Goal: Task Accomplishment & Management: Use online tool/utility

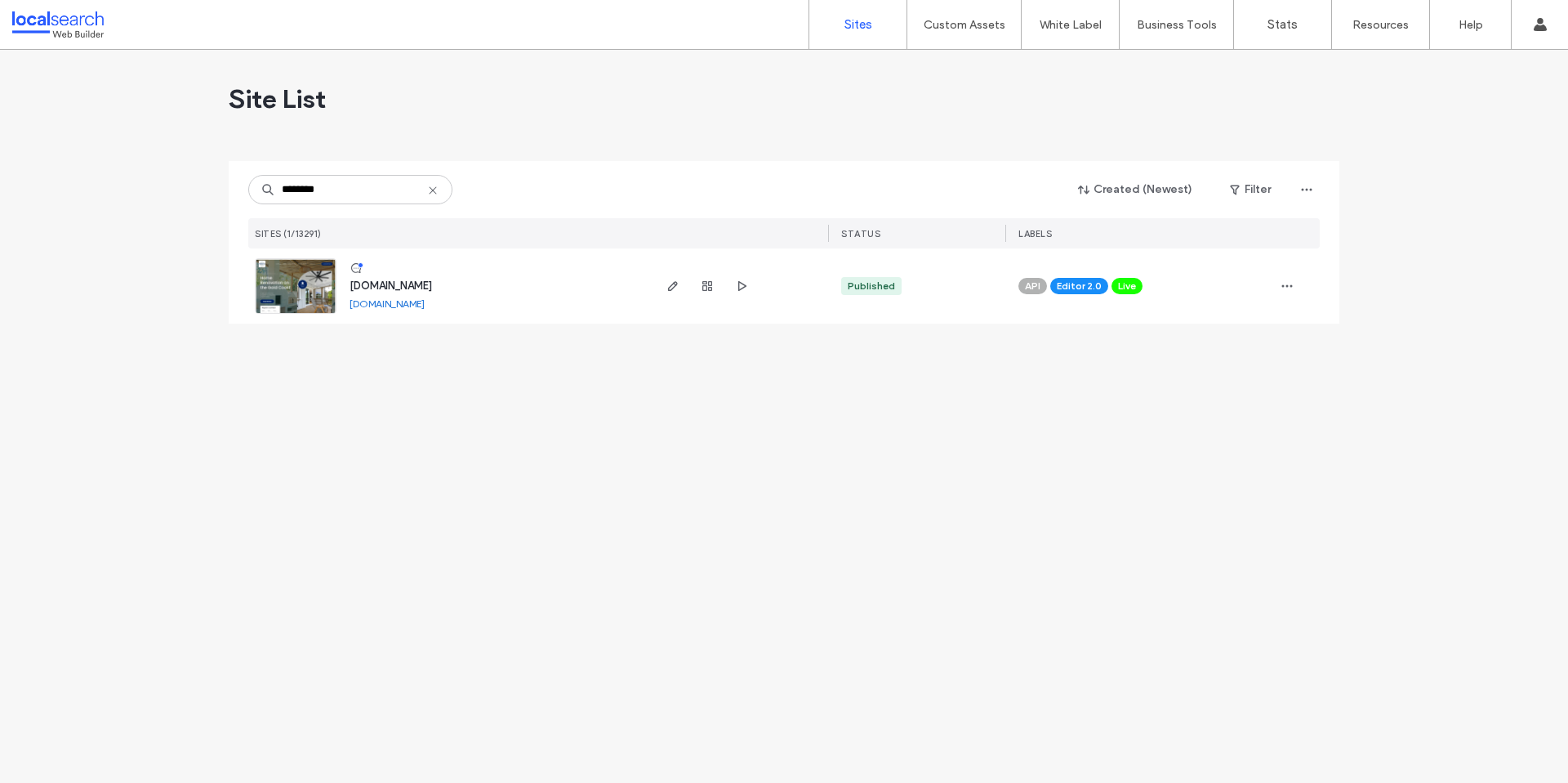
type input "********"
click at [392, 285] on span "www.portstyleconstructions.com.au" at bounding box center [390, 285] width 82 height 12
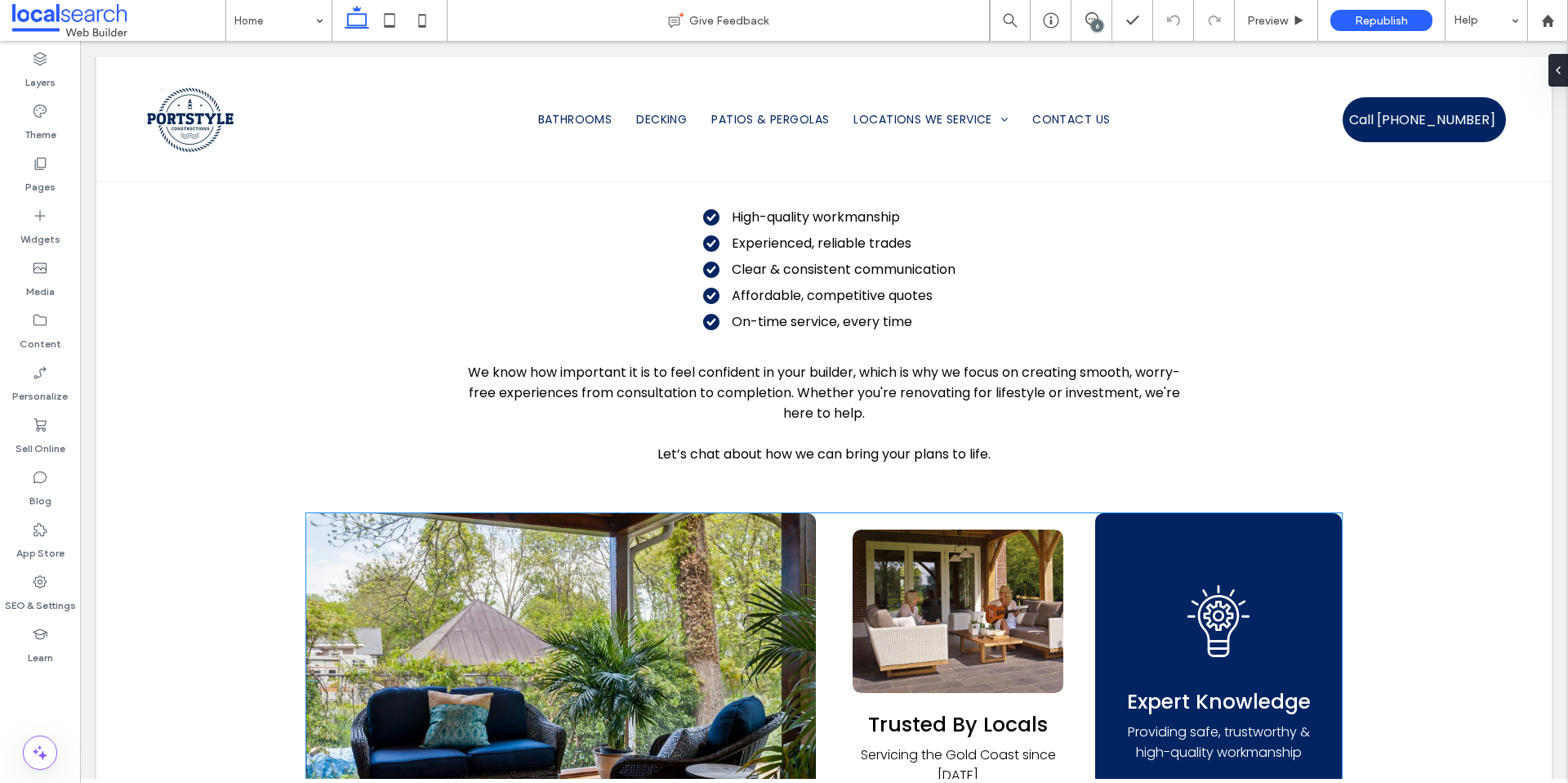
scroll to position [2822, 0]
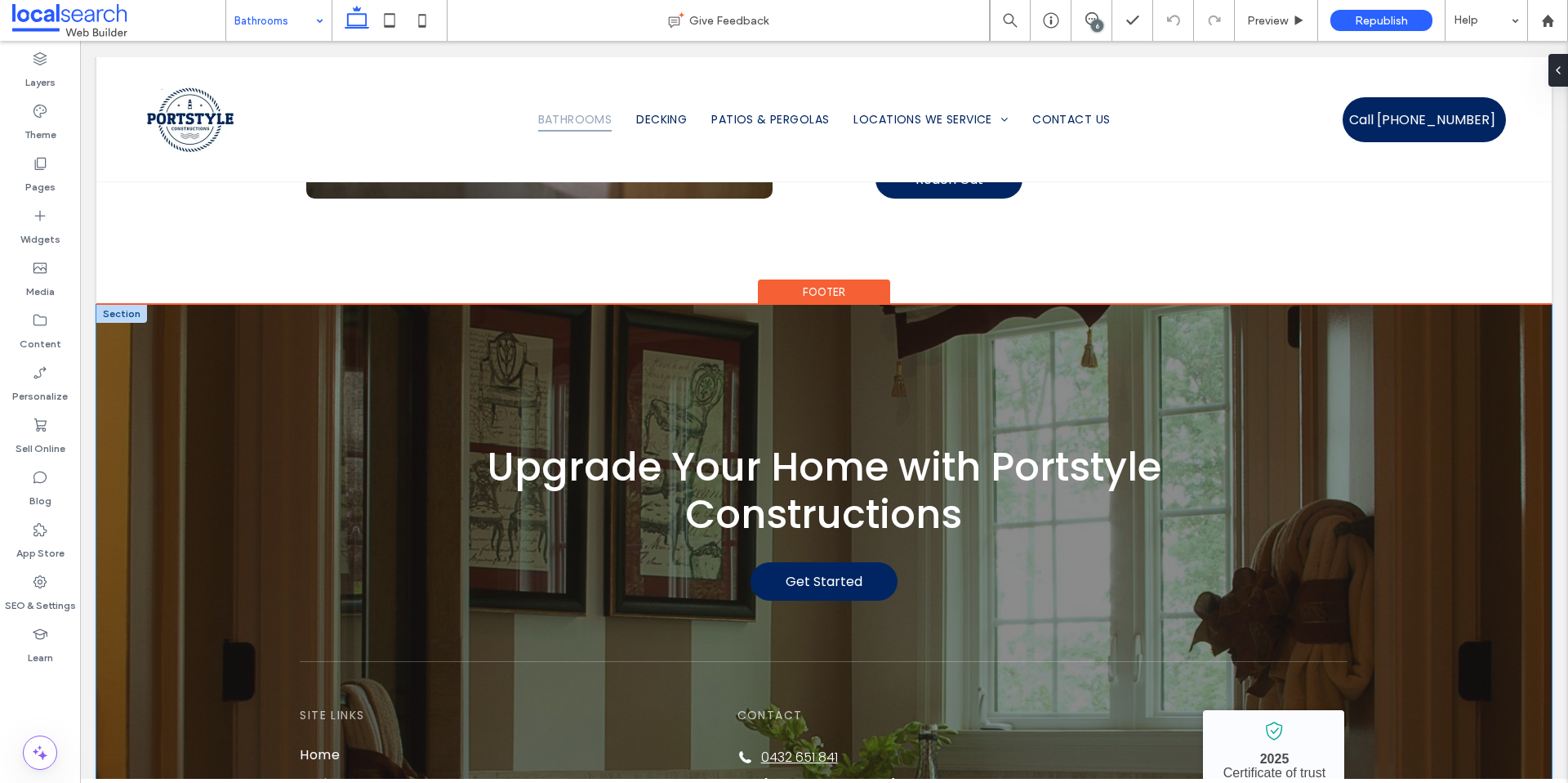
scroll to position [3149, 0]
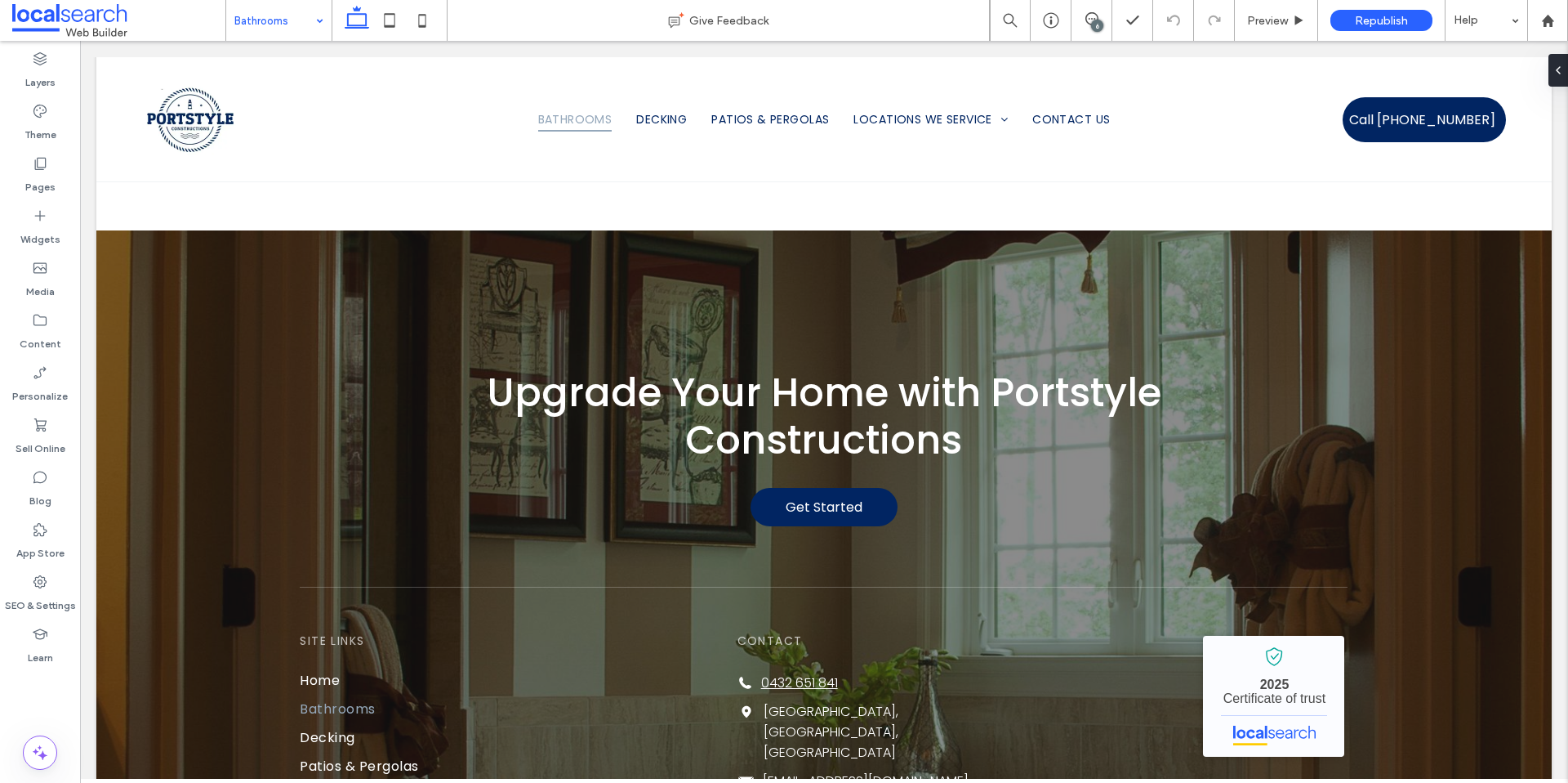
click at [269, 32] on input at bounding box center [275, 20] width 81 height 41
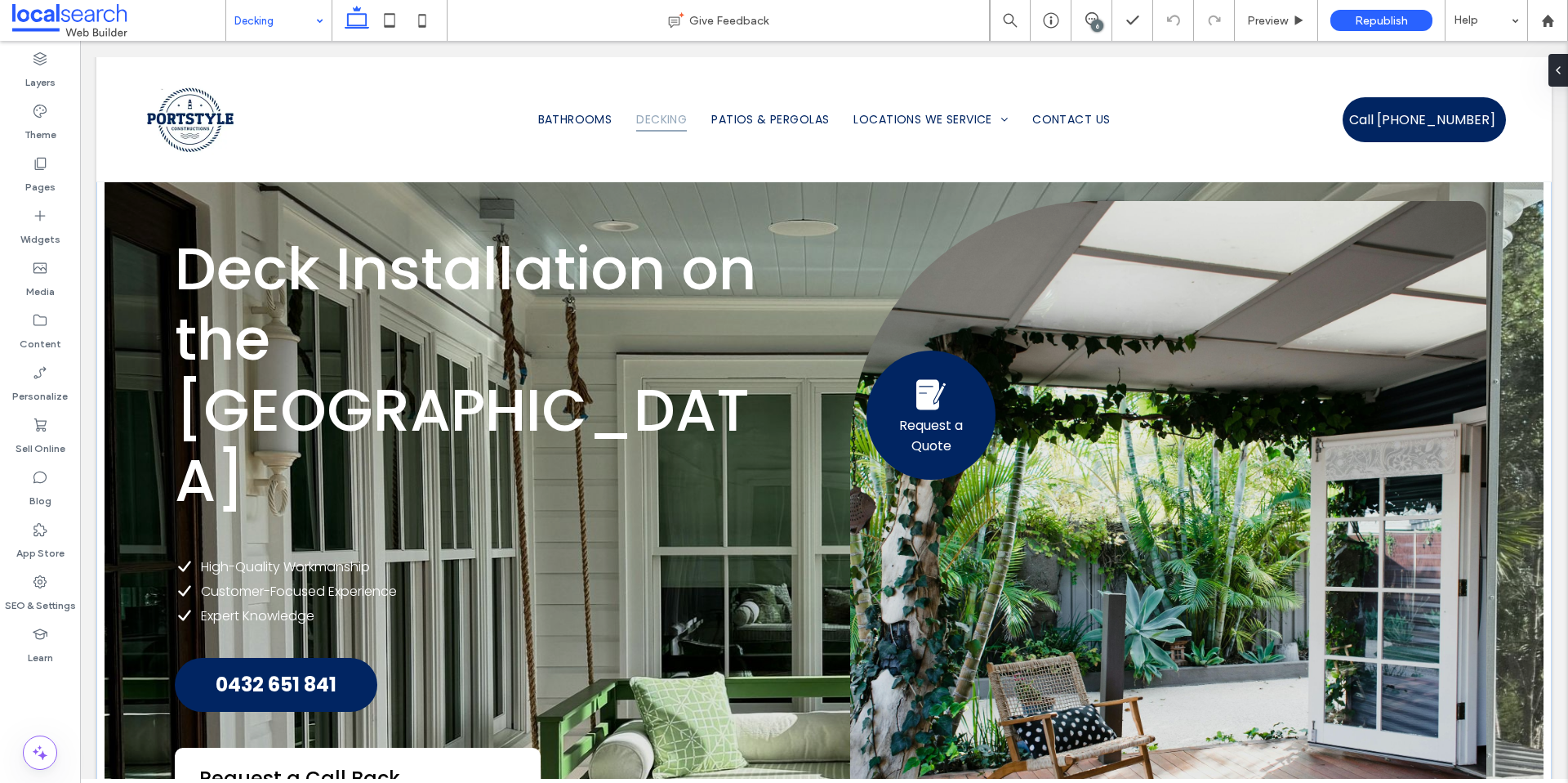
scroll to position [9, 0]
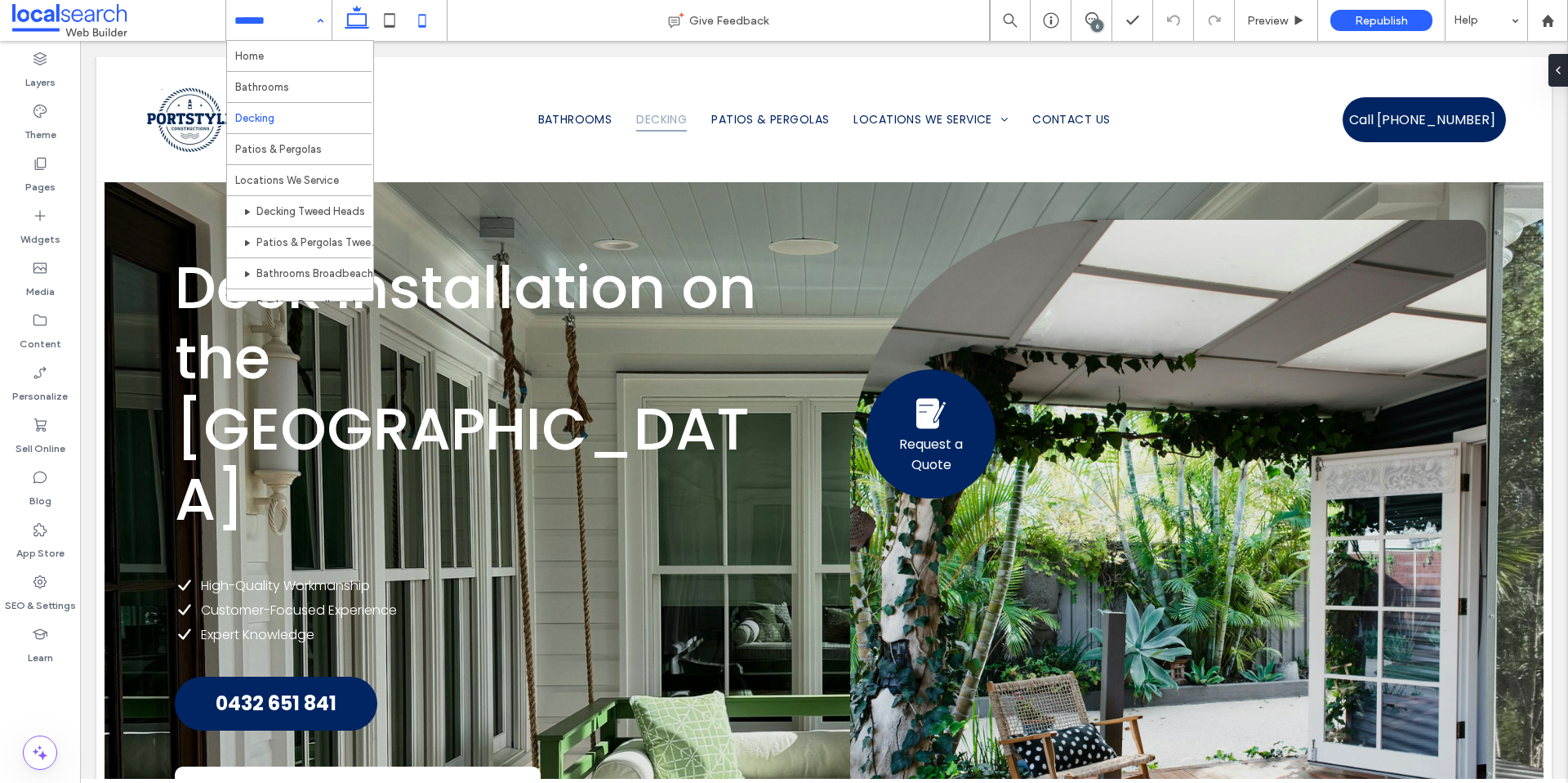
click at [431, 22] on icon at bounding box center [422, 20] width 32 height 32
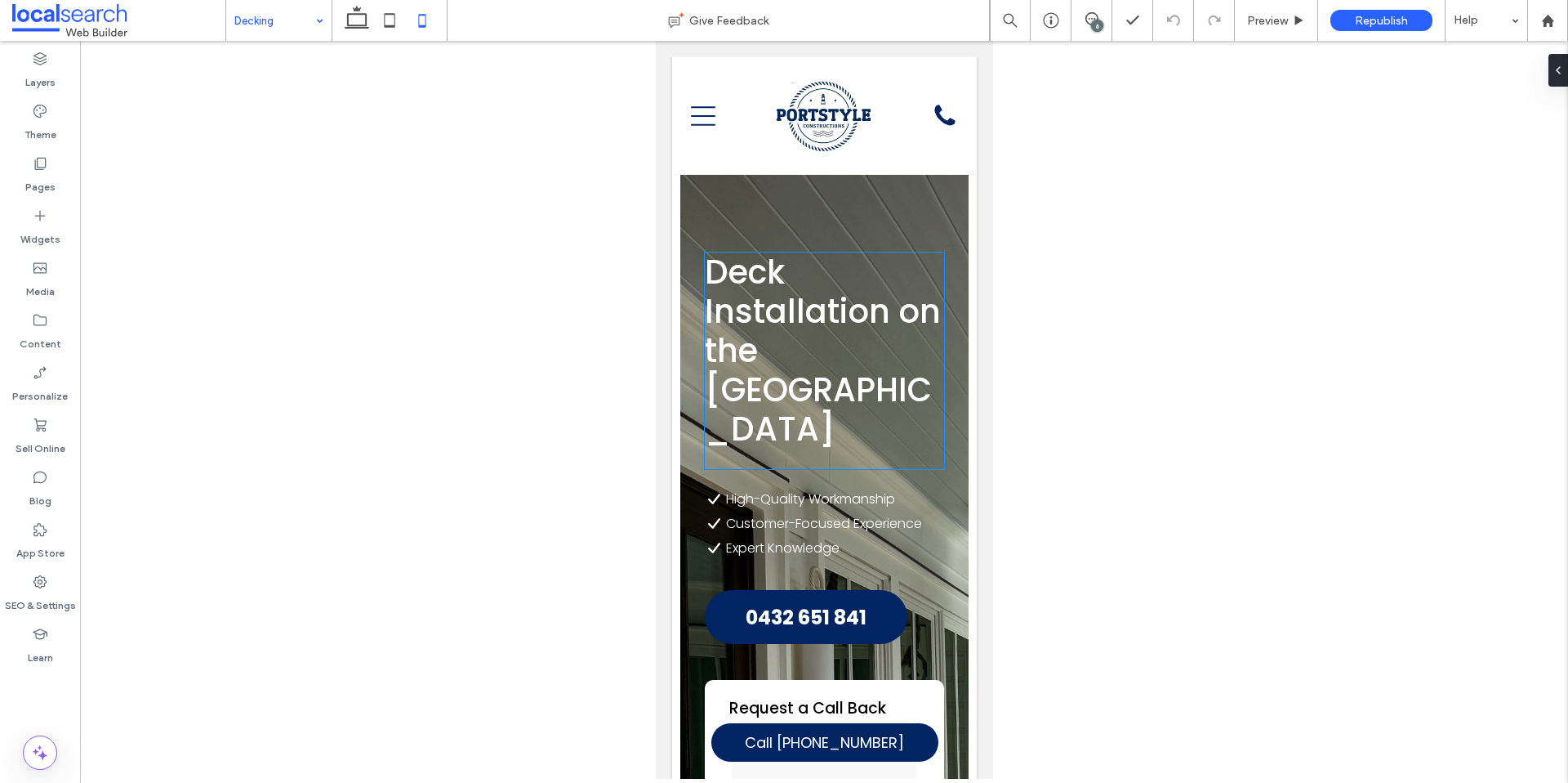
scroll to position [0, 0]
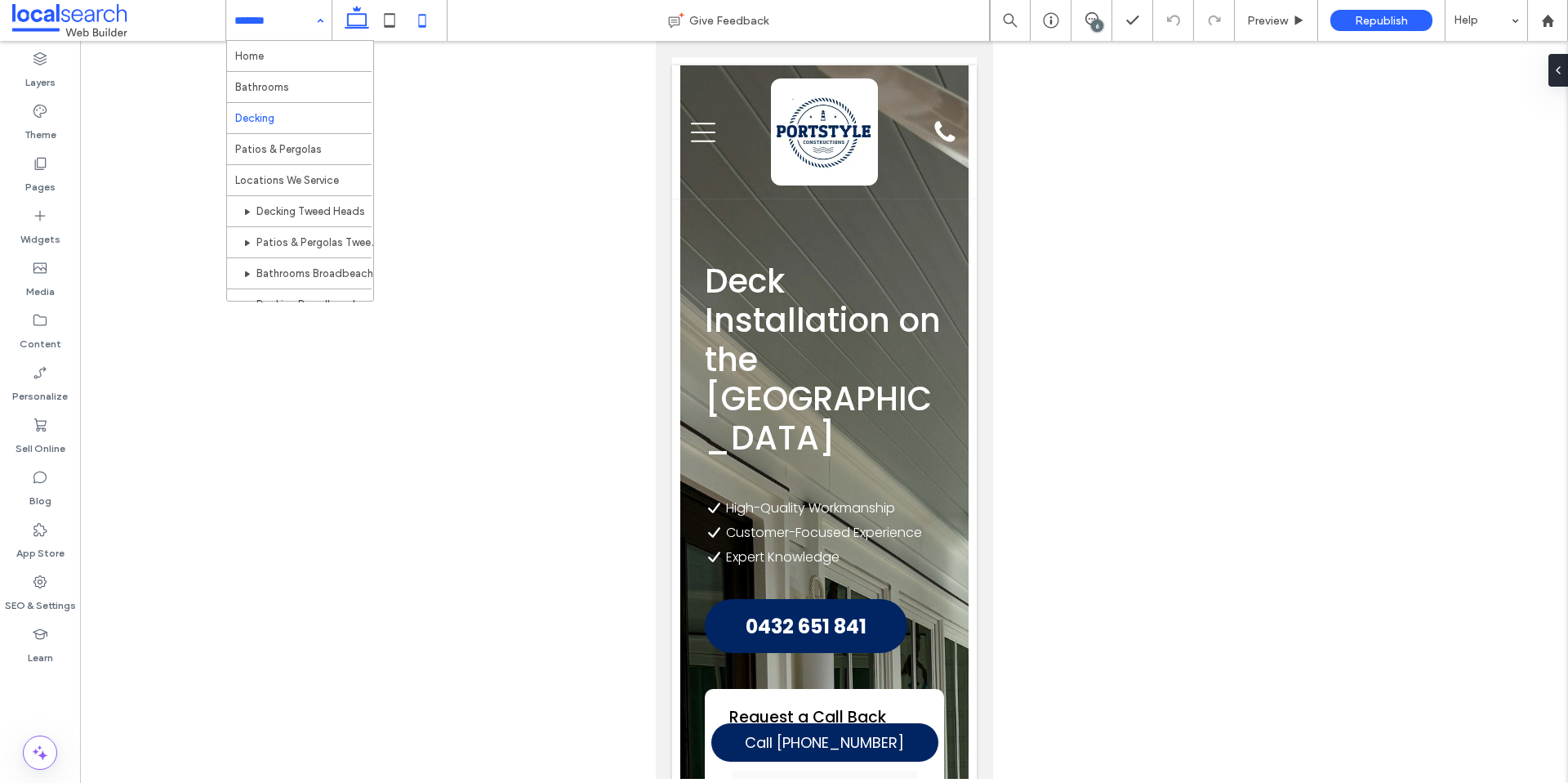
click at [370, 23] on icon at bounding box center [356, 20] width 32 height 32
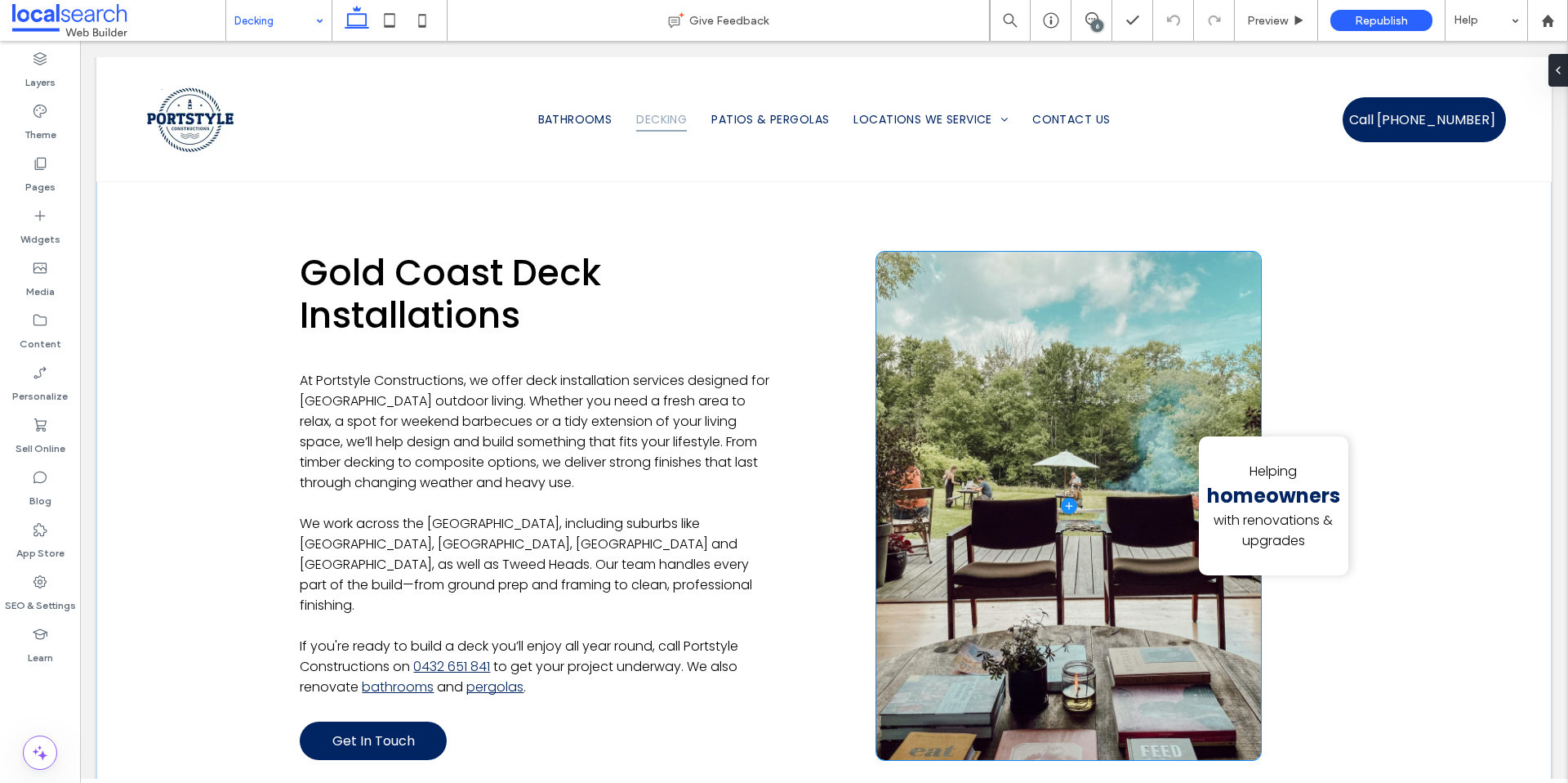
scroll to position [1112, 0]
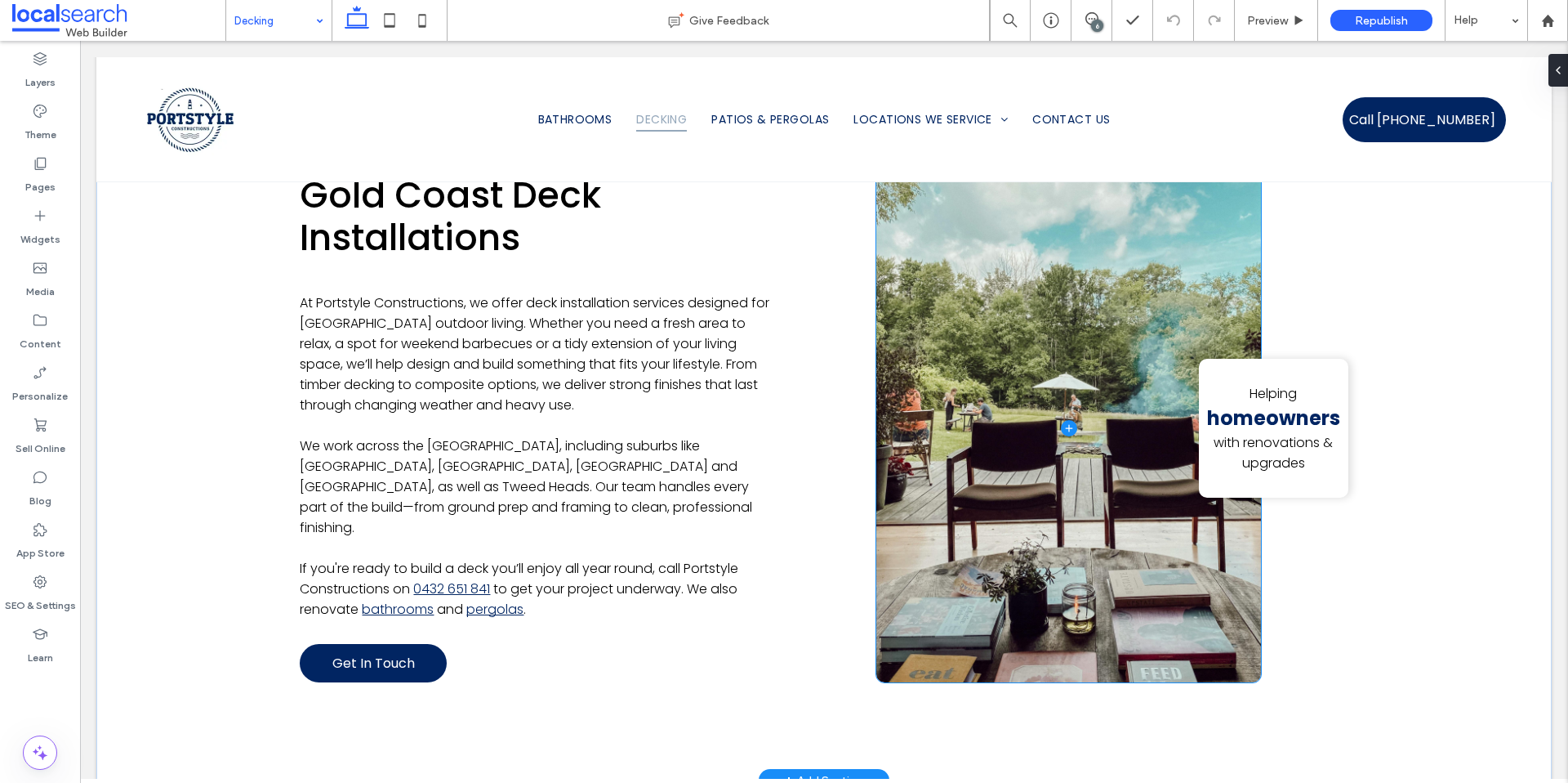
click at [955, 472] on span at bounding box center [1069, 429] width 384 height 509
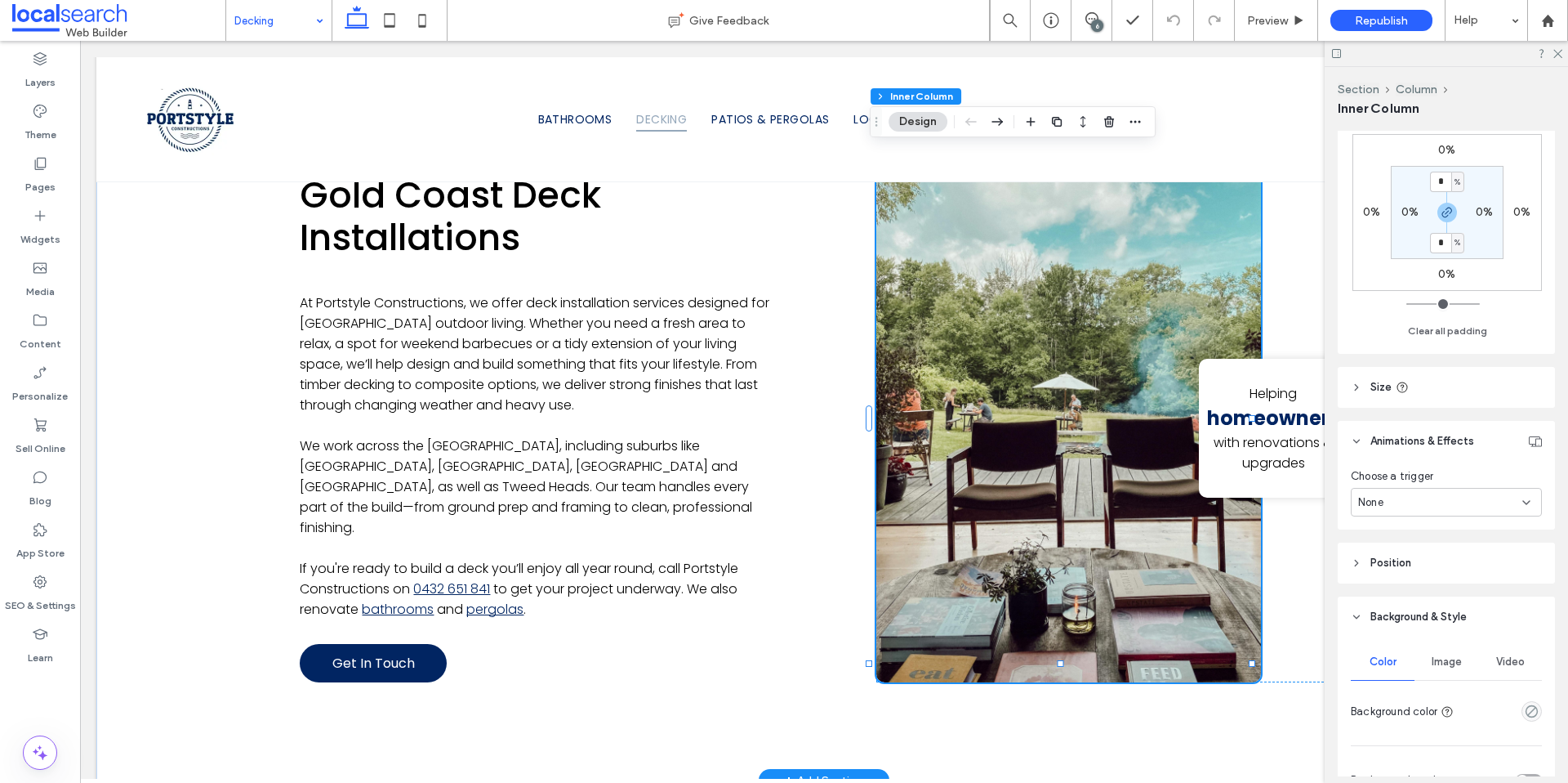
scroll to position [540, 0]
drag, startPoint x: 1444, startPoint y: 657, endPoint x: 1446, endPoint y: 647, distance: 10.2
click at [1444, 657] on span "Image" at bounding box center [1447, 655] width 30 height 13
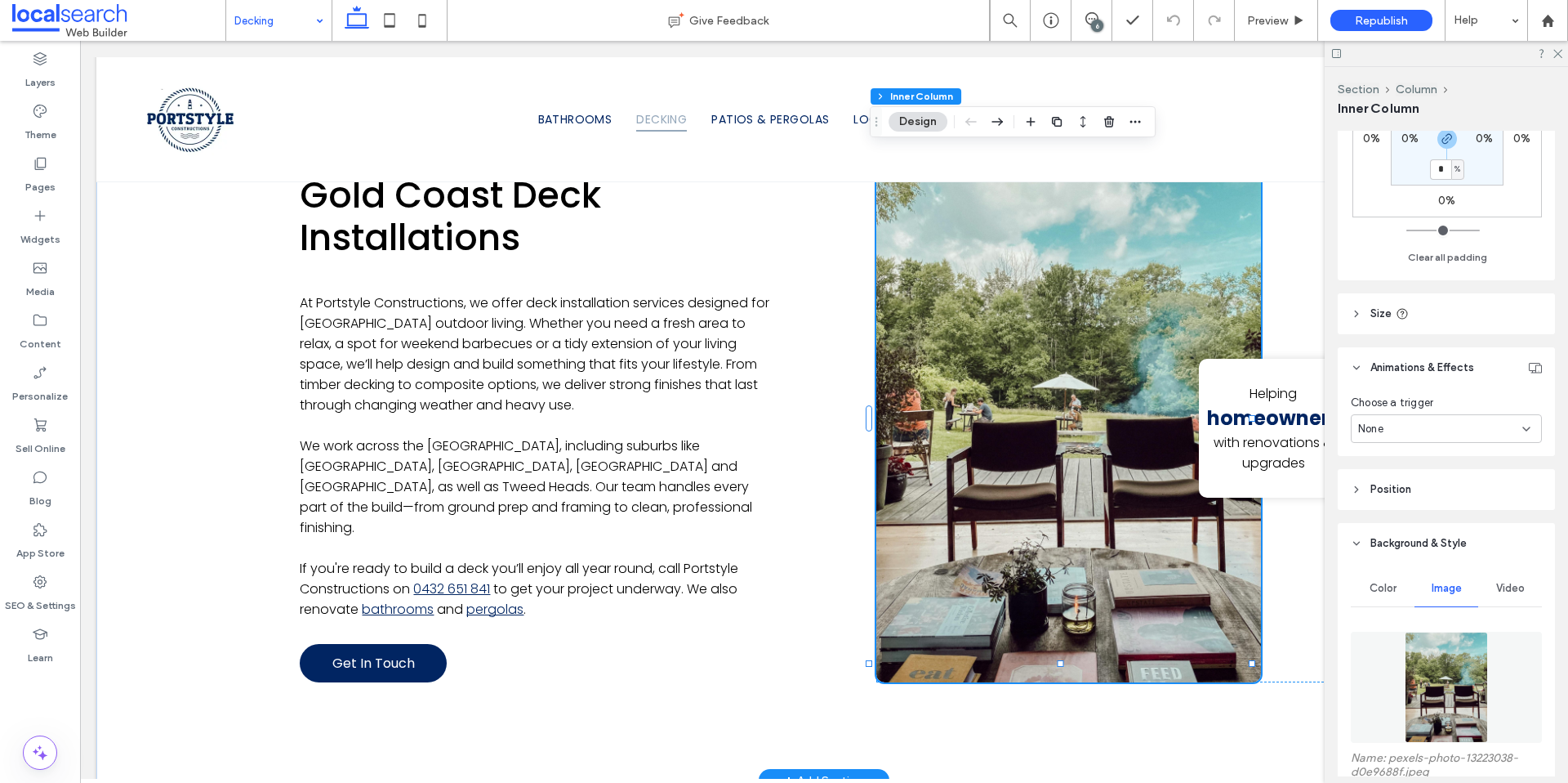
scroll to position [677, 0]
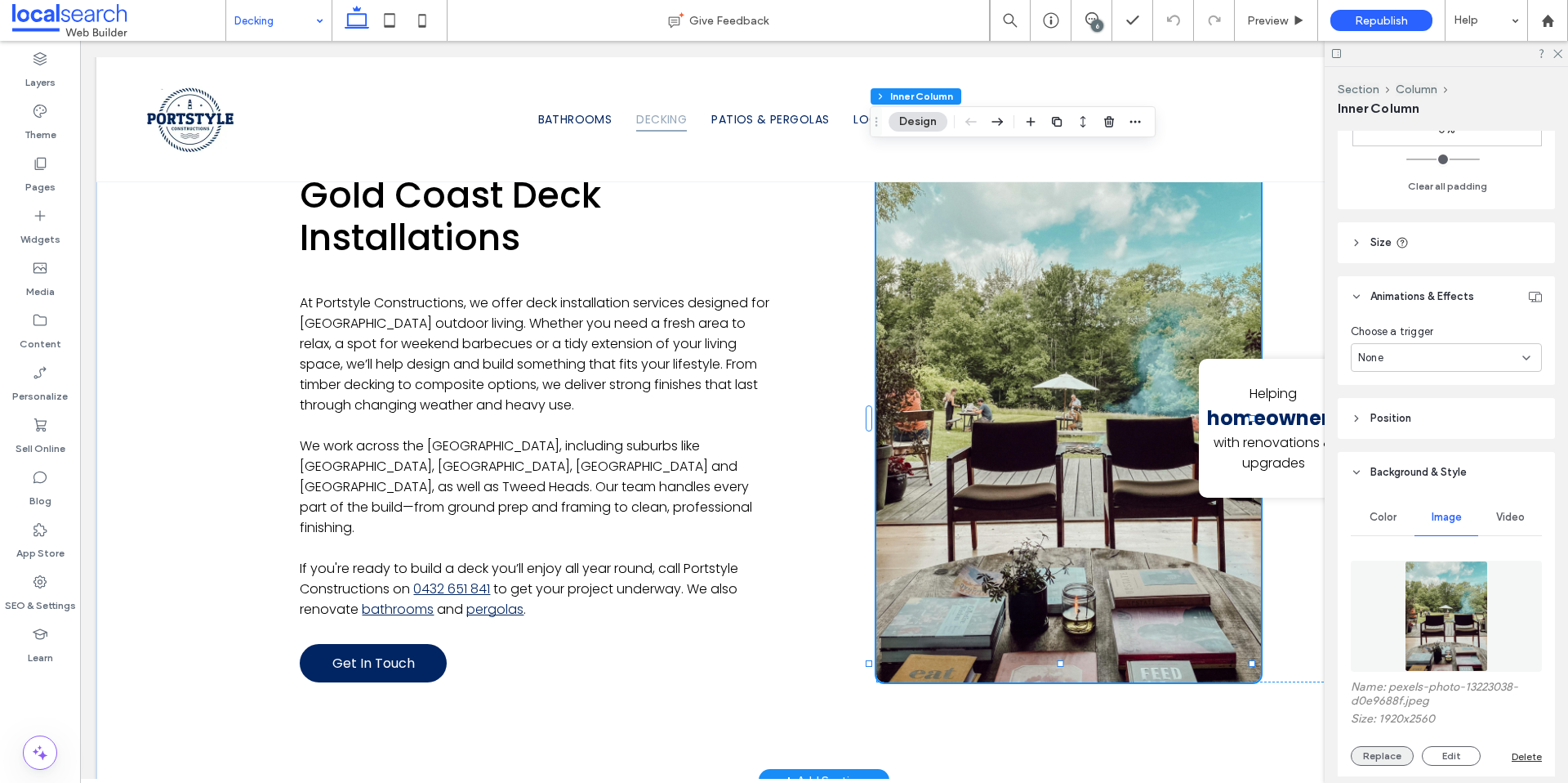
click at [1383, 748] on button "Replace" at bounding box center [1383, 756] width 63 height 20
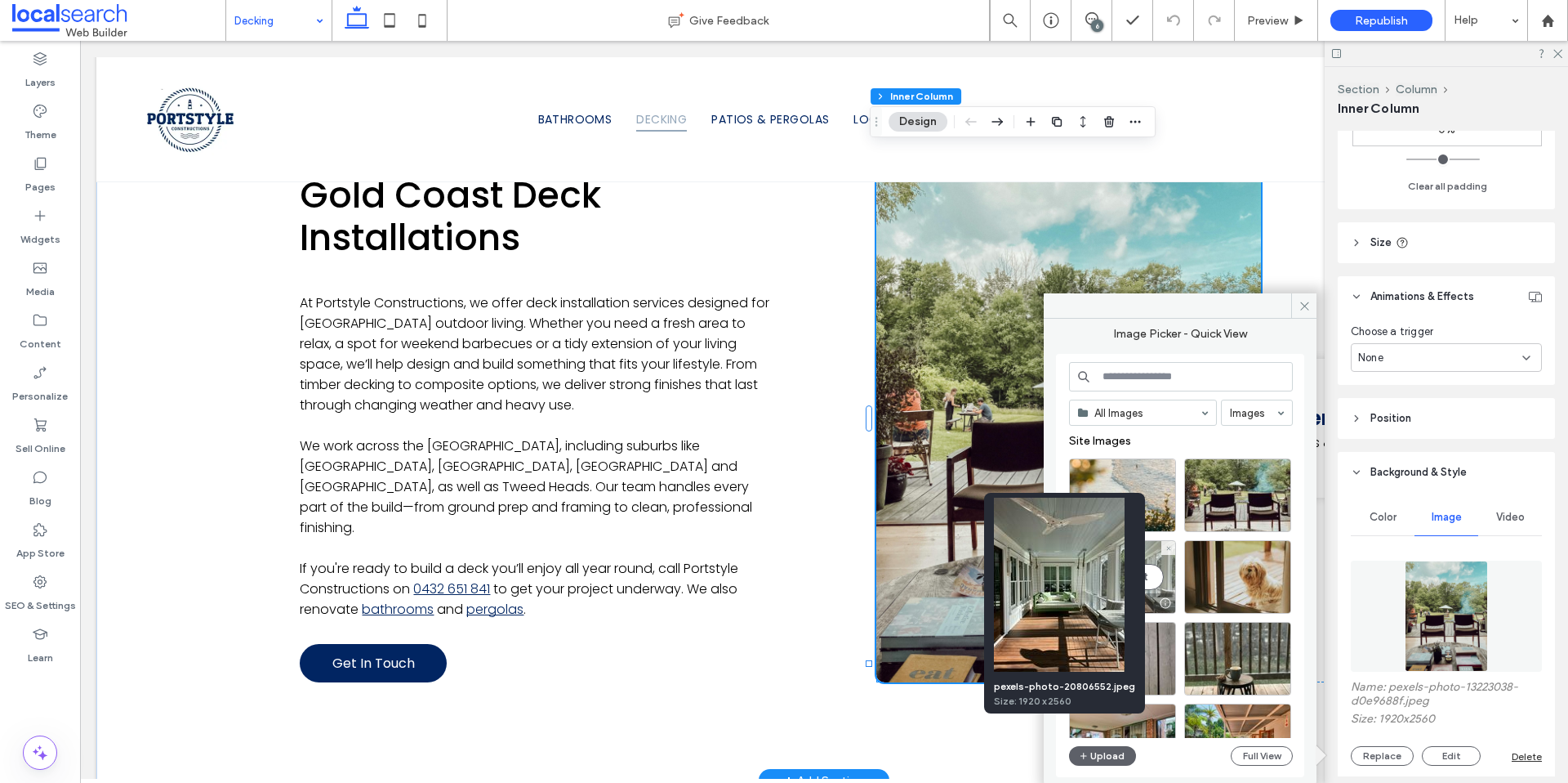
click at [1162, 602] on div at bounding box center [1165, 603] width 21 height 13
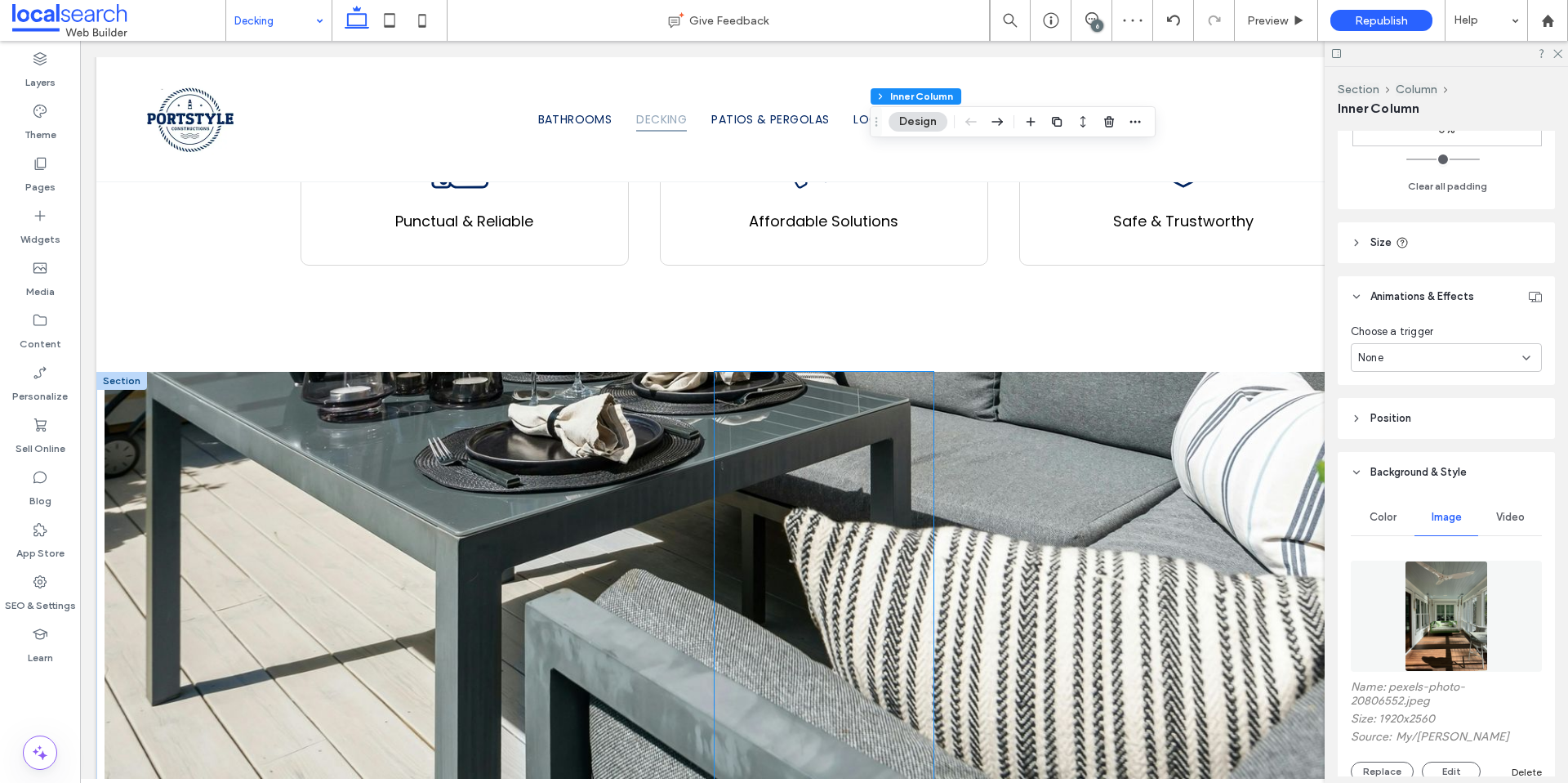
scroll to position [2006, 0]
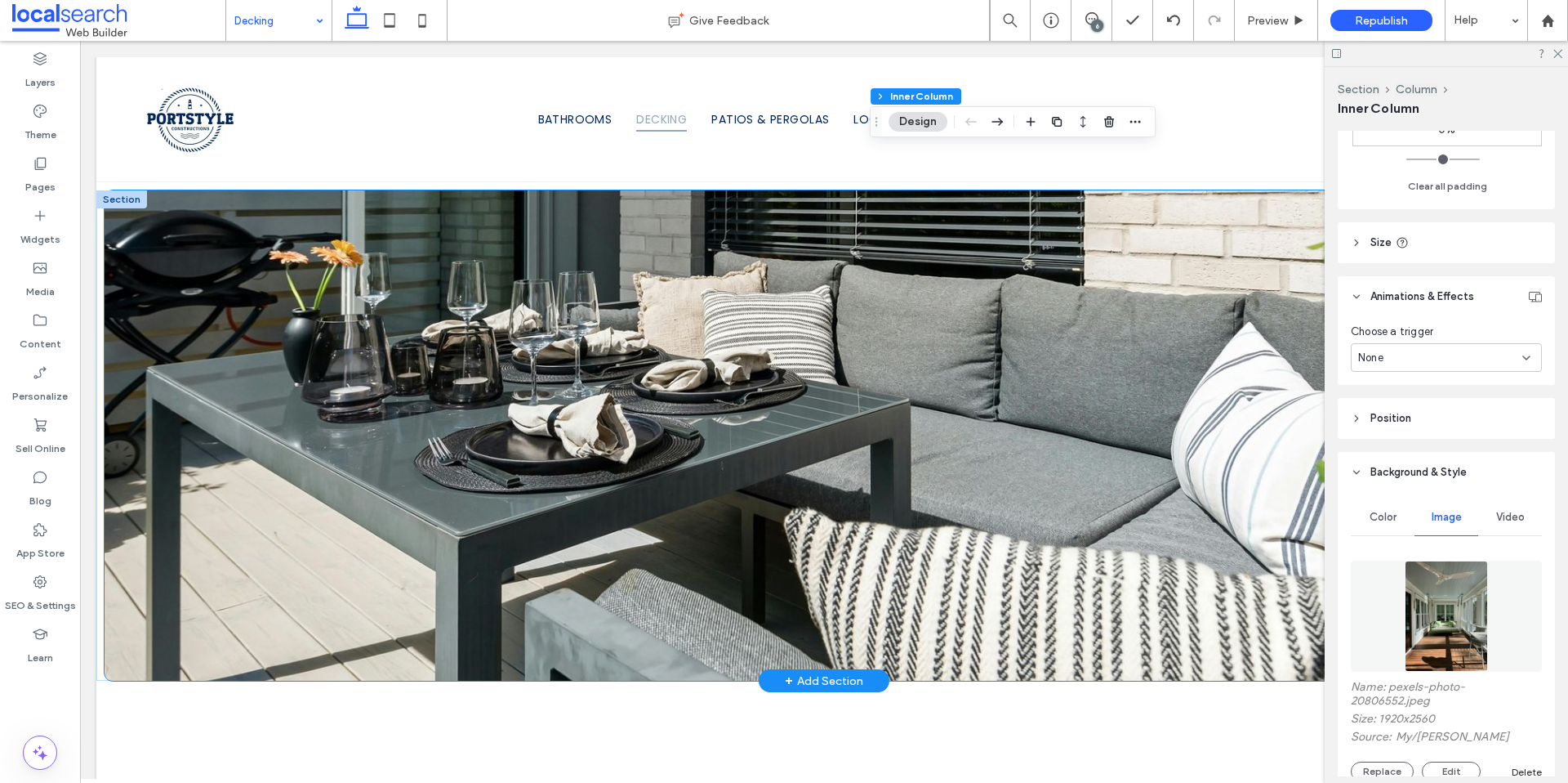
click at [177, 492] on div at bounding box center [824, 435] width 1439 height 490
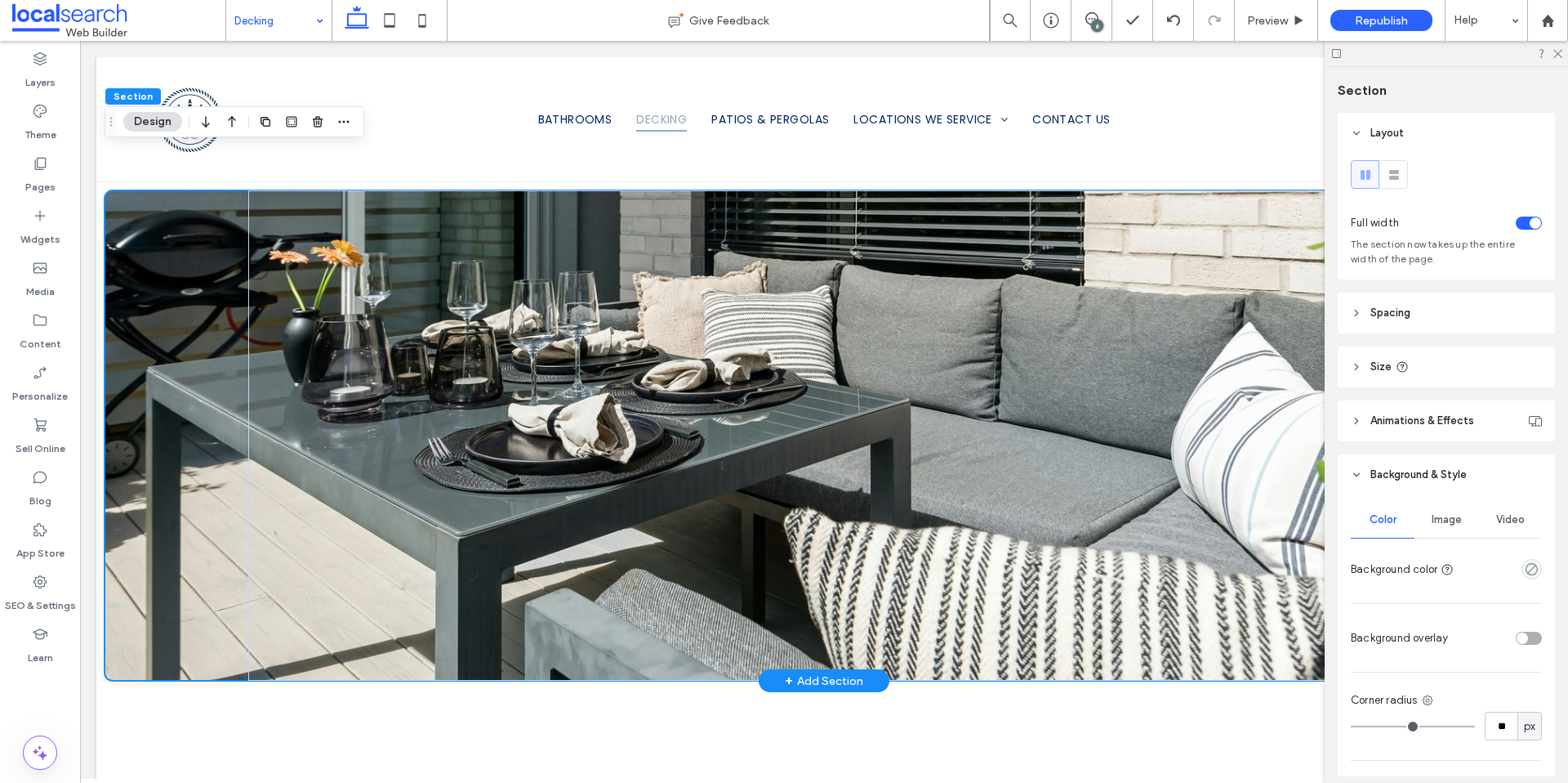
click at [187, 499] on div at bounding box center [824, 435] width 1439 height 490
click at [1447, 513] on span "Image" at bounding box center [1447, 520] width 30 height 13
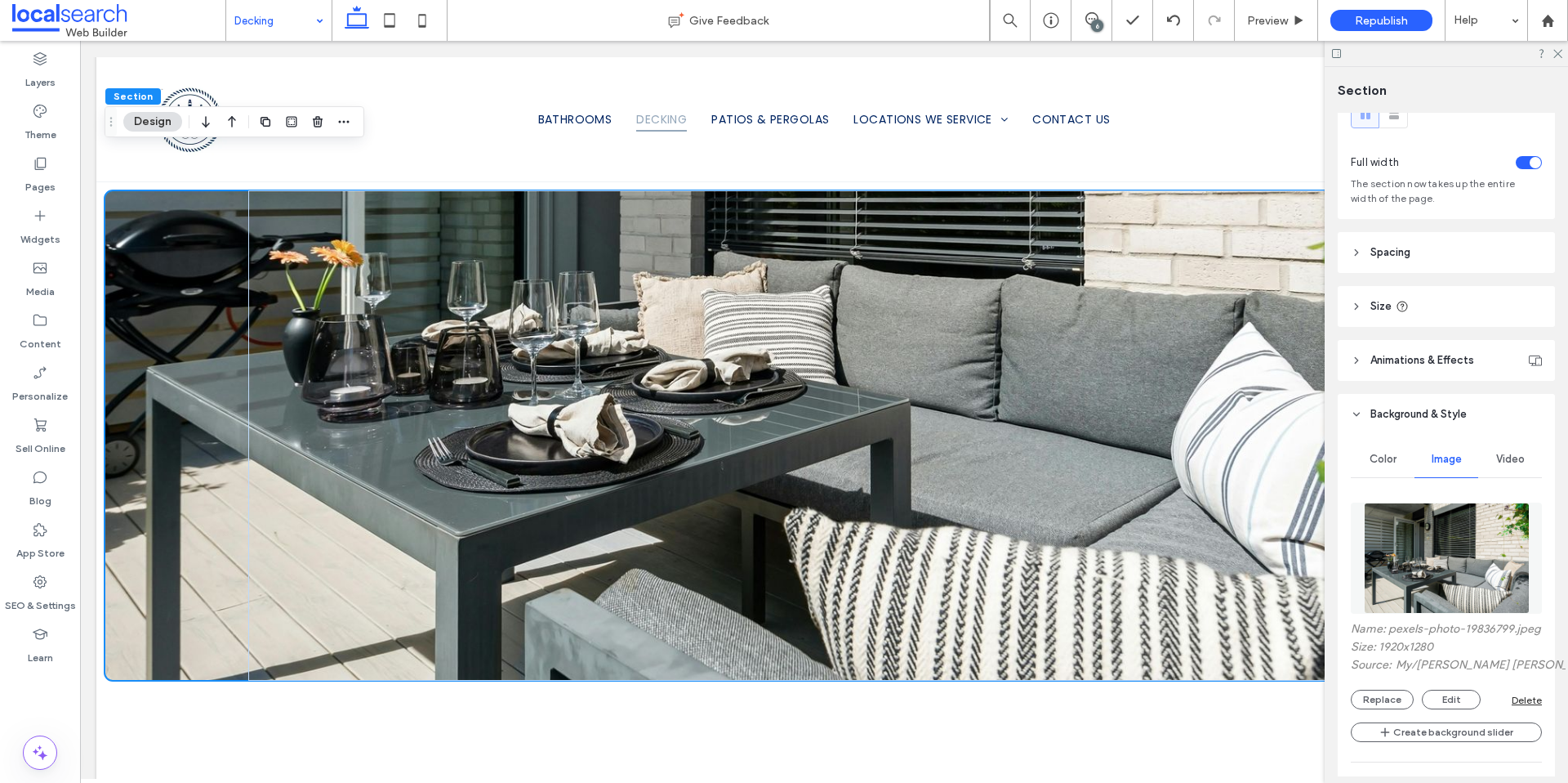
scroll to position [131, 0]
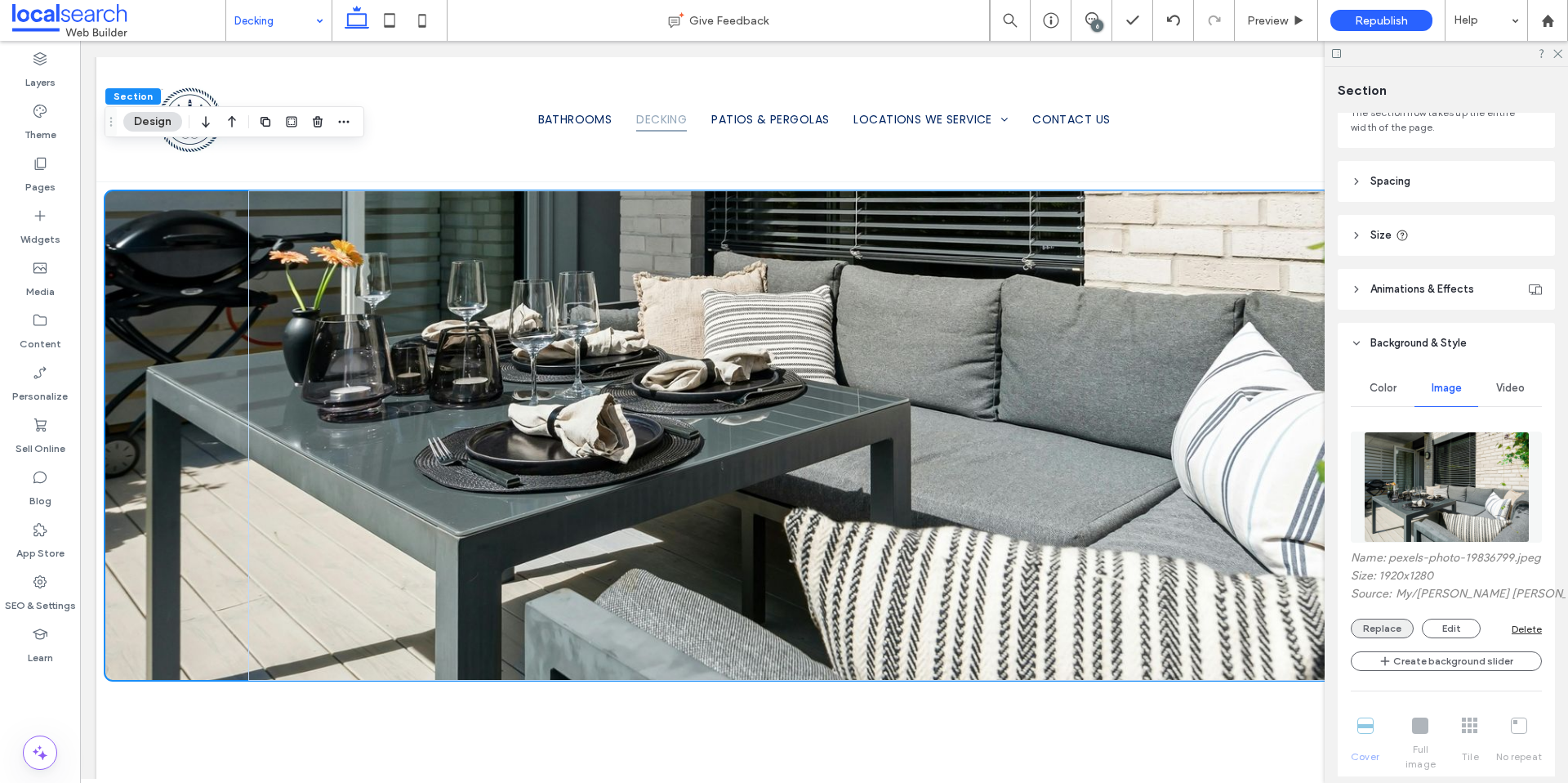
click at [1383, 638] on button "Replace" at bounding box center [1383, 628] width 63 height 20
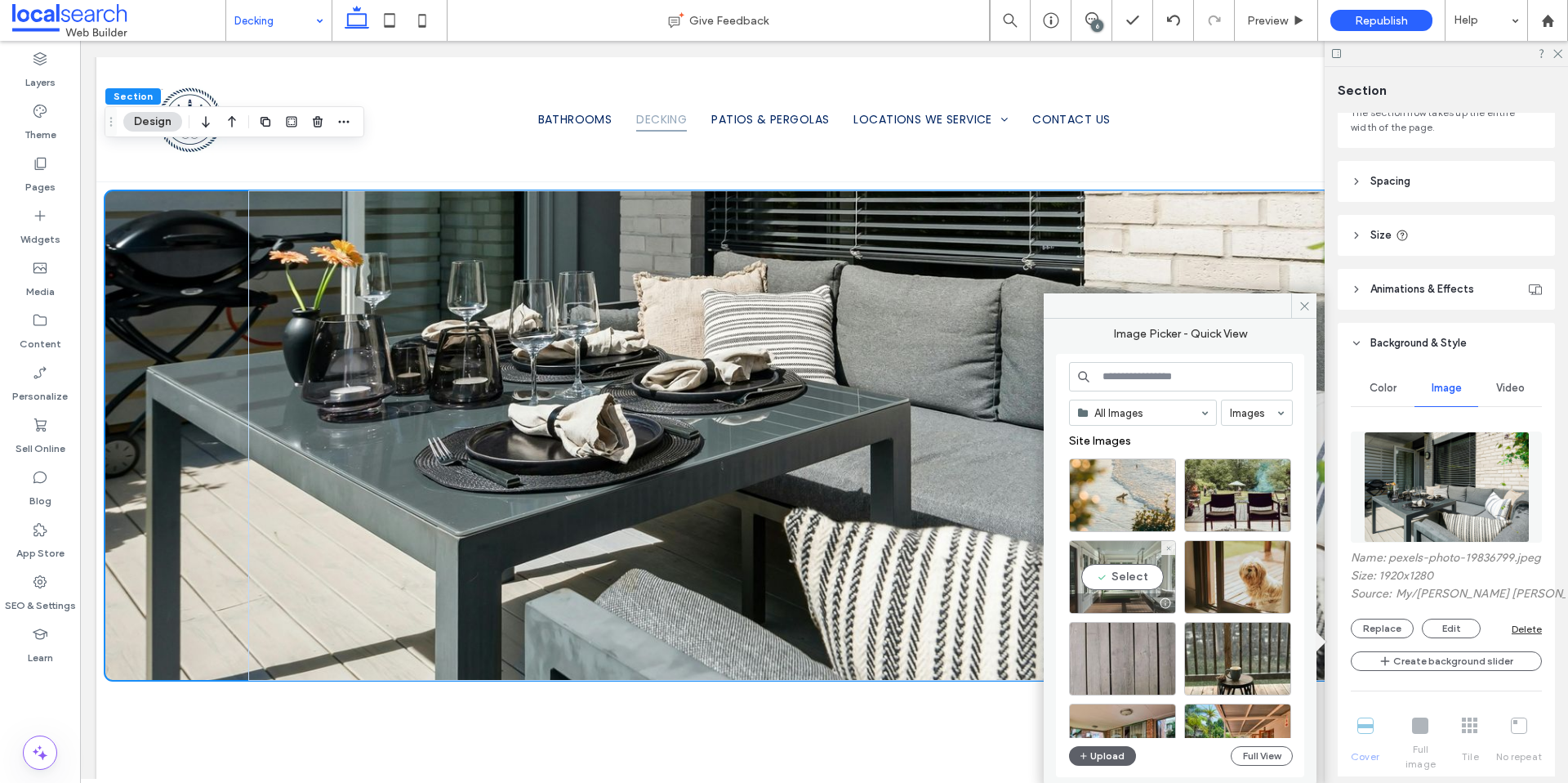
click at [1165, 601] on div at bounding box center [1165, 603] width 21 height 13
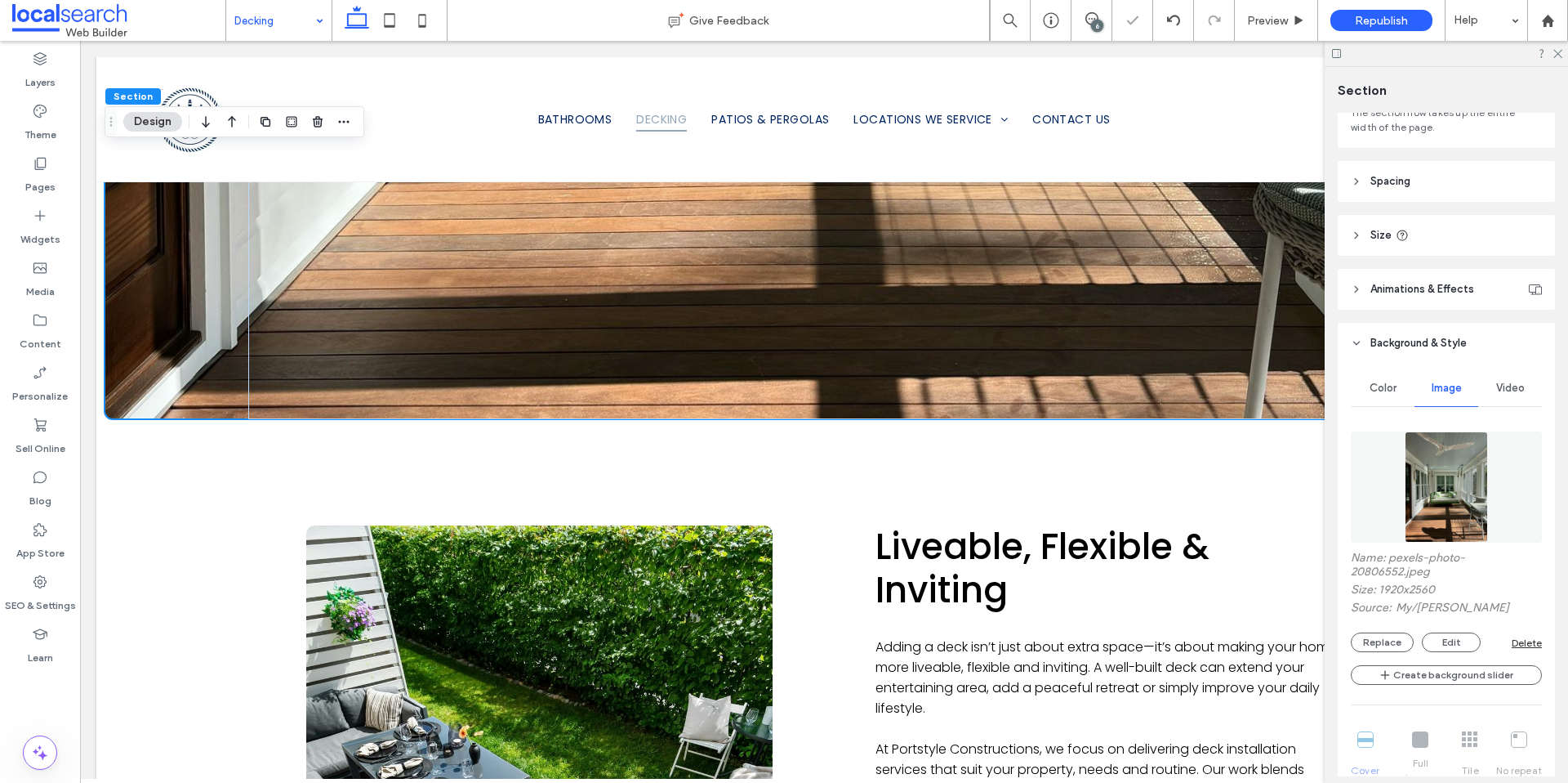
scroll to position [2257, 0]
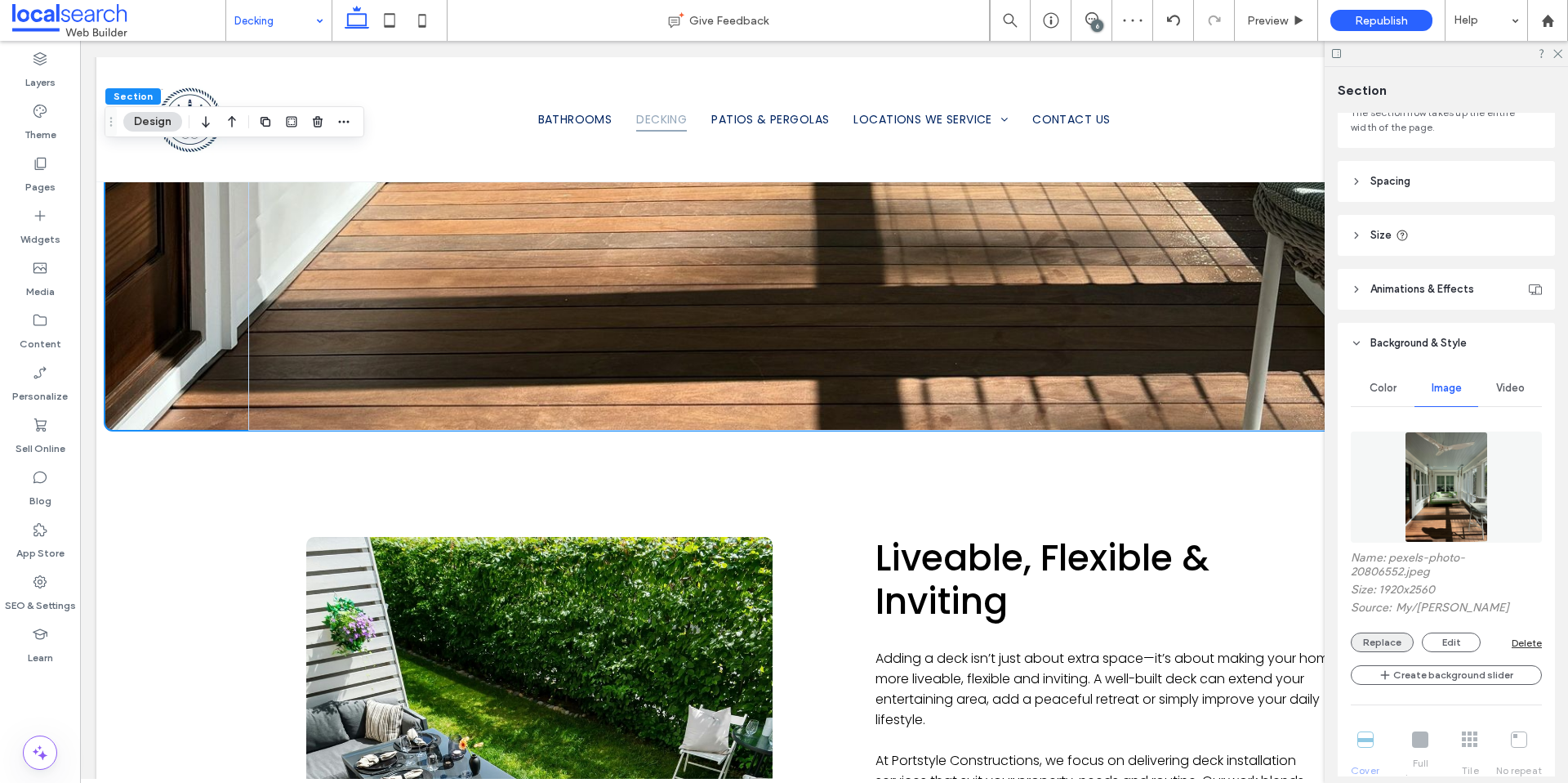
click at [1397, 637] on button "Replace" at bounding box center [1383, 642] width 63 height 20
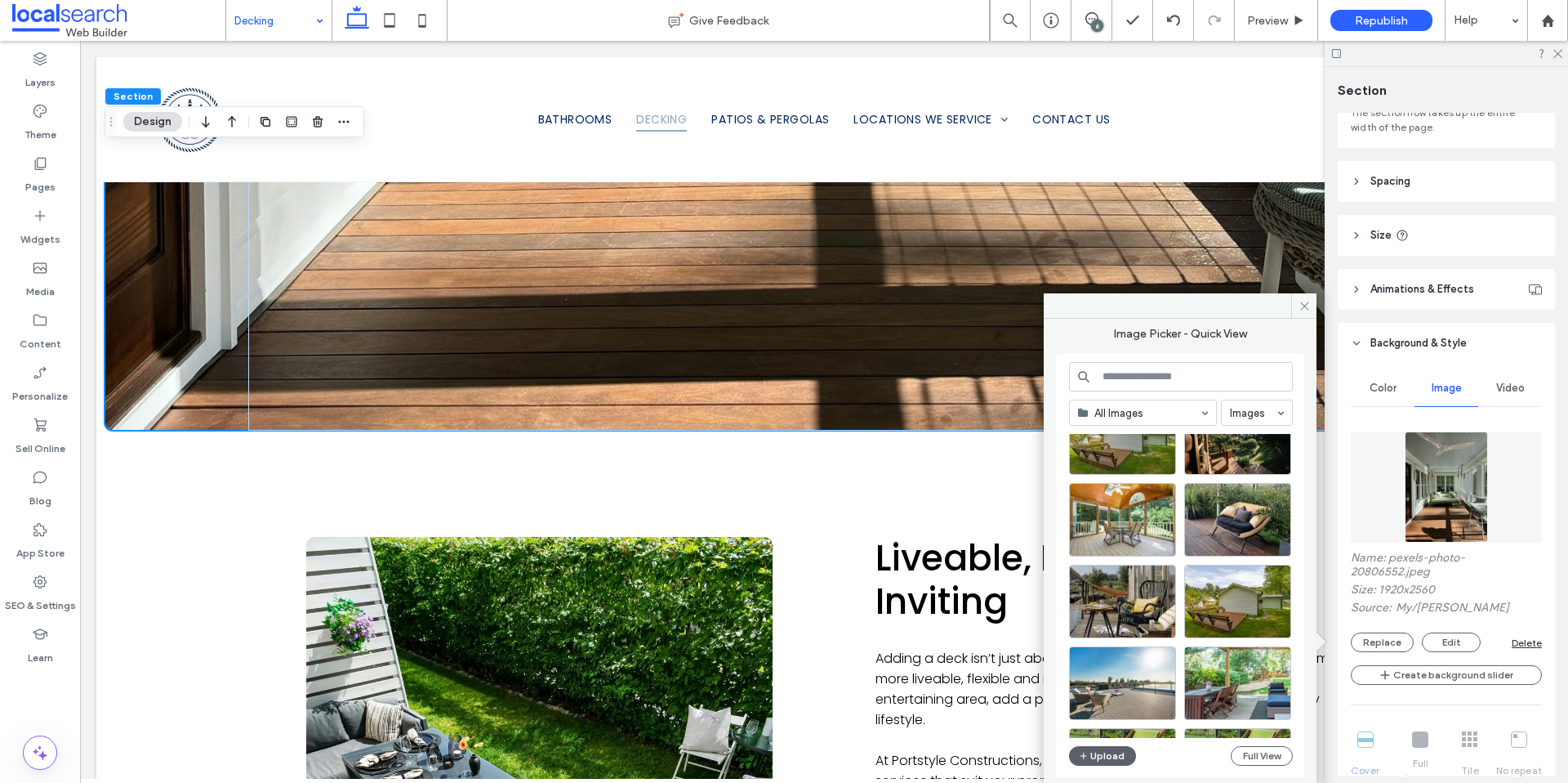
scroll to position [527, 0]
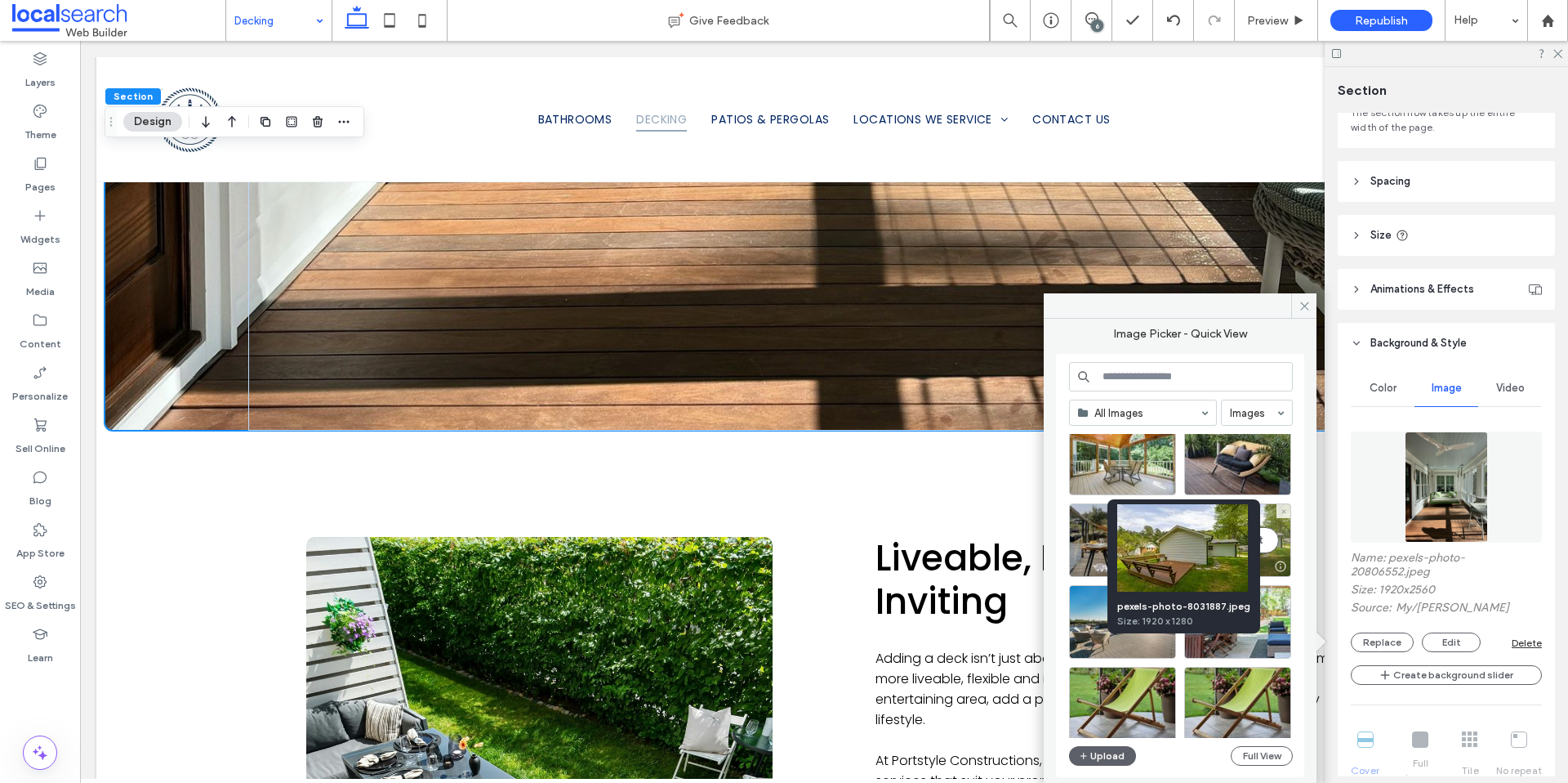
drag, startPoint x: 1281, startPoint y: 564, endPoint x: 1014, endPoint y: 500, distance: 274.6
click at [1281, 564] on div at bounding box center [1280, 567] width 21 height 13
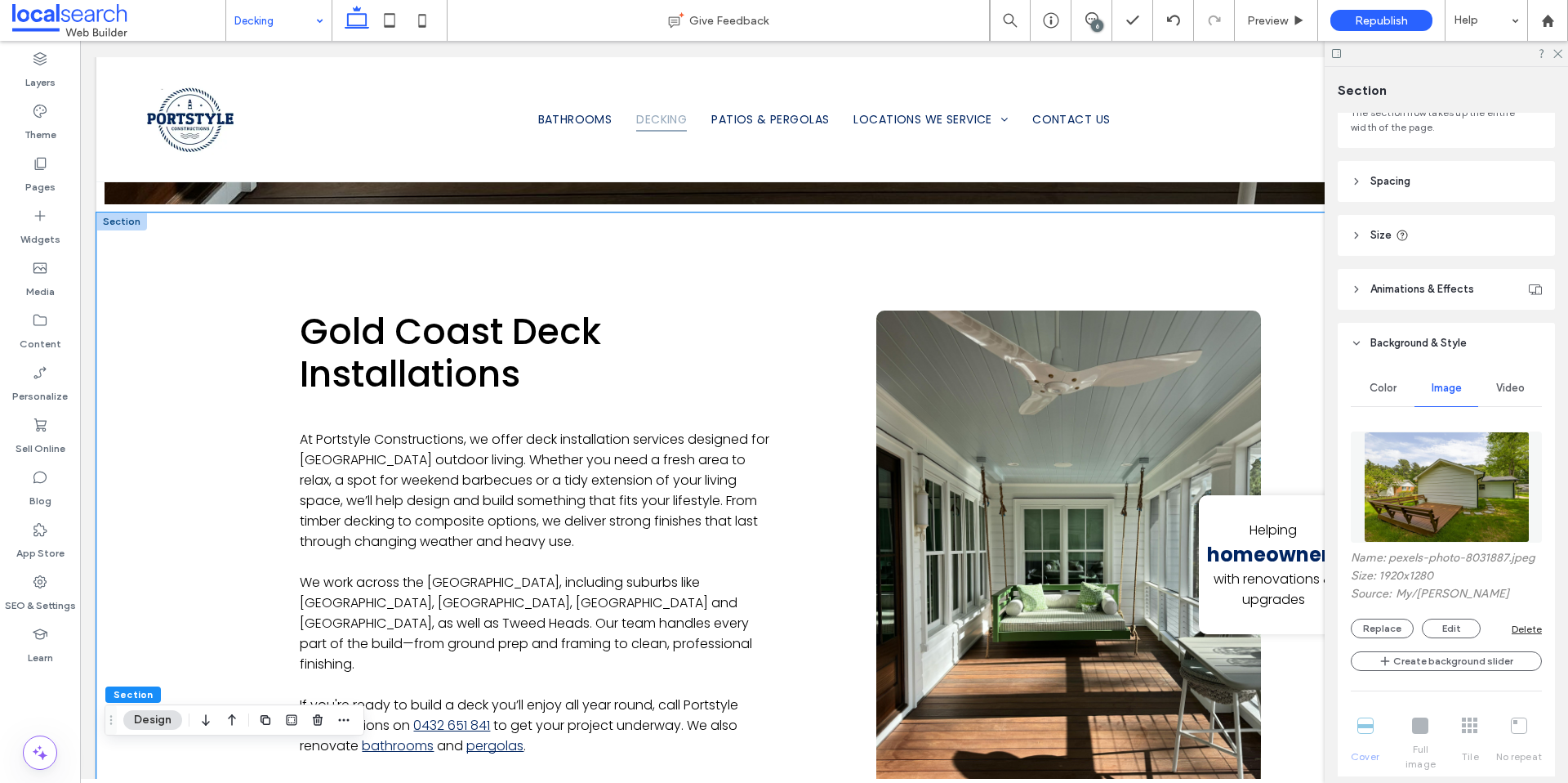
scroll to position [980, 0]
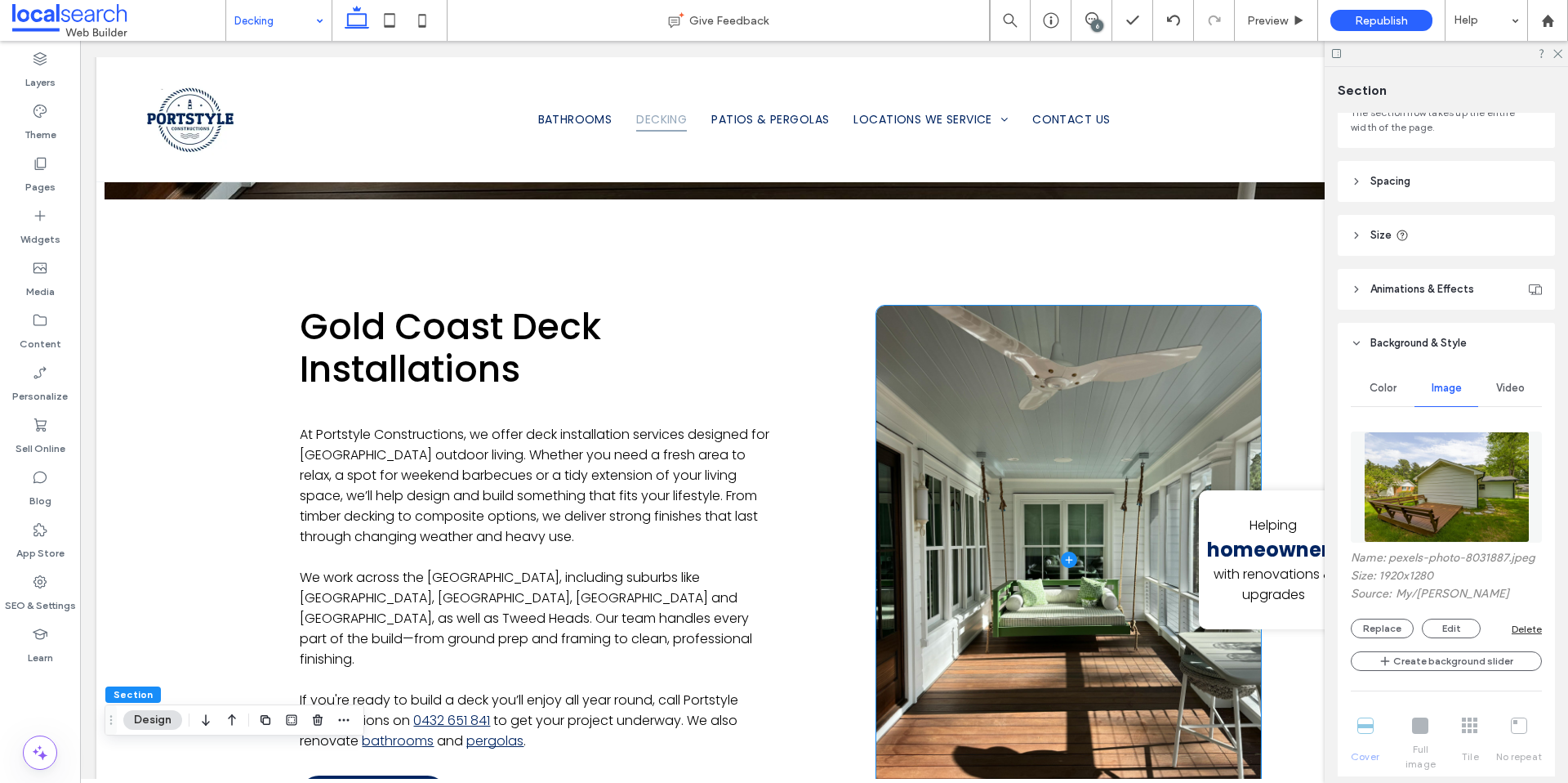
click at [928, 567] on span at bounding box center [1069, 560] width 384 height 509
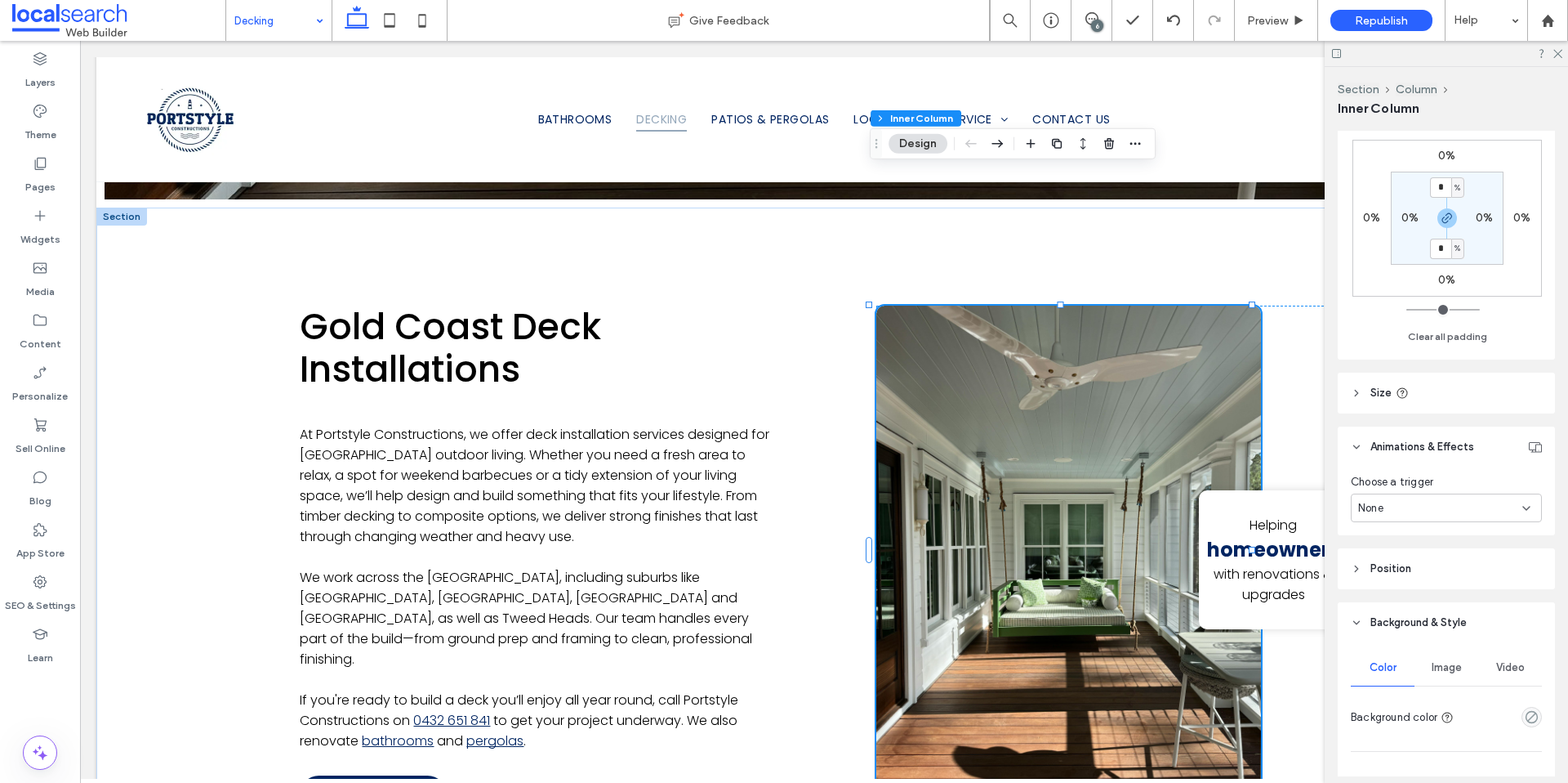
scroll to position [536, 0]
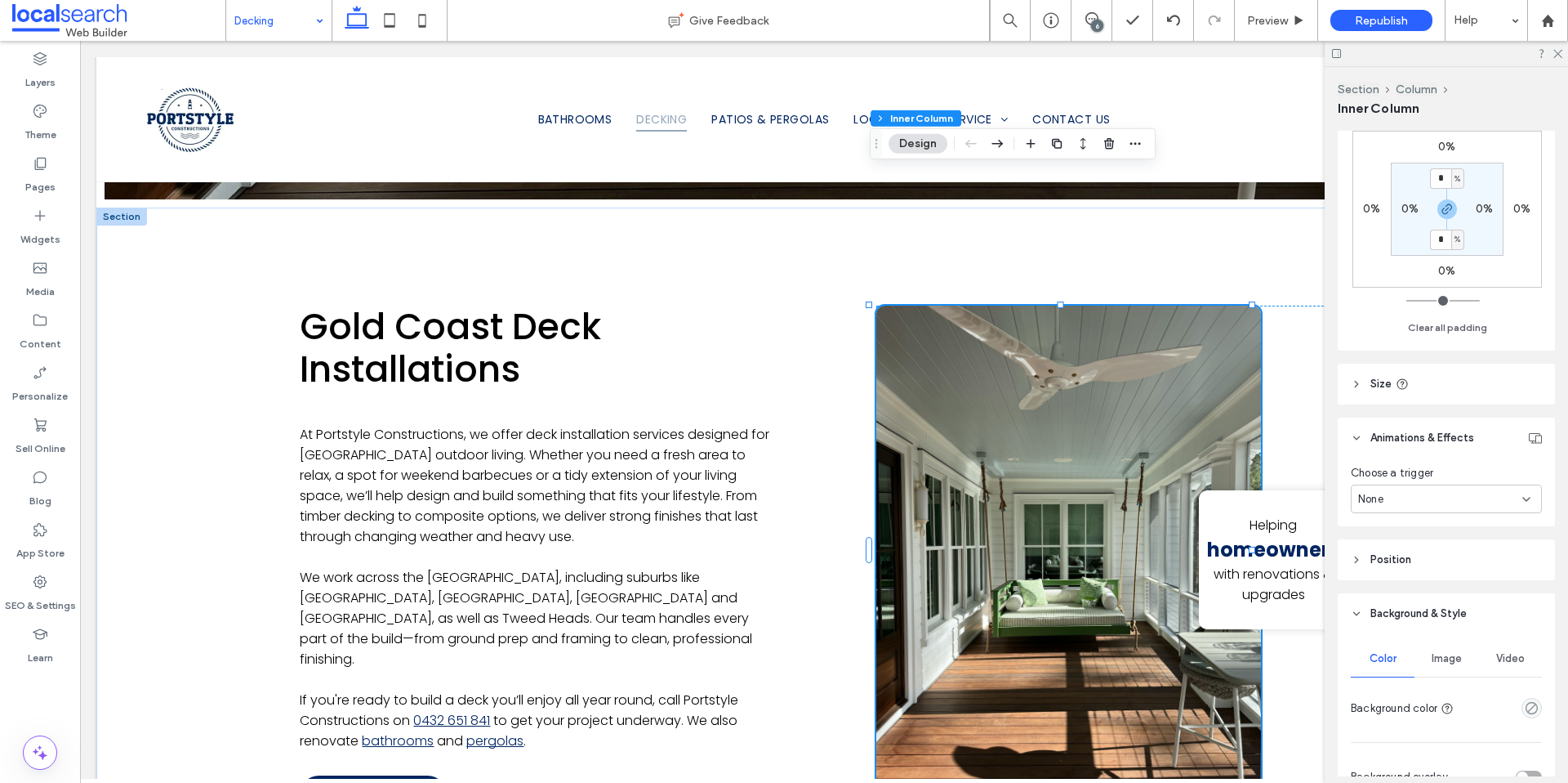
click at [1457, 662] on span "Image" at bounding box center [1447, 659] width 30 height 13
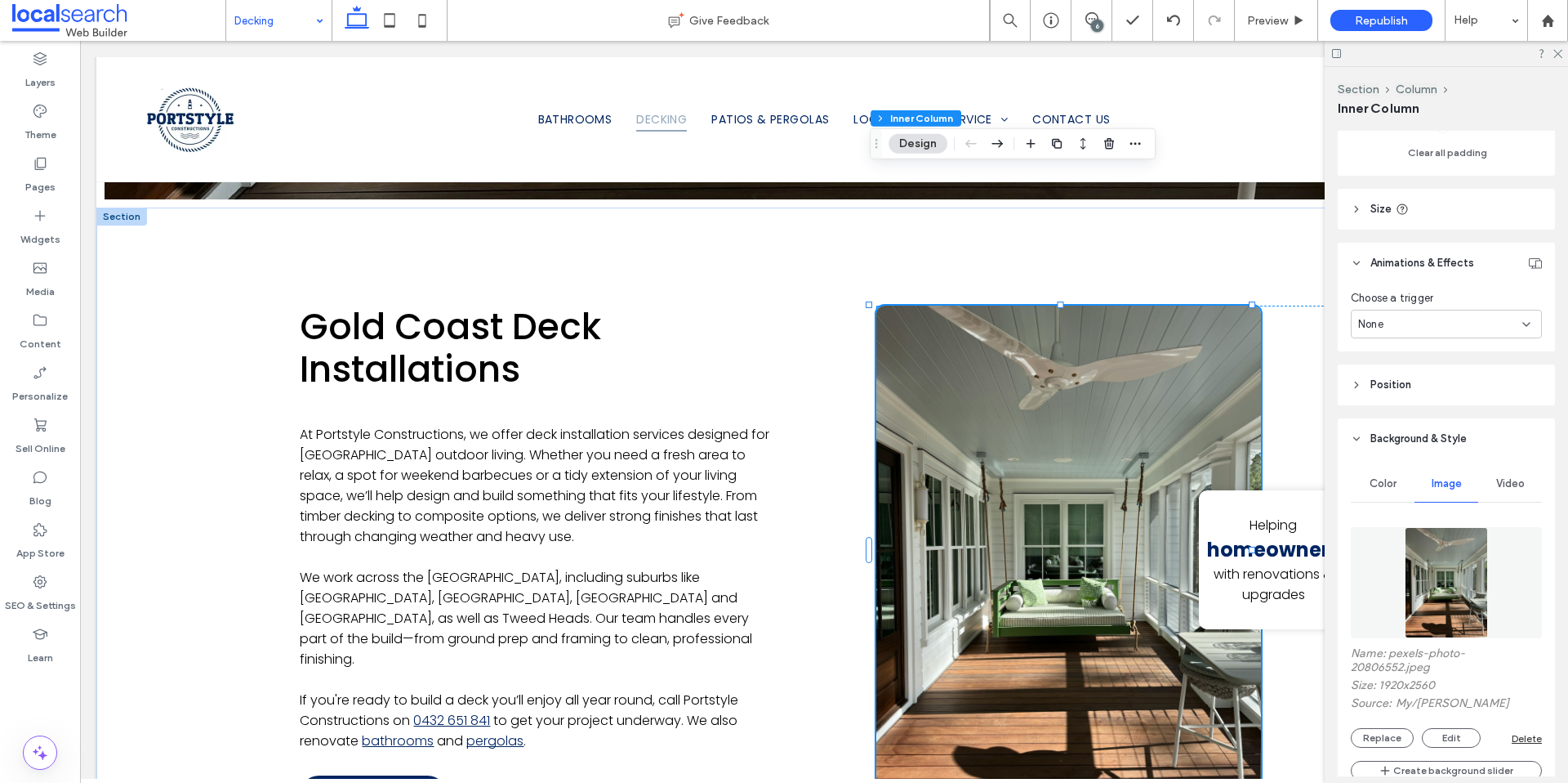
scroll to position [783, 0]
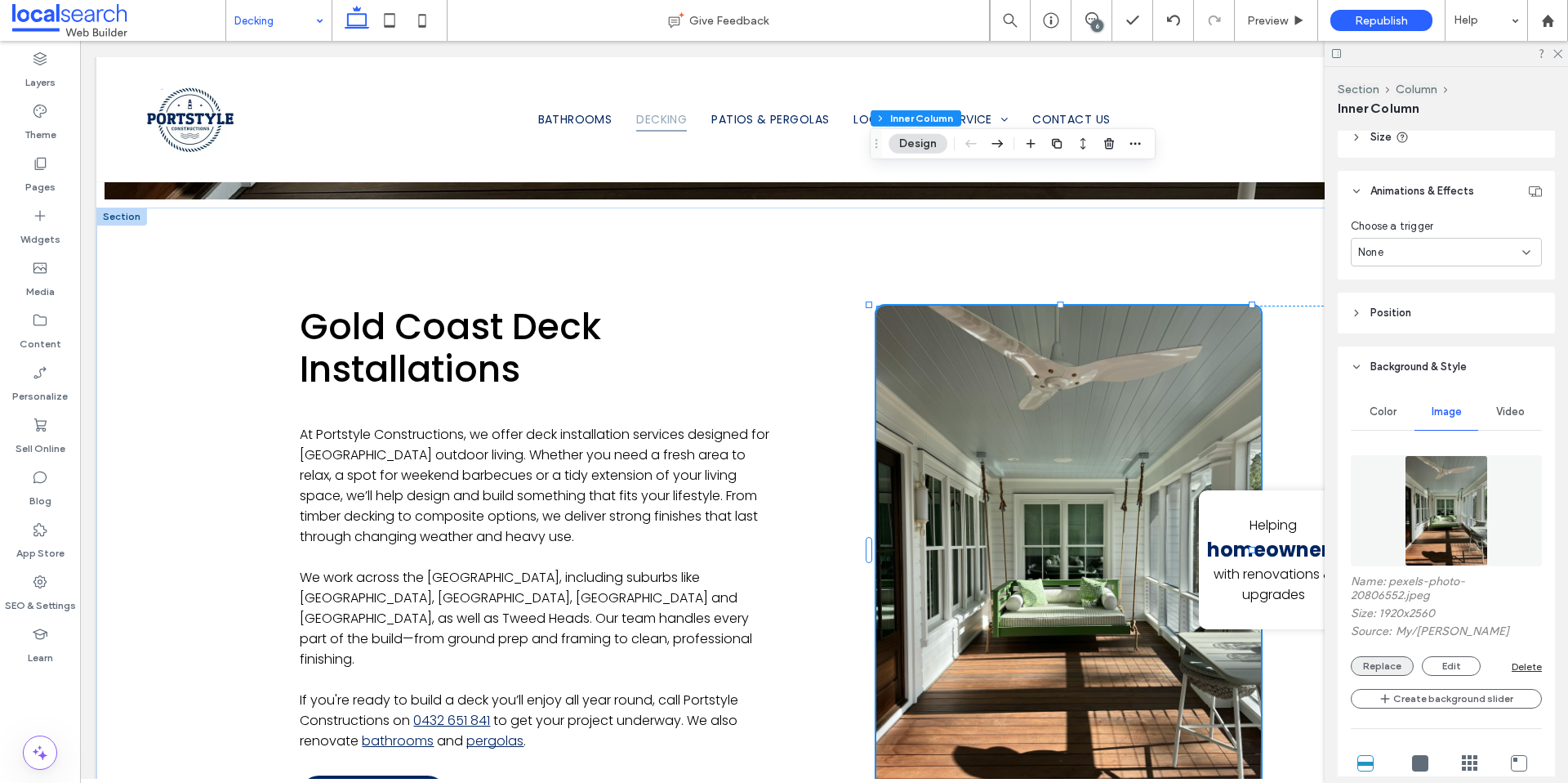
click at [1382, 660] on button "Replace" at bounding box center [1383, 666] width 63 height 20
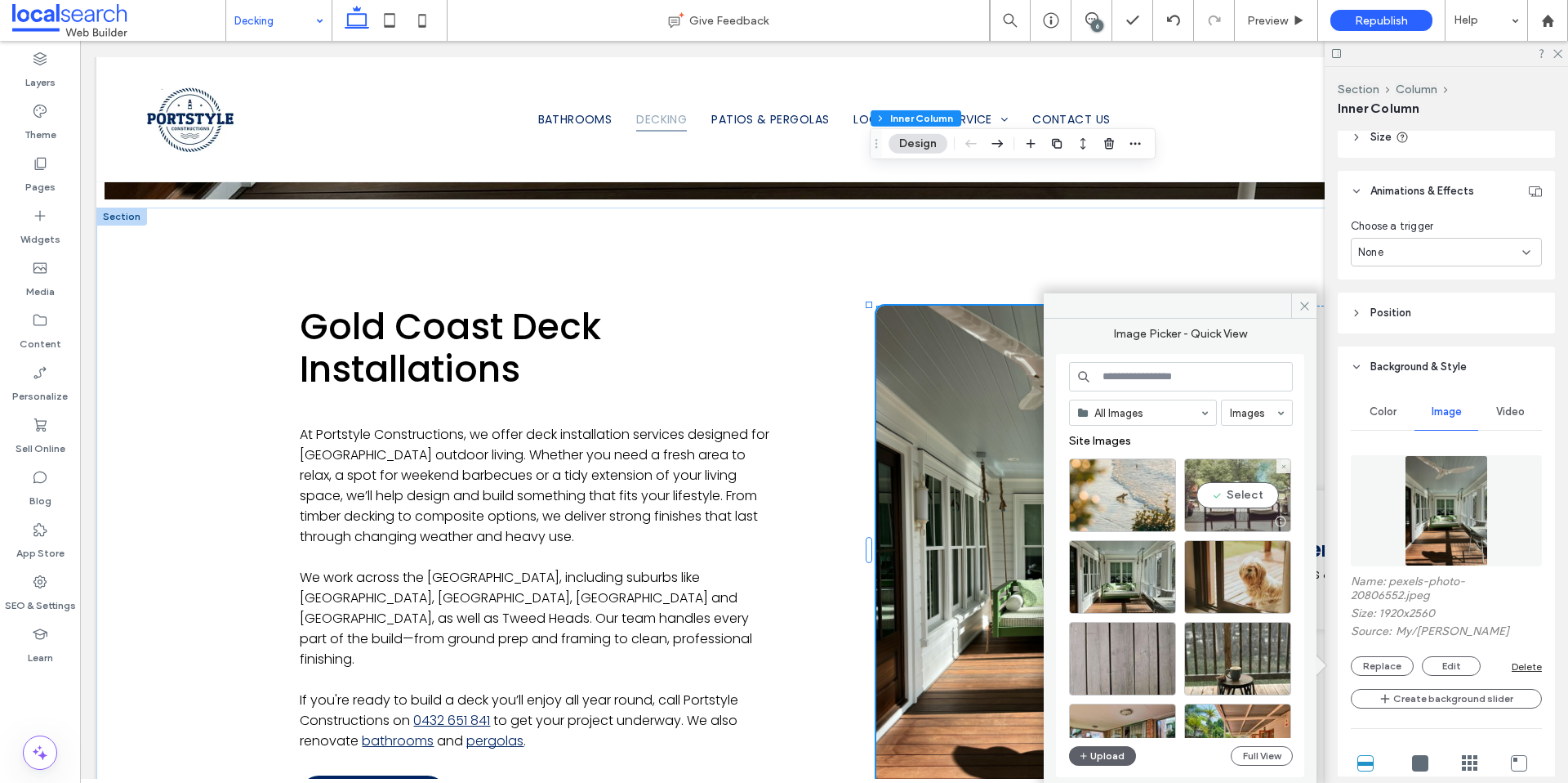
click at [1245, 500] on div "Select" at bounding box center [1238, 495] width 107 height 73
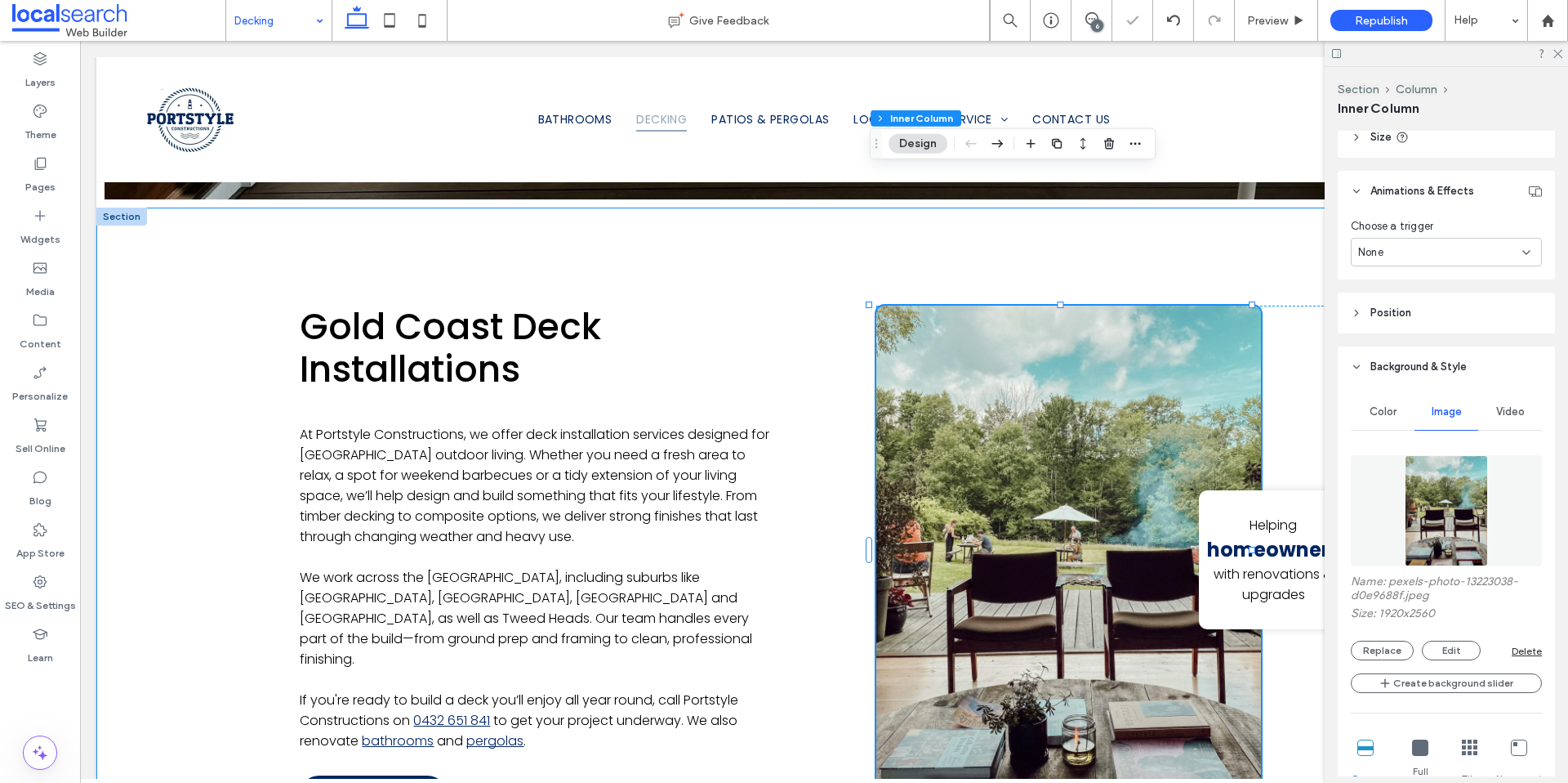
click at [245, 549] on div "Gold Coast Deck Installations At Portstyle Constructions, we offer deck install…" at bounding box center [824, 559] width 1456 height 705
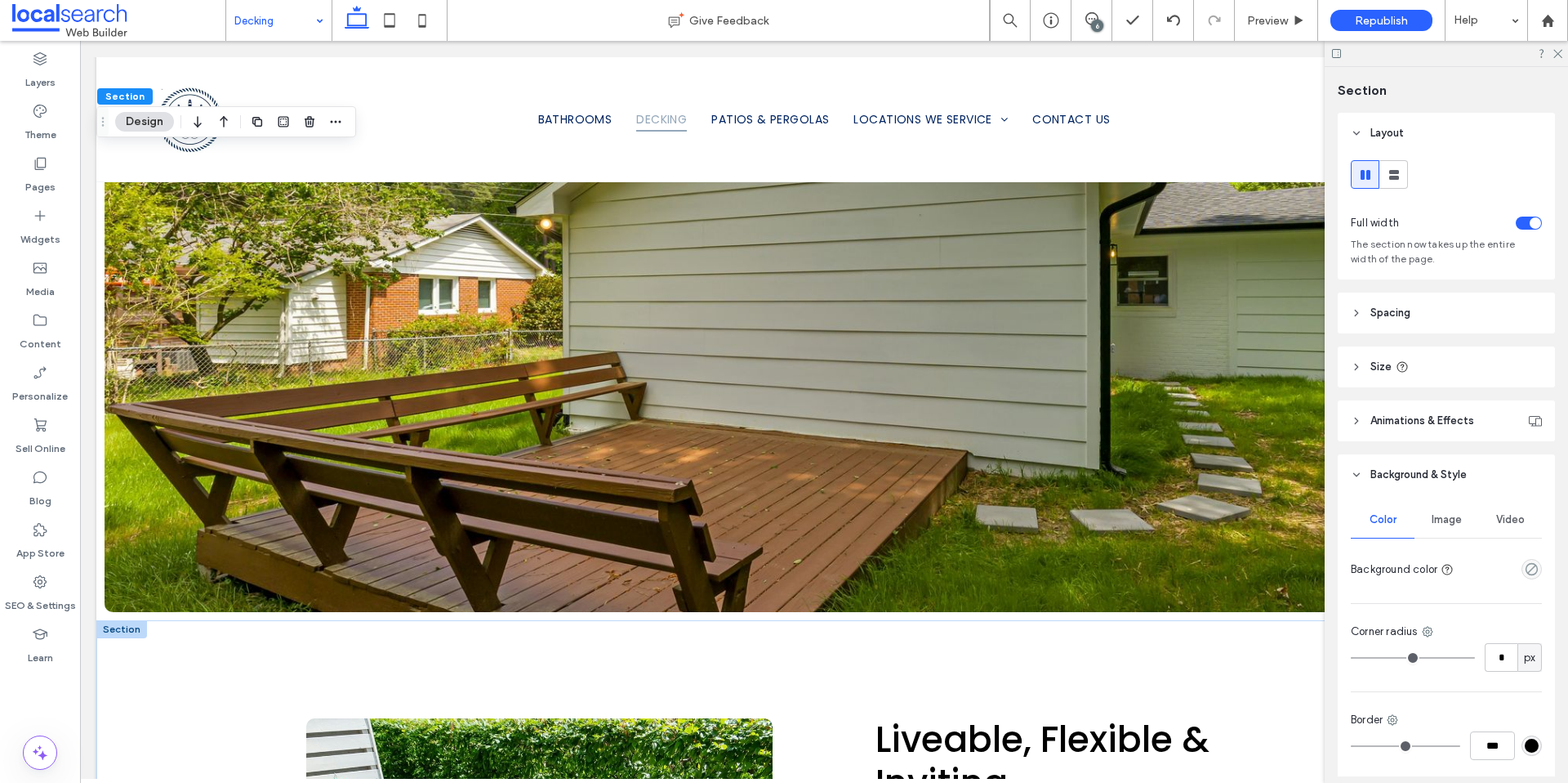
scroll to position [2077, 0]
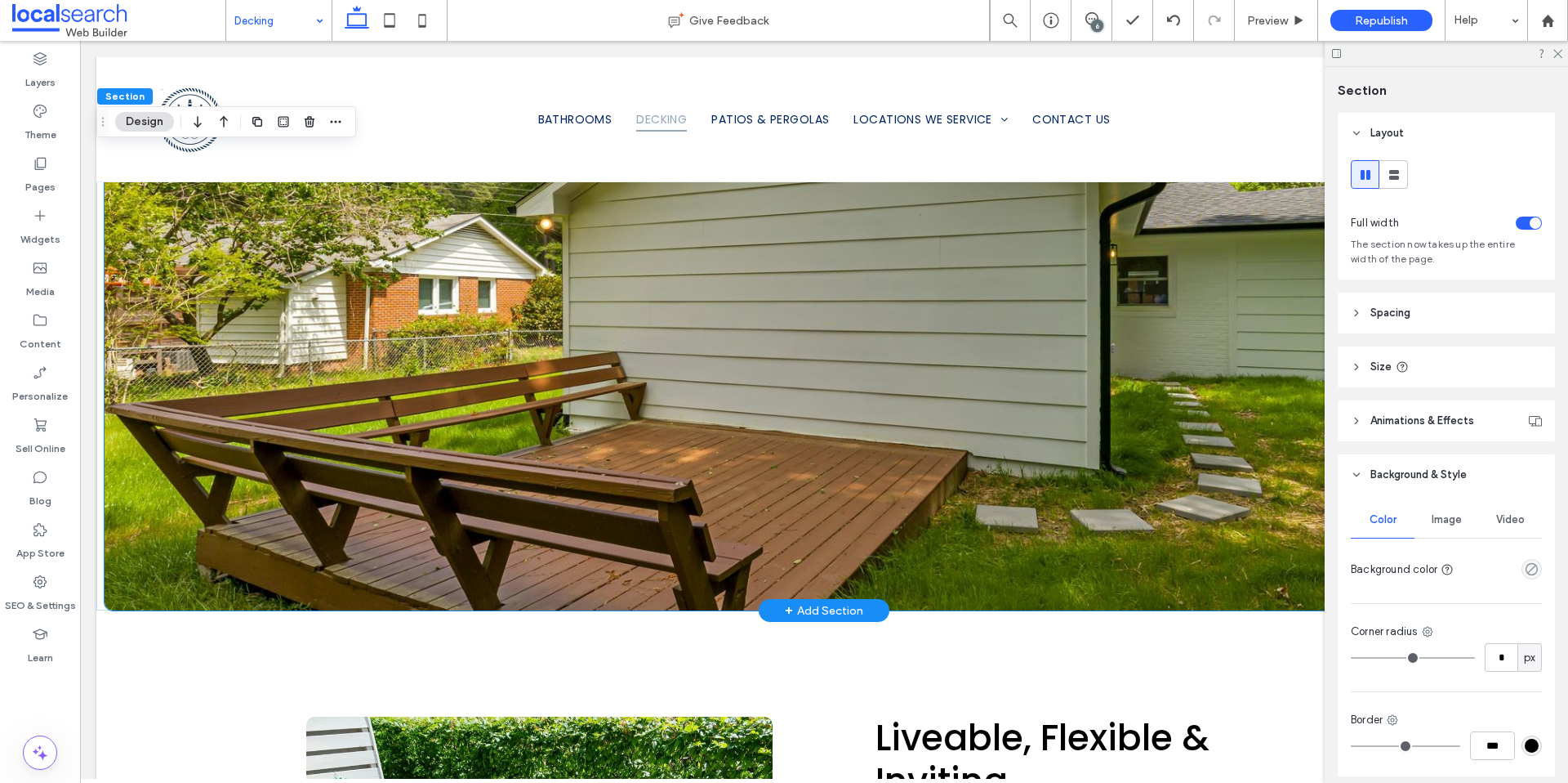
click at [176, 417] on div at bounding box center [824, 364] width 1439 height 490
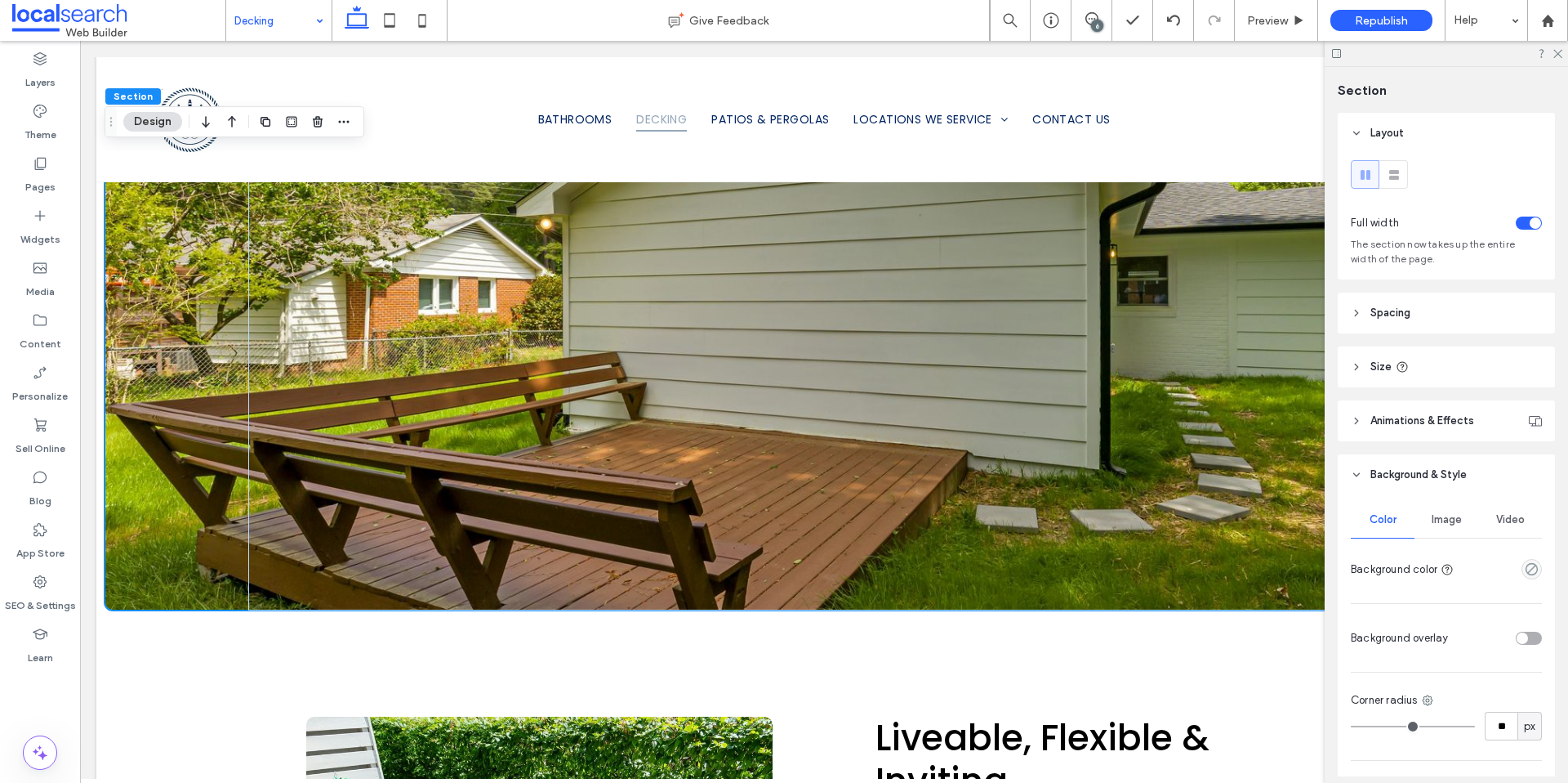
click at [1450, 518] on span "Image" at bounding box center [1447, 520] width 30 height 13
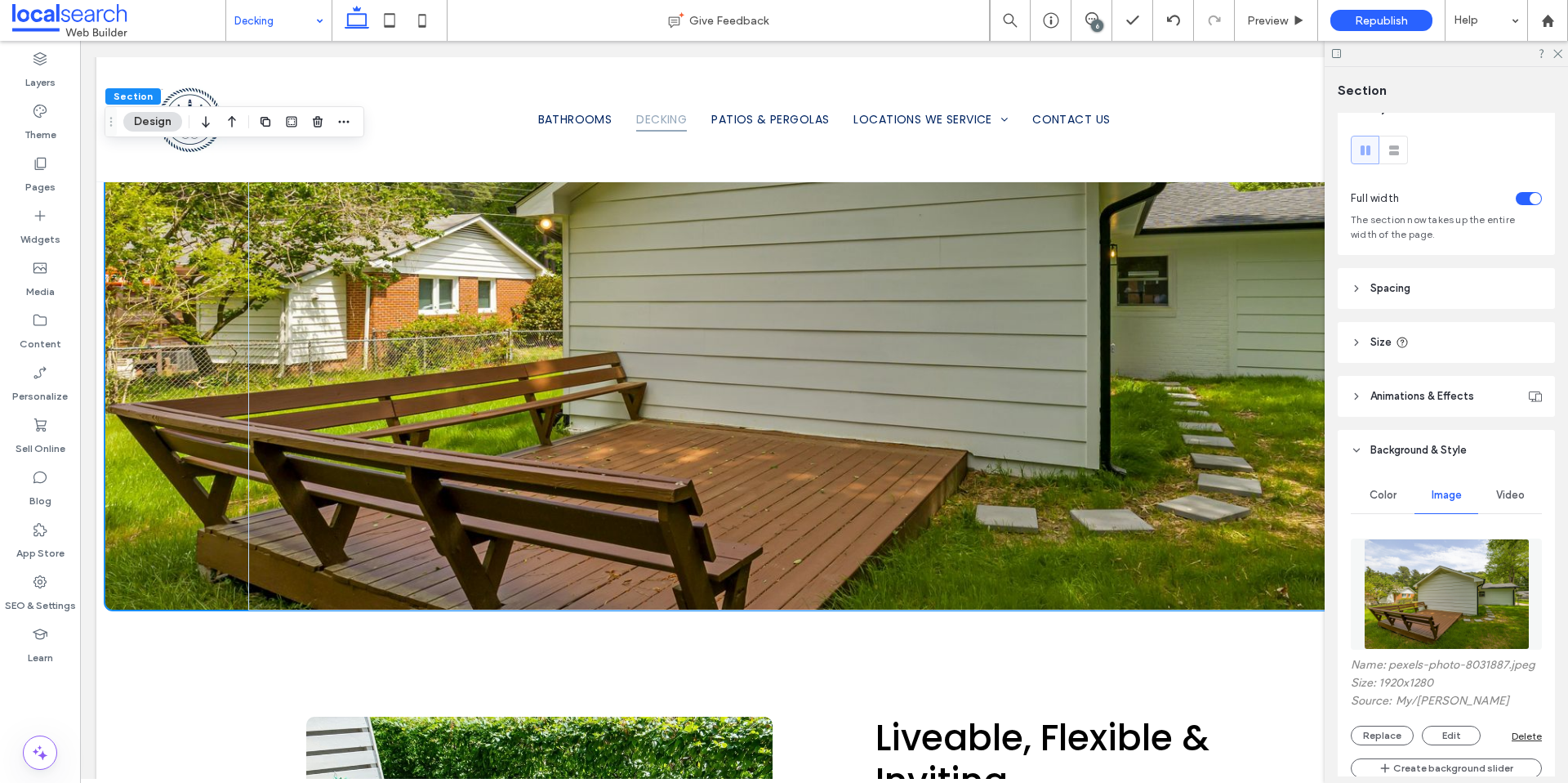
scroll to position [33, 0]
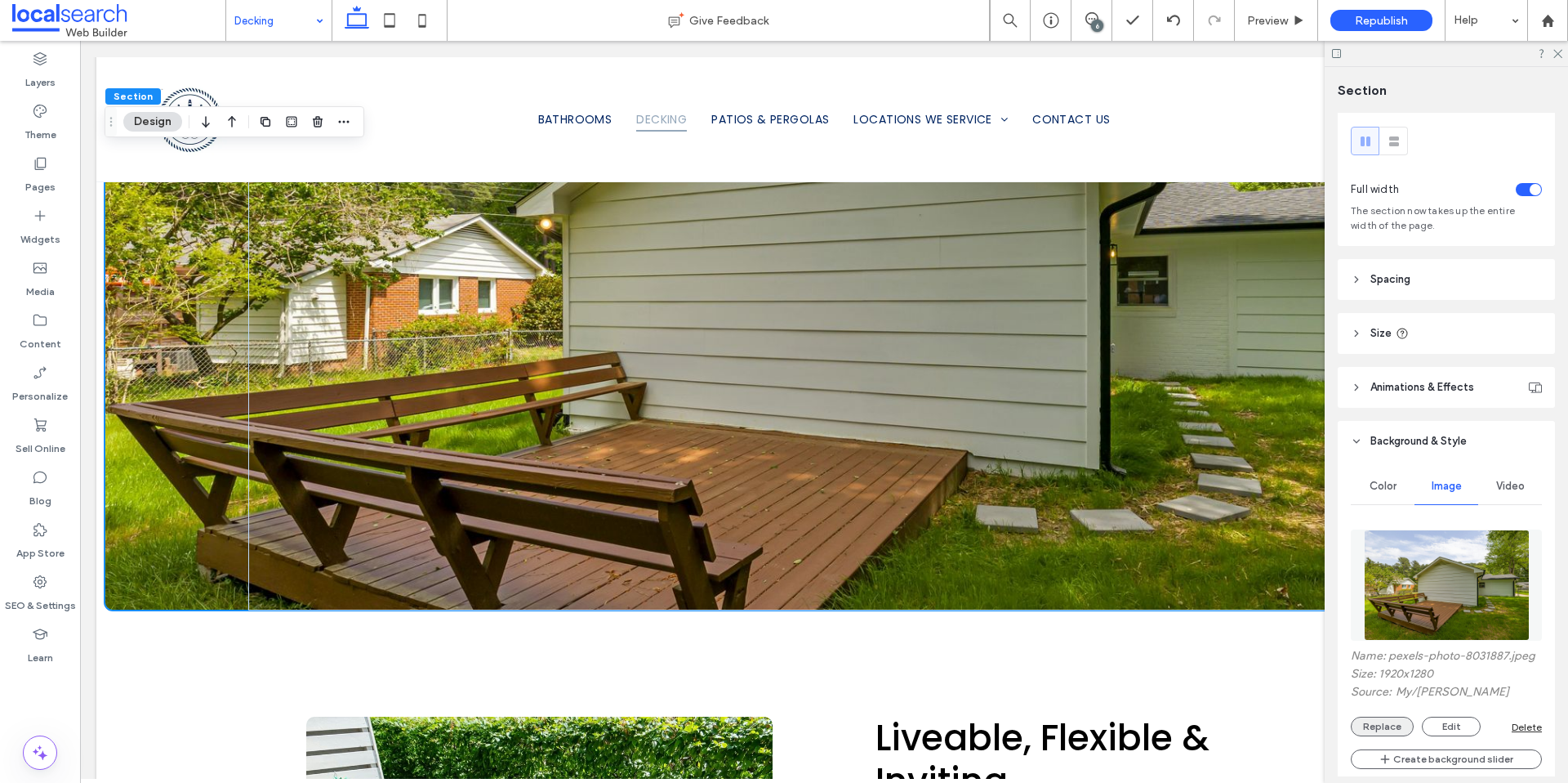
click at [1391, 732] on button "Replace" at bounding box center [1383, 726] width 63 height 20
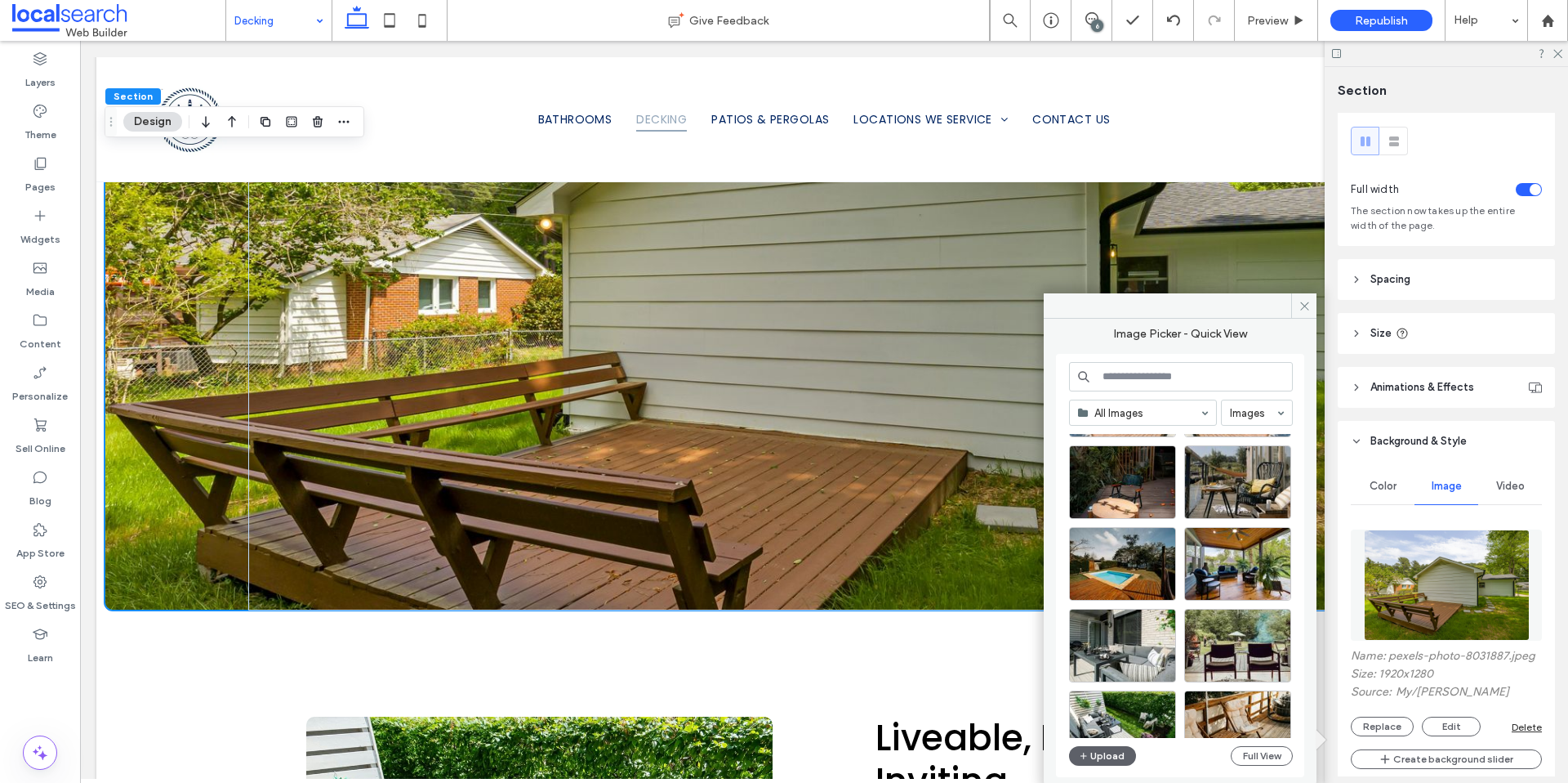
scroll to position [2423, 0]
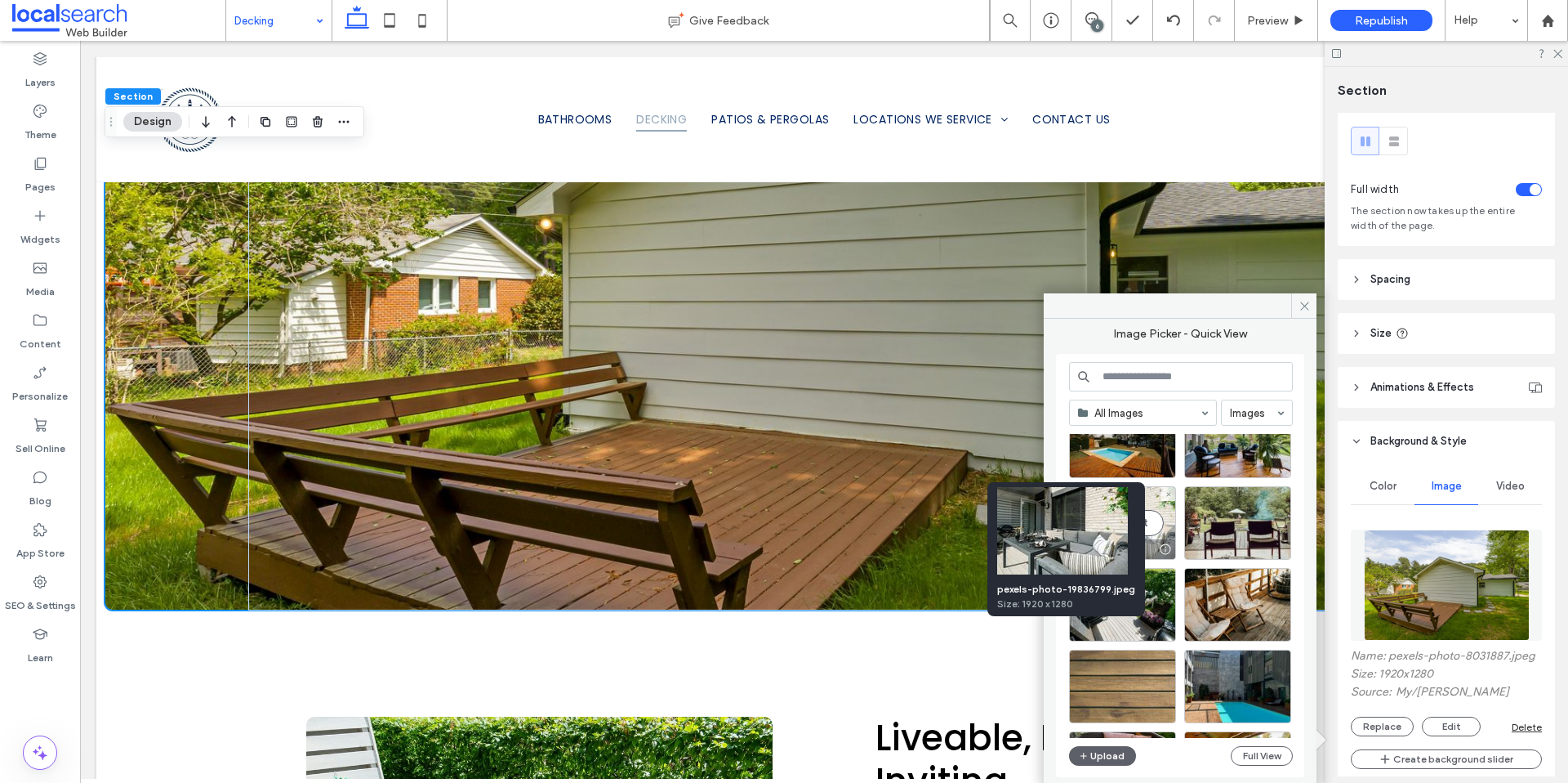
click at [1167, 546] on div at bounding box center [1165, 549] width 21 height 13
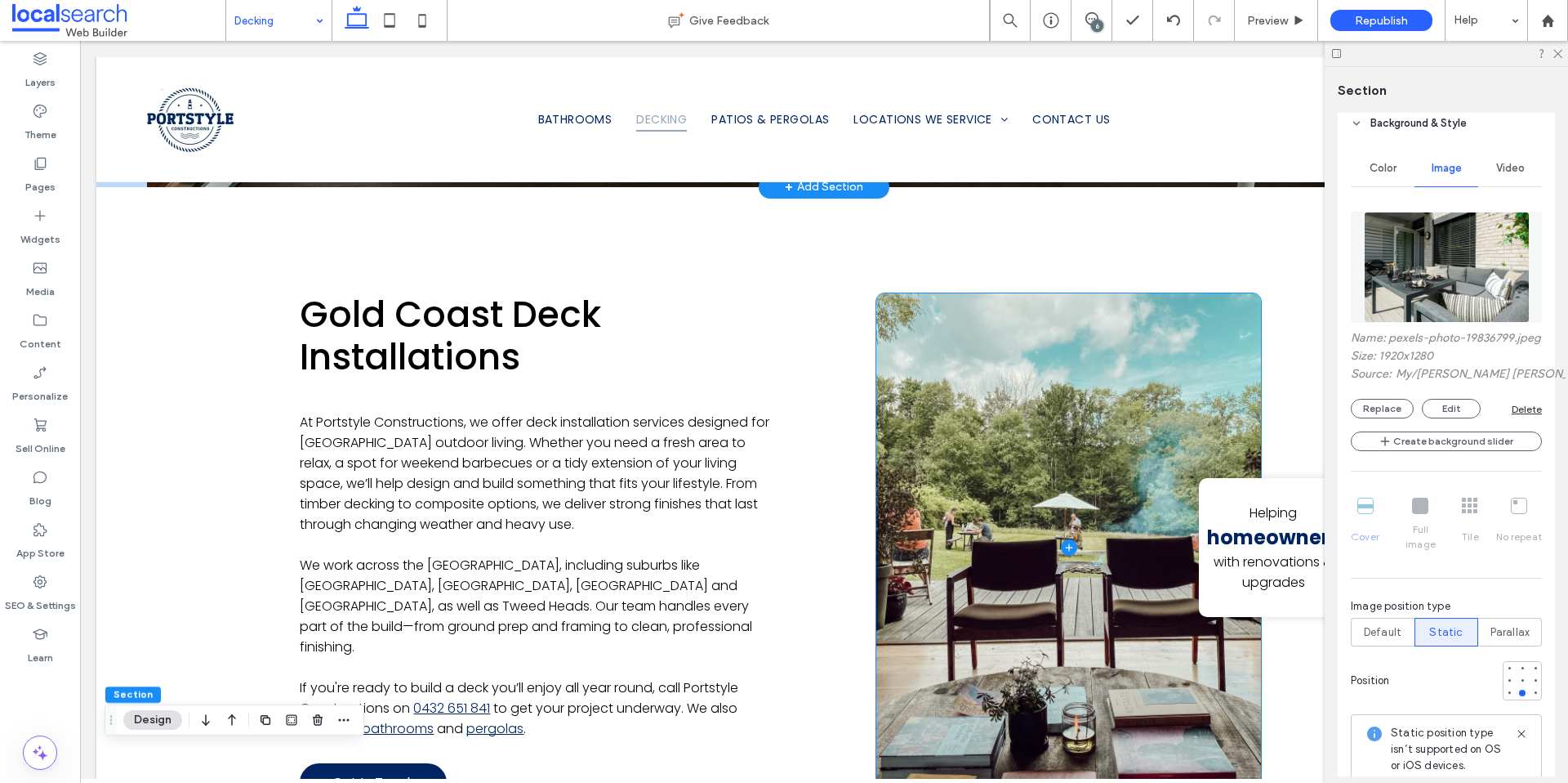
scroll to position [995, 0]
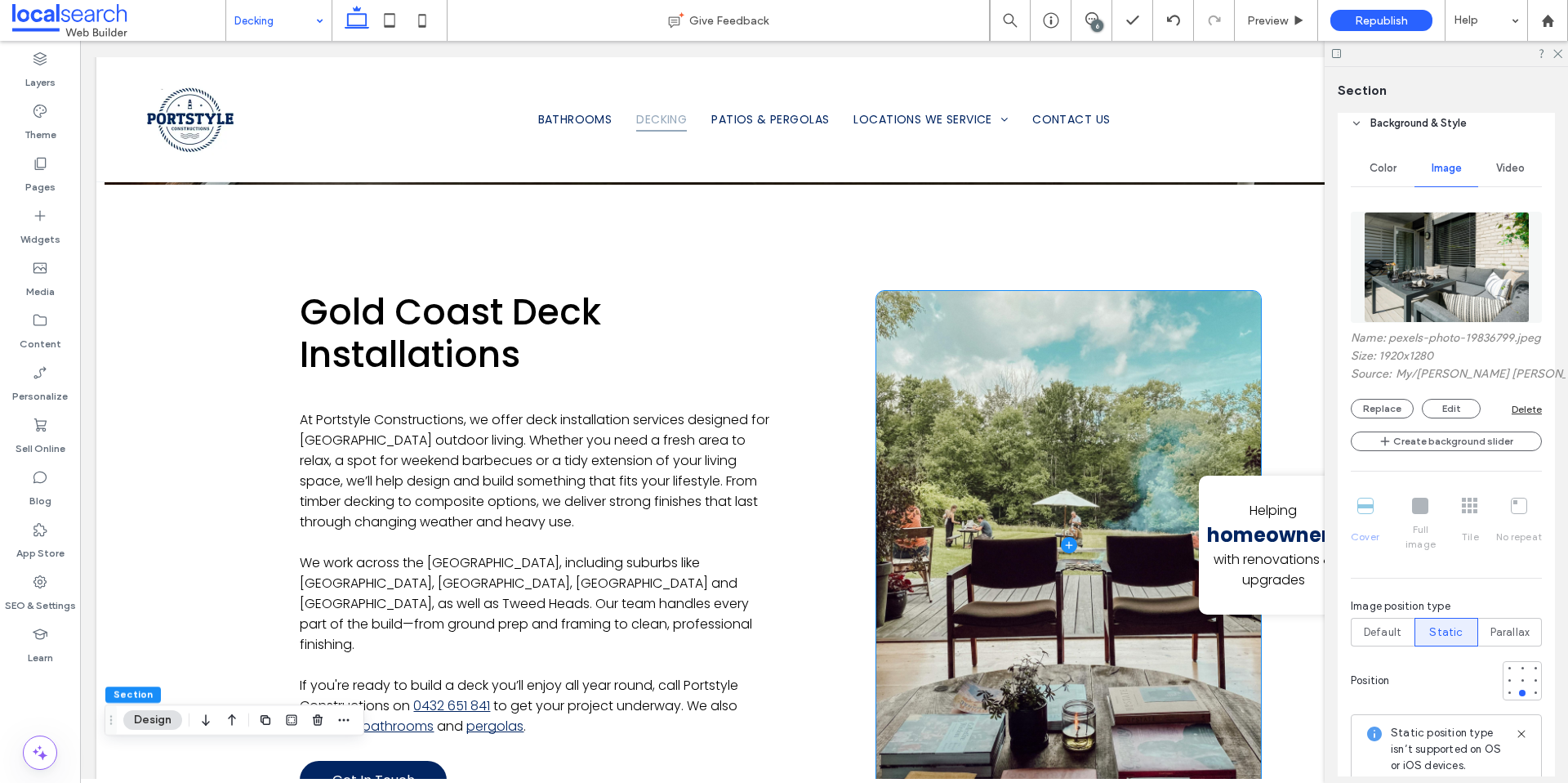
click at [896, 570] on span at bounding box center [1069, 546] width 384 height 509
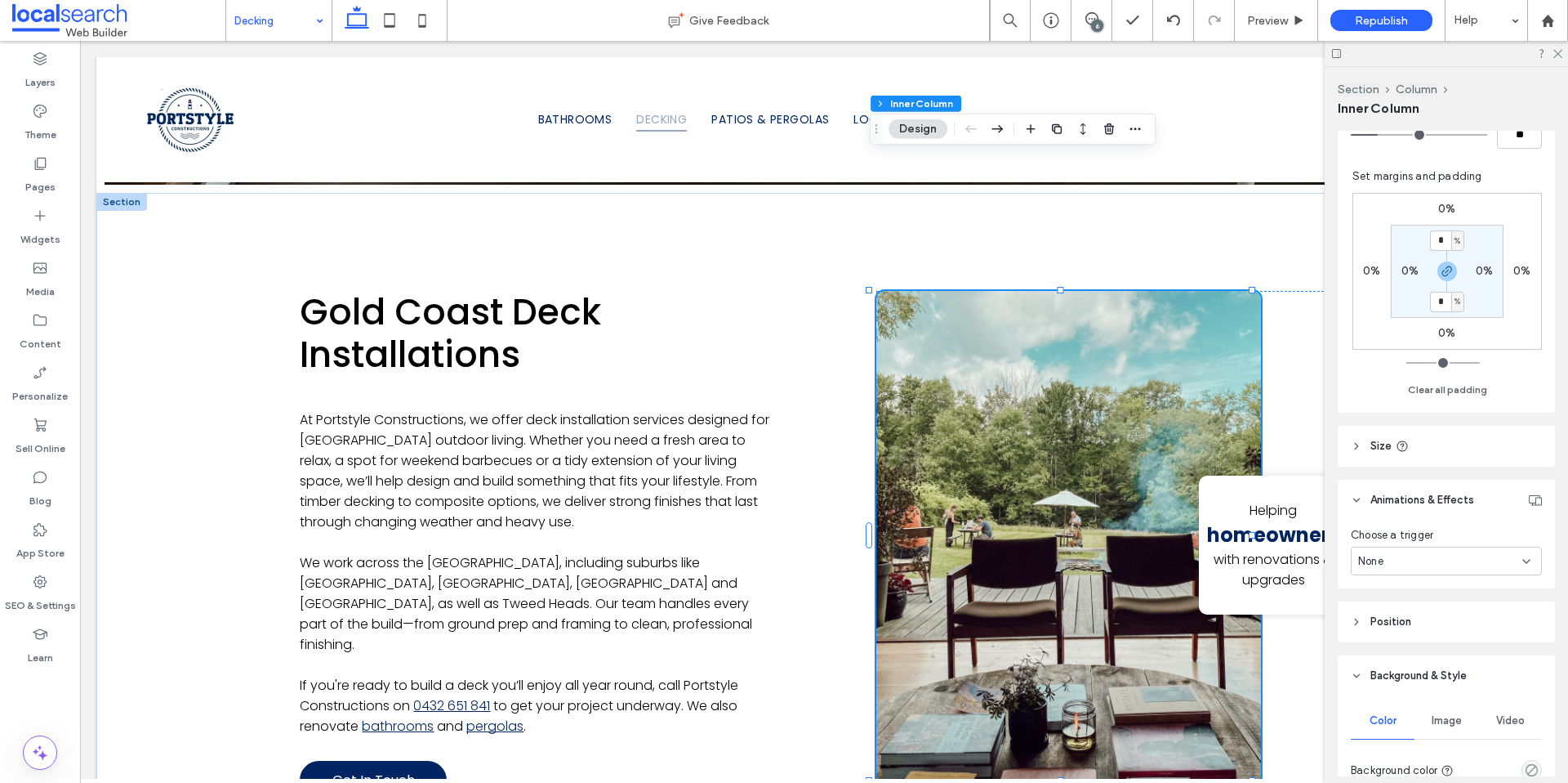
scroll to position [474, 0]
click at [1439, 721] on span "Image" at bounding box center [1447, 720] width 30 height 13
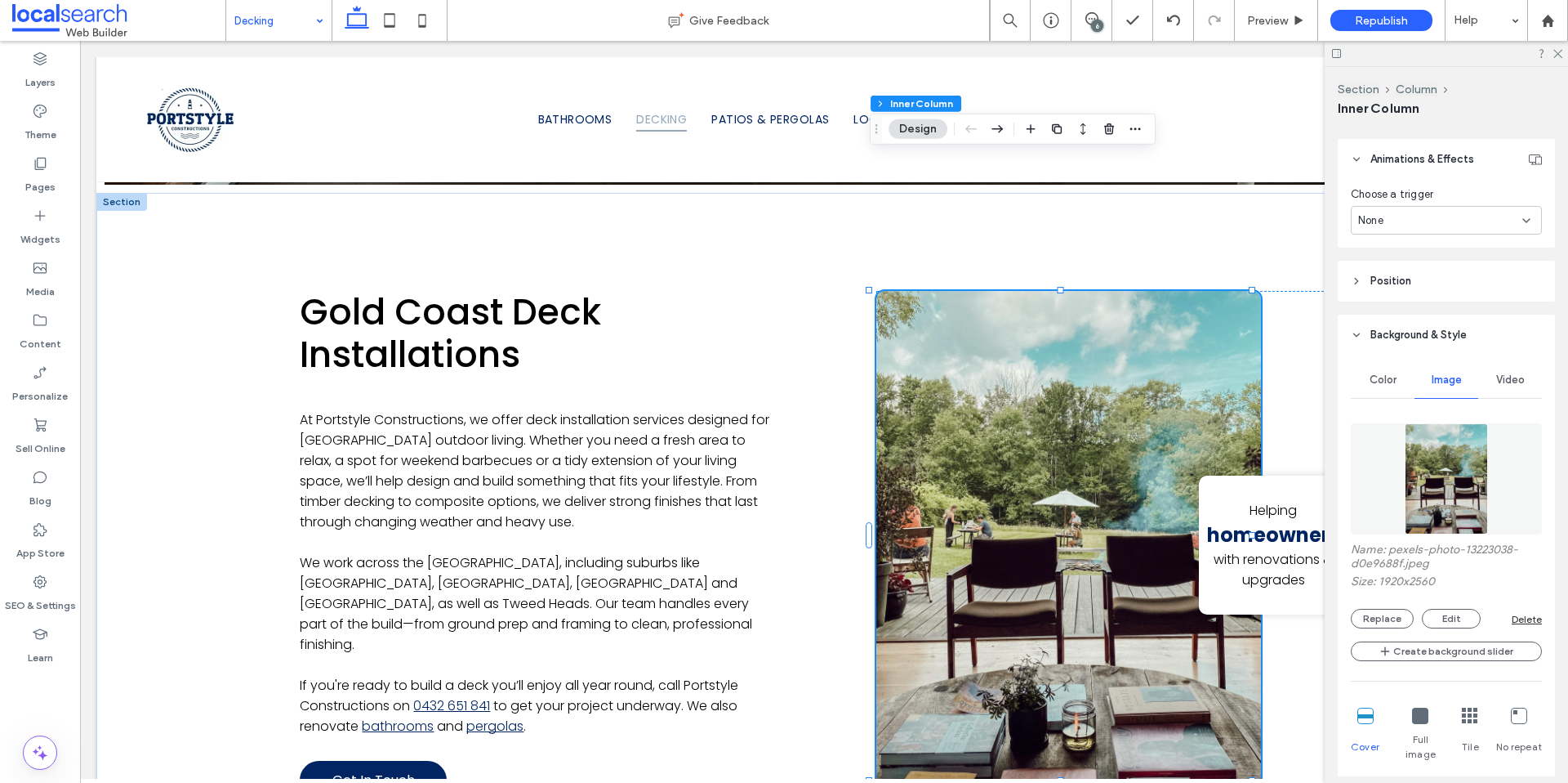
scroll to position [815, 0]
click at [1398, 616] on button "Replace" at bounding box center [1383, 618] width 63 height 20
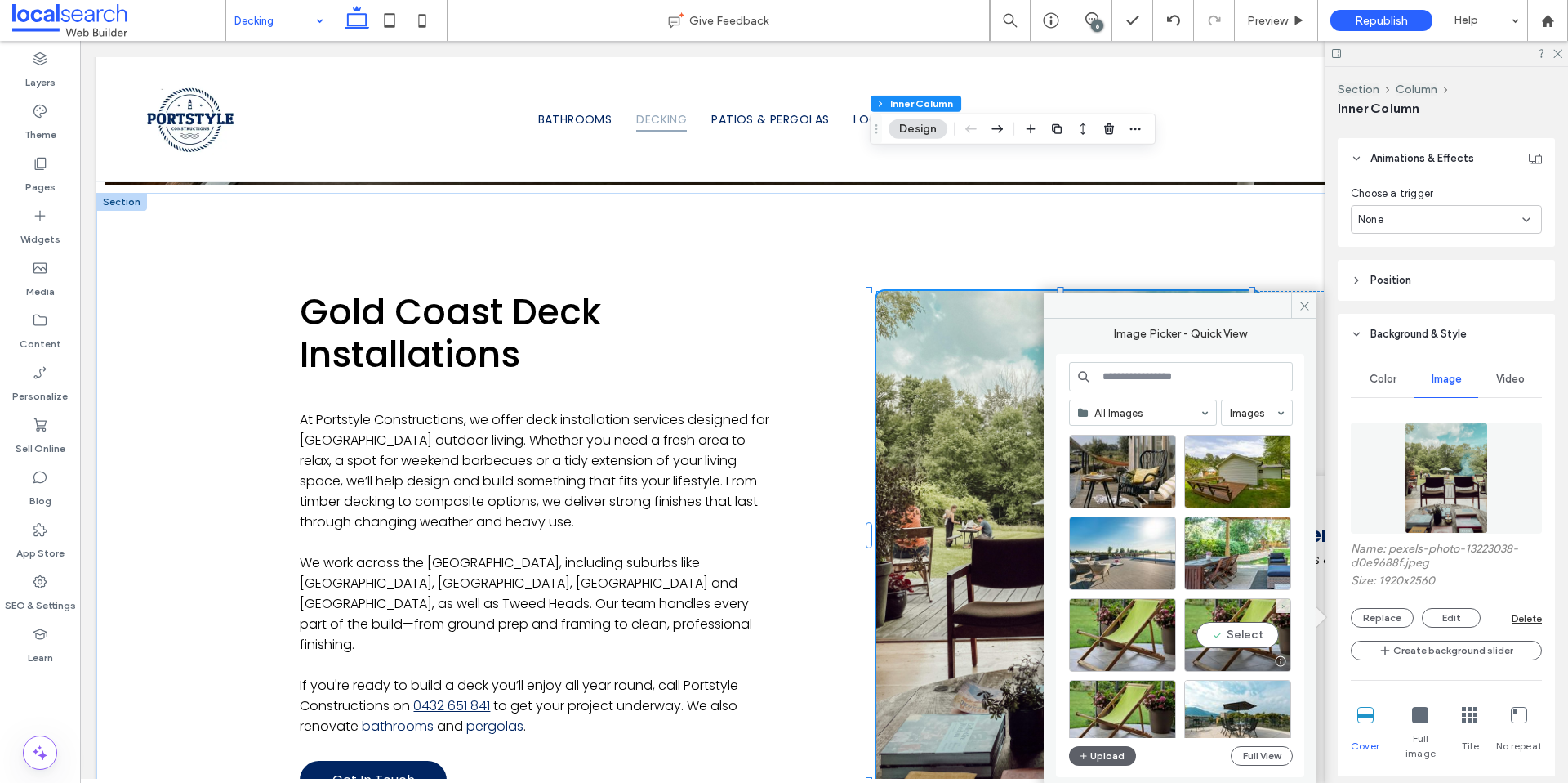
scroll to position [629, 0]
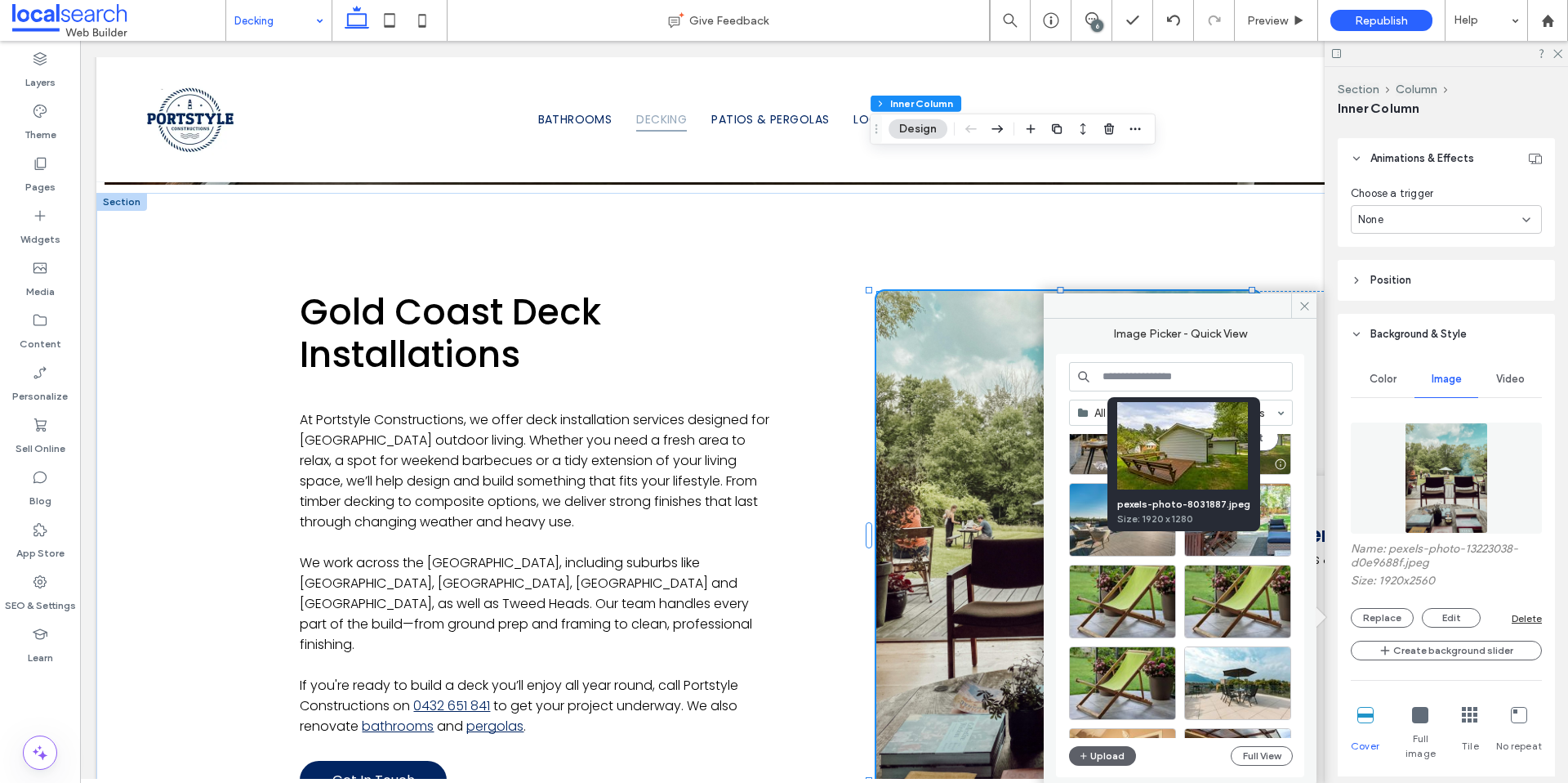
click at [1280, 463] on div at bounding box center [1280, 464] width 21 height 13
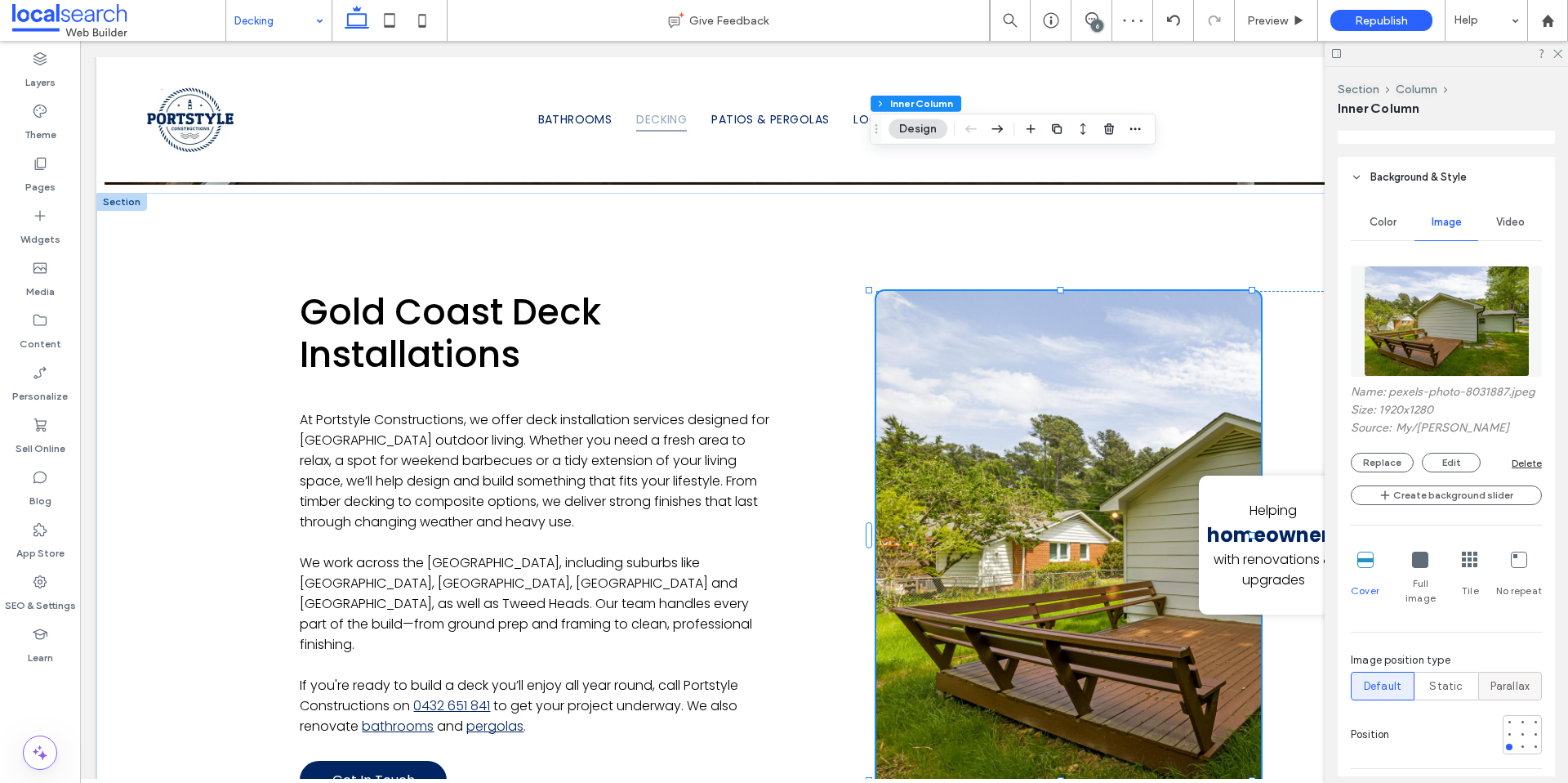
scroll to position [990, 0]
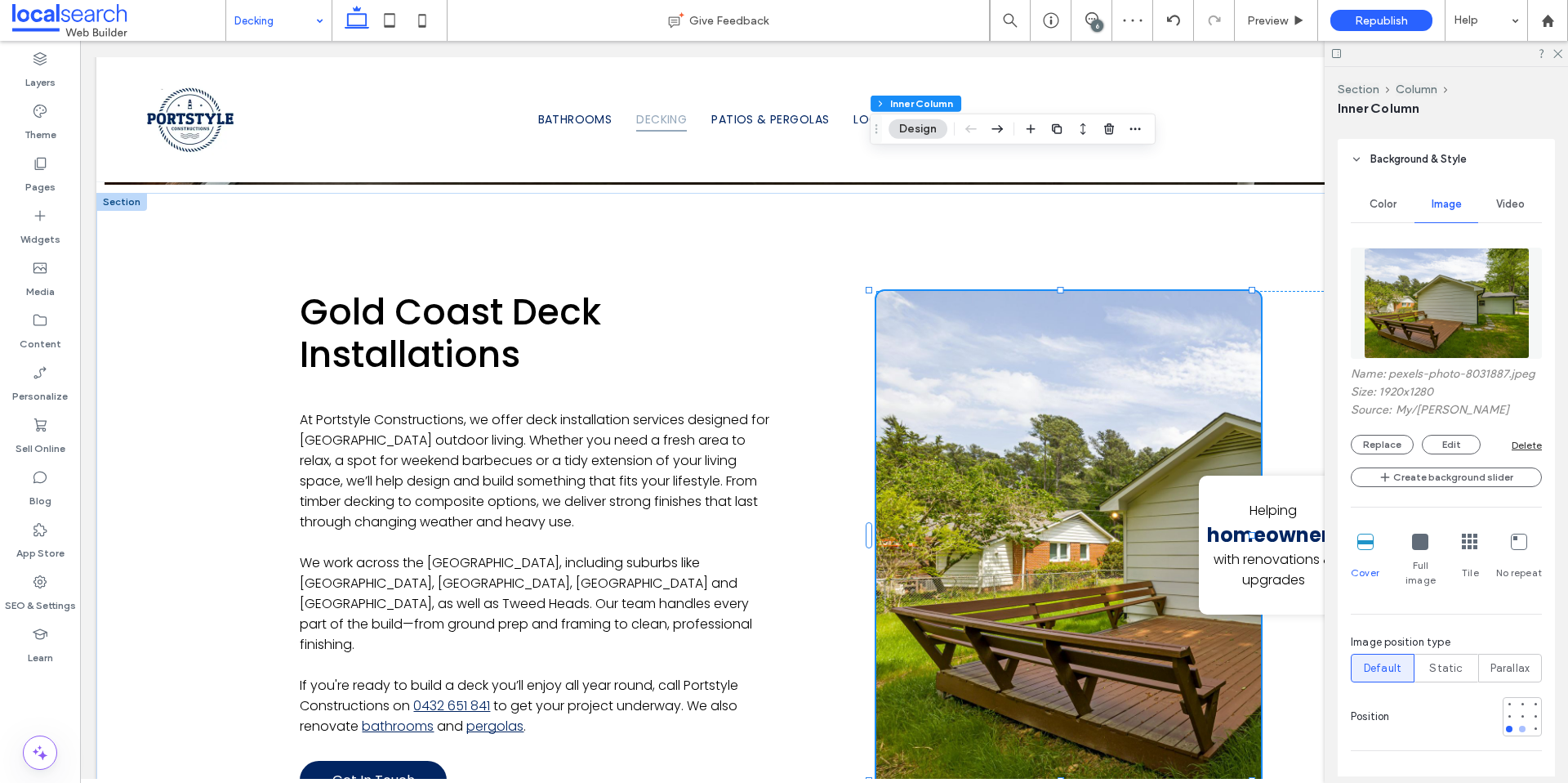
click at [1519, 726] on div at bounding box center [1522, 729] width 7 height 7
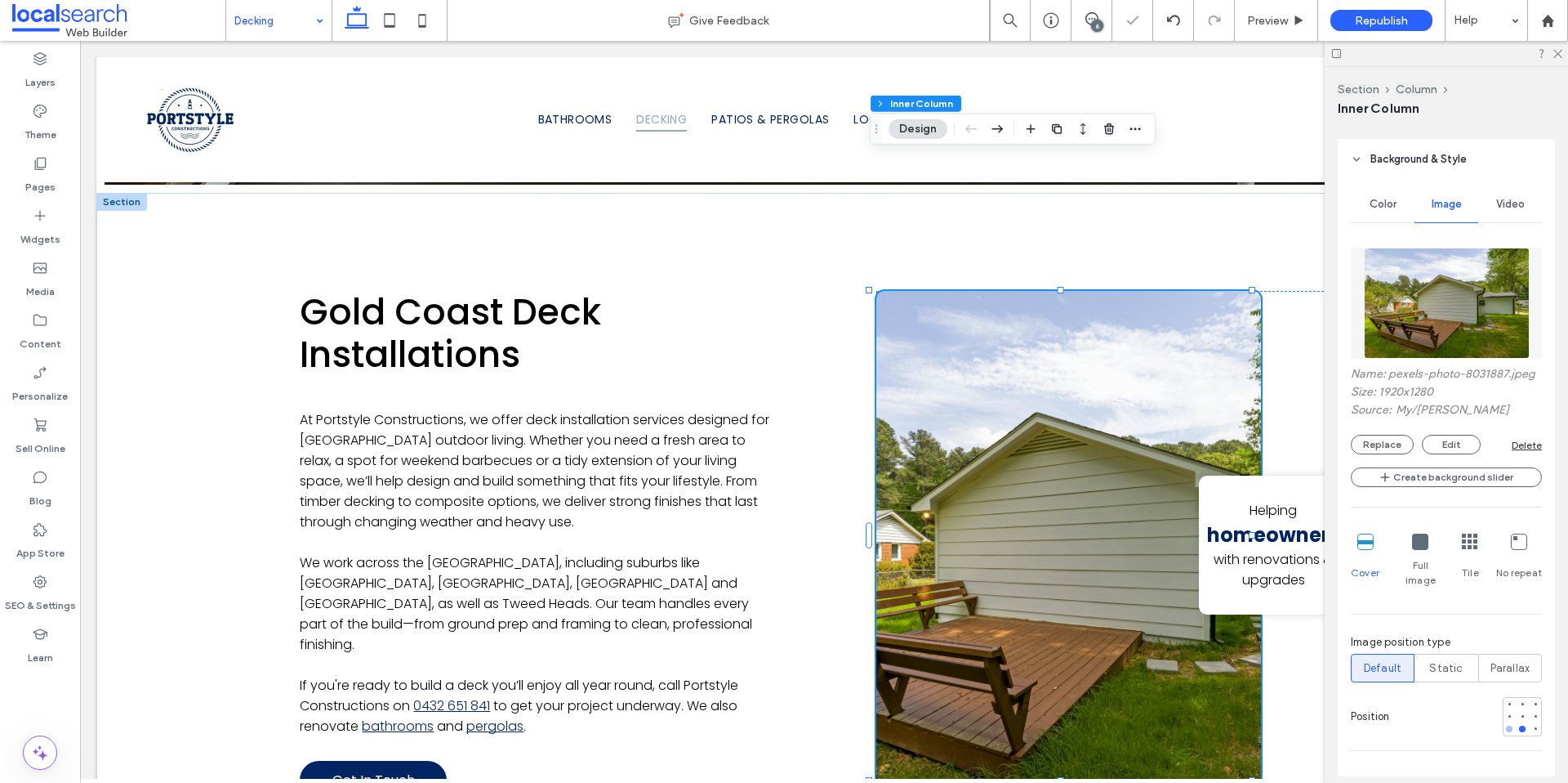
click at [1506, 726] on div at bounding box center [1510, 729] width 7 height 7
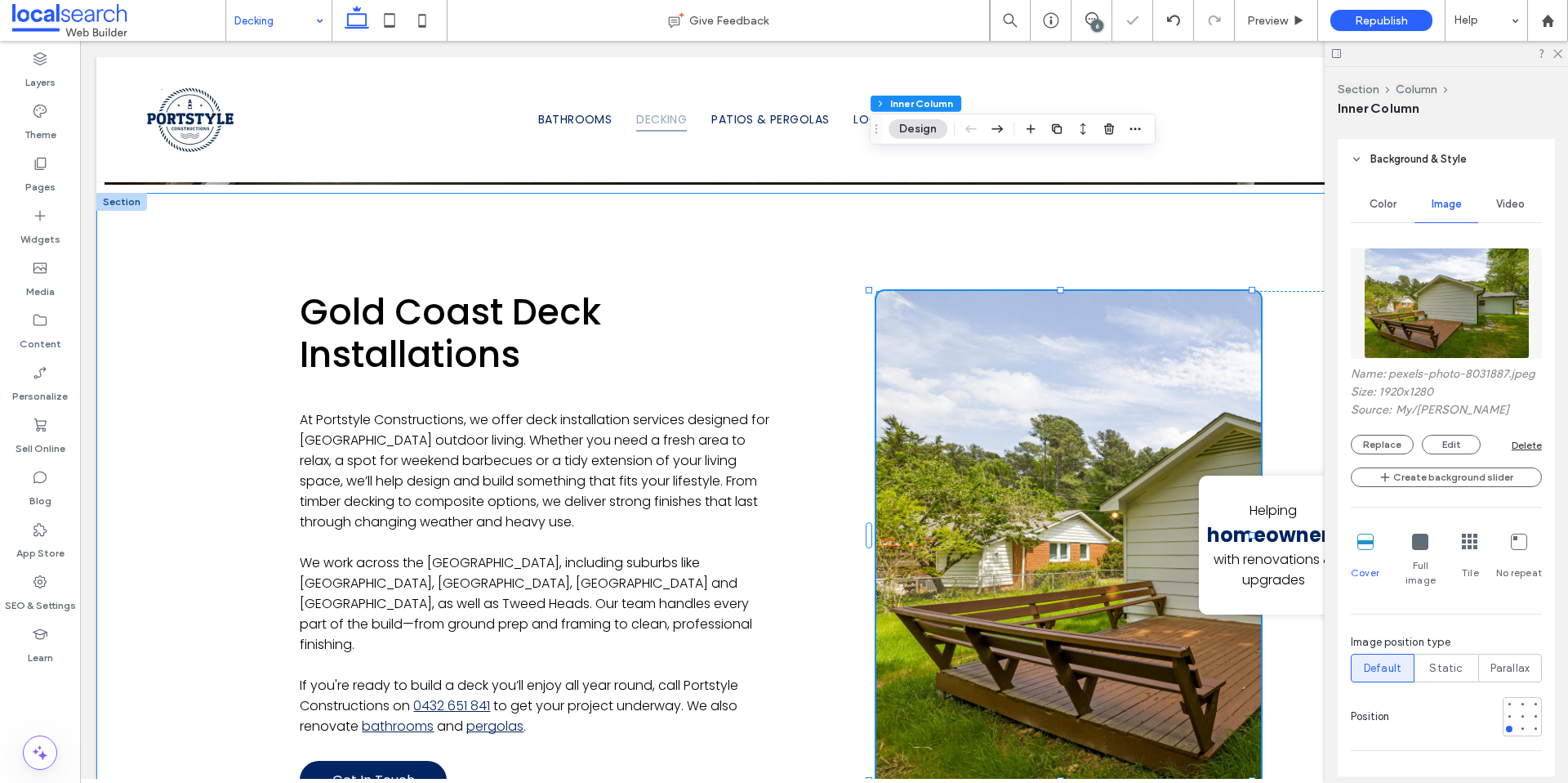
click at [160, 479] on div "Gold Coast Deck Installations At Portstyle Constructions, we offer deck install…" at bounding box center [824, 545] width 1456 height 705
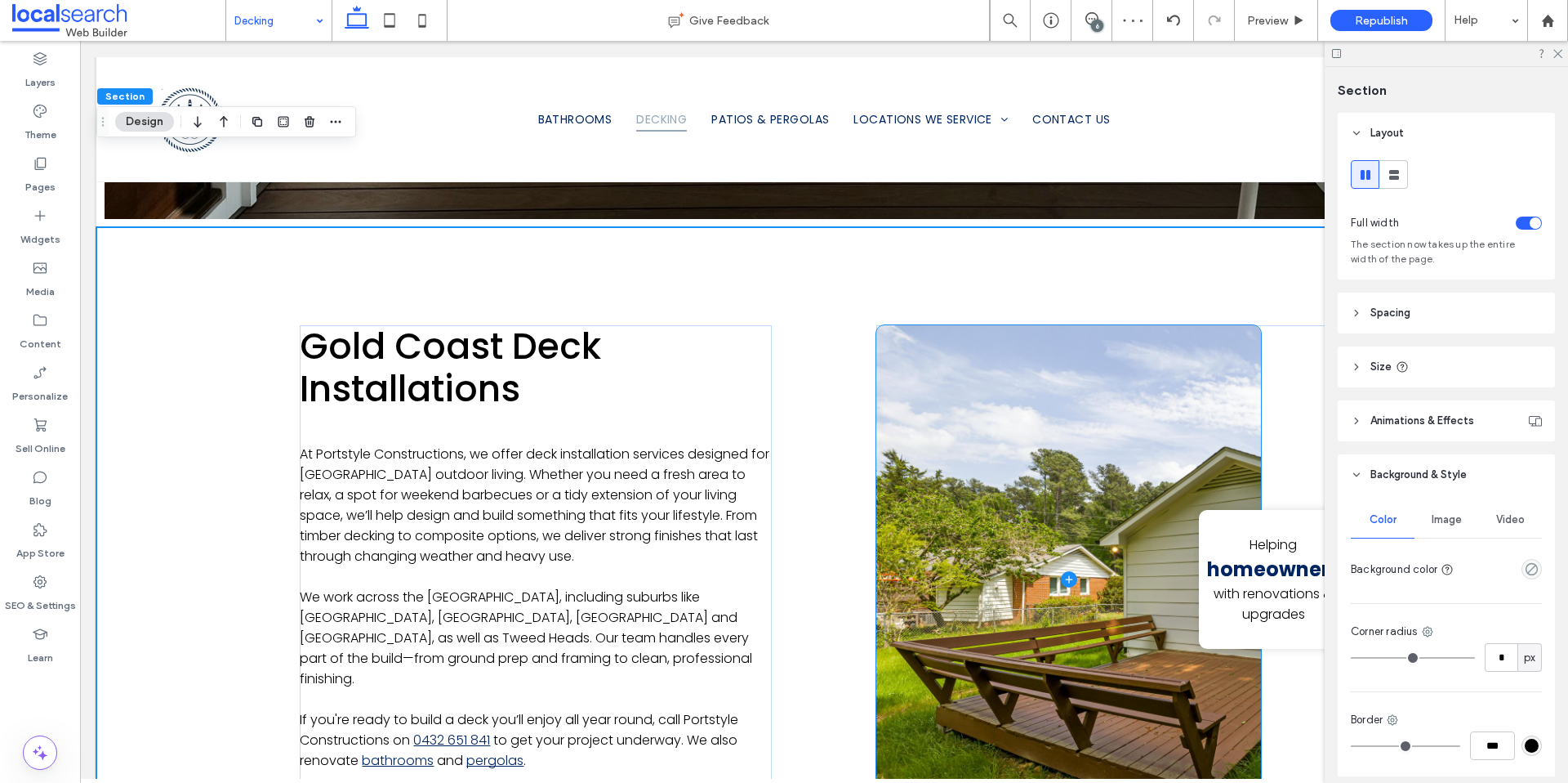
scroll to position [943, 0]
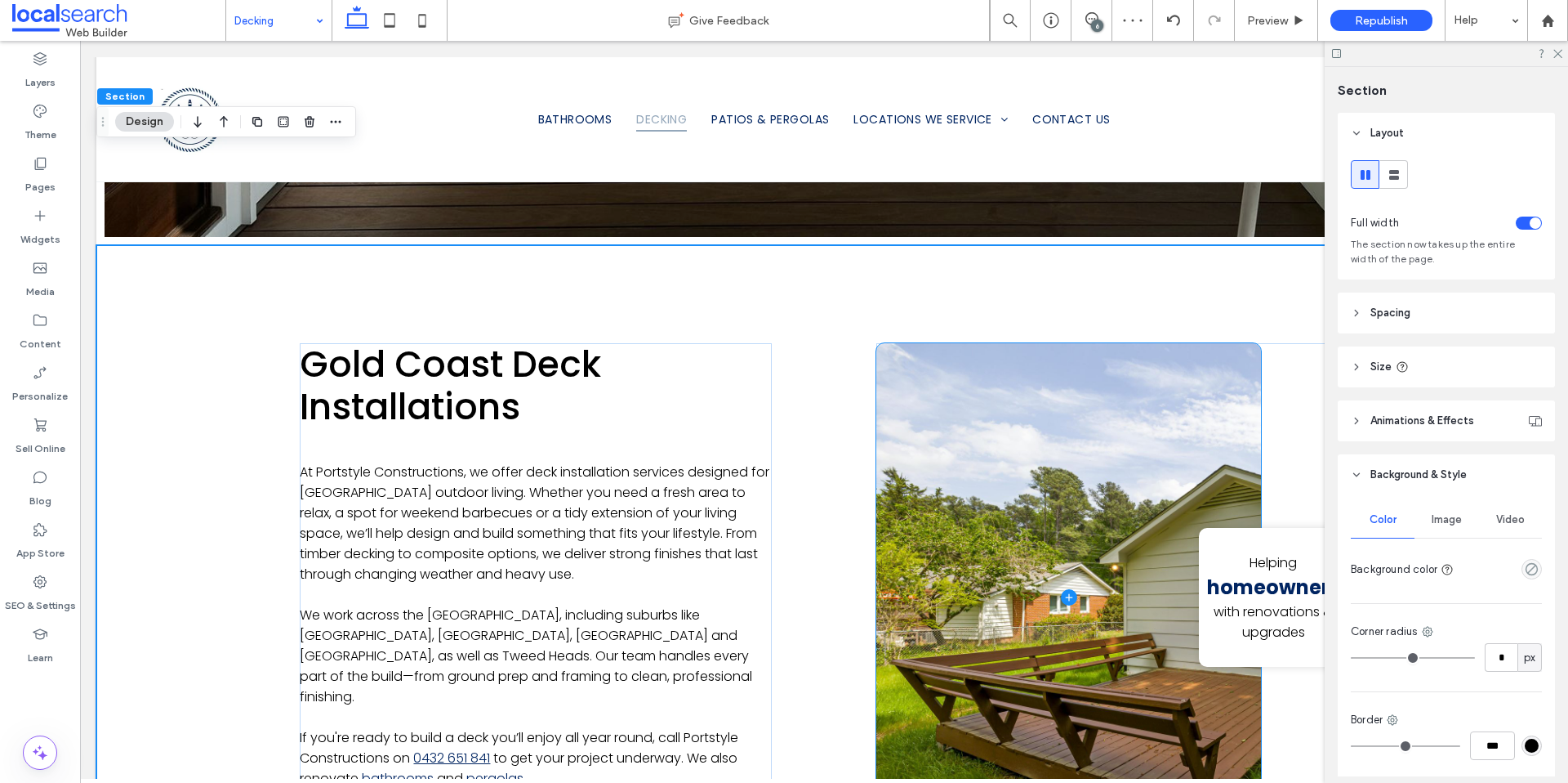
click at [1067, 595] on span at bounding box center [1069, 597] width 384 height 509
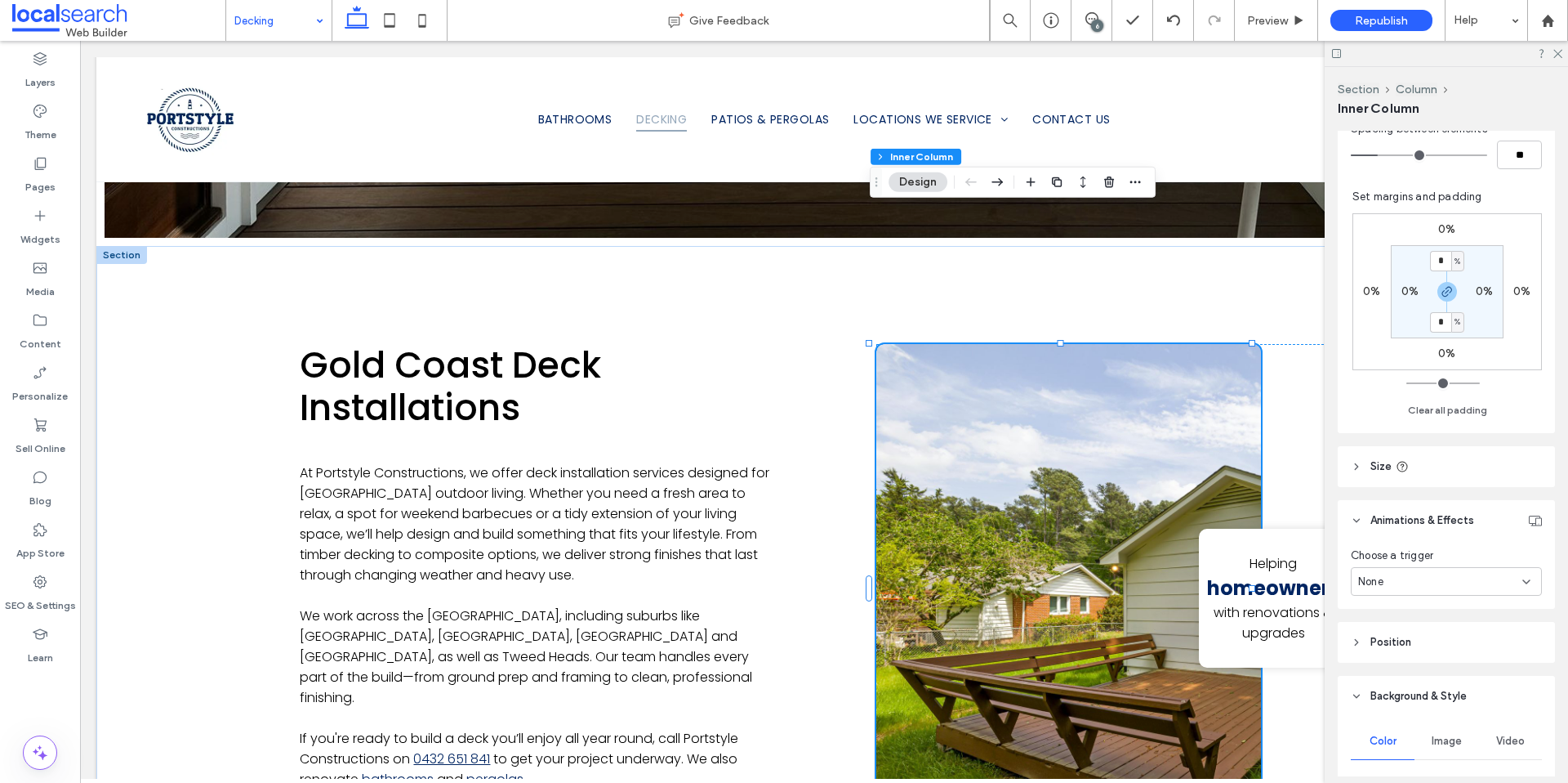
scroll to position [478, 0]
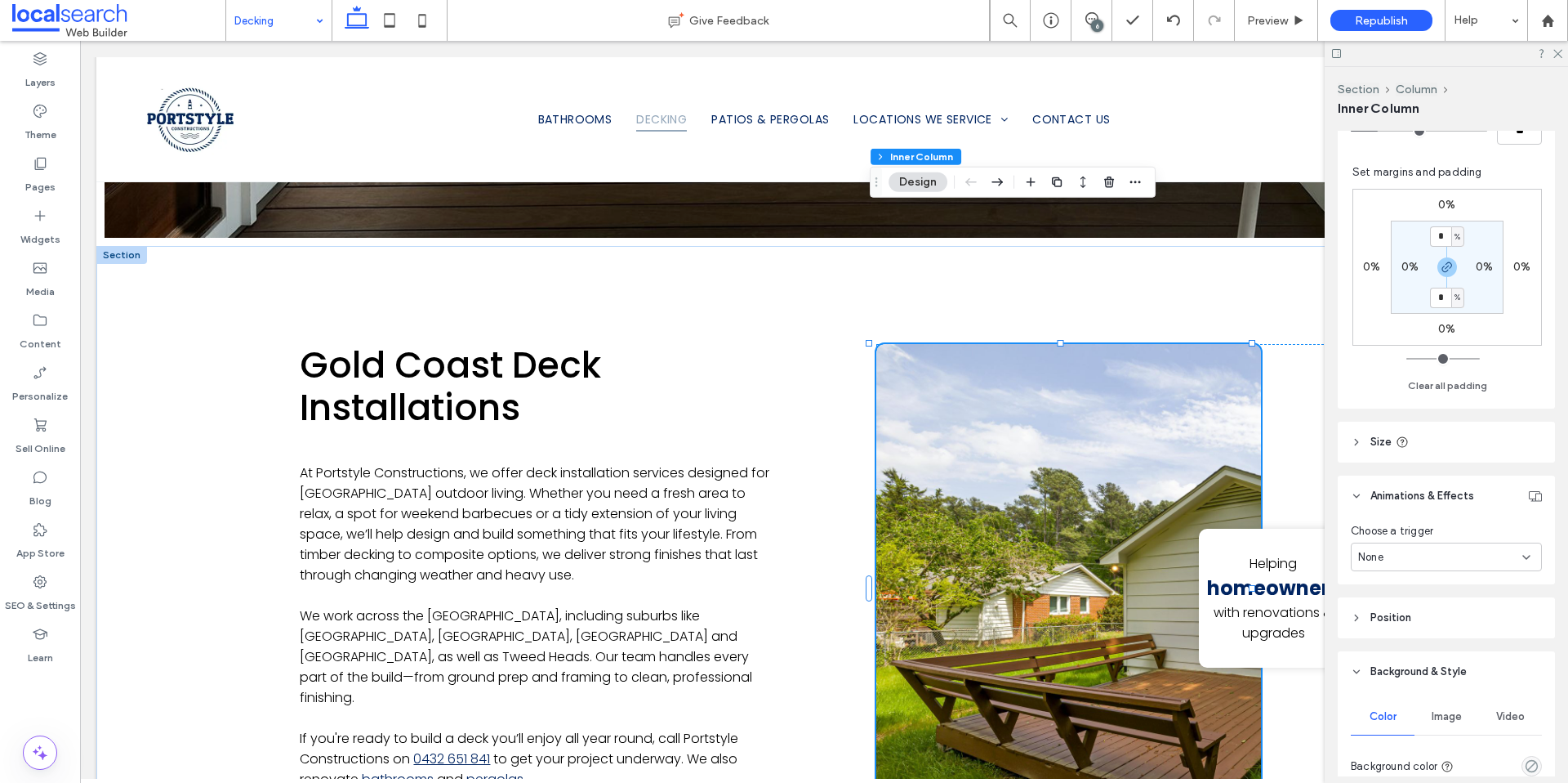
click at [1447, 721] on span "Image" at bounding box center [1447, 716] width 30 height 13
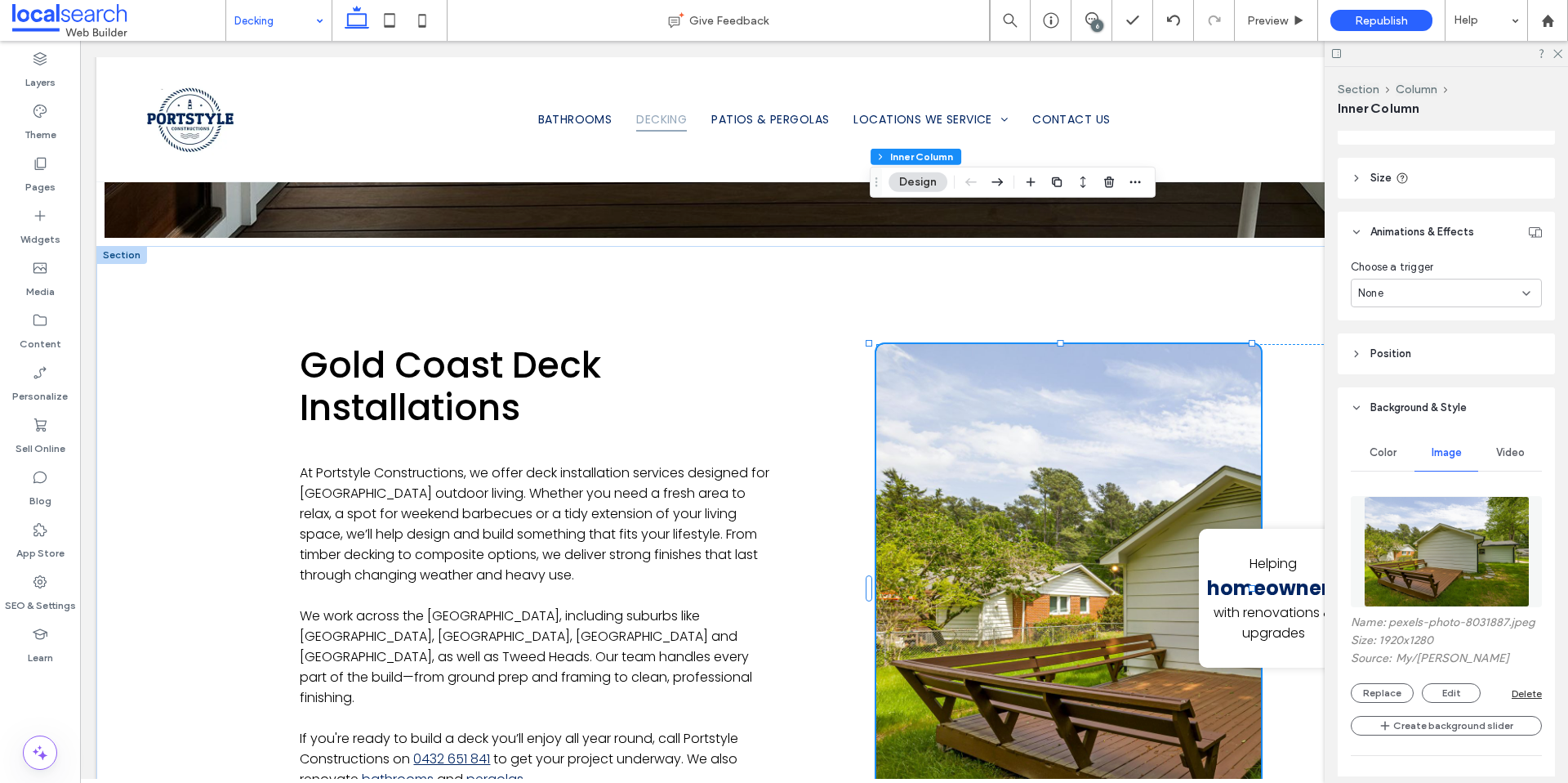
scroll to position [746, 0]
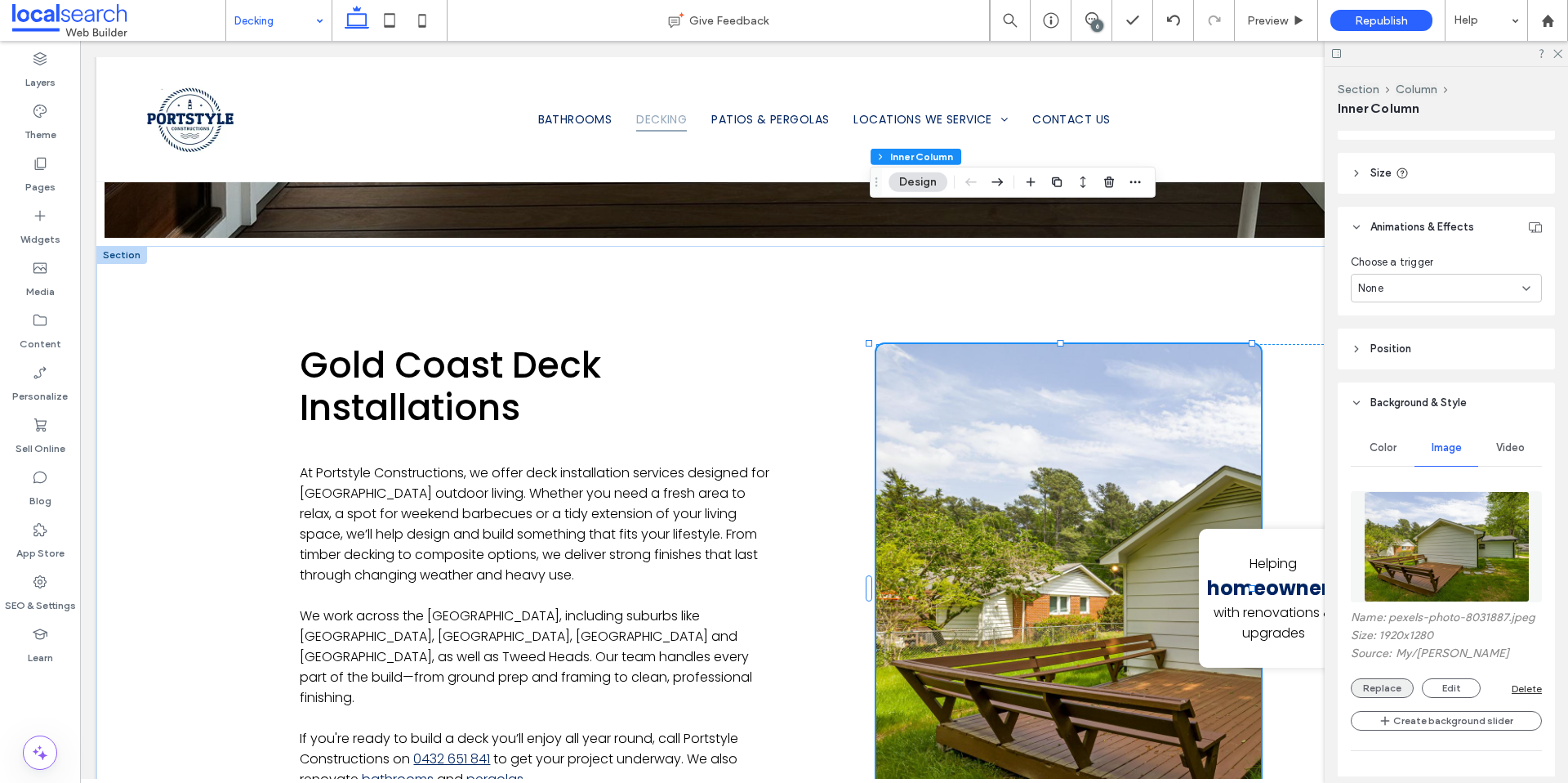
click at [1380, 696] on button "Replace" at bounding box center [1383, 688] width 63 height 20
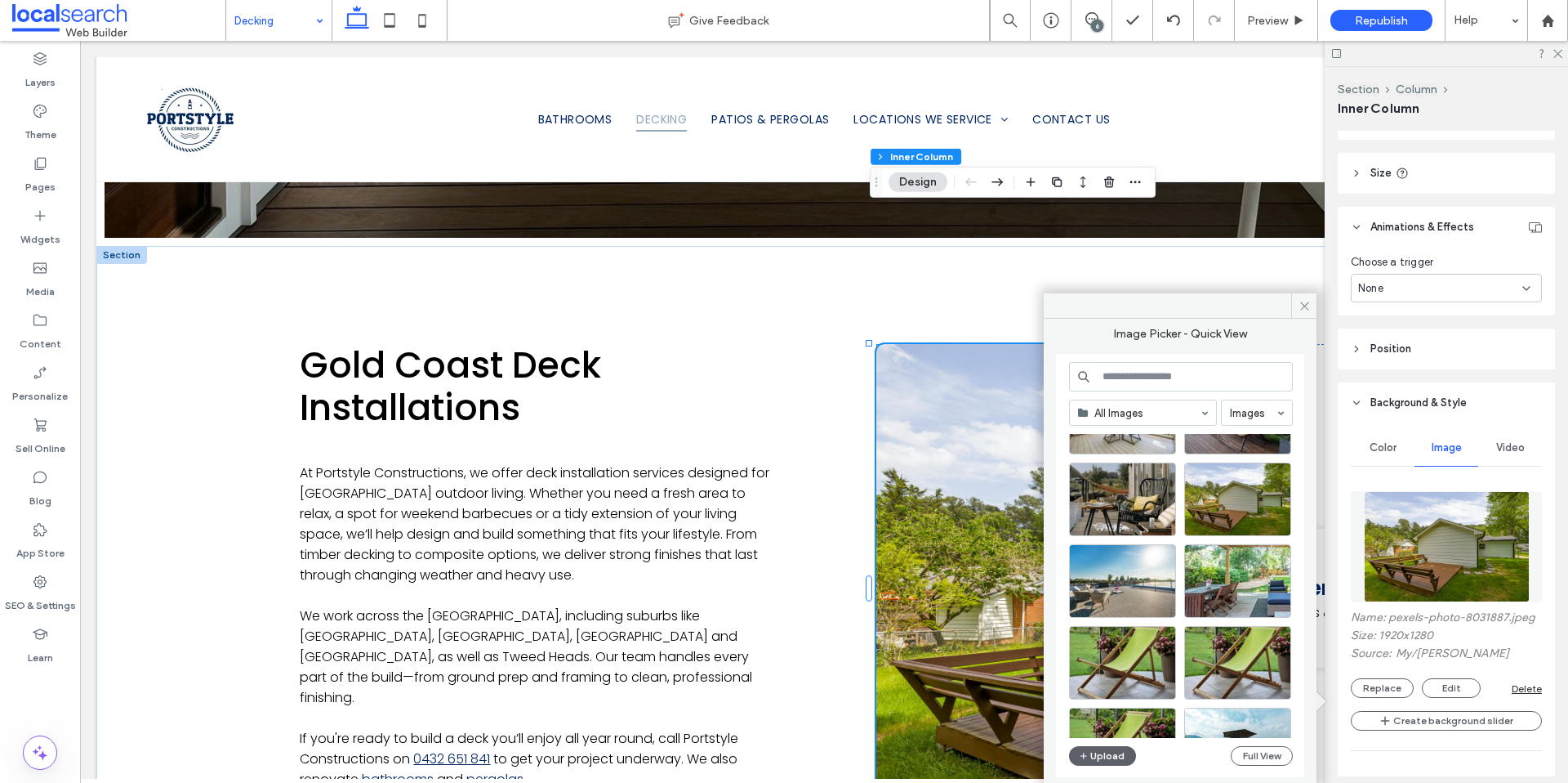
scroll to position [577, 0]
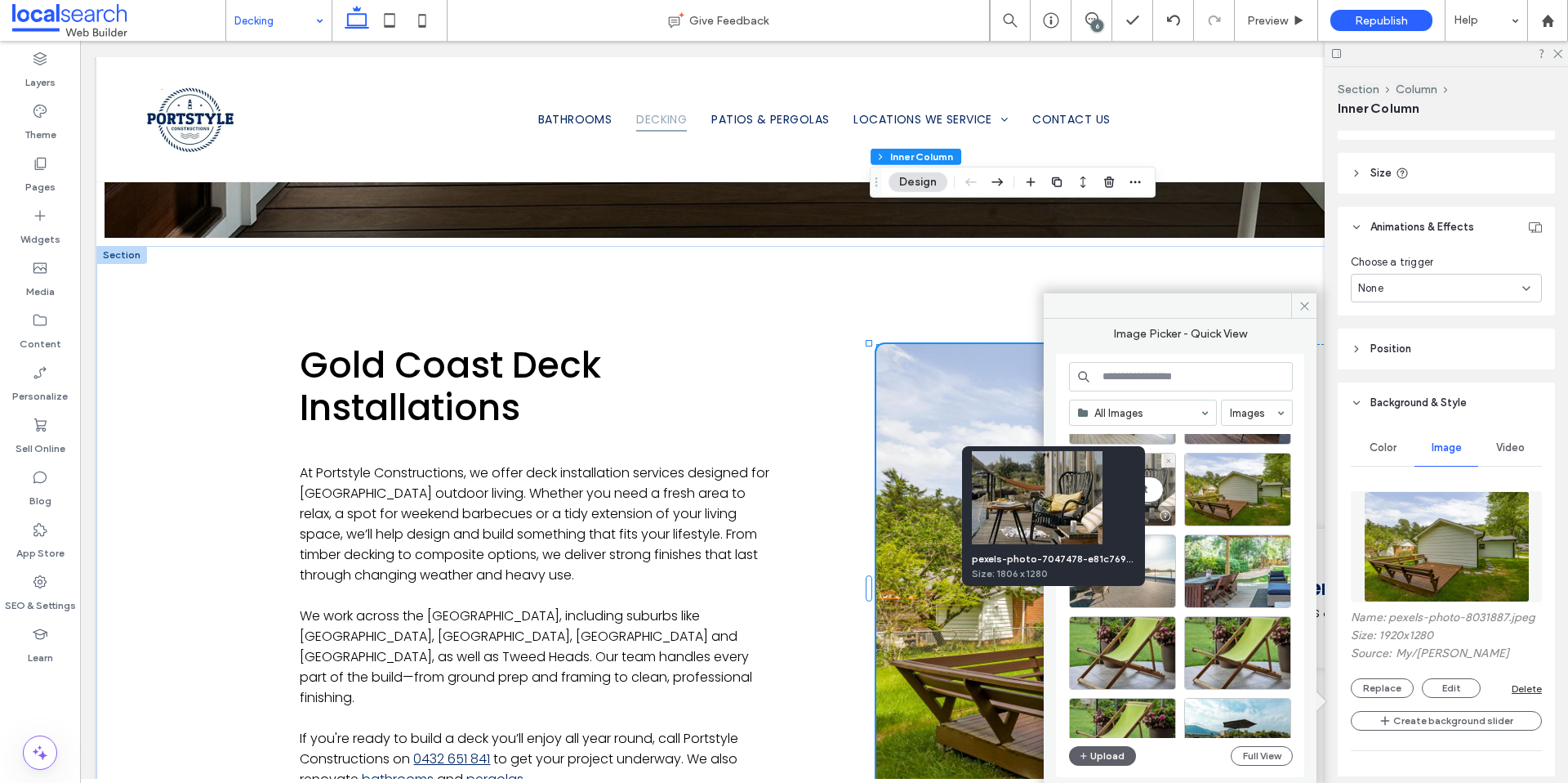
click at [1168, 515] on div at bounding box center [1165, 516] width 21 height 13
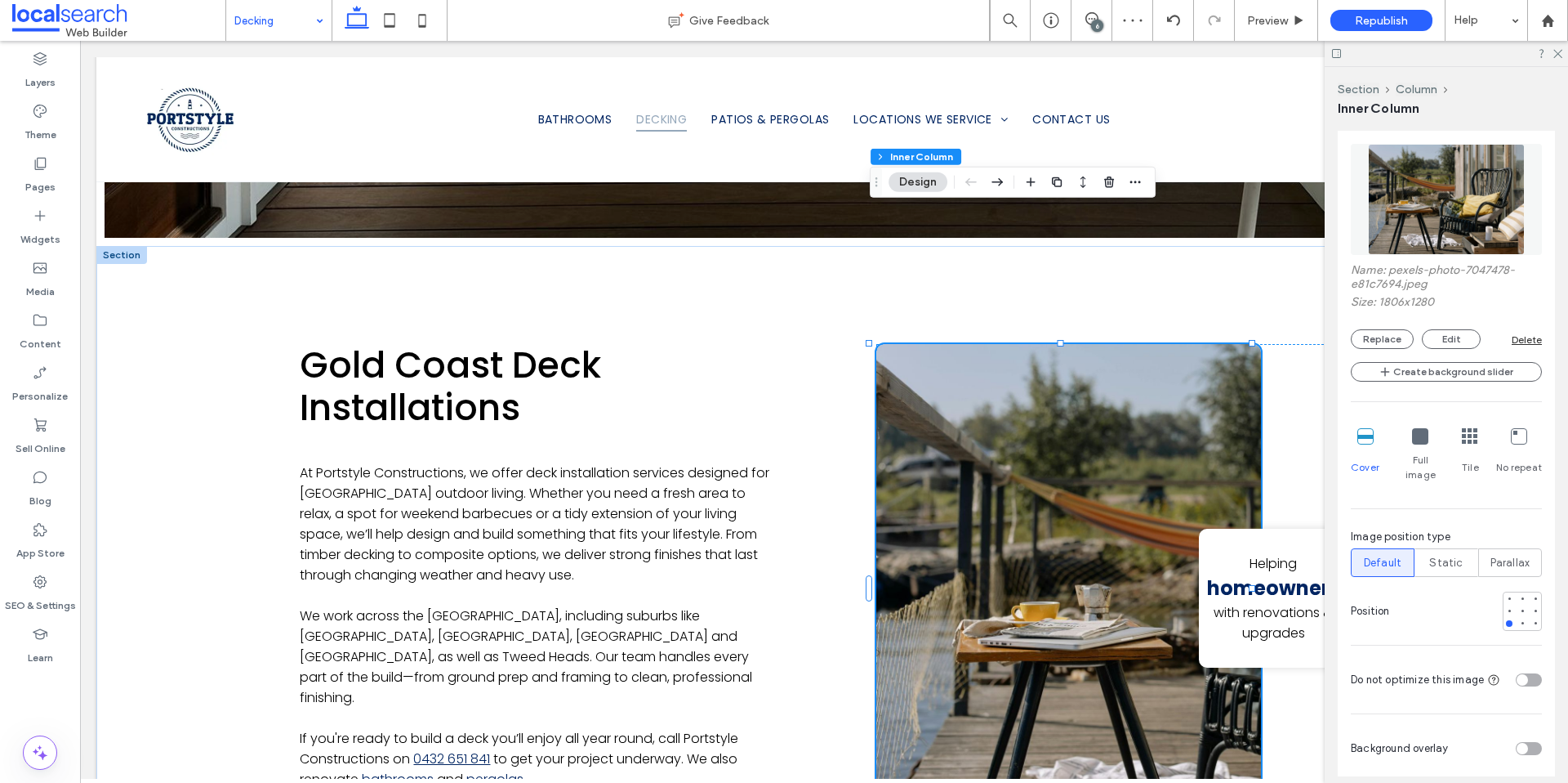
scroll to position [1111, 0]
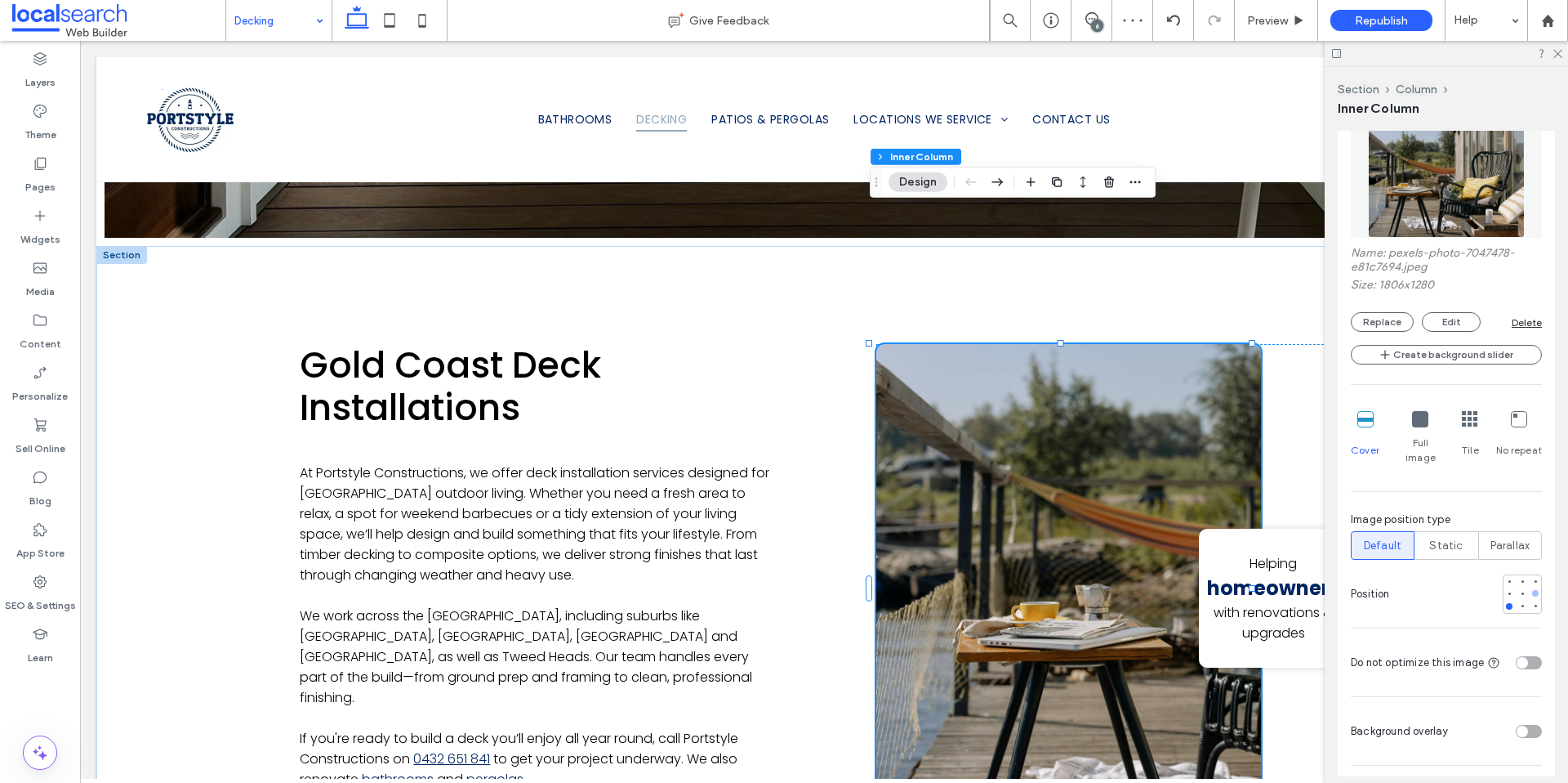
click at [1532, 590] on div at bounding box center [1536, 593] width 7 height 7
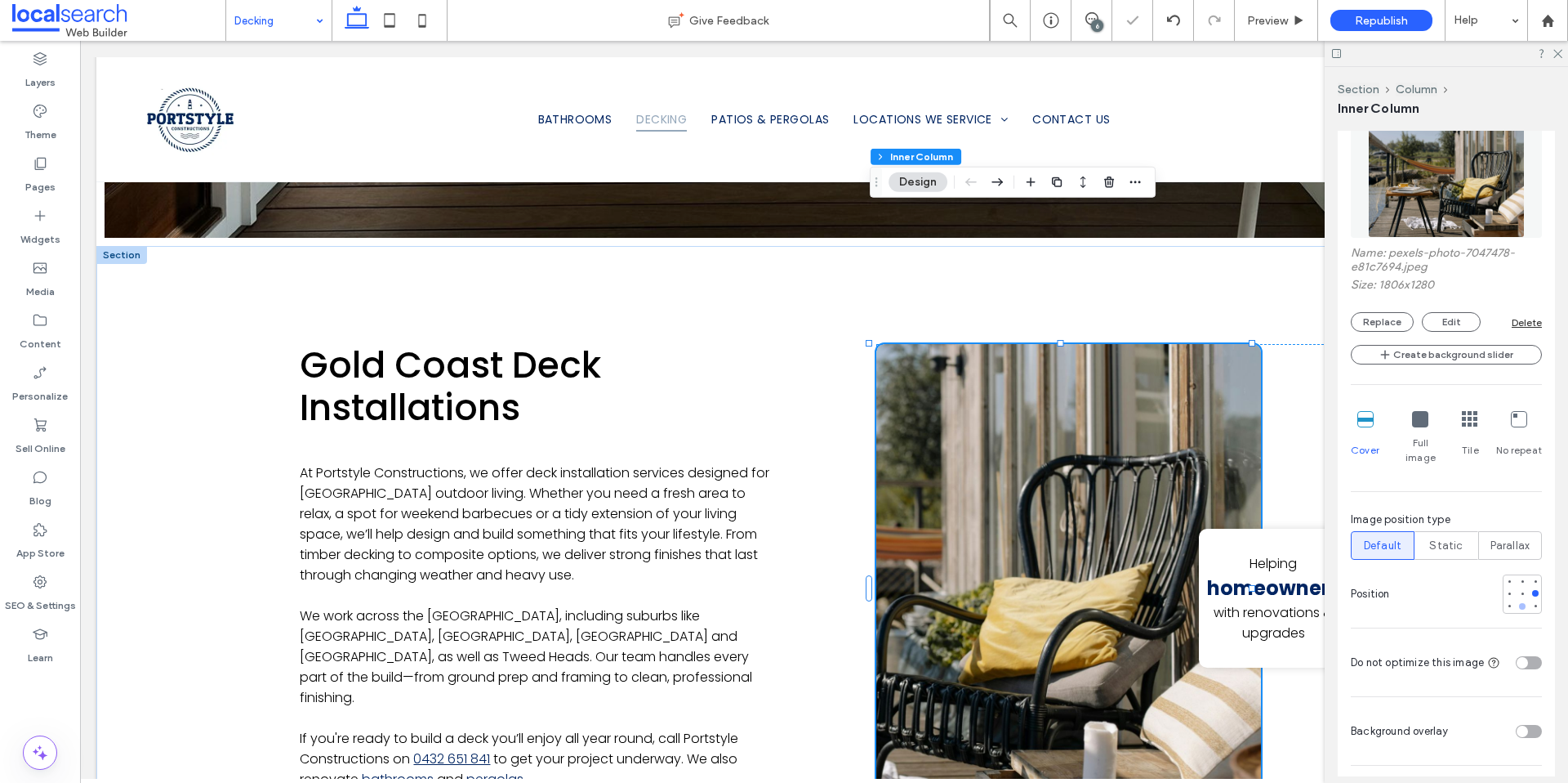
click at [1516, 601] on div at bounding box center [1522, 607] width 12 height 12
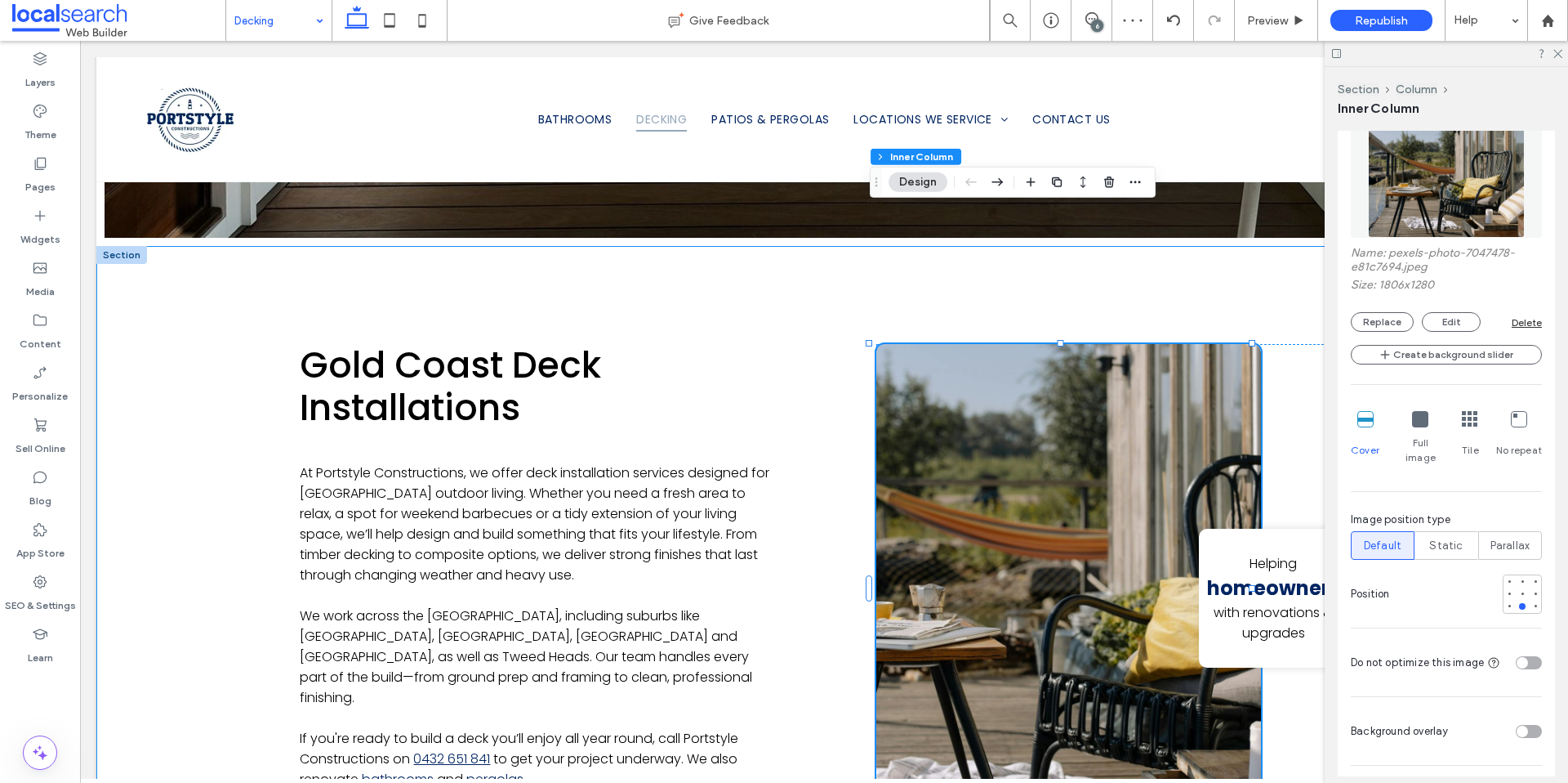
click at [205, 608] on div "Gold Coast Deck Installations At Portstyle Constructions, we offer deck install…" at bounding box center [824, 598] width 1456 height 705
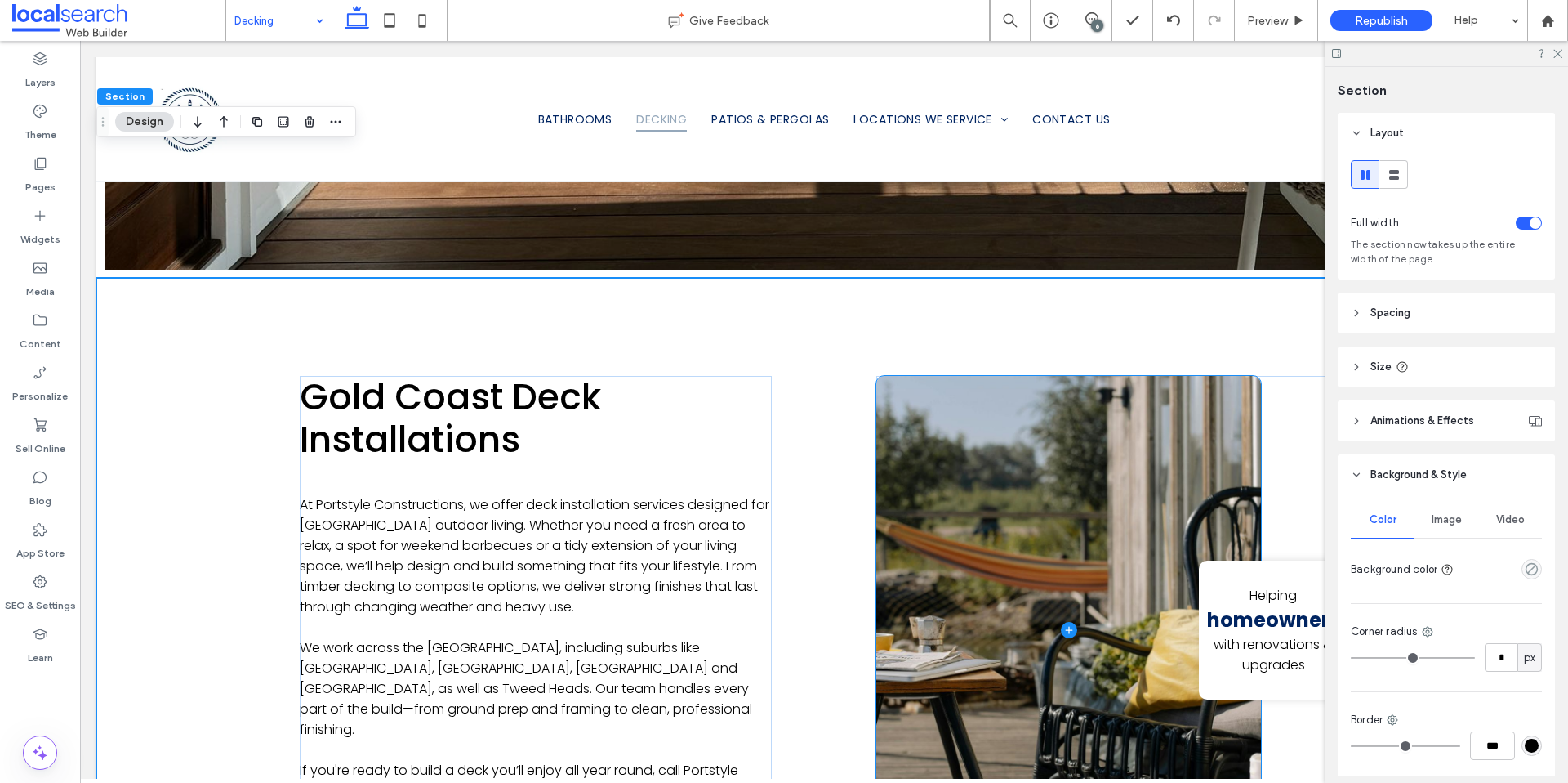
scroll to position [896, 0]
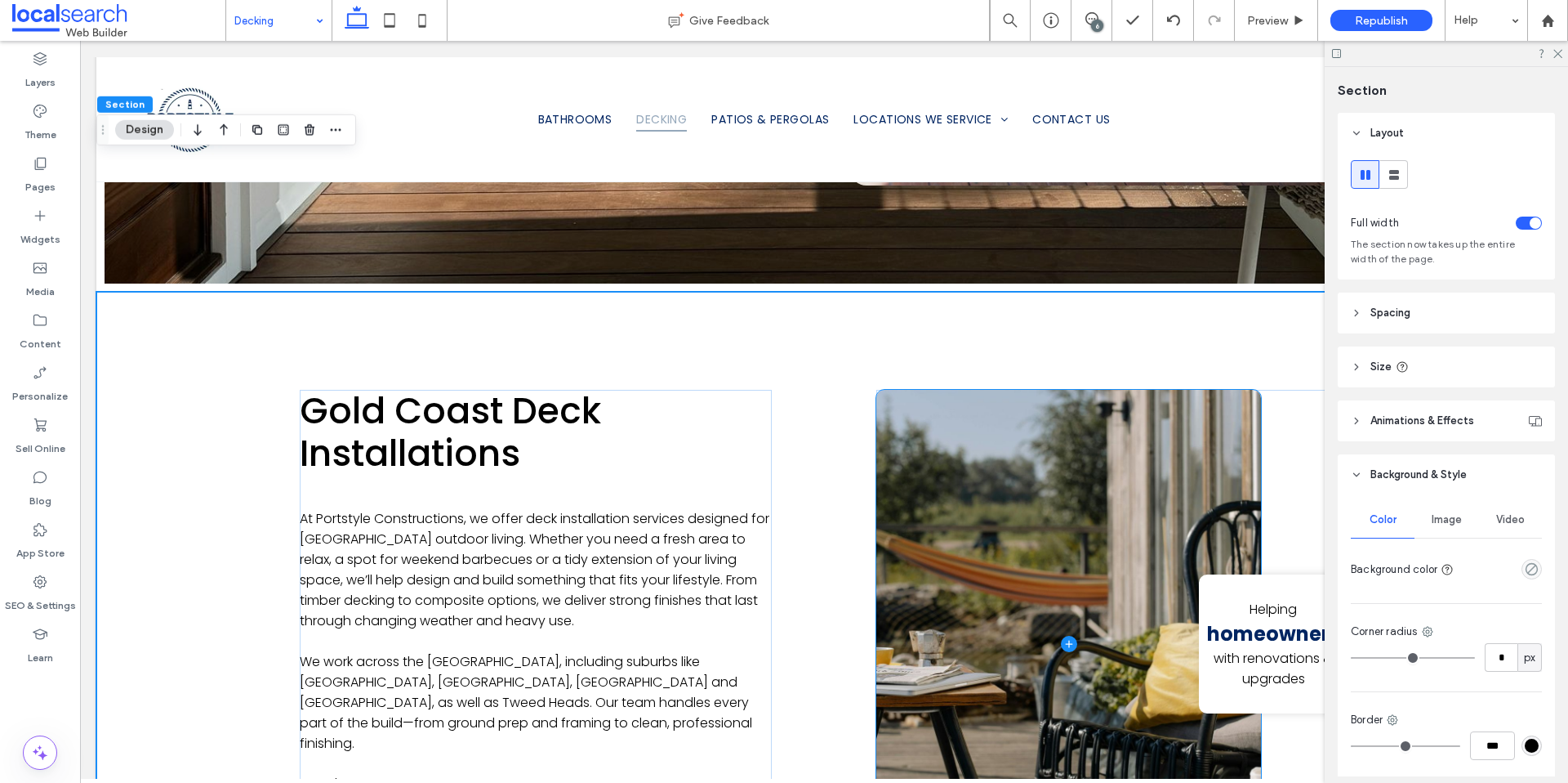
click at [1013, 601] on span at bounding box center [1069, 644] width 384 height 509
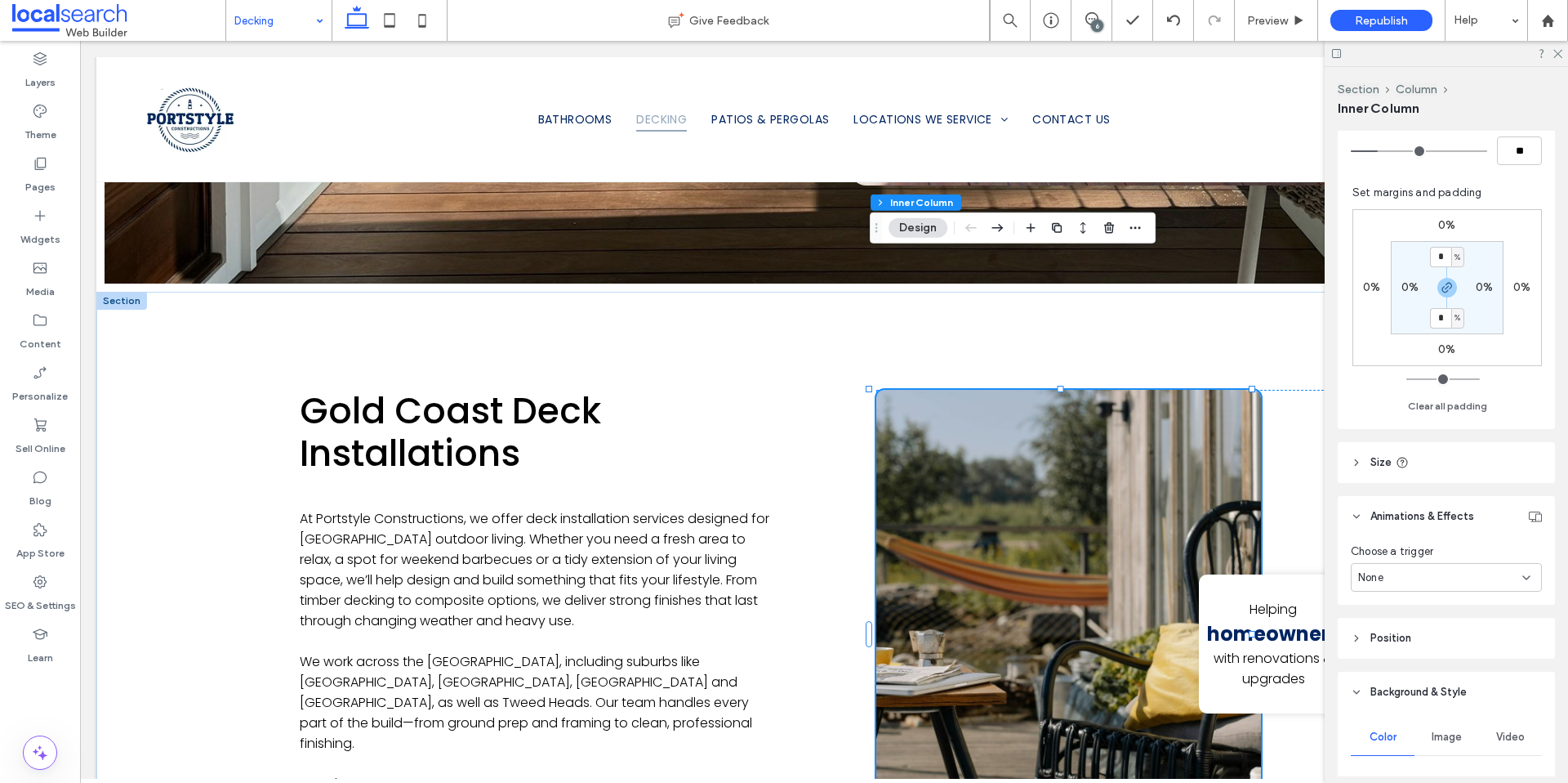
scroll to position [458, 0]
click at [1437, 739] on span "Image" at bounding box center [1447, 736] width 30 height 13
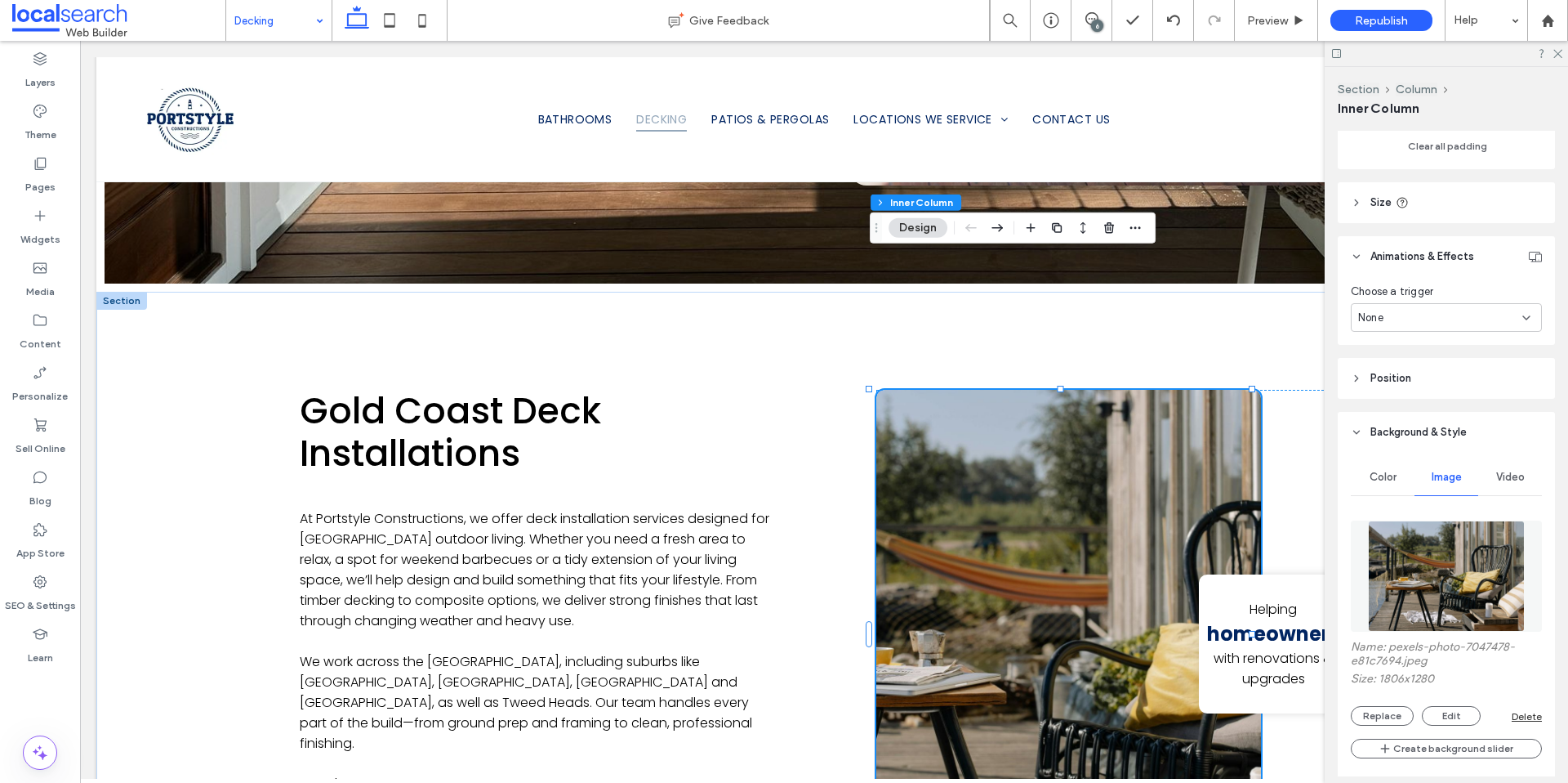
scroll to position [748, 0]
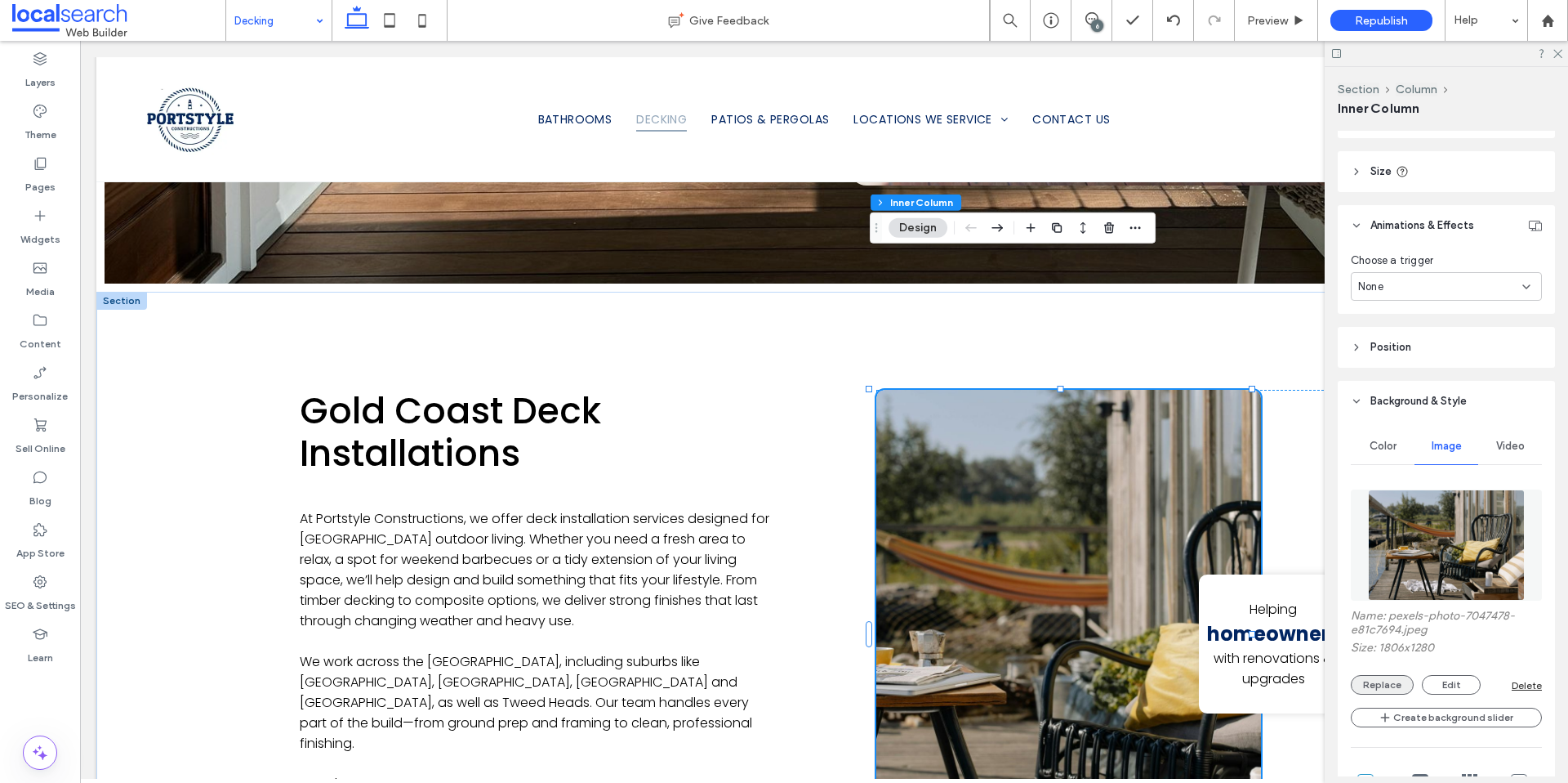
click at [1383, 683] on button "Replace" at bounding box center [1383, 685] width 63 height 20
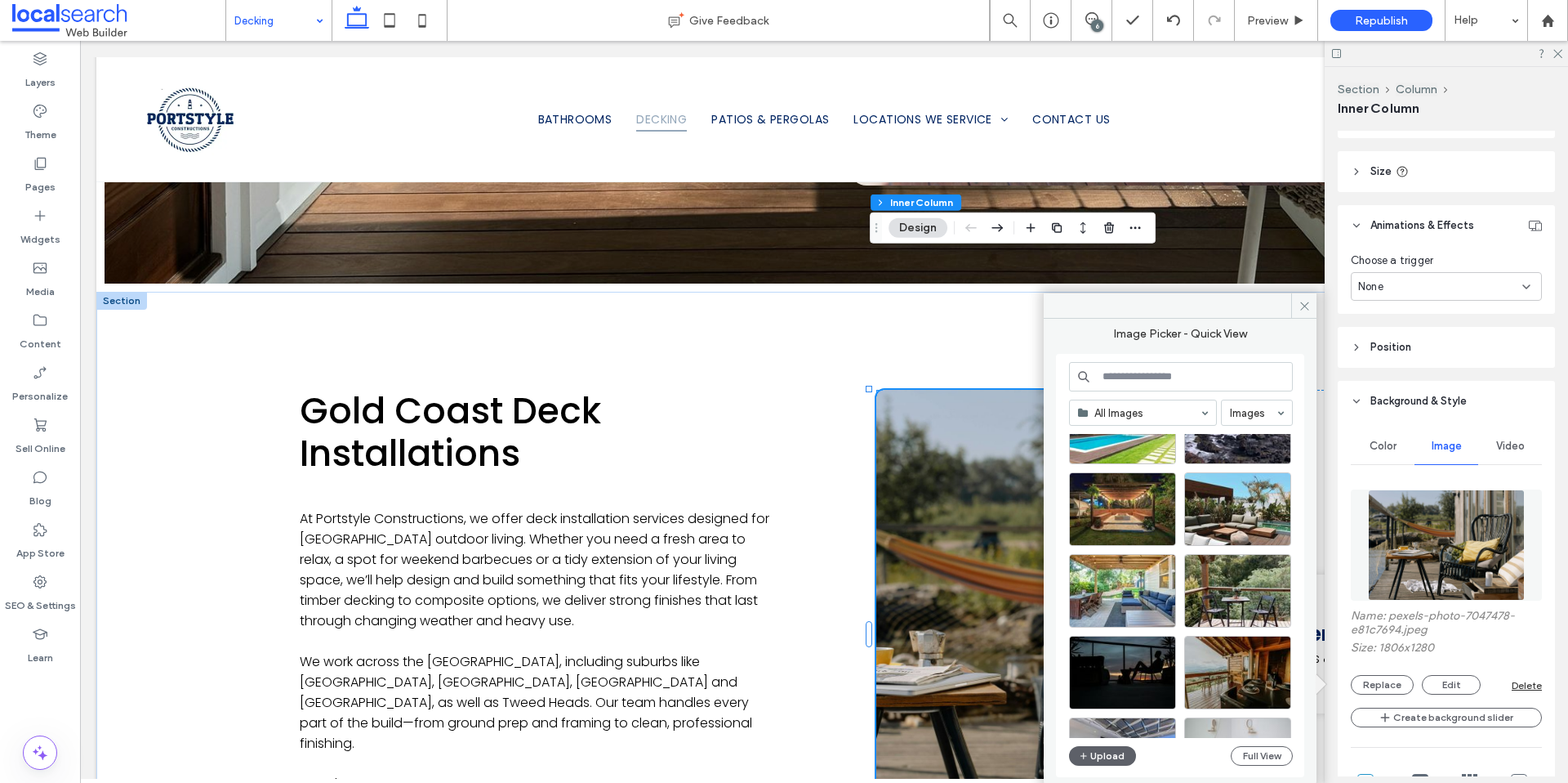
scroll to position [1214, 0]
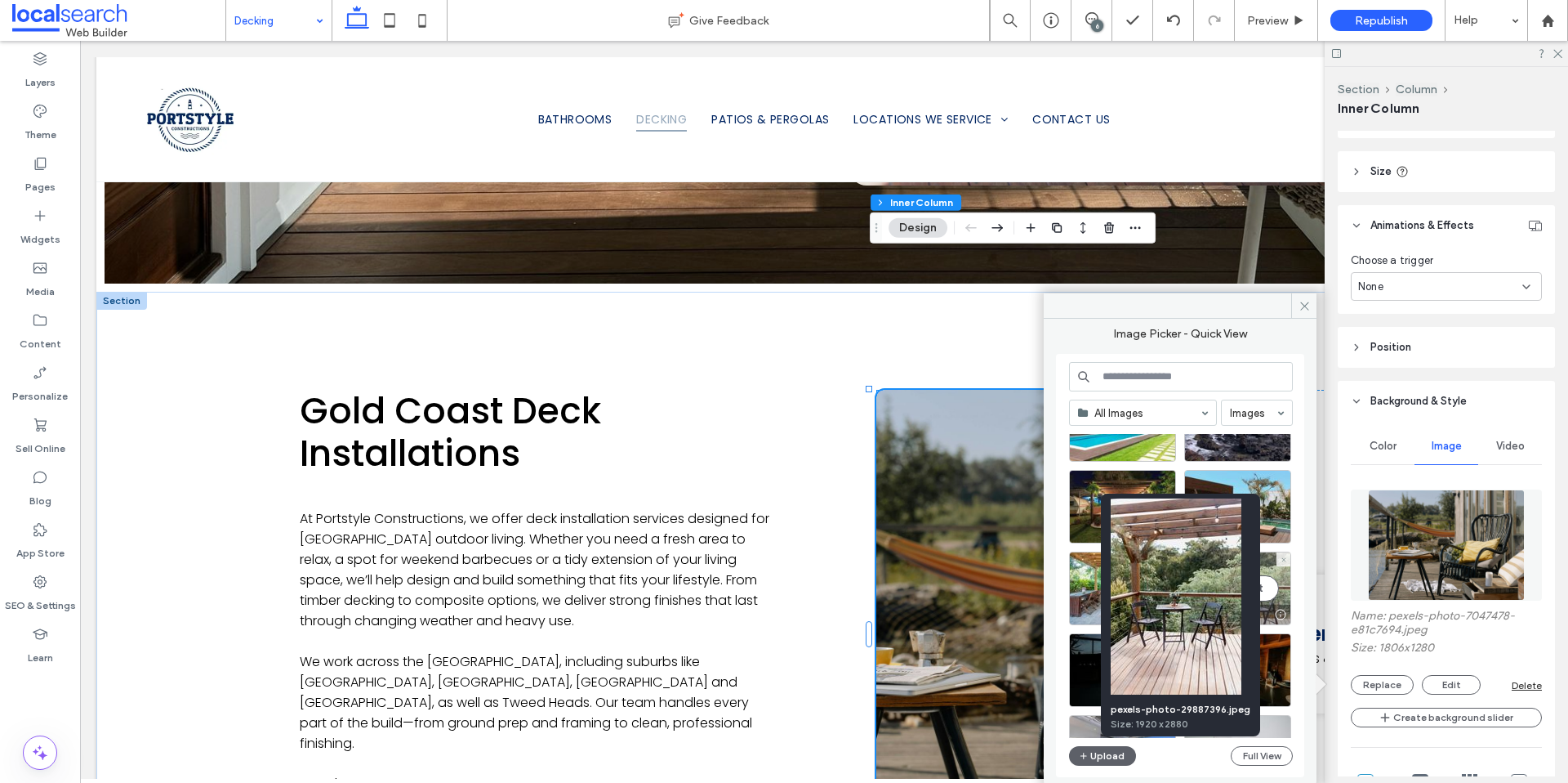
drag, startPoint x: 1282, startPoint y: 615, endPoint x: 1185, endPoint y: 573, distance: 105.7
click at [1282, 615] on div at bounding box center [1280, 615] width 21 height 13
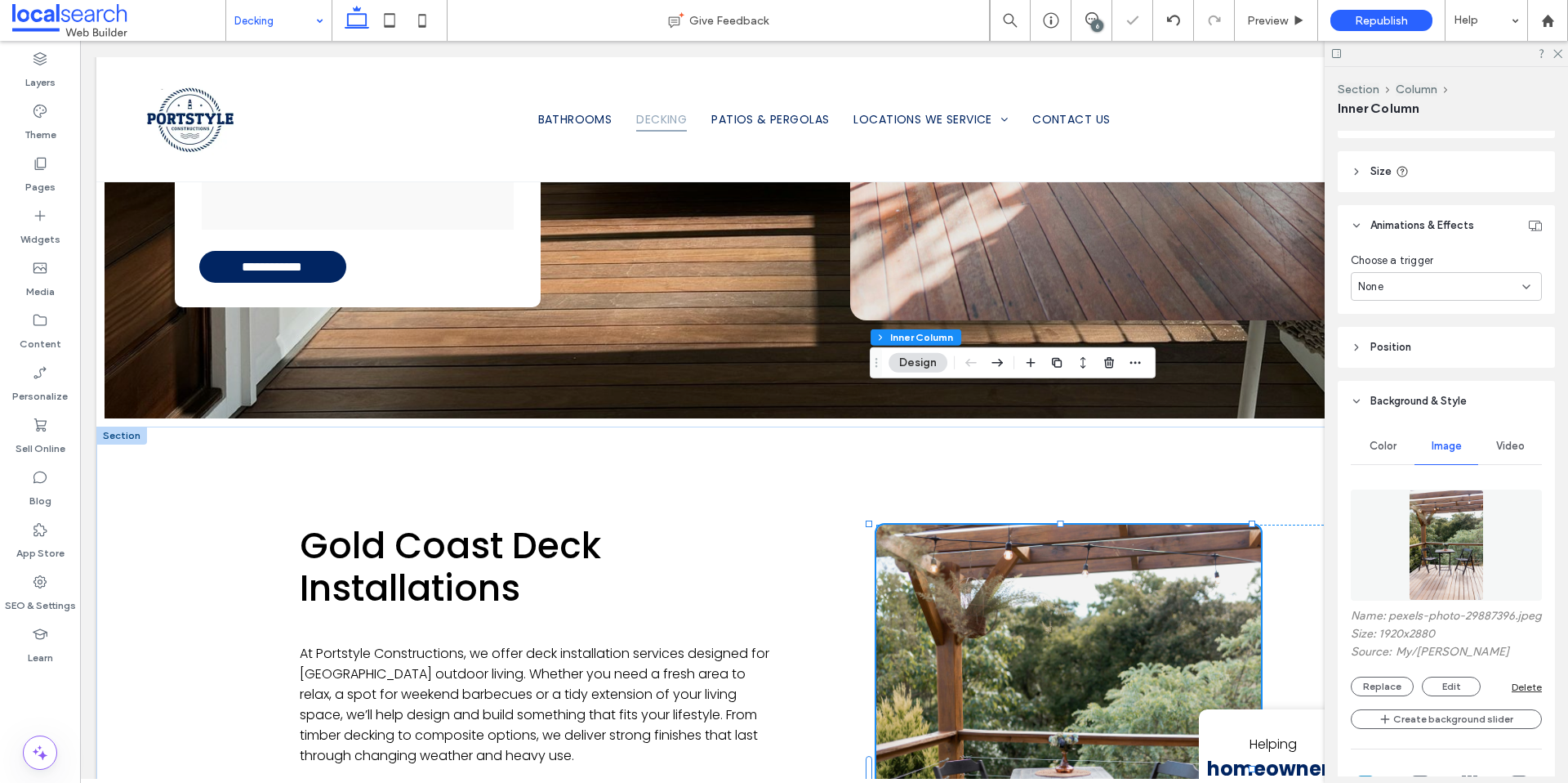
scroll to position [1026, 0]
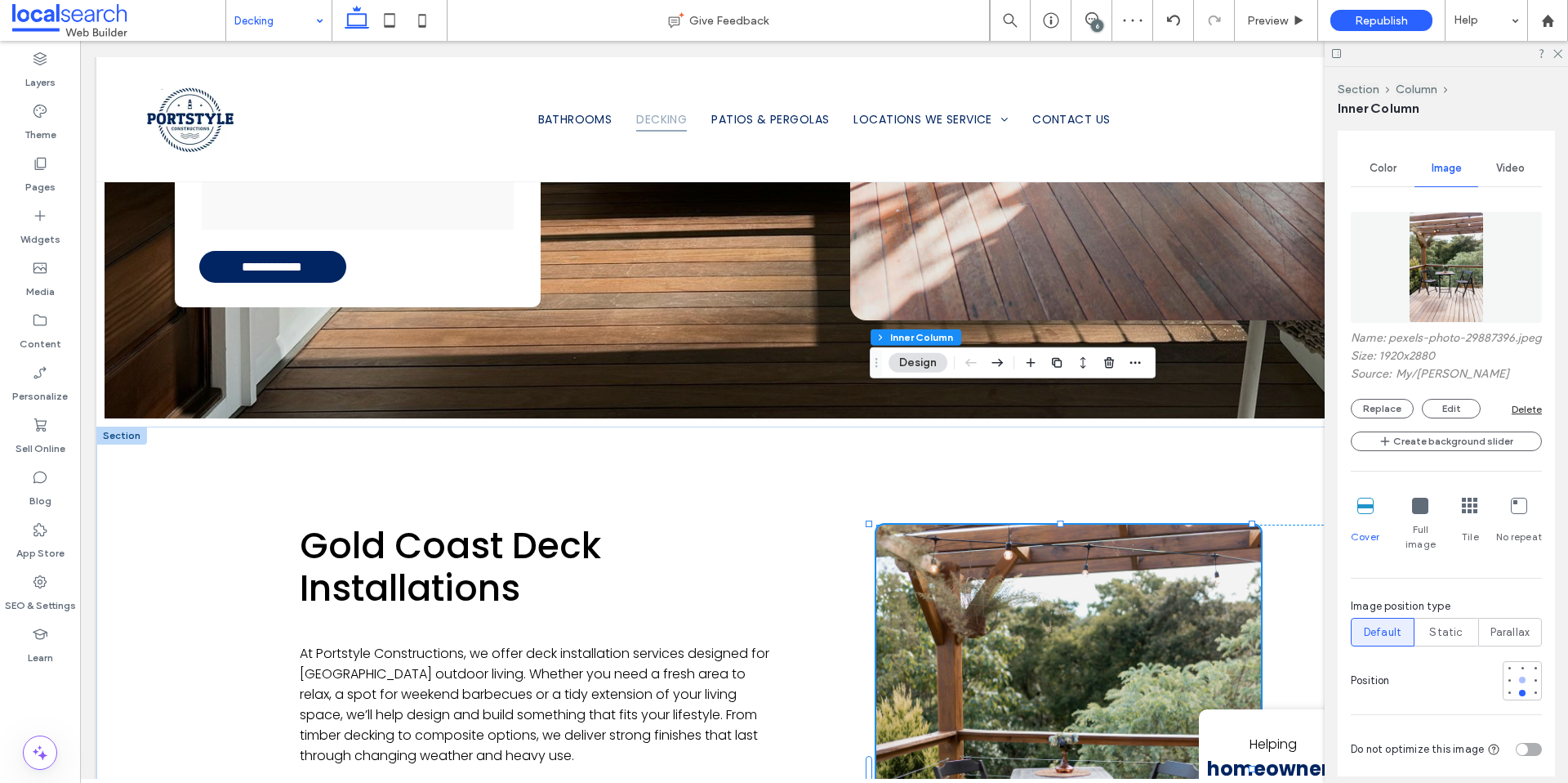
click at [1519, 681] on div at bounding box center [1522, 680] width 7 height 7
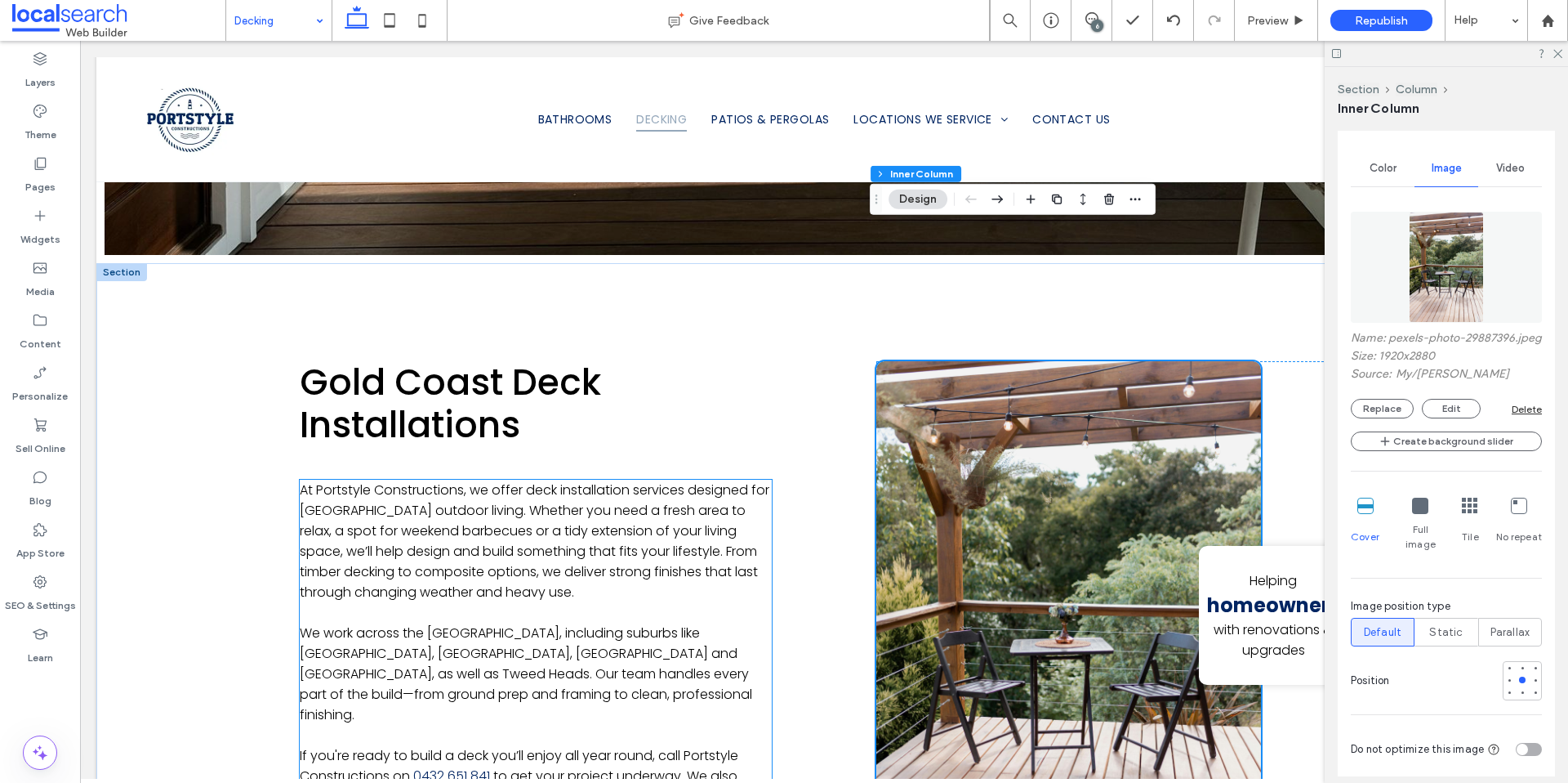
scroll to position [928, 0]
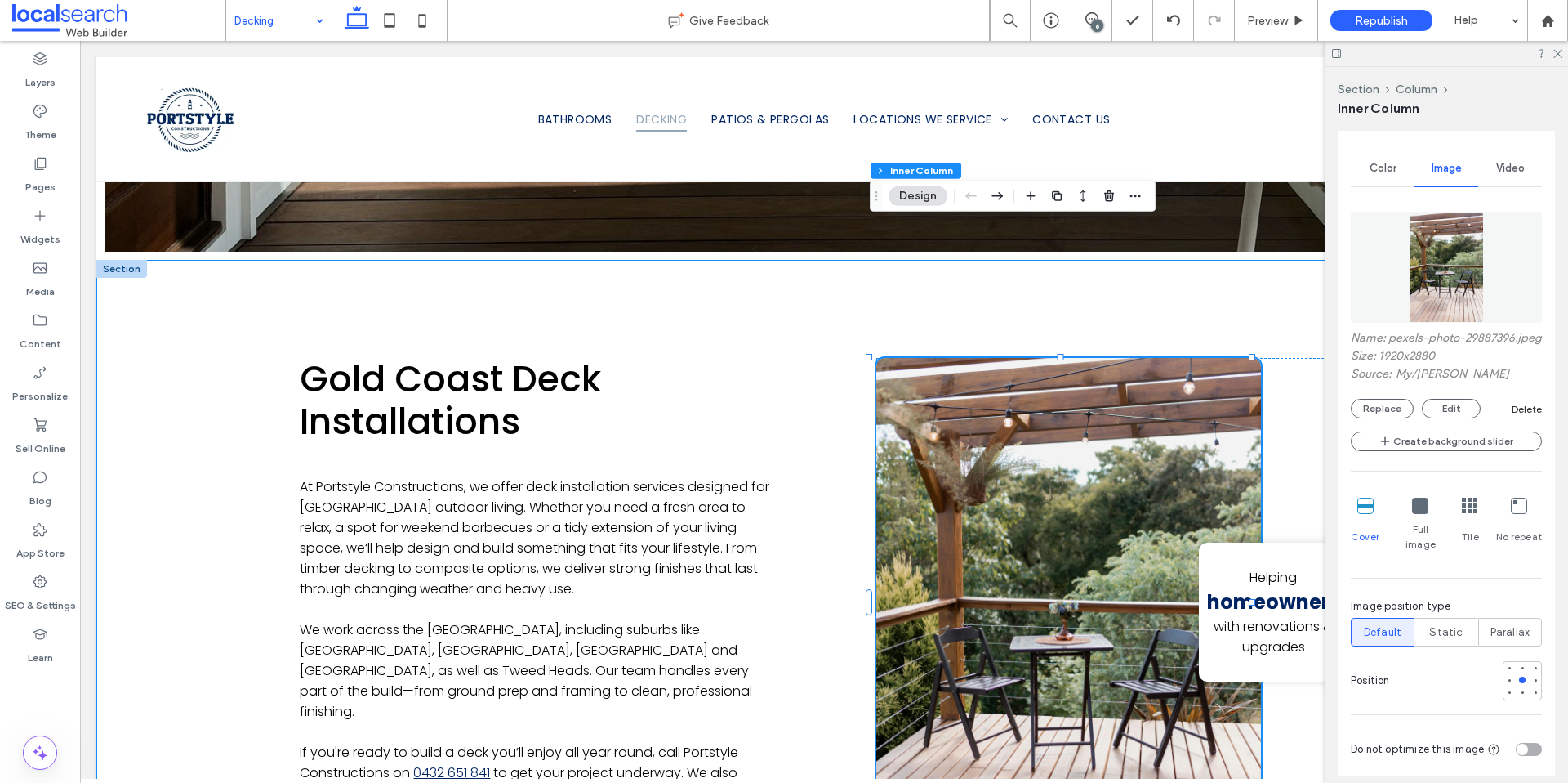
click at [225, 637] on div "Gold Coast Deck Installations At Portstyle Constructions, we offer deck install…" at bounding box center [824, 612] width 1456 height 705
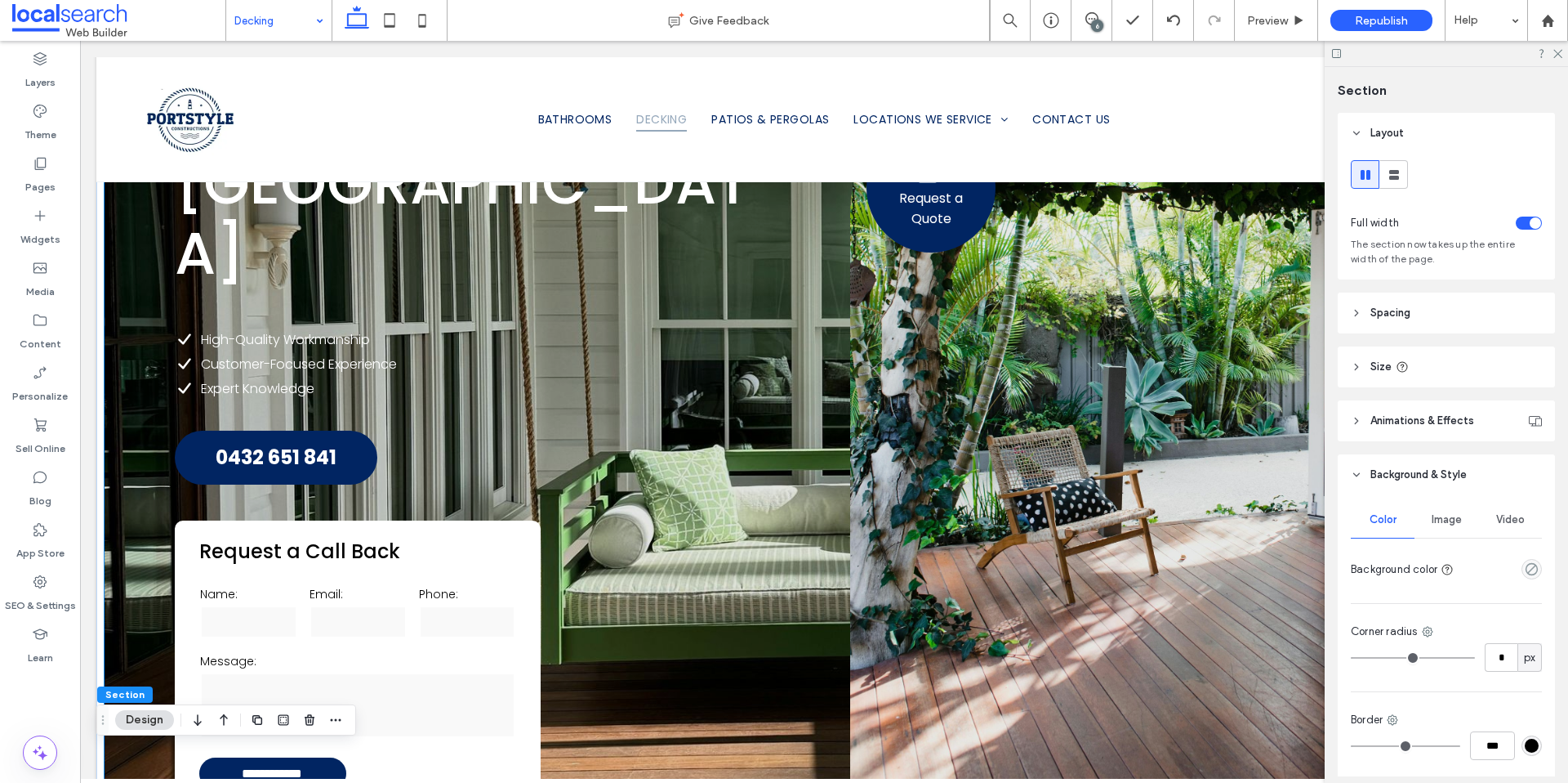
scroll to position [396, 0]
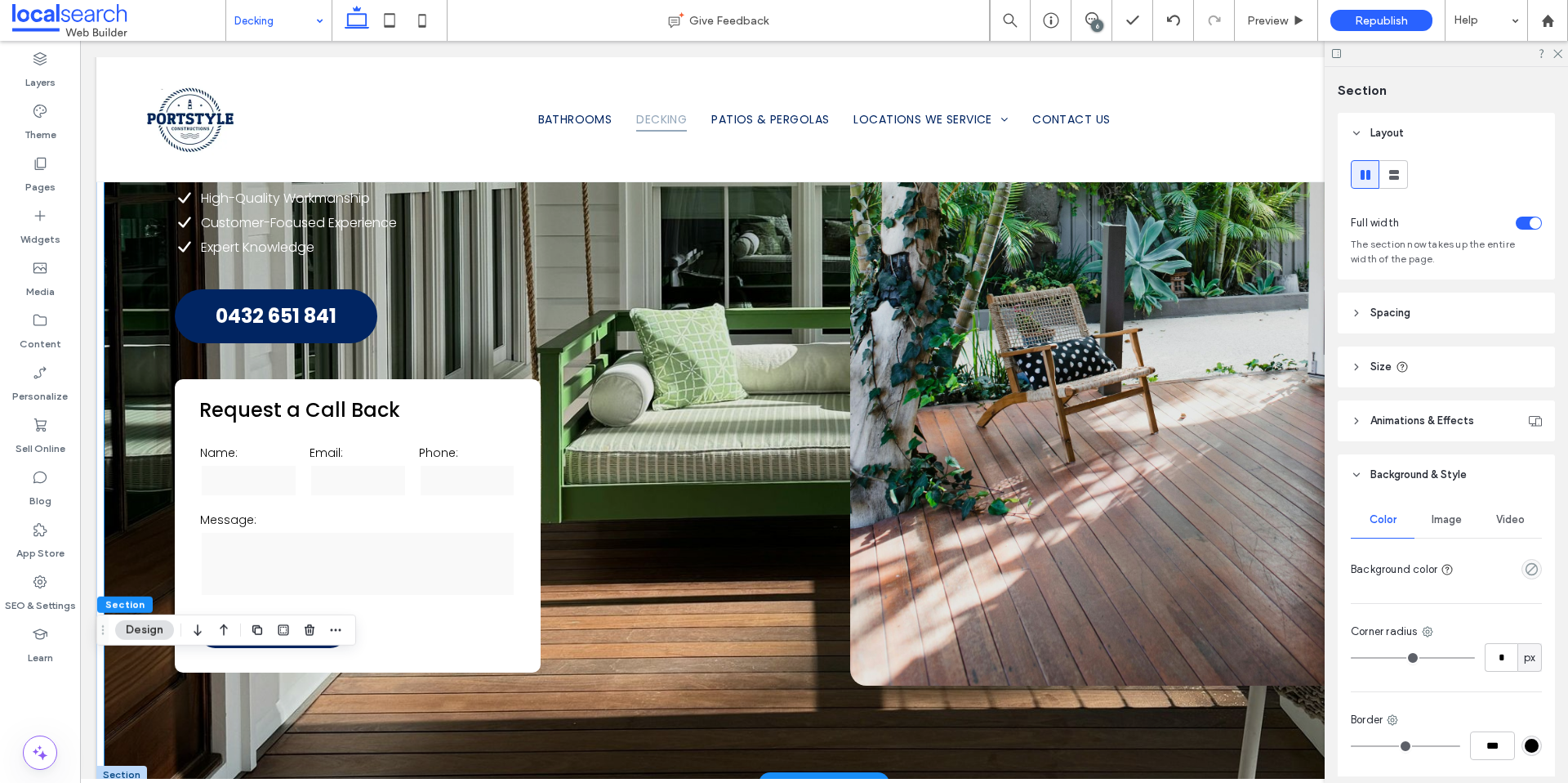
click at [159, 563] on div "**********" at bounding box center [824, 225] width 1439 height 1114
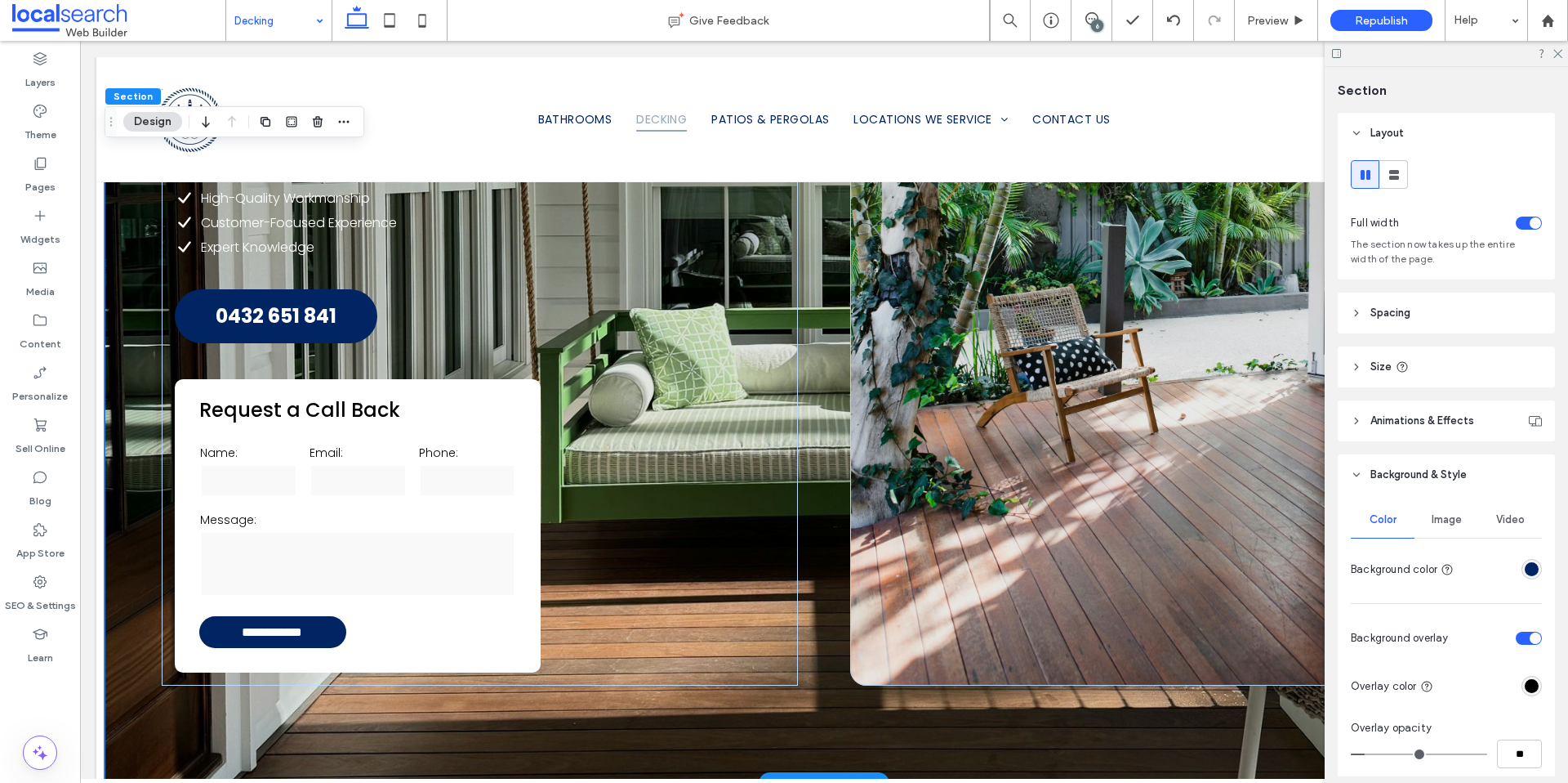
click at [163, 590] on div "**********" at bounding box center [824, 225] width 1439 height 1114
click at [191, 599] on div "**********" at bounding box center [824, 225] width 1439 height 1114
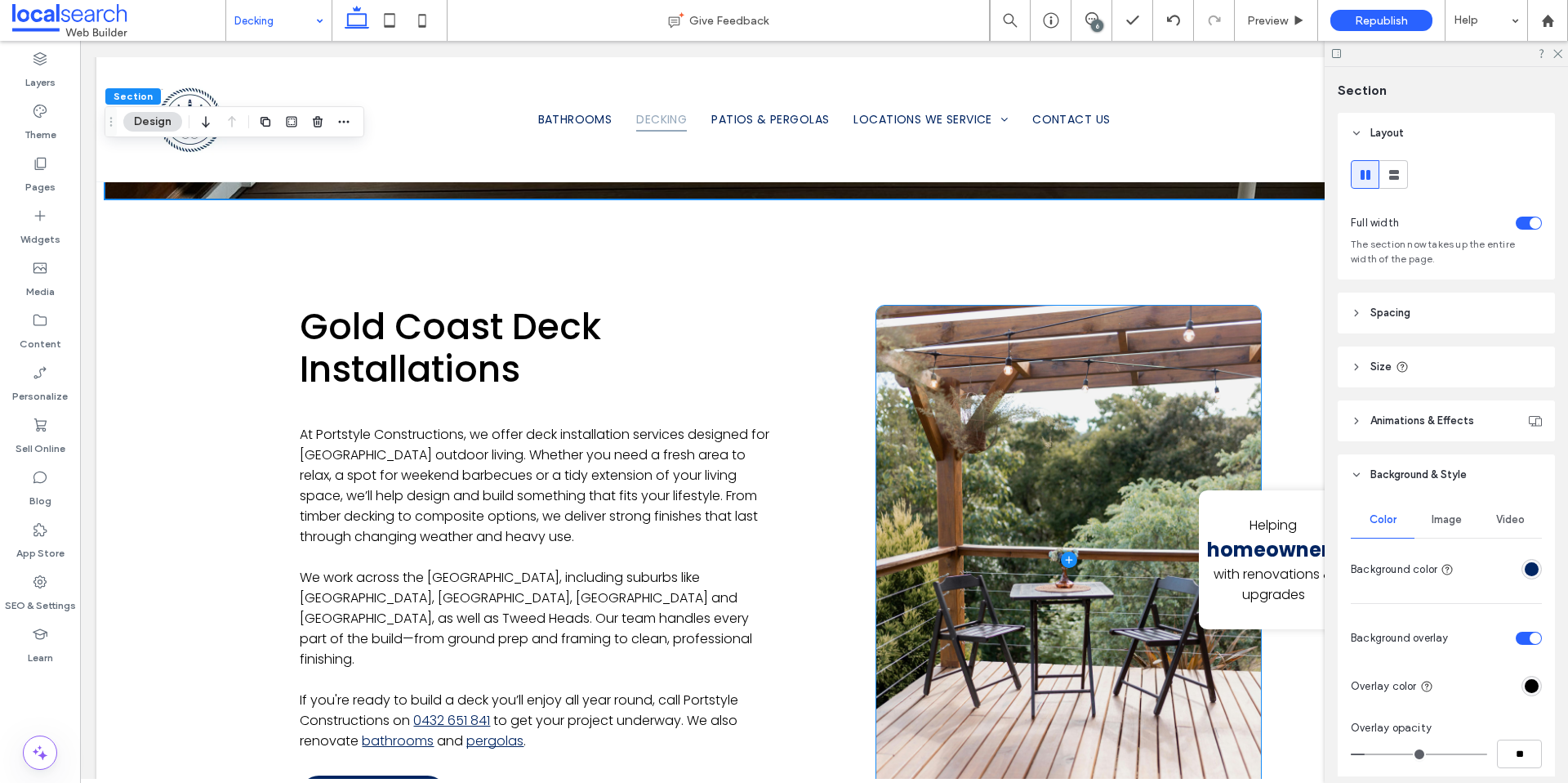
scroll to position [979, 0]
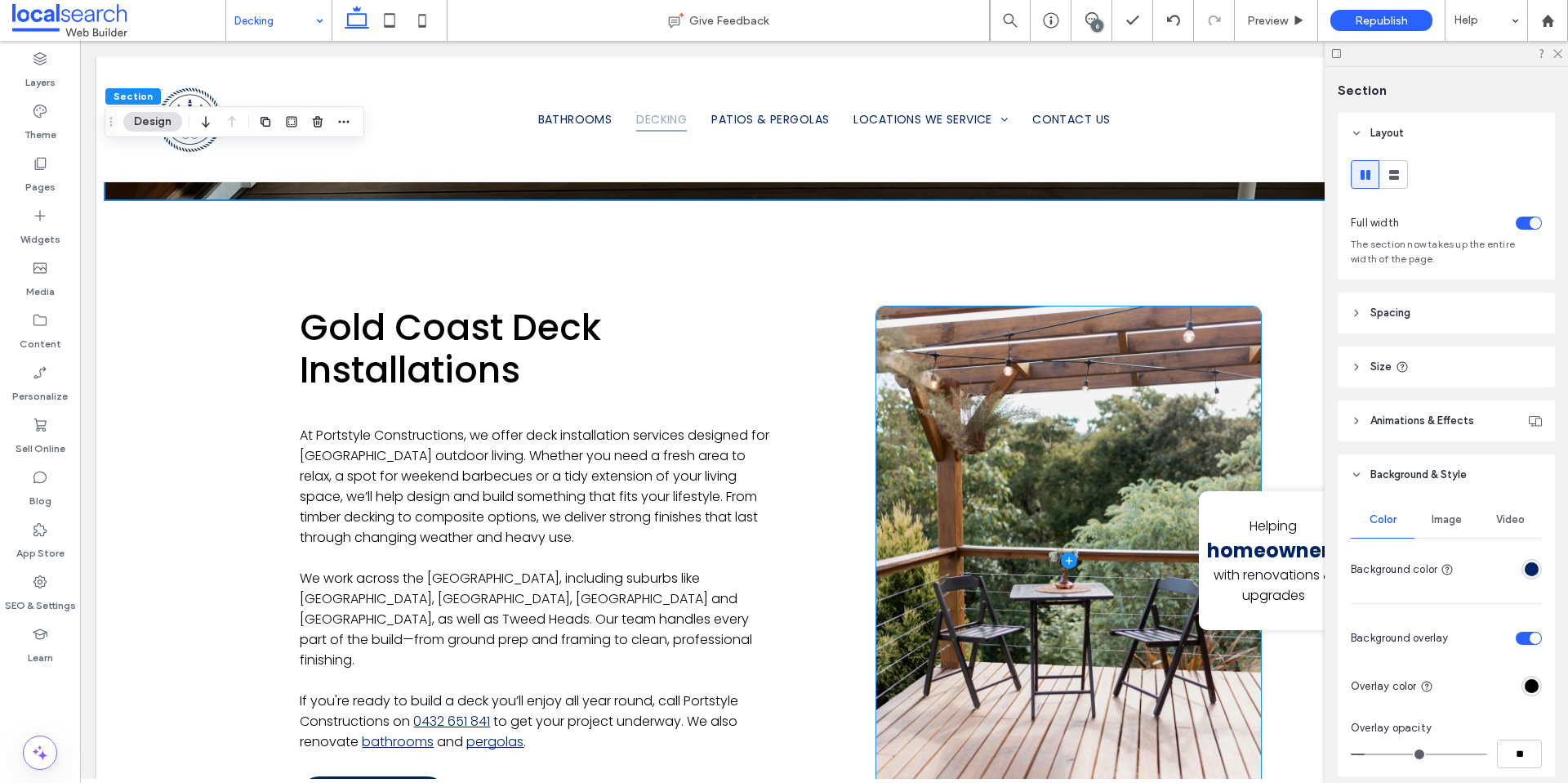
click at [987, 614] on span at bounding box center [1069, 561] width 384 height 509
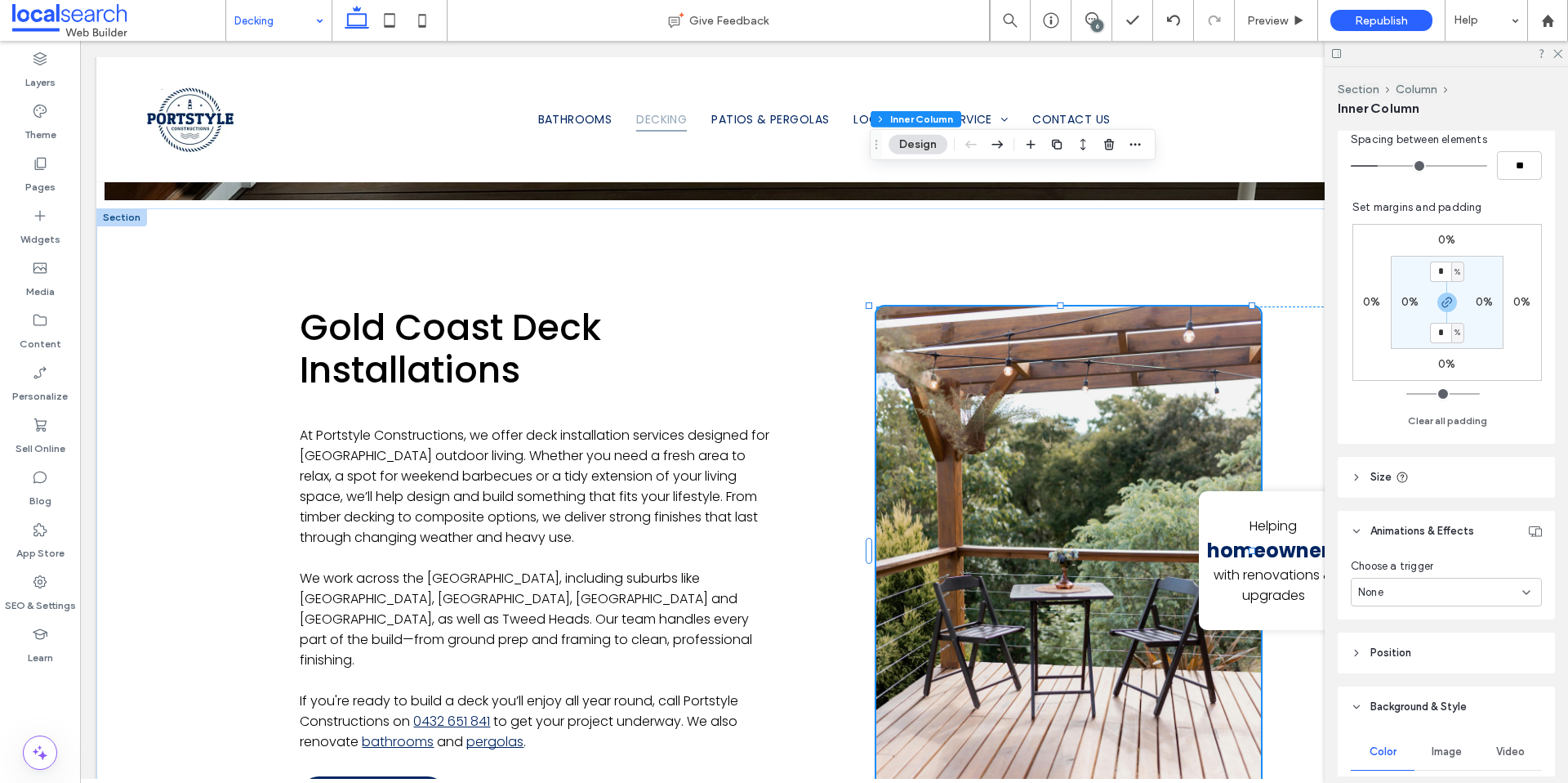
scroll to position [452, 0]
click at [1448, 738] on span "Image" at bounding box center [1447, 743] width 30 height 13
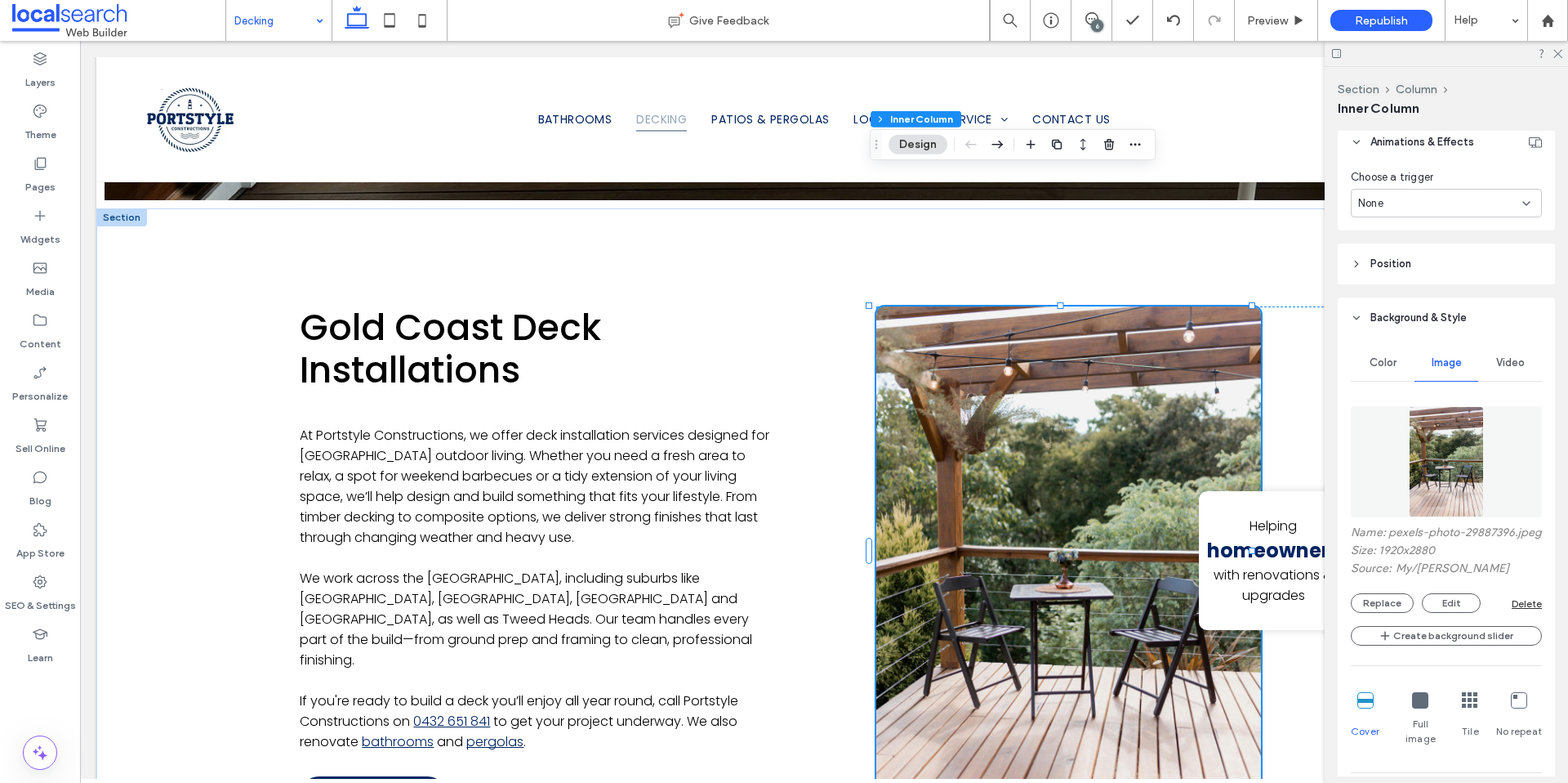
scroll to position [861, 0]
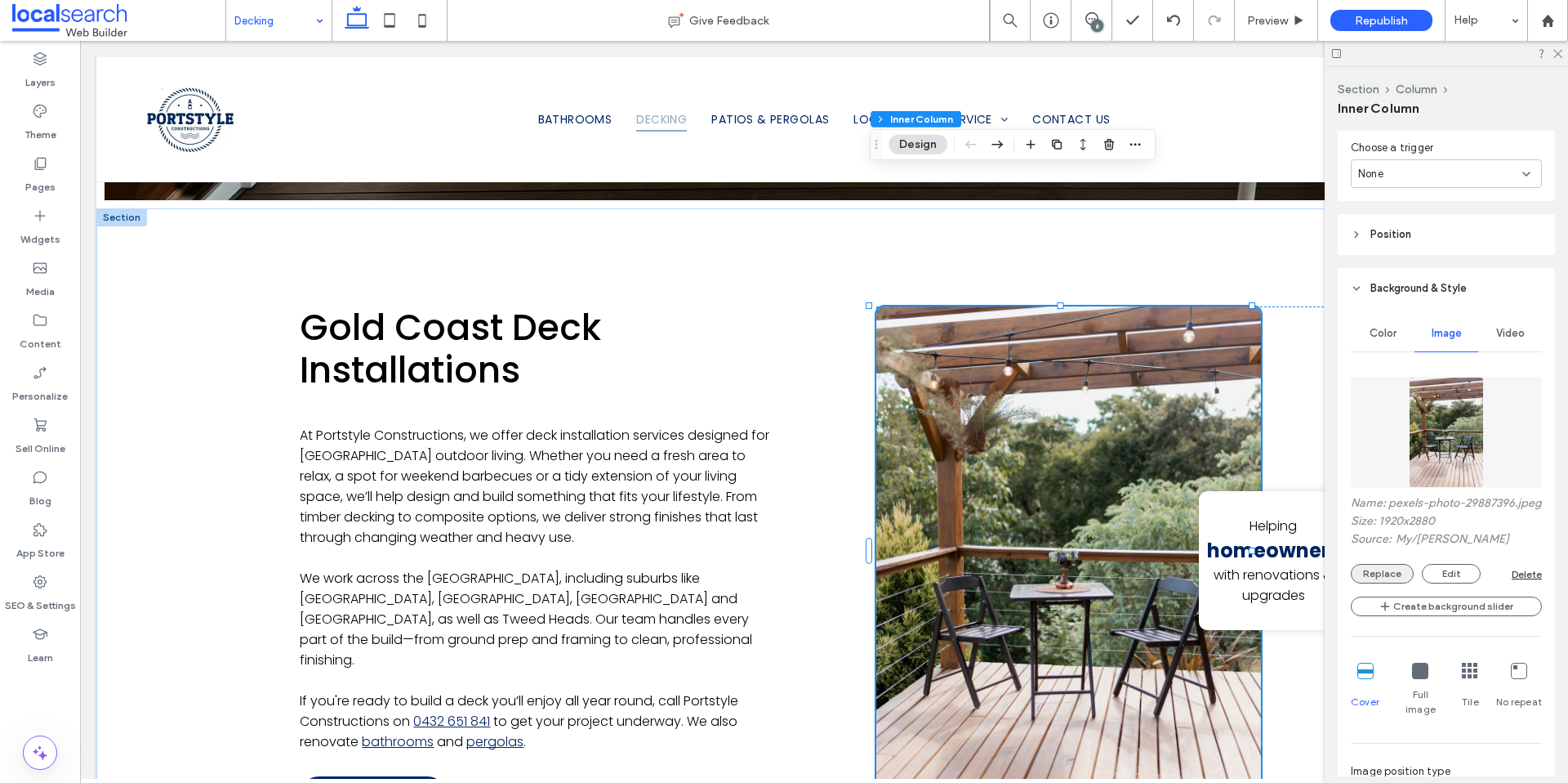
click at [1374, 583] on button "Replace" at bounding box center [1383, 573] width 63 height 20
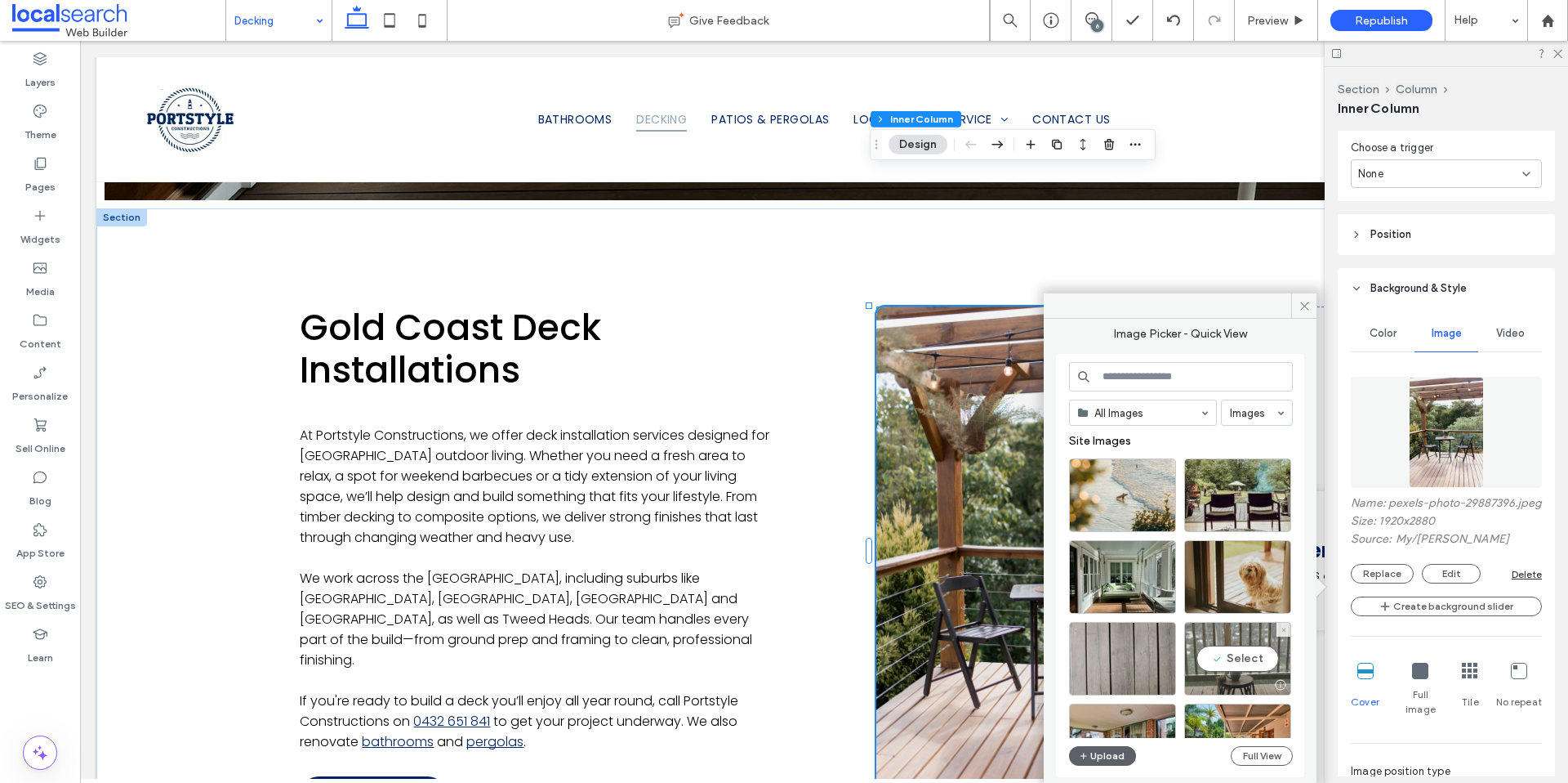
scroll to position [31, 0]
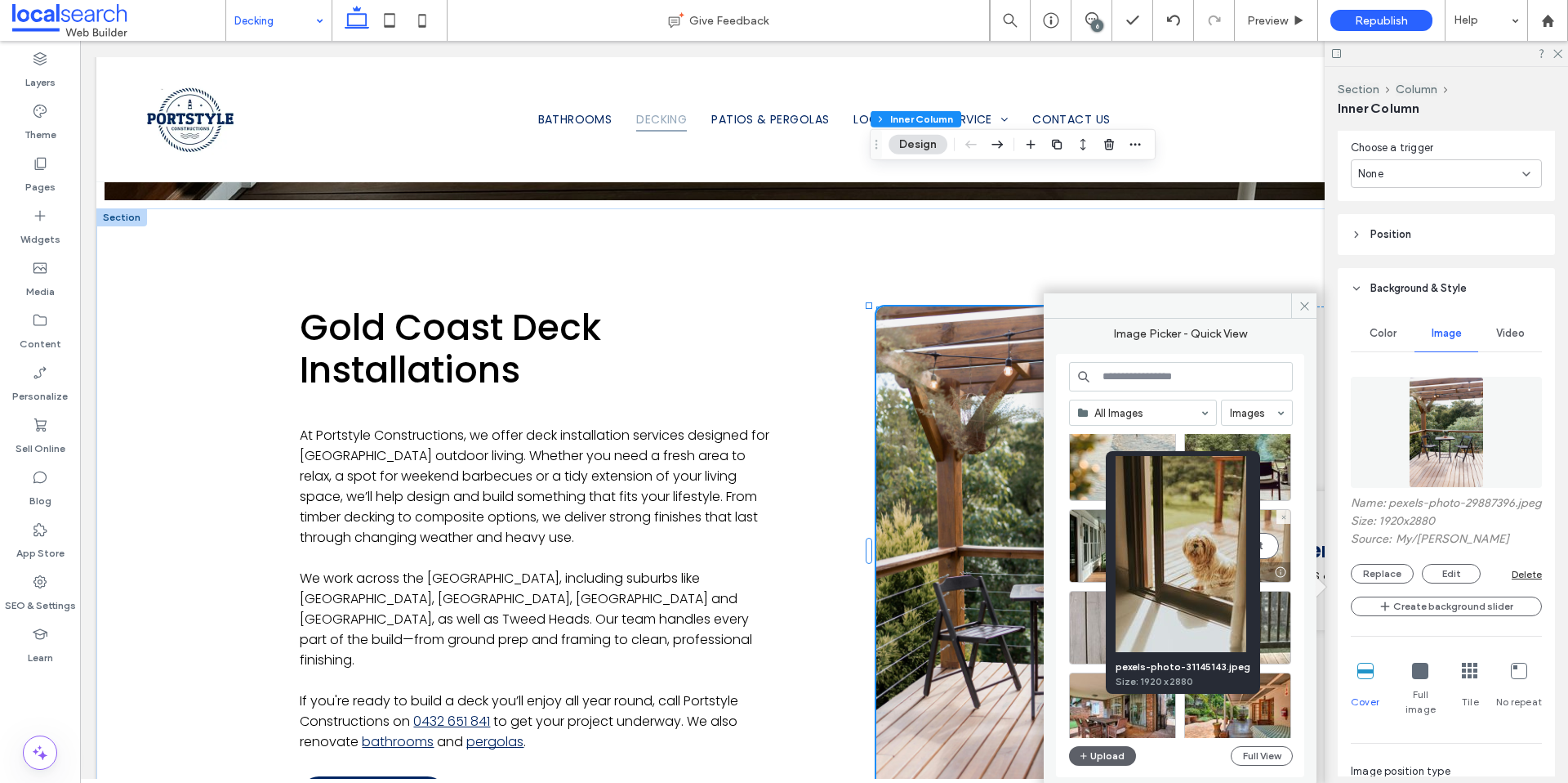
click at [1282, 569] on div at bounding box center [1280, 572] width 21 height 13
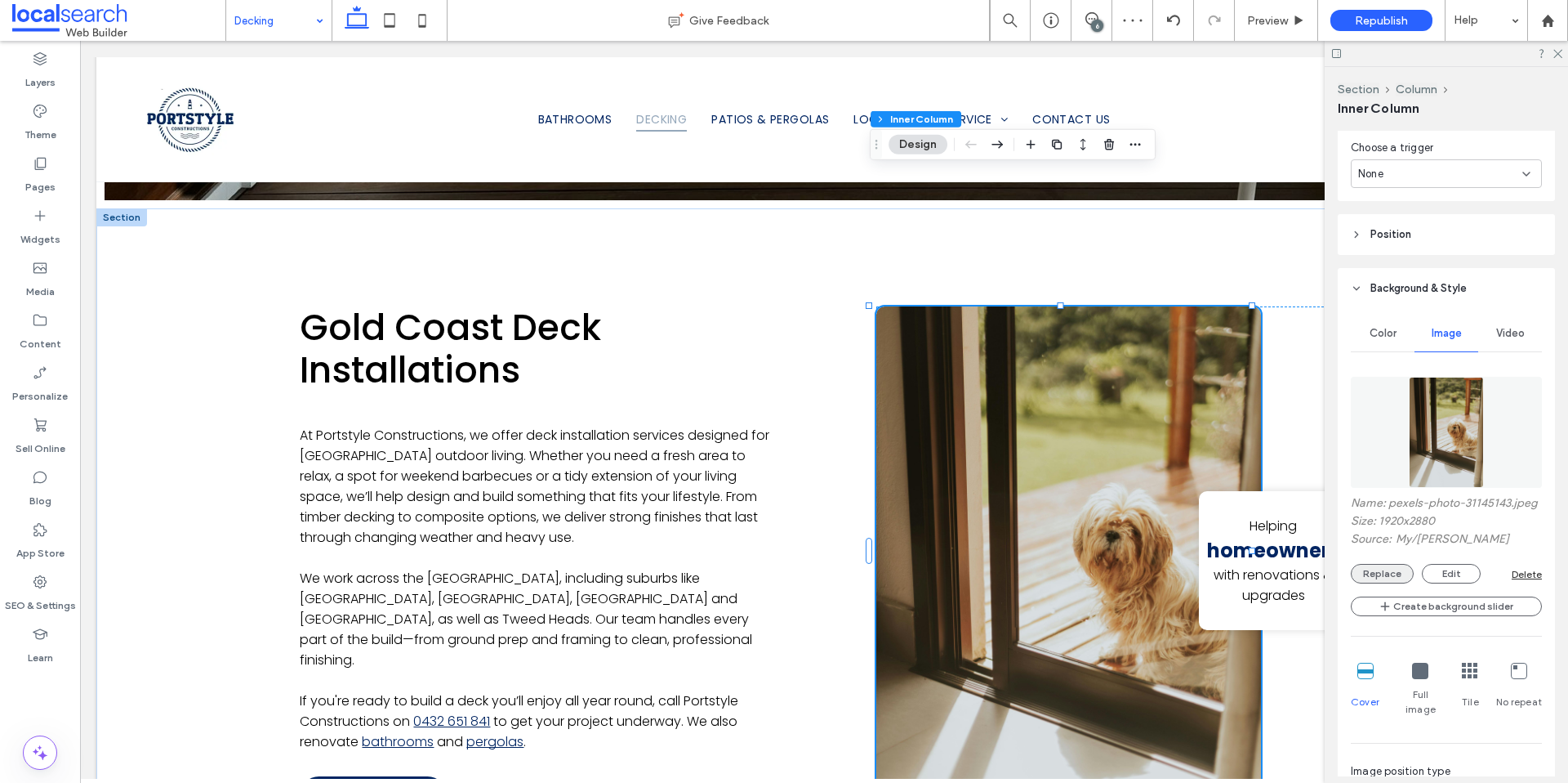
click at [1376, 583] on button "Replace" at bounding box center [1383, 573] width 63 height 20
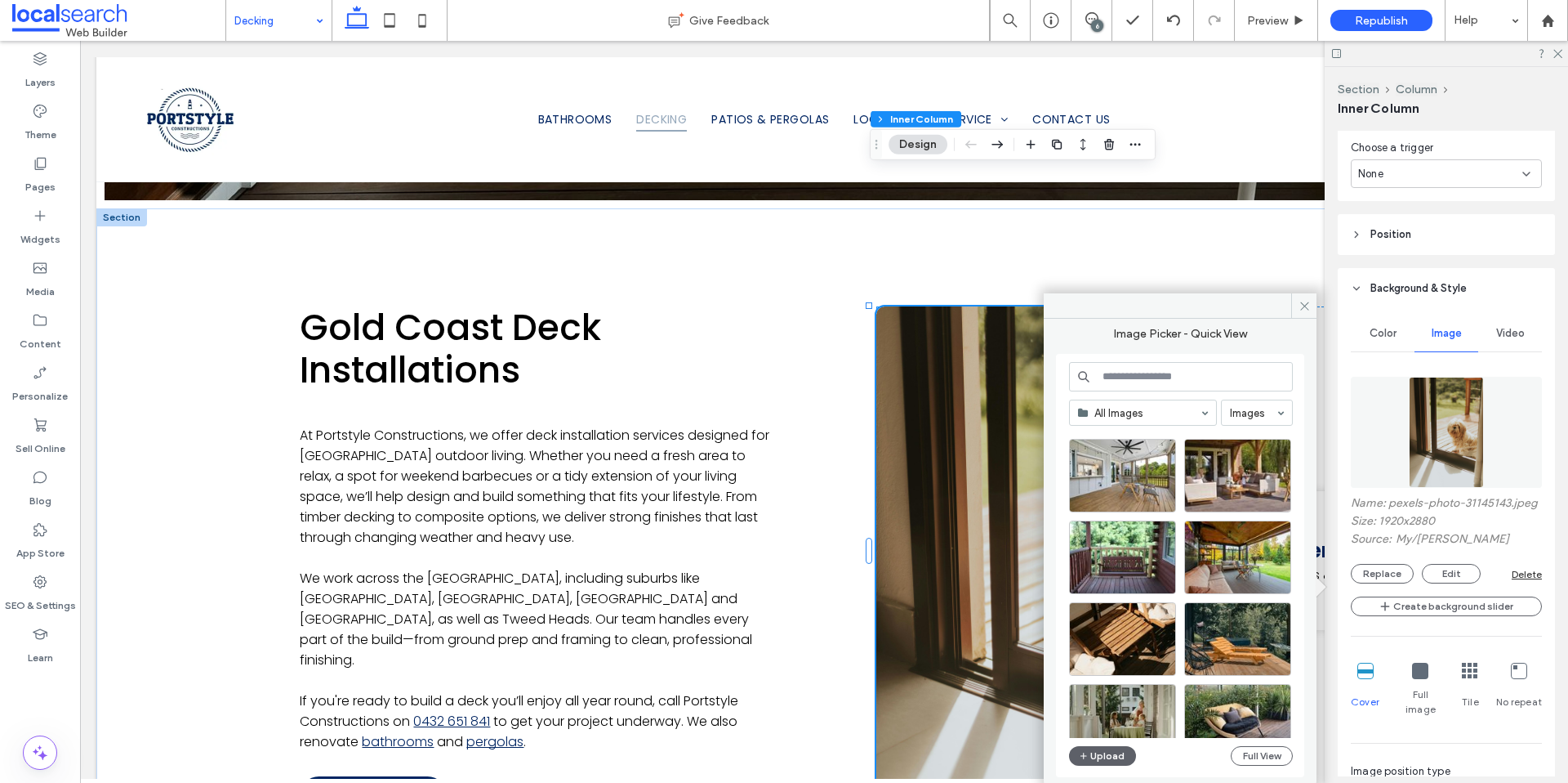
scroll to position [3361, 0]
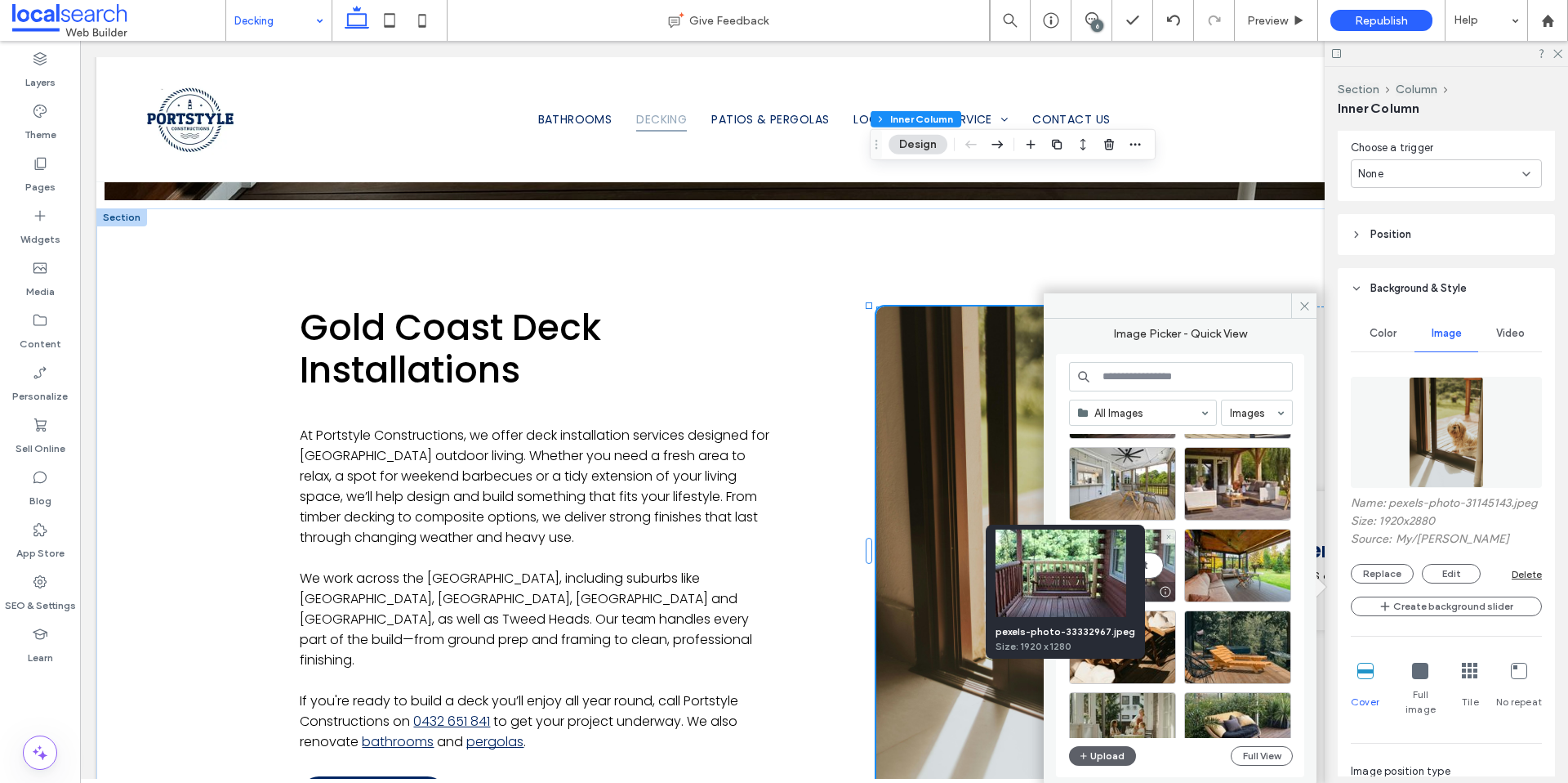
click at [1167, 592] on div at bounding box center [1165, 592] width 21 height 13
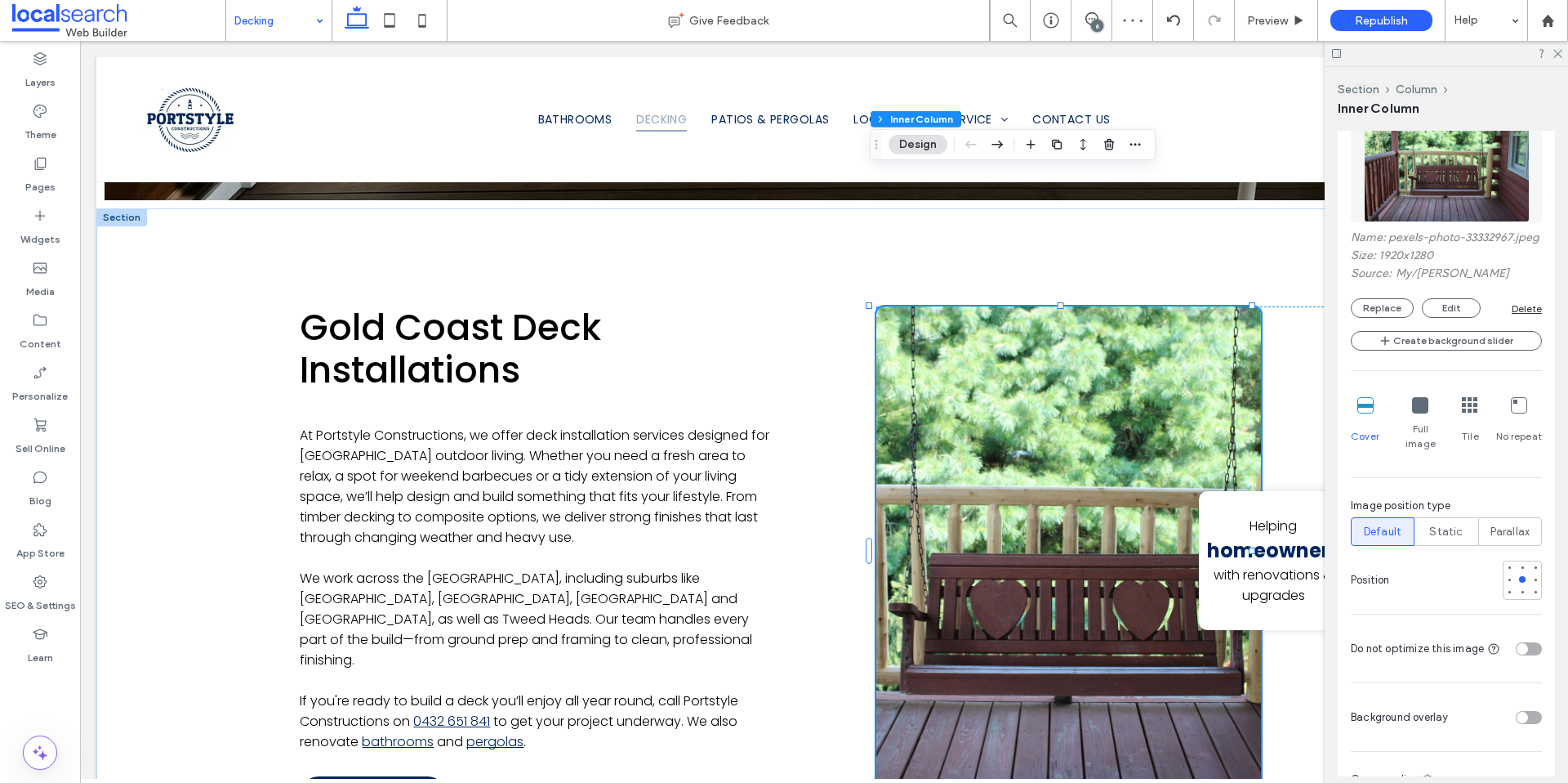
scroll to position [1135, 0]
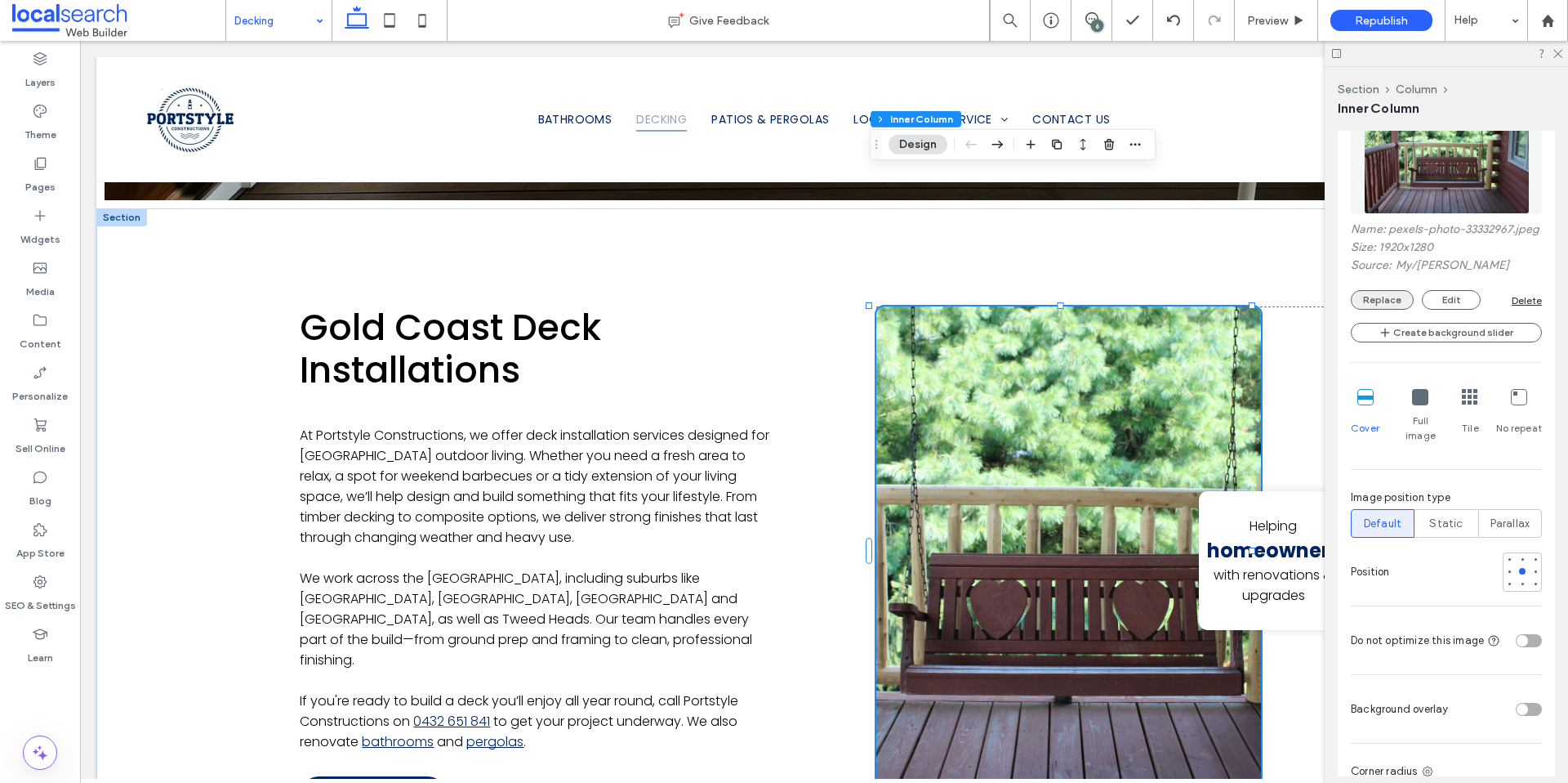
click at [1383, 307] on button "Replace" at bounding box center [1383, 300] width 63 height 20
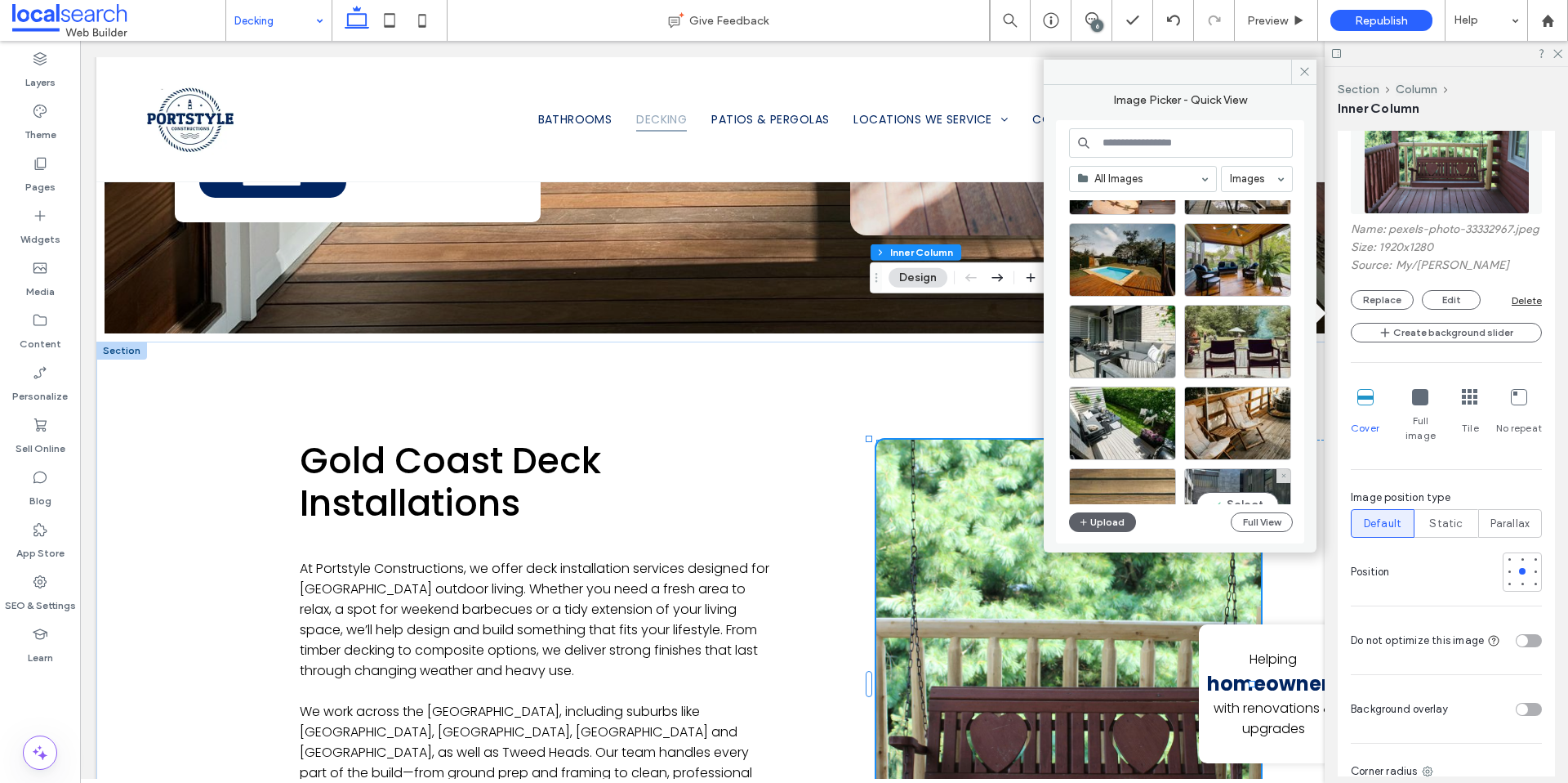
scroll to position [2350, 0]
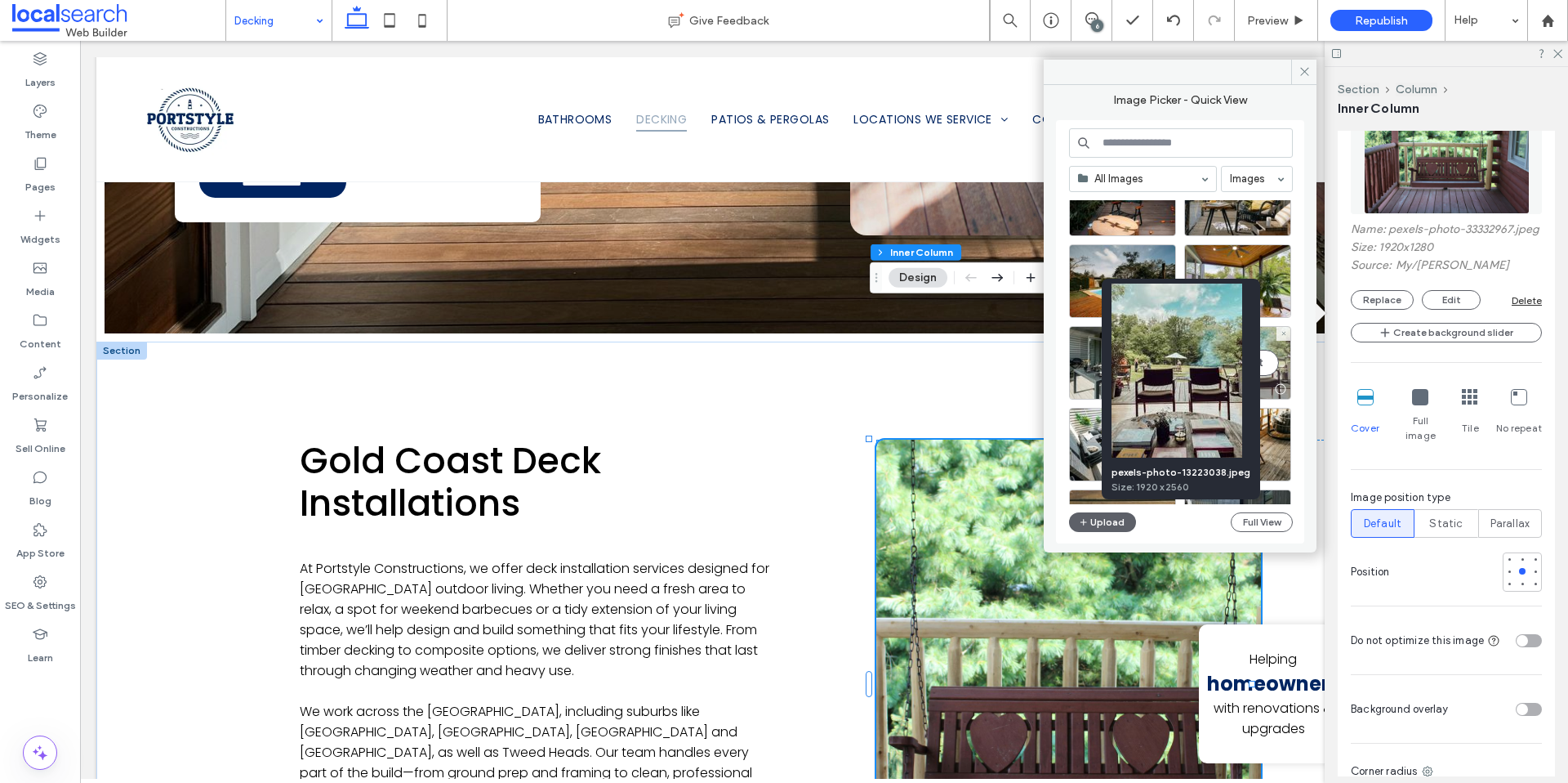
click at [1284, 390] on div at bounding box center [1280, 389] width 21 height 13
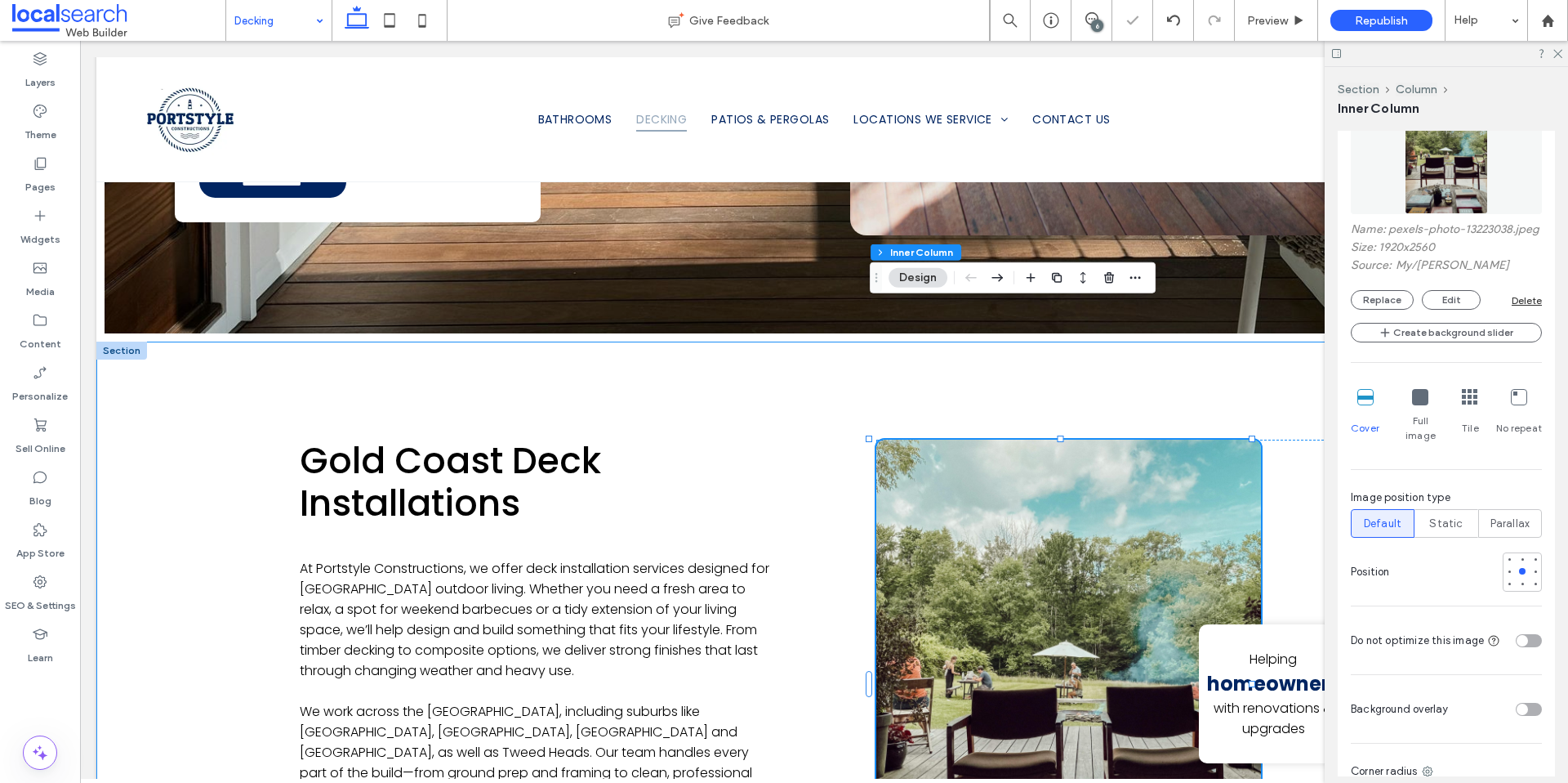
click at [196, 518] on div "Gold Coast Deck Installations At Portstyle Constructions, we offer deck install…" at bounding box center [824, 693] width 1456 height 705
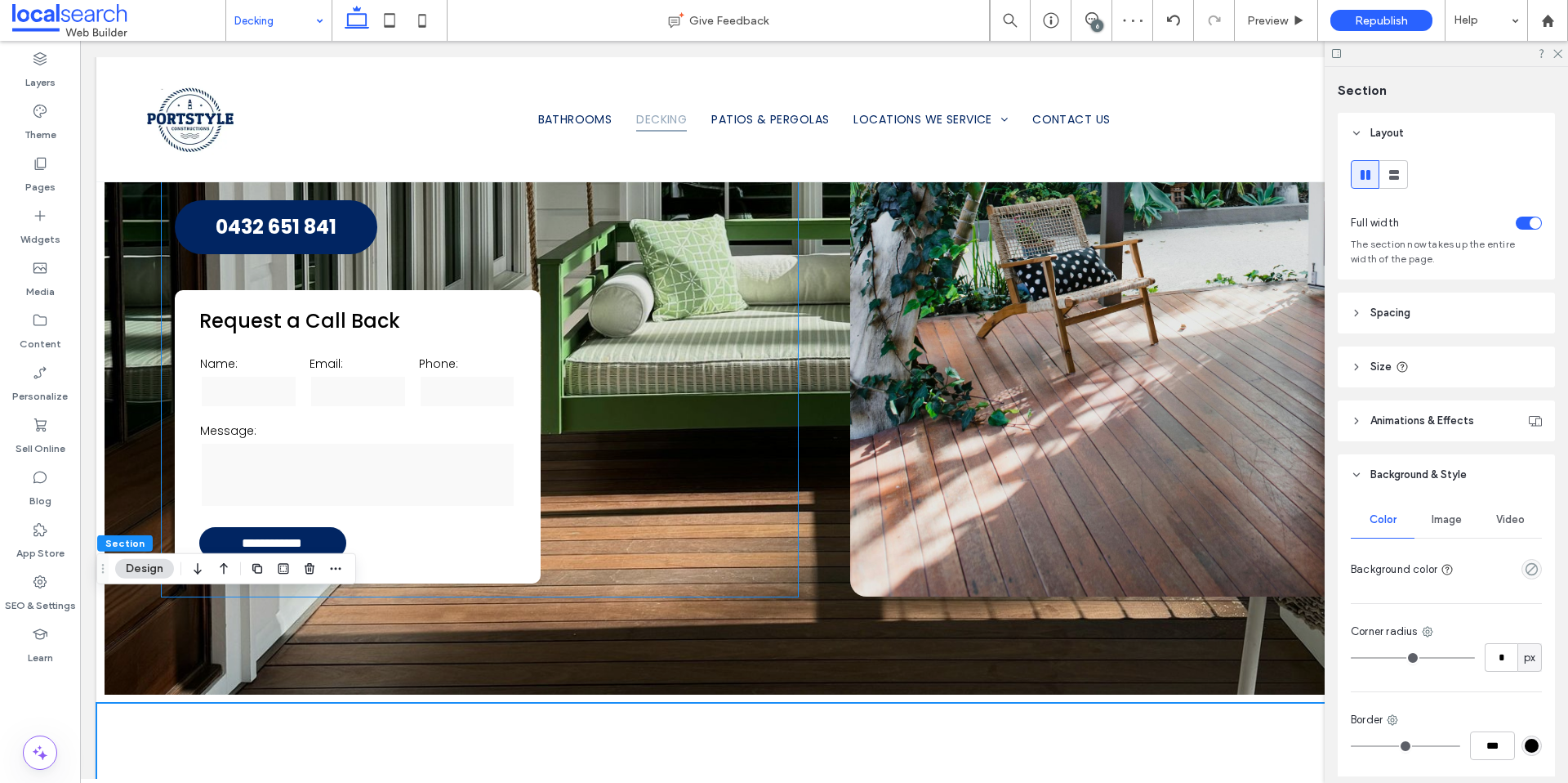
scroll to position [768, 0]
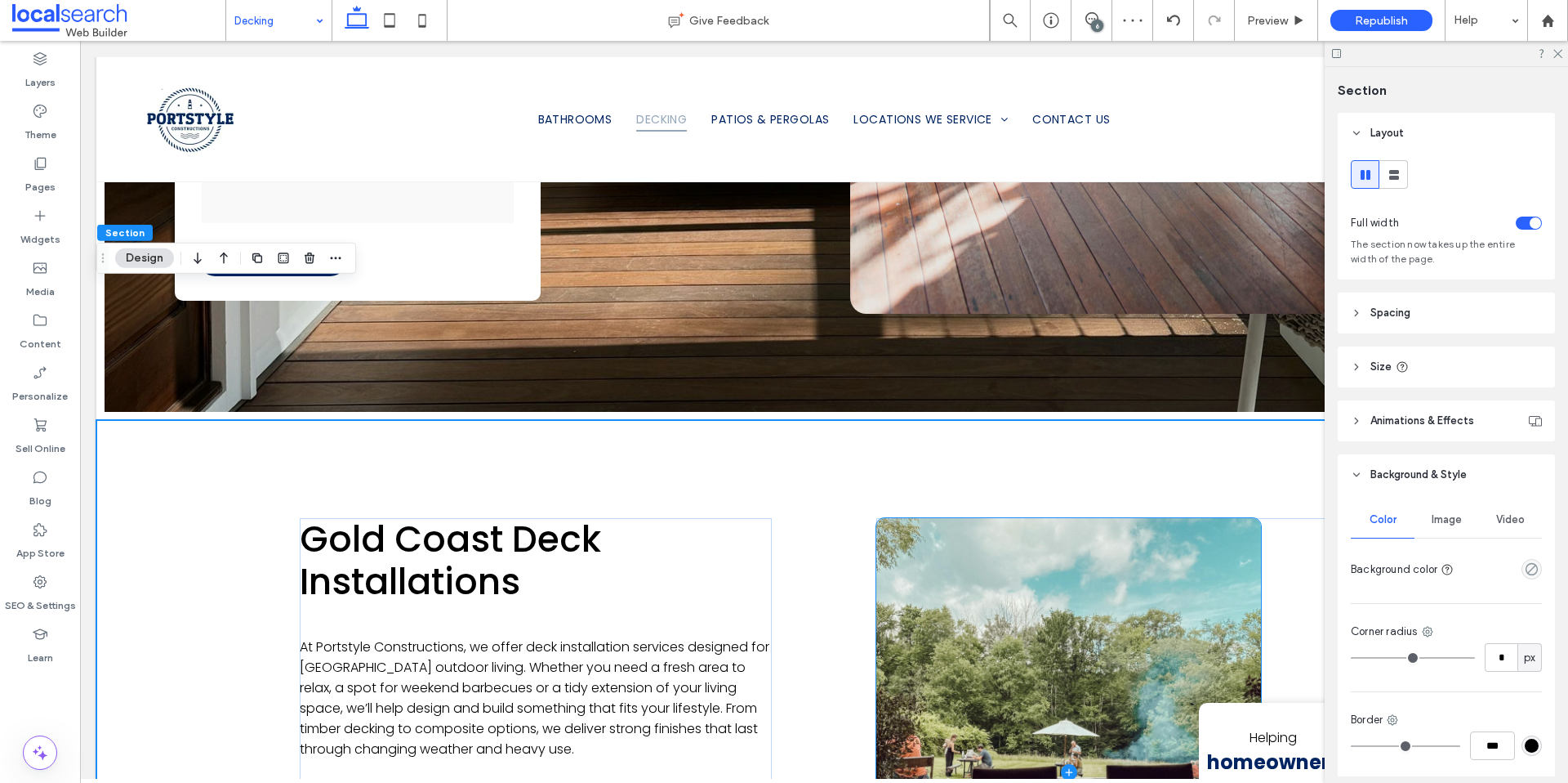
click at [942, 518] on span at bounding box center [1069, 773] width 384 height 509
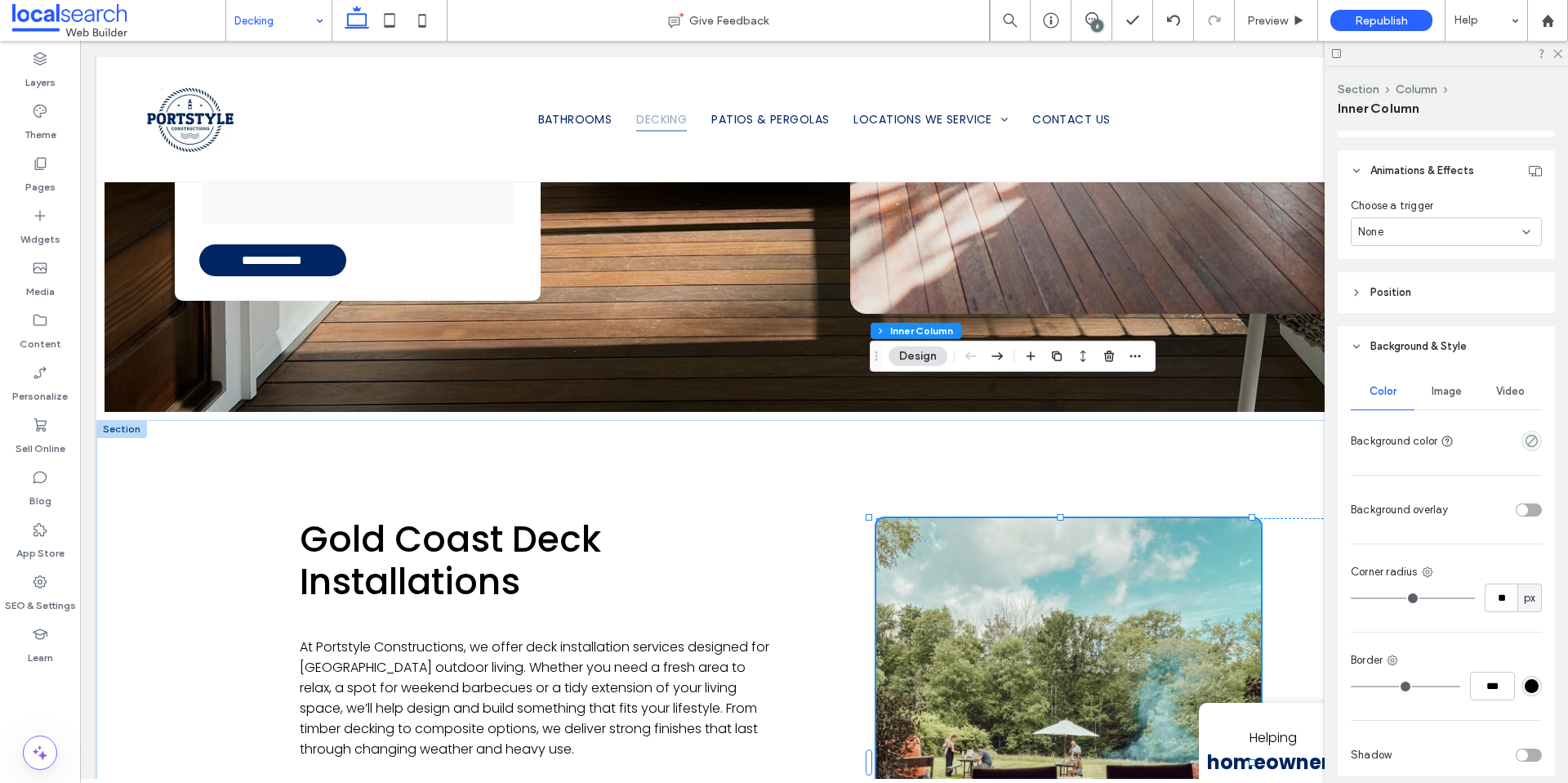
scroll to position [830, 0]
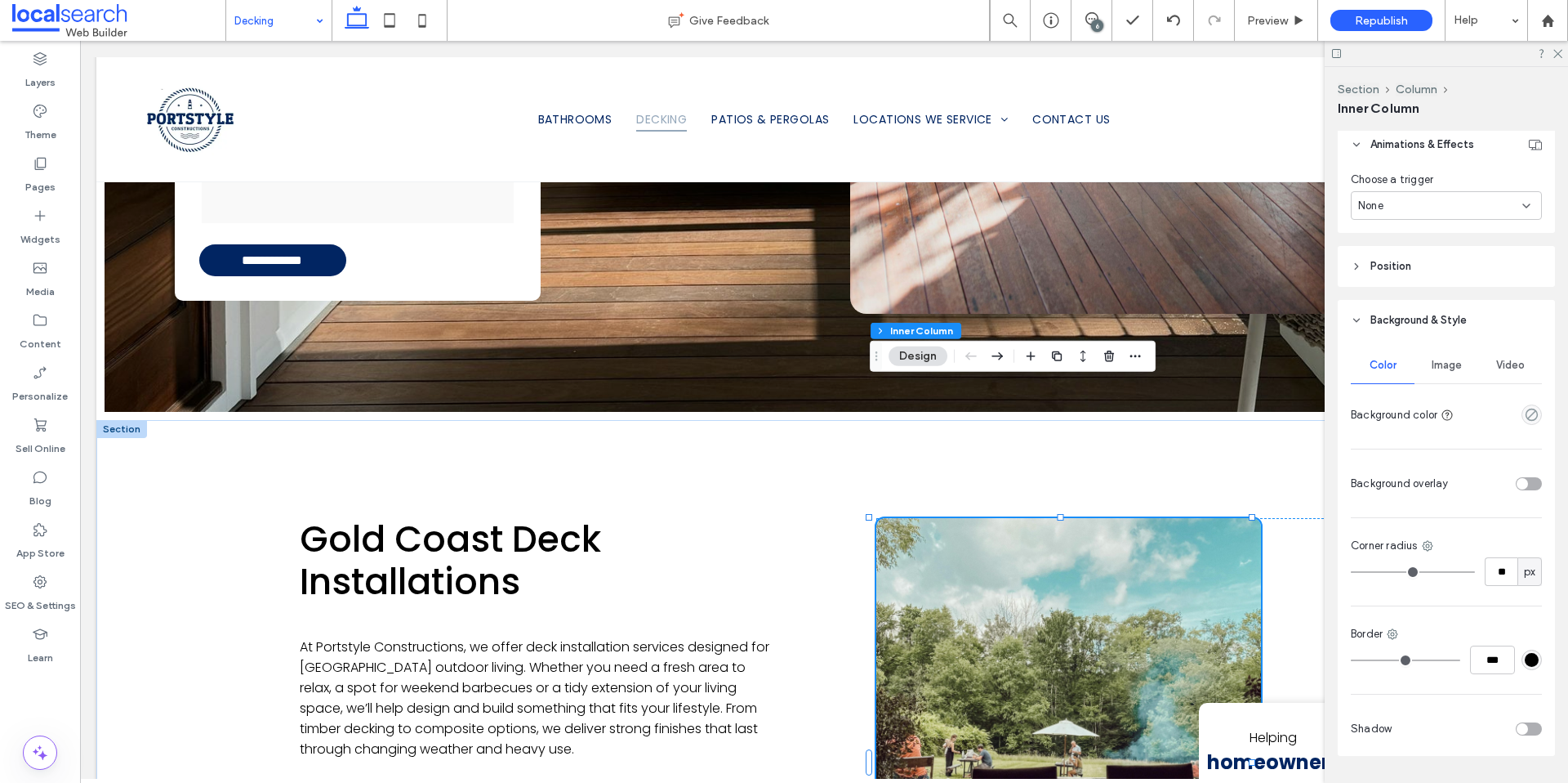
click at [1516, 483] on div "toggle" at bounding box center [1522, 483] width 12 height 12
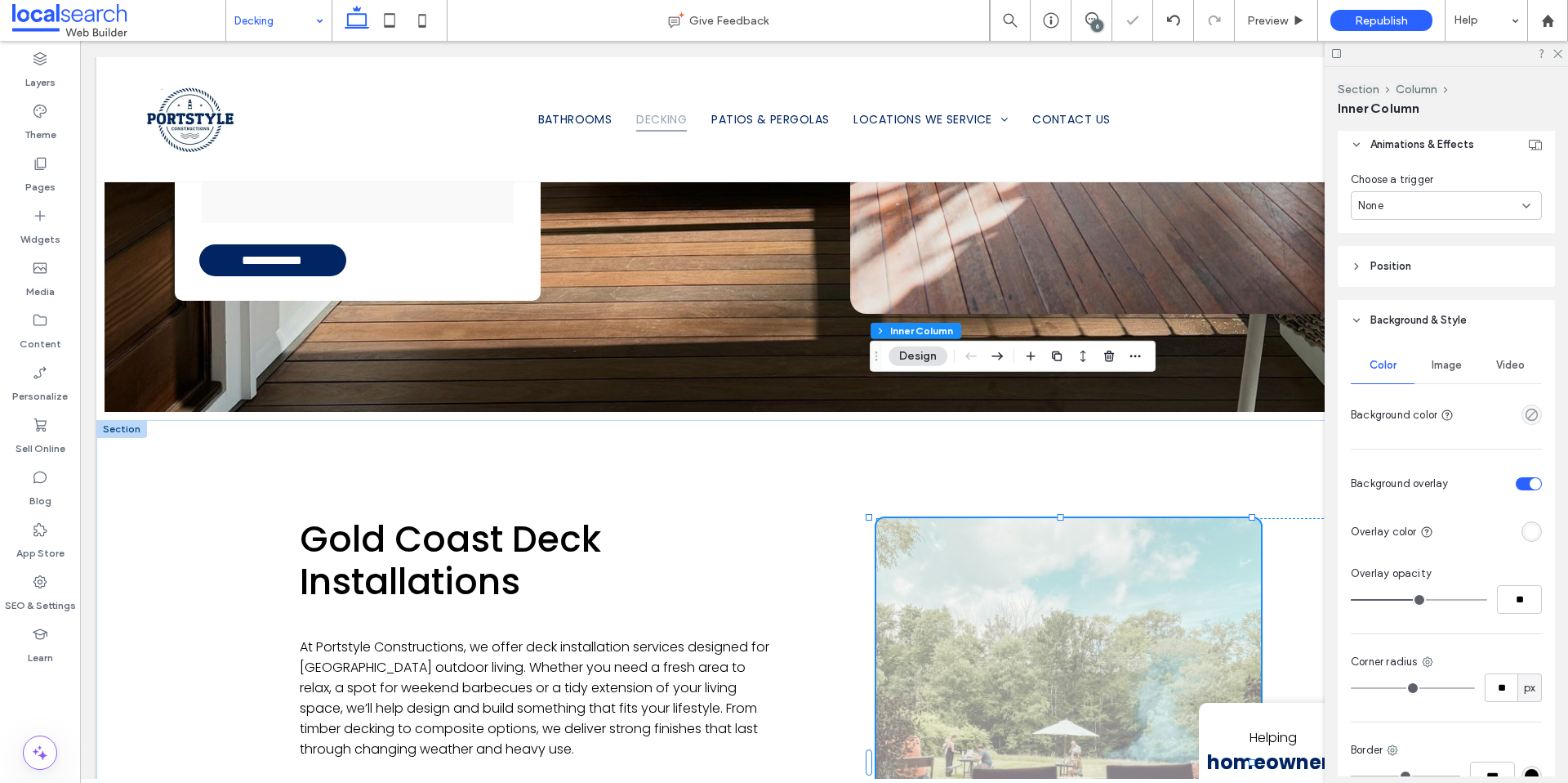
click at [1525, 530] on div "rgba(255, 255, 255, 1)" at bounding box center [1531, 531] width 14 height 14
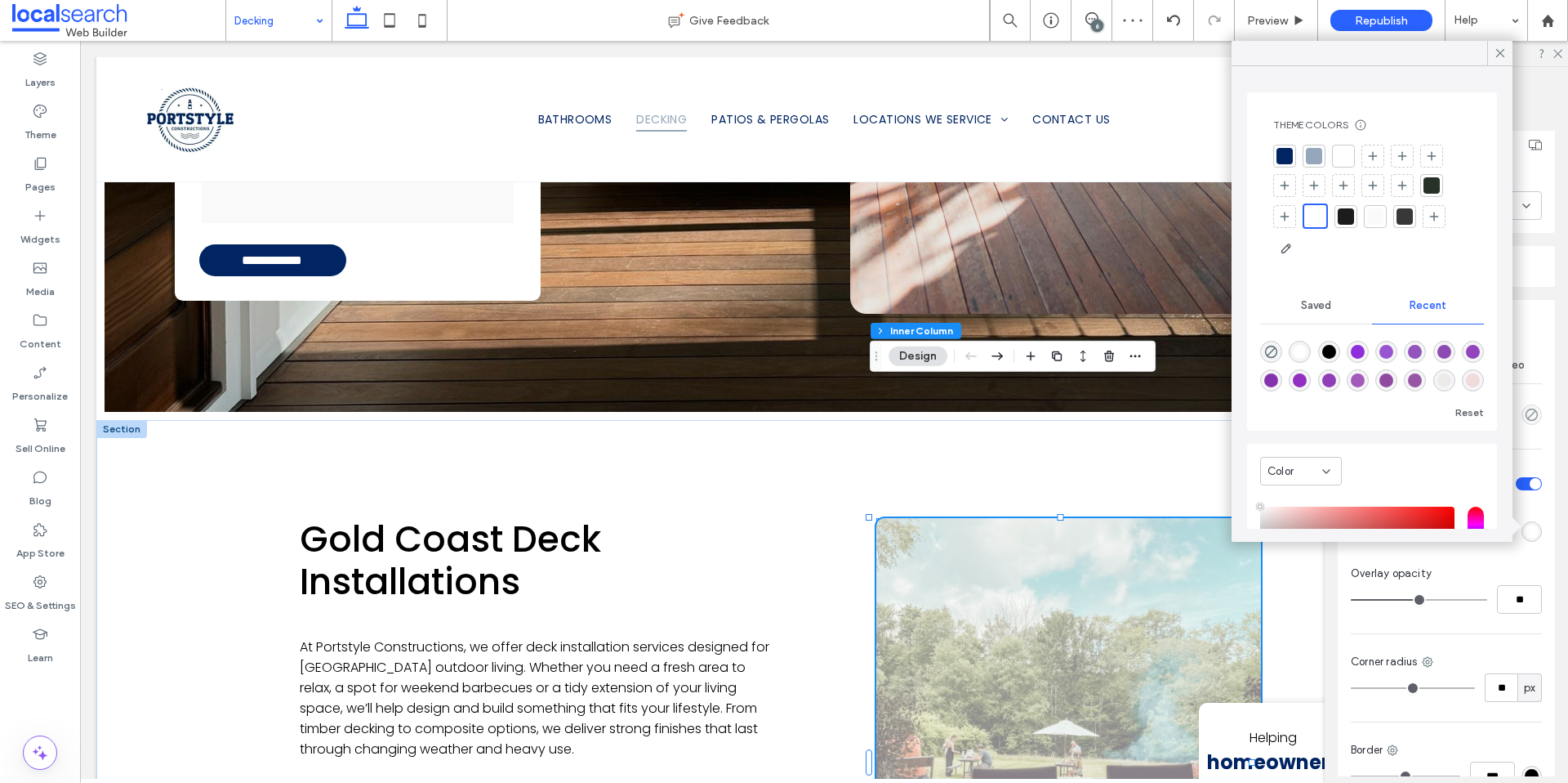
click at [1336, 351] on div "rgba(0, 0, 0, 1)" at bounding box center [1329, 351] width 14 height 14
type input "*******"
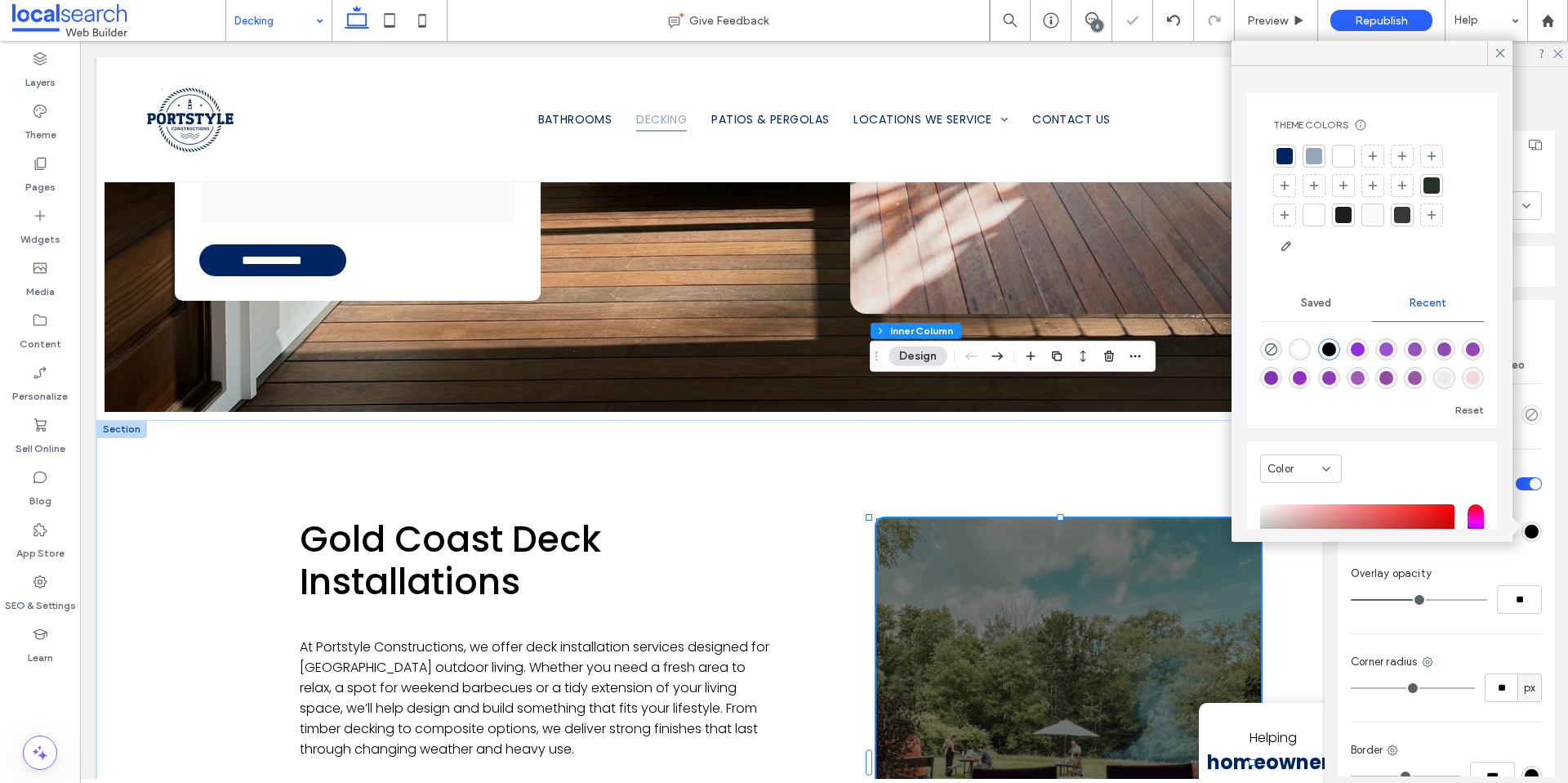
type input "**"
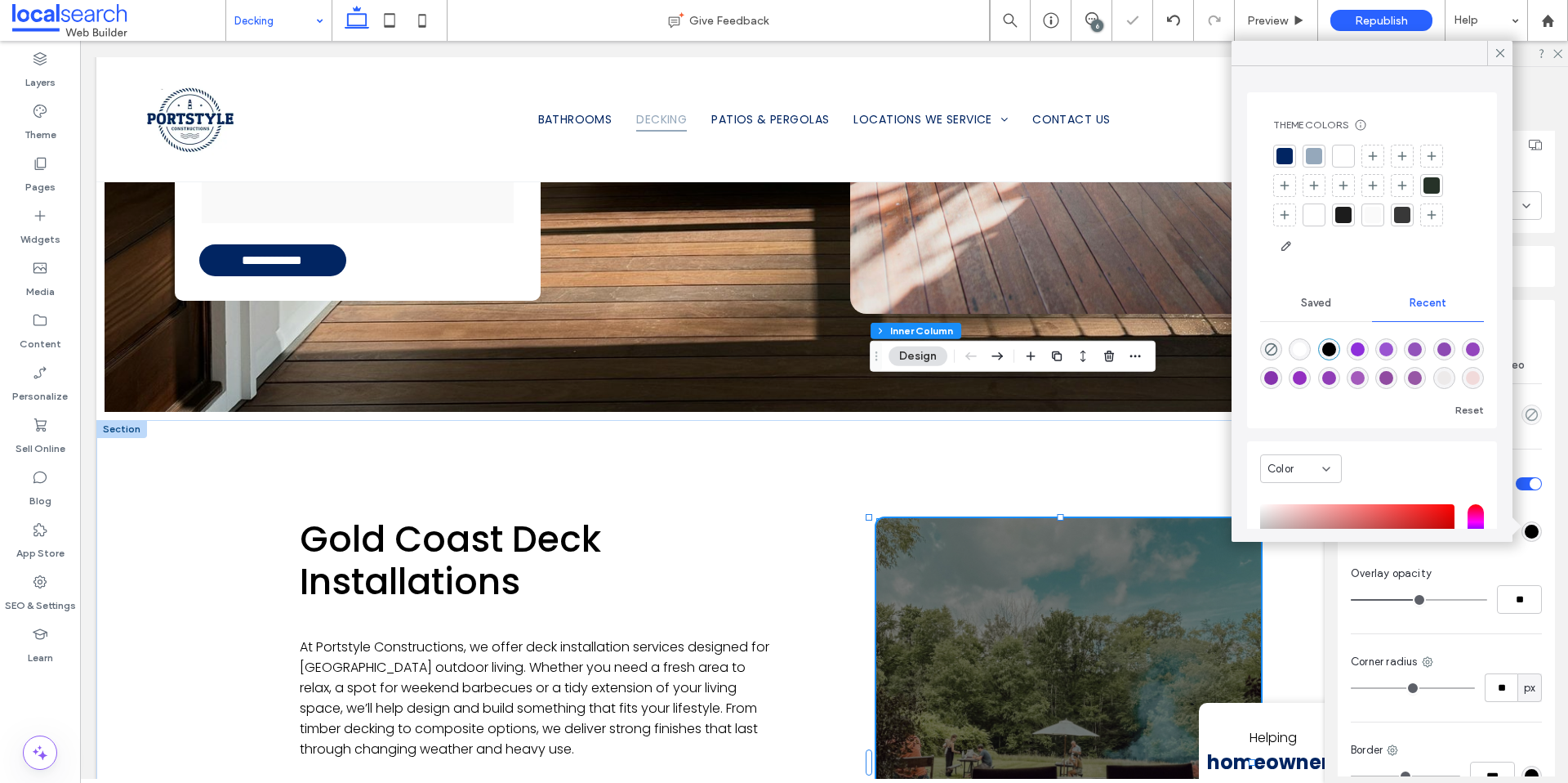
type input "**"
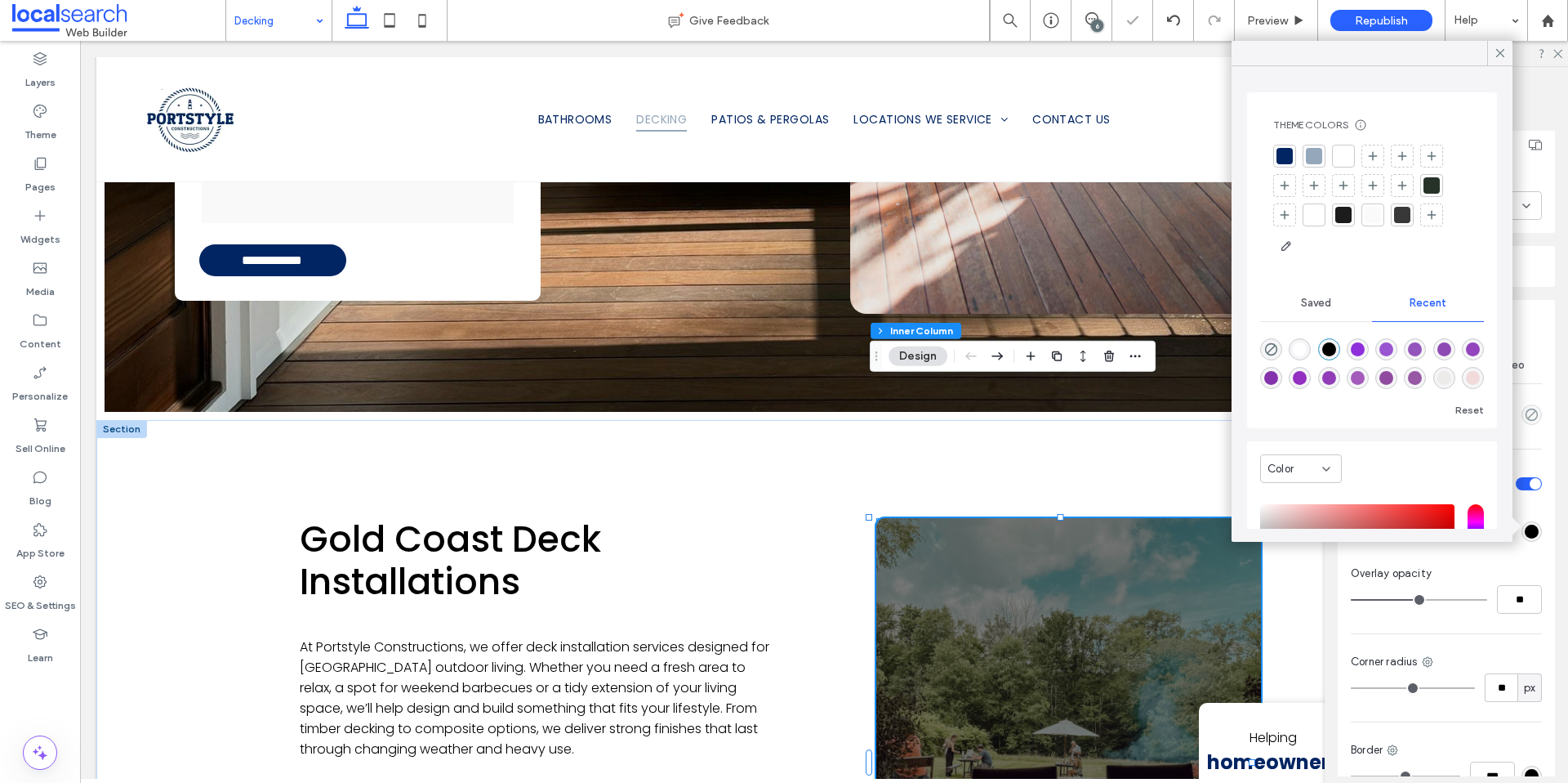
type input "**"
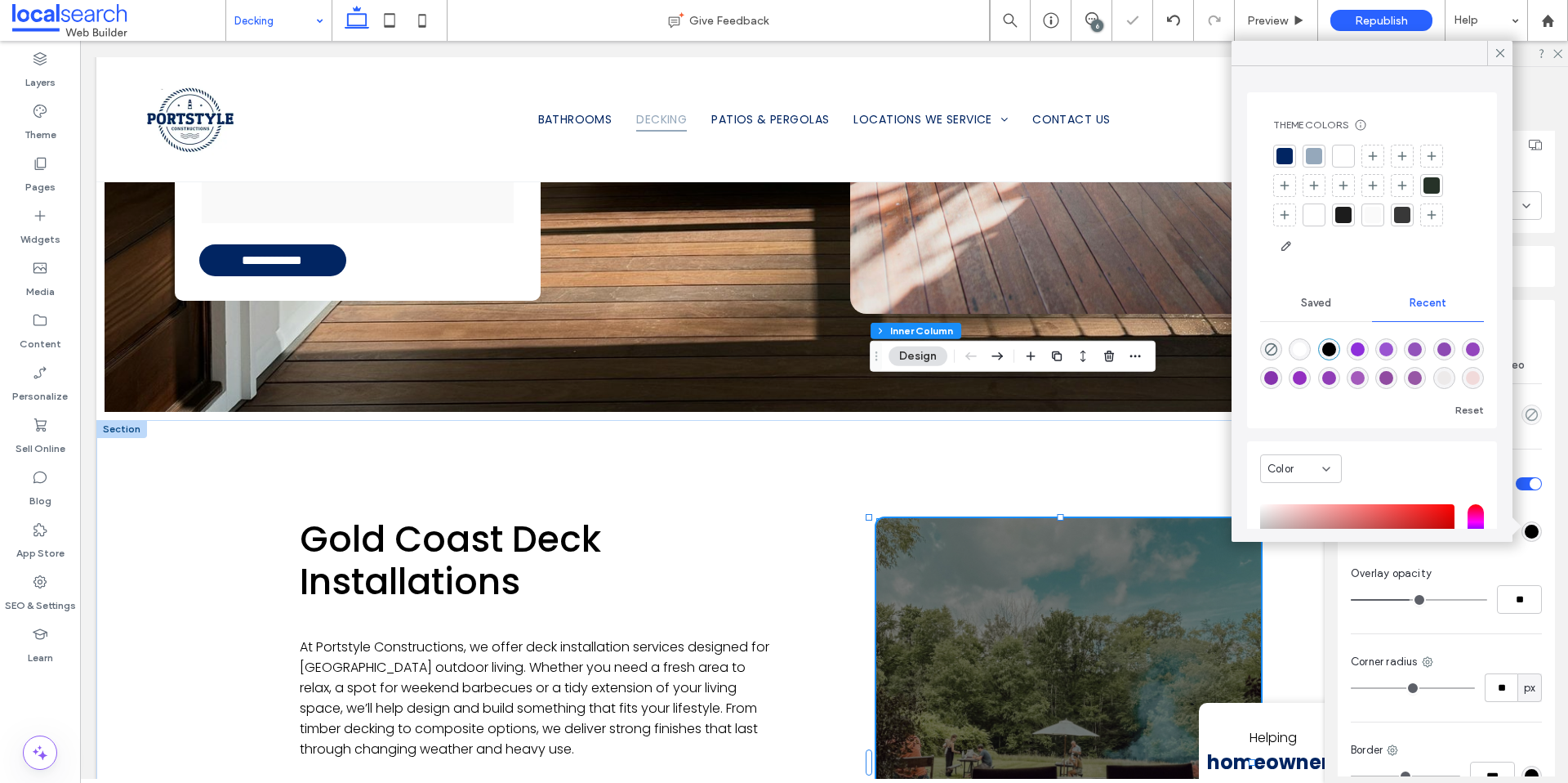
type input "**"
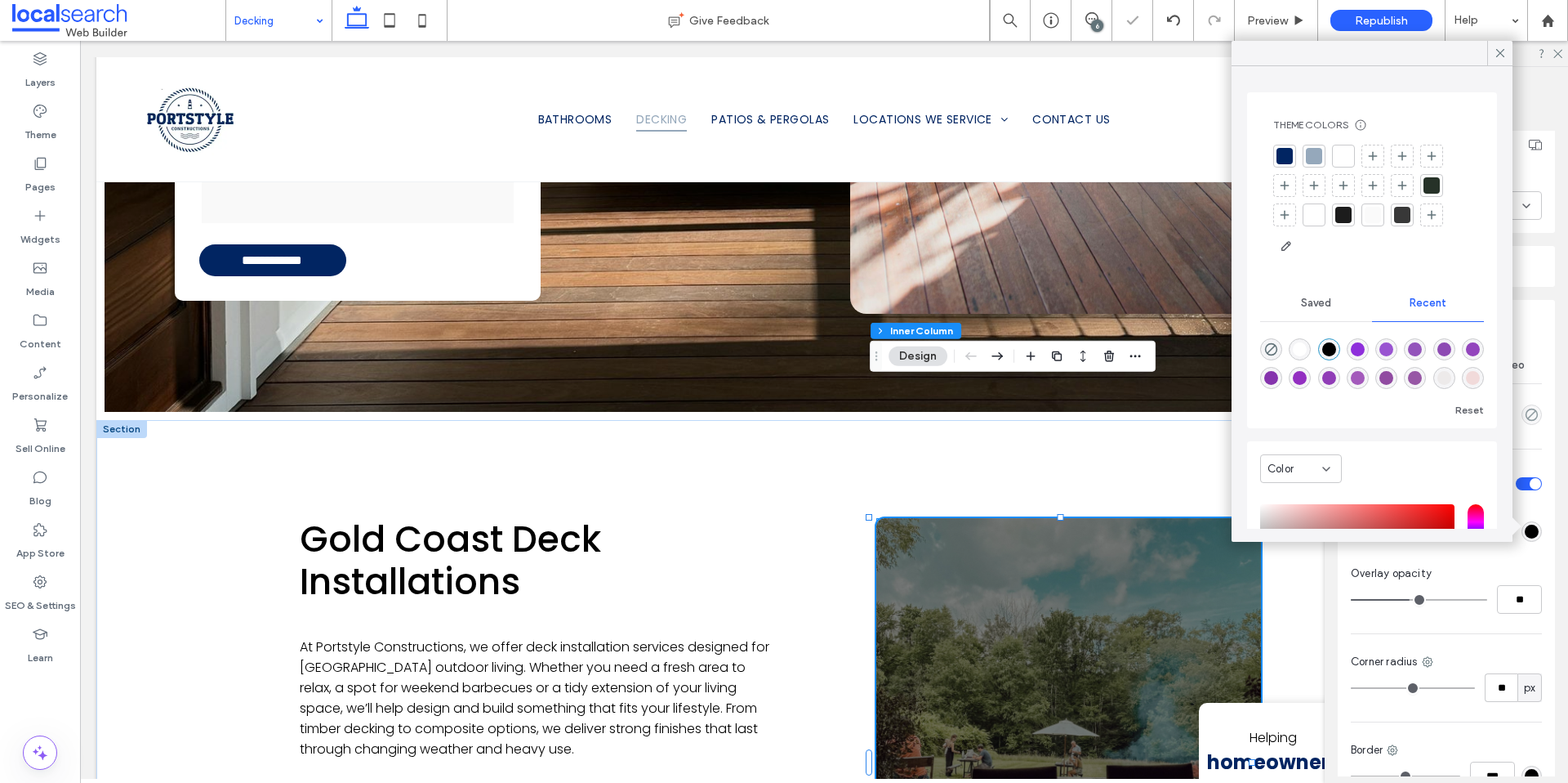
type input "**"
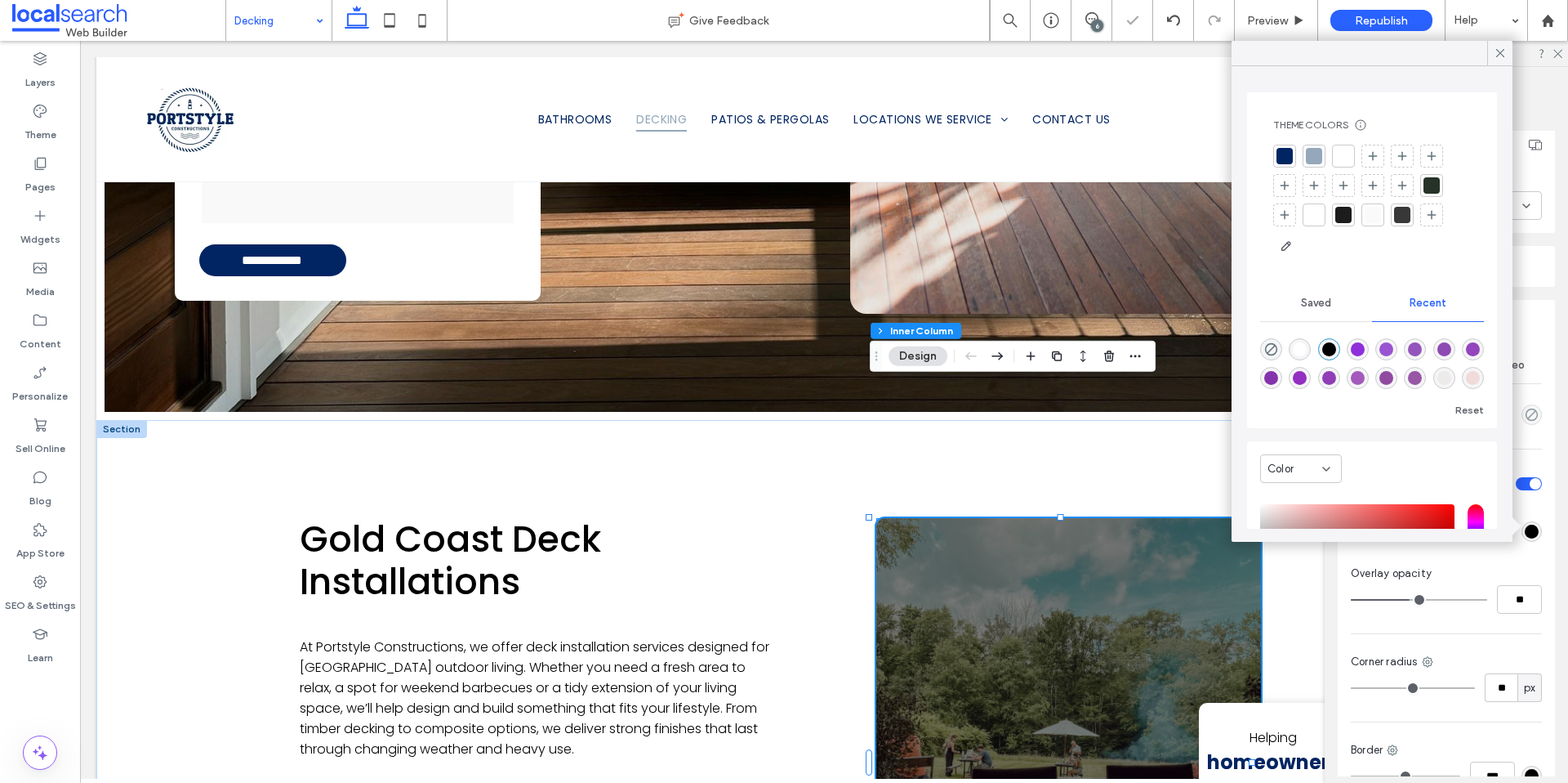
type input "**"
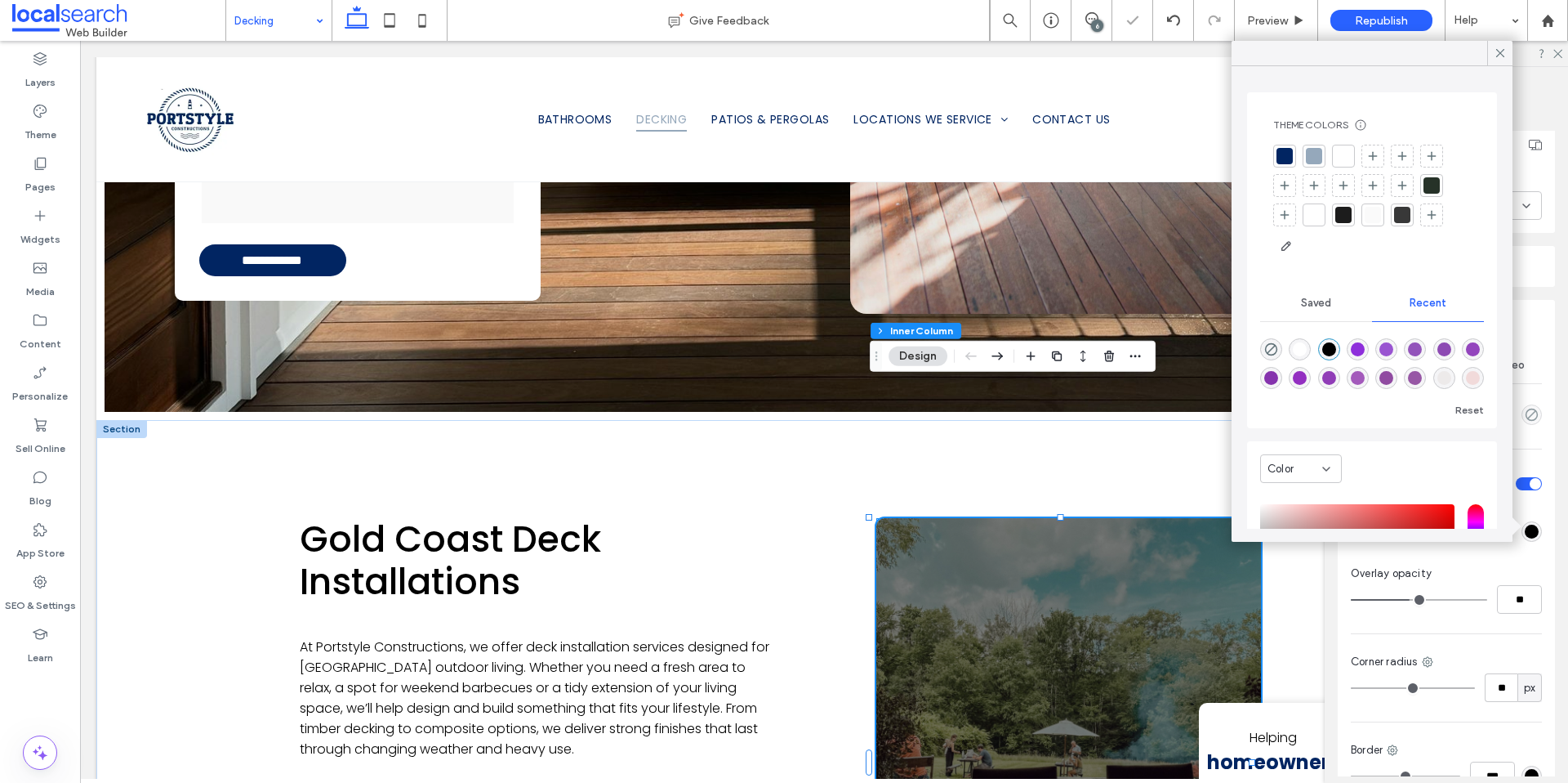
type input "**"
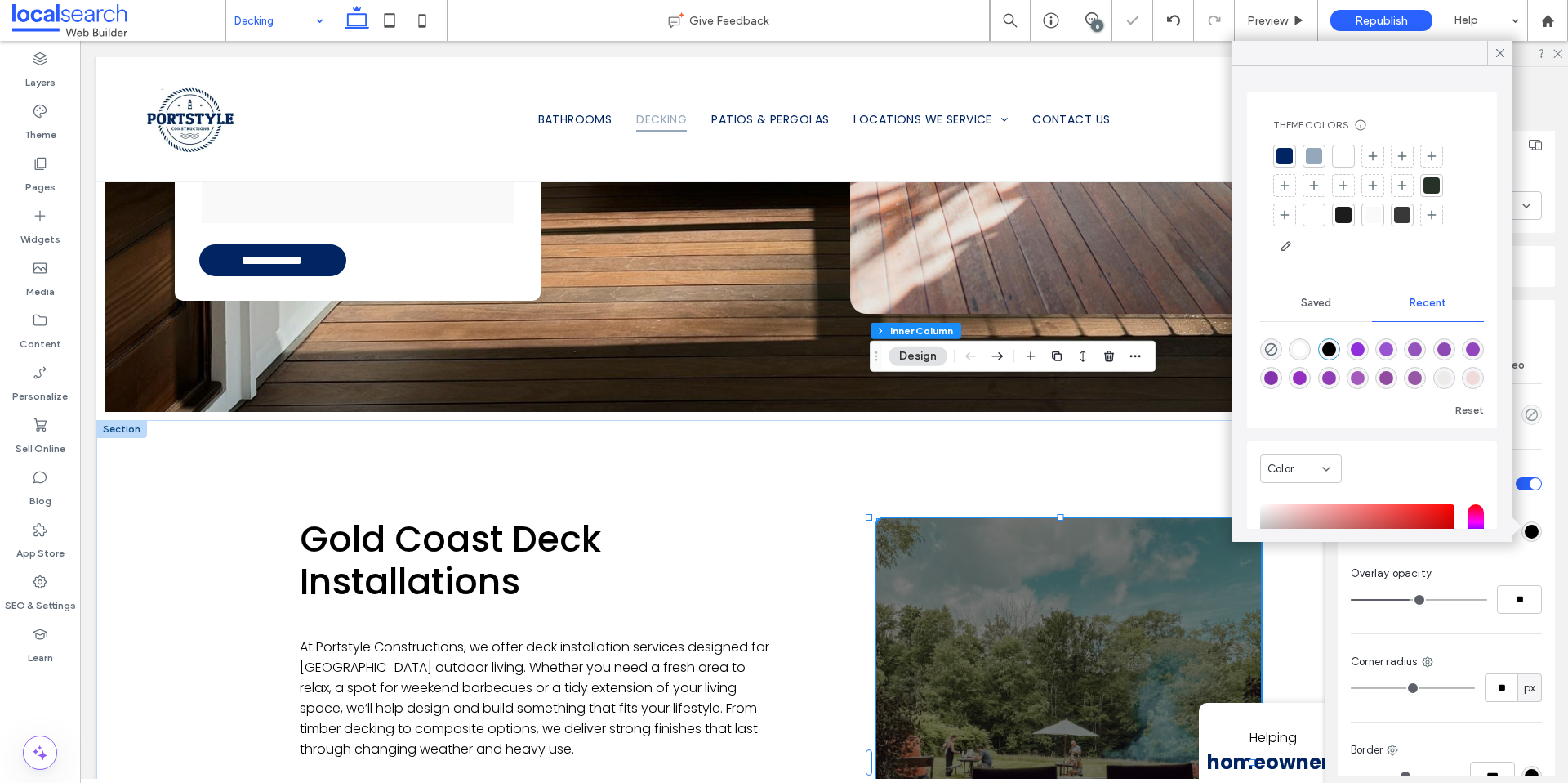
type input "**"
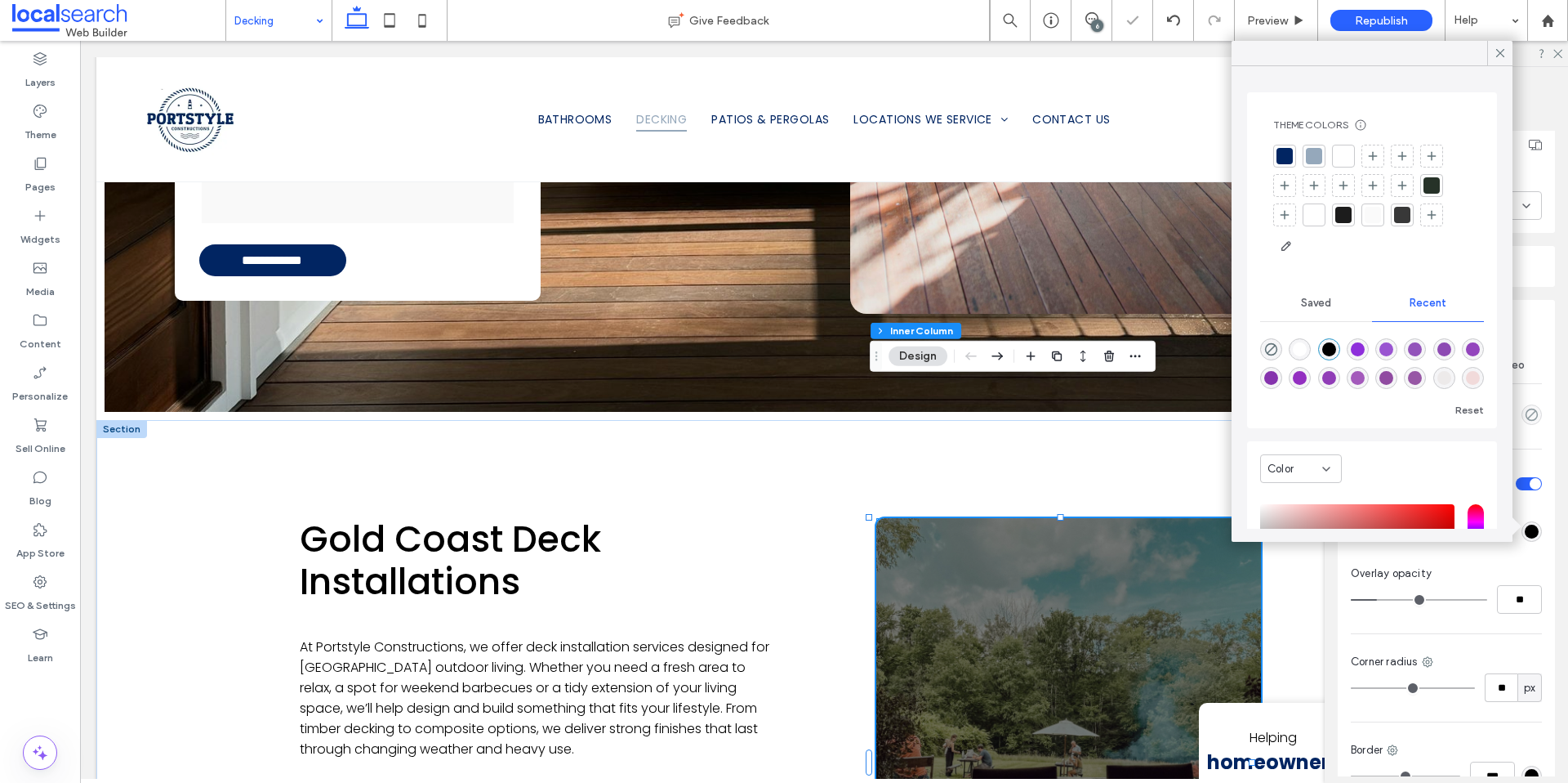
type input "**"
drag, startPoint x: 1417, startPoint y: 598, endPoint x: 1374, endPoint y: 606, distance: 43.7
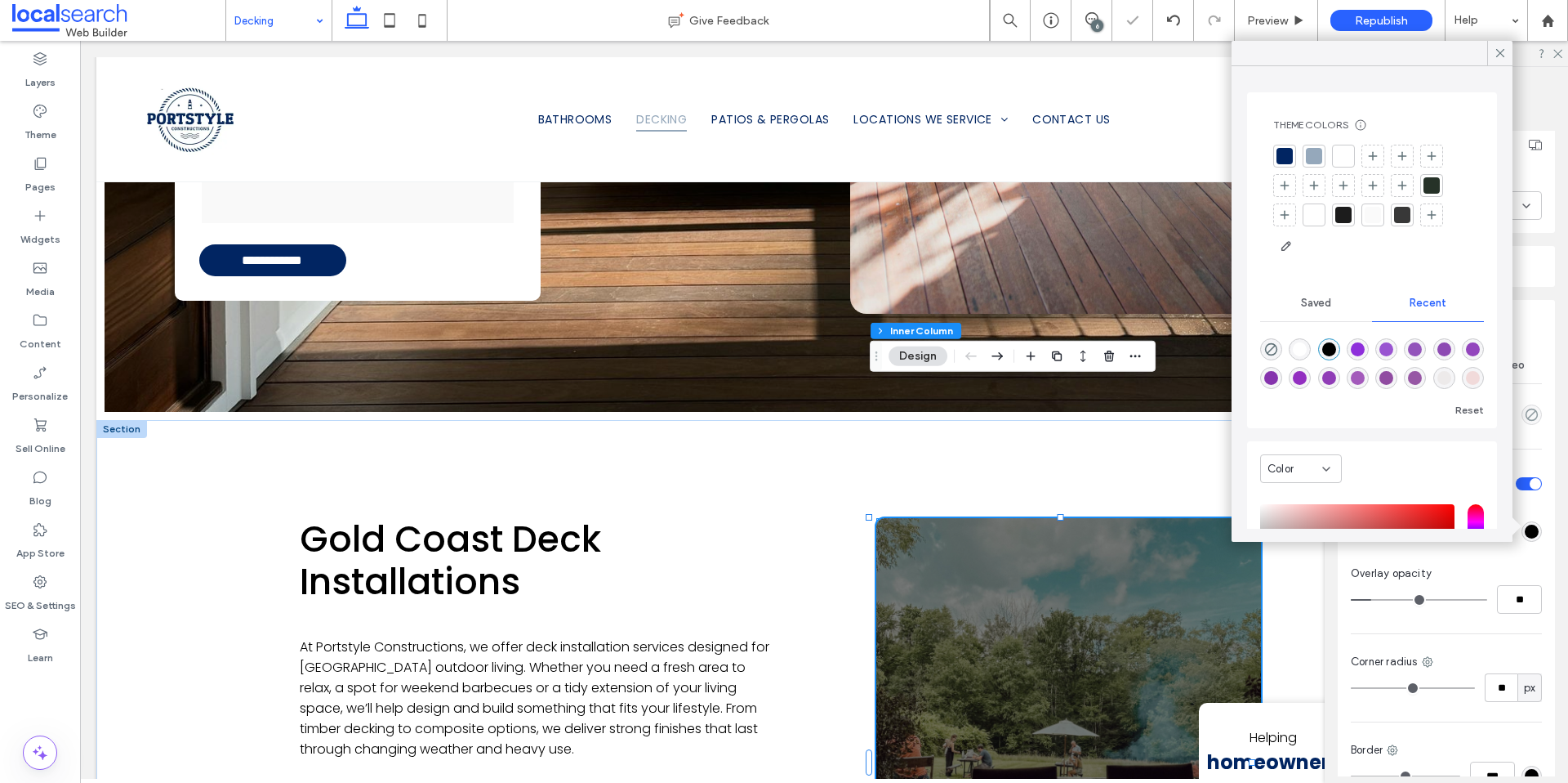
click at [1374, 601] on input "range" at bounding box center [1419, 600] width 136 height 2
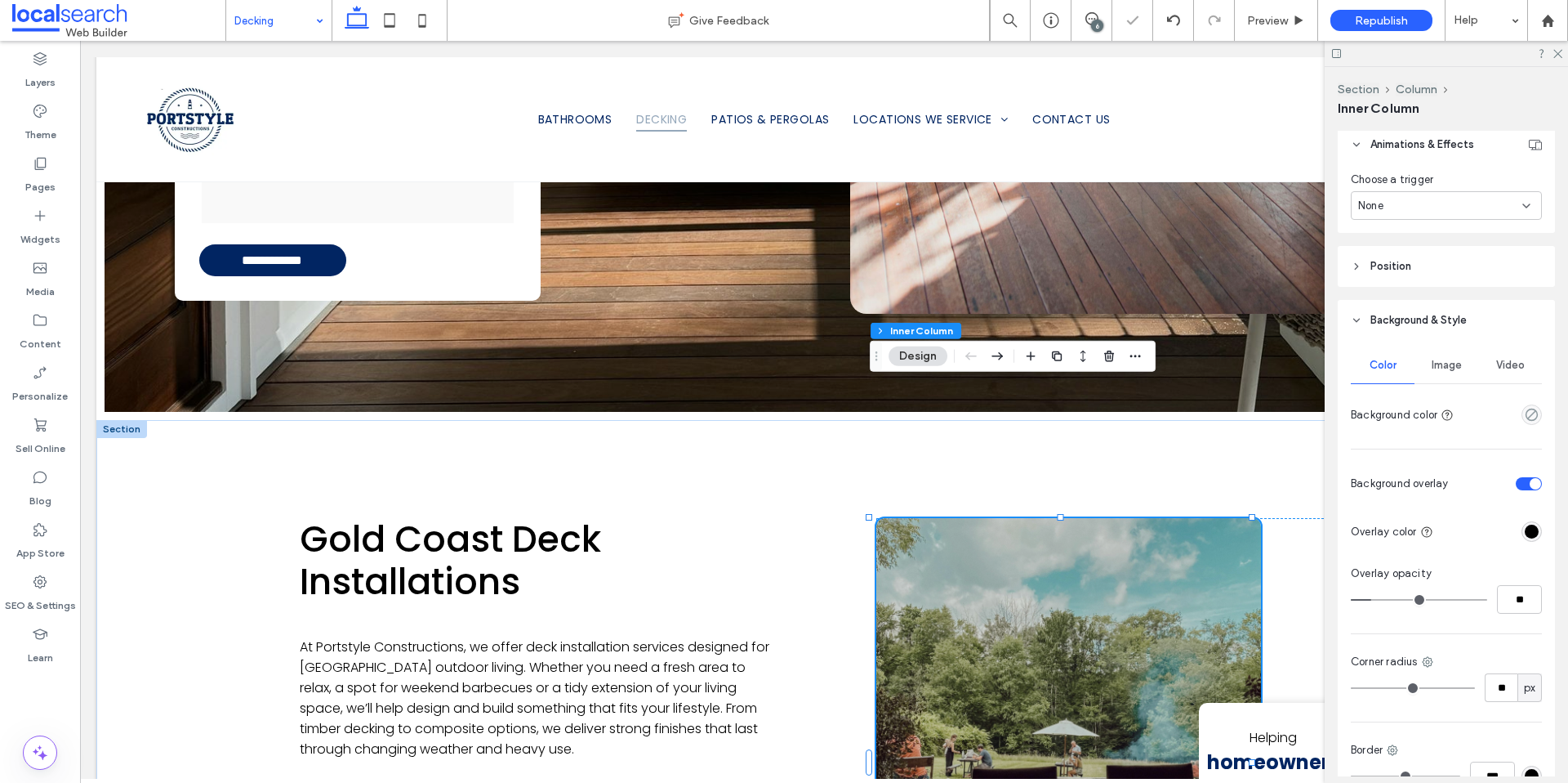
type input "**"
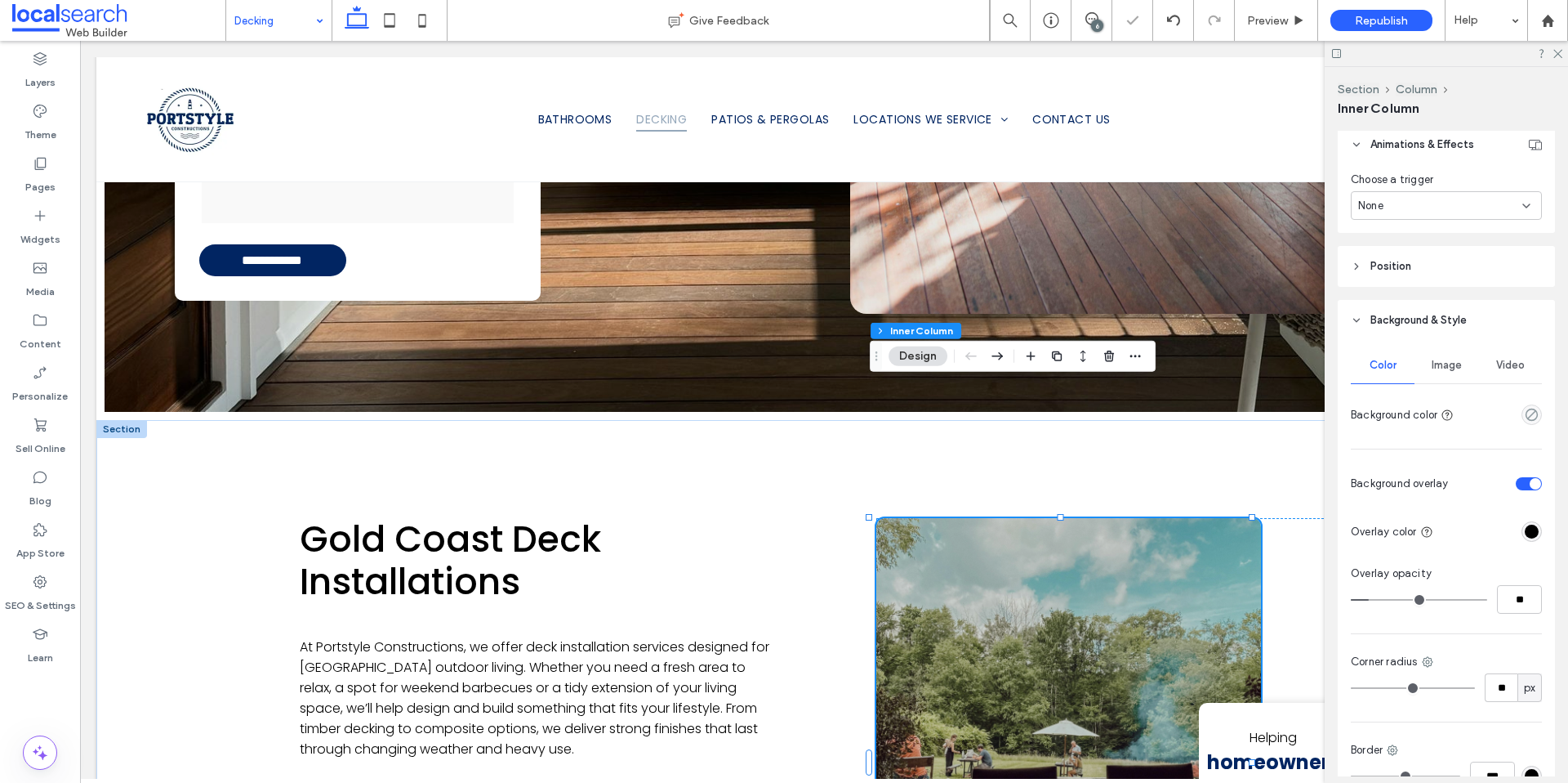
type input "**"
click at [1370, 601] on input "range" at bounding box center [1419, 600] width 136 height 2
type input "**"
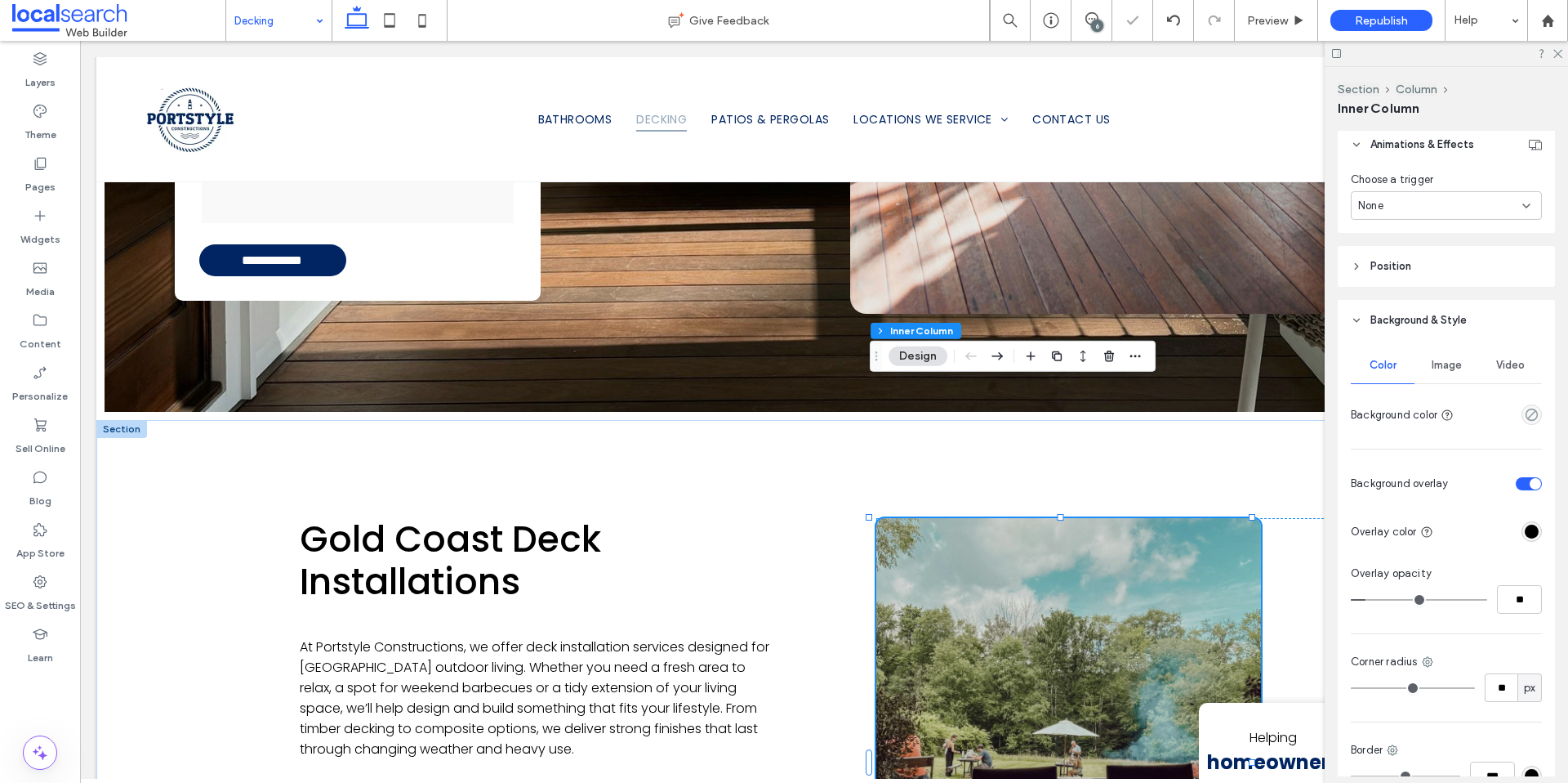
type input "**"
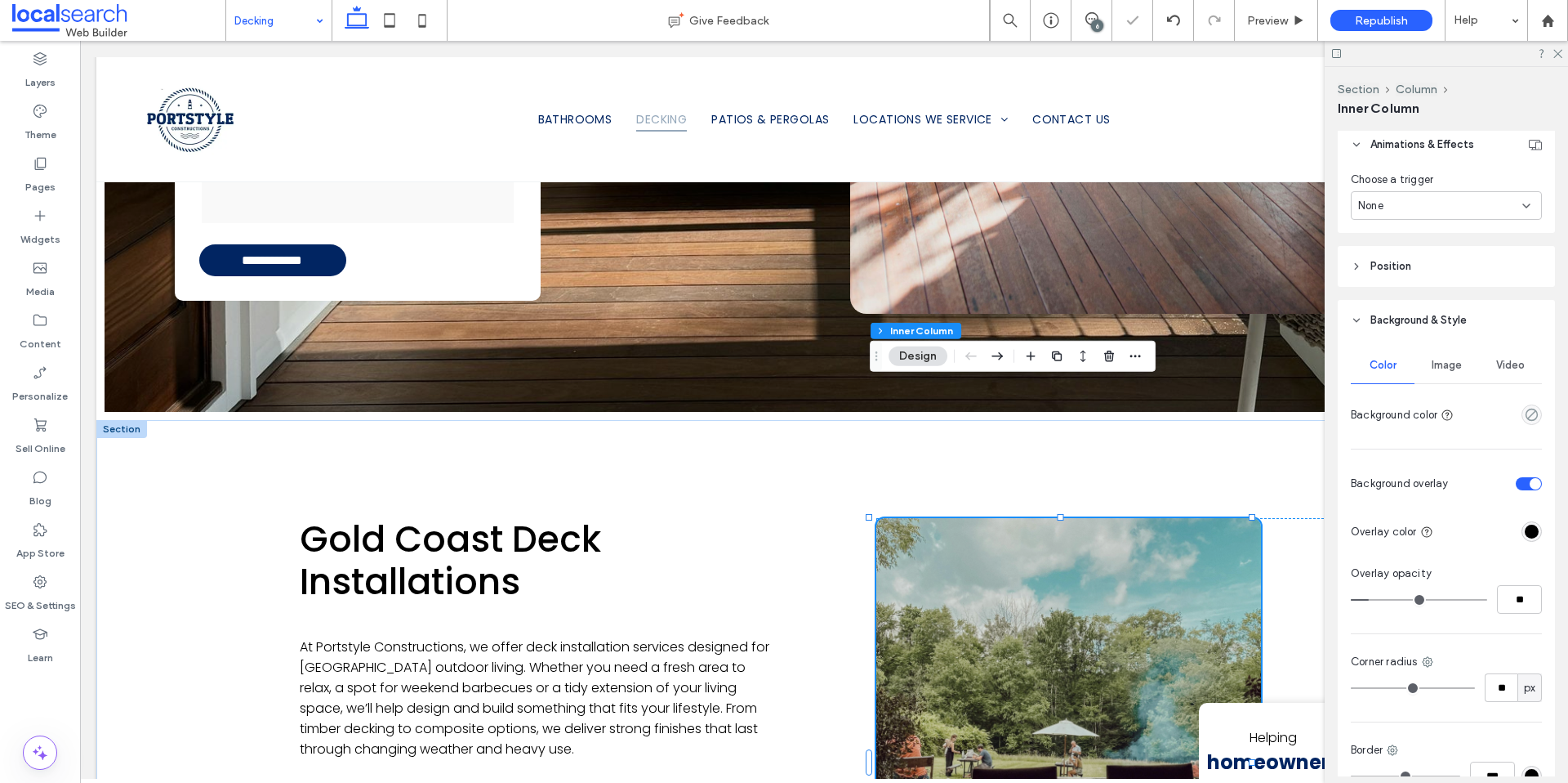
type input "**"
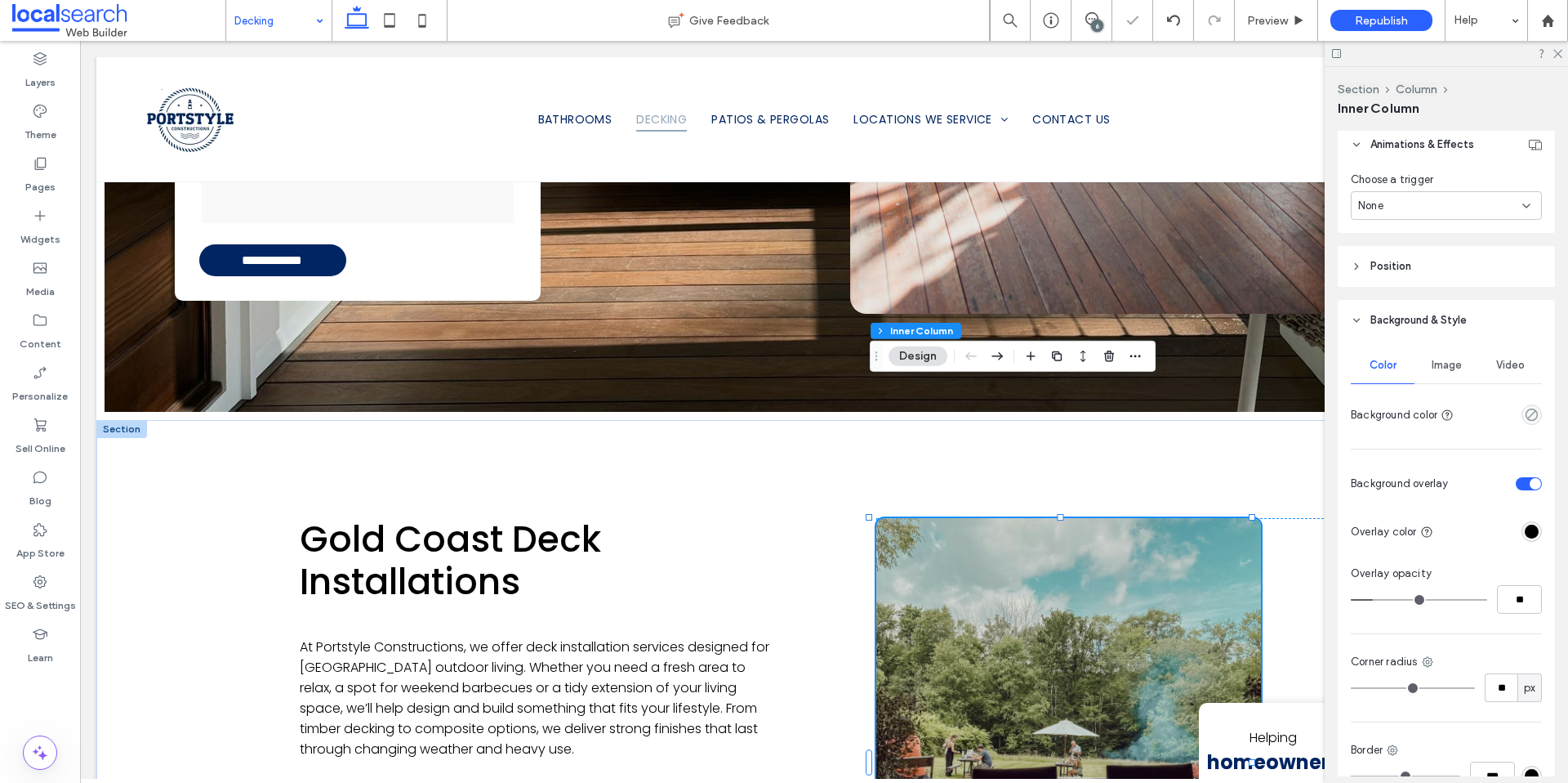
type input "**"
click at [1374, 601] on input "range" at bounding box center [1419, 600] width 136 height 2
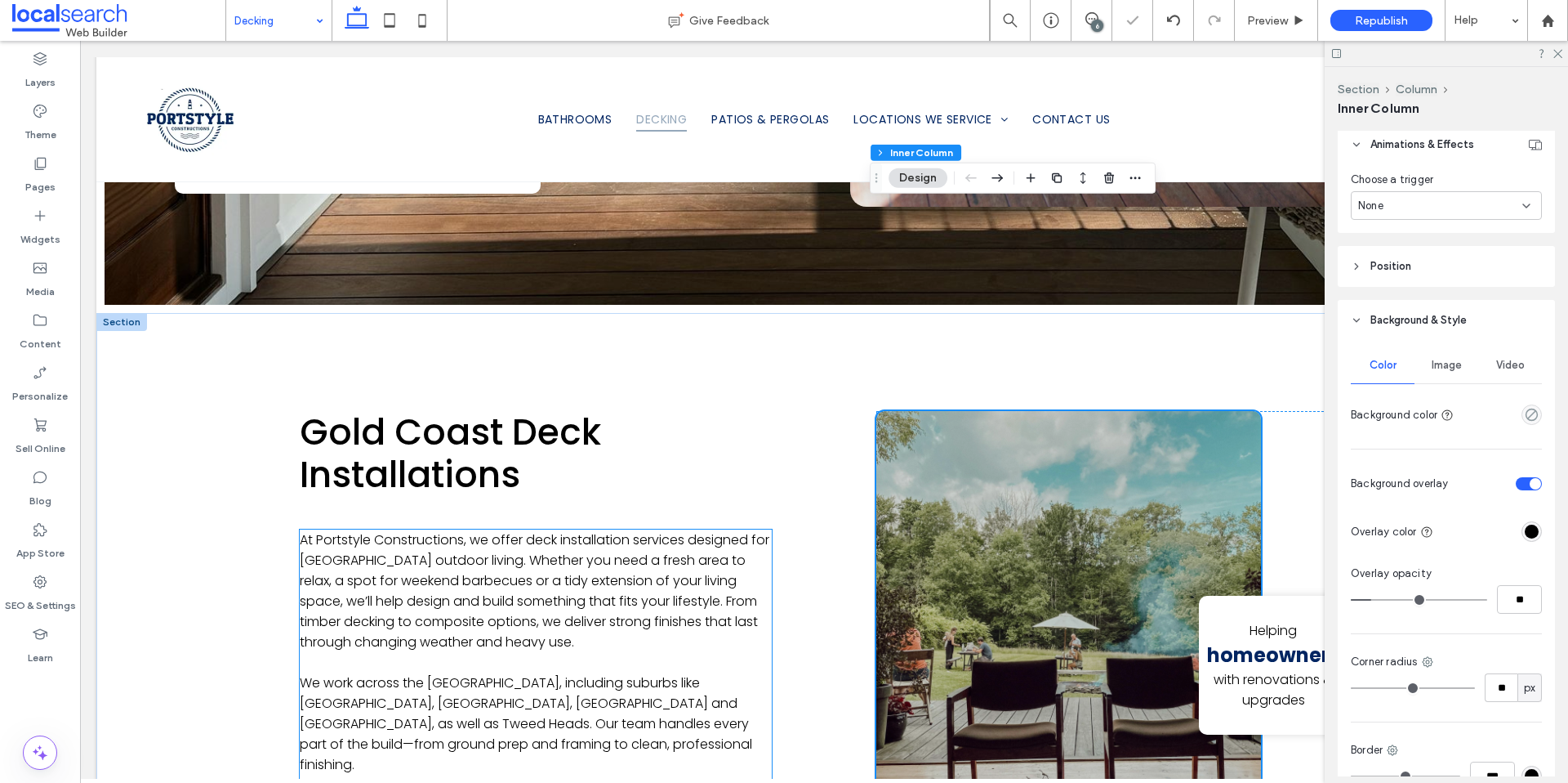
scroll to position [1030, 0]
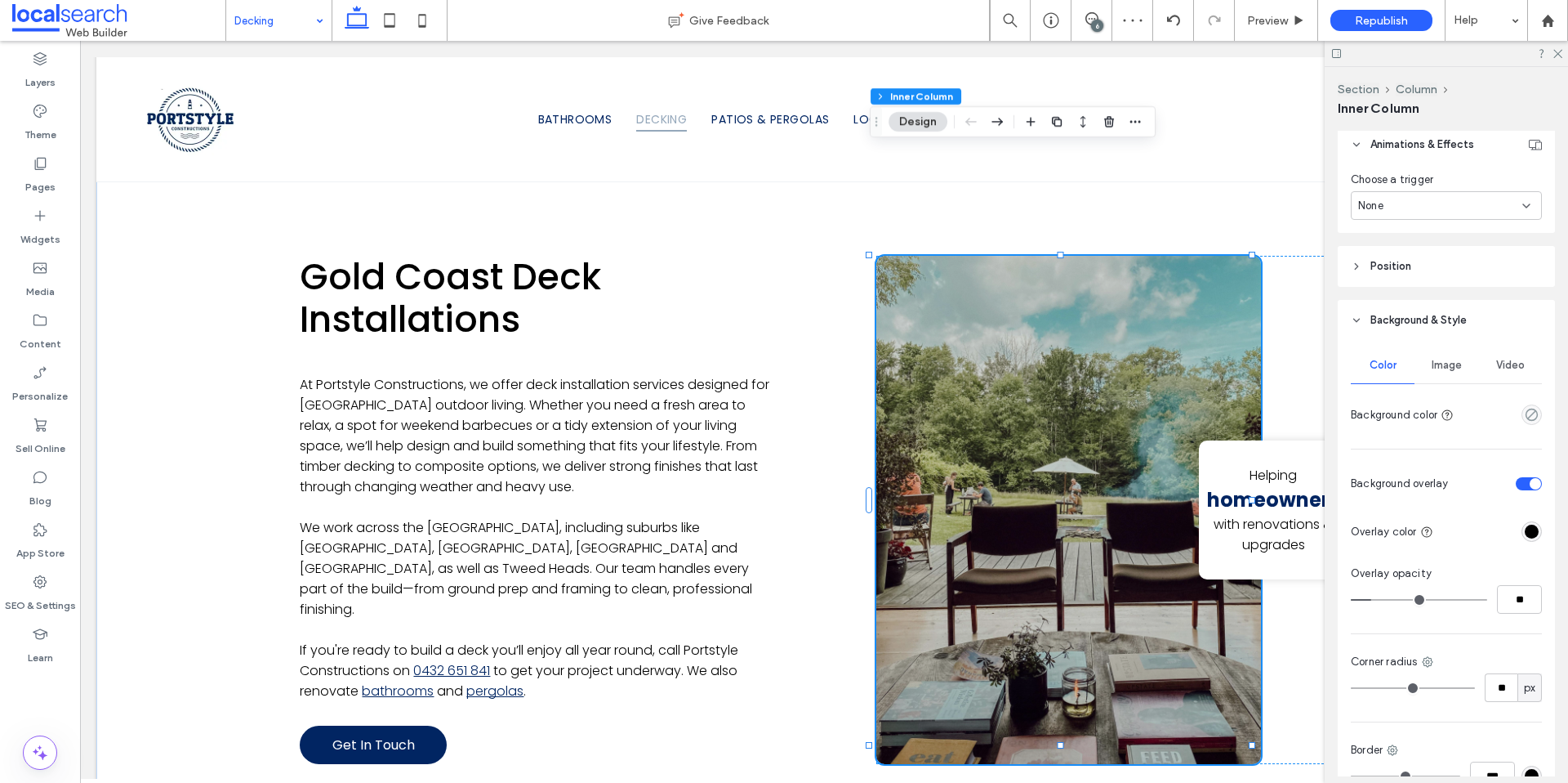
type input "**"
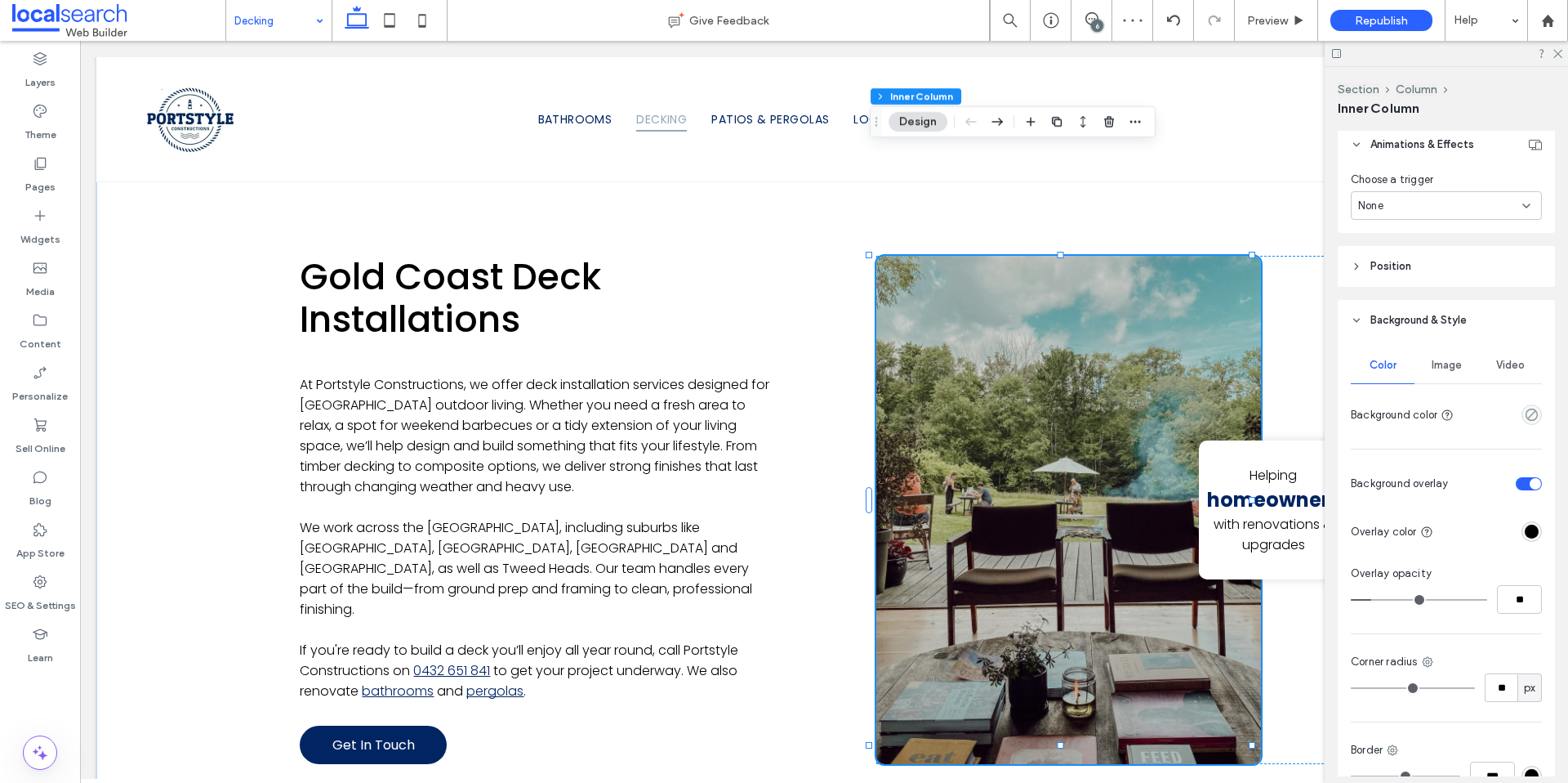
type input "**"
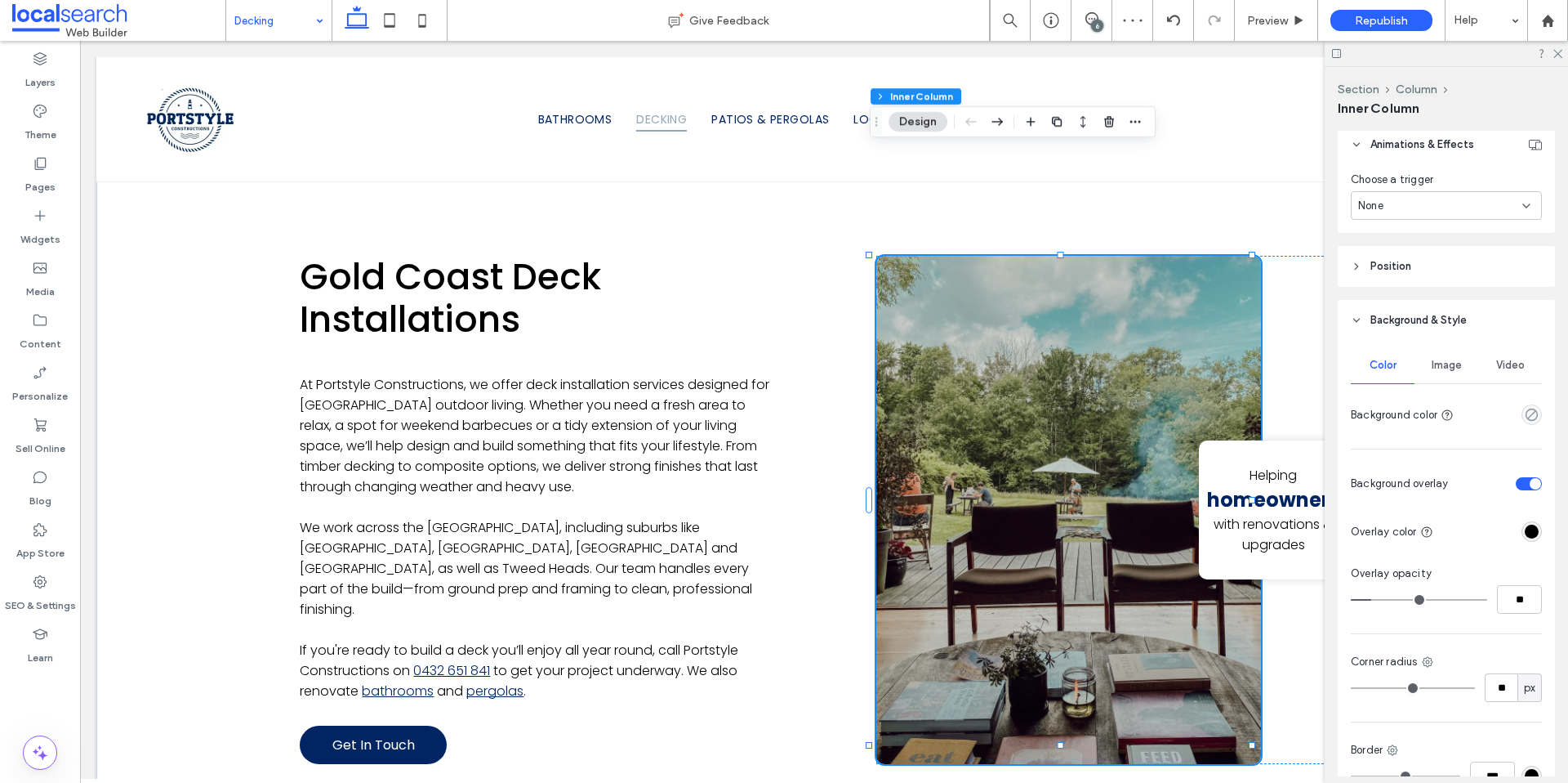
type input "**"
type input "*"
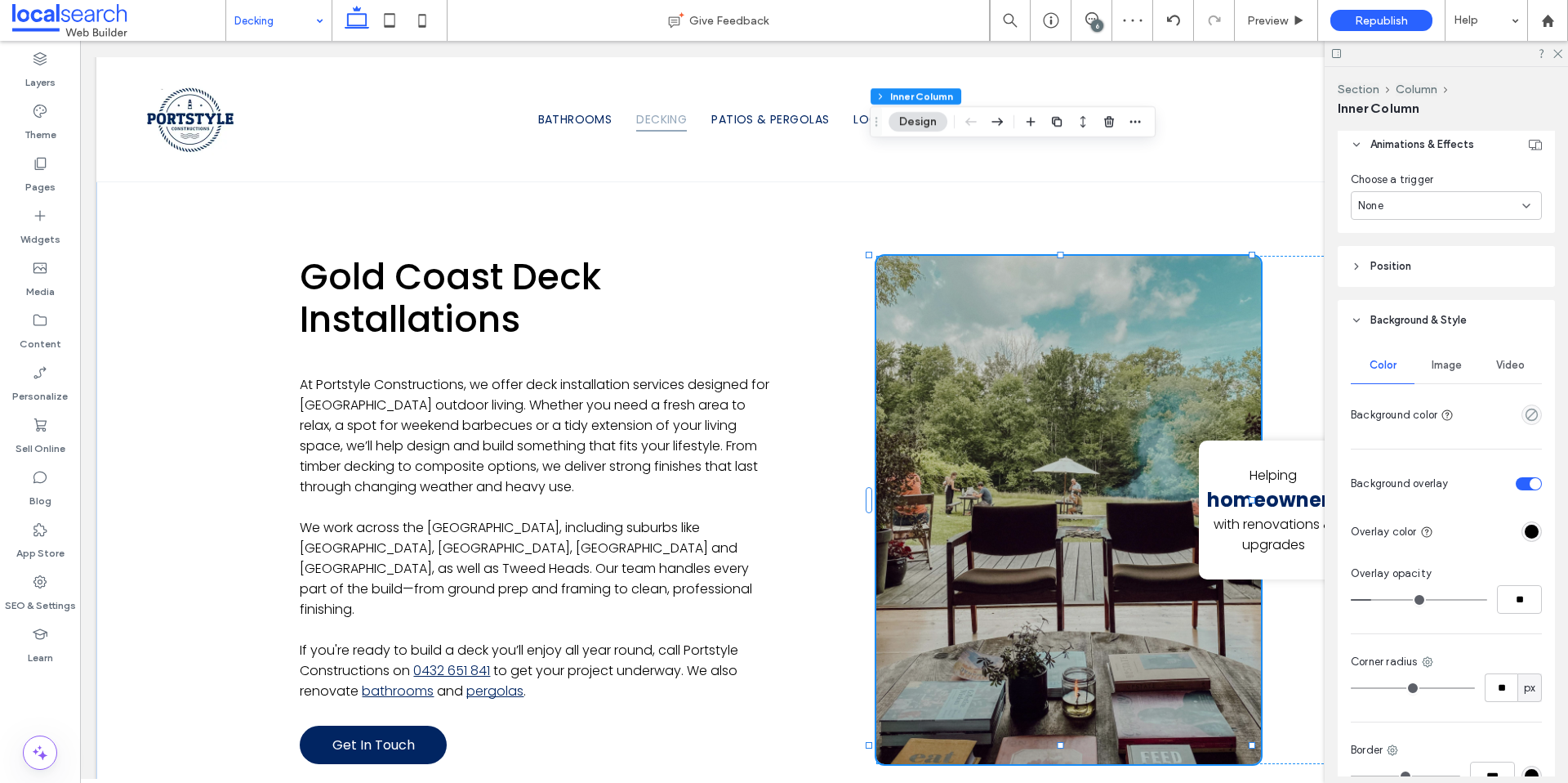
type input "*"
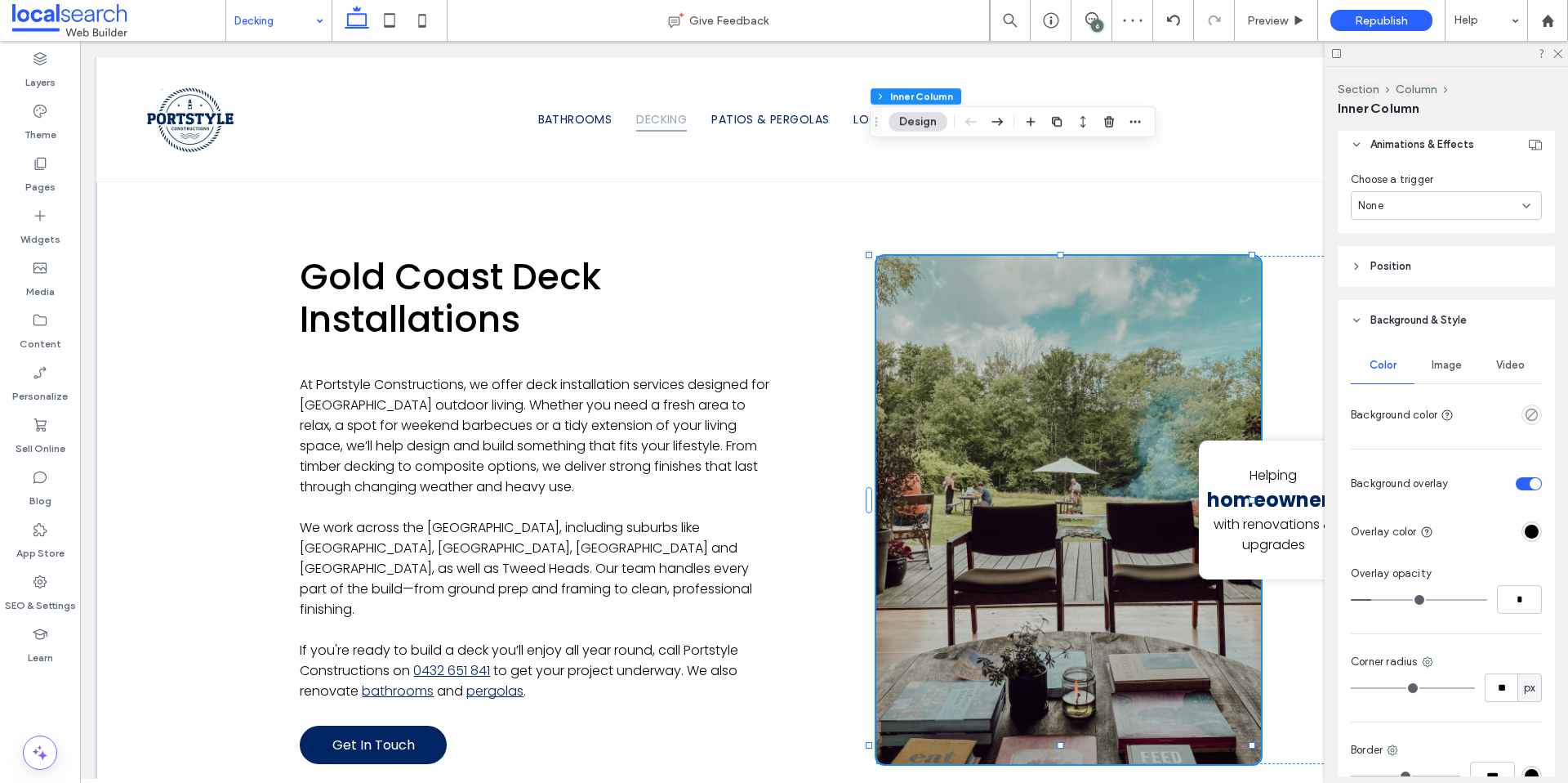
type input "*"
drag, startPoint x: 1378, startPoint y: 601, endPoint x: 1363, endPoint y: 602, distance: 15.0
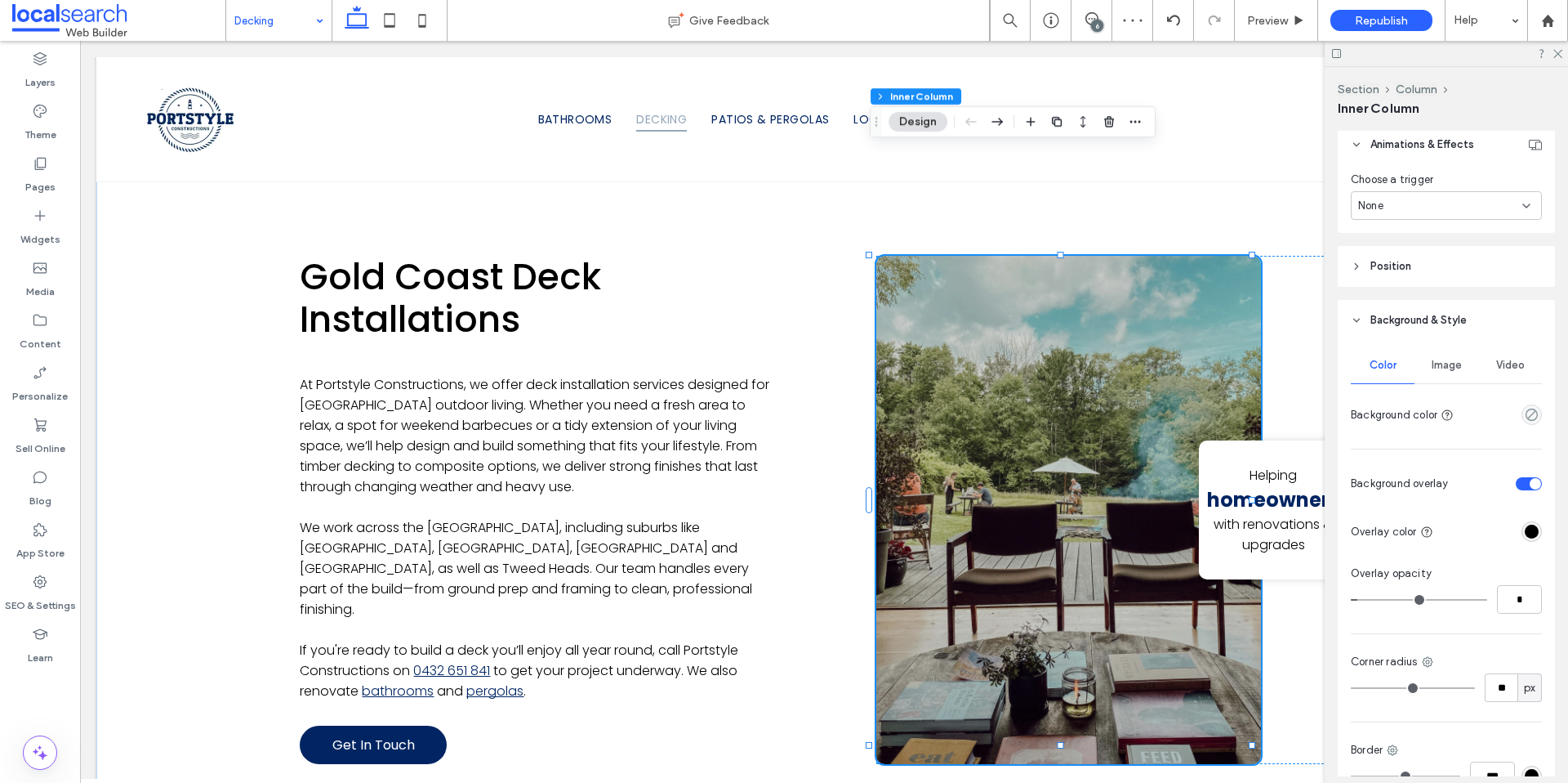
click at [1363, 601] on input "range" at bounding box center [1419, 600] width 136 height 2
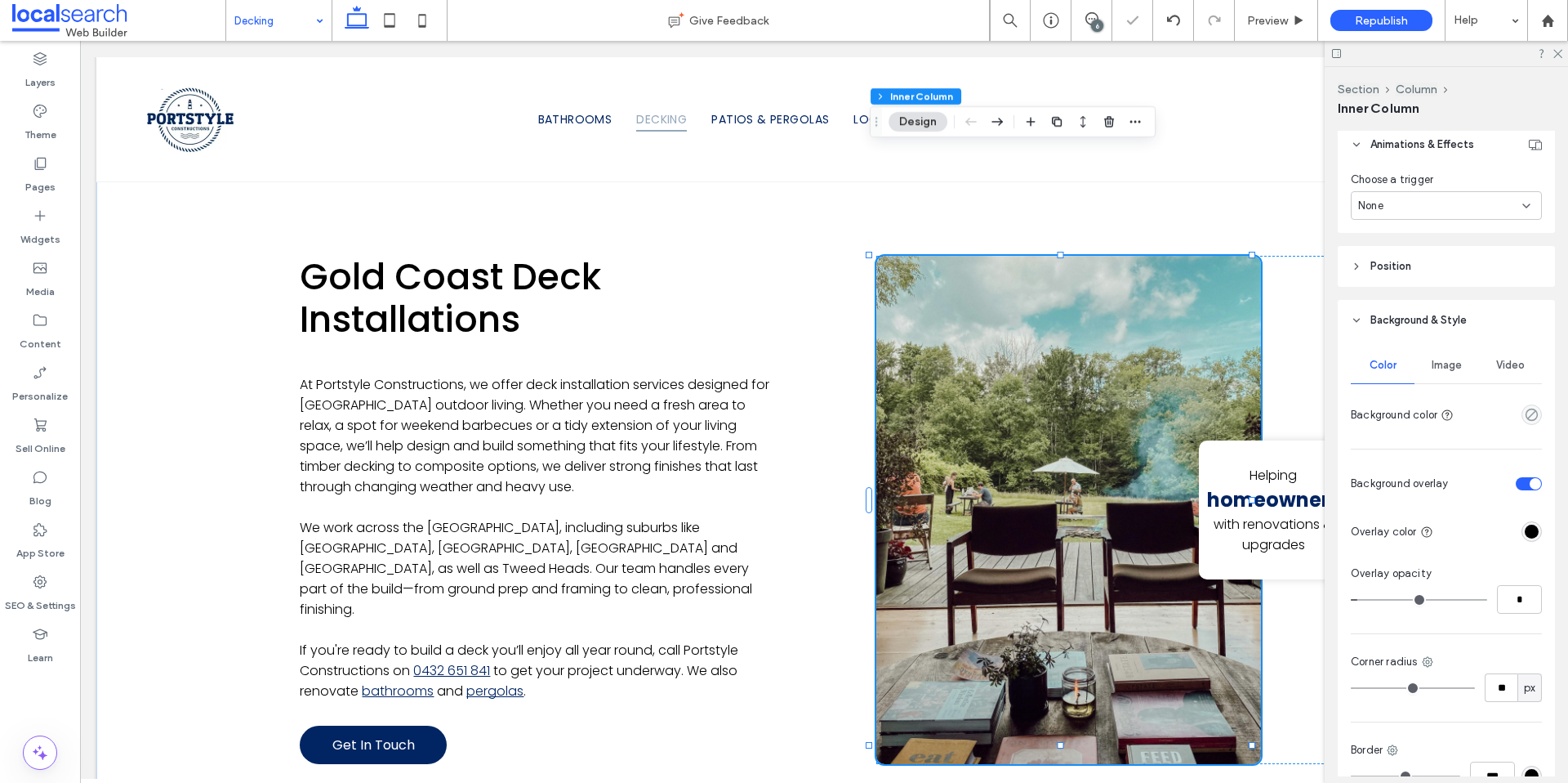
type input "*"
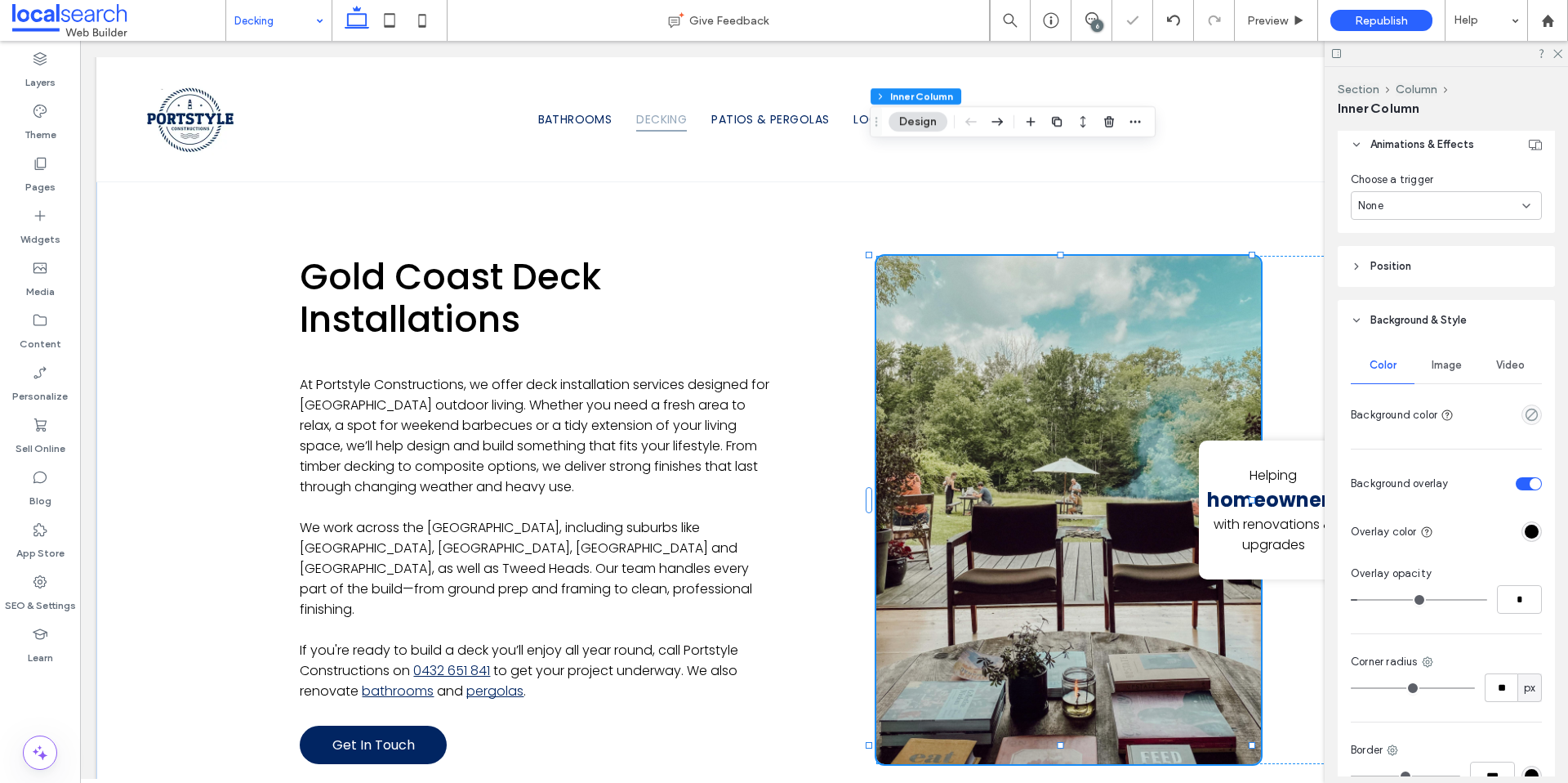
type input "*"
click at [1358, 601] on input "range" at bounding box center [1419, 600] width 136 height 2
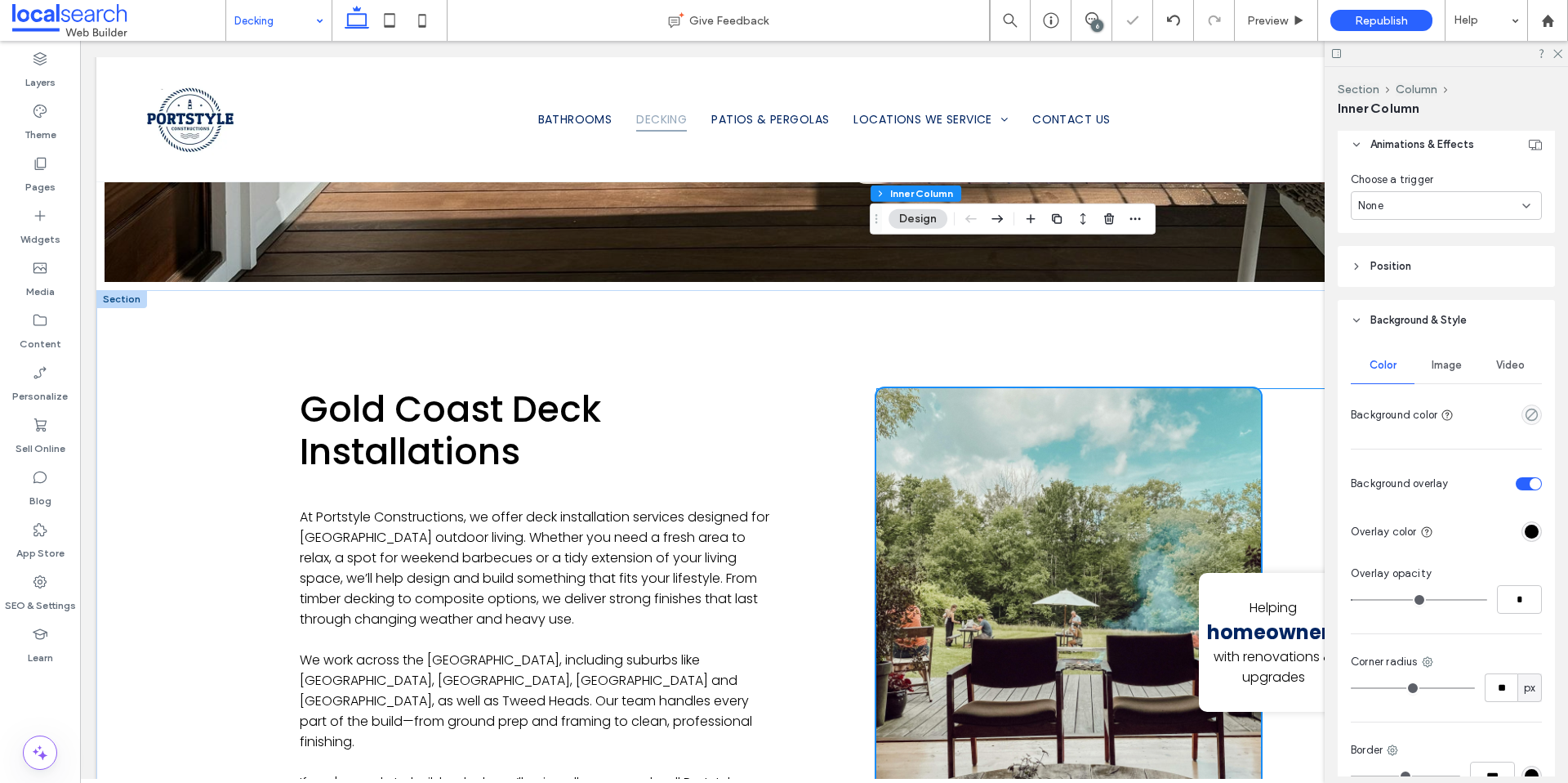
scroll to position [895, 0]
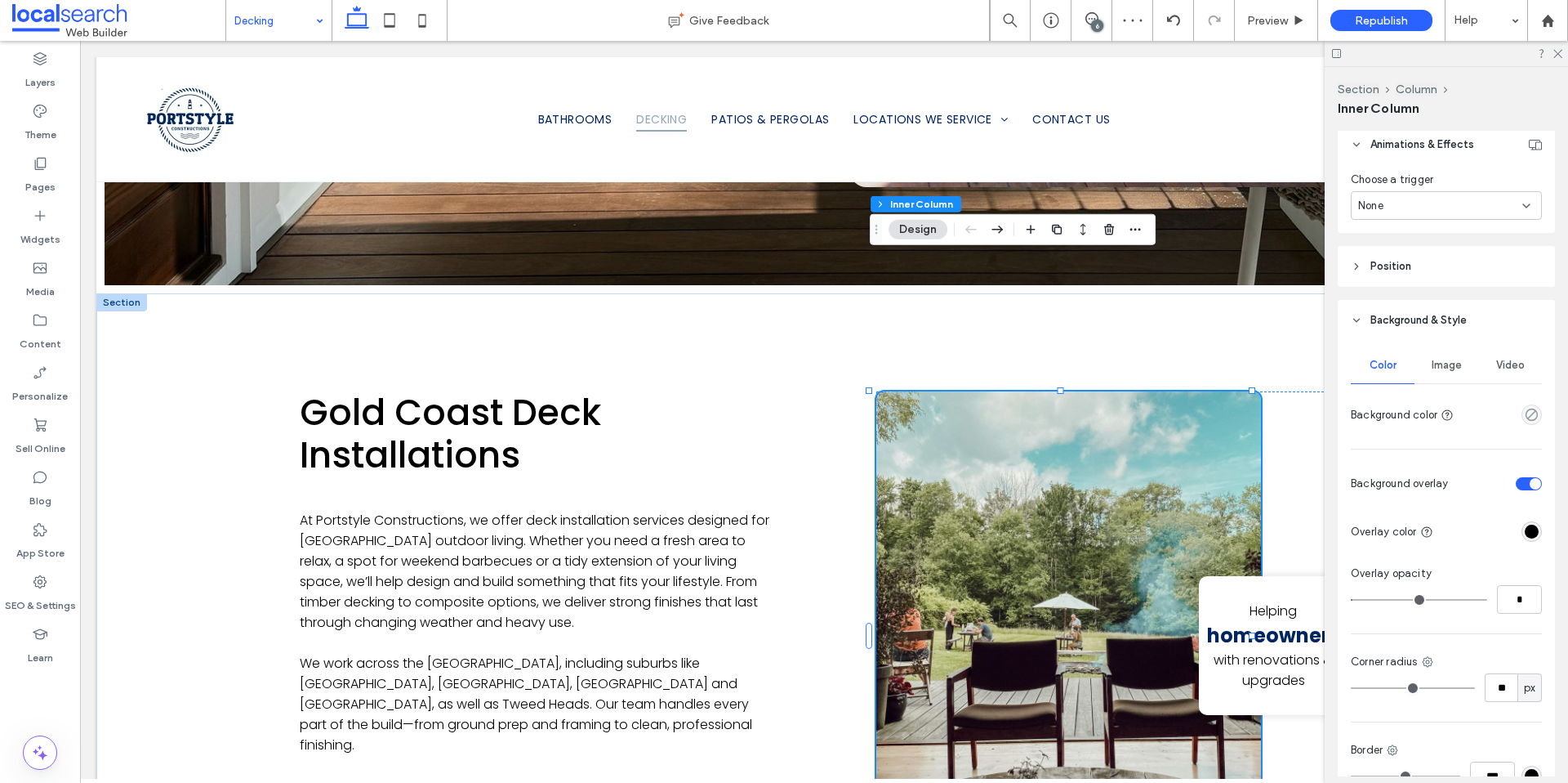
click at [1525, 533] on div "rgba(0, 0, 0, 1)" at bounding box center [1531, 531] width 14 height 14
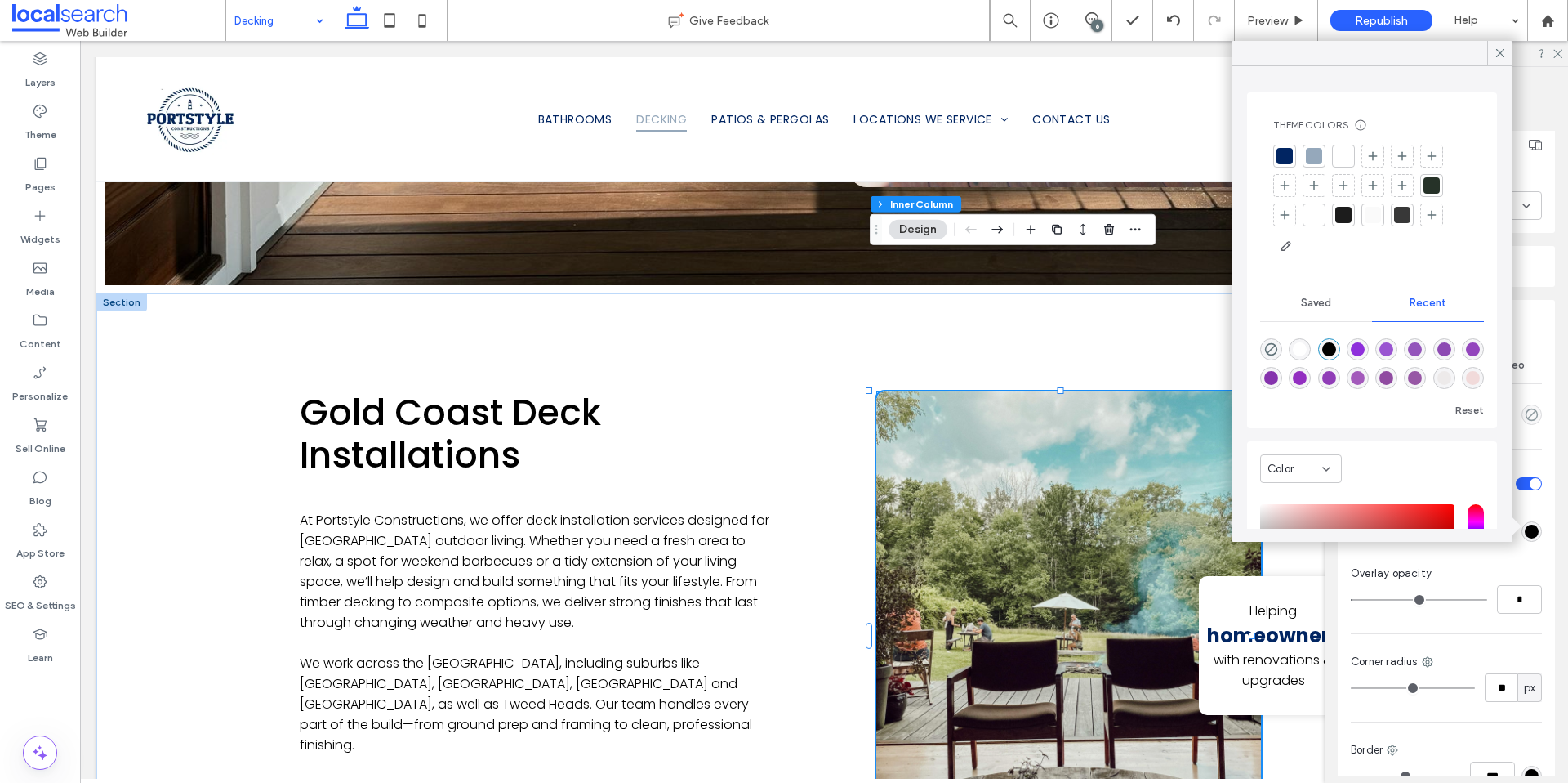
click at [1365, 347] on div "rgba(142, 47, 219, 1)" at bounding box center [1358, 349] width 14 height 14
type input "*******"
click at [1281, 153] on div at bounding box center [1285, 156] width 17 height 17
type input "*"
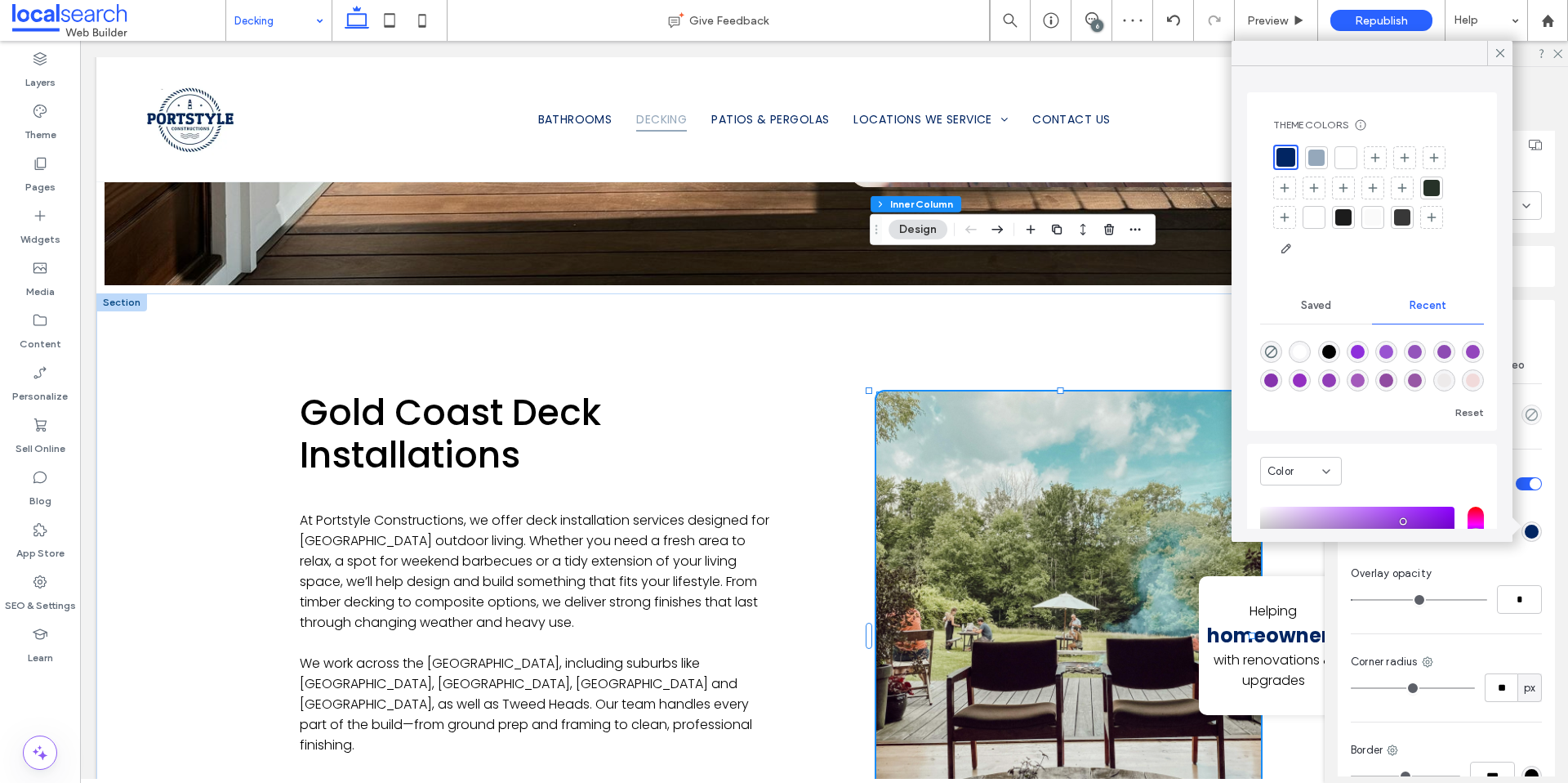
type input "*"
type input "**"
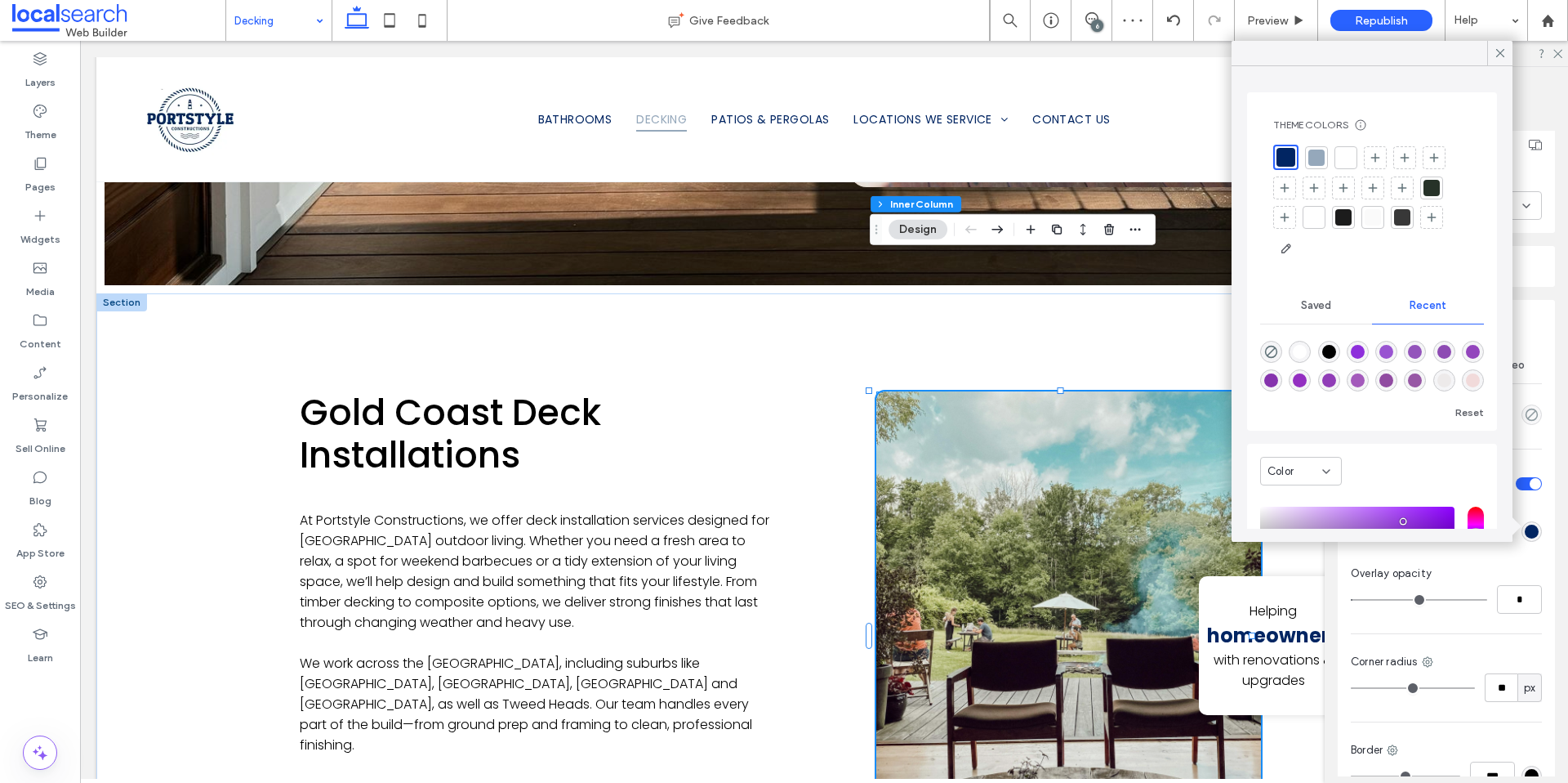
type input "**"
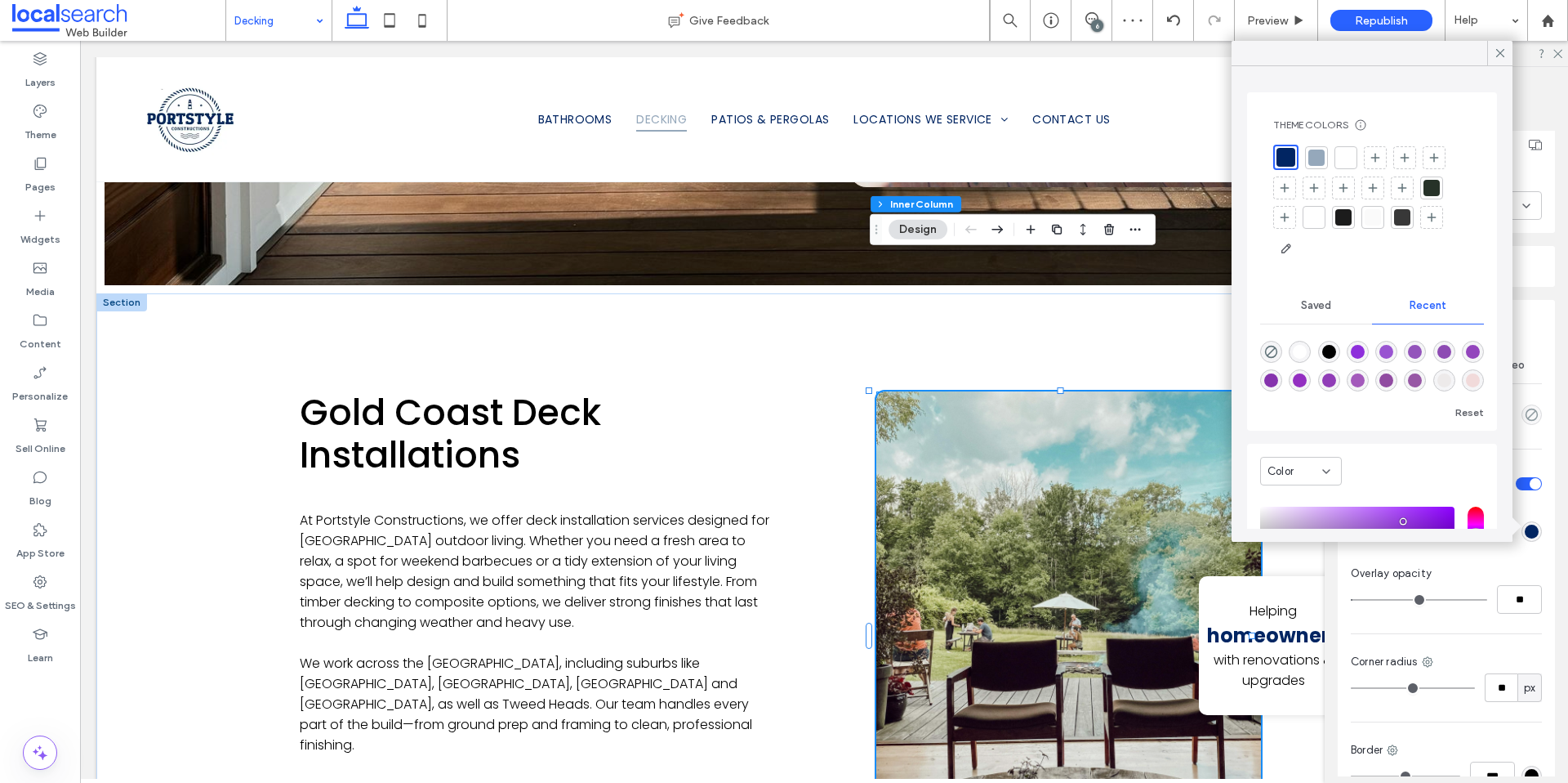
type input "**"
drag, startPoint x: 1362, startPoint y: 599, endPoint x: 1378, endPoint y: 600, distance: 16.0
click at [1378, 600] on input "range" at bounding box center [1419, 600] width 136 height 2
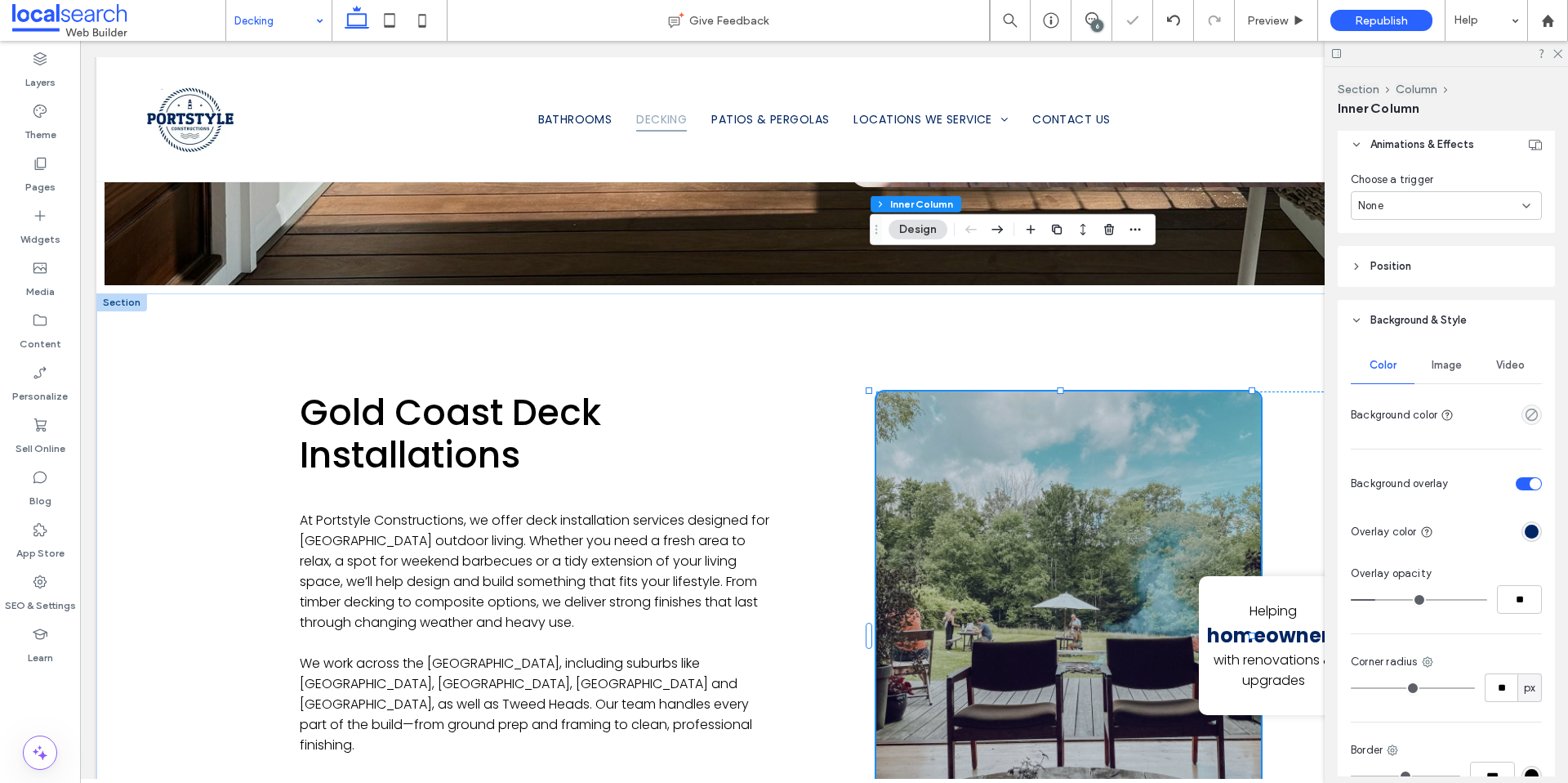
type input "**"
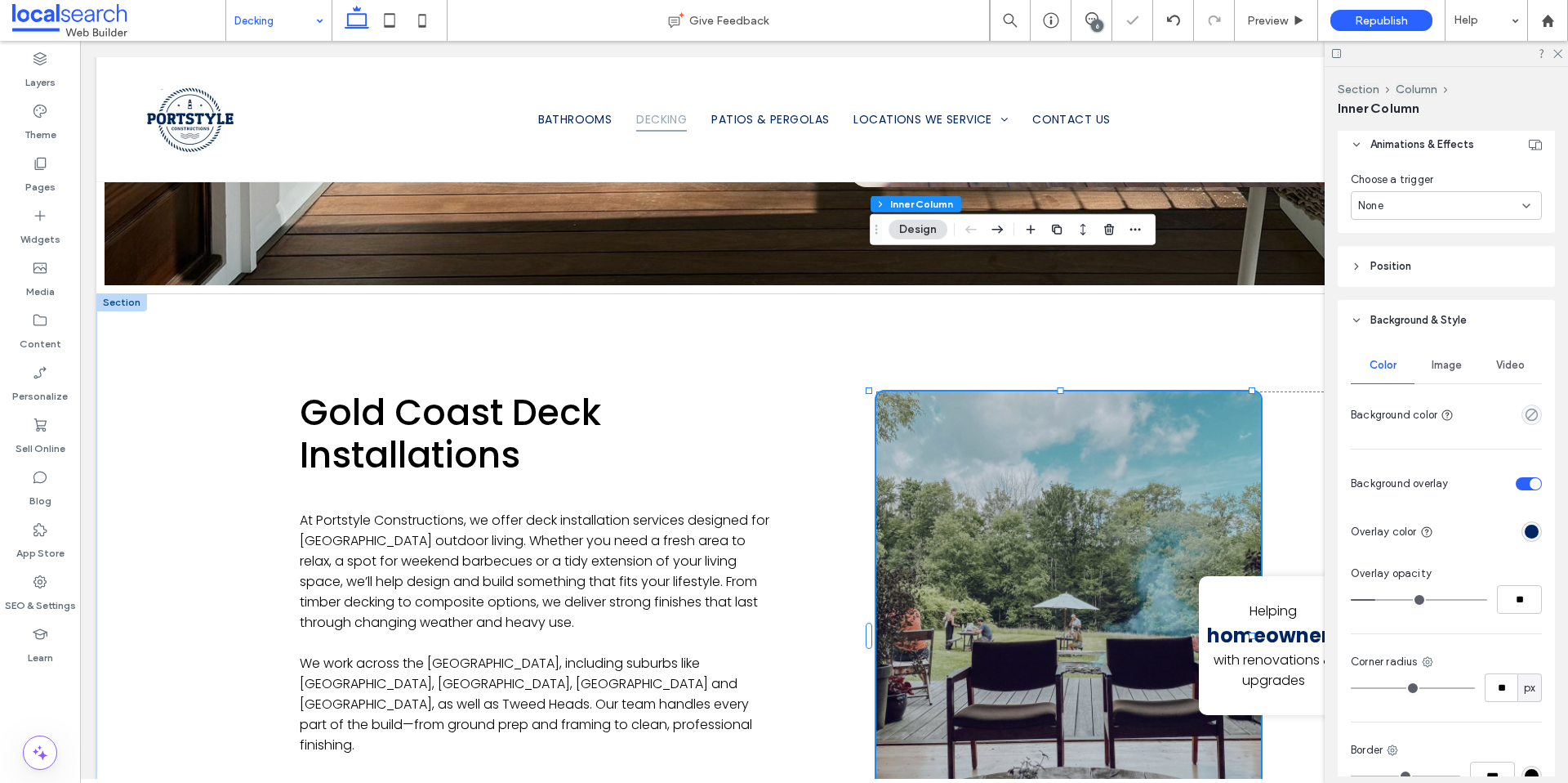
type input "**"
type input "*"
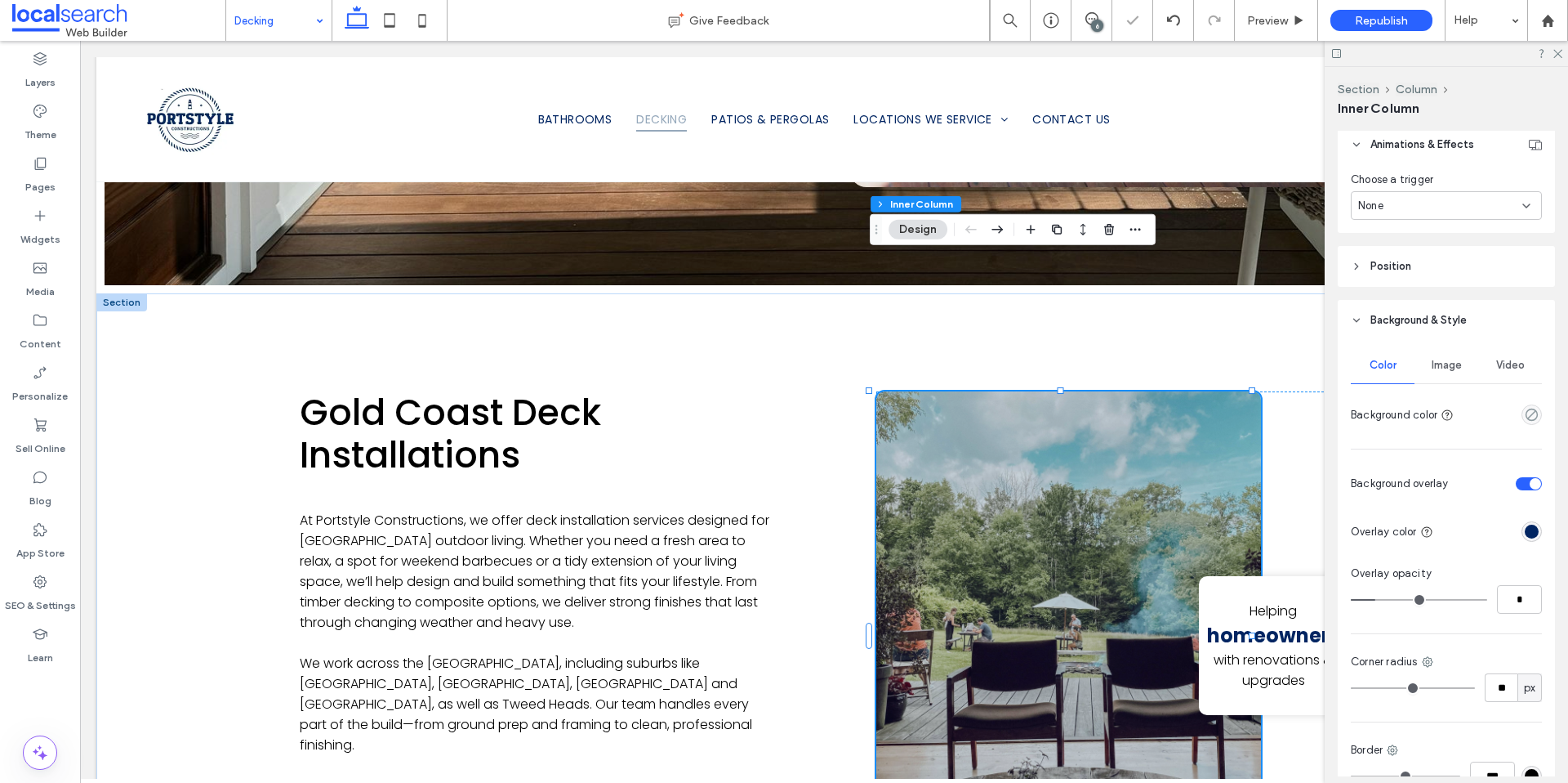
type input "*"
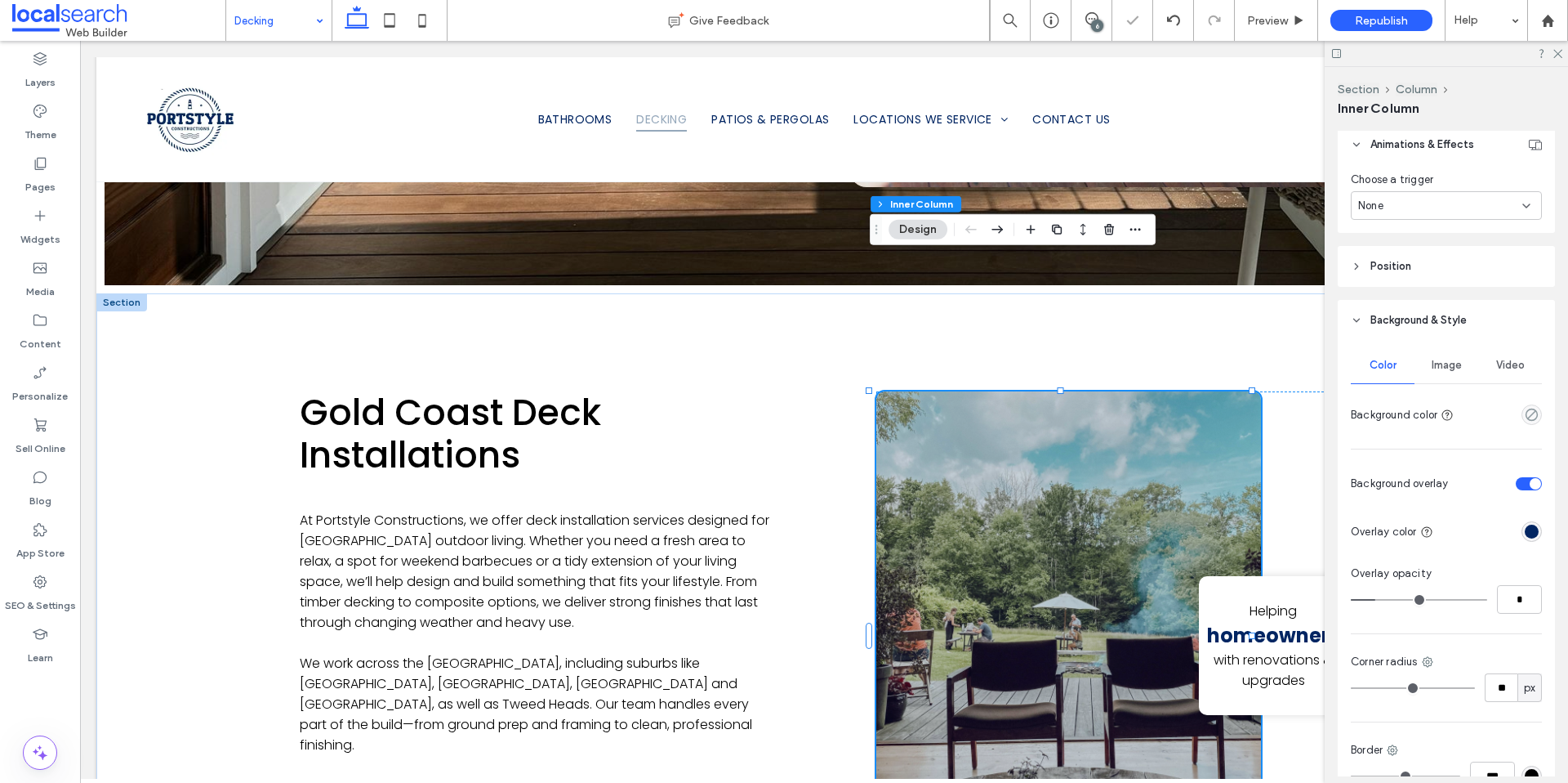
type input "*"
drag, startPoint x: 1375, startPoint y: 601, endPoint x: 1339, endPoint y: 602, distance: 36.0
type input "*"
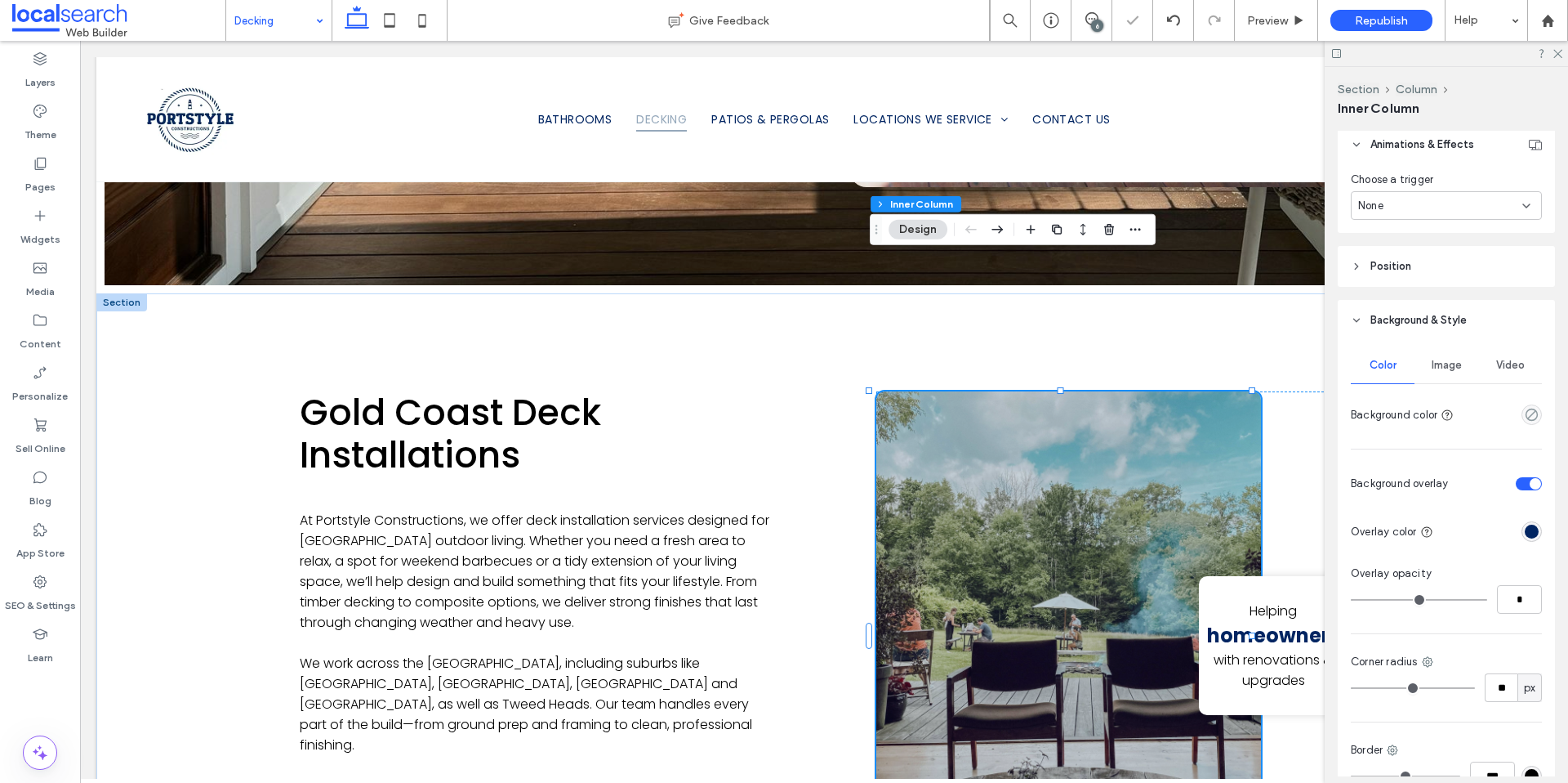
click at [1351, 601] on input "range" at bounding box center [1419, 600] width 136 height 2
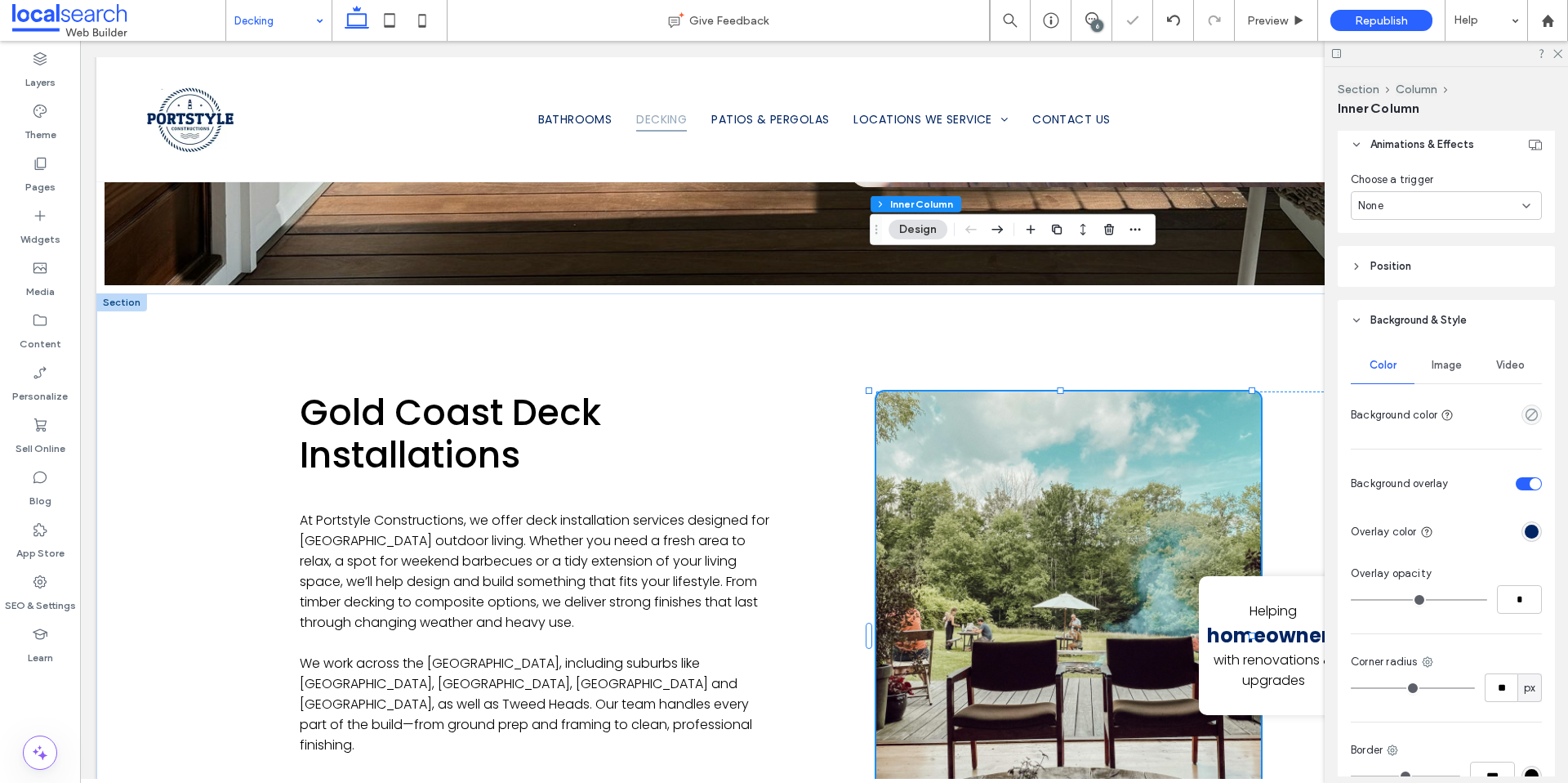
click at [1518, 485] on div "toggle" at bounding box center [1528, 483] width 26 height 13
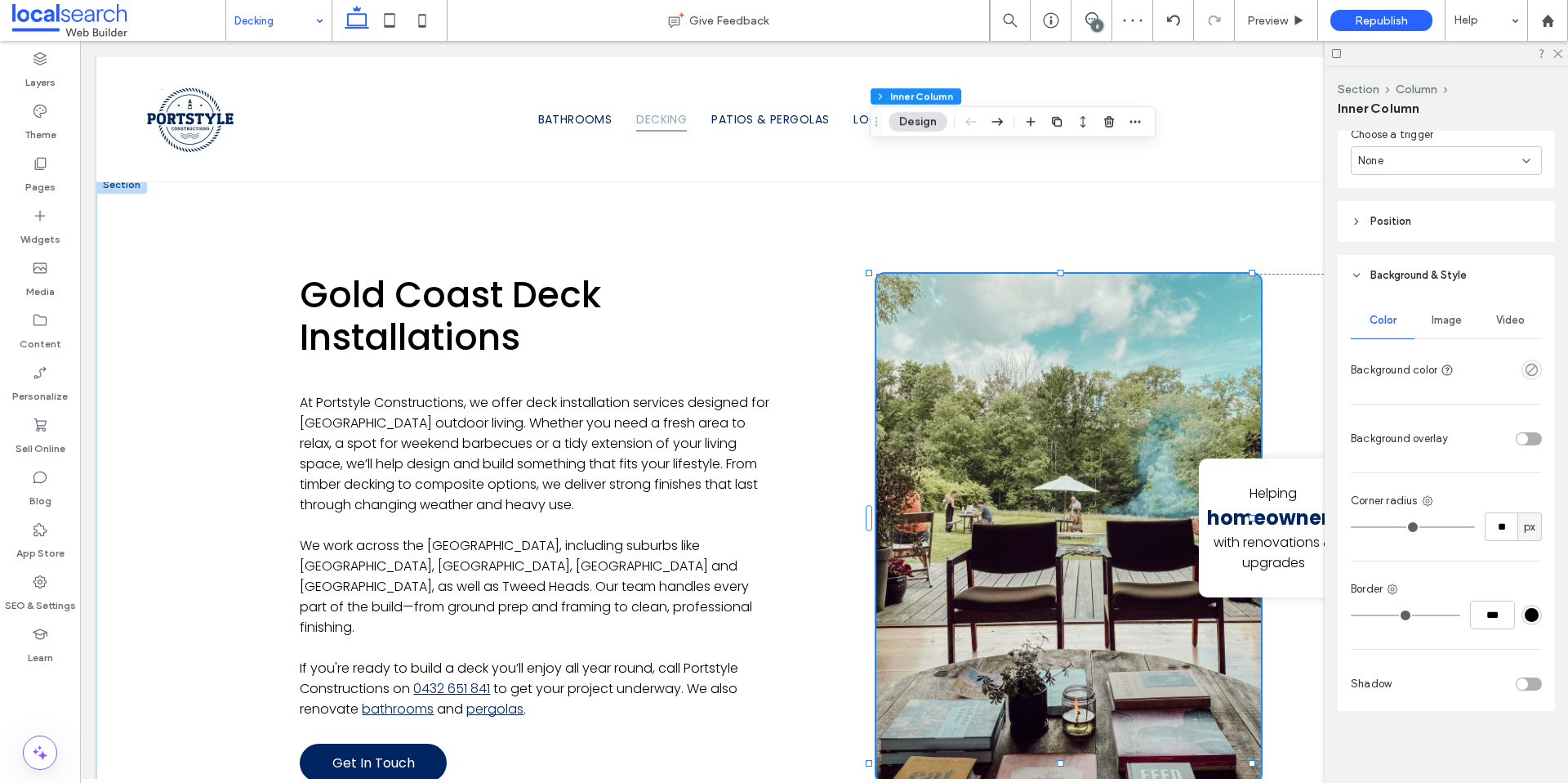
scroll to position [840, 0]
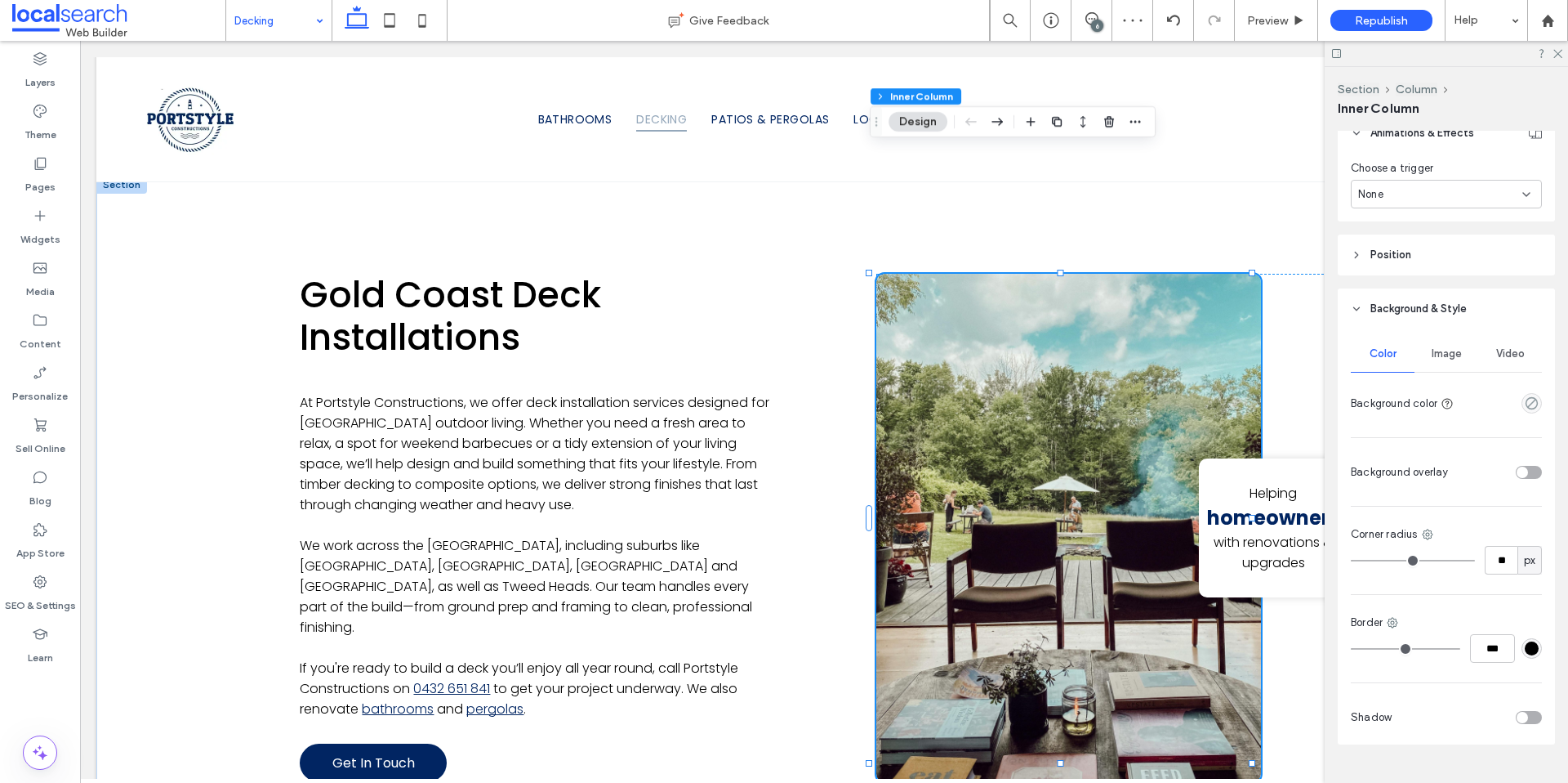
click at [1453, 351] on span "Image" at bounding box center [1447, 354] width 30 height 13
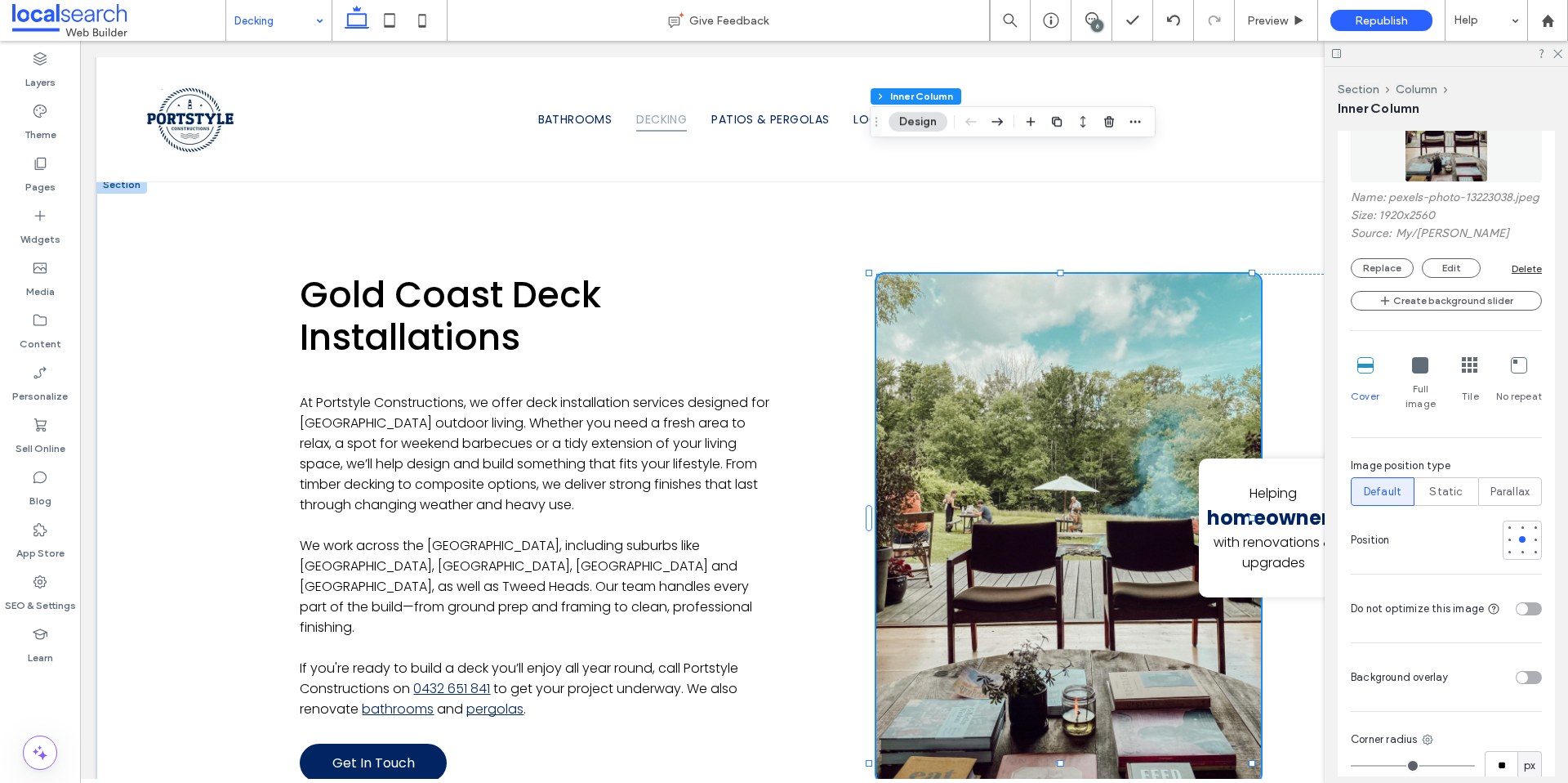
scroll to position [1246, 0]
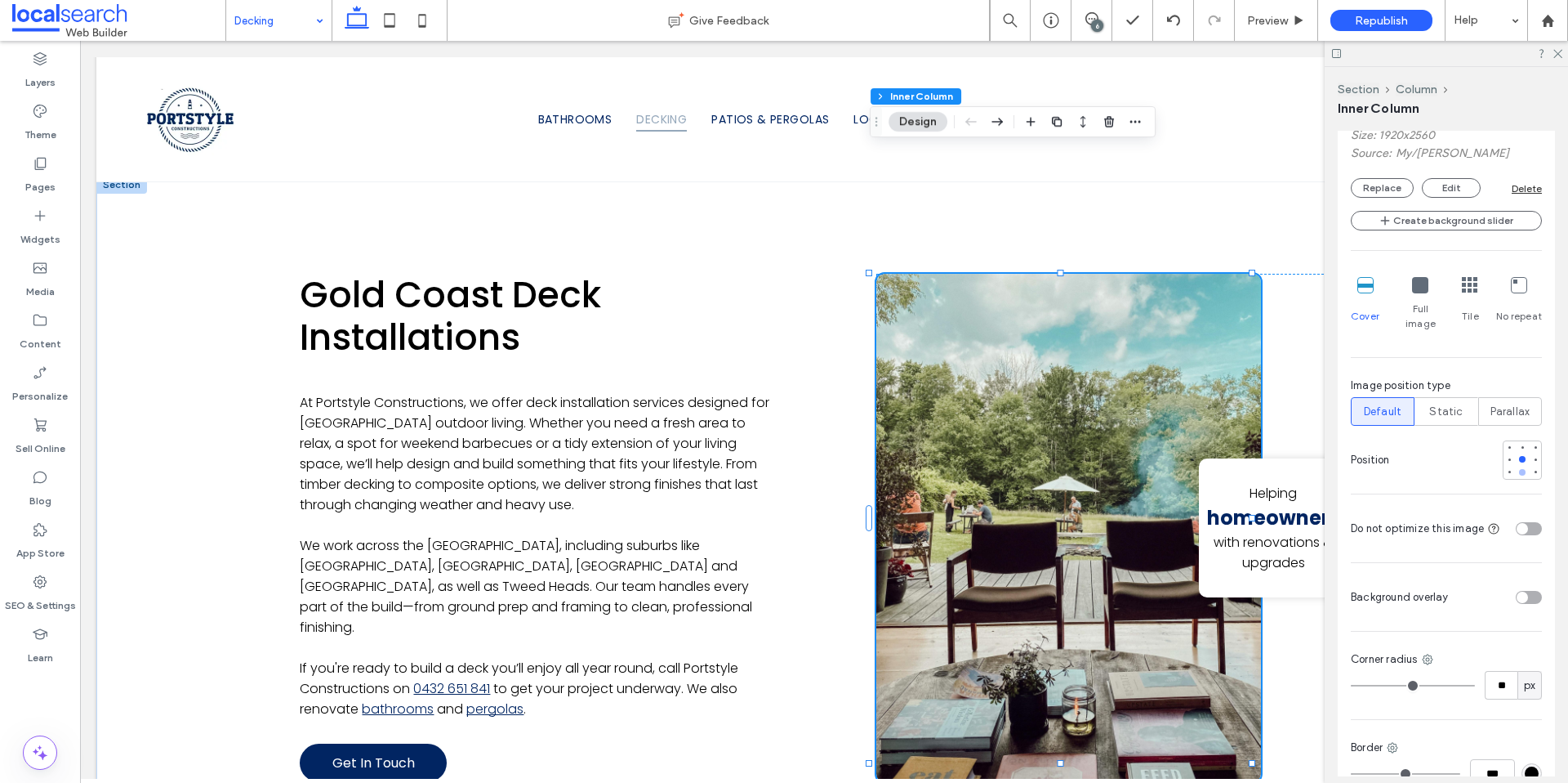
click at [1517, 473] on div at bounding box center [1522, 473] width 12 height 12
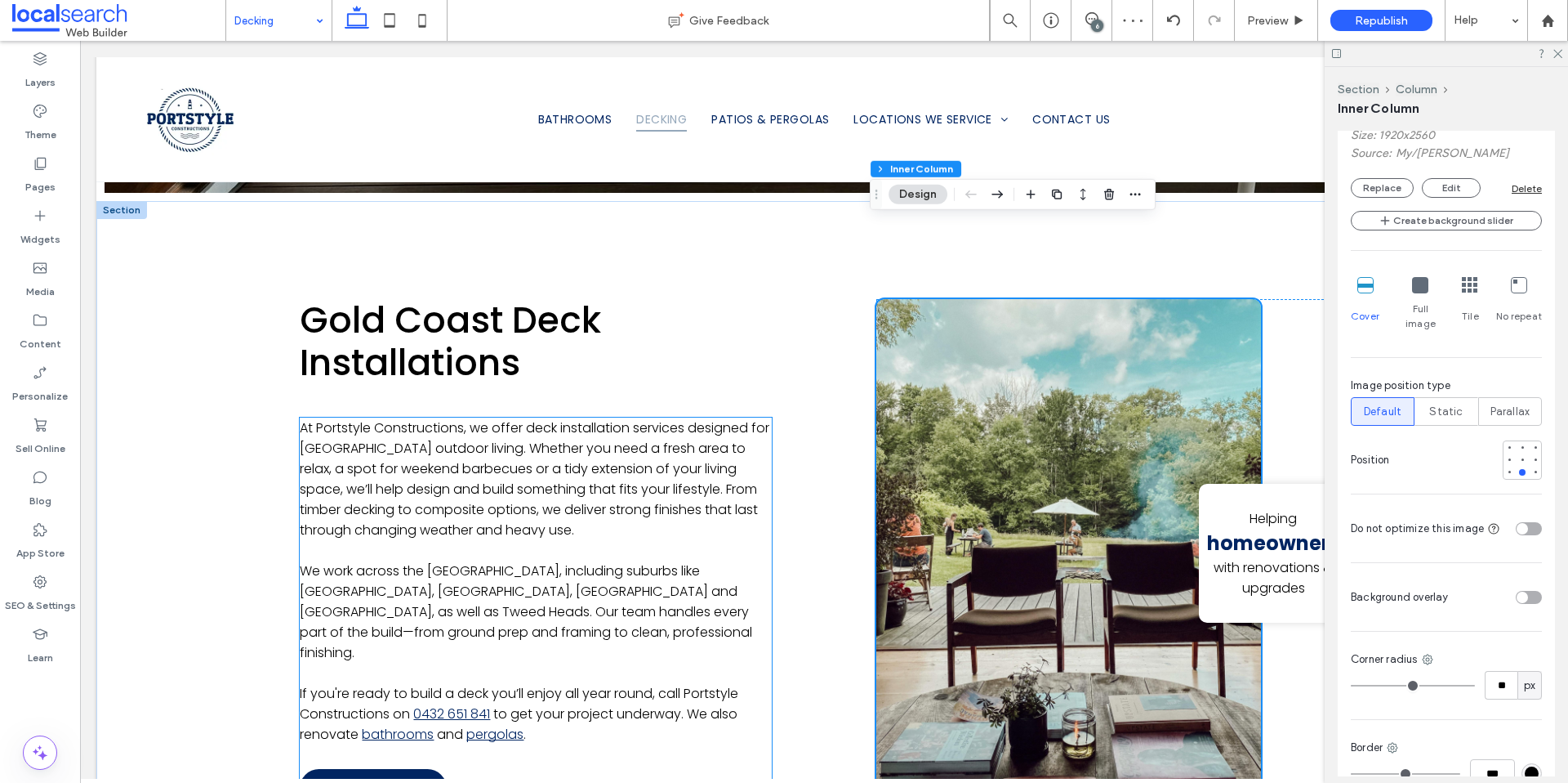
scroll to position [989, 0]
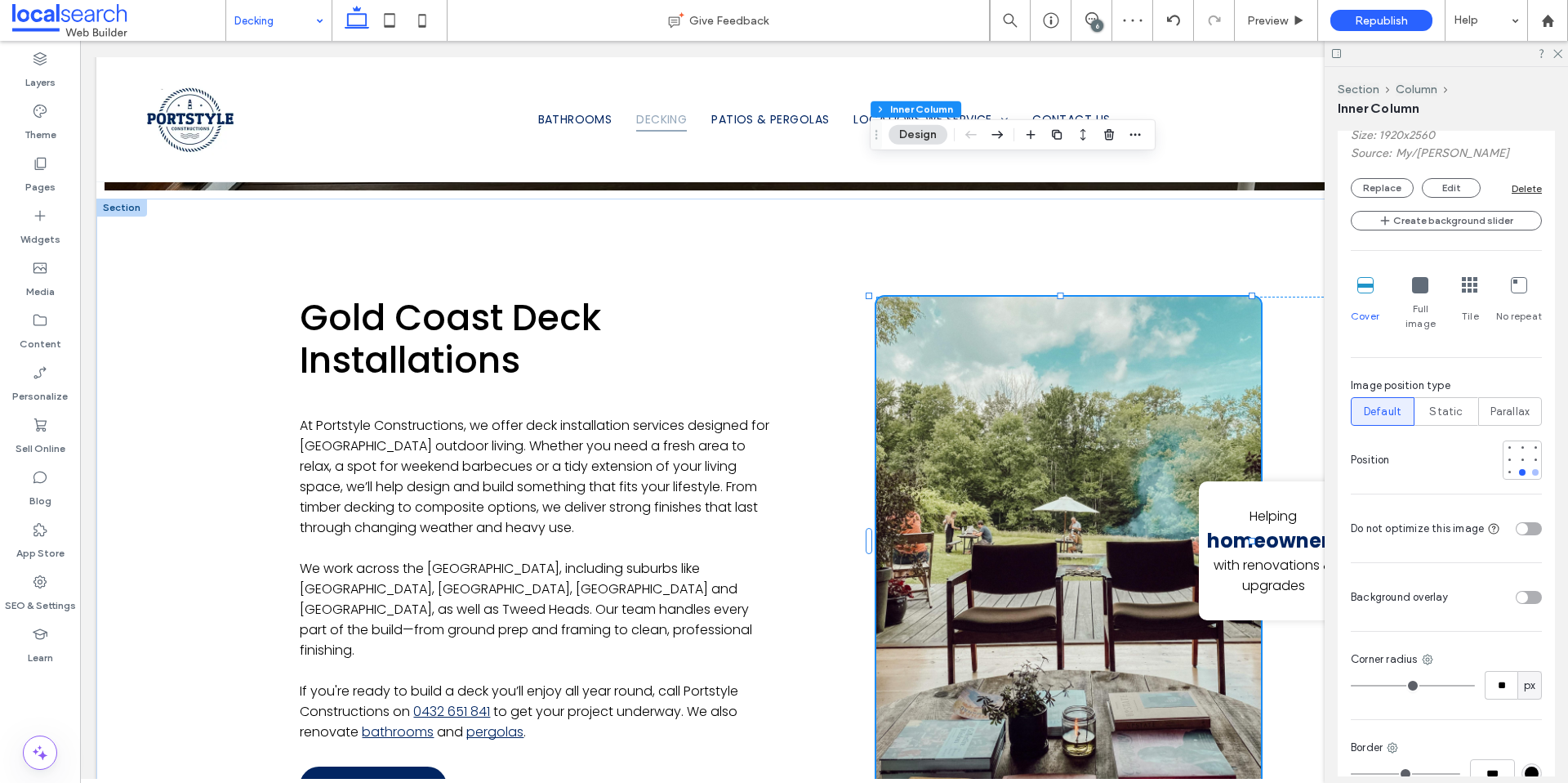
click at [1530, 473] on div at bounding box center [1536, 473] width 12 height 12
click at [1504, 475] on div at bounding box center [1510, 473] width 12 height 12
click at [1516, 474] on div at bounding box center [1522, 473] width 12 height 12
click at [1505, 462] on div at bounding box center [1510, 459] width 12 height 12
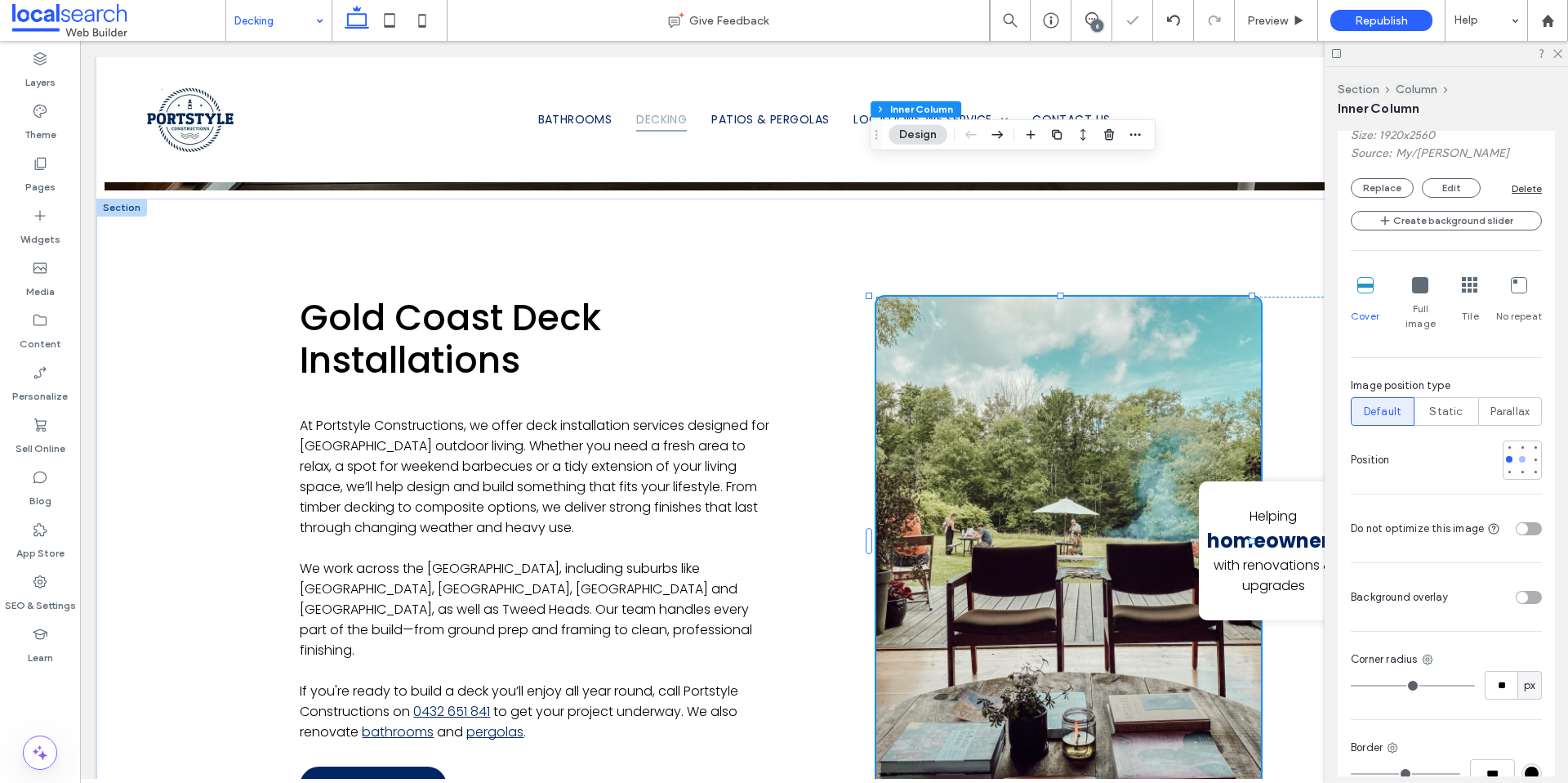
click at [1516, 462] on div at bounding box center [1522, 459] width 12 height 12
click at [1518, 462] on div at bounding box center [1522, 459] width 12 height 12
click at [1516, 449] on div at bounding box center [1522, 447] width 12 height 12
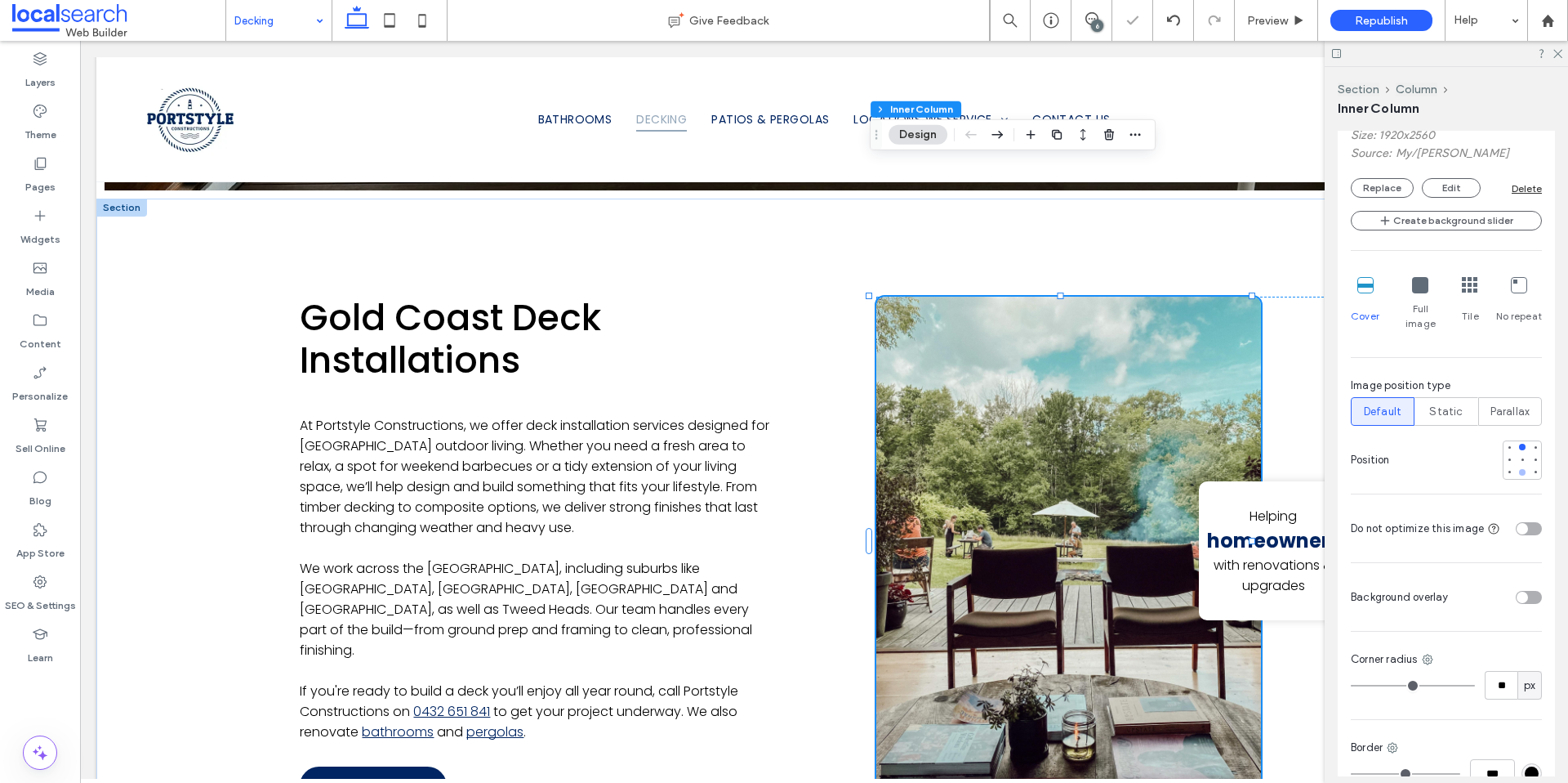
click at [1519, 471] on div at bounding box center [1522, 473] width 7 height 7
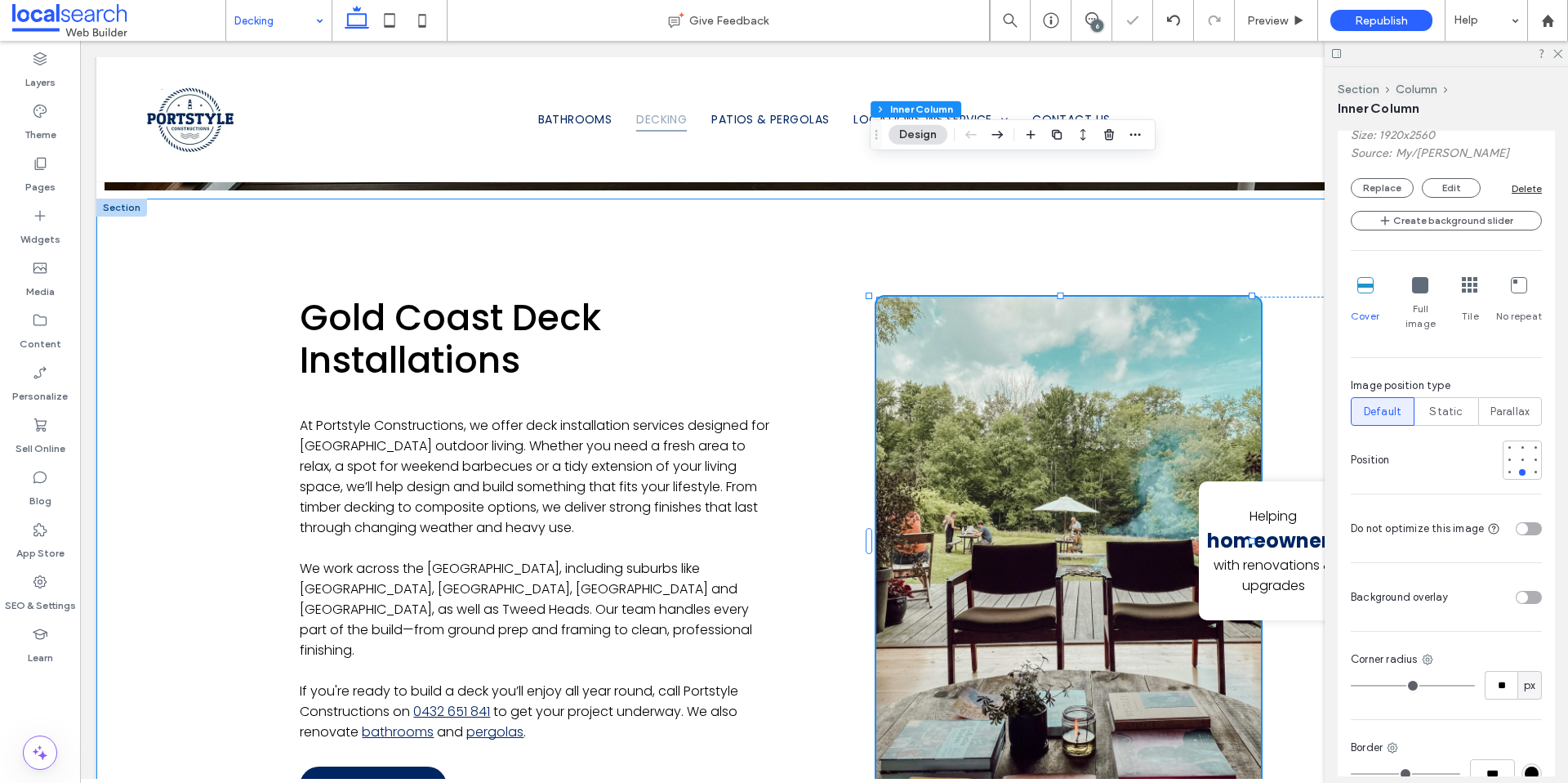
drag, startPoint x: 156, startPoint y: 577, endPoint x: 169, endPoint y: 577, distance: 13.0
click at [156, 577] on div "Gold Coast Deck Installations At Portstyle Constructions, we offer deck install…" at bounding box center [824, 551] width 1456 height 705
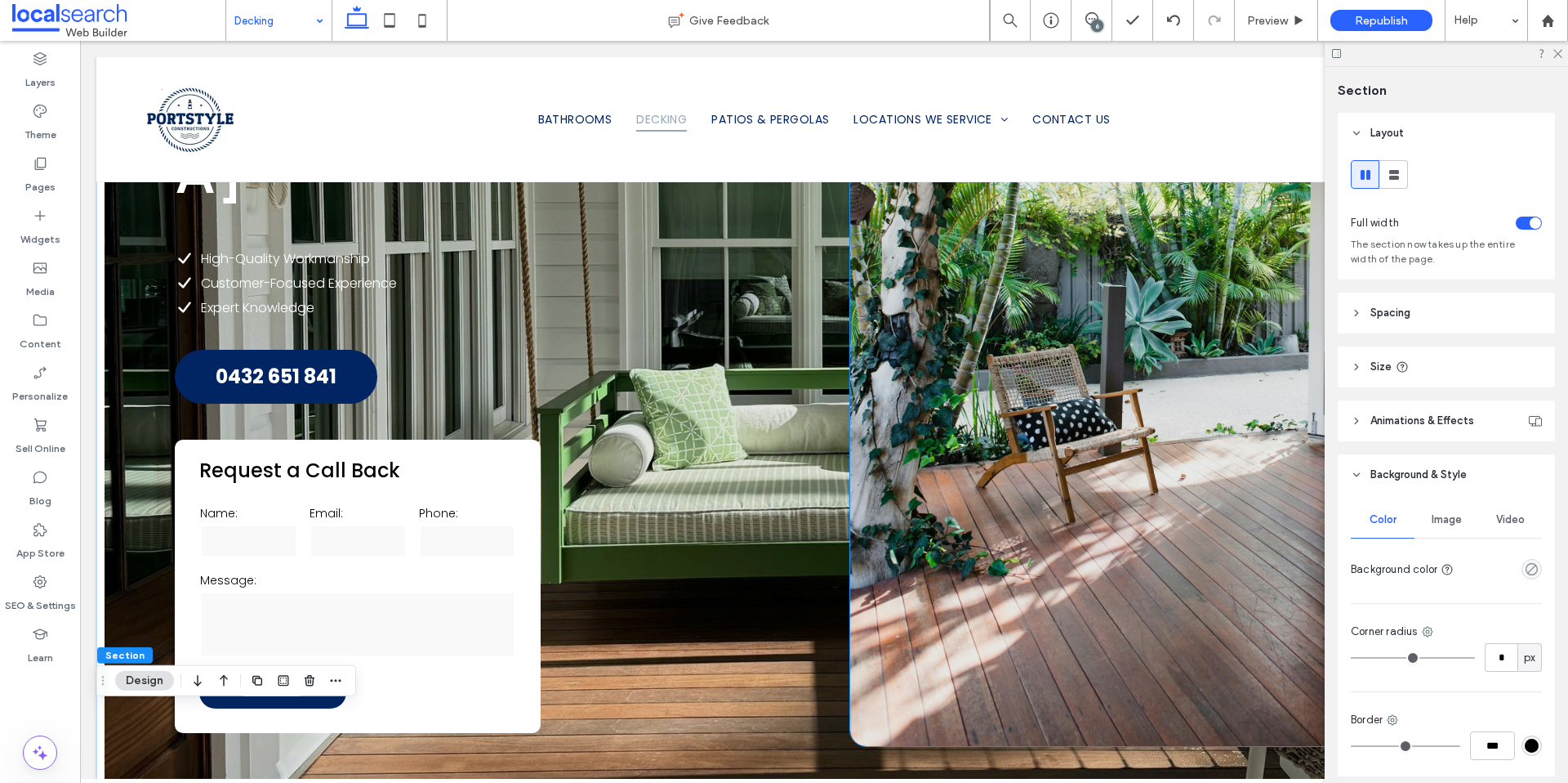
scroll to position [345, 0]
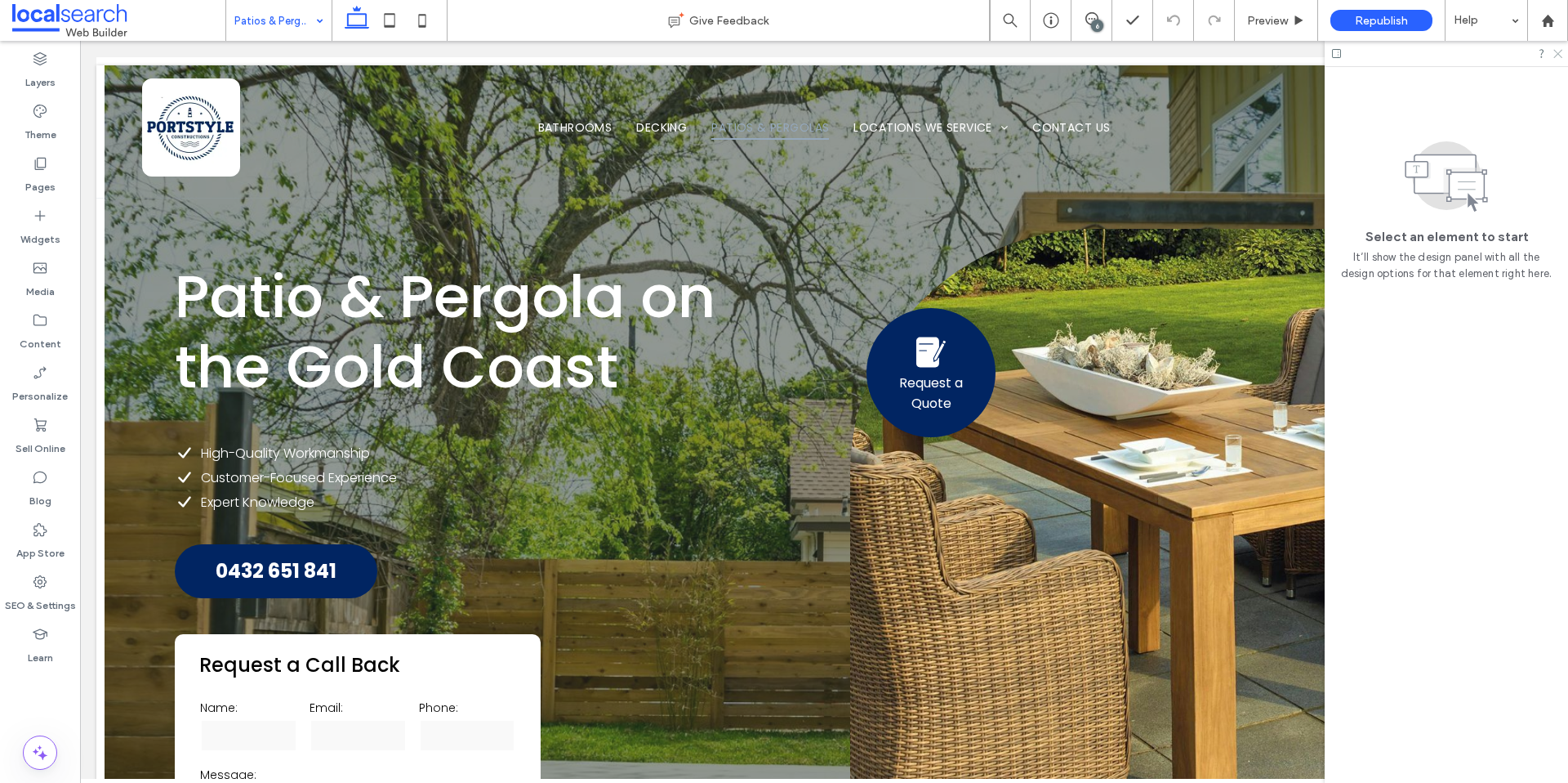
click at [1561, 56] on use at bounding box center [1558, 54] width 9 height 9
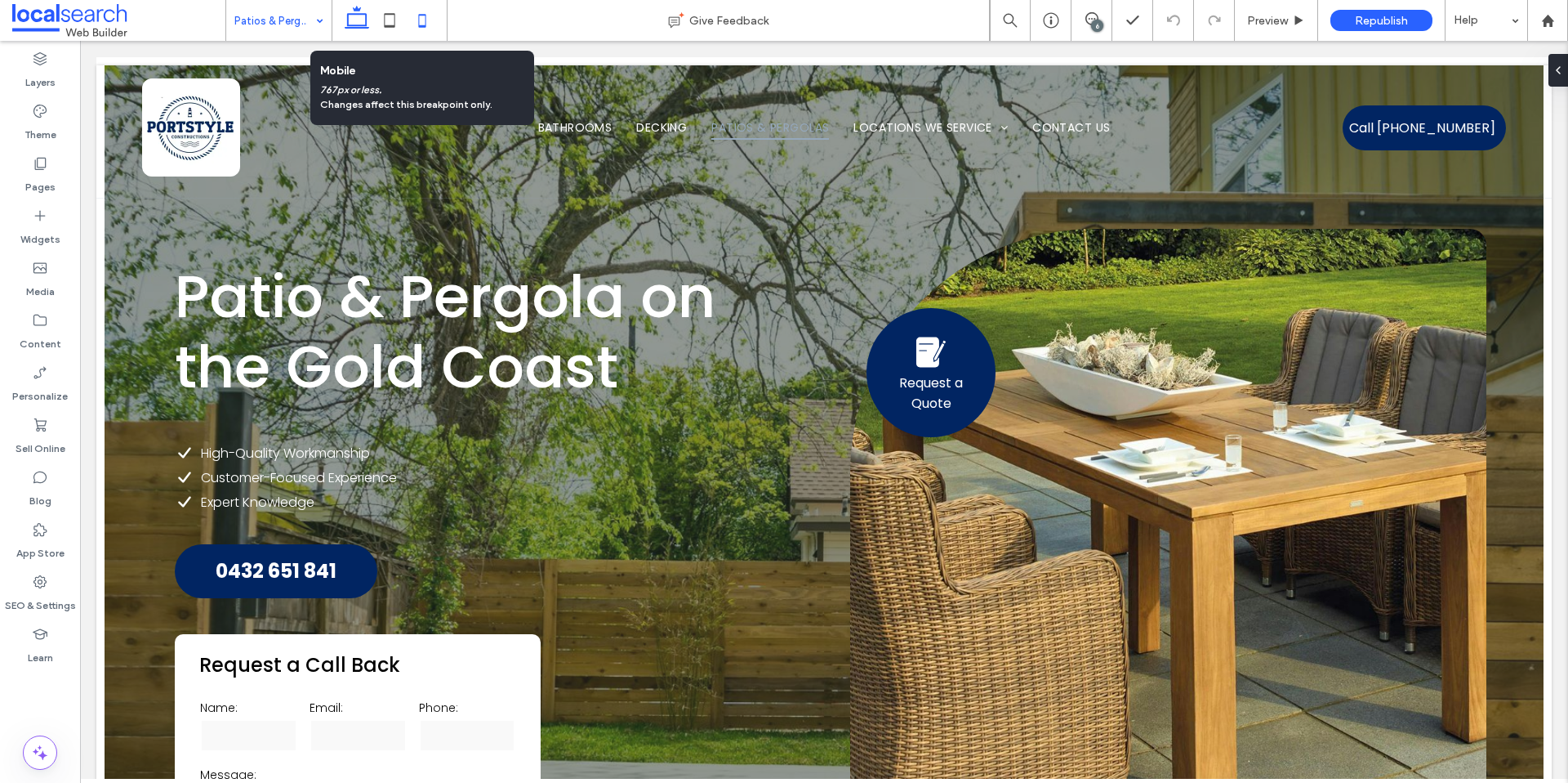
click at [429, 25] on icon at bounding box center [422, 20] width 32 height 32
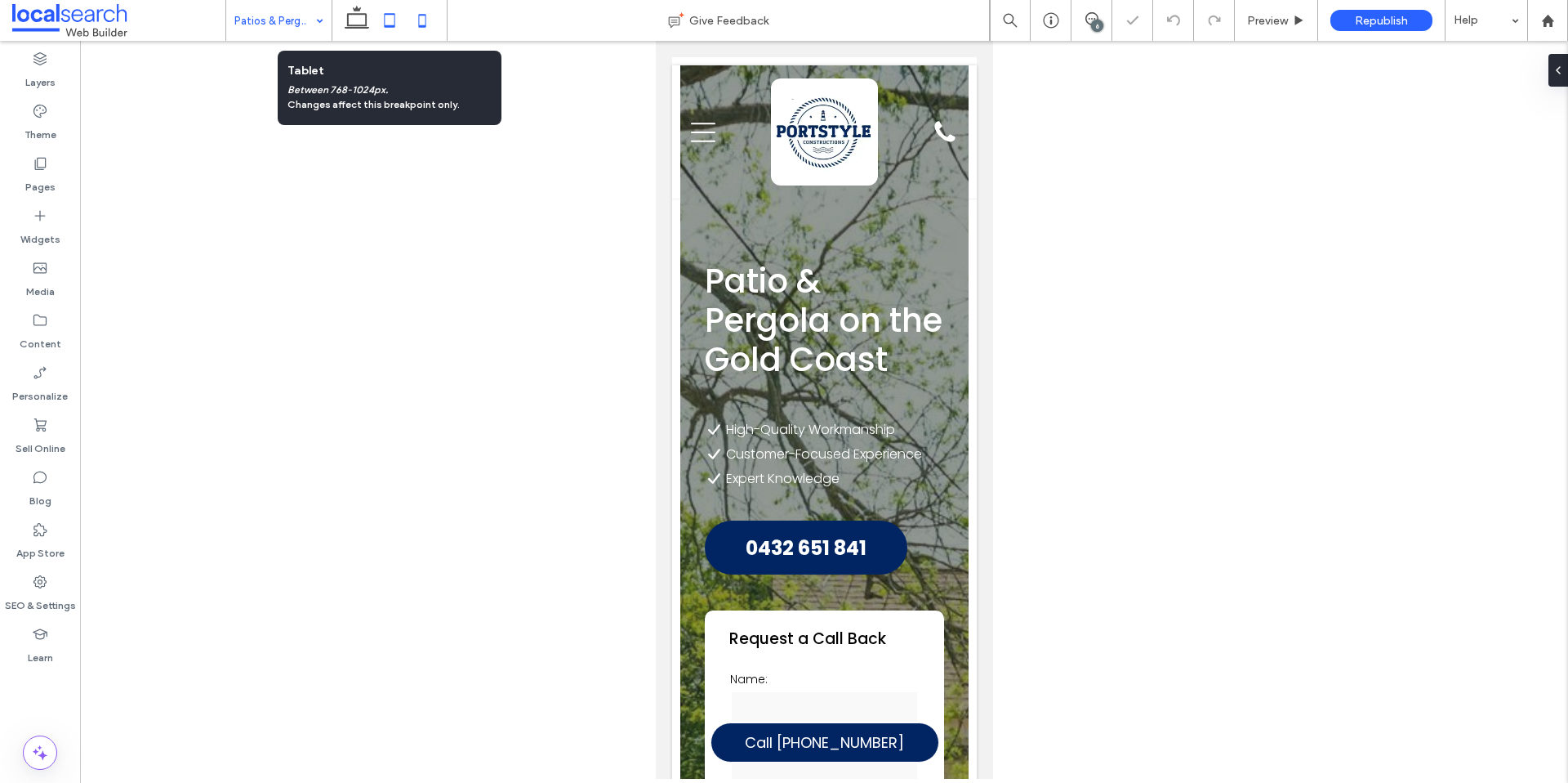
click at [402, 22] on icon at bounding box center [389, 20] width 32 height 32
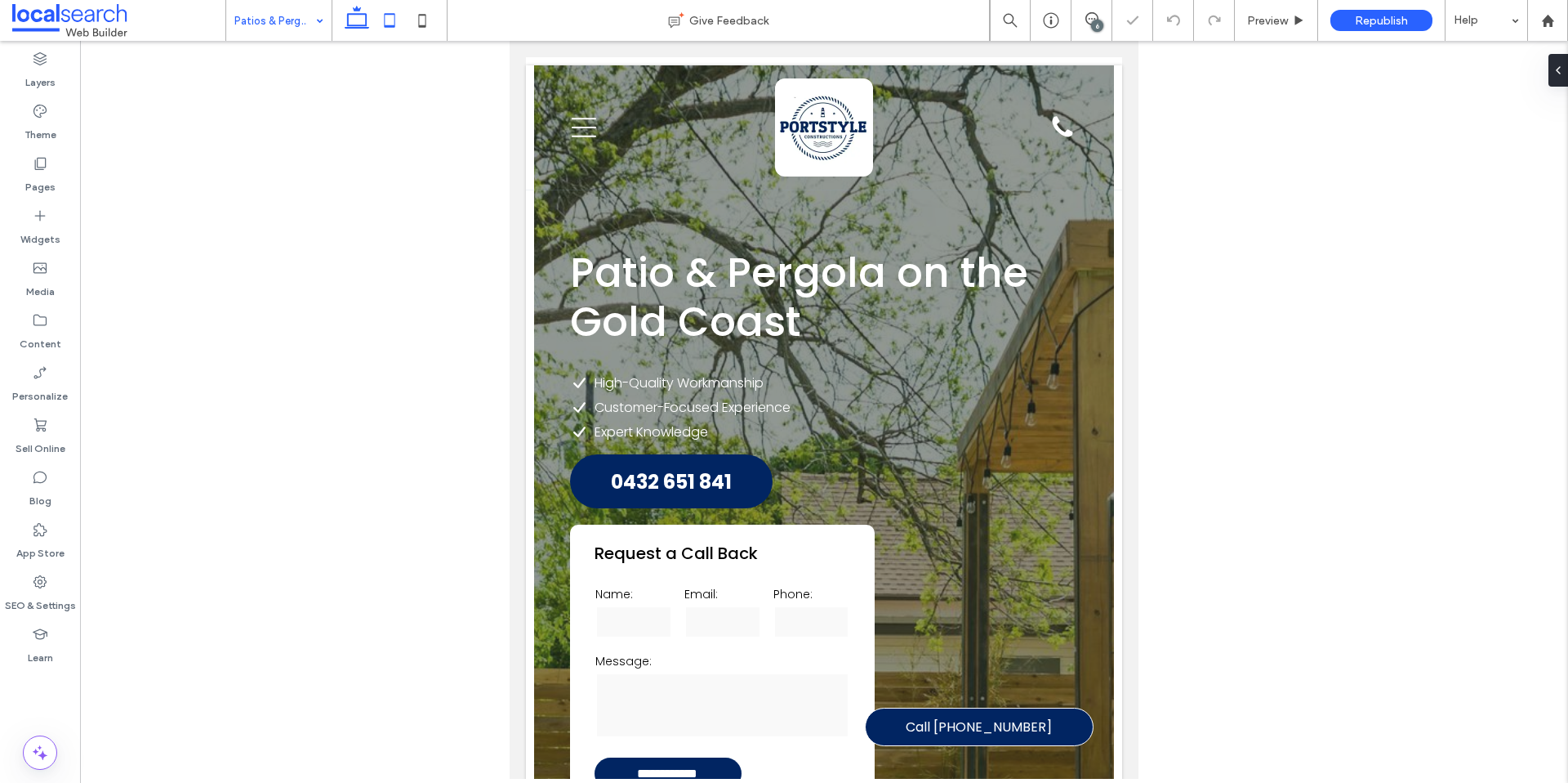
click at [361, 22] on icon at bounding box center [356, 20] width 32 height 32
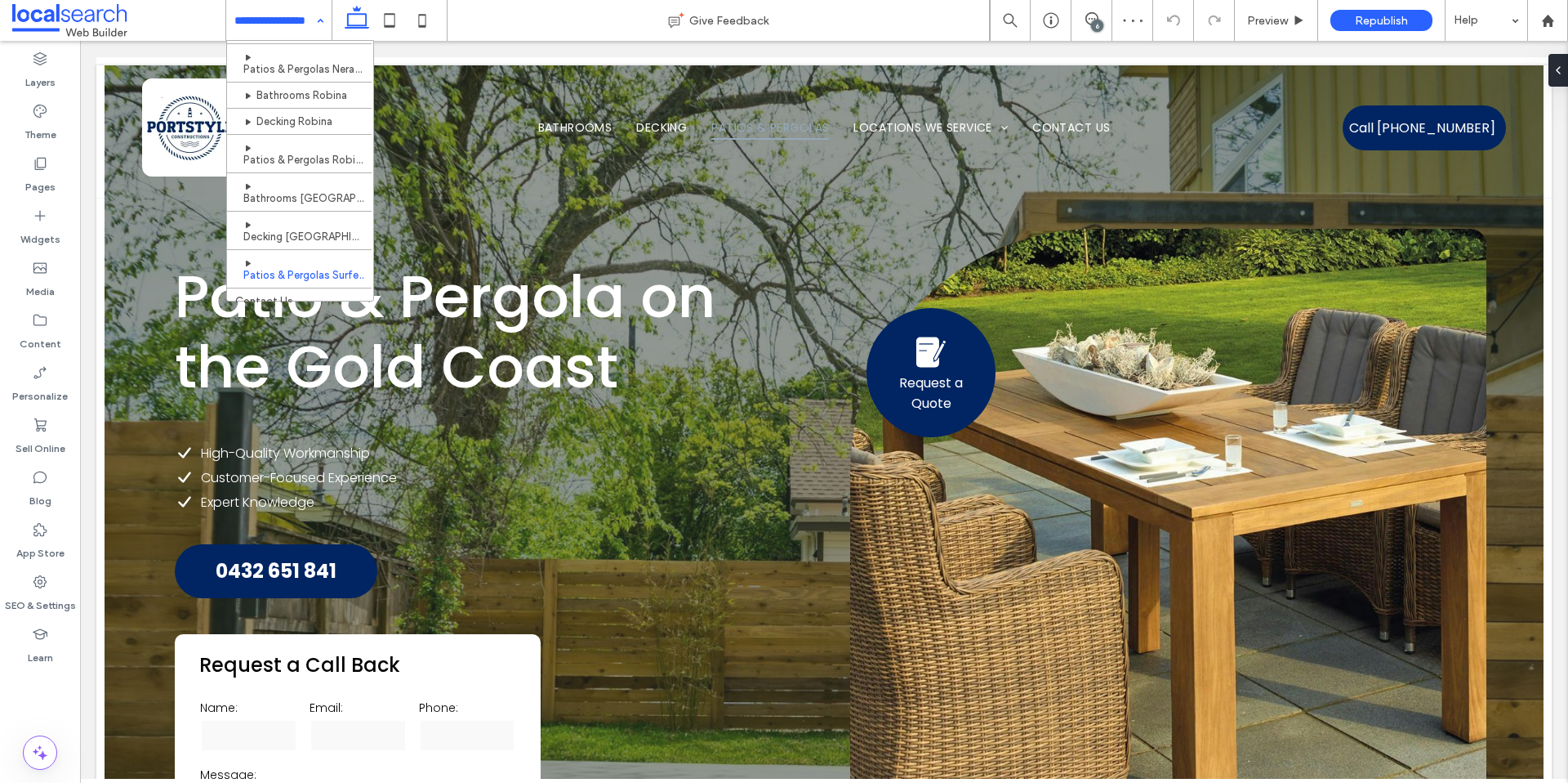
scroll to position [383, 0]
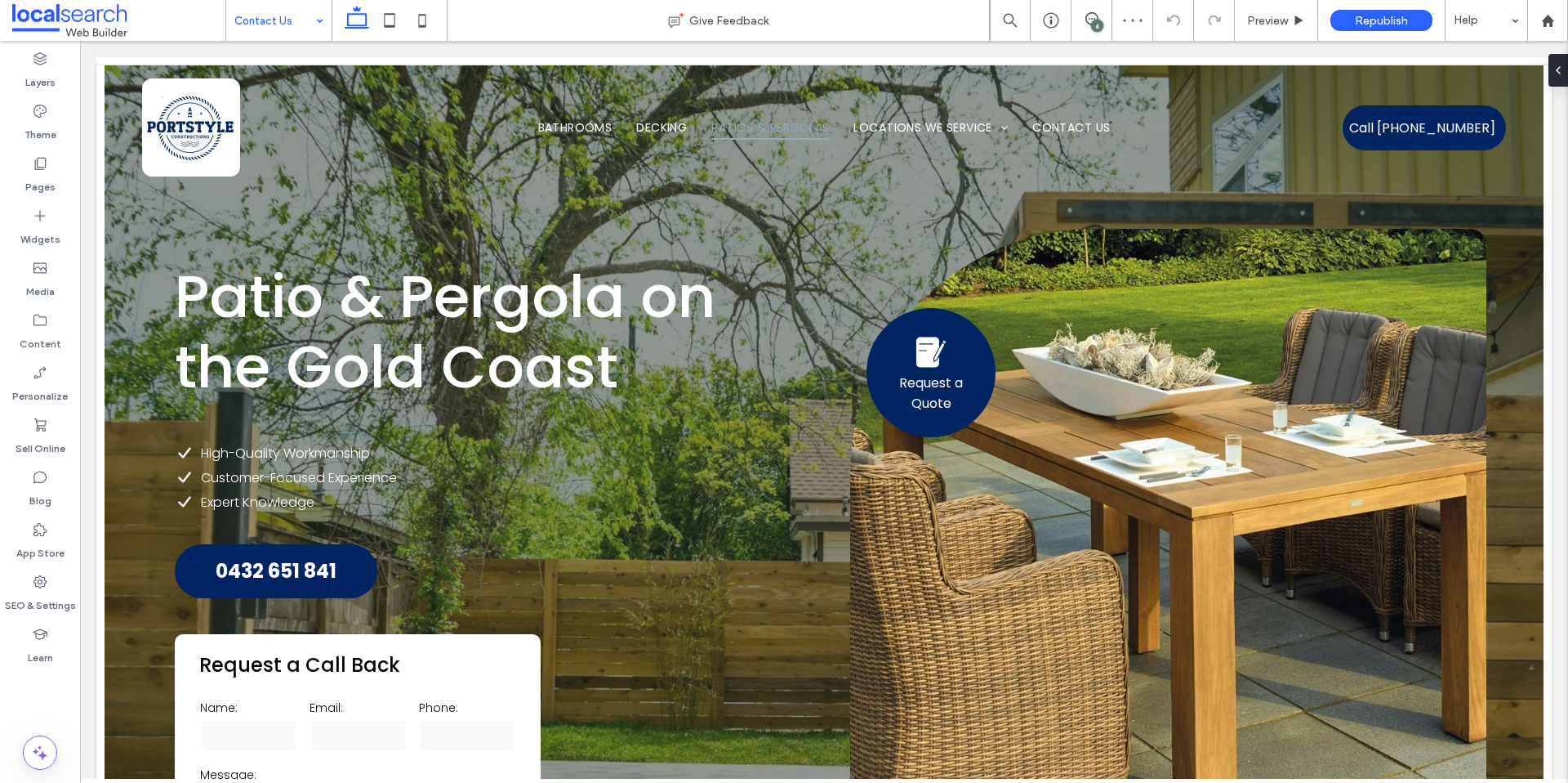
drag, startPoint x: 293, startPoint y: 291, endPoint x: 304, endPoint y: 290, distance: 11.0
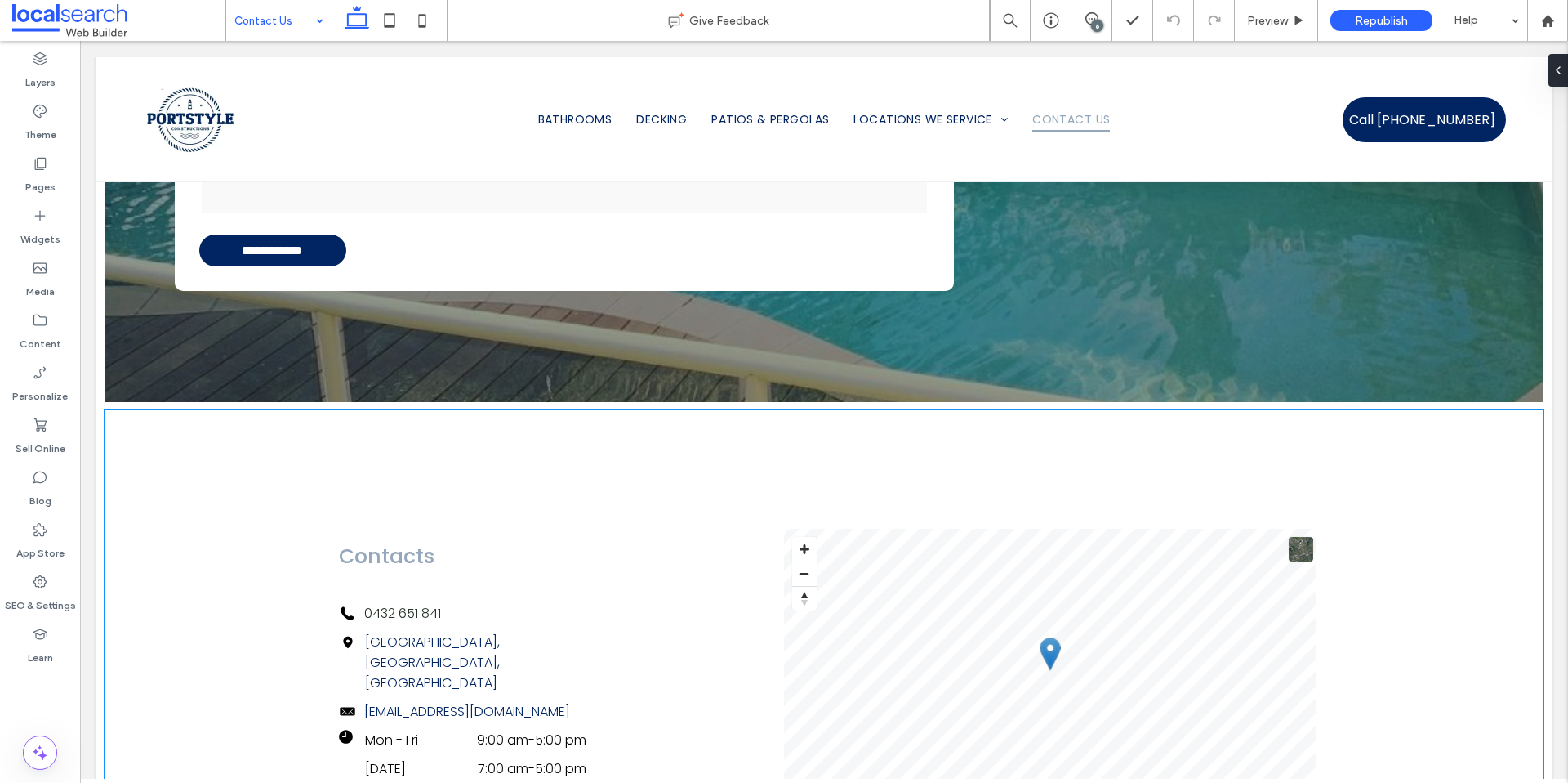
scroll to position [125, 0]
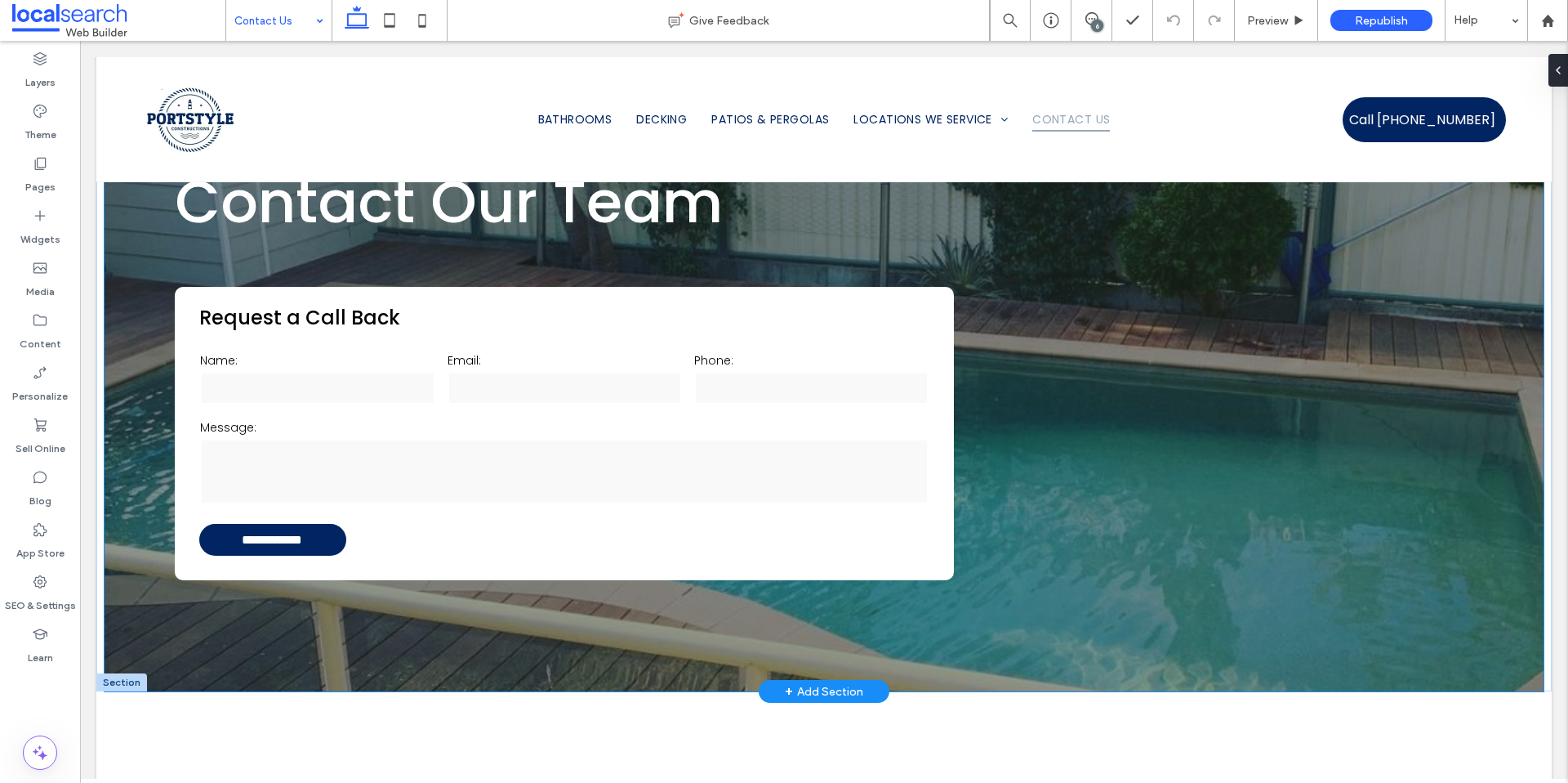
click at [139, 645] on div "**********" at bounding box center [824, 315] width 1439 height 751
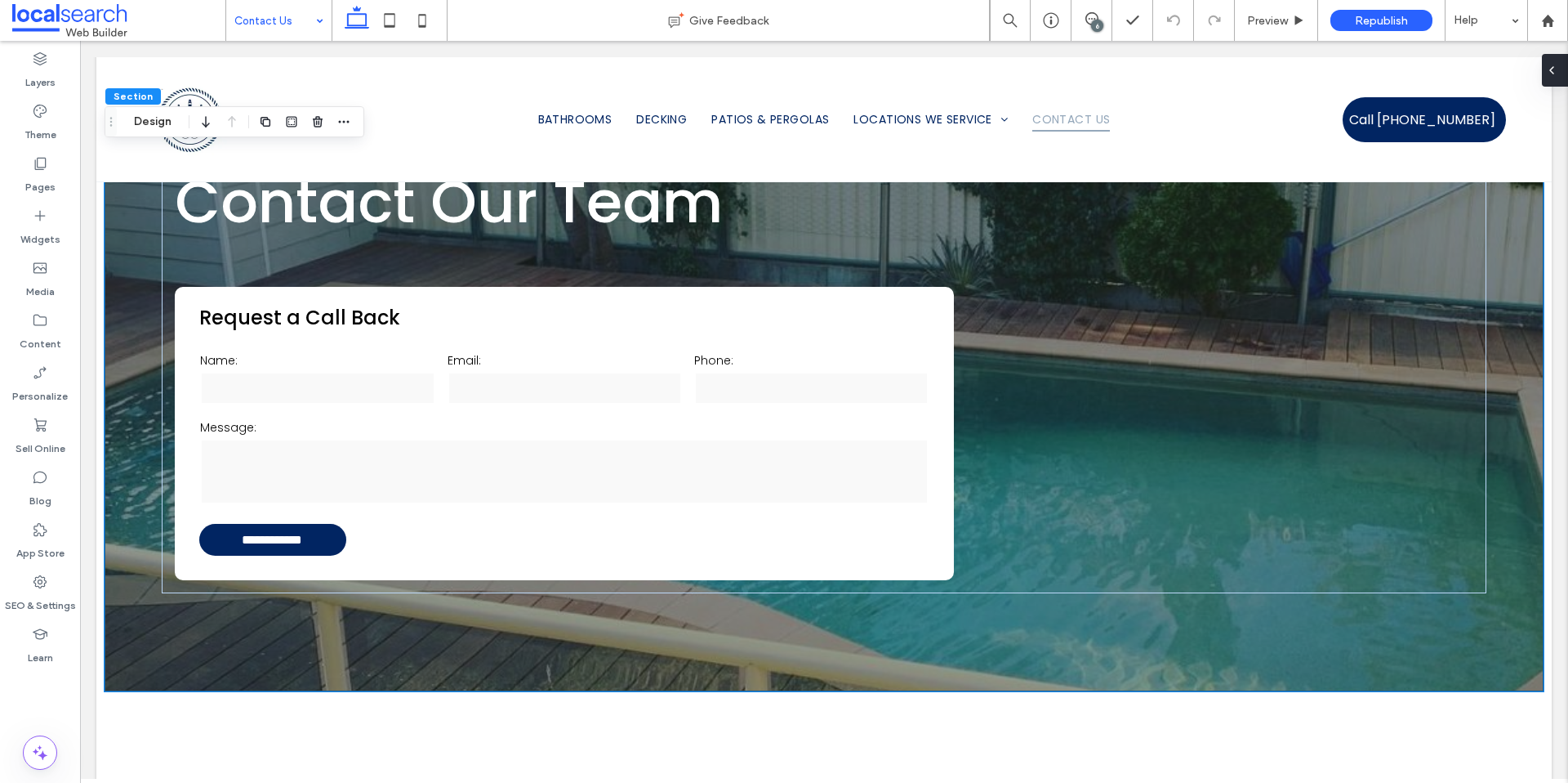
click at [1558, 62] on div at bounding box center [1555, 70] width 26 height 32
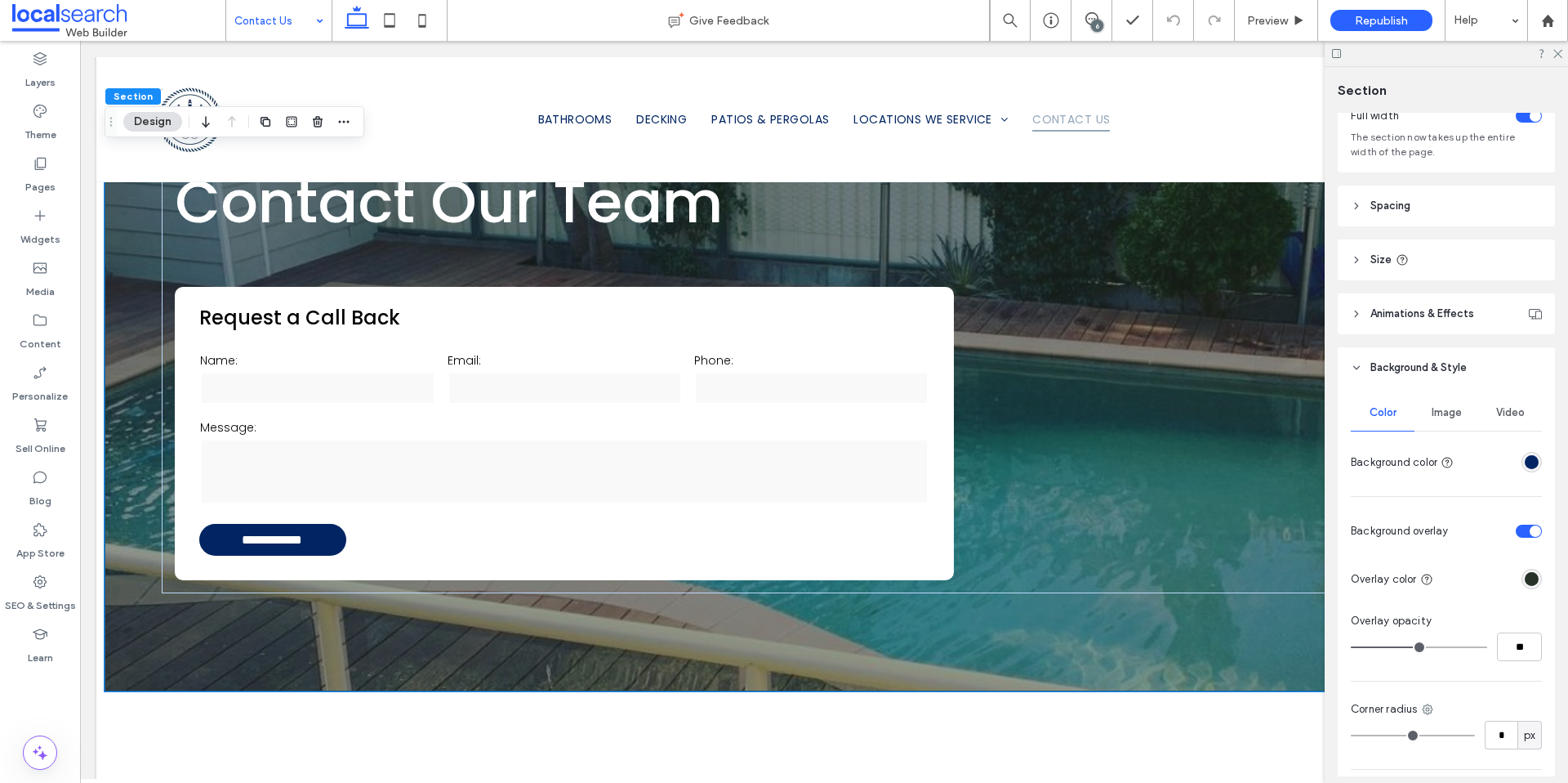
scroll to position [108, 0]
click at [1443, 424] on div "Image" at bounding box center [1447, 411] width 64 height 36
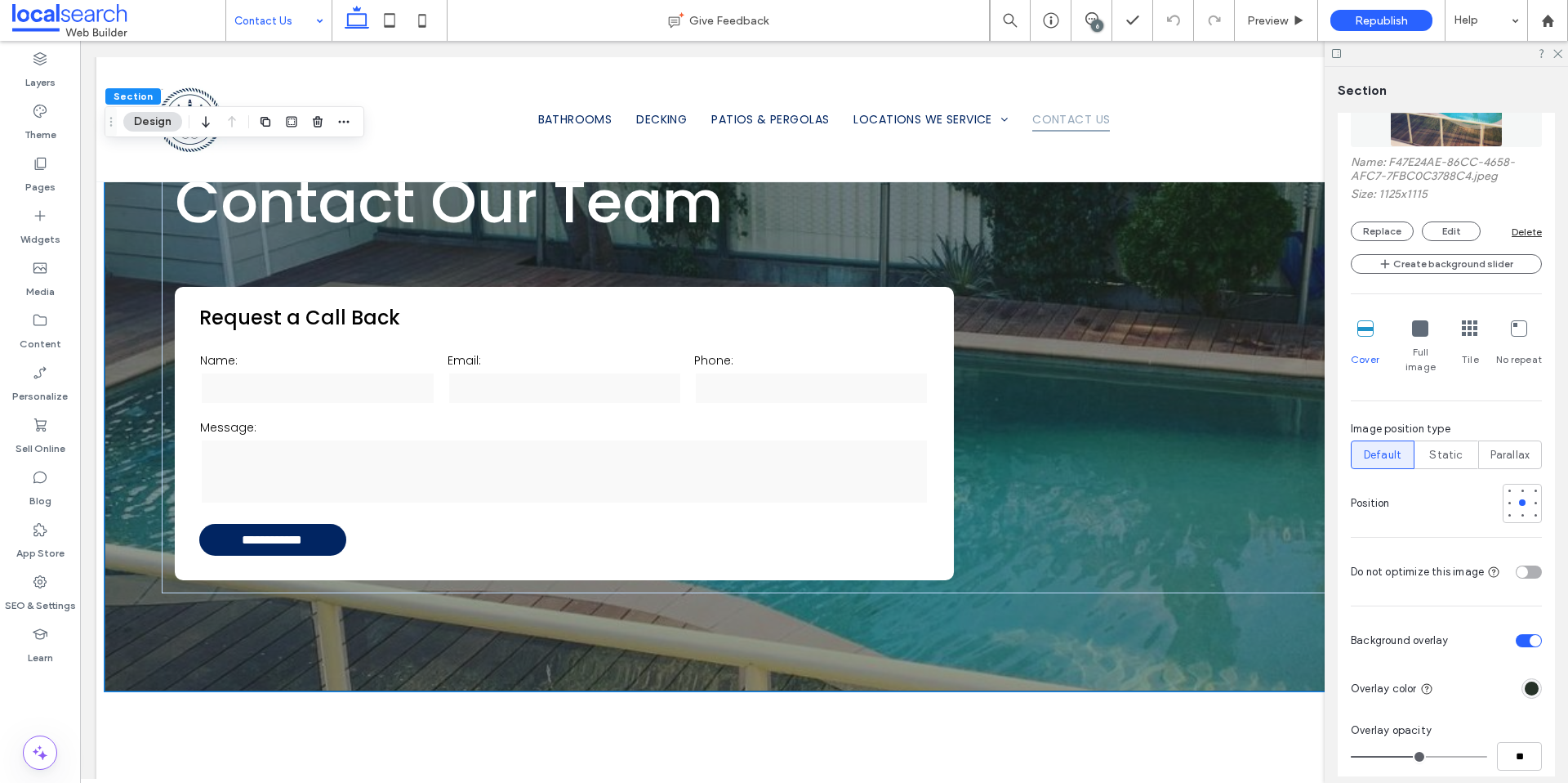
scroll to position [528, 0]
click at [1400, 230] on button "Replace" at bounding box center [1383, 230] width 63 height 20
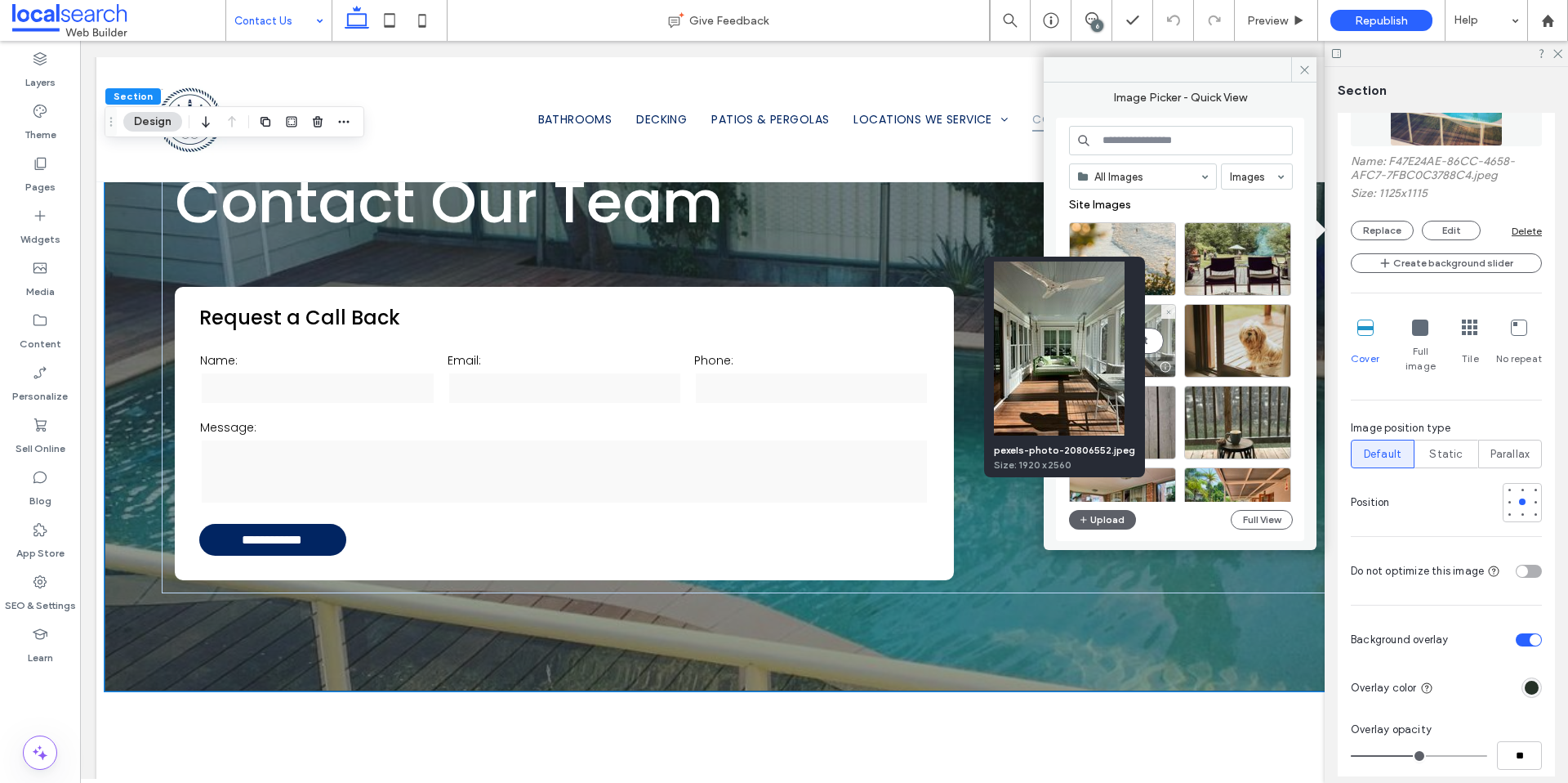
click at [1165, 367] on div at bounding box center [1165, 367] width 21 height 13
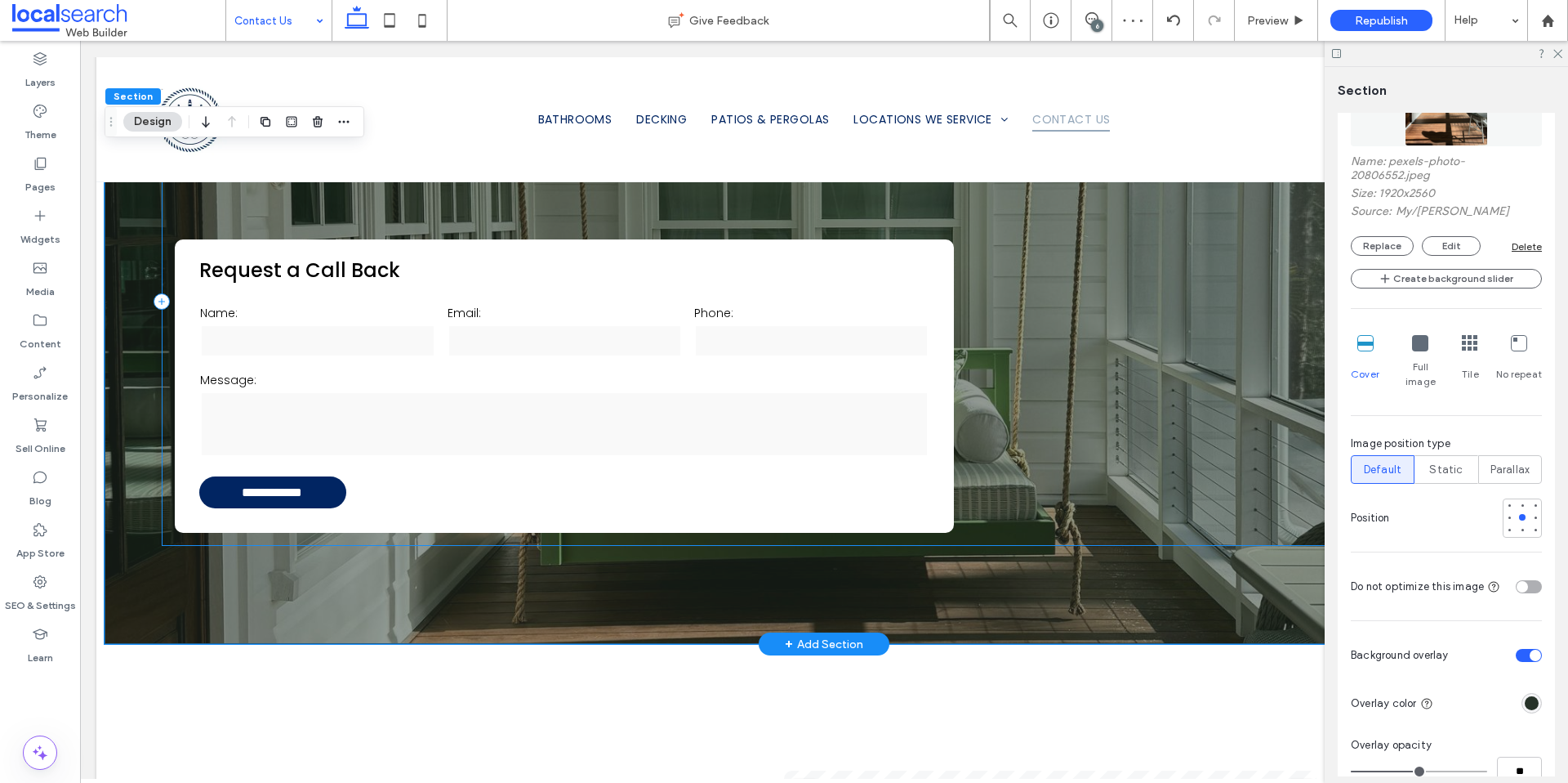
scroll to position [184, 0]
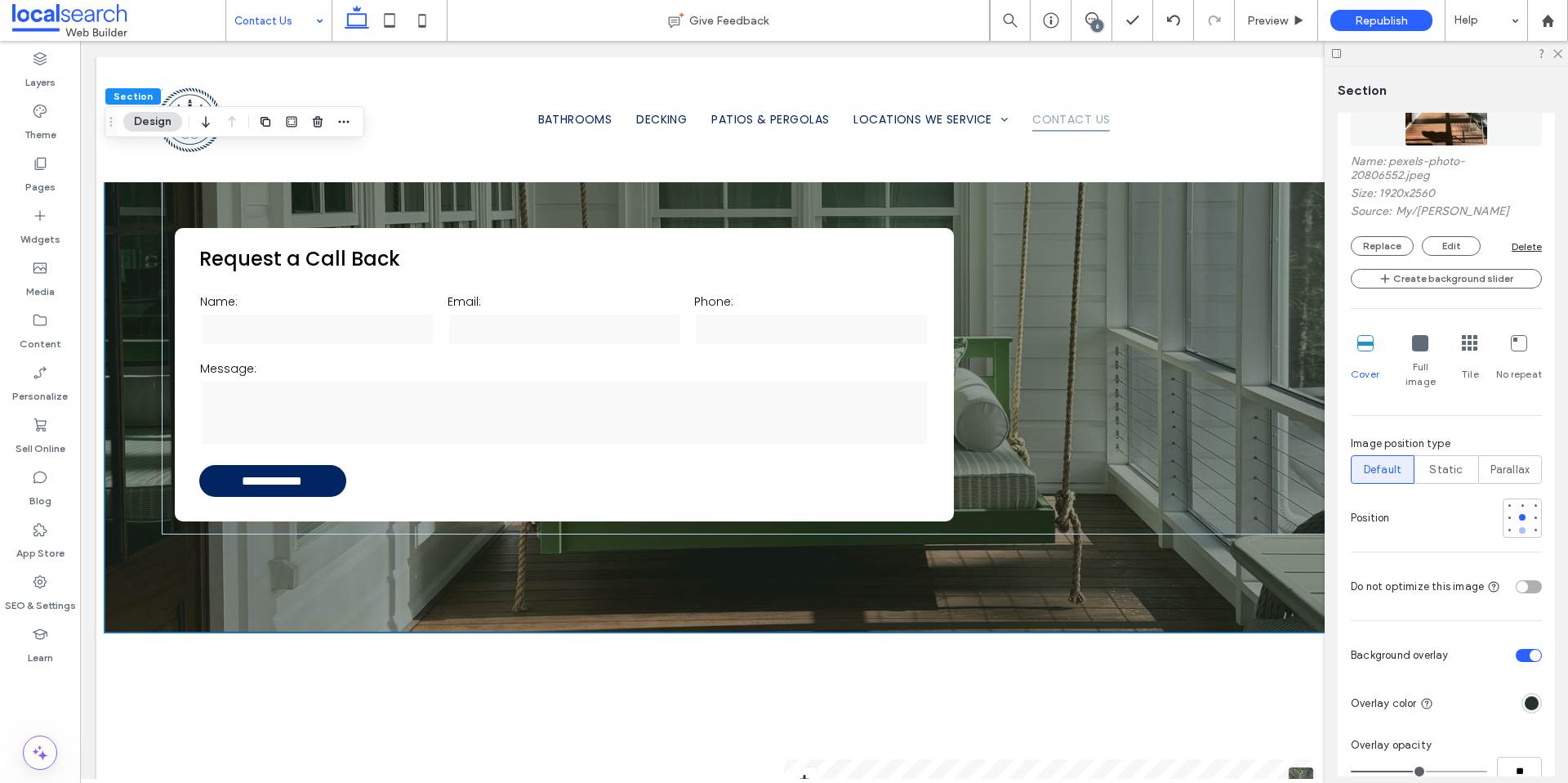
click at [1519, 527] on div at bounding box center [1522, 530] width 7 height 7
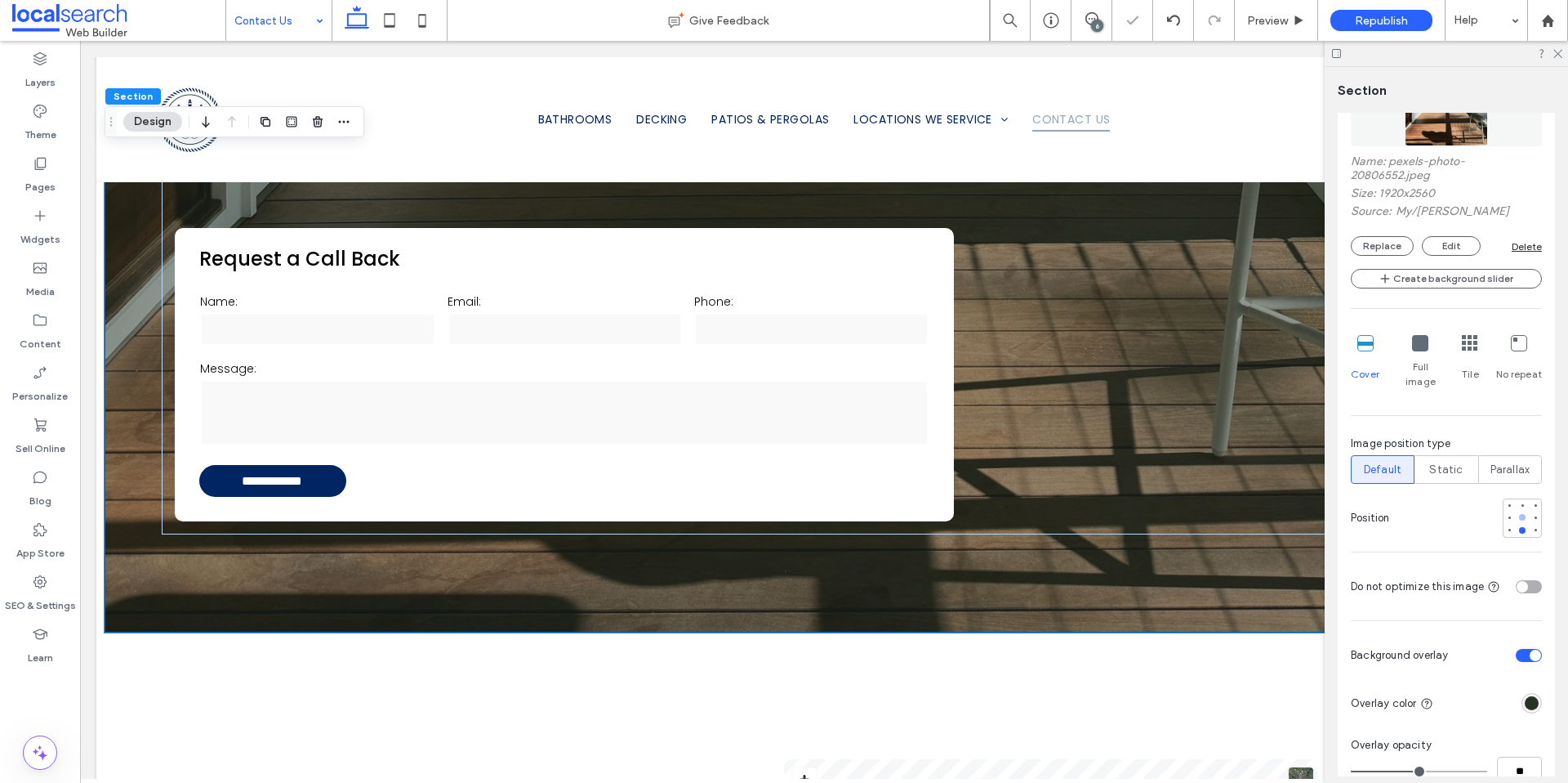
click at [1519, 514] on div at bounding box center [1522, 518] width 7 height 7
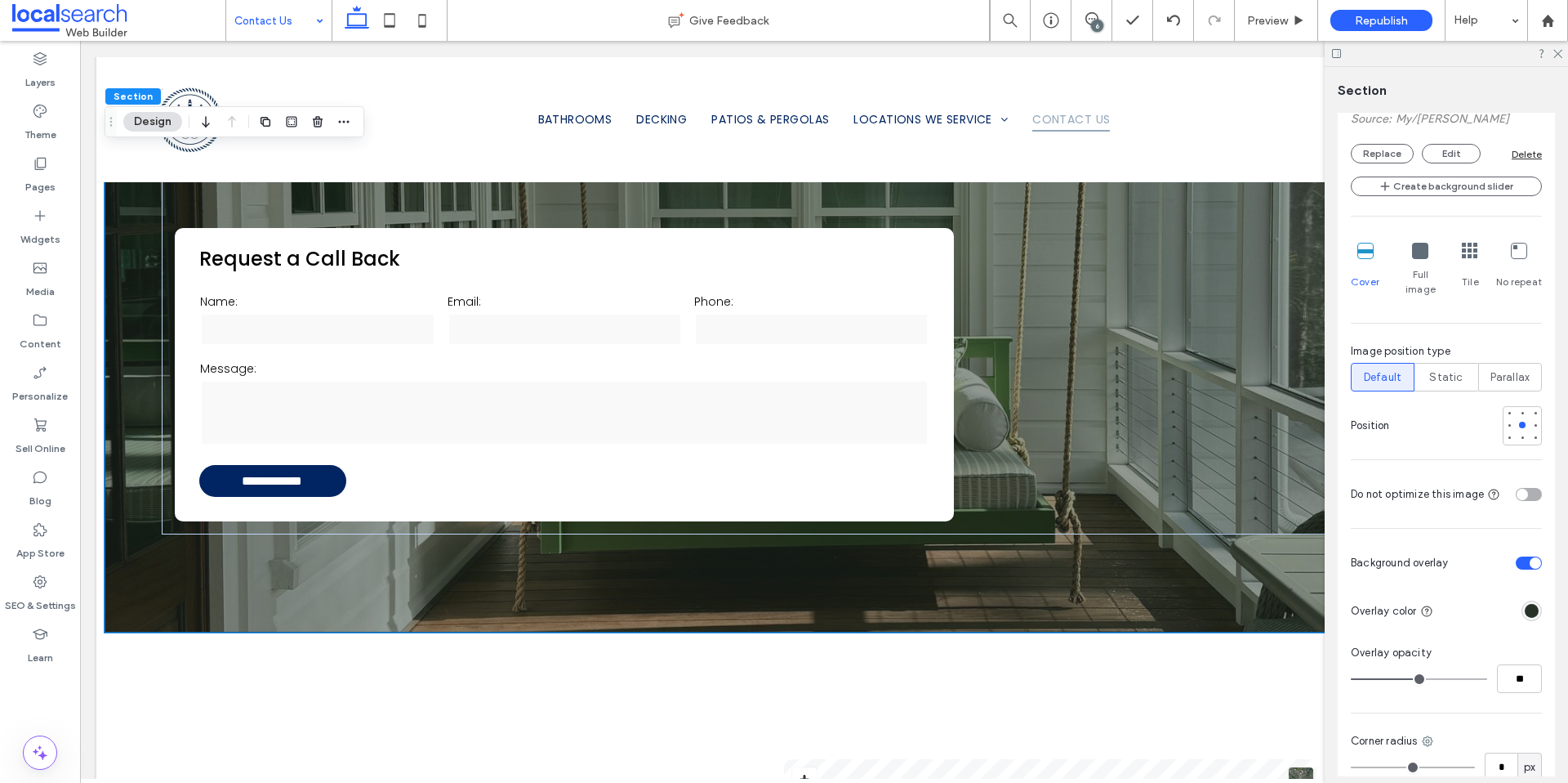
scroll to position [523, 0]
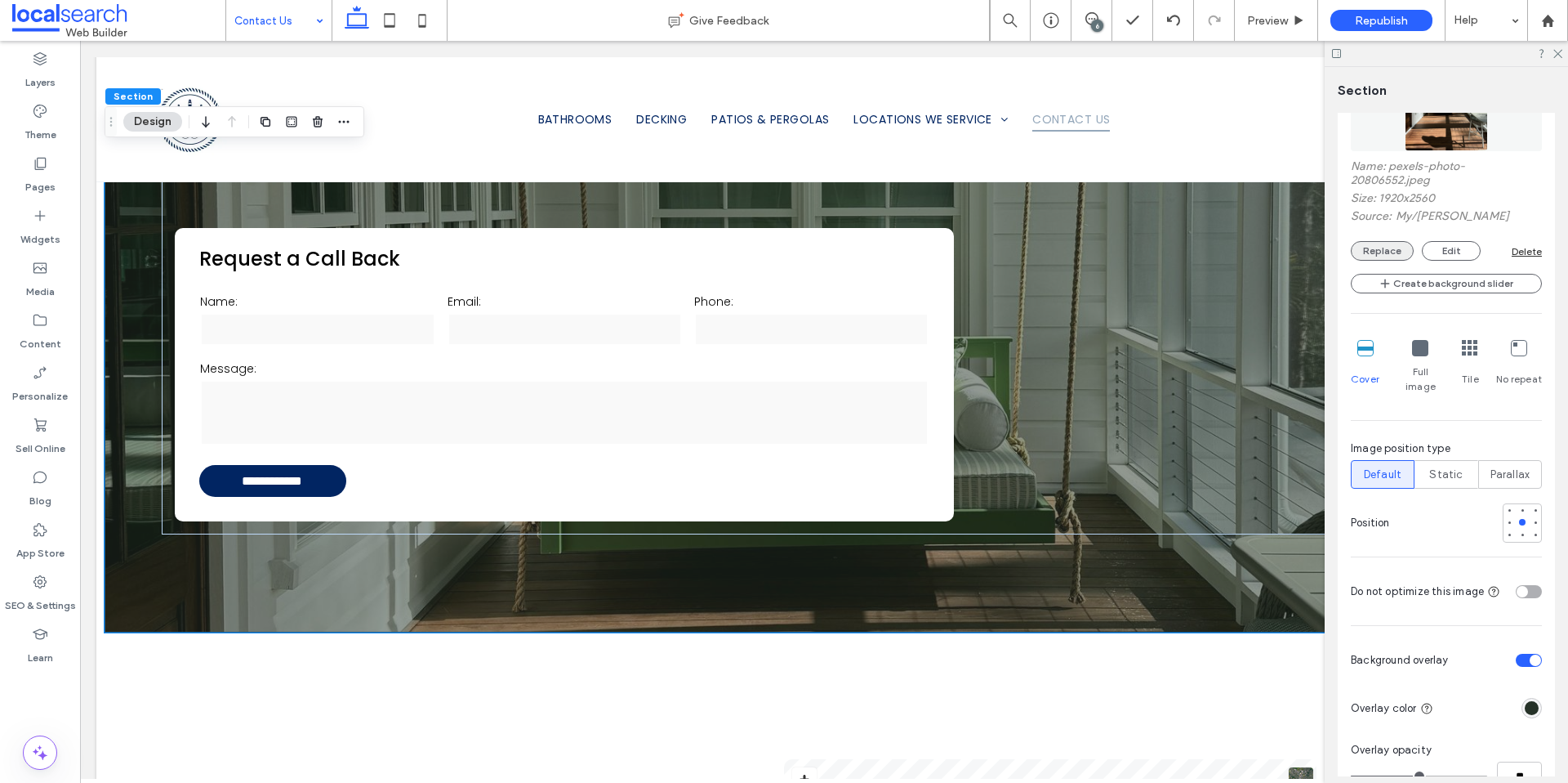
click at [1376, 253] on button "Replace" at bounding box center [1383, 251] width 63 height 20
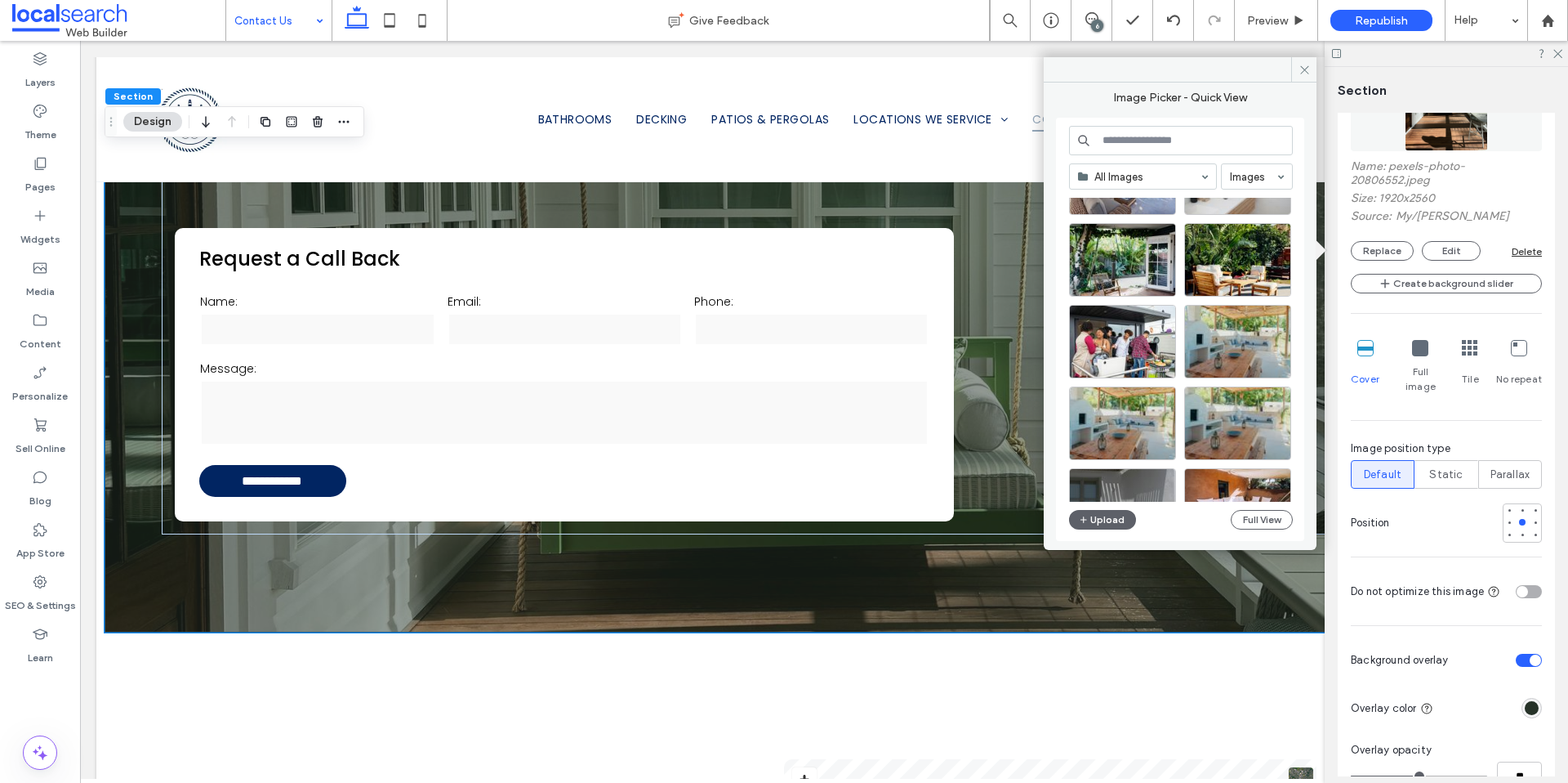
scroll to position [1574, 0]
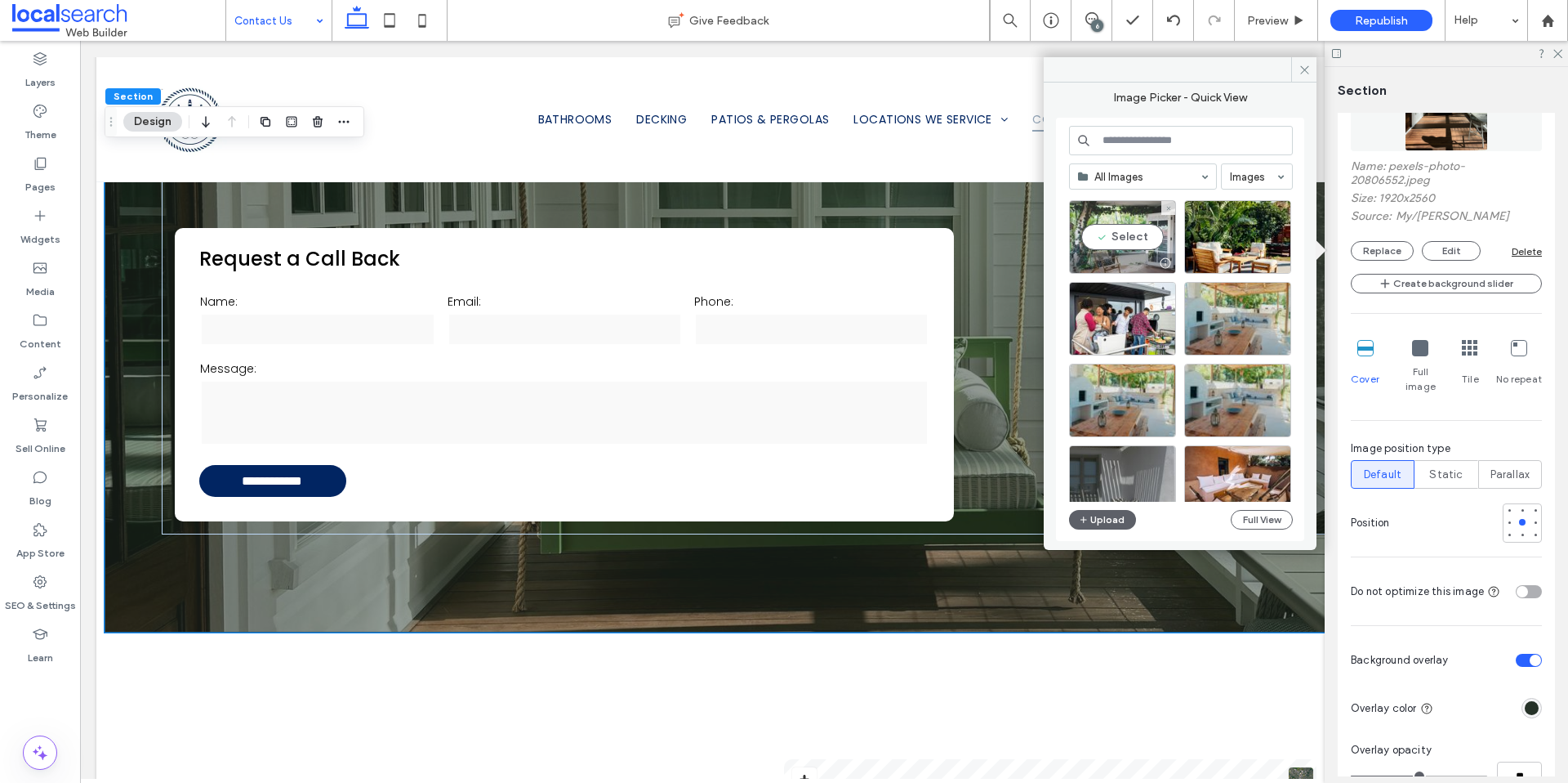
click at [1161, 262] on div at bounding box center [1165, 263] width 21 height 13
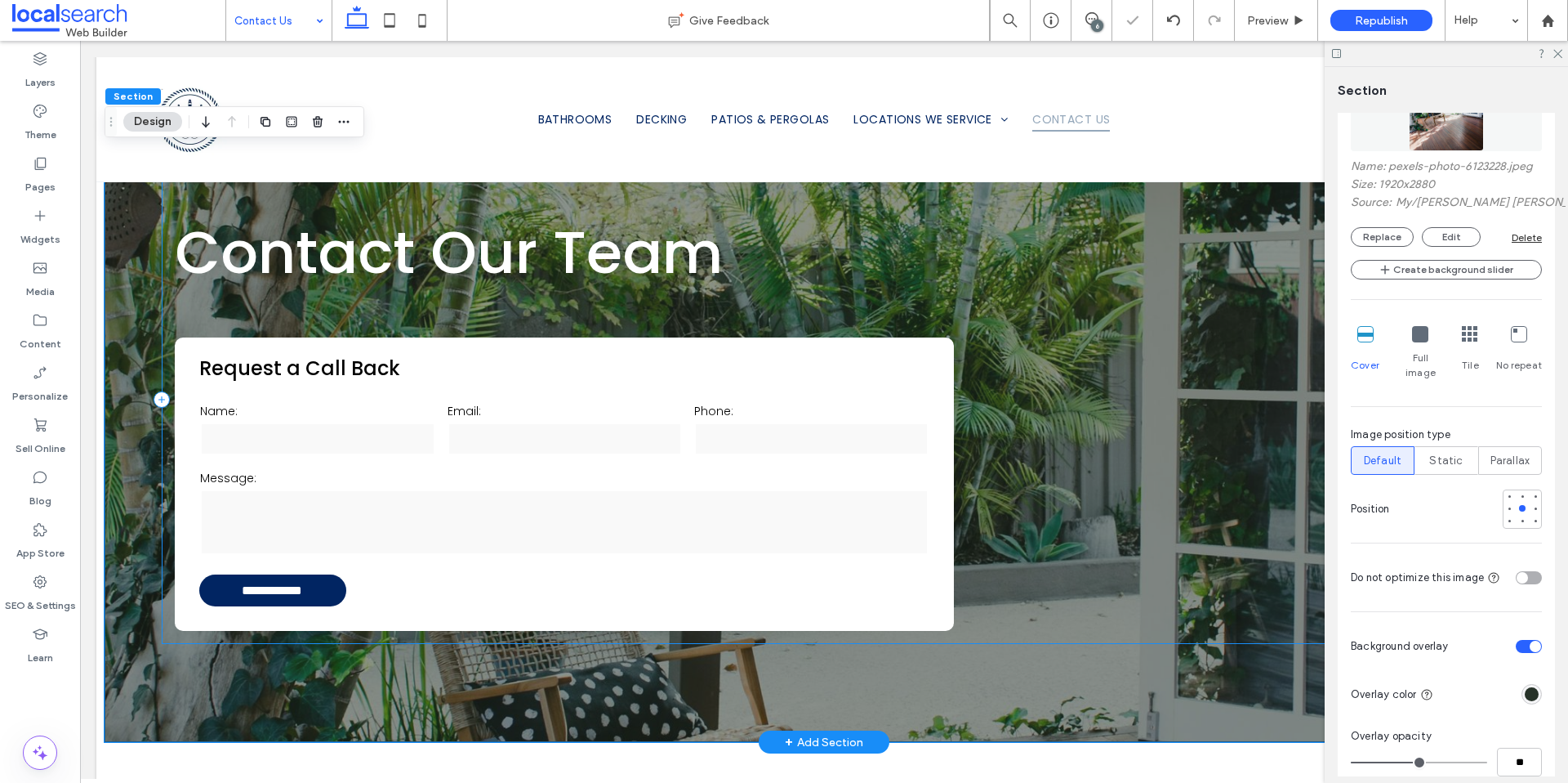
scroll to position [154, 0]
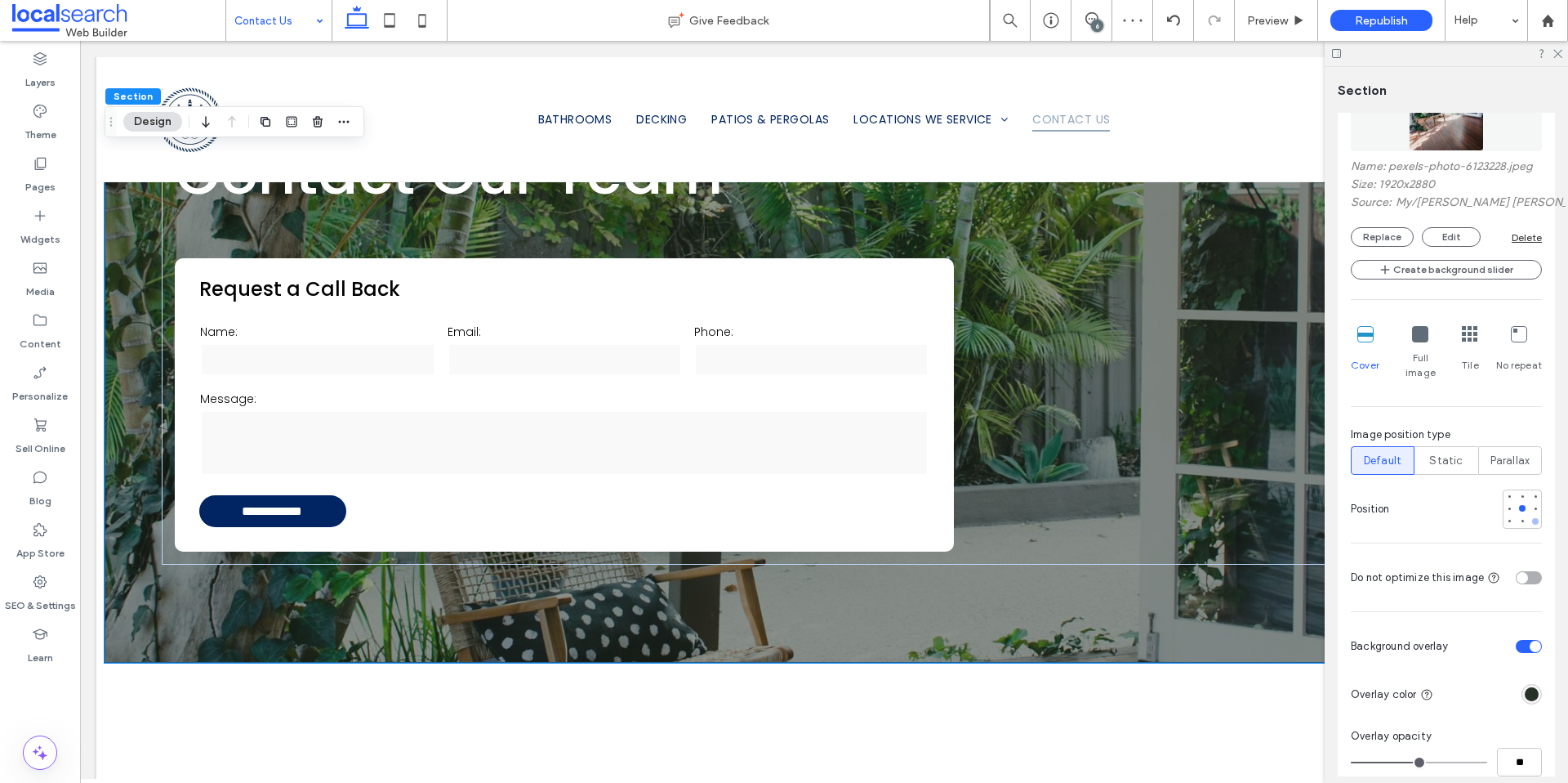
click at [1532, 518] on div at bounding box center [1536, 522] width 7 height 7
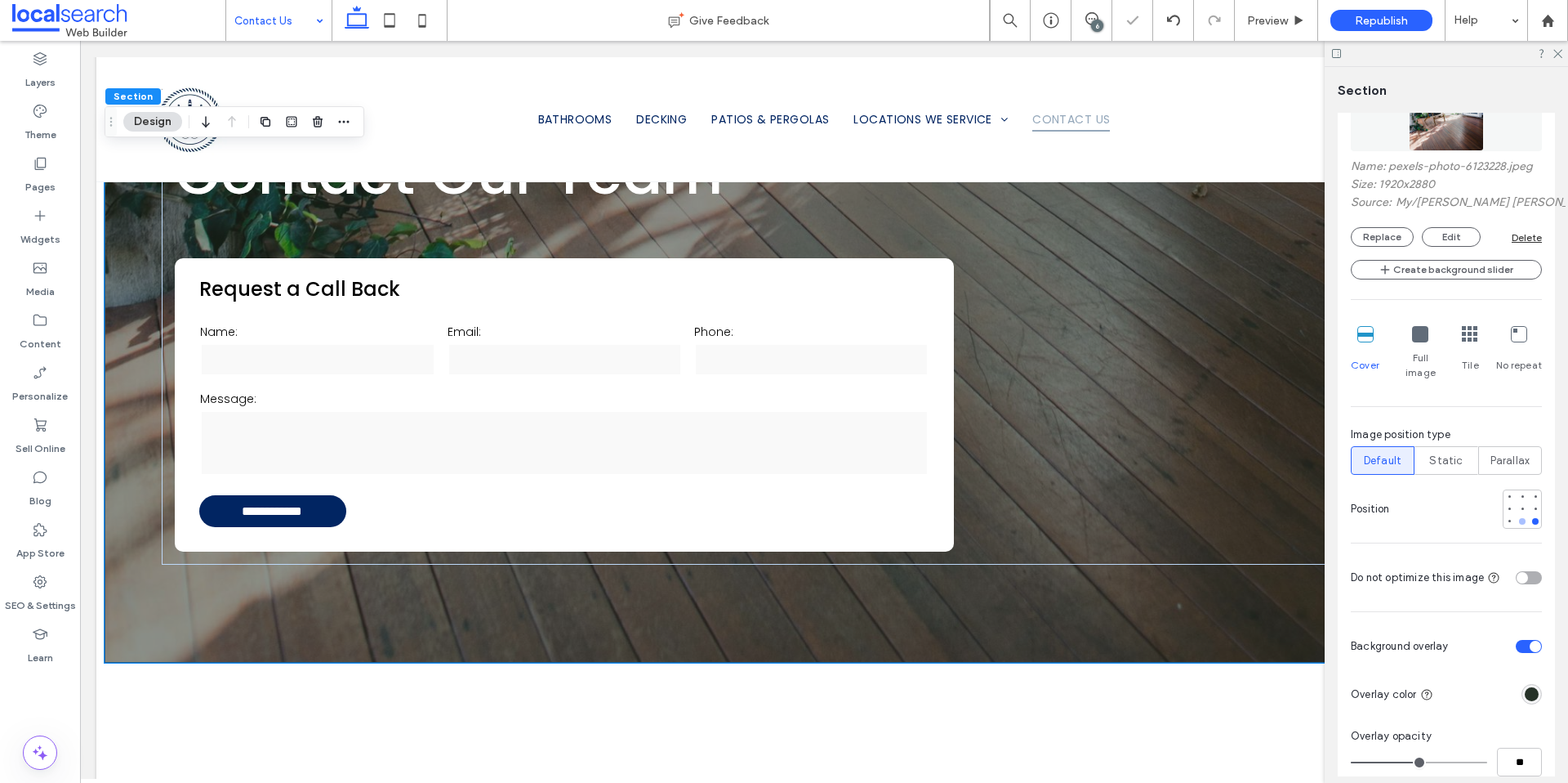
click at [1519, 518] on div at bounding box center [1522, 522] width 7 height 7
click at [1377, 235] on button "Replace" at bounding box center [1383, 237] width 63 height 20
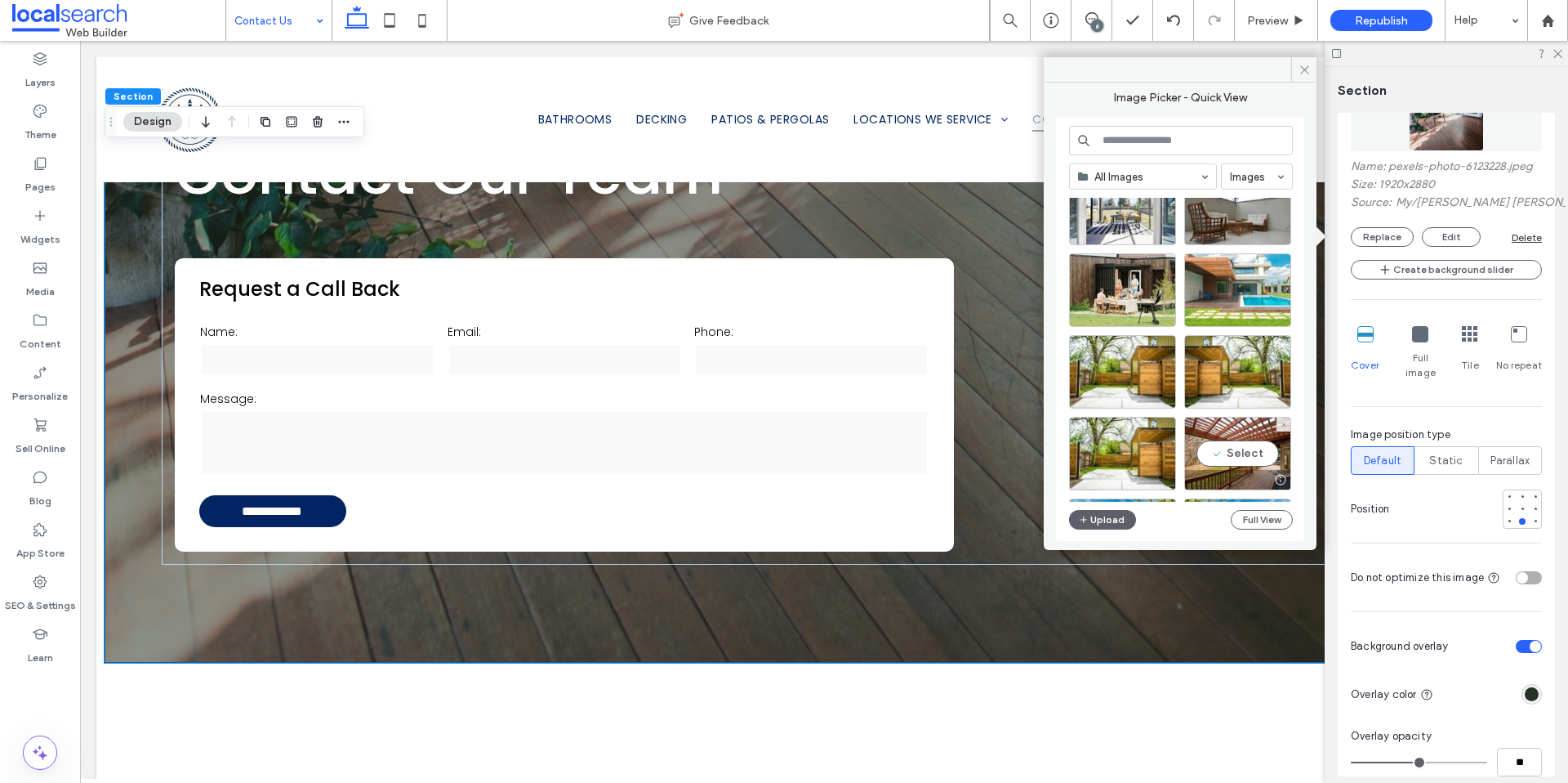
scroll to position [1901, 0]
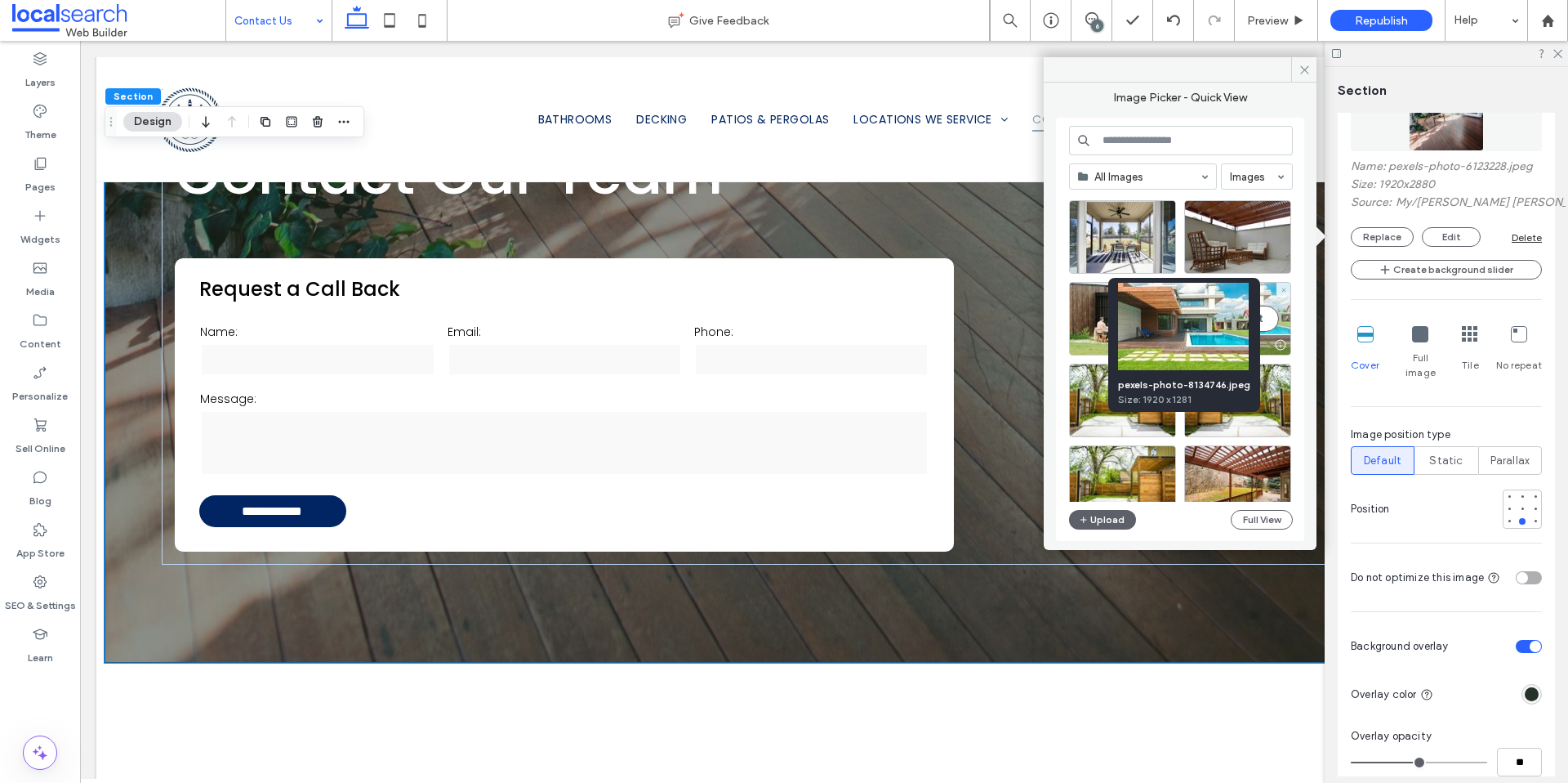
click at [1279, 342] on div at bounding box center [1280, 344] width 21 height 13
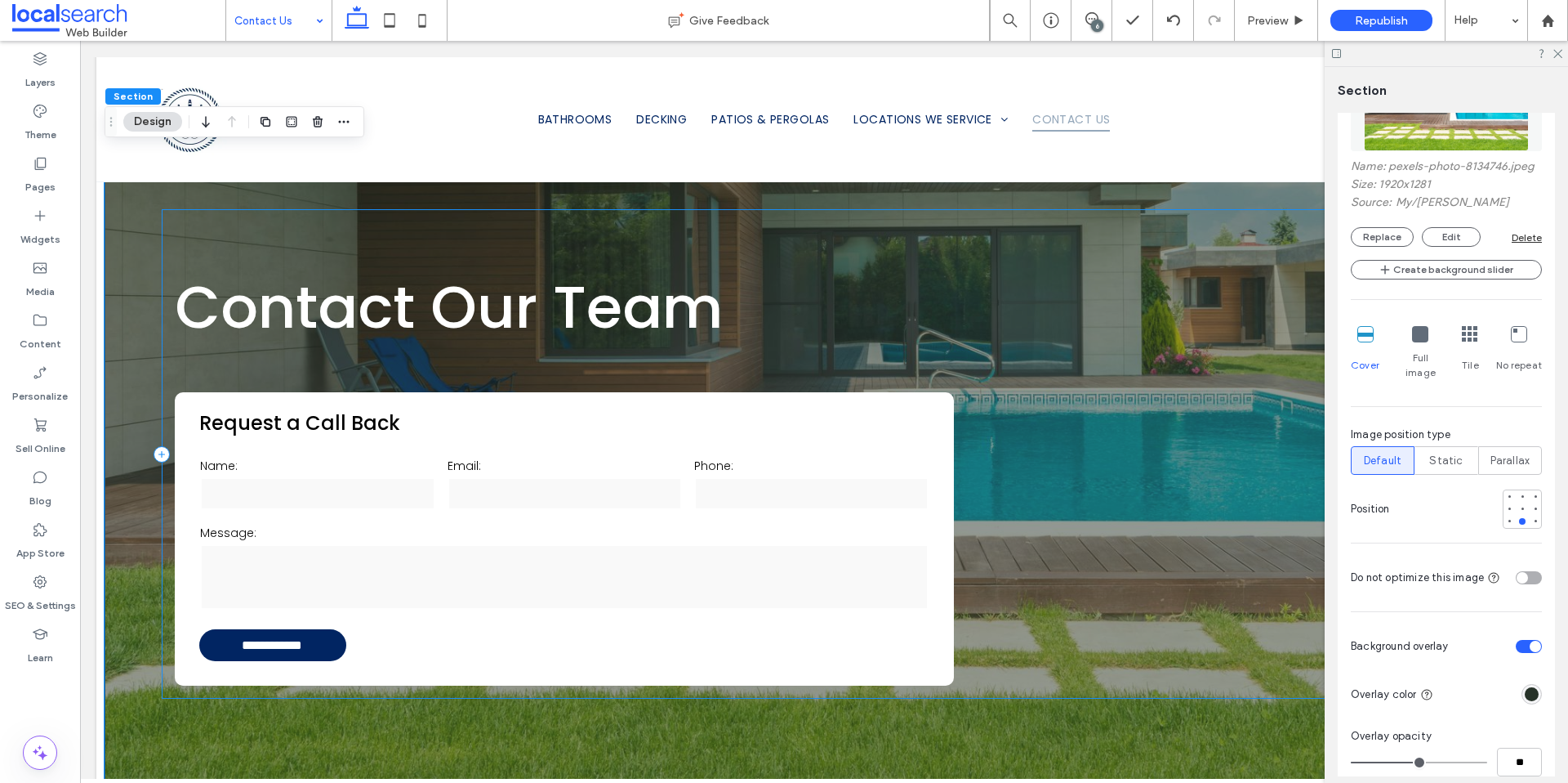
scroll to position [0, 0]
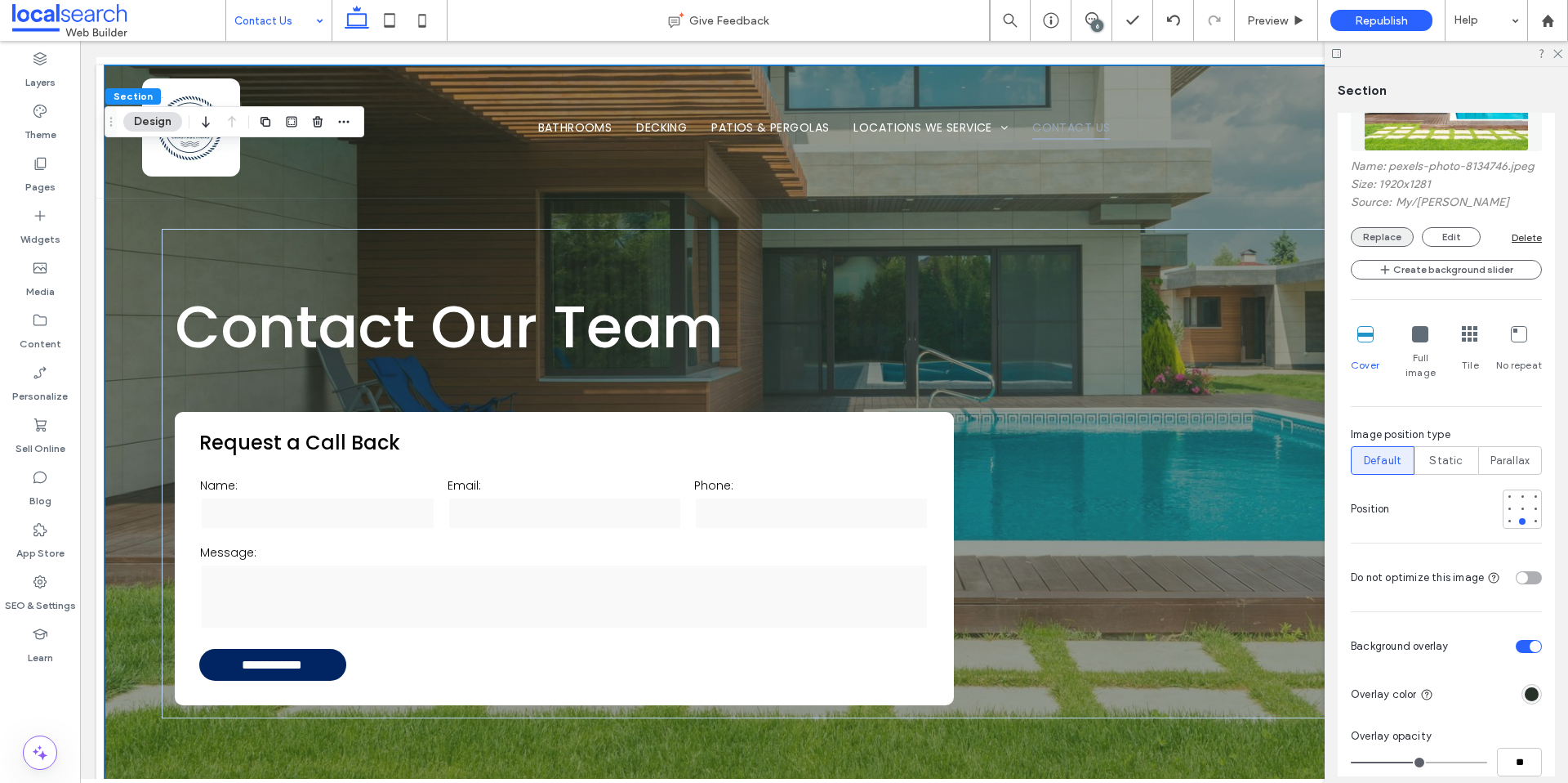
click at [1372, 247] on button "Replace" at bounding box center [1383, 237] width 63 height 20
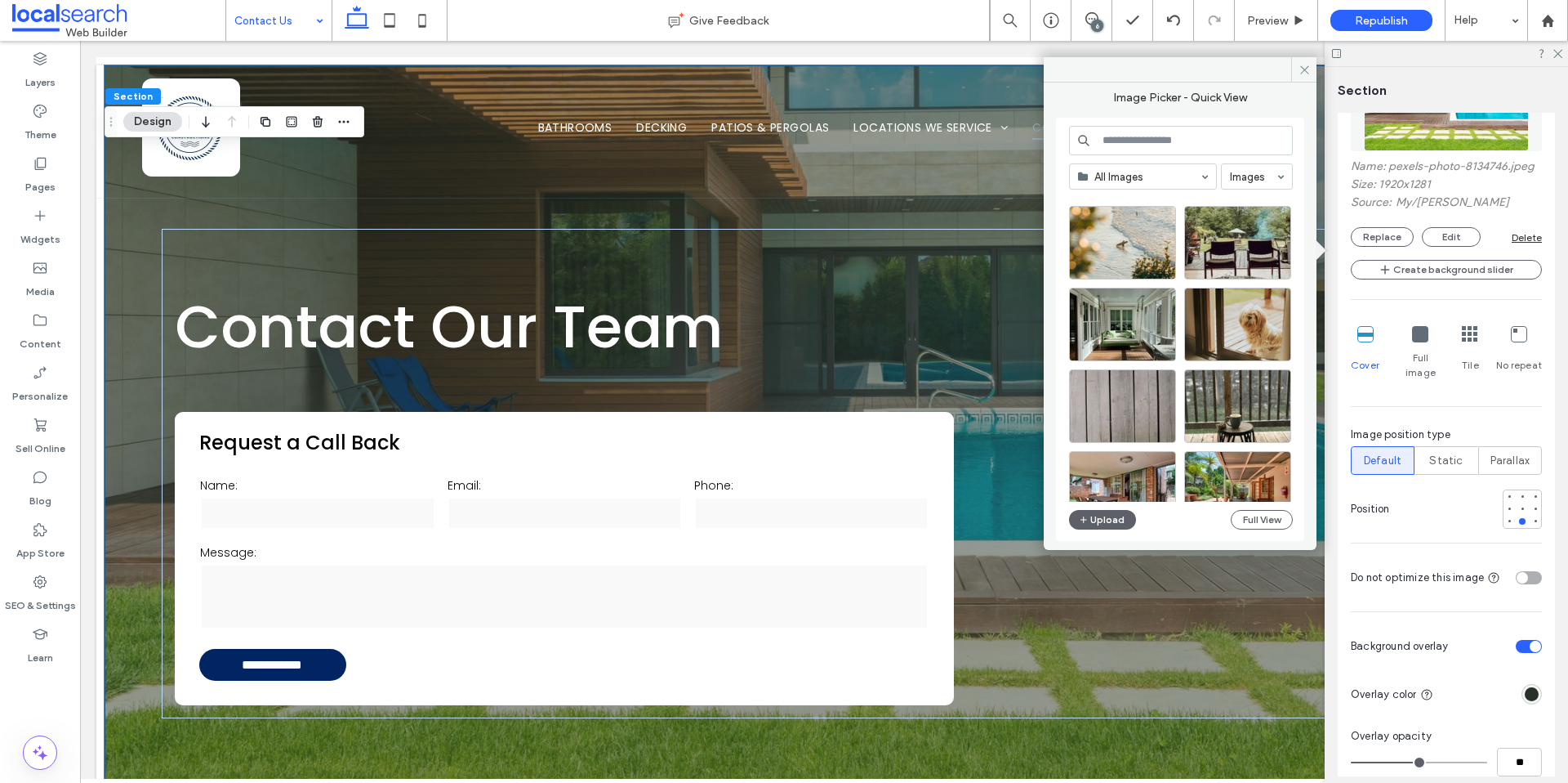
scroll to position [83, 0]
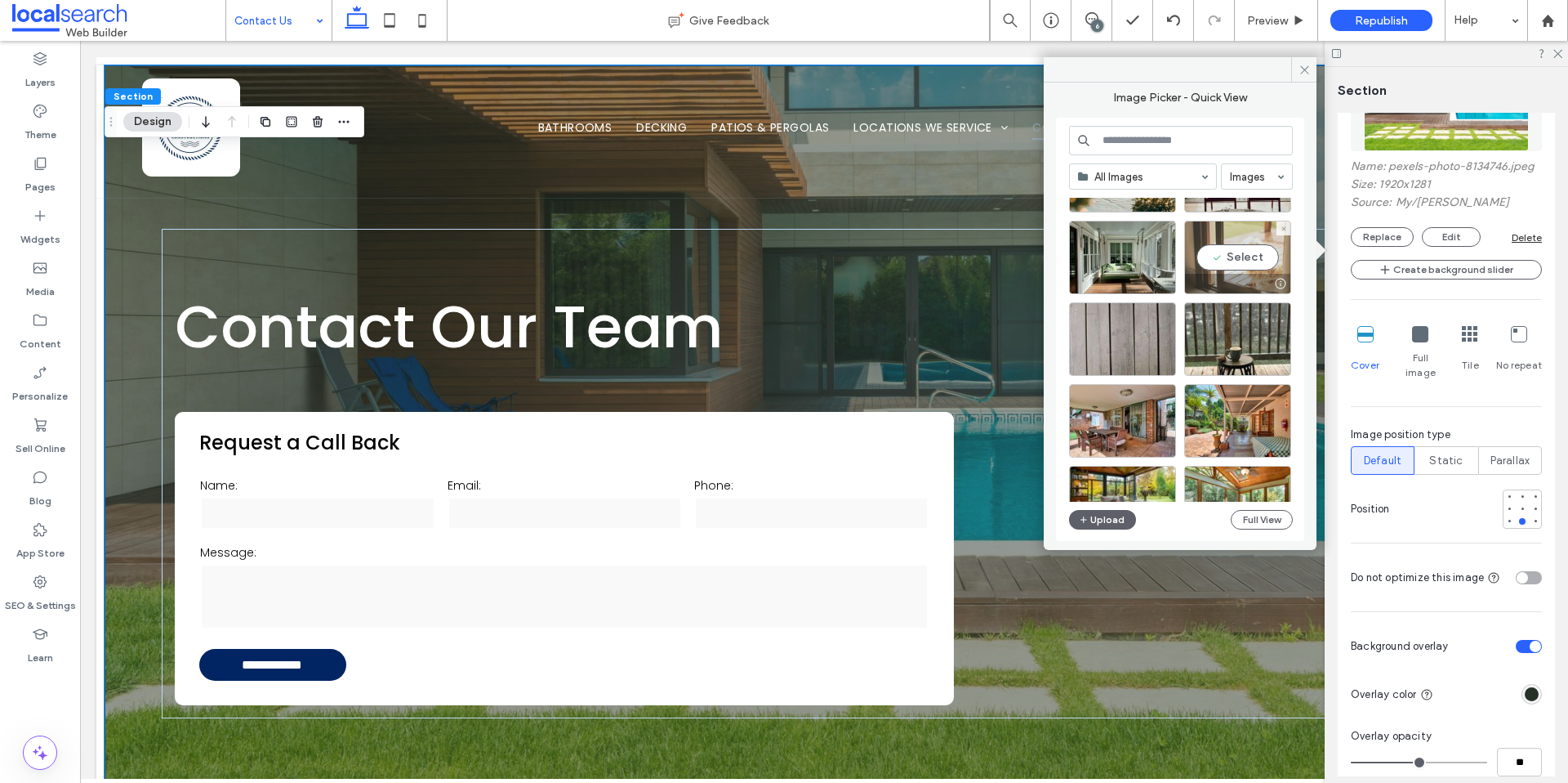
click at [1283, 284] on div at bounding box center [1280, 284] width 21 height 13
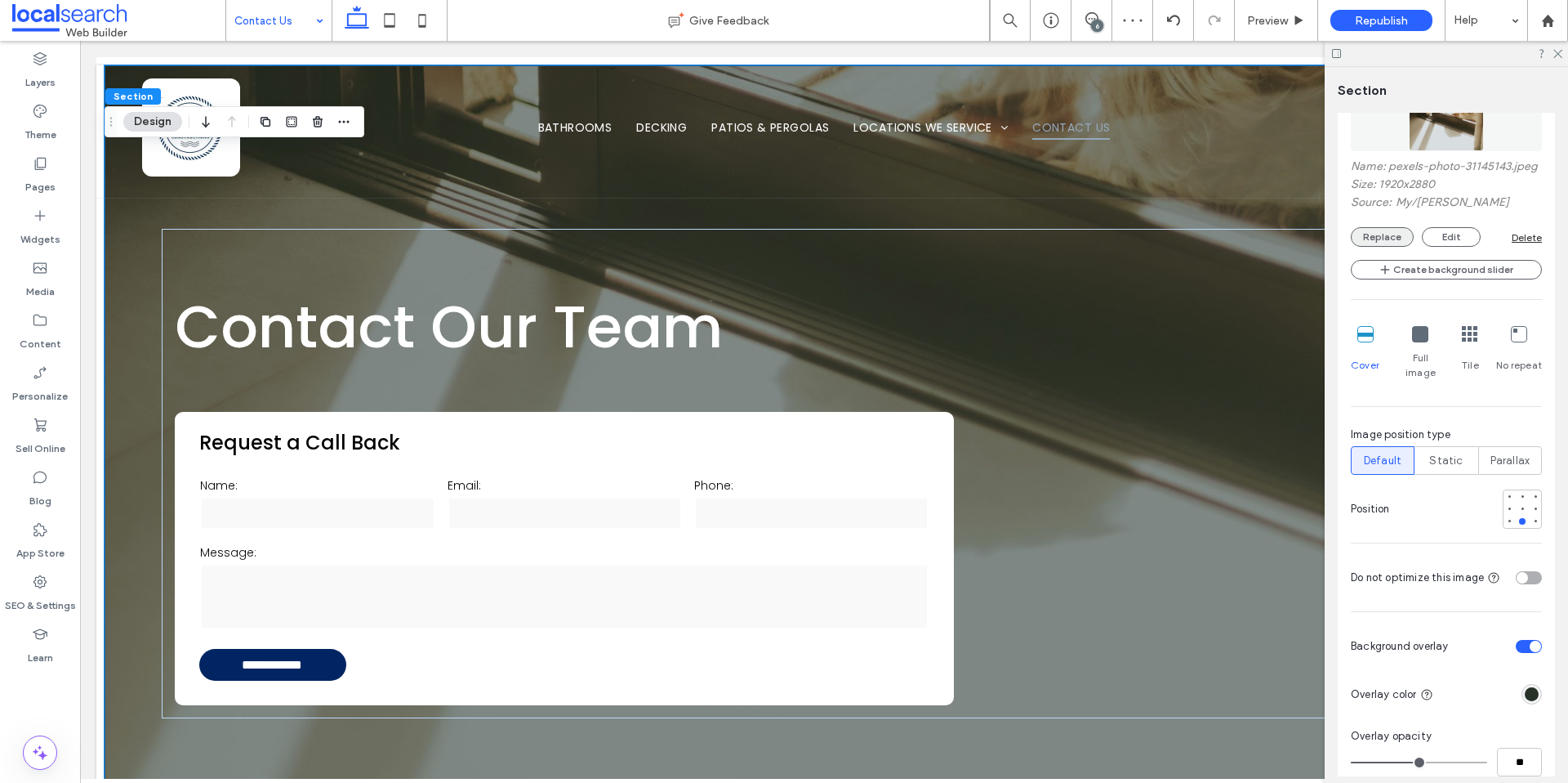
click at [1381, 247] on button "Replace" at bounding box center [1383, 237] width 63 height 20
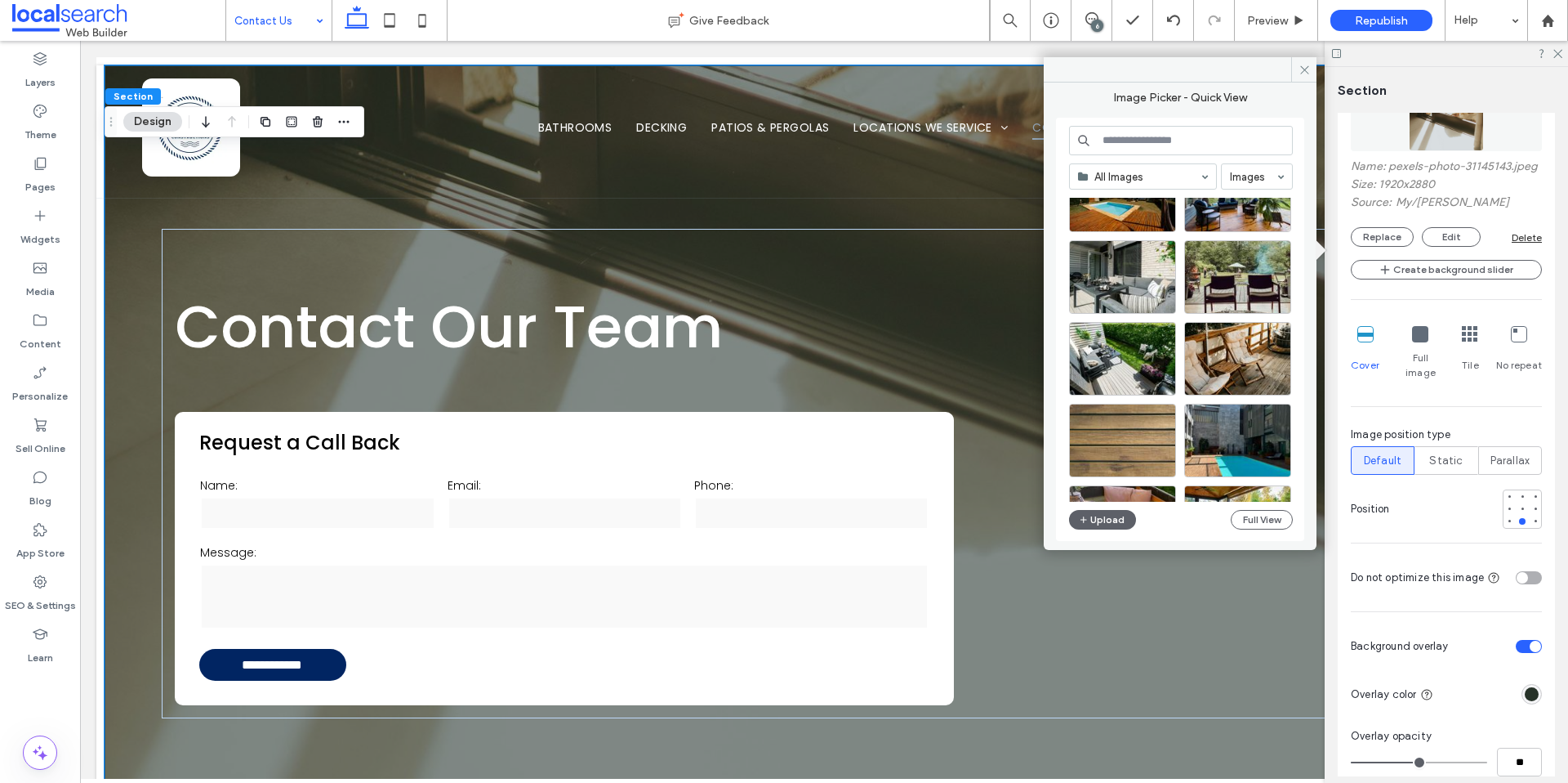
scroll to position [2416, 0]
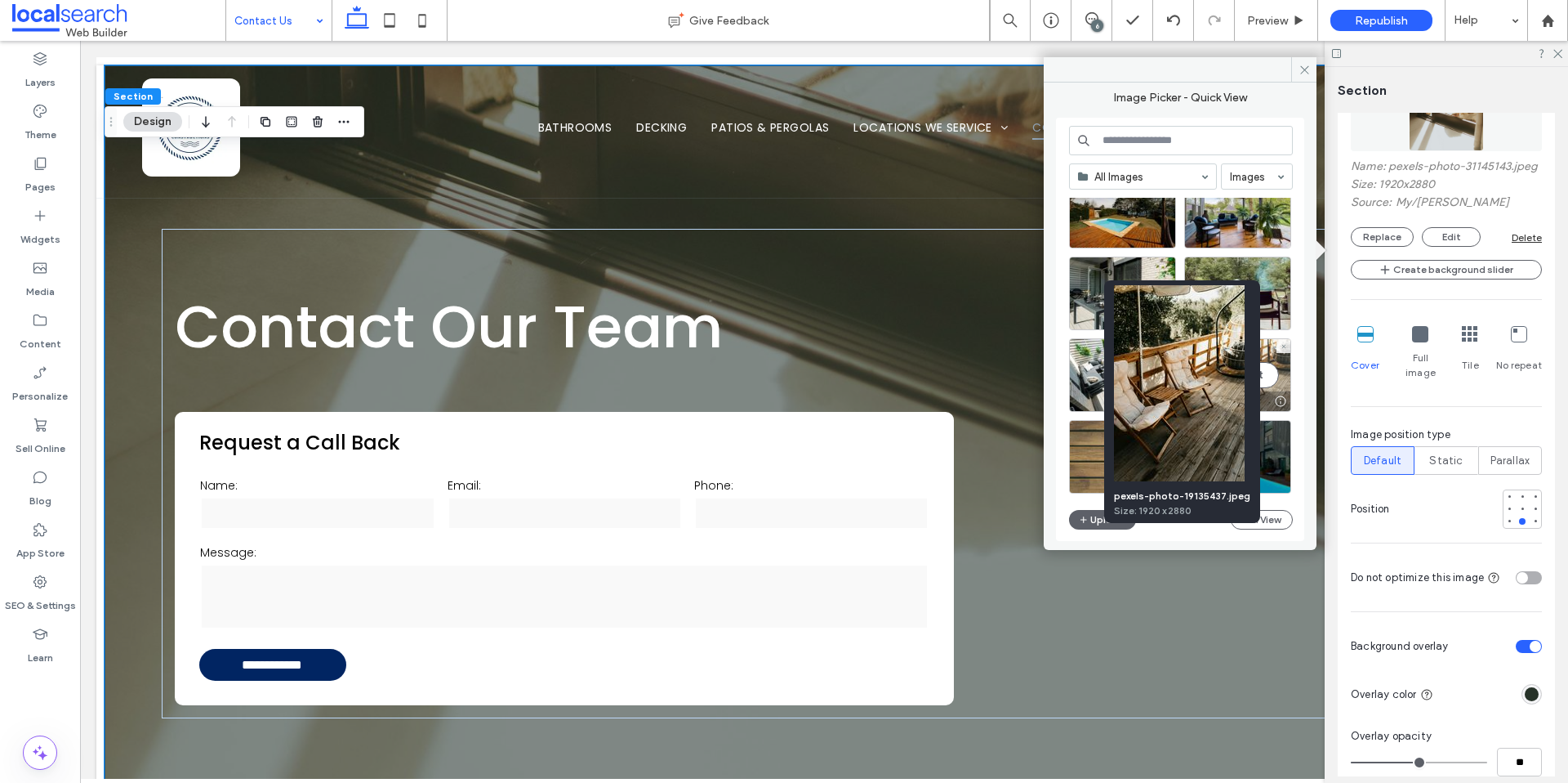
click at [1284, 402] on div at bounding box center [1280, 401] width 21 height 13
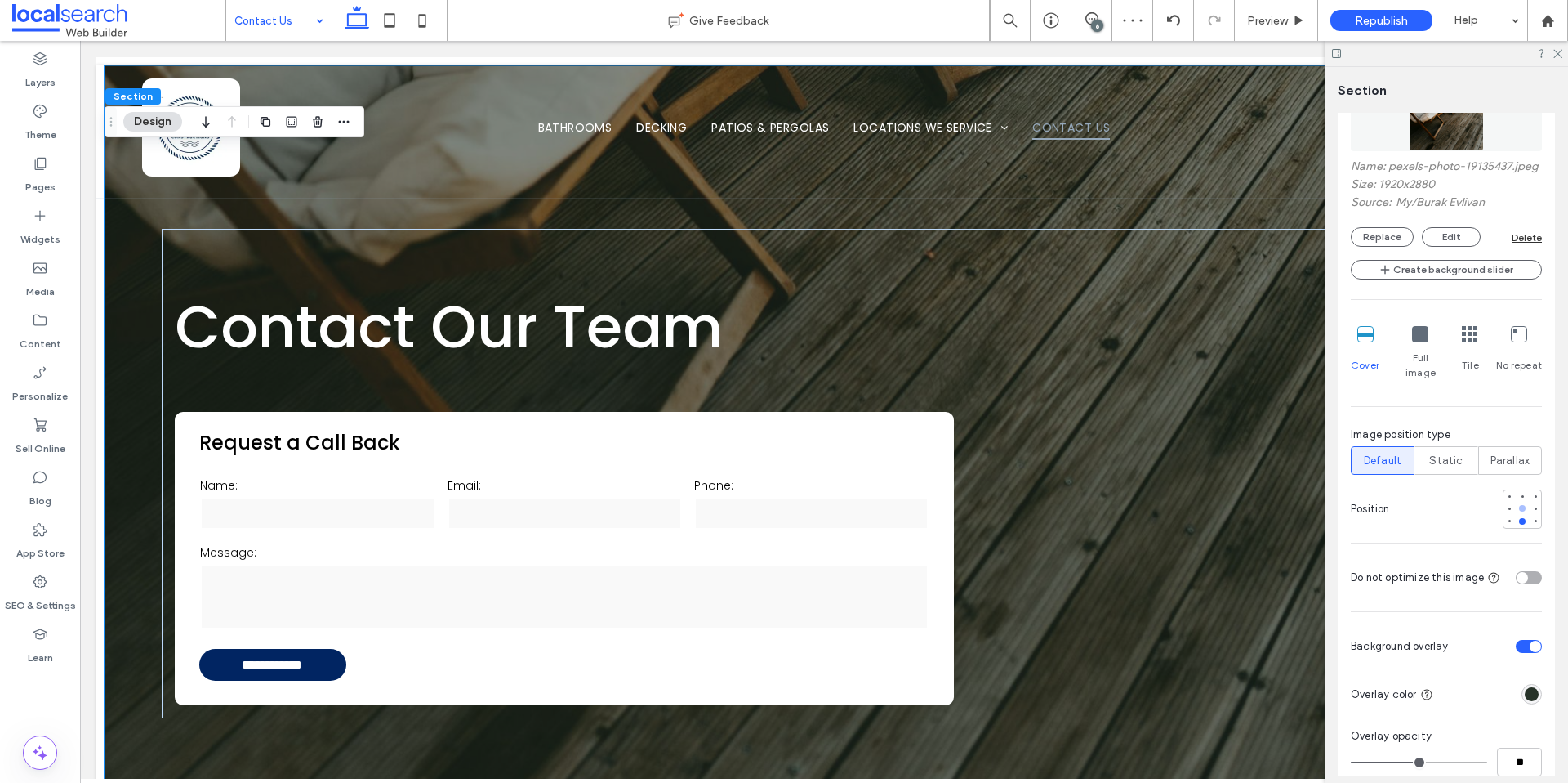
click at [1519, 507] on div at bounding box center [1522, 508] width 7 height 7
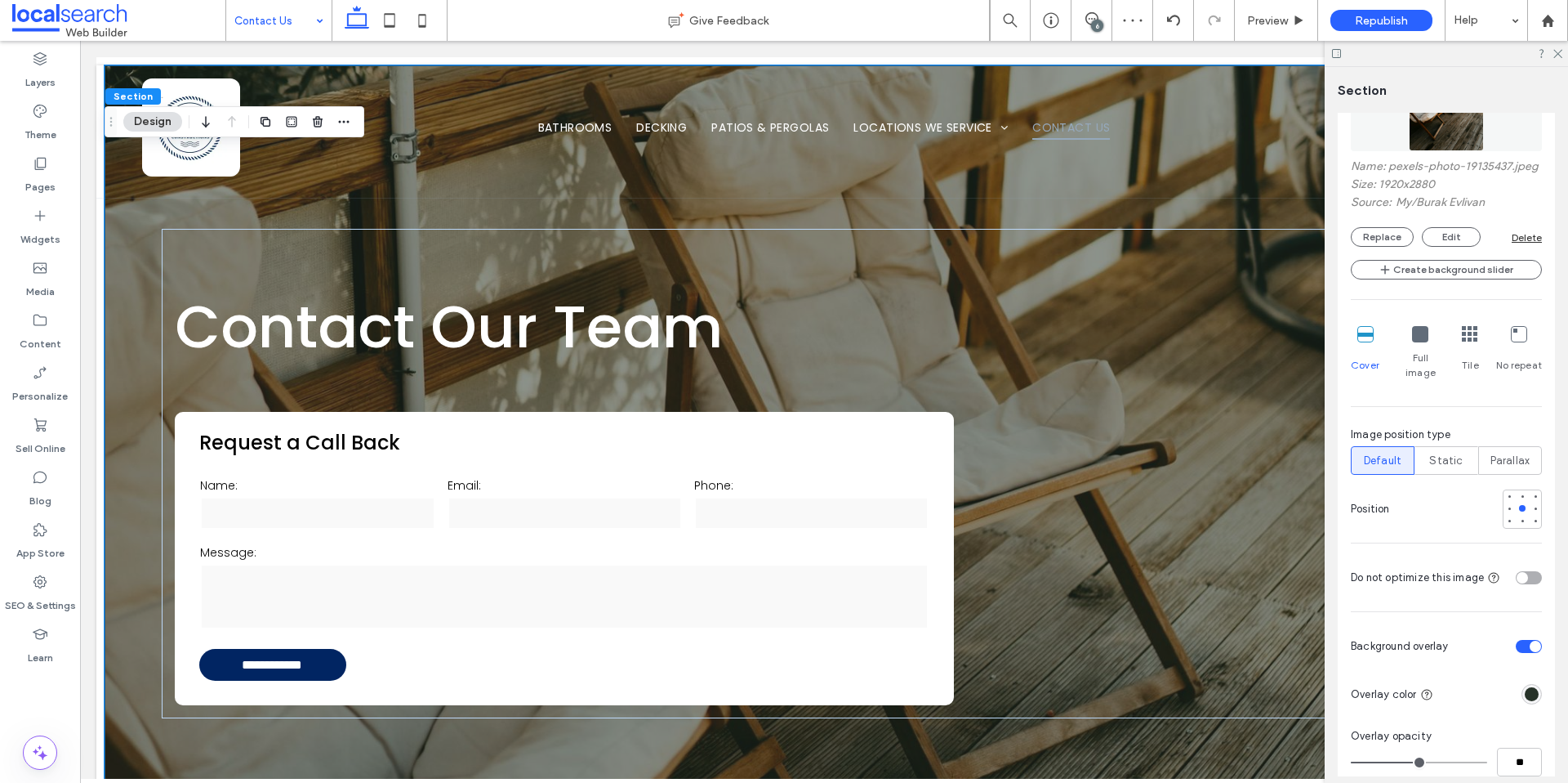
click at [1563, 55] on div at bounding box center [1447, 53] width 244 height 25
click at [1559, 55] on use at bounding box center [1558, 54] width 9 height 9
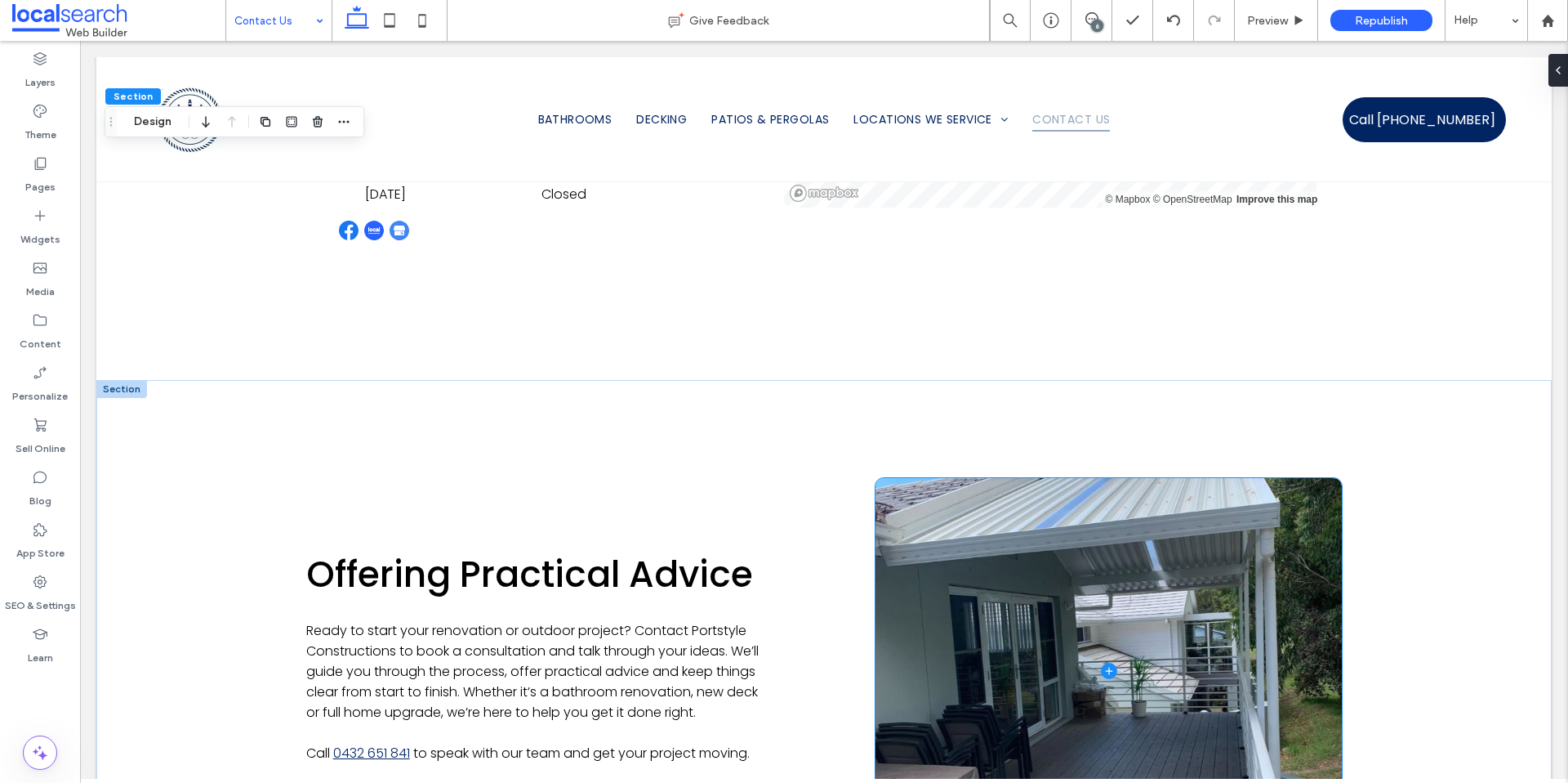
scroll to position [1228, 0]
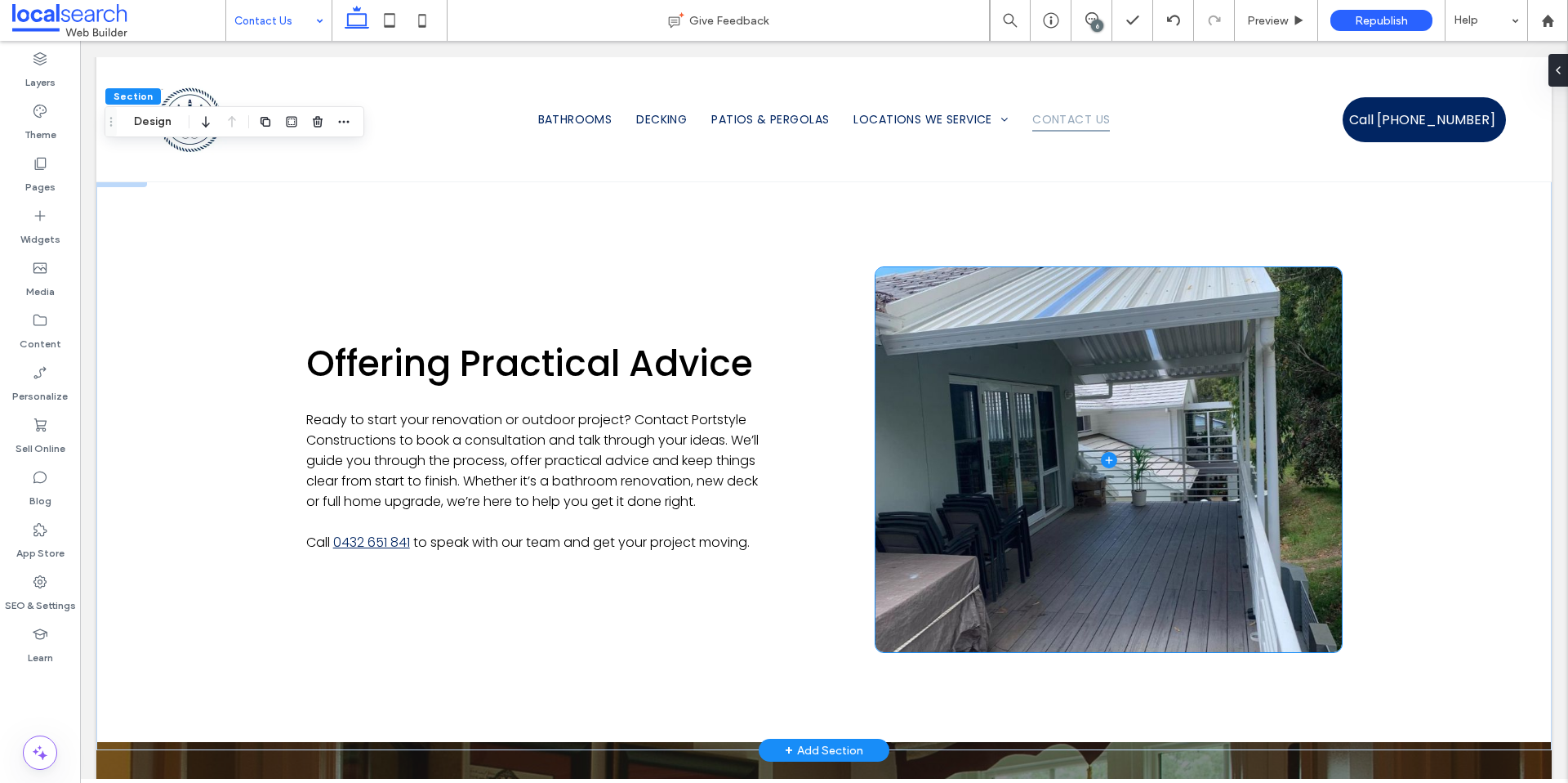
click at [1048, 535] on span at bounding box center [1109, 459] width 467 height 384
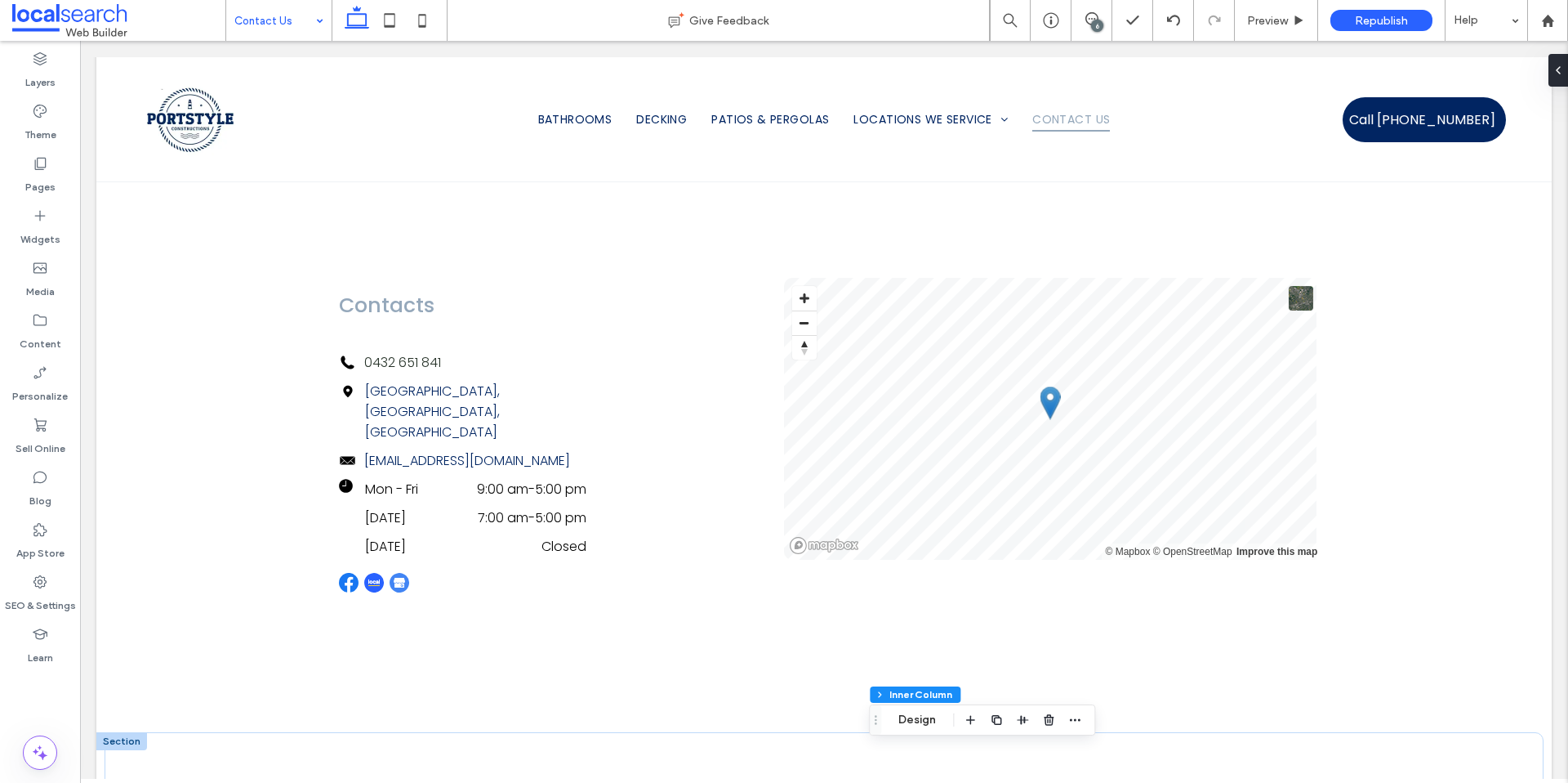
scroll to position [0, 0]
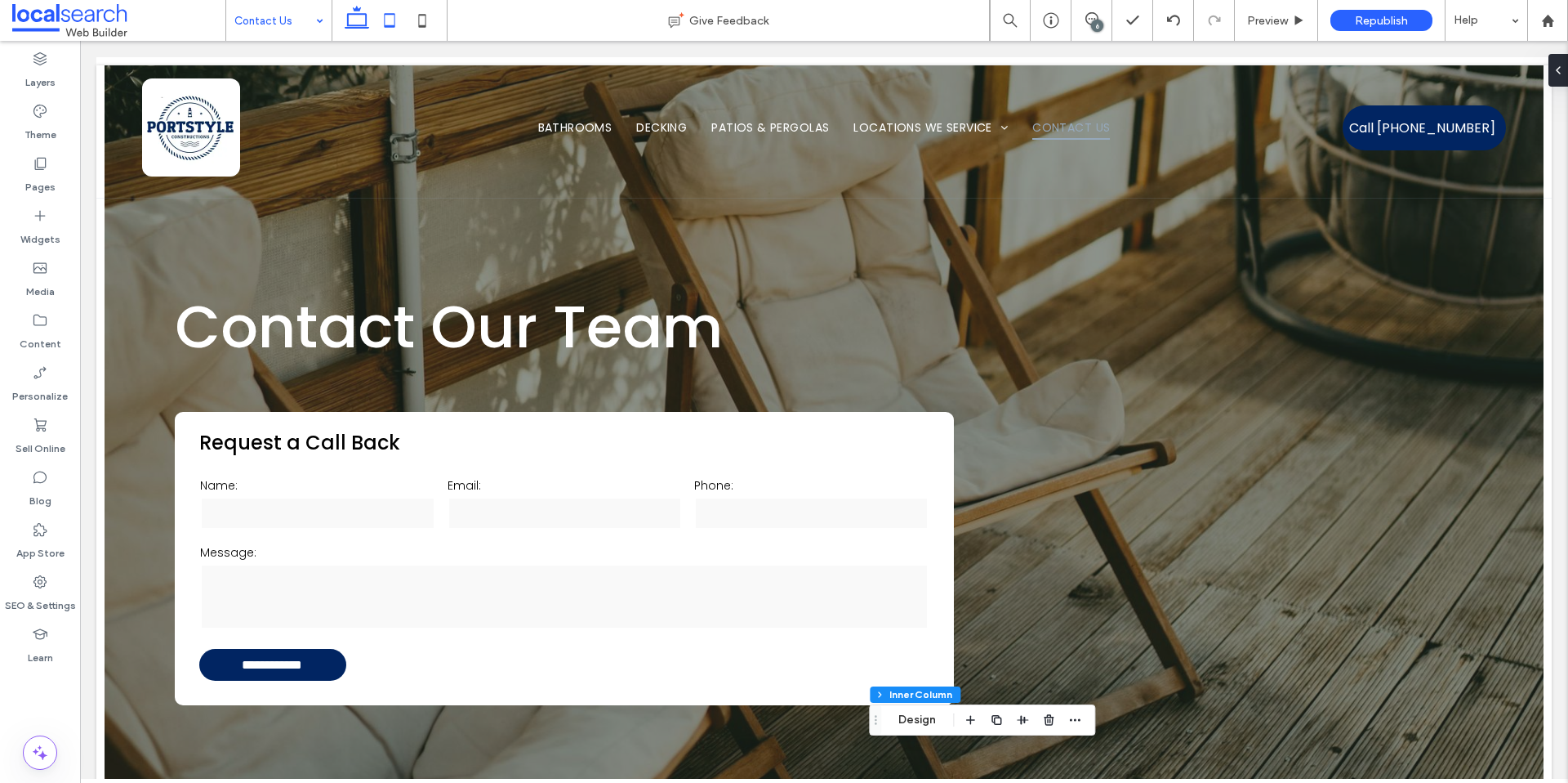
click at [398, 25] on icon at bounding box center [389, 20] width 32 height 32
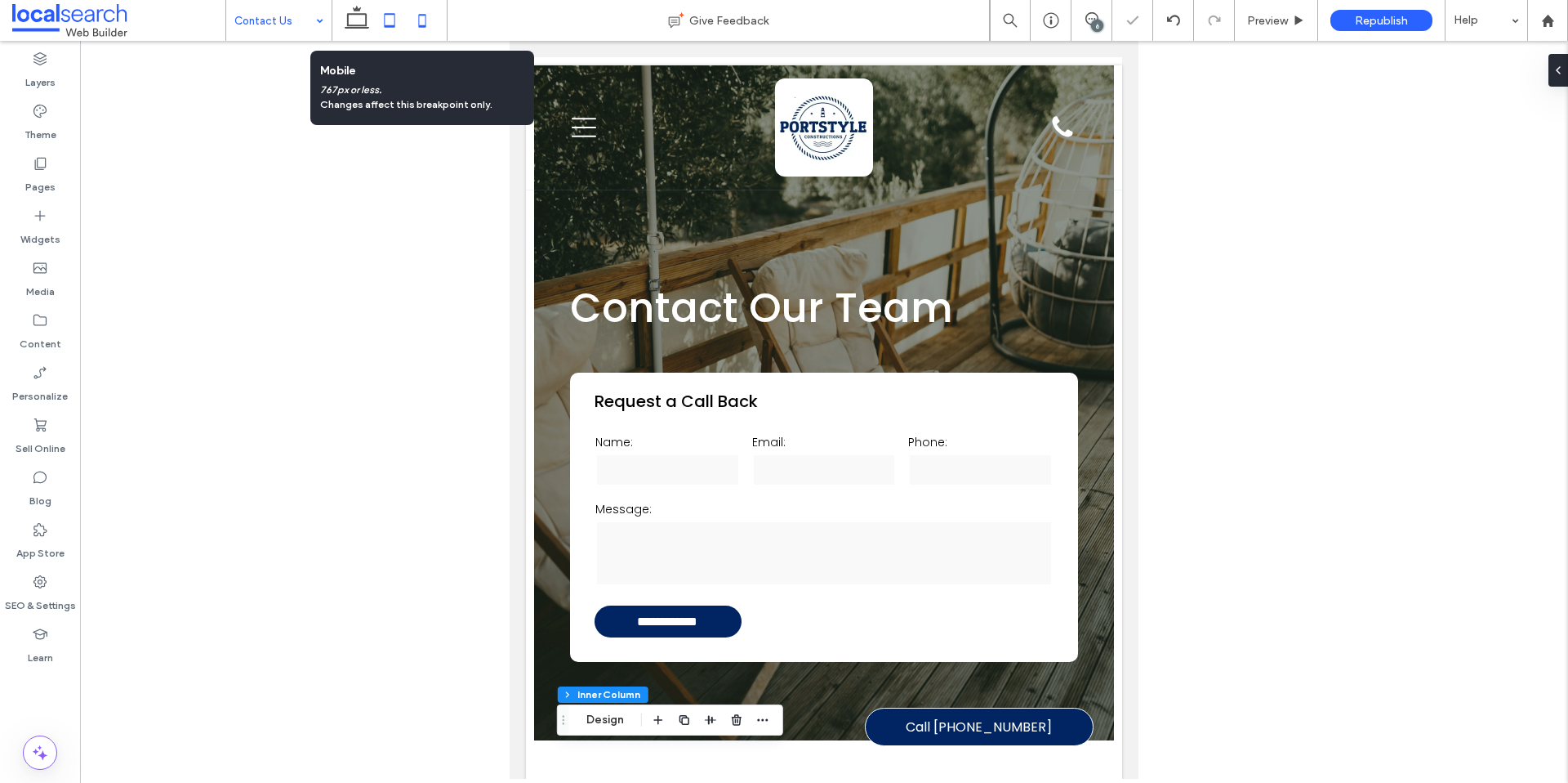
click at [418, 23] on icon at bounding box center [422, 20] width 32 height 32
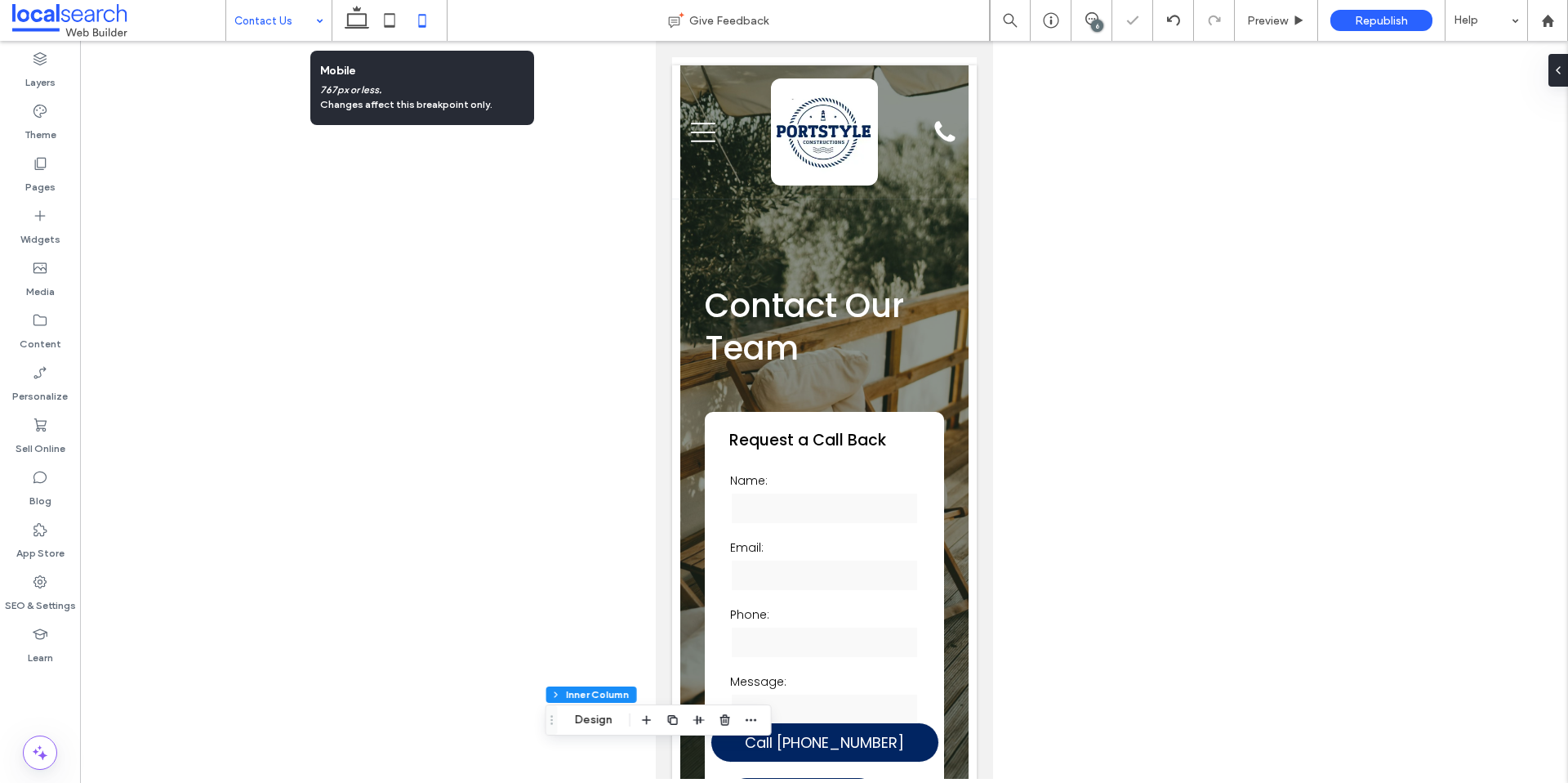
type input "***"
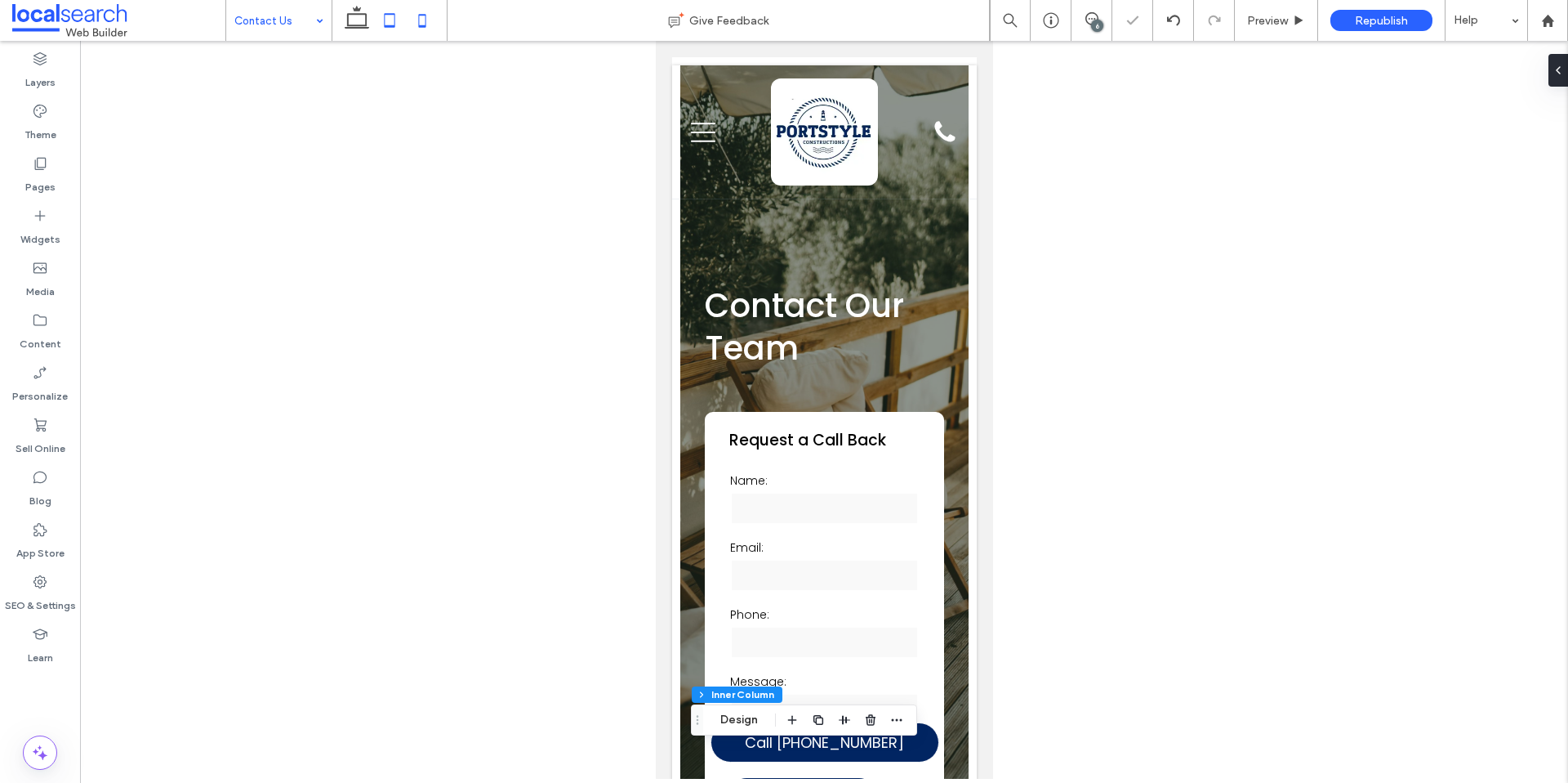
click at [392, 24] on icon at bounding box center [389, 20] width 32 height 32
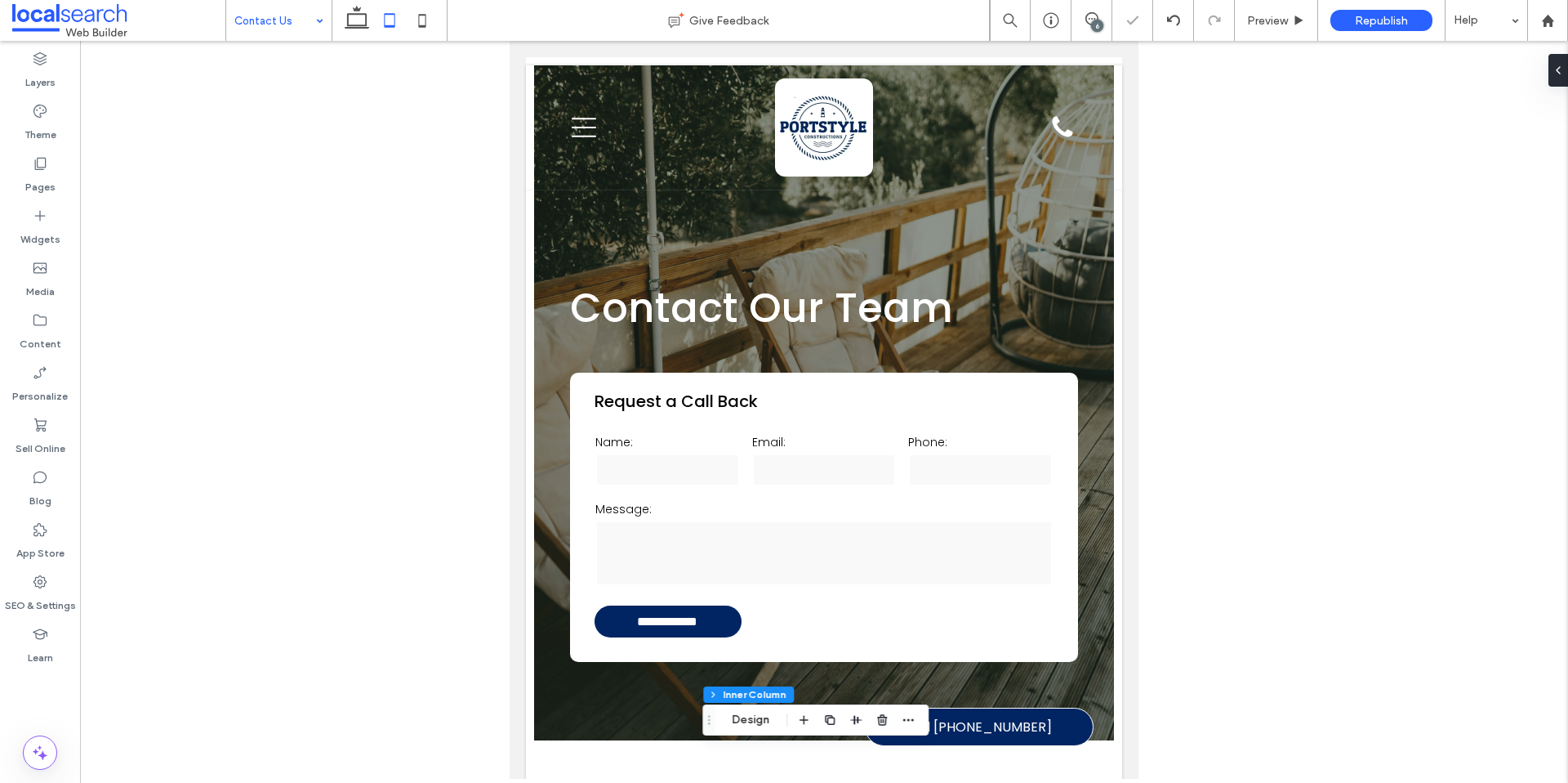
type input "***"
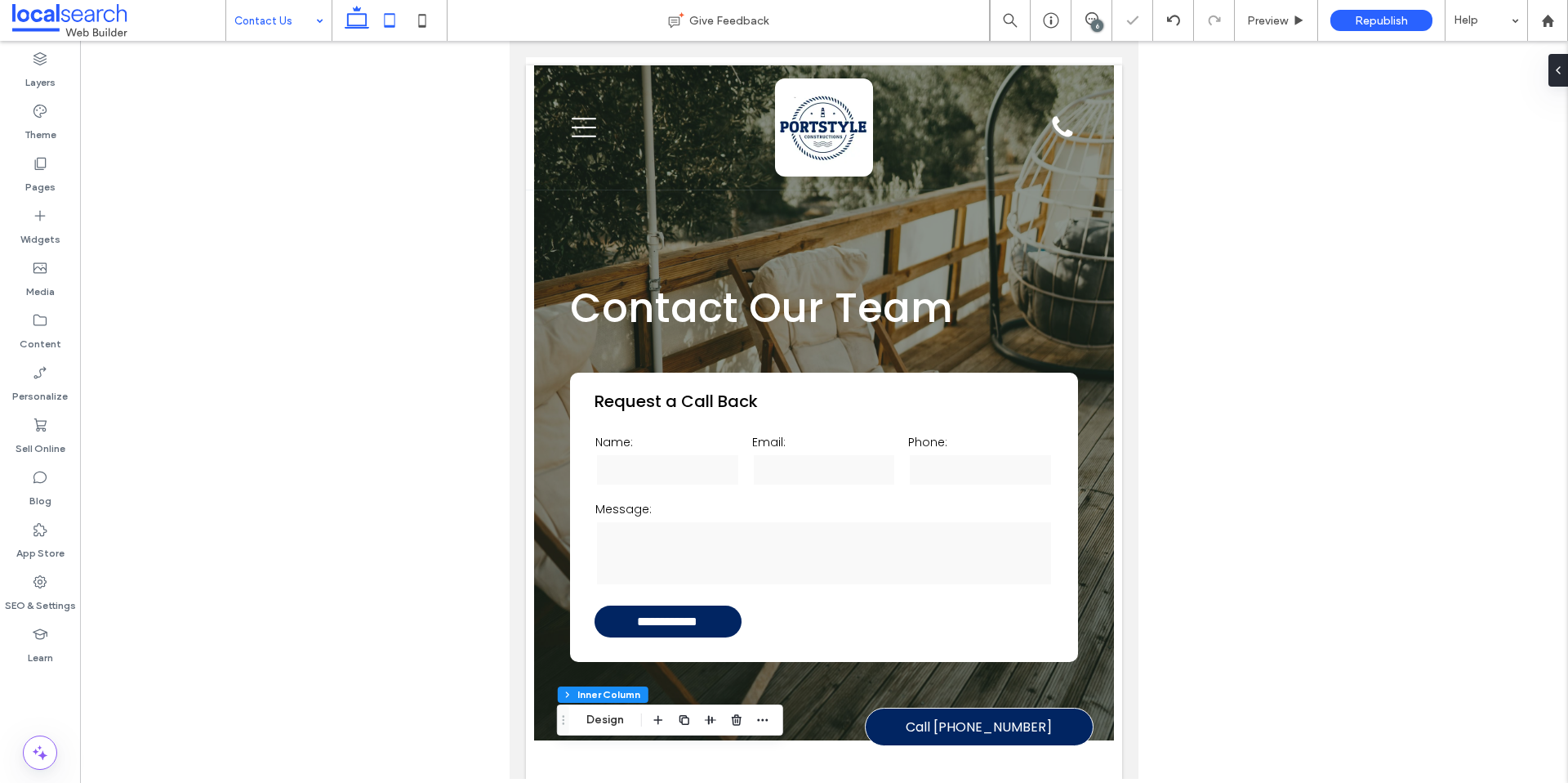
click at [358, 24] on use at bounding box center [356, 17] width 24 height 22
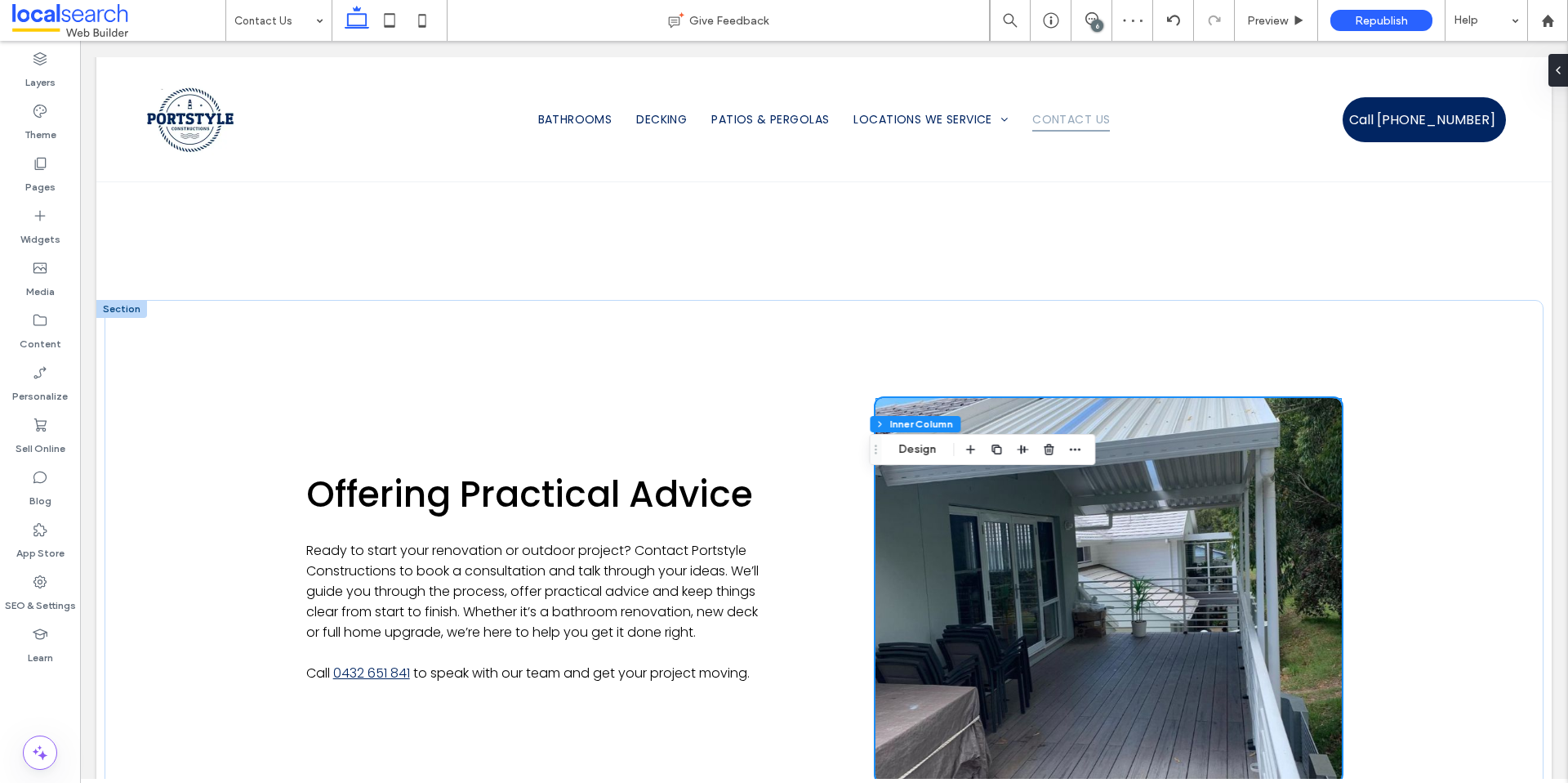
scroll to position [1098, 0]
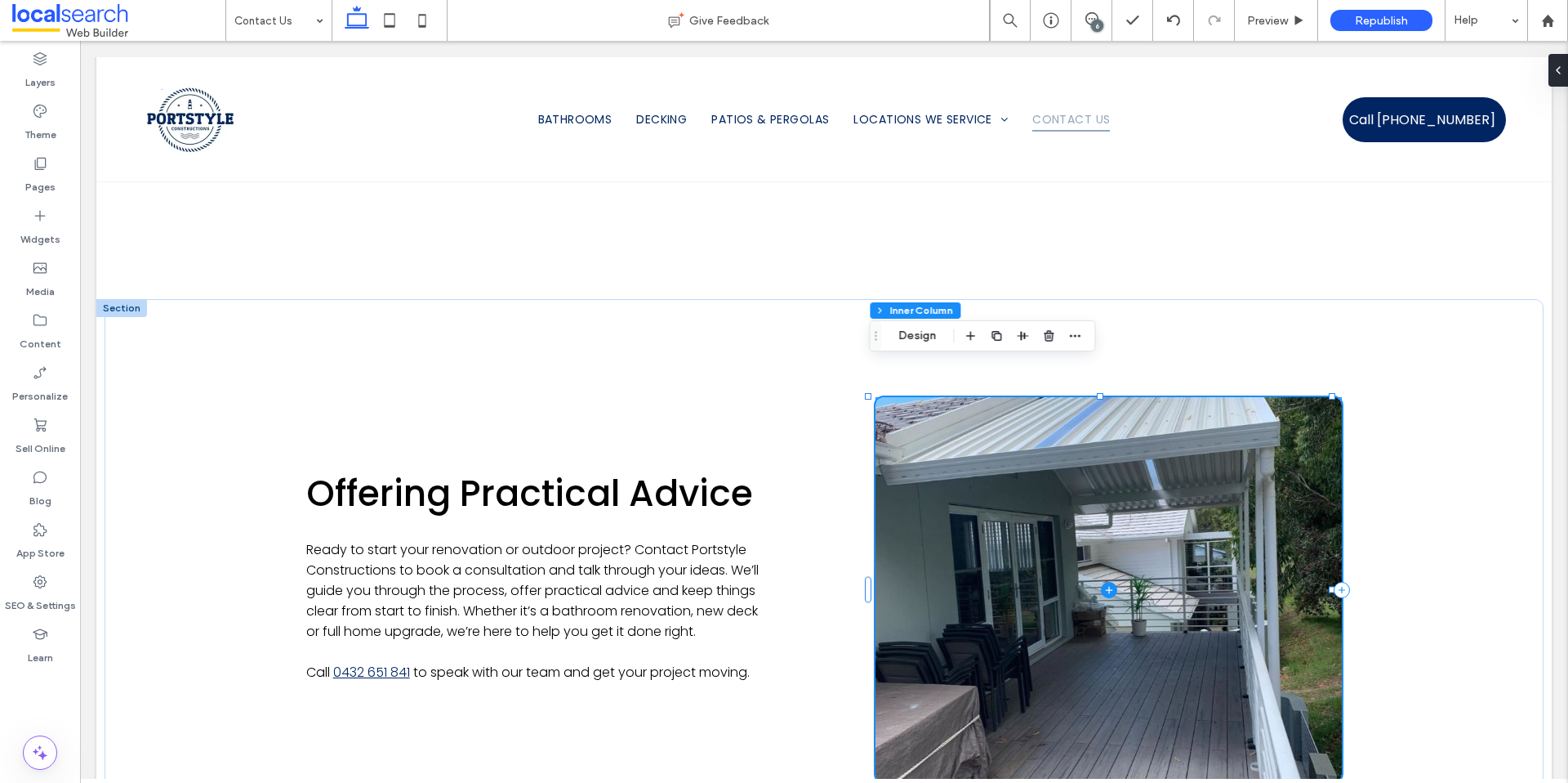
click at [947, 562] on span at bounding box center [1109, 589] width 467 height 384
click at [1558, 72] on div at bounding box center [1555, 70] width 26 height 32
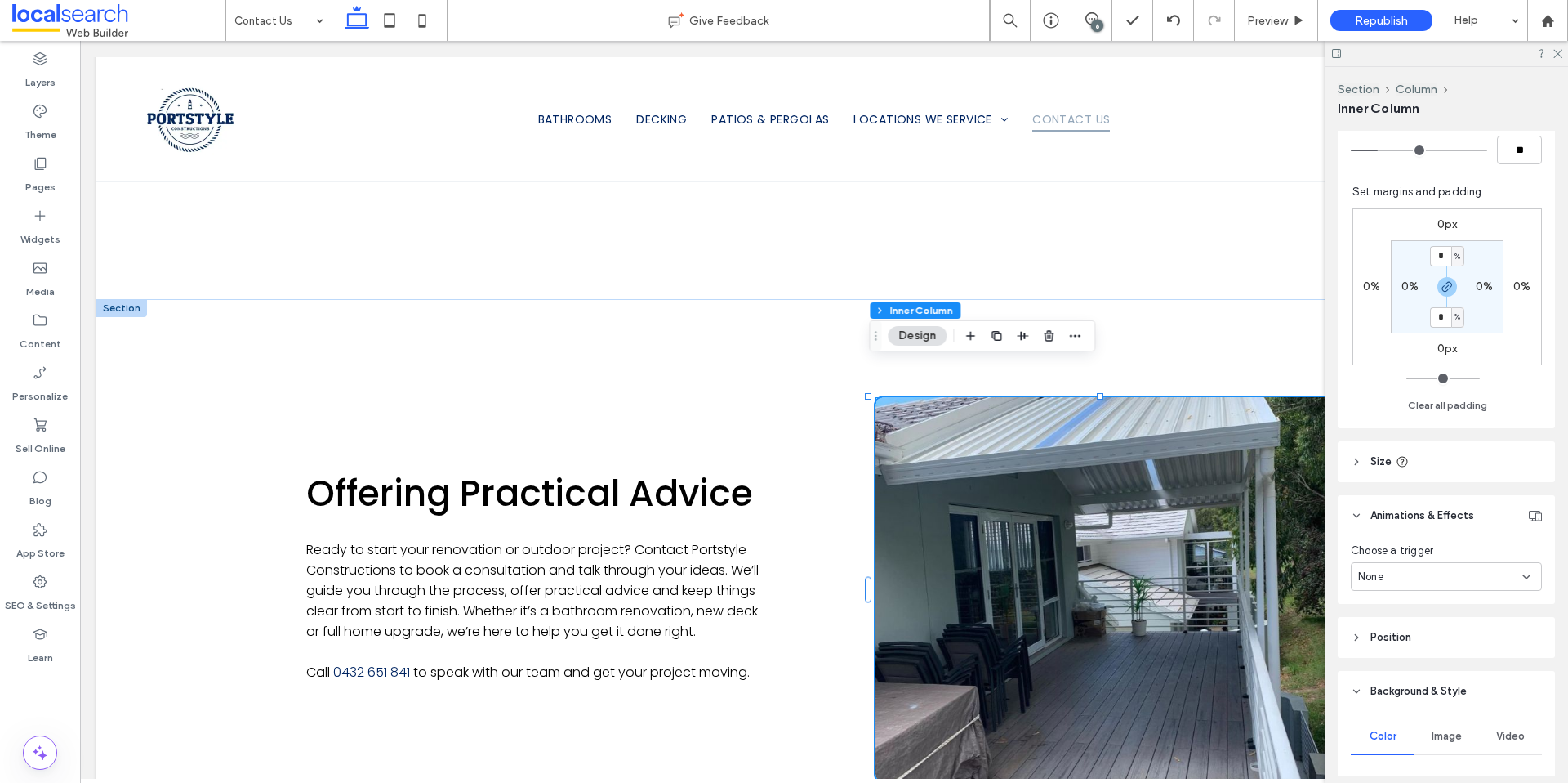
scroll to position [141, 0]
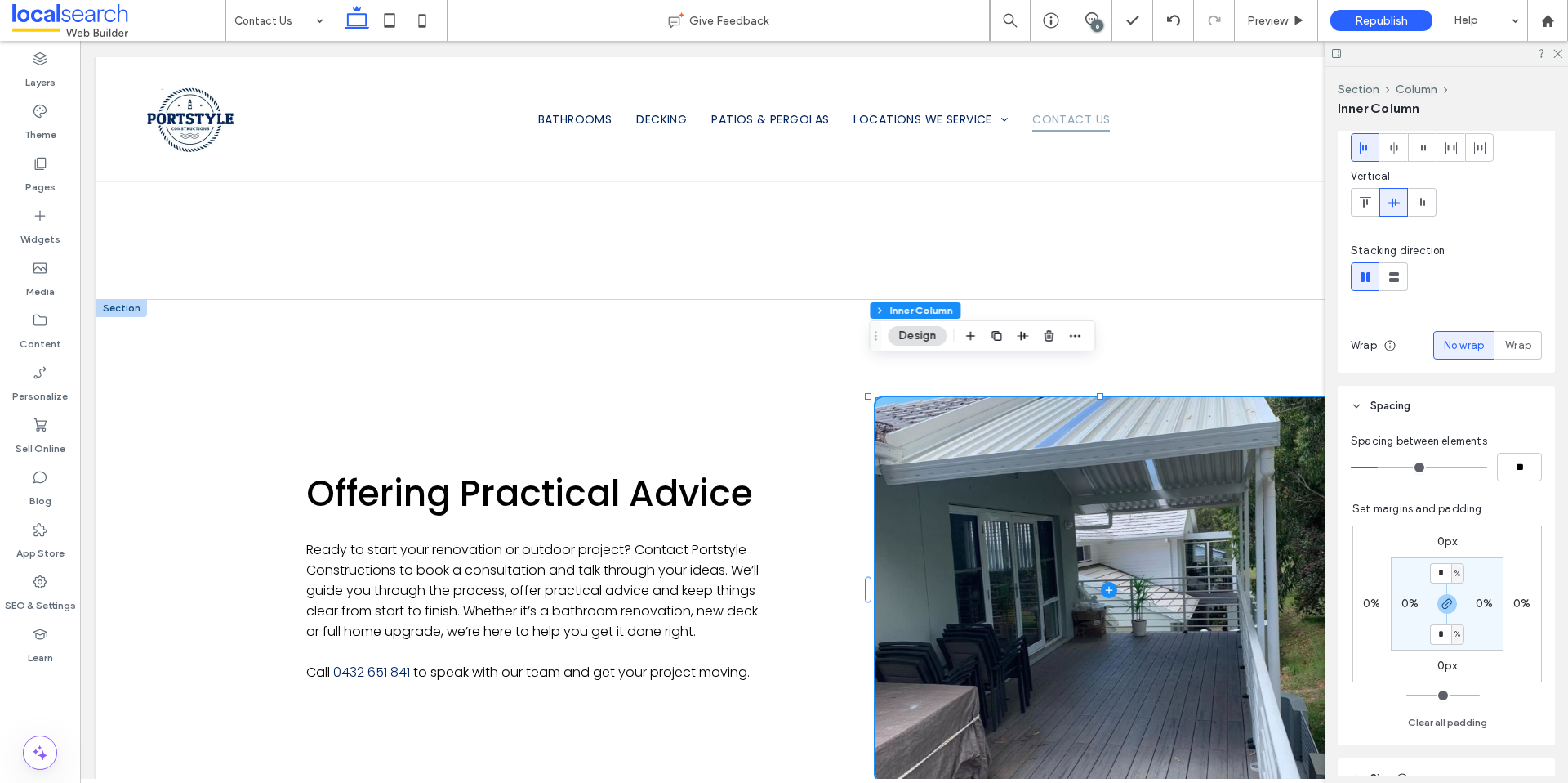
click at [1061, 560] on span at bounding box center [1109, 589] width 467 height 384
click at [976, 496] on span at bounding box center [1109, 589] width 467 height 384
click at [1026, 489] on span at bounding box center [1109, 589] width 467 height 384
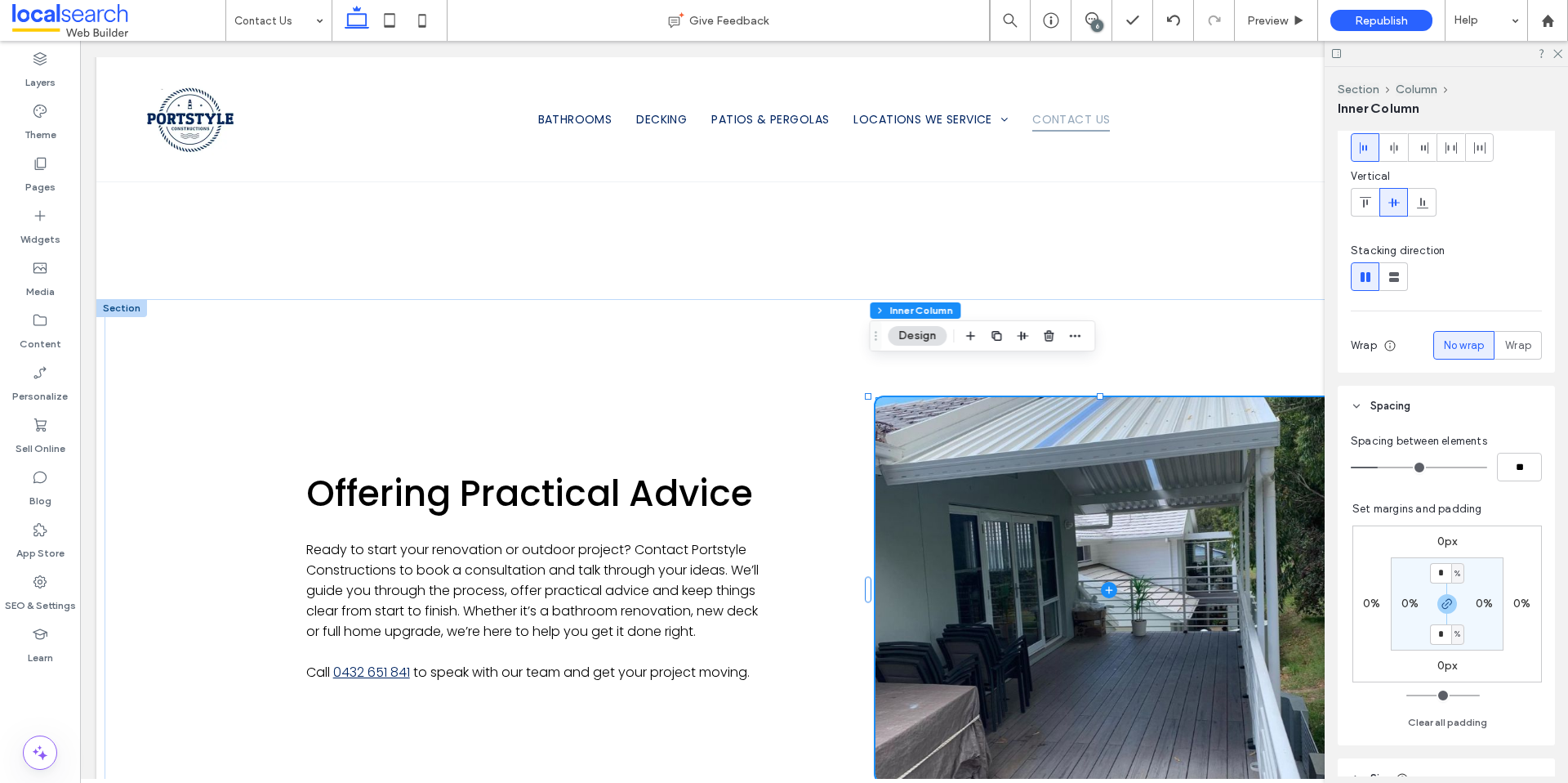
click at [1026, 489] on span at bounding box center [1109, 589] width 467 height 384
click at [1103, 582] on icon at bounding box center [1110, 590] width 17 height 17
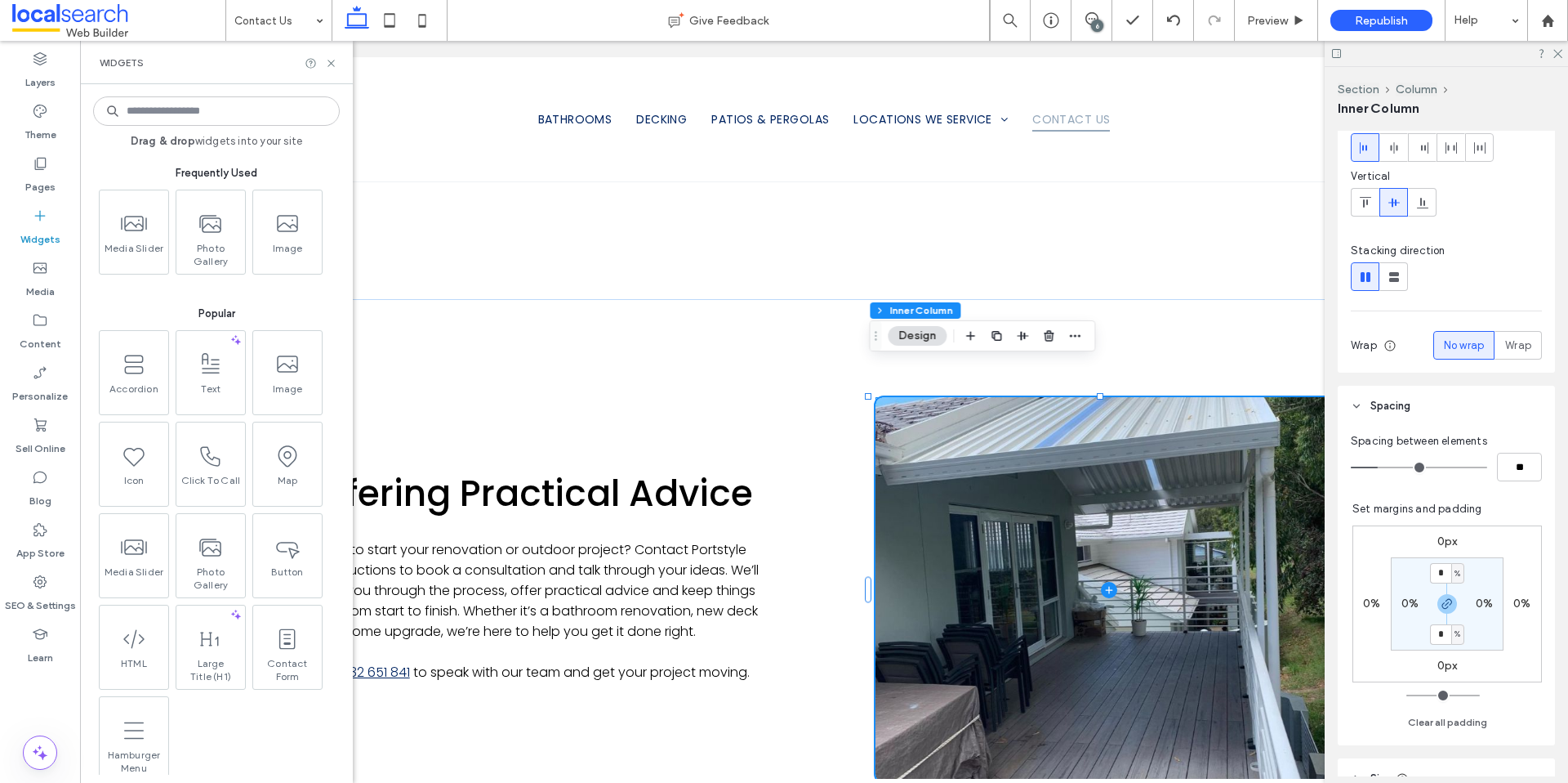
drag, startPoint x: 1187, startPoint y: 548, endPoint x: 1149, endPoint y: 510, distance: 53.7
click at [1187, 548] on span at bounding box center [1109, 589] width 467 height 384
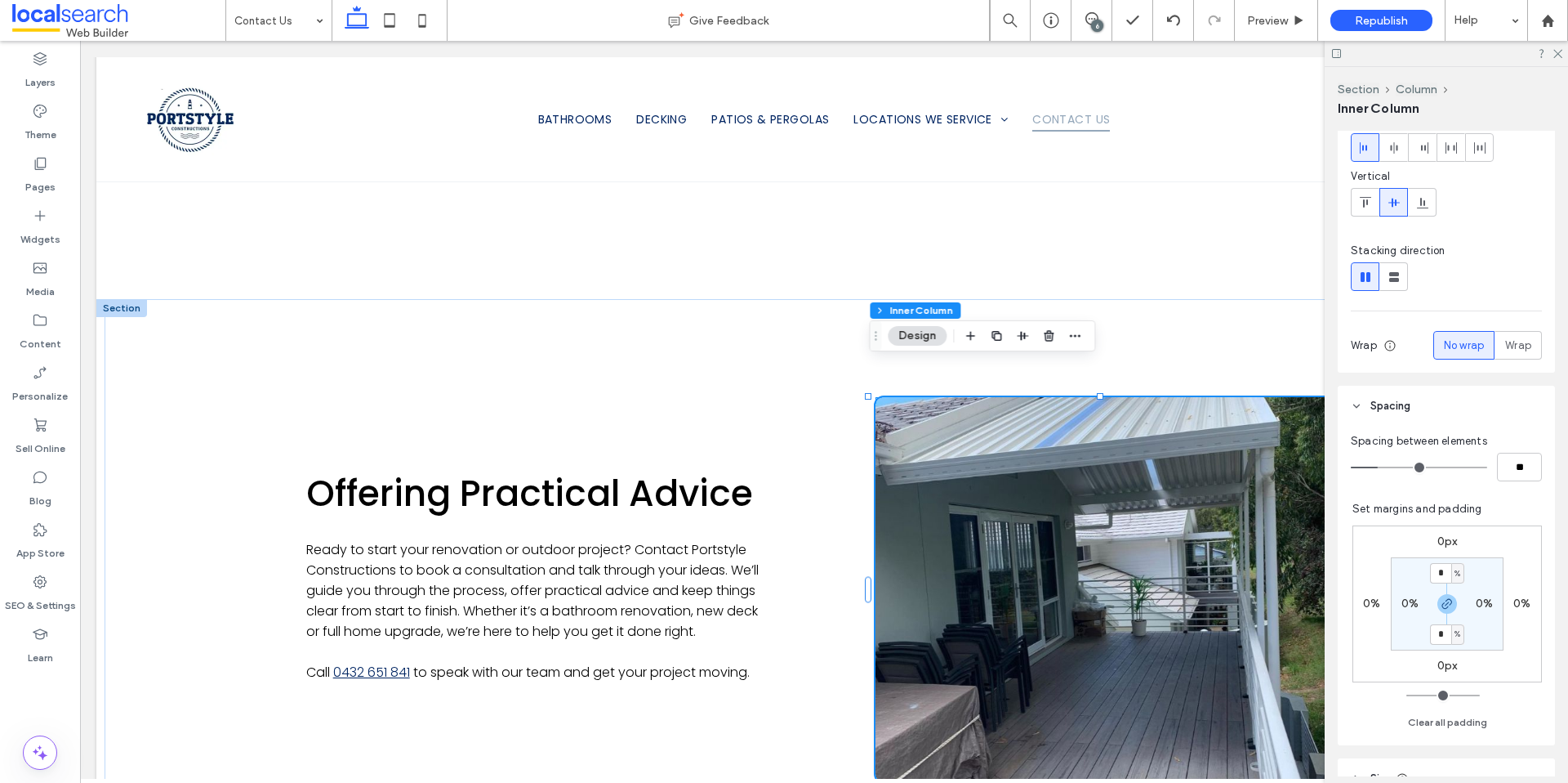
drag, startPoint x: 1558, startPoint y: 57, endPoint x: 1551, endPoint y: 67, distance: 12.2
click at [1558, 57] on icon at bounding box center [1557, 52] width 11 height 11
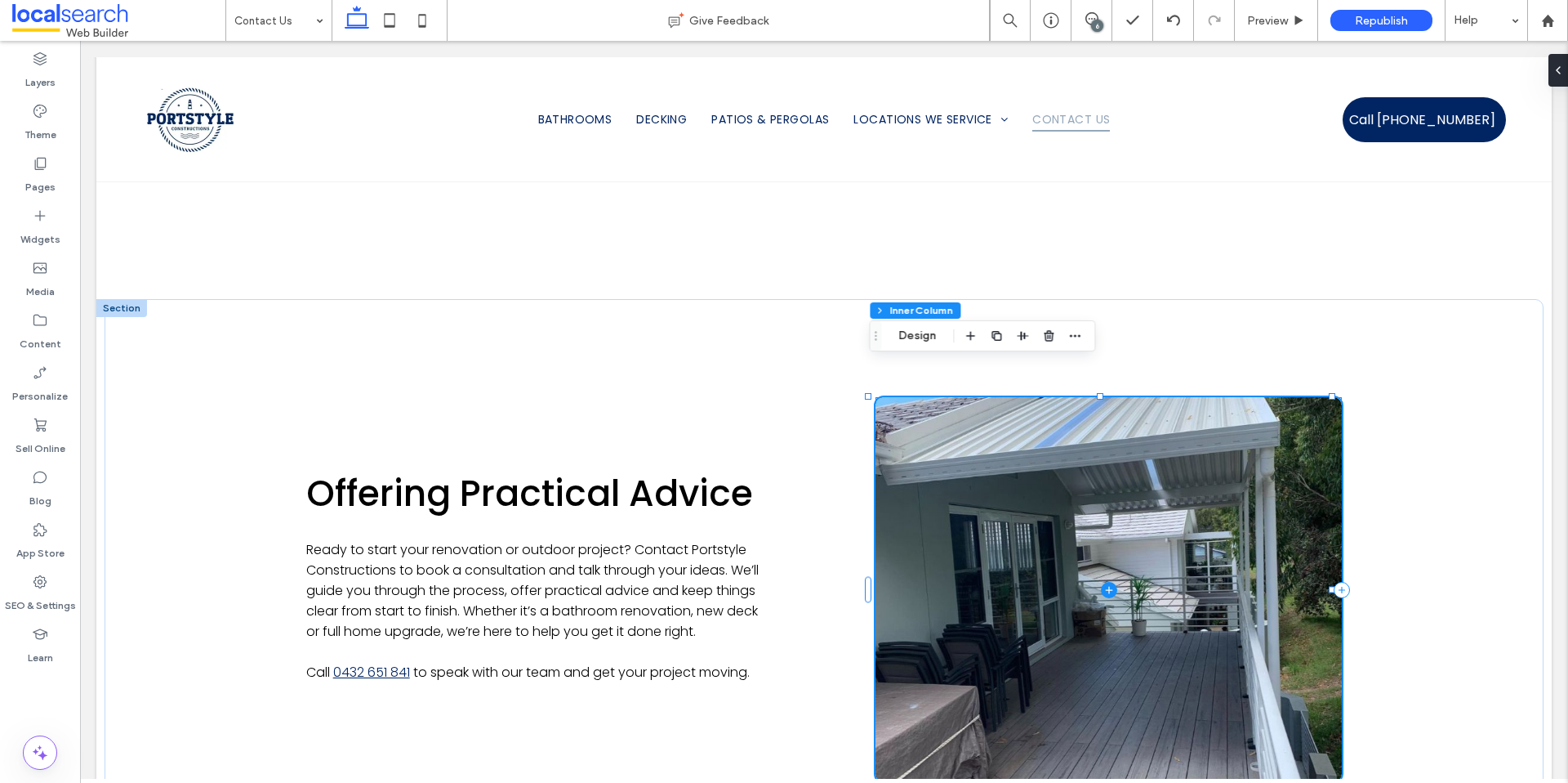
click at [942, 411] on span at bounding box center [1109, 589] width 467 height 384
click at [962, 471] on span at bounding box center [1109, 589] width 467 height 384
click at [962, 469] on span at bounding box center [1109, 589] width 467 height 384
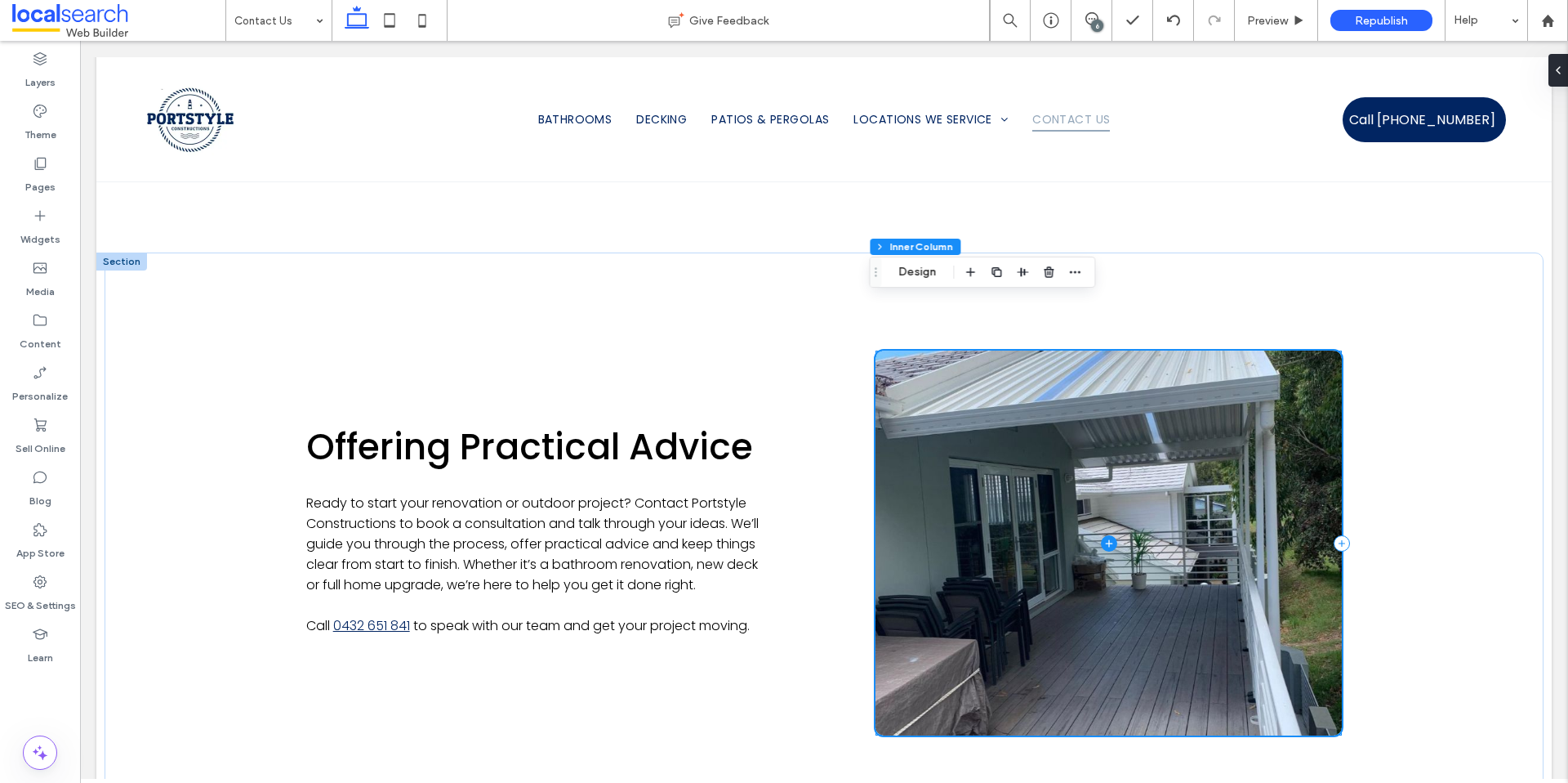
scroll to position [1229, 0]
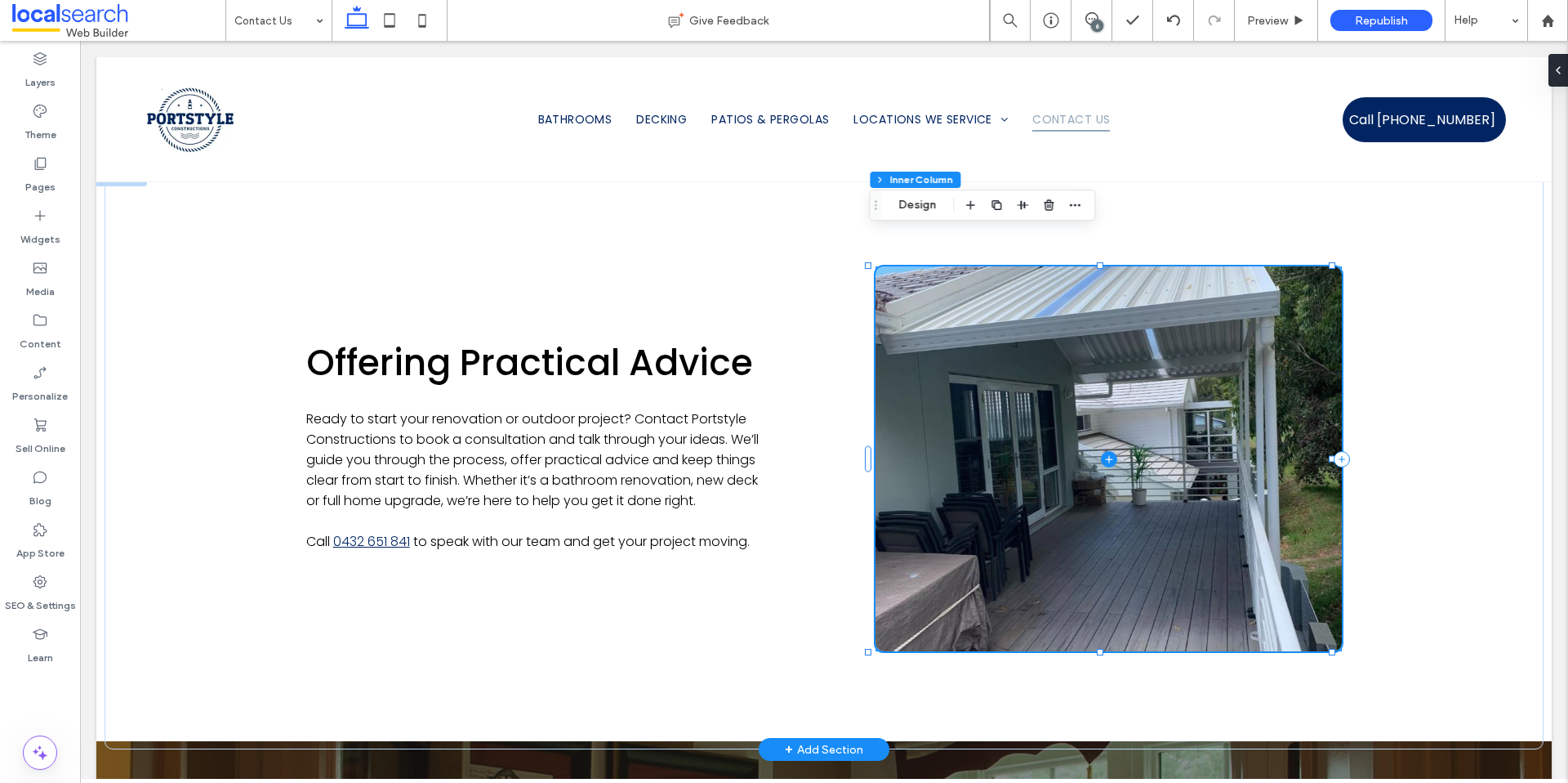
click at [1130, 492] on span at bounding box center [1109, 458] width 467 height 384
drag, startPoint x: 1562, startPoint y: 71, endPoint x: 1483, endPoint y: 31, distance: 88.5
click at [1562, 71] on div at bounding box center [1555, 70] width 26 height 32
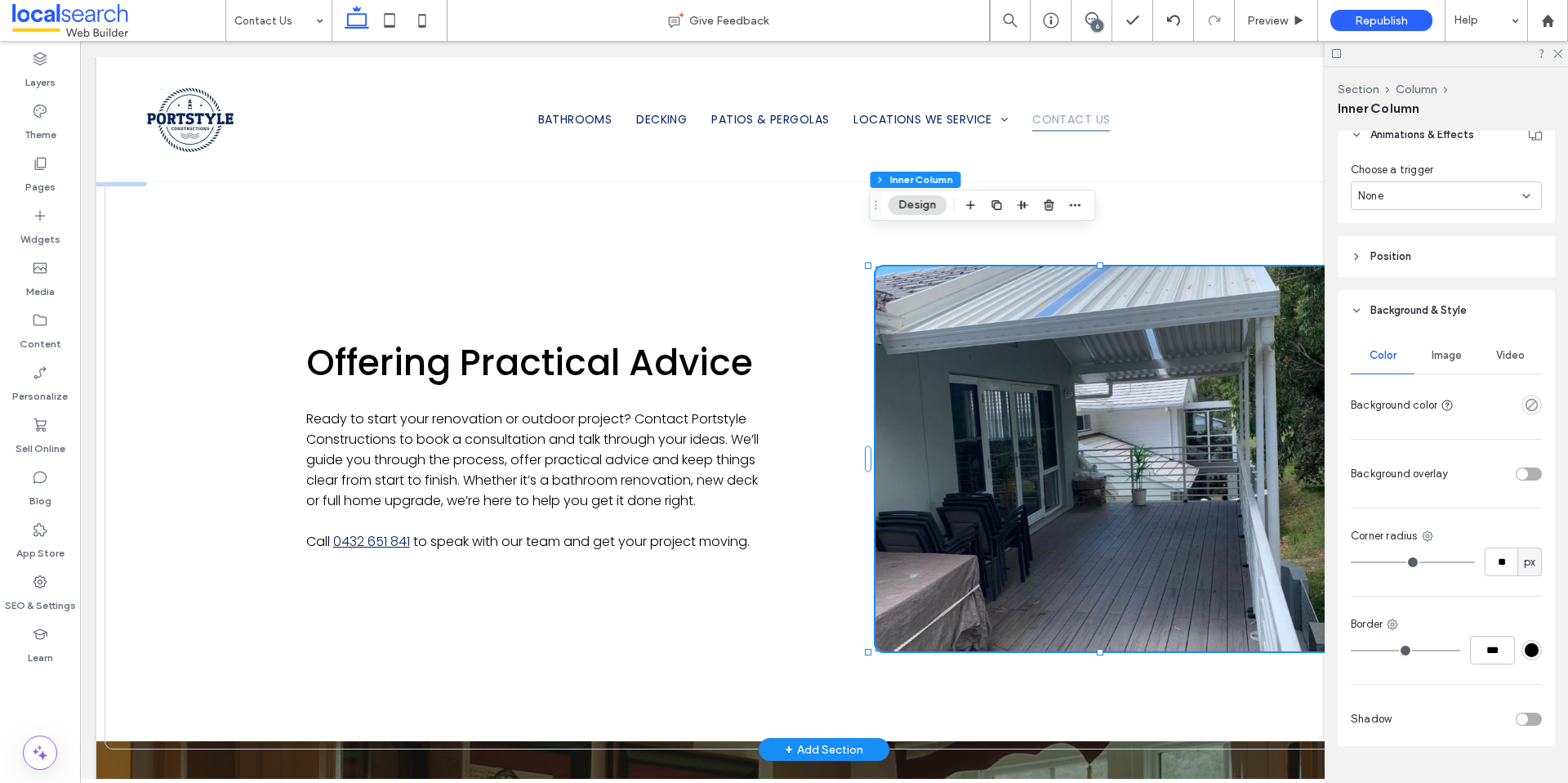
scroll to position [875, 0]
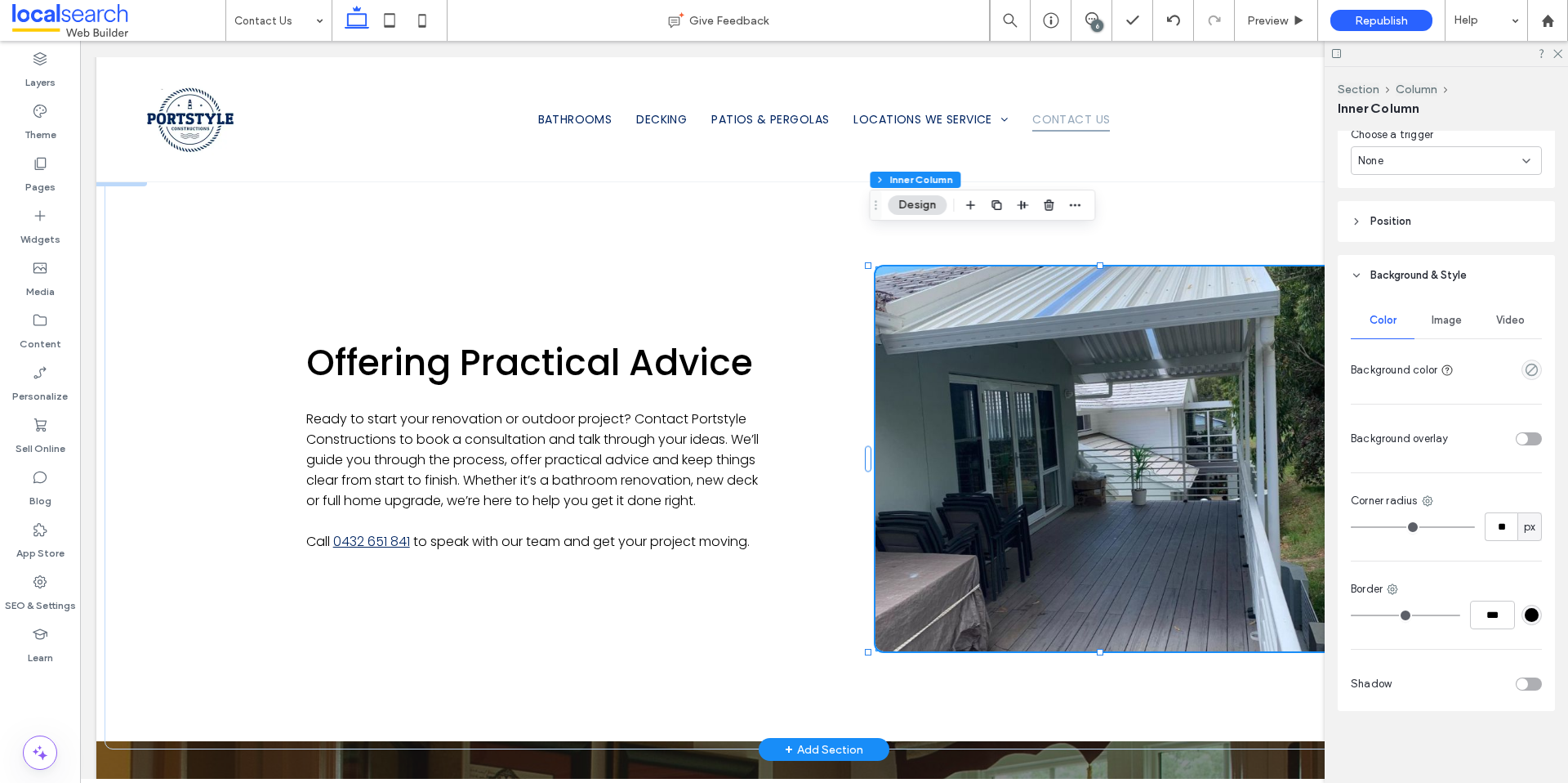
click at [1443, 325] on span "Image" at bounding box center [1447, 320] width 30 height 13
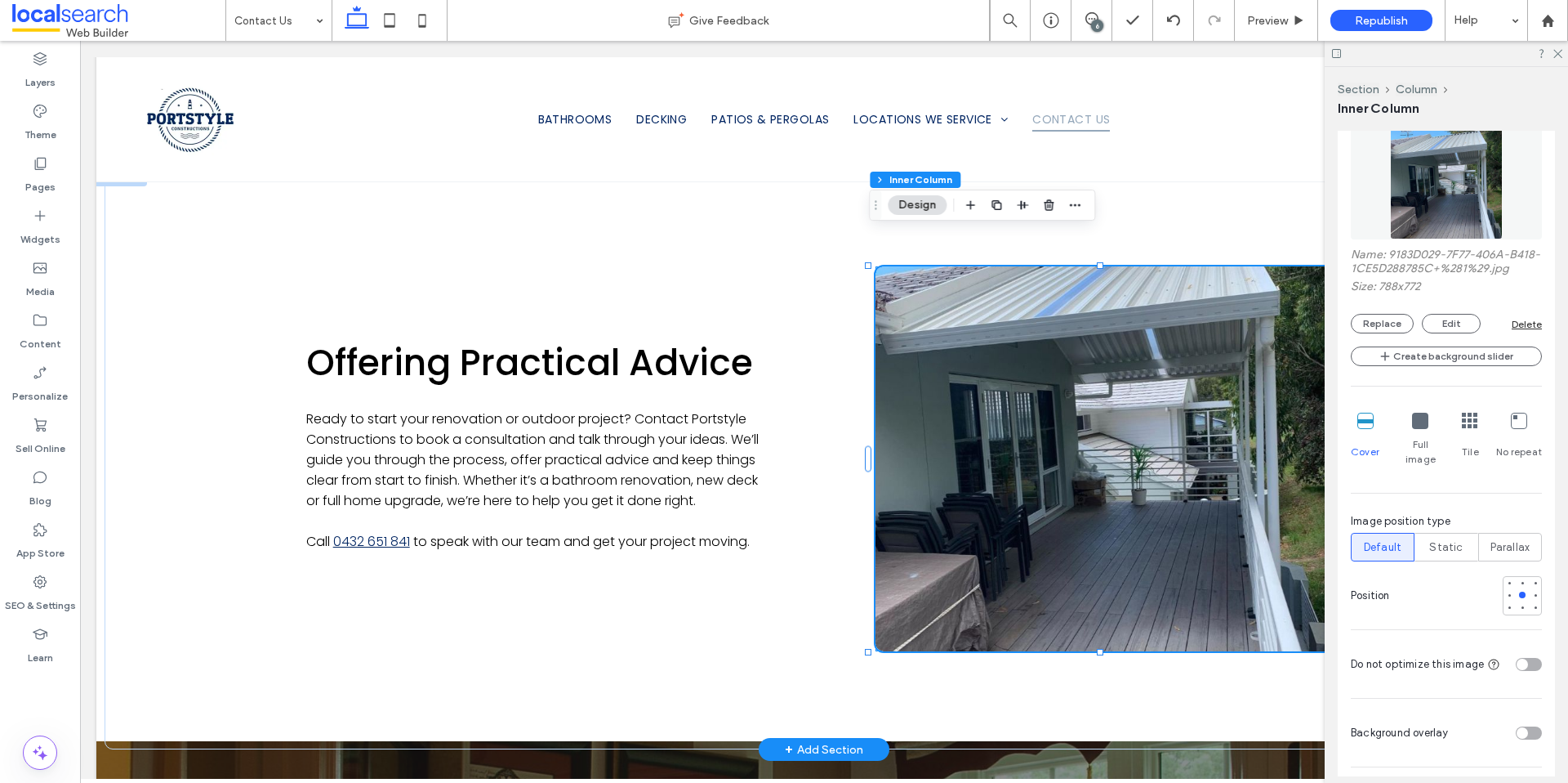
scroll to position [1114, 0]
click at [1394, 329] on button "Replace" at bounding box center [1383, 319] width 63 height 20
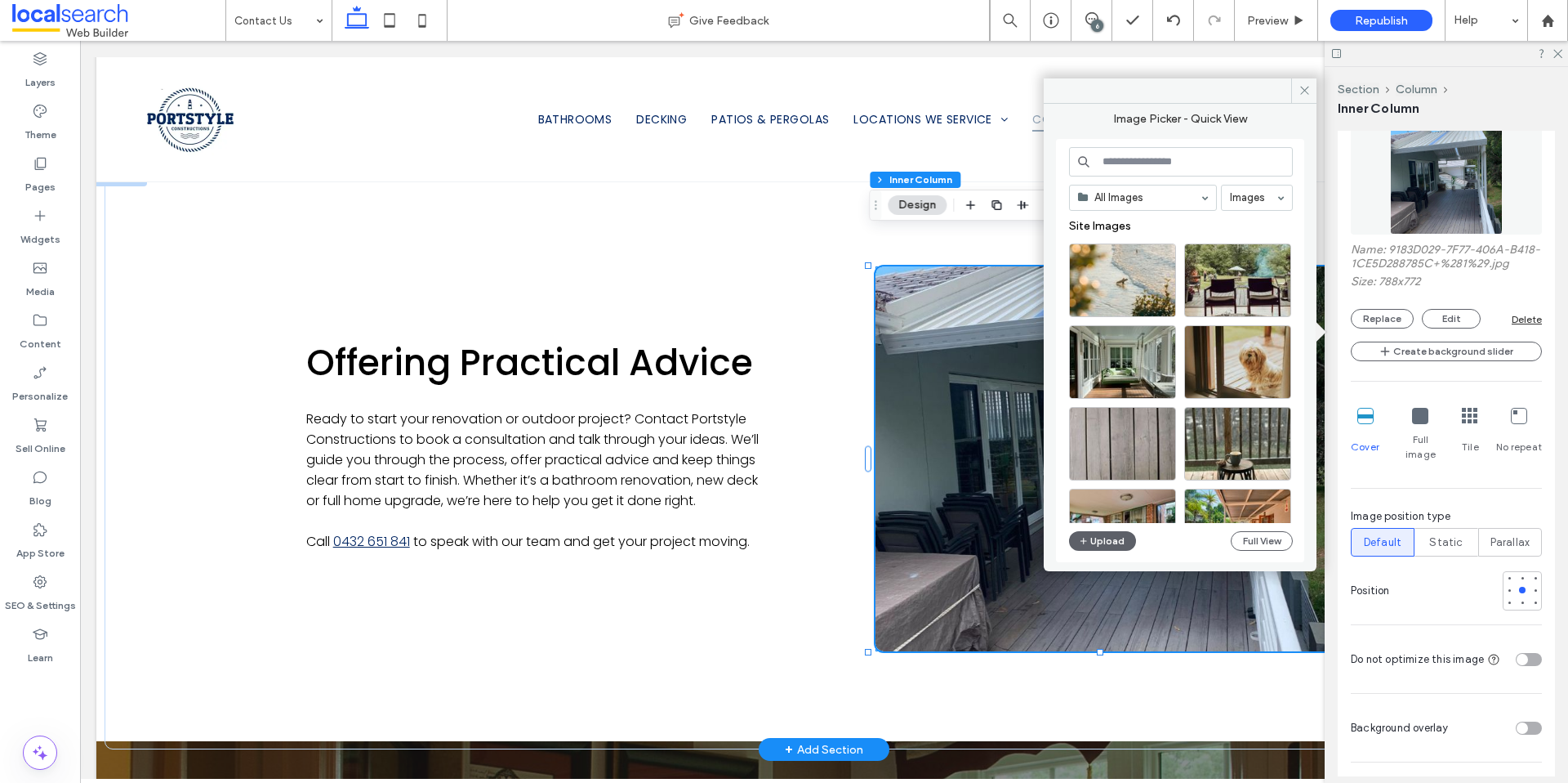
click at [1178, 160] on input at bounding box center [1180, 161] width 224 height 29
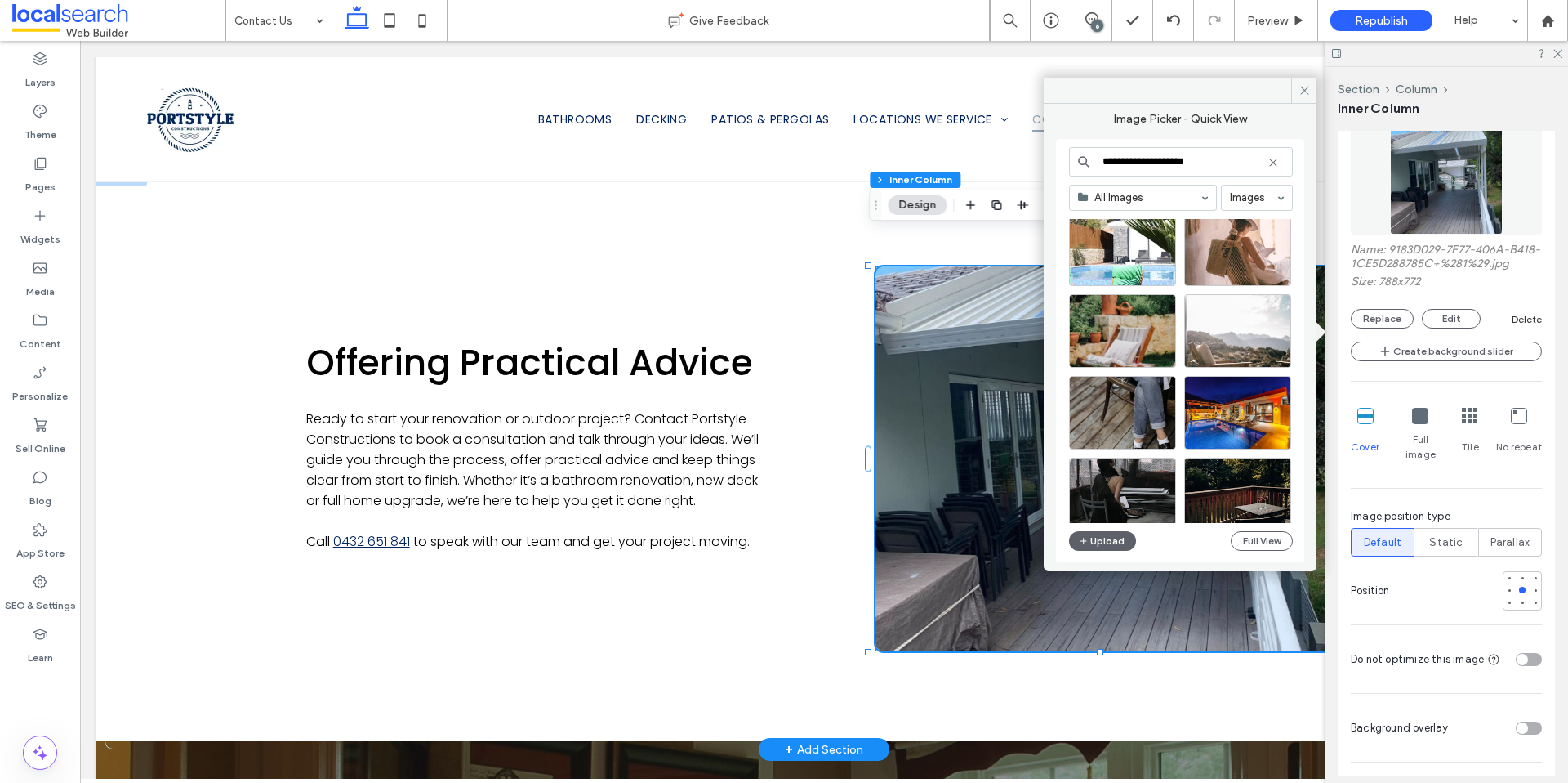
scroll to position [206, 0]
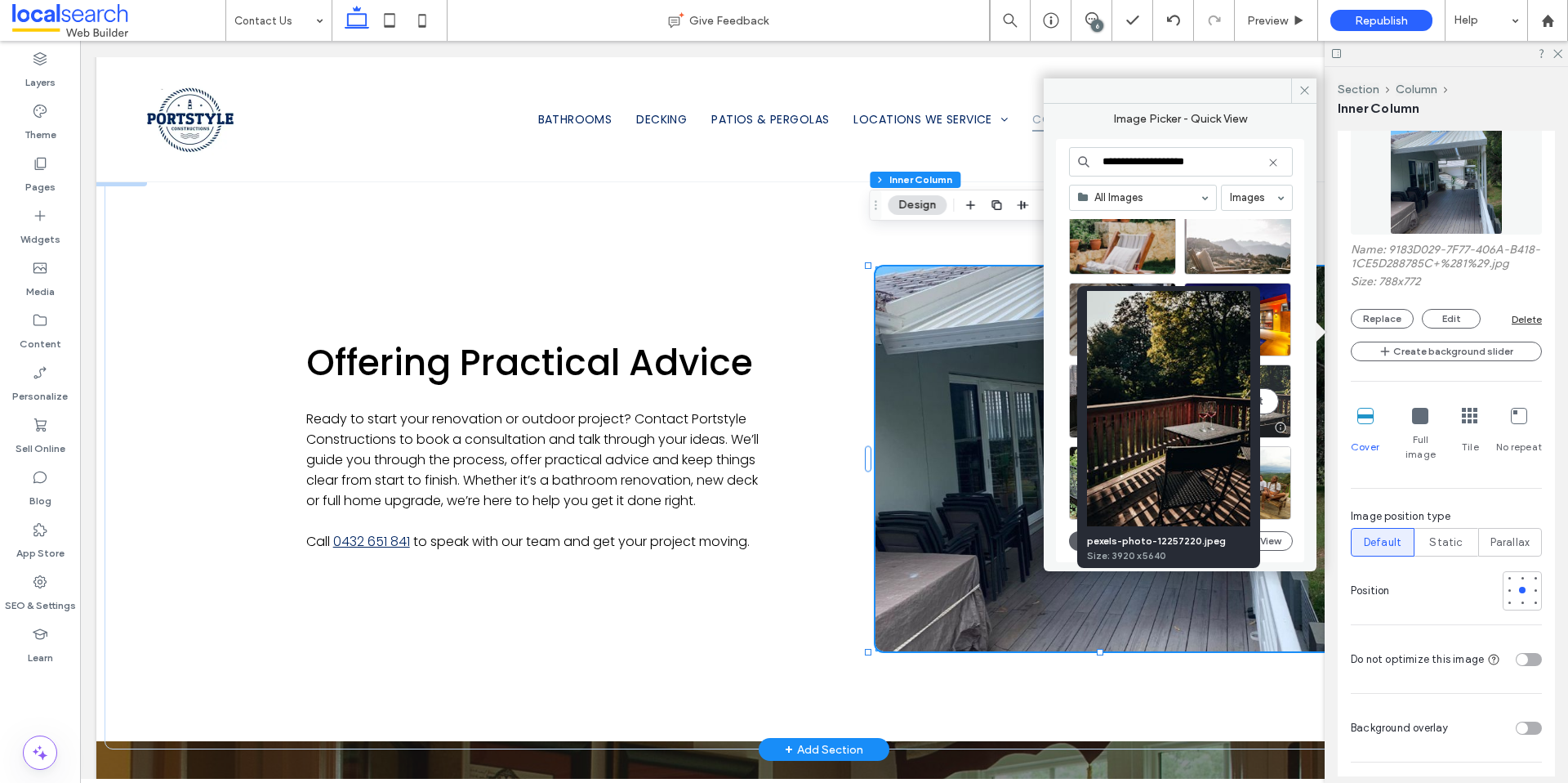
type input "**********"
click at [1285, 426] on div at bounding box center [1280, 428] width 21 height 13
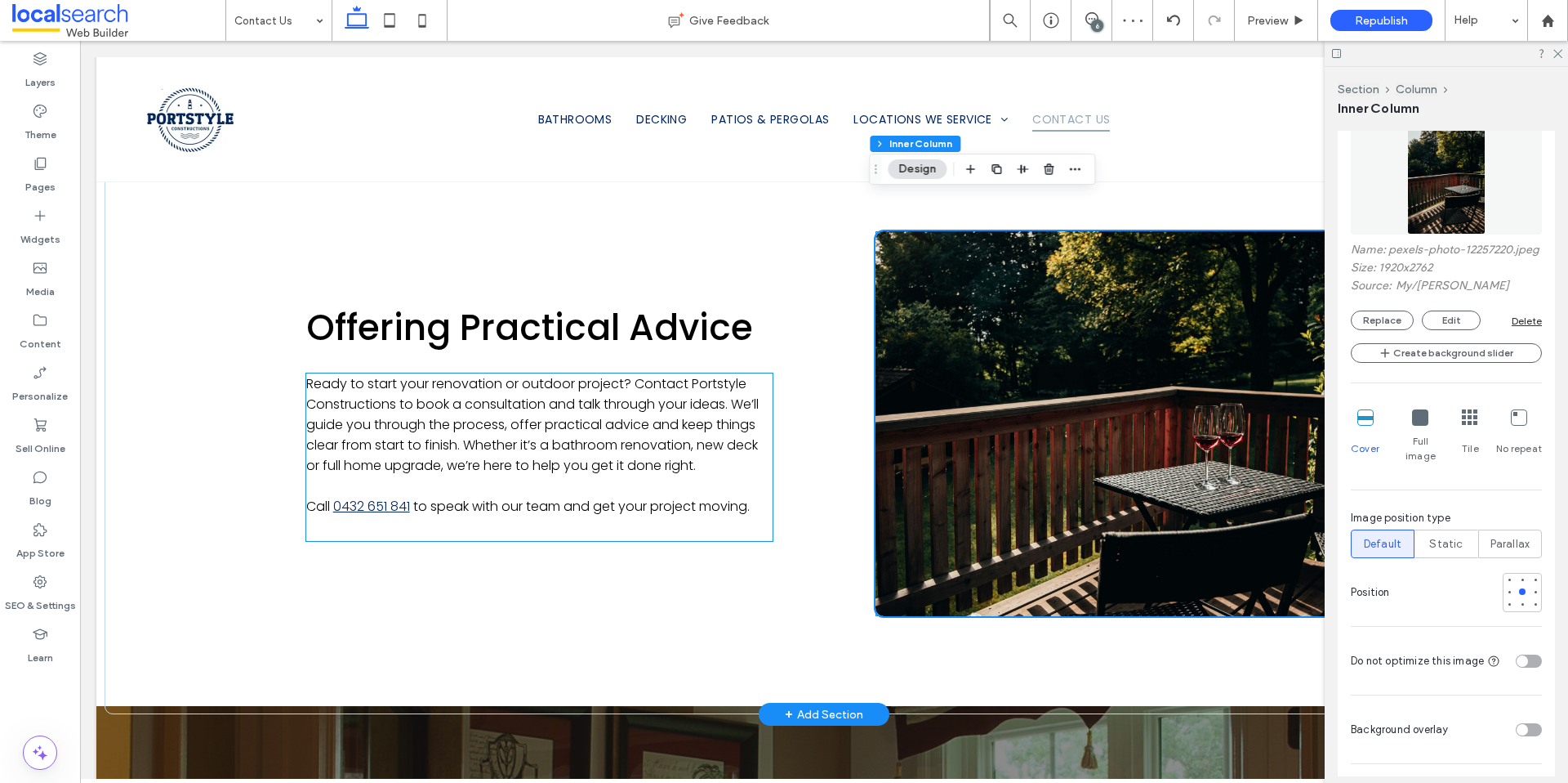
scroll to position [1267, 0]
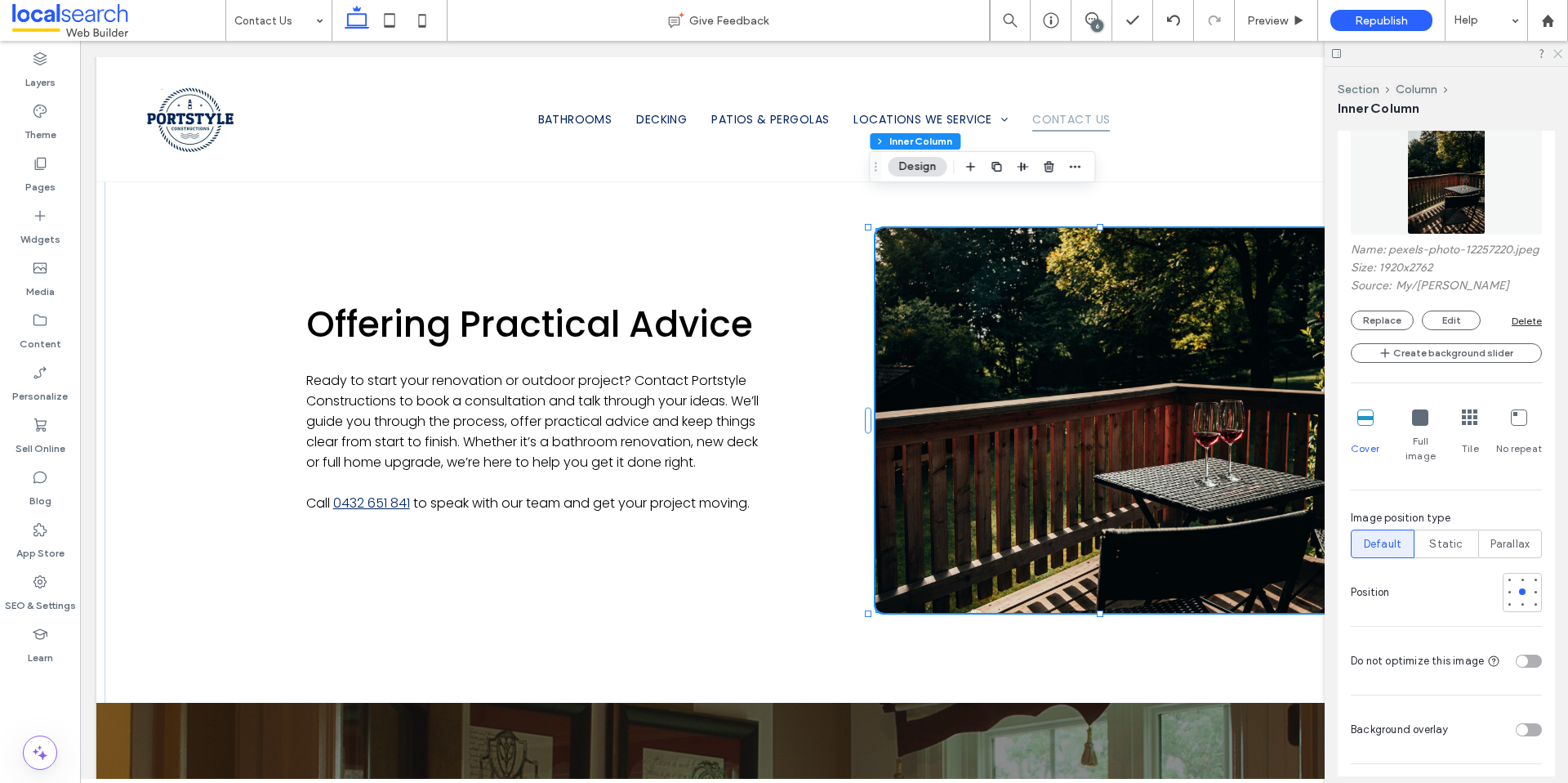
click at [1556, 56] on use at bounding box center [1558, 54] width 9 height 9
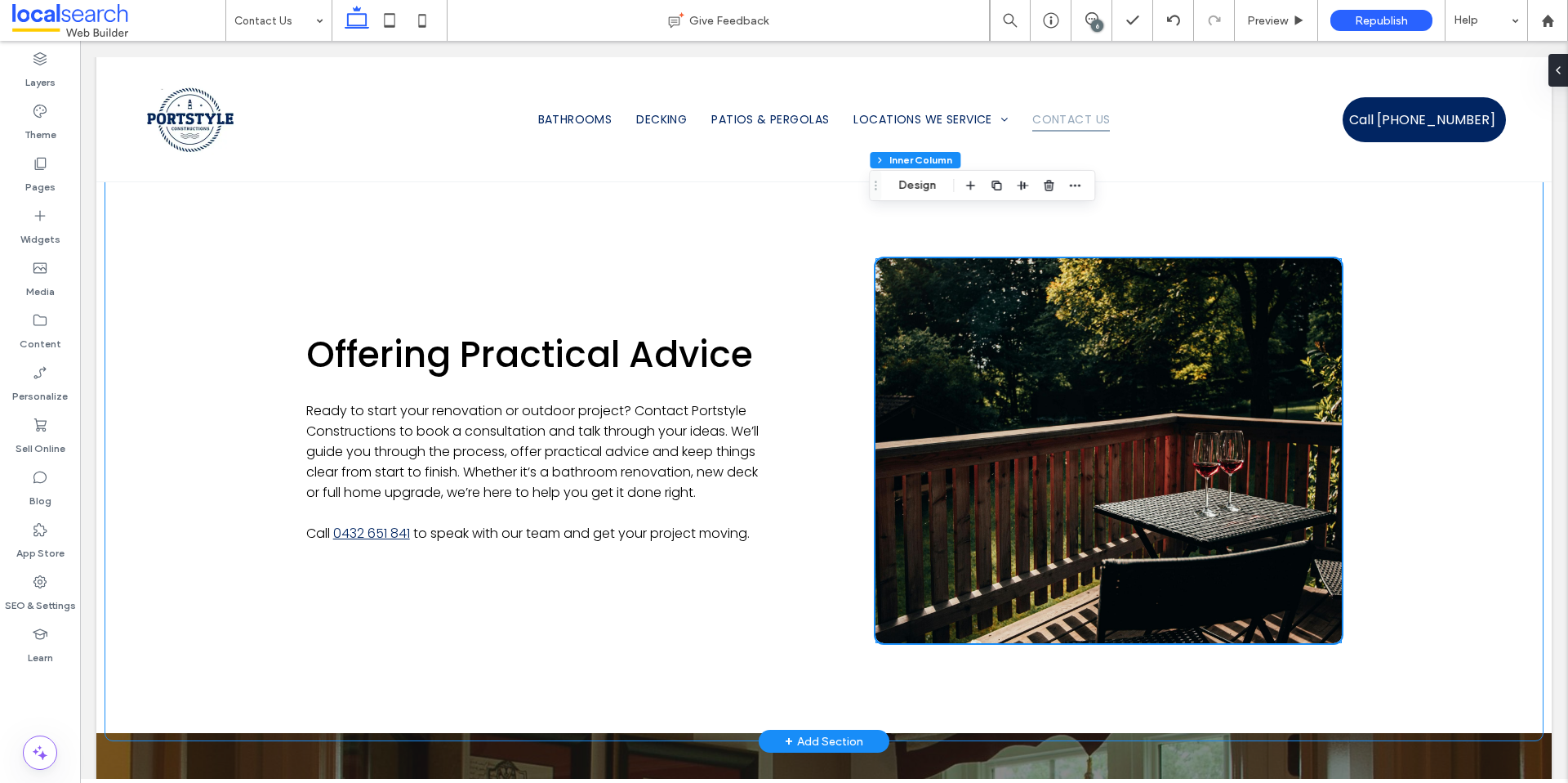
scroll to position [1236, 0]
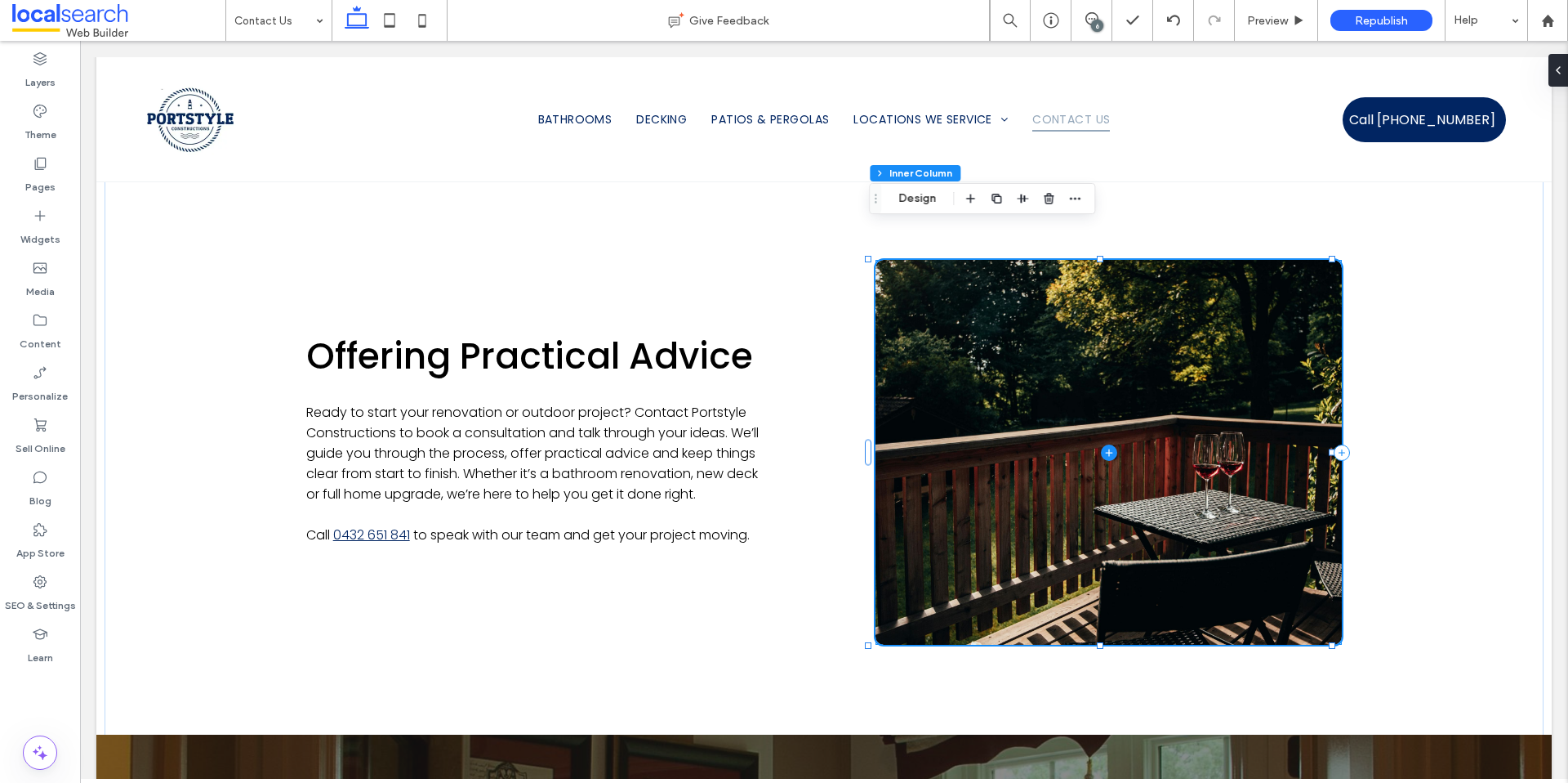
click at [1234, 518] on span at bounding box center [1109, 452] width 467 height 384
click at [972, 334] on span at bounding box center [1109, 452] width 467 height 384
drag, startPoint x: 1566, startPoint y: 72, endPoint x: 1485, endPoint y: 32, distance: 90.3
click at [1566, 72] on div at bounding box center [1555, 70] width 26 height 32
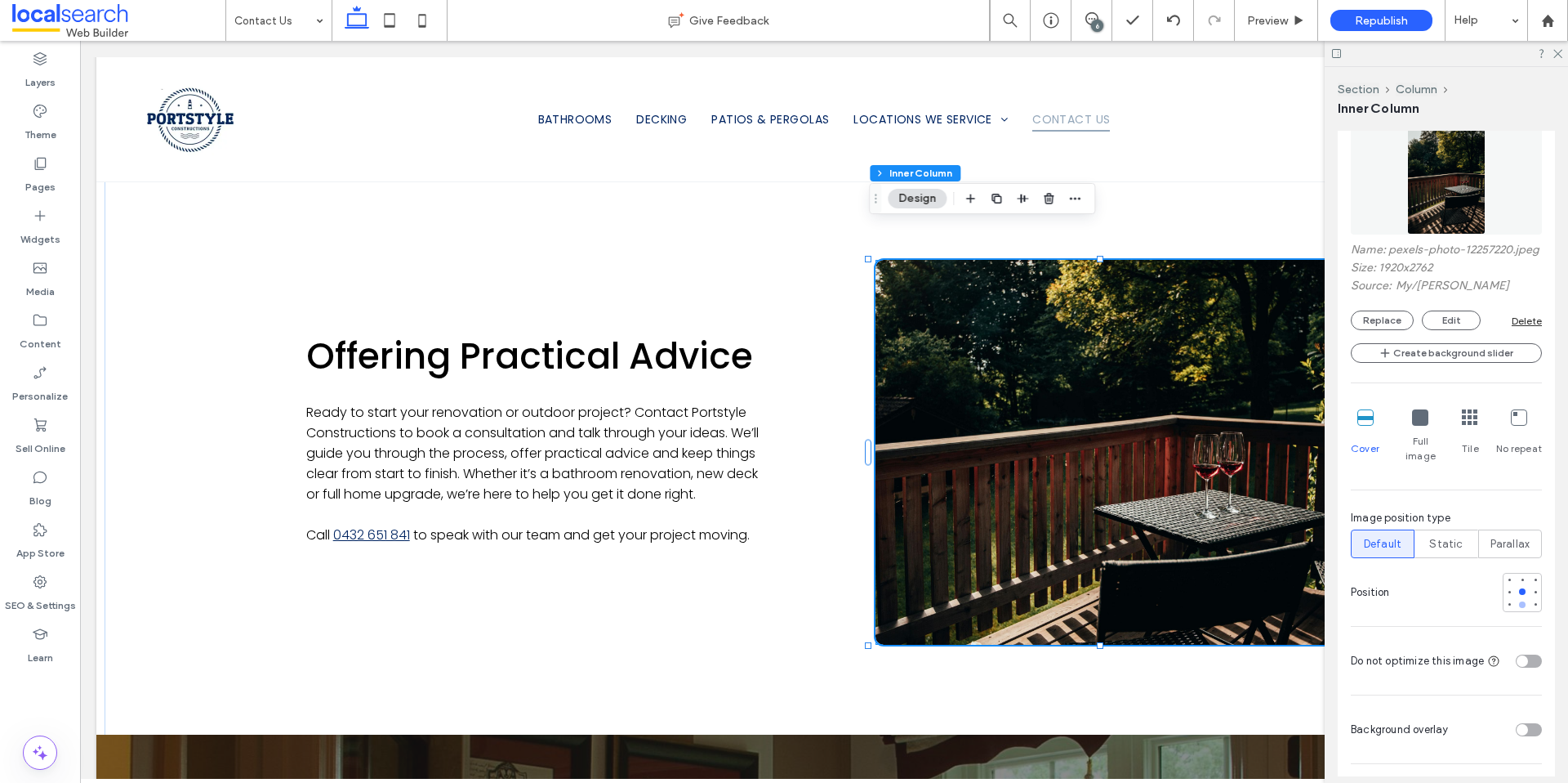
click at [1516, 599] on div at bounding box center [1522, 605] width 12 height 12
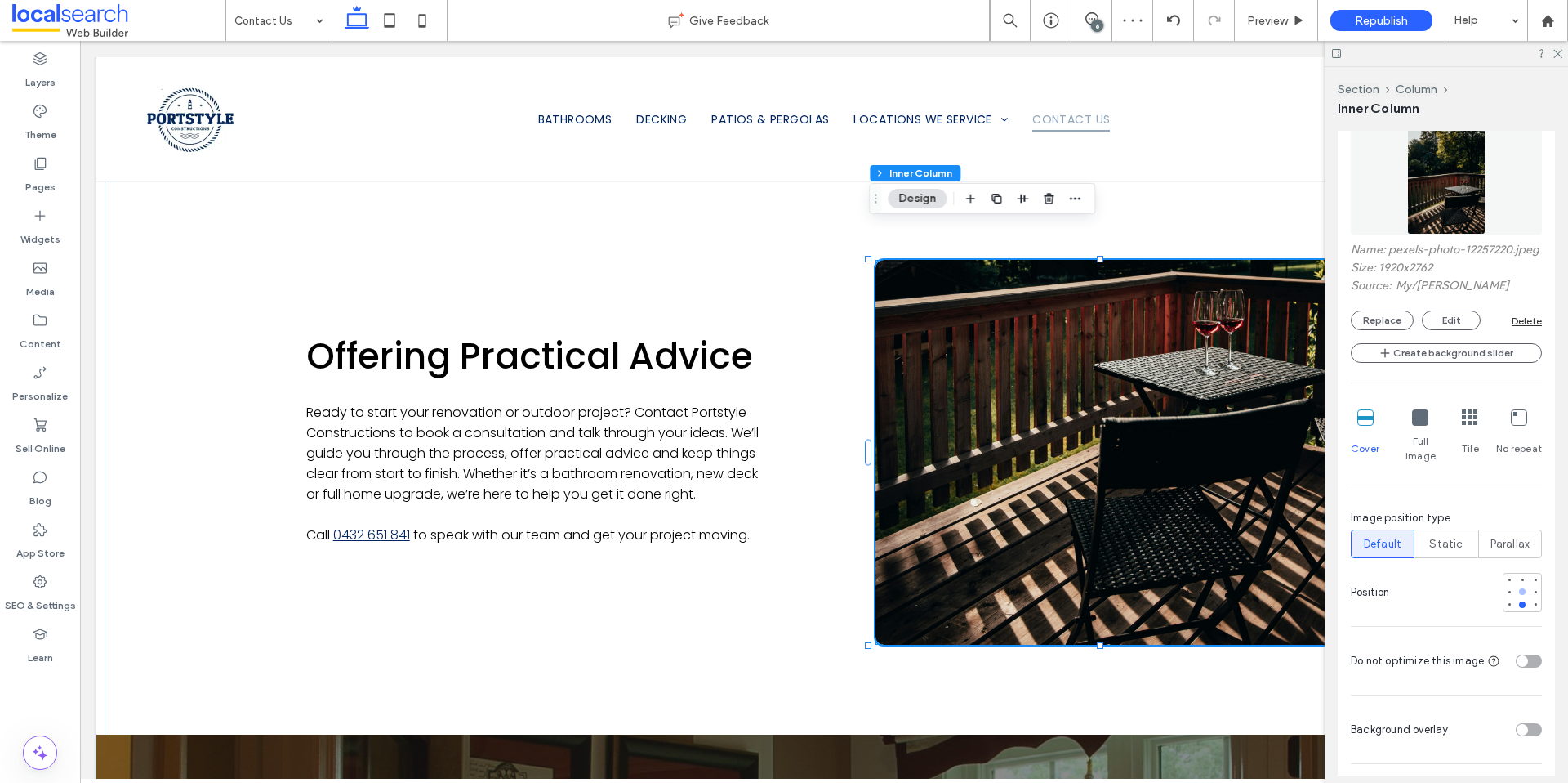
click at [1519, 592] on div at bounding box center [1522, 592] width 7 height 7
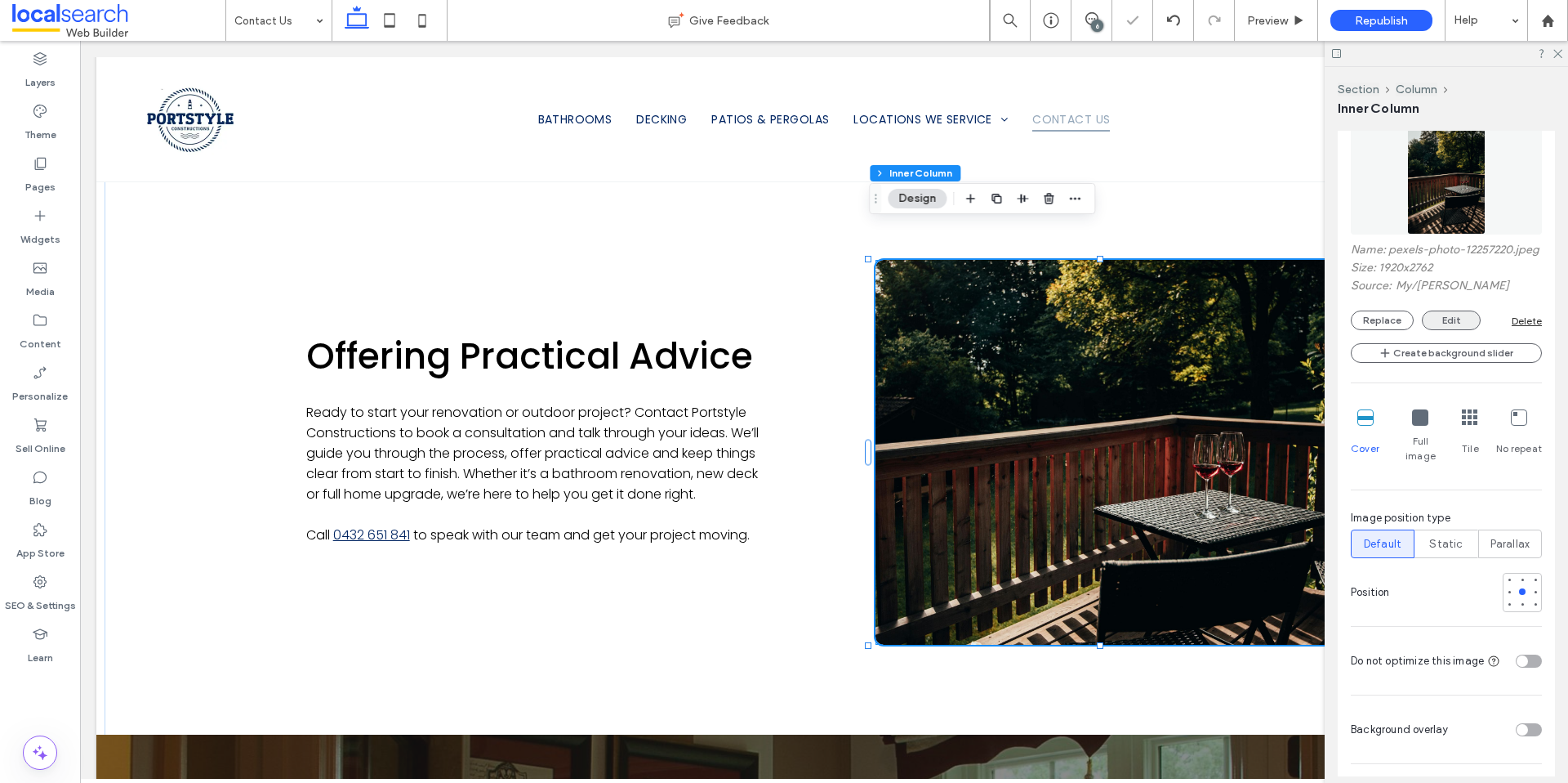
click at [1462, 330] on button "Edit" at bounding box center [1451, 320] width 59 height 20
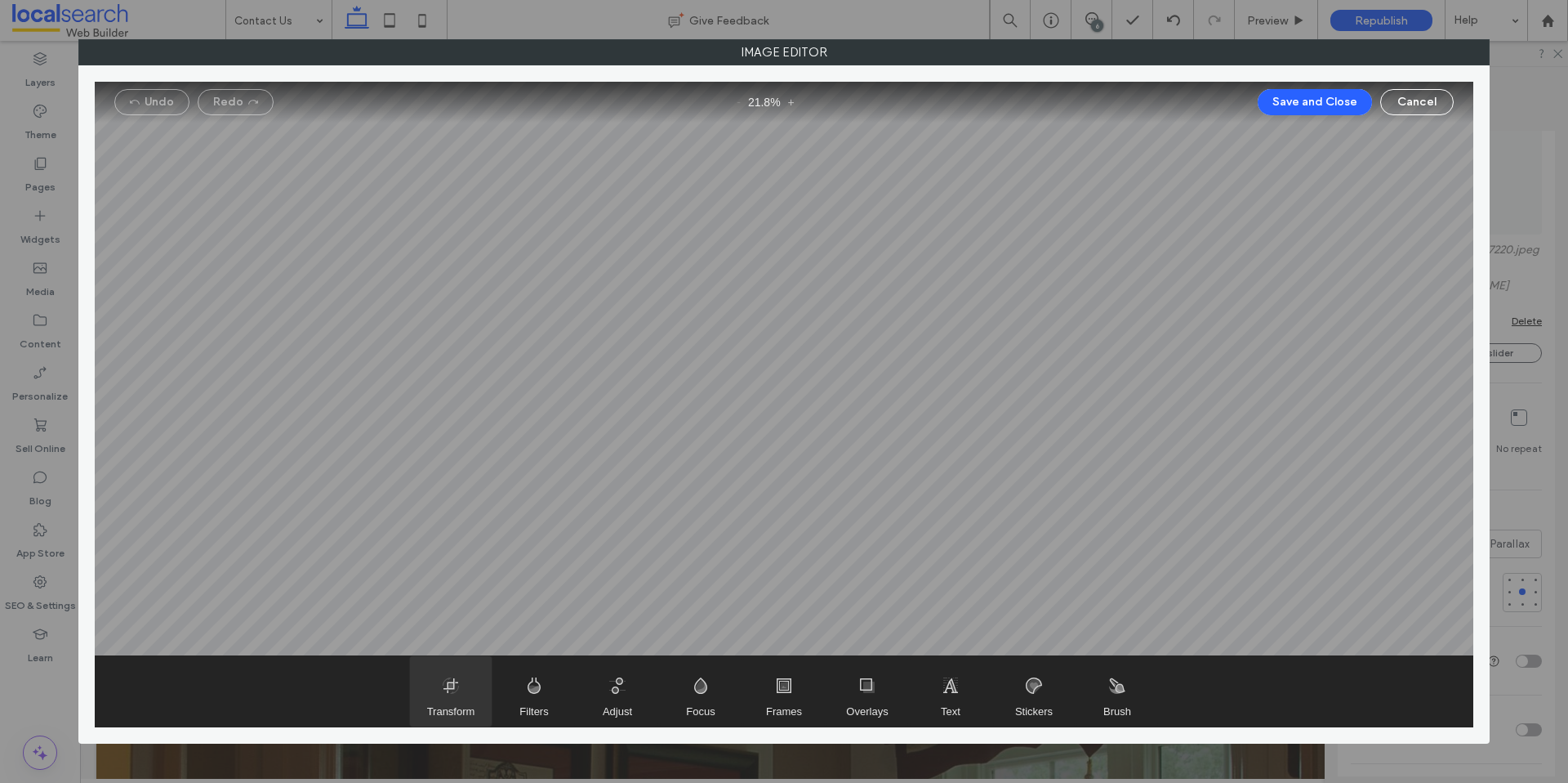
click at [428, 679] on span "Transform" at bounding box center [451, 691] width 82 height 70
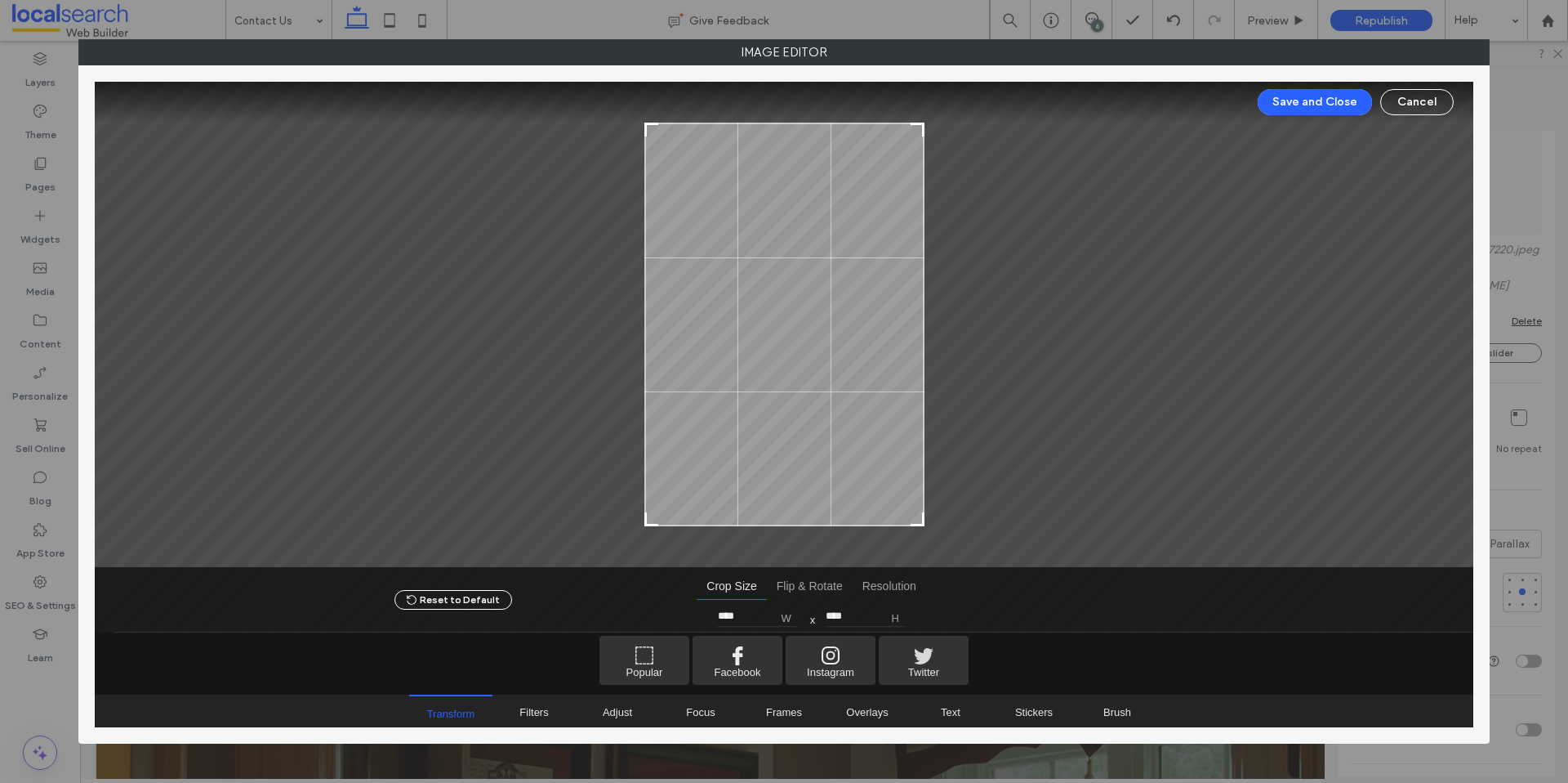
drag, startPoint x: 893, startPoint y: 123, endPoint x: 897, endPoint y: 141, distance: 18.4
click at [897, 141] on div at bounding box center [784, 324] width 280 height 404
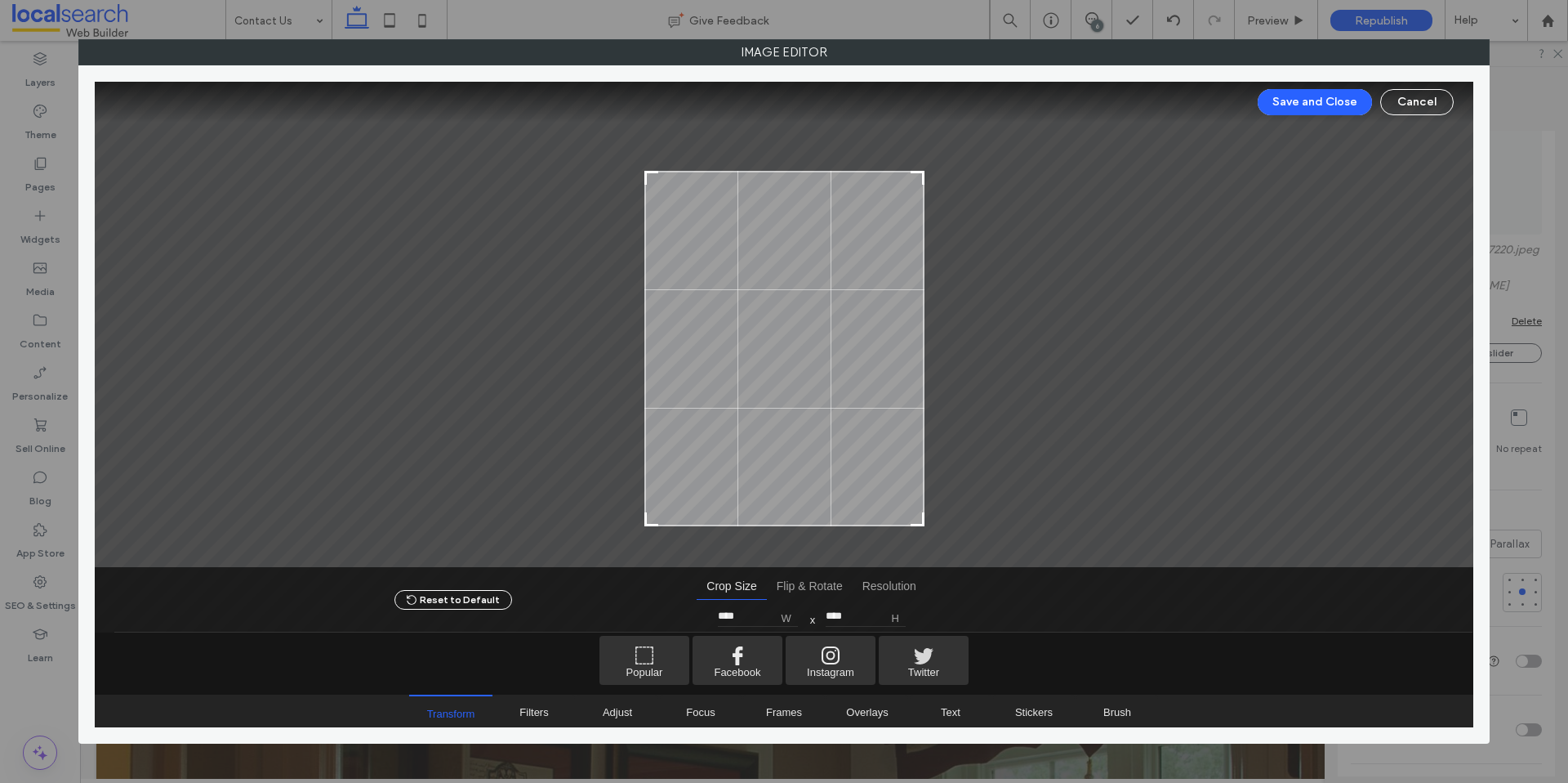
type input "****"
drag, startPoint x: 919, startPoint y: 123, endPoint x: 927, endPoint y: 175, distance: 52.6
click at [927, 175] on div at bounding box center [784, 324] width 1378 height 485
click at [1333, 103] on button "Save and Close" at bounding box center [1314, 102] width 114 height 26
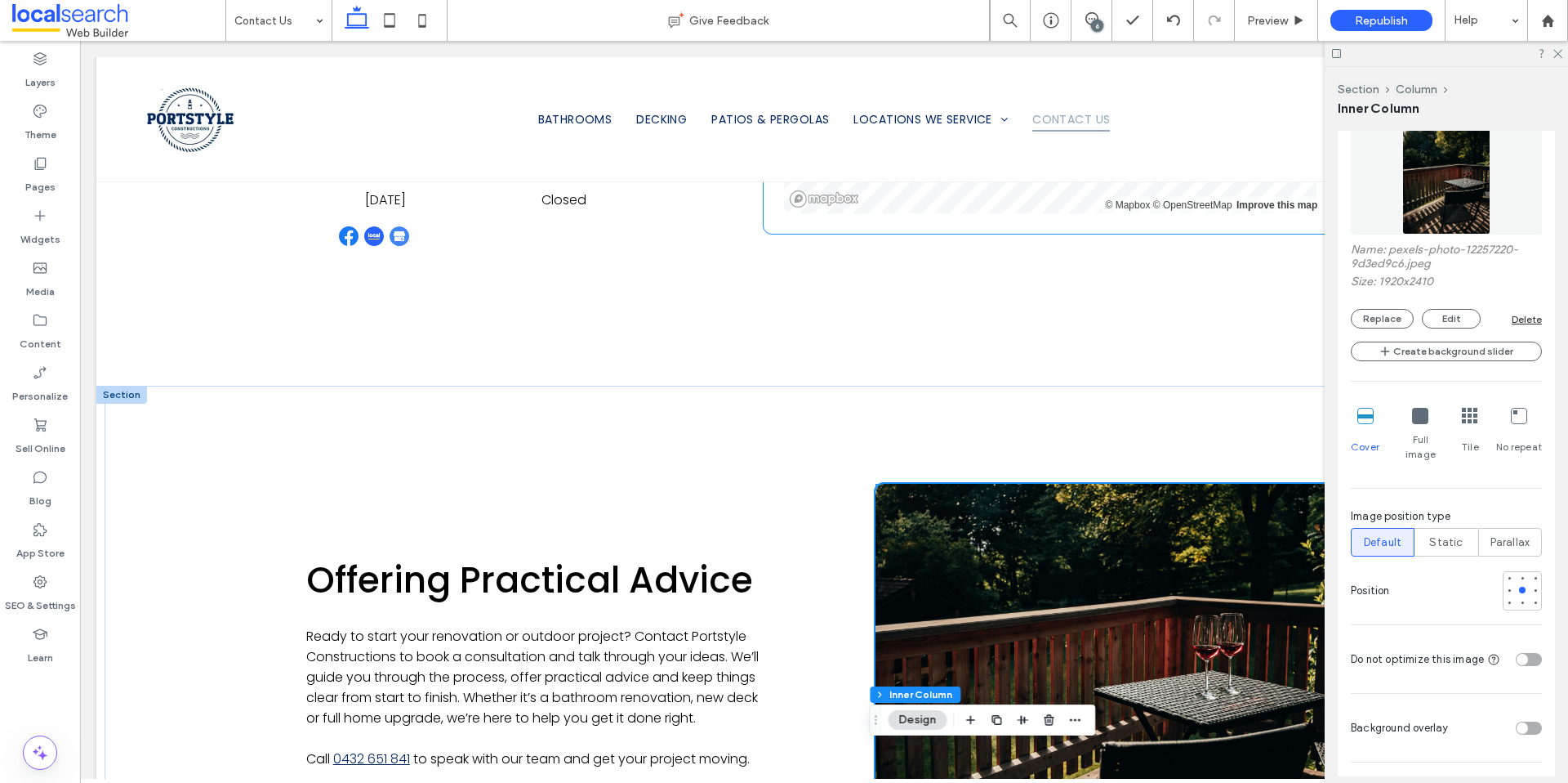
scroll to position [1221, 0]
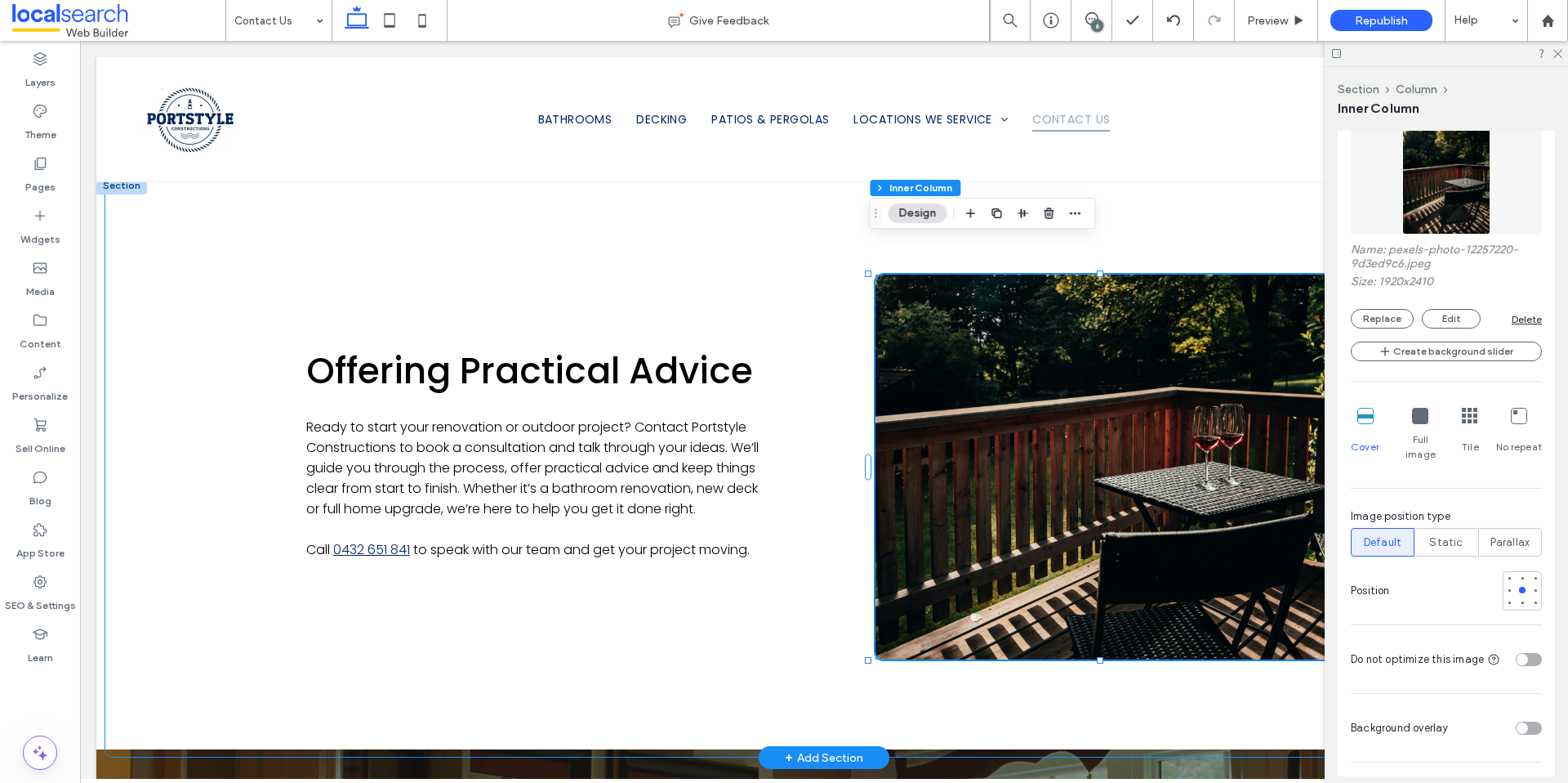
drag, startPoint x: 161, startPoint y: 381, endPoint x: 181, endPoint y: 379, distance: 20.1
click at [162, 381] on div "Offering Practical Advice Ready to start your renovation or outdoor project? Co…" at bounding box center [824, 467] width 1439 height 581
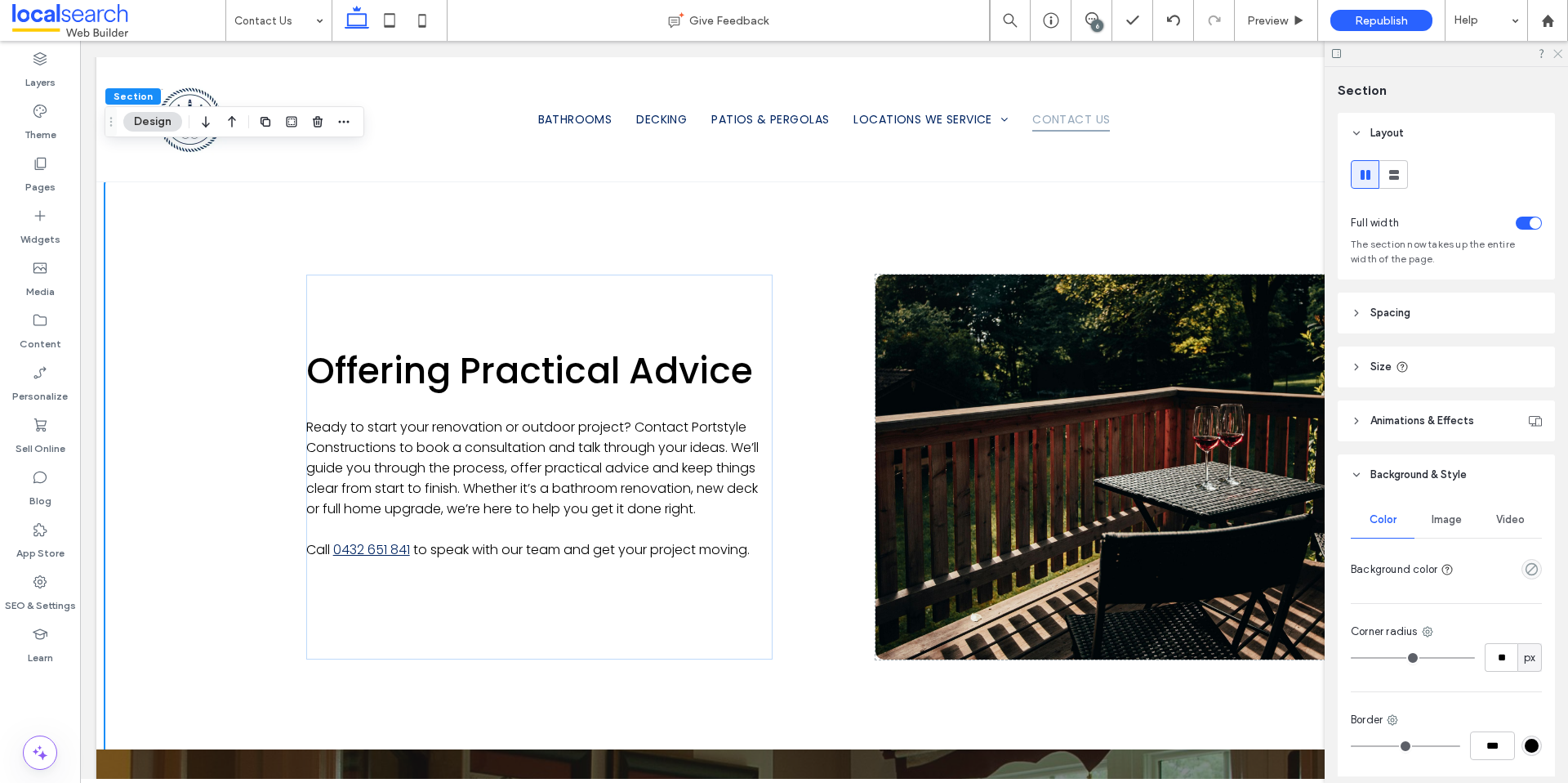
click at [1560, 54] on icon at bounding box center [1557, 52] width 11 height 11
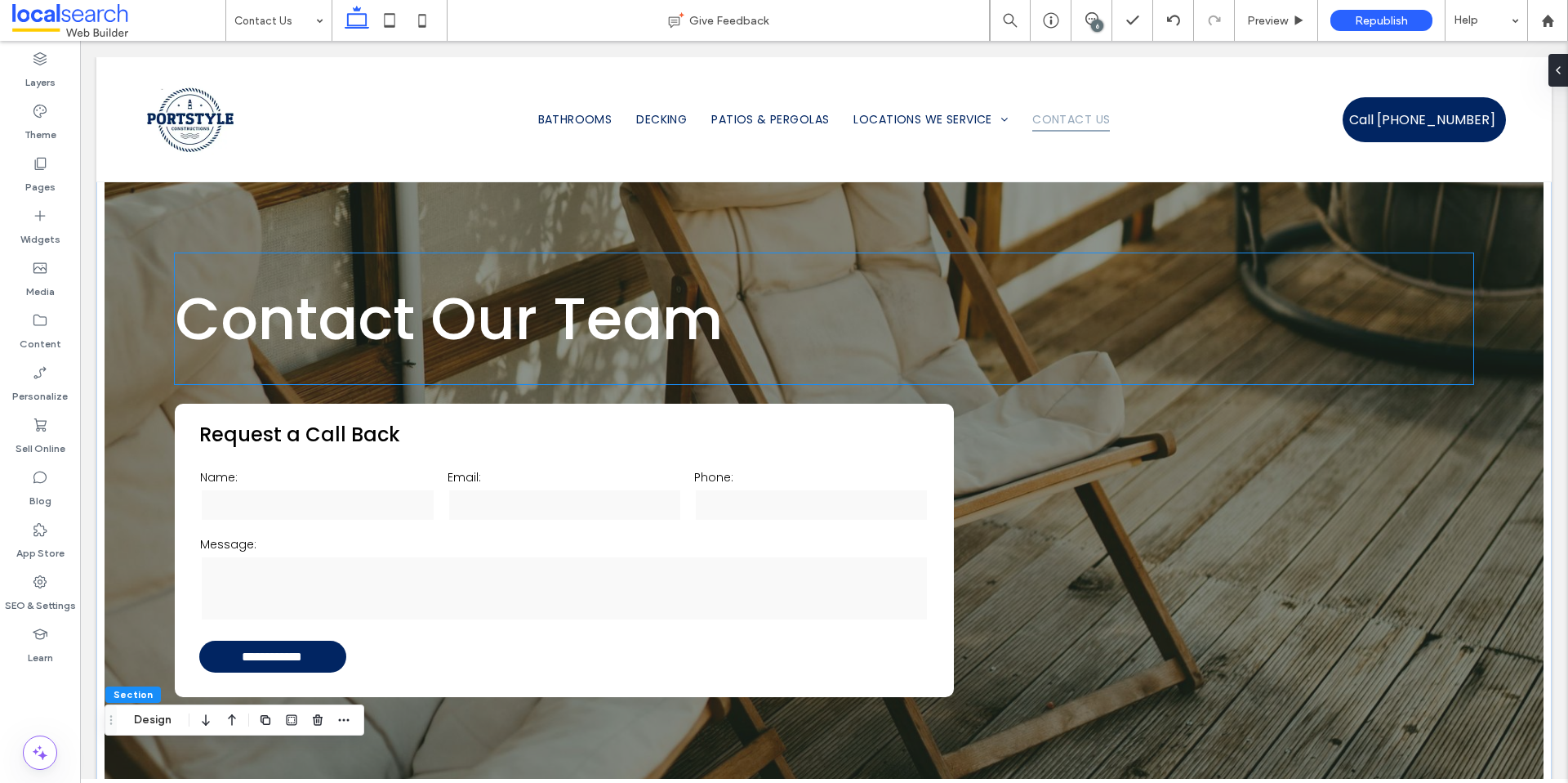
scroll to position [0, 0]
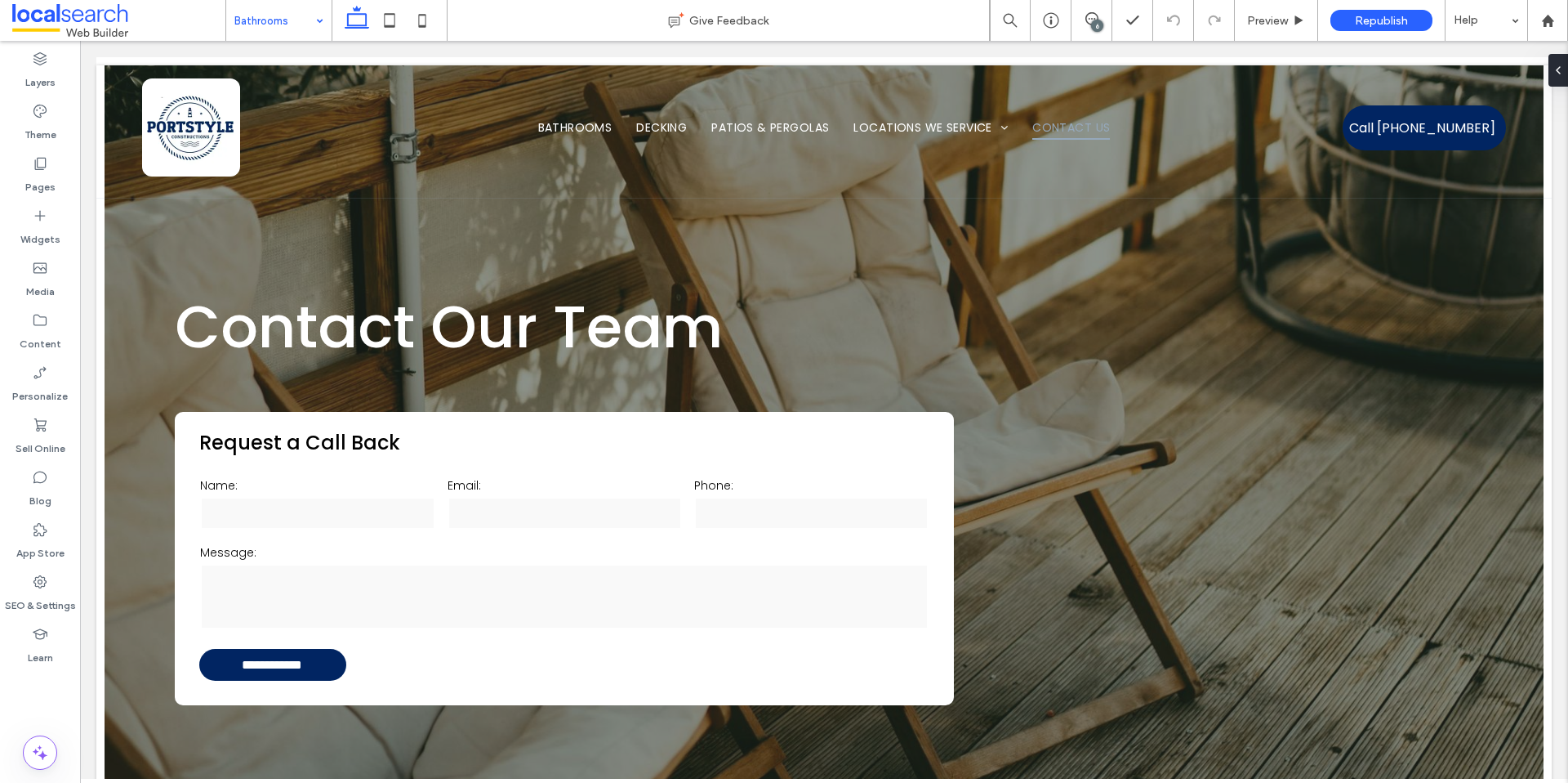
click at [262, 15] on input at bounding box center [275, 20] width 81 height 41
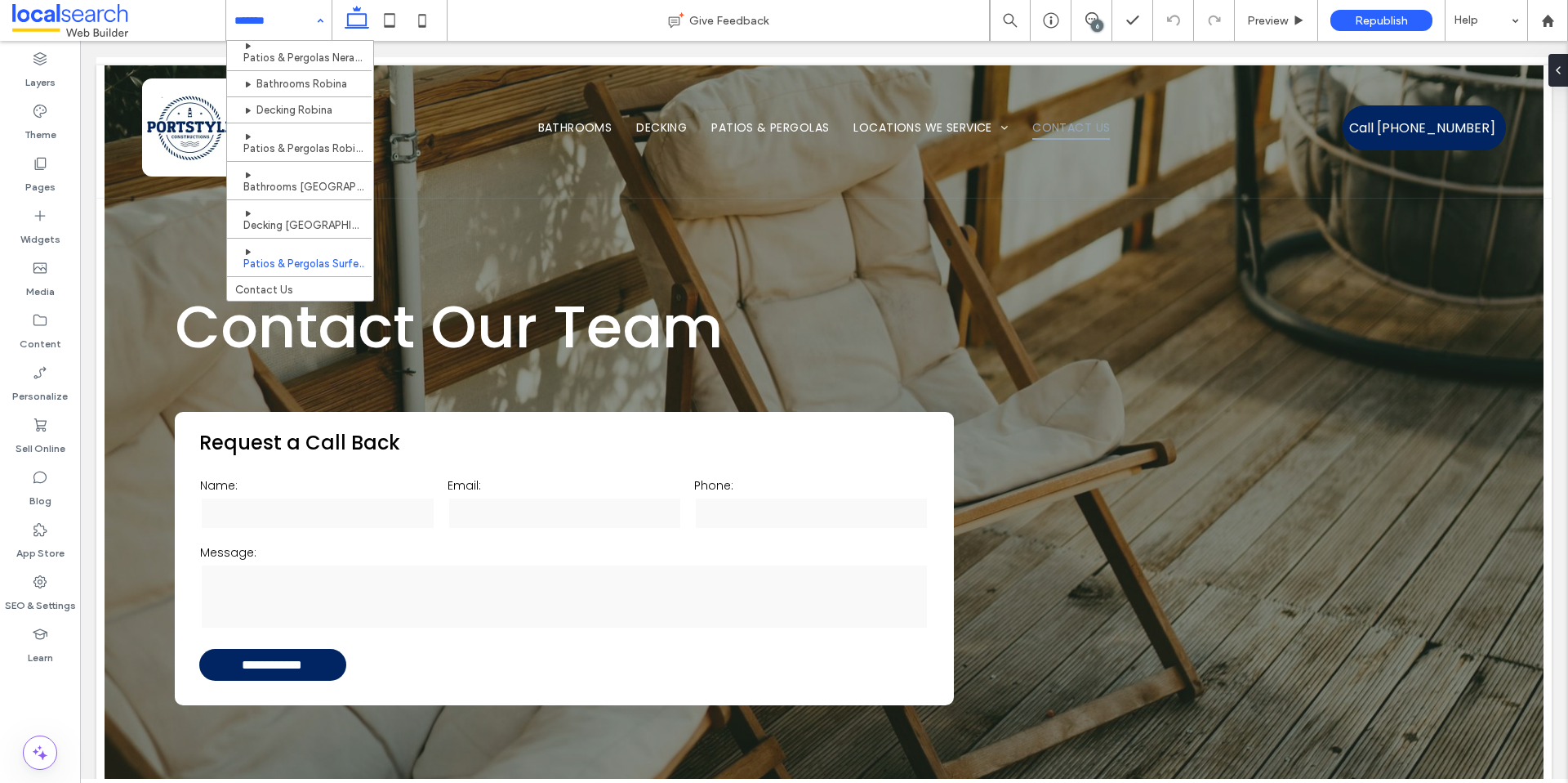
scroll to position [383, 0]
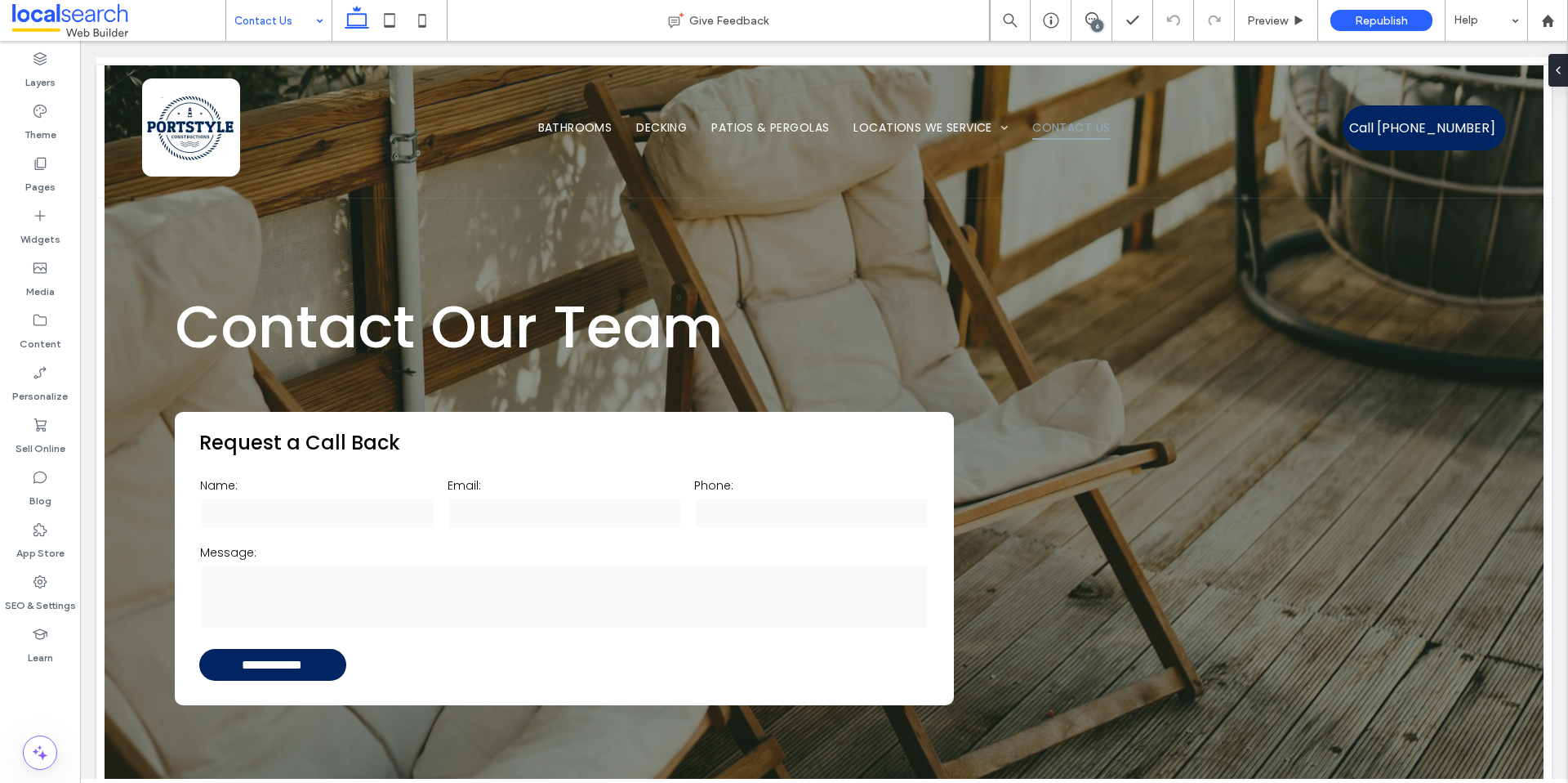
click at [272, 26] on input at bounding box center [275, 20] width 81 height 41
click at [294, 30] on input at bounding box center [275, 20] width 81 height 41
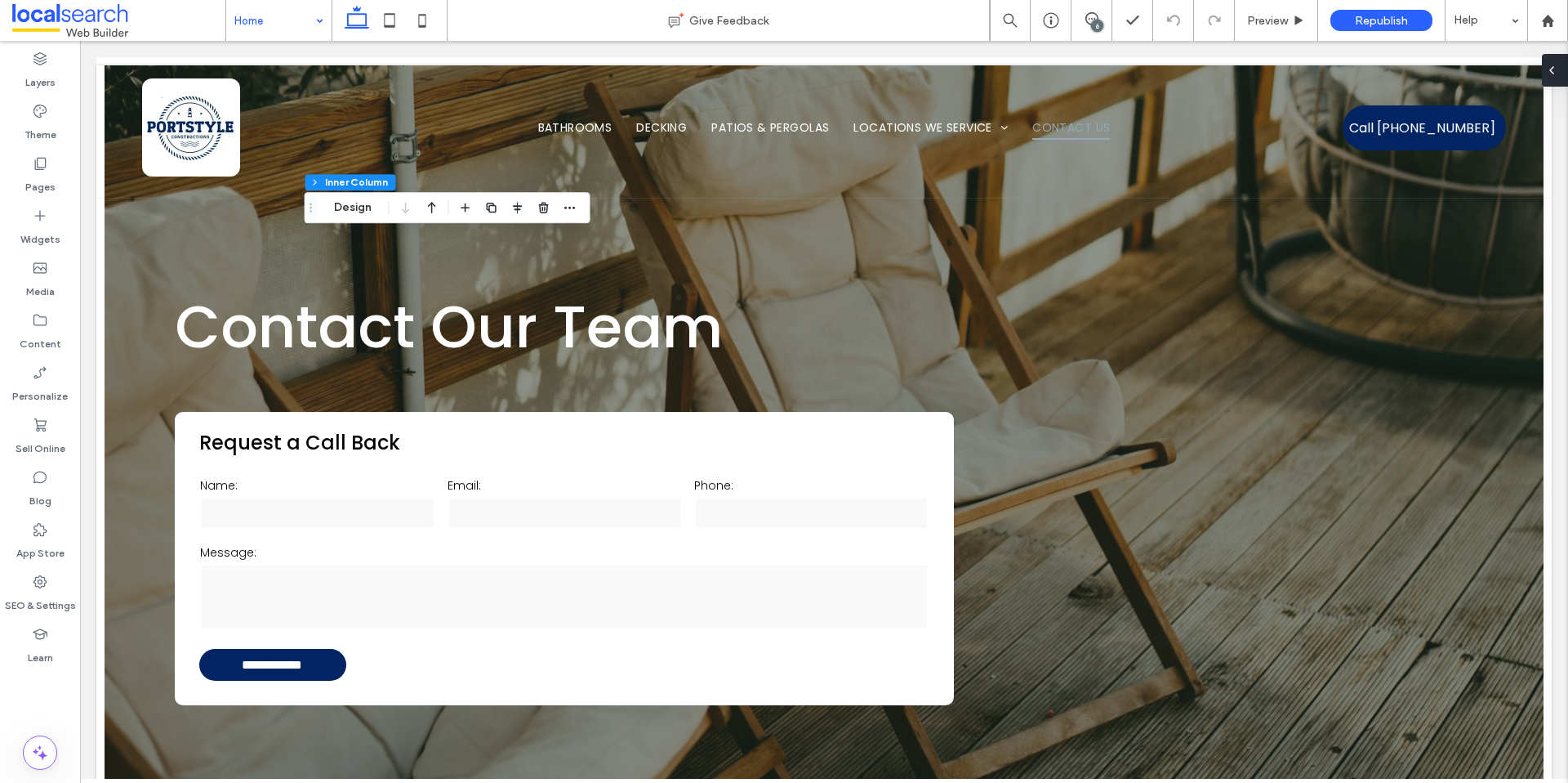
click at [1561, 72] on div at bounding box center [1555, 70] width 26 height 32
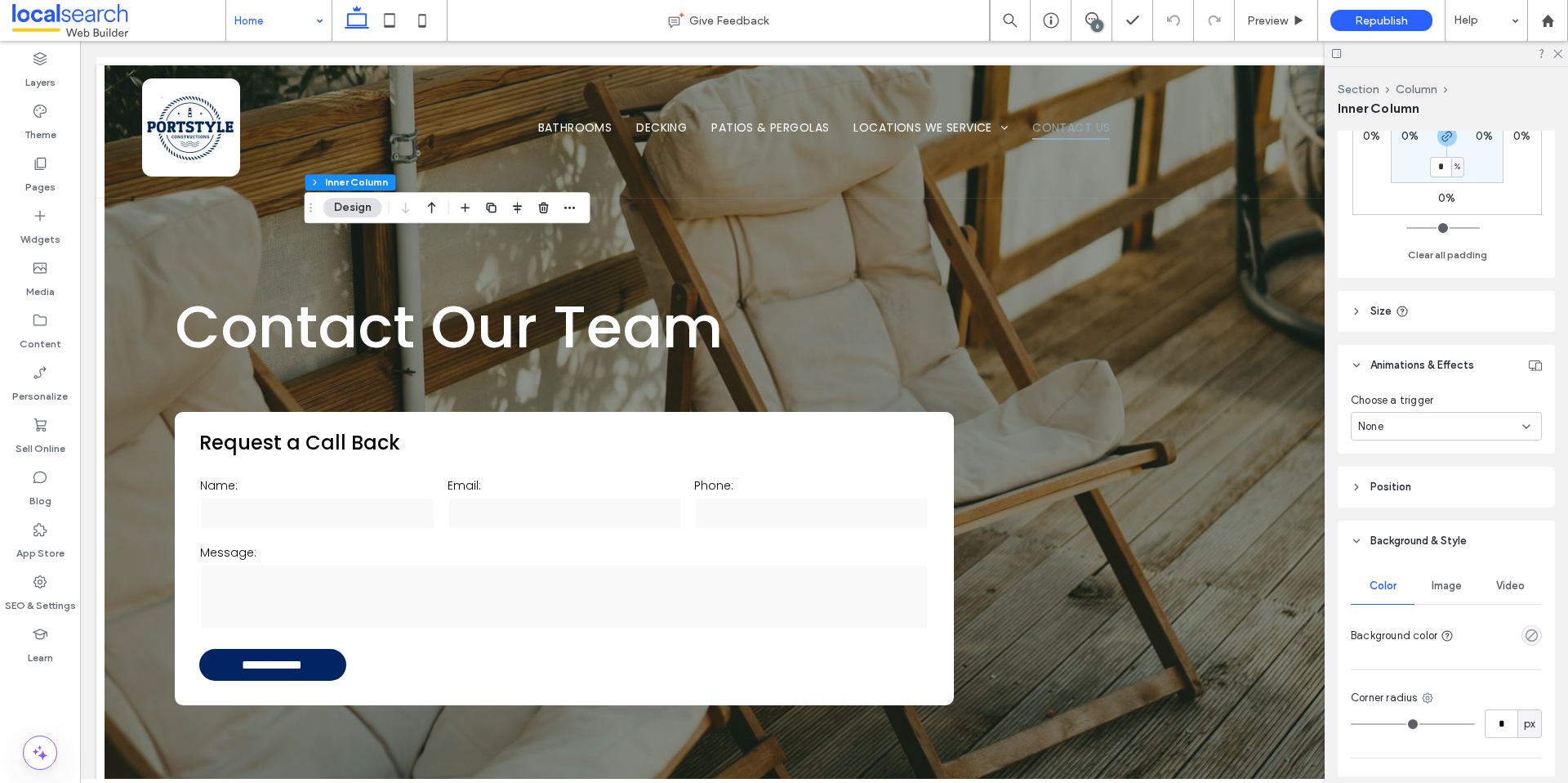
click at [1455, 580] on span "Image" at bounding box center [1447, 586] width 30 height 13
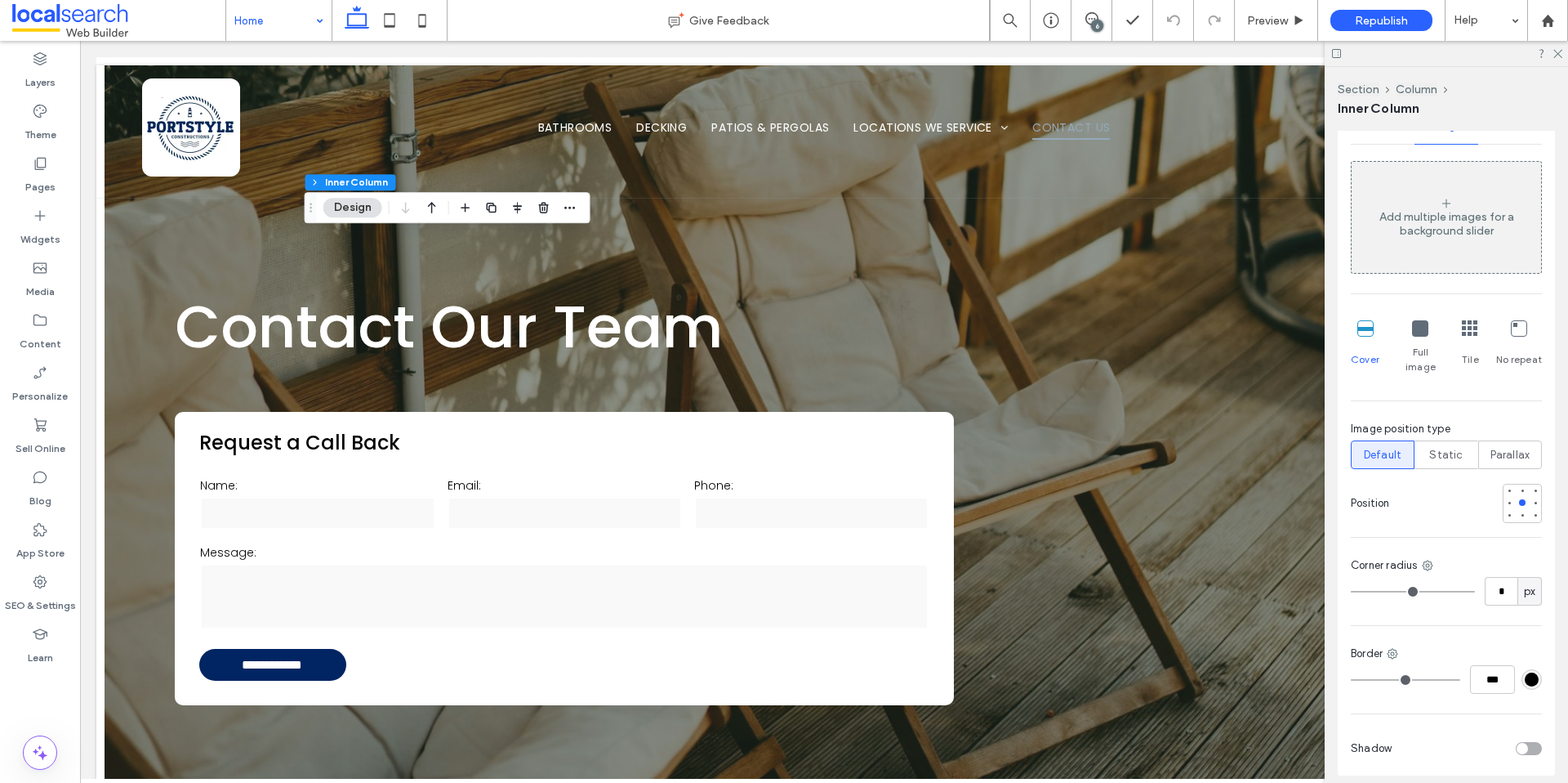
scroll to position [1077, 0]
click at [1382, 439] on span "Default" at bounding box center [1383, 447] width 37 height 17
click at [1457, 434] on div "Static" at bounding box center [1446, 446] width 42 height 27
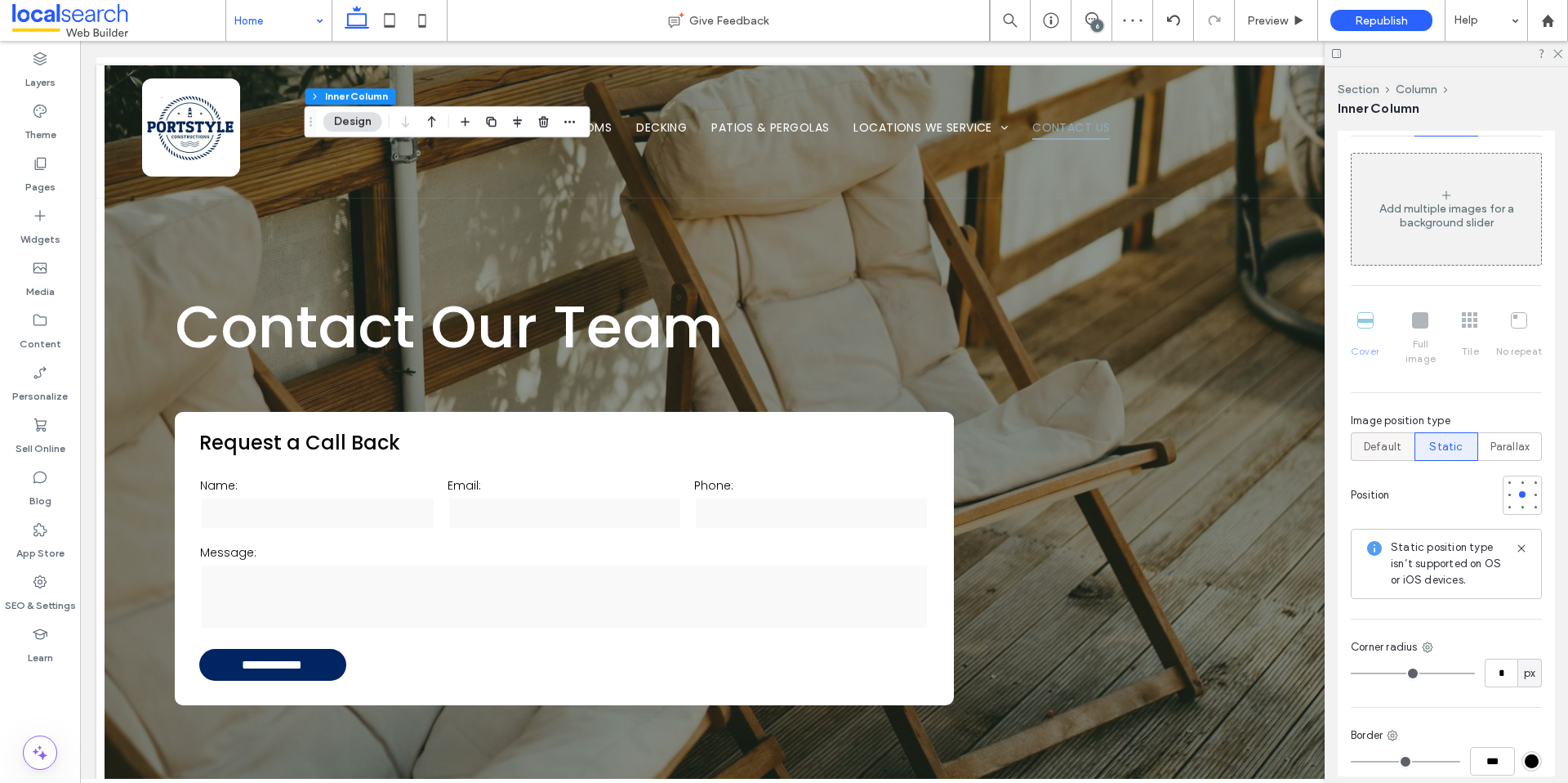
click at [1381, 439] on span "Default" at bounding box center [1383, 447] width 37 height 17
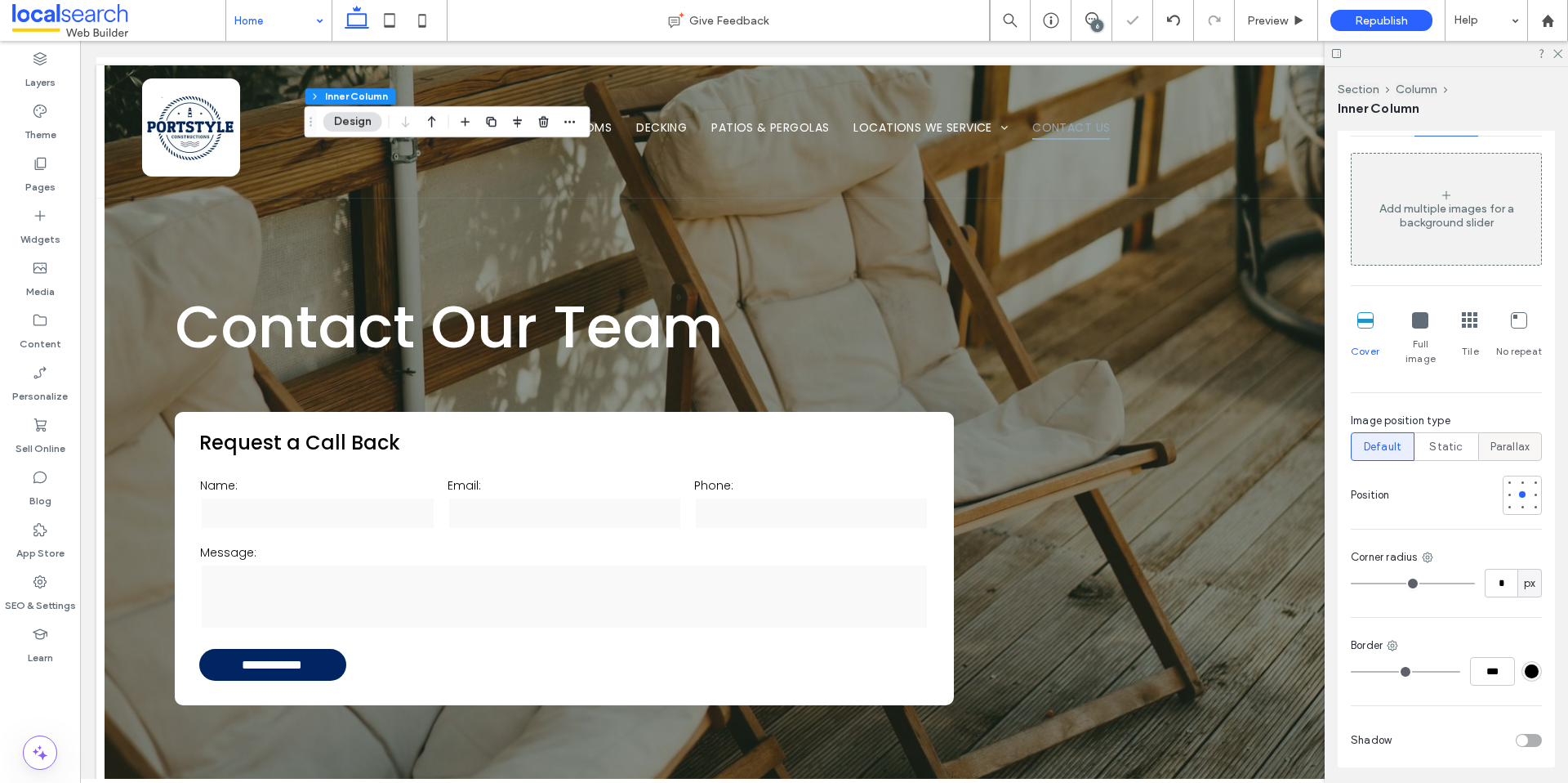
click at [1516, 439] on span "Parallax" at bounding box center [1511, 447] width 40 height 17
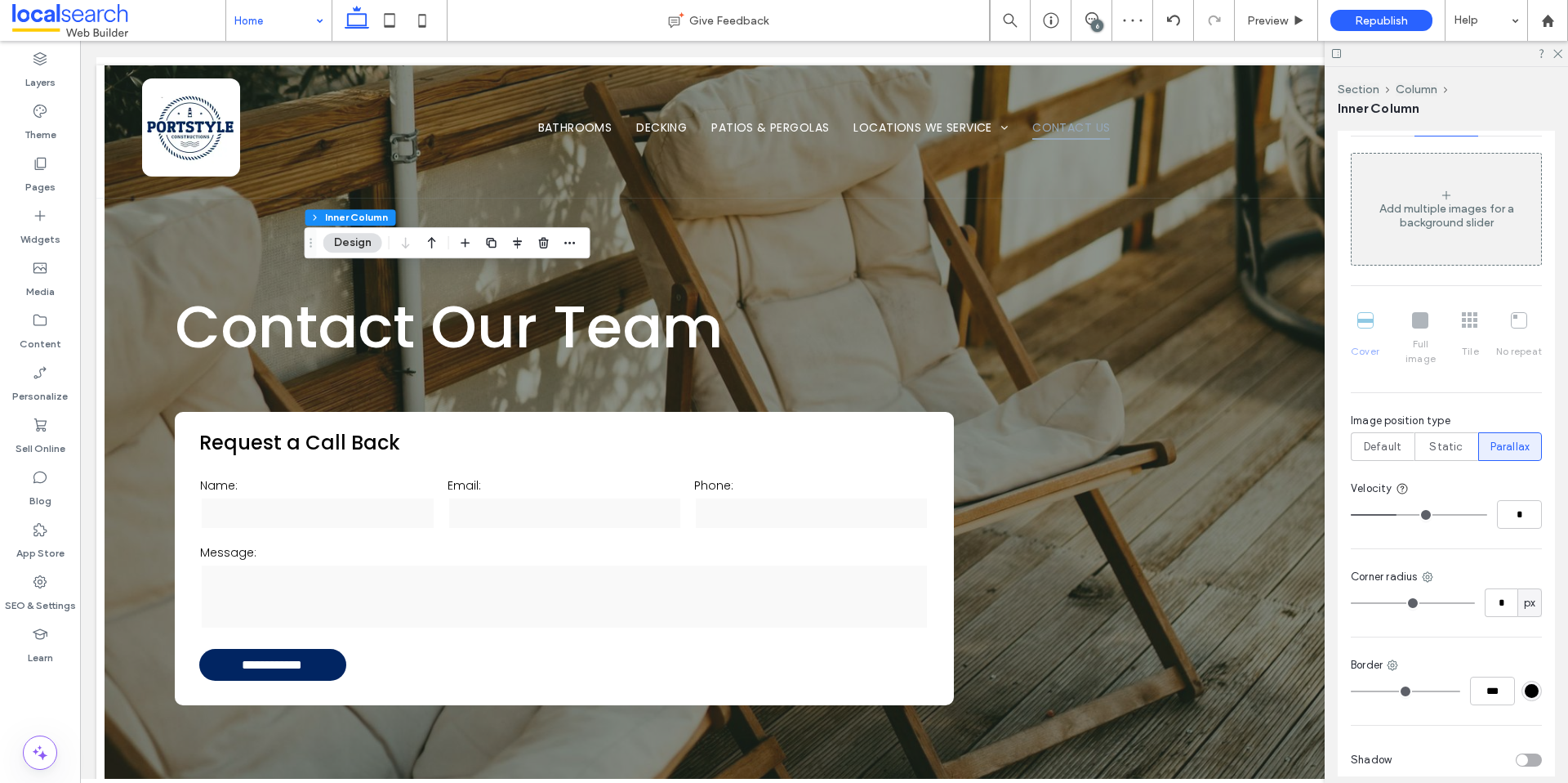
click at [1454, 446] on div "Add multiple images for a background slider Cover Full image Tile No repeat Ima…" at bounding box center [1447, 341] width 191 height 376
click at [1453, 440] on div "Static" at bounding box center [1446, 446] width 42 height 27
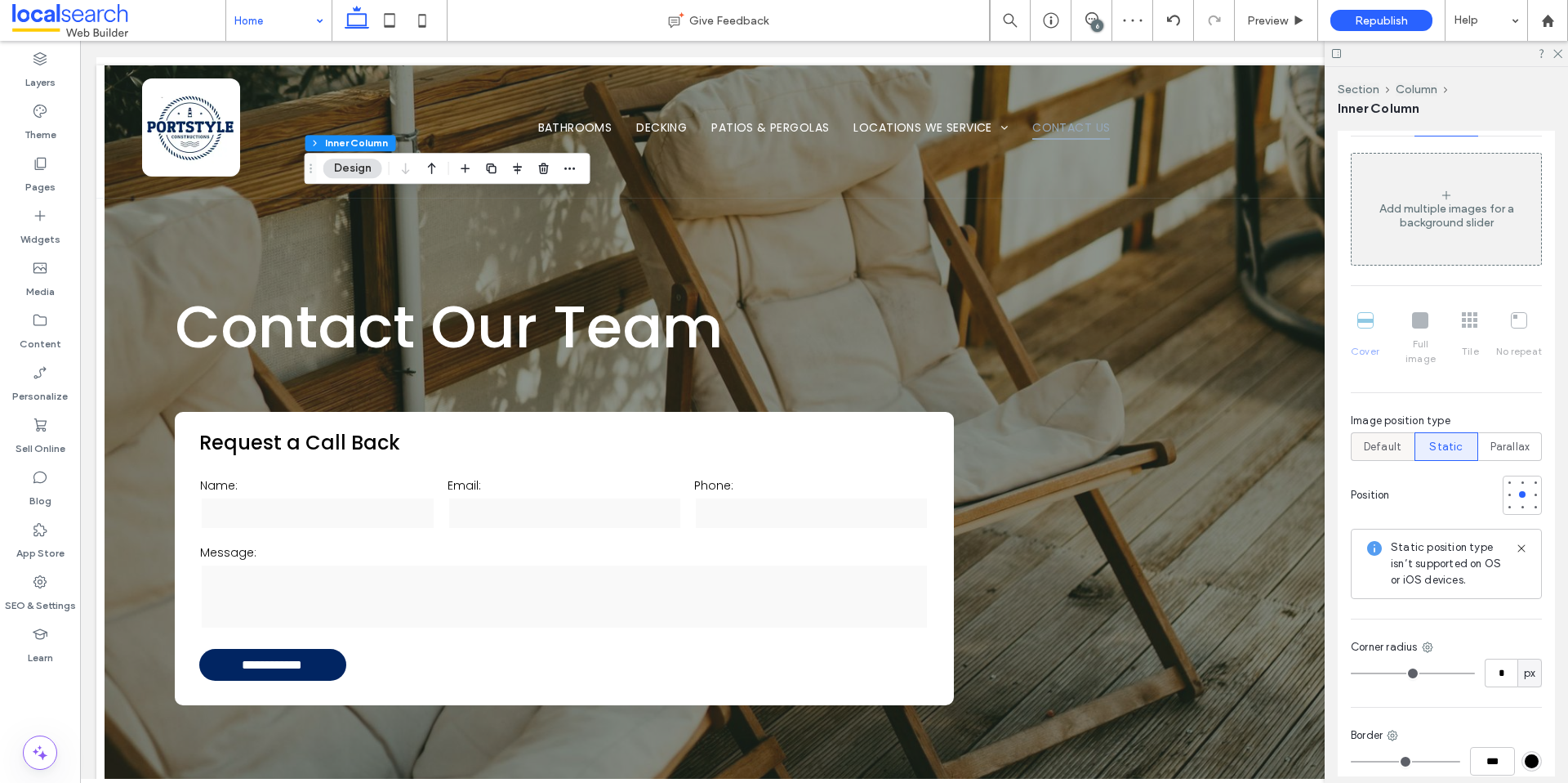
click at [1388, 440] on div "Default" at bounding box center [1383, 446] width 42 height 27
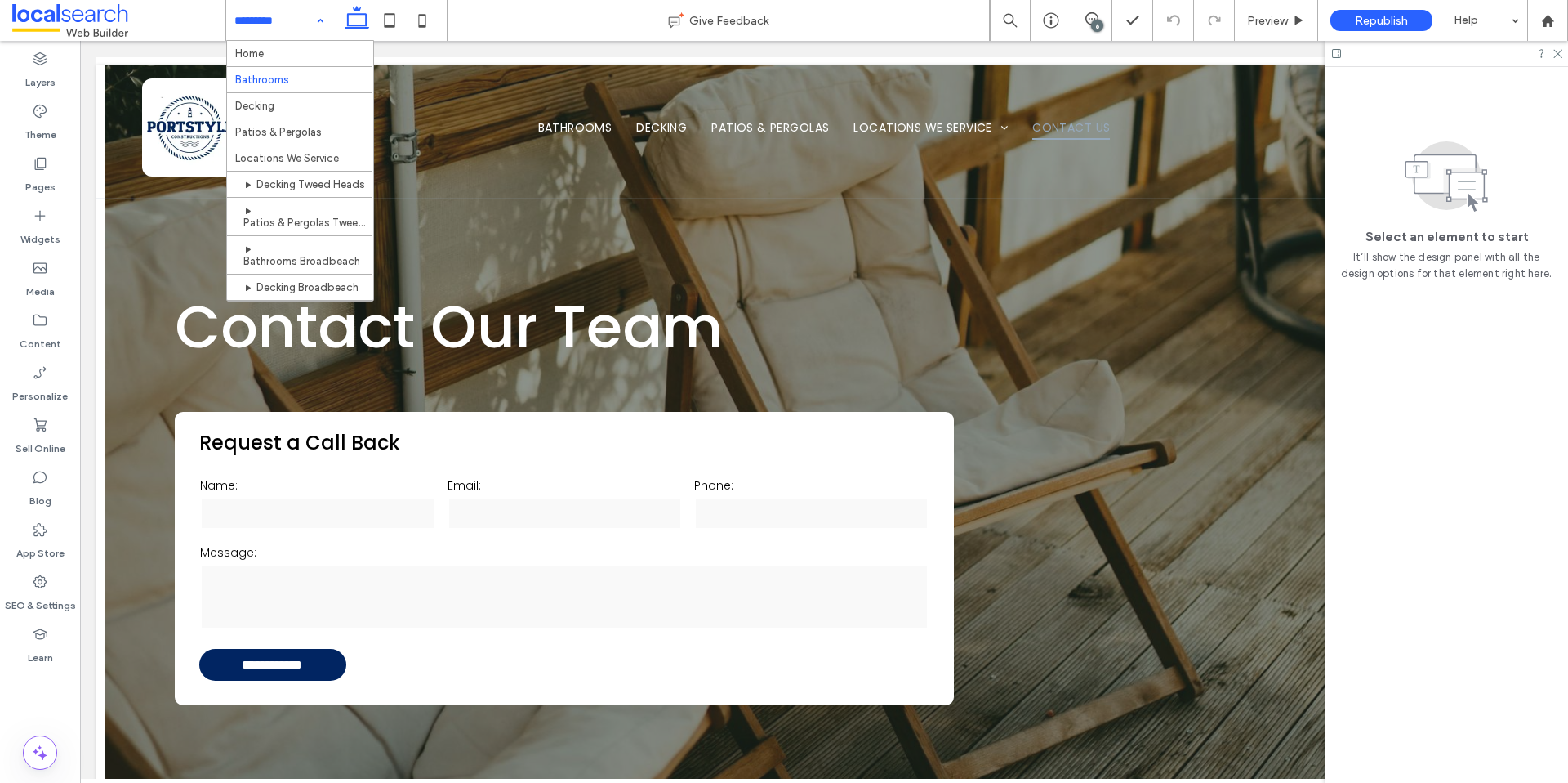
click at [266, 25] on input at bounding box center [275, 20] width 81 height 41
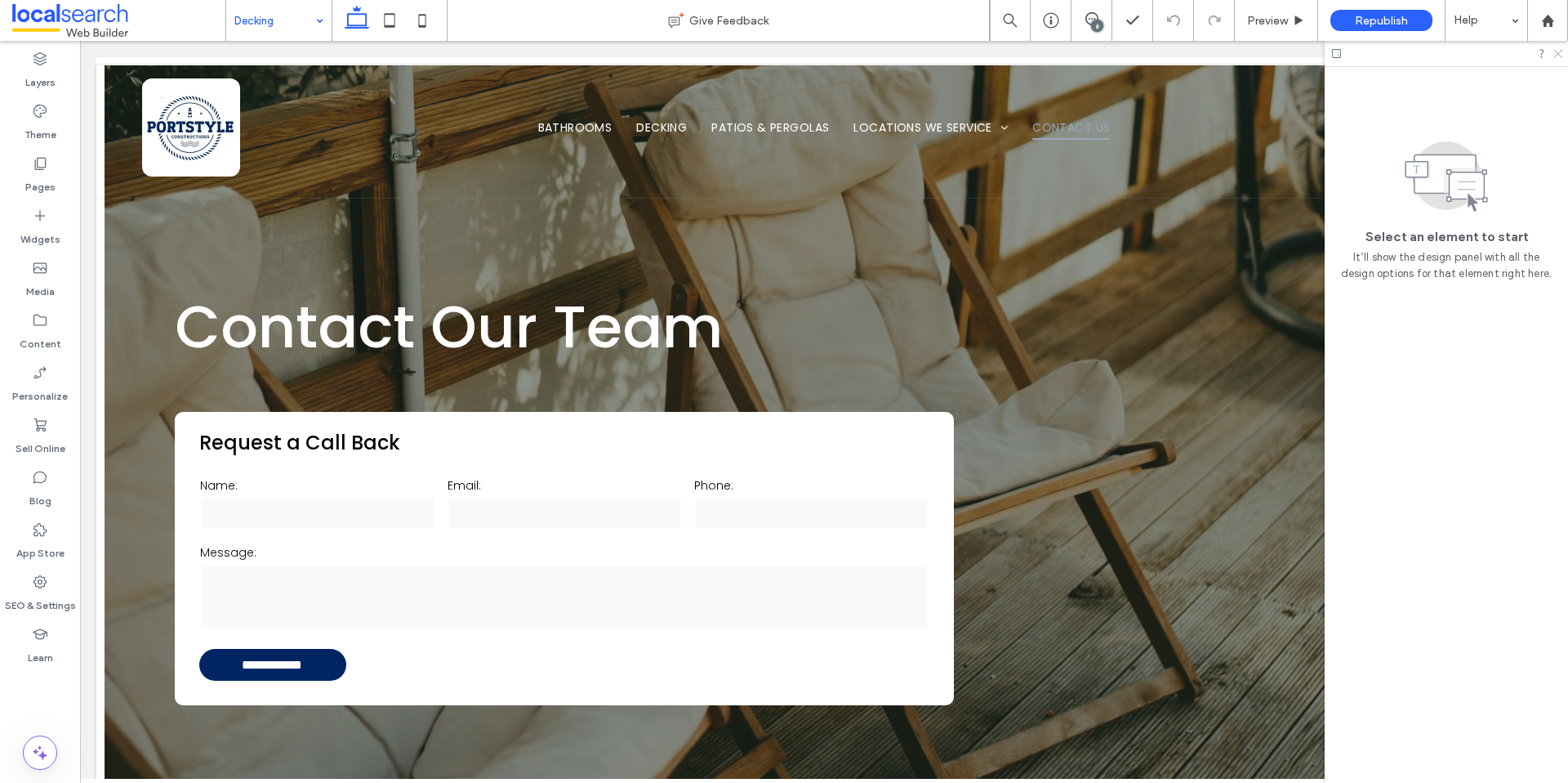
click at [1557, 57] on icon at bounding box center [1557, 52] width 11 height 11
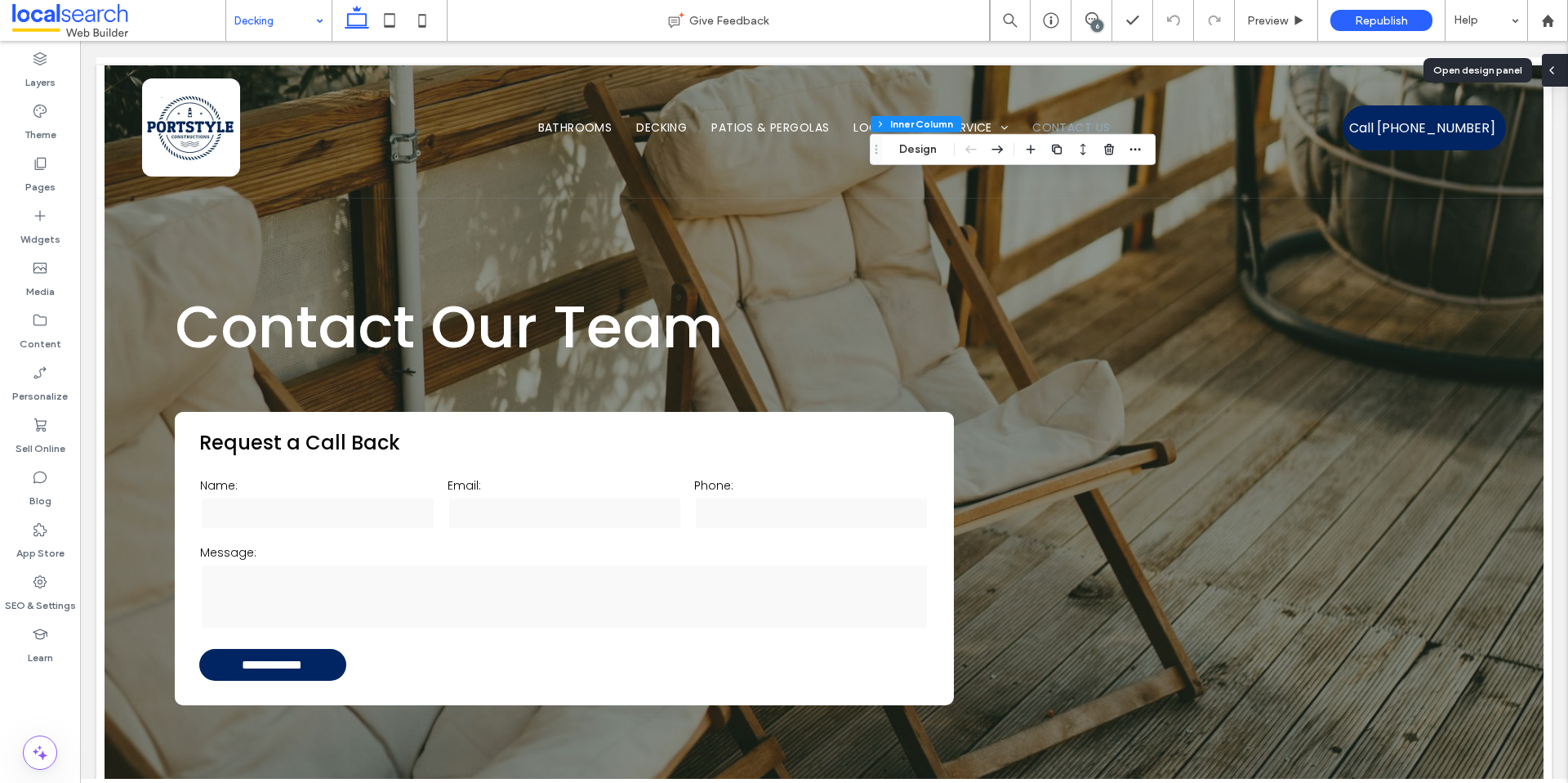
click at [1548, 81] on span at bounding box center [1552, 70] width 13 height 32
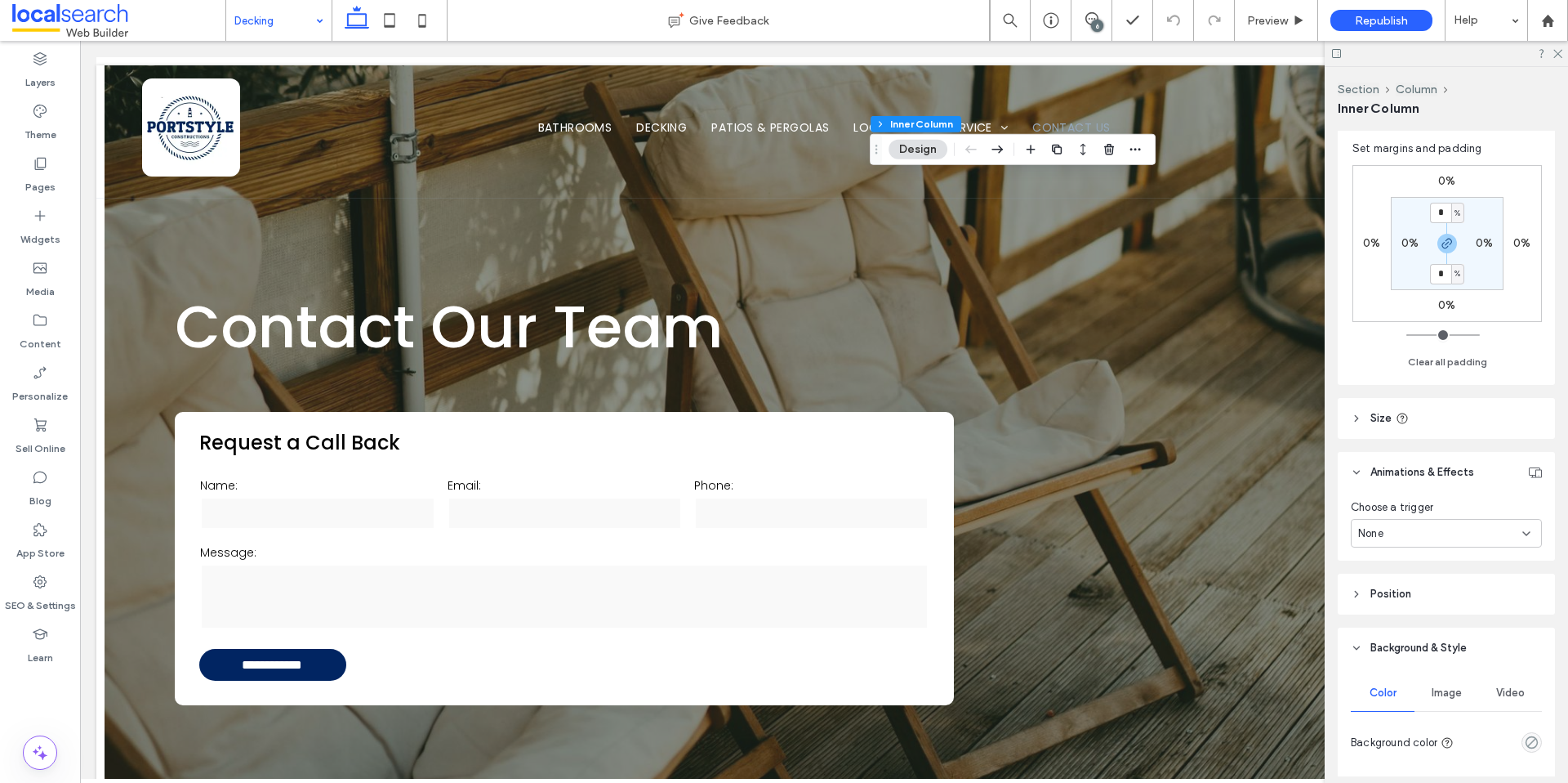
scroll to position [654, 0]
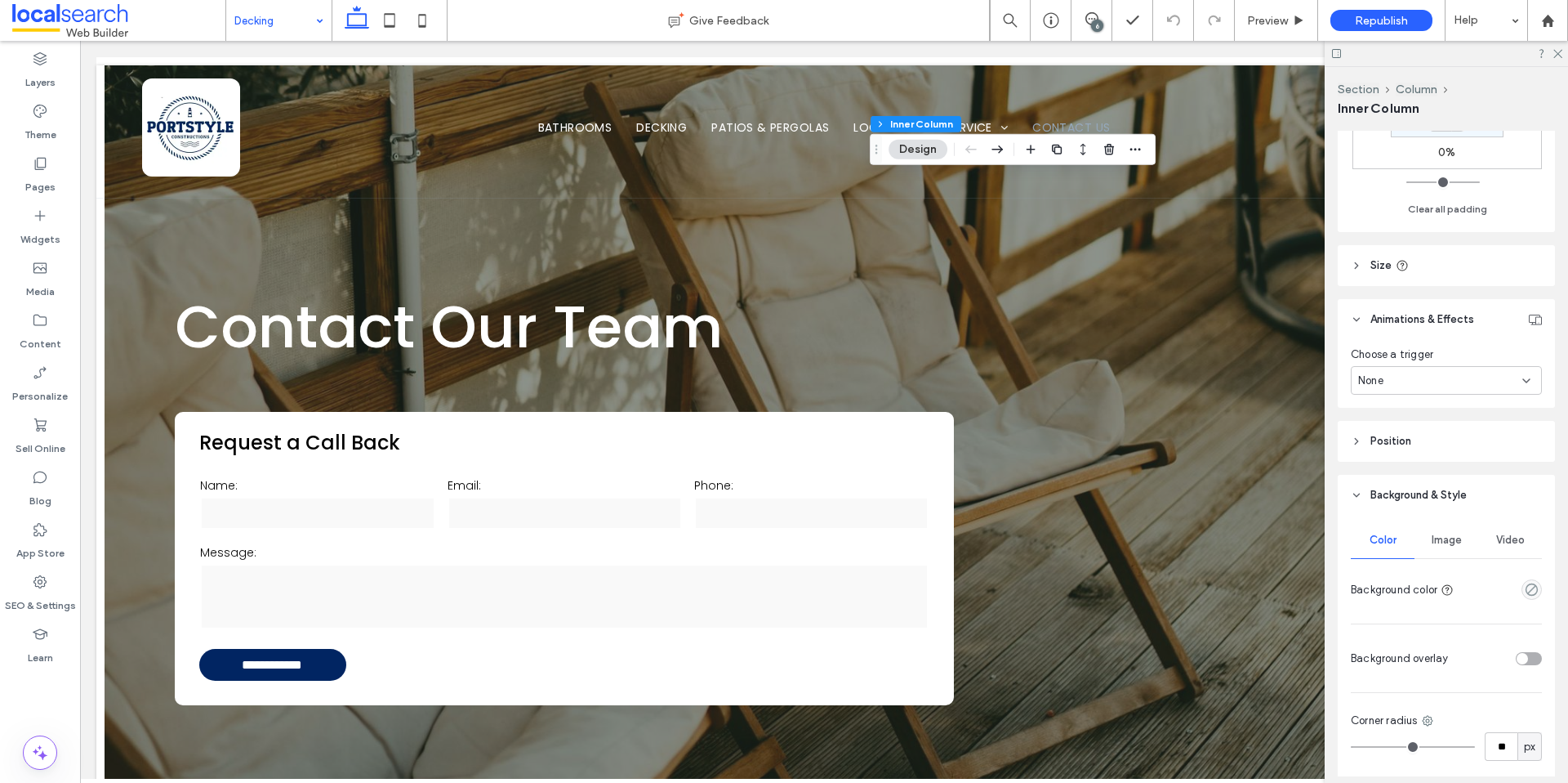
click at [1450, 533] on span "Image" at bounding box center [1447, 540] width 30 height 13
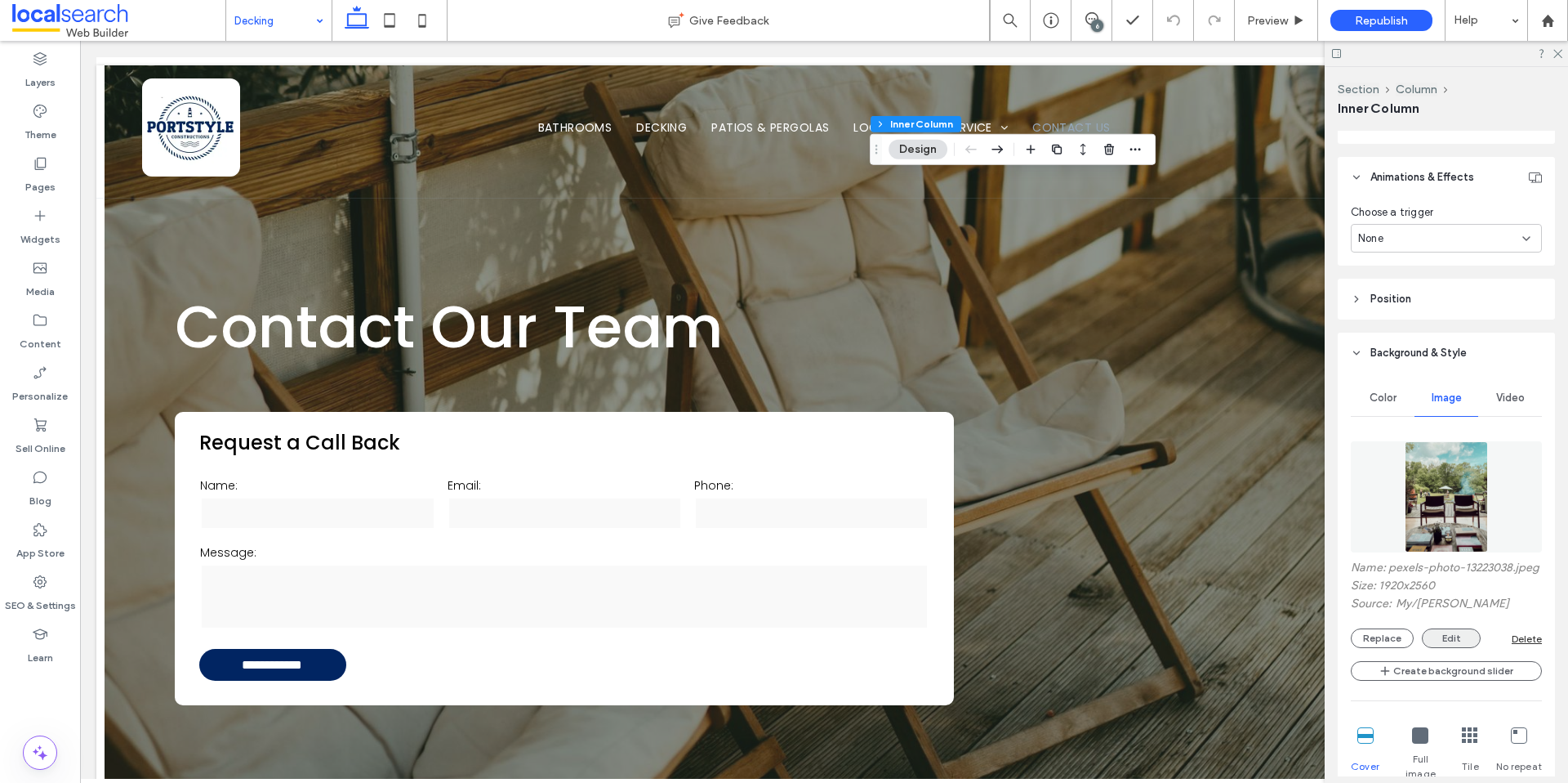
scroll to position [799, 0]
click at [1397, 646] on button "Replace" at bounding box center [1383, 636] width 63 height 20
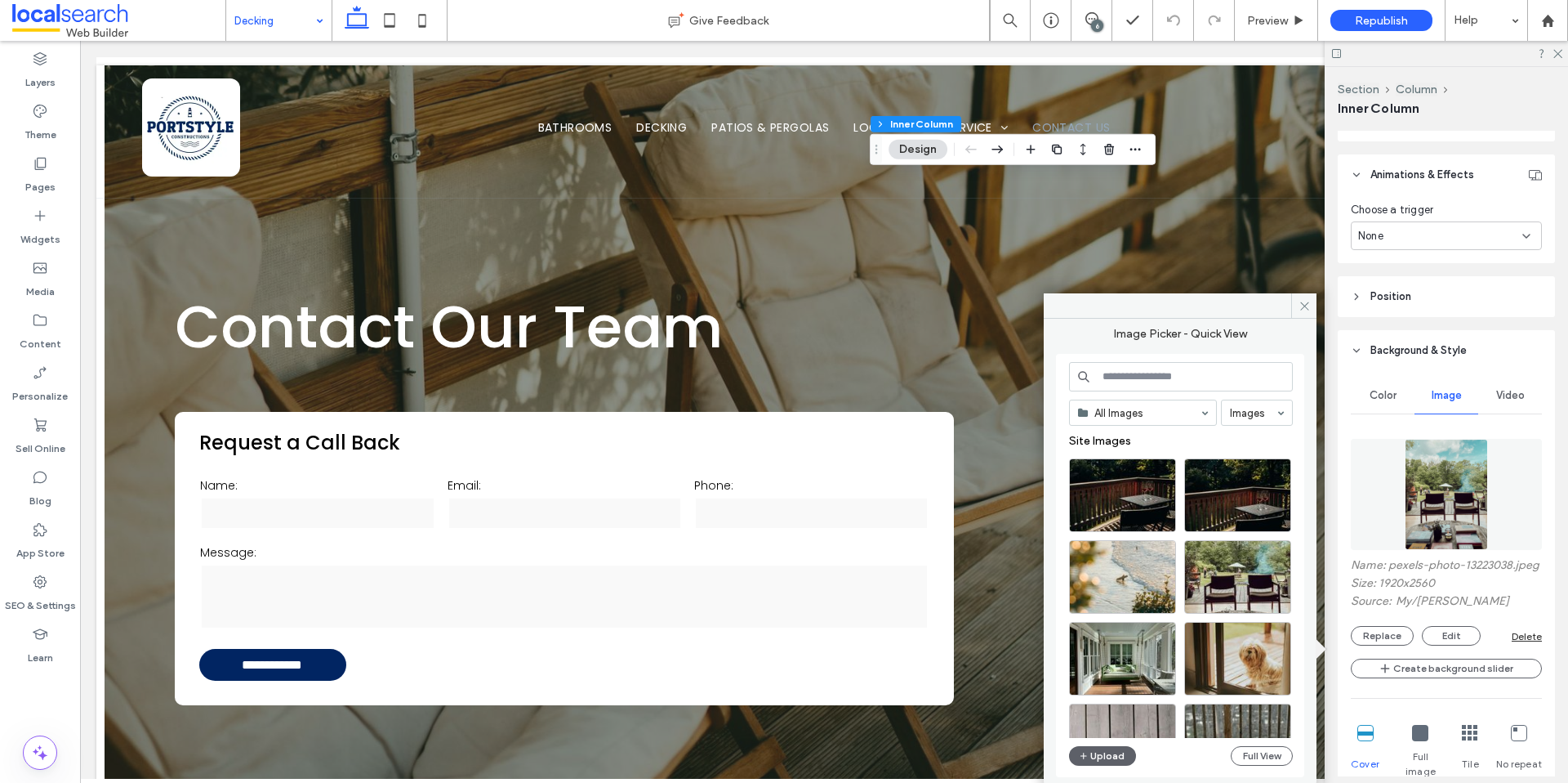
click at [1164, 372] on input at bounding box center [1180, 376] width 224 height 29
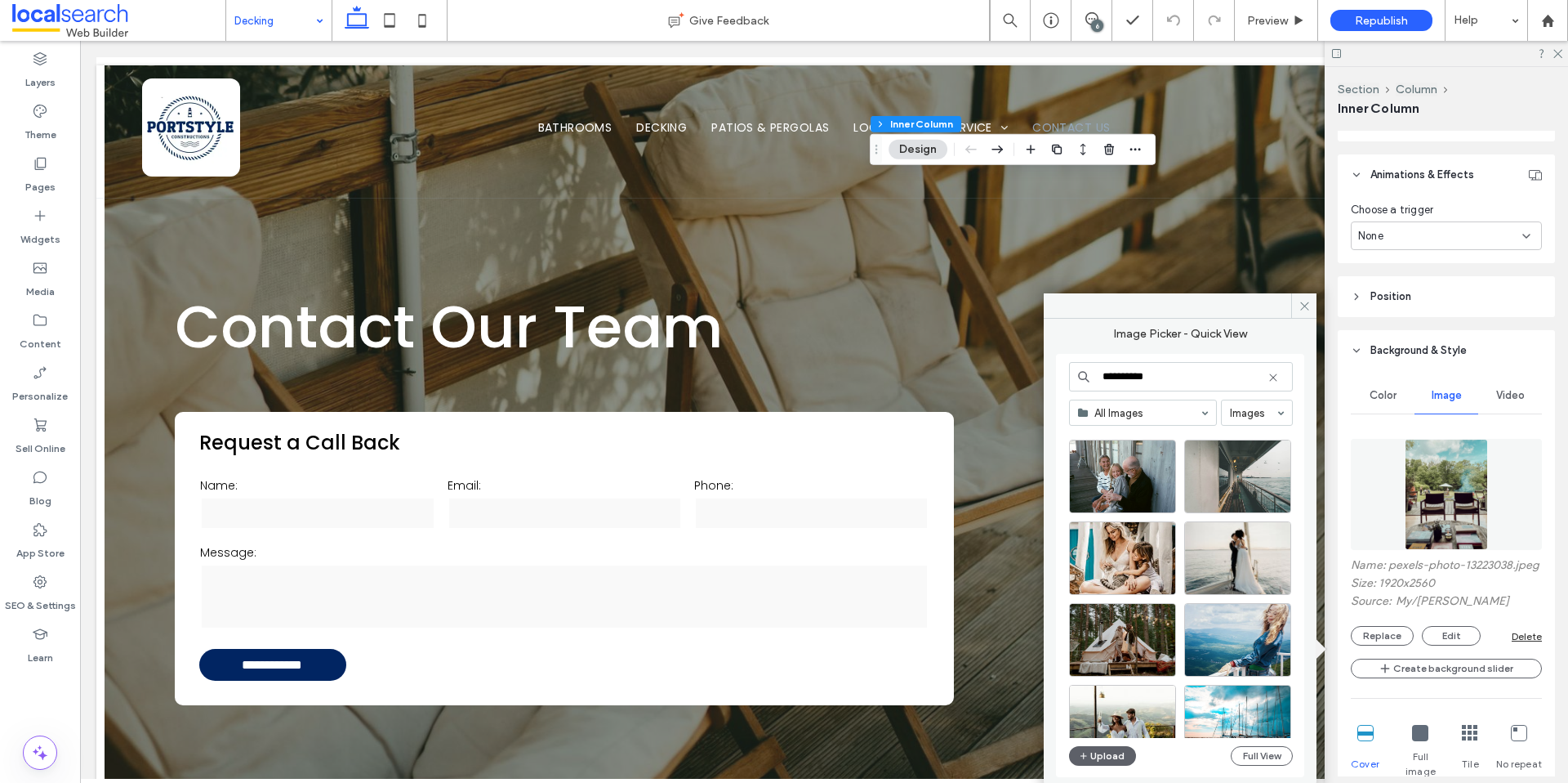
scroll to position [4017, 0]
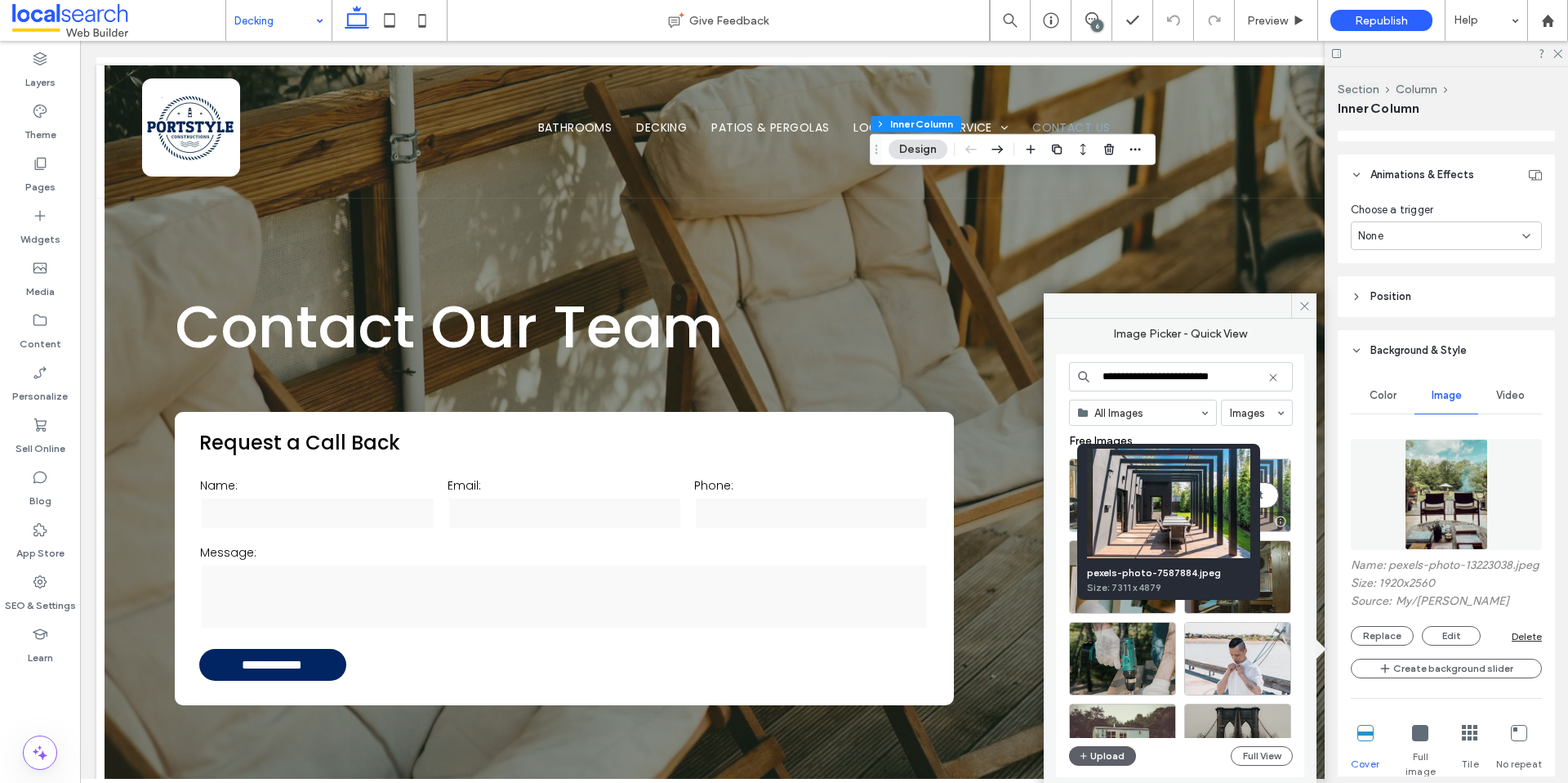
type input "**********"
click at [1278, 522] on div at bounding box center [1280, 522] width 21 height 13
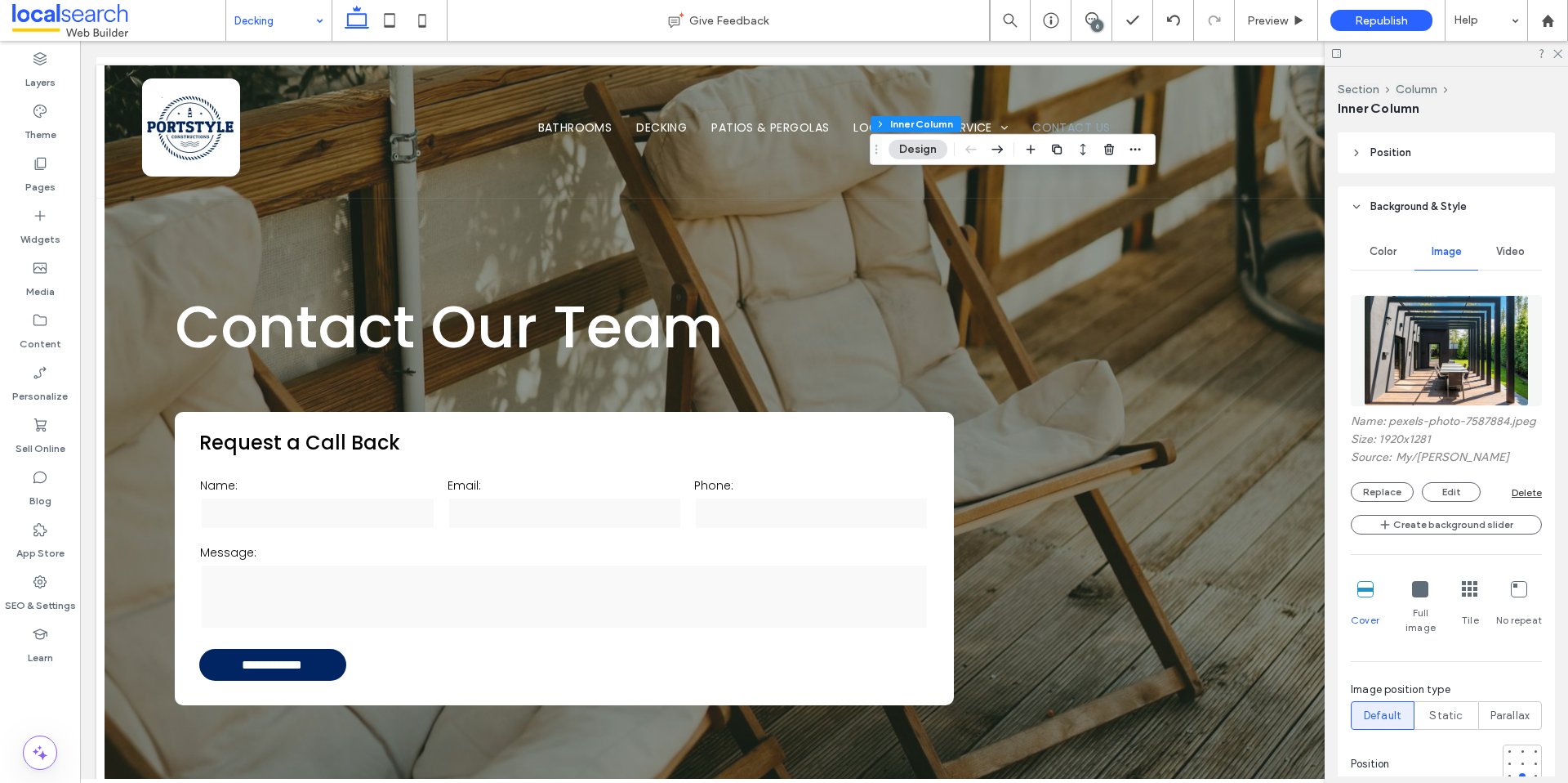
scroll to position [964, 0]
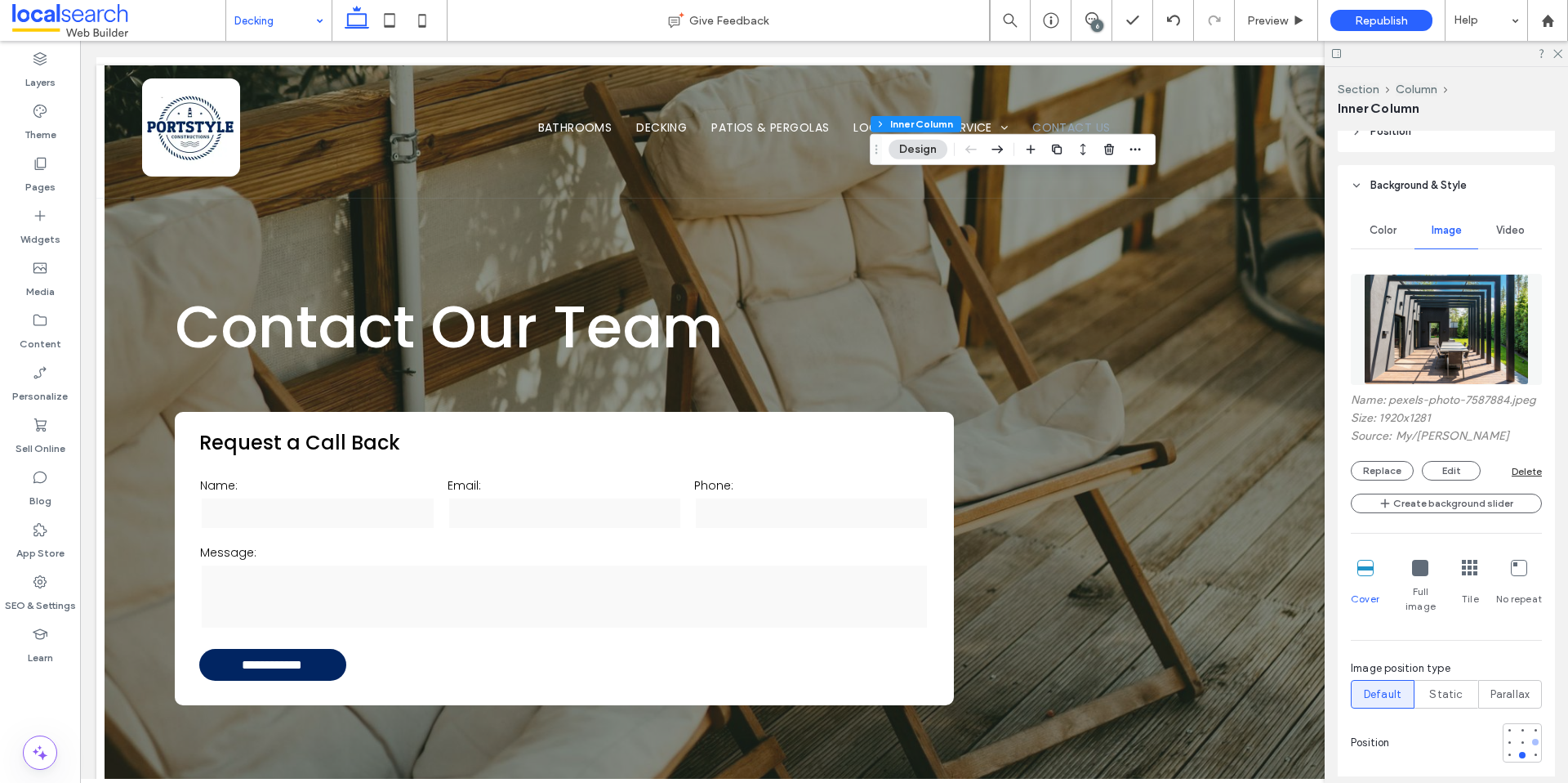
click at [1530, 741] on div at bounding box center [1536, 742] width 12 height 12
click at [1519, 743] on div at bounding box center [1522, 742] width 7 height 7
click at [1506, 743] on div at bounding box center [1510, 742] width 7 height 7
click at [1519, 742] on div at bounding box center [1522, 742] width 7 height 7
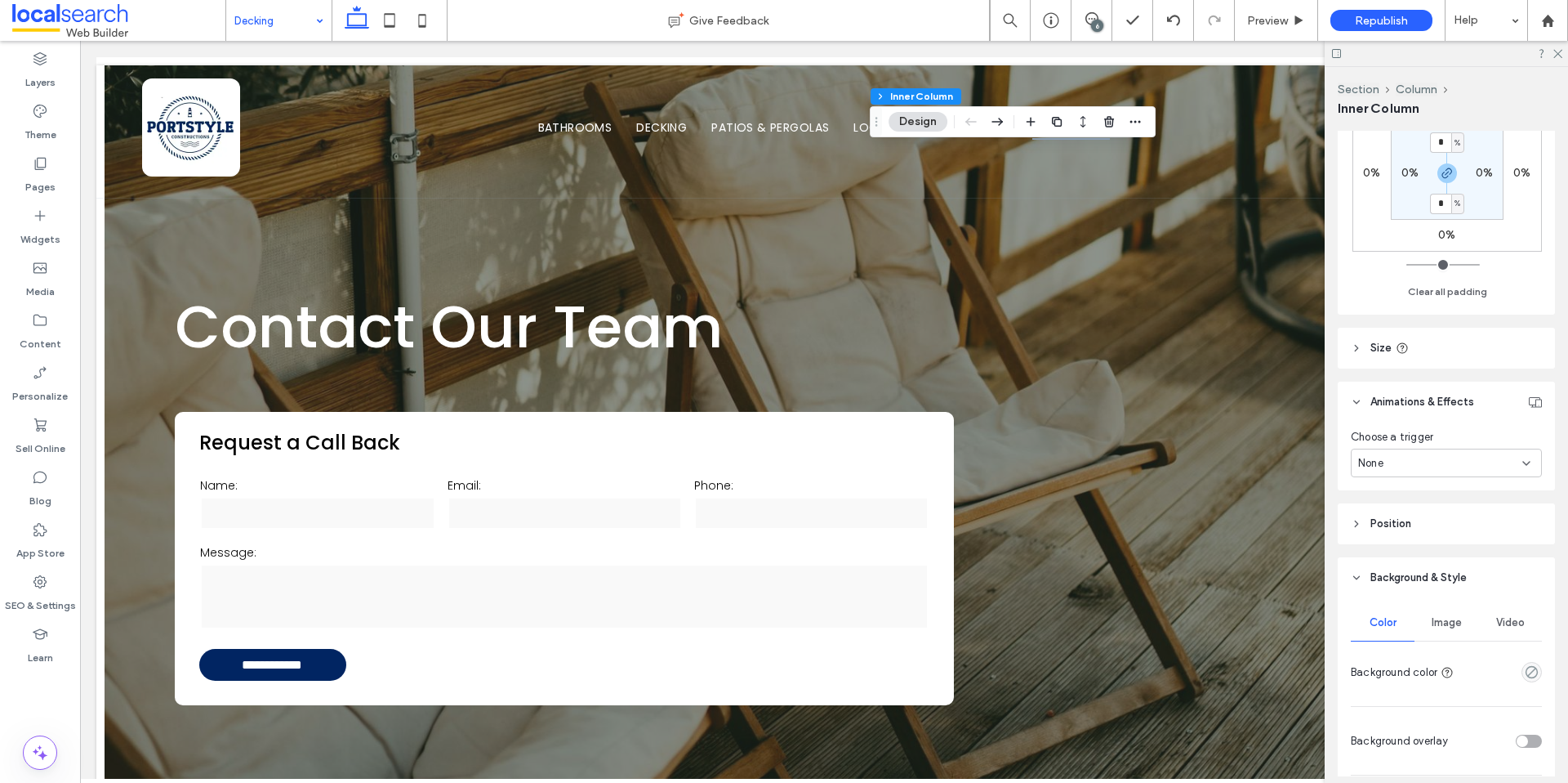
scroll to position [585, 0]
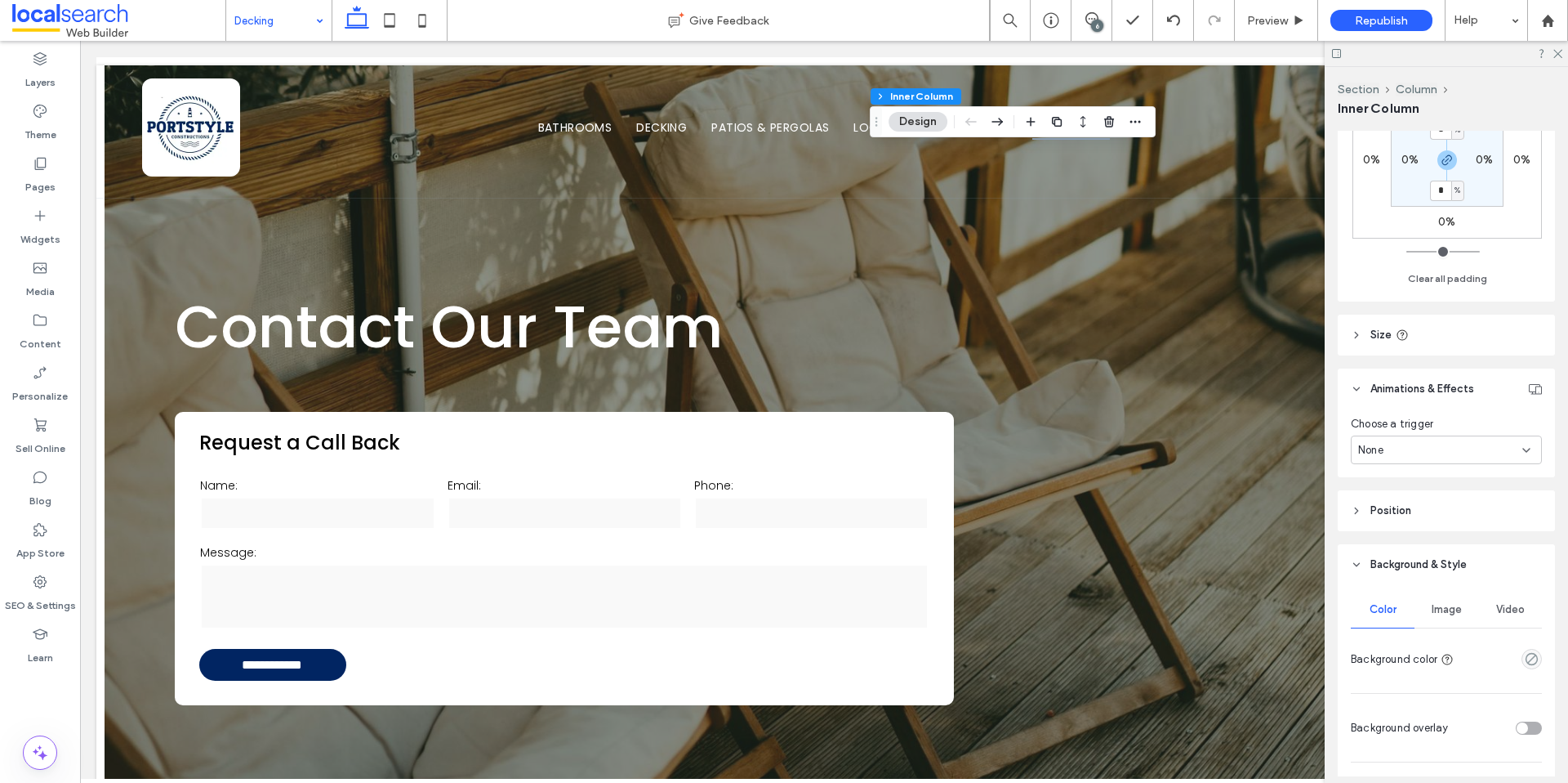
click at [1444, 616] on div "Image" at bounding box center [1447, 609] width 64 height 36
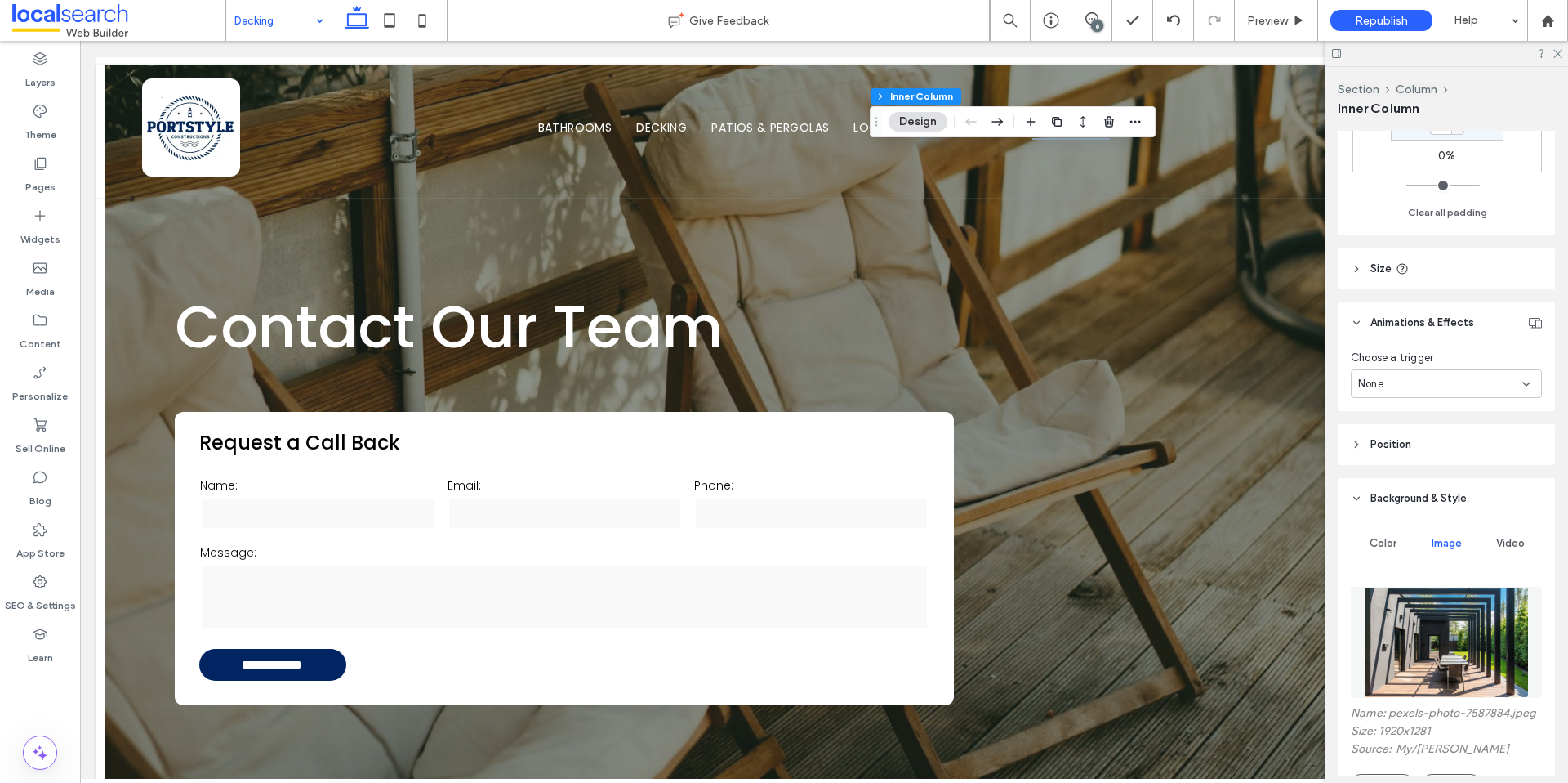
scroll to position [722, 0]
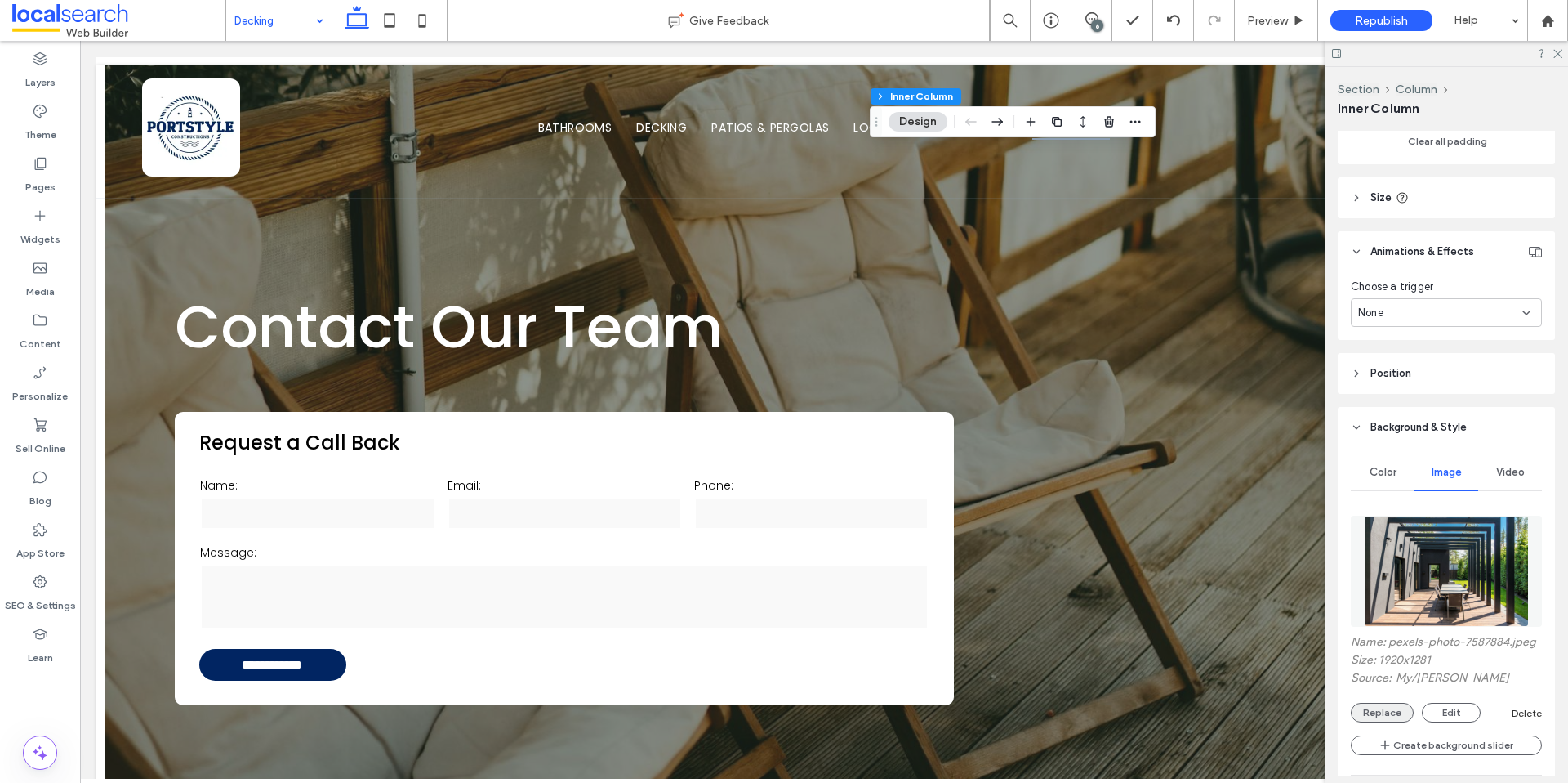
click at [1392, 722] on button "Replace" at bounding box center [1383, 712] width 63 height 20
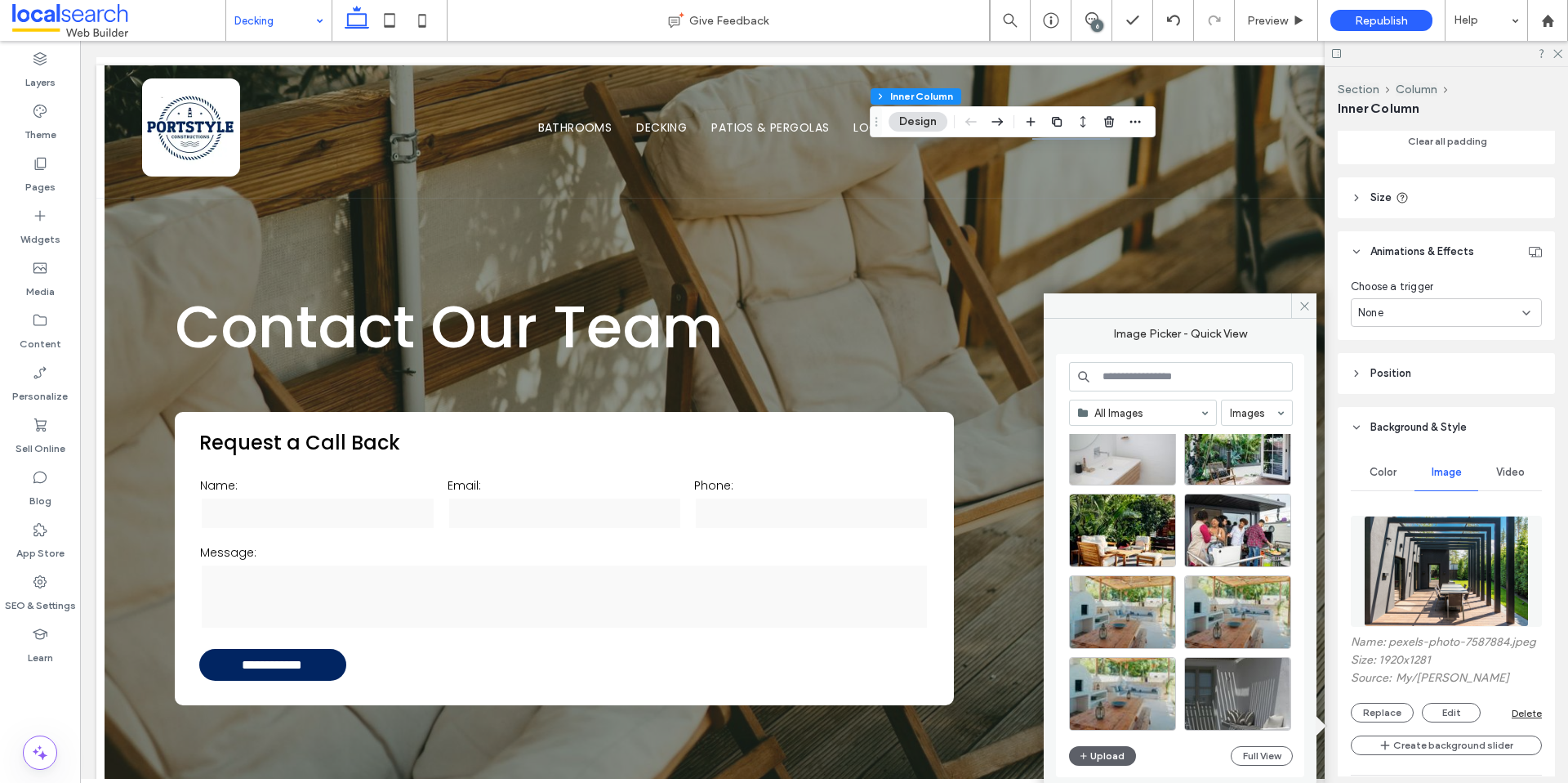
scroll to position [1682, 0]
click at [1111, 372] on input at bounding box center [1180, 376] width 224 height 29
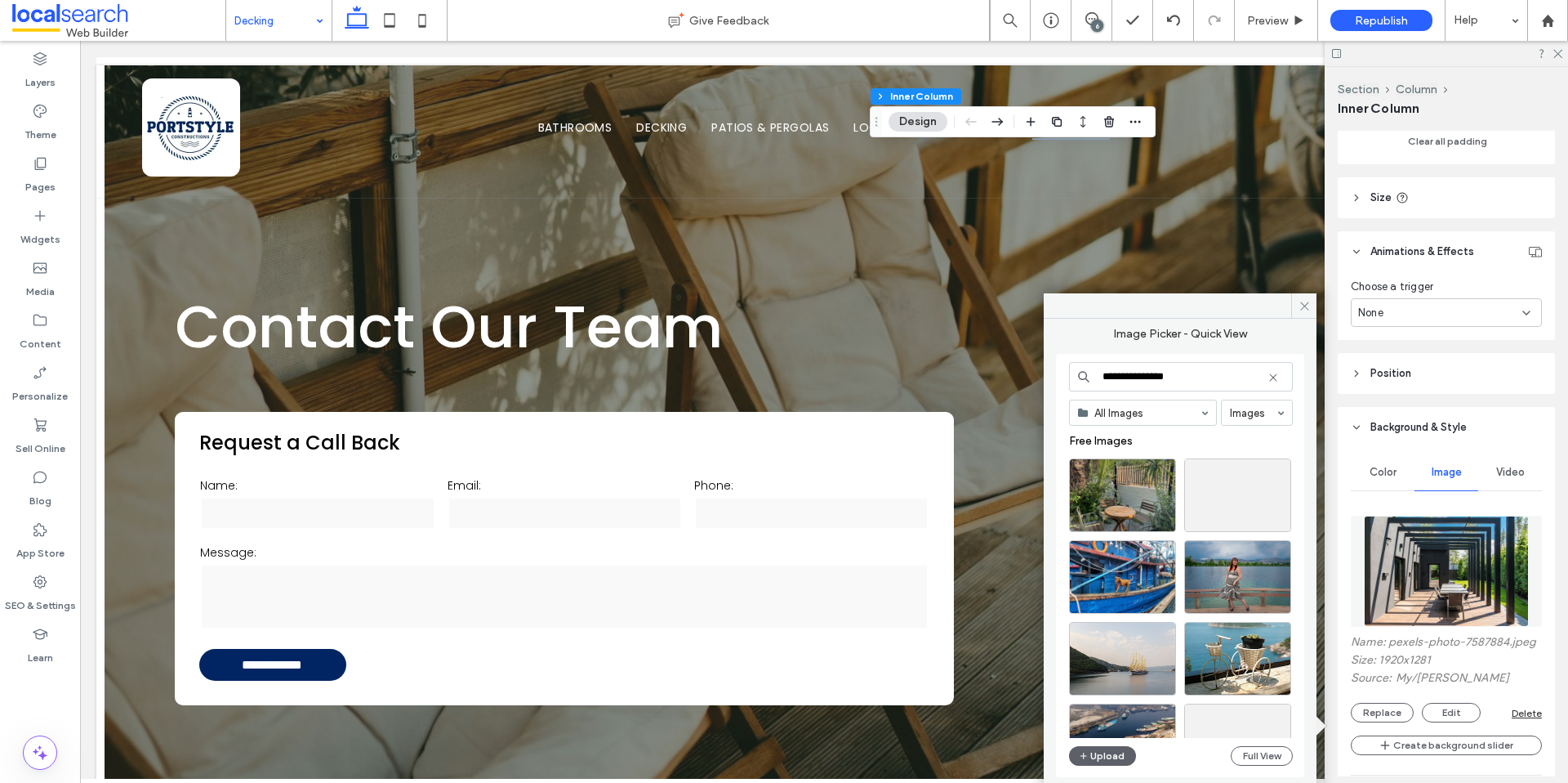
type input "**********"
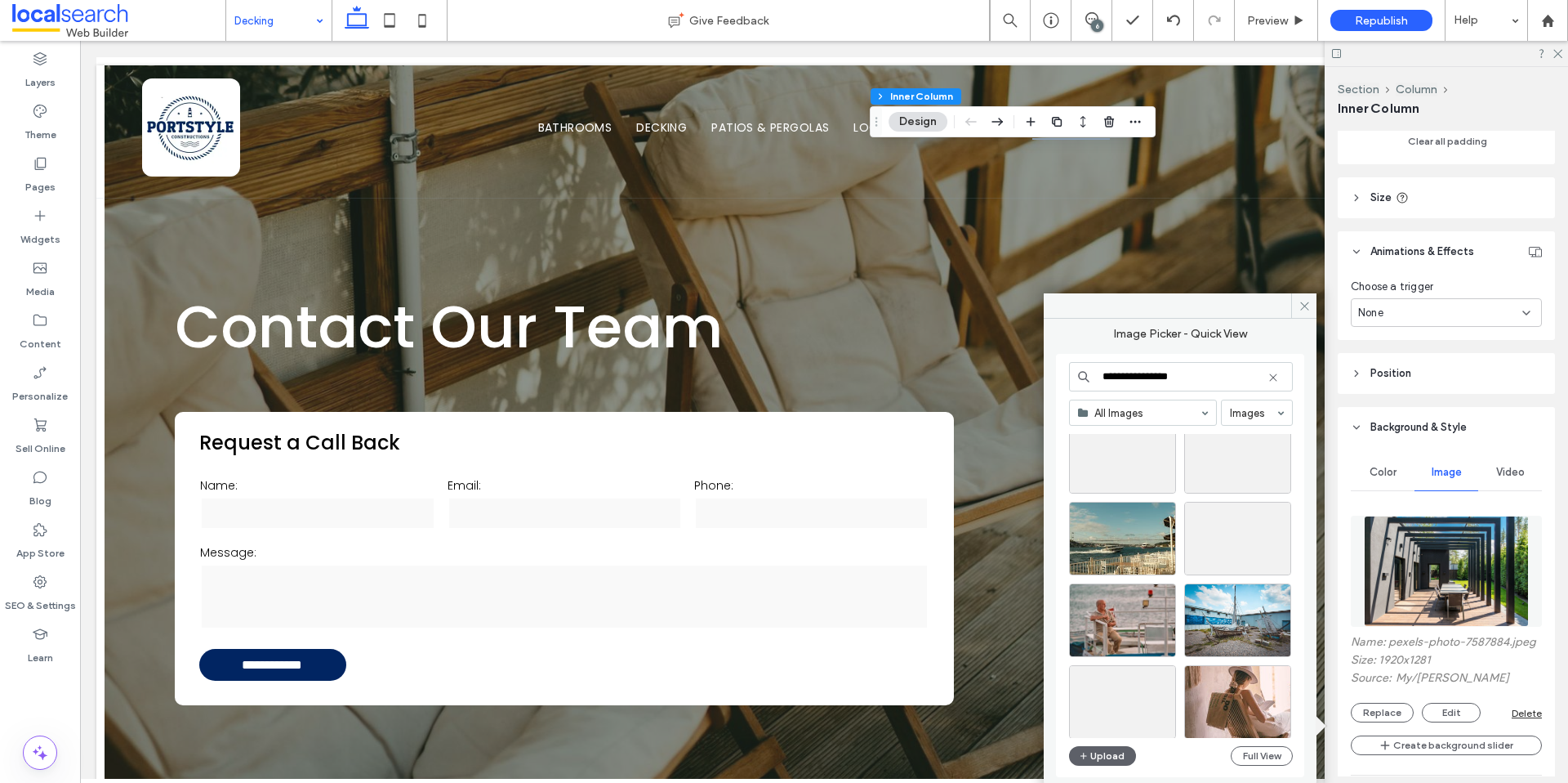
scroll to position [701, 0]
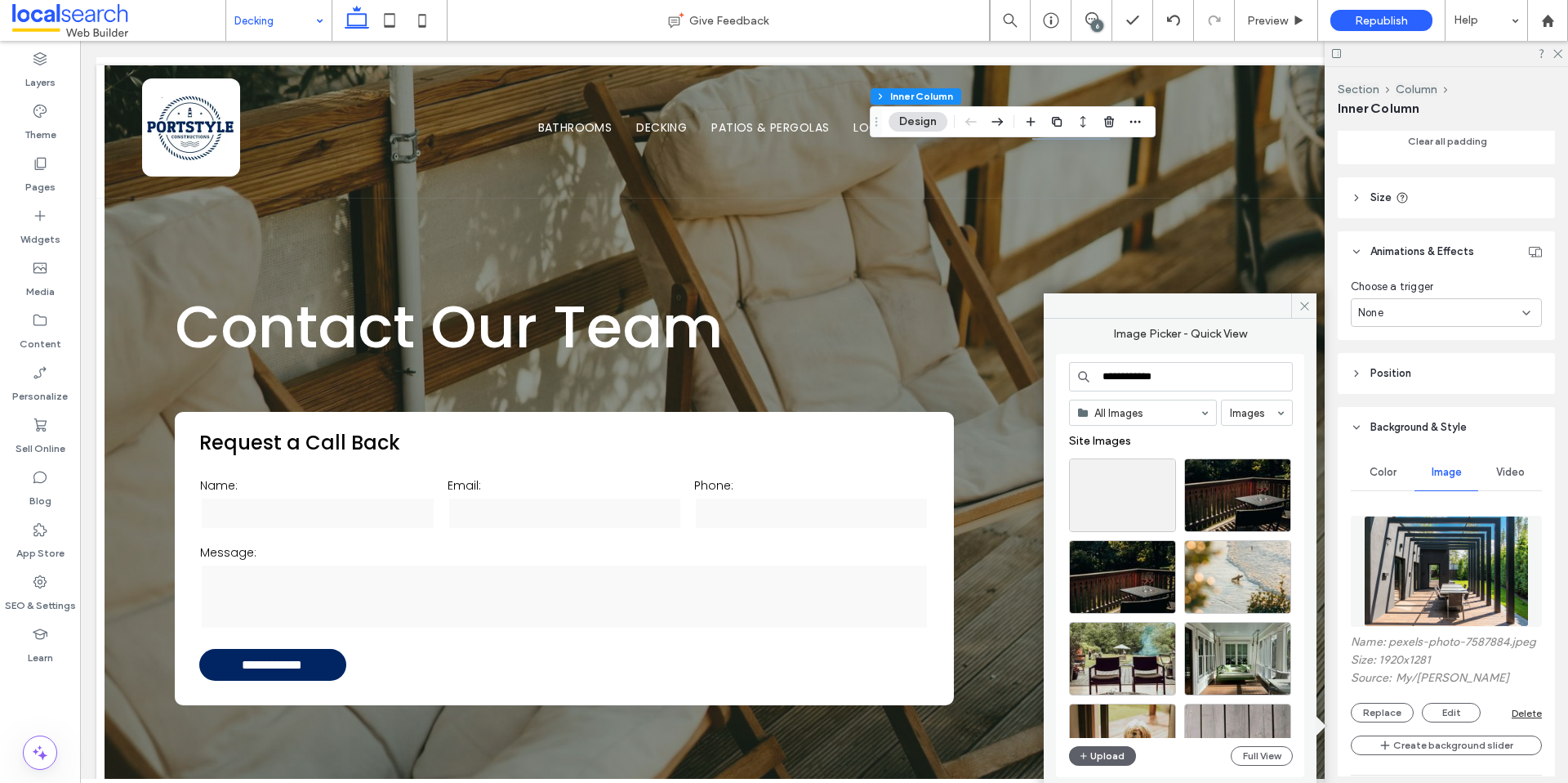
type input "**********"
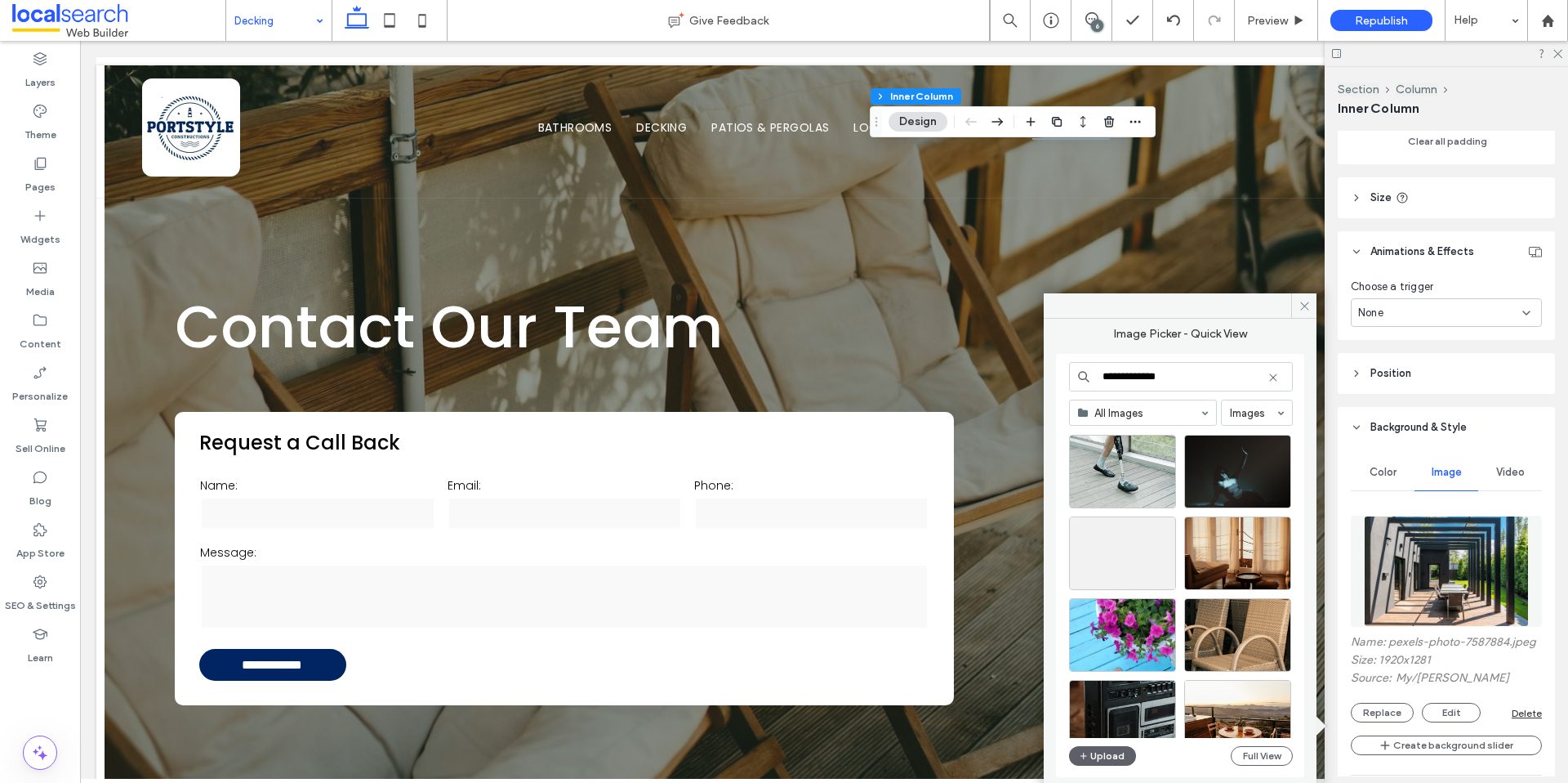
scroll to position [2548, 0]
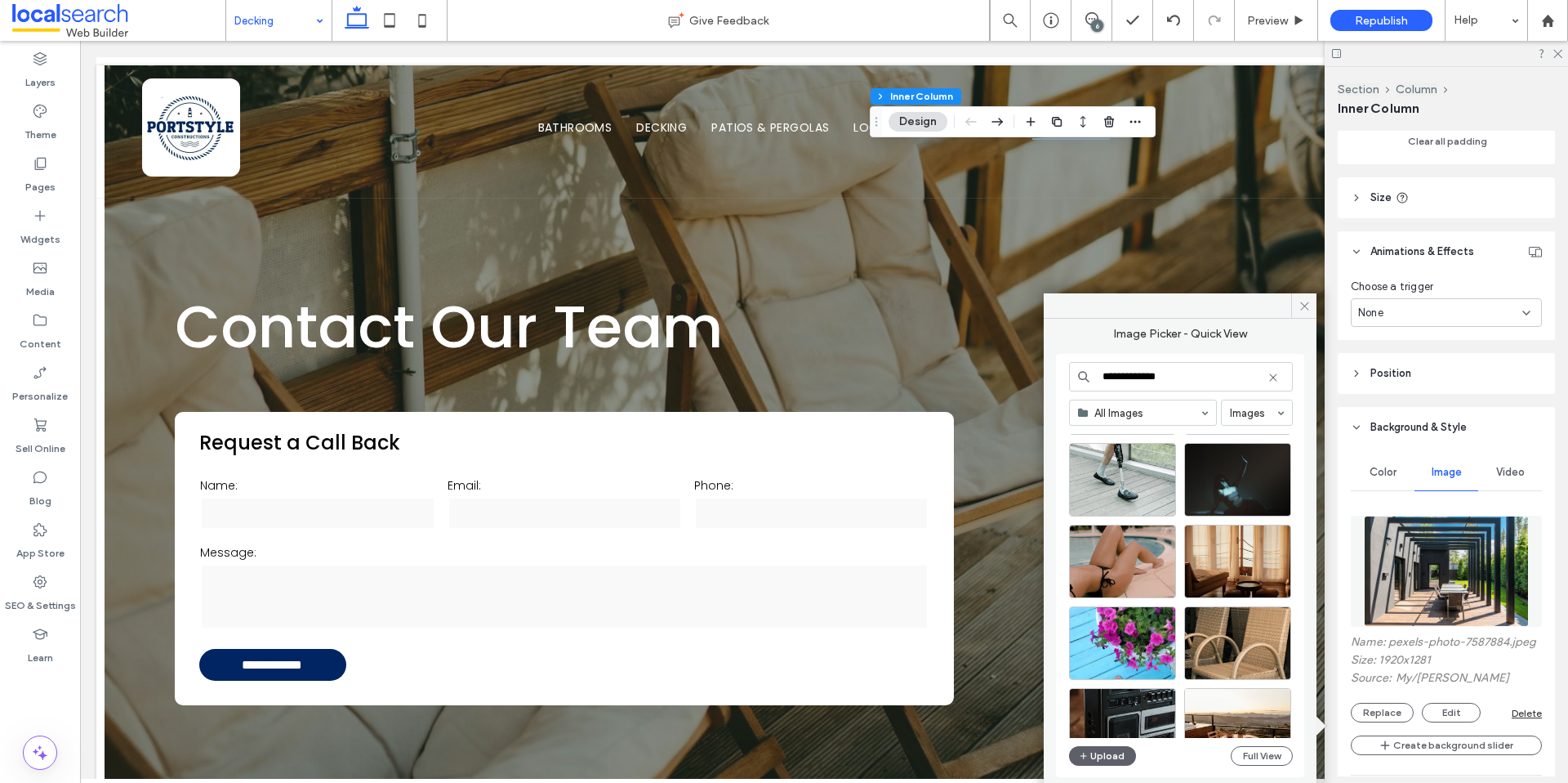
drag, startPoint x: 1199, startPoint y: 378, endPoint x: 1051, endPoint y: 378, distance: 148.0
click at [1051, 379] on div "**********" at bounding box center [1180, 546] width 273 height 455
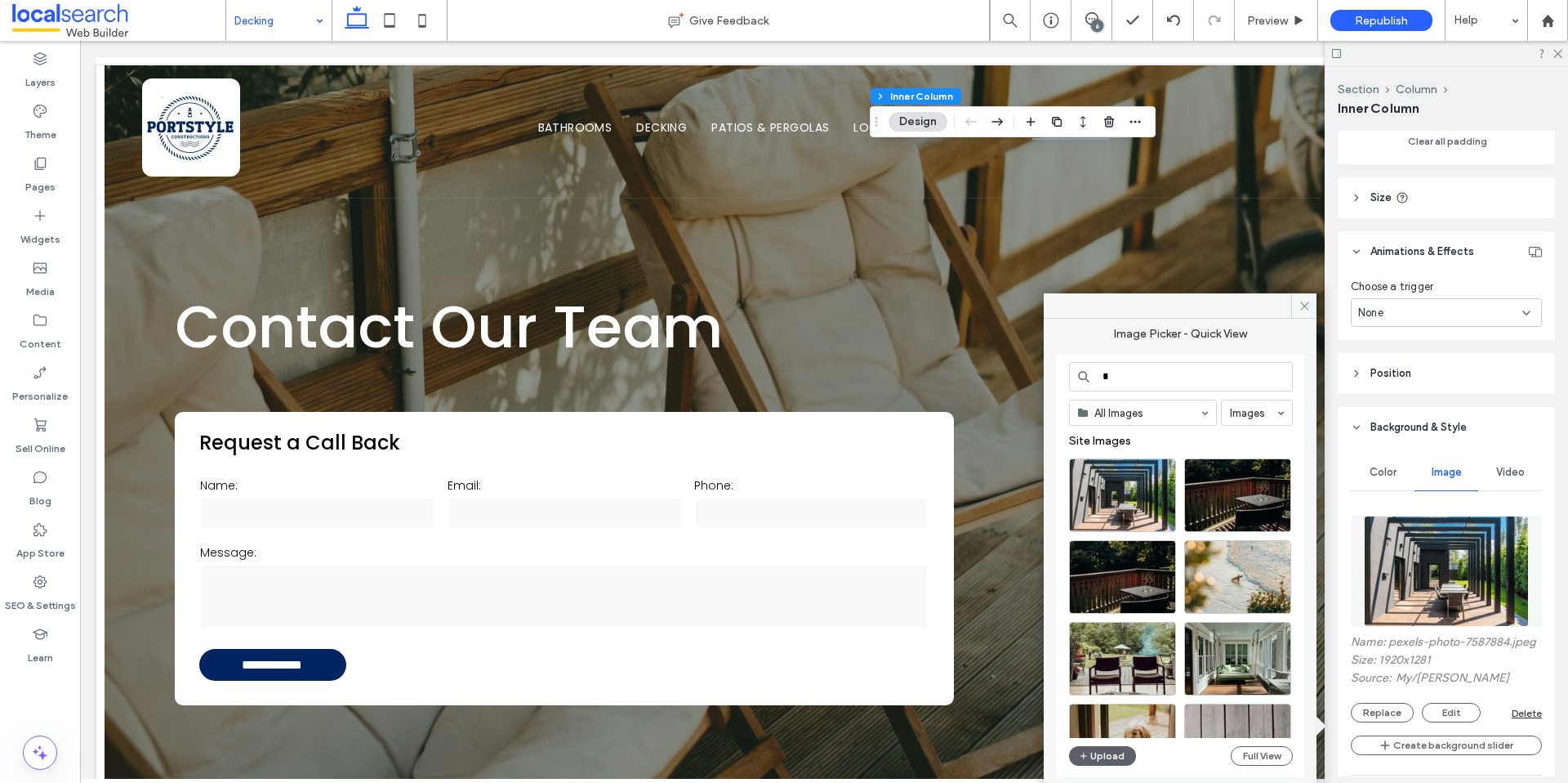
type input "*"
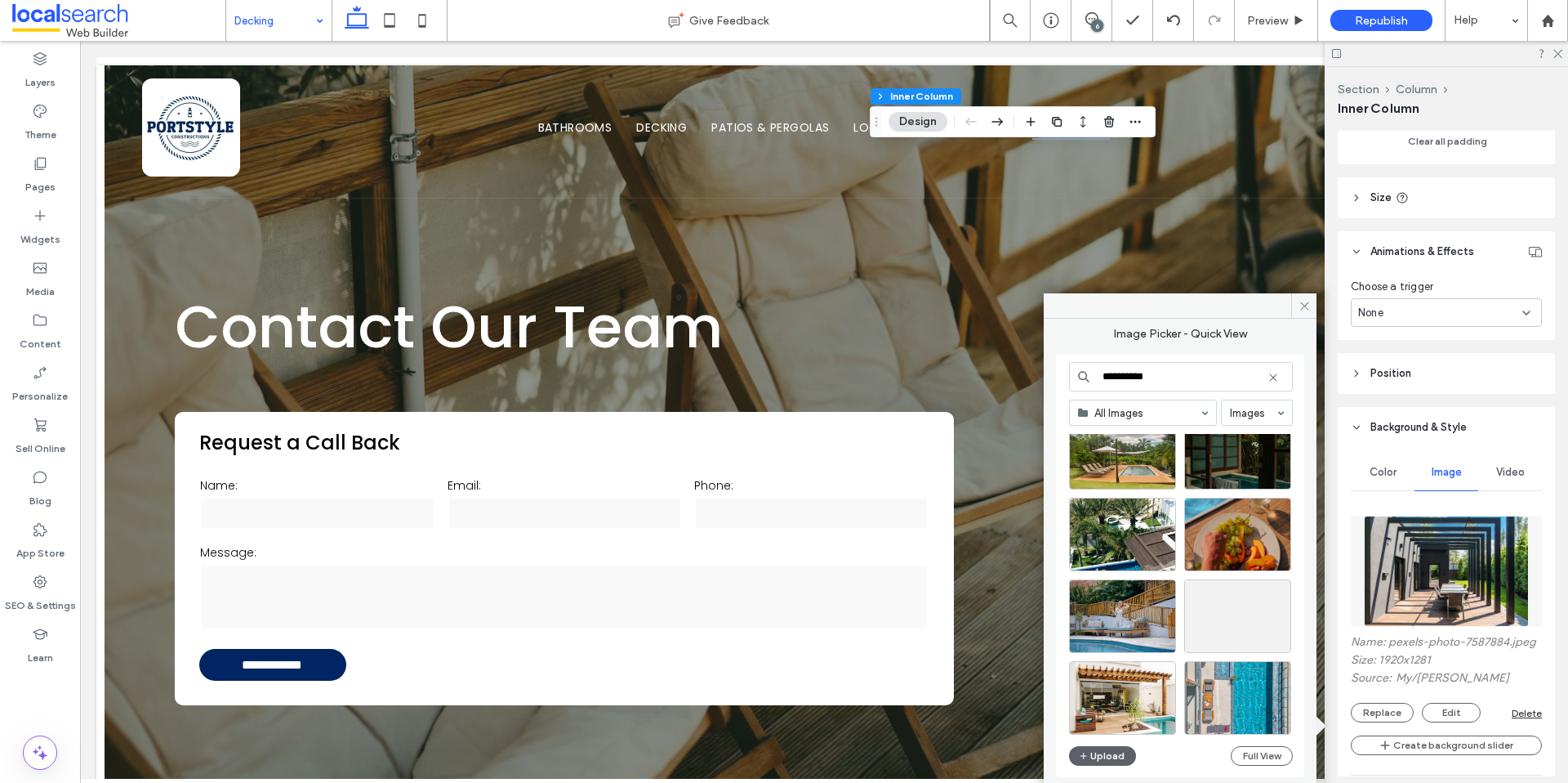
scroll to position [5679, 0]
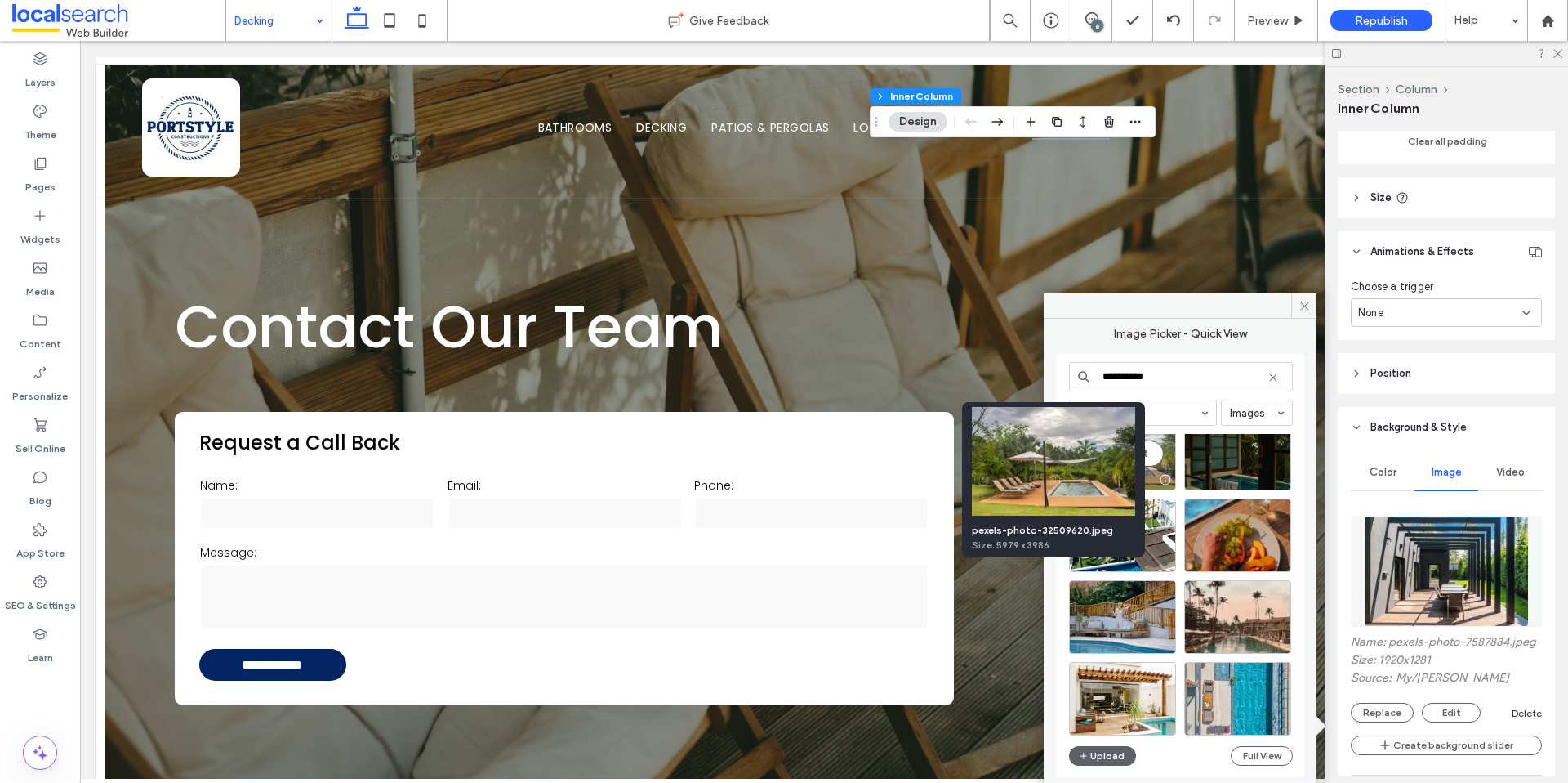
type input "**********"
click at [1168, 473] on div at bounding box center [1165, 480] width 21 height 13
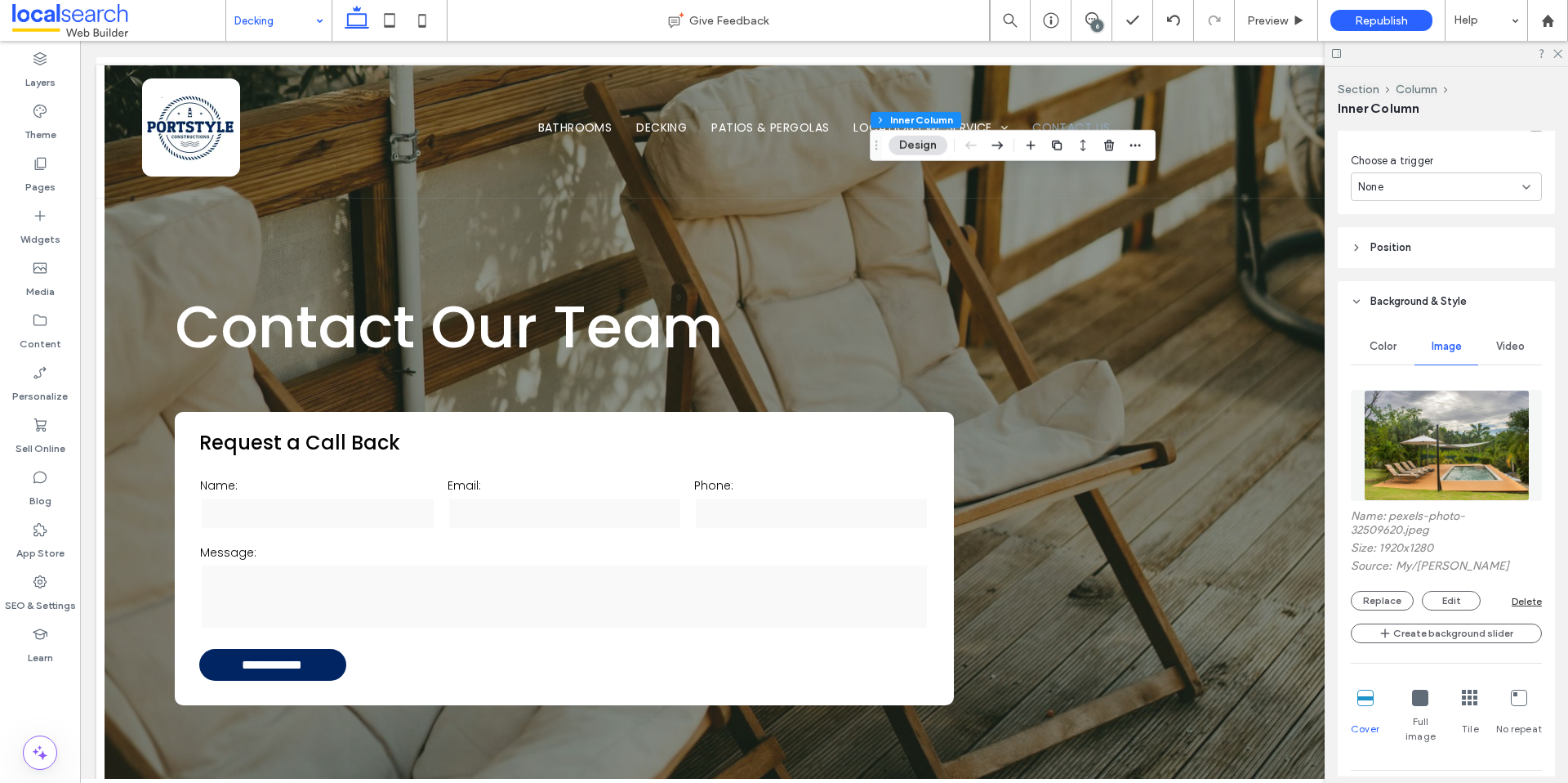
scroll to position [850, 0]
click at [1375, 605] on button "Replace" at bounding box center [1383, 599] width 63 height 20
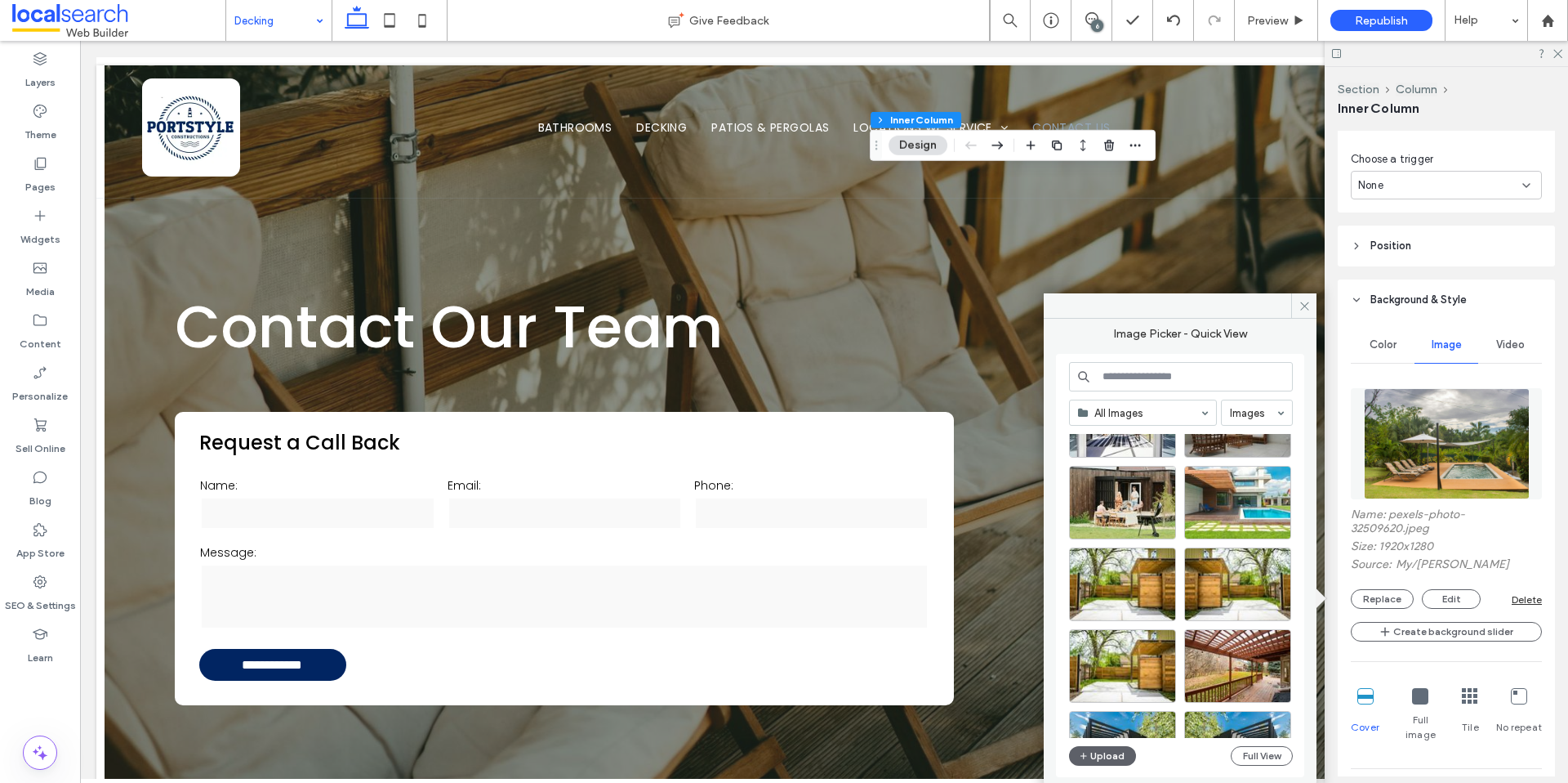
scroll to position [2036, 0]
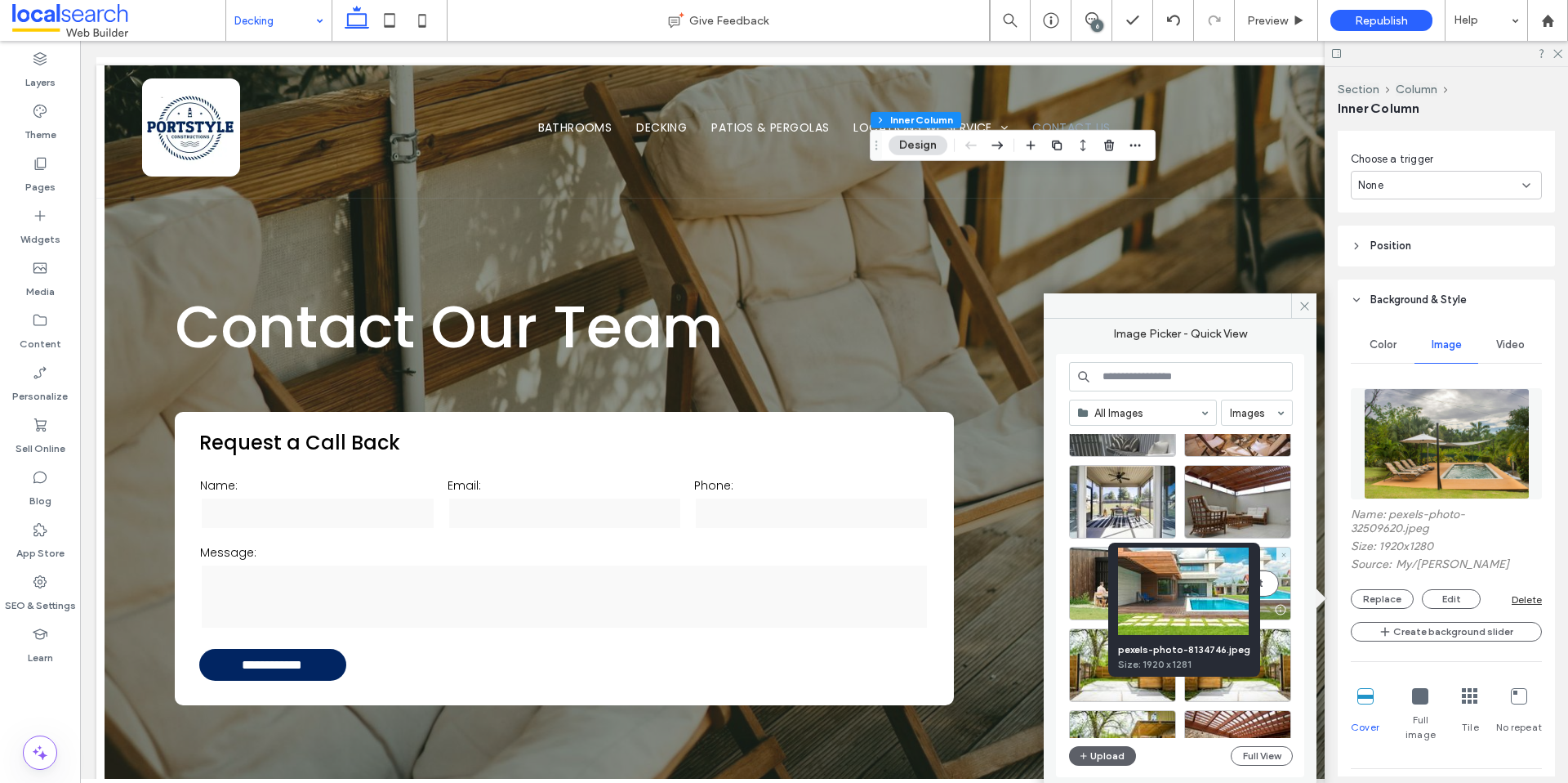
click at [1279, 607] on div at bounding box center [1280, 610] width 21 height 13
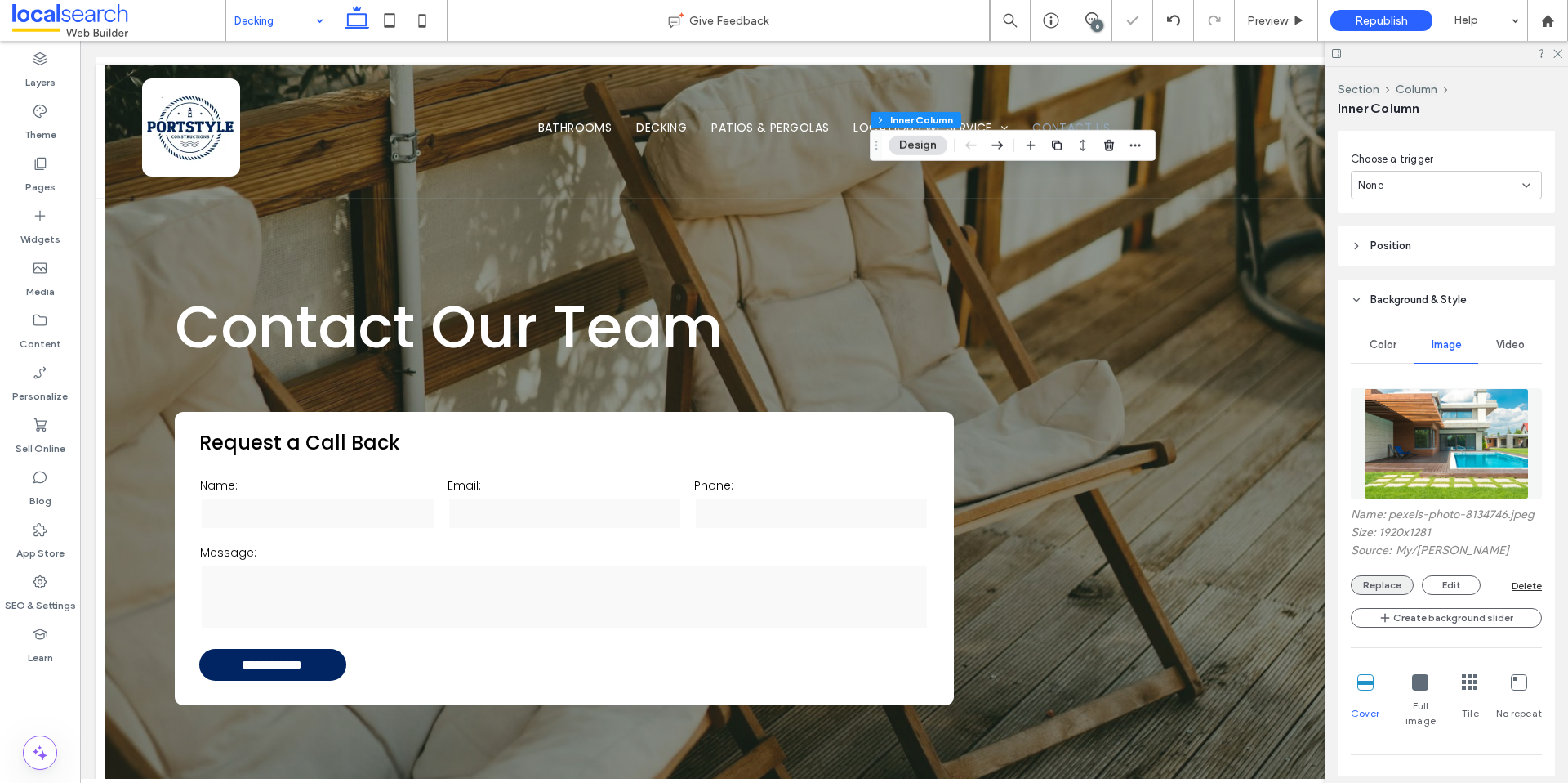
click at [1378, 595] on button "Replace" at bounding box center [1383, 585] width 63 height 20
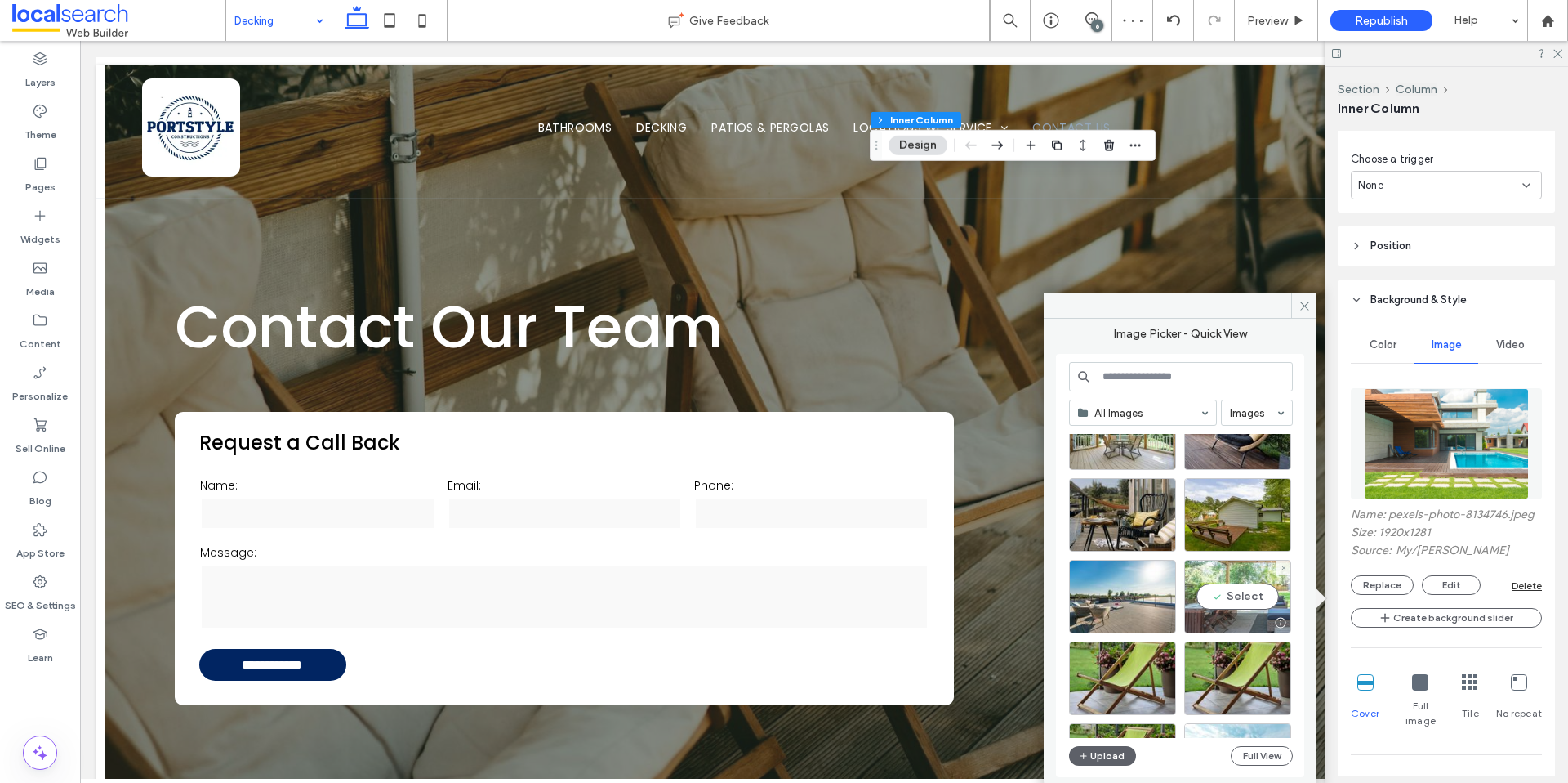
scroll to position [1241, 0]
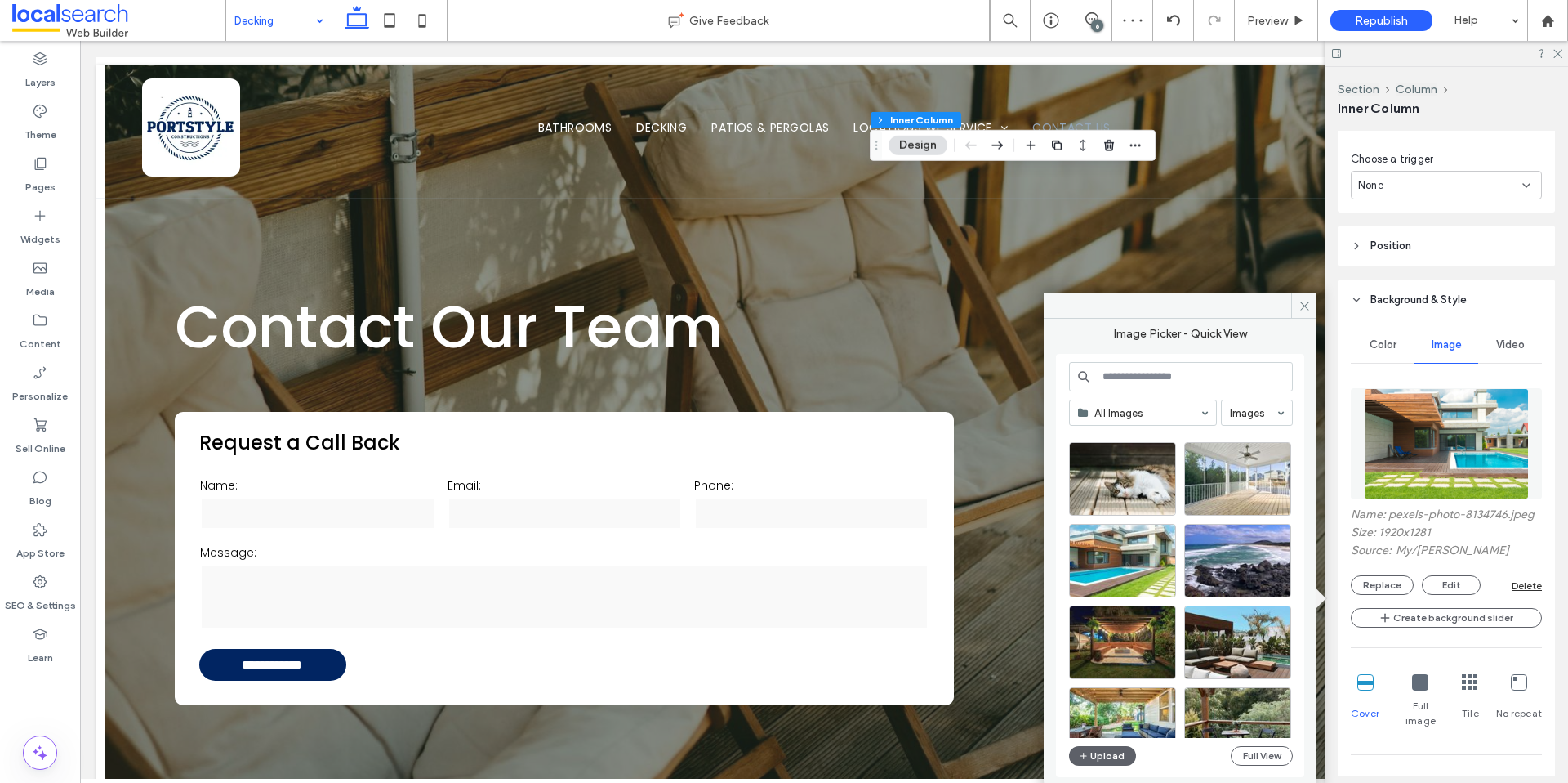
click at [1121, 376] on input at bounding box center [1180, 376] width 224 height 29
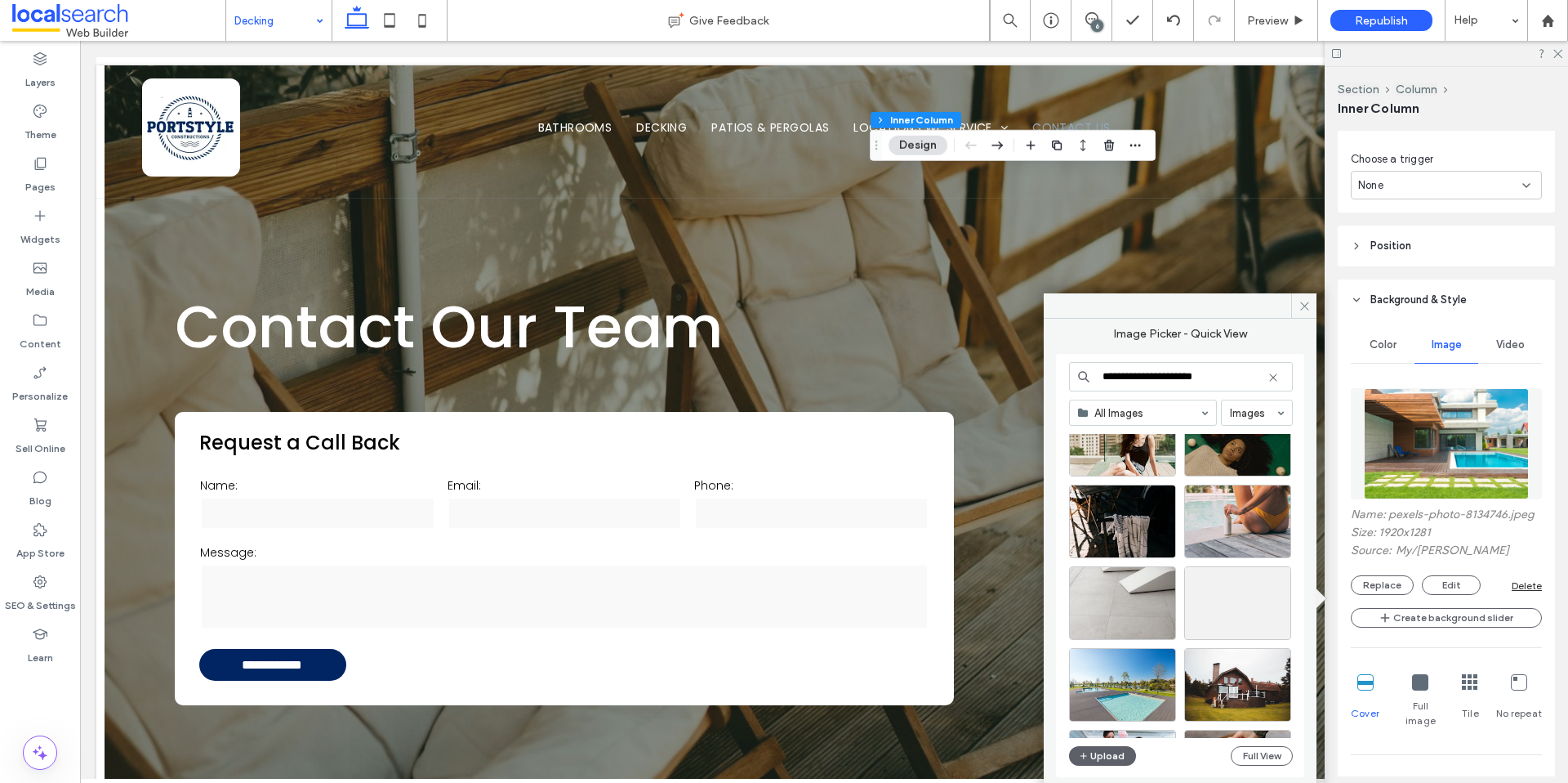
scroll to position [5919, 0]
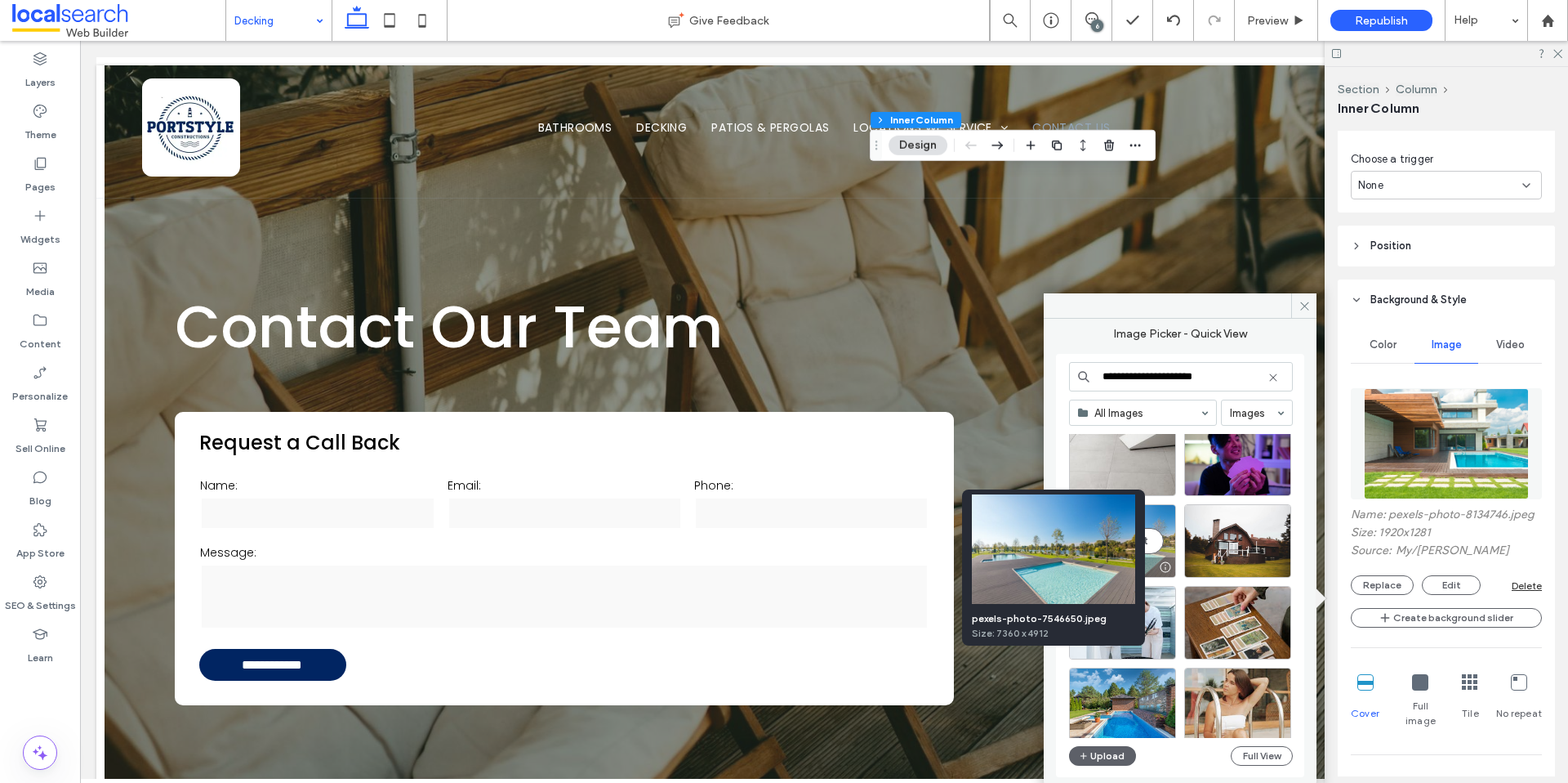
type input "**********"
click at [1165, 568] on div at bounding box center [1165, 567] width 21 height 13
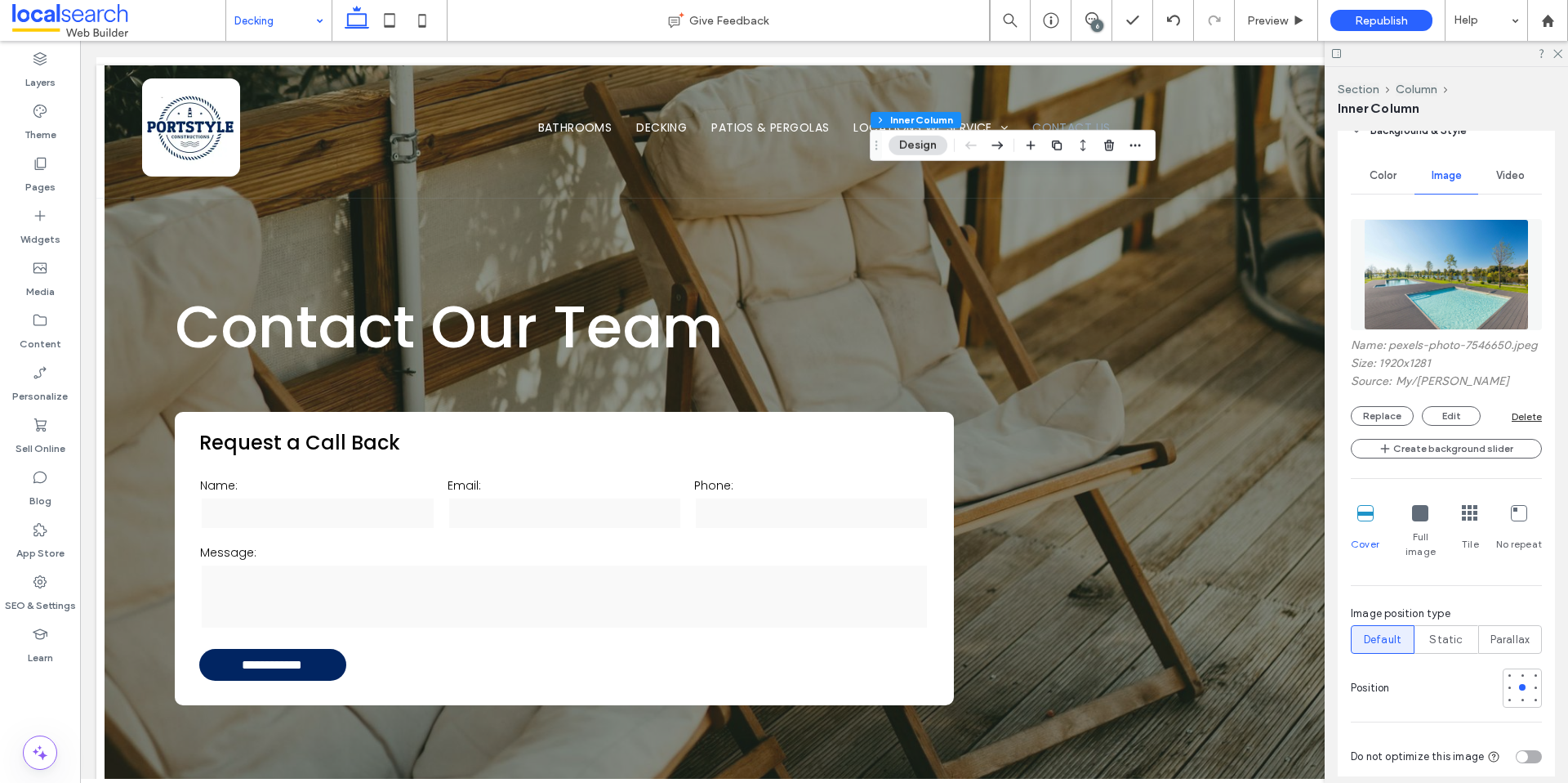
scroll to position [1027, 0]
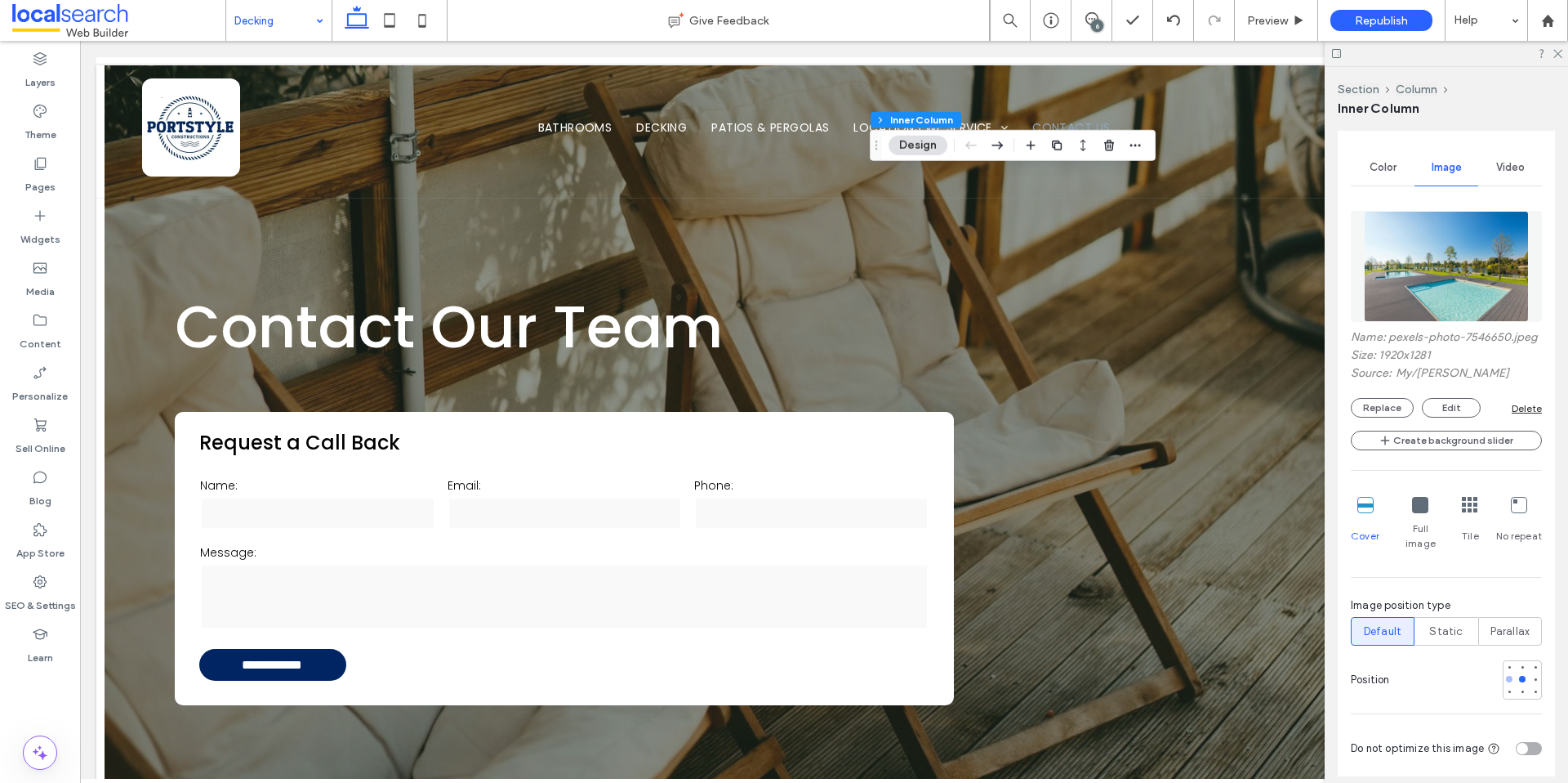
click at [1506, 677] on div at bounding box center [1510, 679] width 7 height 7
click at [1519, 676] on div at bounding box center [1522, 679] width 7 height 7
click at [1530, 676] on div at bounding box center [1536, 679] width 12 height 12
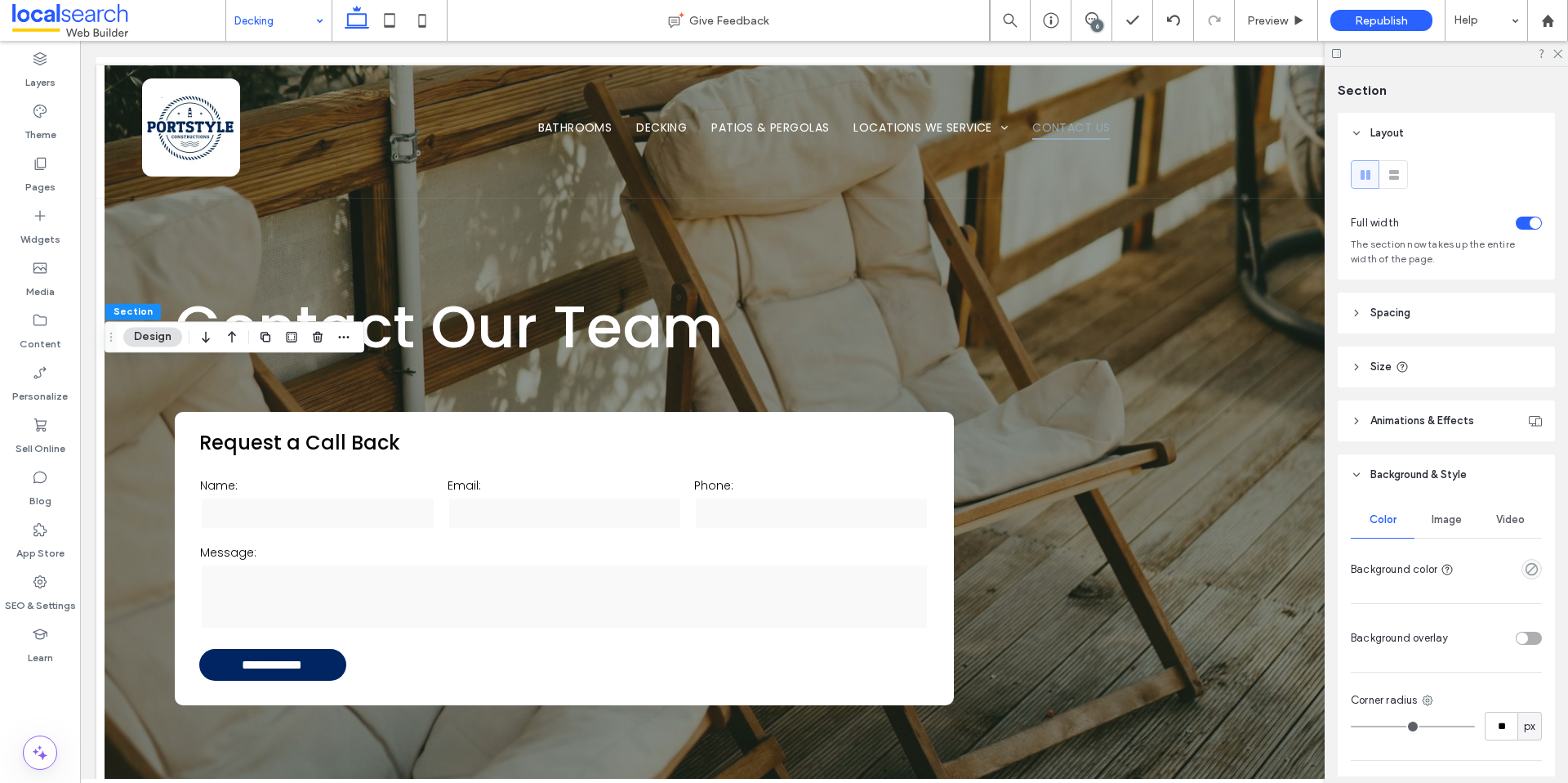
click at [1442, 513] on span "Image" at bounding box center [1447, 520] width 30 height 13
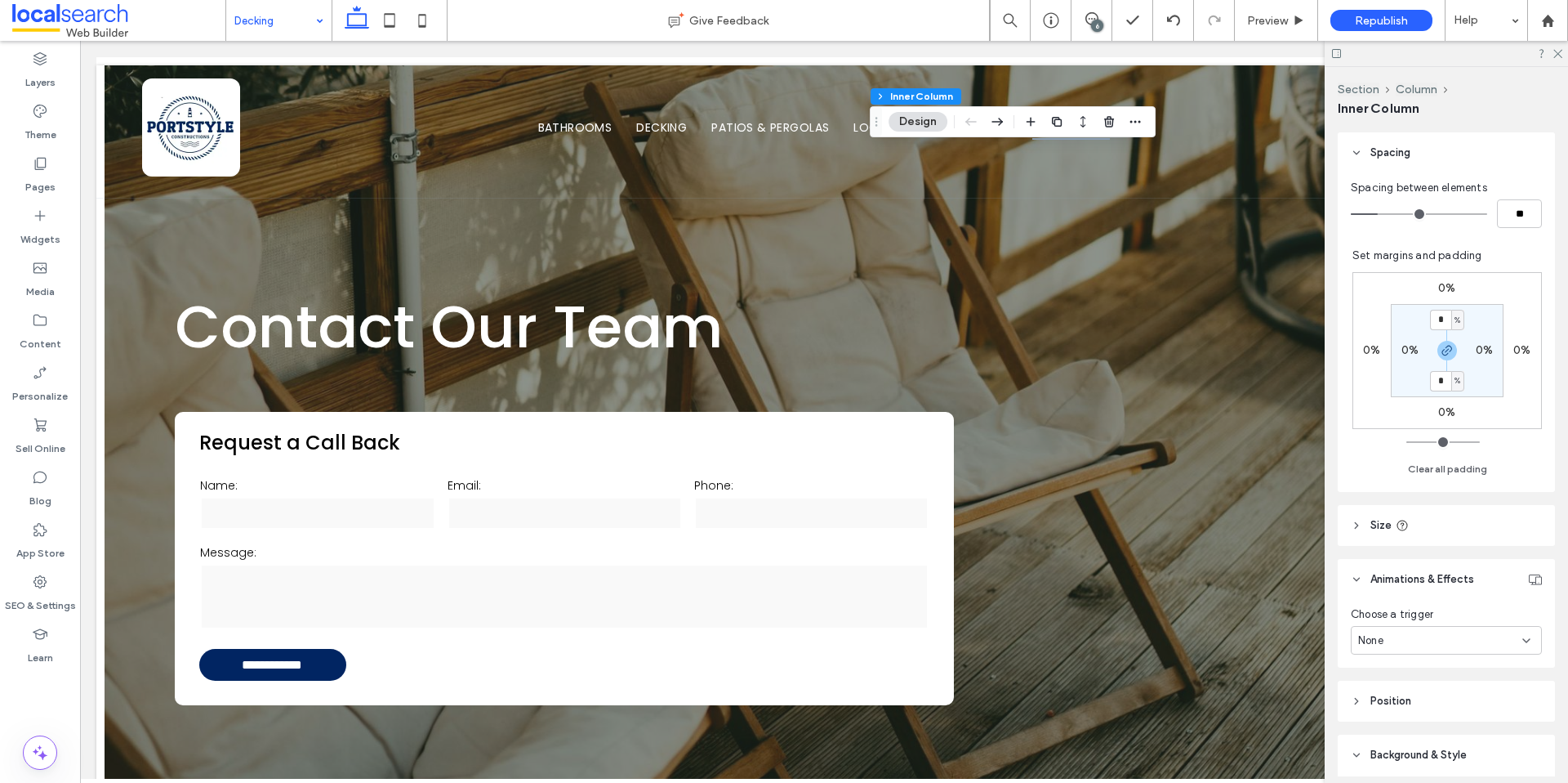
scroll to position [679, 0]
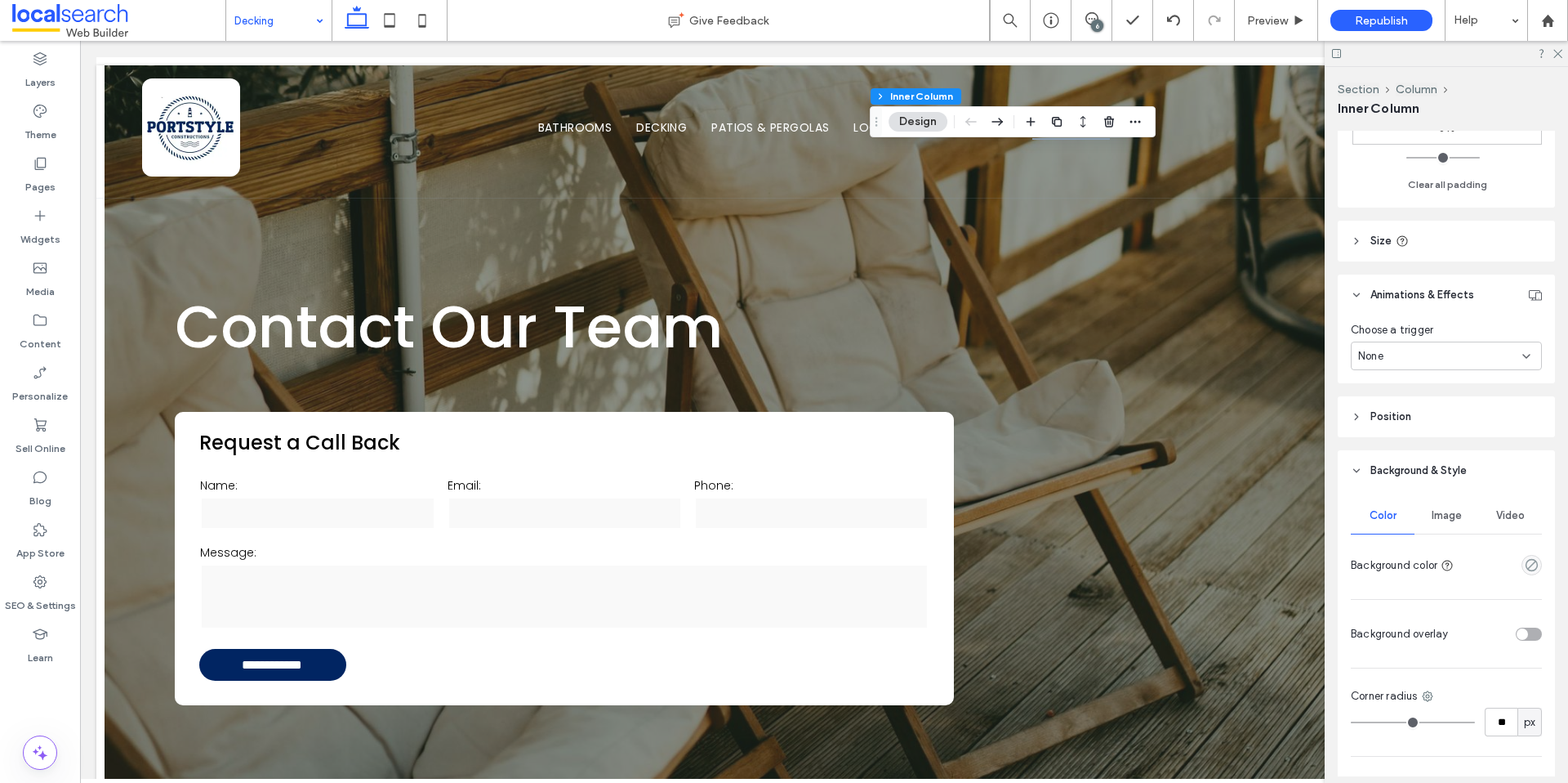
click at [1434, 523] on div "Image" at bounding box center [1447, 515] width 64 height 36
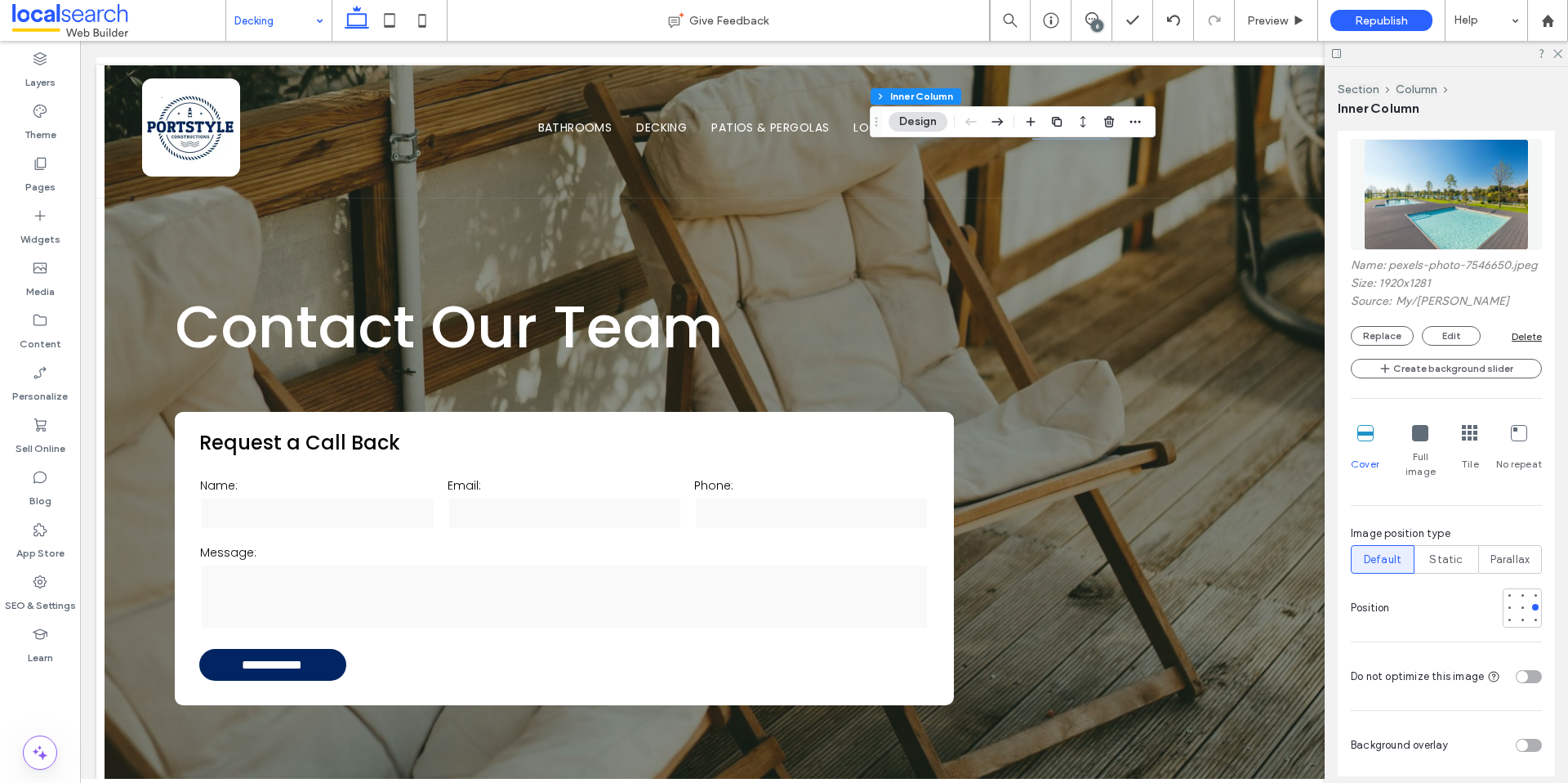
scroll to position [1102, 0]
click at [1519, 617] on div at bounding box center [1522, 605] width 39 height 39
click at [1519, 617] on div at bounding box center [1522, 617] width 7 height 7
click at [1532, 616] on div at bounding box center [1536, 617] width 7 height 7
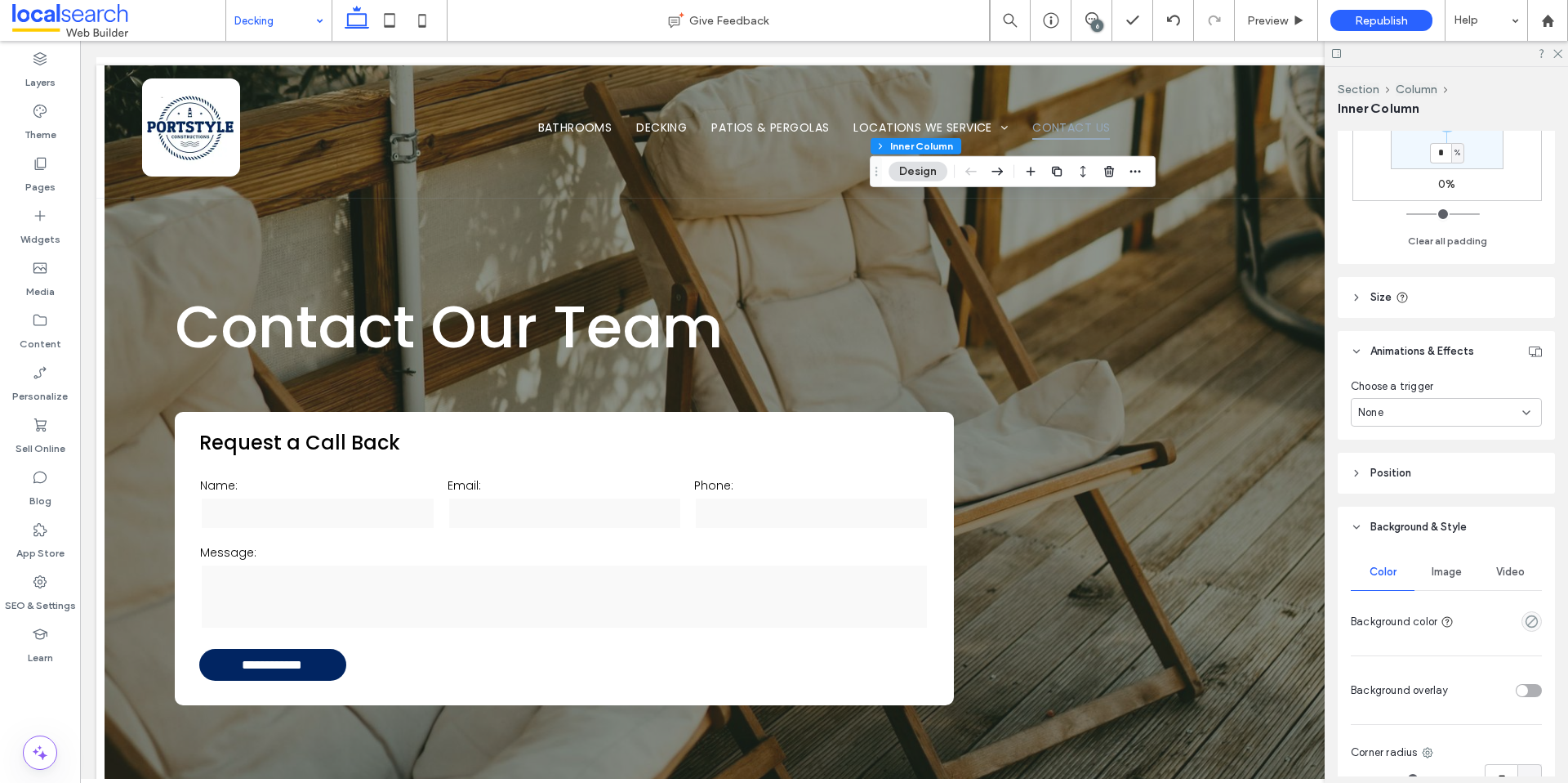
scroll to position [623, 0]
click at [1444, 579] on div "Image" at bounding box center [1447, 571] width 64 height 36
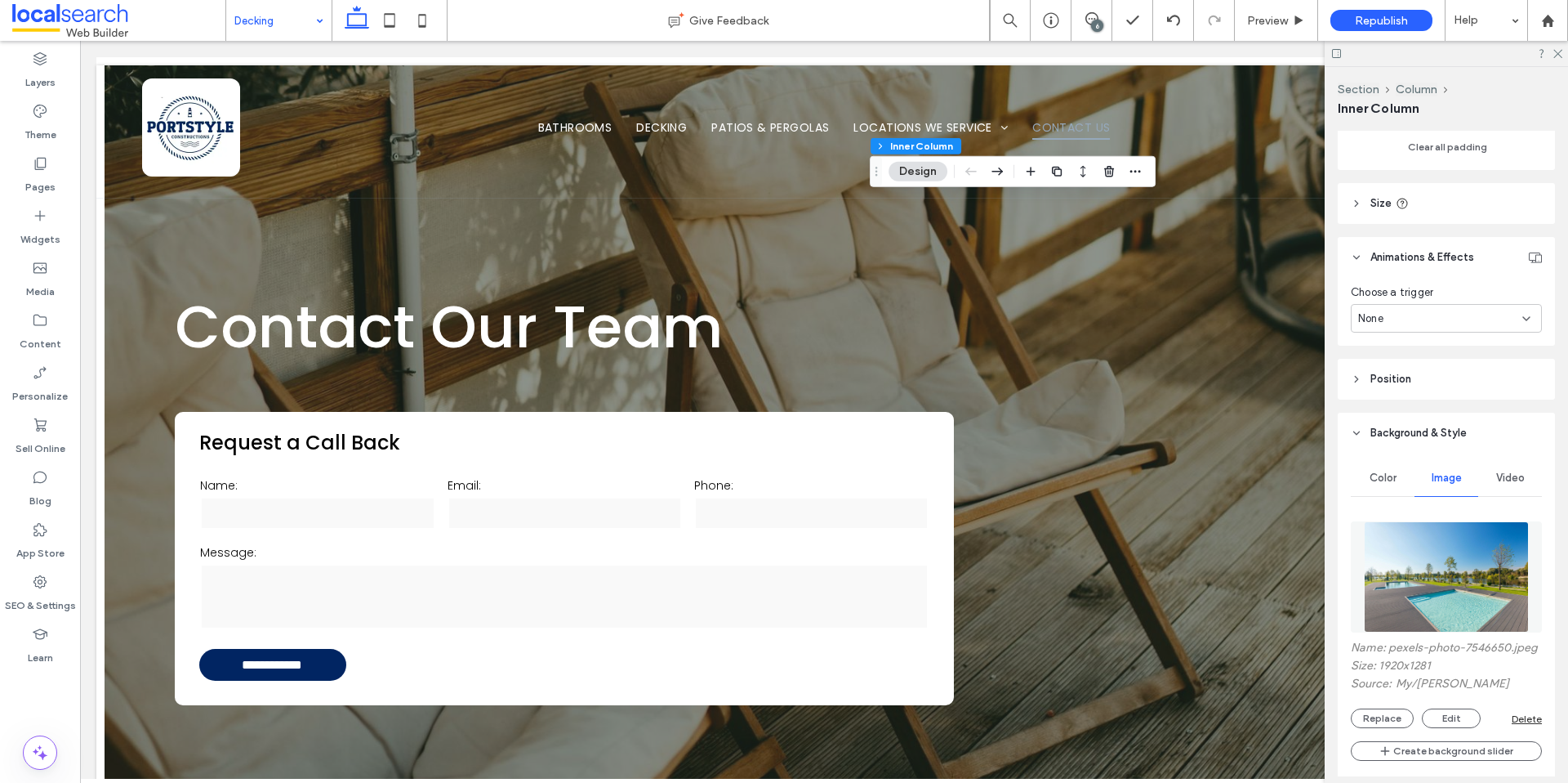
scroll to position [965, 0]
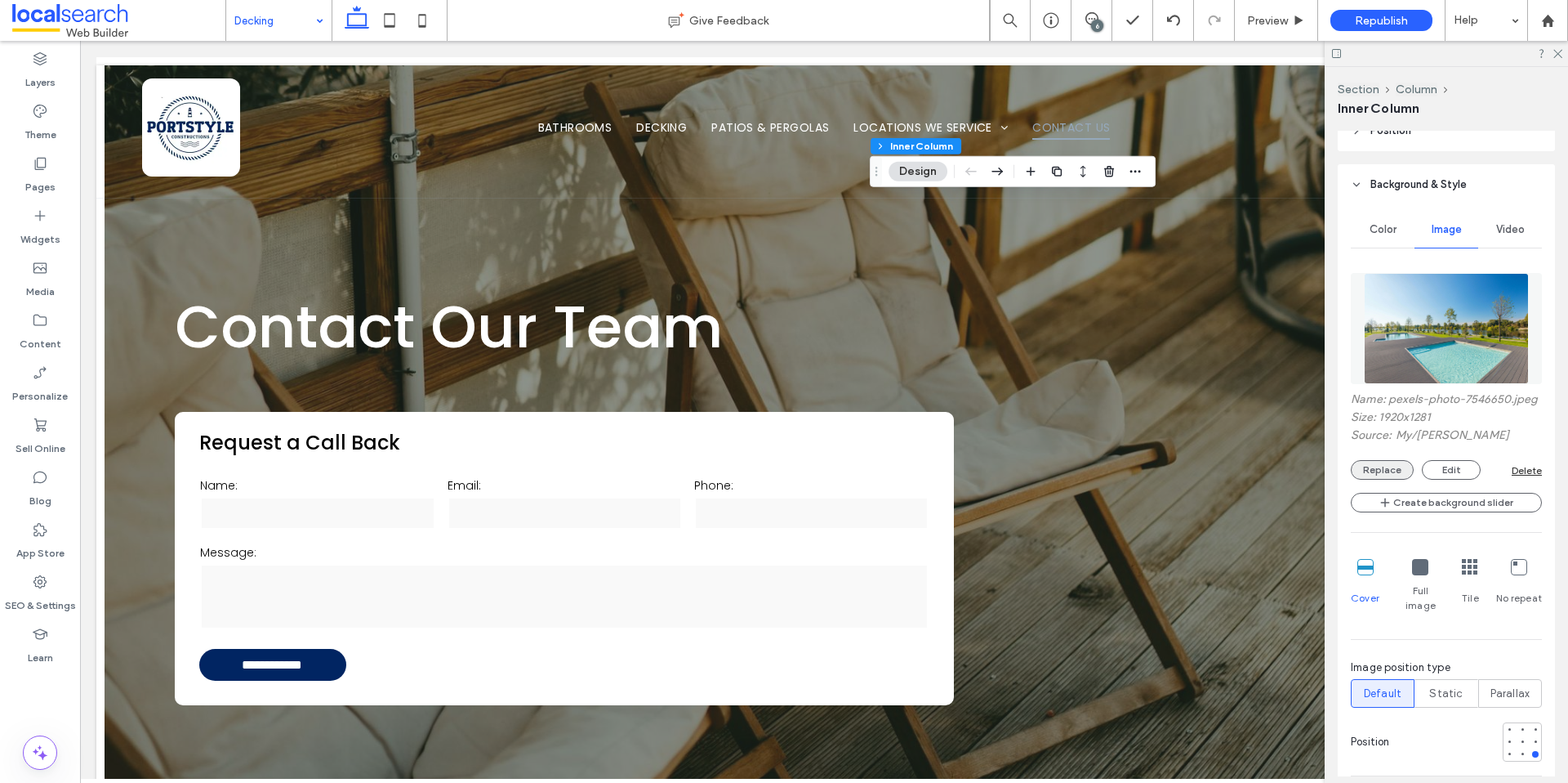
click at [1400, 479] on button "Replace" at bounding box center [1383, 470] width 63 height 20
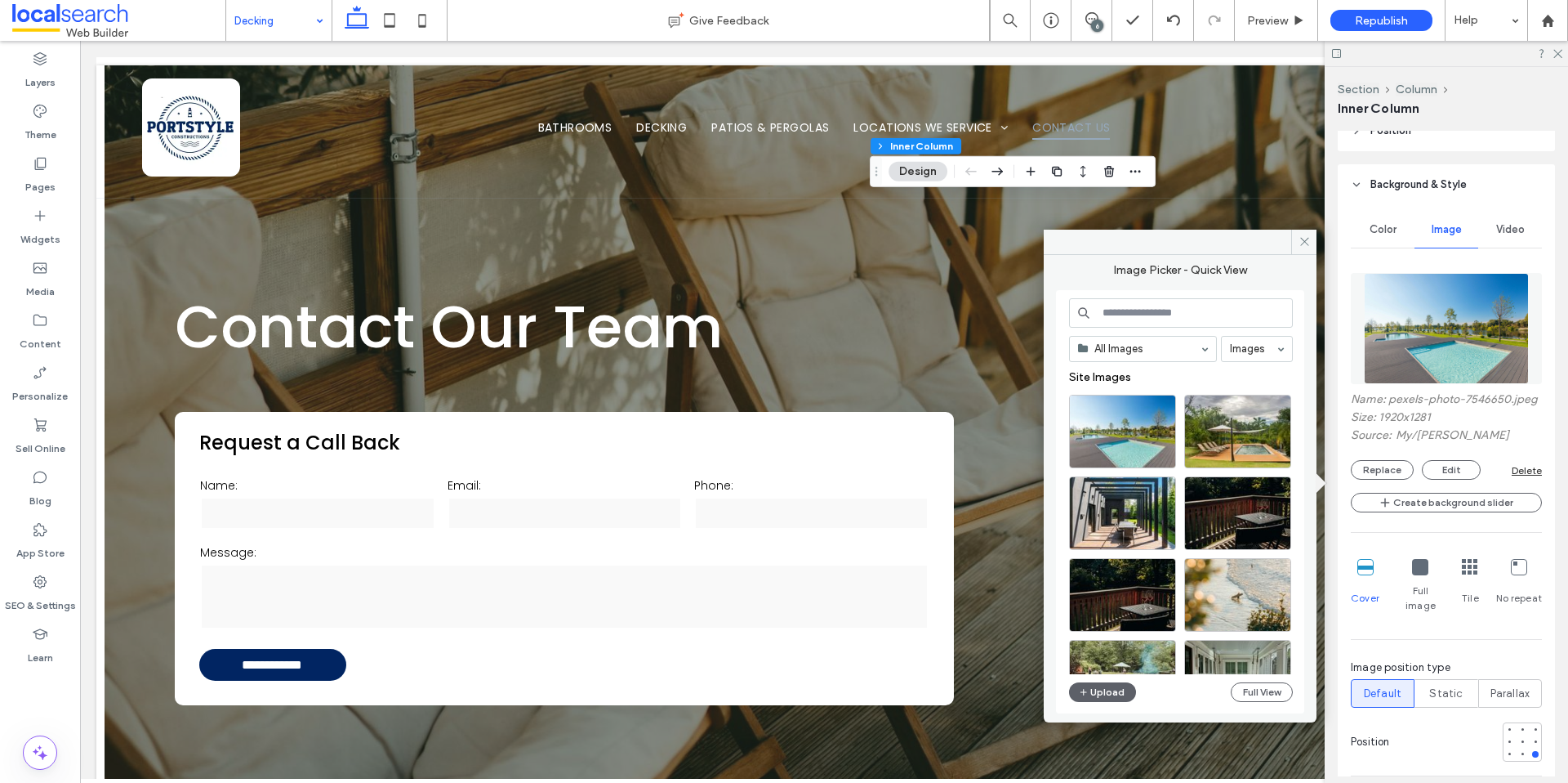
click at [1160, 313] on input at bounding box center [1180, 312] width 224 height 29
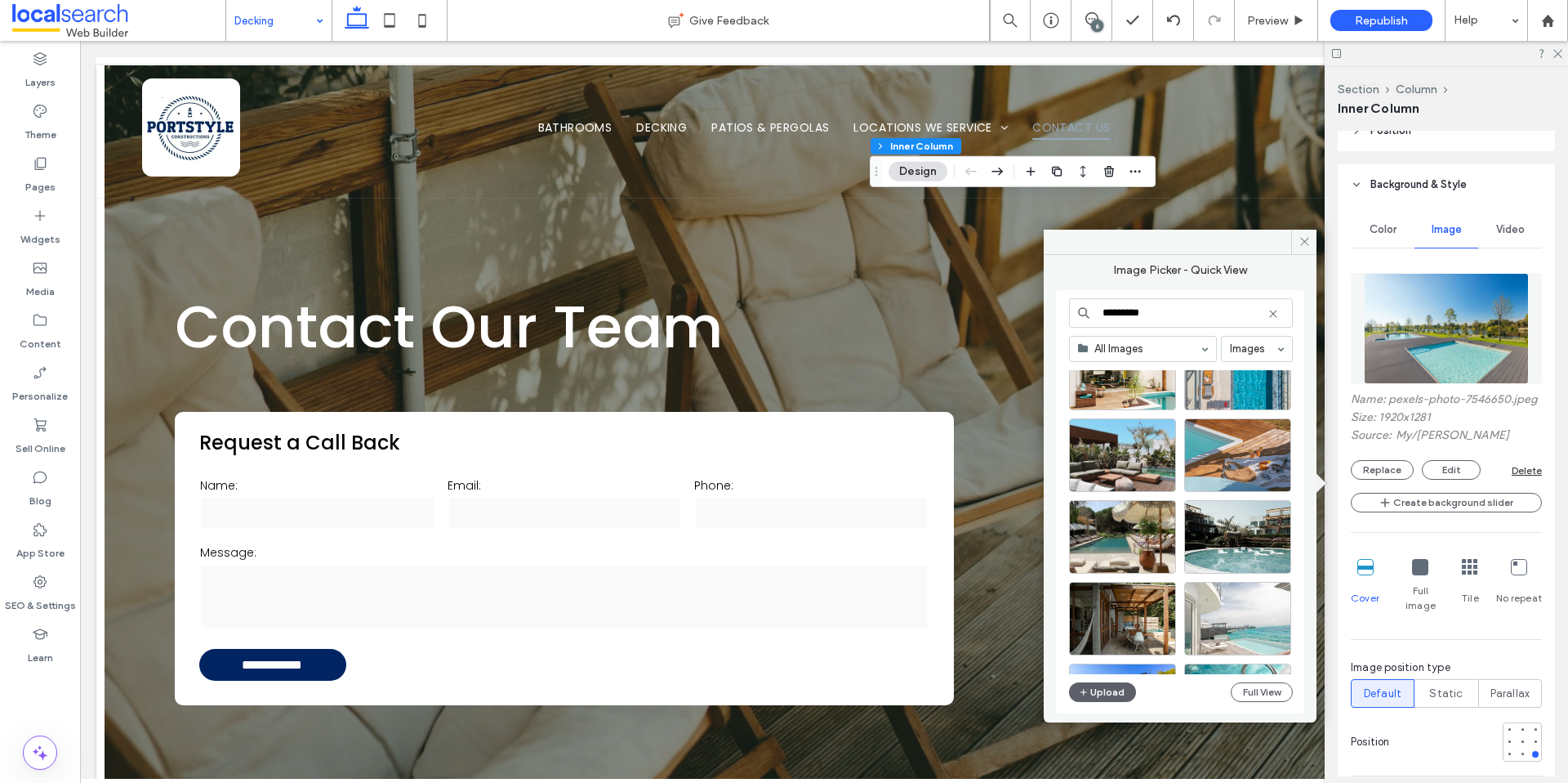
scroll to position [6824, 0]
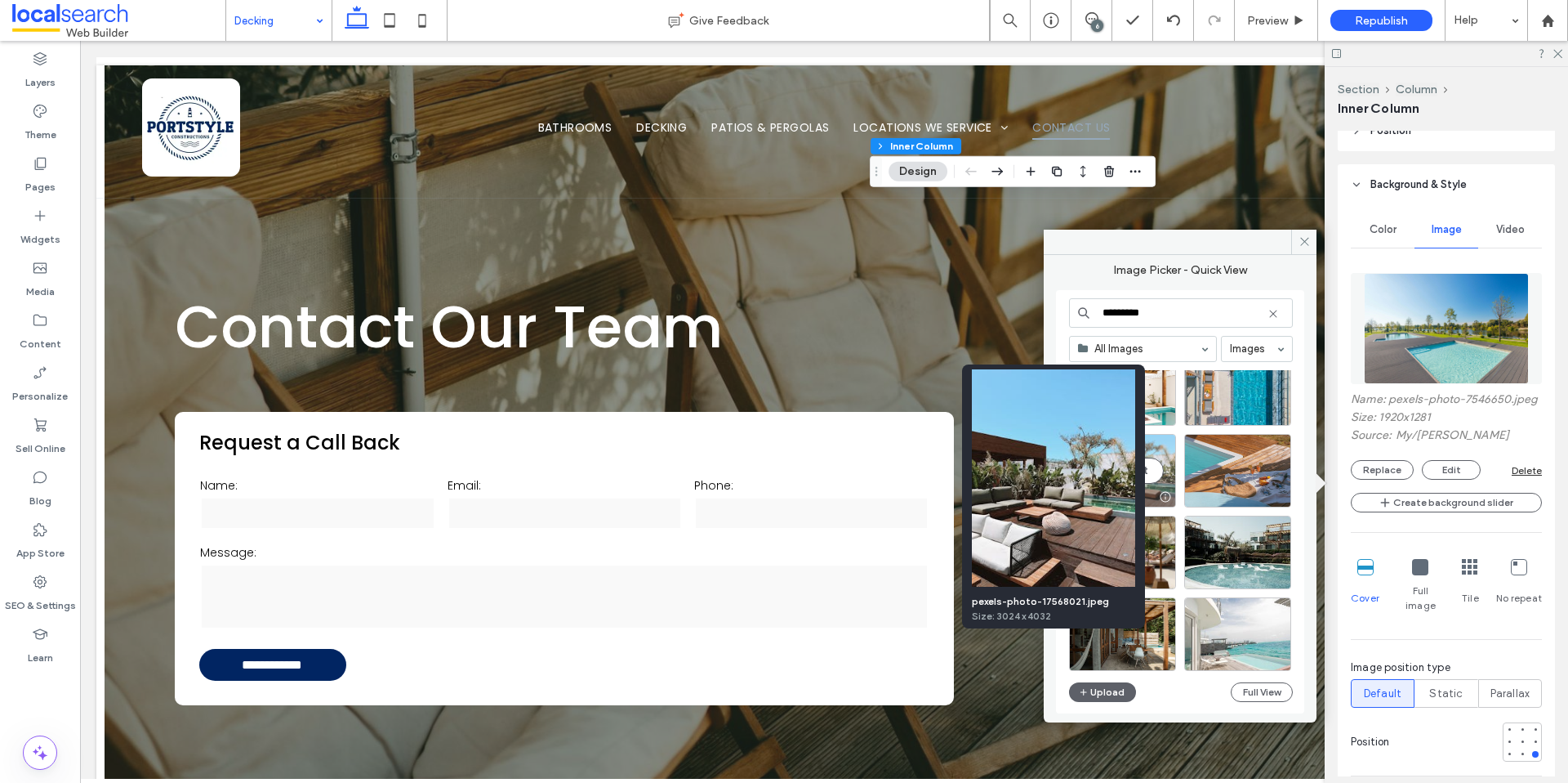
type input "*********"
click at [1166, 497] on div at bounding box center [1165, 497] width 21 height 13
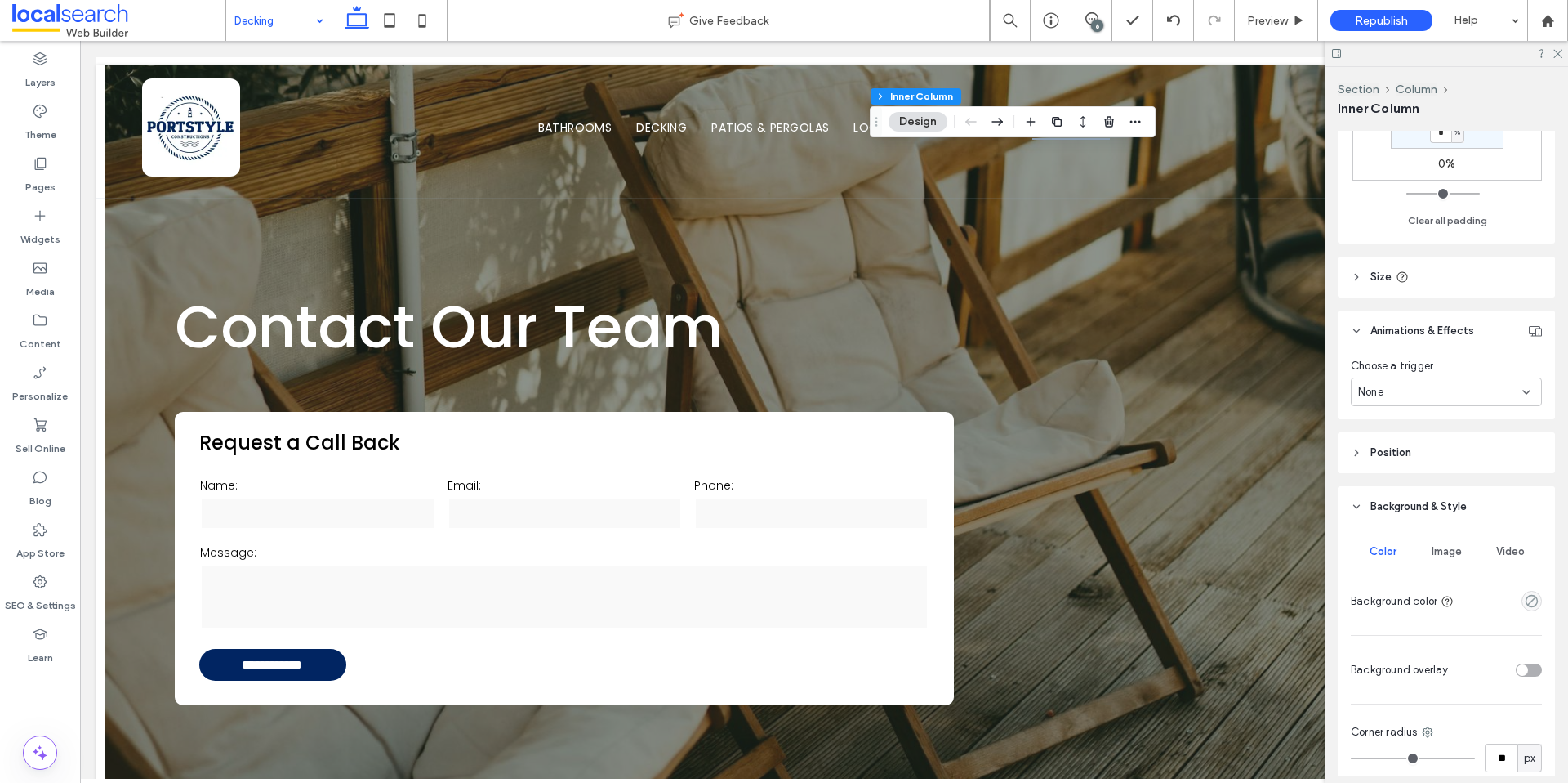
scroll to position [793, 0]
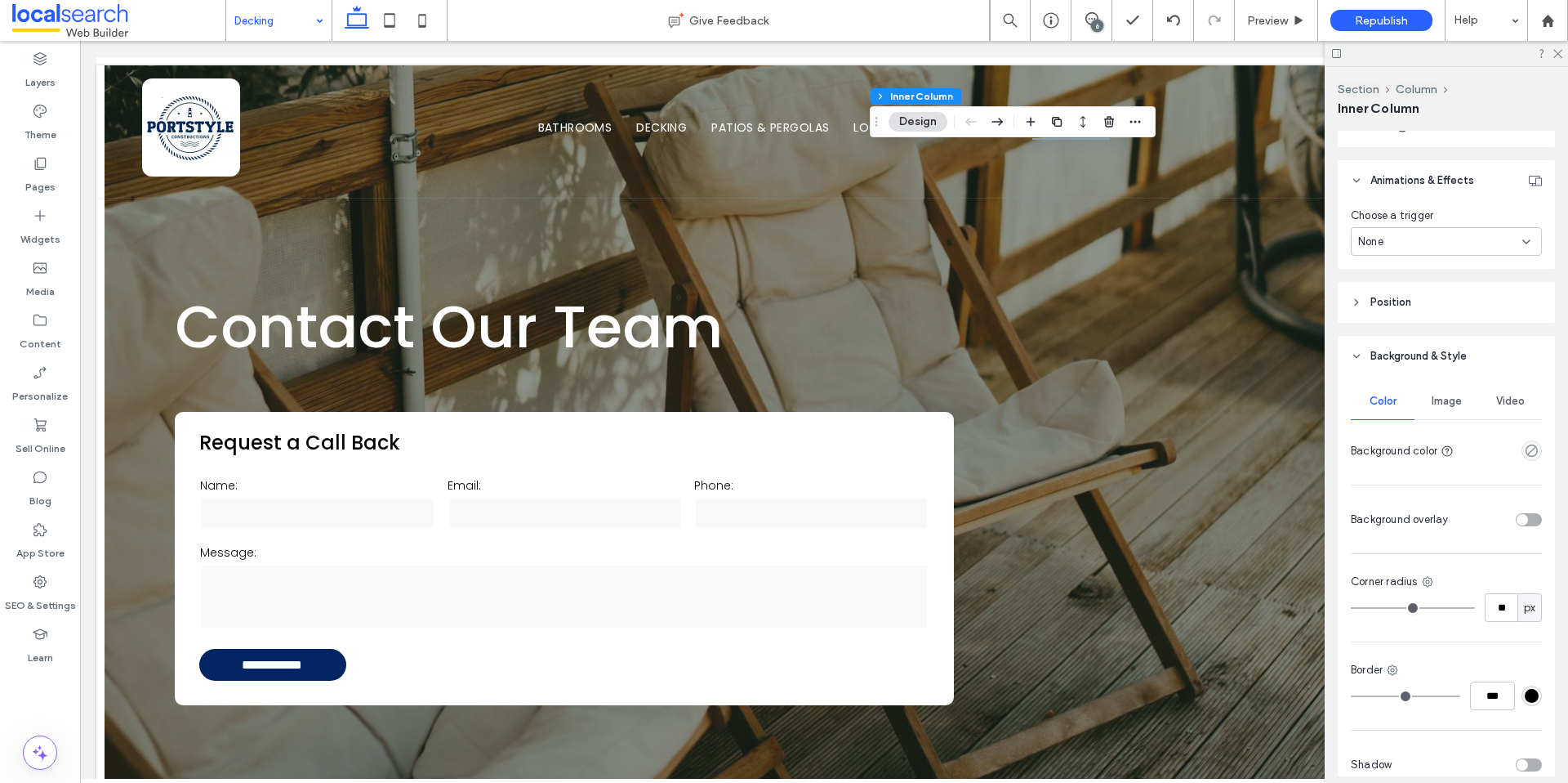
click at [1442, 409] on div "Image" at bounding box center [1447, 400] width 64 height 36
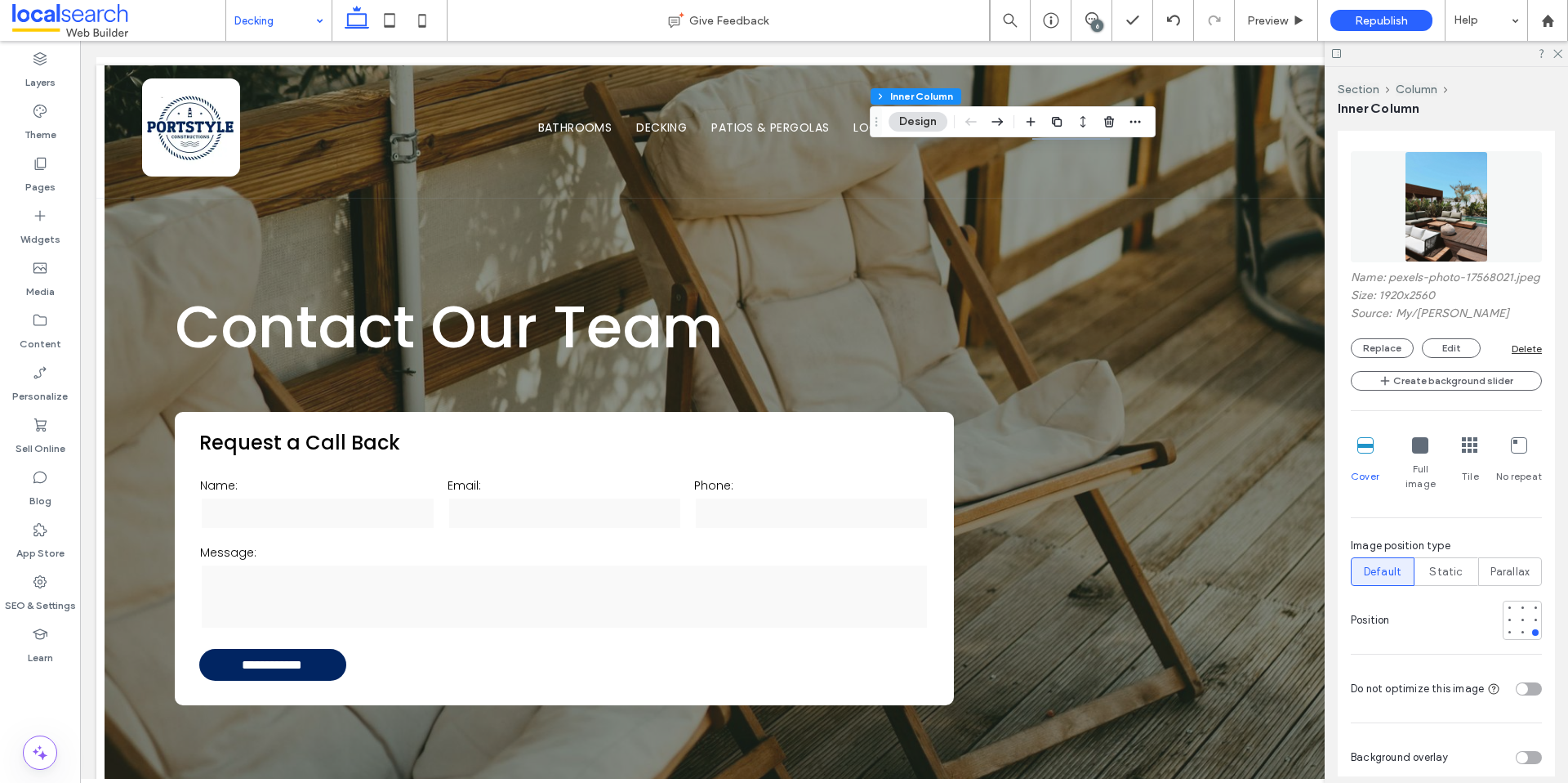
scroll to position [1089, 0]
click at [1519, 627] on div at bounding box center [1522, 630] width 7 height 7
click at [1358, 355] on button "Replace" at bounding box center [1383, 346] width 63 height 20
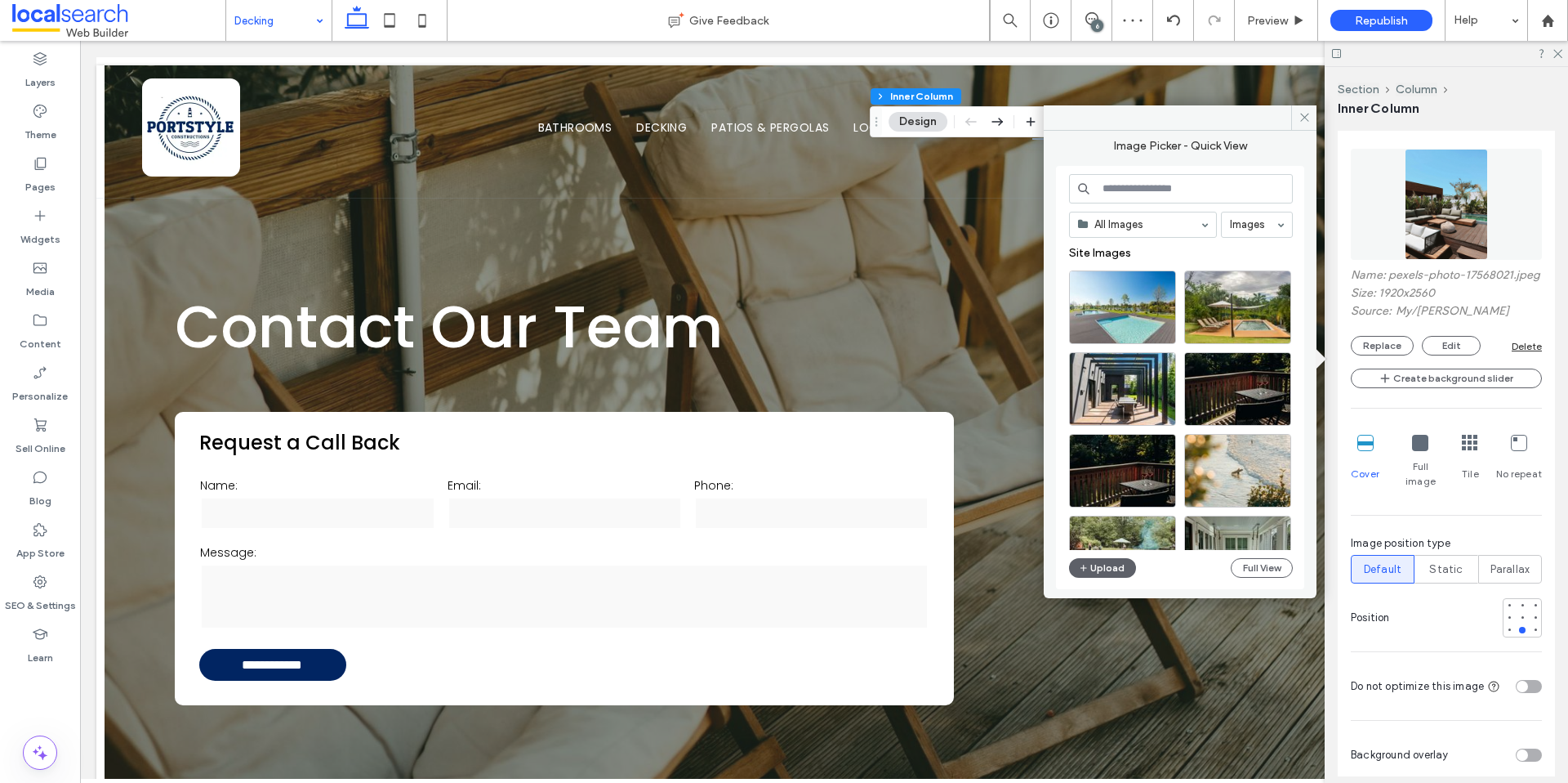
click at [1136, 183] on input at bounding box center [1180, 188] width 224 height 29
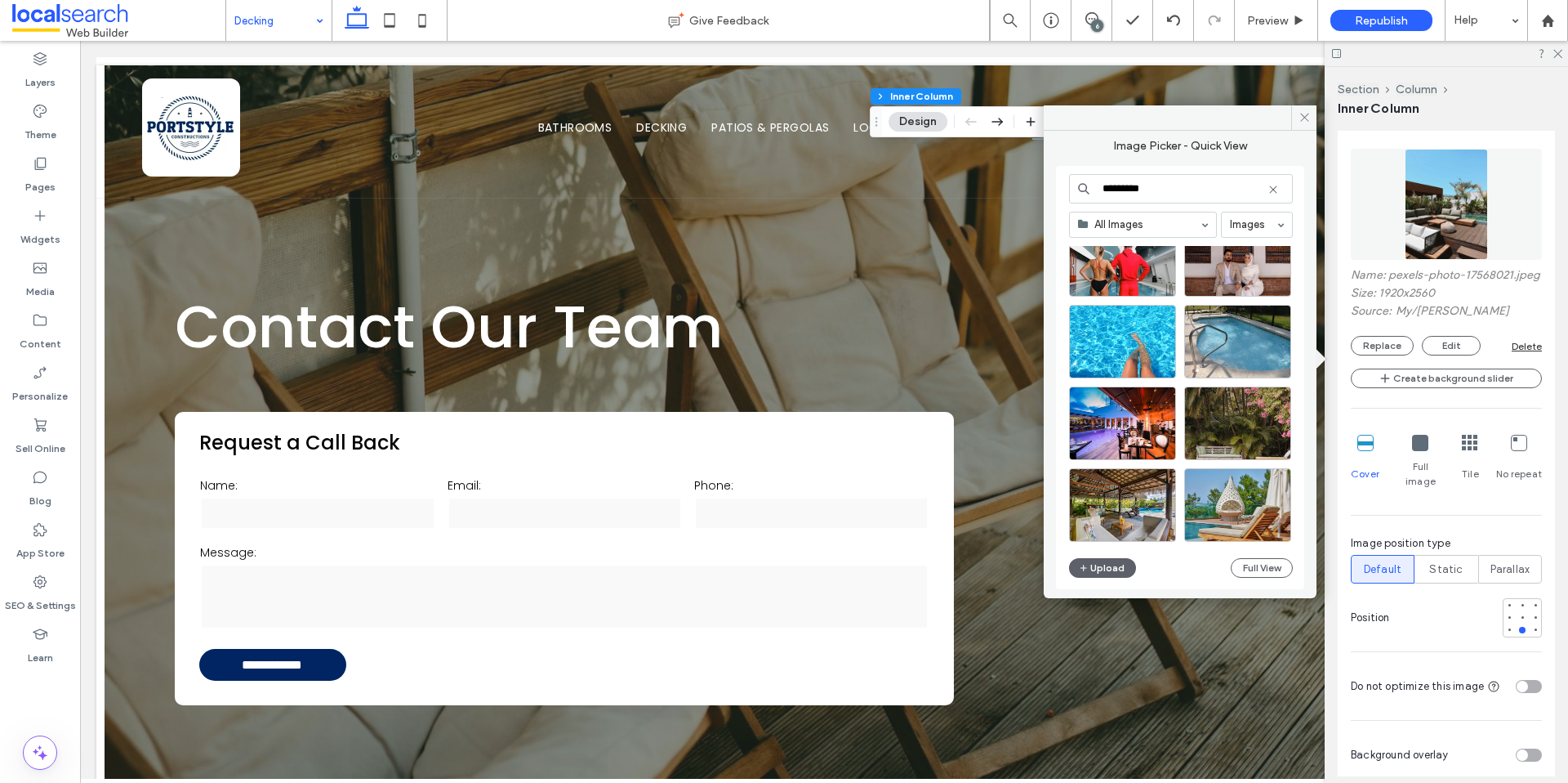
scroll to position [2662, 0]
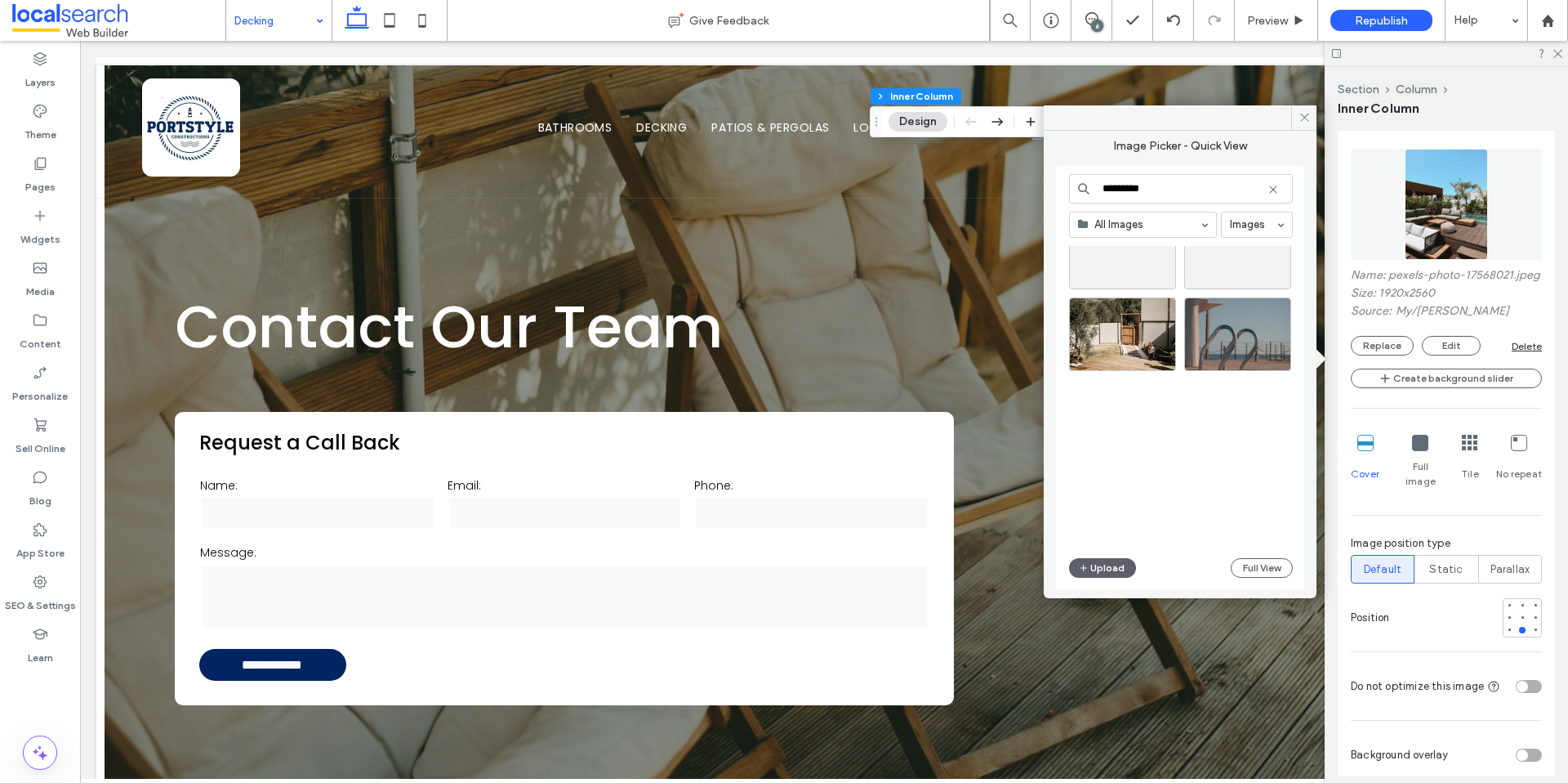
type input "*********"
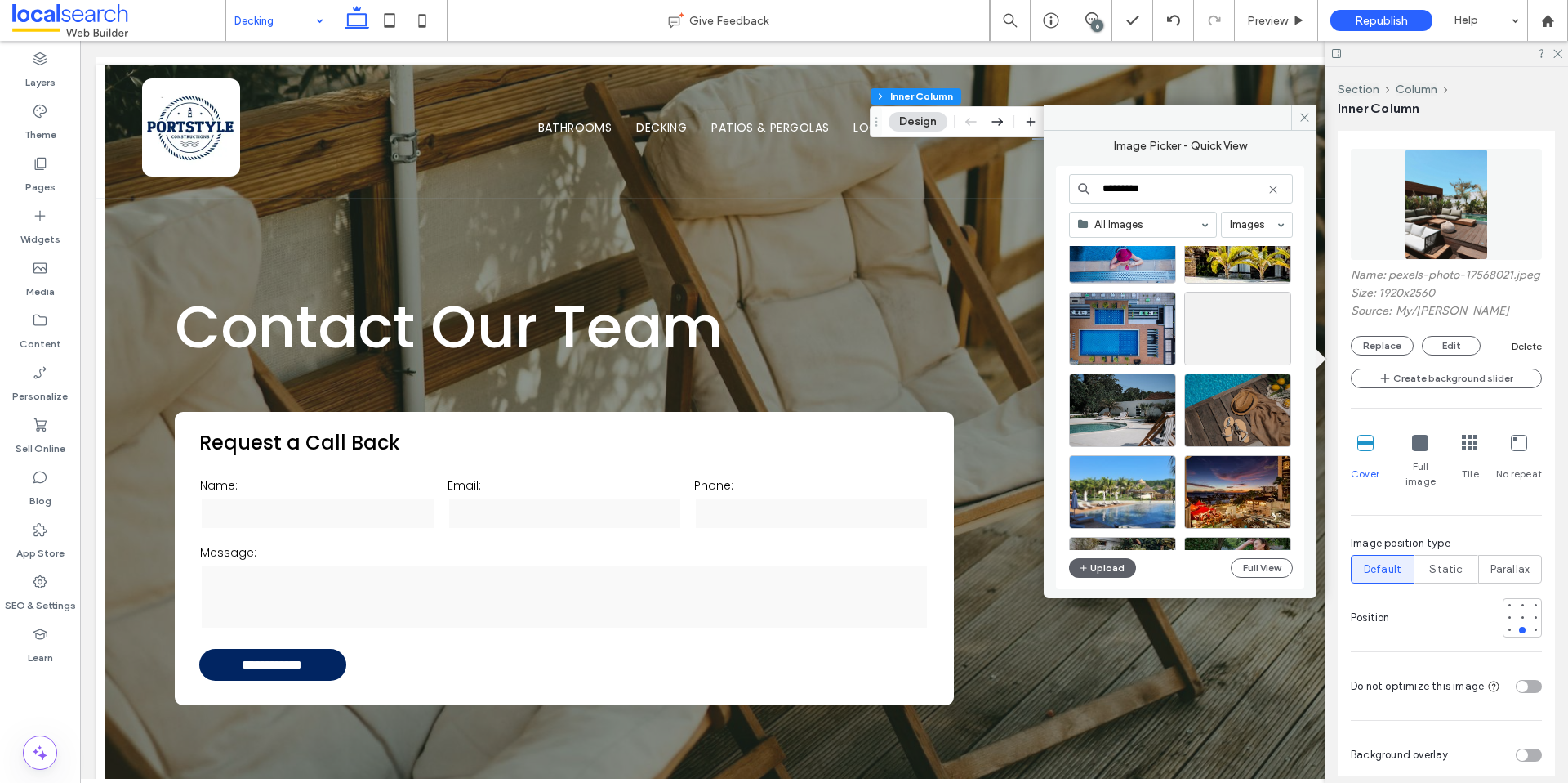
scroll to position [17647, 0]
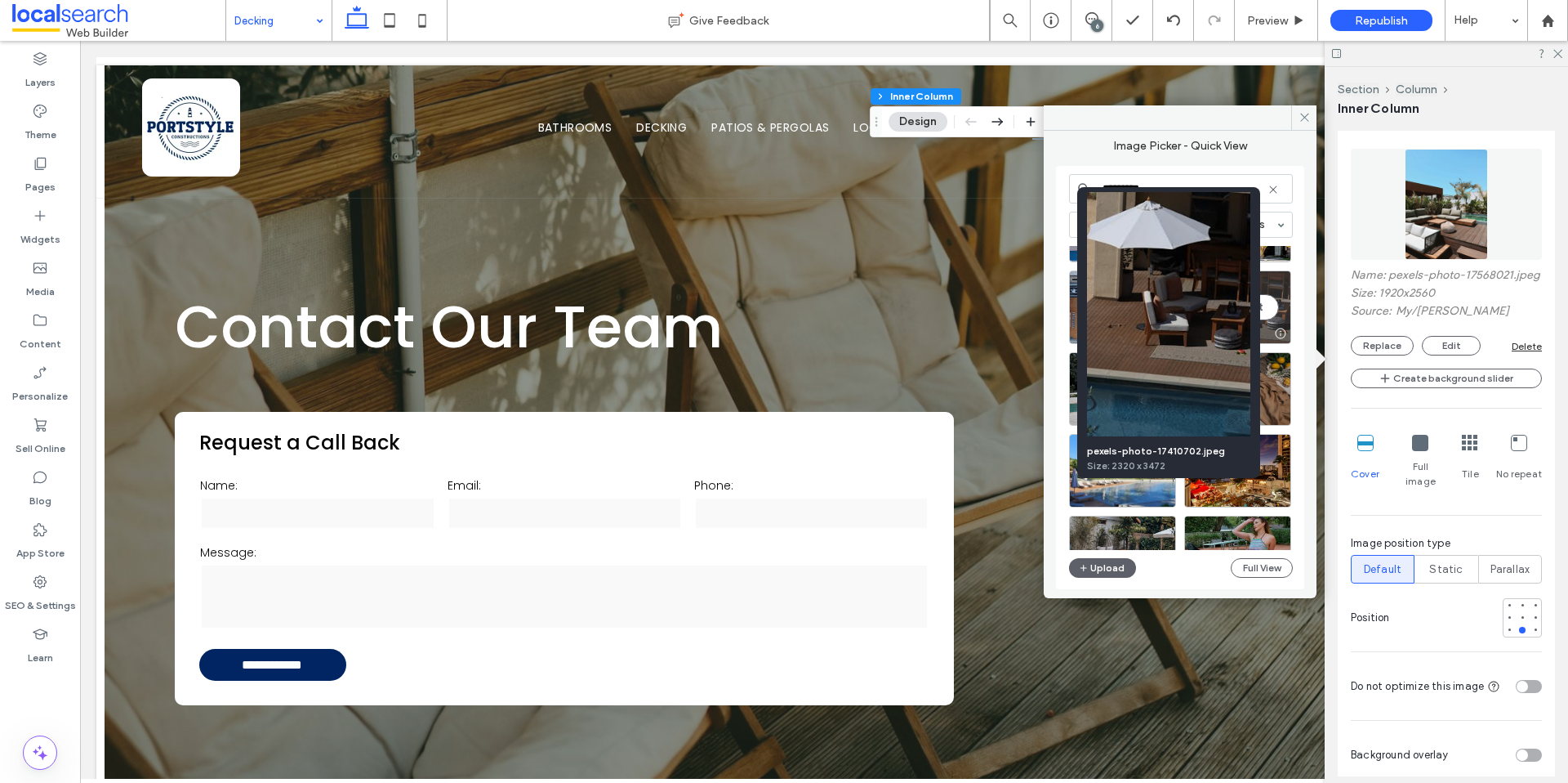
click at [1281, 330] on div at bounding box center [1280, 334] width 21 height 13
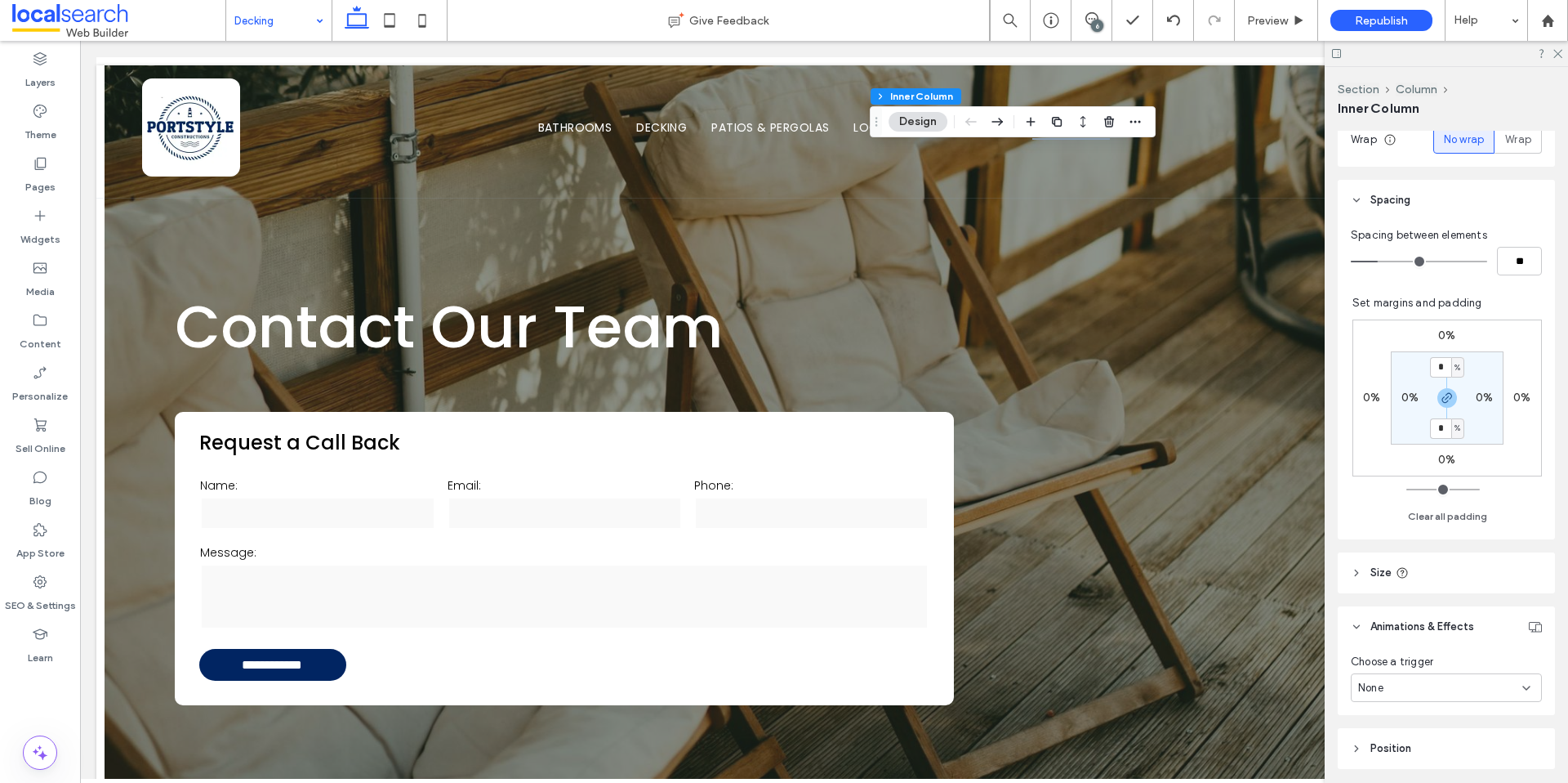
scroll to position [696, 0]
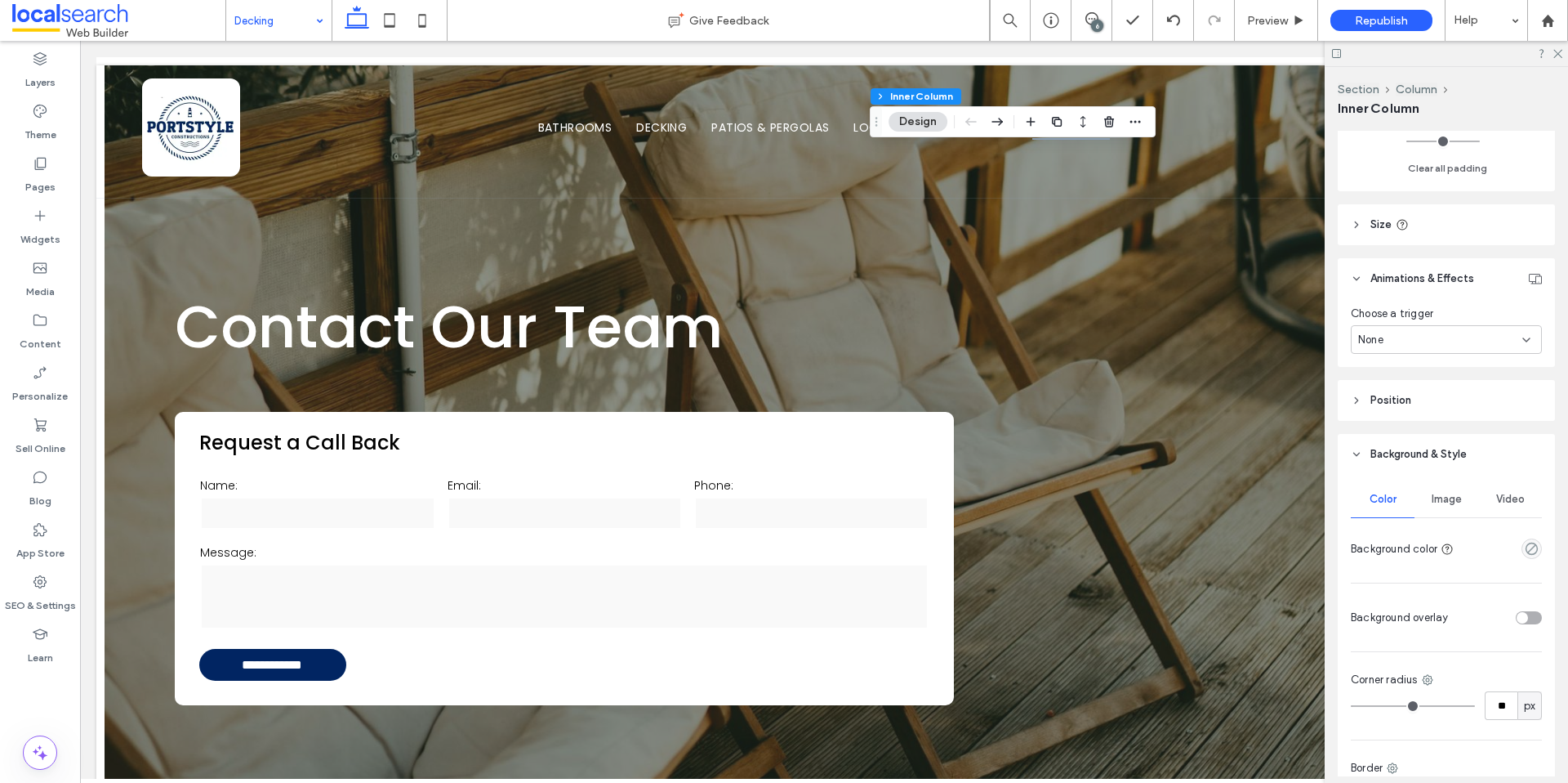
click at [1456, 491] on div "Image" at bounding box center [1447, 498] width 64 height 36
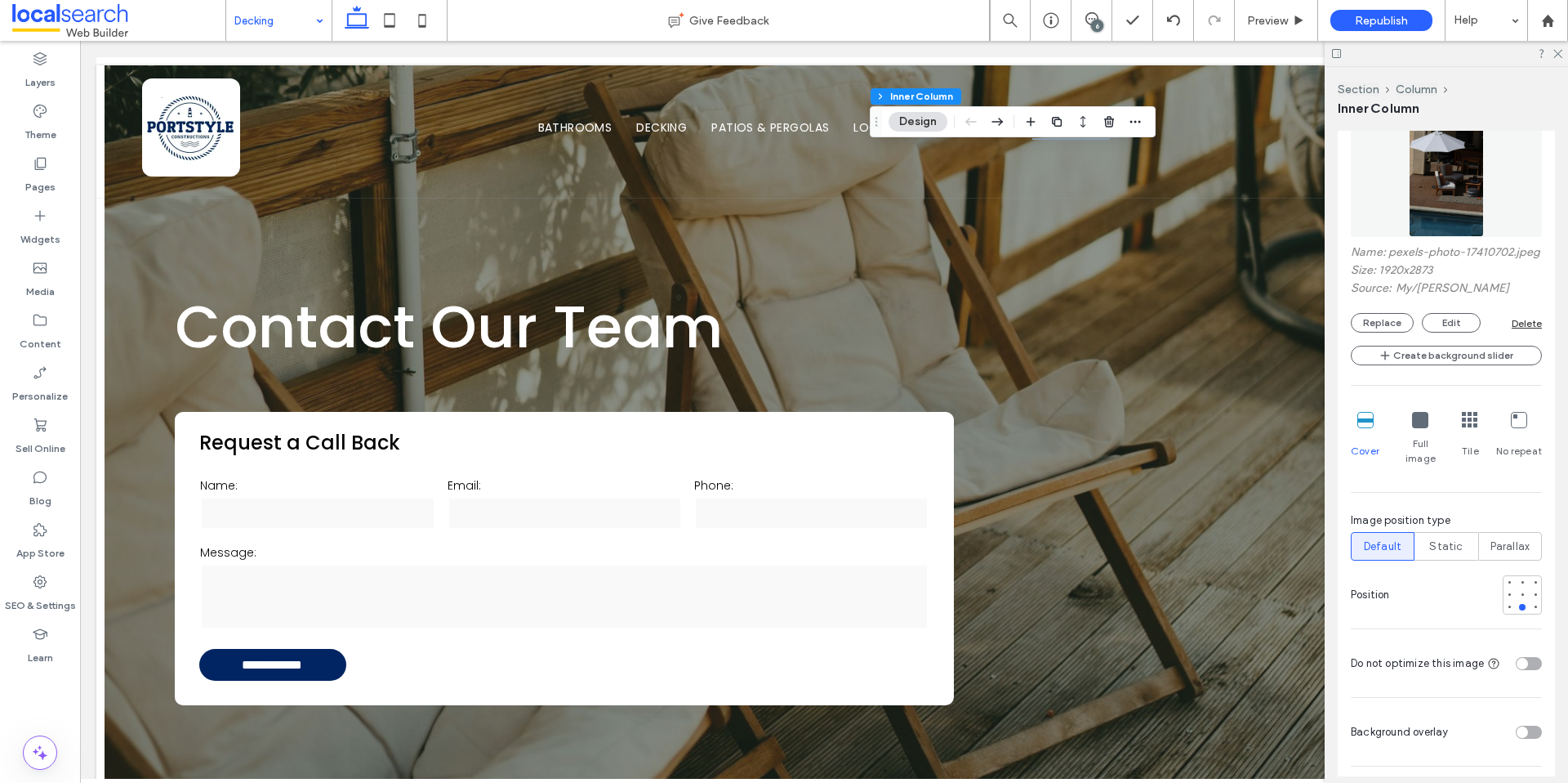
scroll to position [1110, 0]
click at [1394, 335] on button "Replace" at bounding box center [1383, 325] width 63 height 20
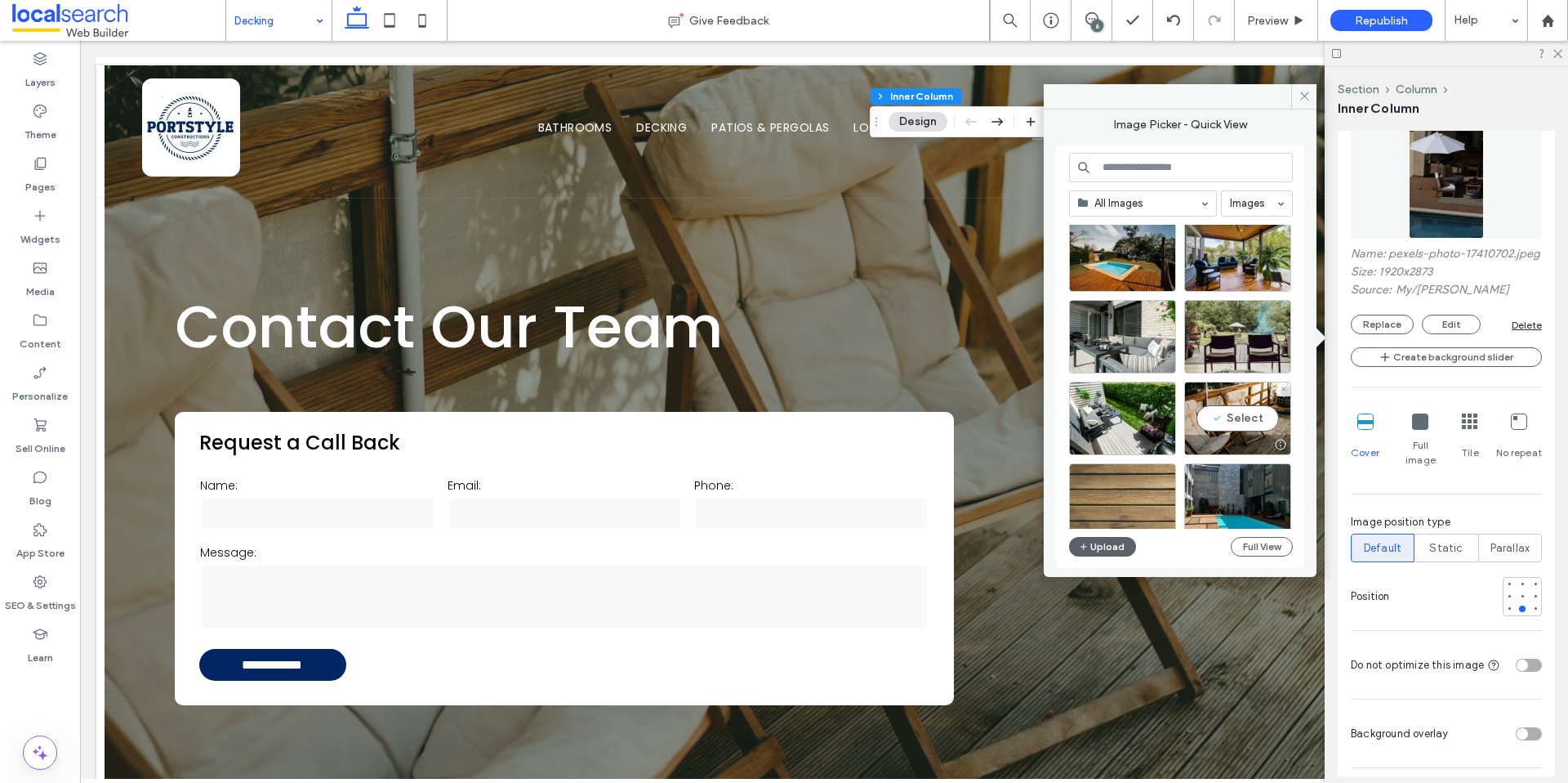
scroll to position [2662, 0]
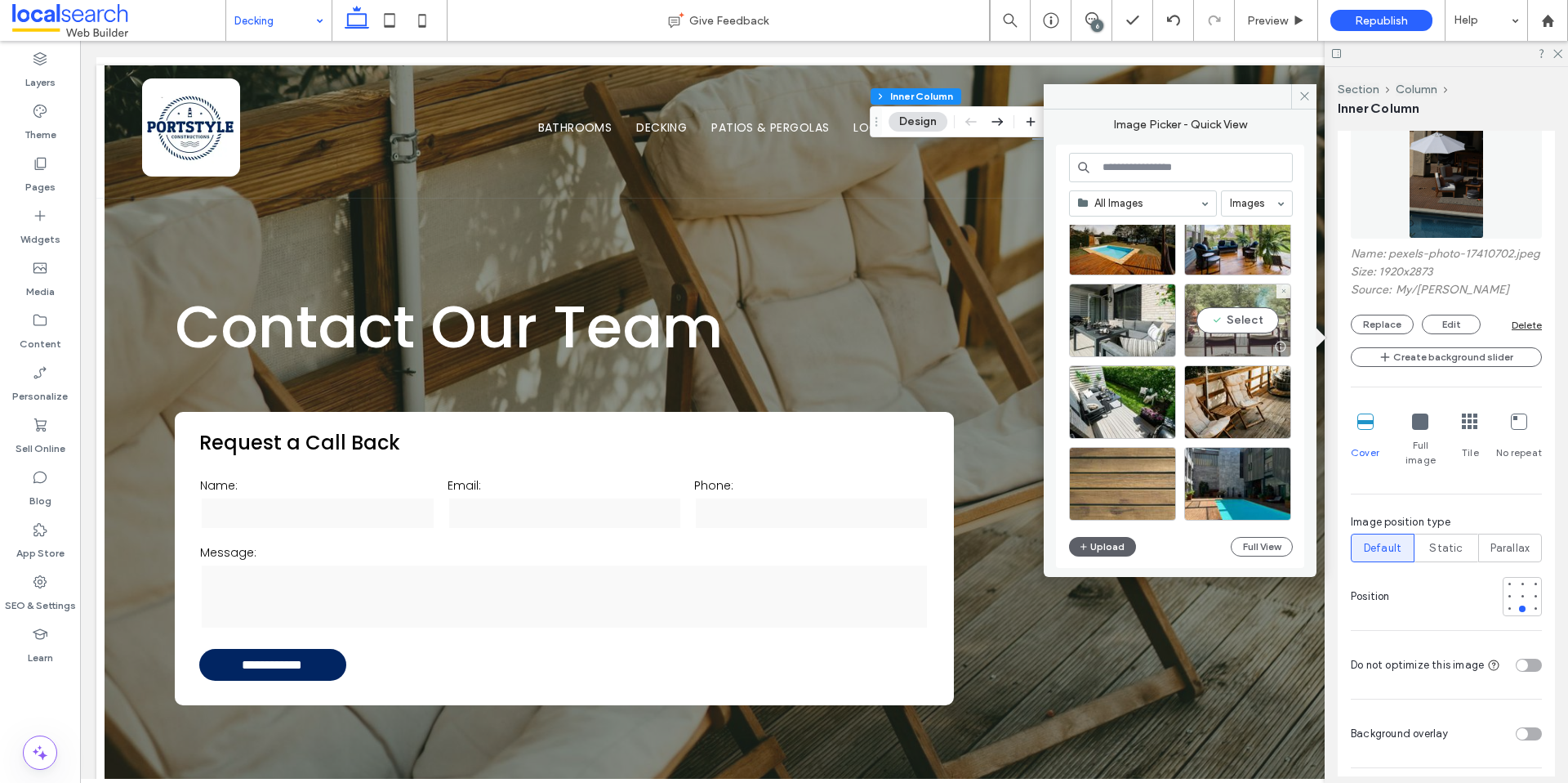
click at [1281, 344] on div at bounding box center [1280, 346] width 21 height 13
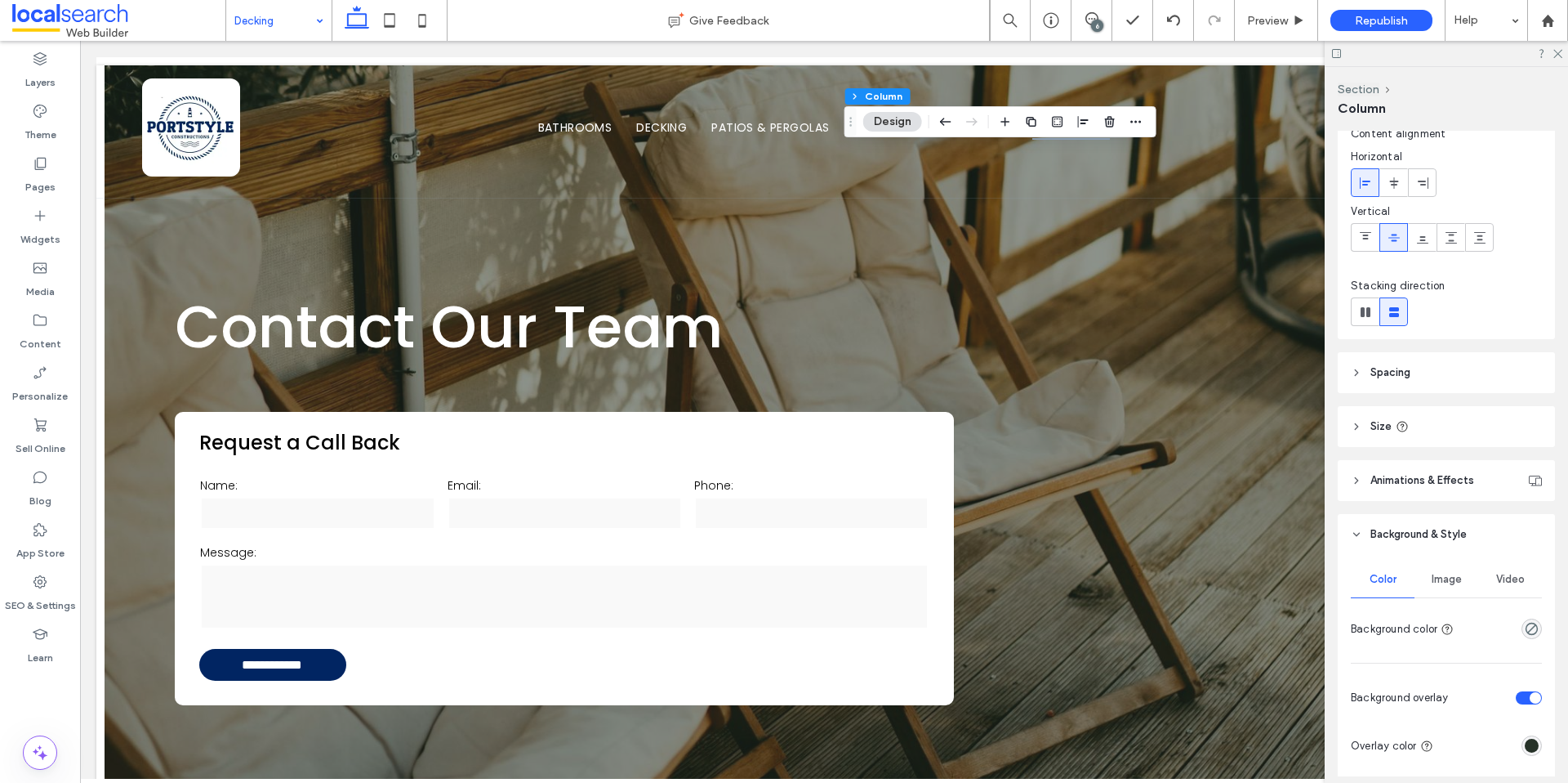
scroll to position [141, 0]
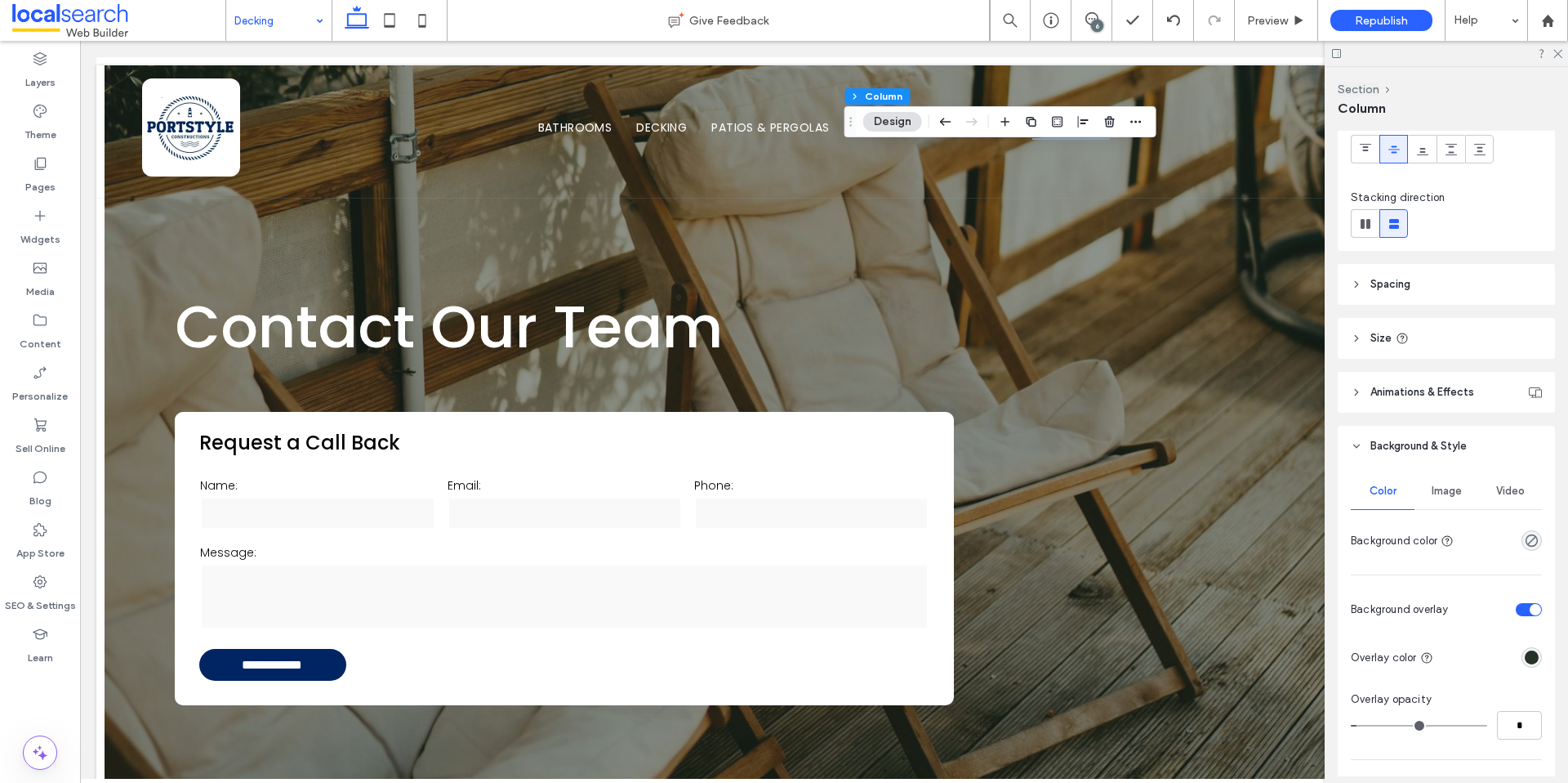
click at [1446, 488] on span "Image" at bounding box center [1447, 491] width 30 height 13
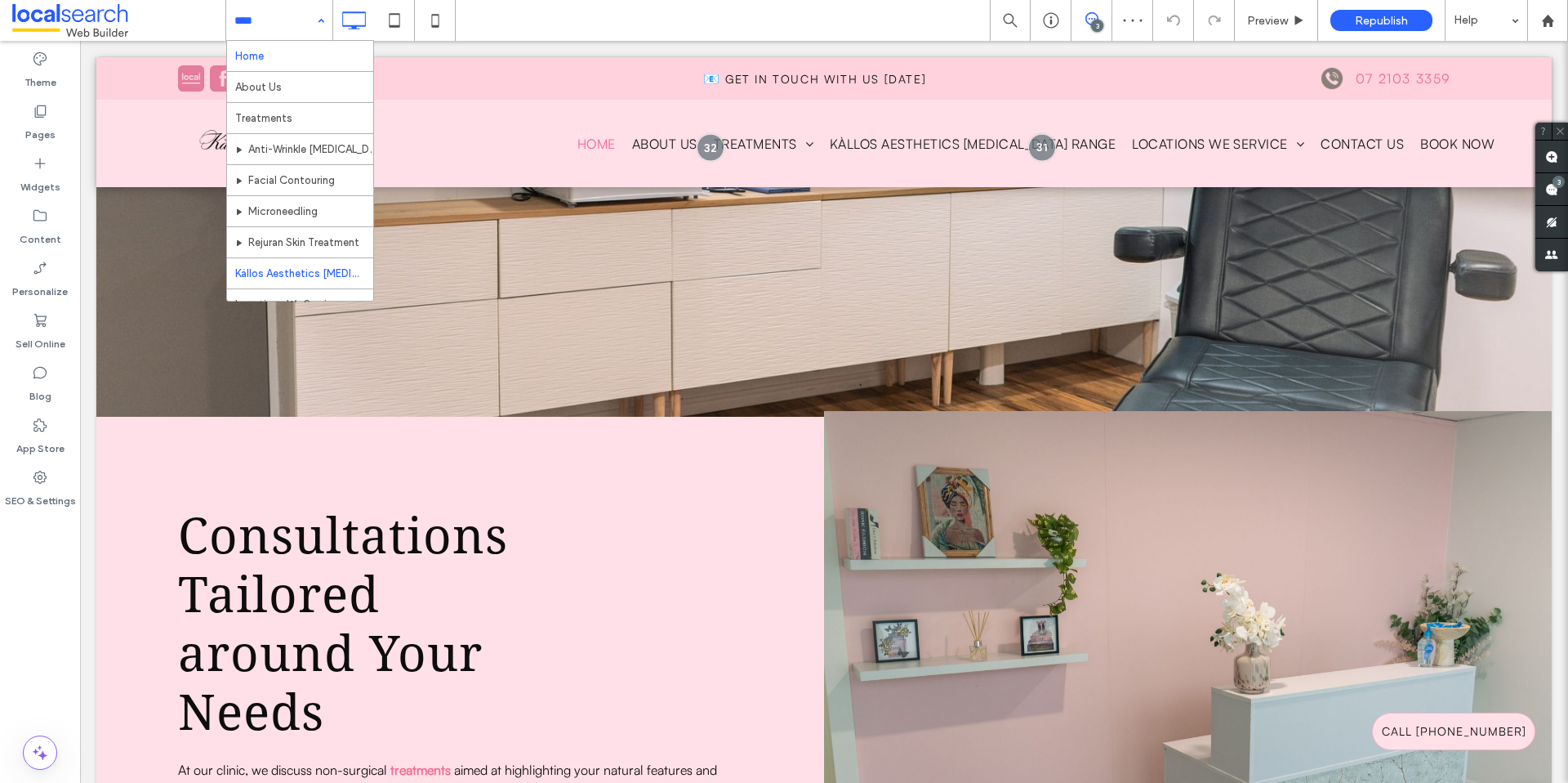
scroll to position [3, 0]
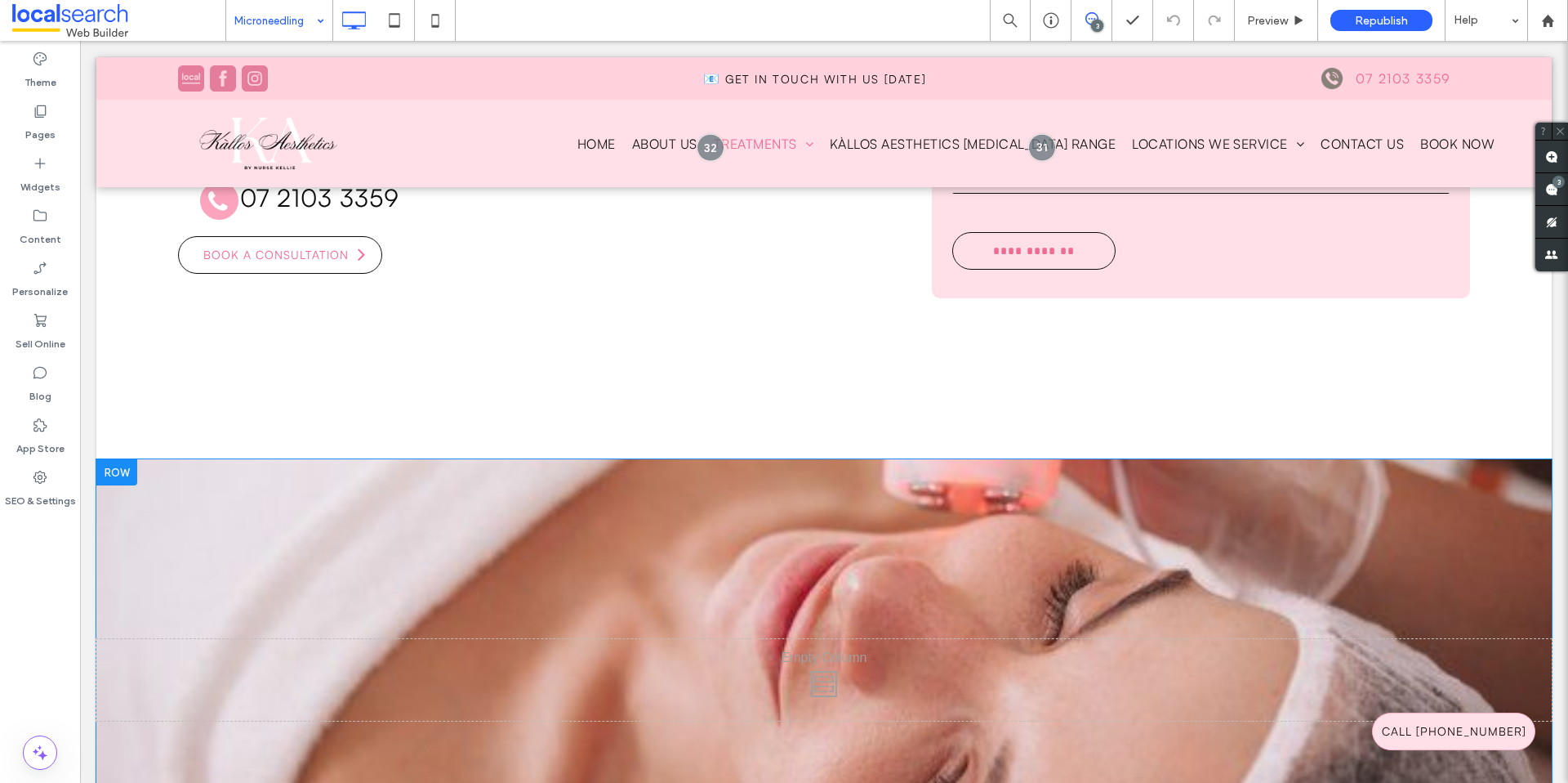
scroll to position [643, 0]
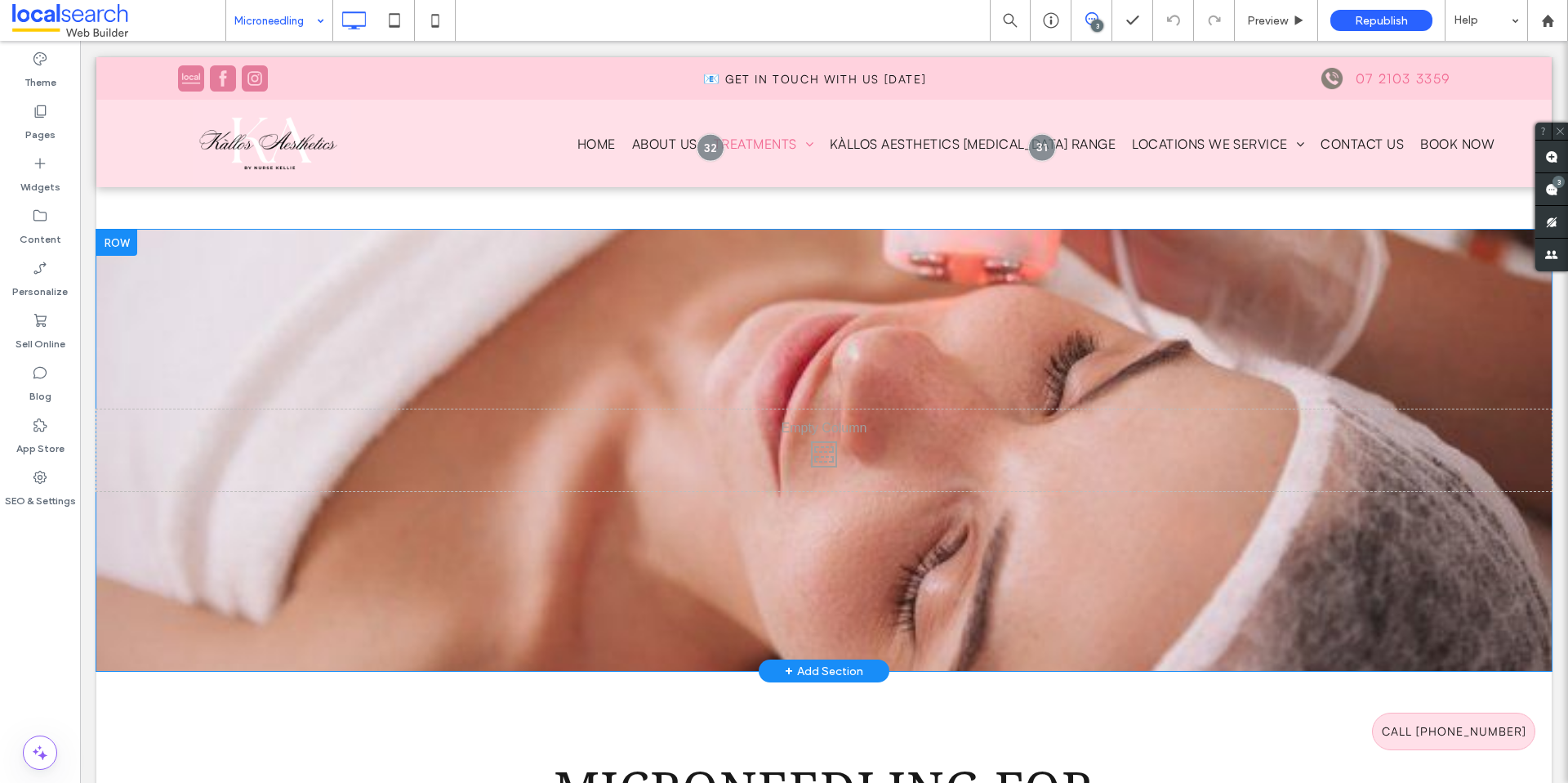
click at [159, 314] on div "Click To Paste Row + Add Section" at bounding box center [824, 450] width 1456 height 441
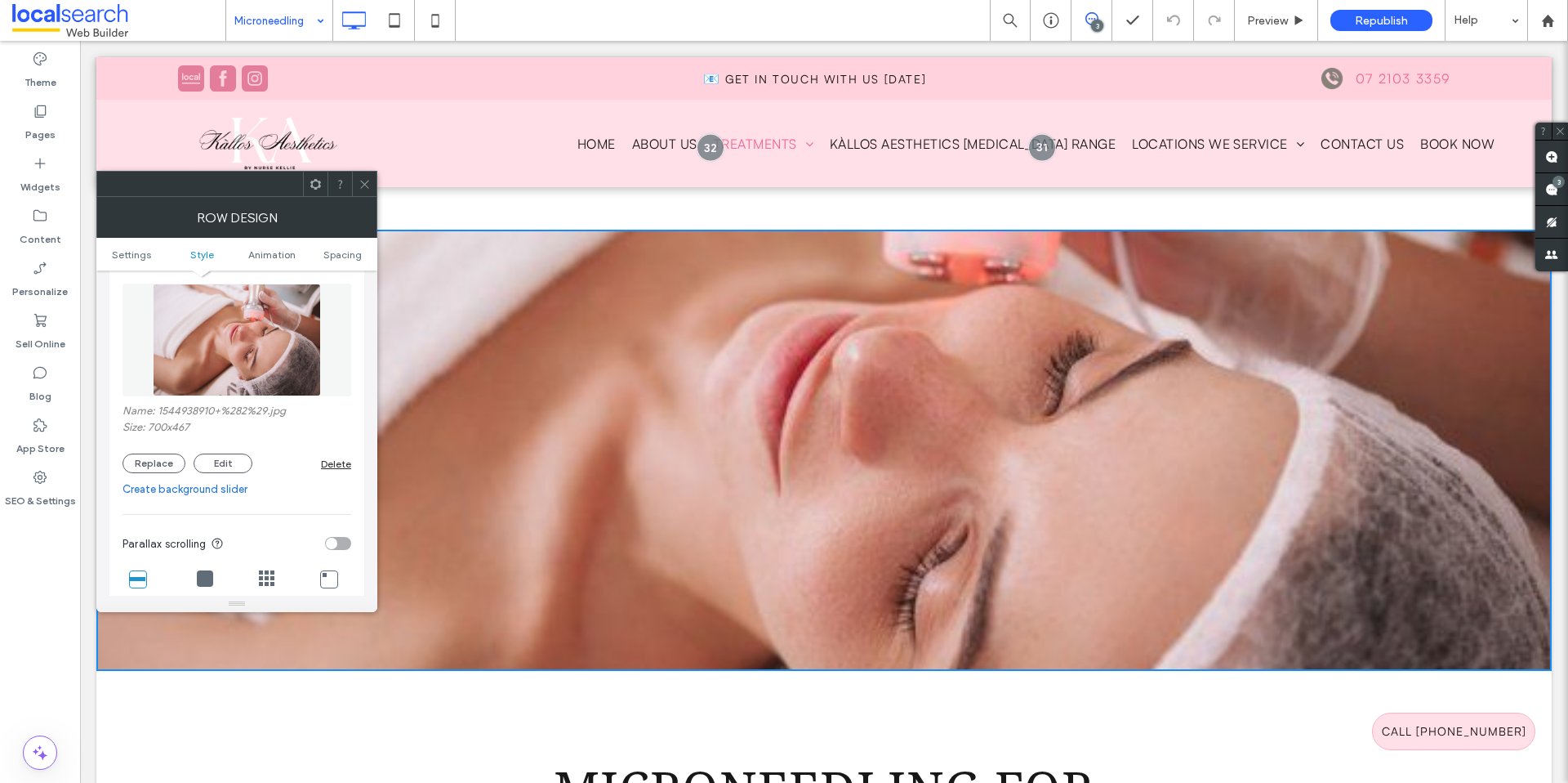
scroll to position [257, 0]
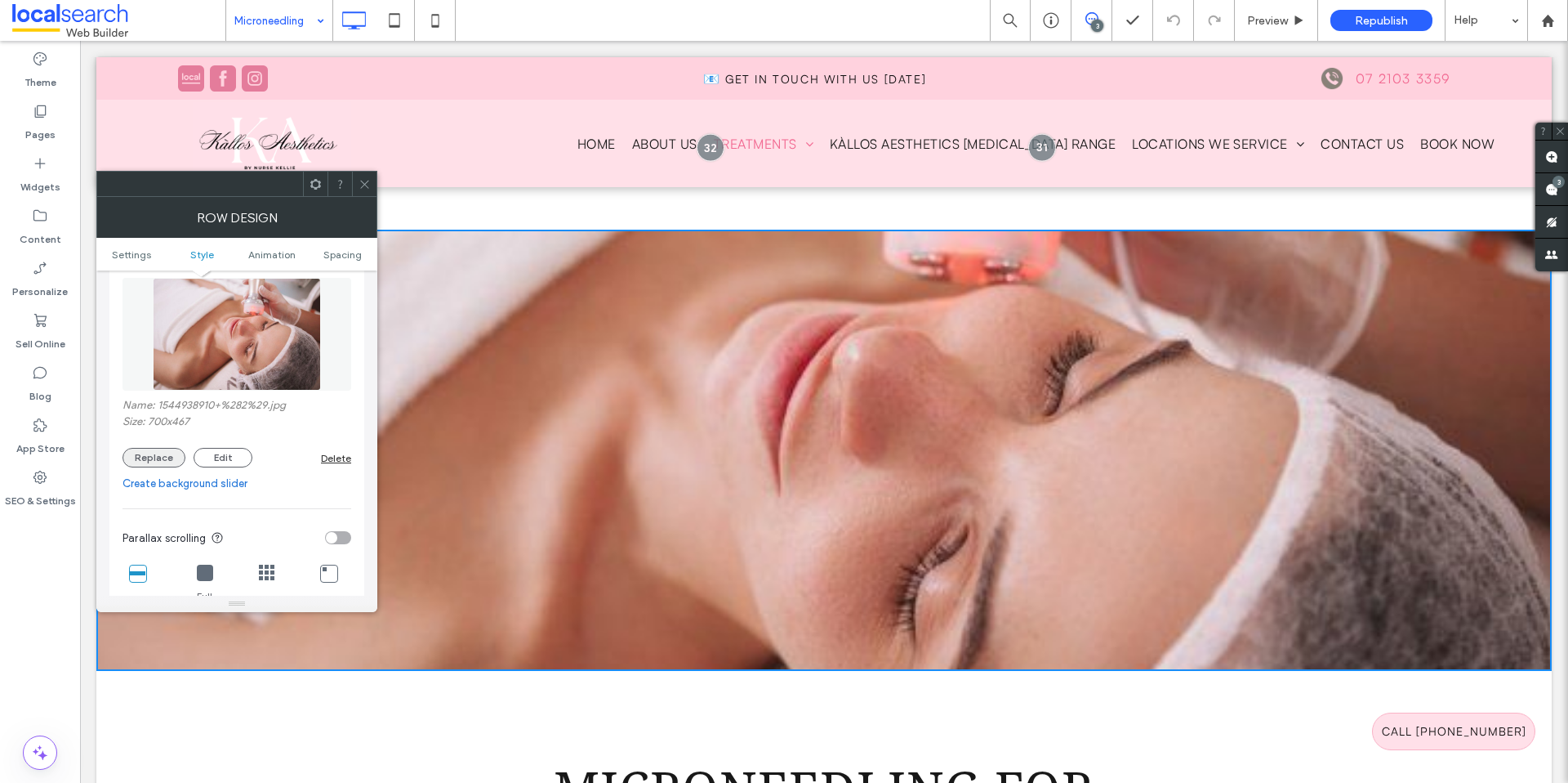
click at [167, 460] on button "Replace" at bounding box center [154, 458] width 63 height 20
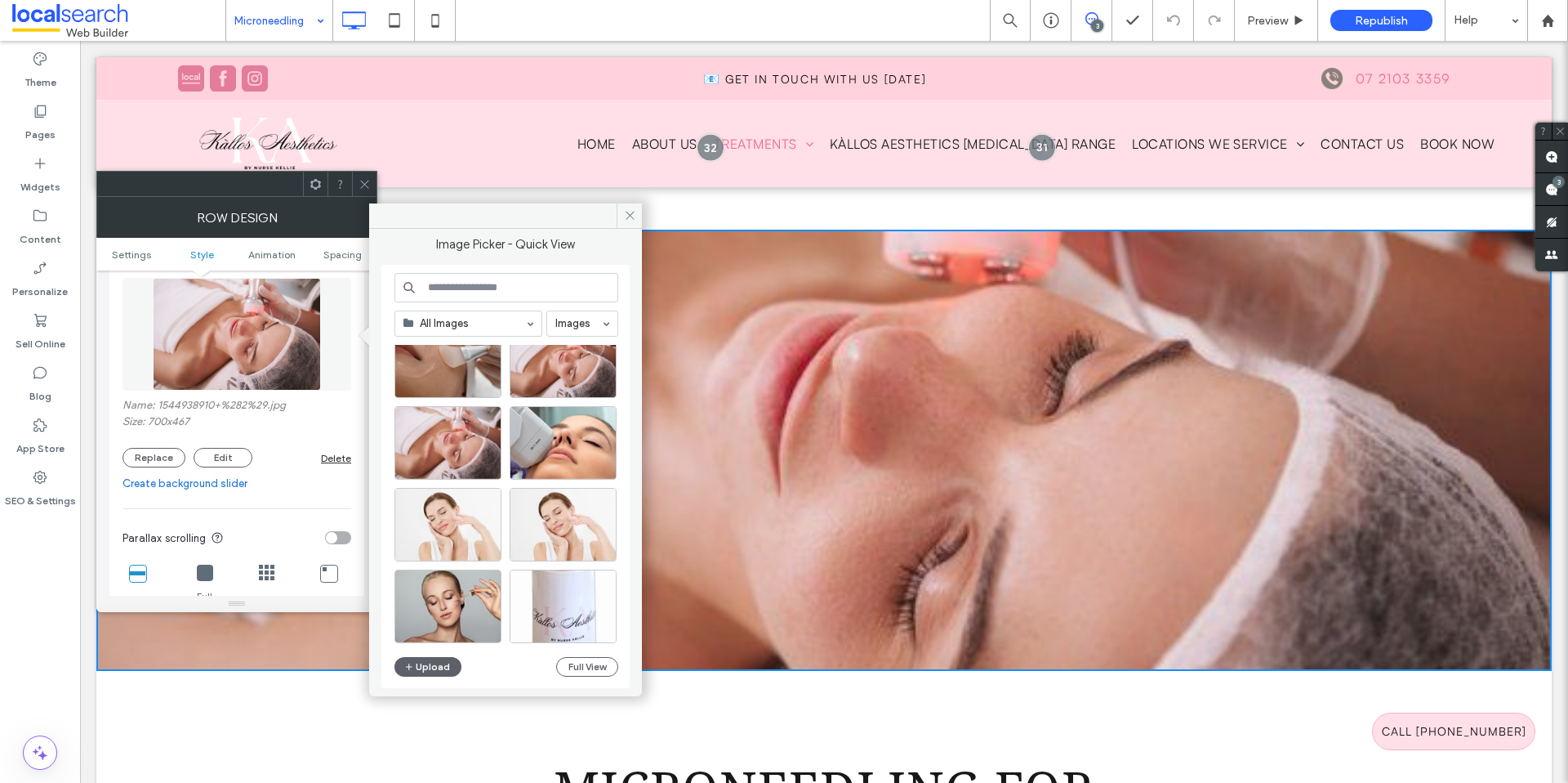
scroll to position [0, 0]
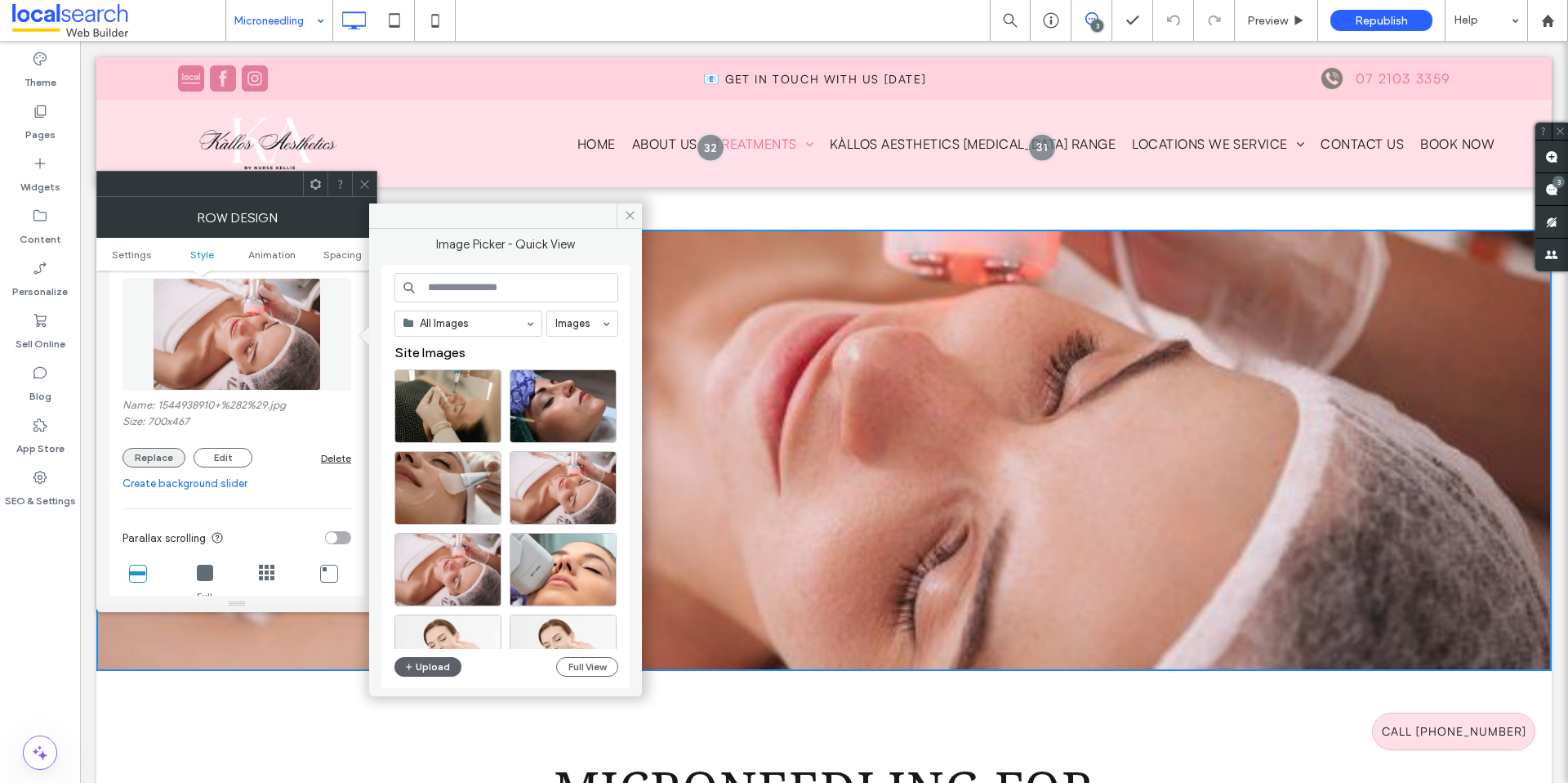
click at [163, 462] on button "Replace" at bounding box center [154, 458] width 63 height 20
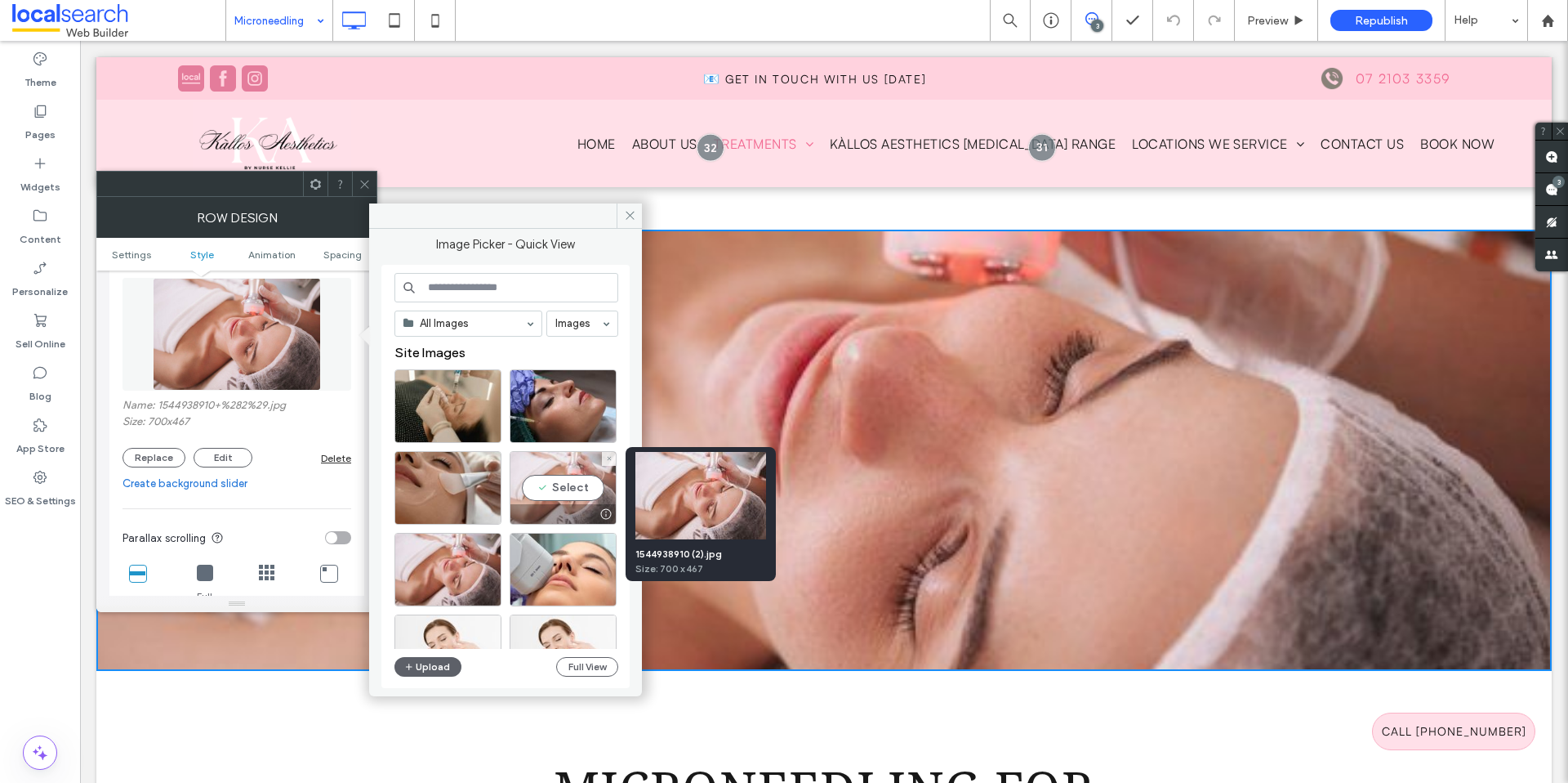
click at [606, 511] on div at bounding box center [606, 514] width 21 height 13
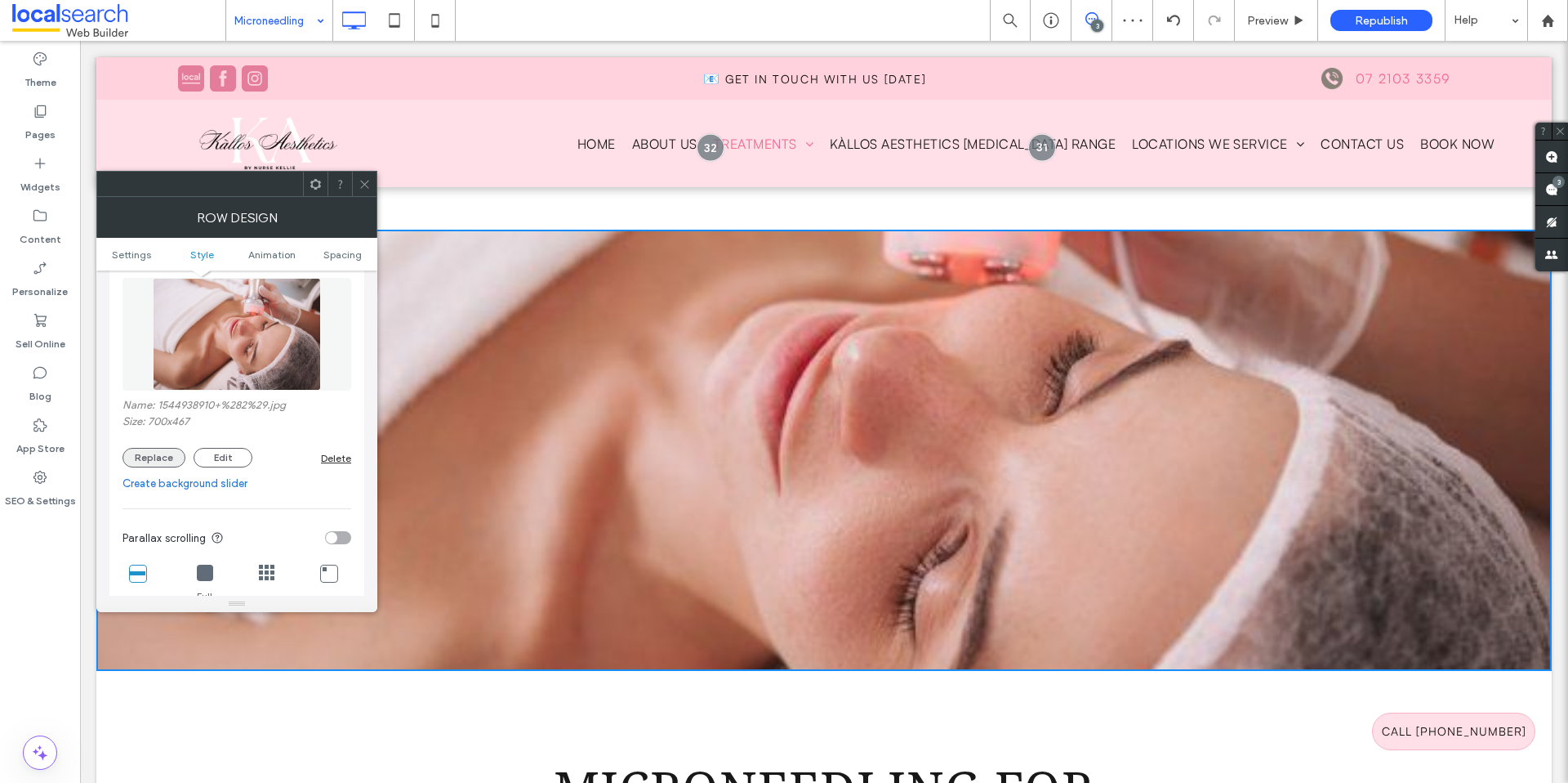
click at [146, 459] on button "Replace" at bounding box center [154, 458] width 63 height 20
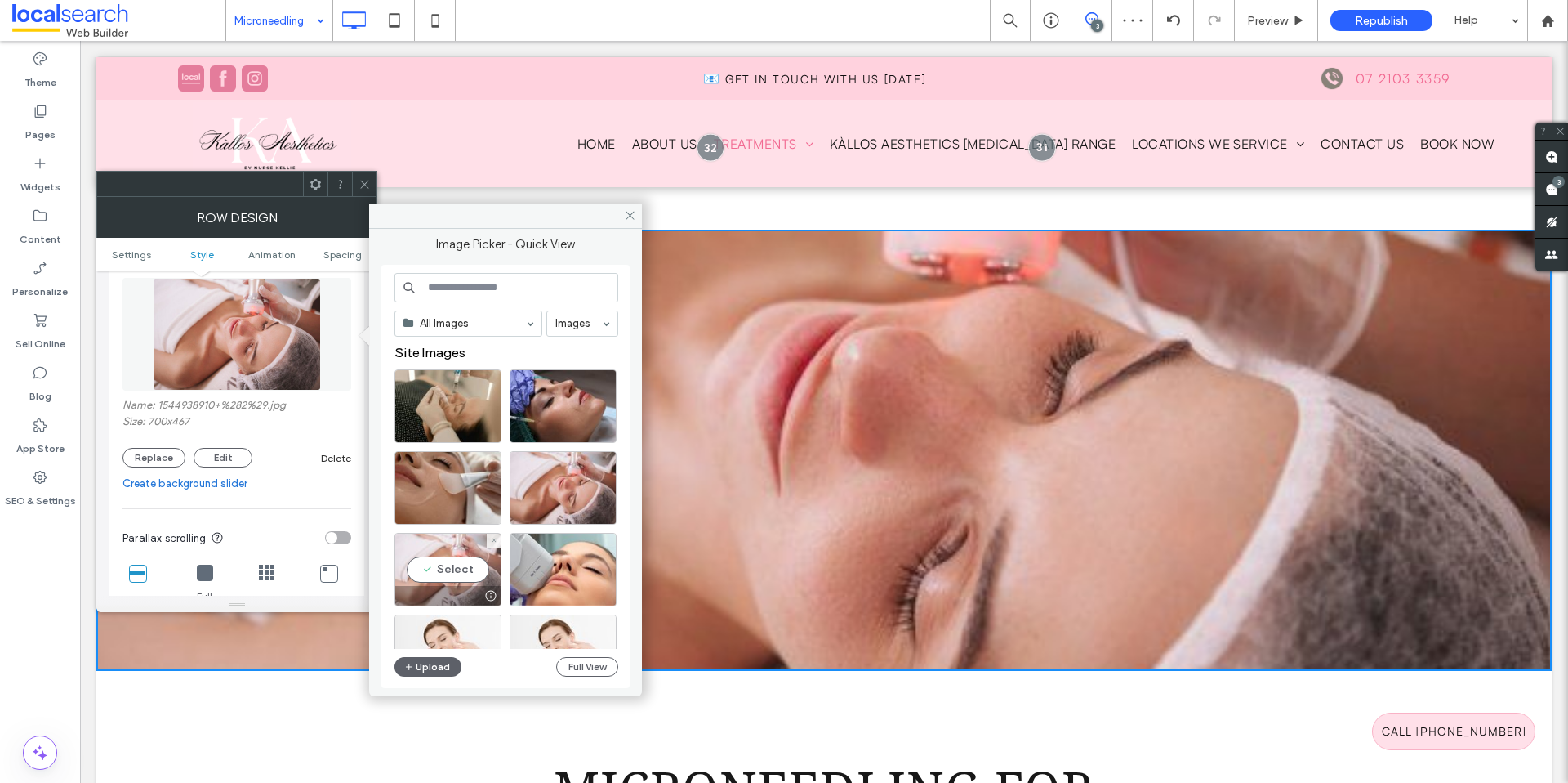
click at [487, 593] on div at bounding box center [490, 596] width 21 height 13
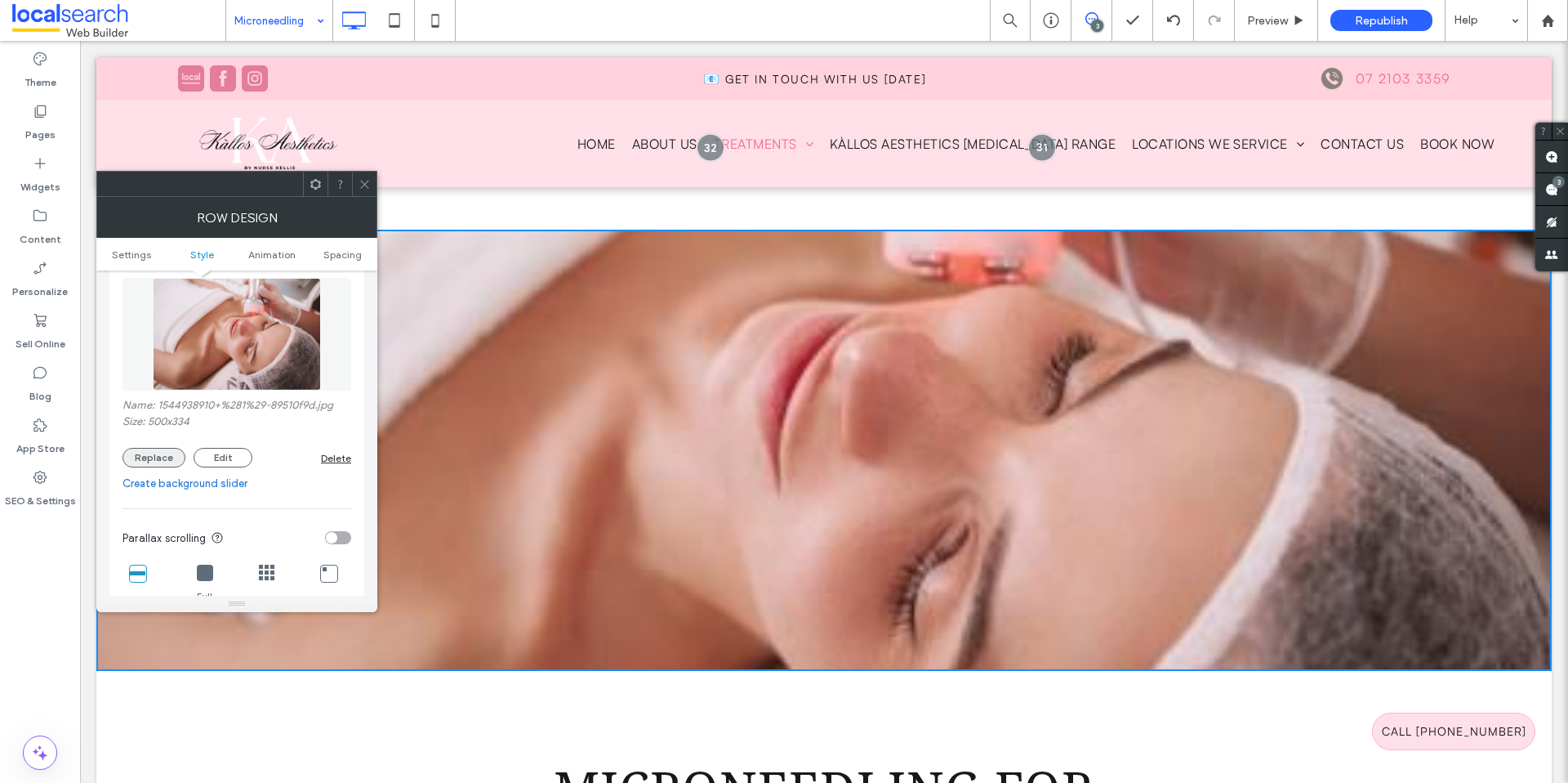
click at [161, 463] on button "Replace" at bounding box center [154, 458] width 63 height 20
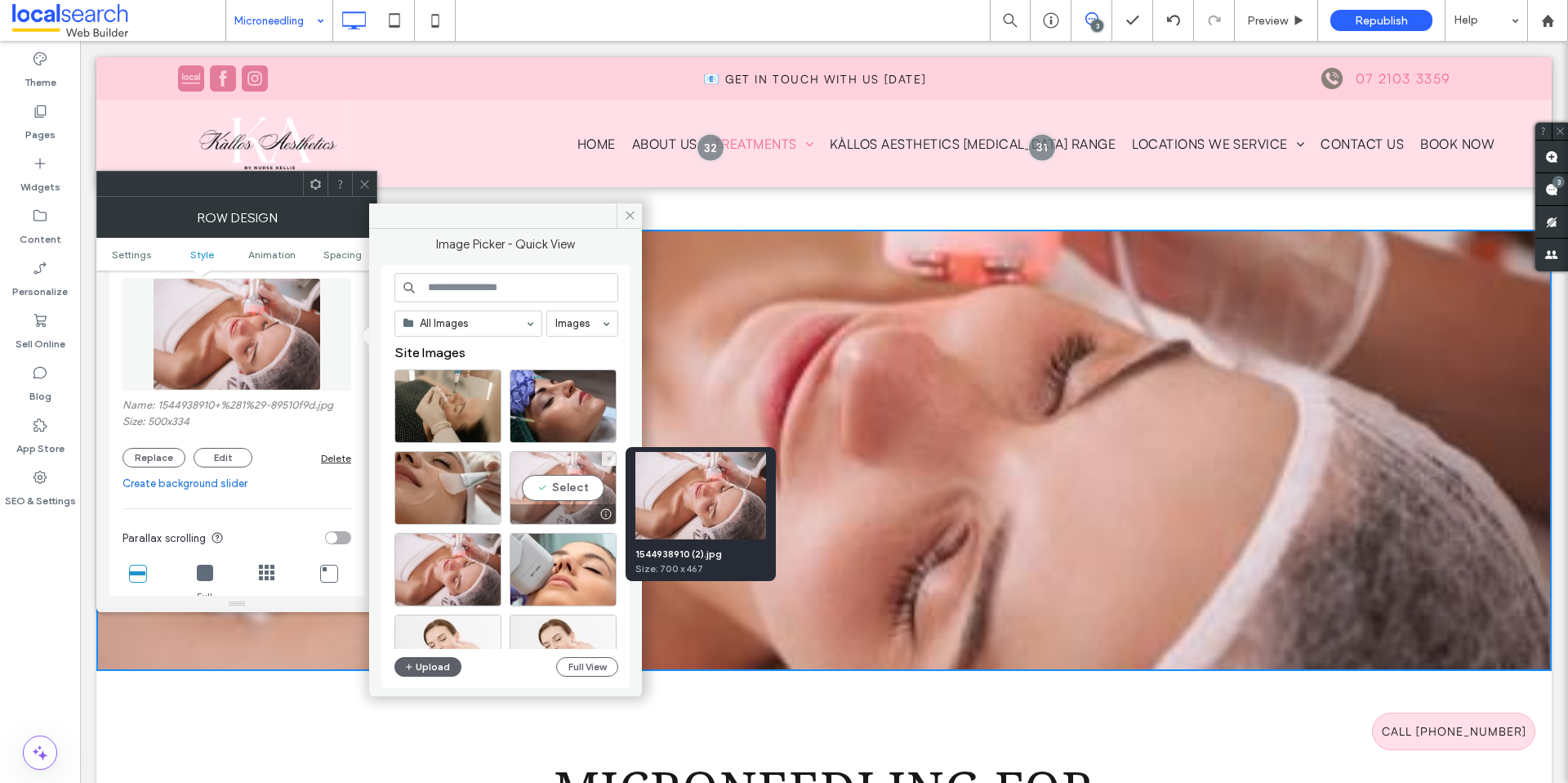
click at [608, 512] on div at bounding box center [606, 514] width 21 height 13
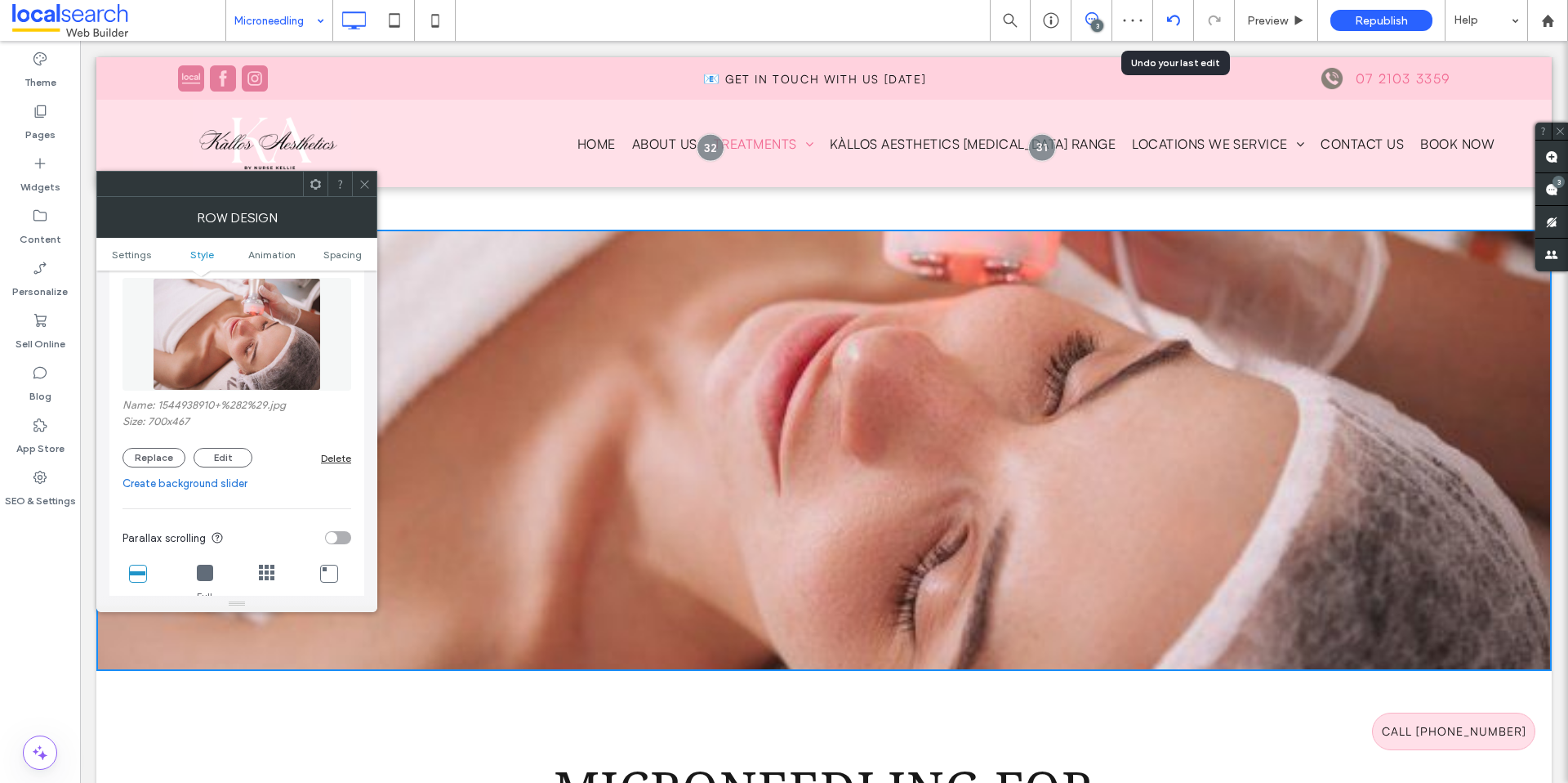
click at [1176, 21] on icon at bounding box center [1174, 21] width 13 height 13
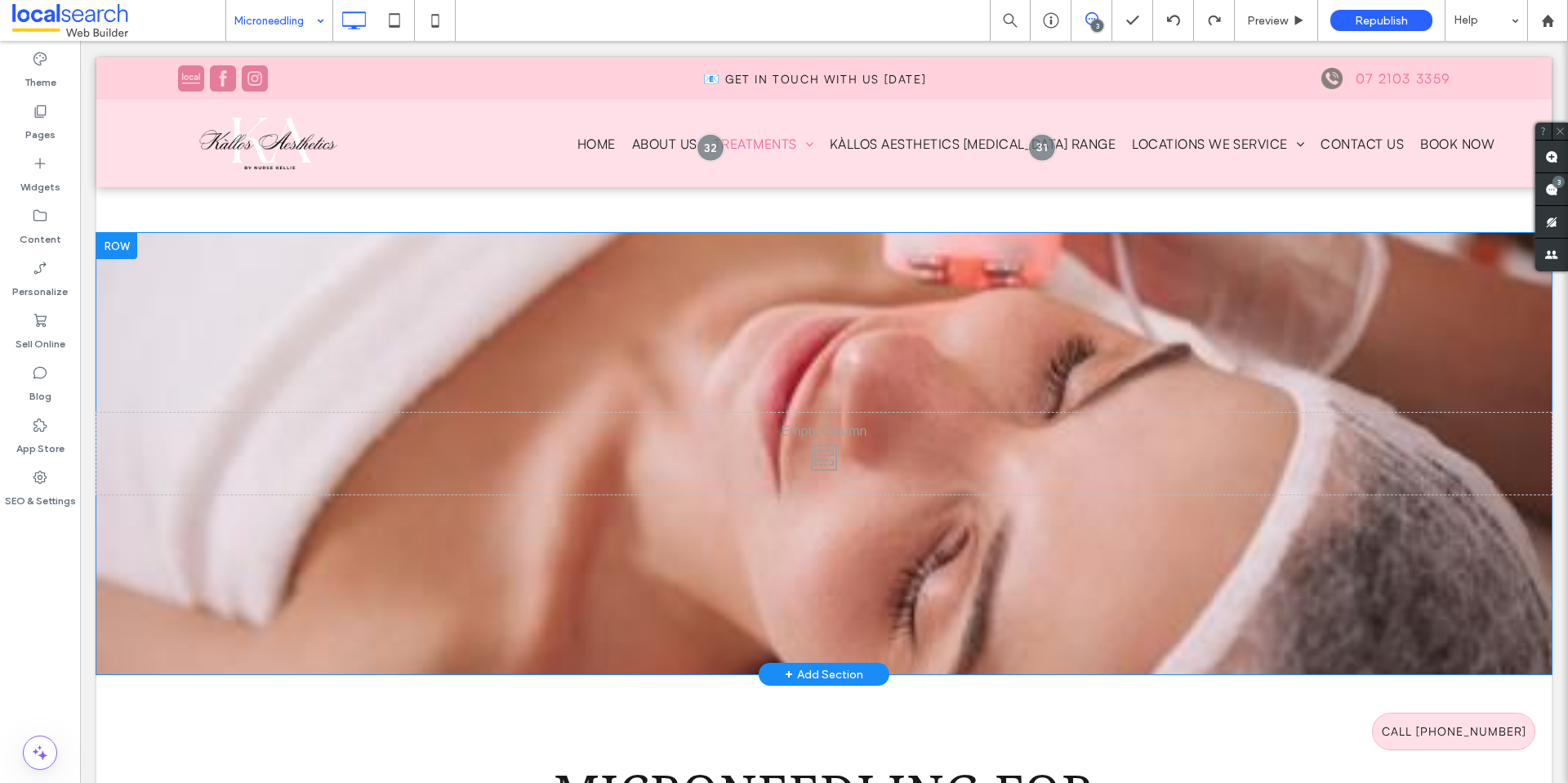
scroll to position [638, 0]
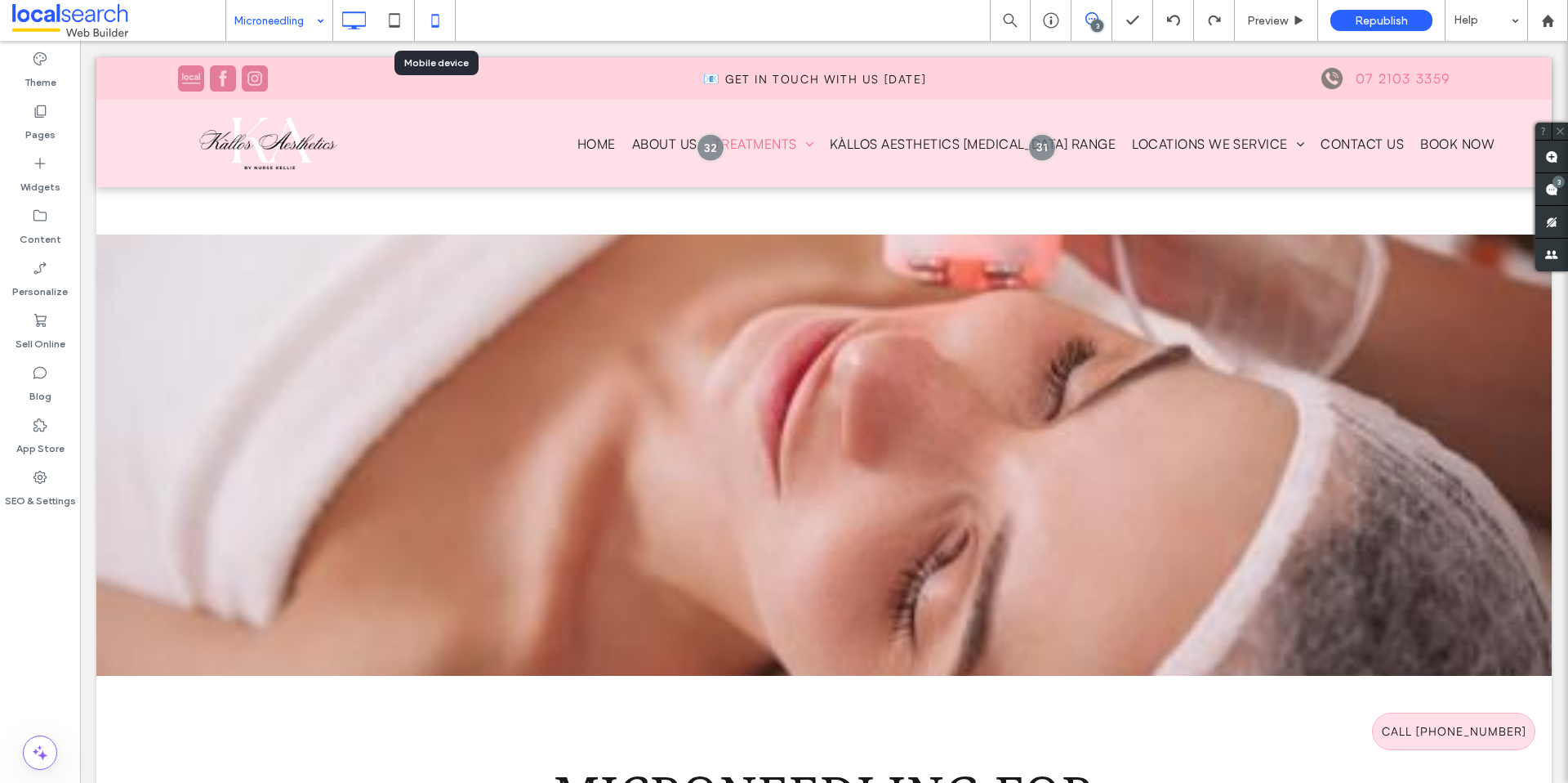
click at [433, 19] on icon at bounding box center [435, 20] width 32 height 32
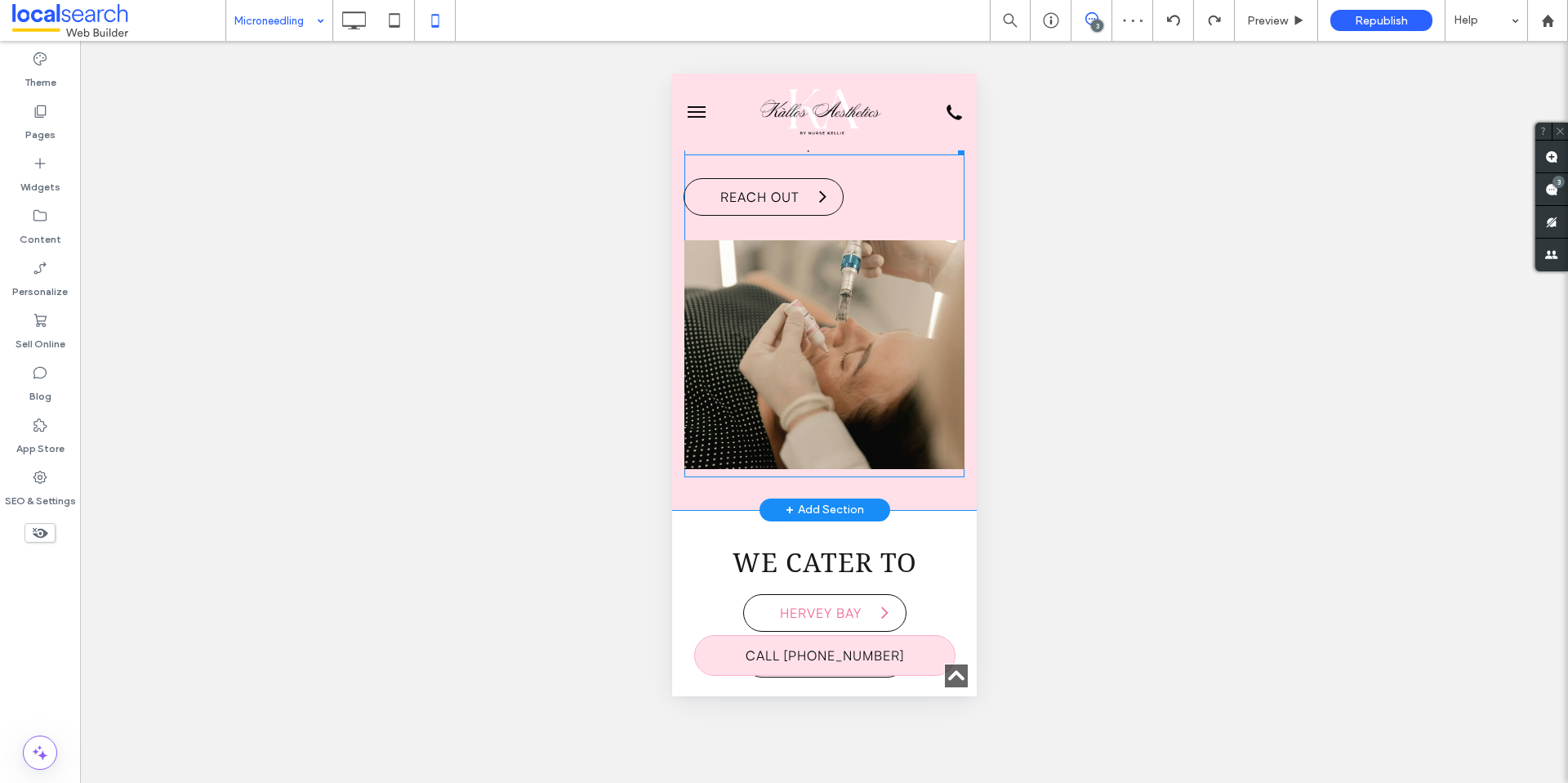
scroll to position [3167, 0]
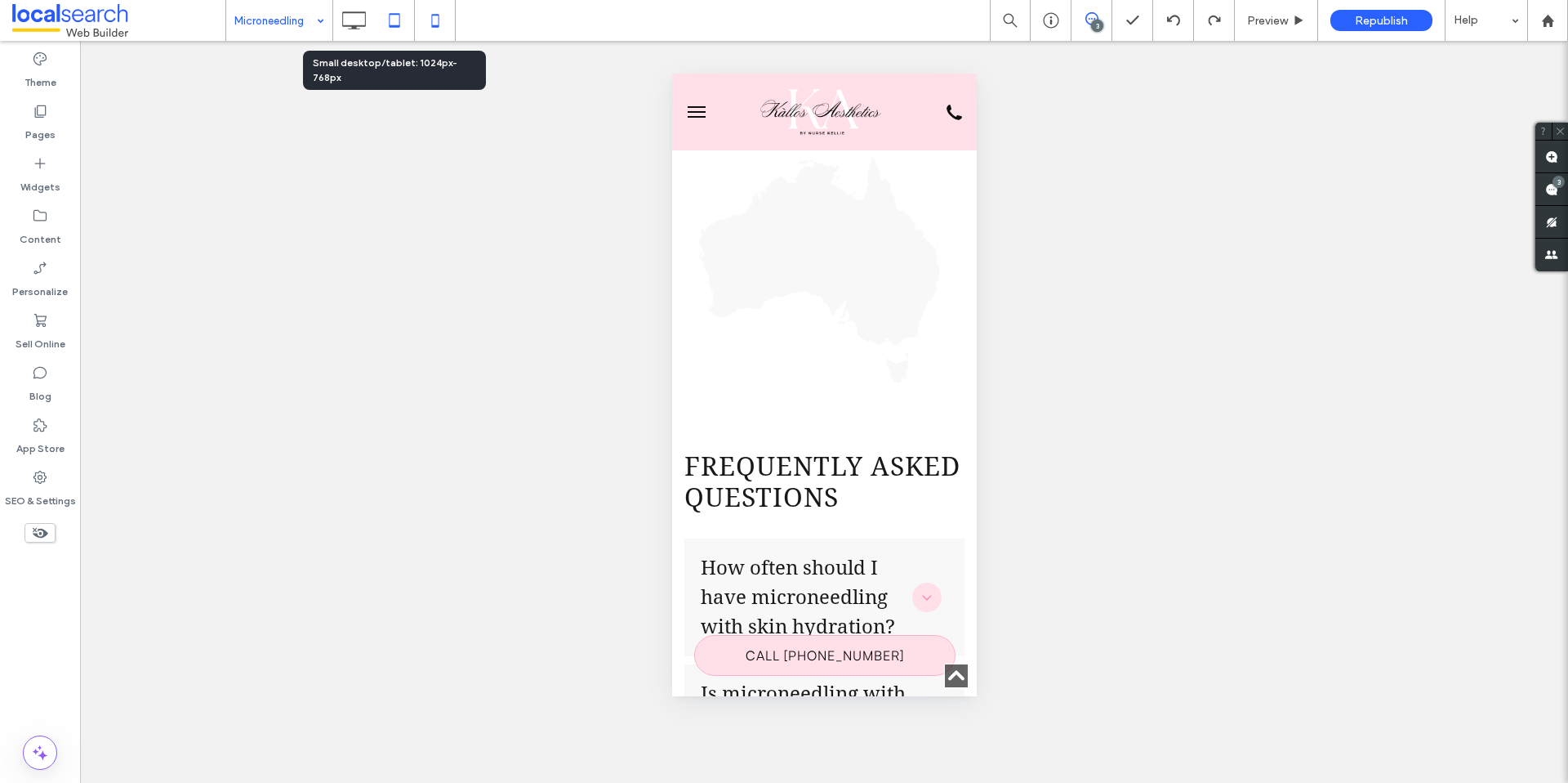
click at [388, 26] on icon at bounding box center [394, 20] width 32 height 32
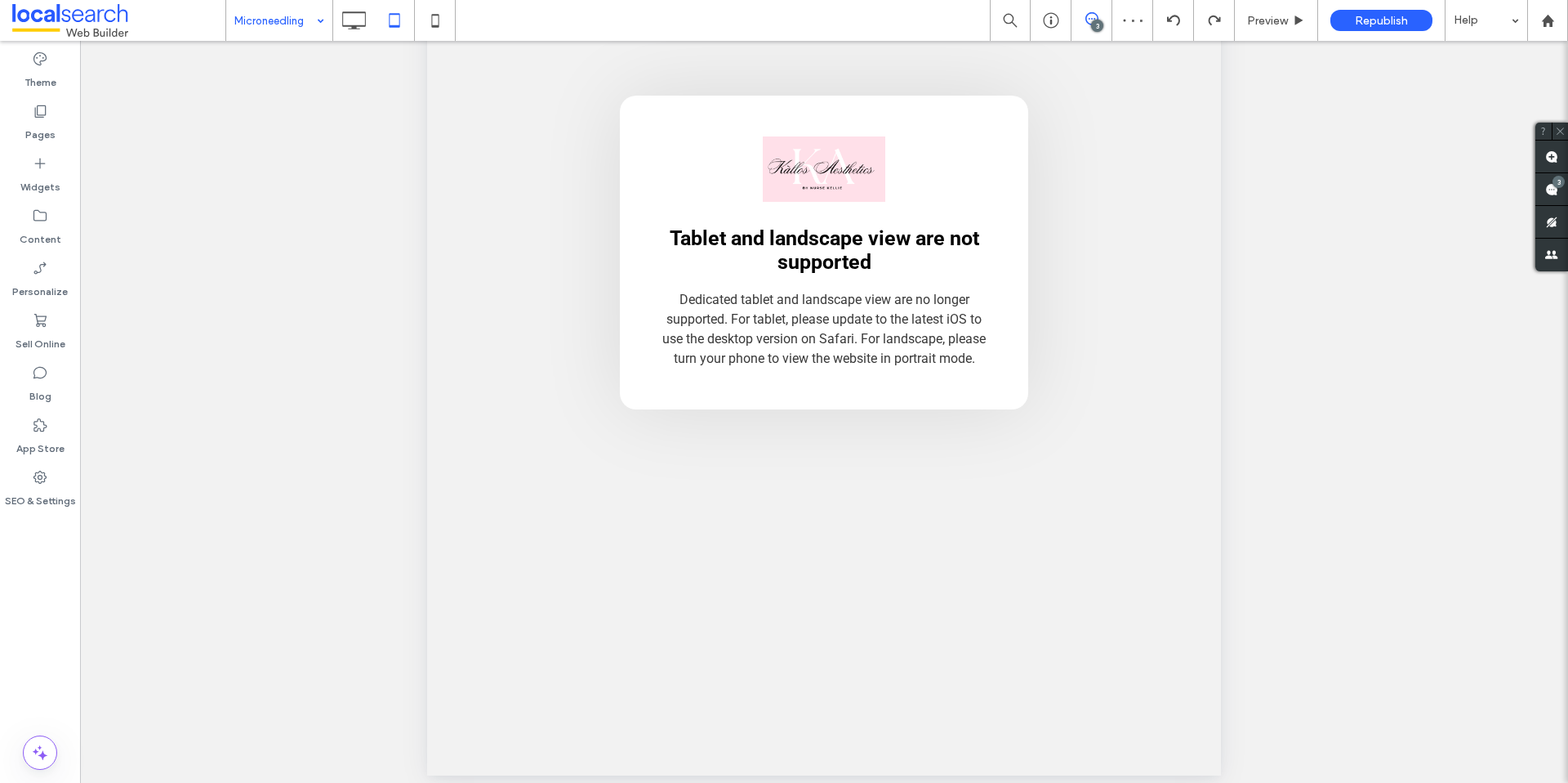
scroll to position [356, 0]
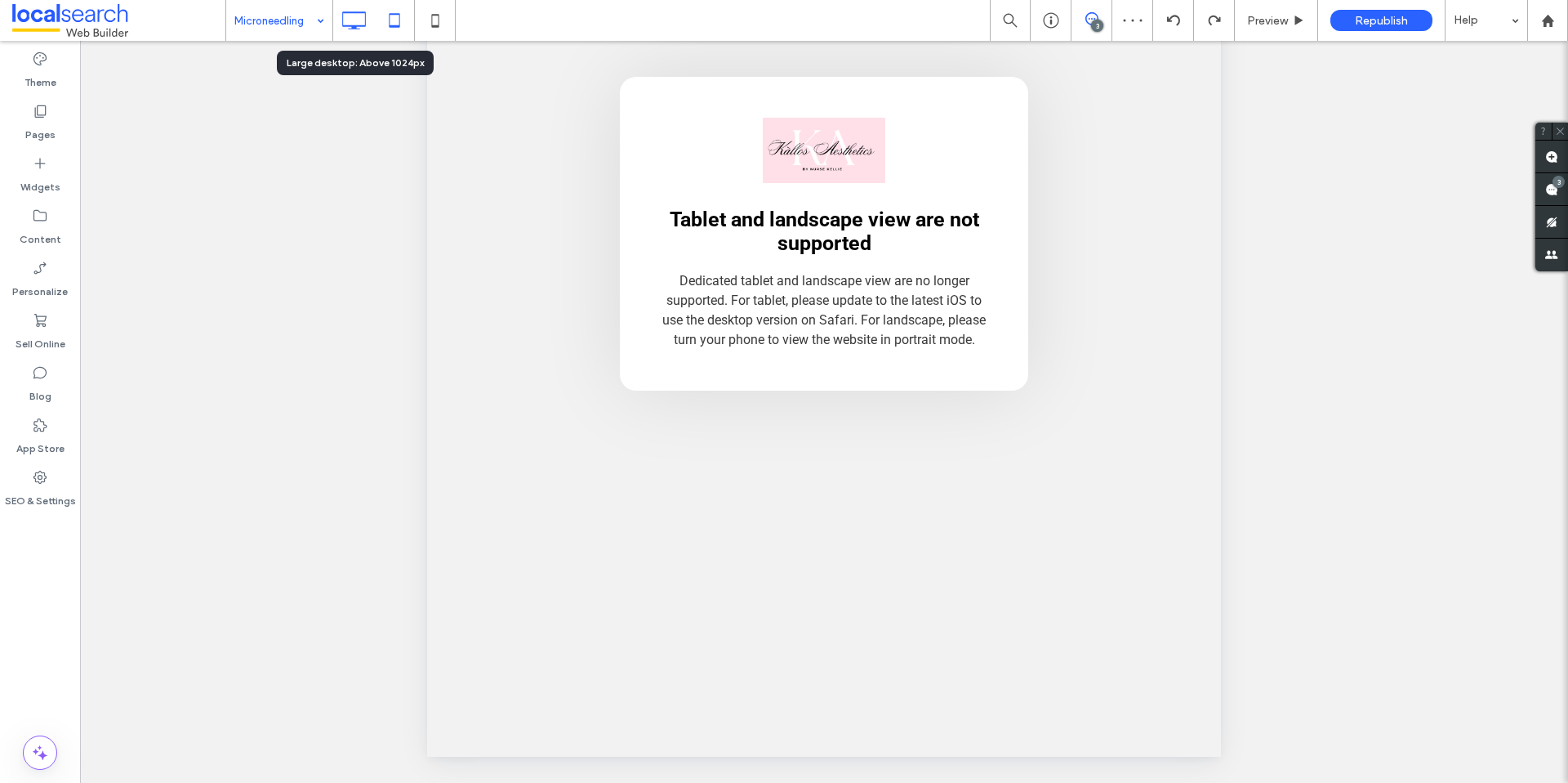
click at [353, 7] on icon at bounding box center [354, 20] width 32 height 32
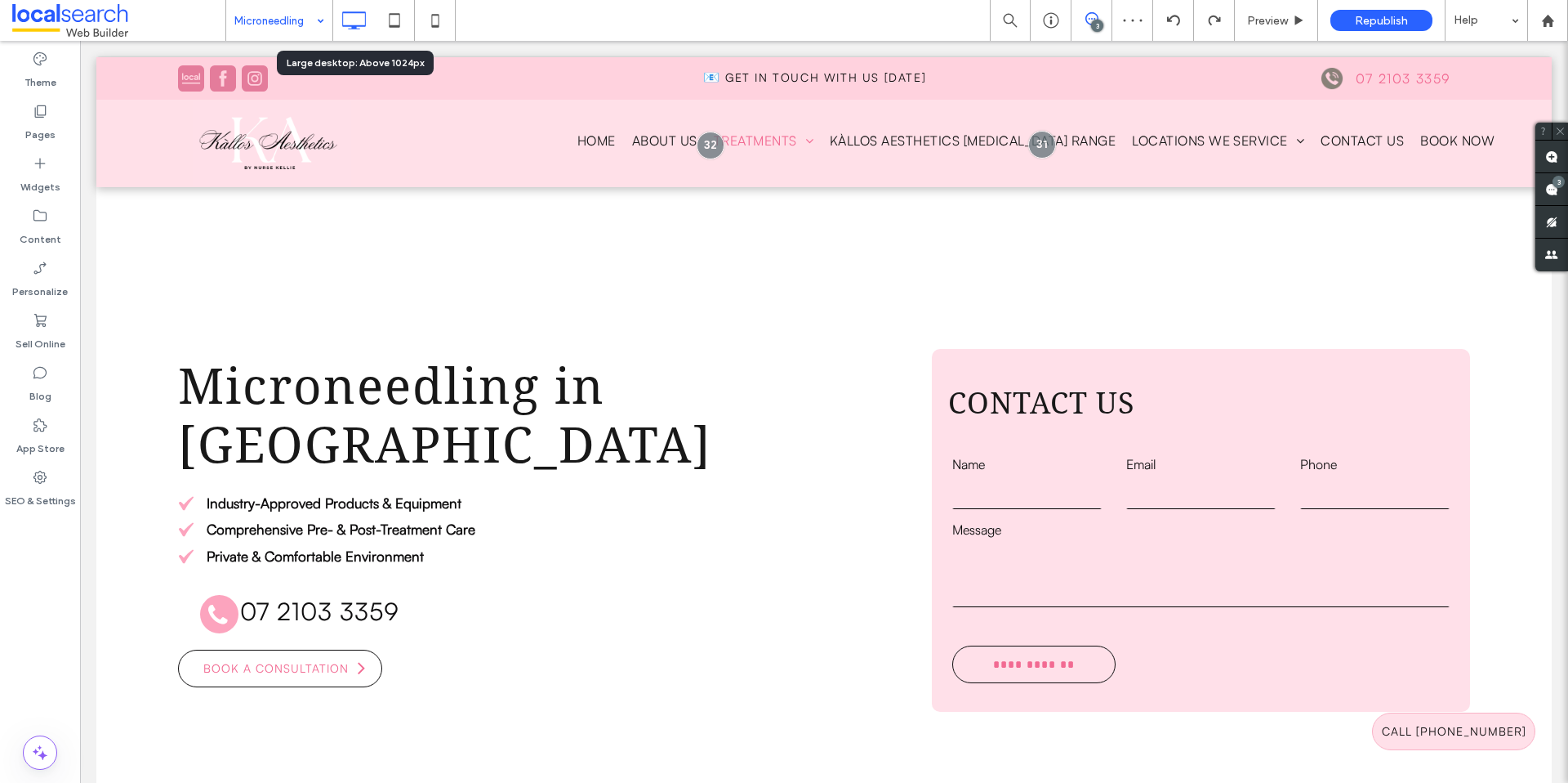
scroll to position [0, 0]
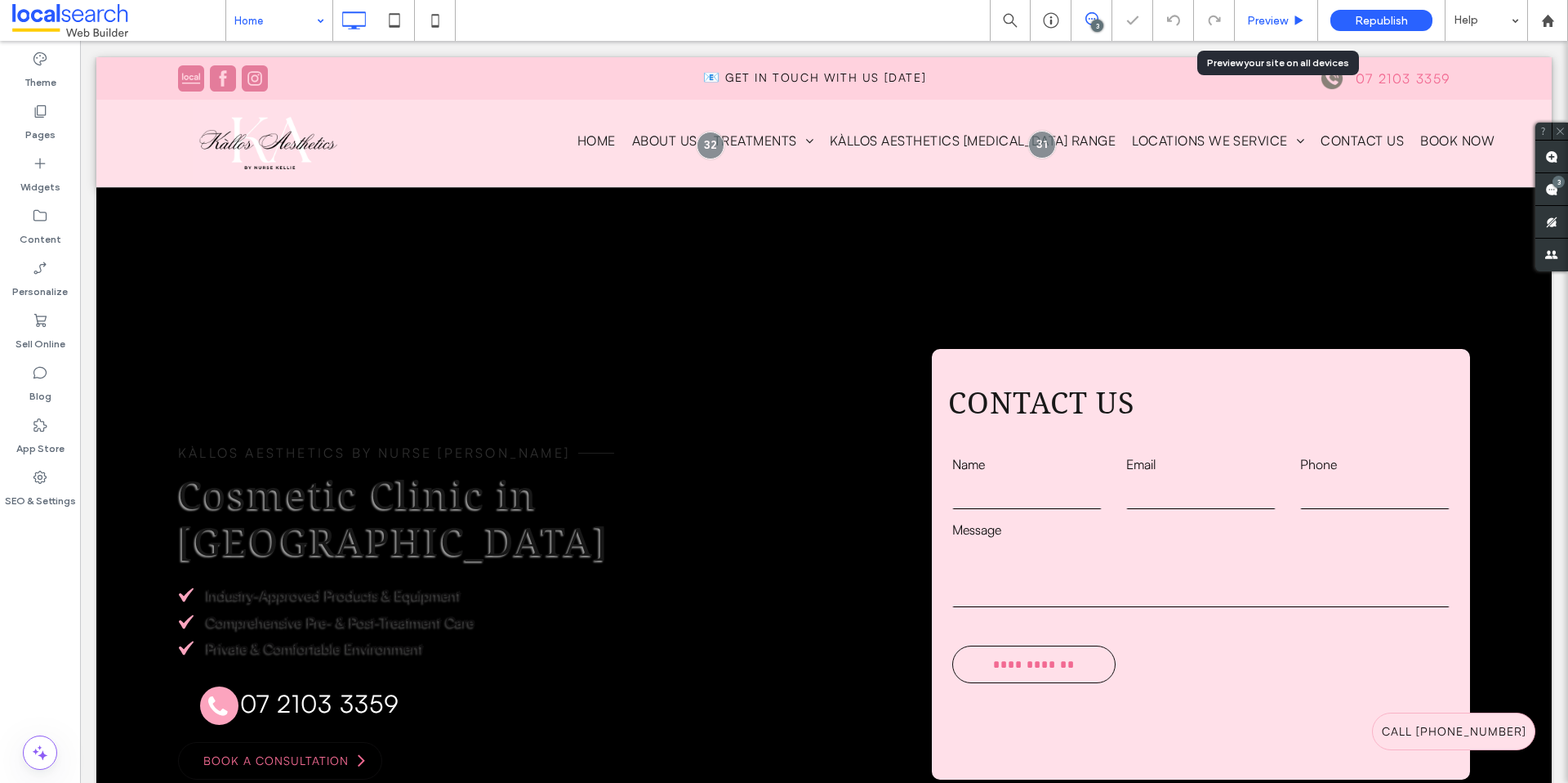
click at [1301, 20] on use at bounding box center [1299, 20] width 8 height 9
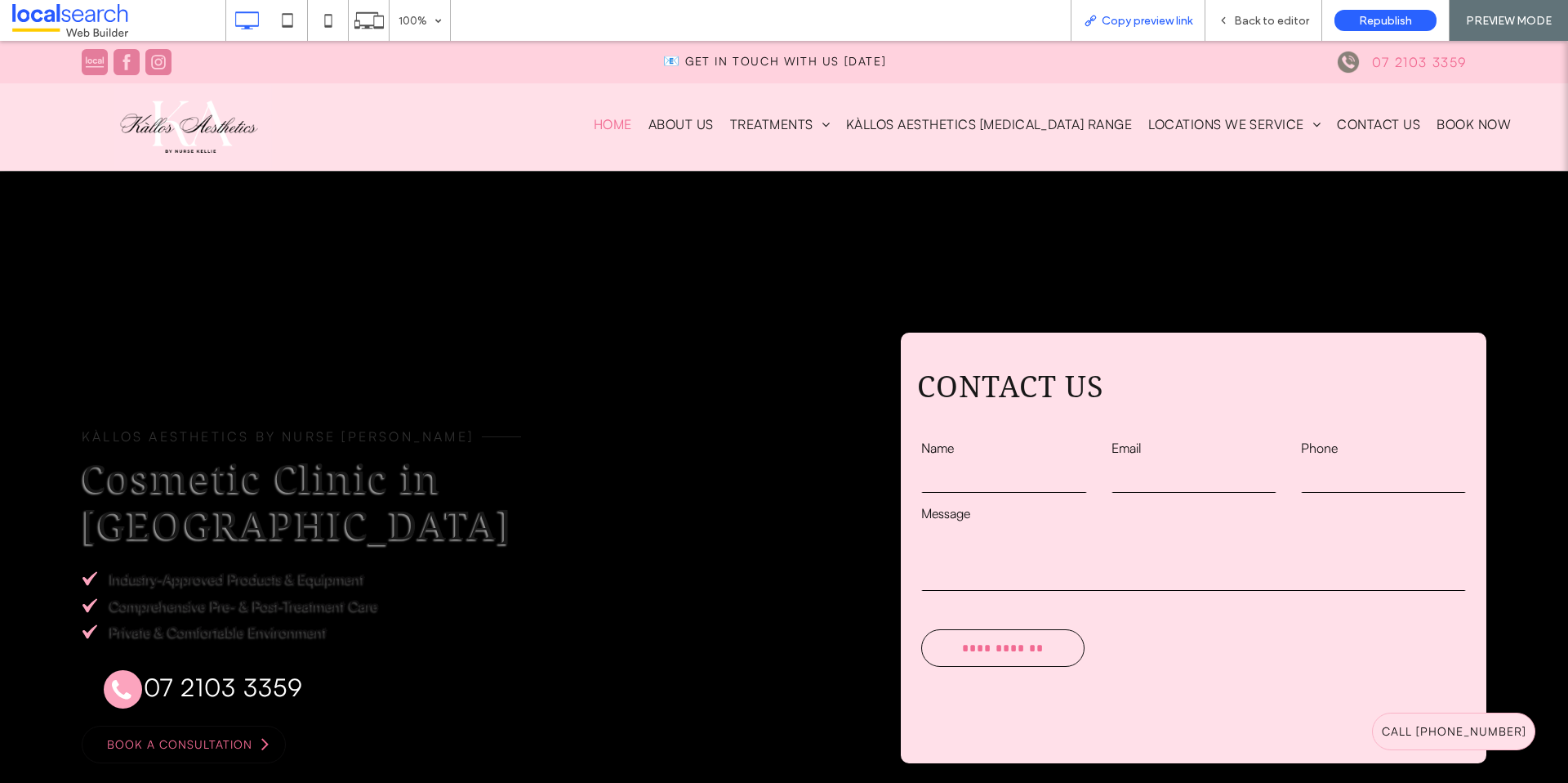
click at [1140, 18] on span "Copy preview link" at bounding box center [1147, 21] width 91 height 14
click at [1123, 22] on span "Copy preview link" at bounding box center [1147, 21] width 91 height 14
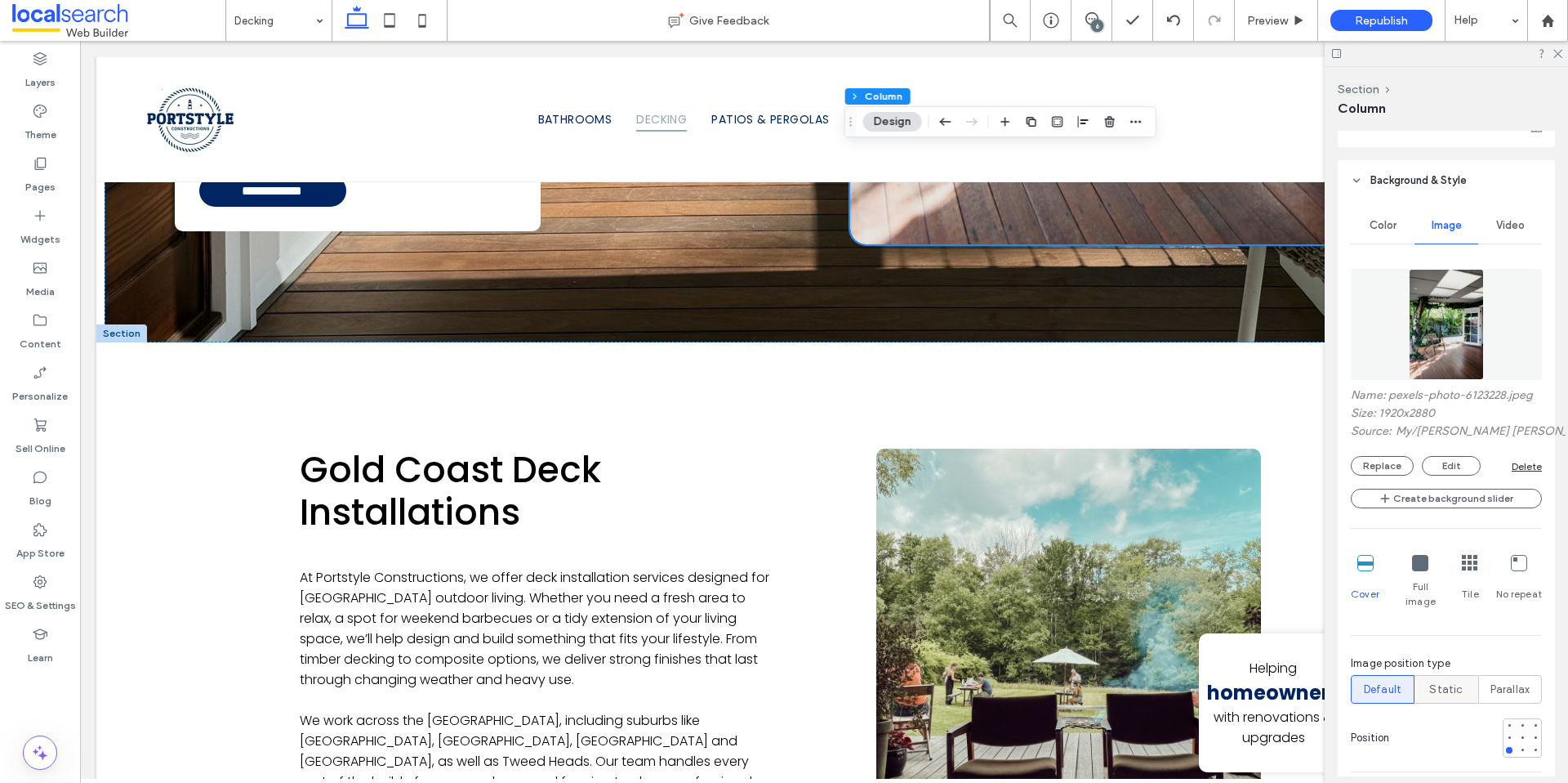
scroll to position [407, 0]
click at [1518, 744] on div at bounding box center [1522, 750] width 12 height 12
click at [1532, 746] on div at bounding box center [1536, 749] width 7 height 7
click at [1530, 731] on div at bounding box center [1536, 736] width 12 height 12
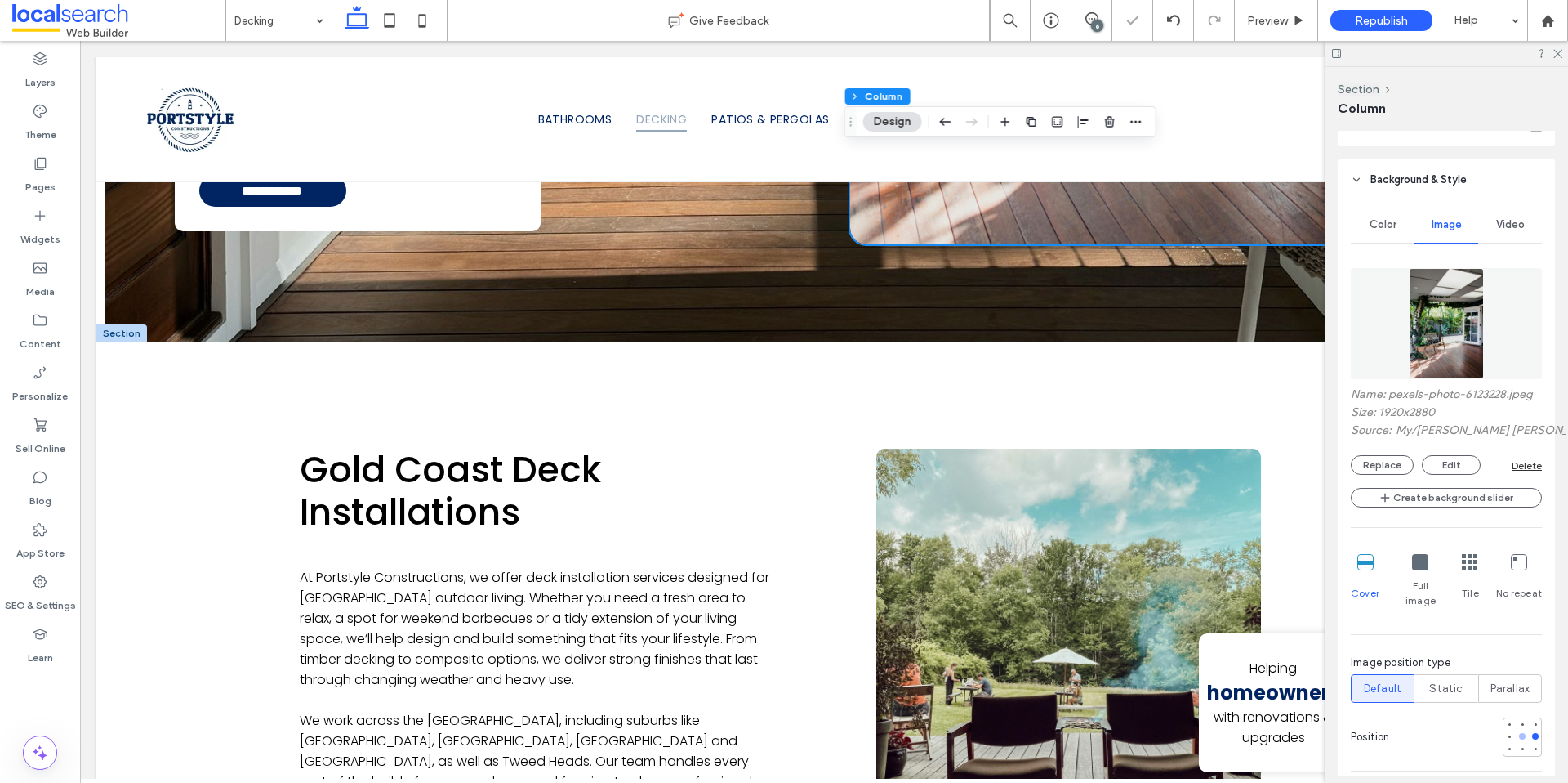
click at [1516, 731] on div at bounding box center [1522, 736] width 12 height 12
click at [1519, 746] on div at bounding box center [1522, 749] width 7 height 7
type input "***"
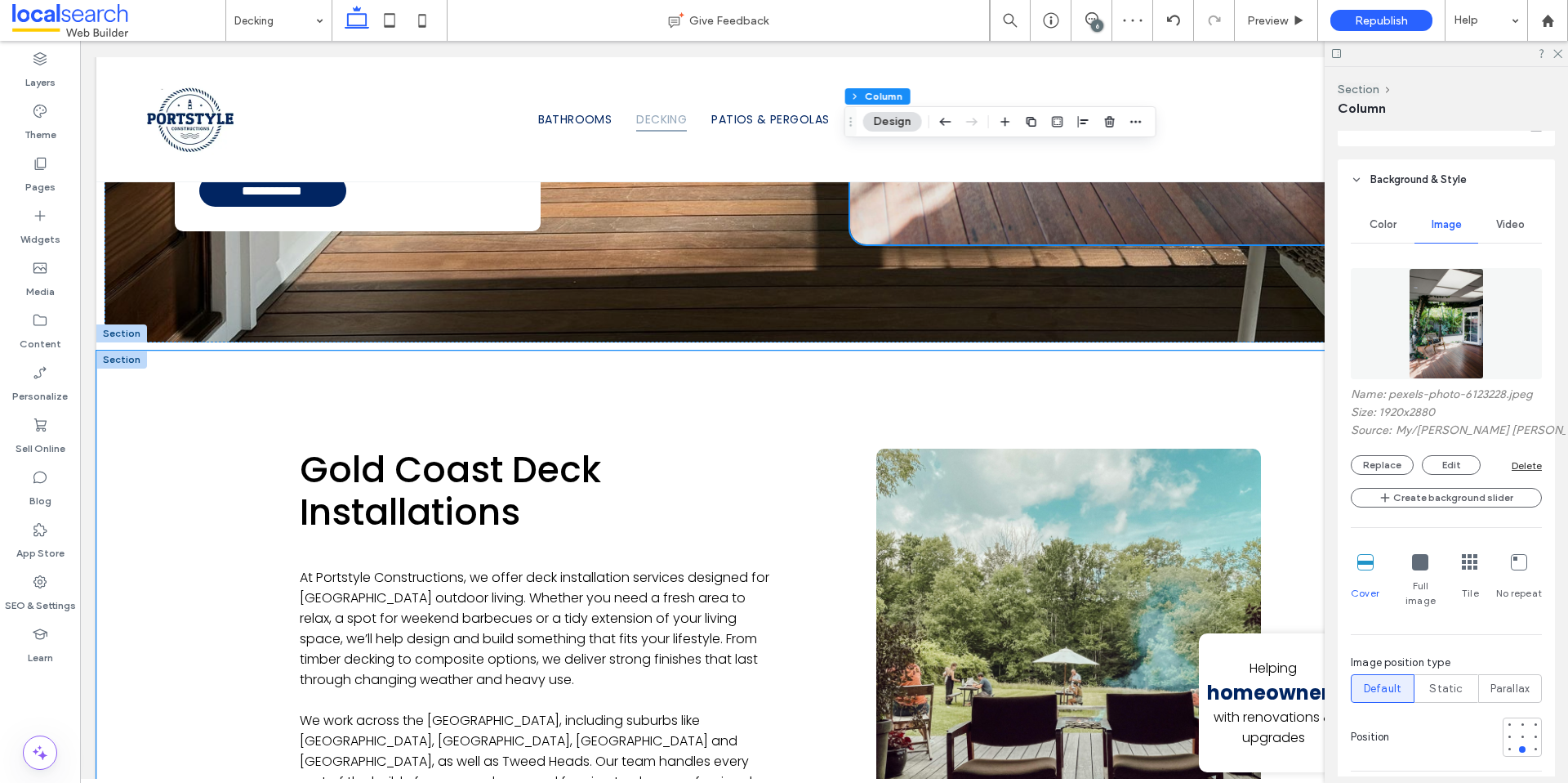
click at [152, 395] on div "Gold Coast Deck Installations At Portstyle Constructions, we offer deck install…" at bounding box center [824, 702] width 1456 height 705
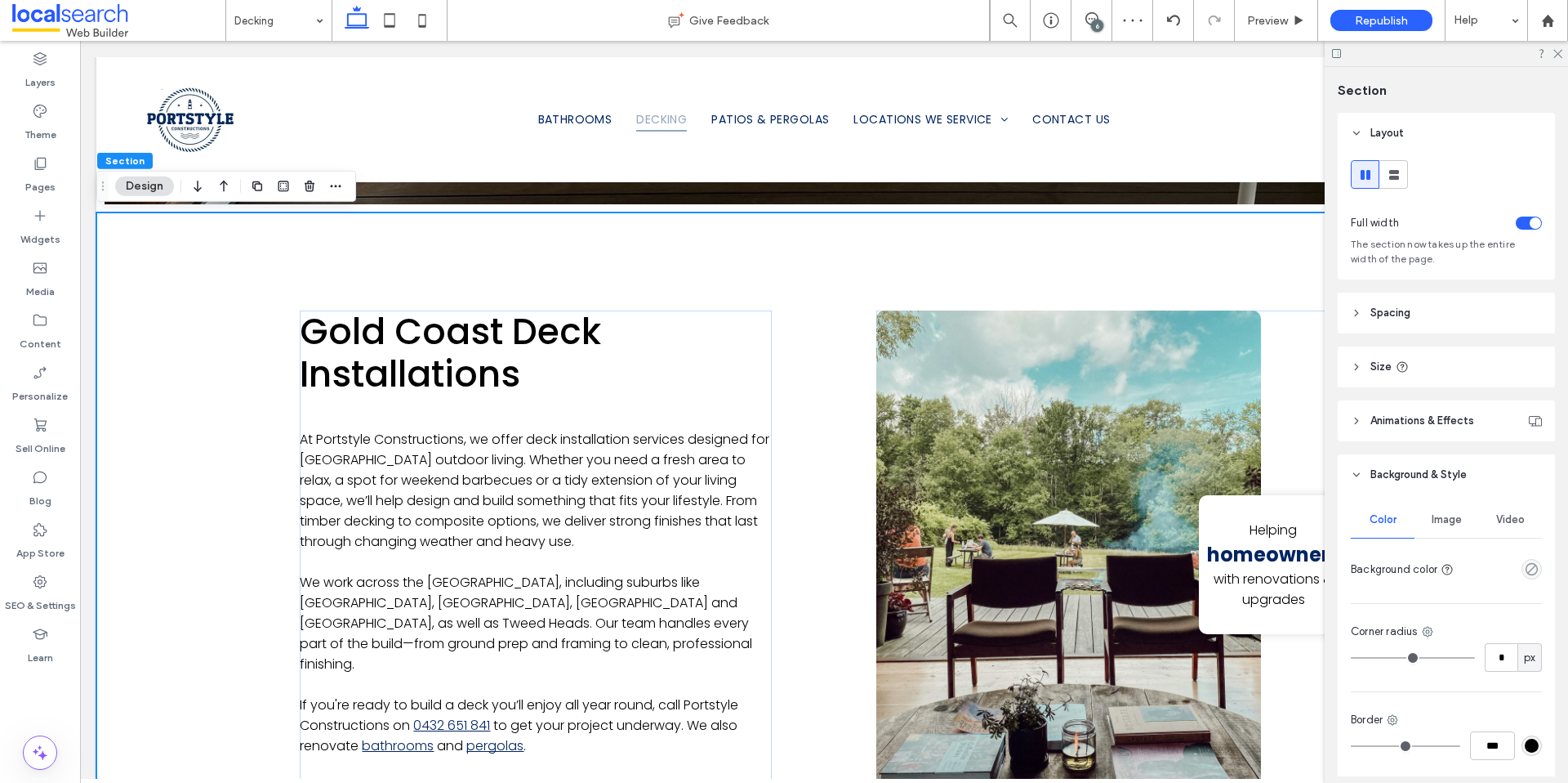
scroll to position [1157, 0]
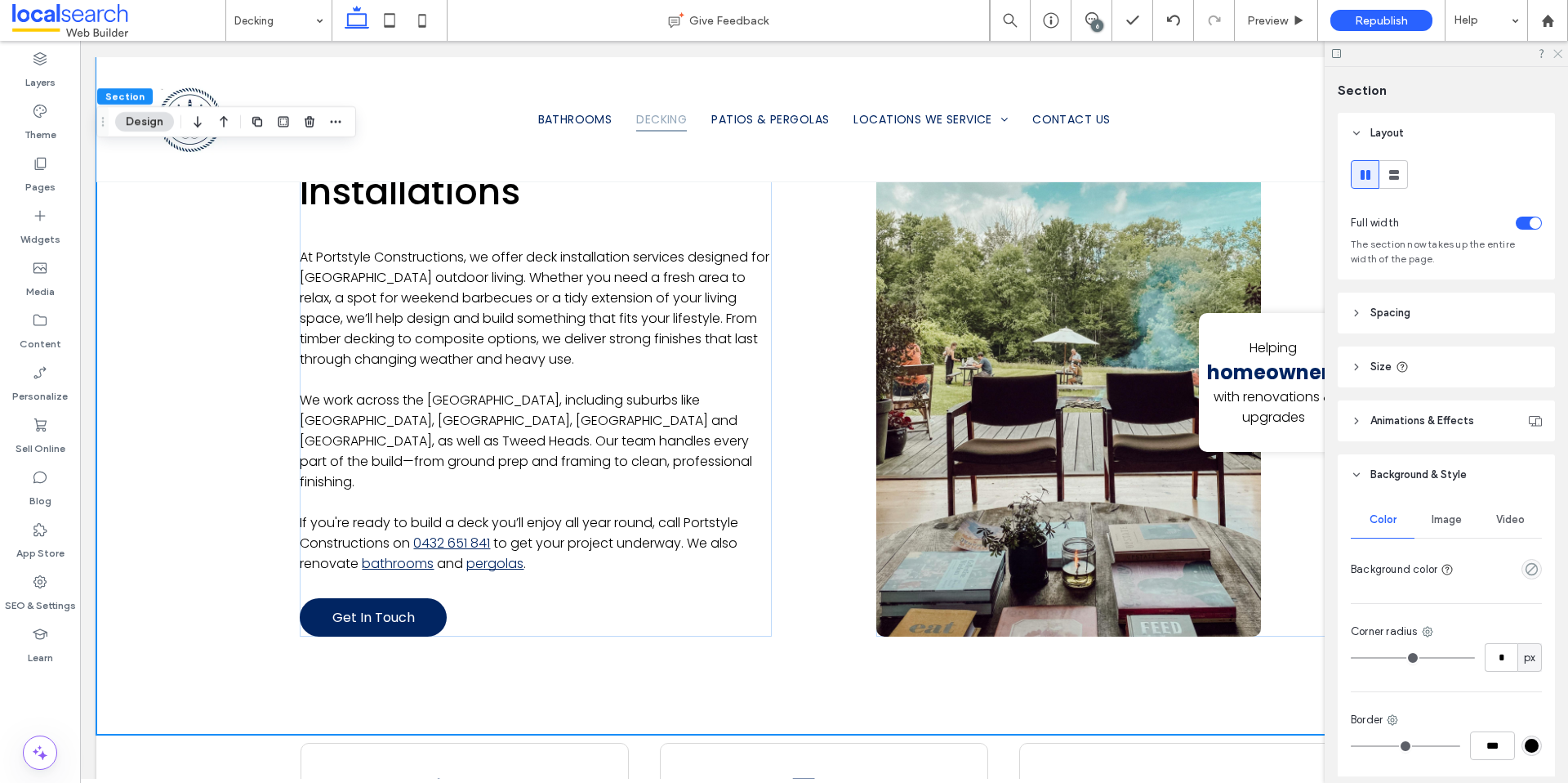
click at [1556, 55] on use at bounding box center [1558, 54] width 9 height 9
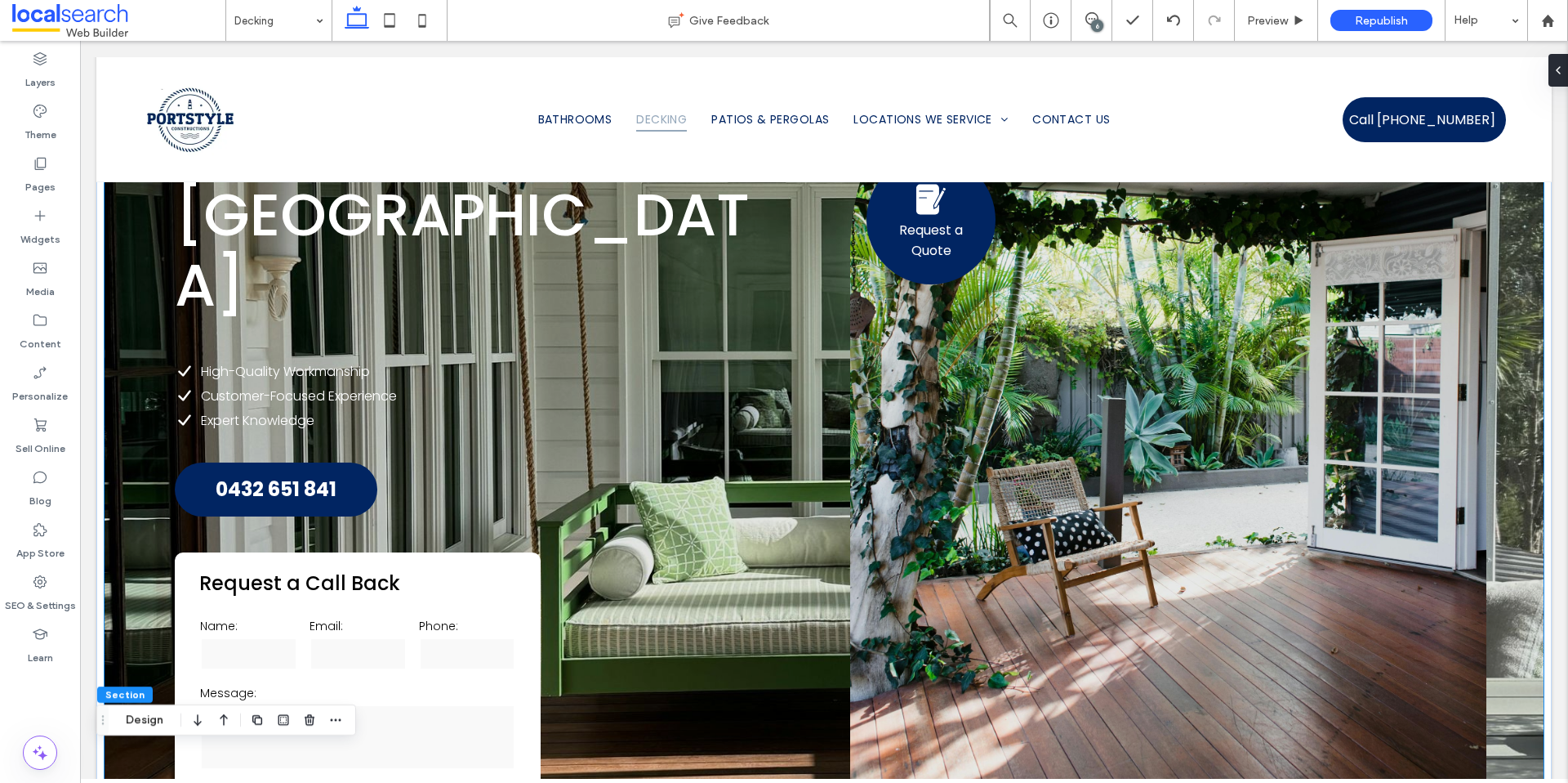
scroll to position [304, 0]
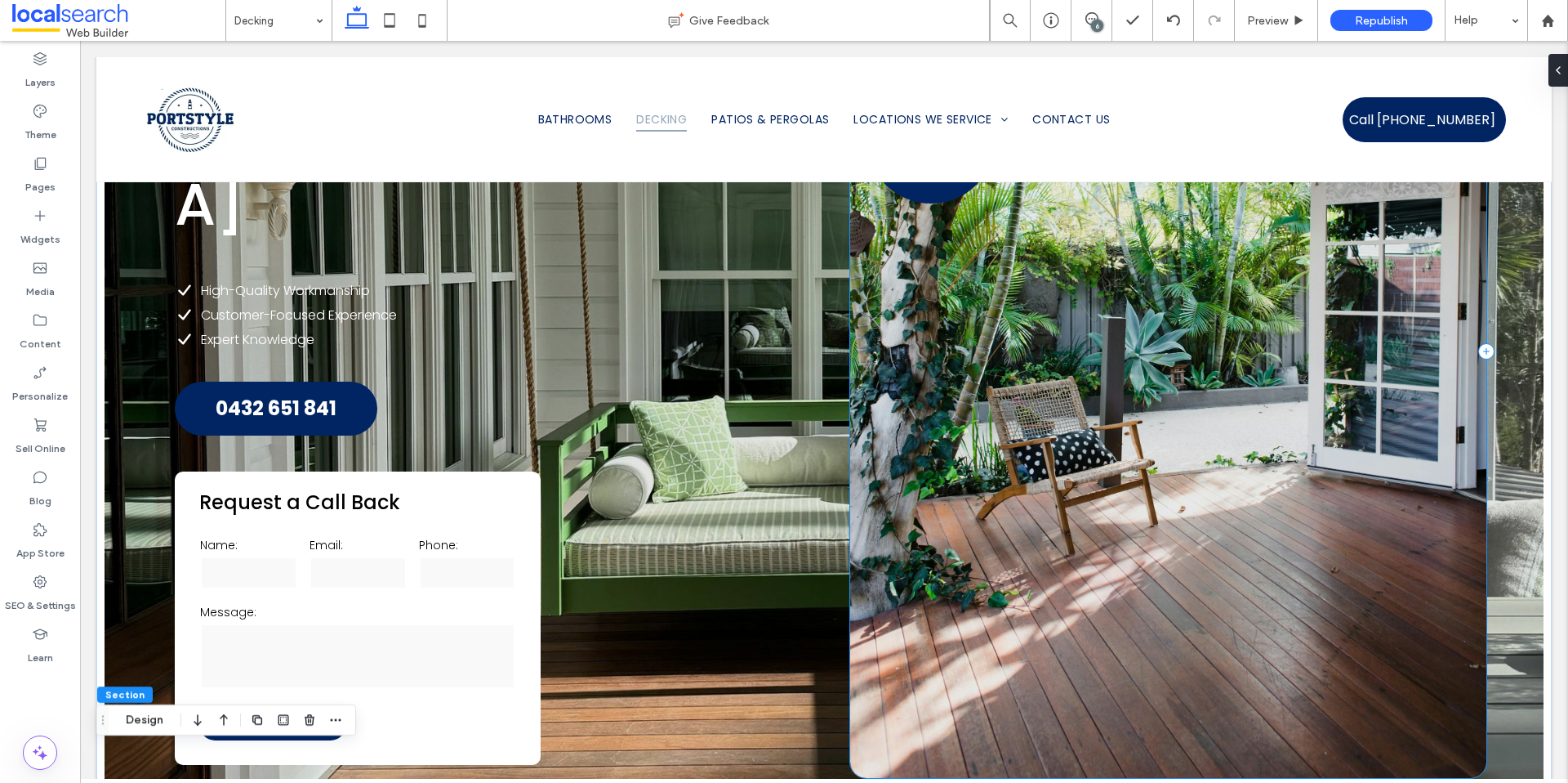
drag, startPoint x: 1028, startPoint y: 602, endPoint x: 1095, endPoint y: 566, distance: 76.1
click at [1029, 602] on div "Request a Quote" at bounding box center [1168, 351] width 636 height 853
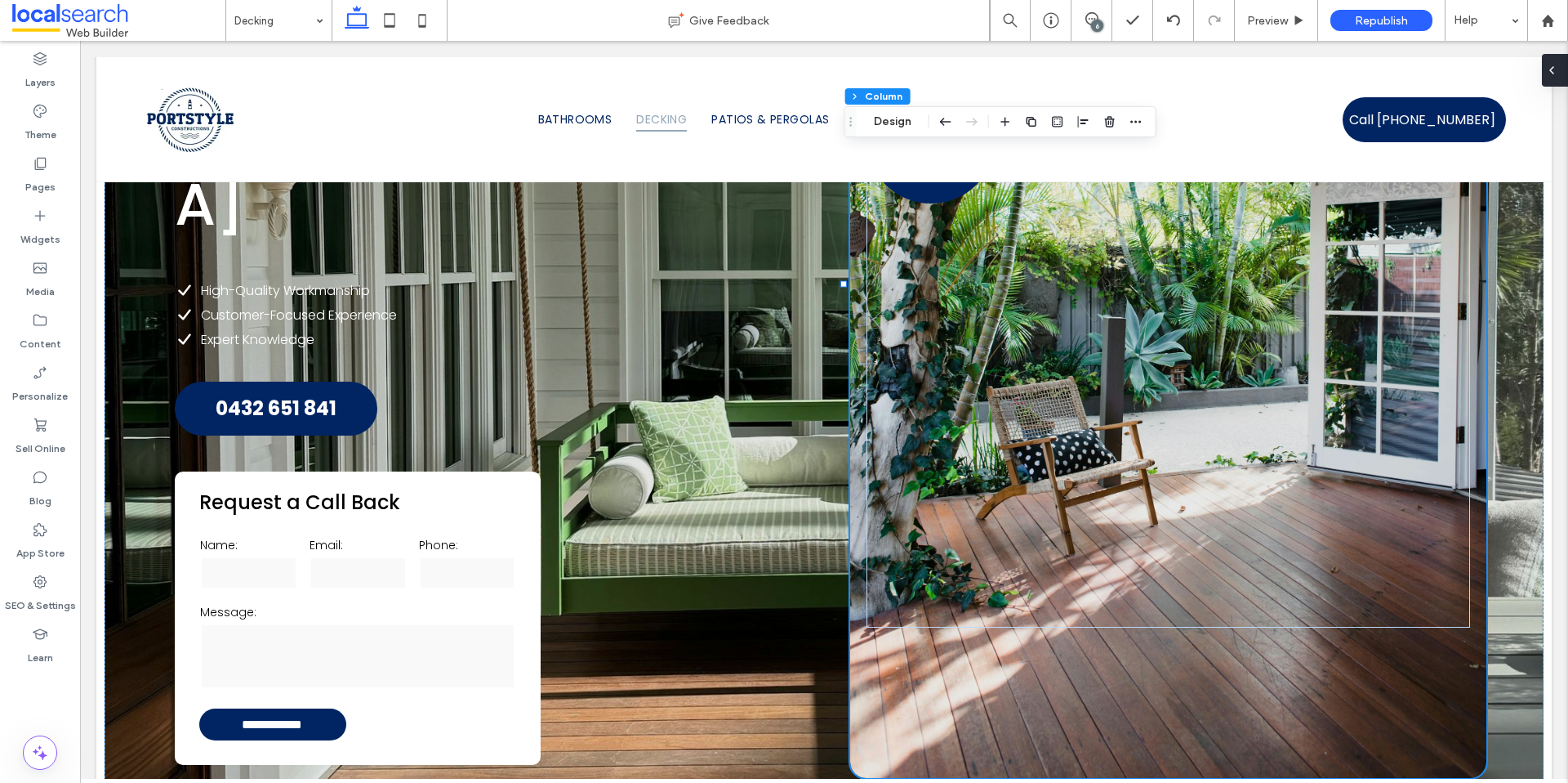
click at [1553, 79] on span at bounding box center [1552, 70] width 13 height 32
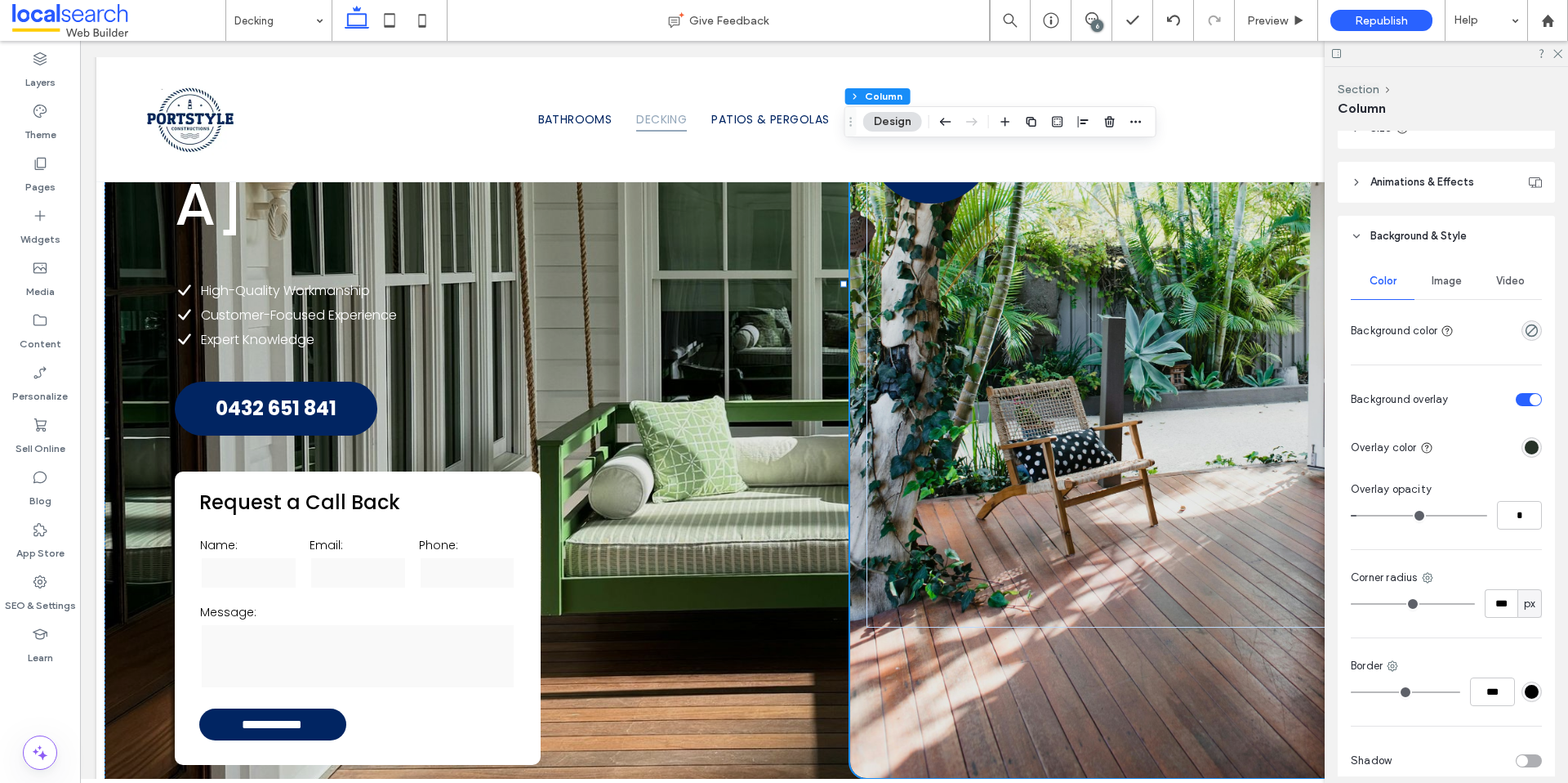
scroll to position [270, 0]
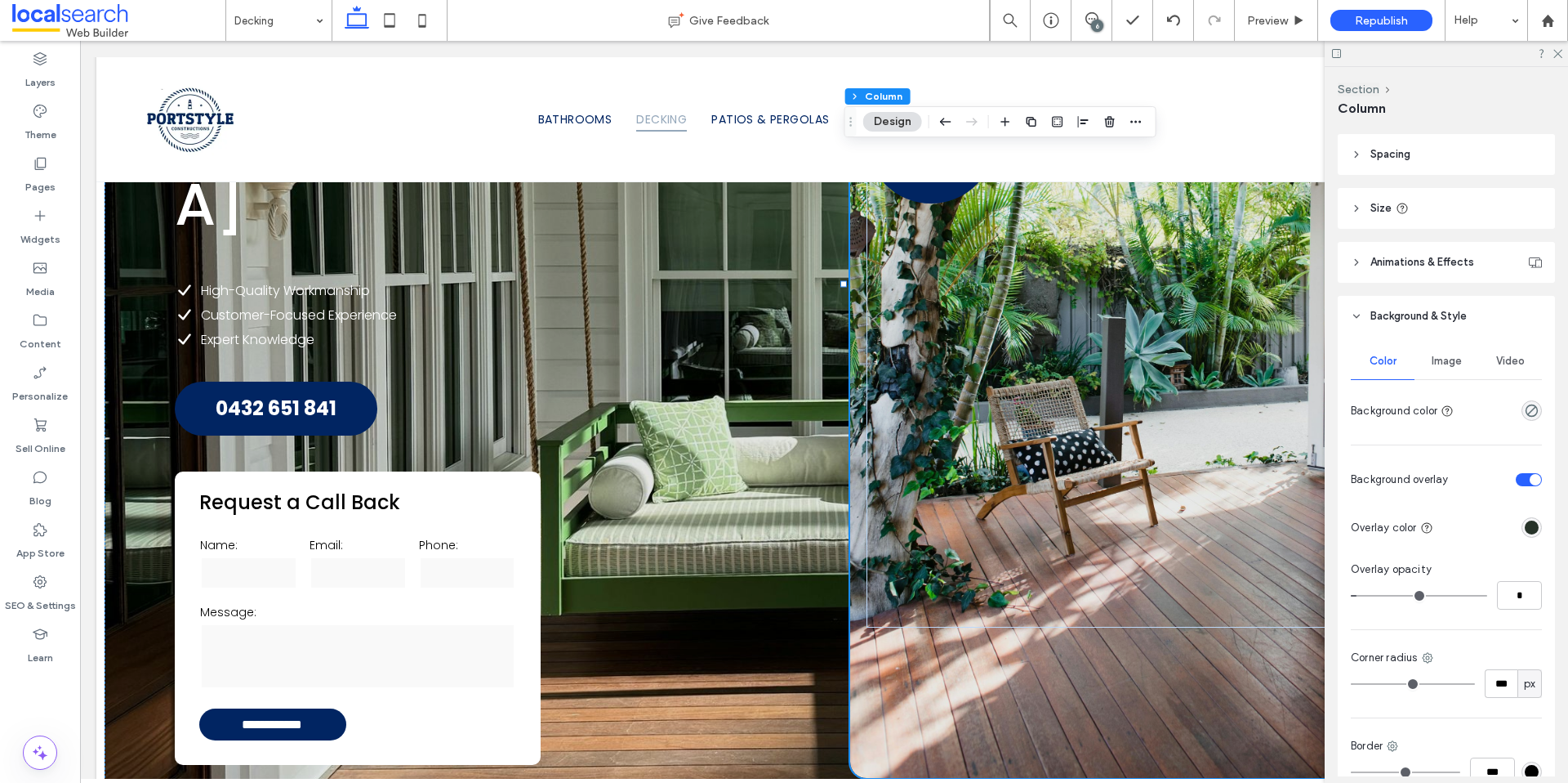
click at [1439, 362] on span "Image" at bounding box center [1447, 361] width 30 height 13
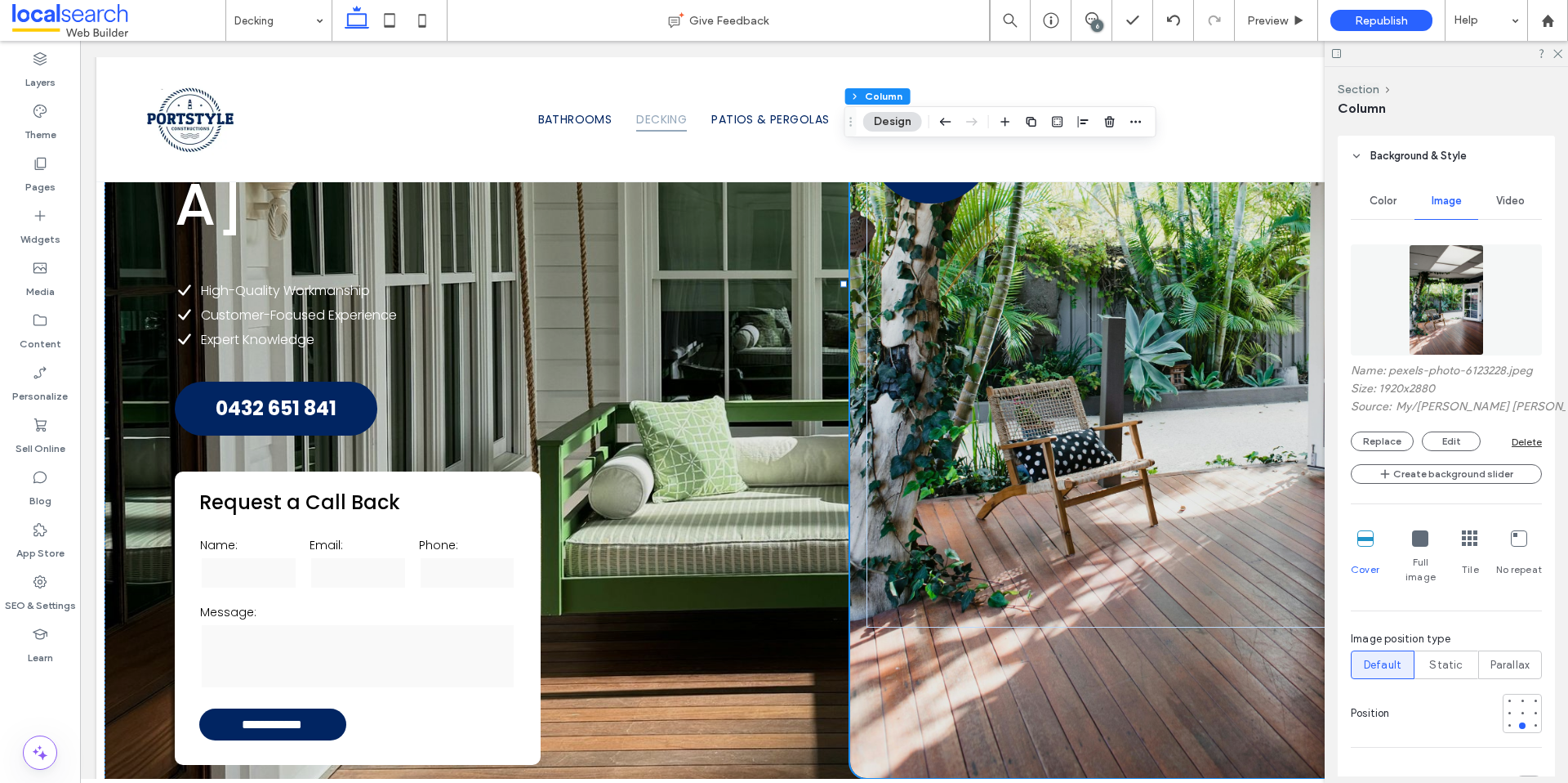
scroll to position [614, 0]
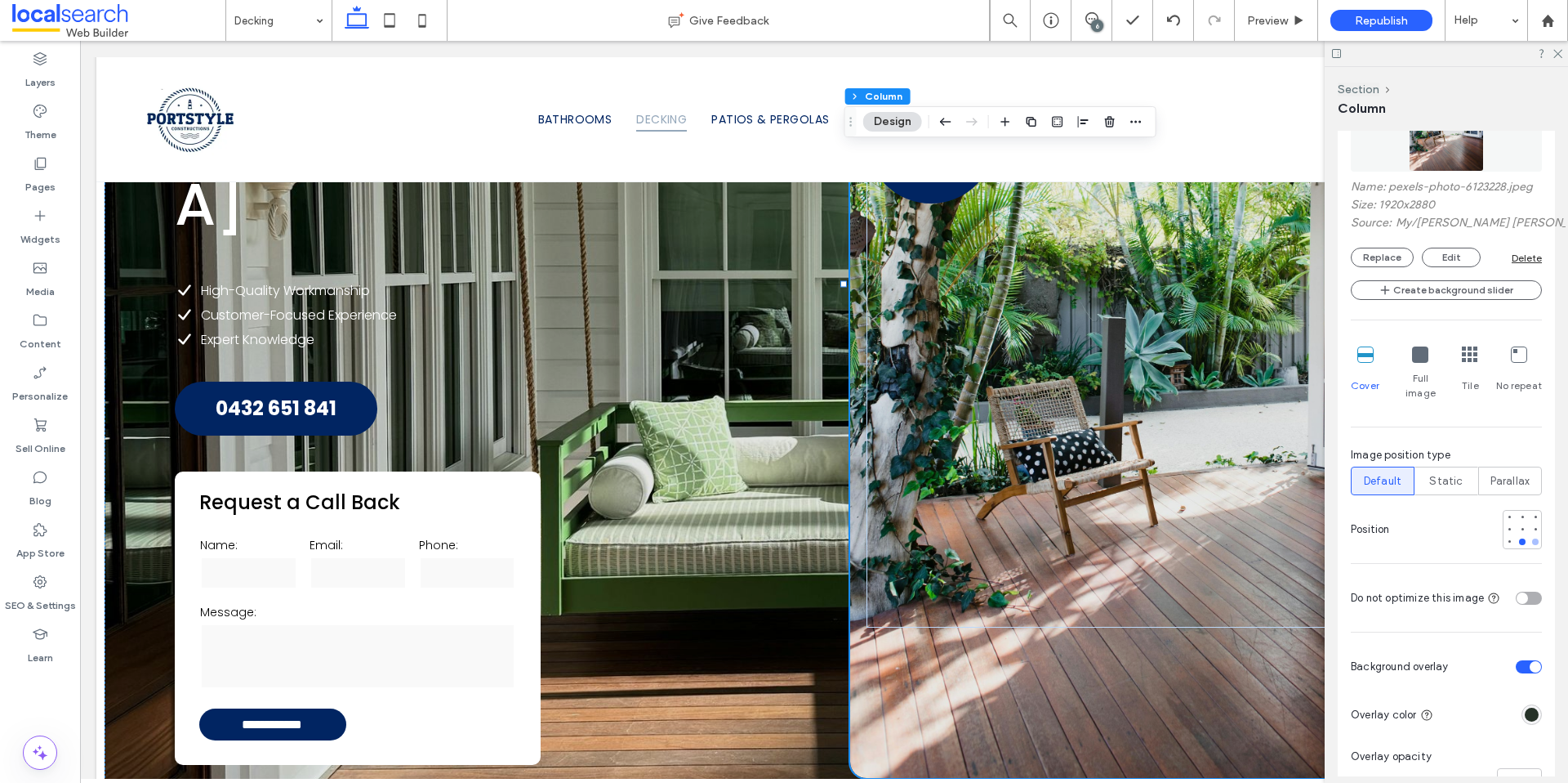
click at [1532, 538] on div at bounding box center [1536, 542] width 7 height 7
click at [1519, 526] on div at bounding box center [1522, 529] width 39 height 39
click at [1519, 538] on div at bounding box center [1522, 542] width 7 height 7
type input "***"
click at [1554, 57] on icon at bounding box center [1557, 52] width 11 height 11
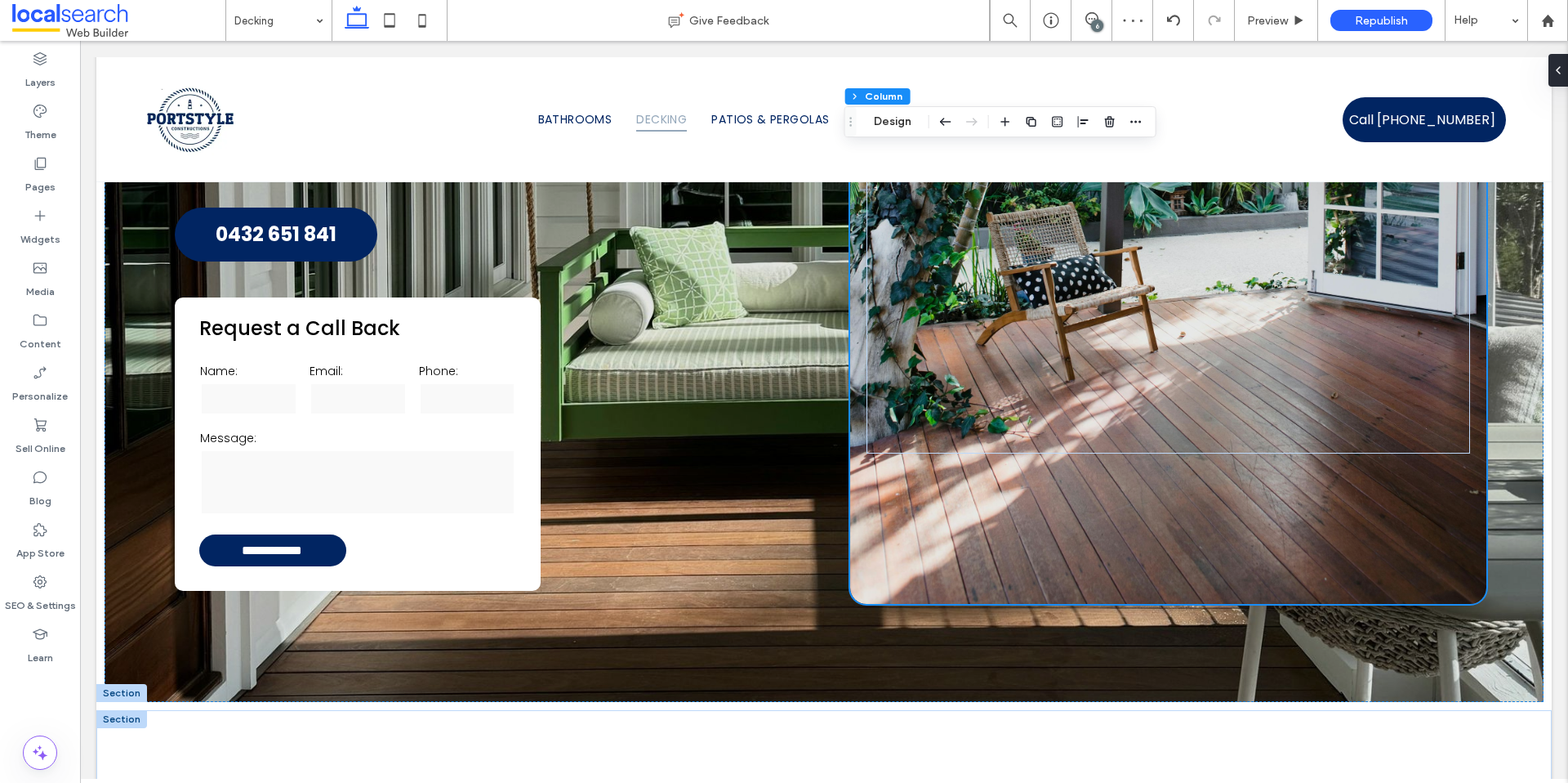
scroll to position [667, 0]
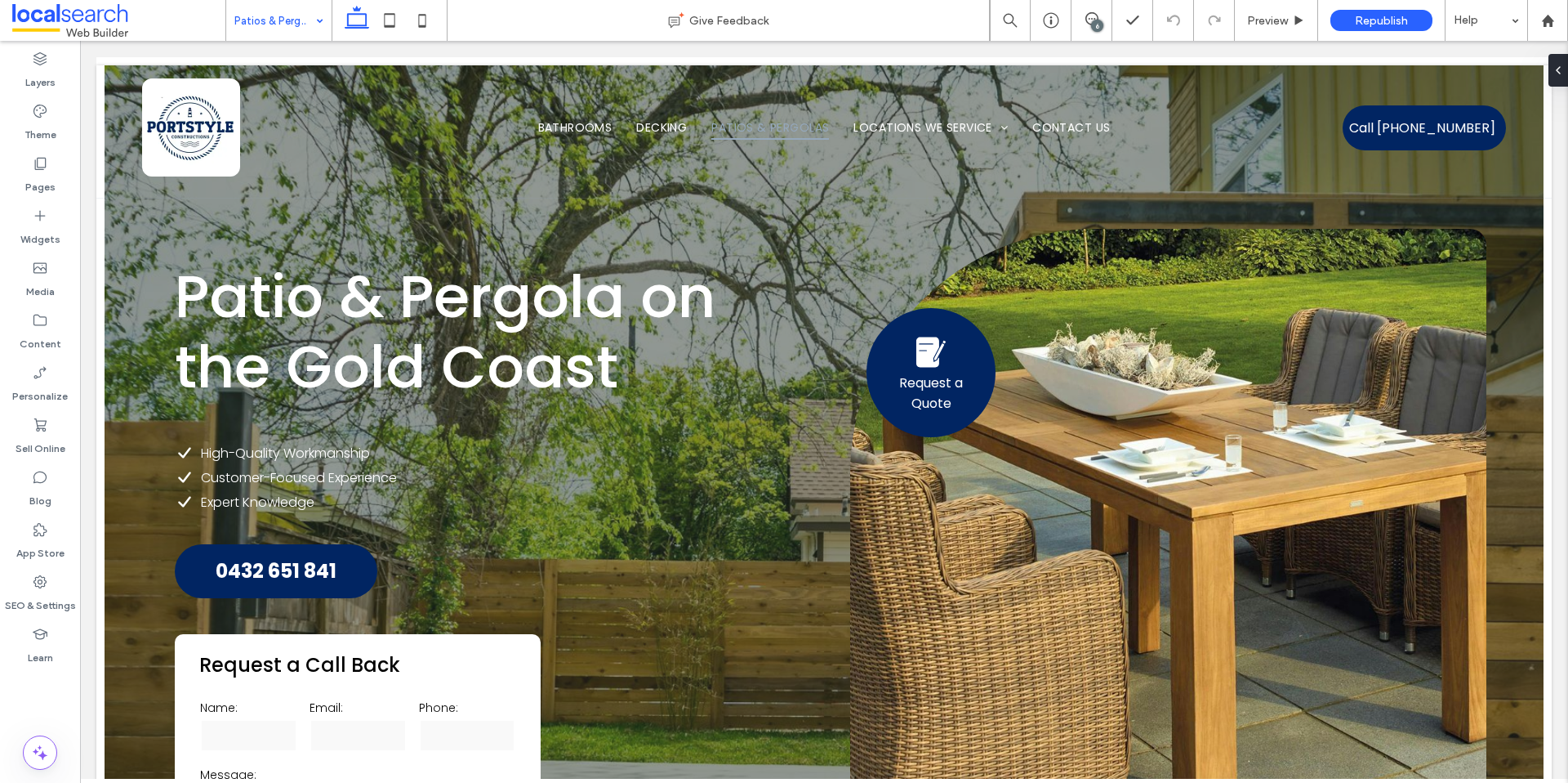
click at [281, 18] on input at bounding box center [275, 20] width 81 height 41
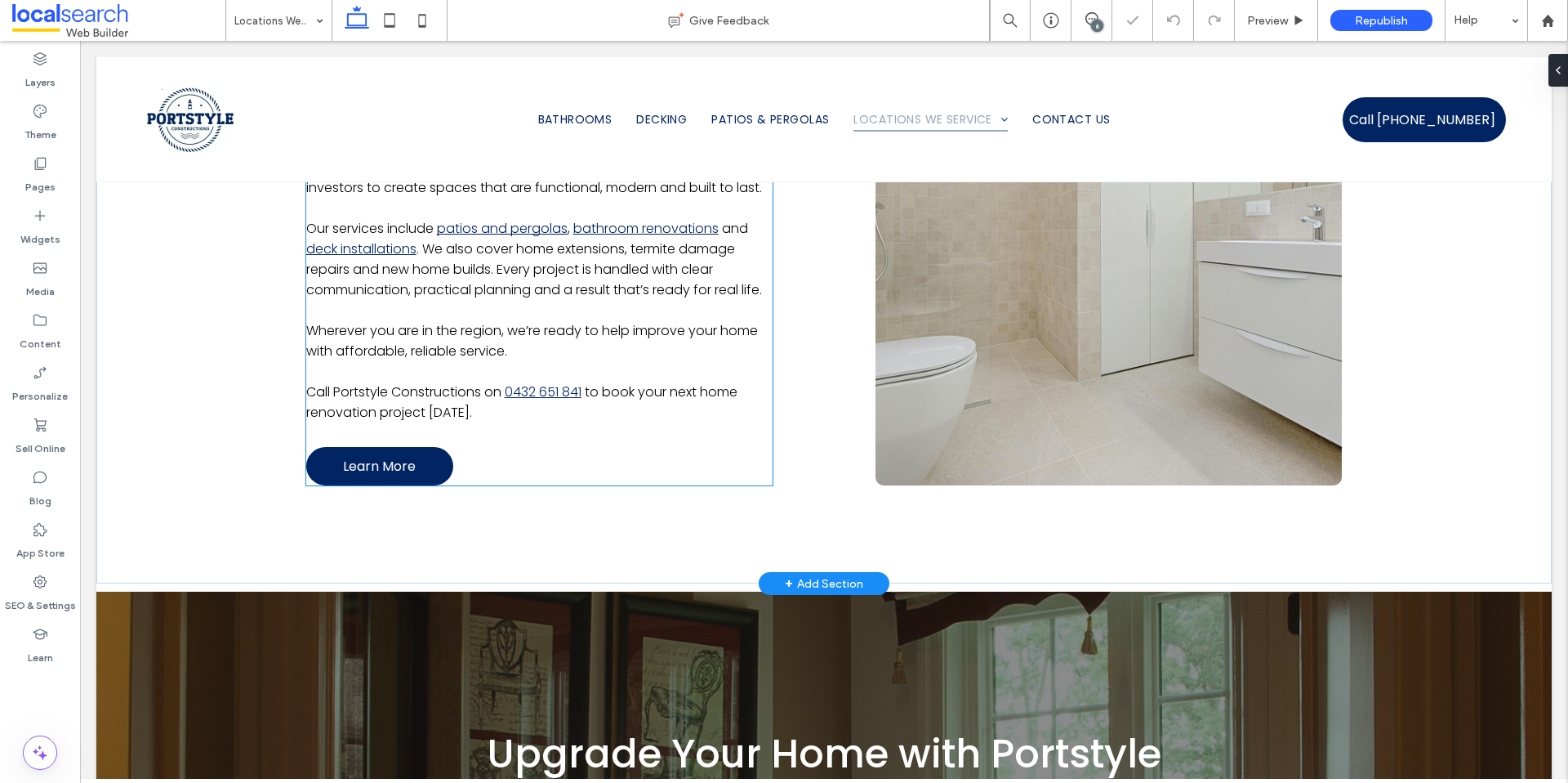
scroll to position [1082, 0]
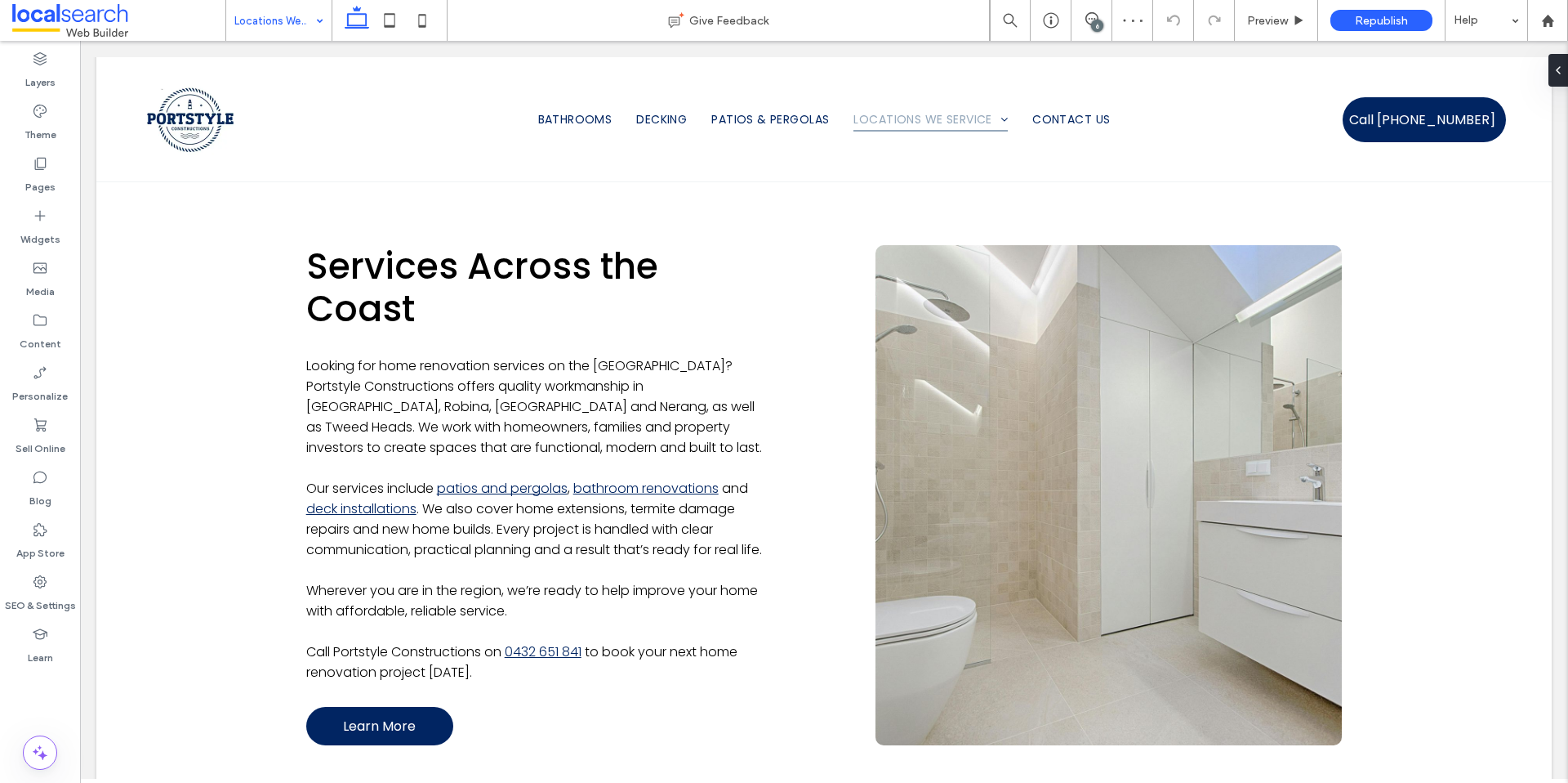
click at [287, 25] on input at bounding box center [275, 20] width 81 height 41
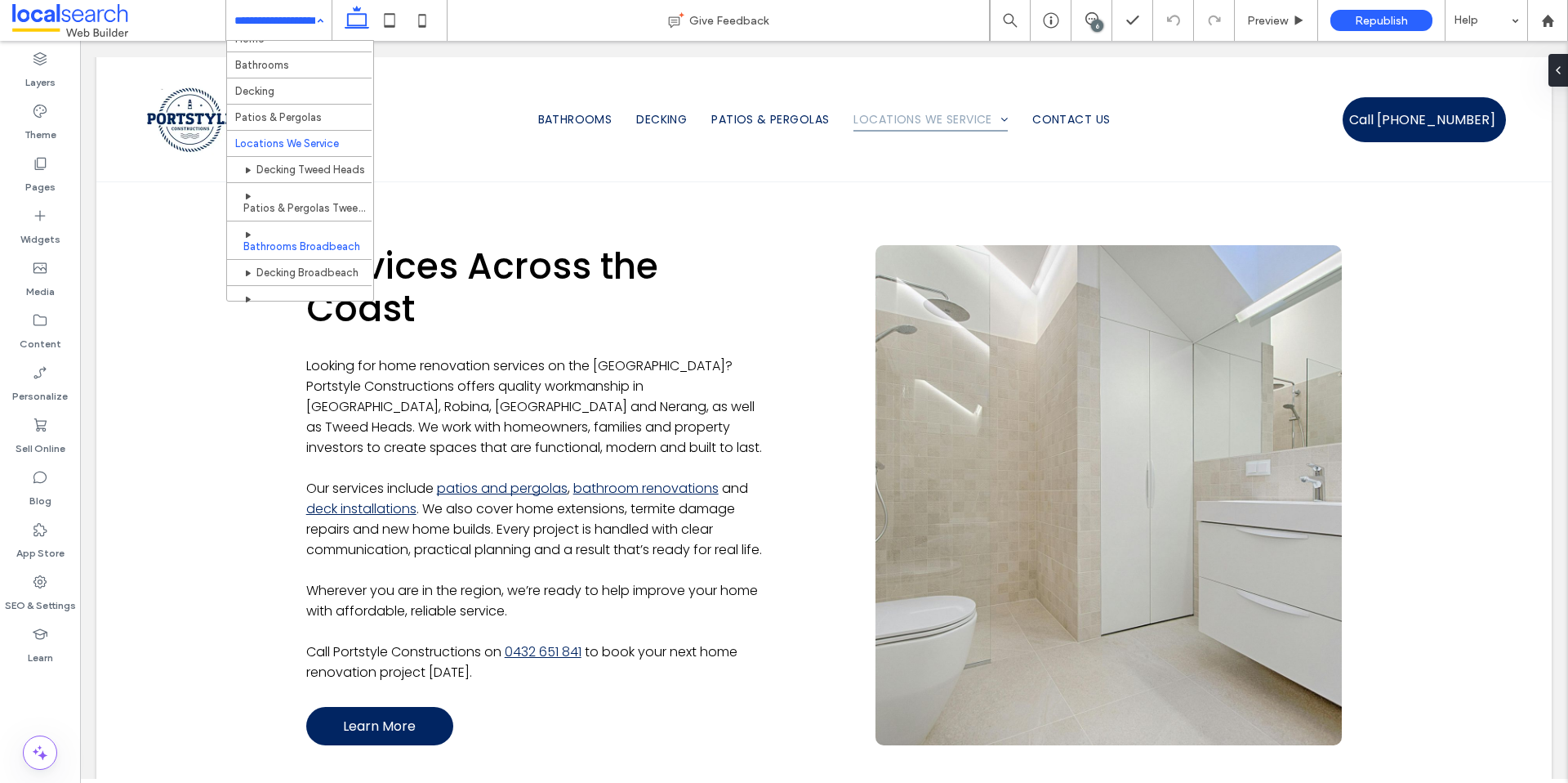
scroll to position [31, 0]
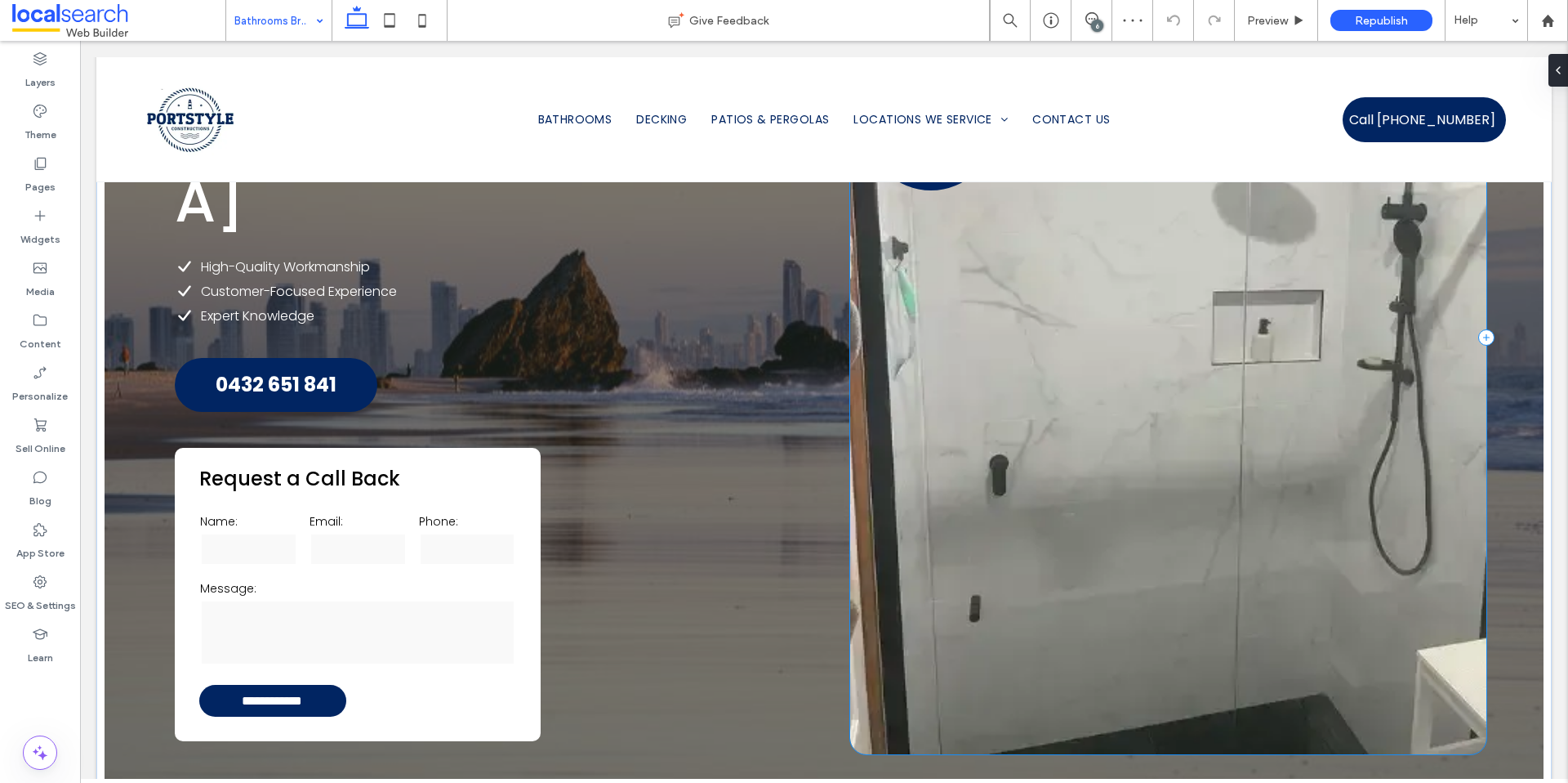
click at [933, 616] on div "Request a Quote" at bounding box center [1168, 338] width 636 height 833
click at [1554, 67] on icon at bounding box center [1552, 71] width 13 height 13
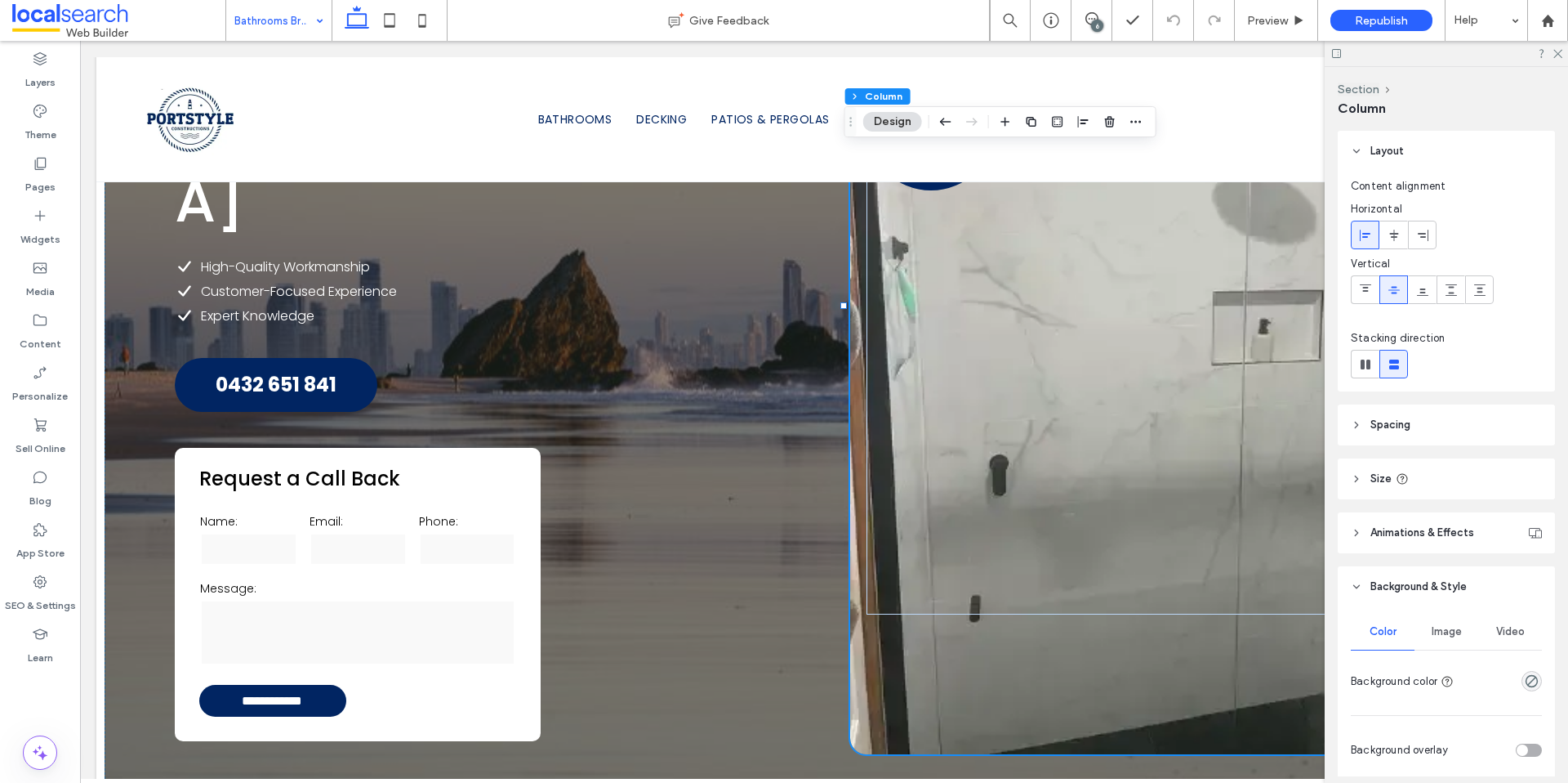
click at [1442, 626] on span "Image" at bounding box center [1447, 632] width 30 height 13
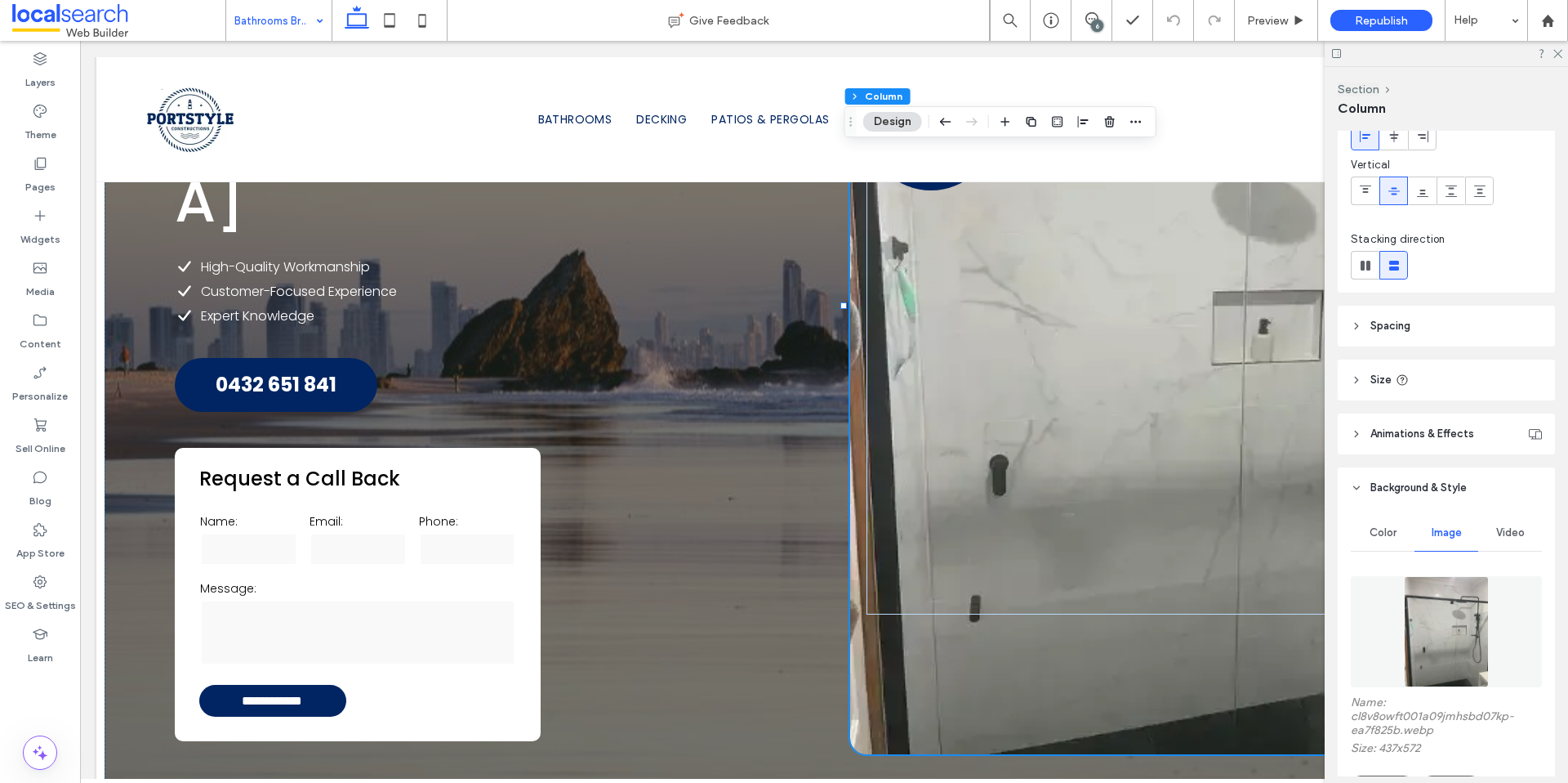
scroll to position [307, 0]
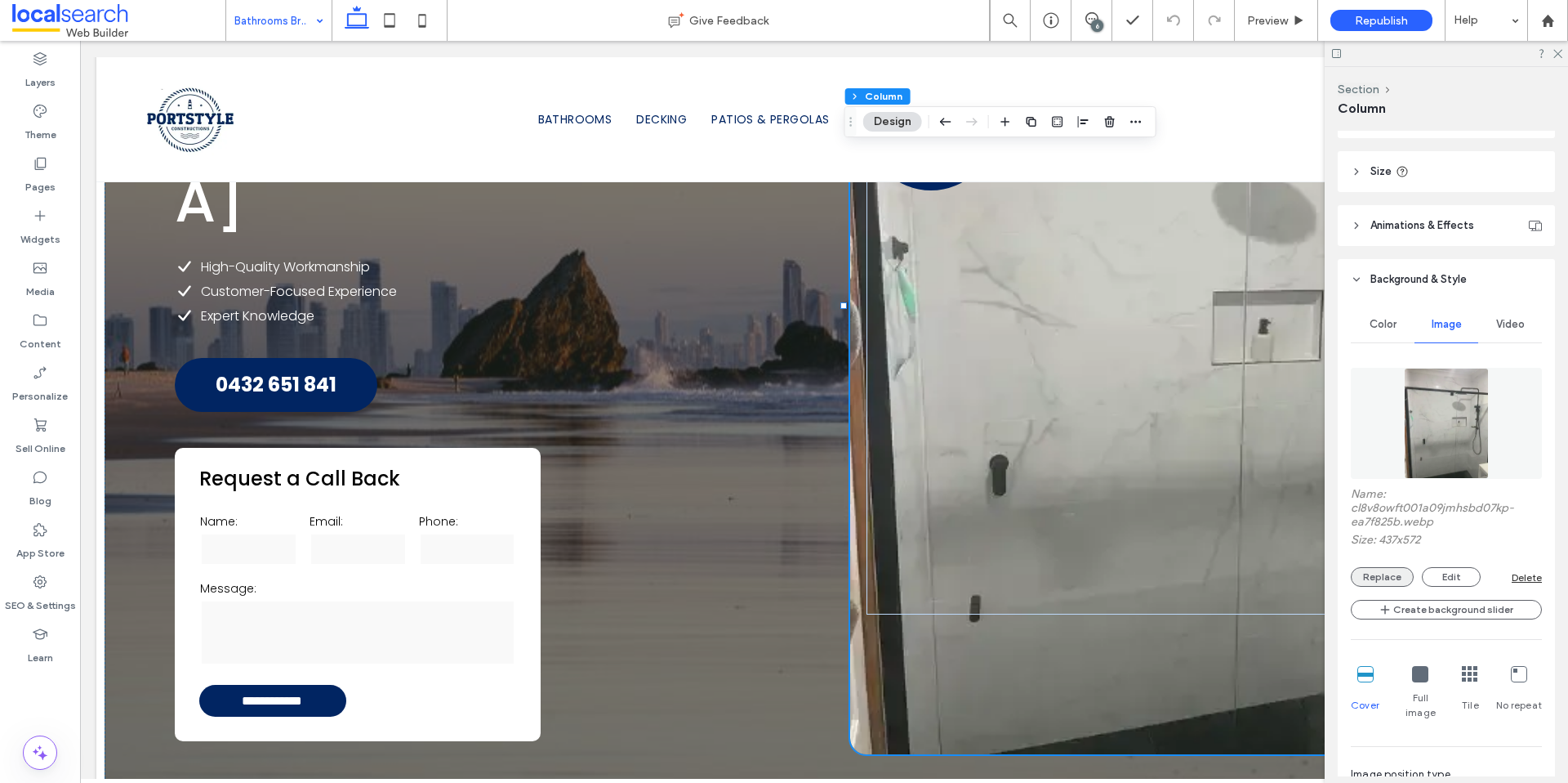
click at [1386, 568] on button "Replace" at bounding box center [1383, 577] width 63 height 20
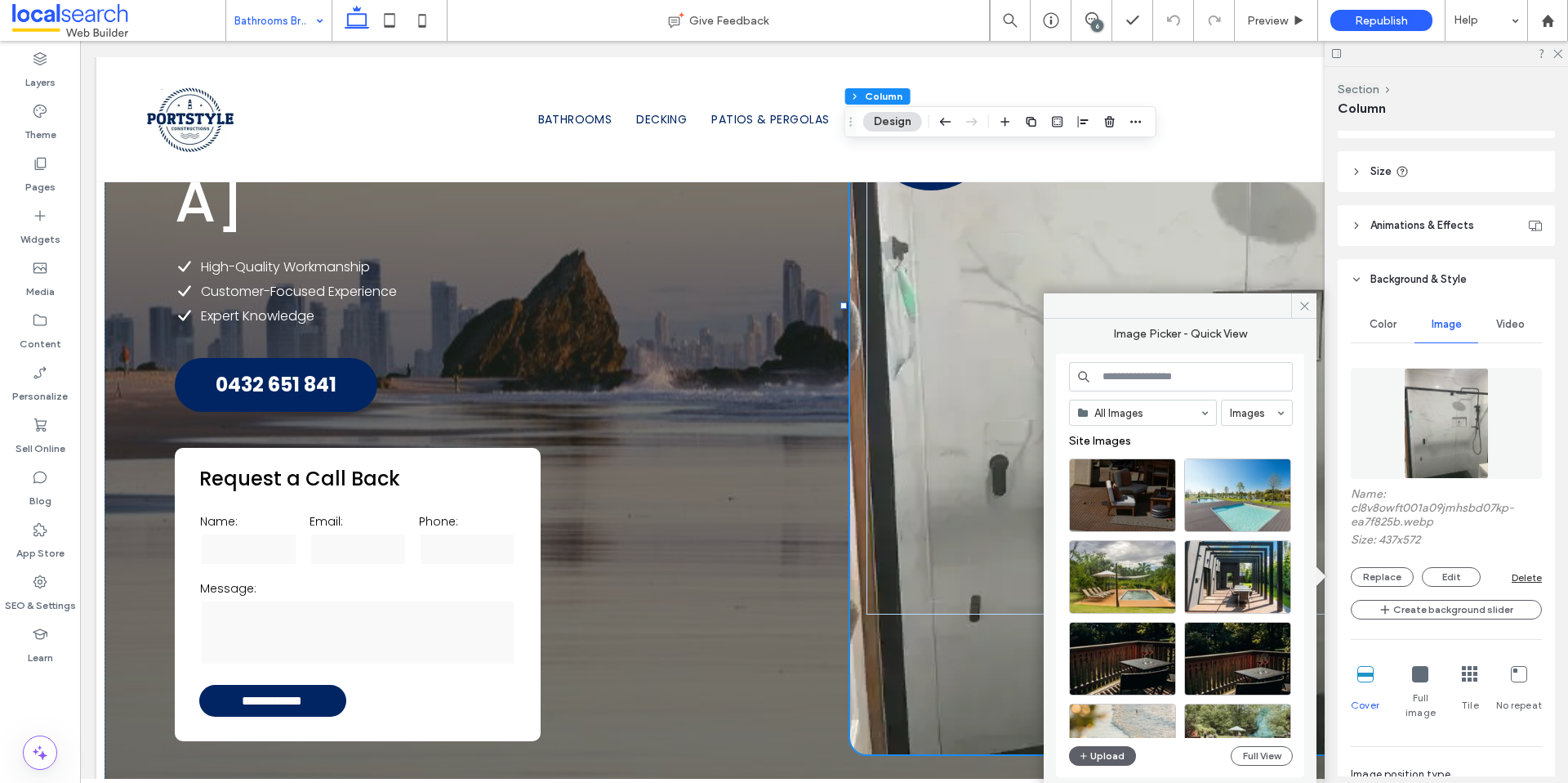
click at [1182, 381] on input at bounding box center [1180, 376] width 224 height 29
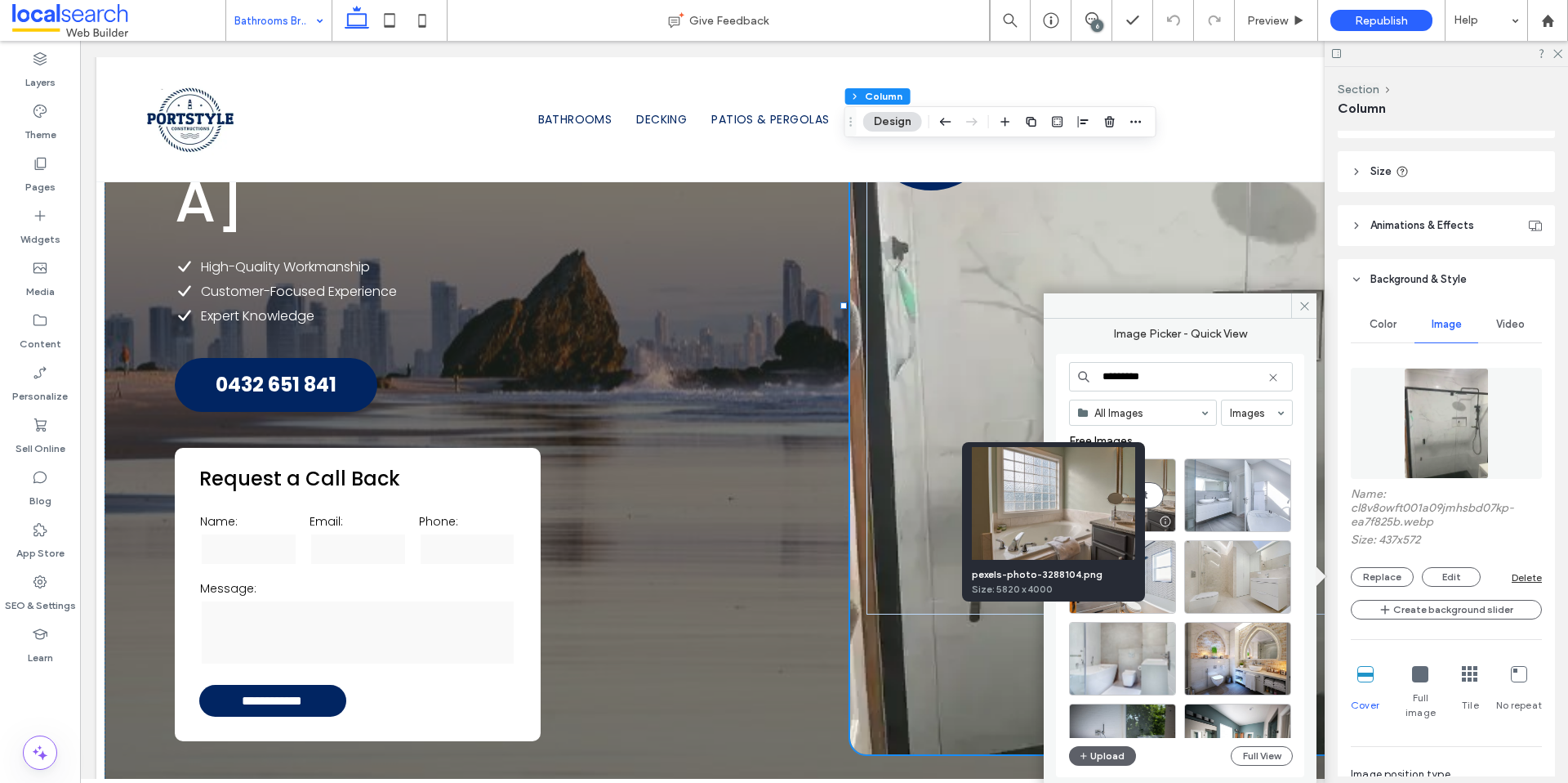
type input "********"
click at [1168, 520] on div at bounding box center [1165, 522] width 21 height 13
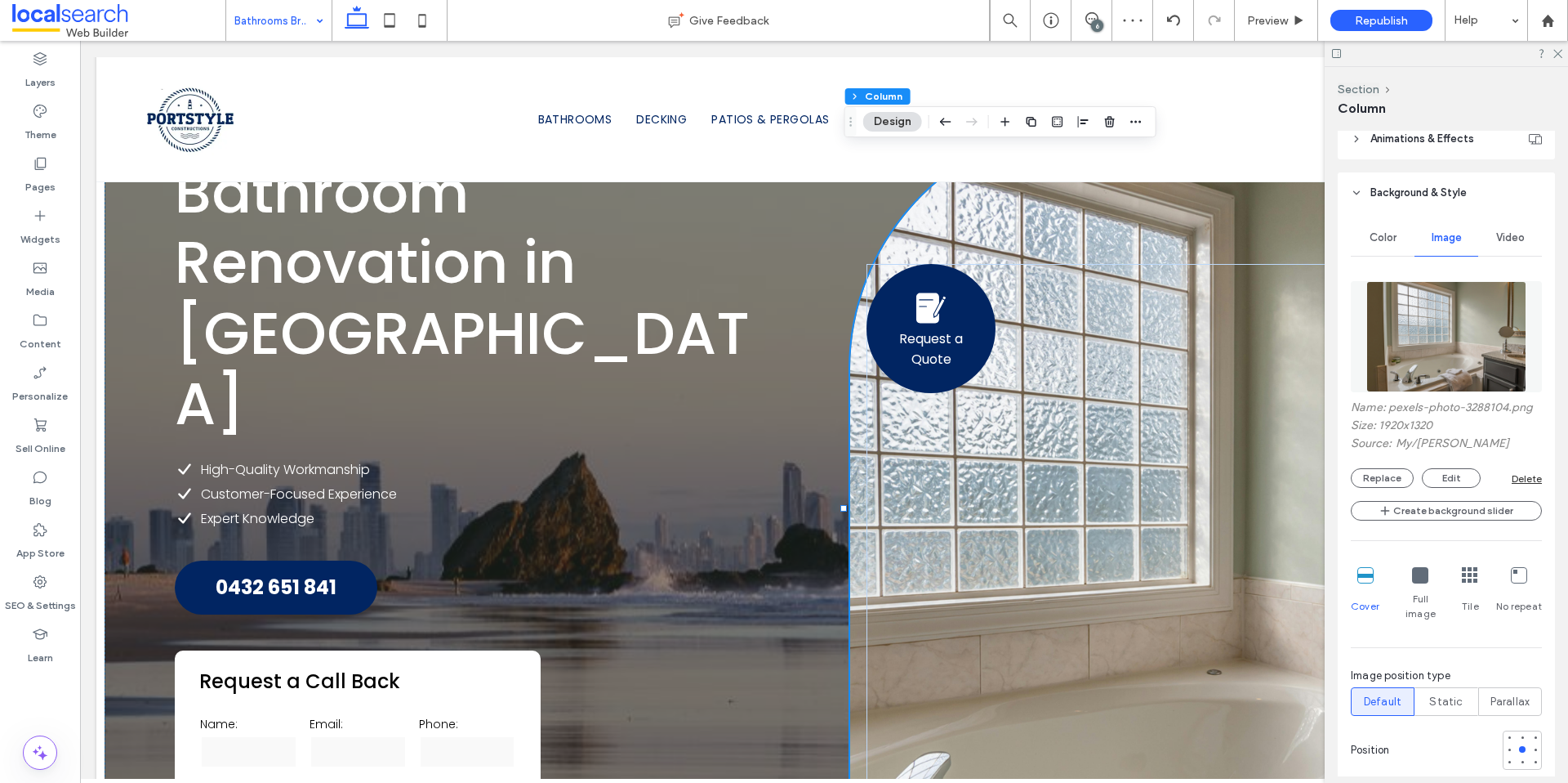
scroll to position [411, 0]
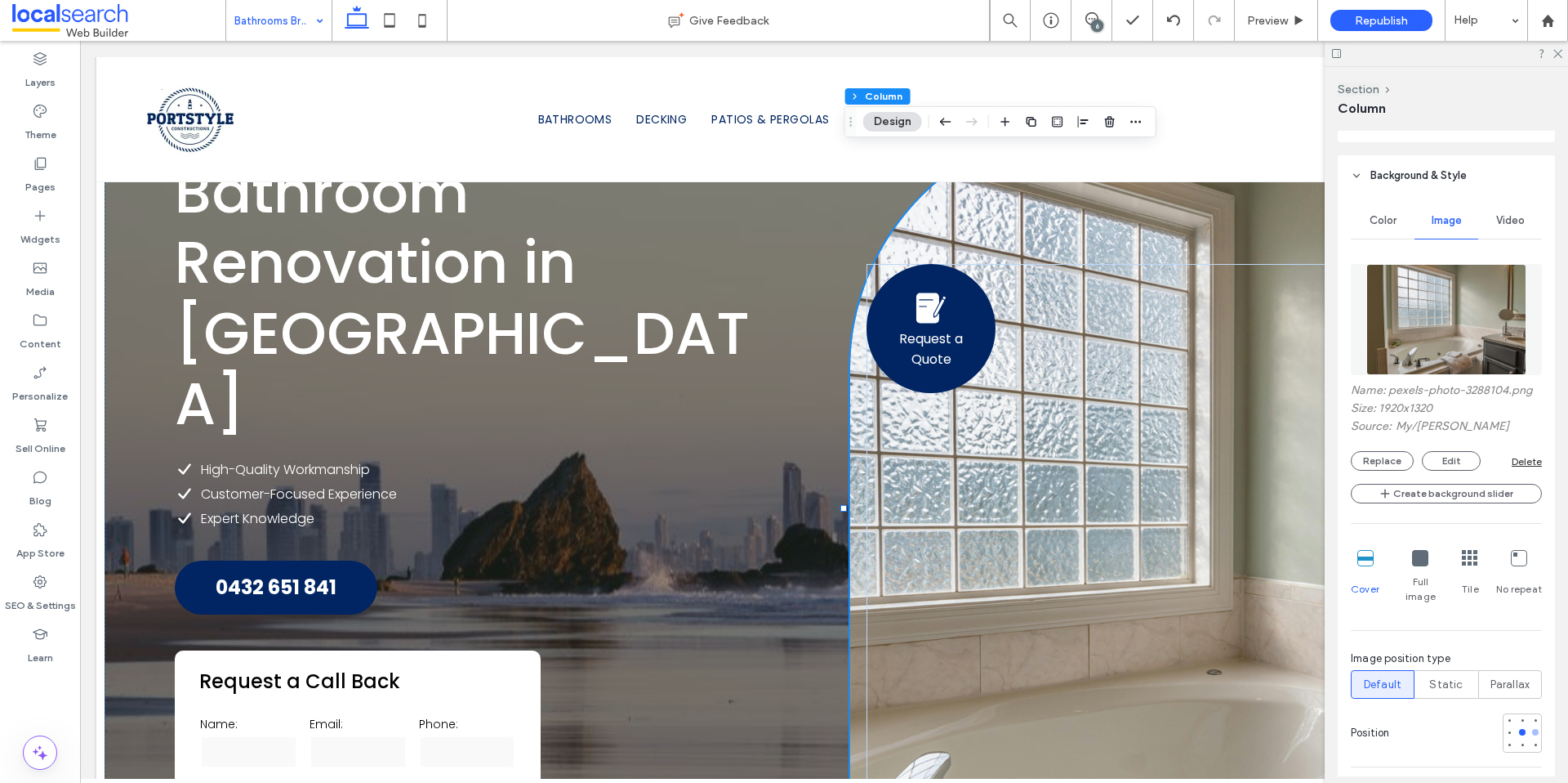
click at [1530, 726] on div at bounding box center [1536, 732] width 12 height 12
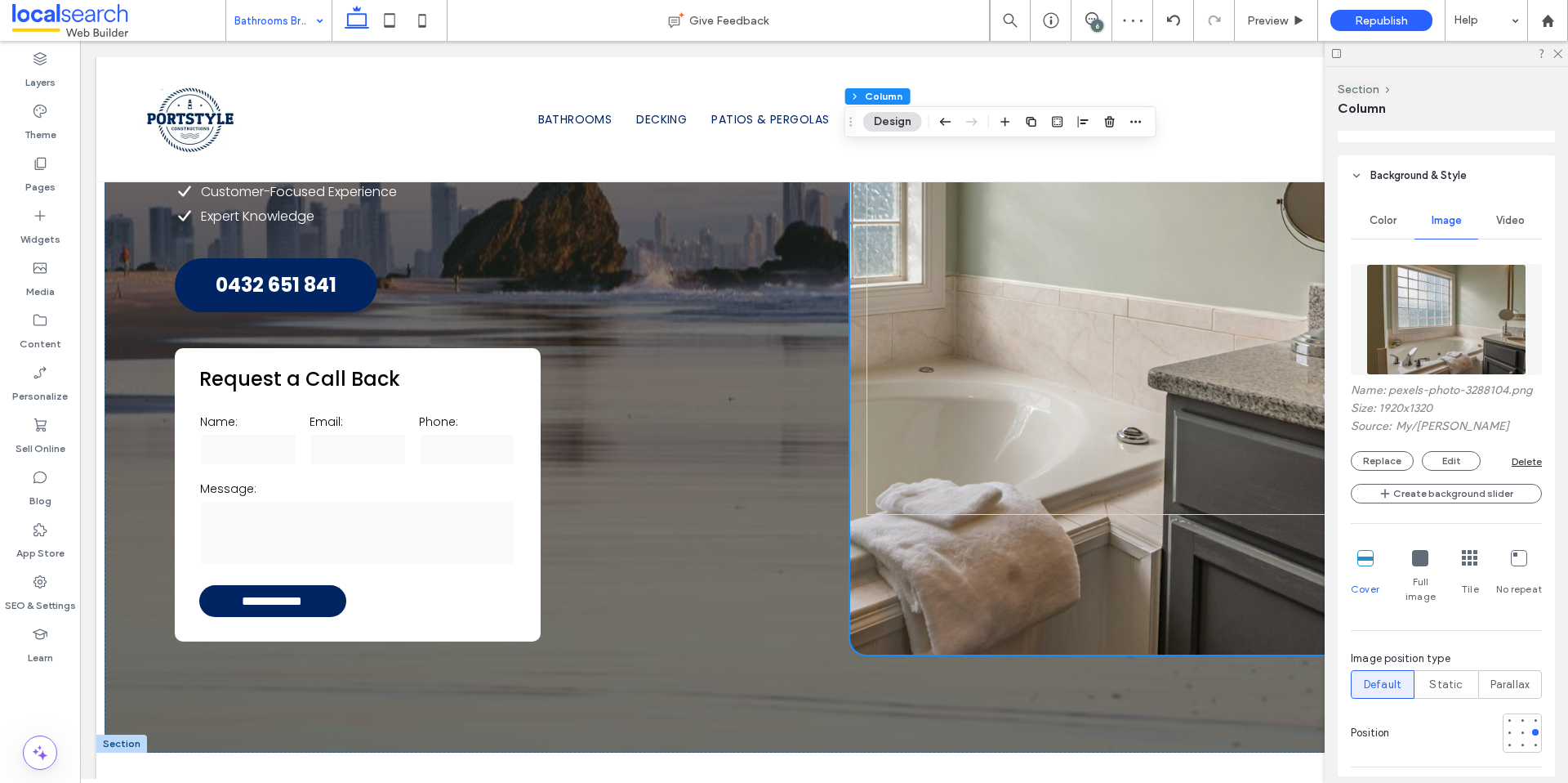
scroll to position [408, 0]
click at [1519, 729] on div at bounding box center [1522, 732] width 7 height 7
type input "***"
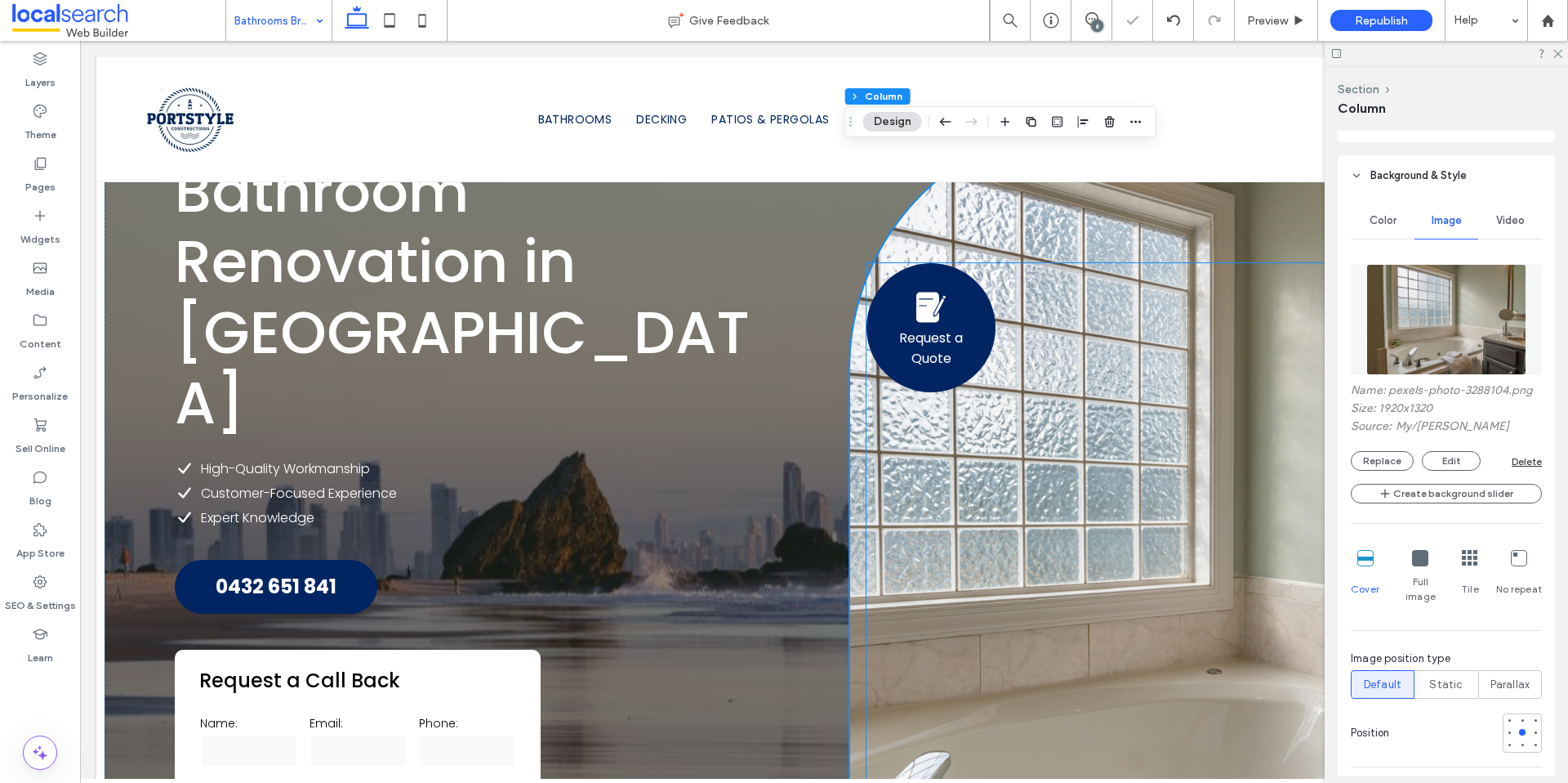
scroll to position [99, 0]
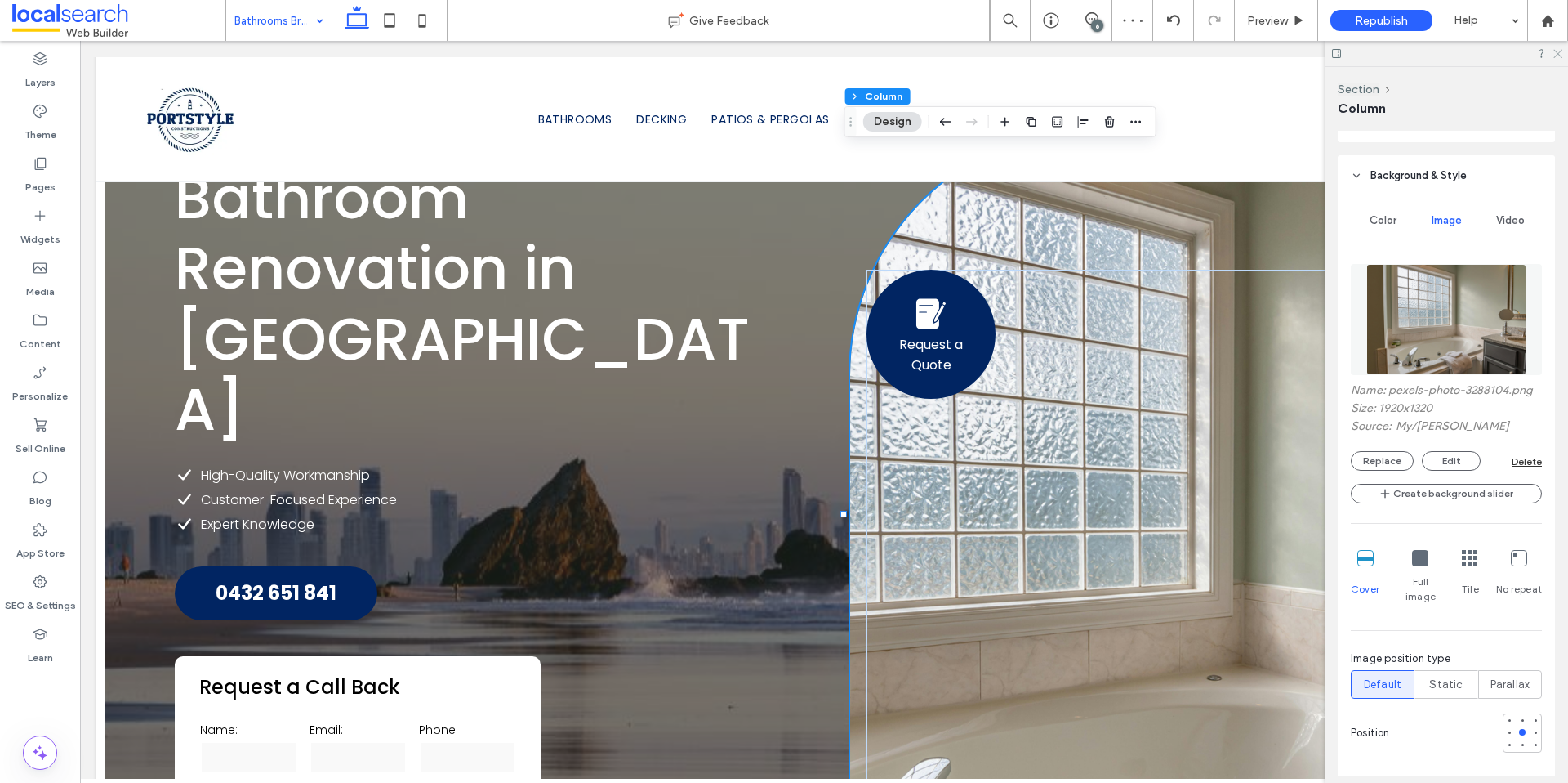
click at [1557, 52] on icon at bounding box center [1557, 52] width 11 height 11
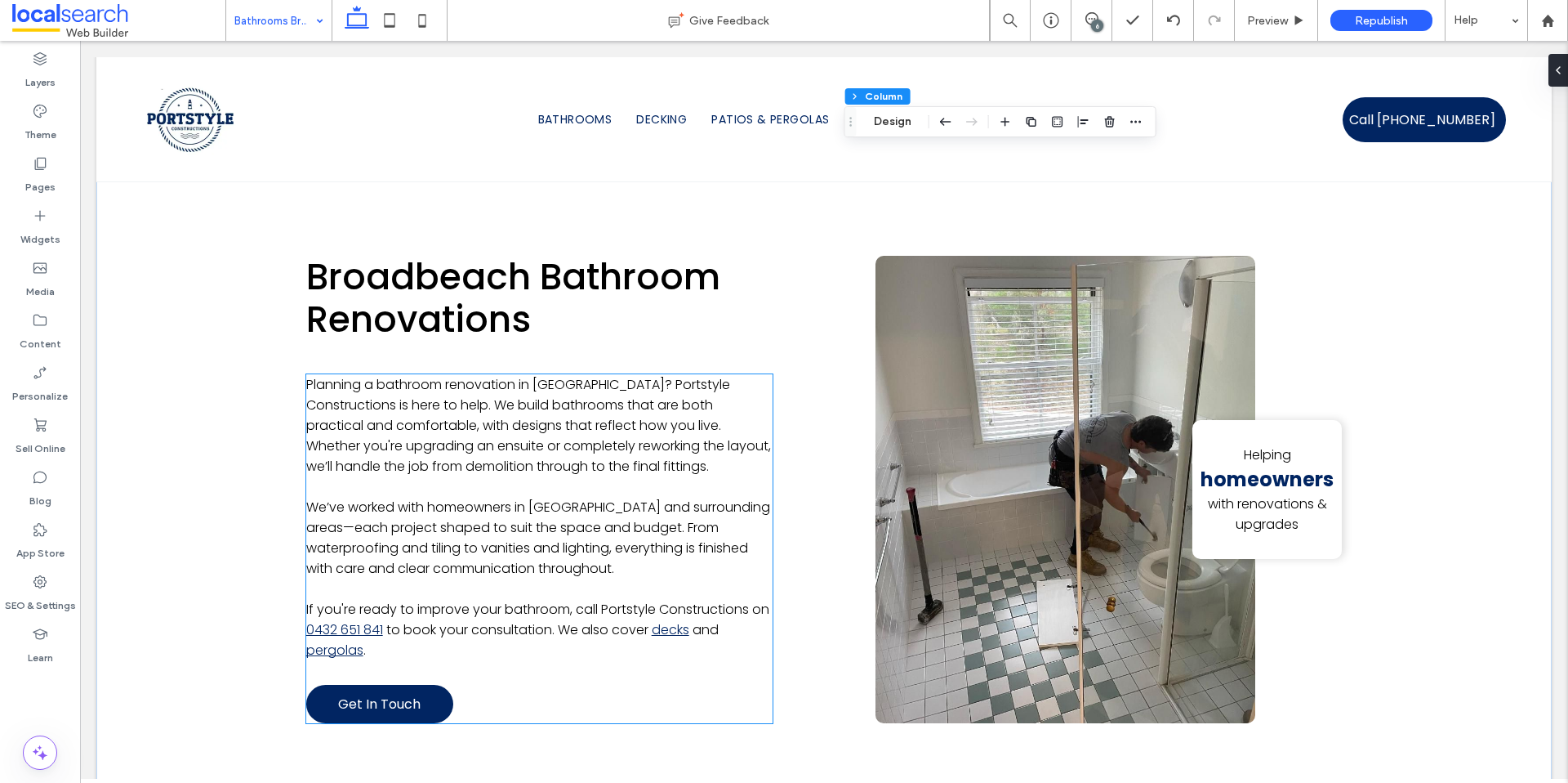
scroll to position [1018, 0]
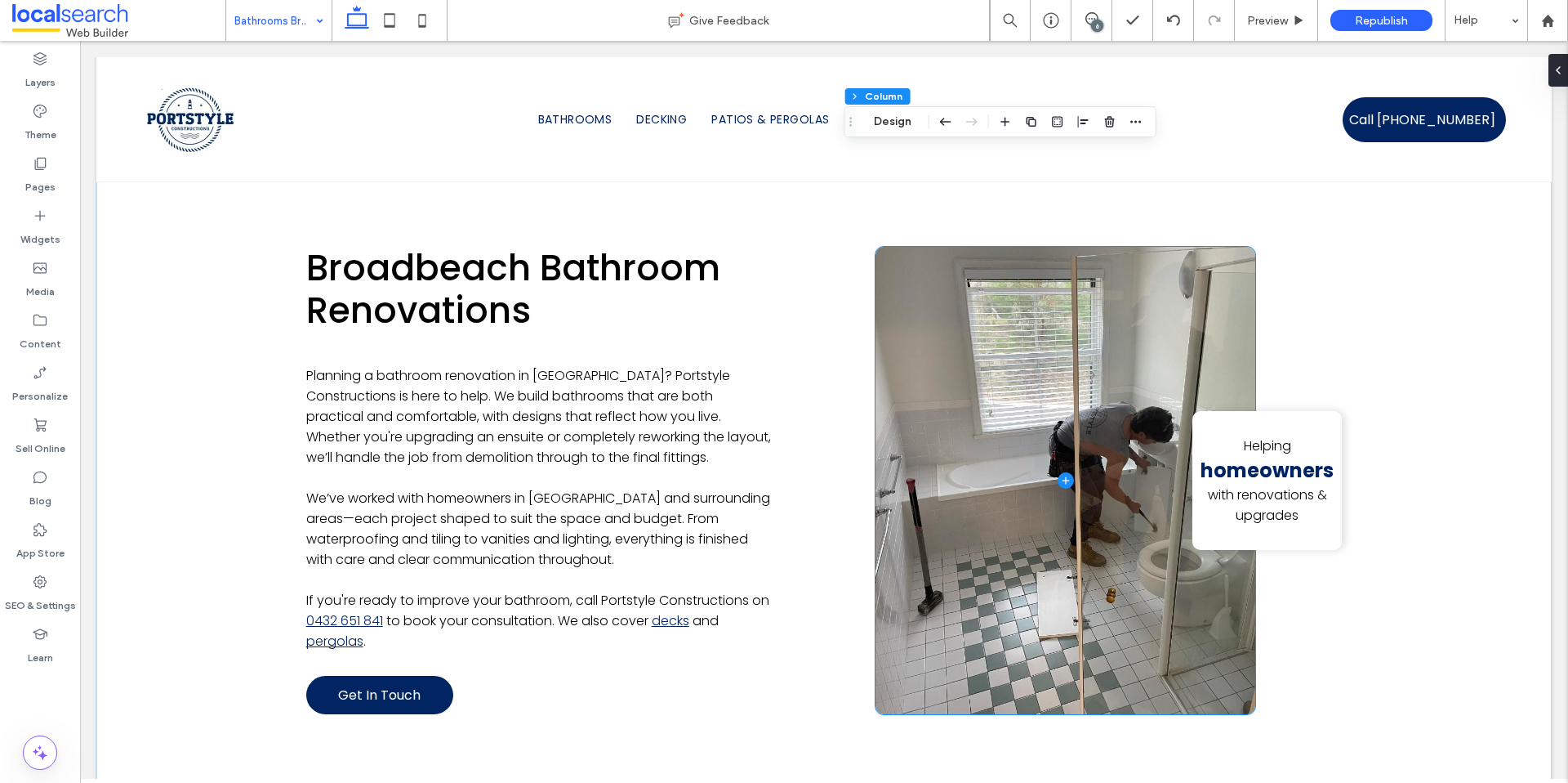
click at [1044, 541] on span at bounding box center [1066, 481] width 380 height 468
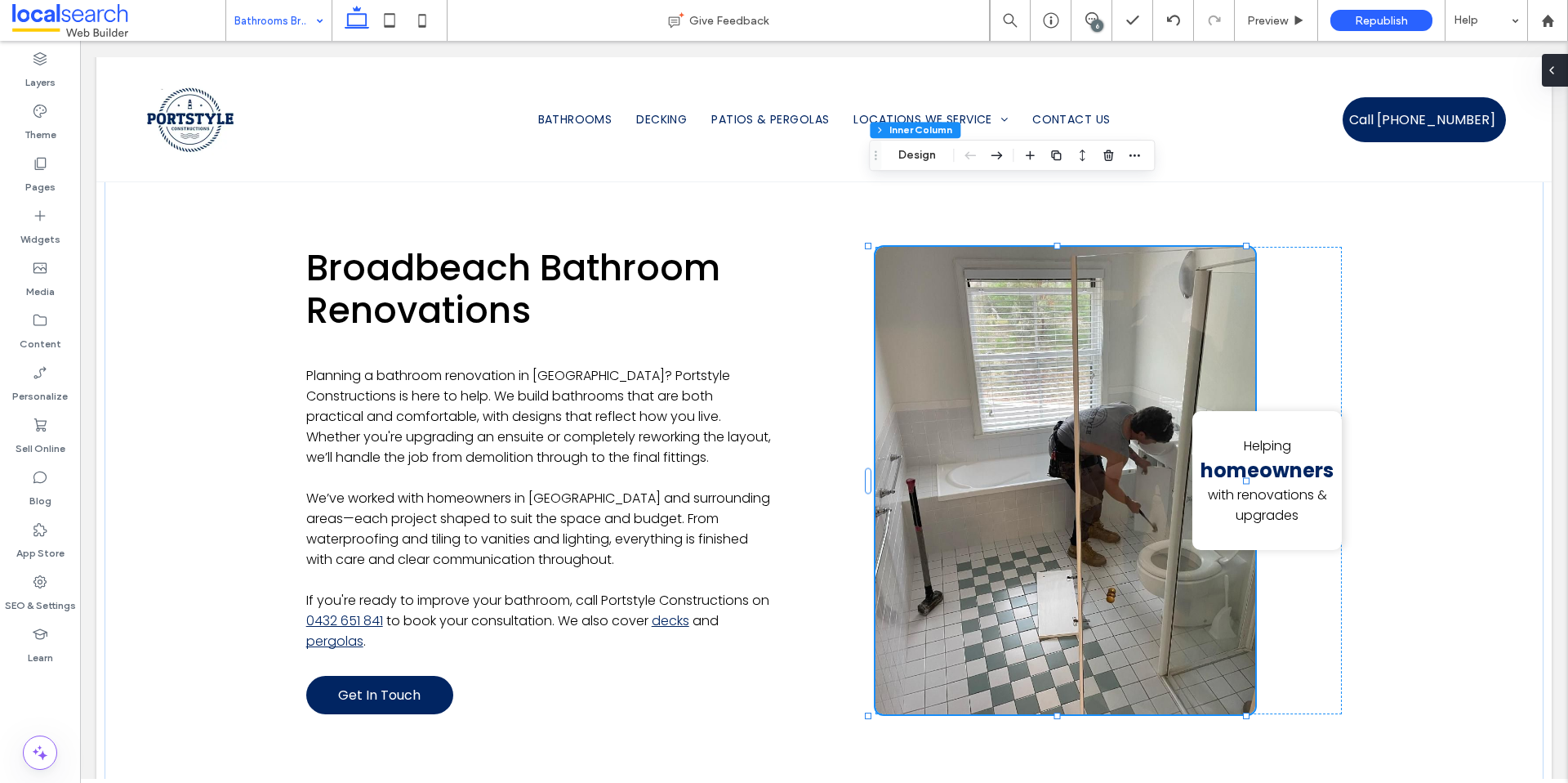
drag, startPoint x: 1554, startPoint y: 77, endPoint x: 1473, endPoint y: 39, distance: 89.5
click at [1554, 77] on span at bounding box center [1552, 70] width 13 height 32
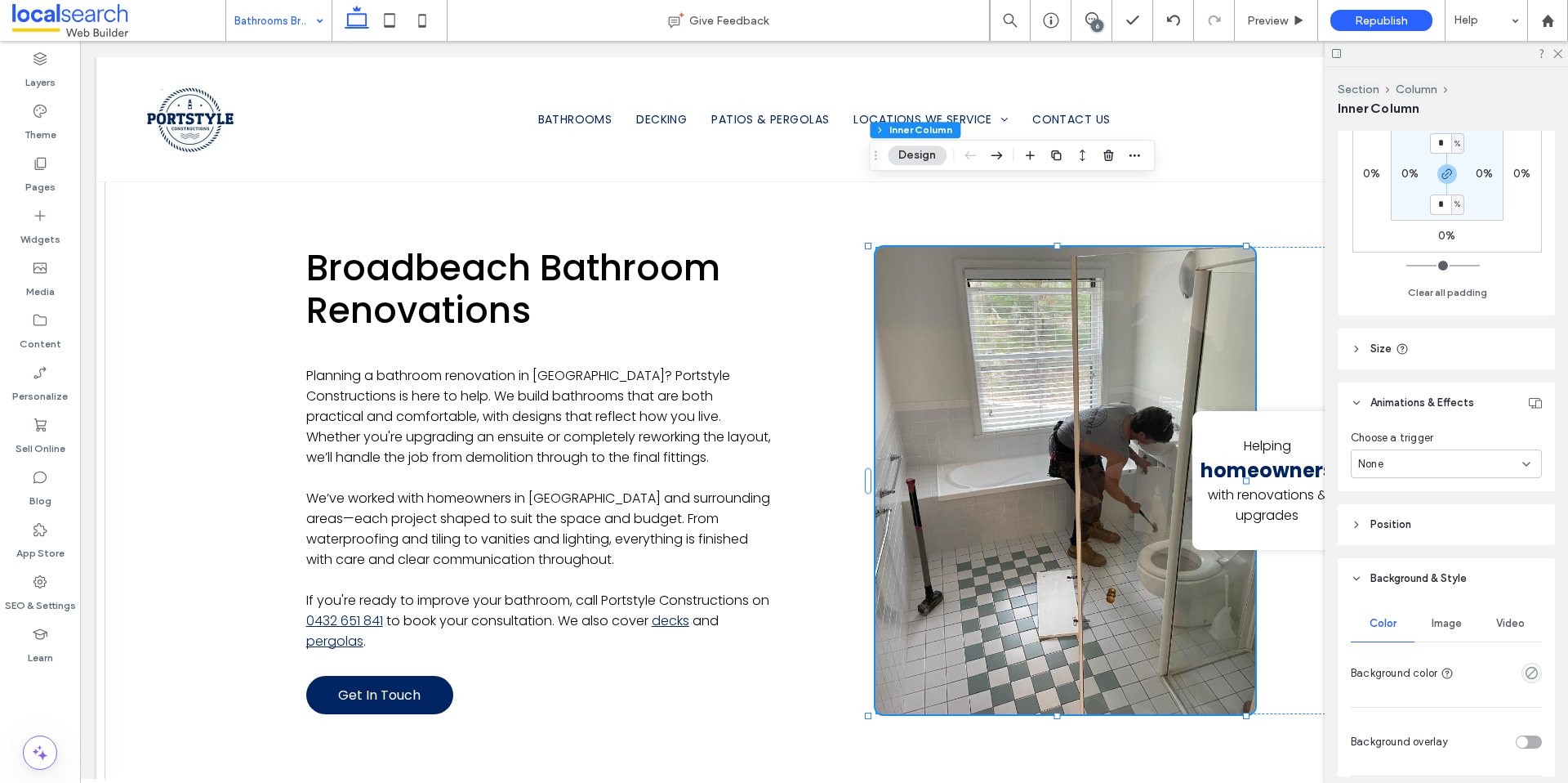
scroll to position [649, 0]
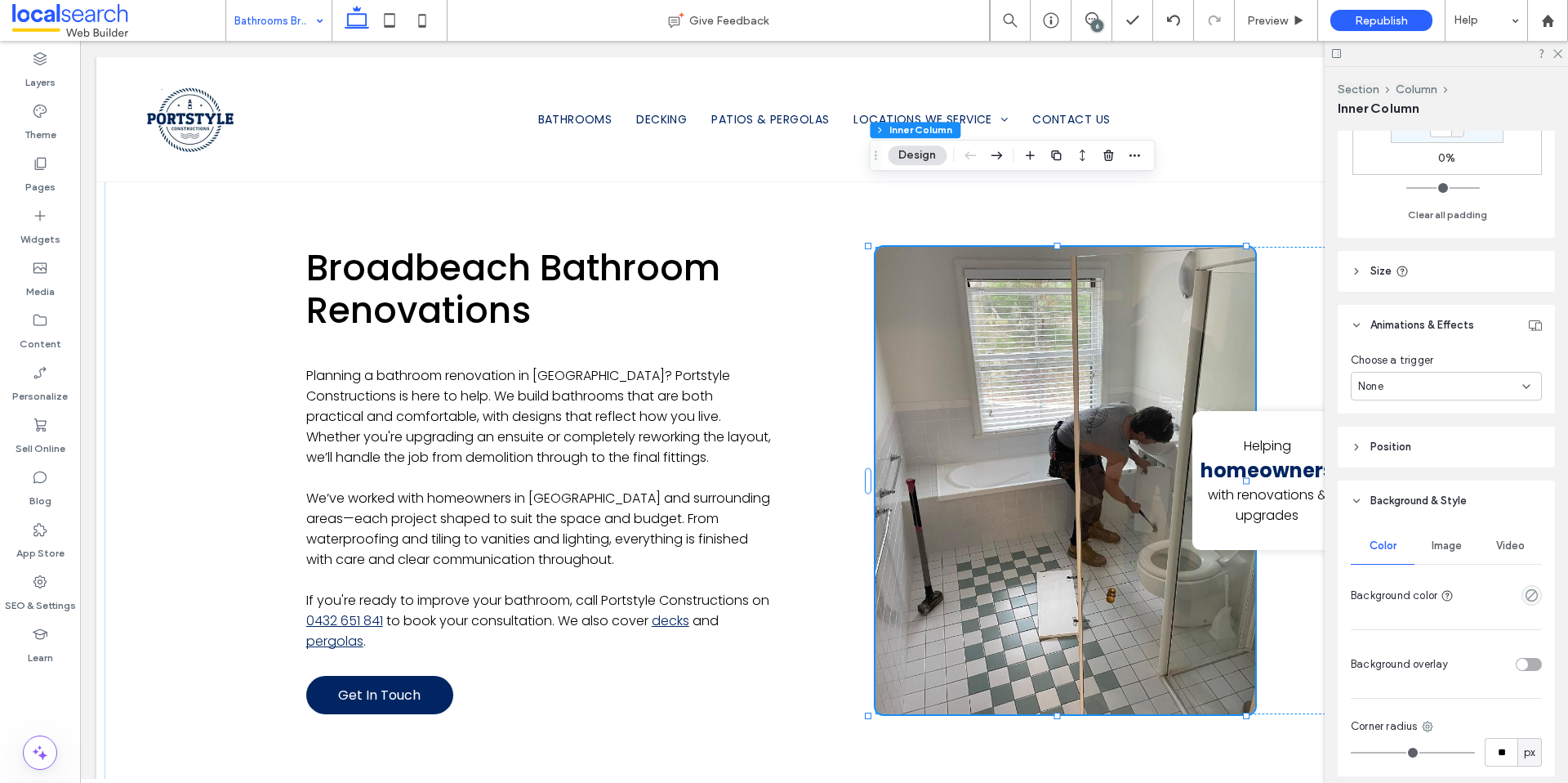
click at [1439, 548] on span "Image" at bounding box center [1447, 546] width 30 height 13
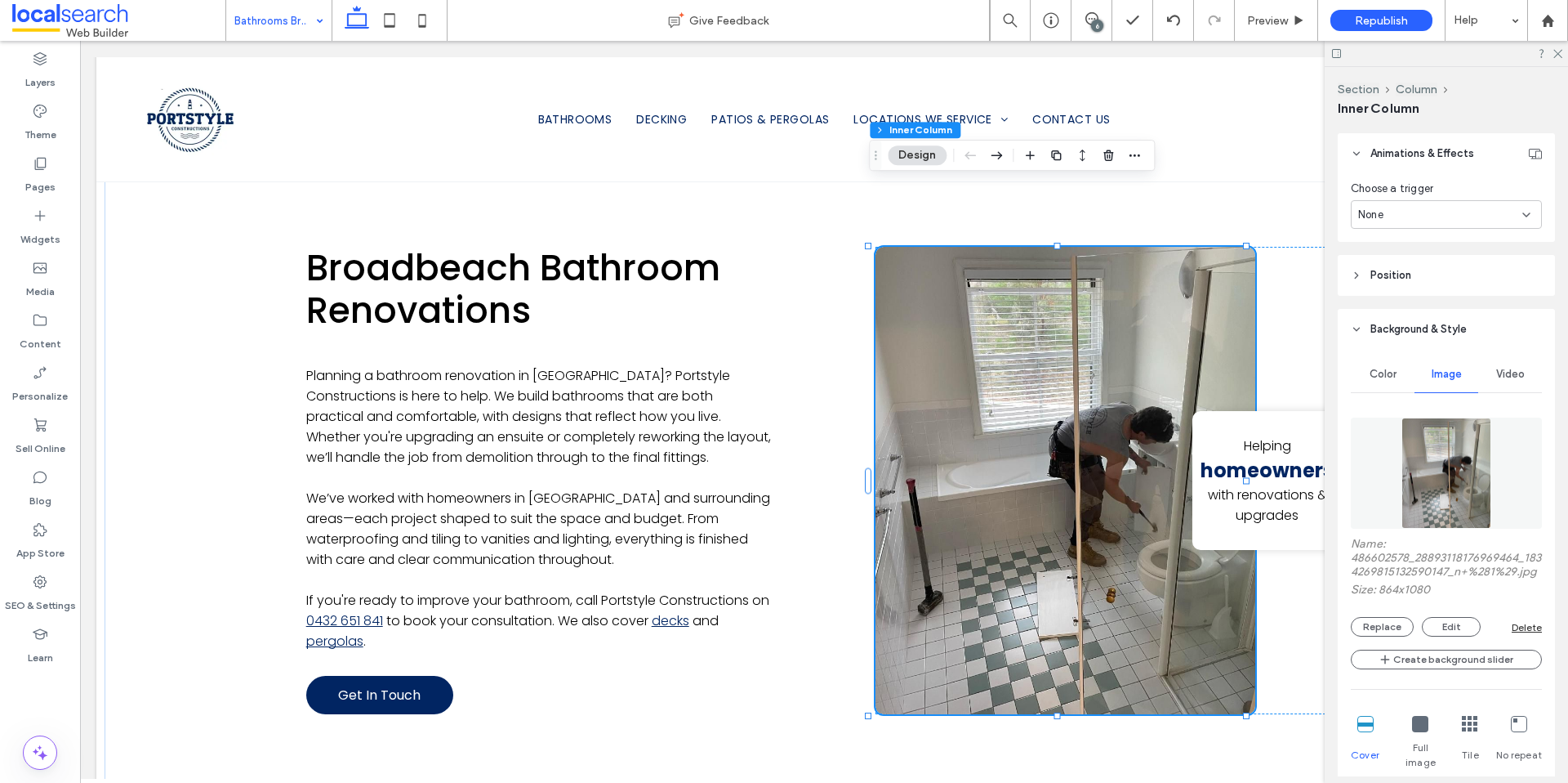
scroll to position [924, 0]
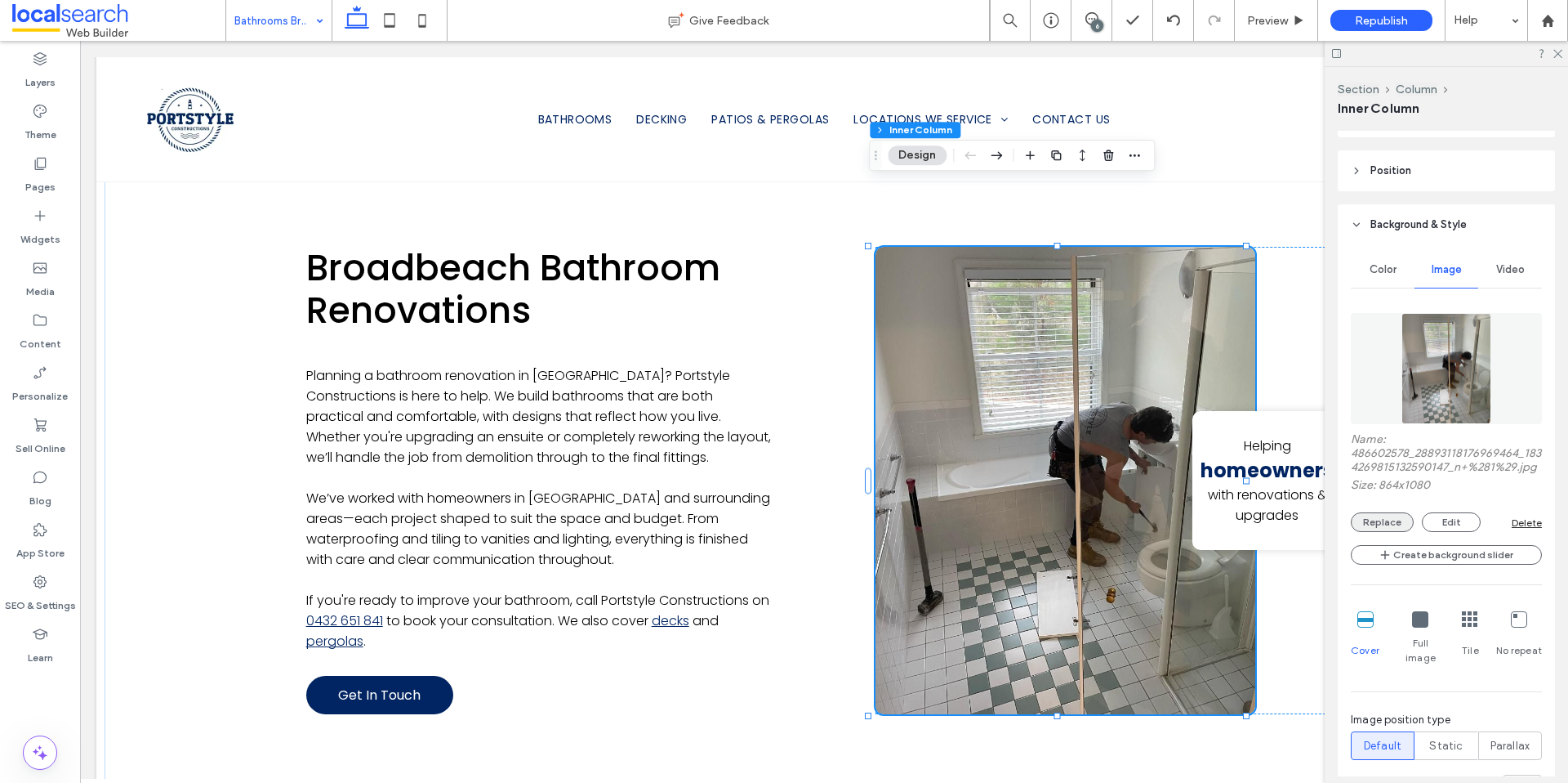
click at [1366, 529] on button "Replace" at bounding box center [1383, 523] width 63 height 20
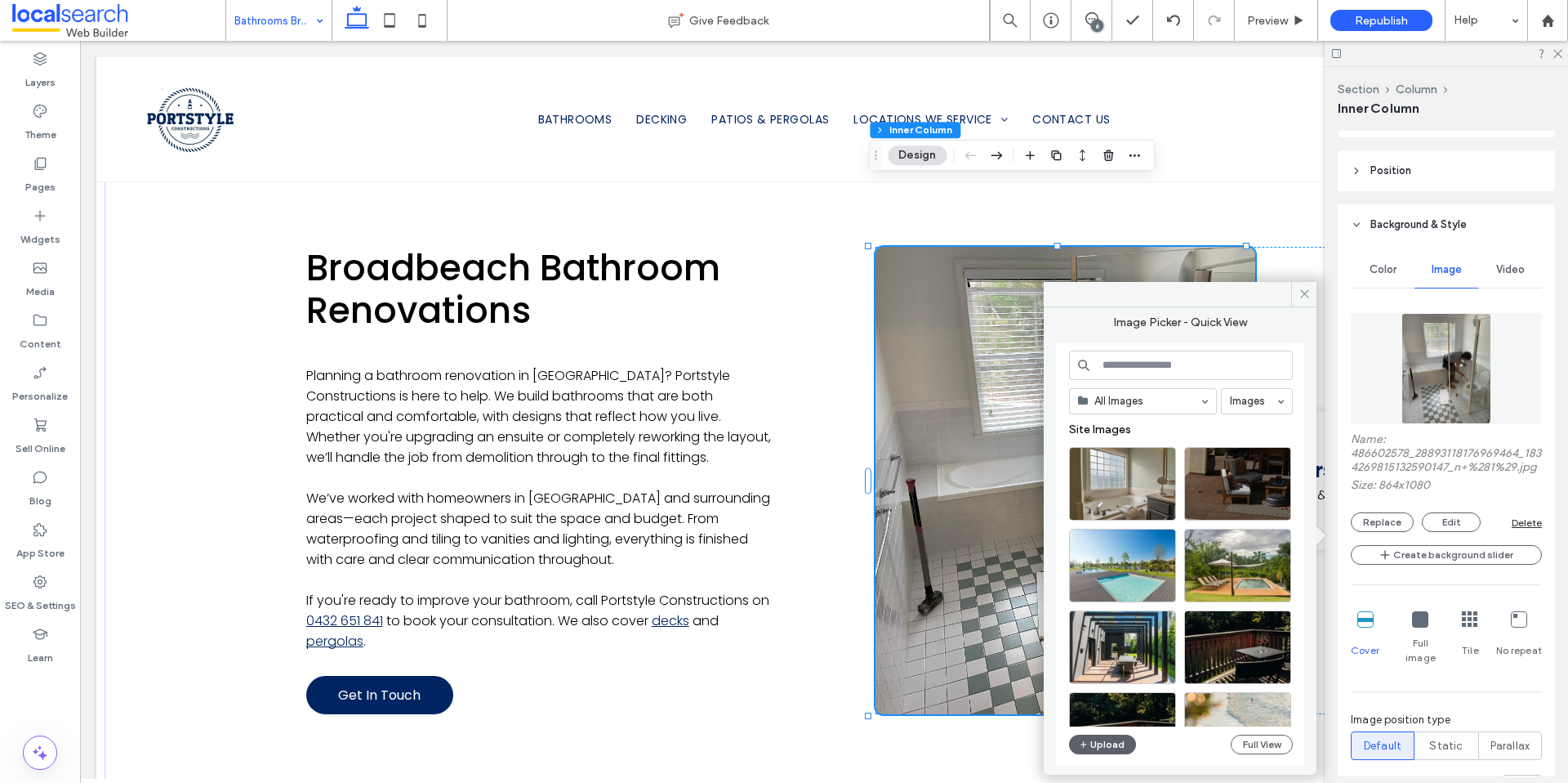
click at [1165, 370] on input at bounding box center [1180, 364] width 224 height 29
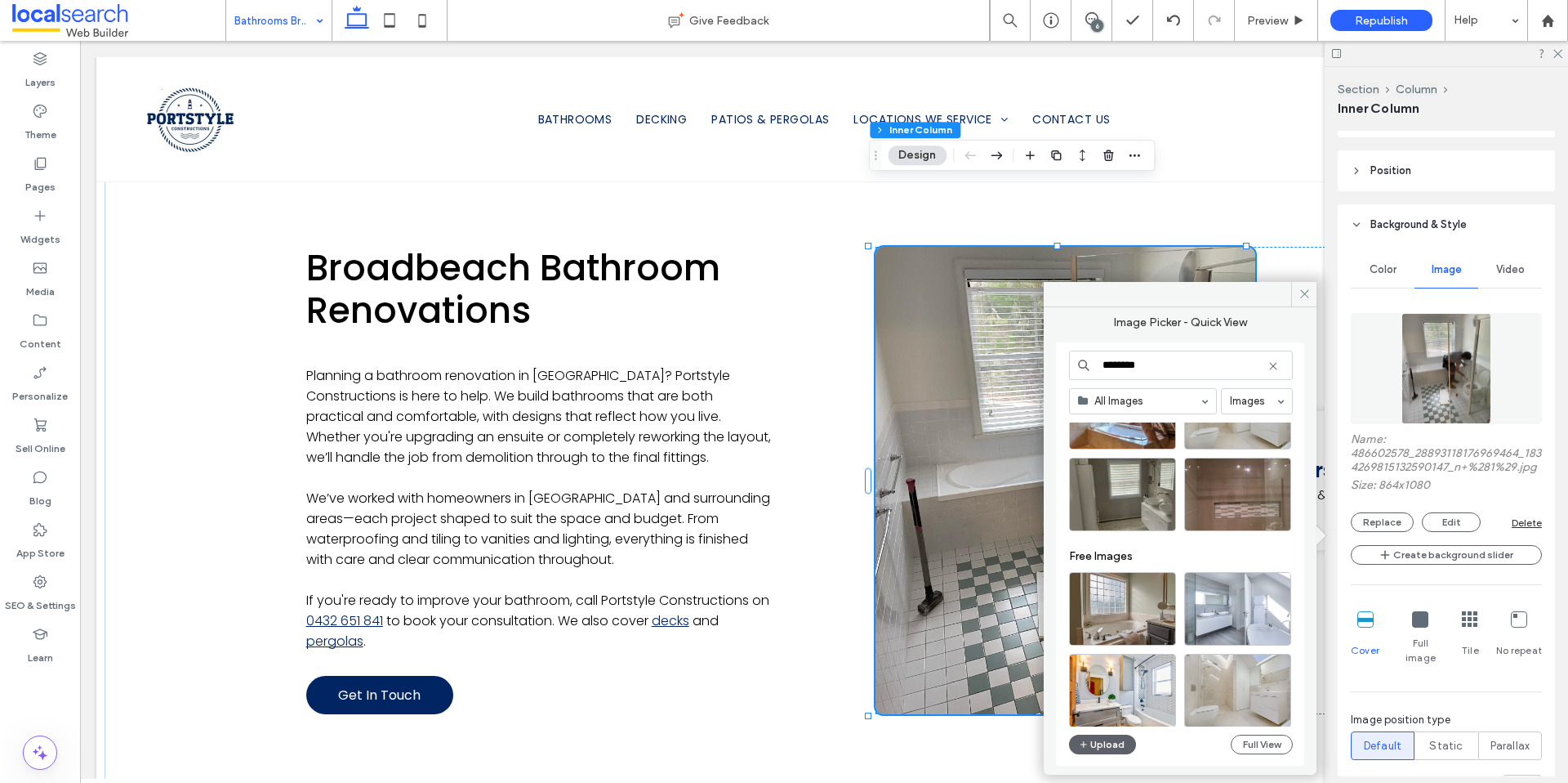
scroll to position [586, 0]
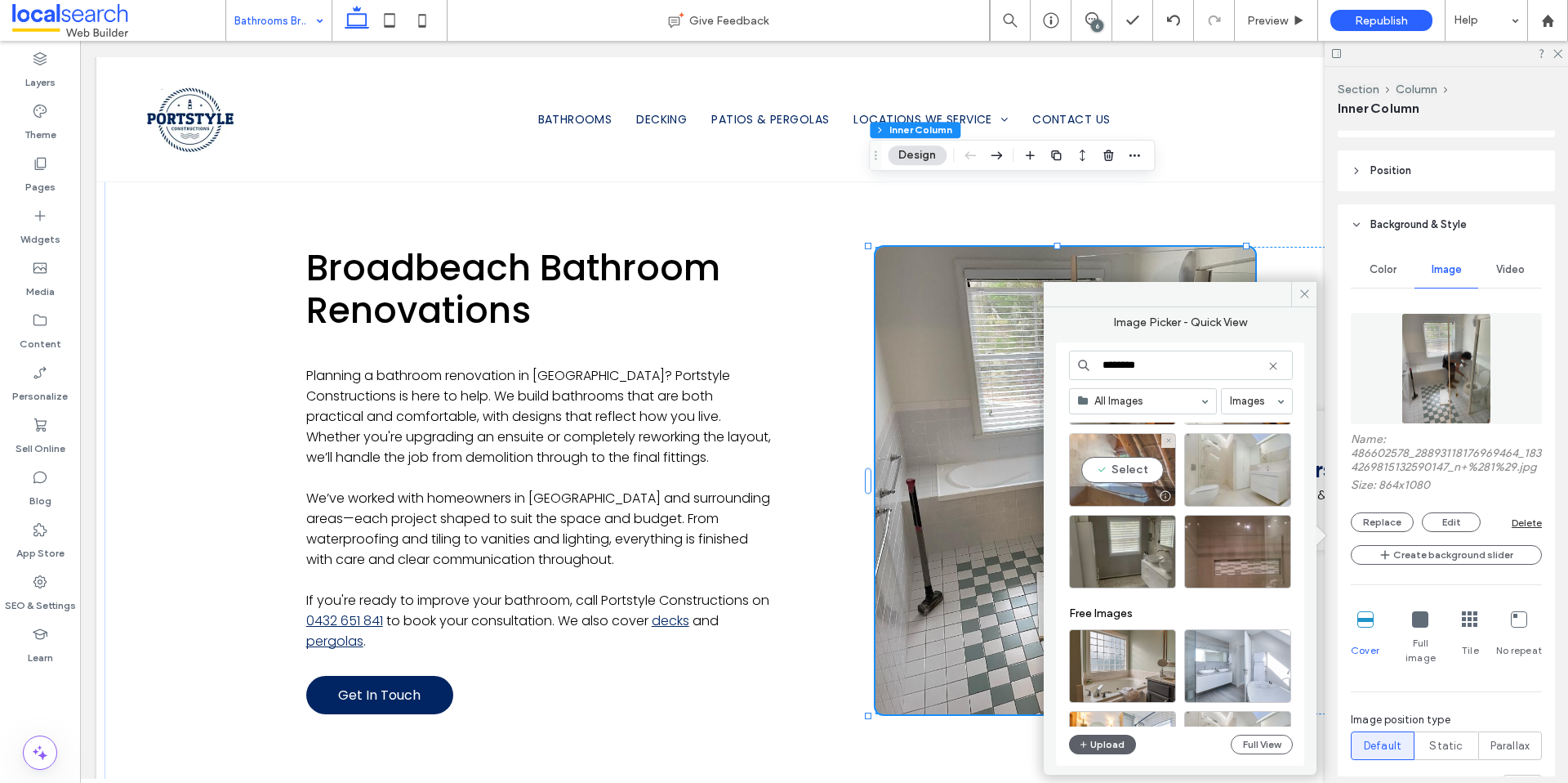
type input "********"
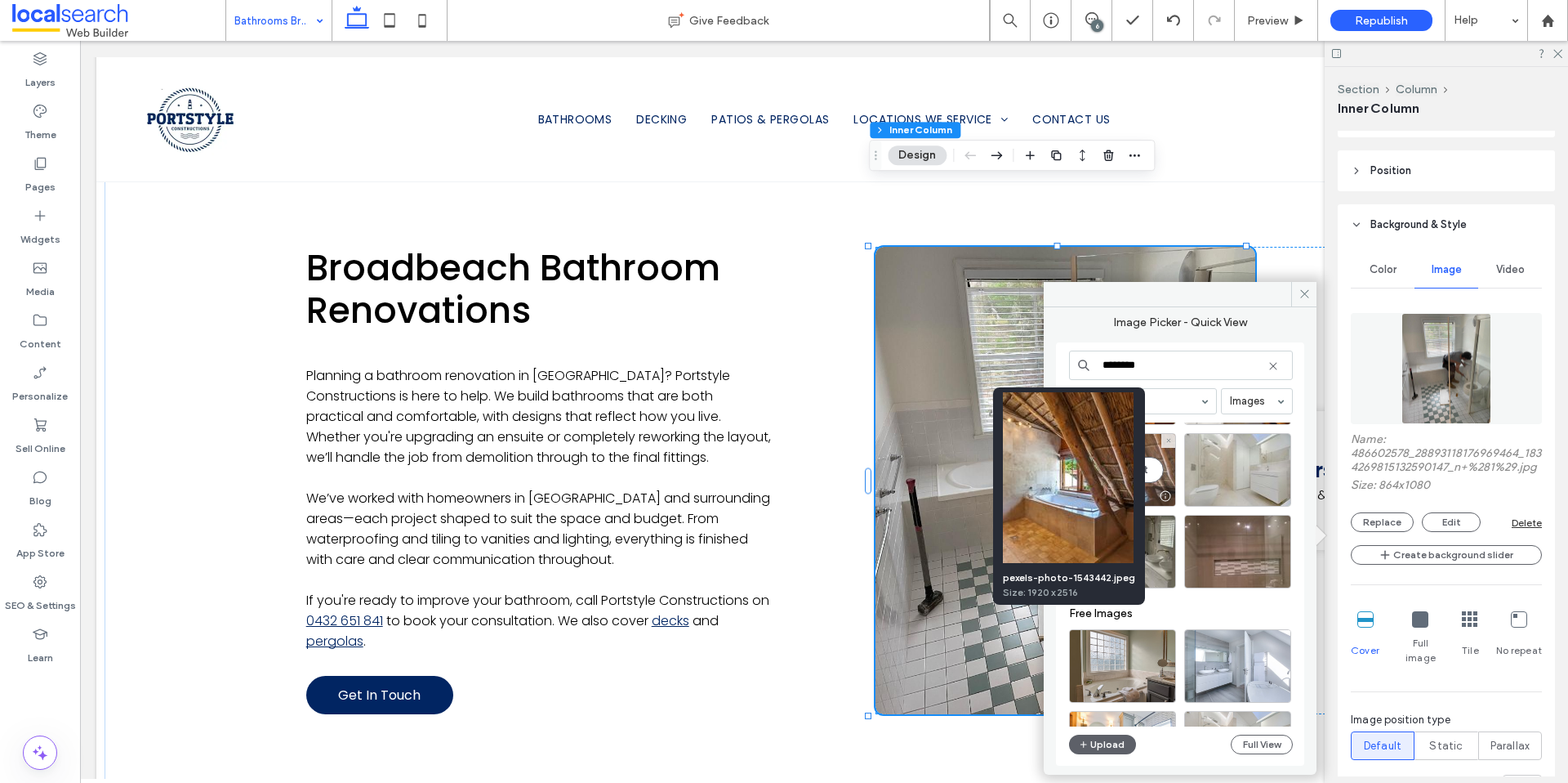
click at [1165, 498] on div at bounding box center [1165, 496] width 21 height 13
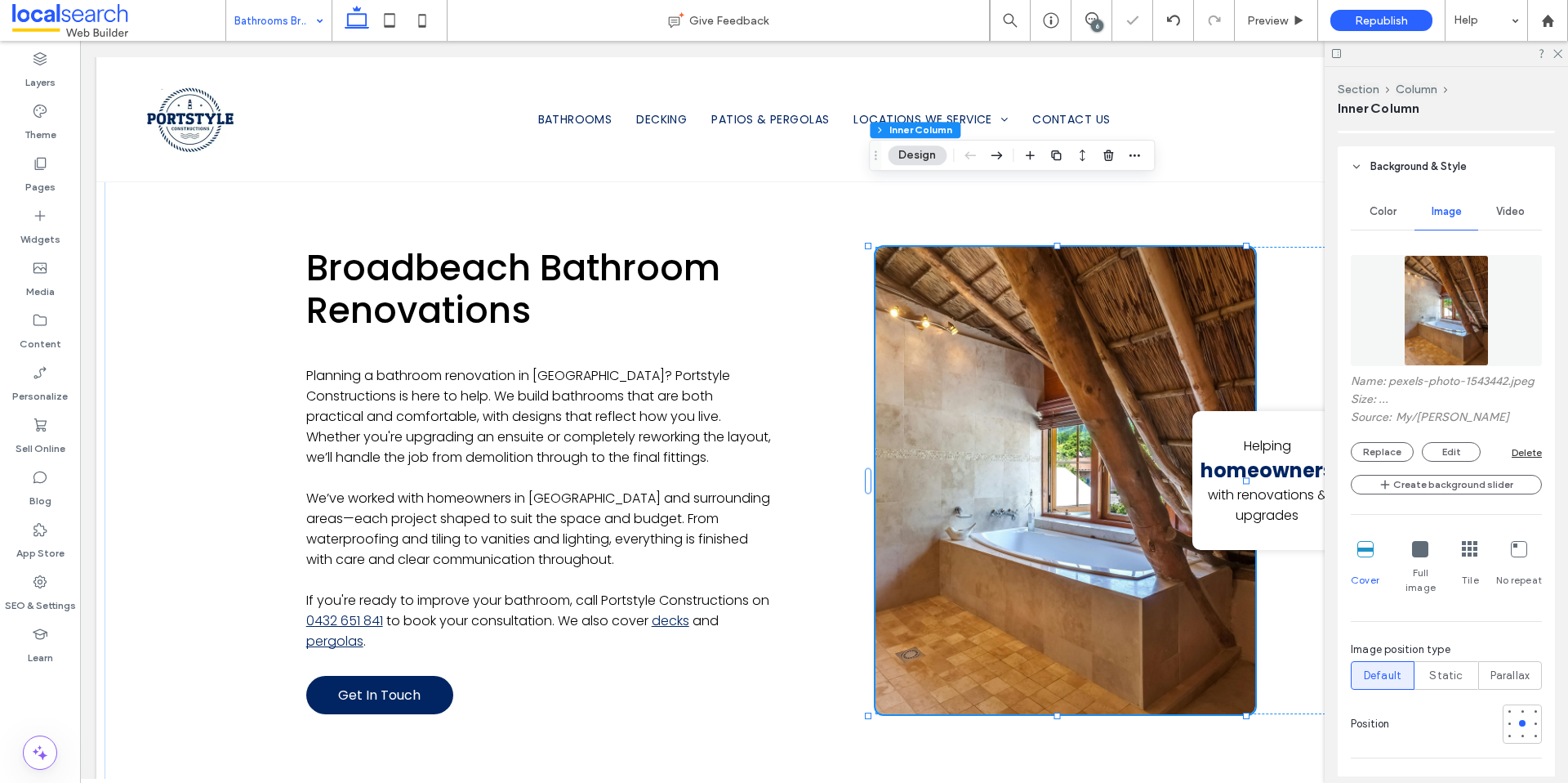
scroll to position [1042, 0]
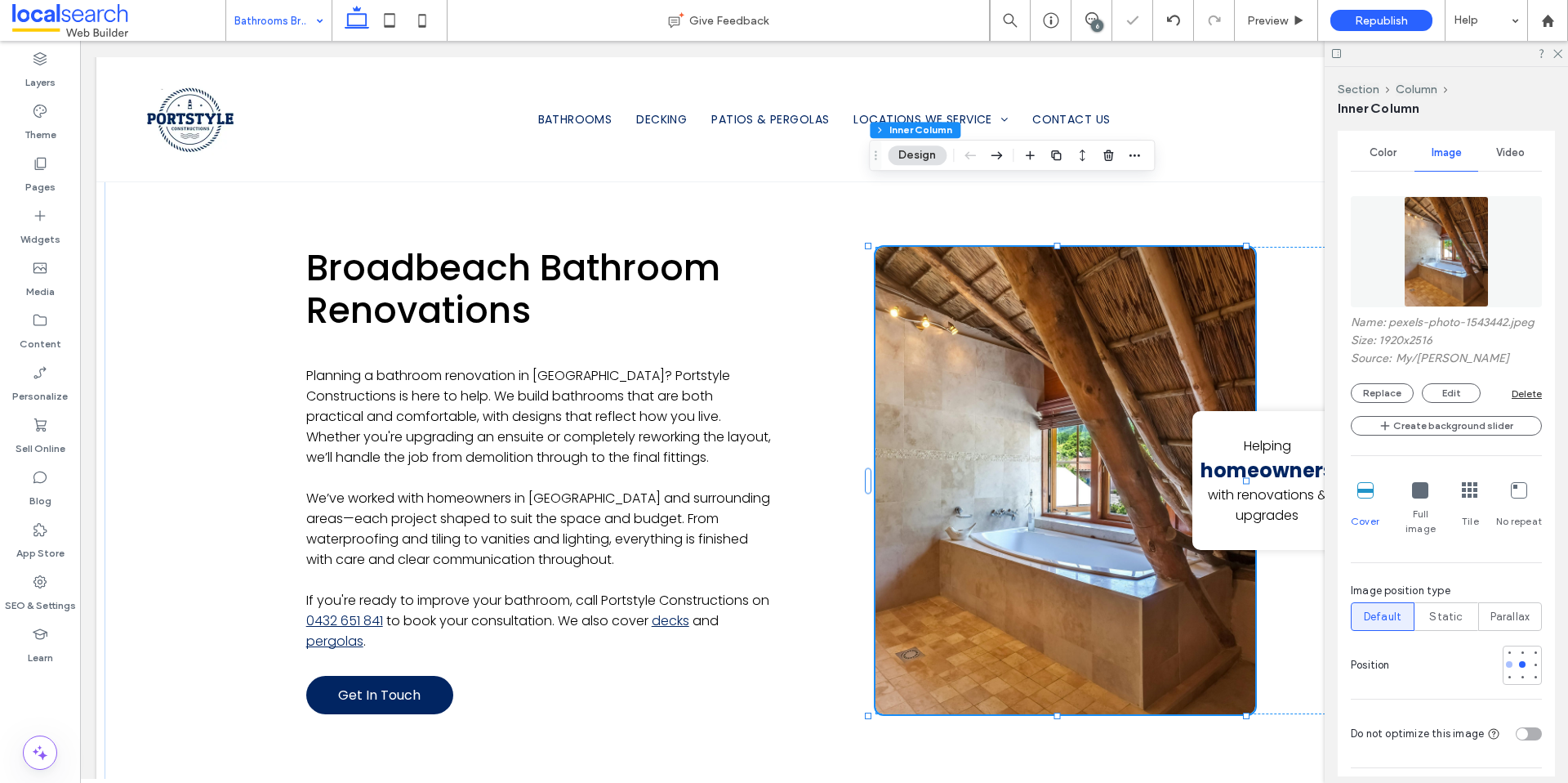
click at [1506, 665] on div at bounding box center [1510, 664] width 7 height 7
click at [1503, 682] on div at bounding box center [1522, 665] width 39 height 39
click at [1506, 676] on div at bounding box center [1510, 677] width 7 height 7
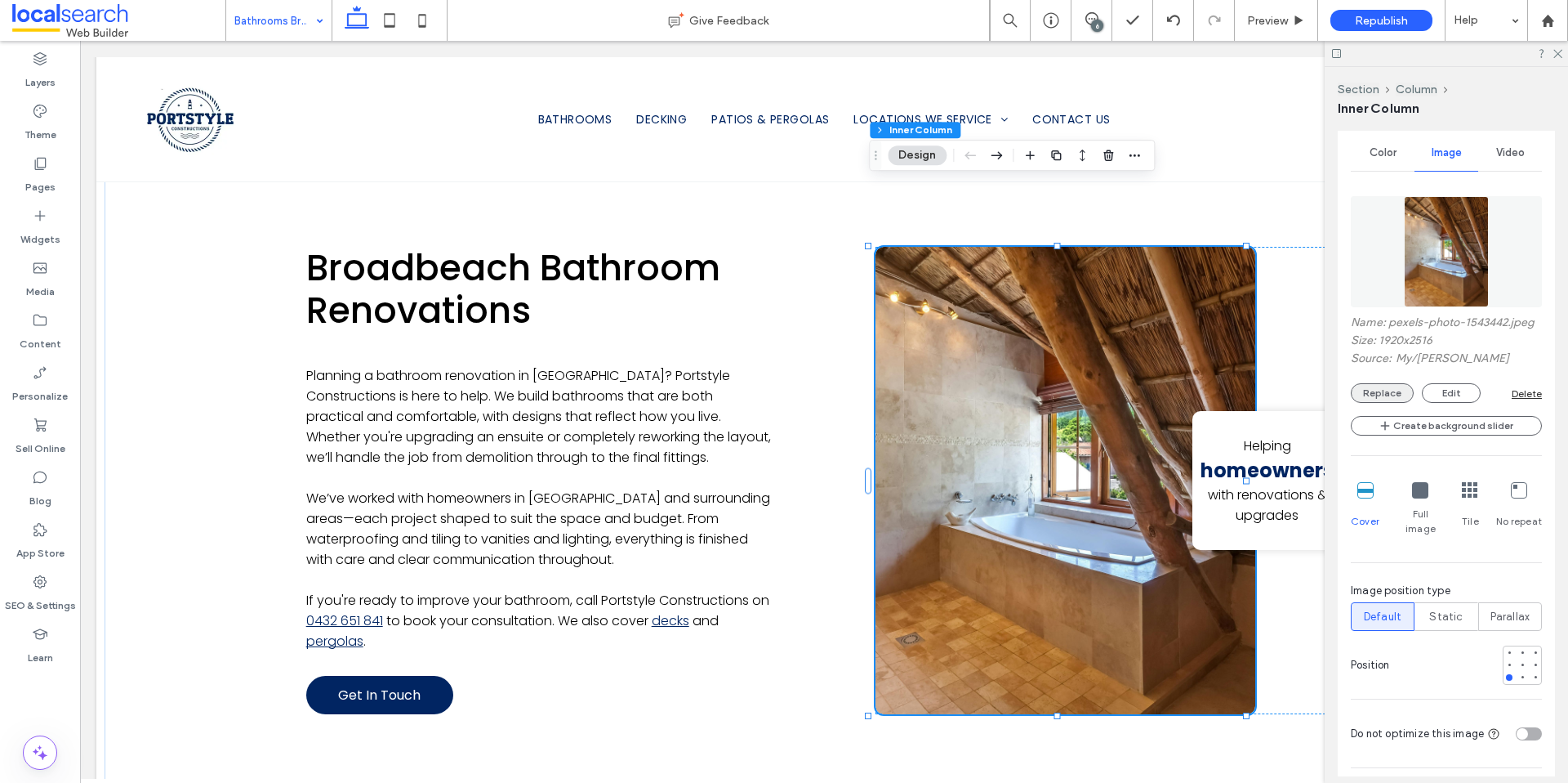
click at [1402, 403] on button "Replace" at bounding box center [1383, 393] width 63 height 20
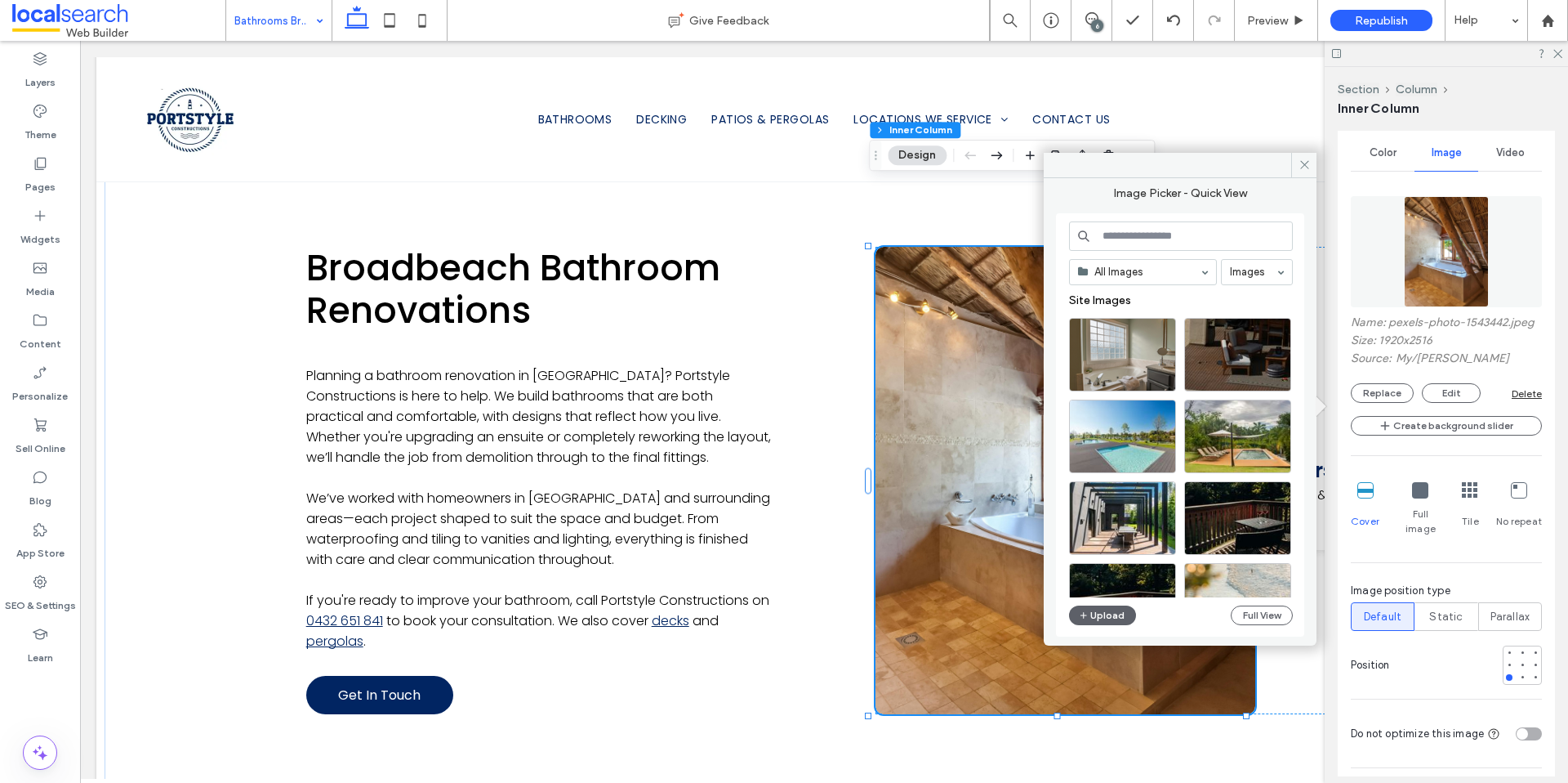
click at [1131, 236] on input at bounding box center [1180, 235] width 224 height 29
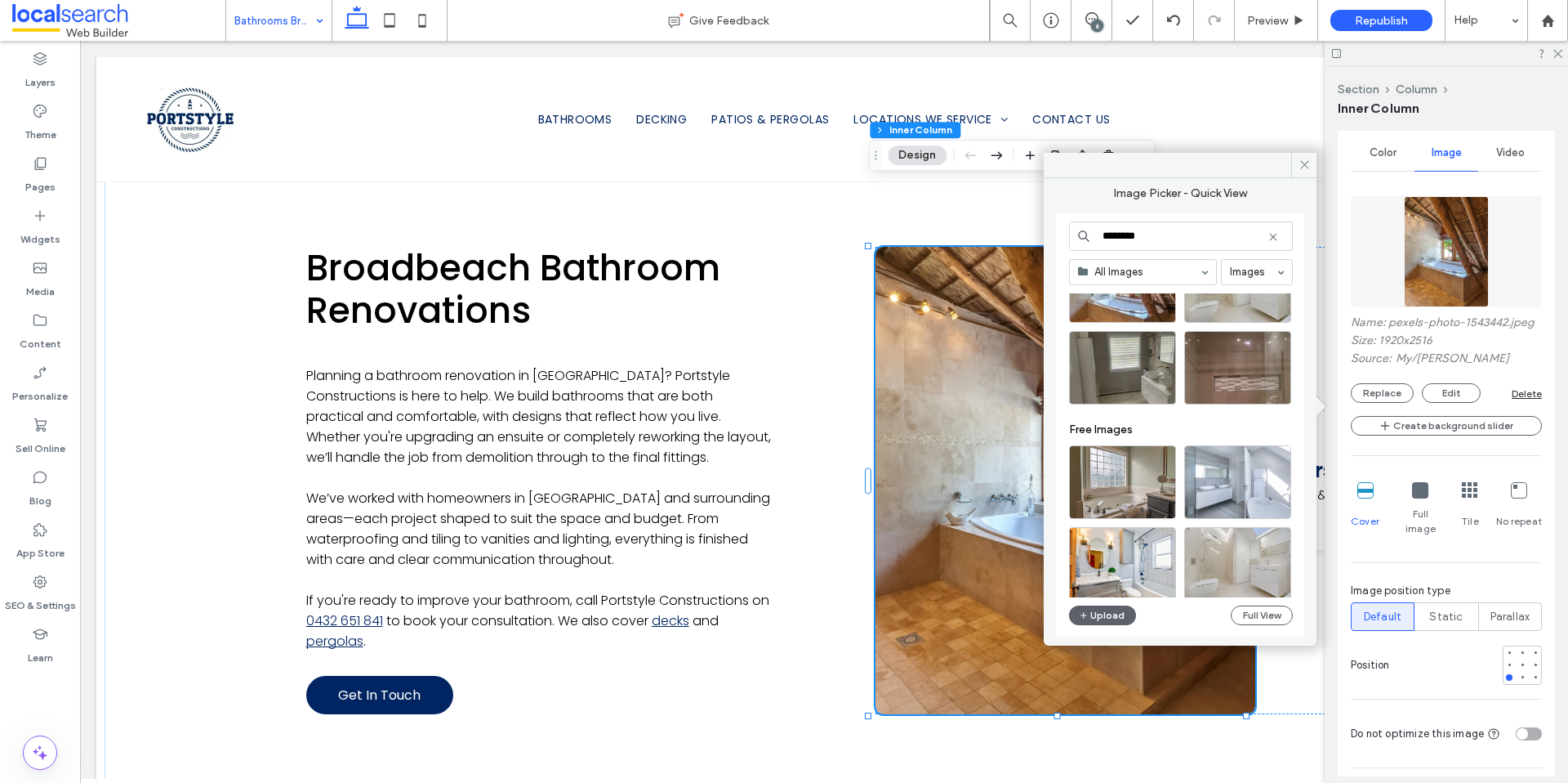
scroll to position [734, 0]
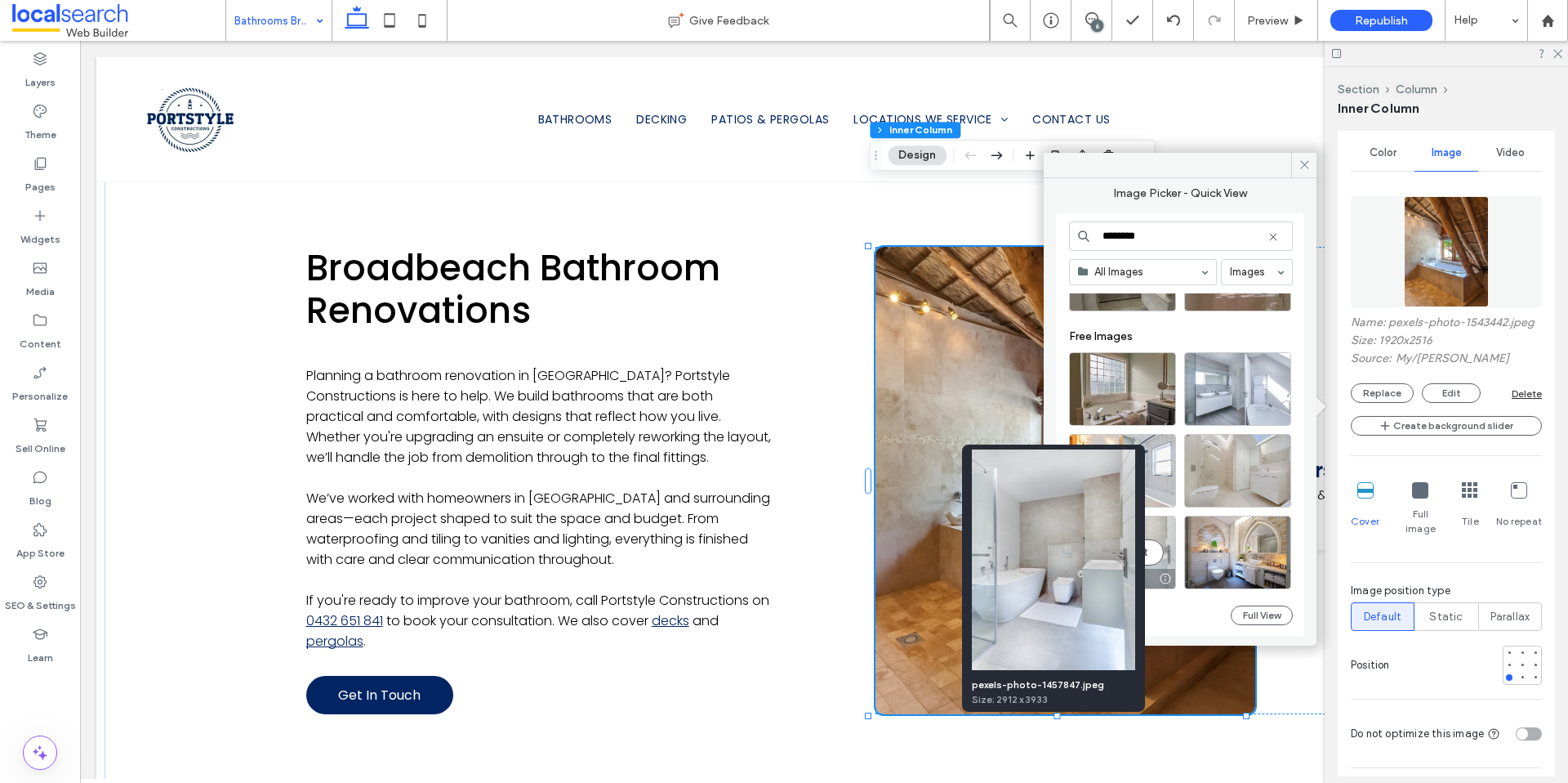
type input "********"
click at [1167, 582] on div at bounding box center [1165, 578] width 21 height 13
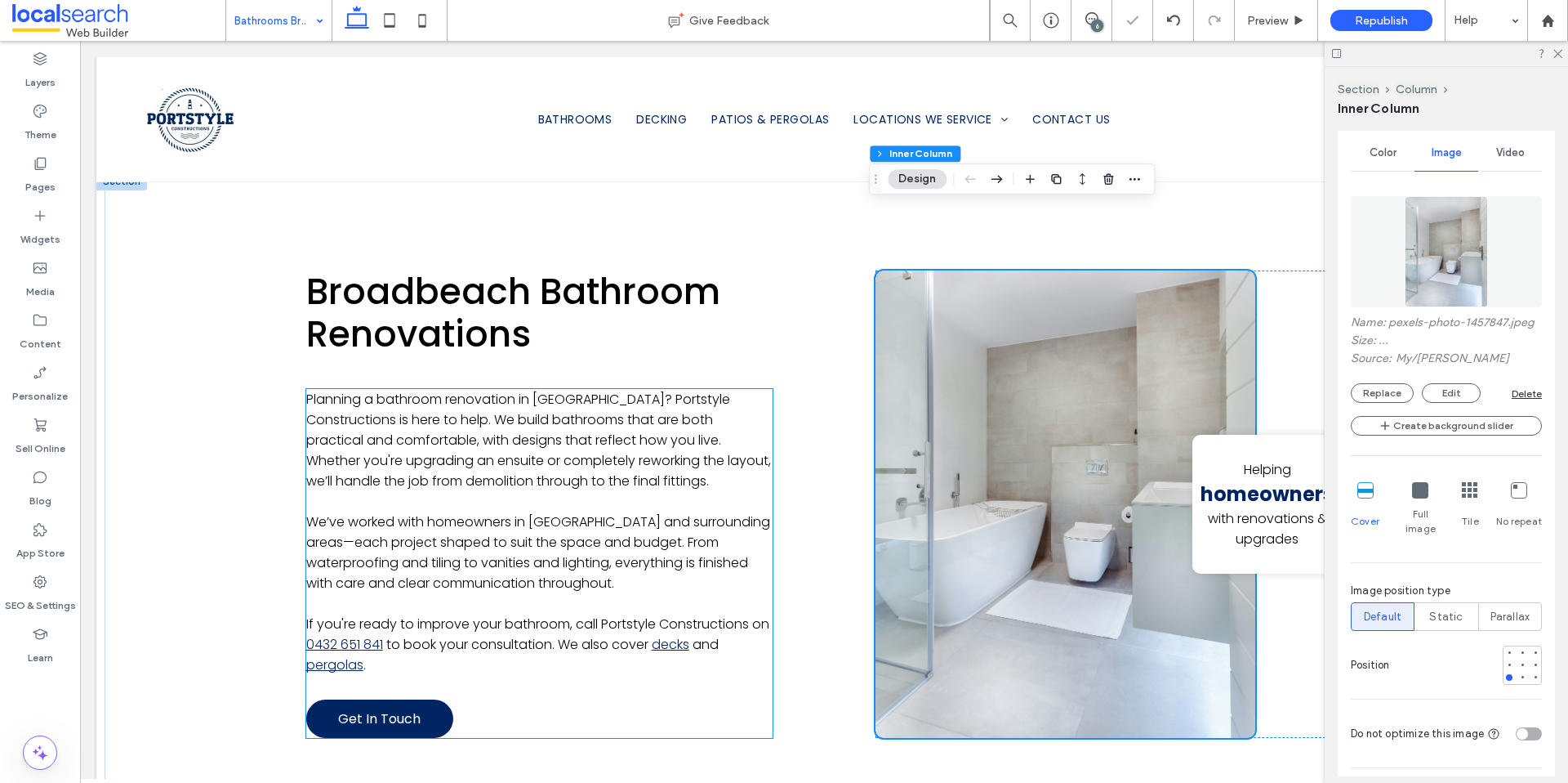
scroll to position [976, 0]
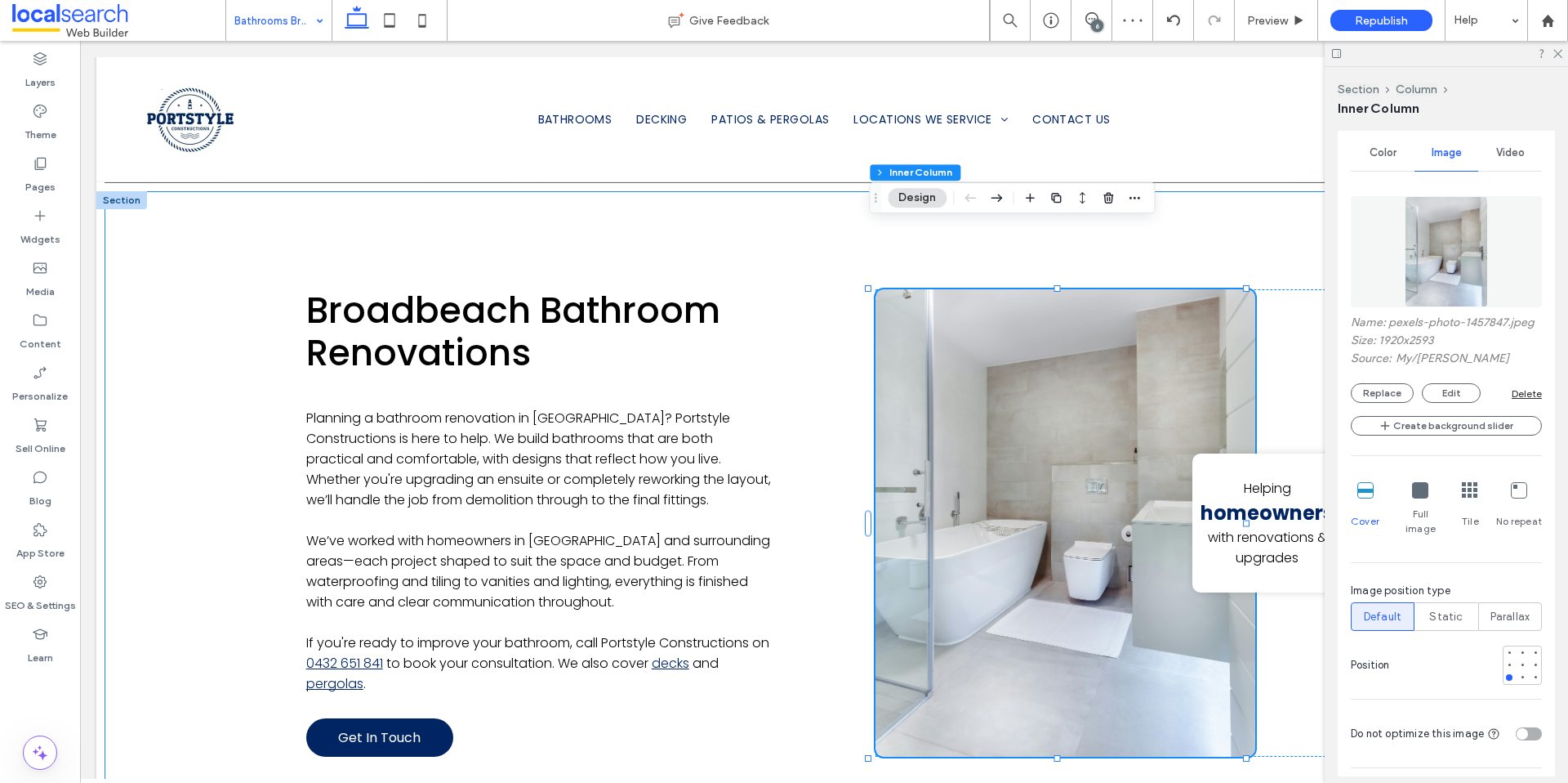
click at [216, 407] on div "Broadbeach Bathroom Renovations Planning a bathroom renovation in [GEOGRAPHIC_D…" at bounding box center [824, 523] width 1439 height 664
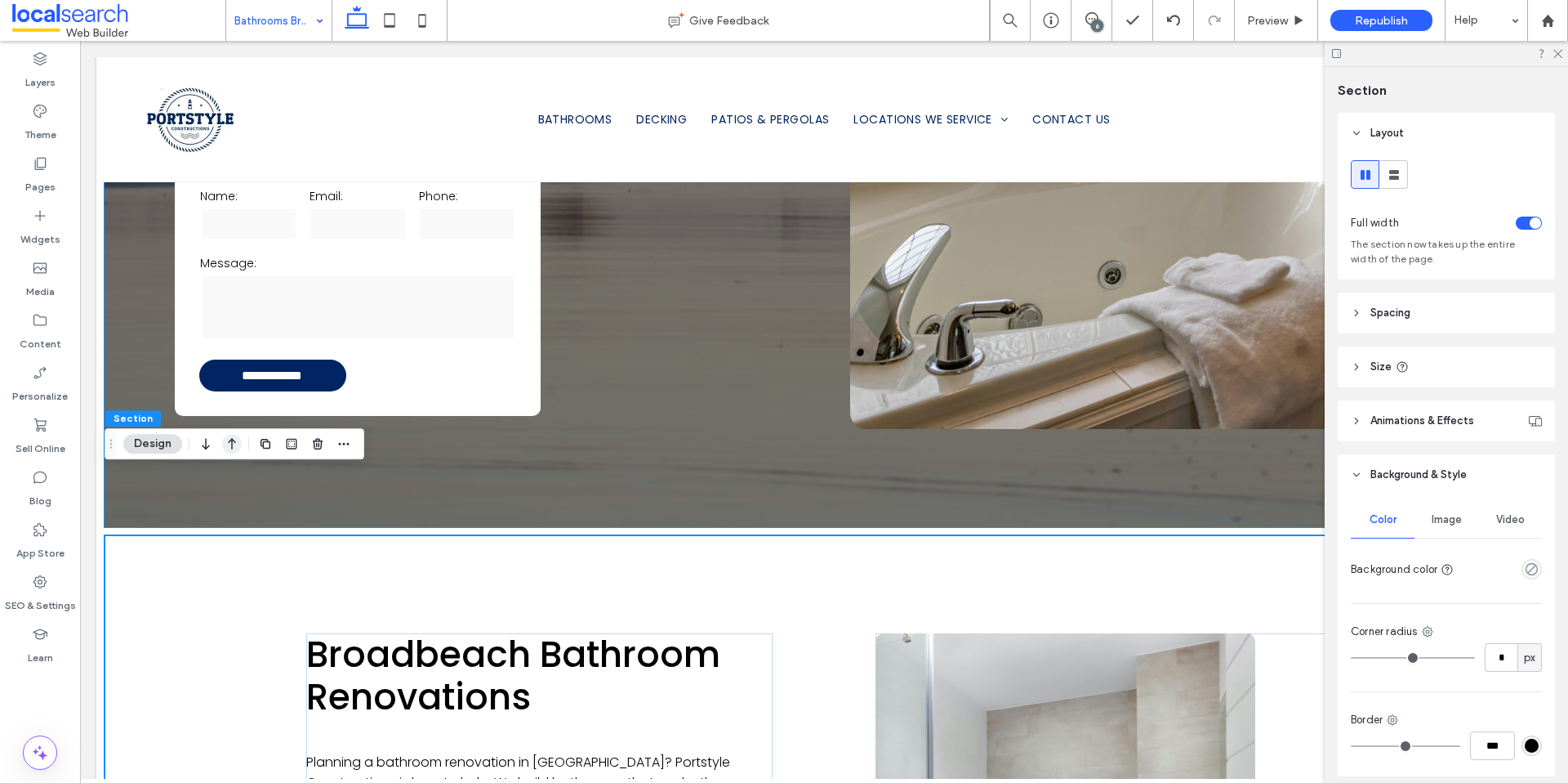
scroll to position [789, 0]
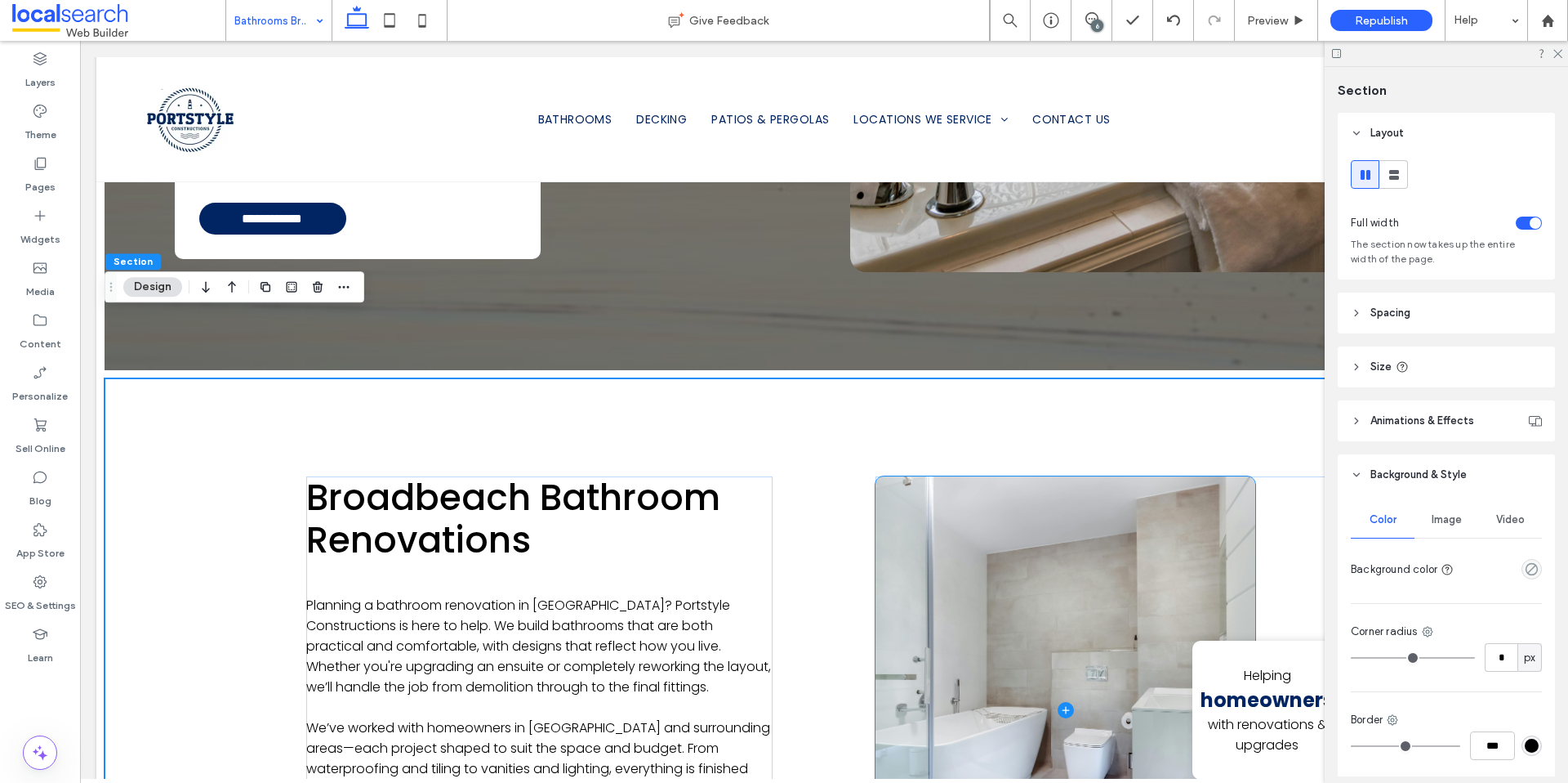
click at [972, 550] on span at bounding box center [1066, 710] width 380 height 468
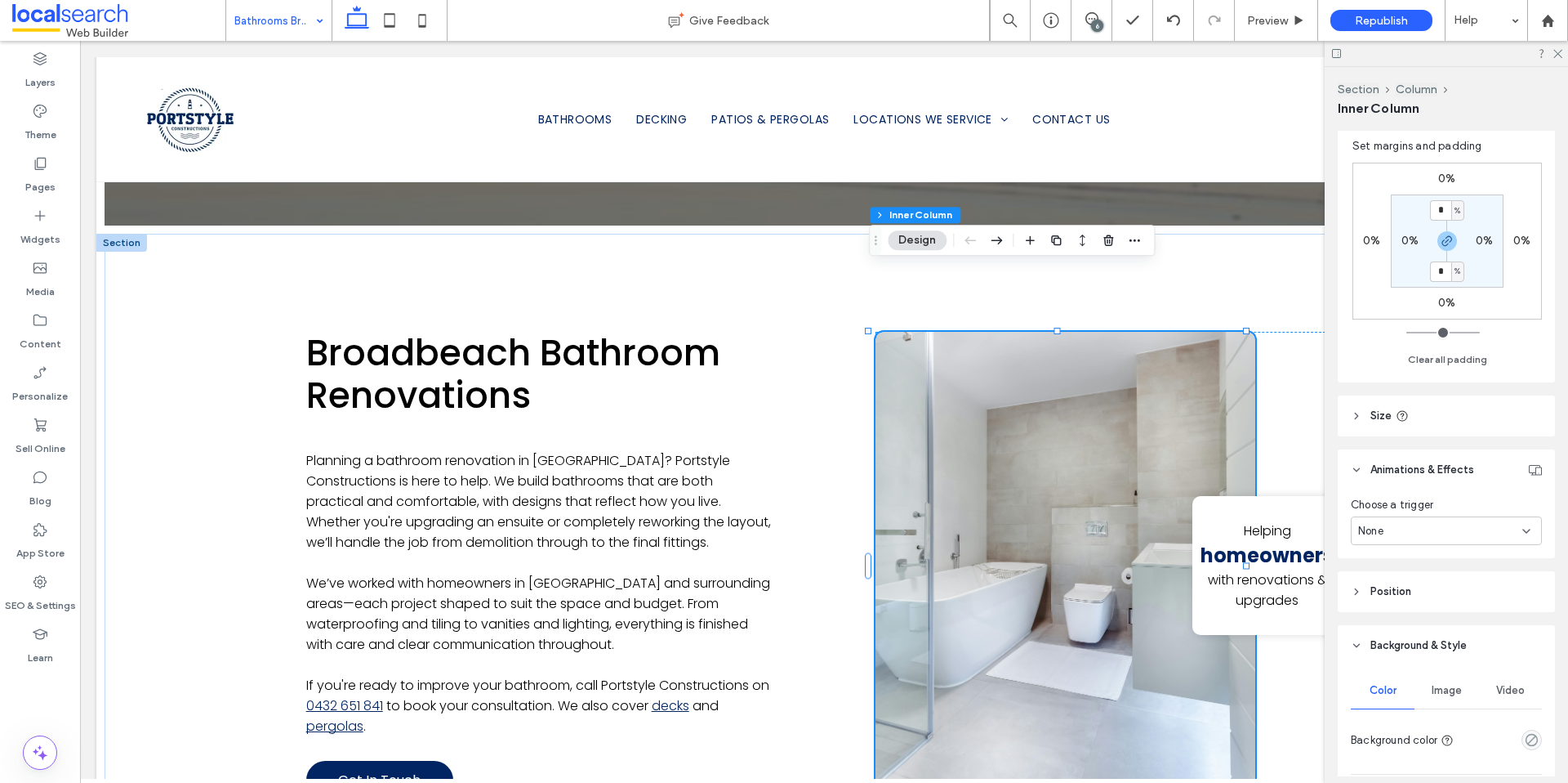
scroll to position [628, 0]
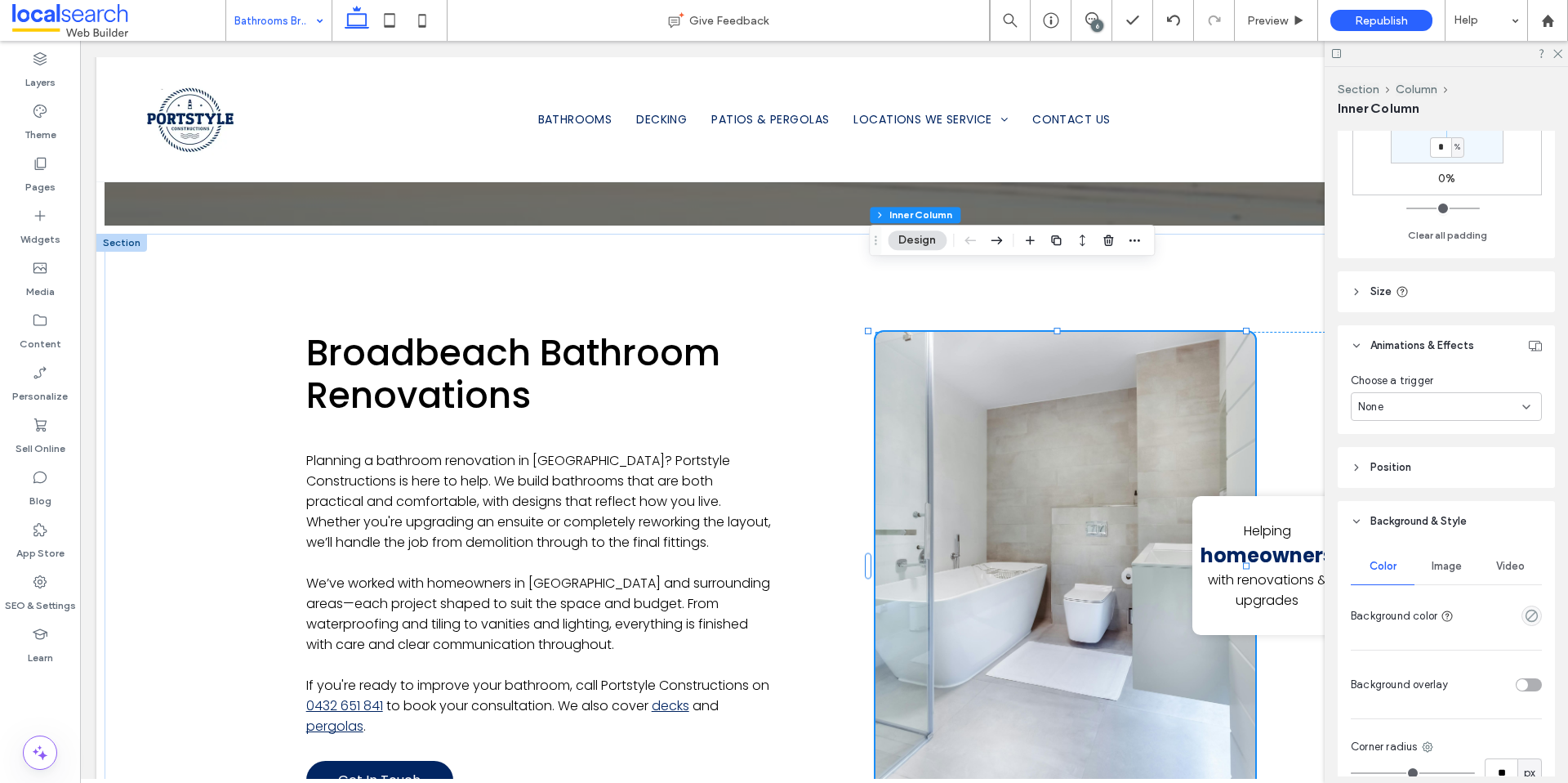
click at [1442, 578] on div "Image" at bounding box center [1447, 566] width 64 height 36
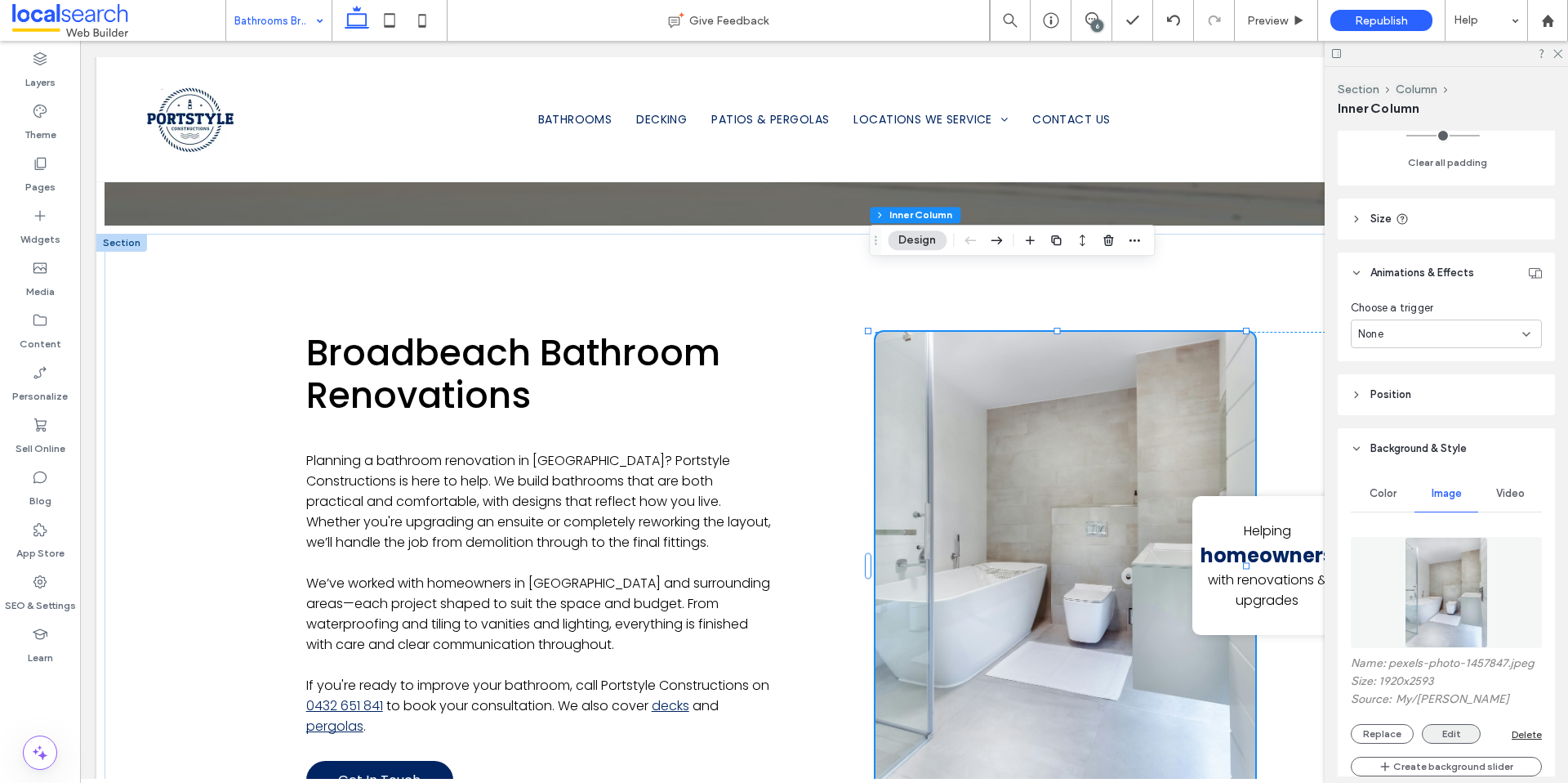
scroll to position [782, 0]
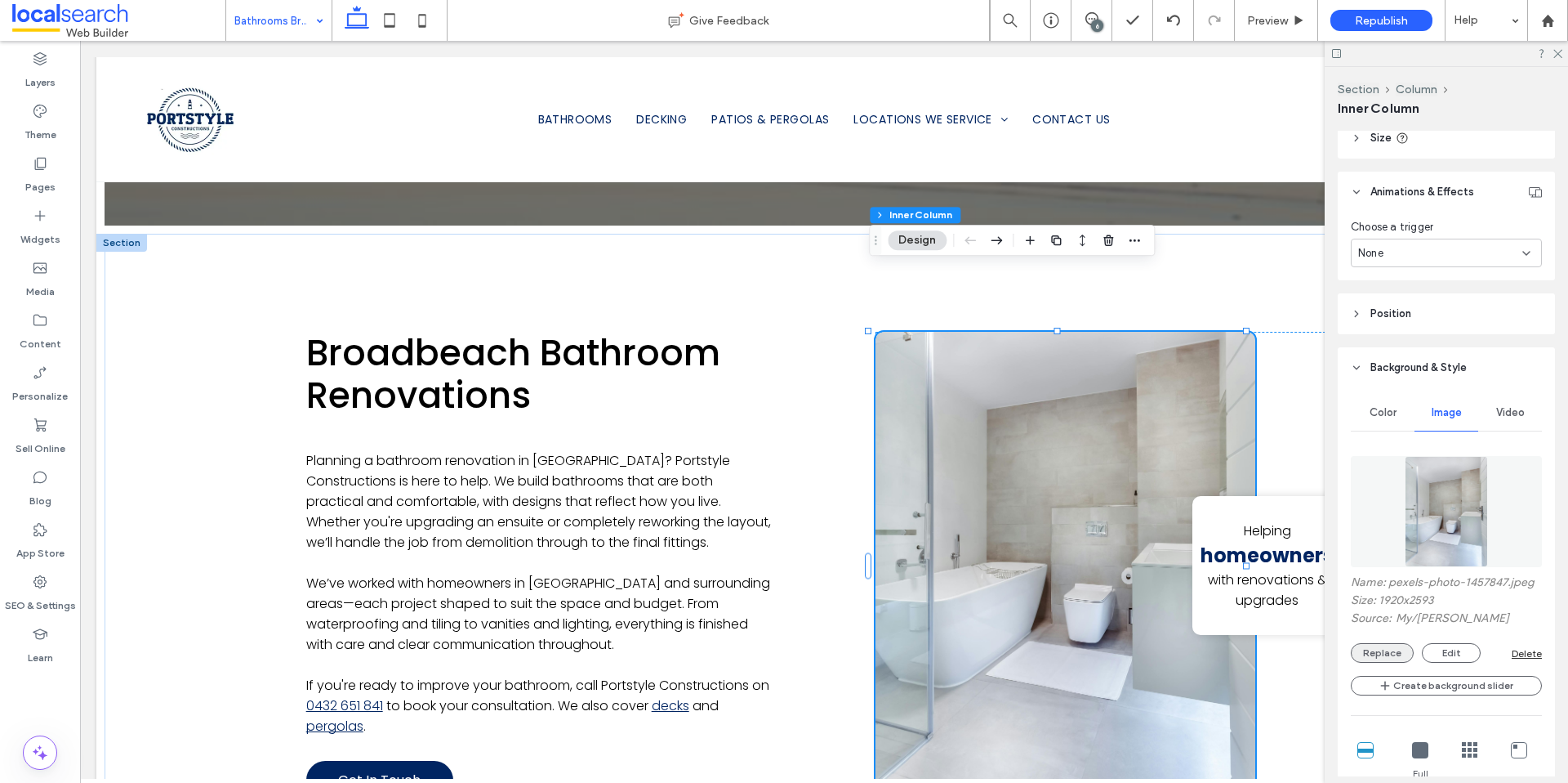
click at [1400, 662] on button "Replace" at bounding box center [1383, 653] width 63 height 20
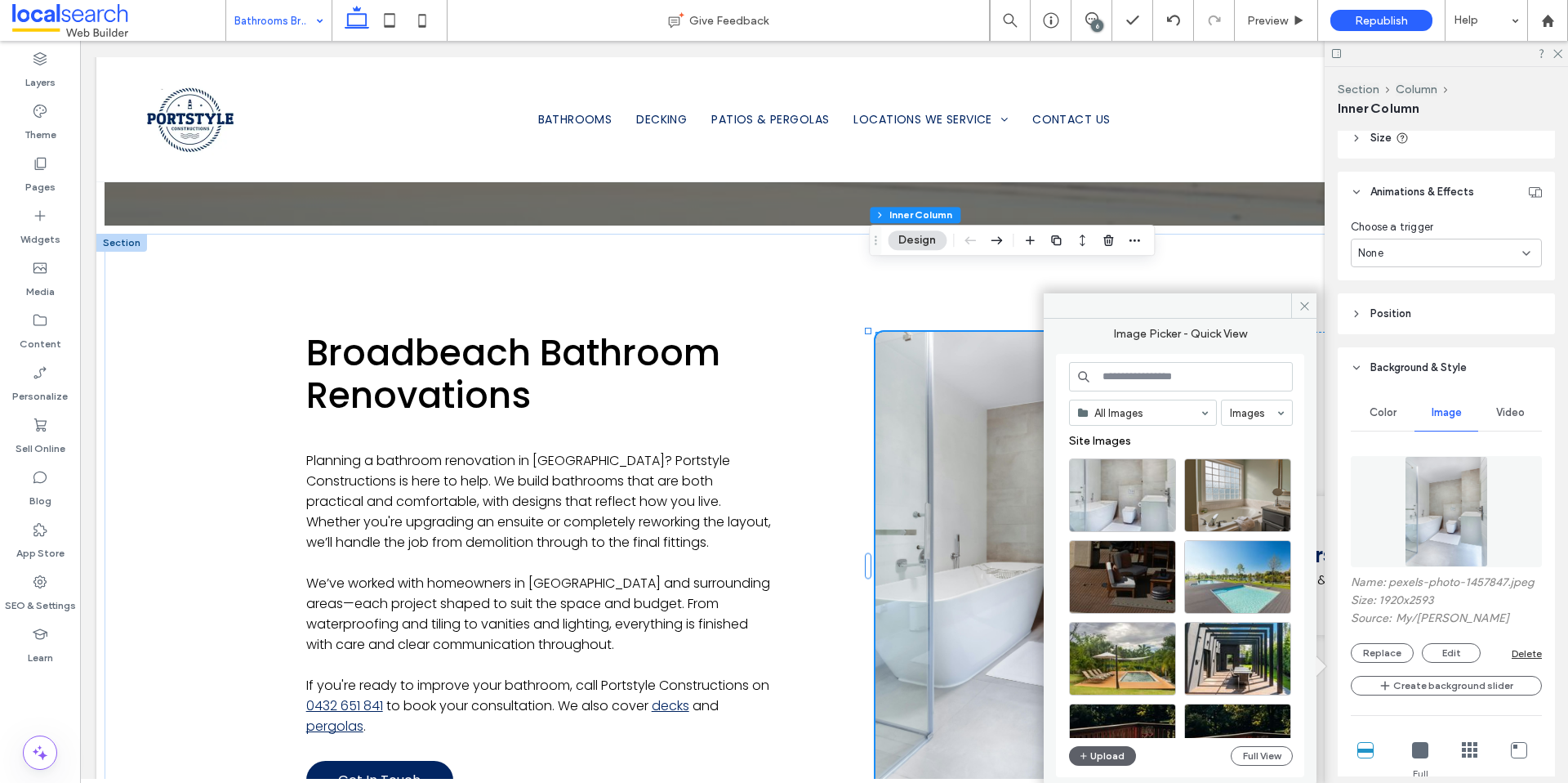
click at [1121, 383] on input at bounding box center [1180, 376] width 224 height 29
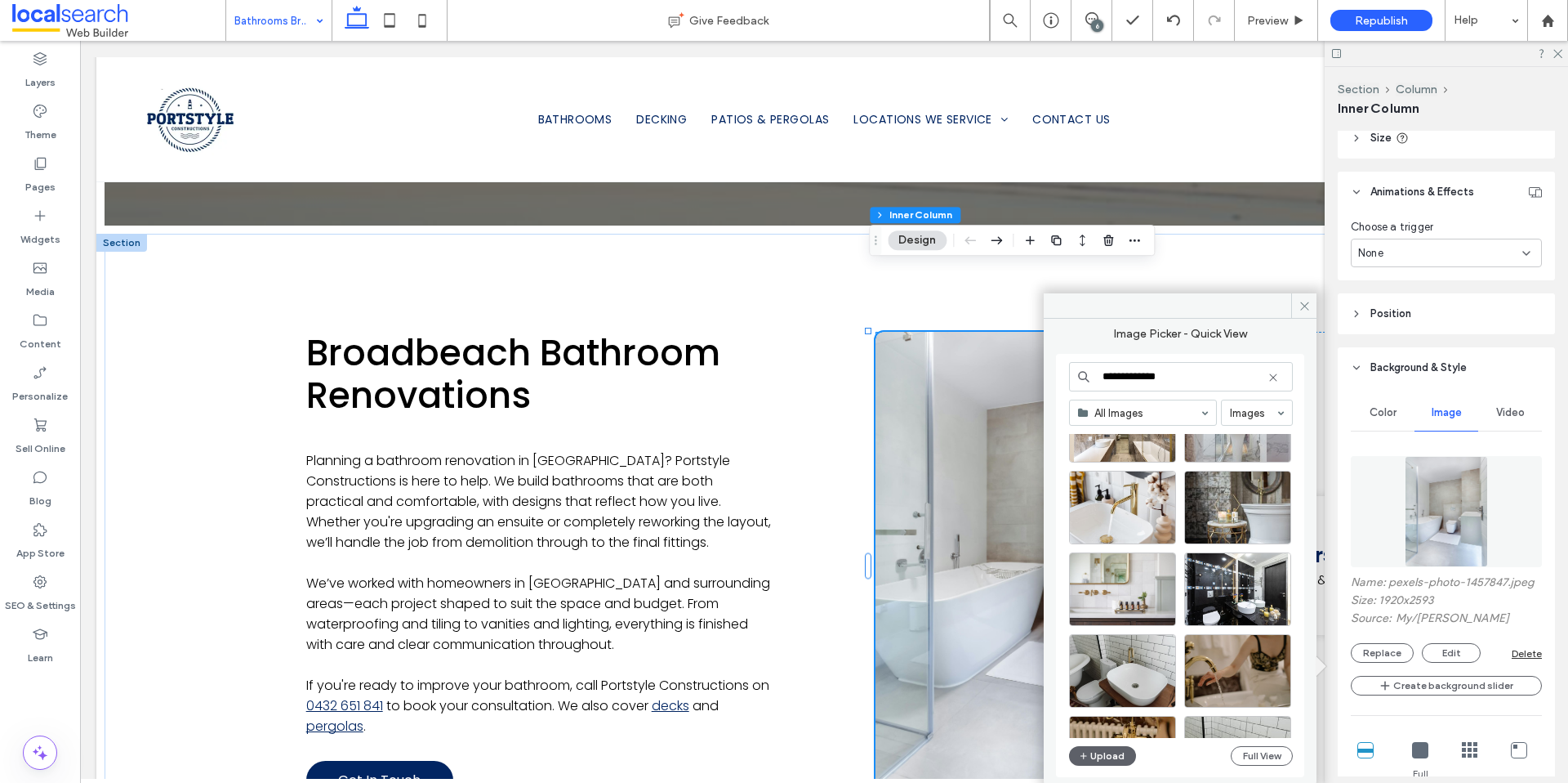
scroll to position [1054, 0]
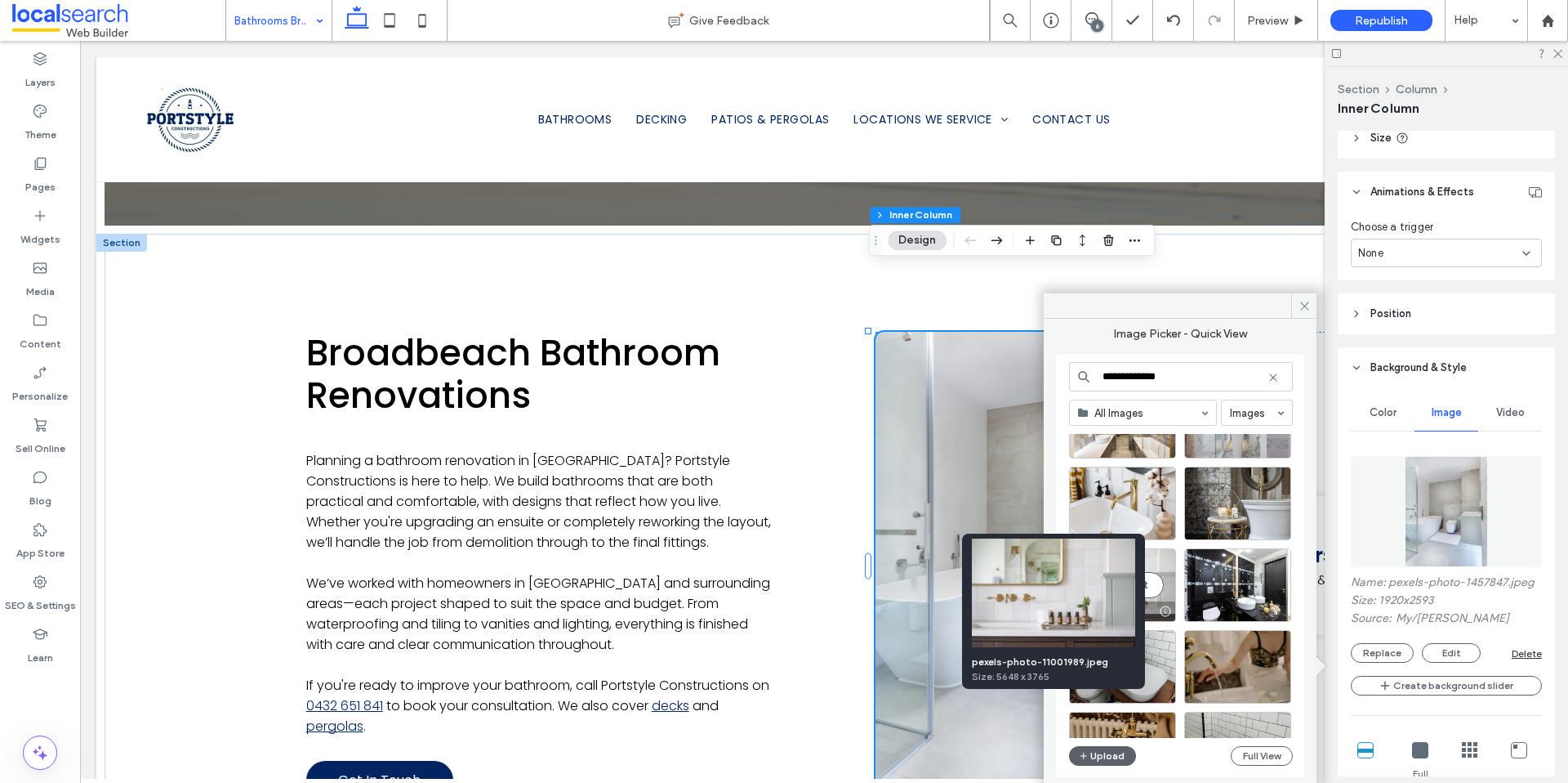
type input "**********"
click at [1163, 612] on div at bounding box center [1165, 612] width 21 height 13
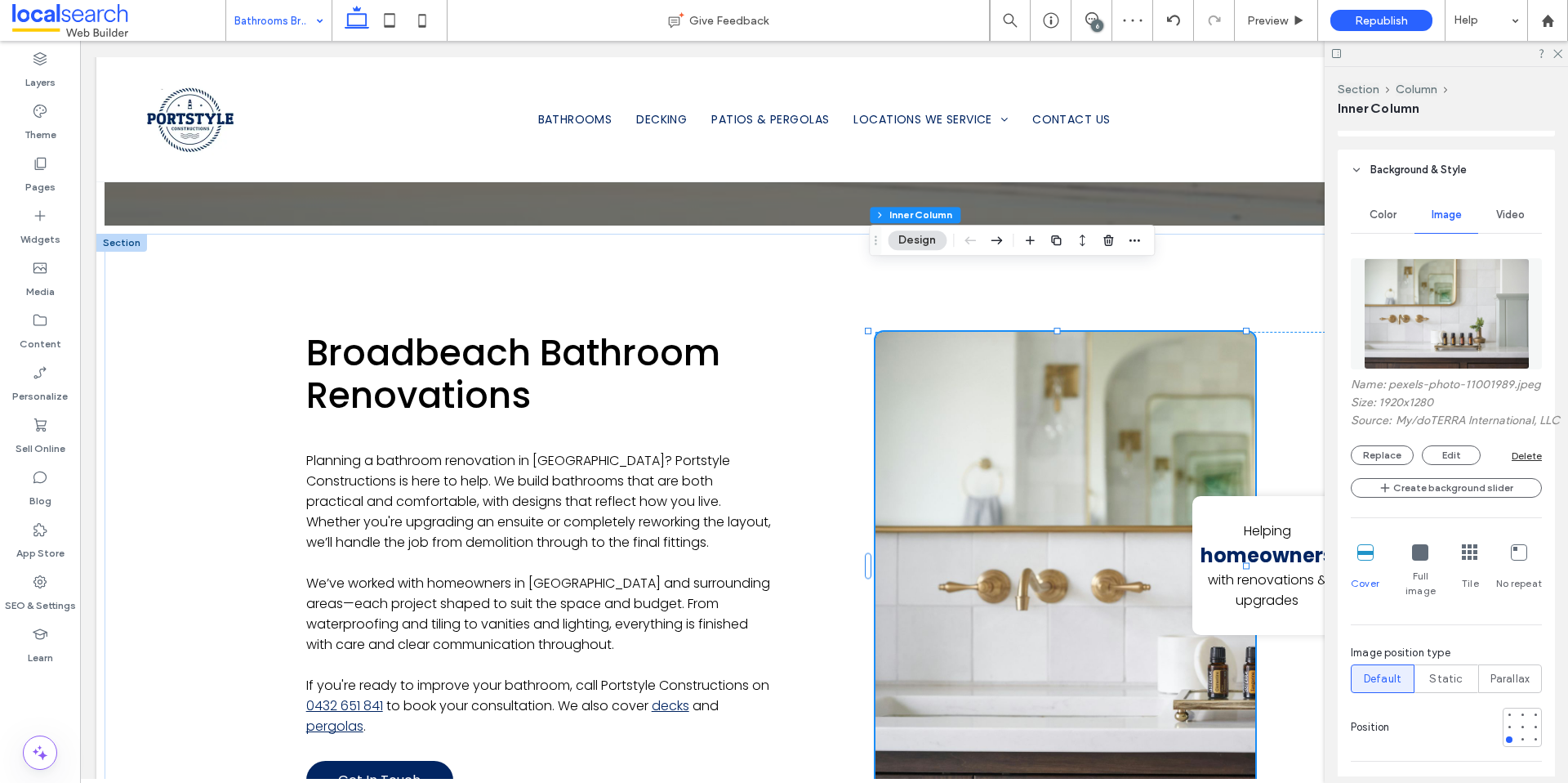
scroll to position [1078, 0]
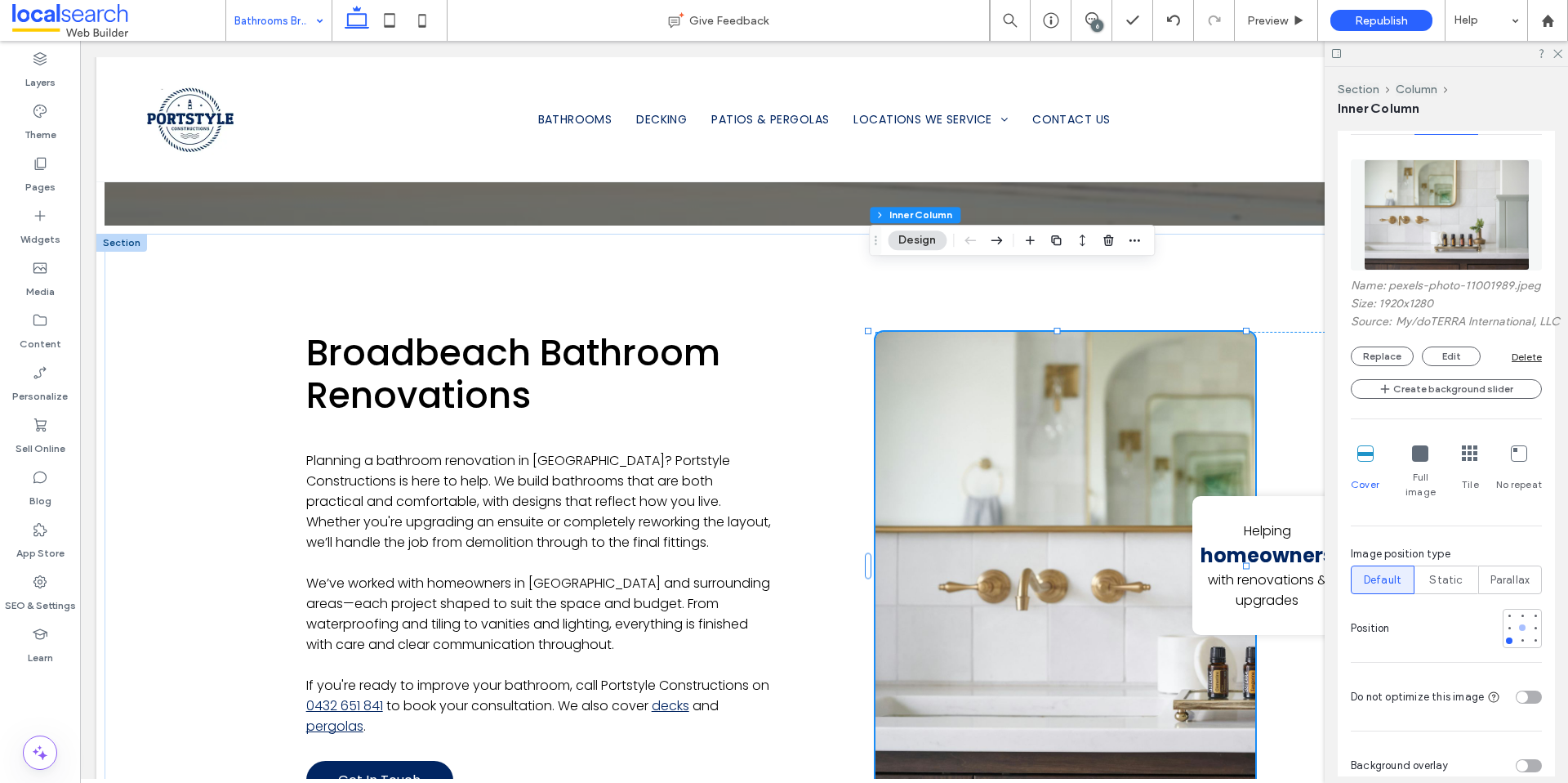
click at [1516, 622] on div at bounding box center [1522, 627] width 12 height 12
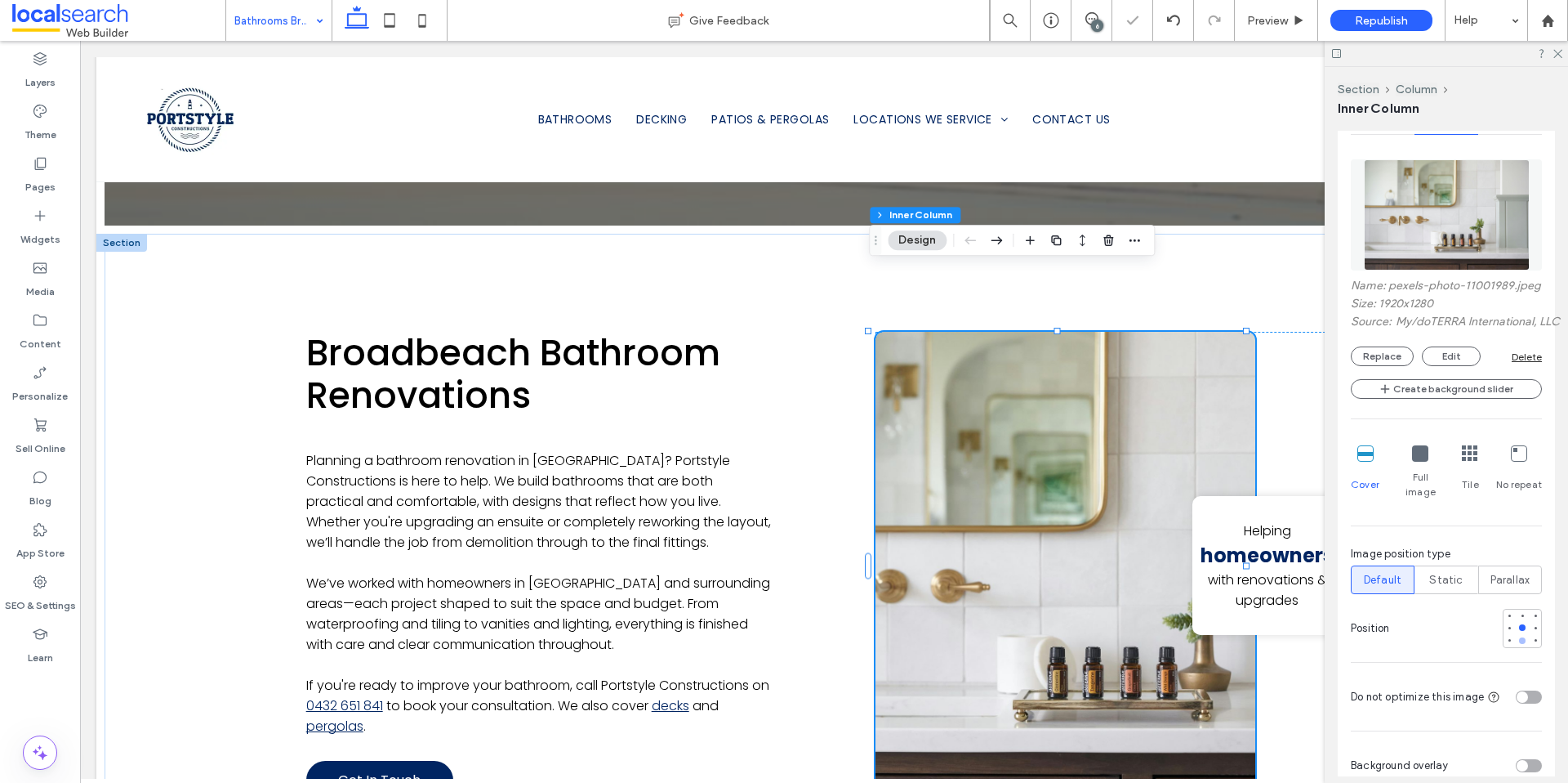
click at [1519, 638] on div at bounding box center [1522, 641] width 7 height 7
click at [1530, 641] on div at bounding box center [1536, 641] width 12 height 12
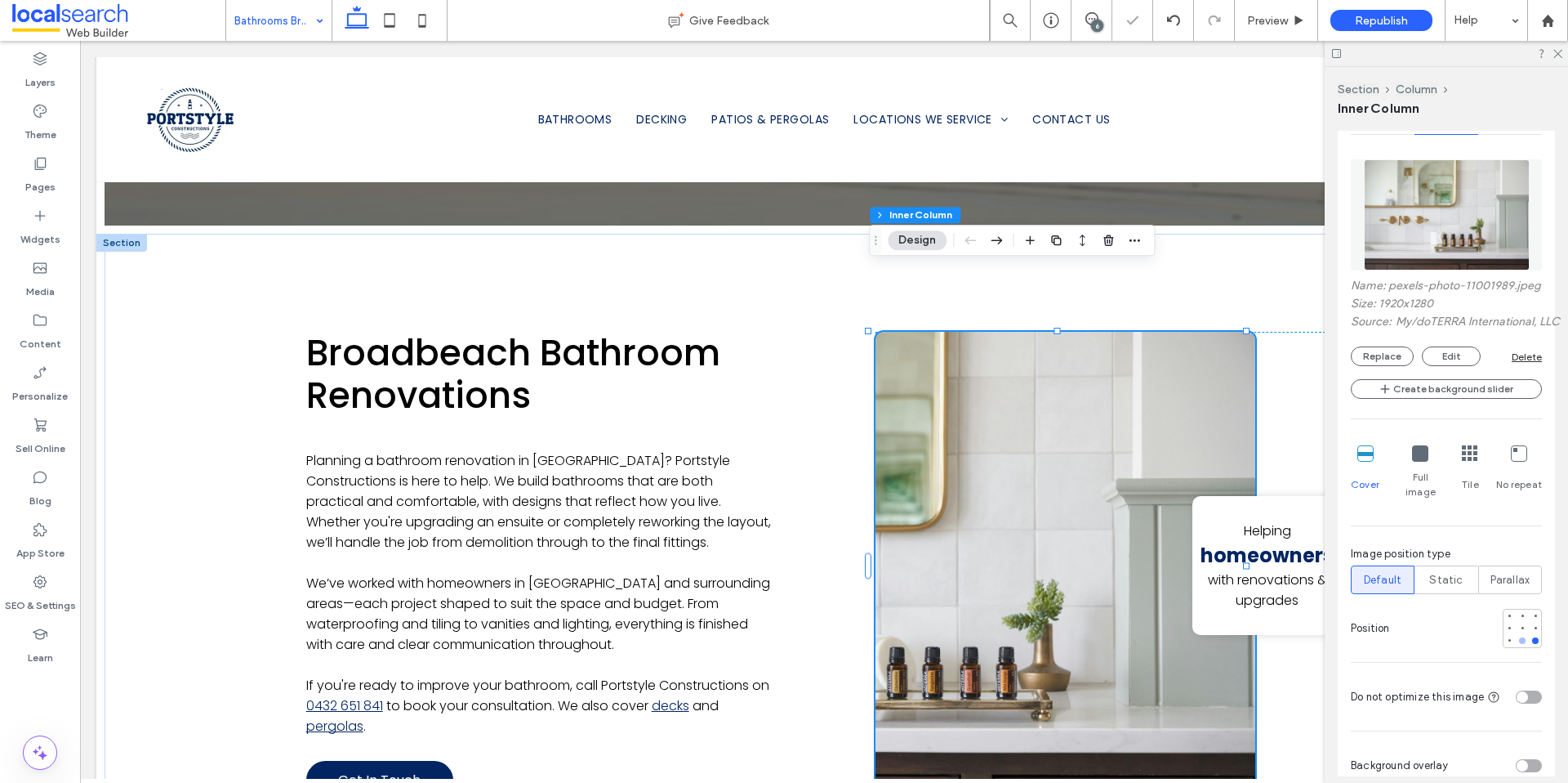
click at [1519, 637] on div at bounding box center [1522, 641] width 7 height 7
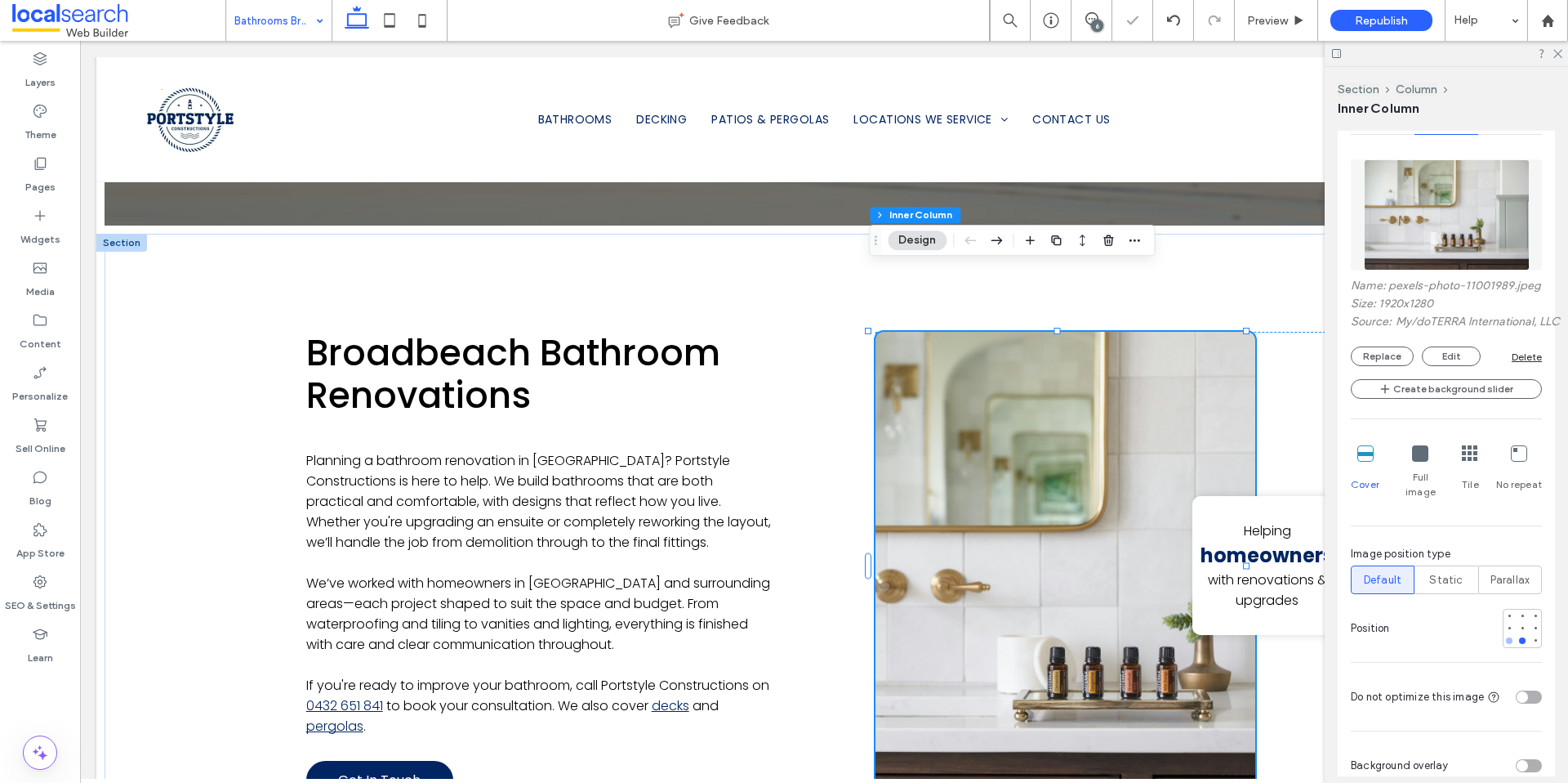
click at [1506, 639] on div at bounding box center [1510, 641] width 7 height 7
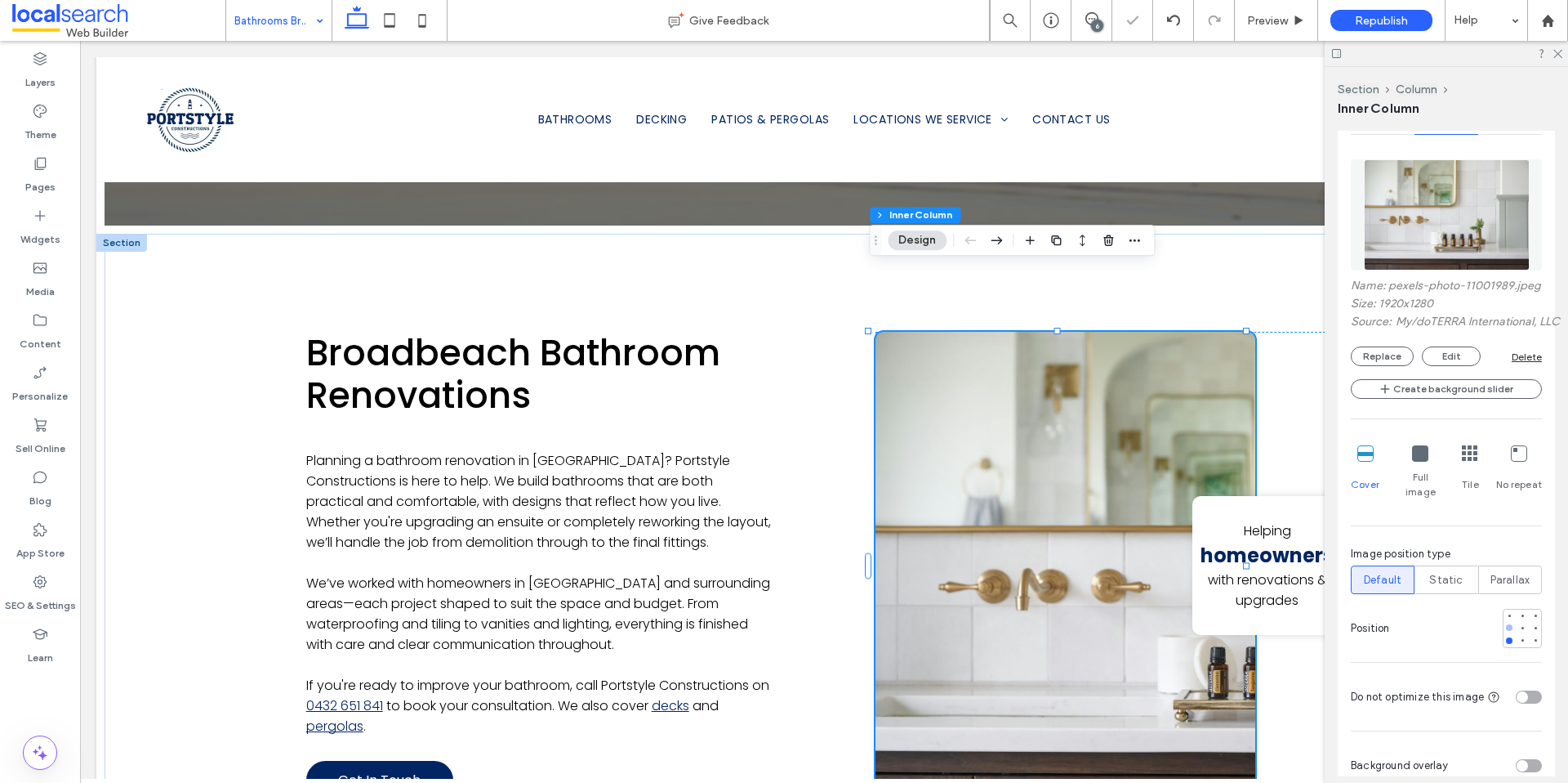
click at [1504, 624] on div at bounding box center [1510, 627] width 12 height 12
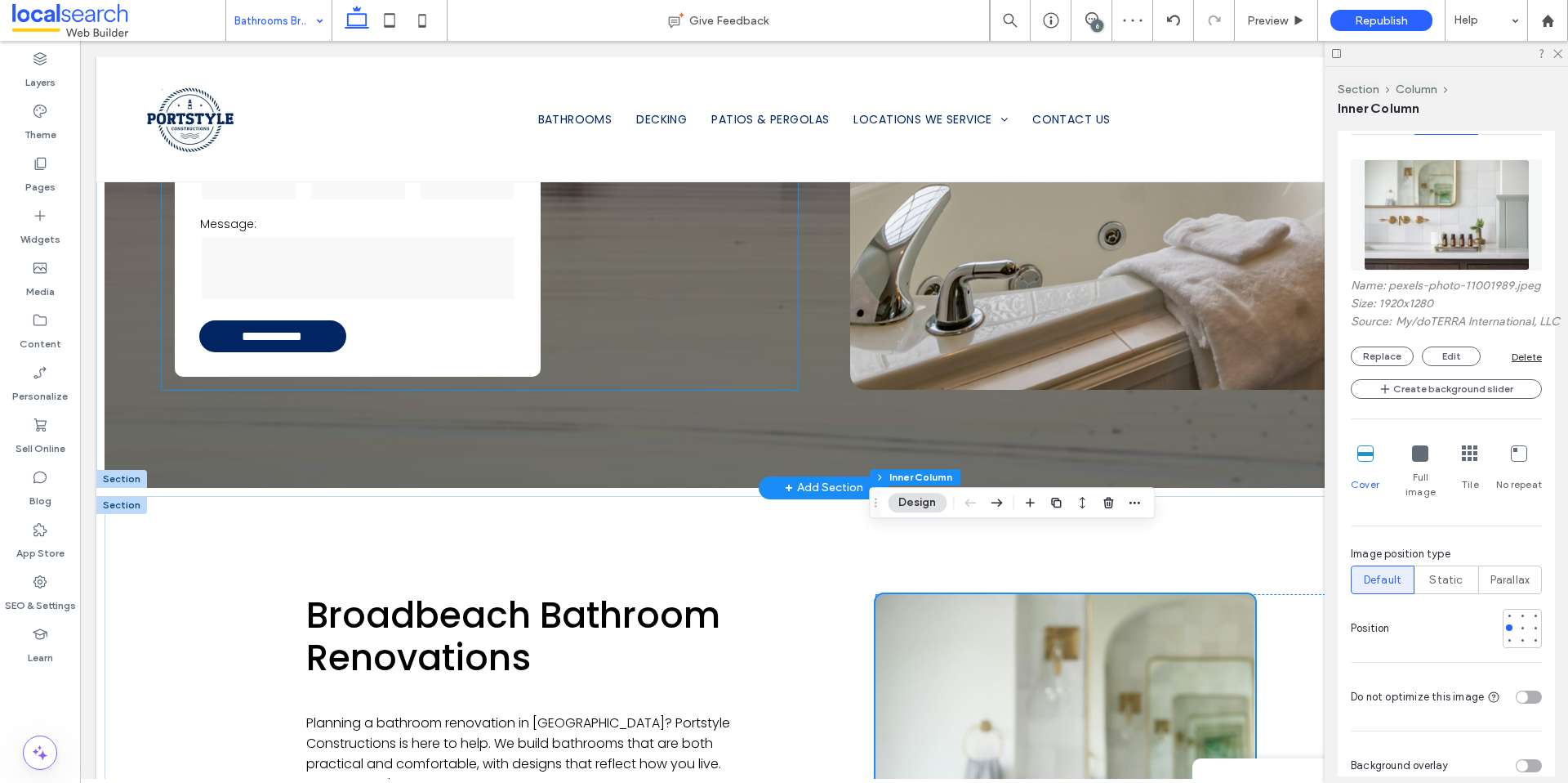
scroll to position [0, 0]
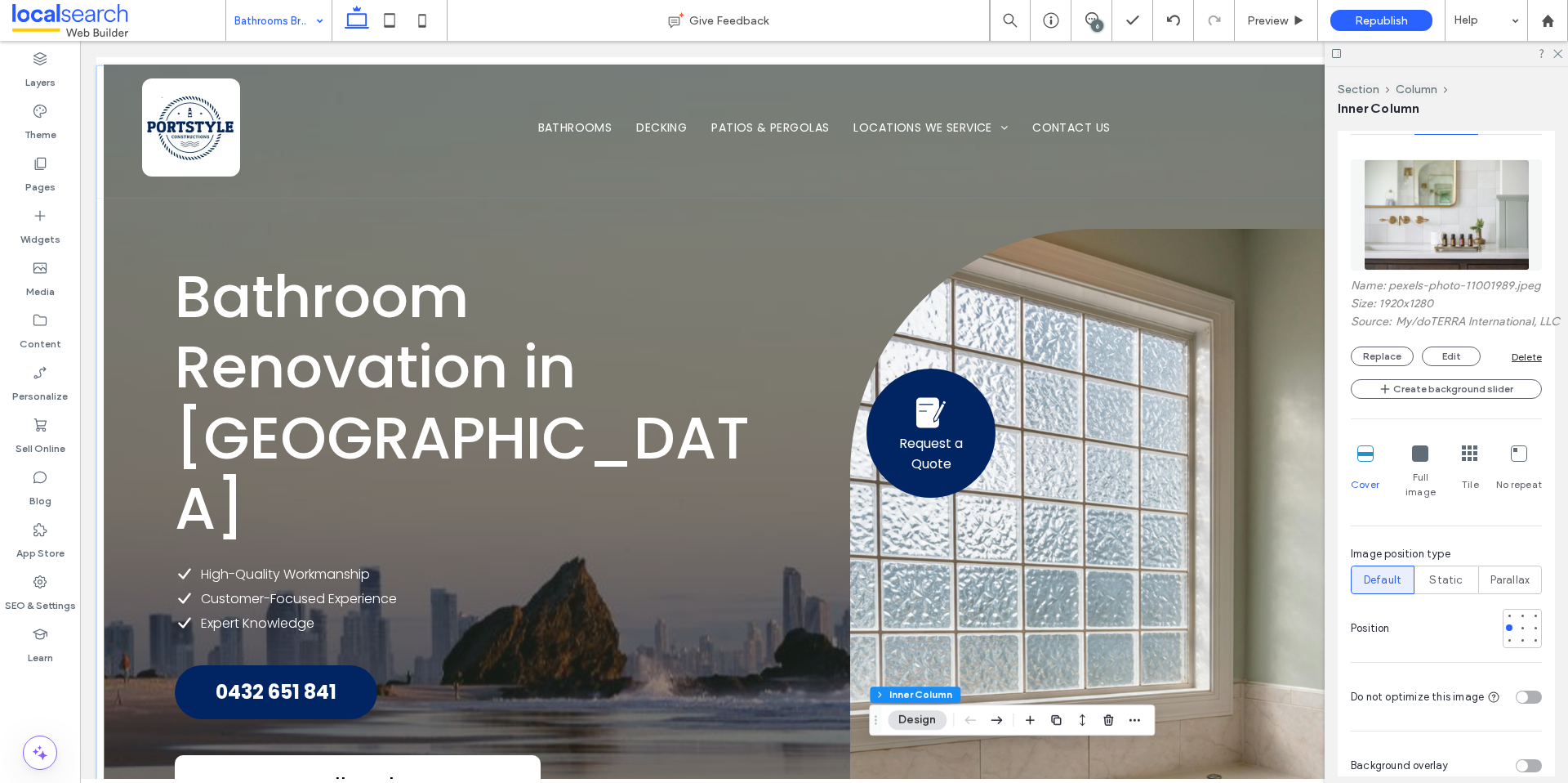
click at [148, 223] on div "**********" at bounding box center [824, 612] width 1439 height 1094
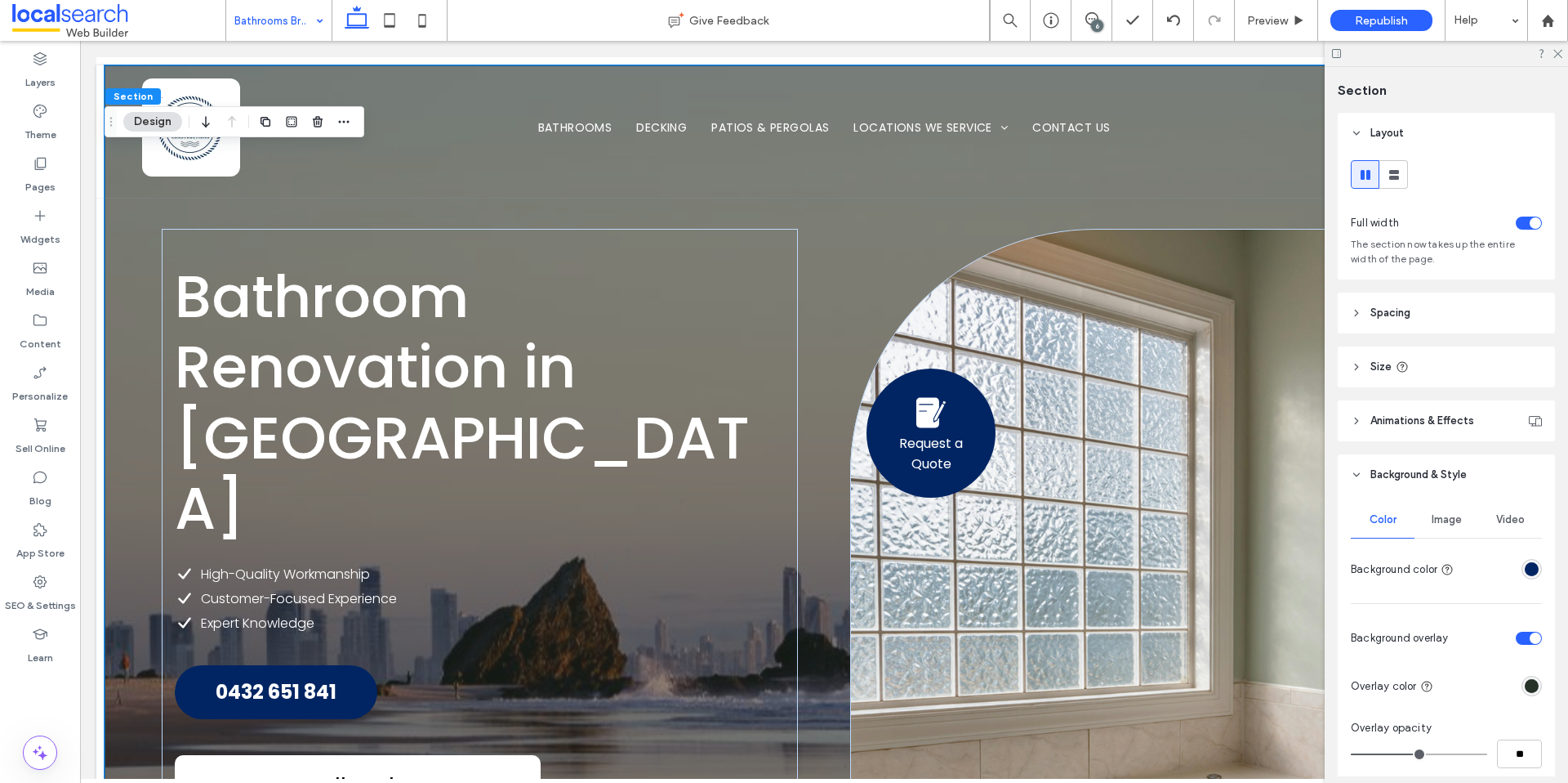
click at [1448, 522] on span "Image" at bounding box center [1447, 520] width 30 height 13
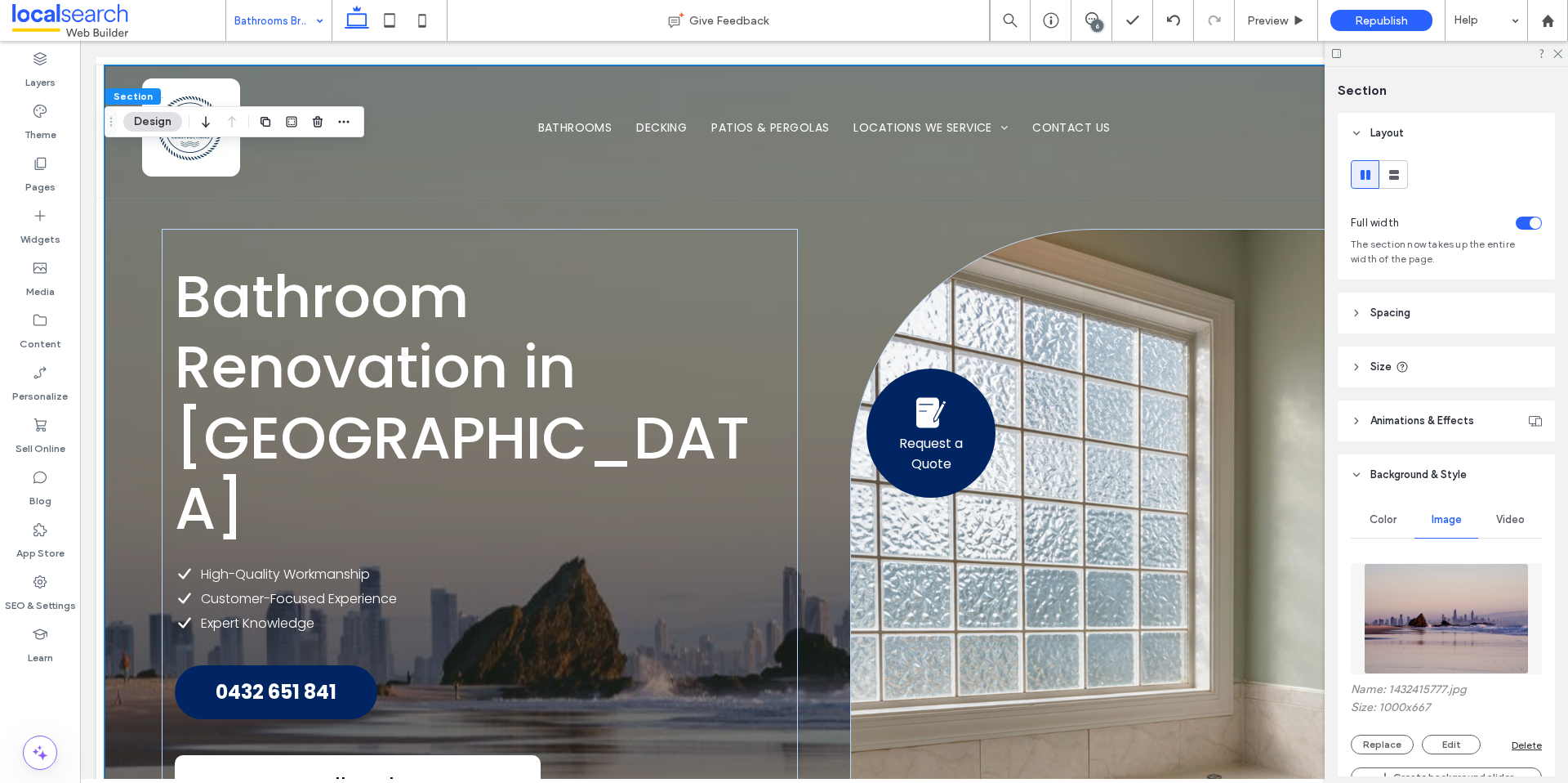
scroll to position [125, 0]
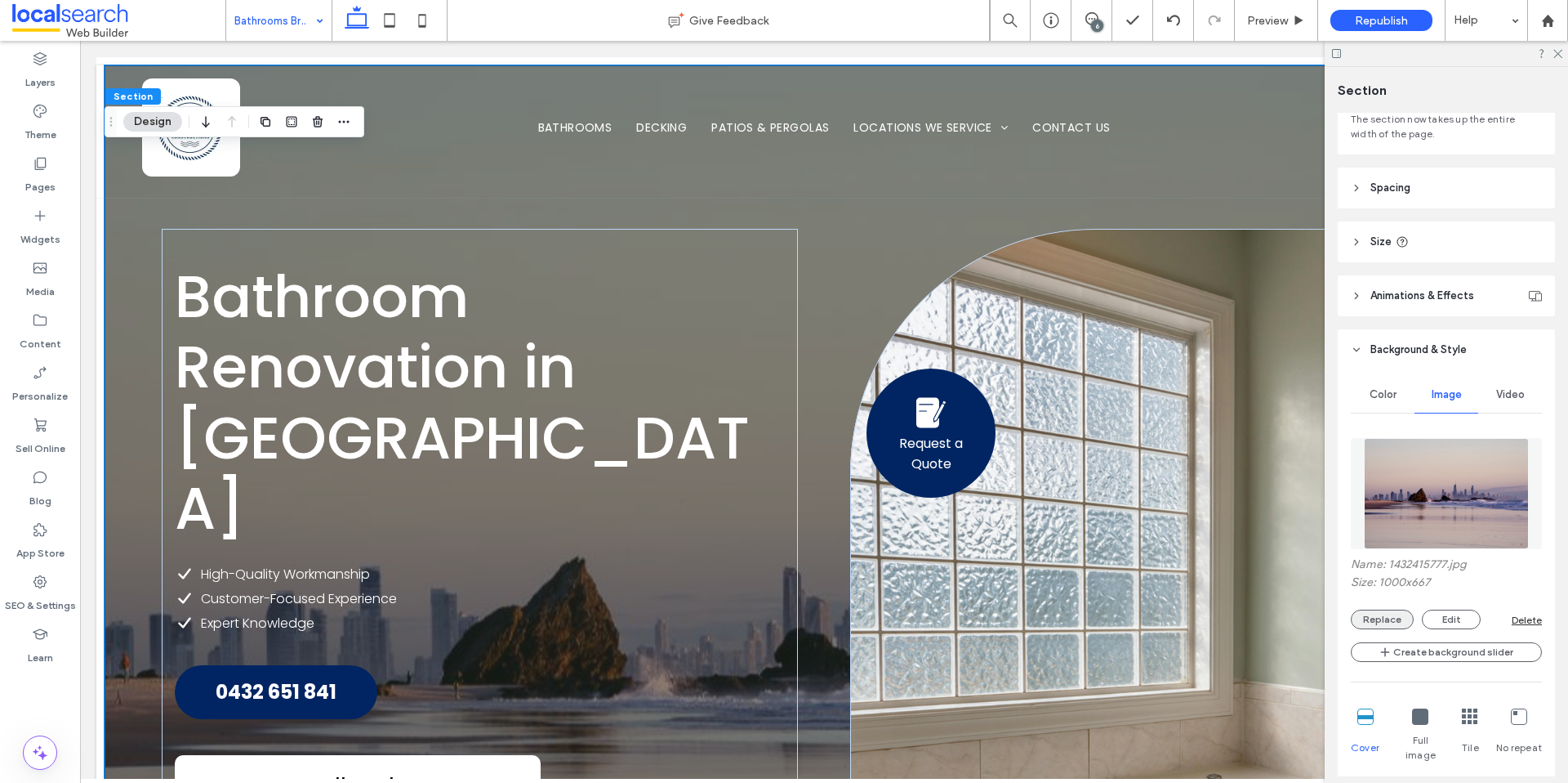
click at [1382, 625] on button "Replace" at bounding box center [1383, 619] width 63 height 20
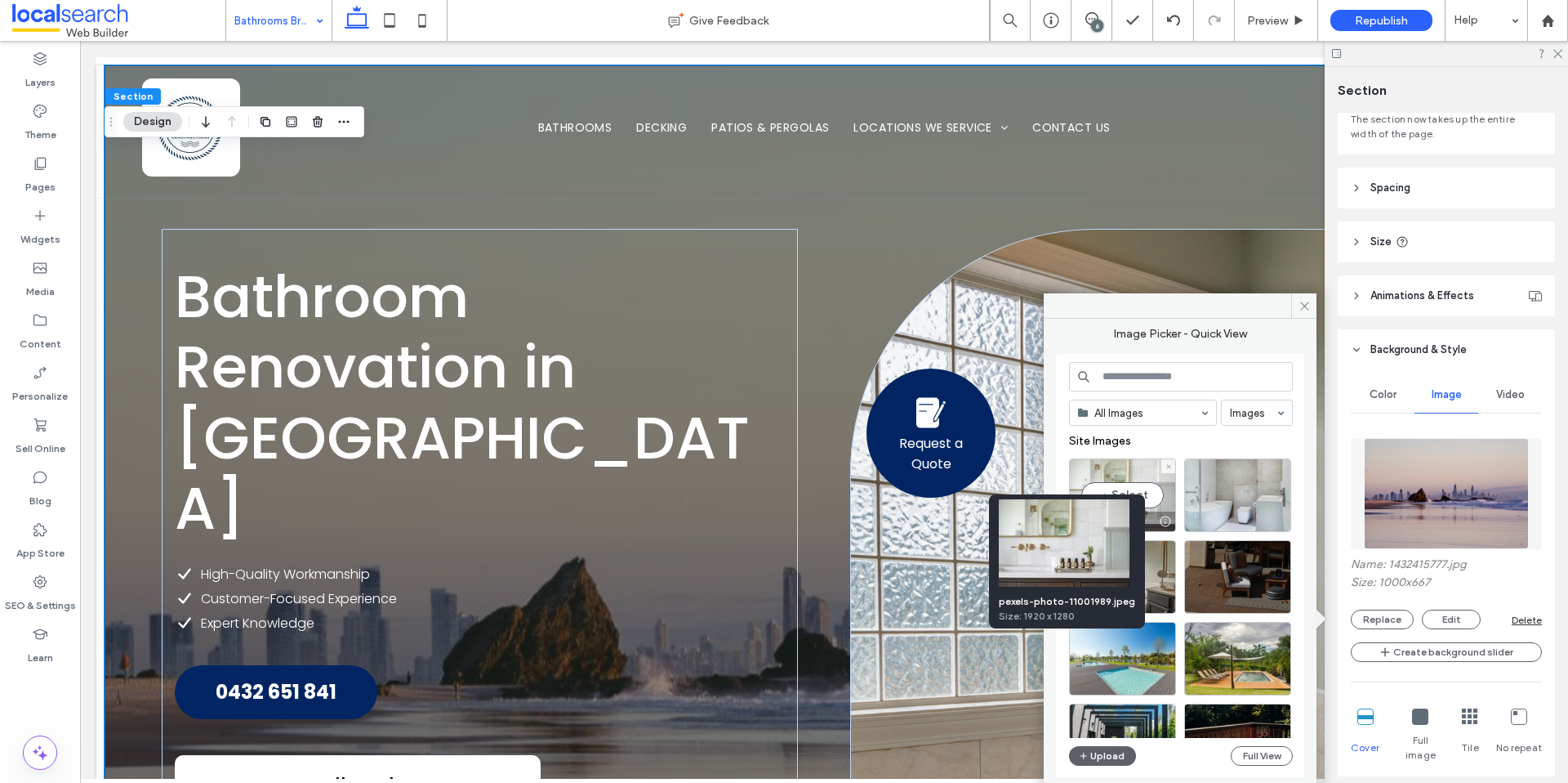
click at [1169, 523] on div at bounding box center [1165, 522] width 21 height 13
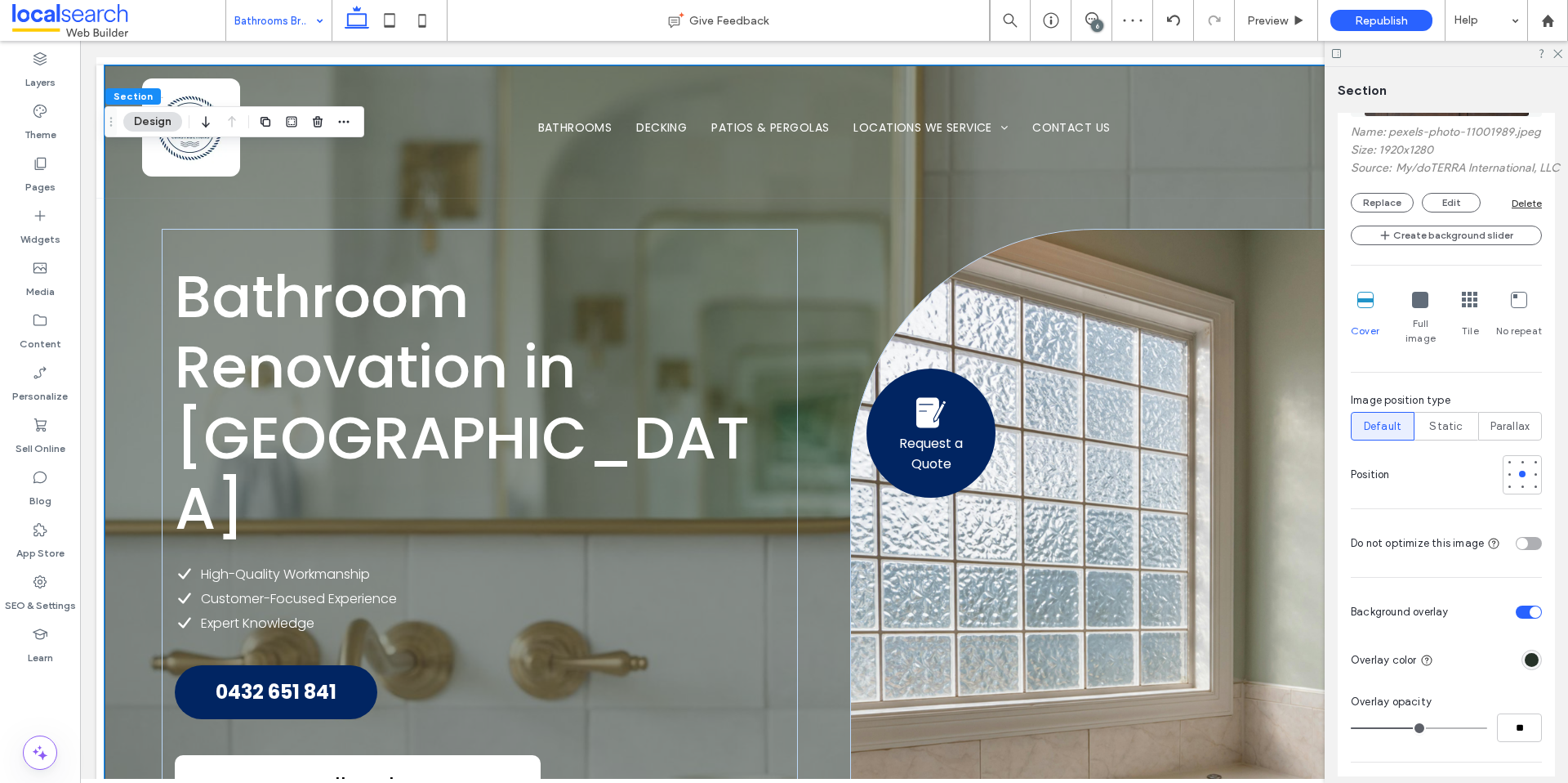
scroll to position [558, 0]
click at [1506, 470] on div at bounding box center [1510, 473] width 7 height 7
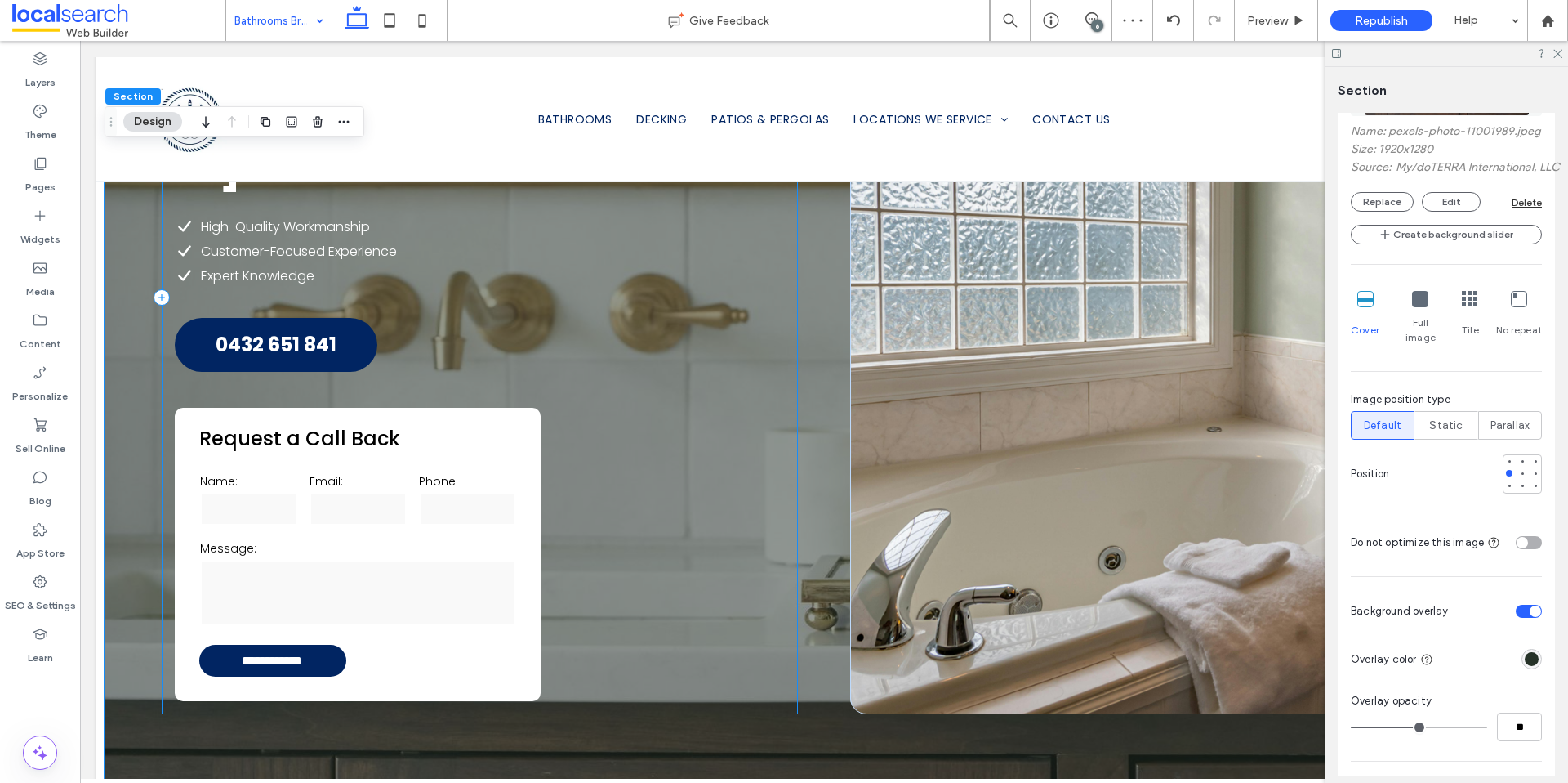
scroll to position [350, 0]
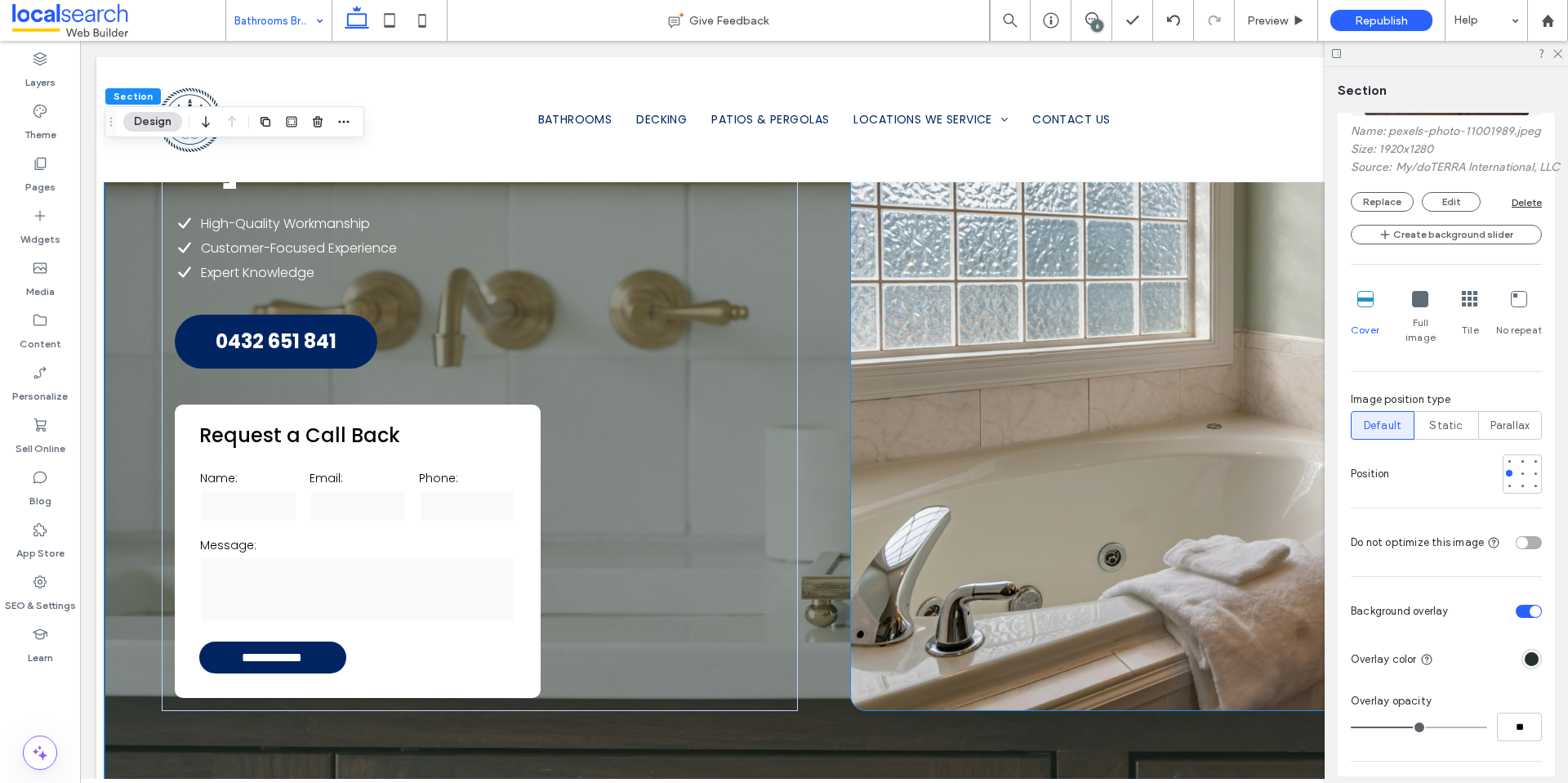
click at [946, 600] on div "Request a Quote" at bounding box center [1168, 295] width 636 height 833
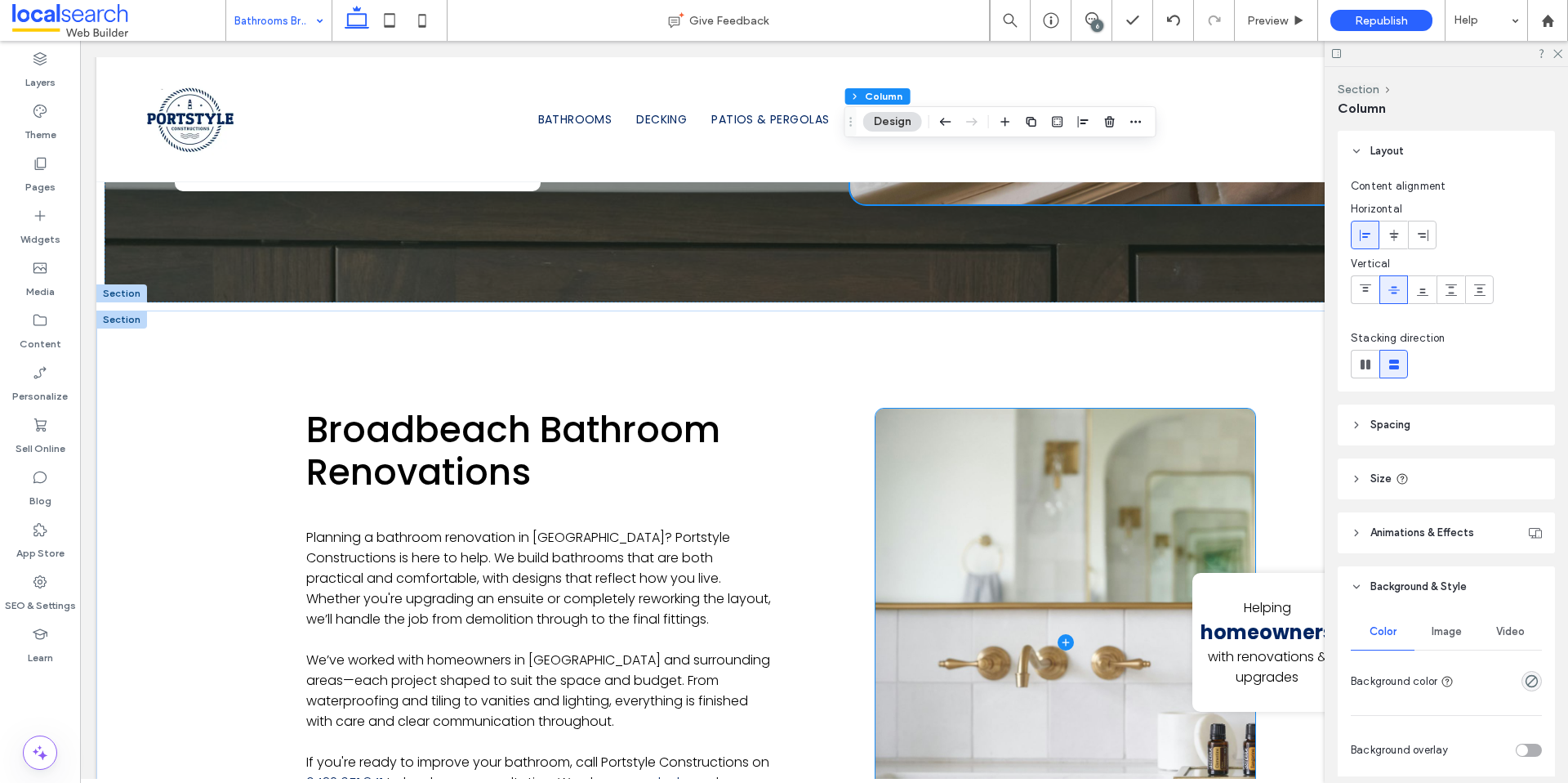
scroll to position [1033, 0]
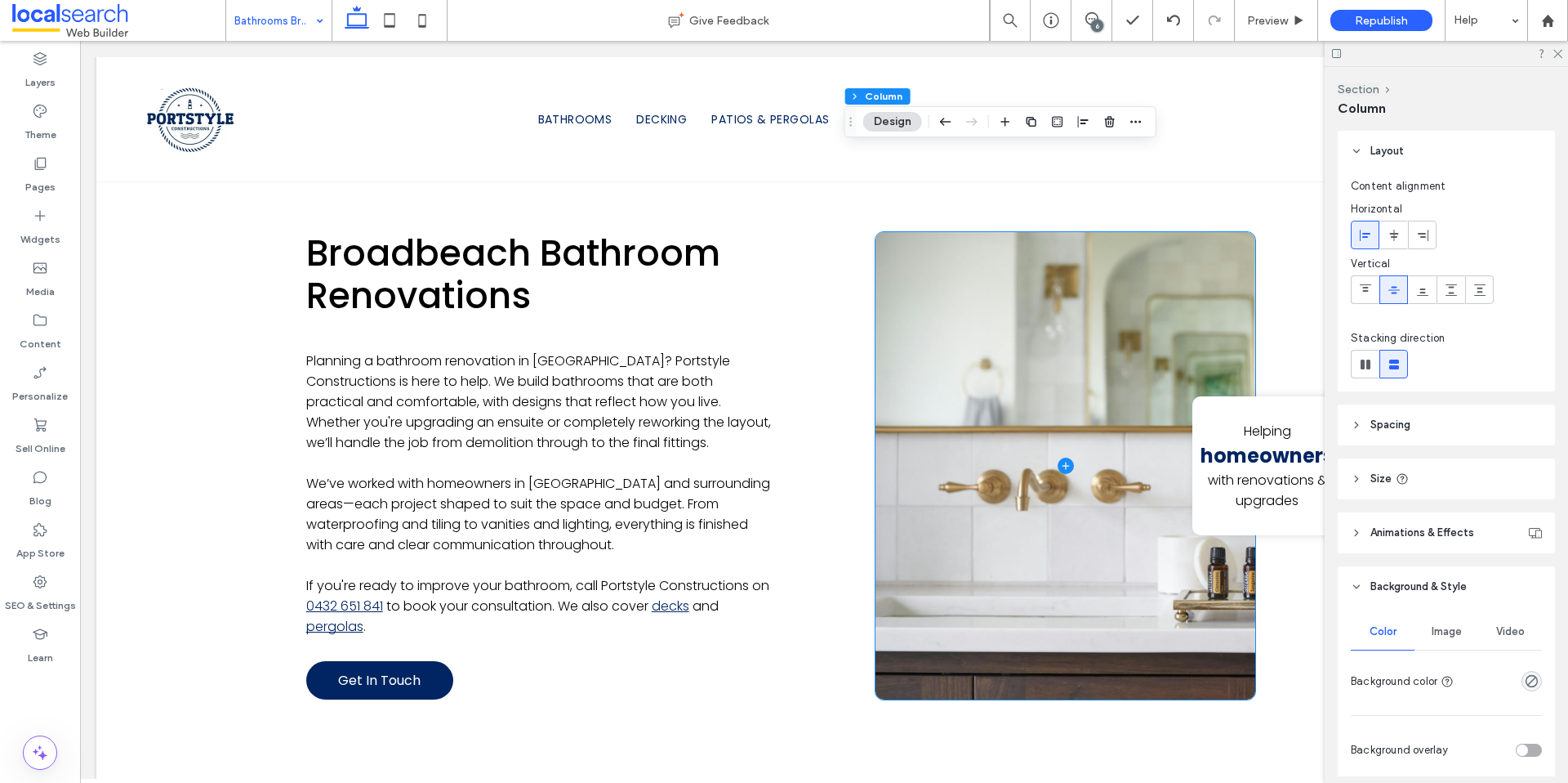
click at [962, 585] on span at bounding box center [1066, 466] width 380 height 468
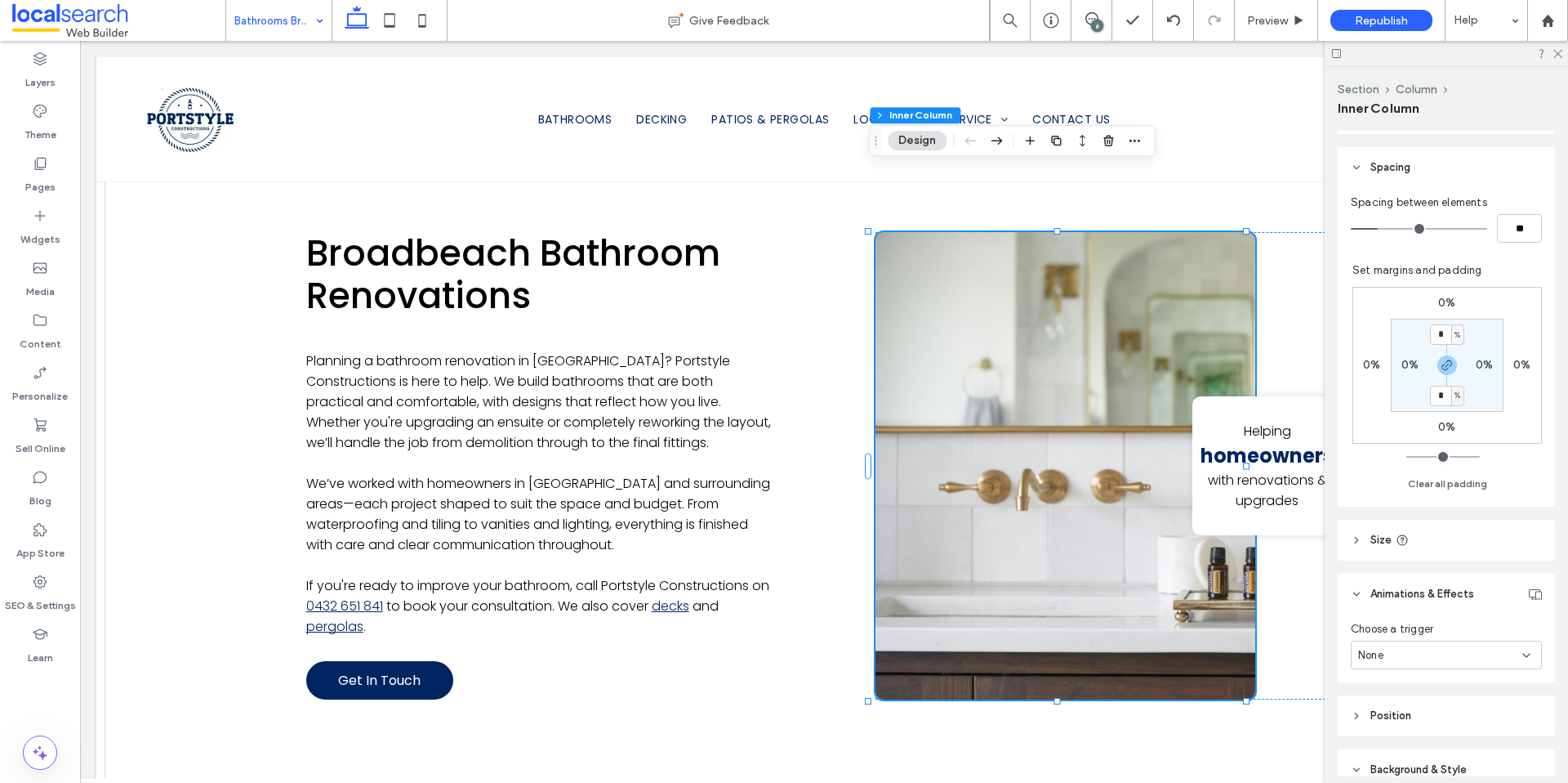
scroll to position [457, 0]
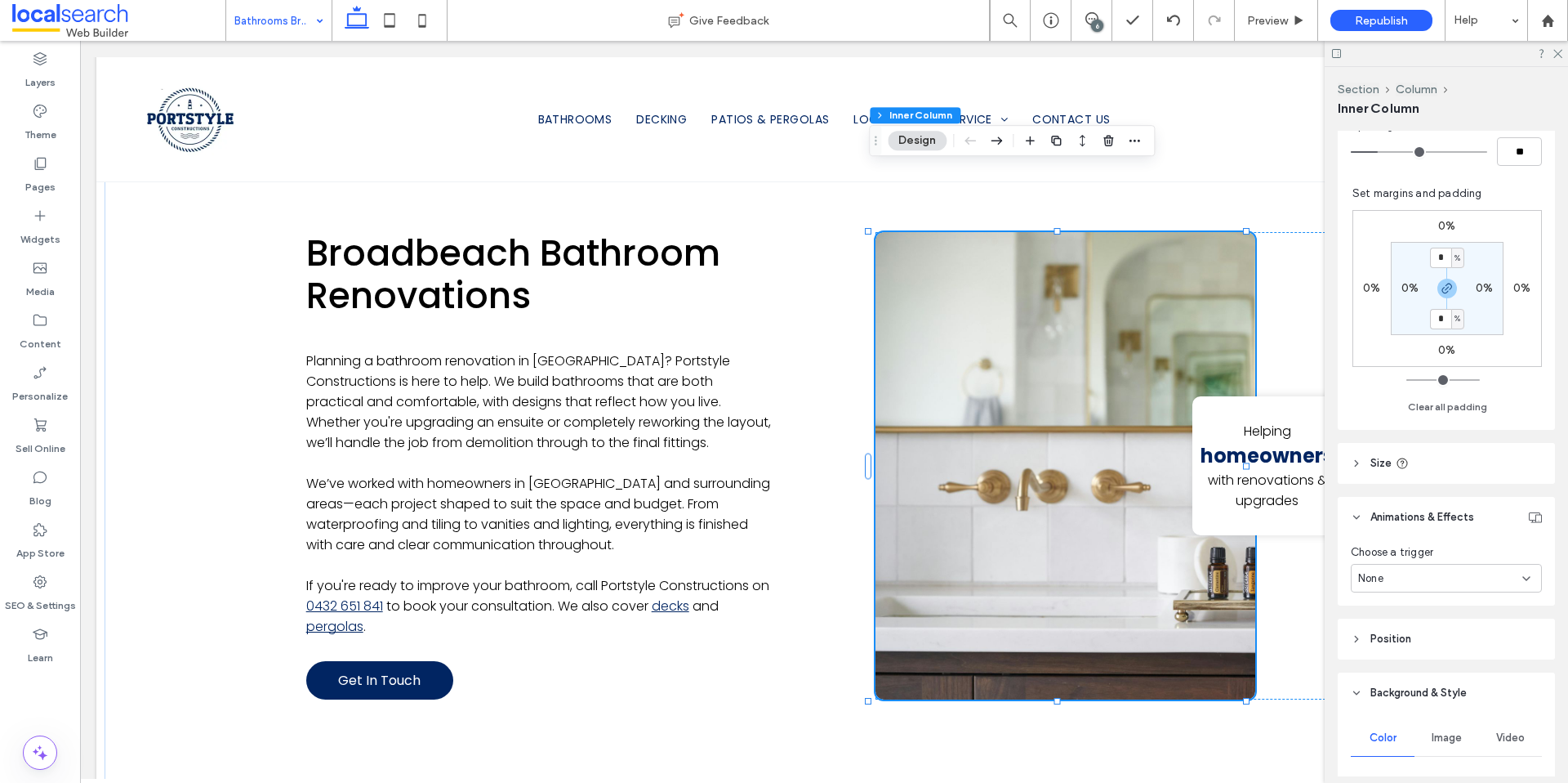
click at [1434, 743] on span "Image" at bounding box center [1447, 738] width 30 height 13
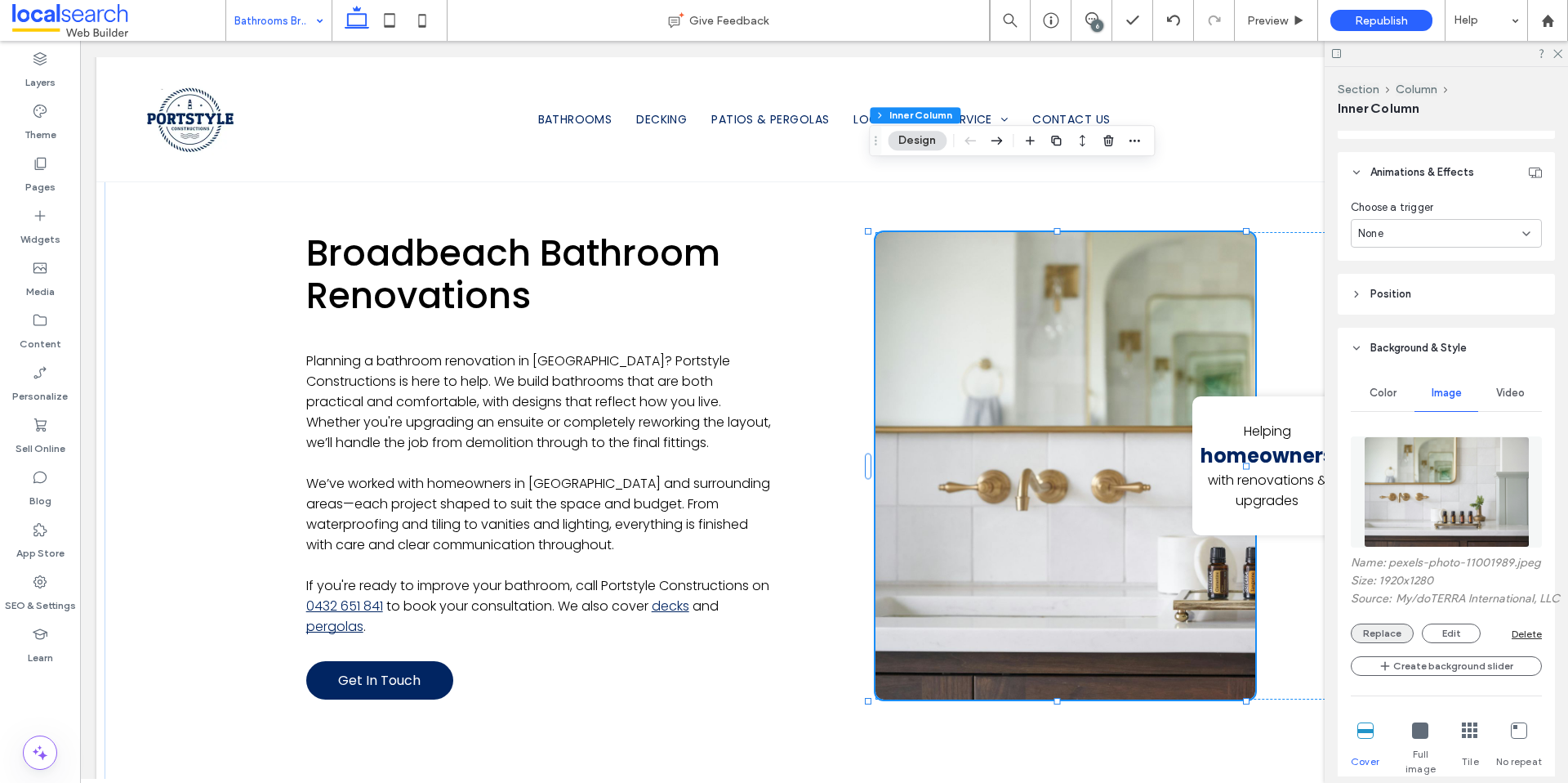
click at [1383, 643] on button "Replace" at bounding box center [1383, 633] width 63 height 20
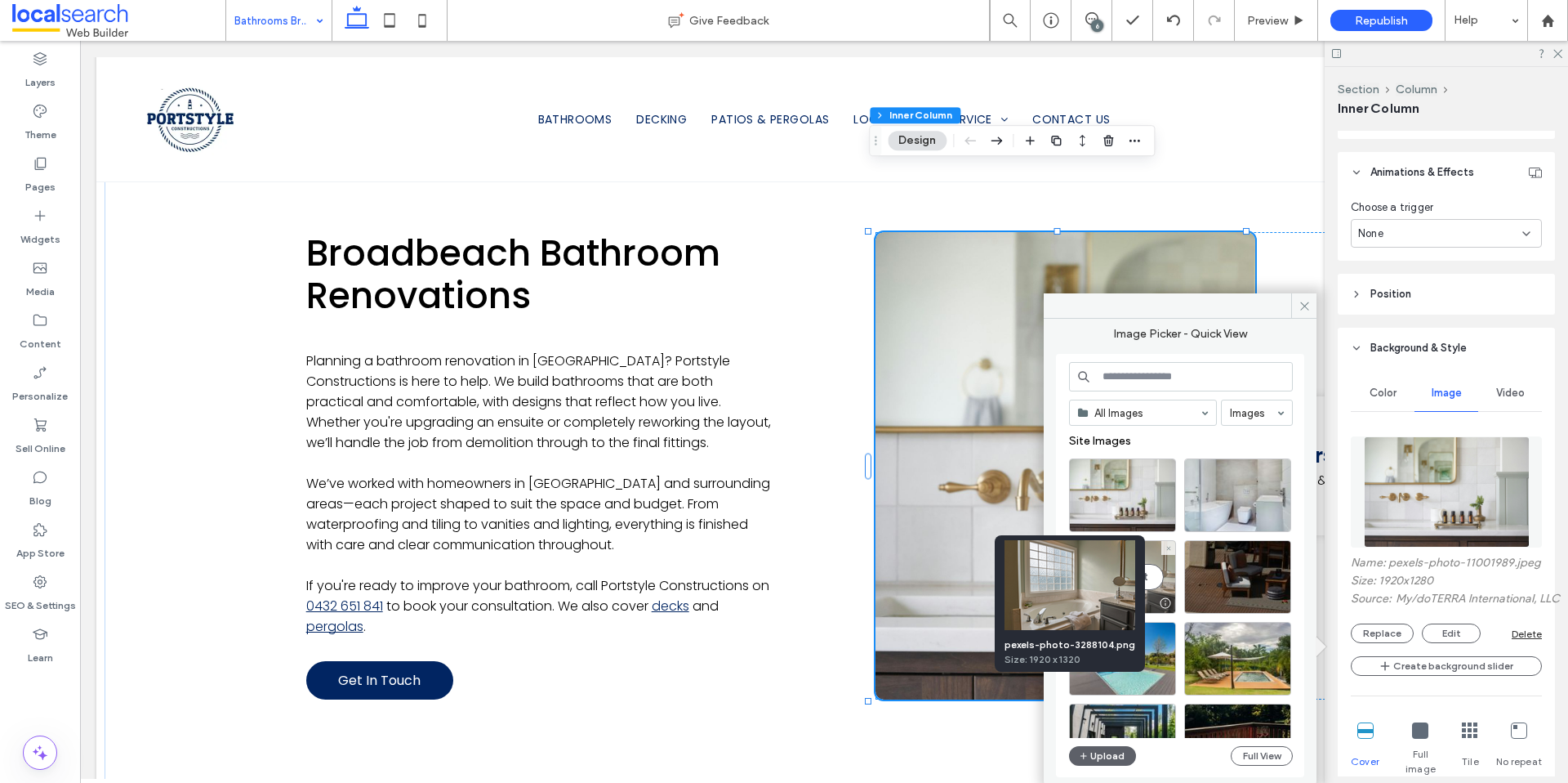
click at [1165, 605] on div at bounding box center [1165, 603] width 21 height 13
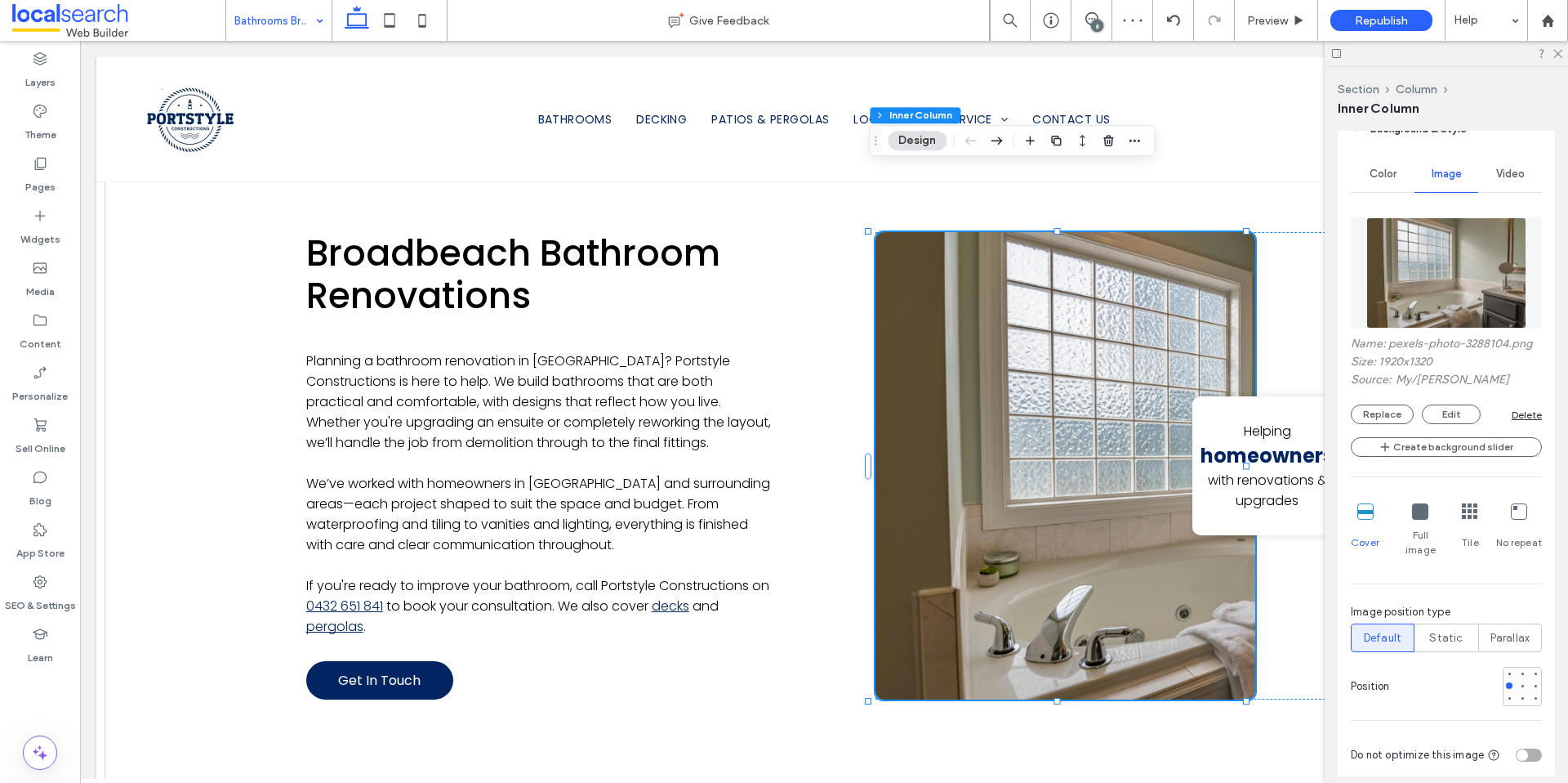
scroll to position [1047, 0]
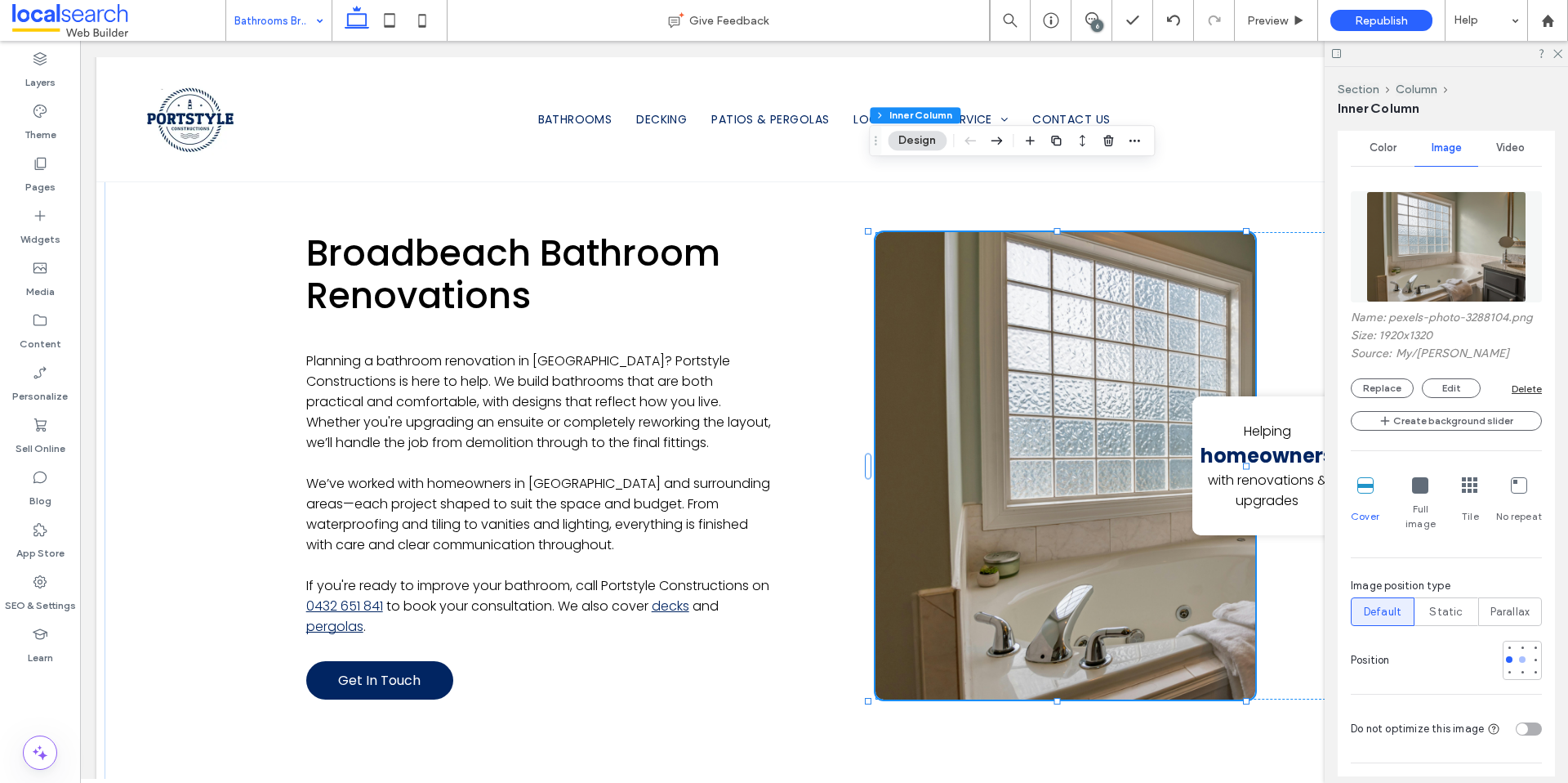
click at [1519, 656] on div at bounding box center [1522, 659] width 7 height 7
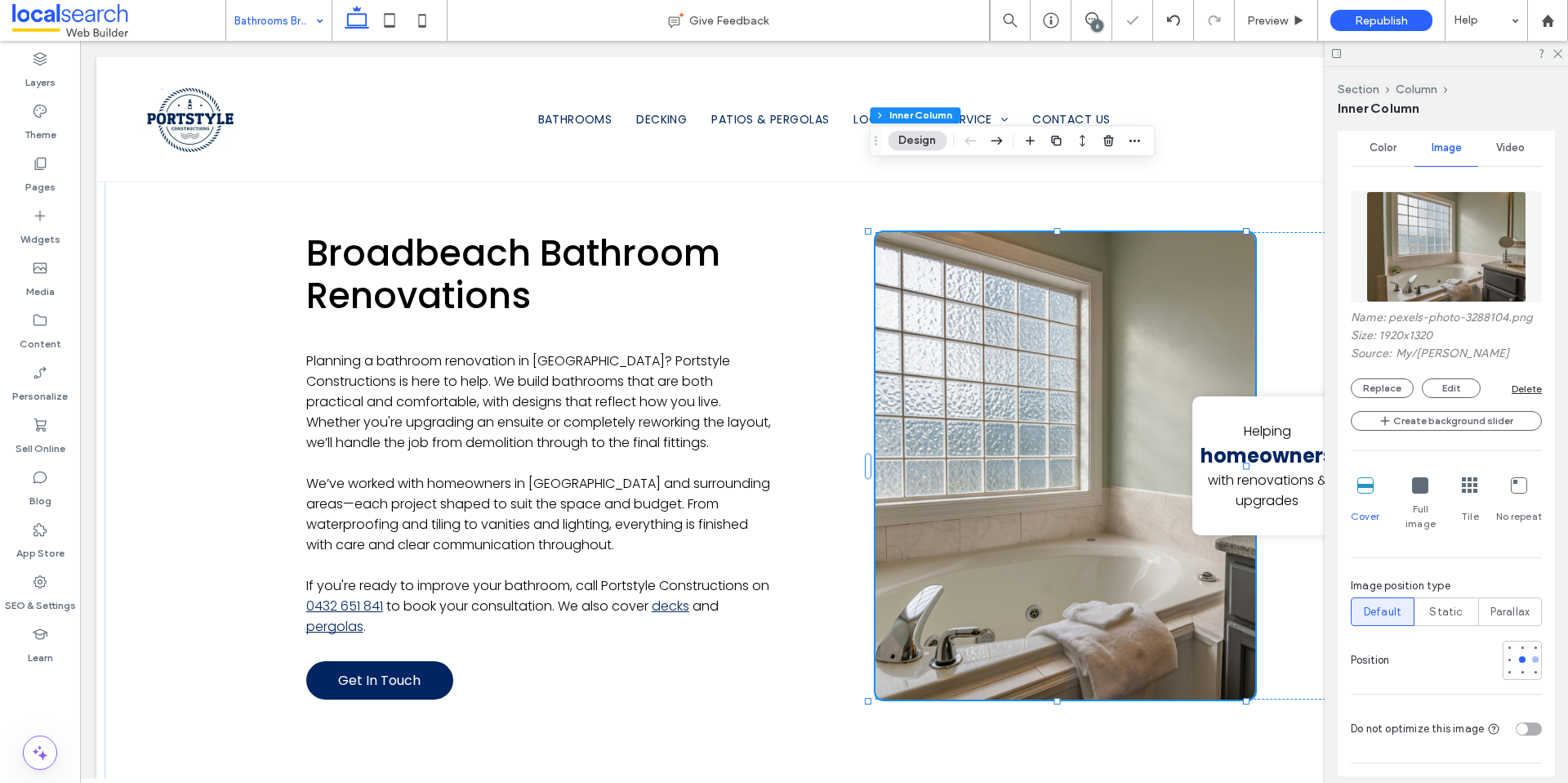
click at [1532, 656] on div at bounding box center [1536, 659] width 7 height 7
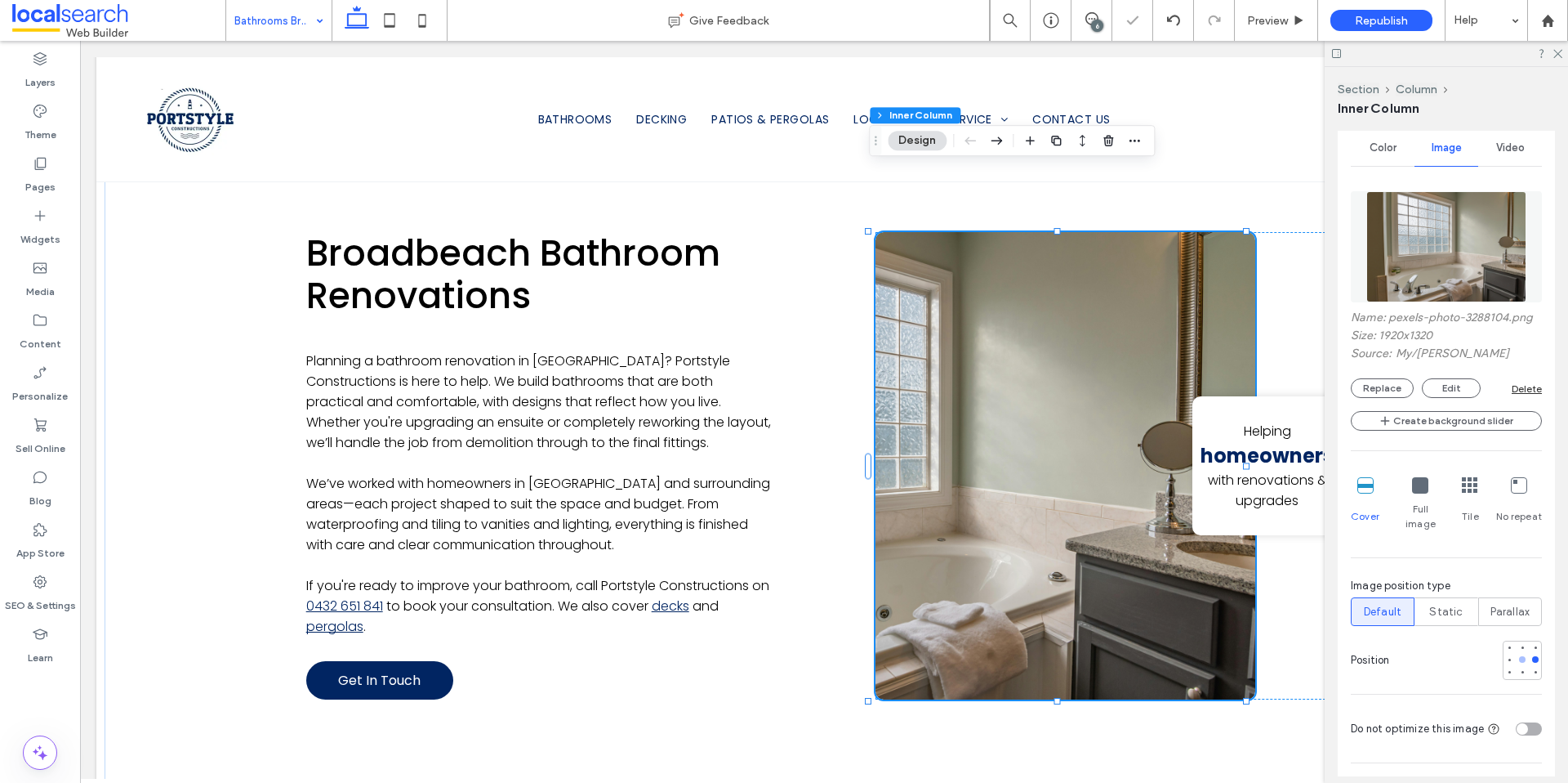
click at [1519, 656] on div at bounding box center [1522, 659] width 7 height 7
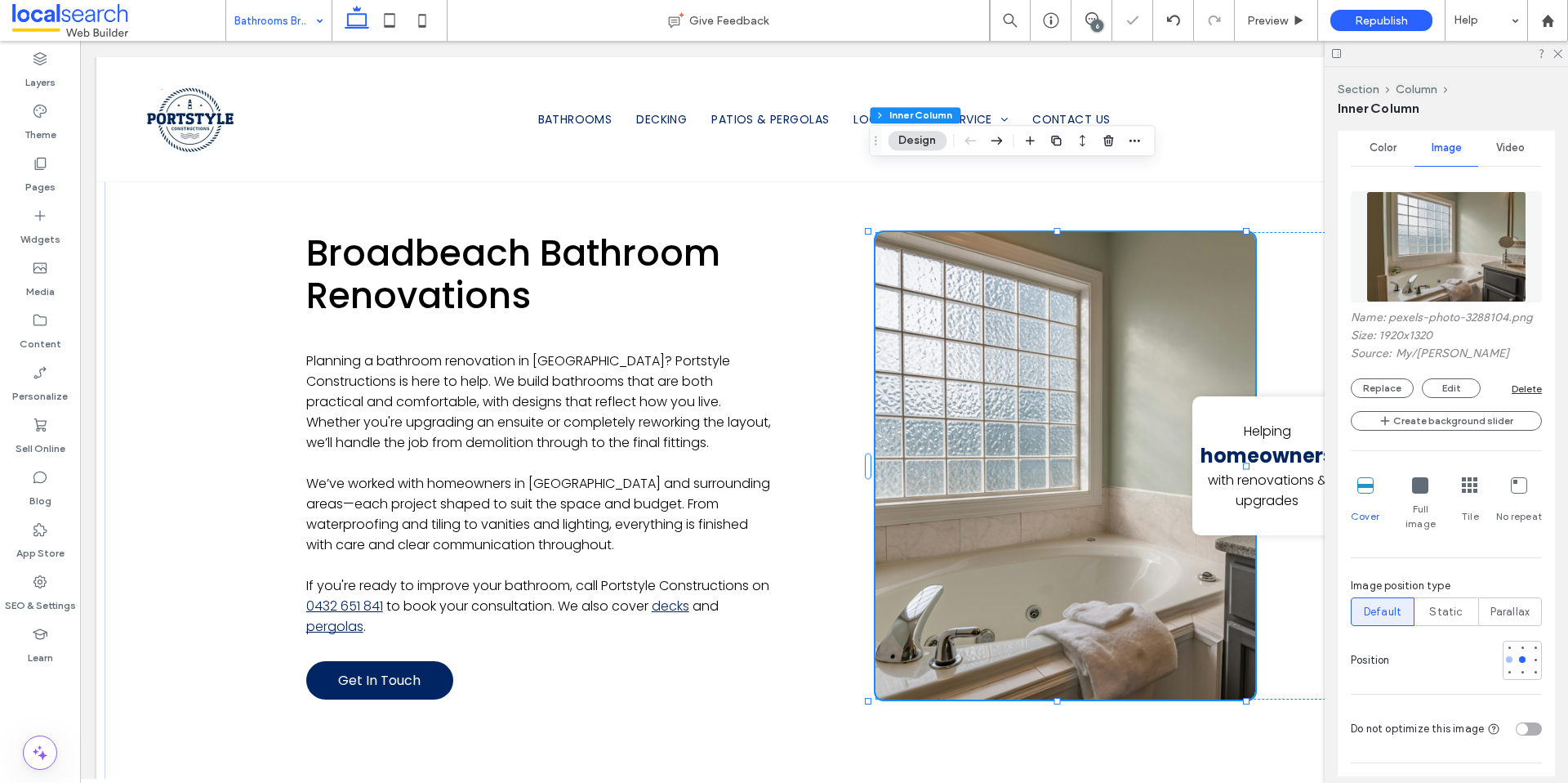
click at [1506, 656] on div at bounding box center [1510, 659] width 7 height 7
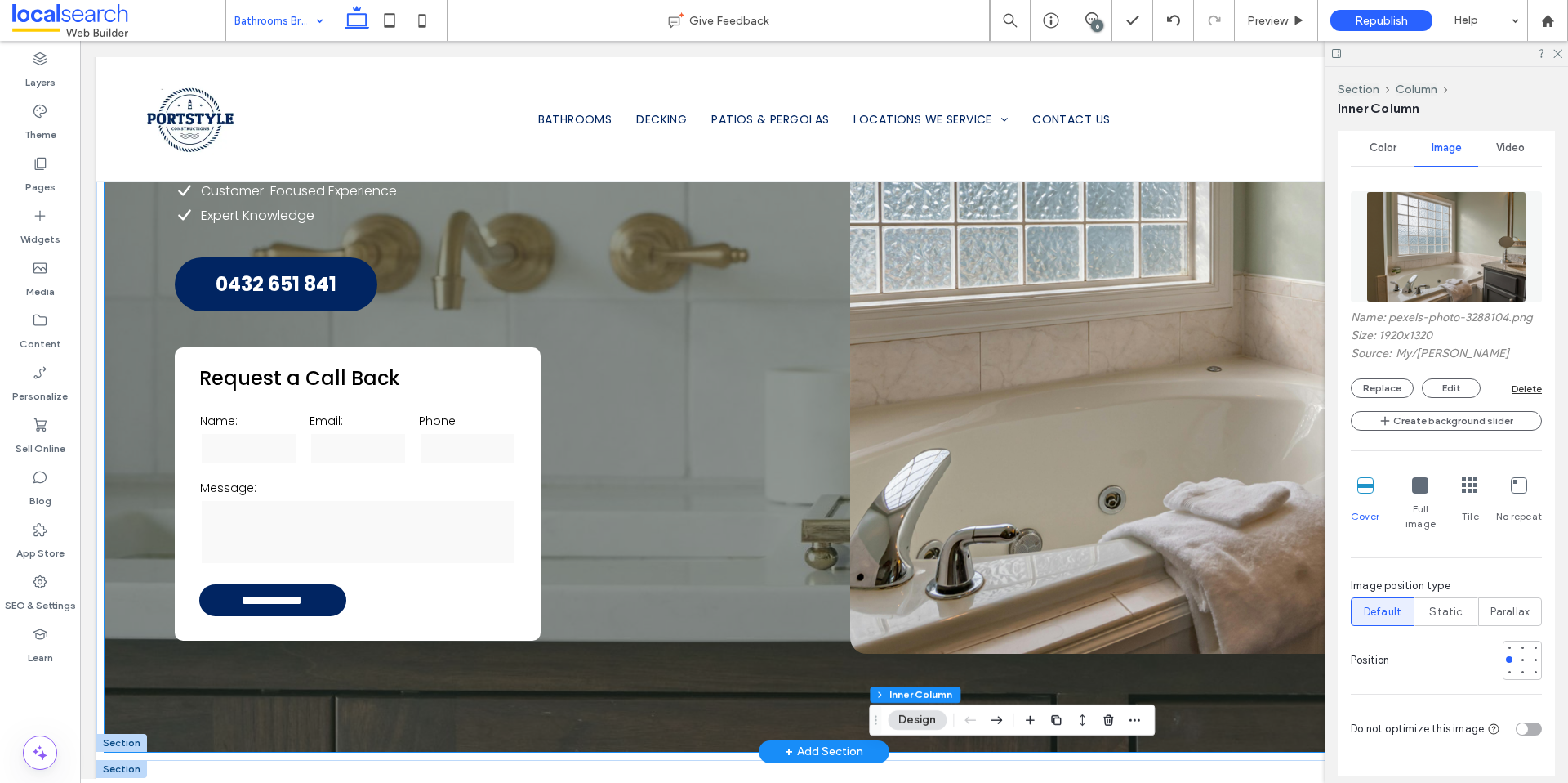
scroll to position [490, 0]
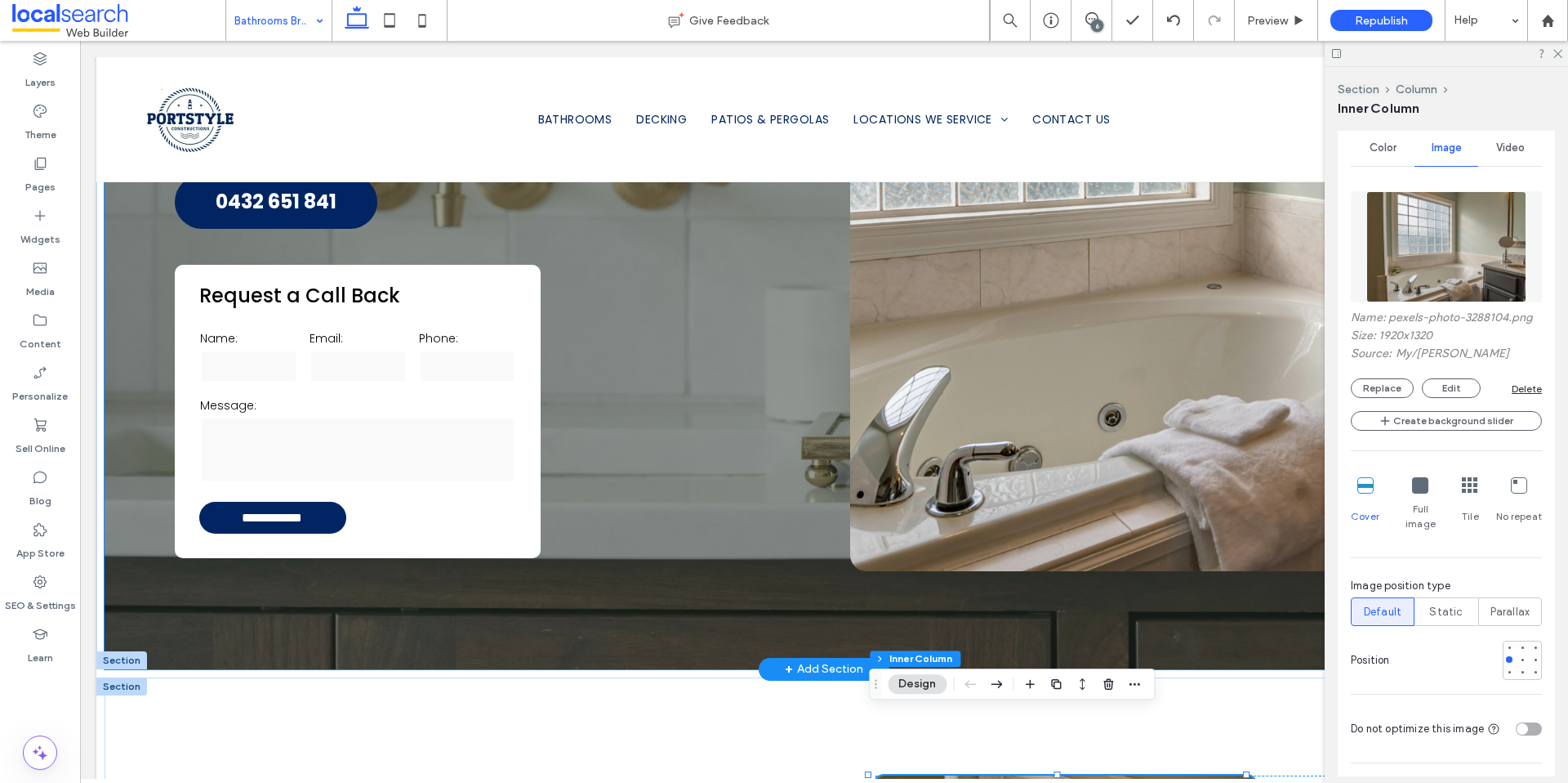
click at [158, 562] on div "**********" at bounding box center [824, 121] width 1439 height 1094
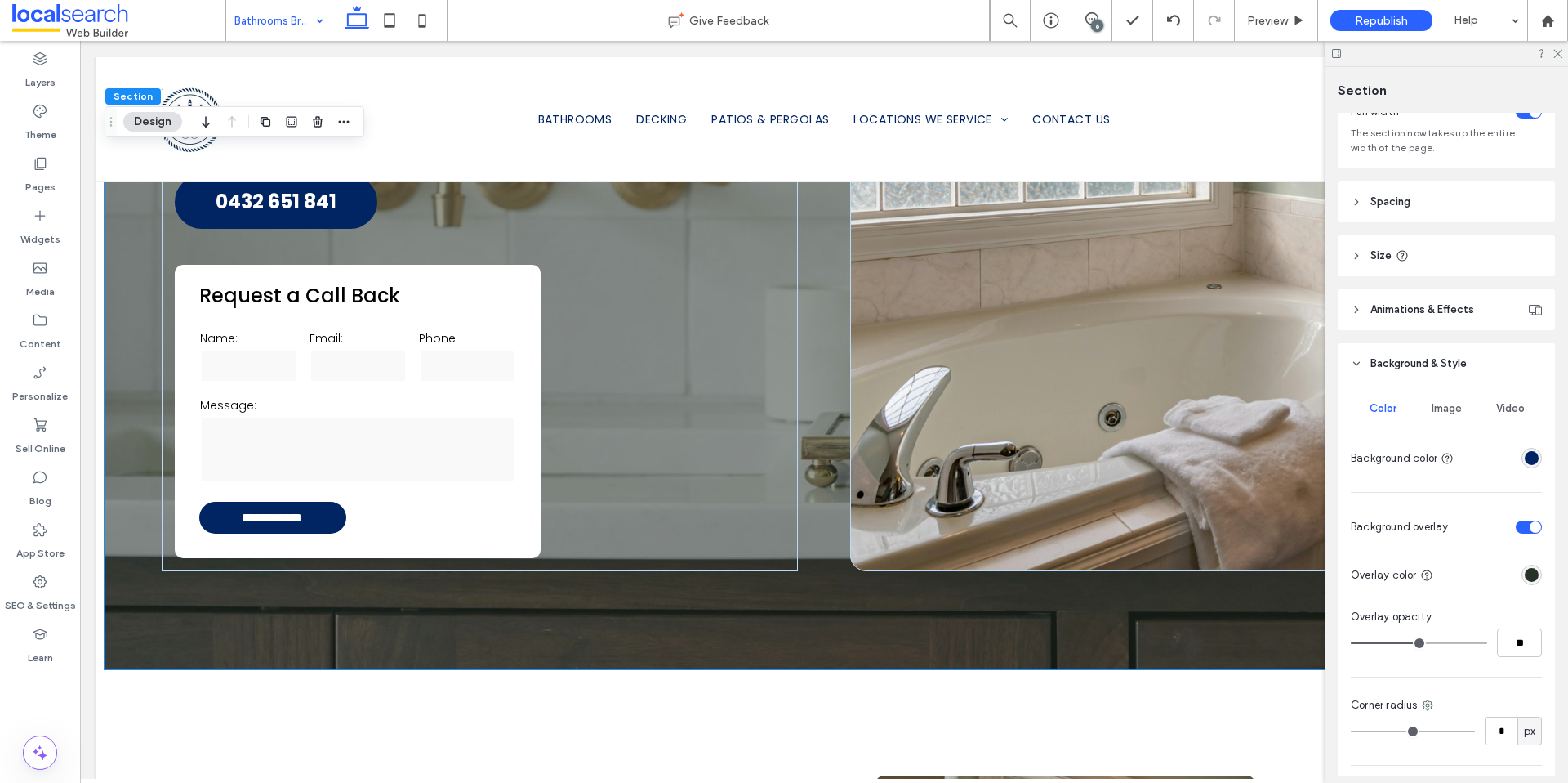
scroll to position [0, 0]
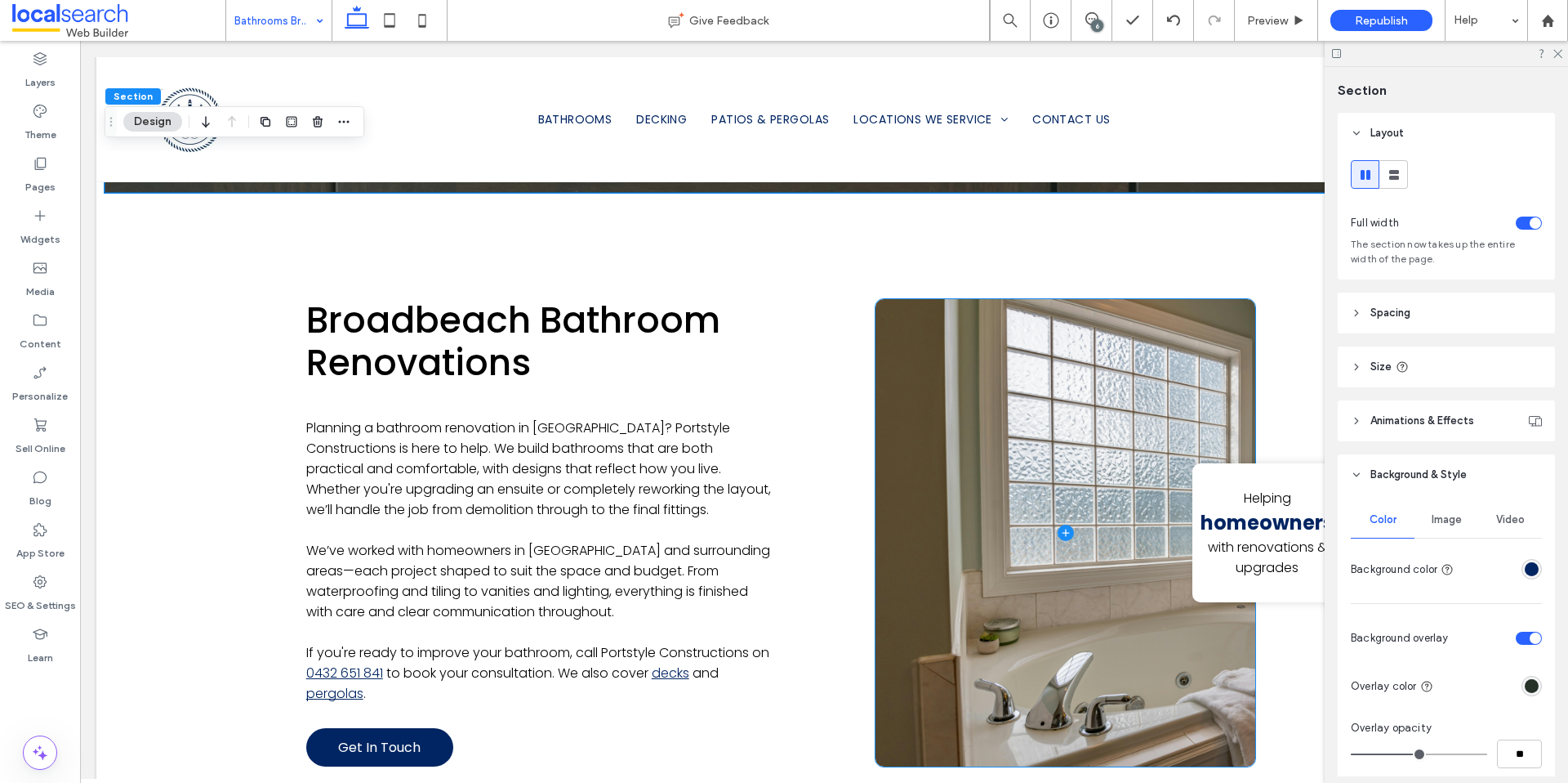
click at [932, 620] on span at bounding box center [1066, 533] width 380 height 468
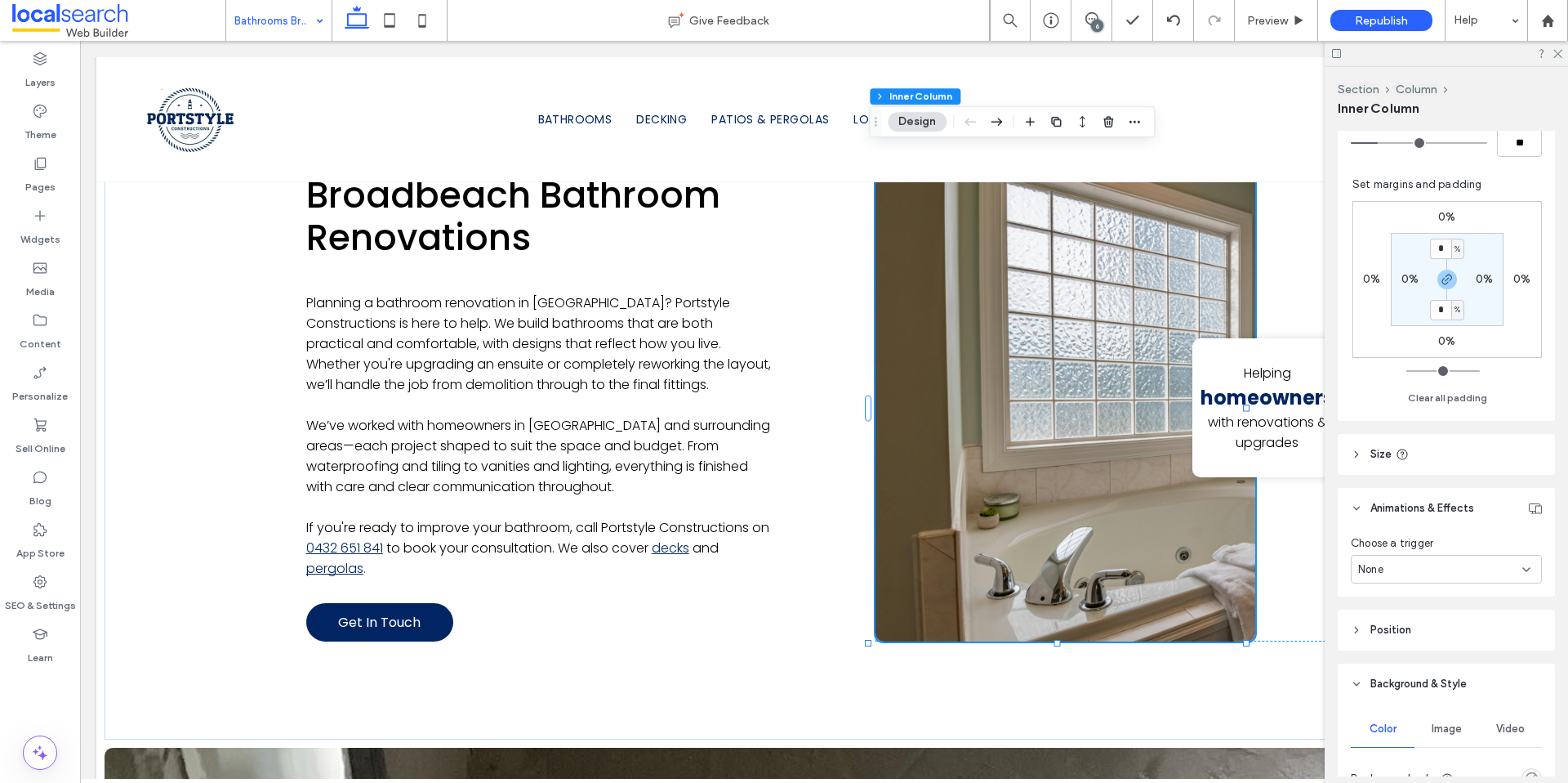
scroll to position [548, 0]
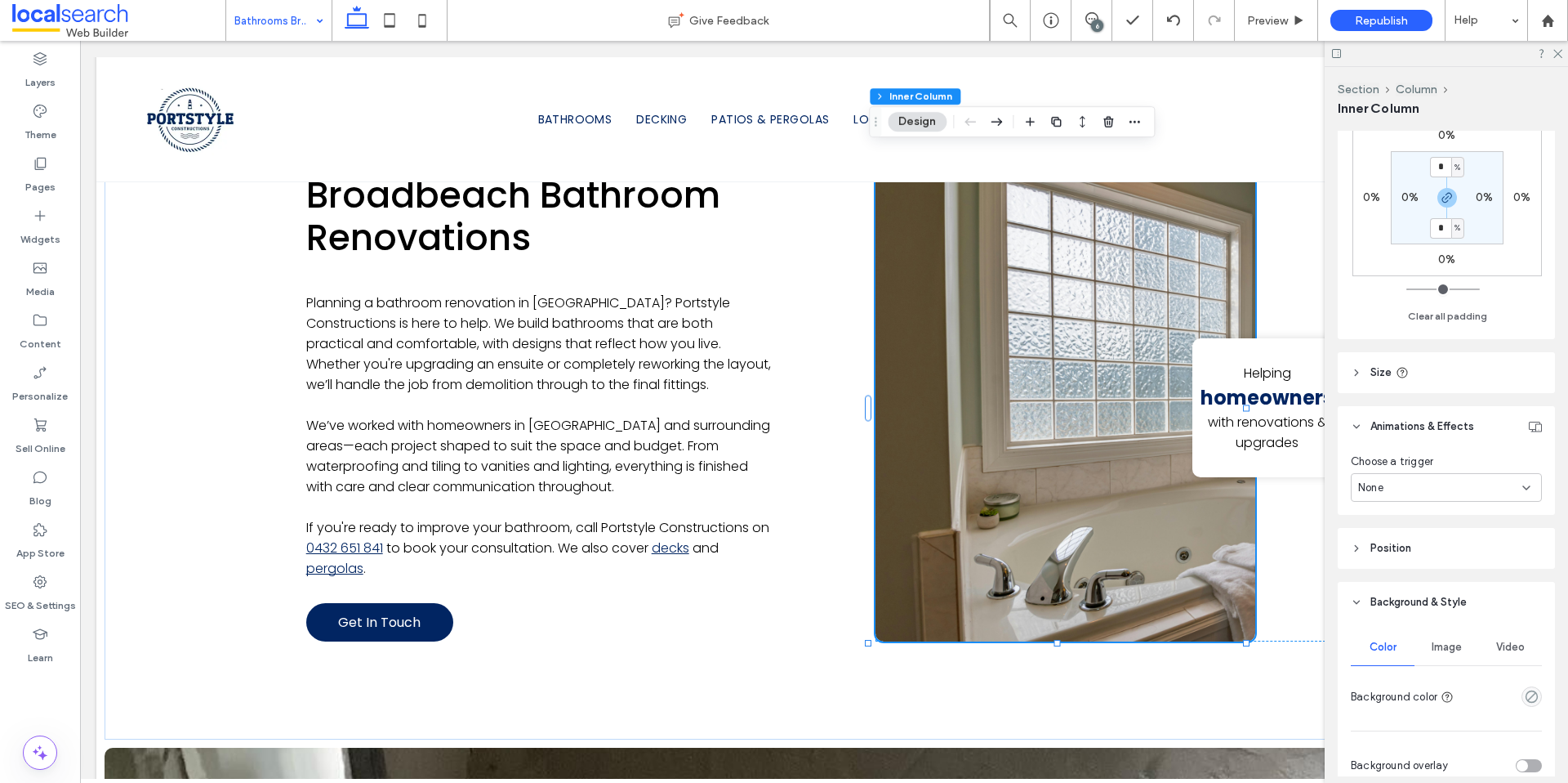
click at [1446, 642] on span "Image" at bounding box center [1447, 647] width 30 height 13
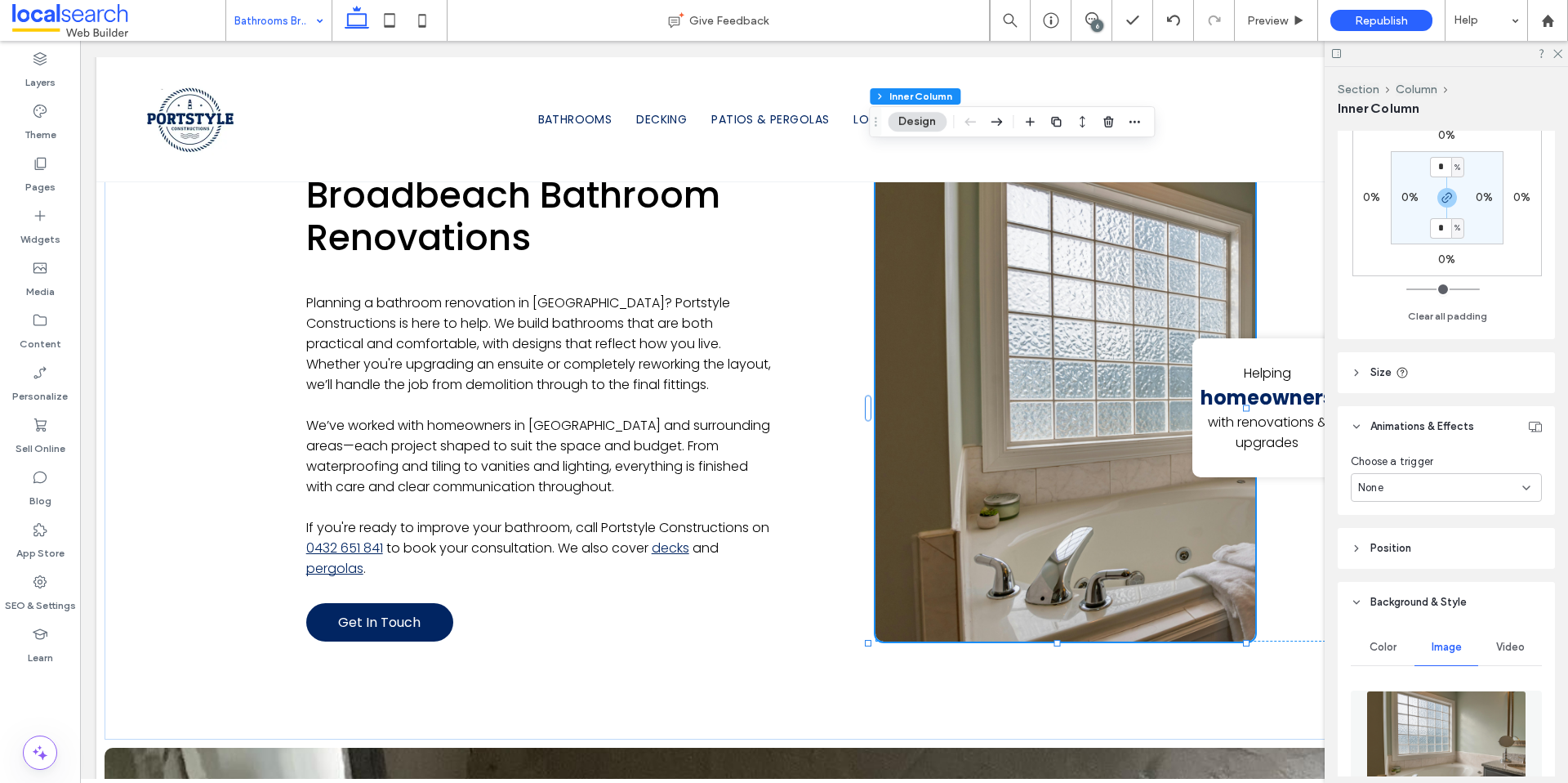
scroll to position [859, 0]
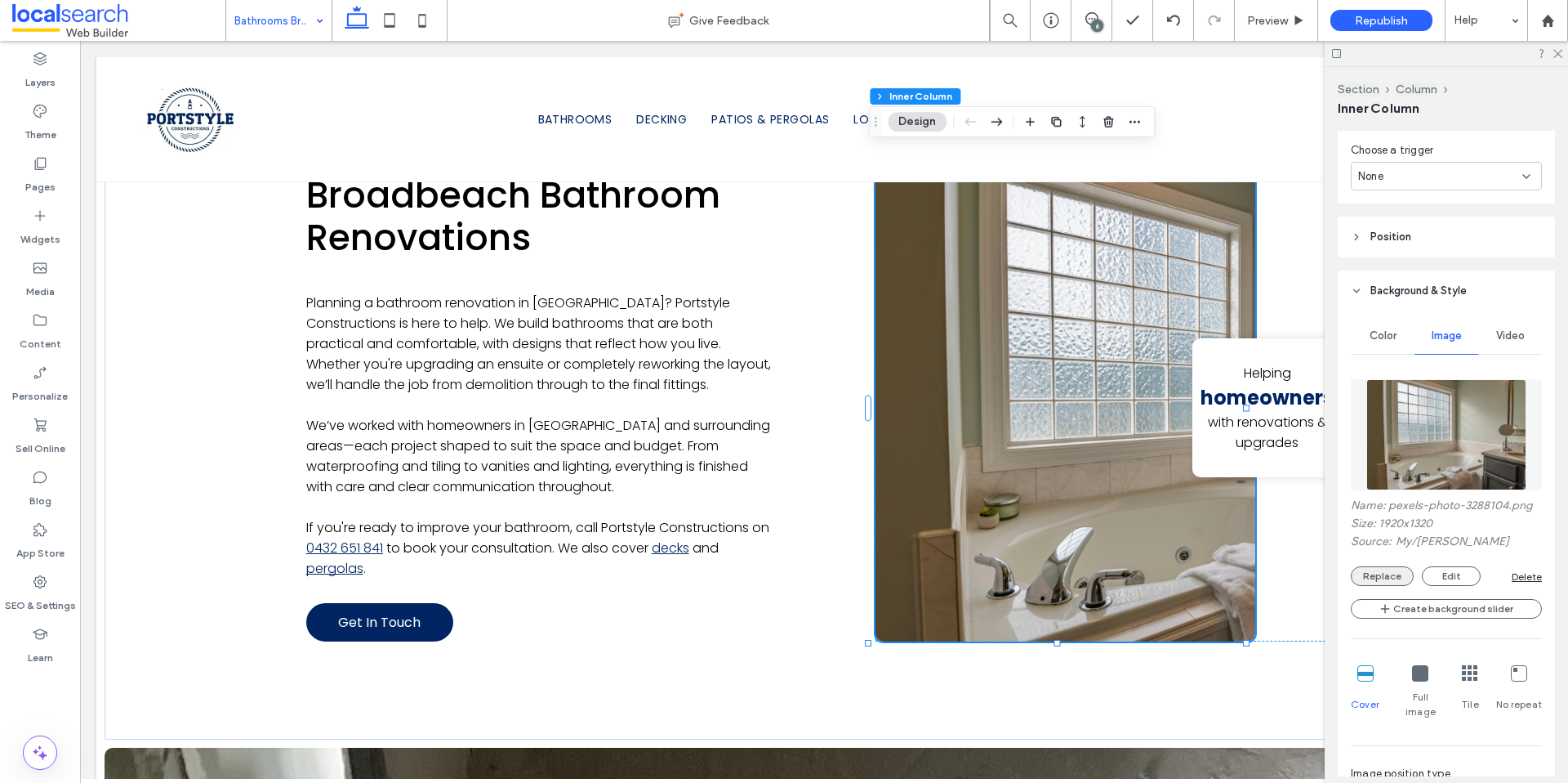
click at [1377, 569] on button "Replace" at bounding box center [1383, 576] width 63 height 20
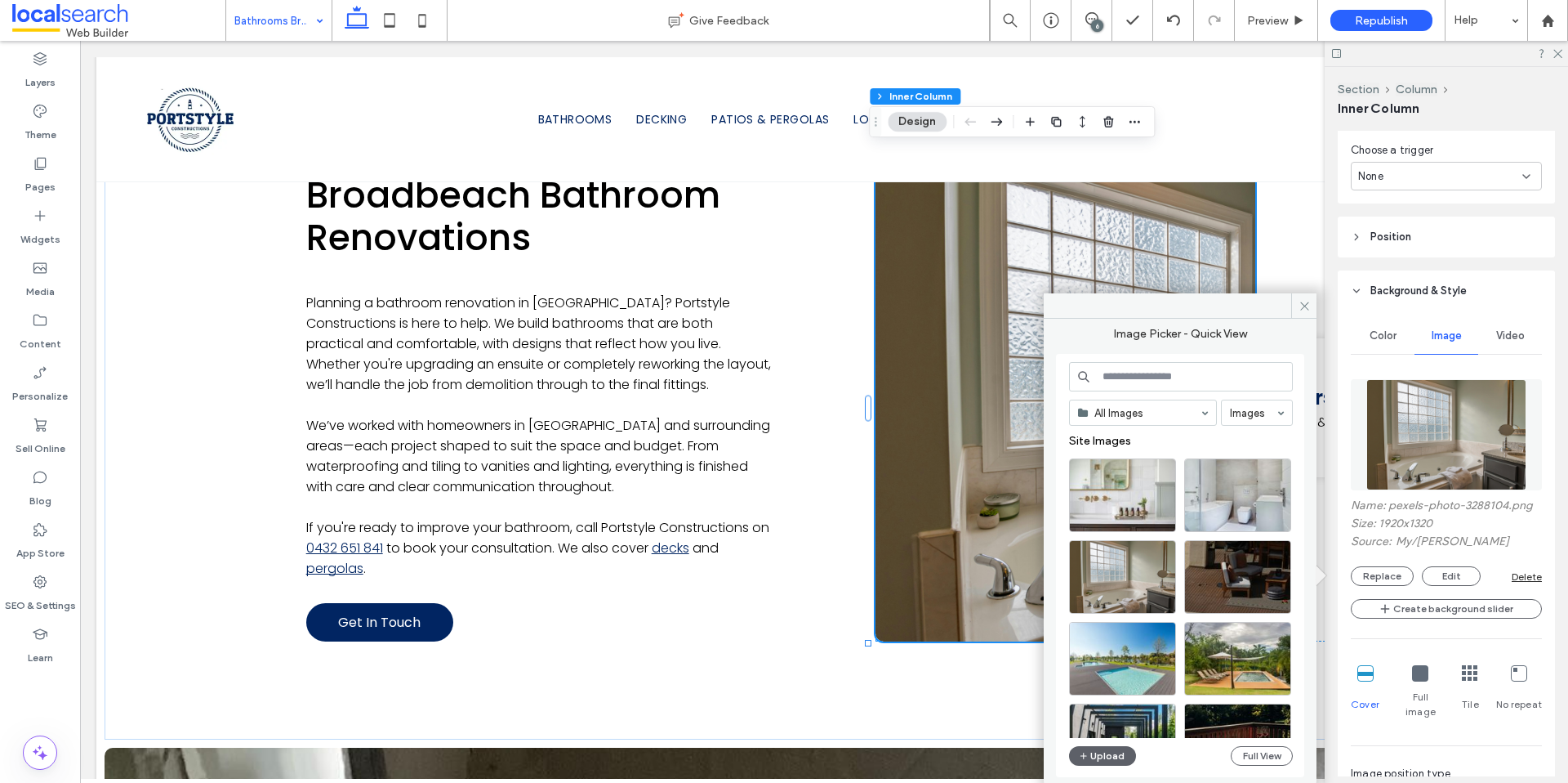
click at [1150, 384] on input at bounding box center [1180, 376] width 224 height 29
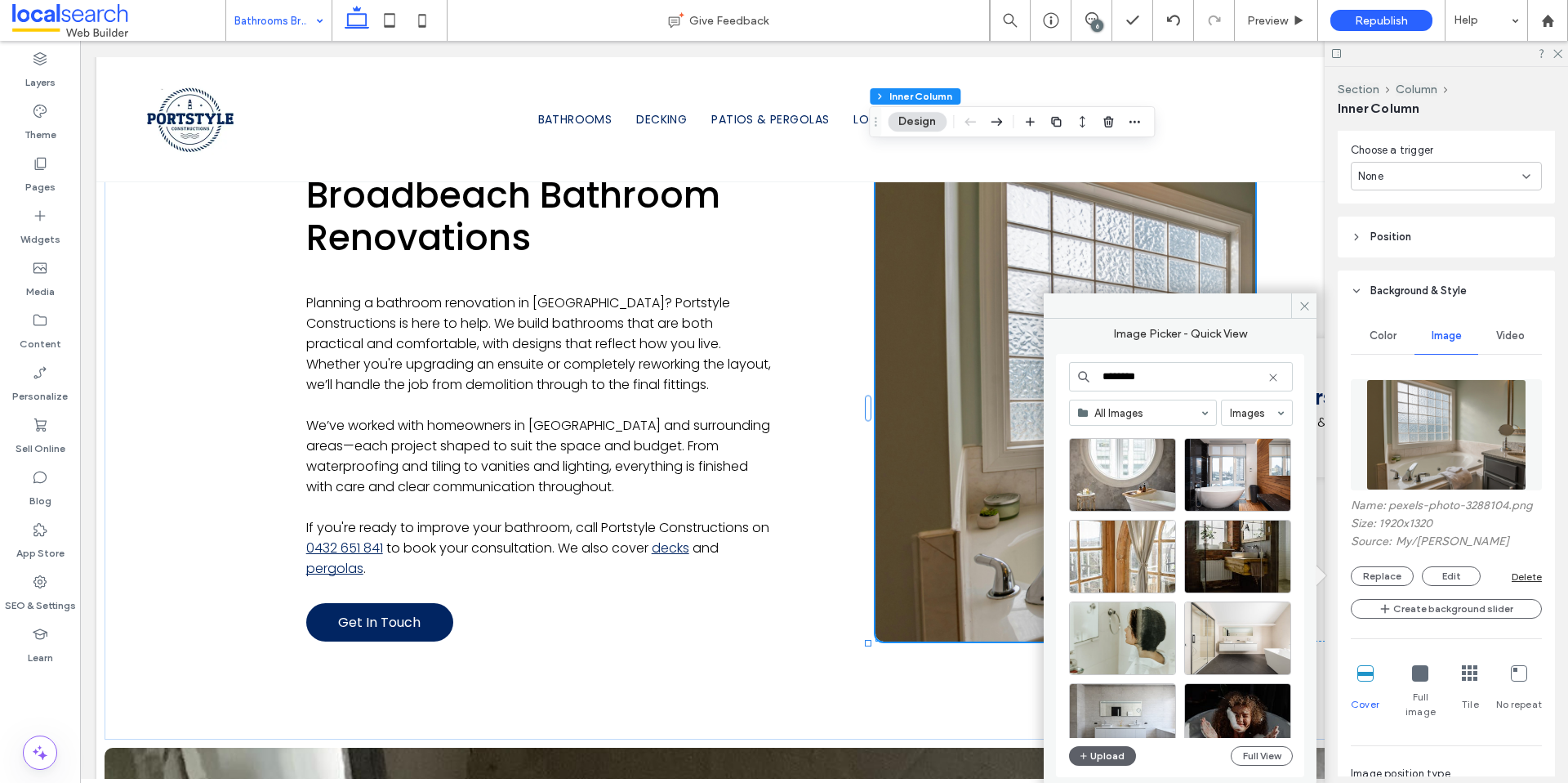
scroll to position [4380, 0]
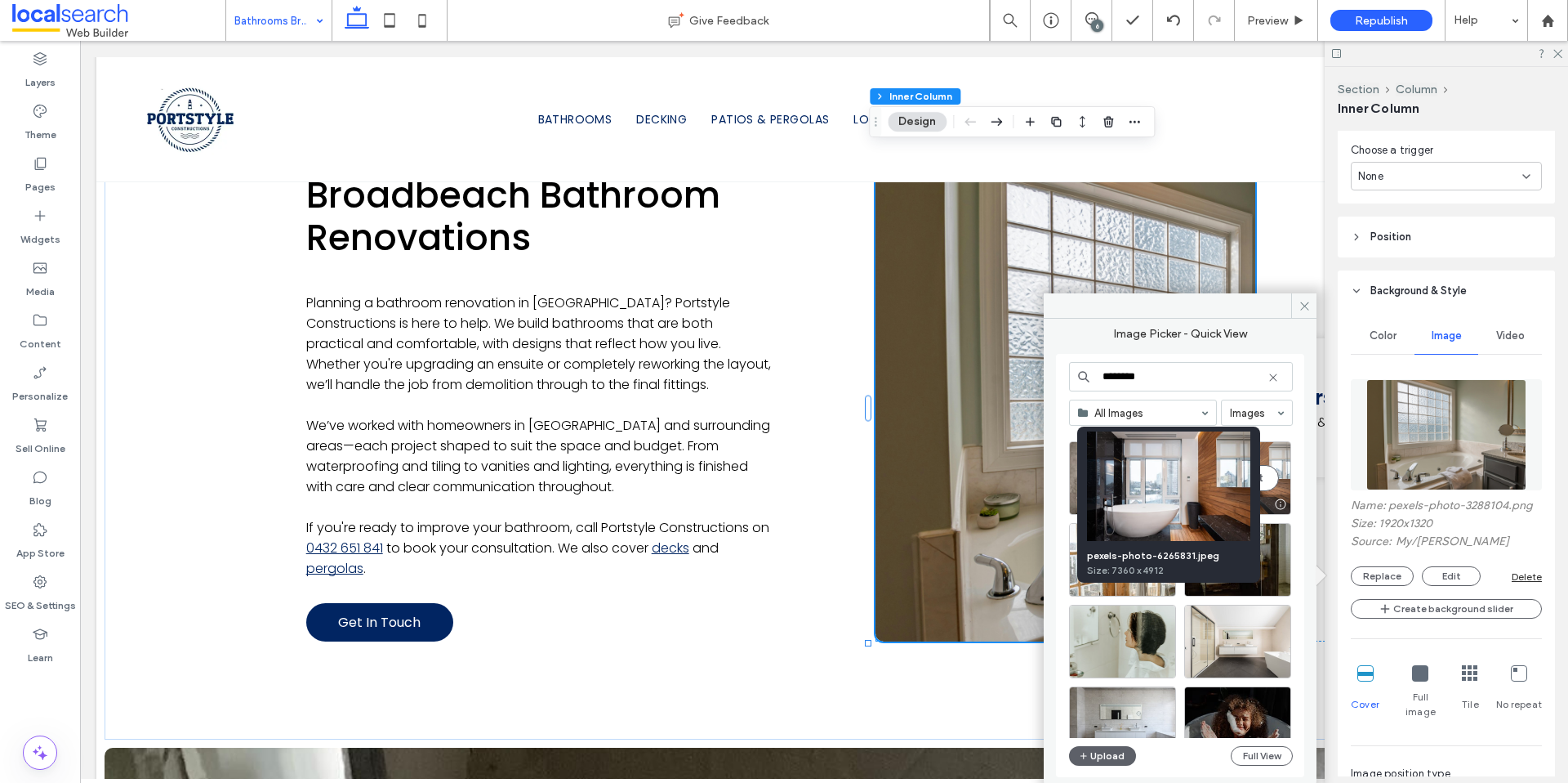
type input "********"
click at [1284, 504] on div at bounding box center [1280, 504] width 21 height 13
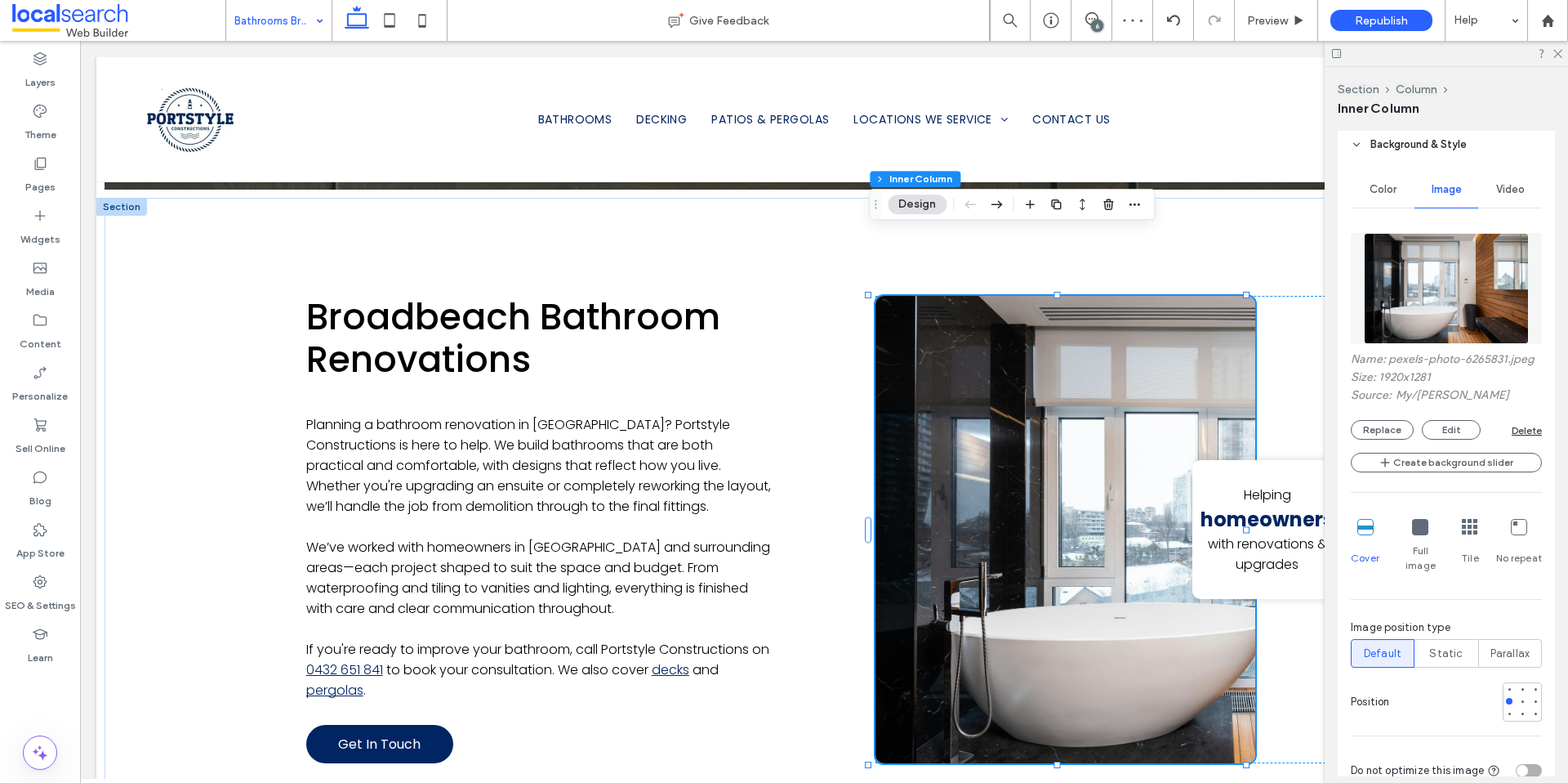
scroll to position [1146, 0]
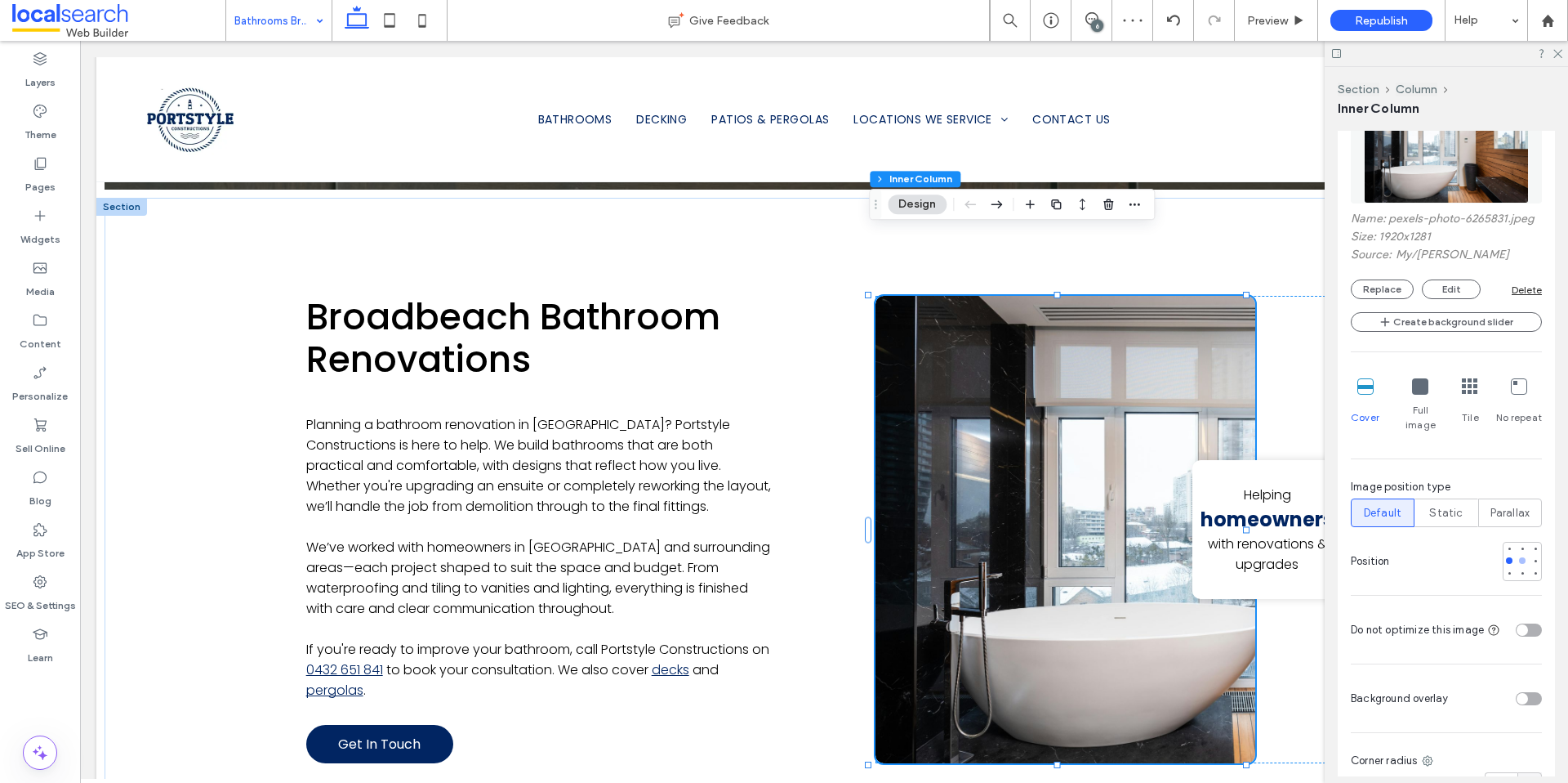
click at [1519, 561] on div at bounding box center [1522, 561] width 7 height 7
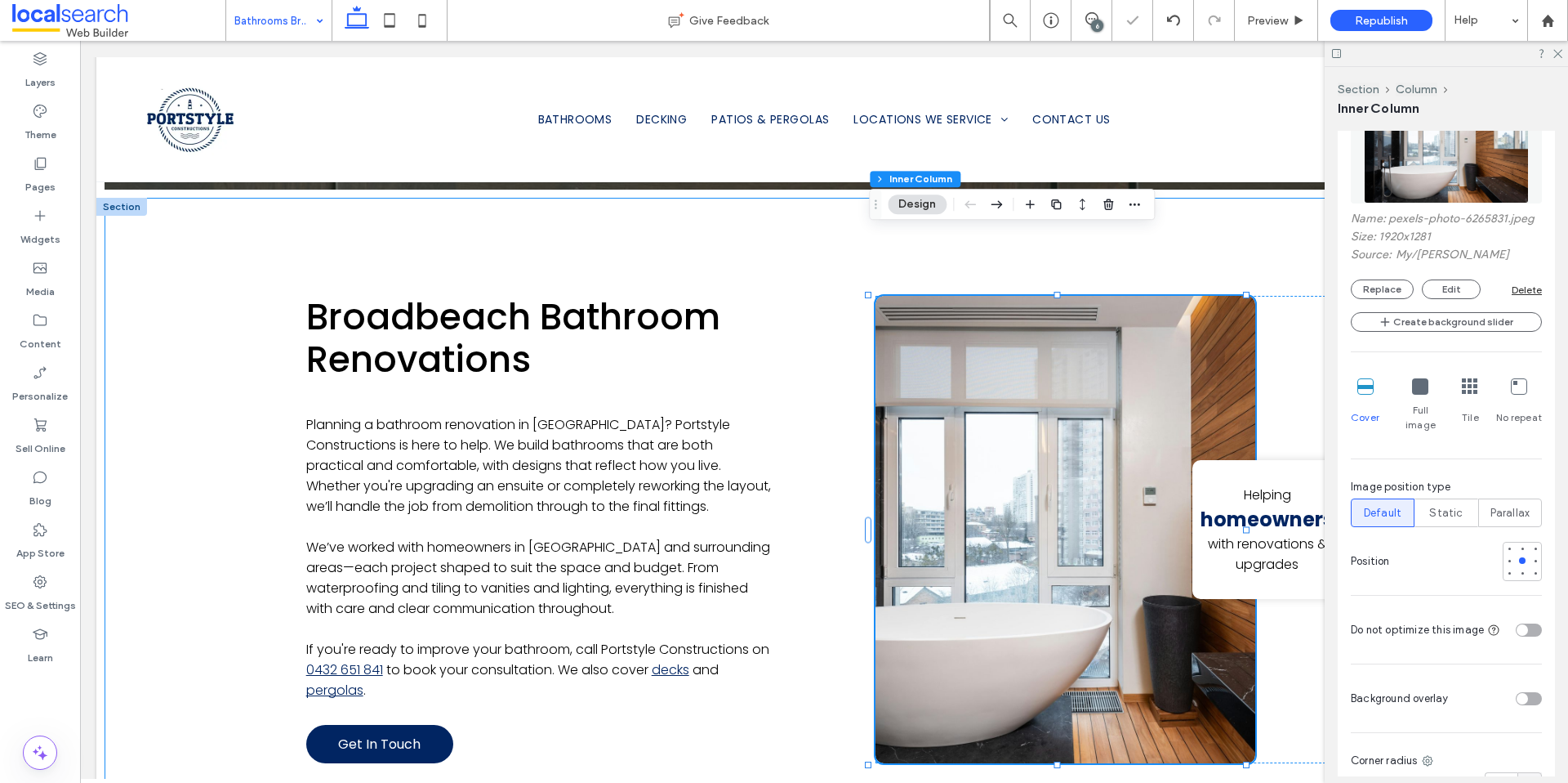
click at [172, 421] on div "Broadbeach Bathroom Renovations Planning a bathroom renovation in [GEOGRAPHIC_D…" at bounding box center [824, 530] width 1439 height 664
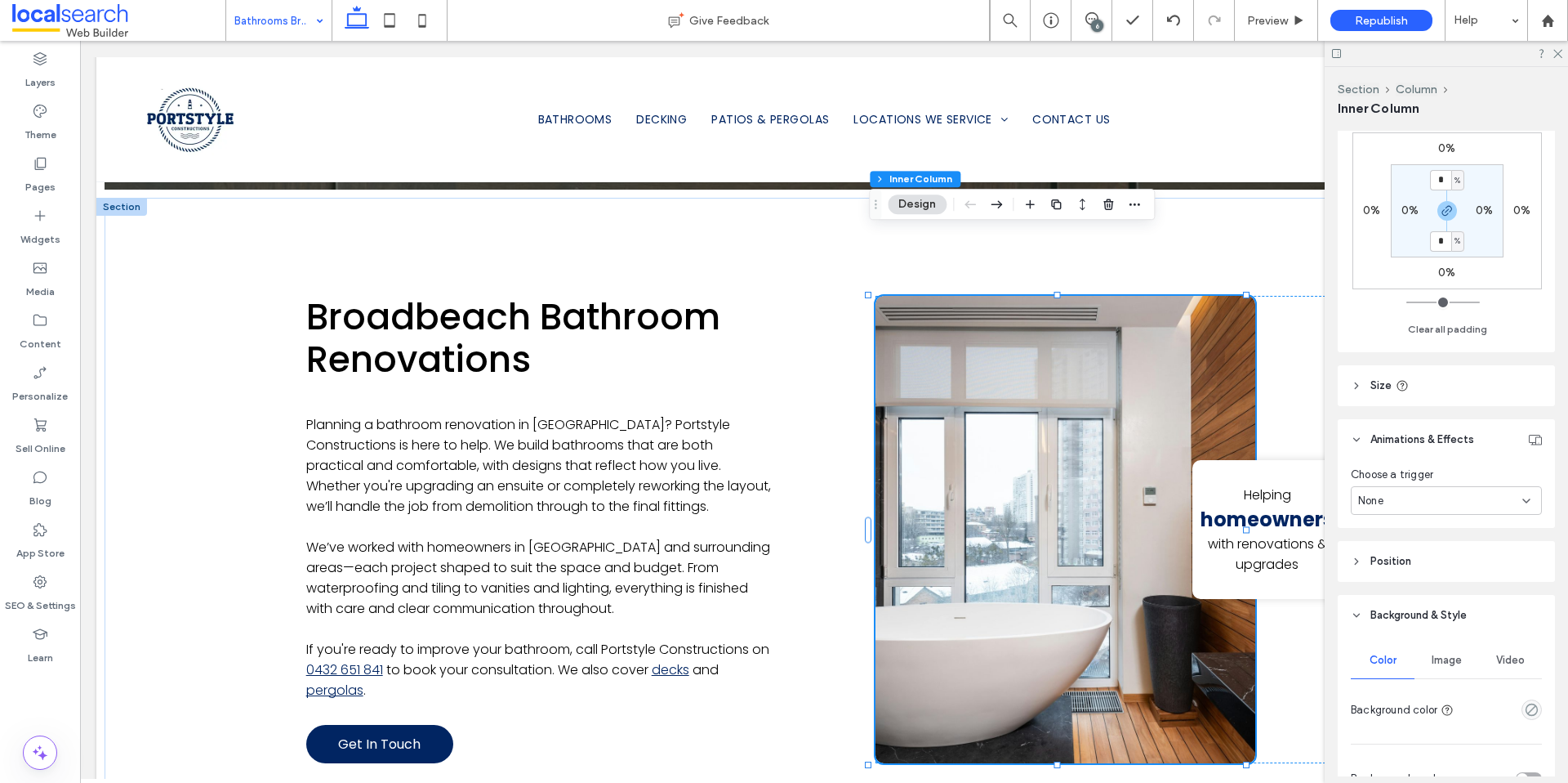
scroll to position [630, 0]
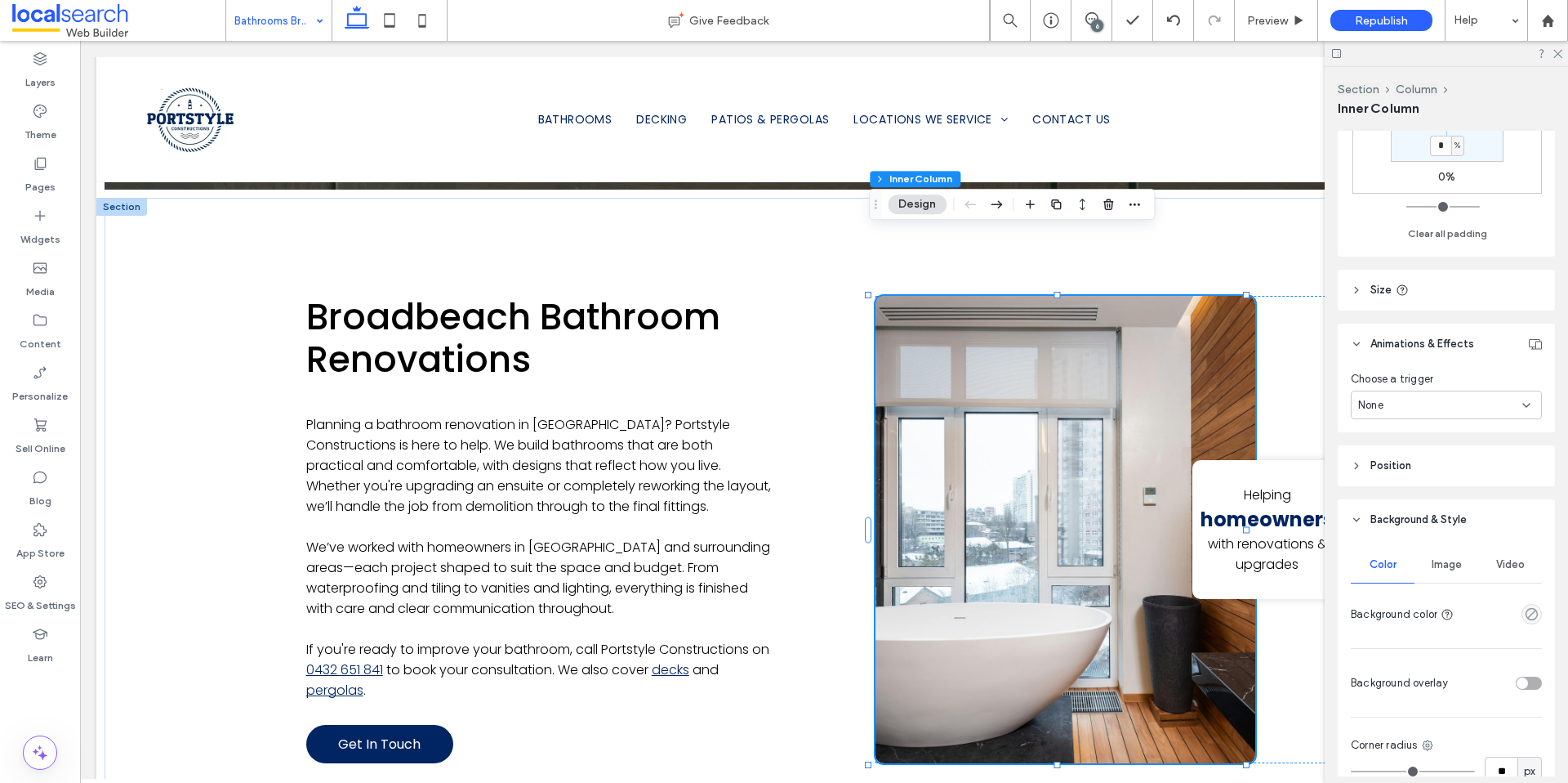
click at [1440, 568] on span "Image" at bounding box center [1447, 565] width 30 height 13
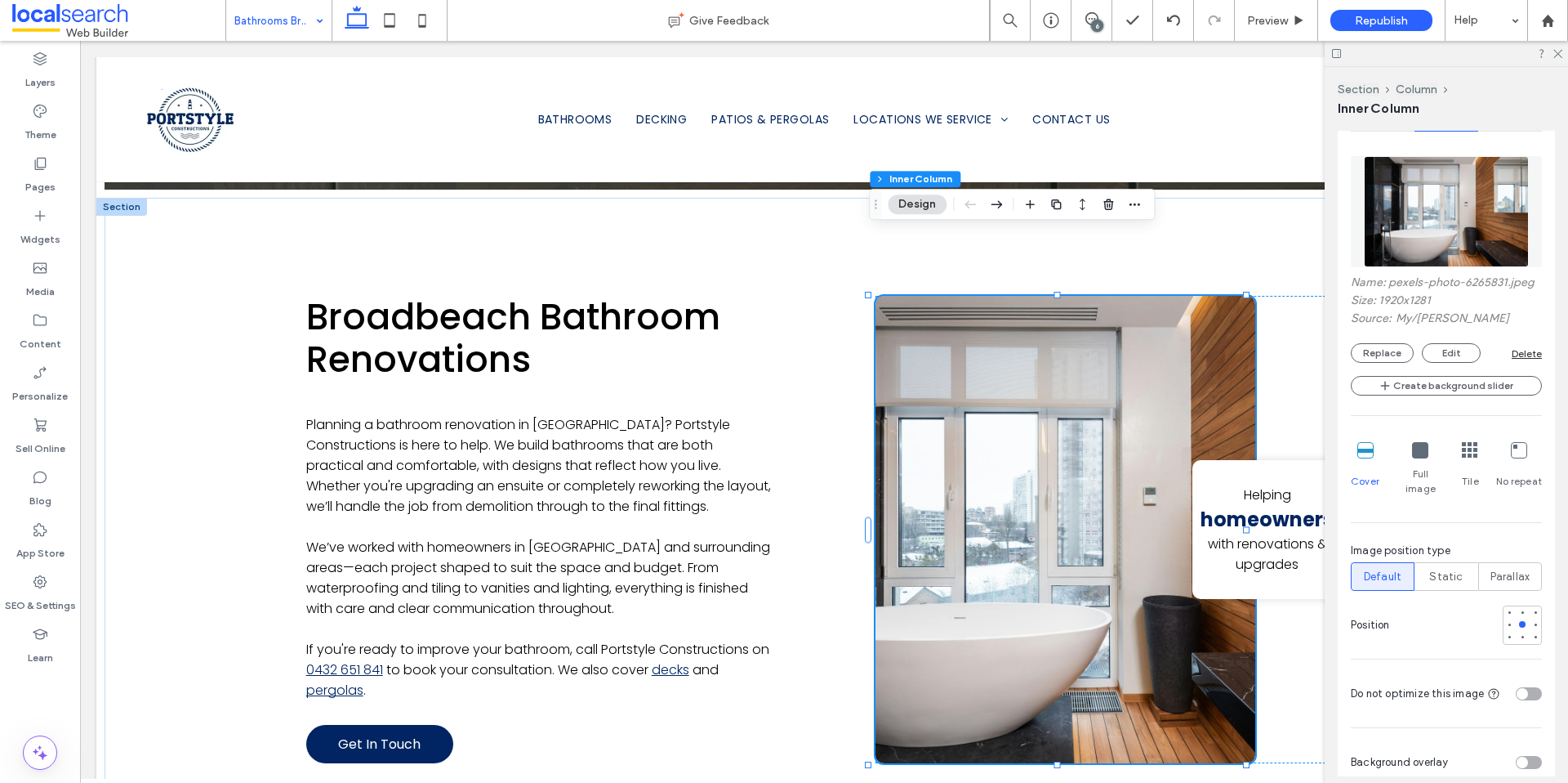
scroll to position [1091, 0]
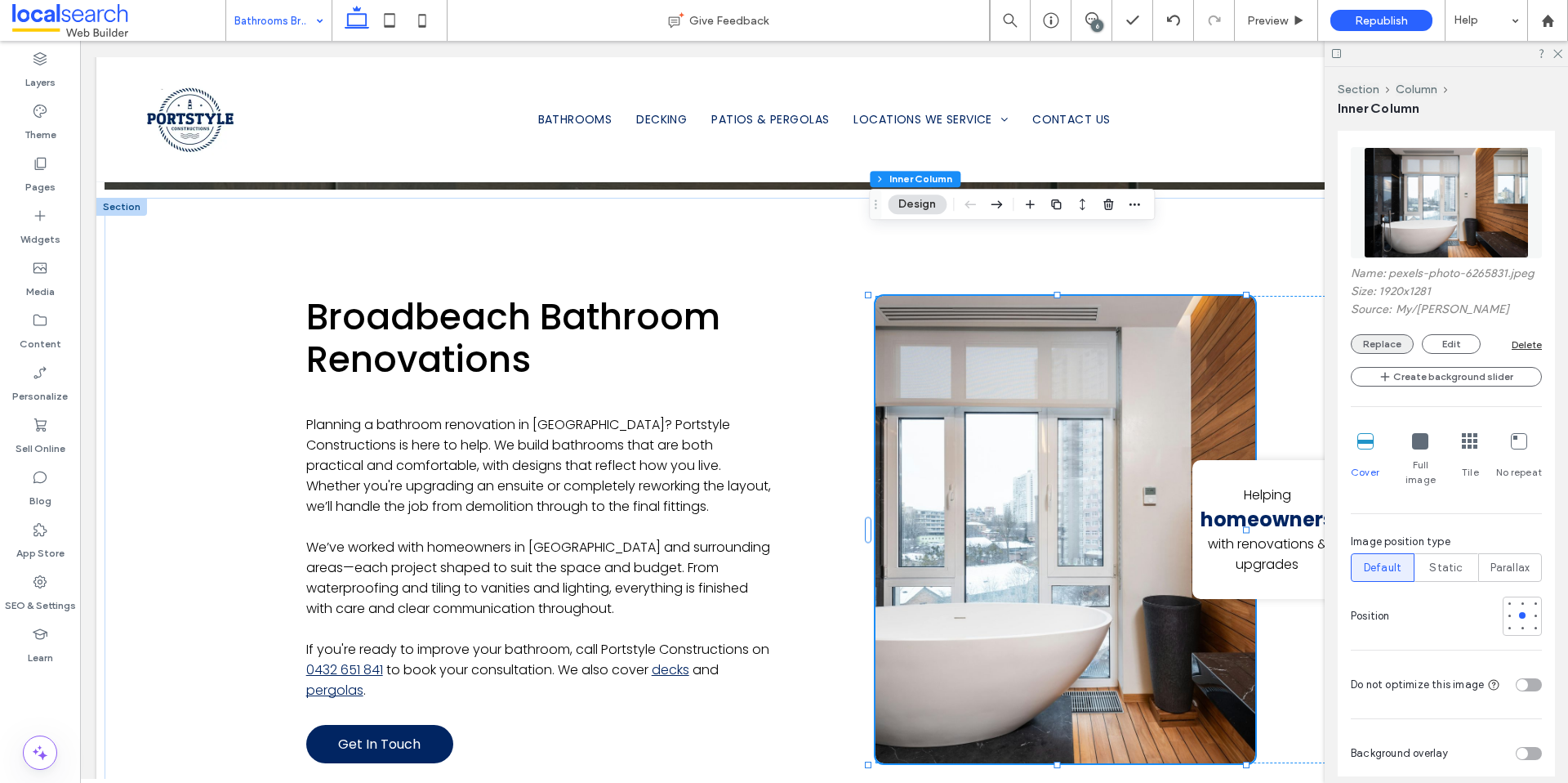
click at [1385, 354] on button "Replace" at bounding box center [1383, 344] width 63 height 20
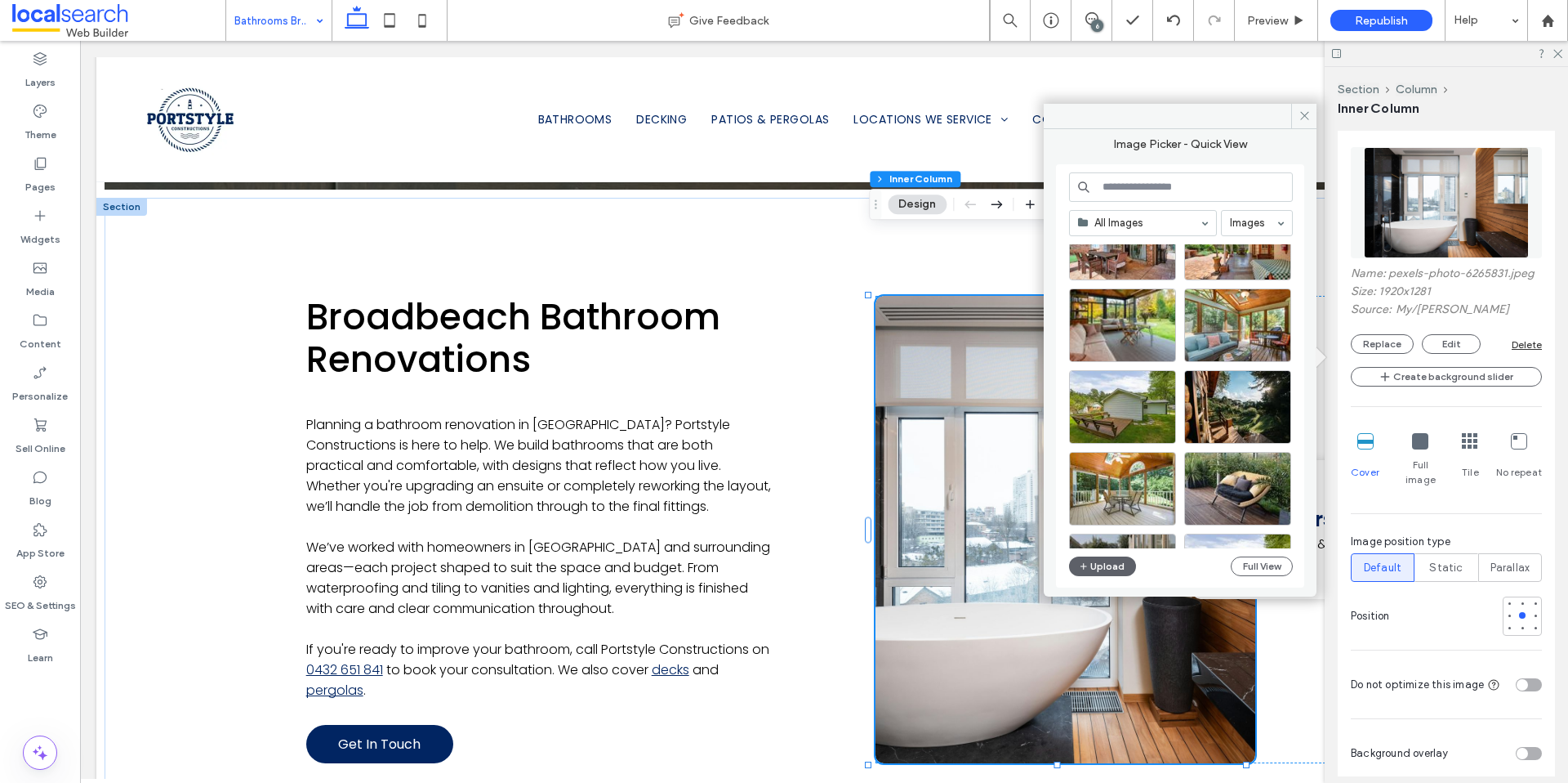
scroll to position [917, 0]
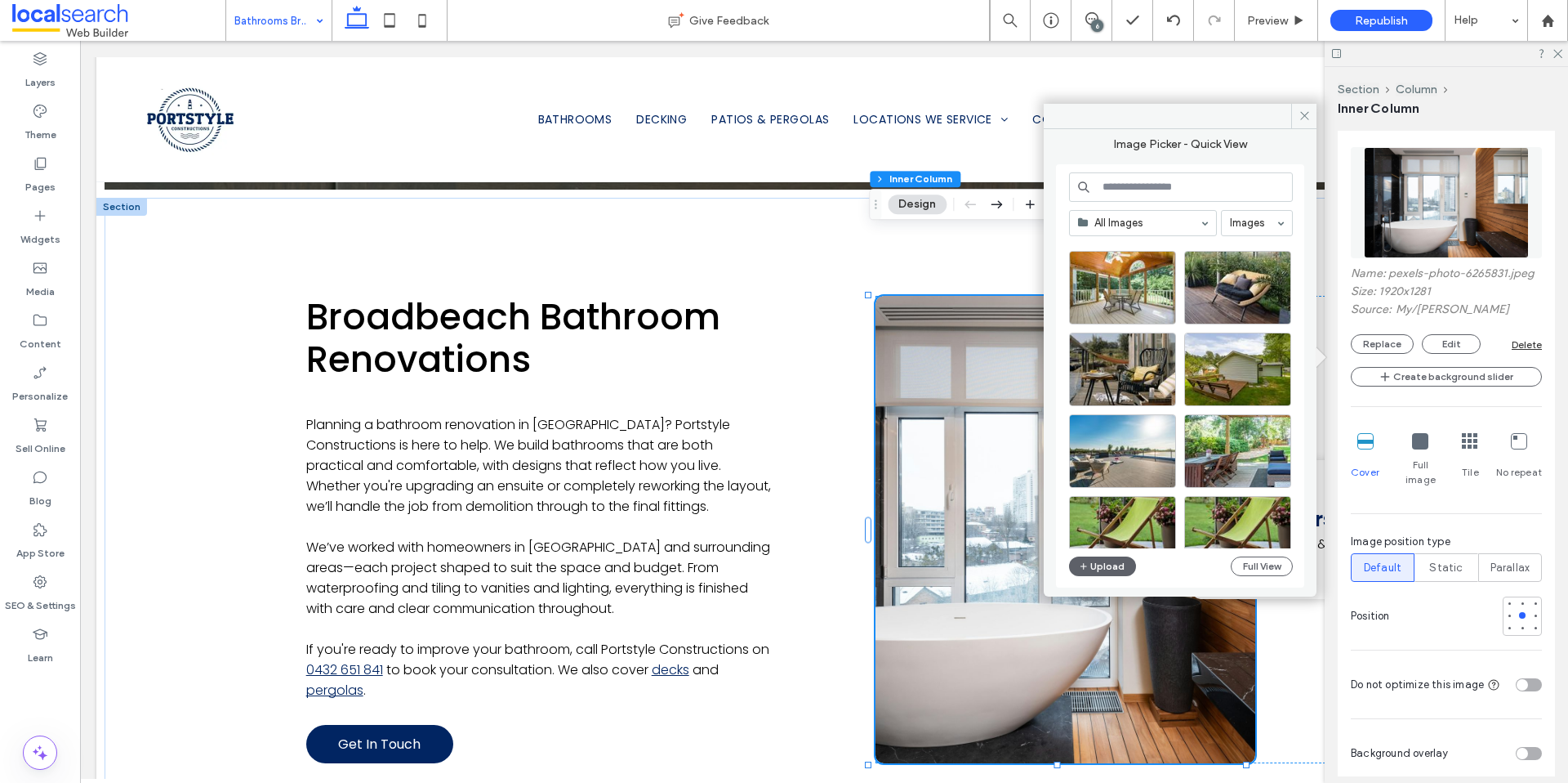
click at [1161, 187] on input at bounding box center [1180, 186] width 224 height 29
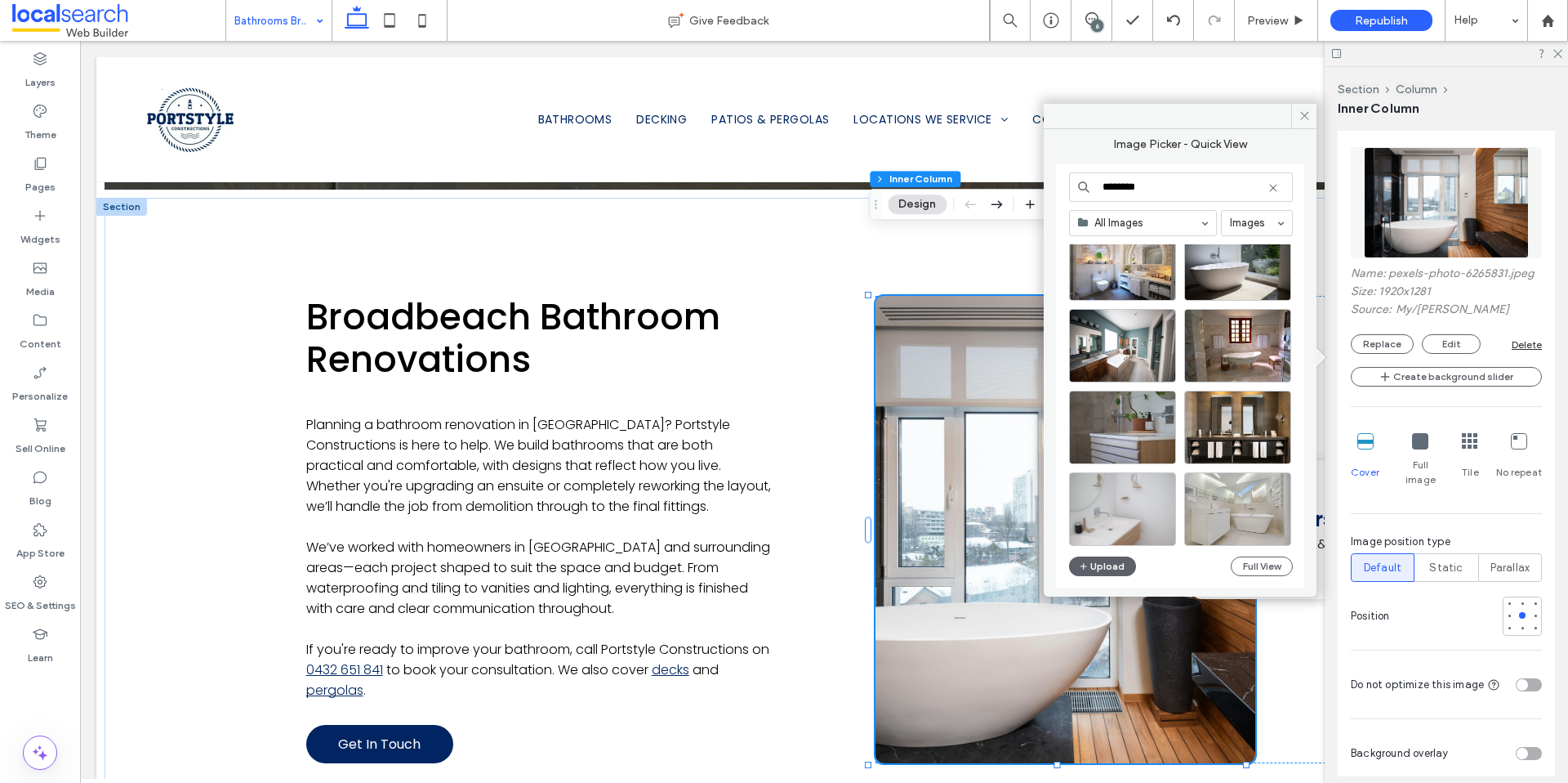
scroll to position [1229, 0]
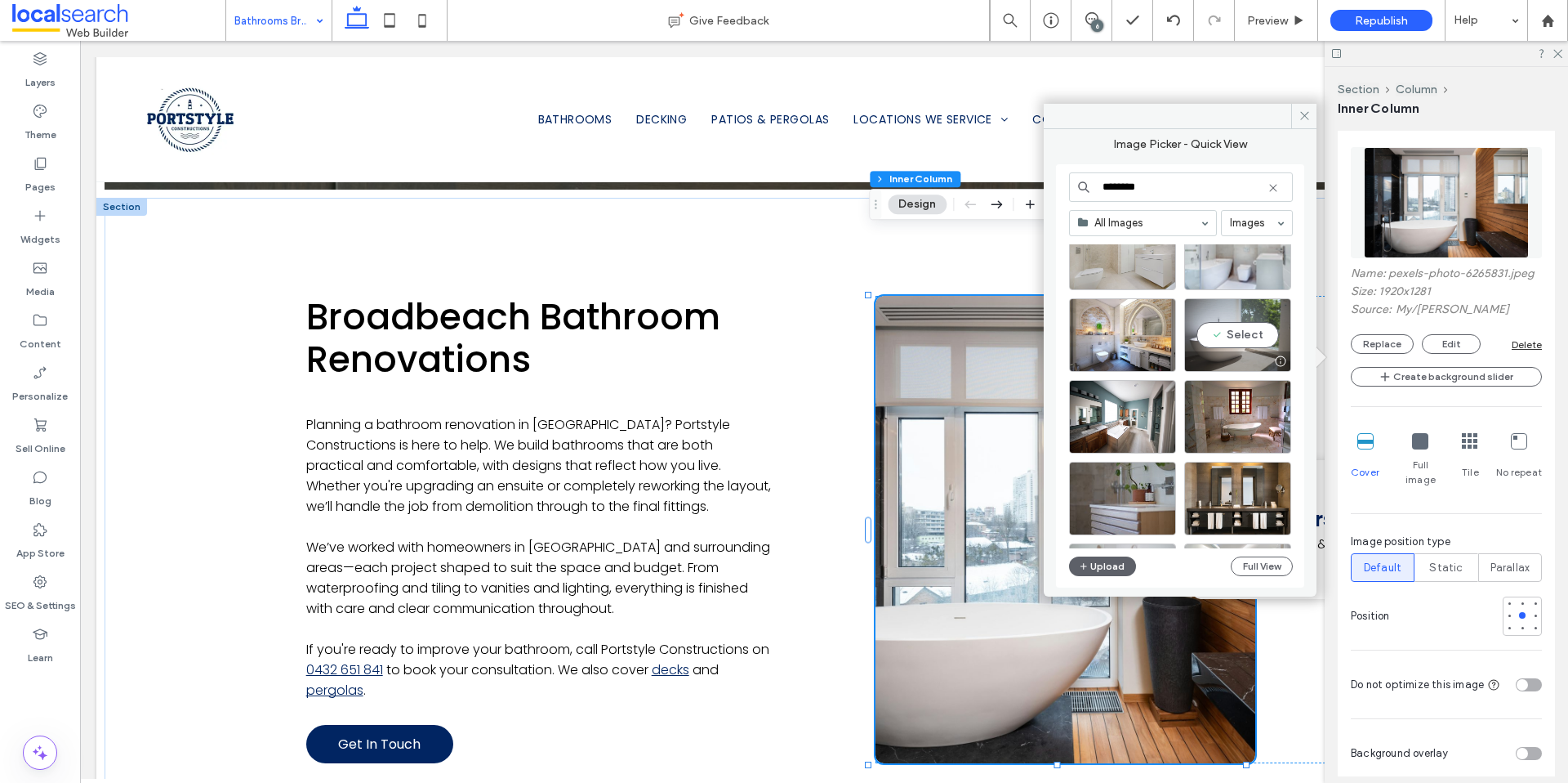
type input "********"
click at [1278, 362] on div at bounding box center [1280, 361] width 21 height 13
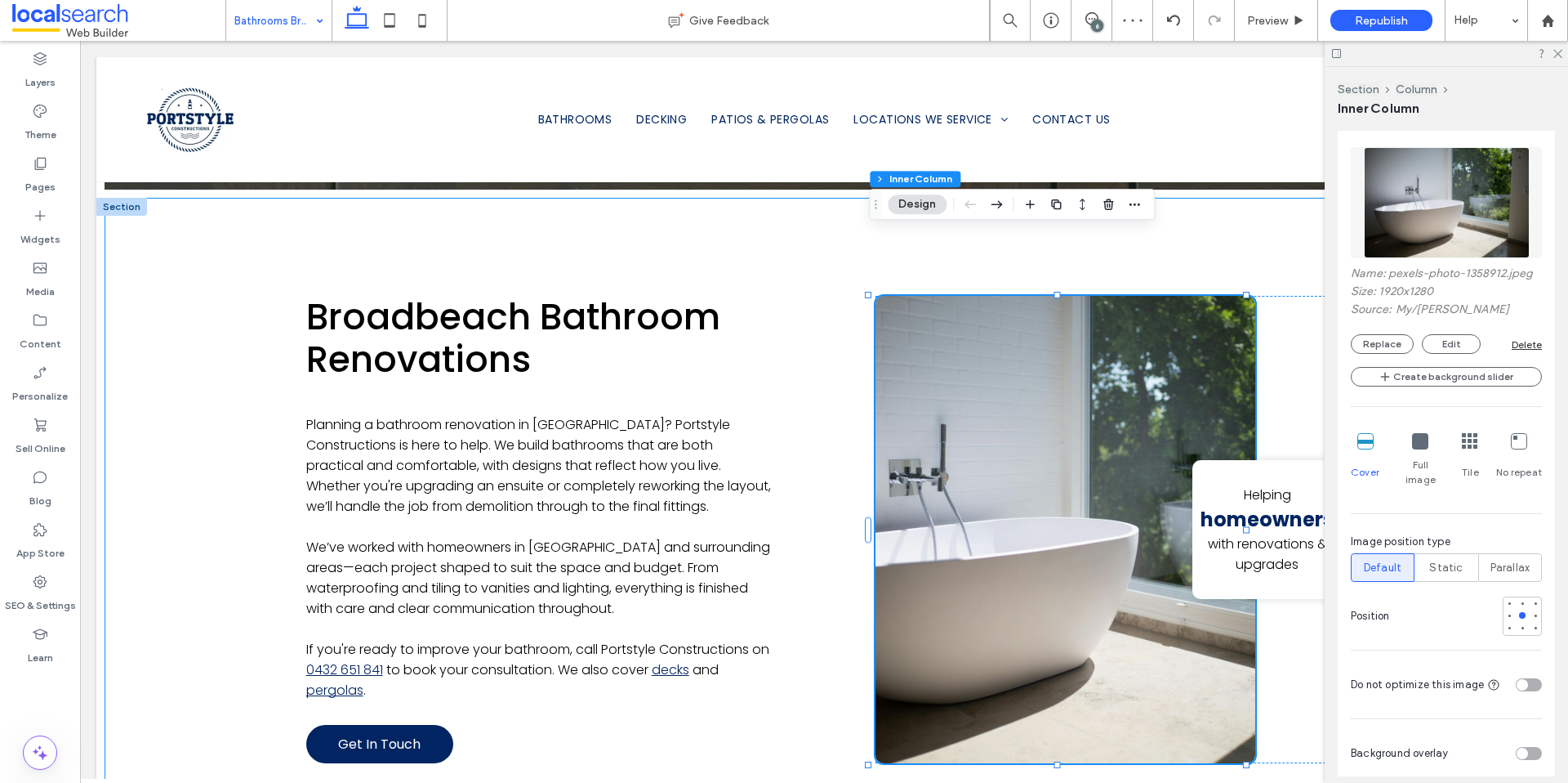
click at [210, 269] on div "Broadbeach Bathroom Renovations Planning a bathroom renovation in Broadbeach? P…" at bounding box center [824, 530] width 1439 height 664
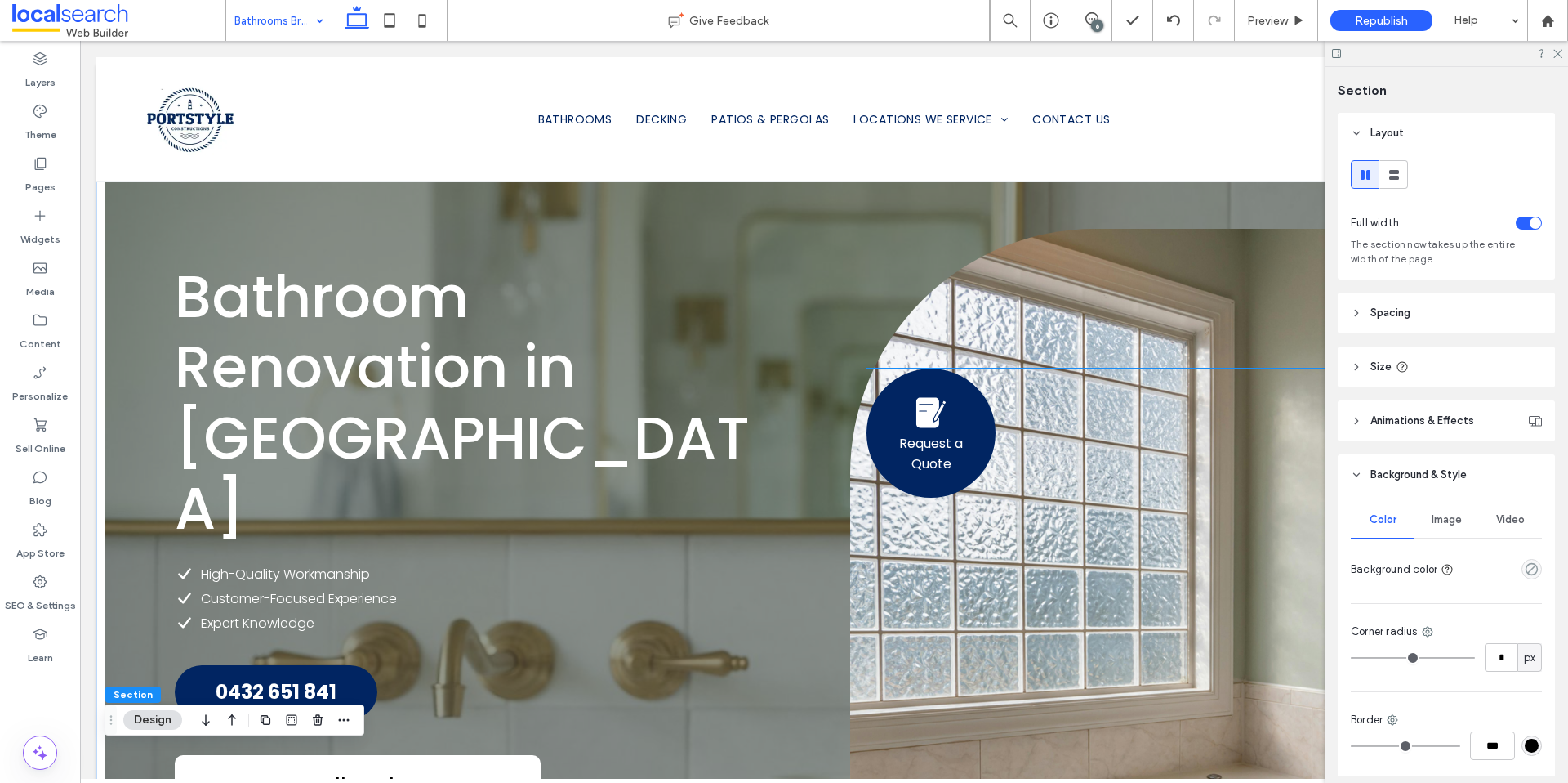
scroll to position [350, 0]
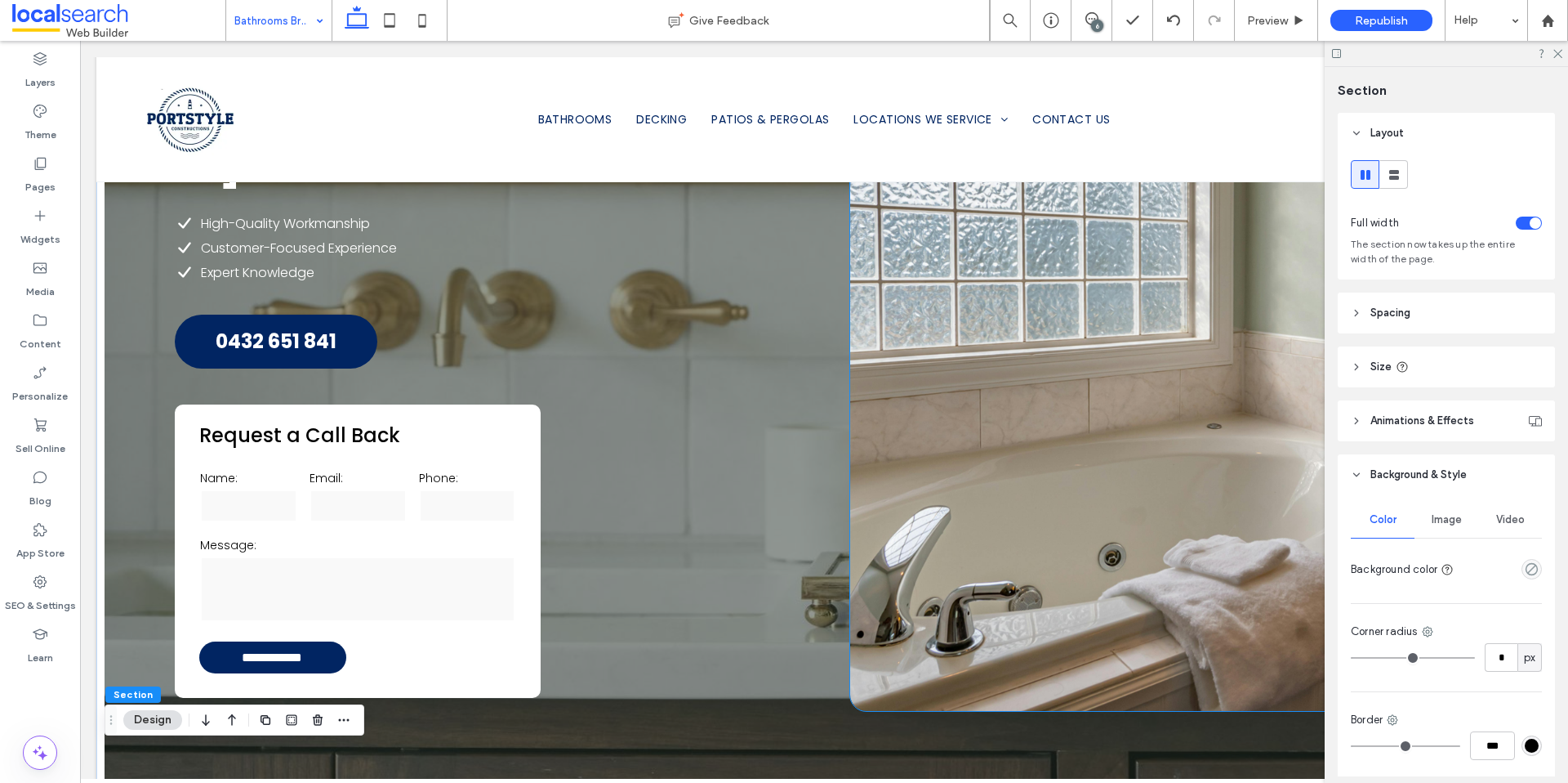
drag, startPoint x: 910, startPoint y: 583, endPoint x: 925, endPoint y: 577, distance: 16.2
click at [910, 583] on div "Request a Quote" at bounding box center [1168, 295] width 636 height 833
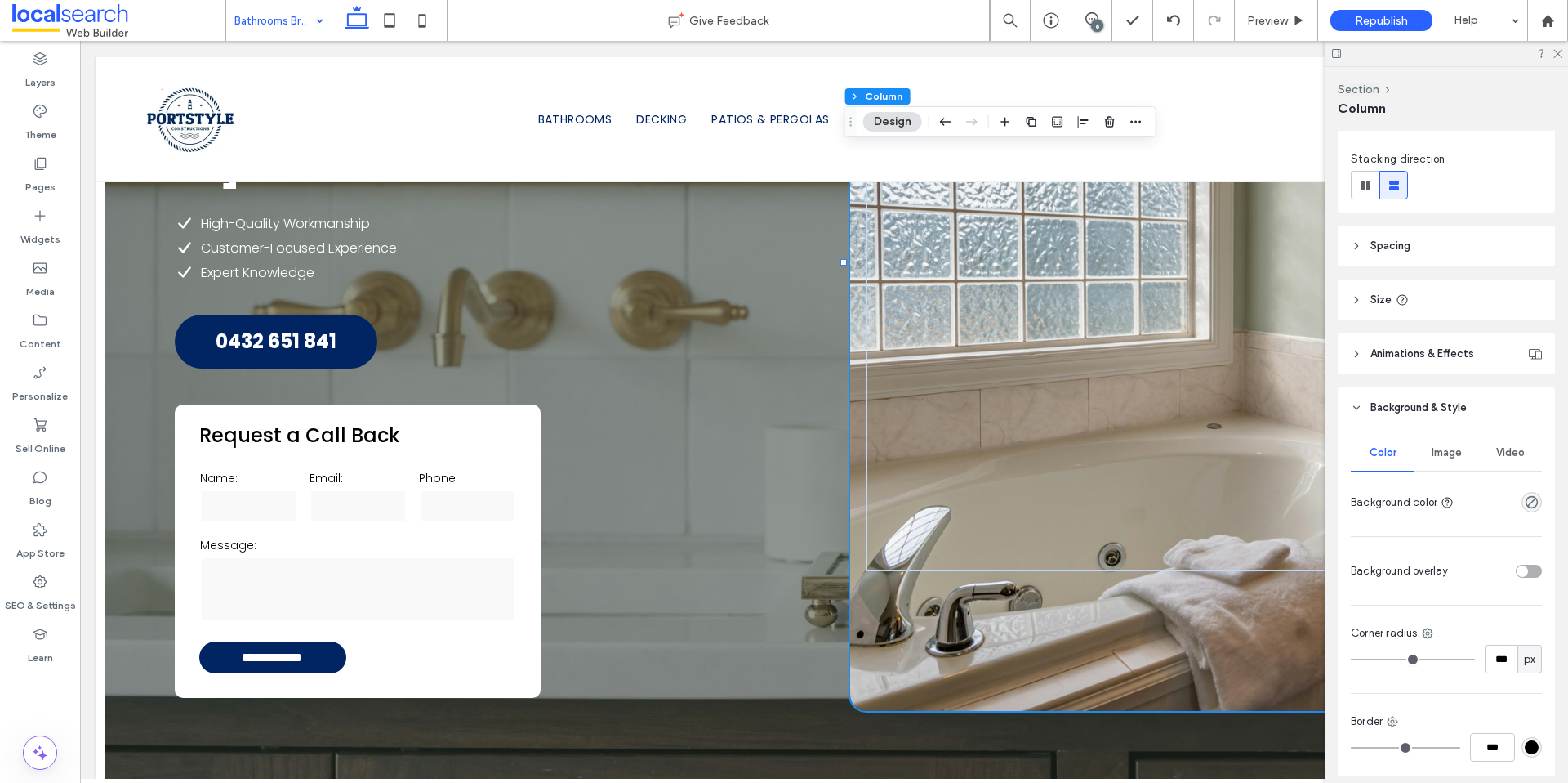
scroll to position [192, 0]
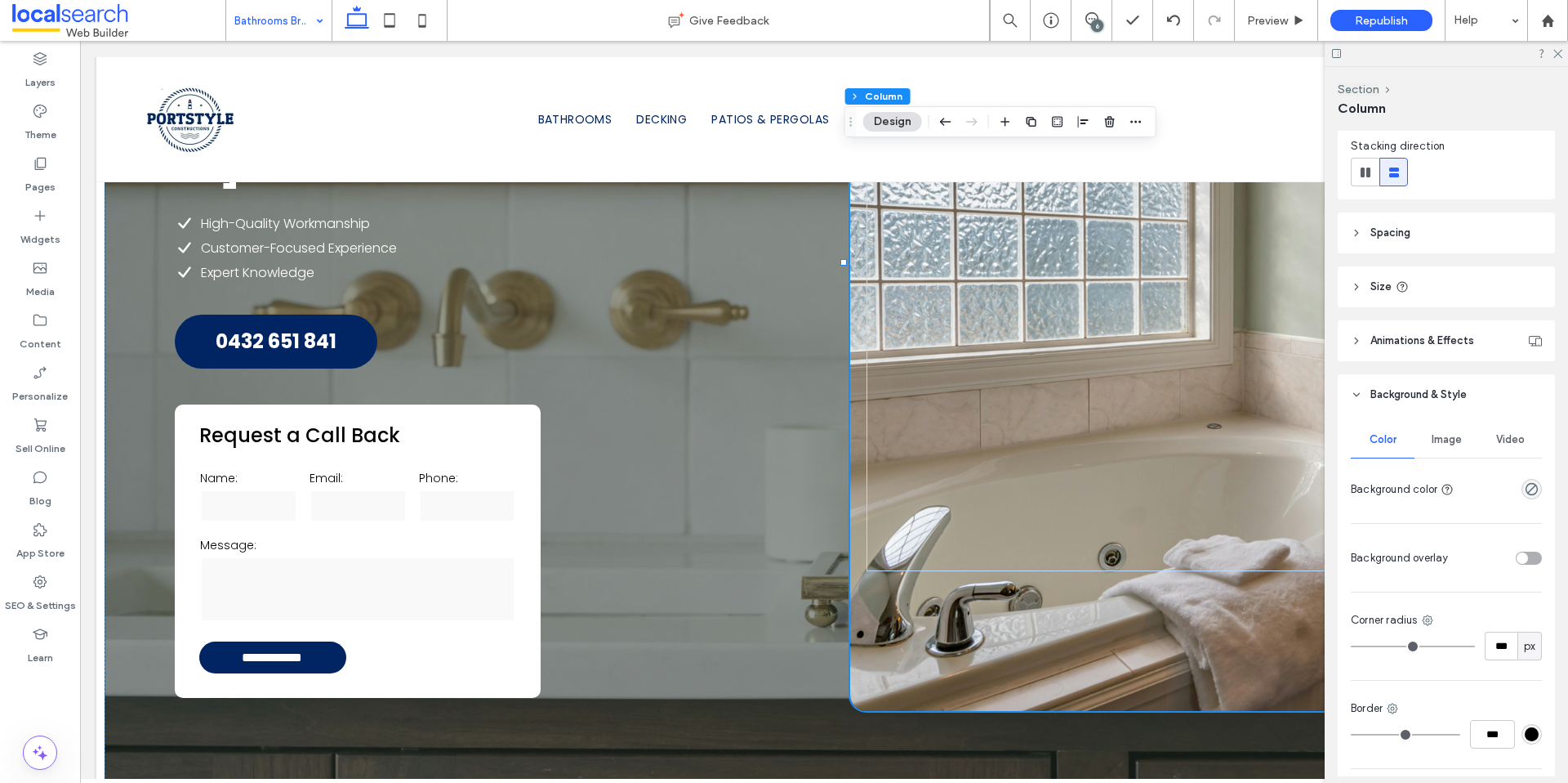
click at [1445, 439] on span "Image" at bounding box center [1447, 439] width 30 height 13
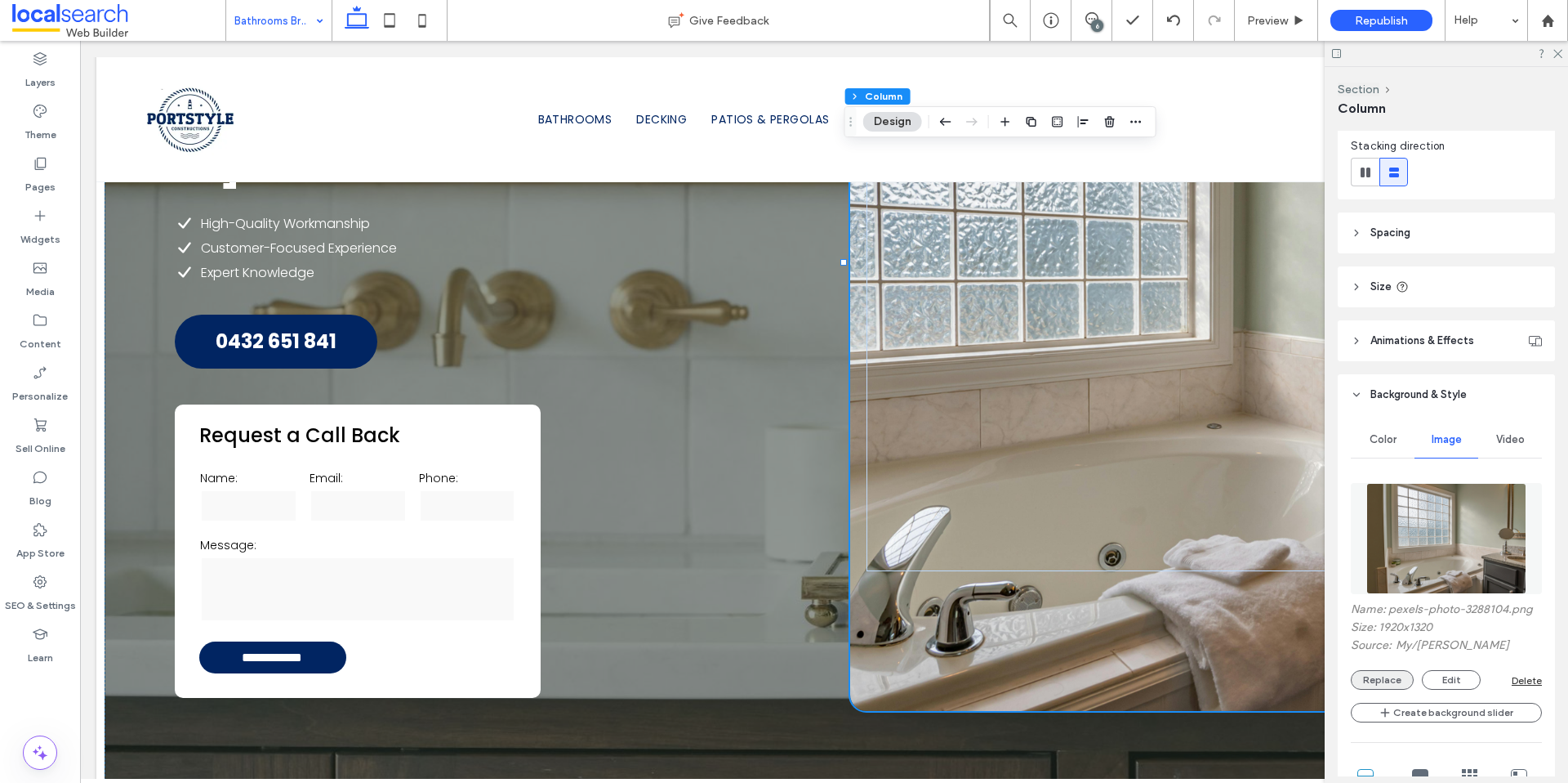
click at [1387, 674] on button "Replace" at bounding box center [1383, 680] width 63 height 20
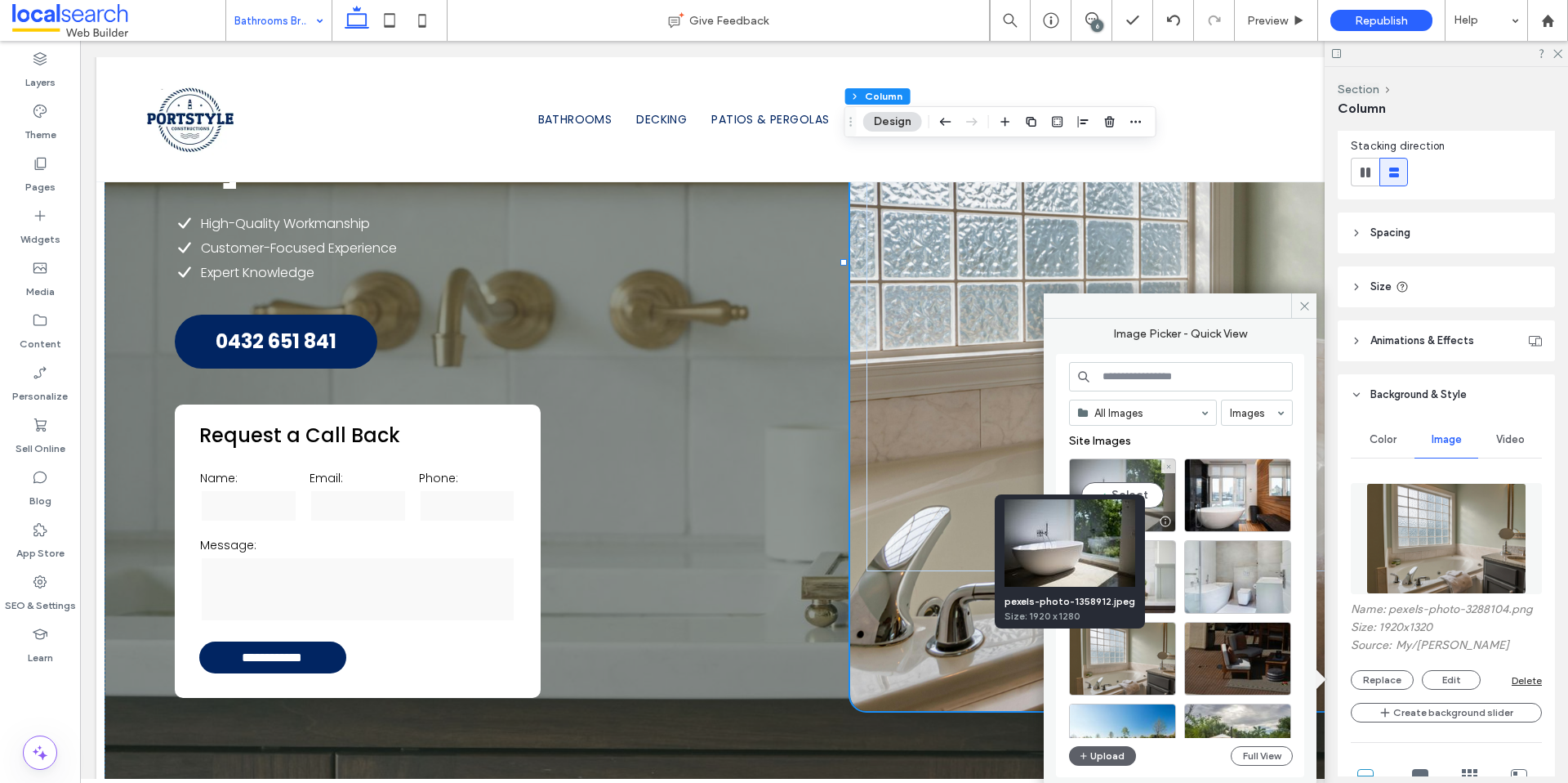
click at [1168, 518] on div at bounding box center [1165, 522] width 21 height 13
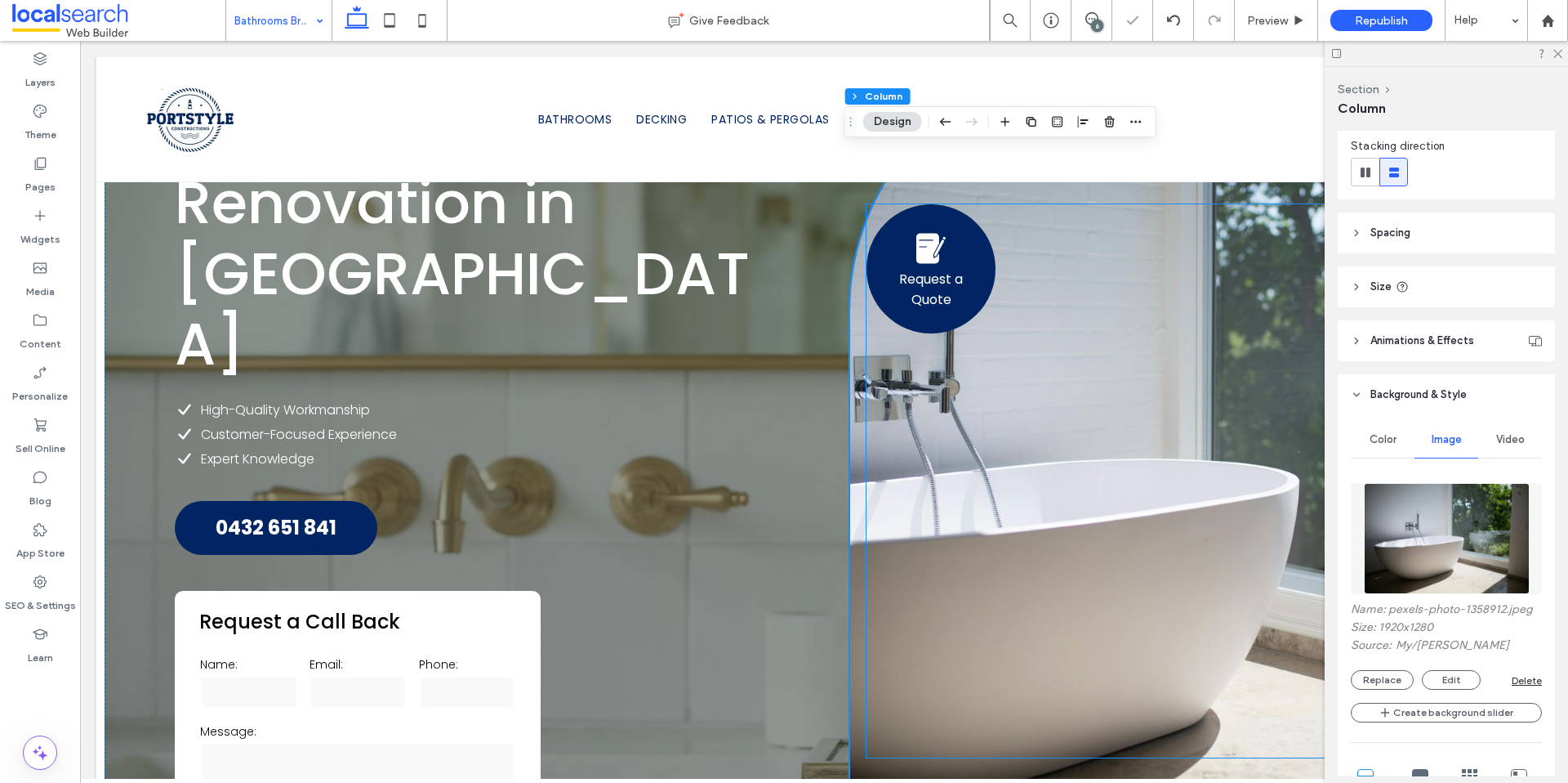
scroll to position [297, 0]
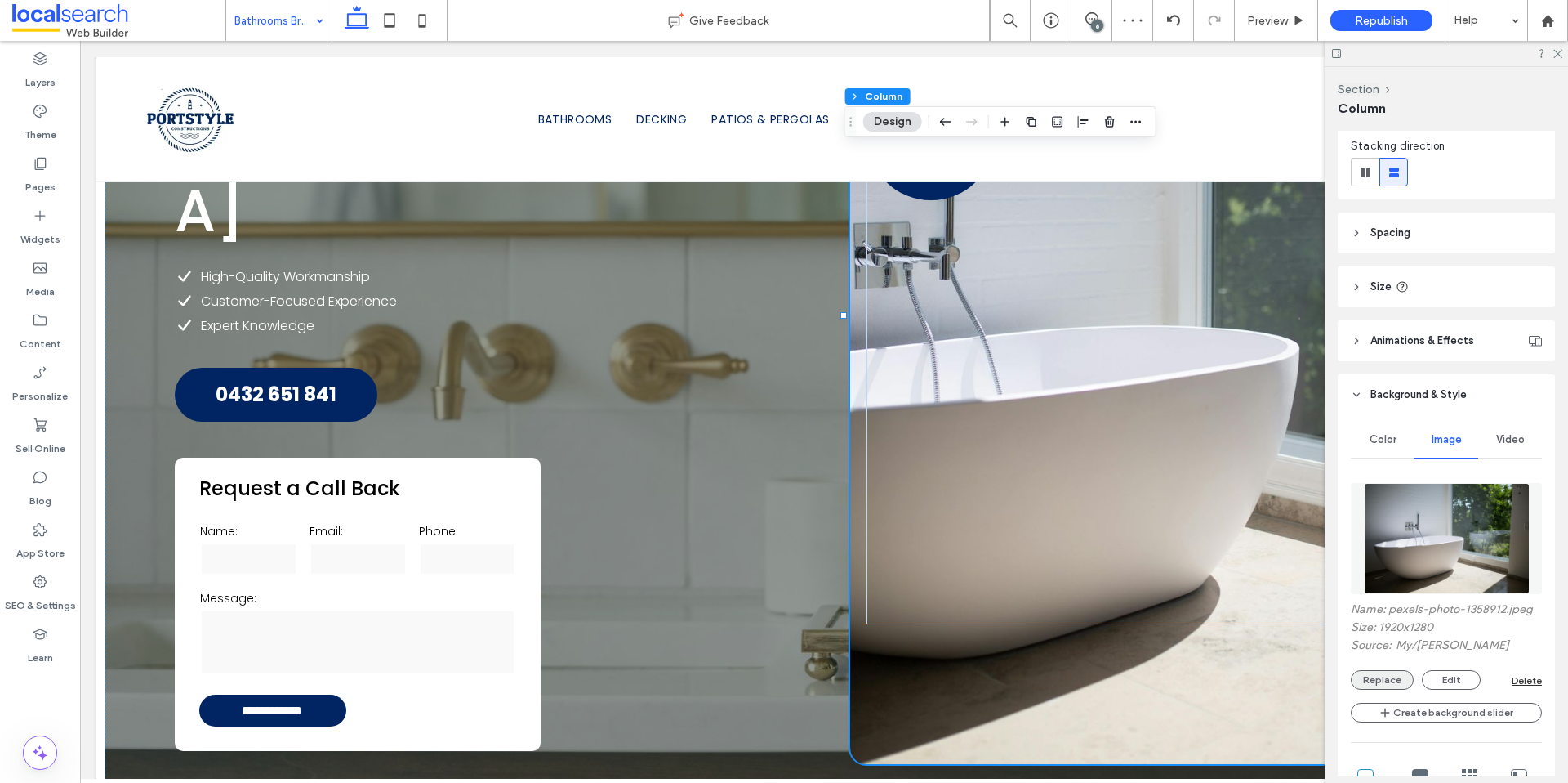
click at [1396, 684] on button "Replace" at bounding box center [1383, 680] width 63 height 20
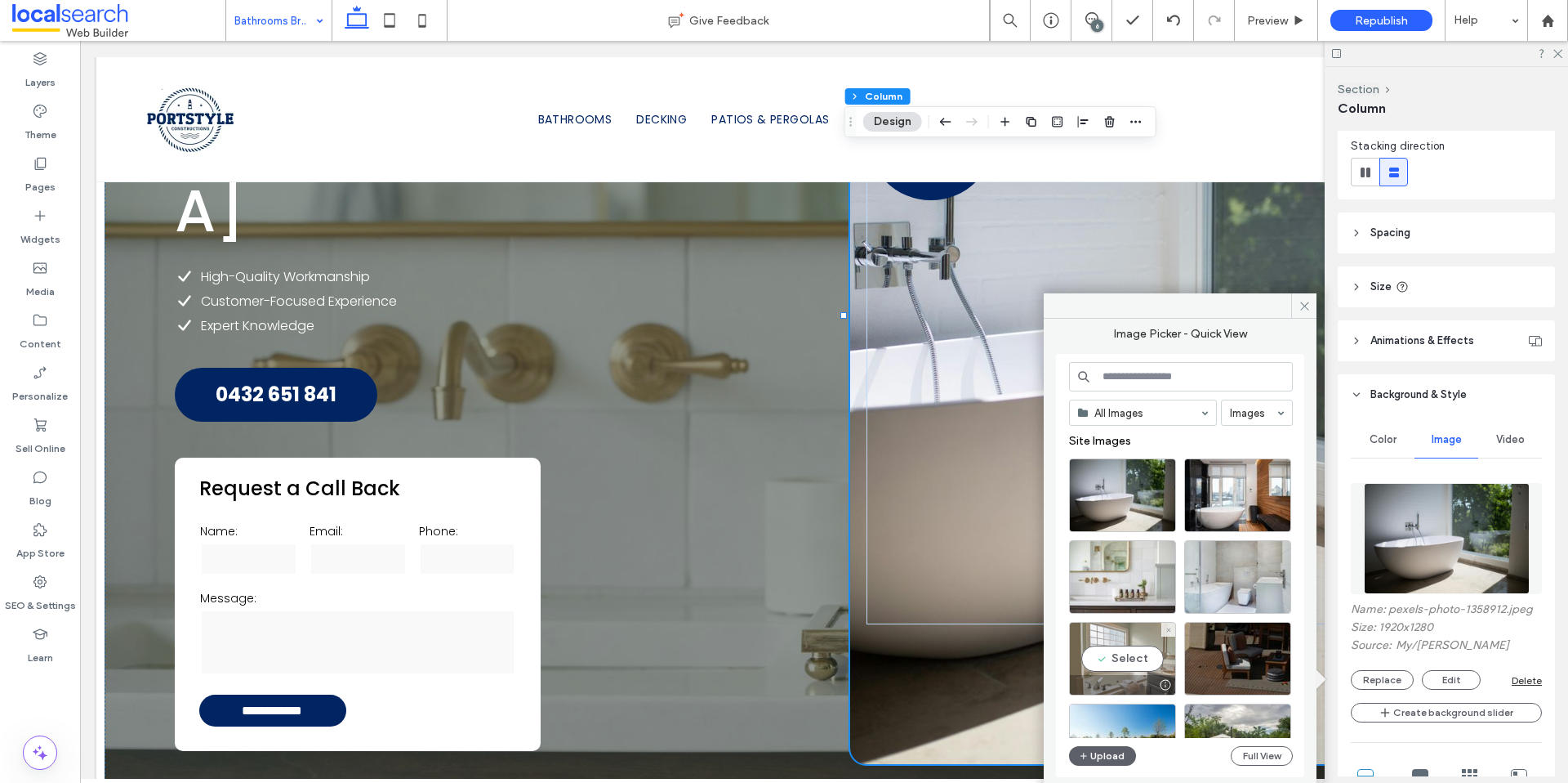
click at [1164, 681] on div at bounding box center [1165, 685] width 21 height 13
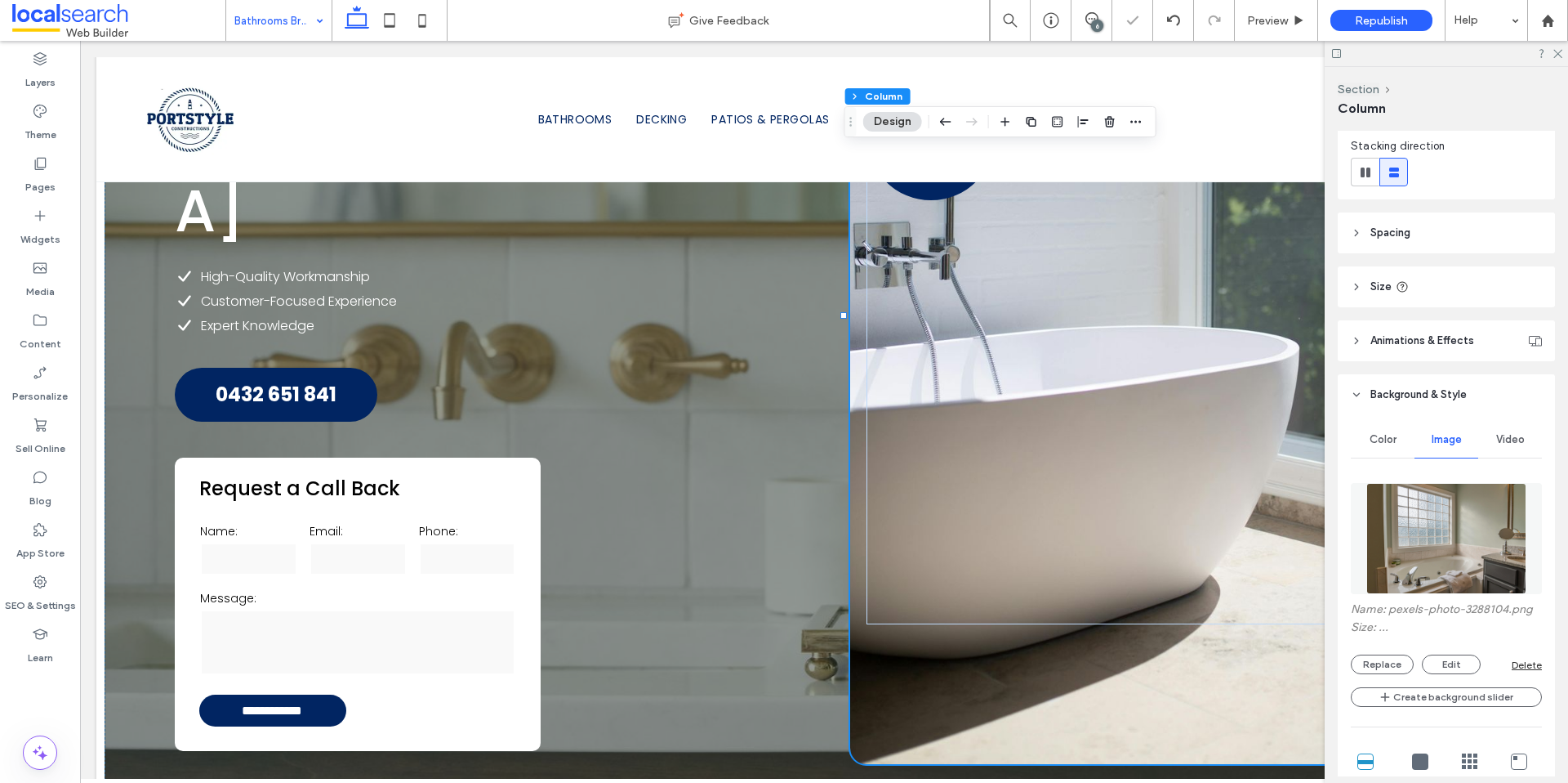
type input "***"
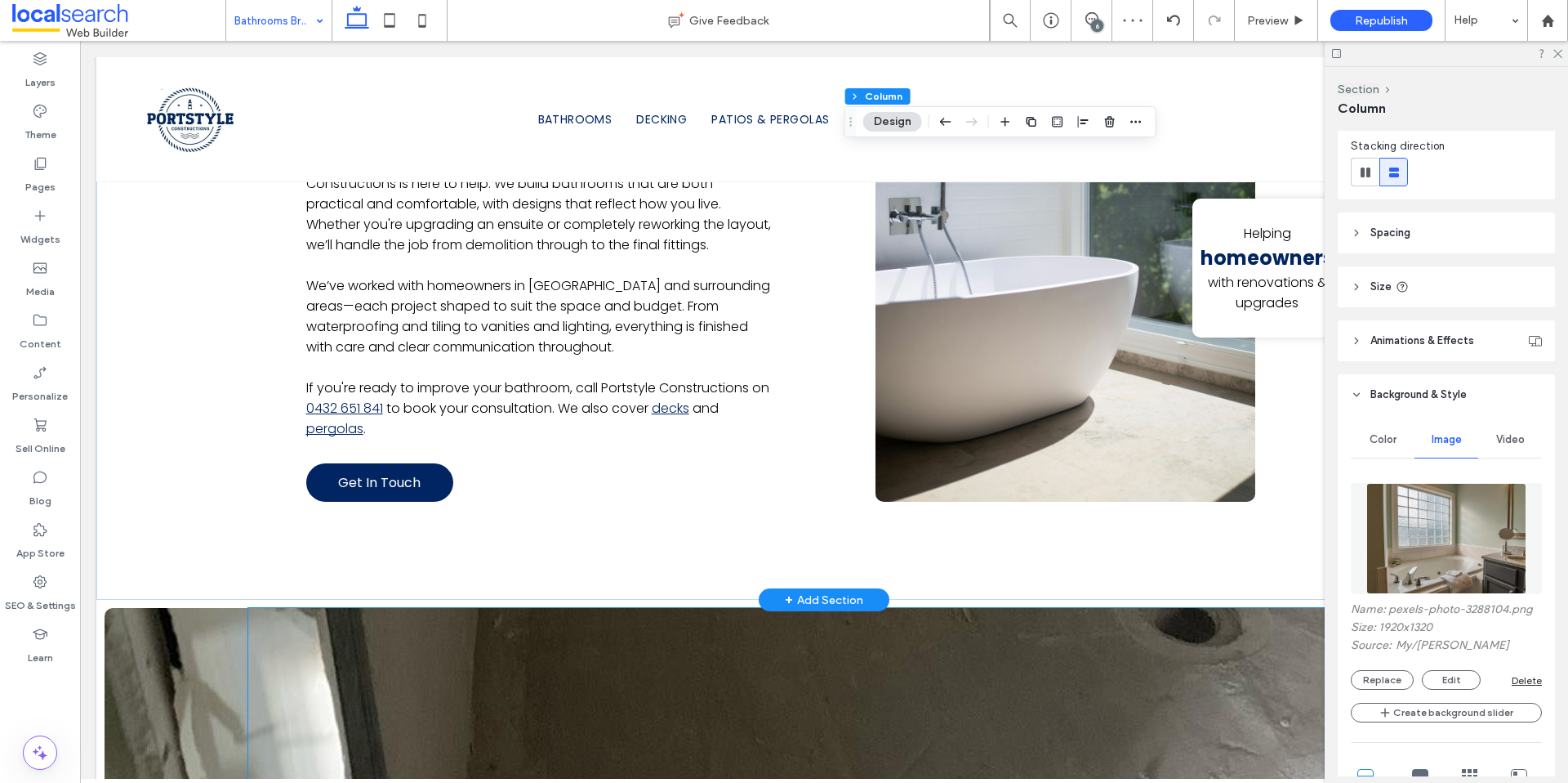
scroll to position [1221, 0]
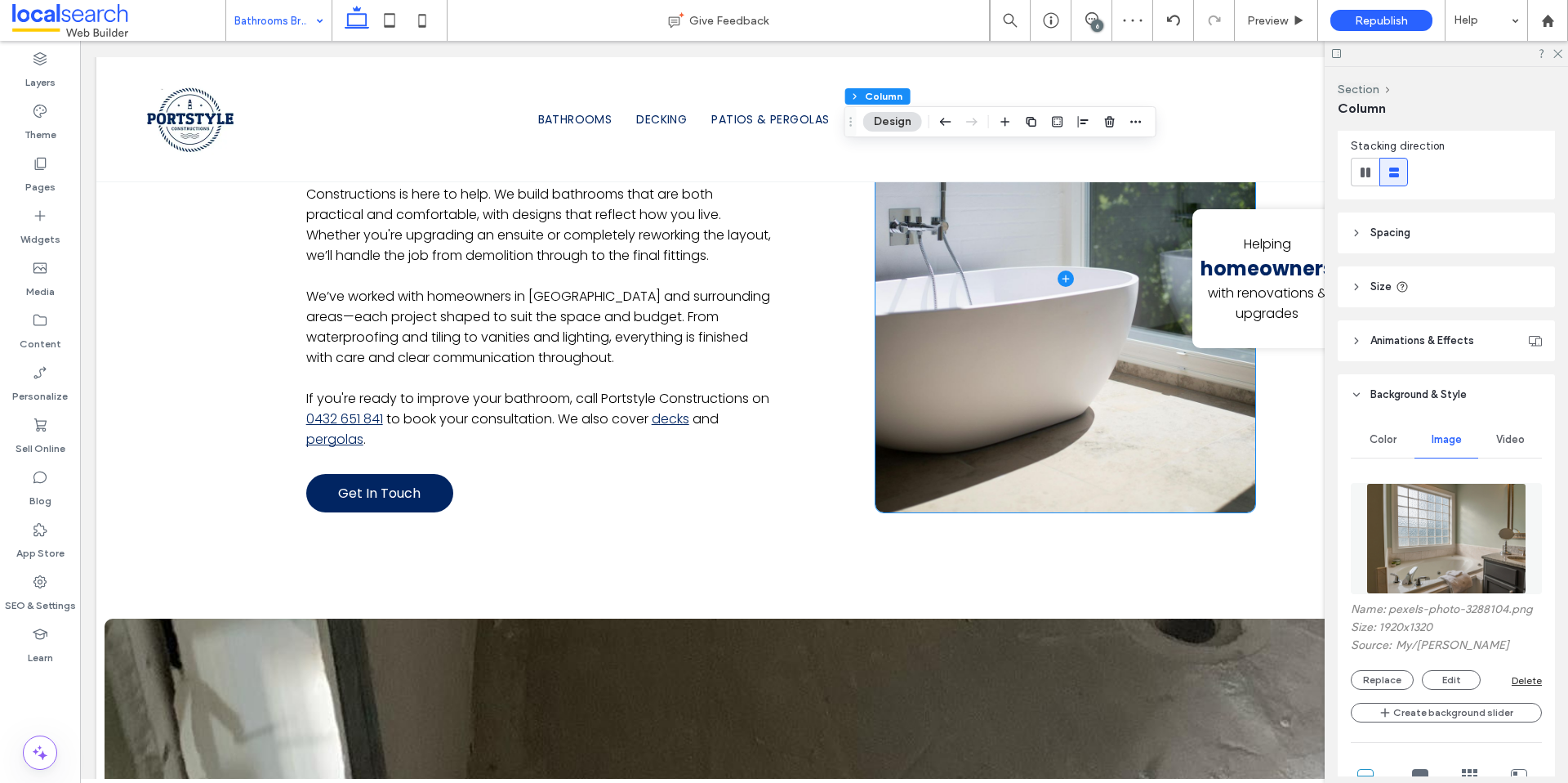
click at [1059, 416] on span at bounding box center [1066, 279] width 380 height 468
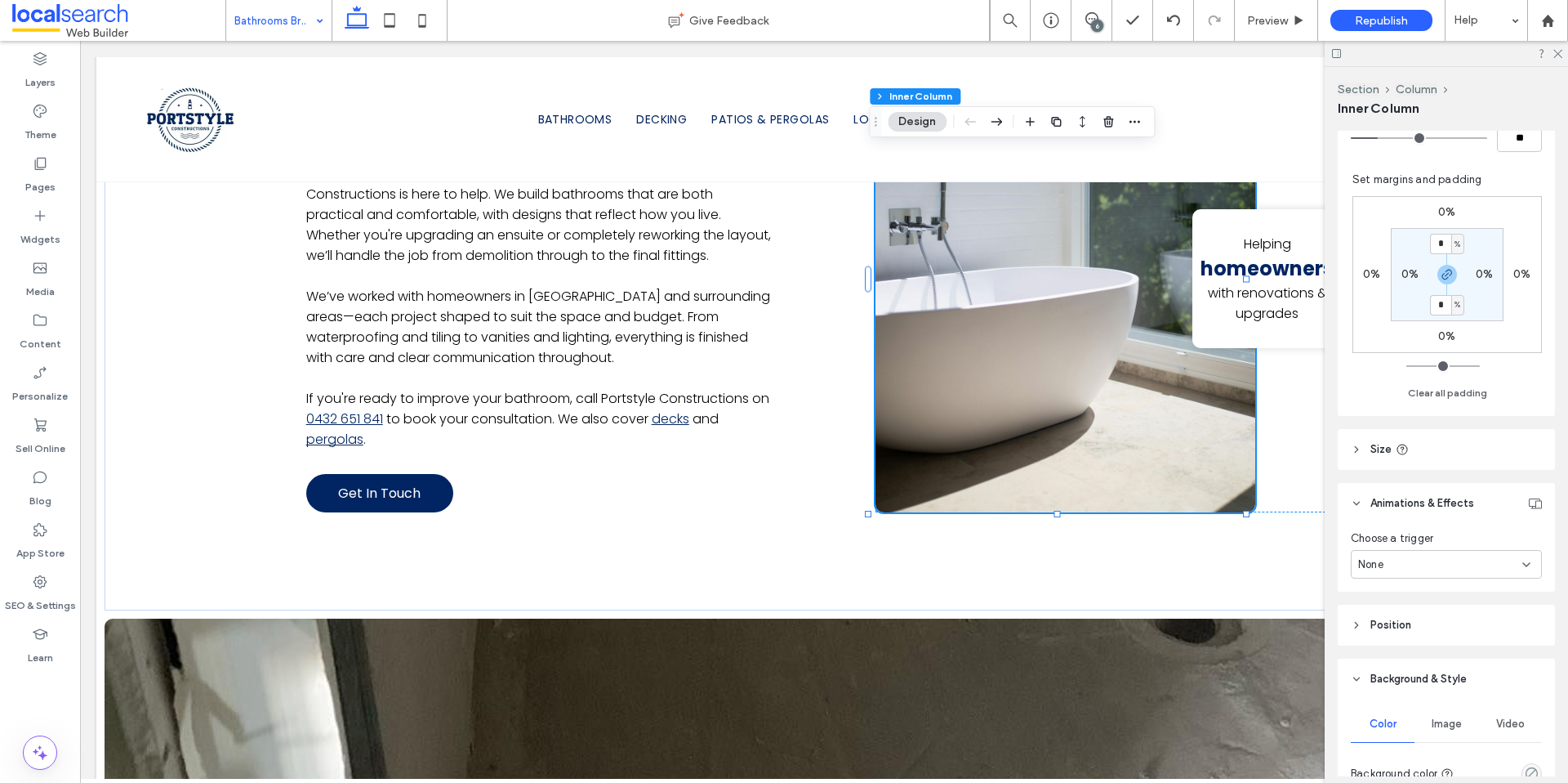
scroll to position [644, 0]
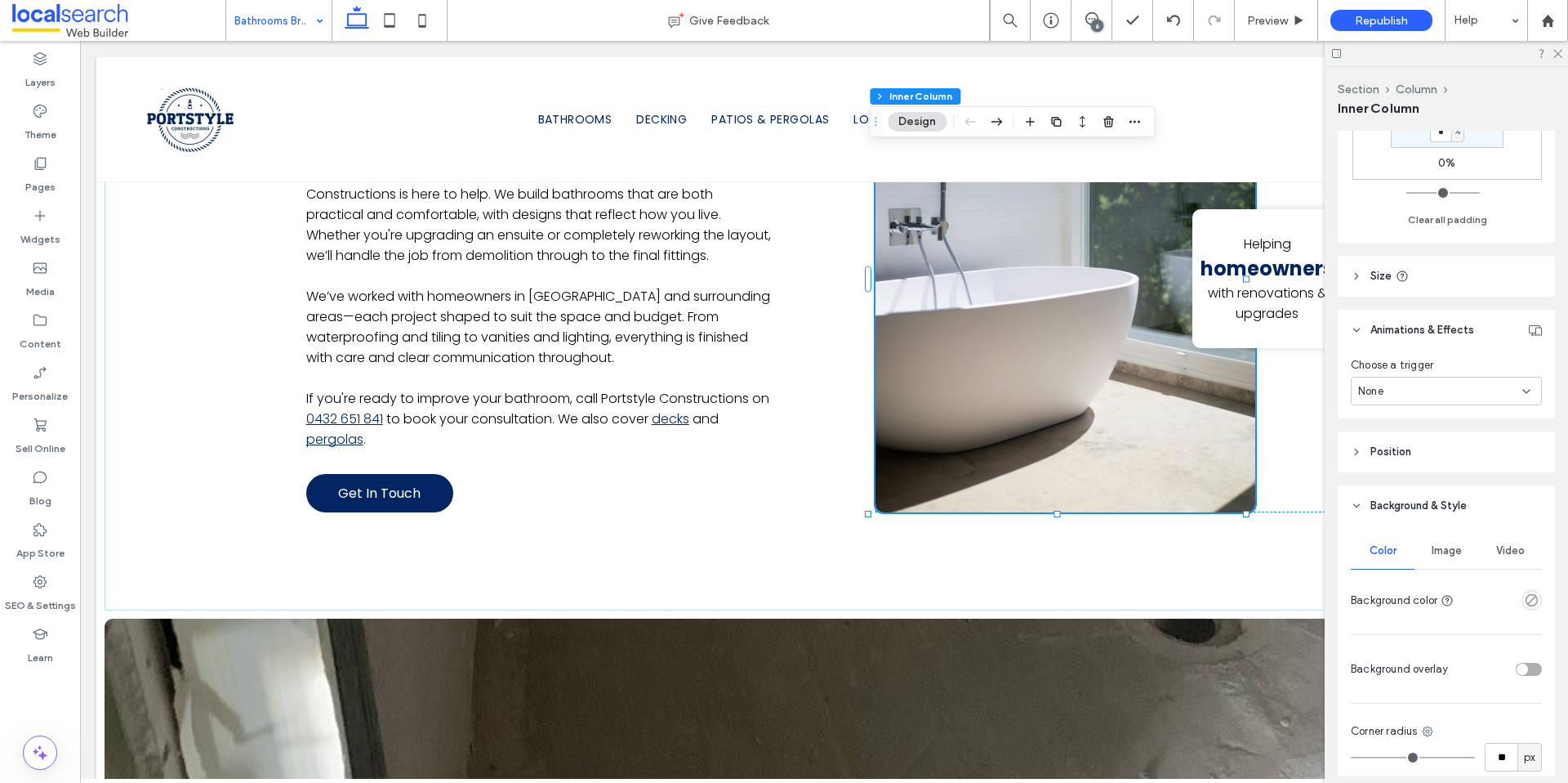
click at [1444, 548] on span "Image" at bounding box center [1447, 551] width 30 height 13
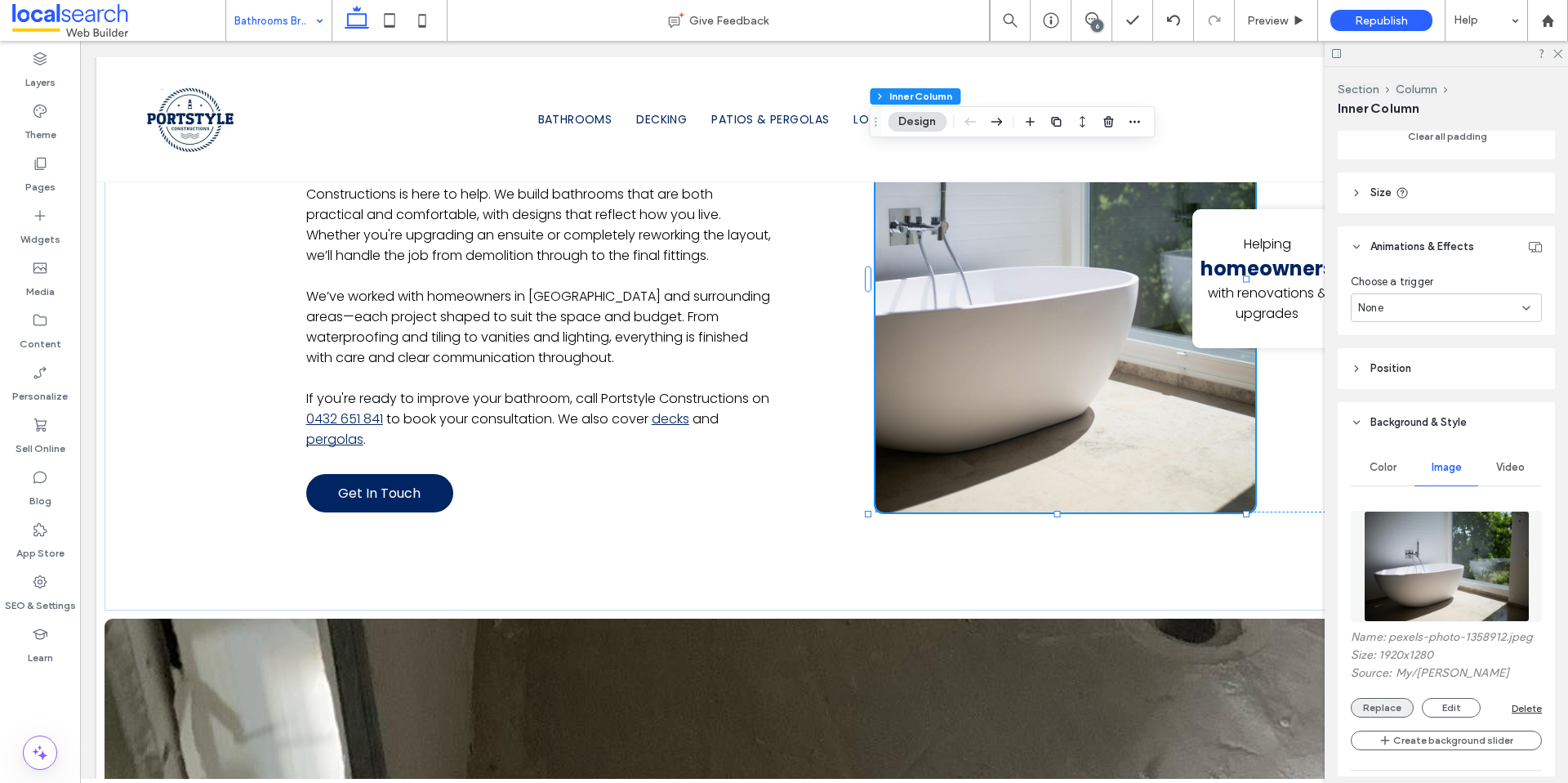
scroll to position [803, 0]
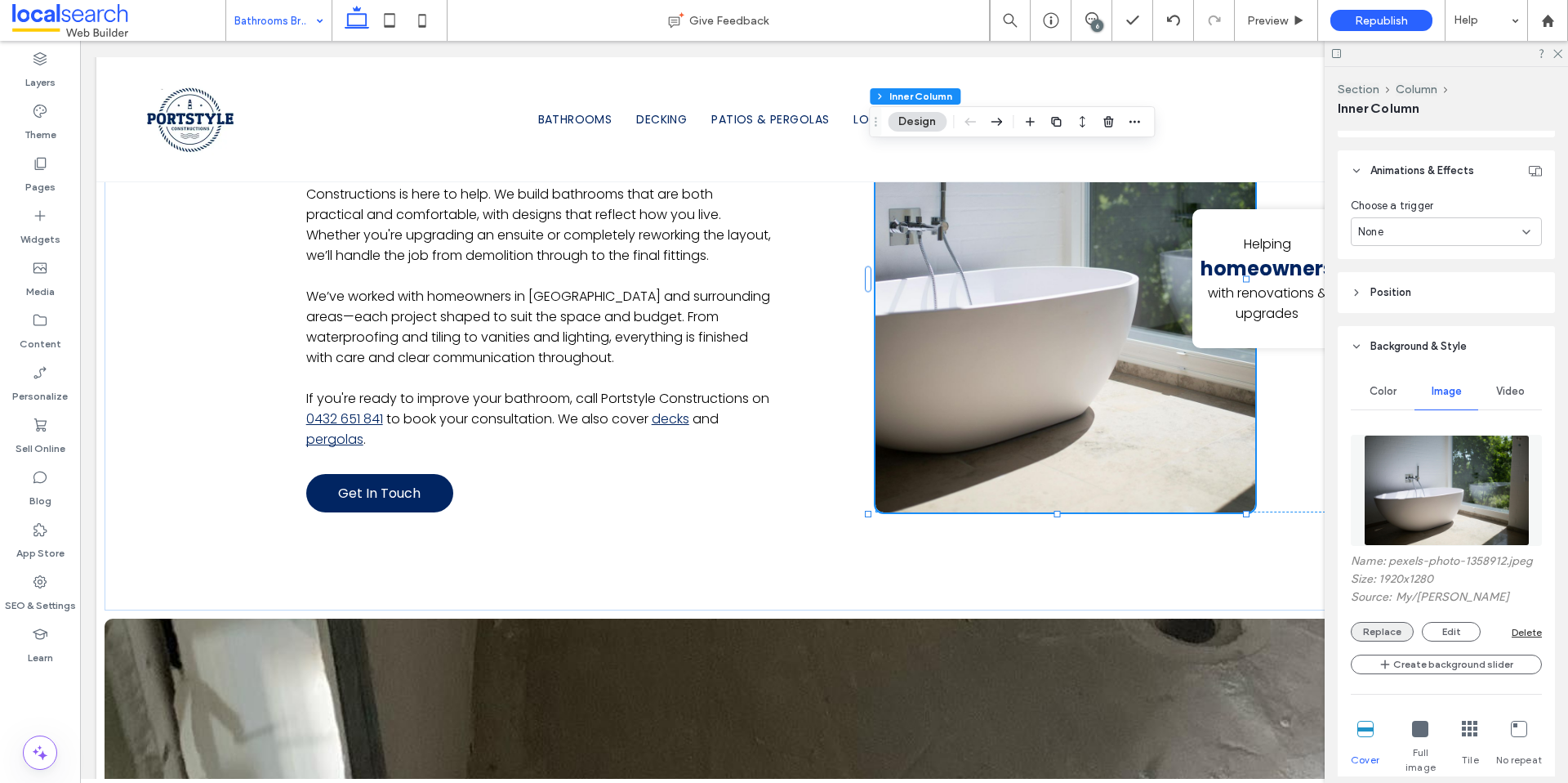
click at [1389, 627] on button "Replace" at bounding box center [1383, 632] width 63 height 20
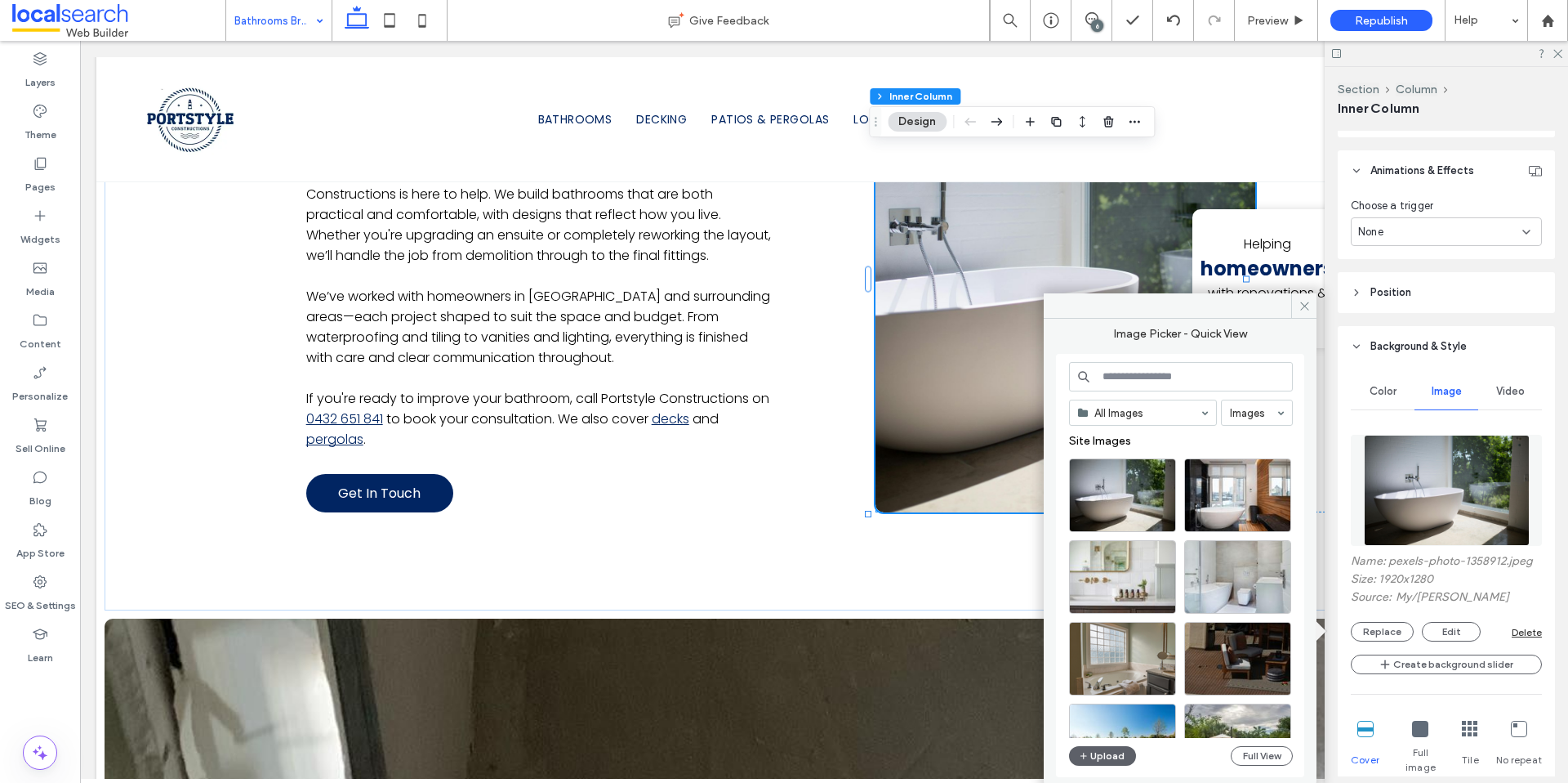
click at [1164, 384] on input at bounding box center [1180, 376] width 224 height 29
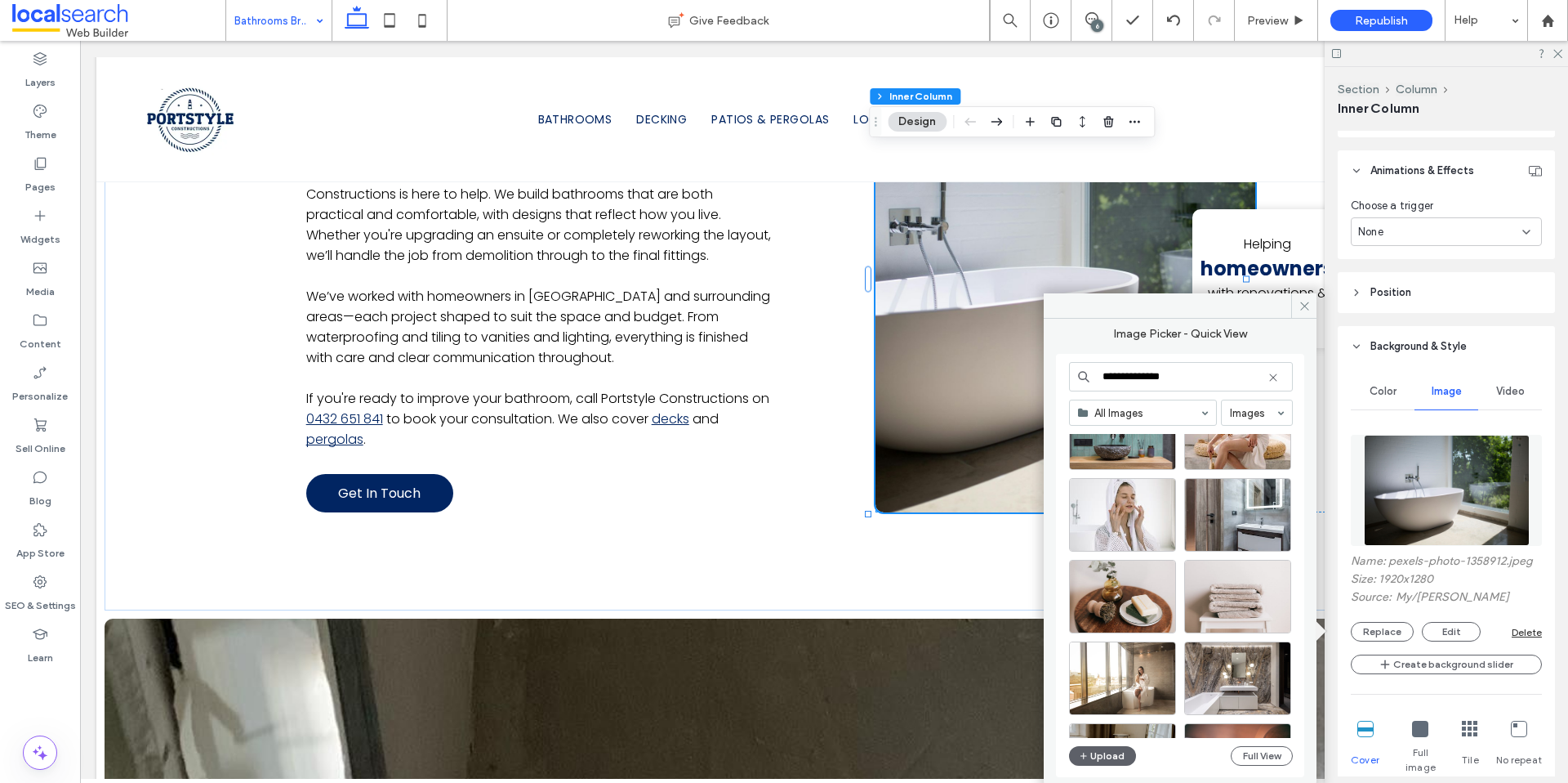
scroll to position [5274, 0]
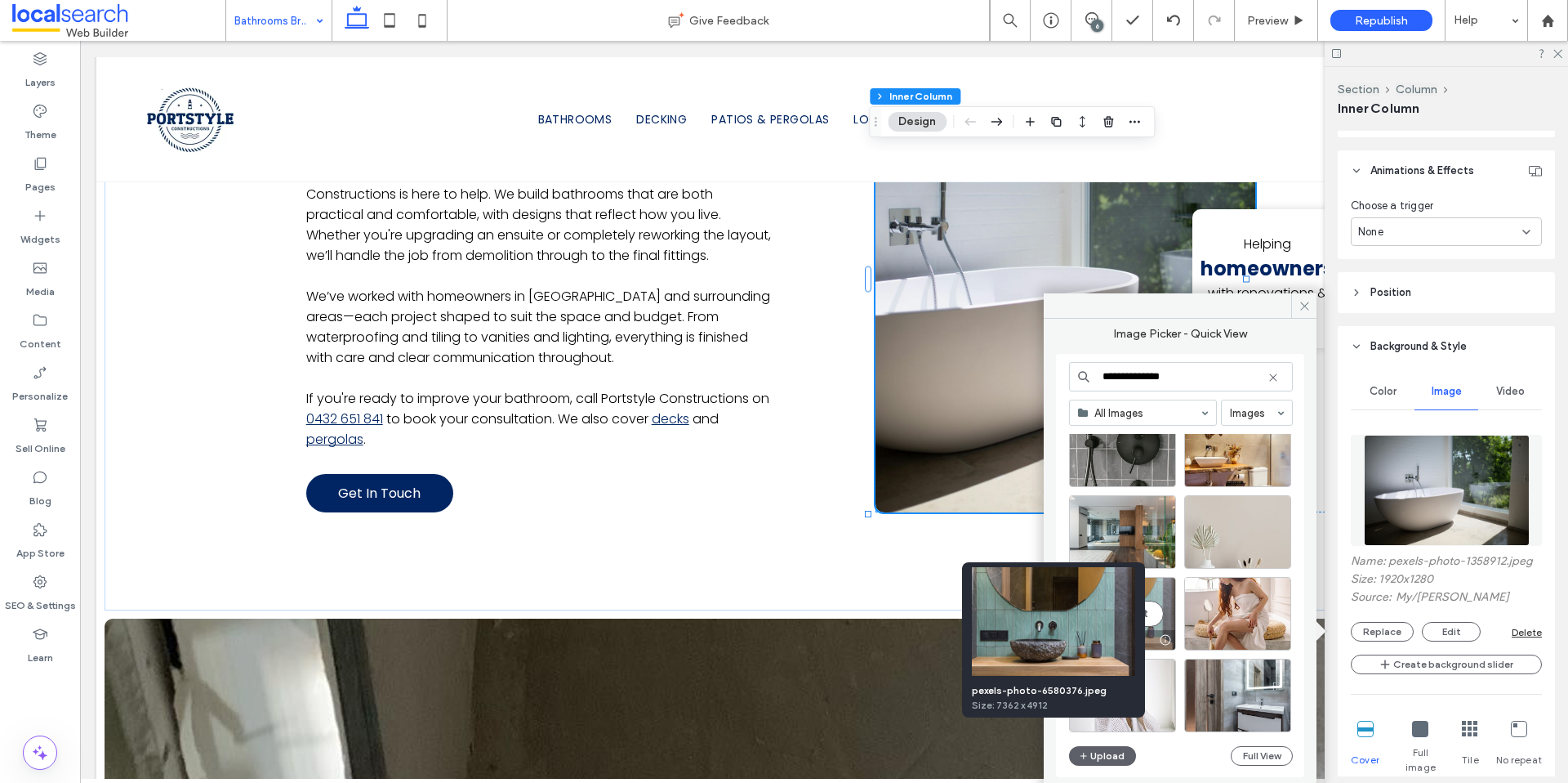
type input "**********"
click at [1160, 639] on div at bounding box center [1165, 640] width 21 height 13
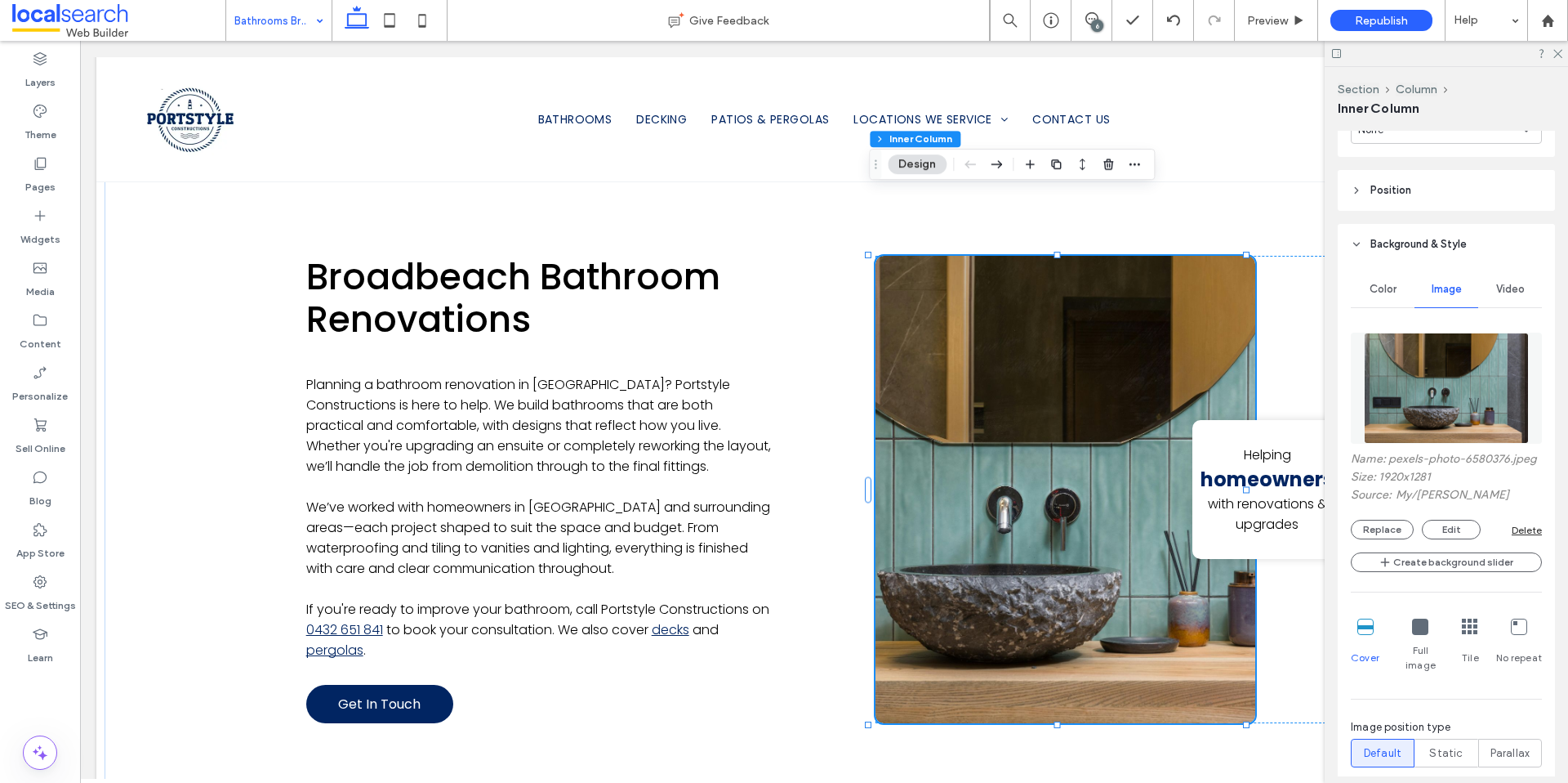
scroll to position [920, 0]
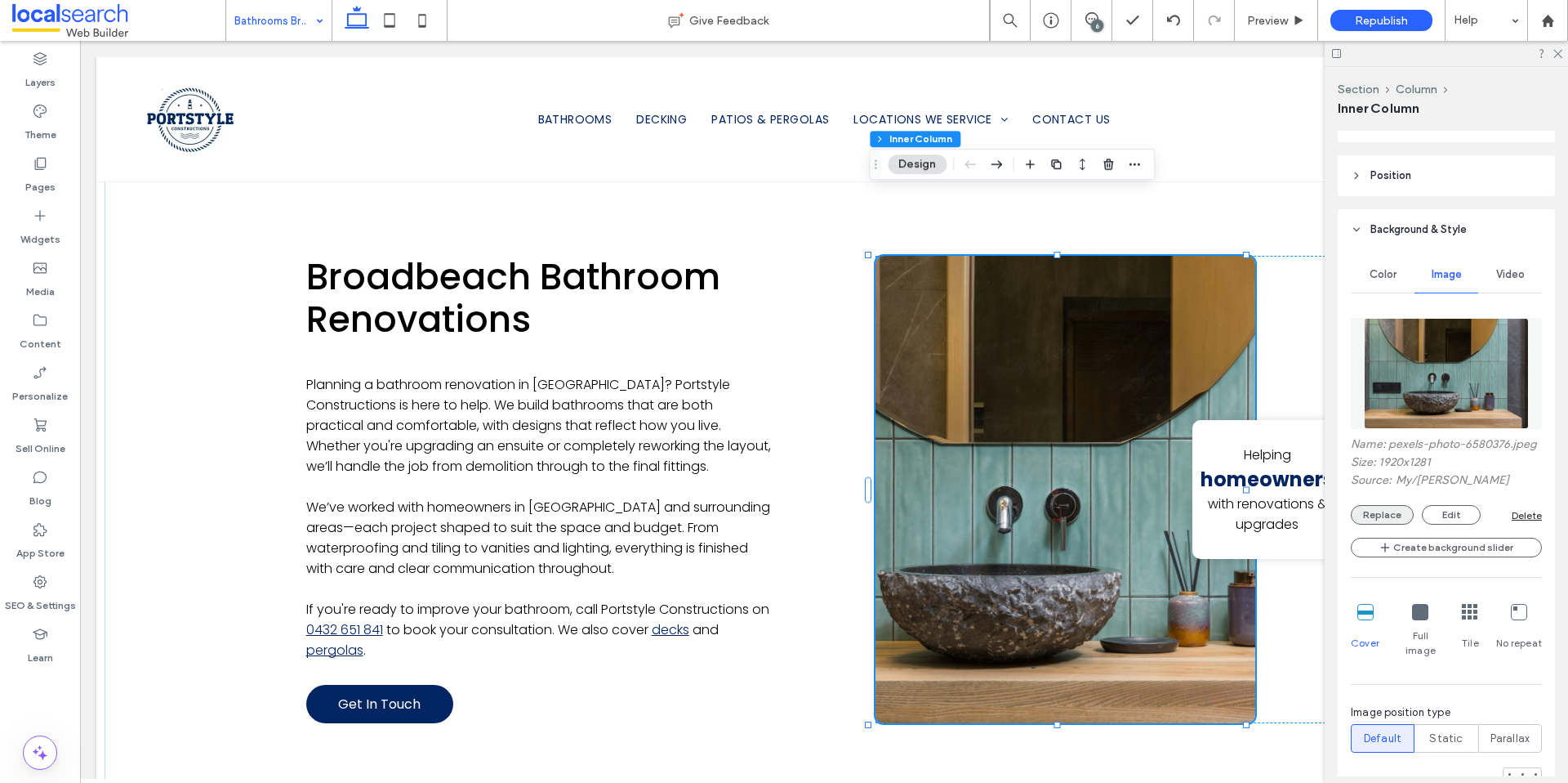
click at [1365, 523] on button "Replace" at bounding box center [1383, 515] width 63 height 20
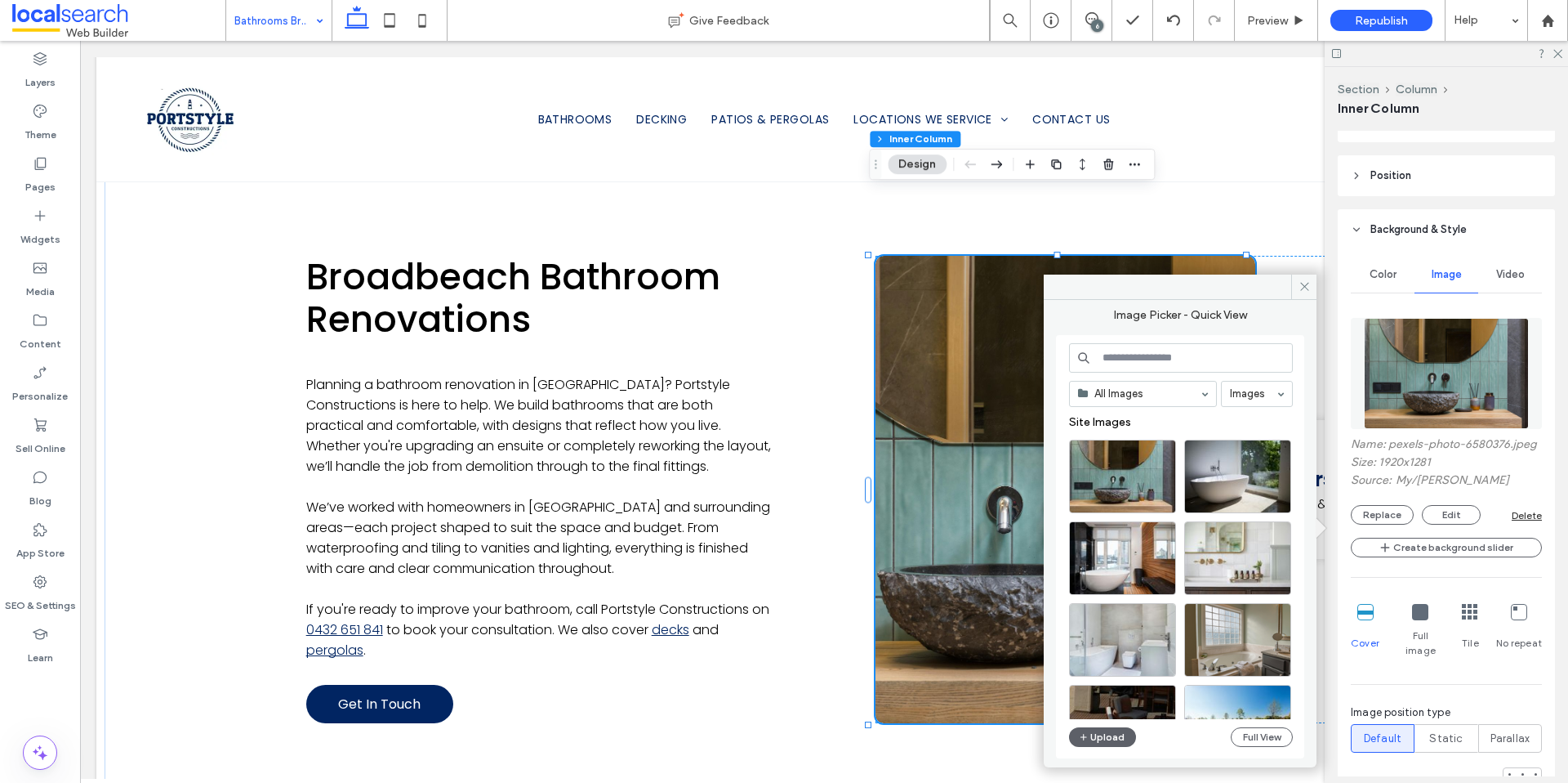
click at [1149, 360] on input at bounding box center [1180, 357] width 224 height 29
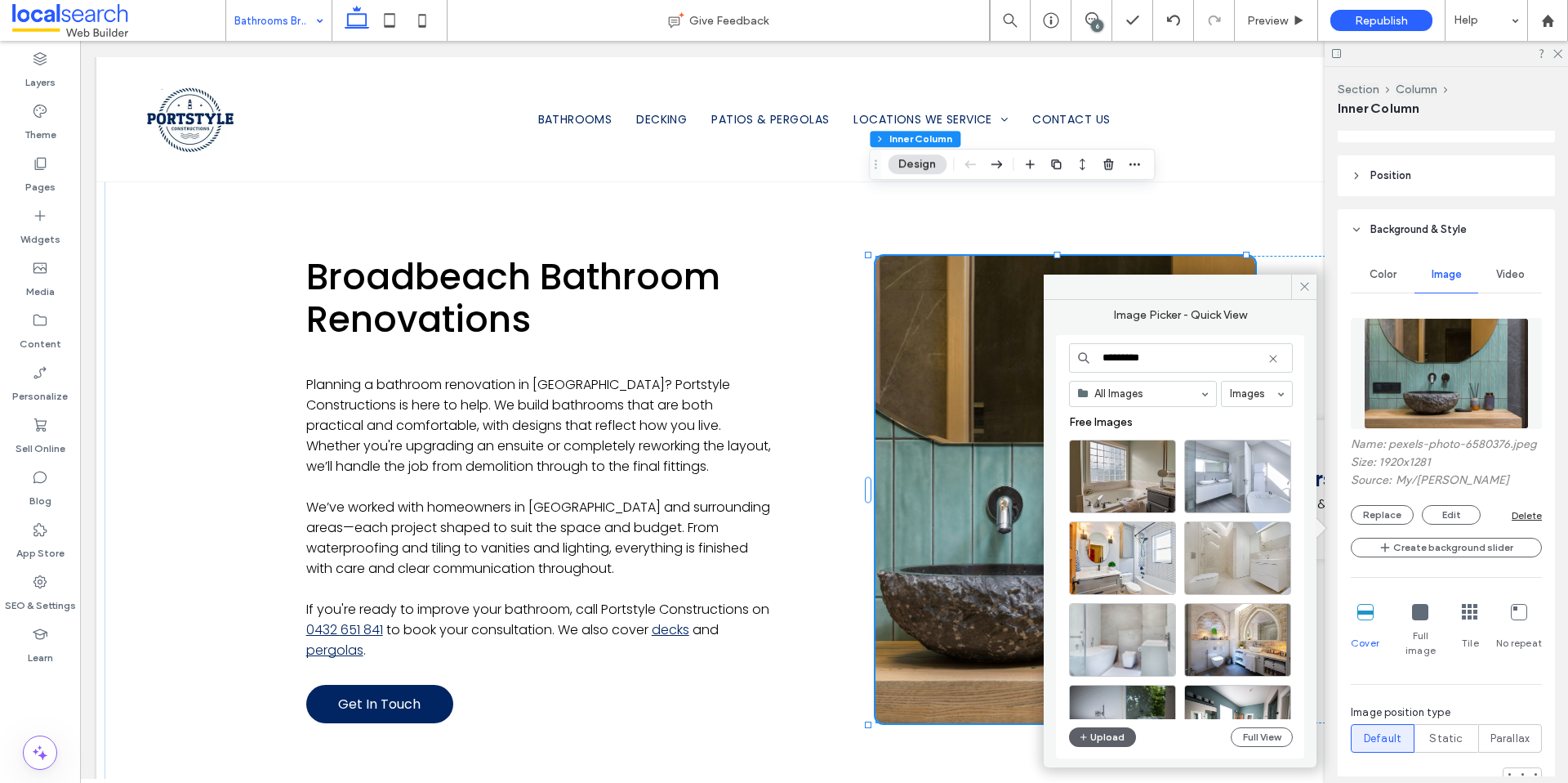
type input "********"
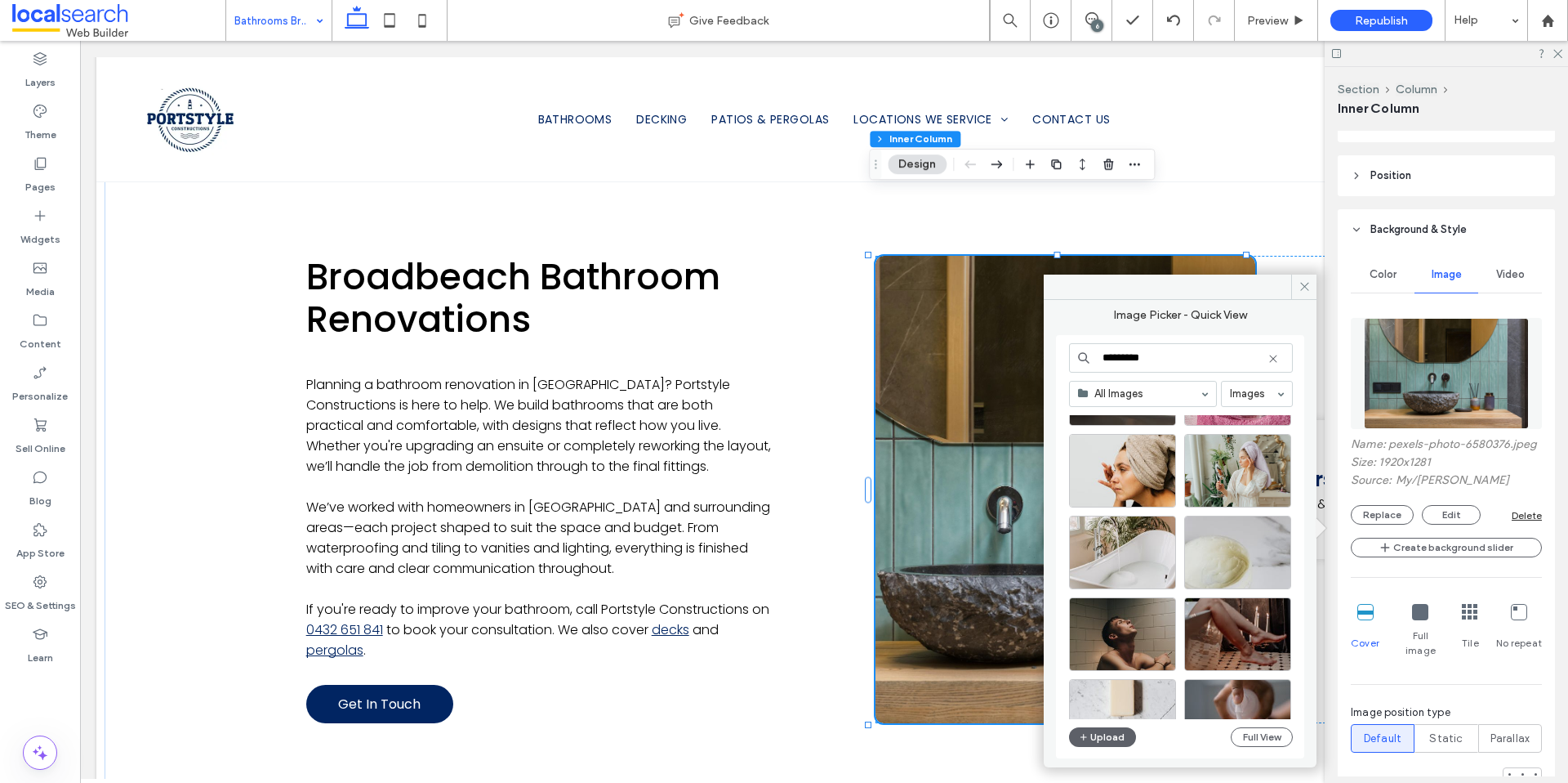
scroll to position [17813, 0]
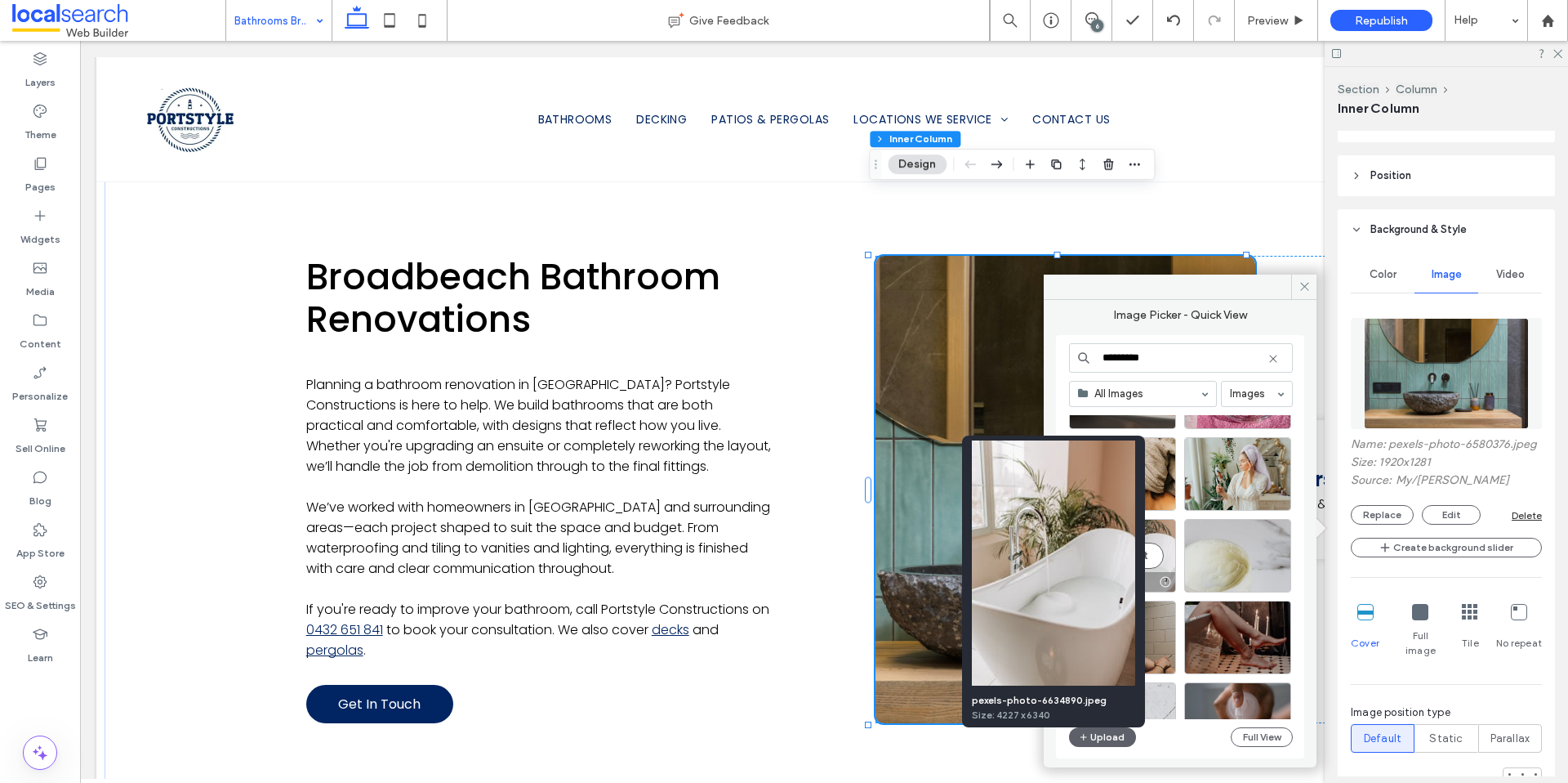
click at [1165, 583] on div at bounding box center [1165, 582] width 21 height 13
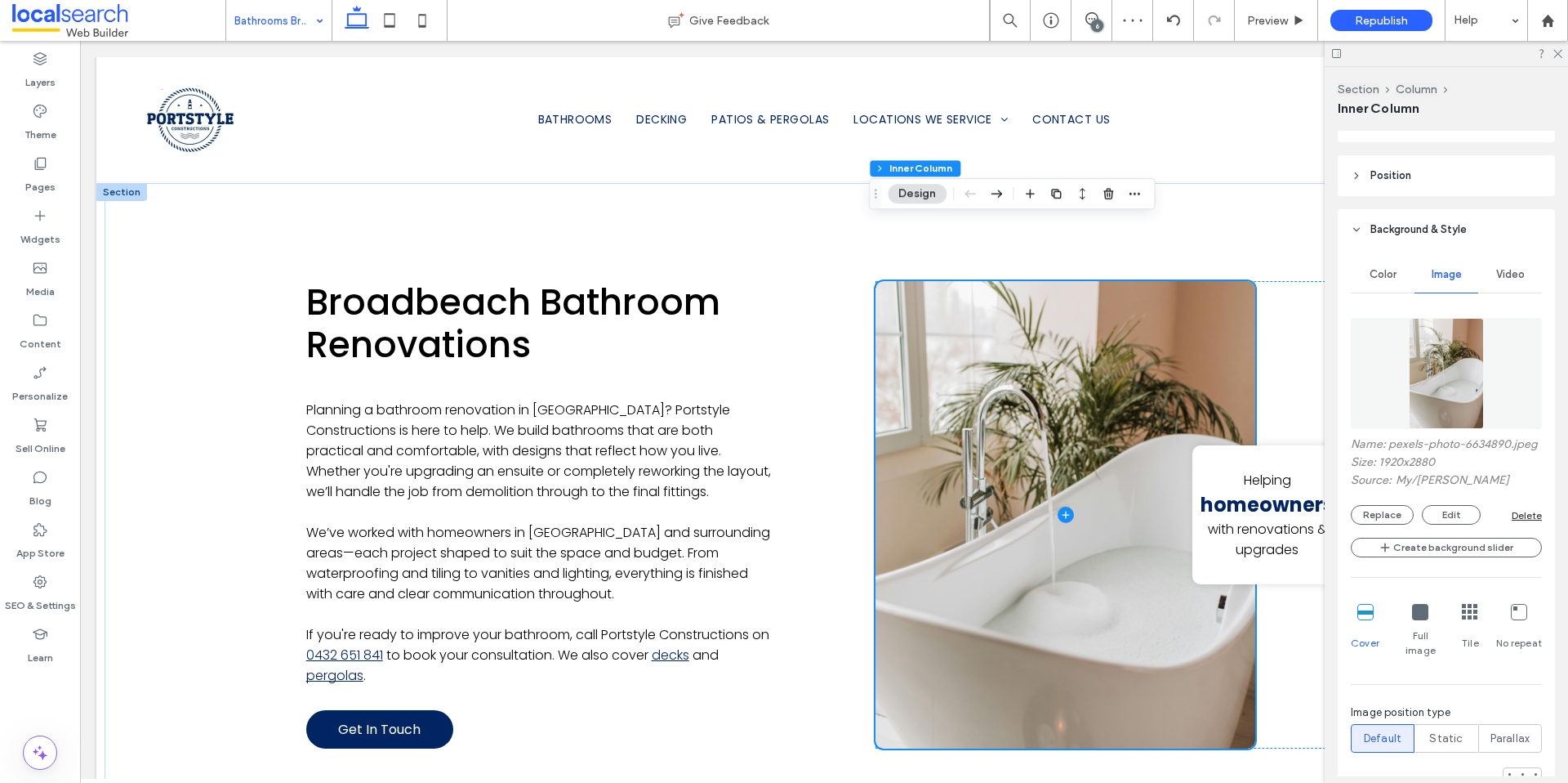
scroll to position [980, 0]
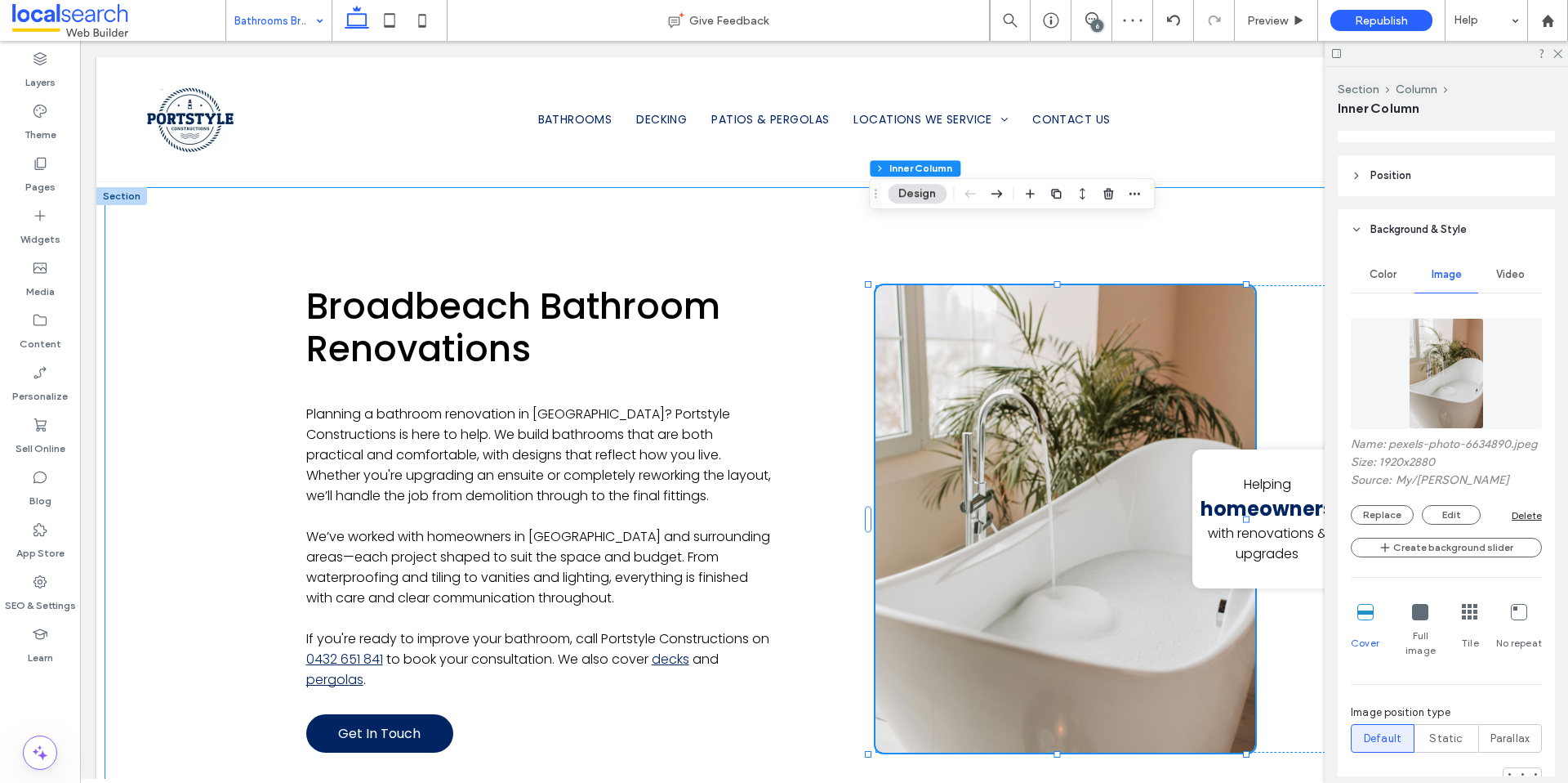
drag, startPoint x: 225, startPoint y: 318, endPoint x: 247, endPoint y: 319, distance: 22.0
click at [225, 318] on div "Broadbeach Bathroom Renovations Planning a bathroom renovation in Broadbeach? P…" at bounding box center [824, 519] width 1439 height 664
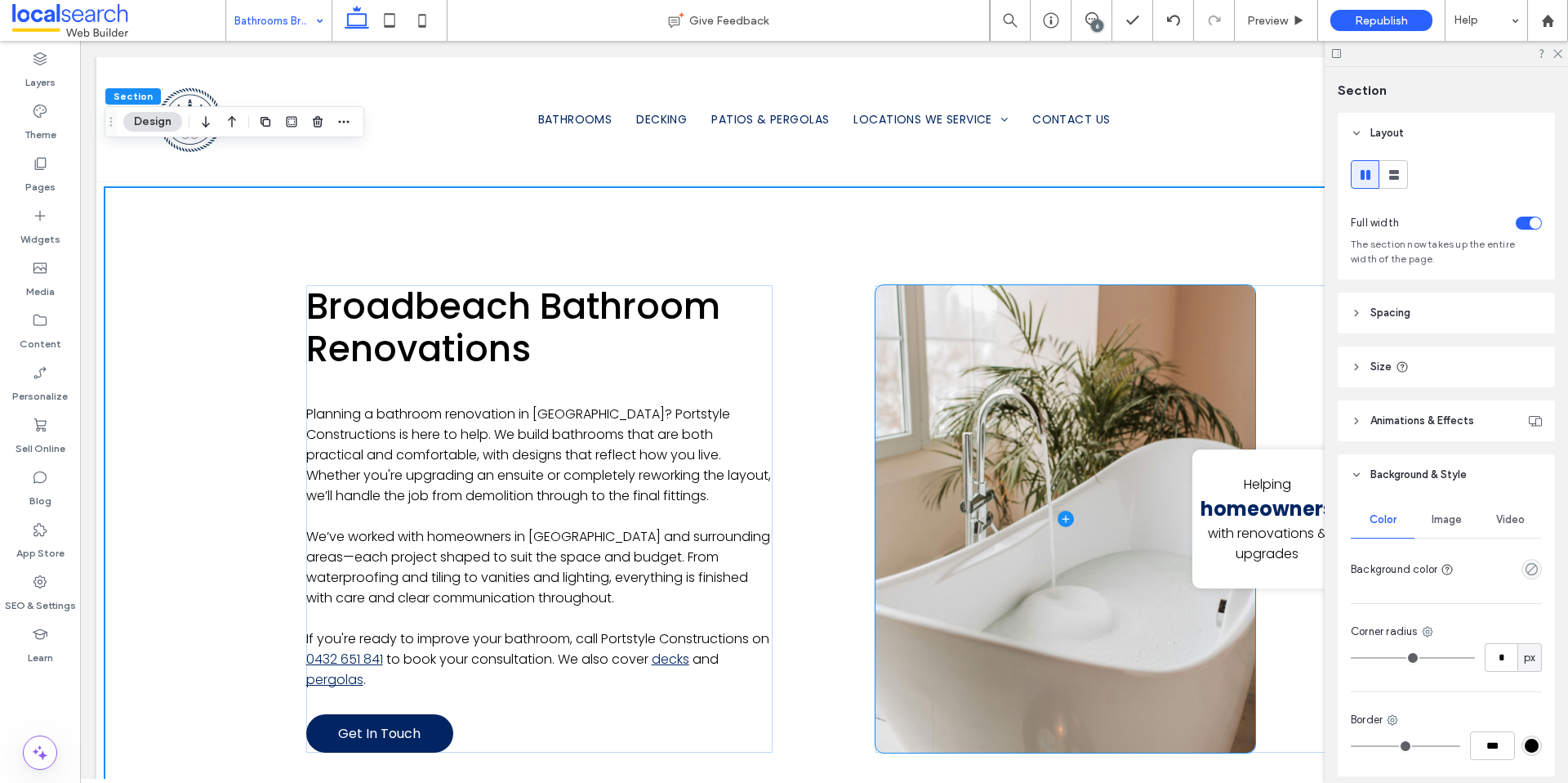
click at [1103, 594] on span at bounding box center [1066, 519] width 380 height 468
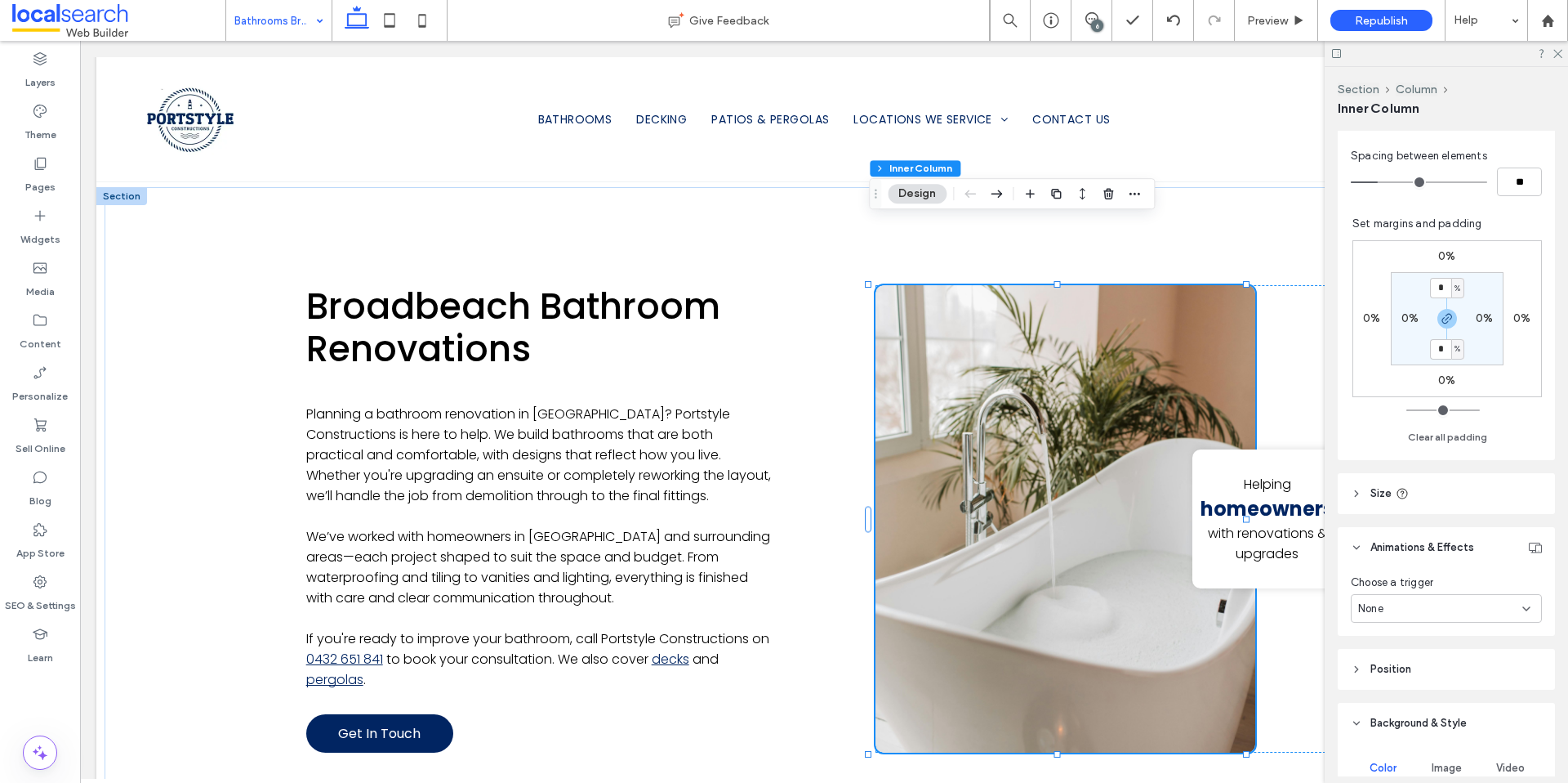
scroll to position [751, 0]
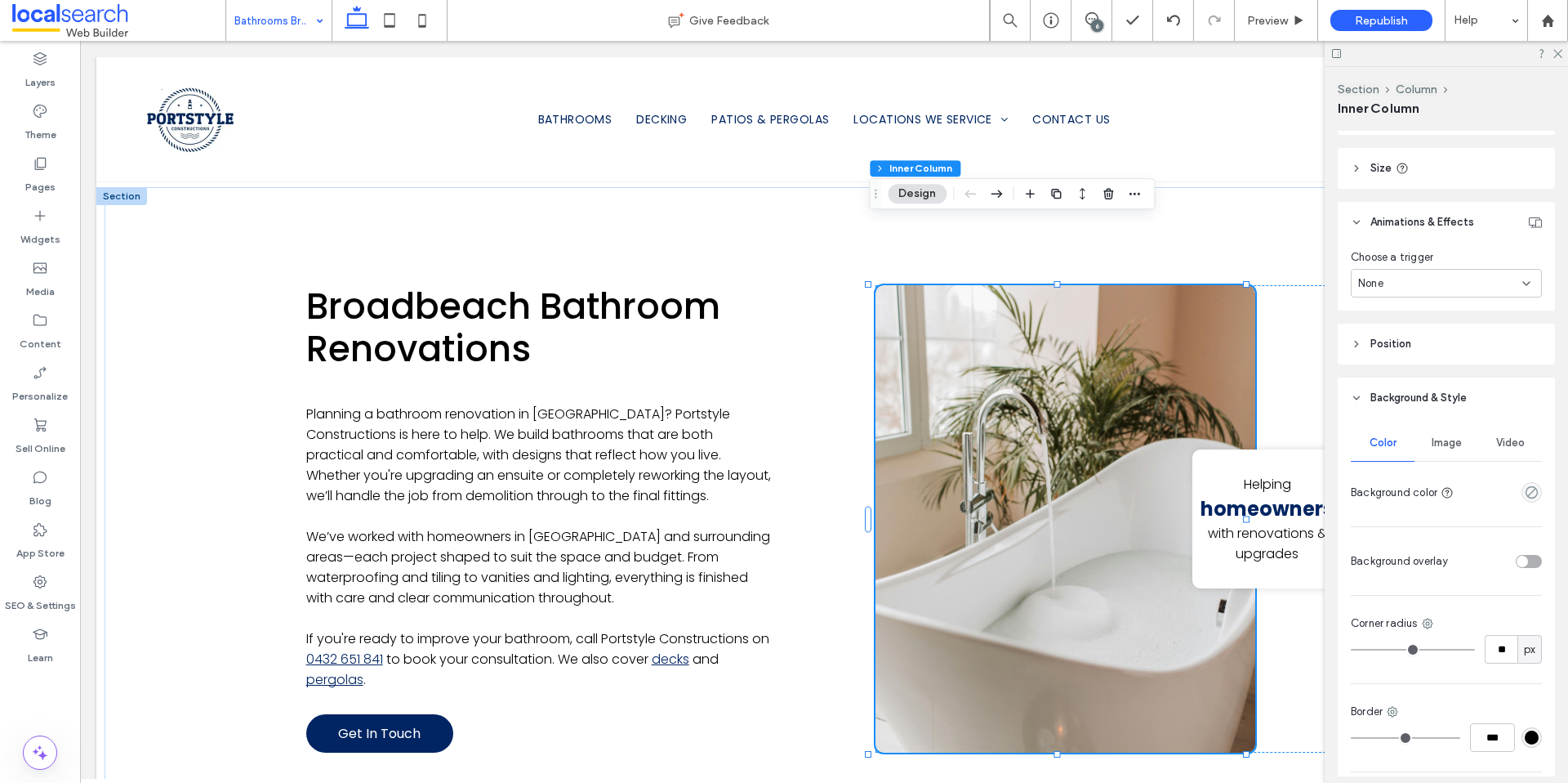
click at [1432, 449] on div "Image" at bounding box center [1447, 443] width 64 height 36
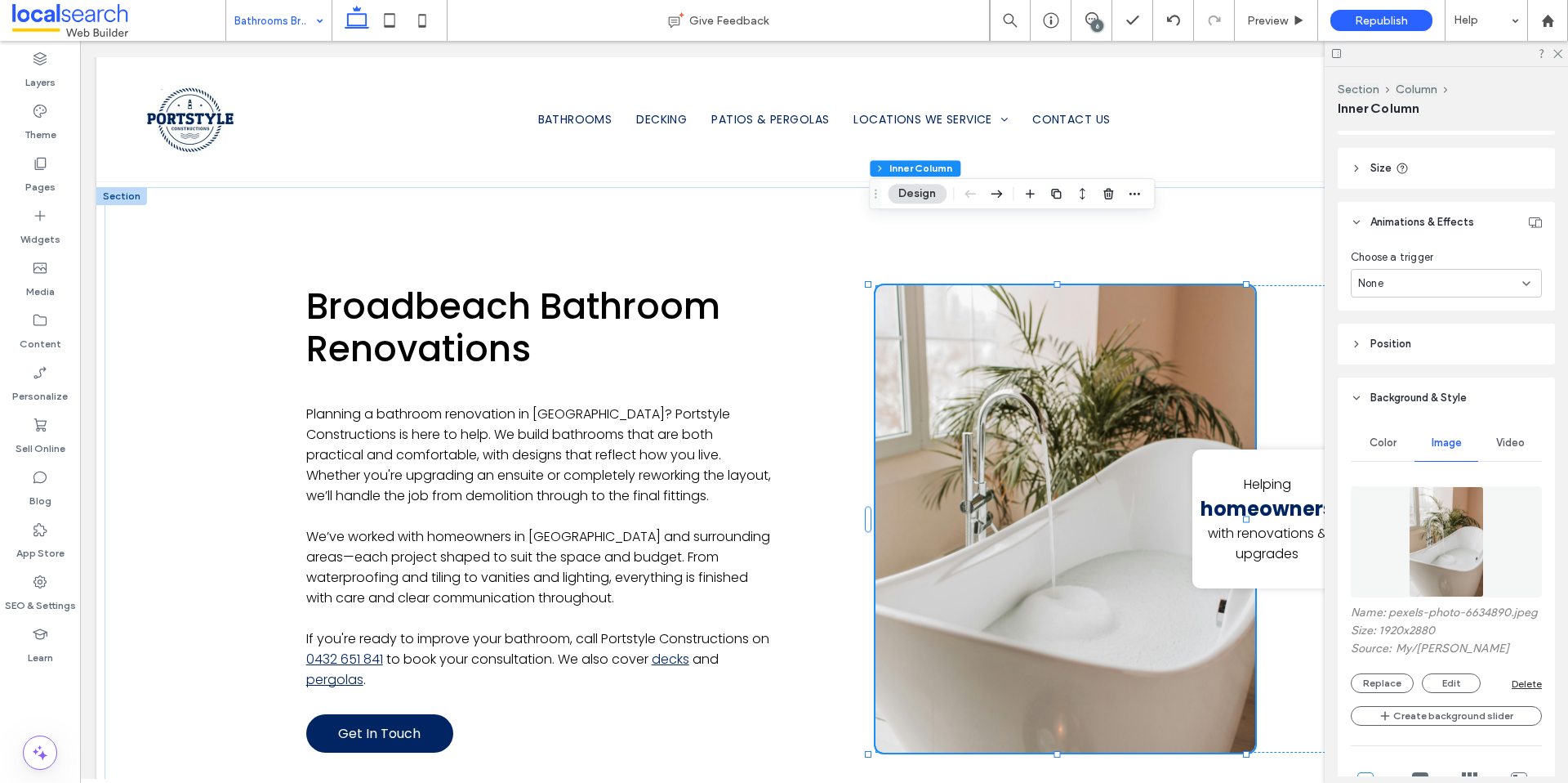
drag, startPoint x: 1392, startPoint y: 700, endPoint x: 1387, endPoint y: 686, distance: 14.9
click at [1392, 693] on button "Replace" at bounding box center [1383, 683] width 63 height 20
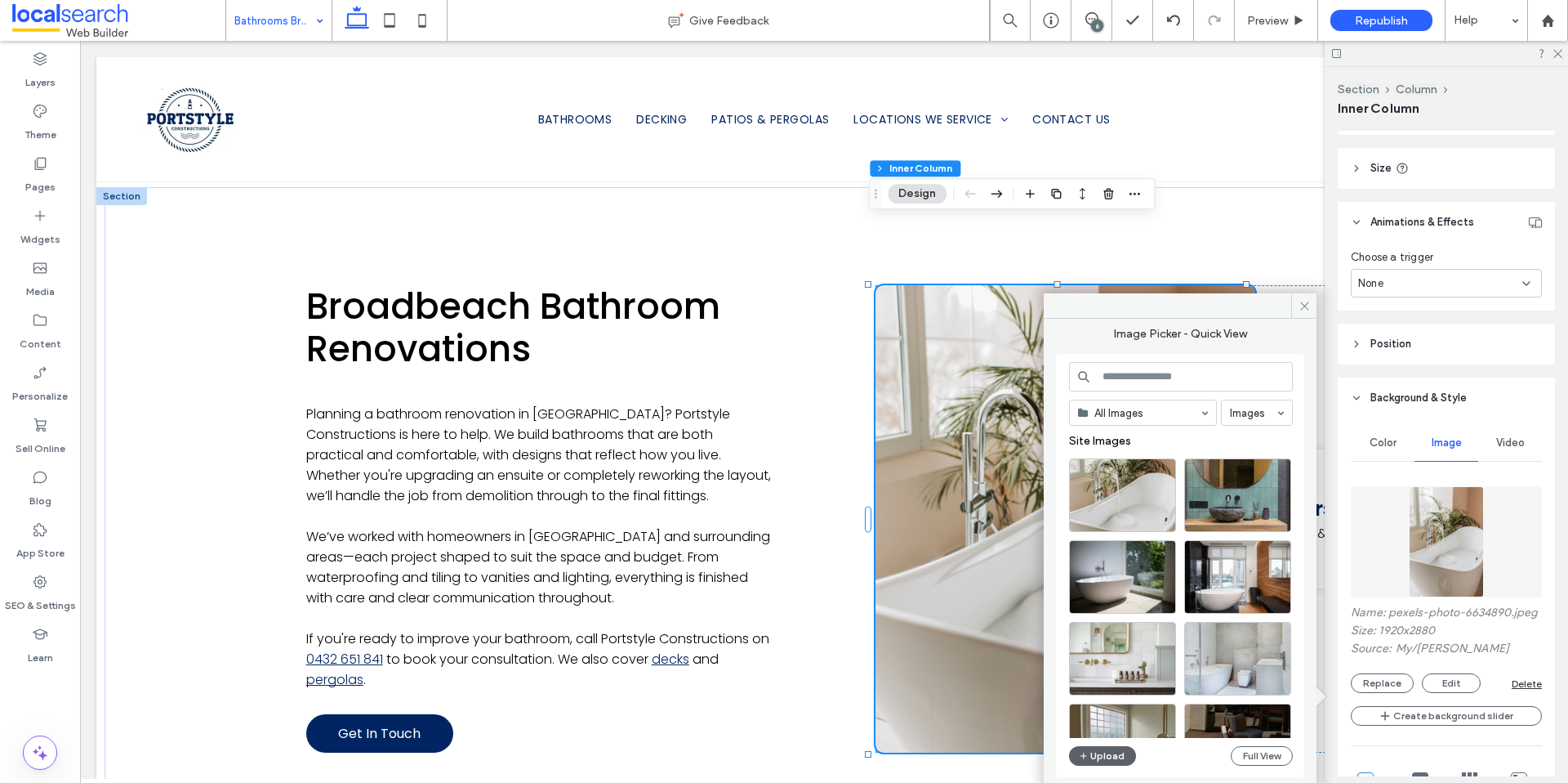
click at [1106, 380] on input at bounding box center [1180, 376] width 224 height 29
type input "******"
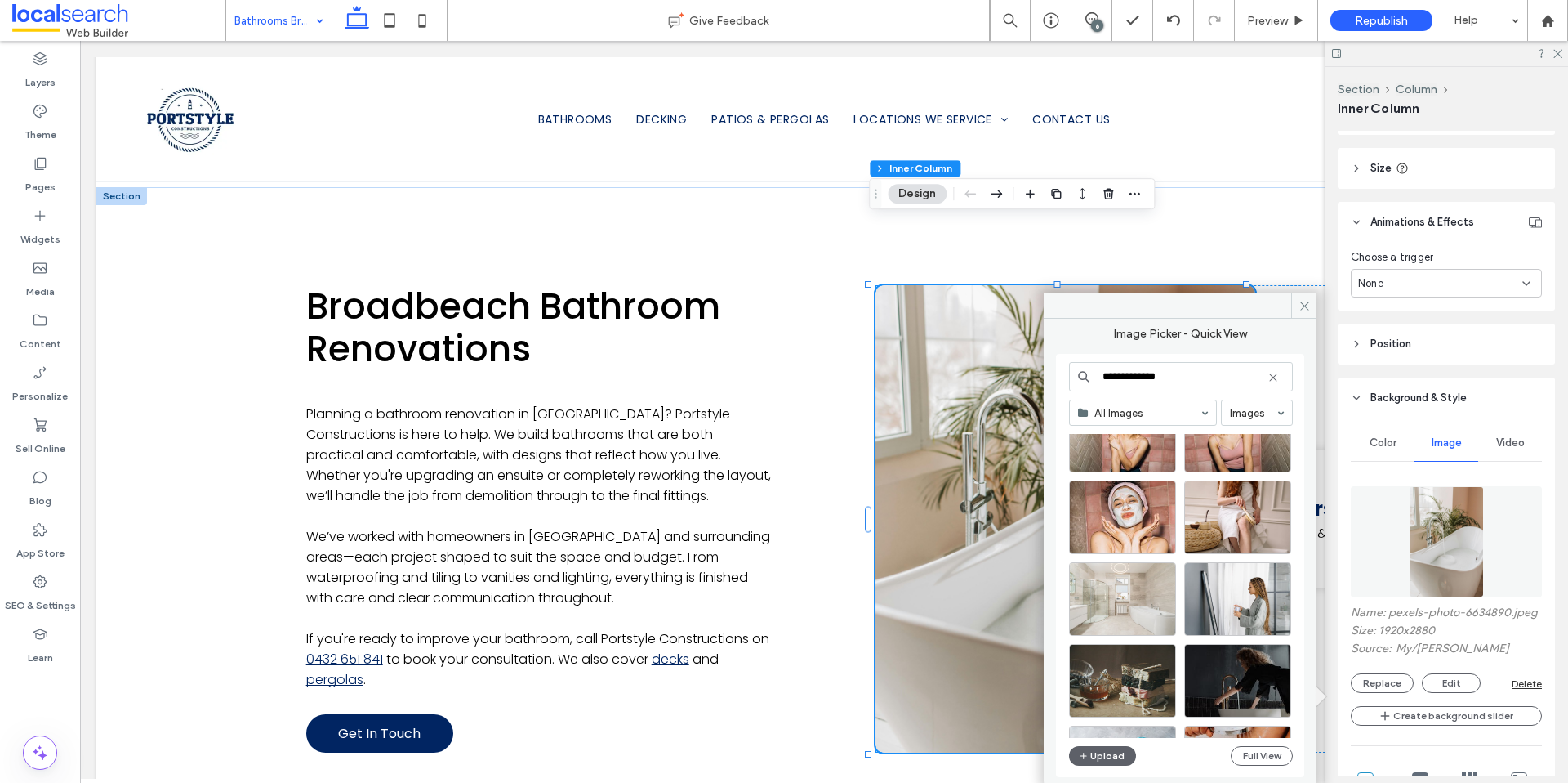
scroll to position [8567, 0]
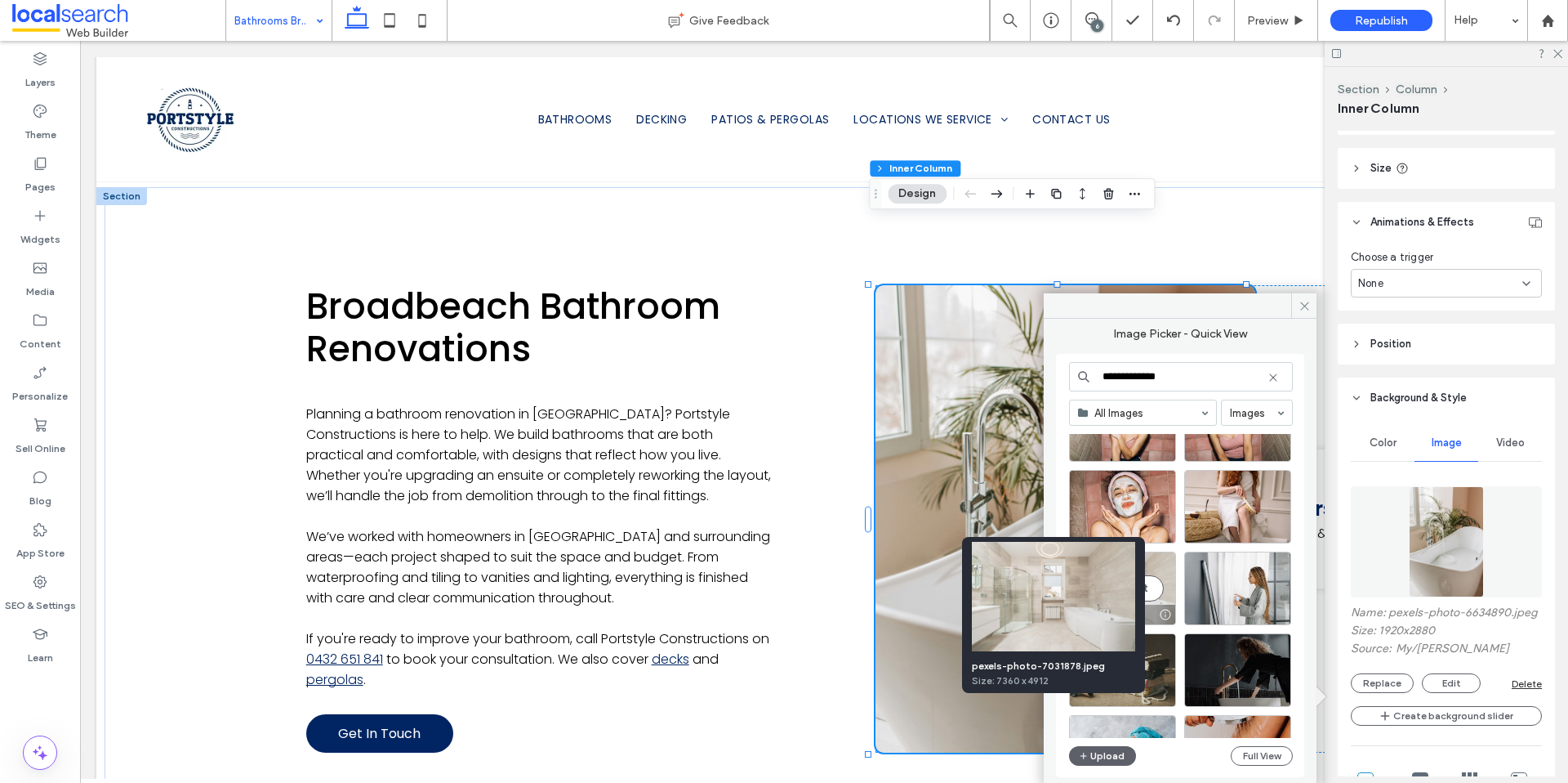
type input "**********"
click at [1166, 616] on div at bounding box center [1165, 615] width 21 height 13
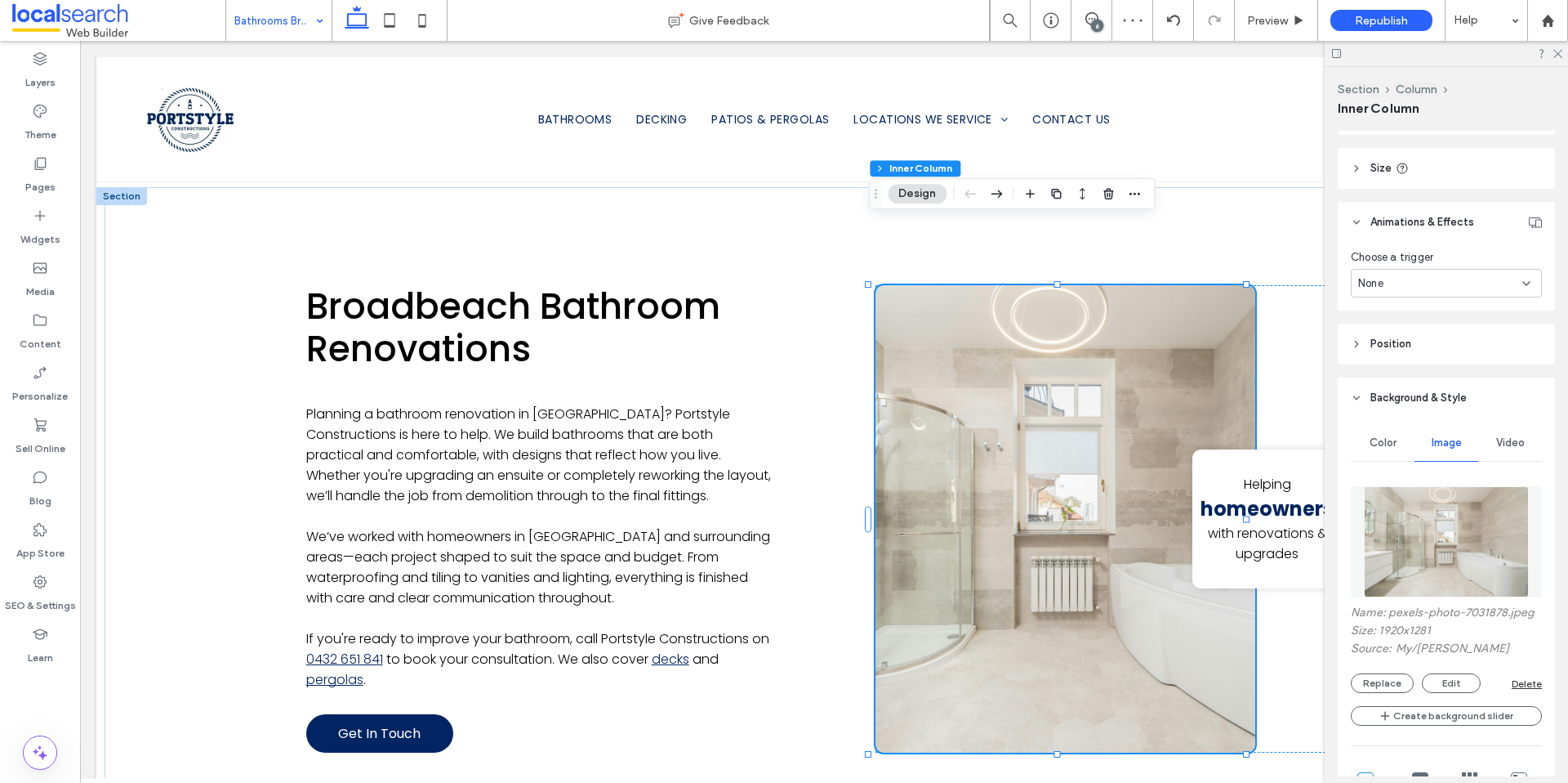
click at [1391, 693] on button "Replace" at bounding box center [1383, 683] width 63 height 20
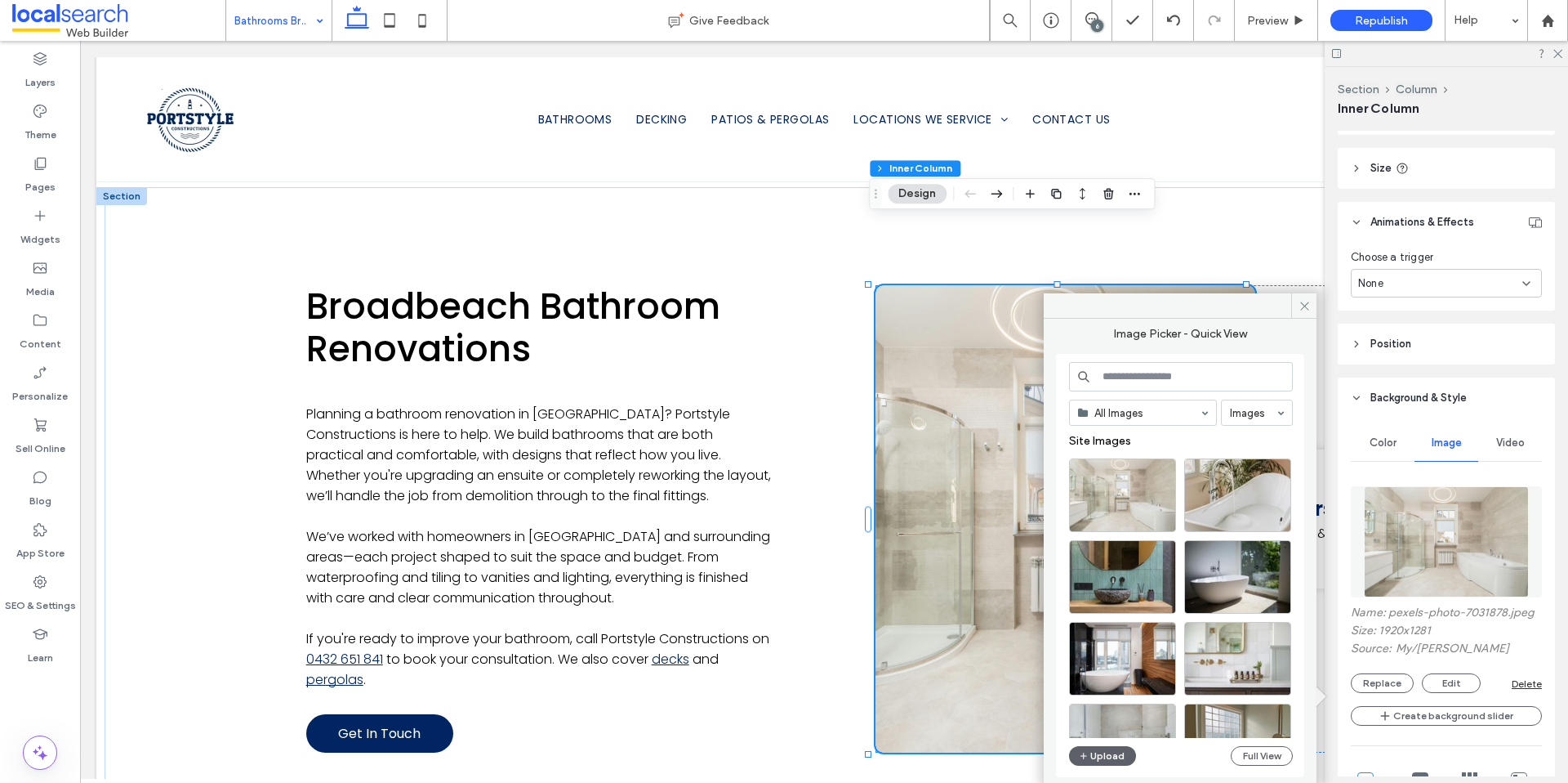
click at [1156, 379] on input at bounding box center [1180, 376] width 224 height 29
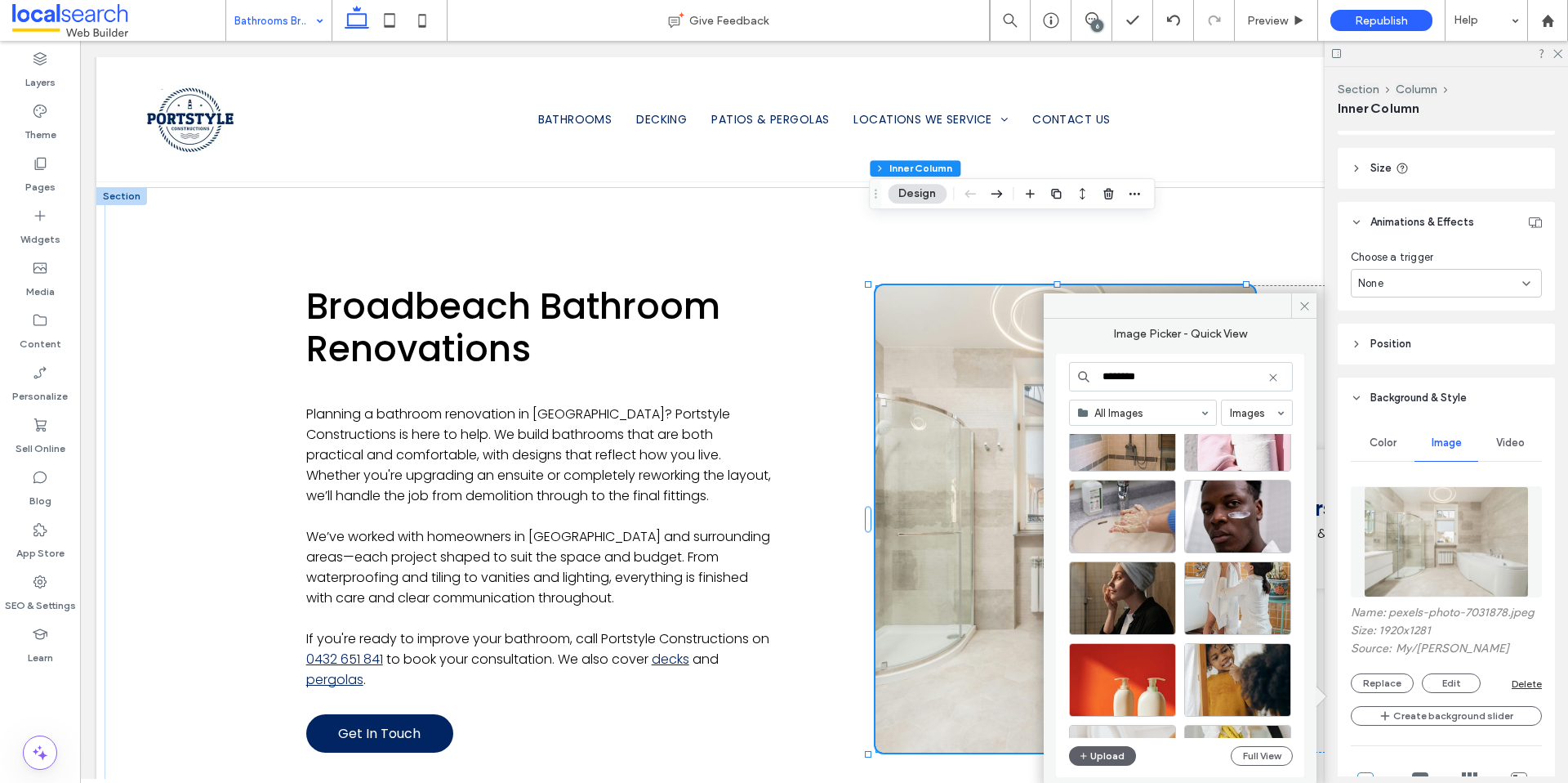
scroll to position [22208, 0]
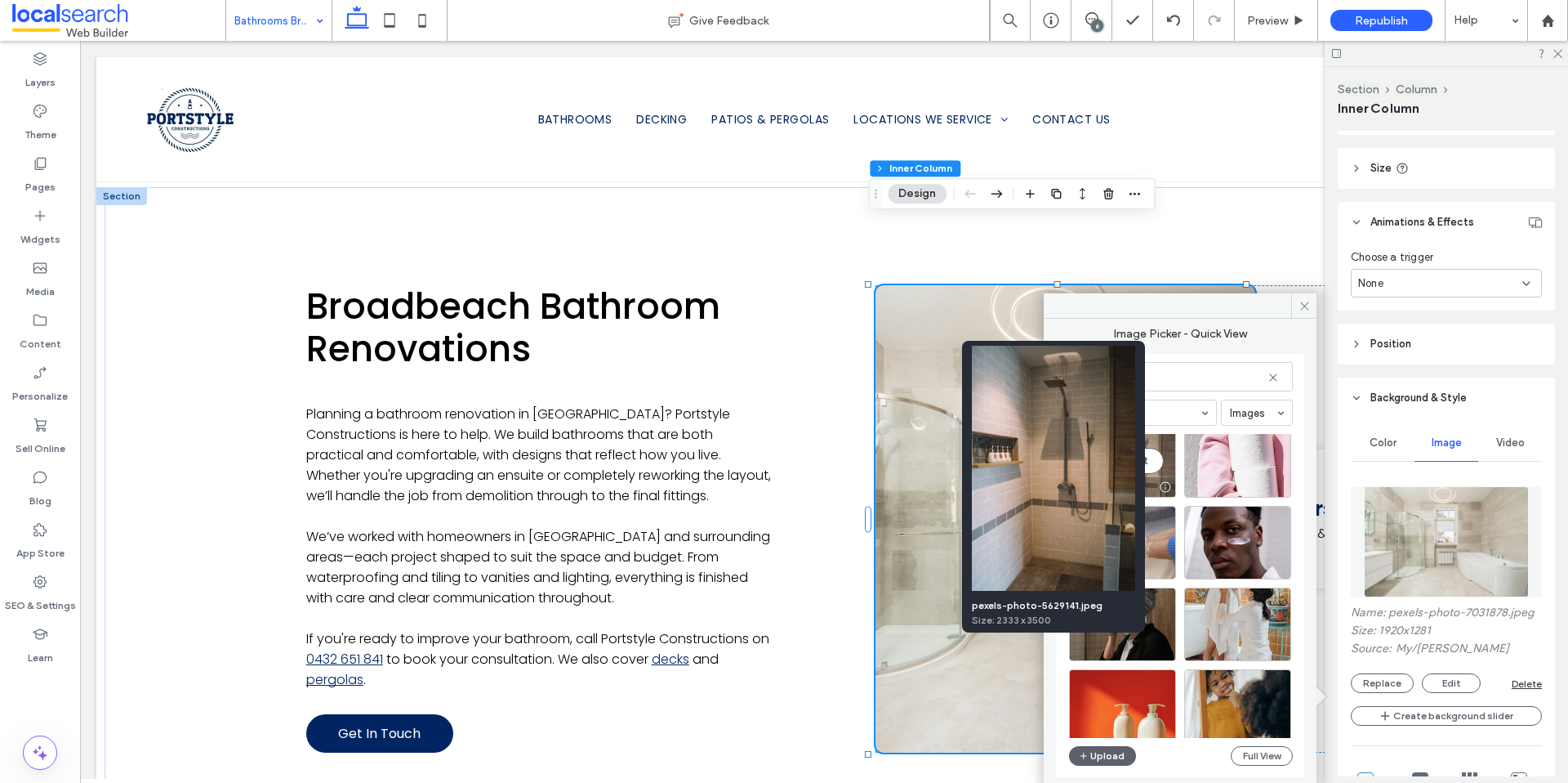
type input "********"
click at [1160, 487] on div at bounding box center [1165, 487] width 21 height 13
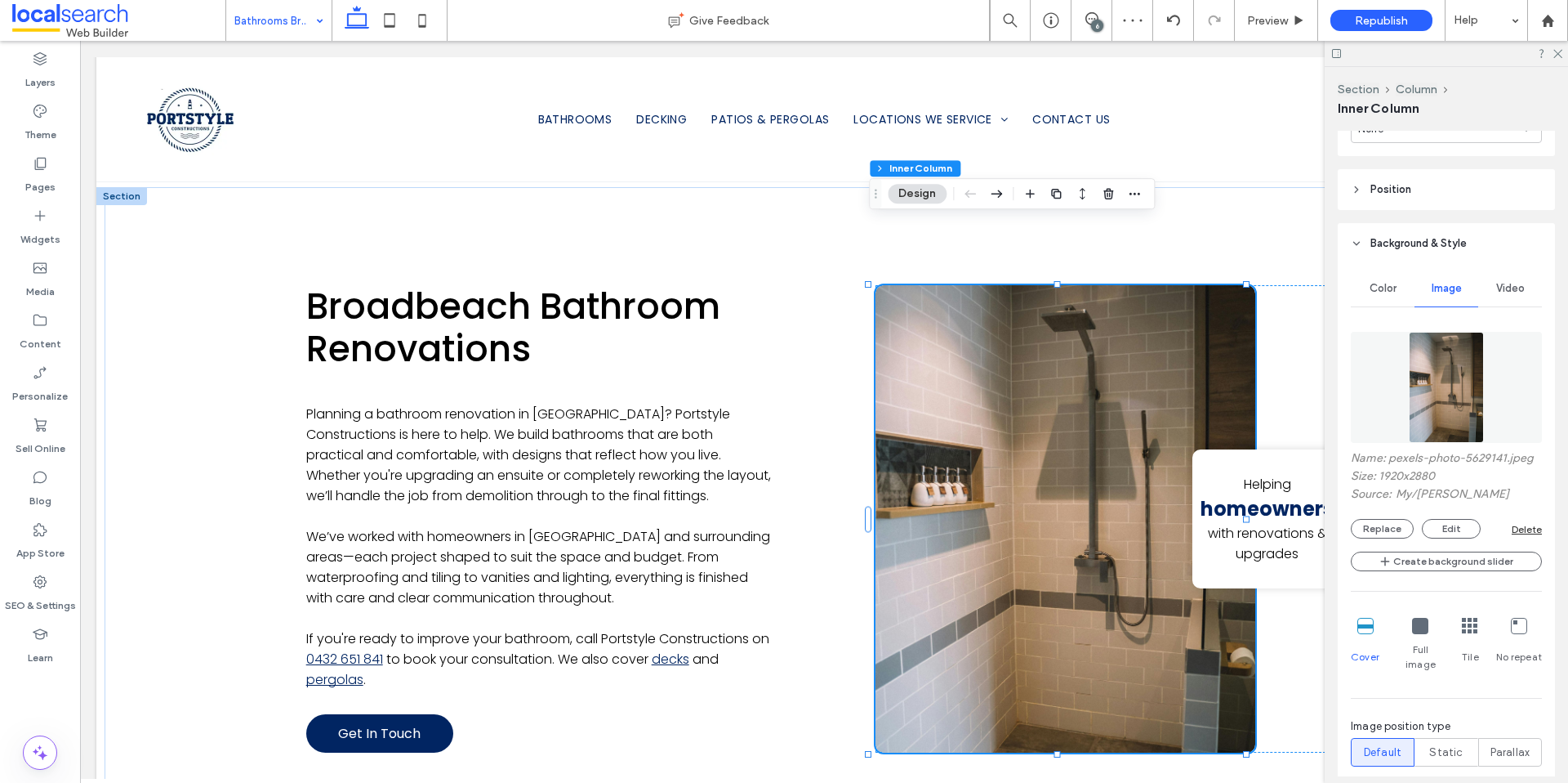
scroll to position [993, 0]
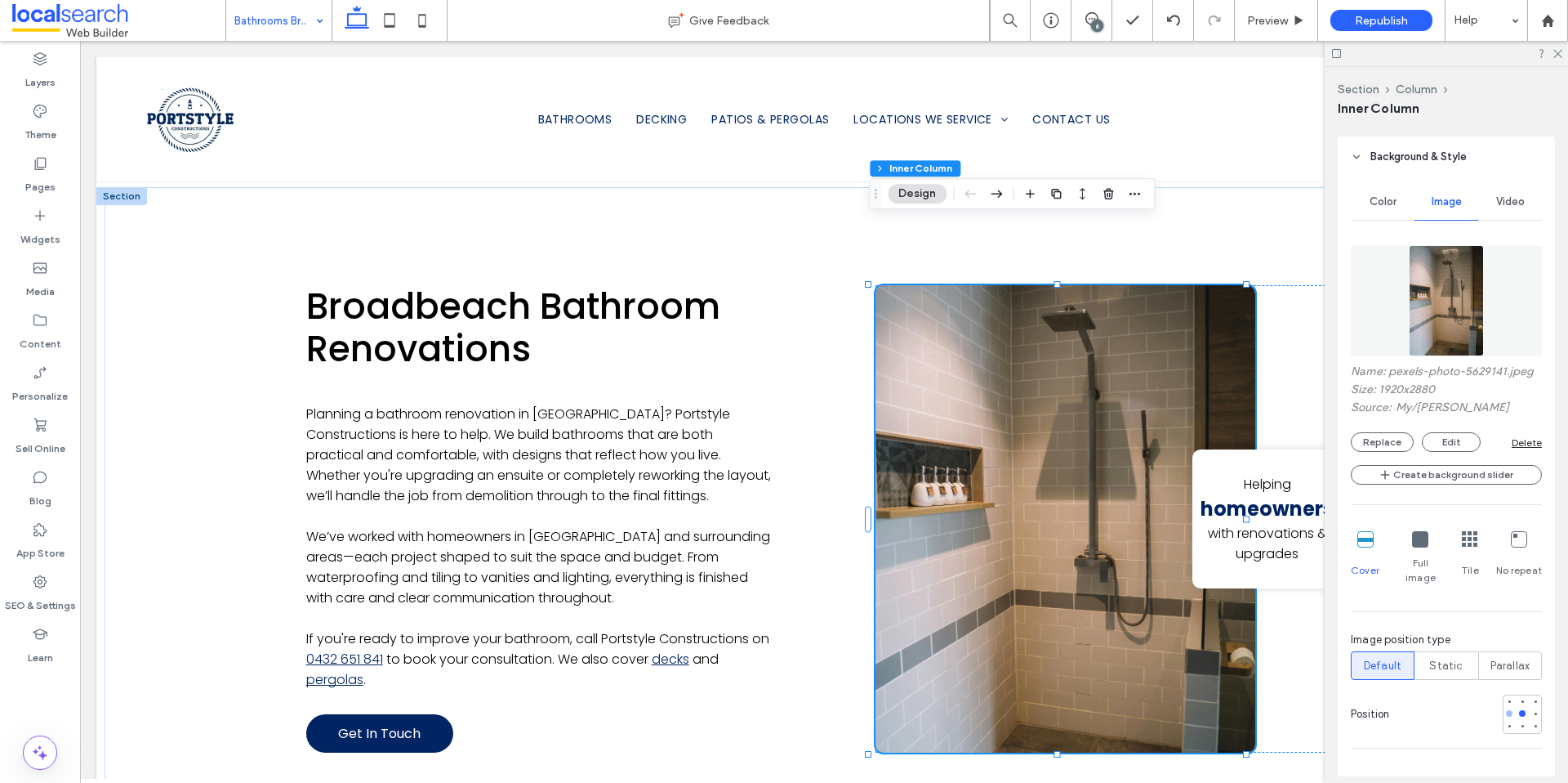
click at [1506, 710] on div at bounding box center [1510, 713] width 7 height 7
click at [1506, 723] on div at bounding box center [1510, 726] width 7 height 7
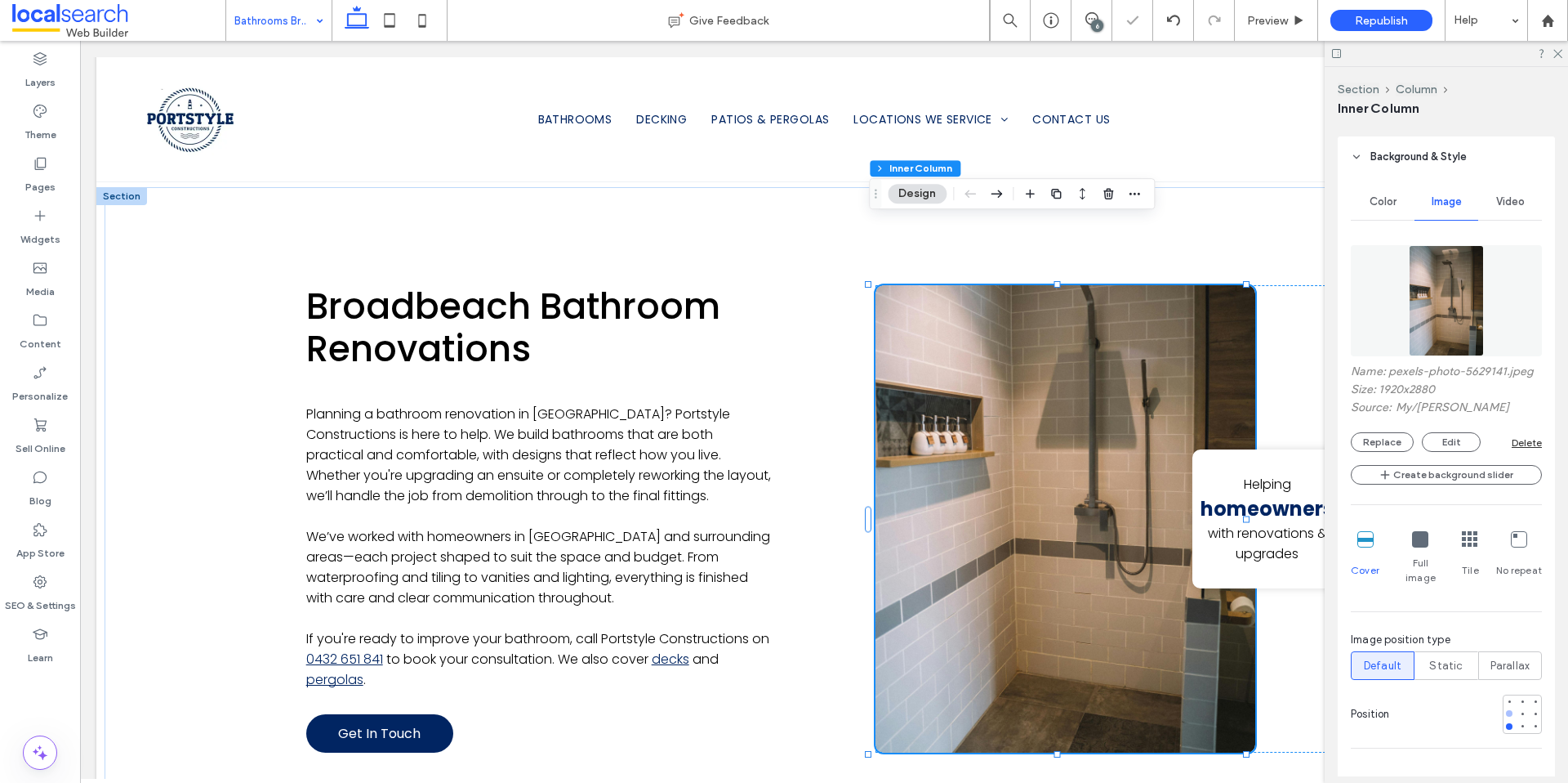
click at [1506, 710] on div at bounding box center [1510, 713] width 7 height 7
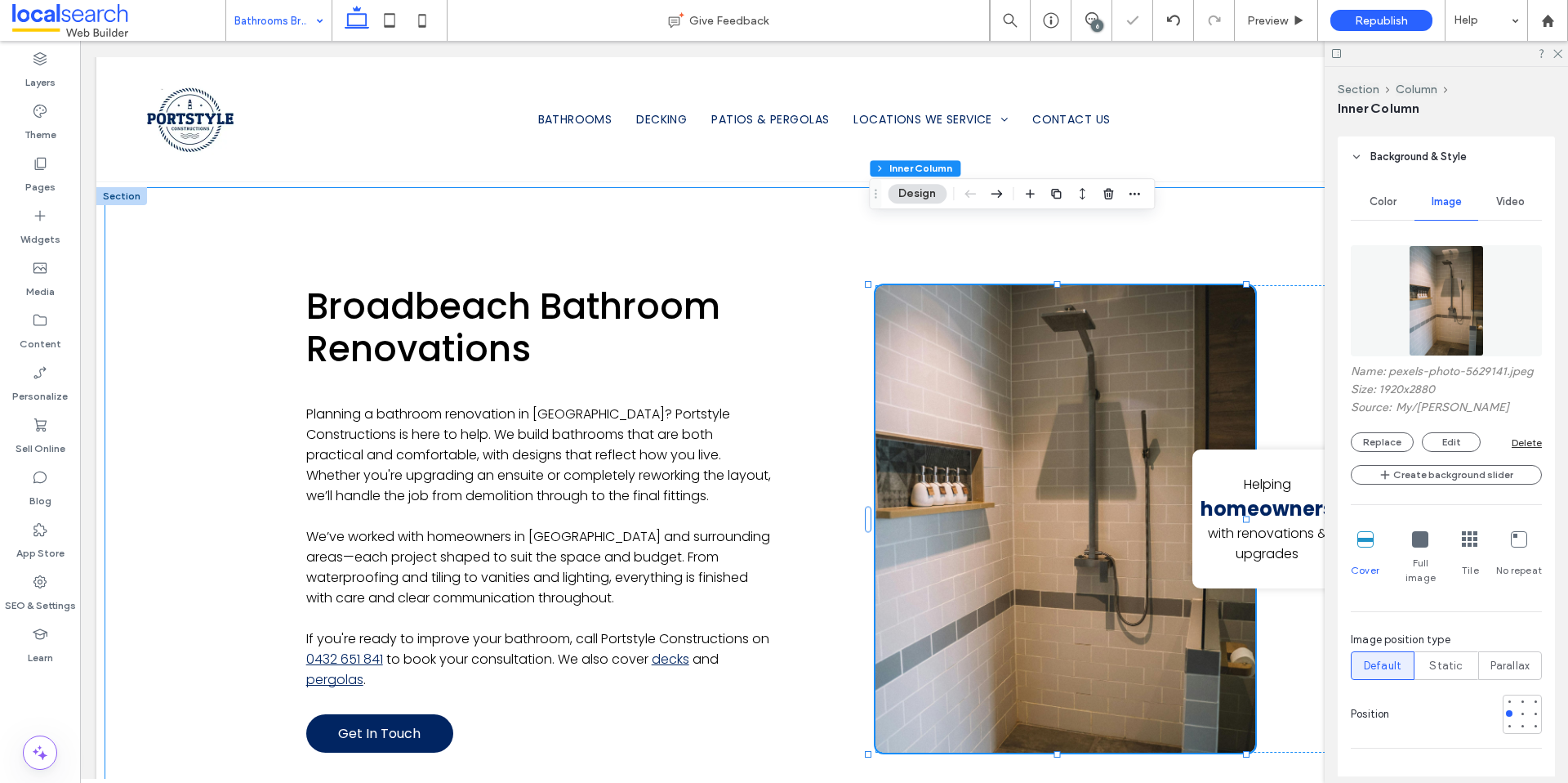
drag, startPoint x: 221, startPoint y: 544, endPoint x: 280, endPoint y: 543, distance: 59.0
click at [221, 544] on div "Broadbeach Bathroom Renovations Planning a bathroom renovation in Broadbeach? P…" at bounding box center [824, 519] width 1439 height 664
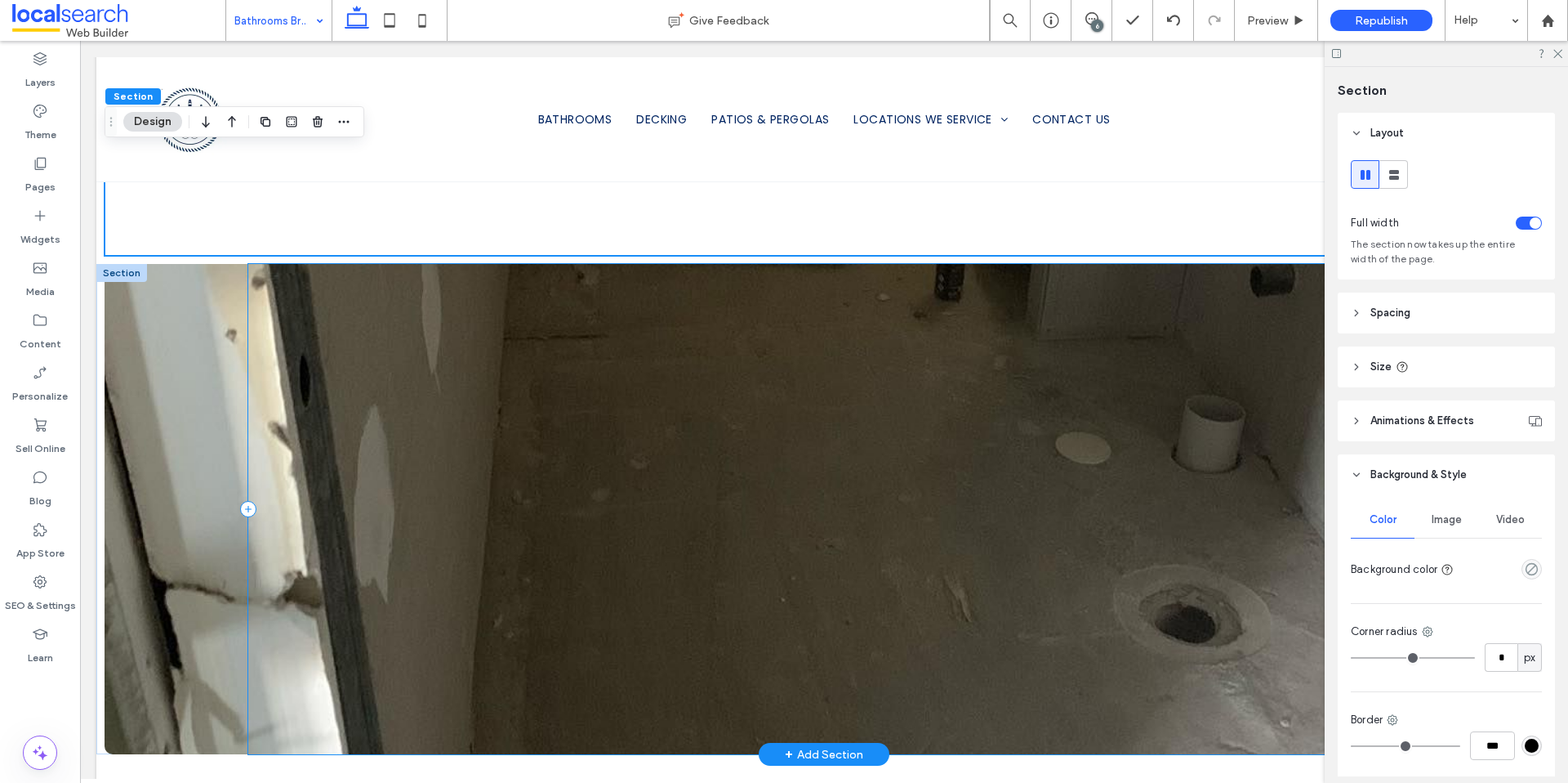
scroll to position [1735, 0]
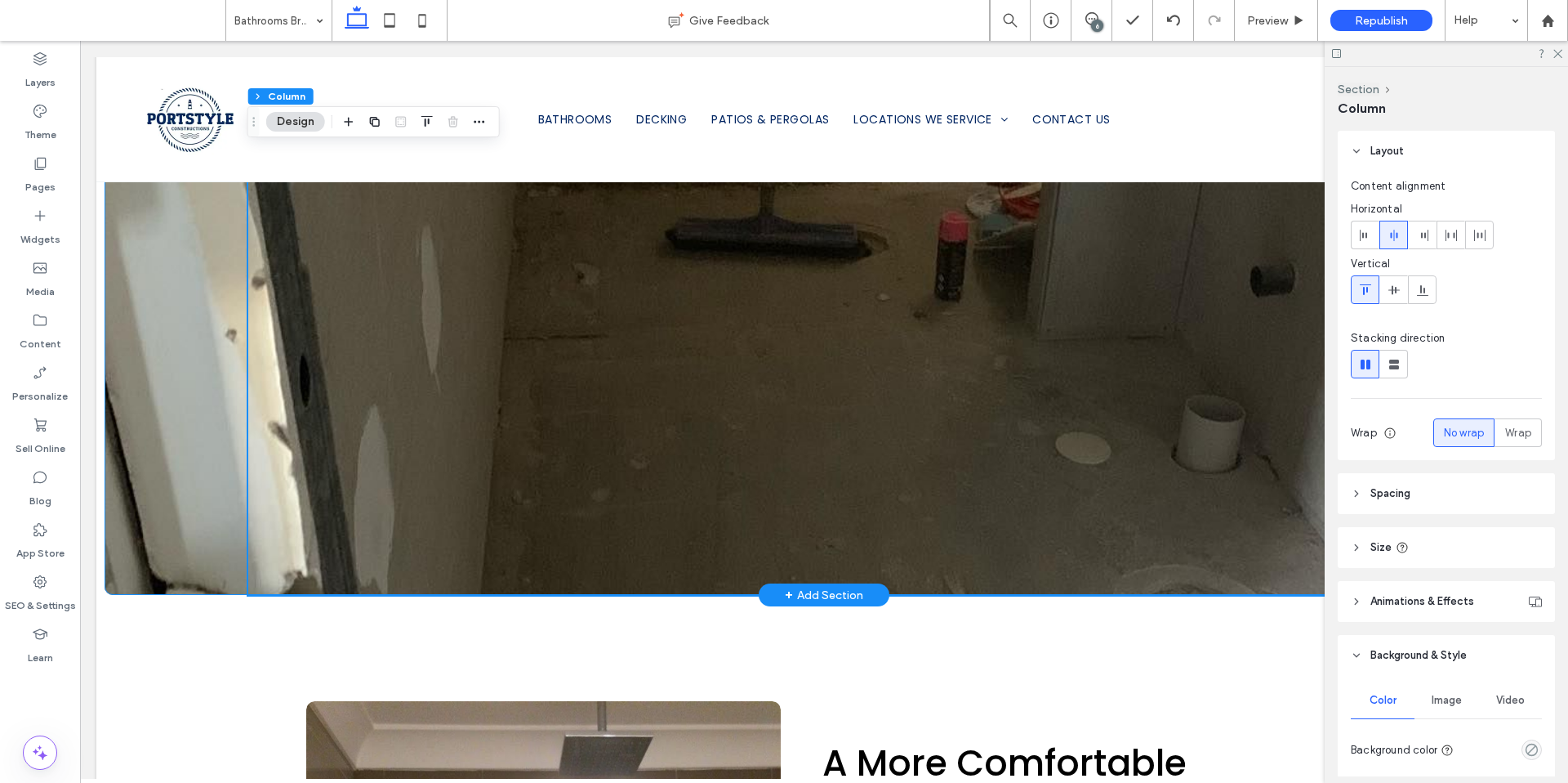
click at [181, 470] on div at bounding box center [824, 349] width 1439 height 490
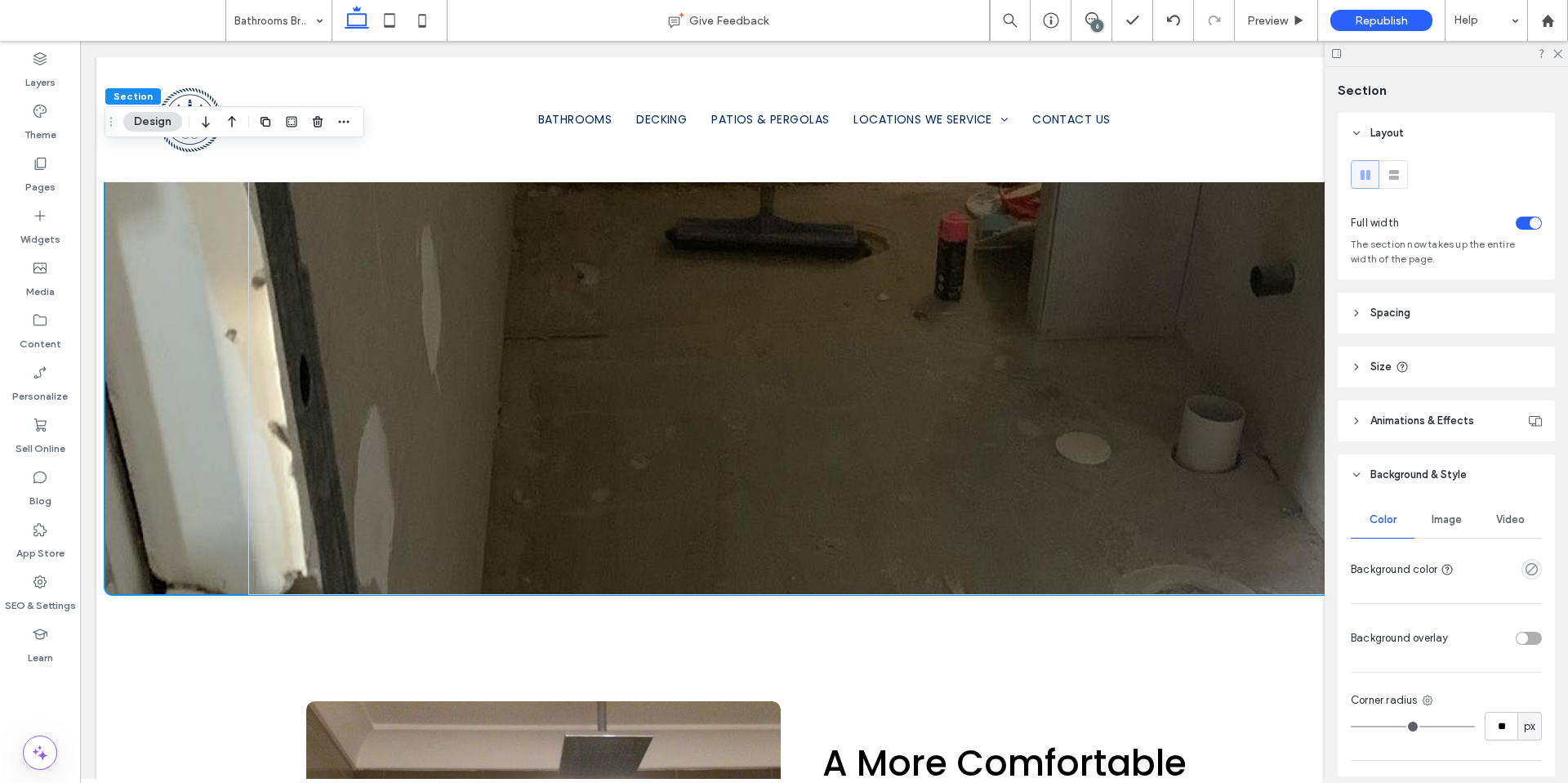
click at [1446, 533] on div "Image" at bounding box center [1447, 519] width 64 height 36
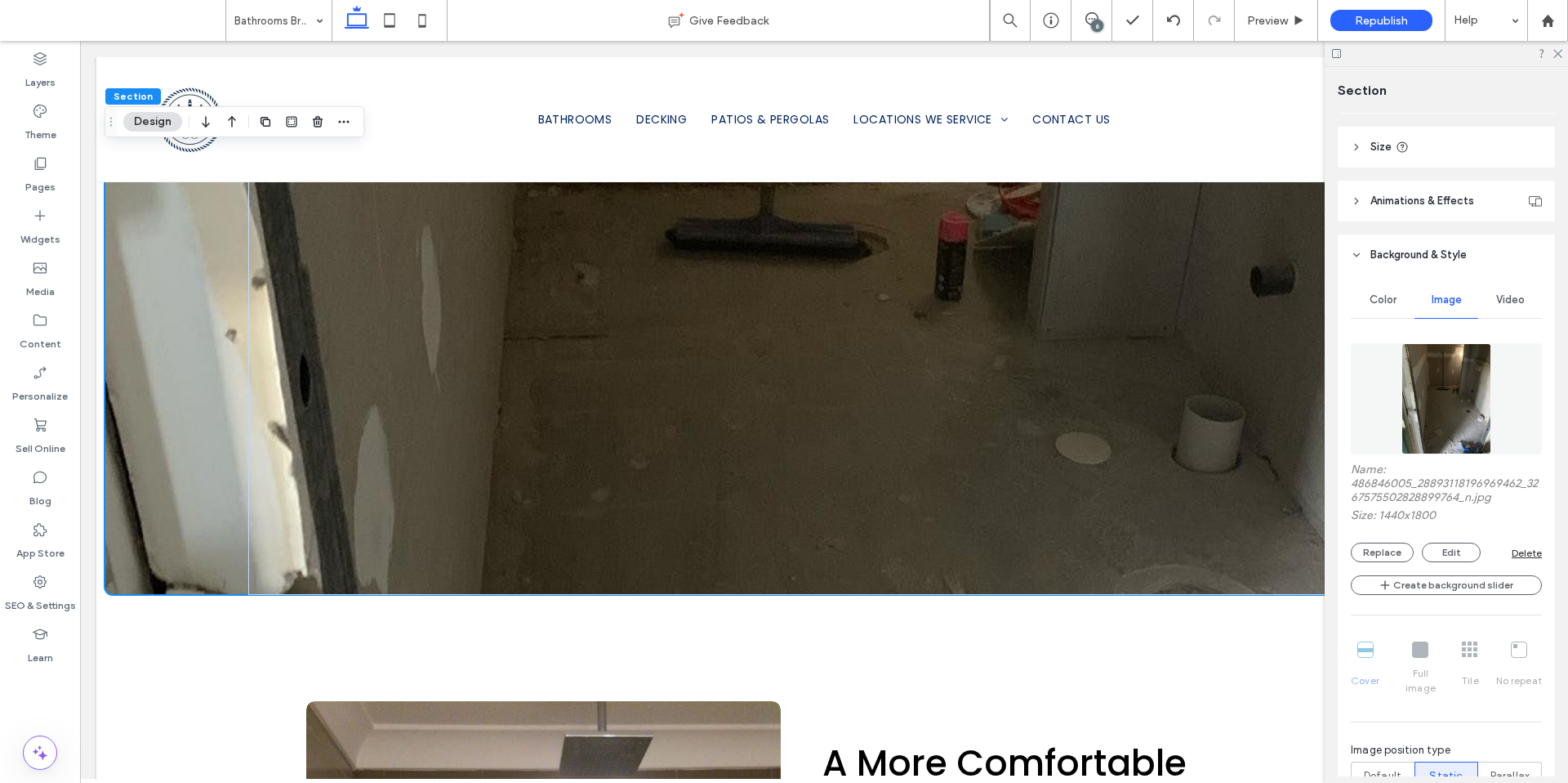
scroll to position [297, 0]
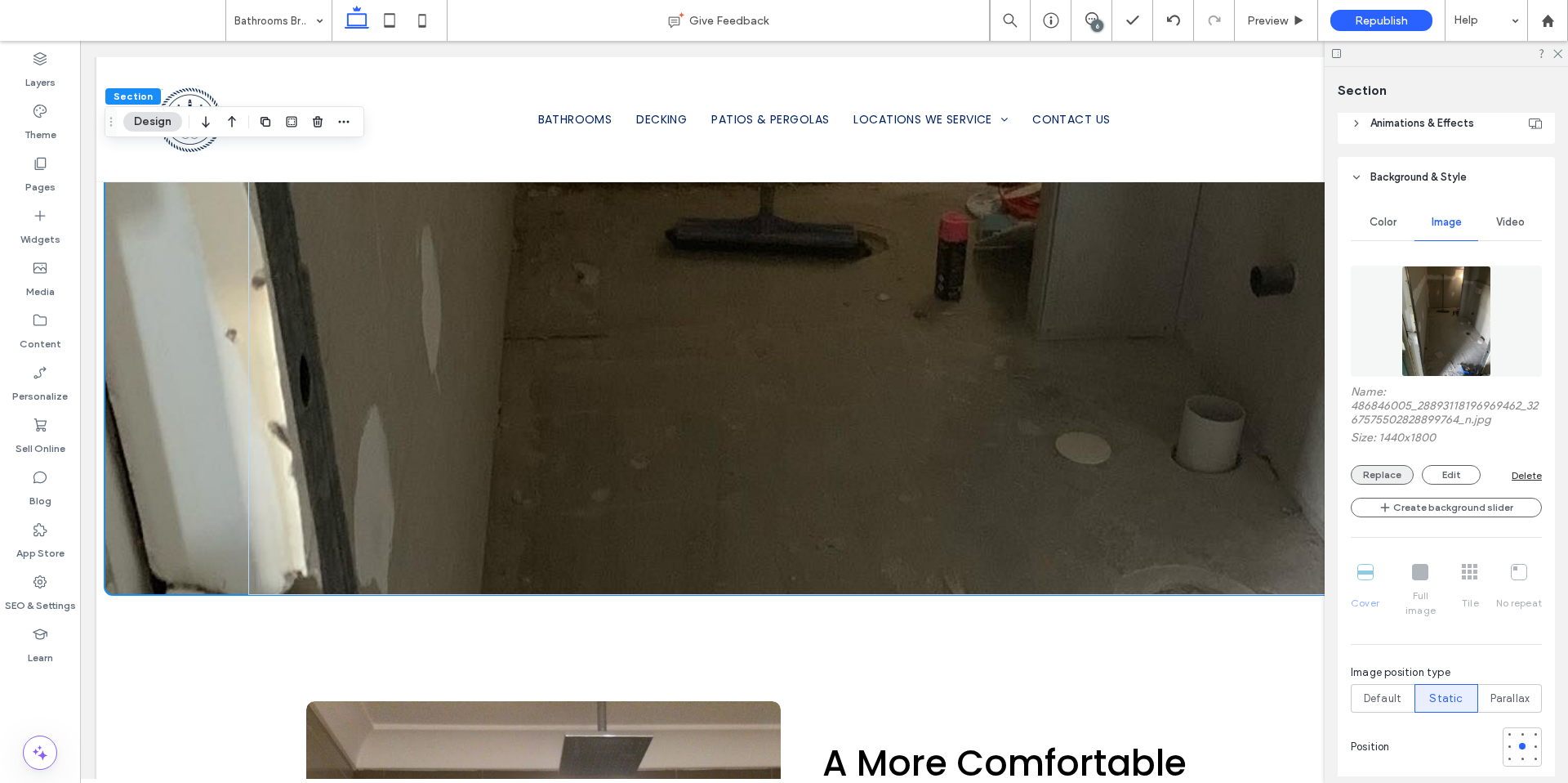
click at [1386, 474] on button "Replace" at bounding box center [1383, 475] width 63 height 20
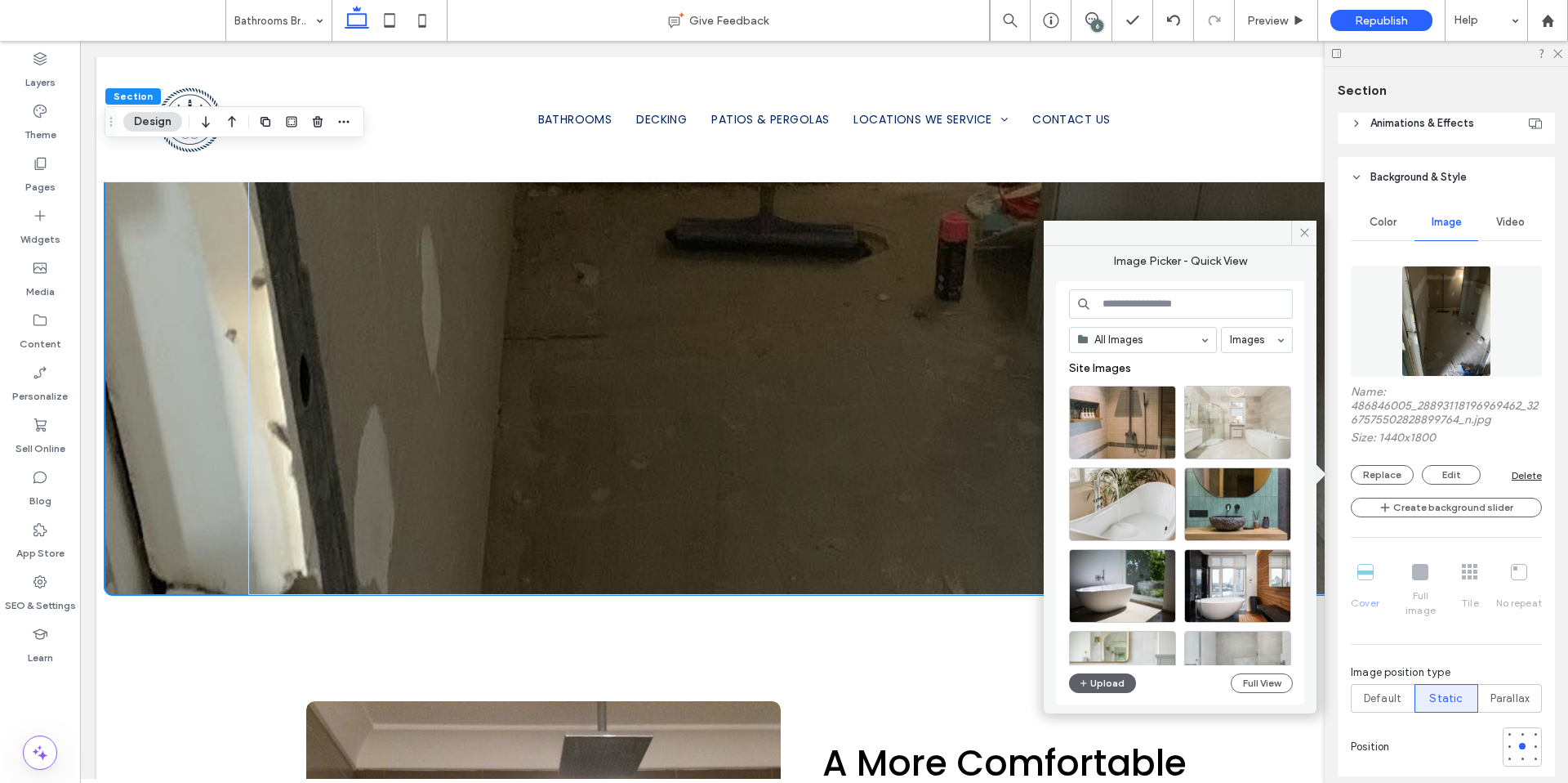
click at [1148, 300] on input at bounding box center [1180, 304] width 224 height 29
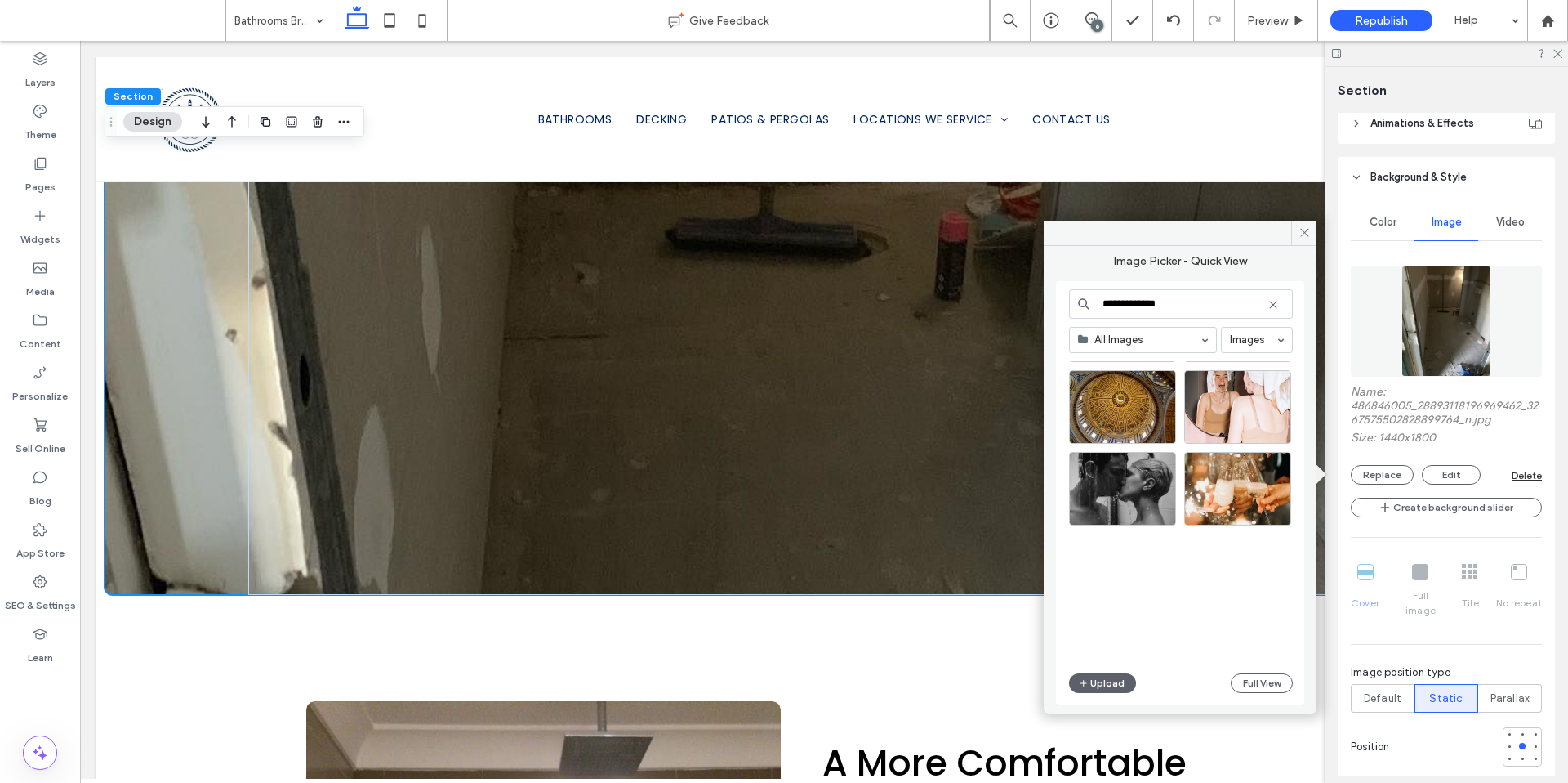
scroll to position [12466, 0]
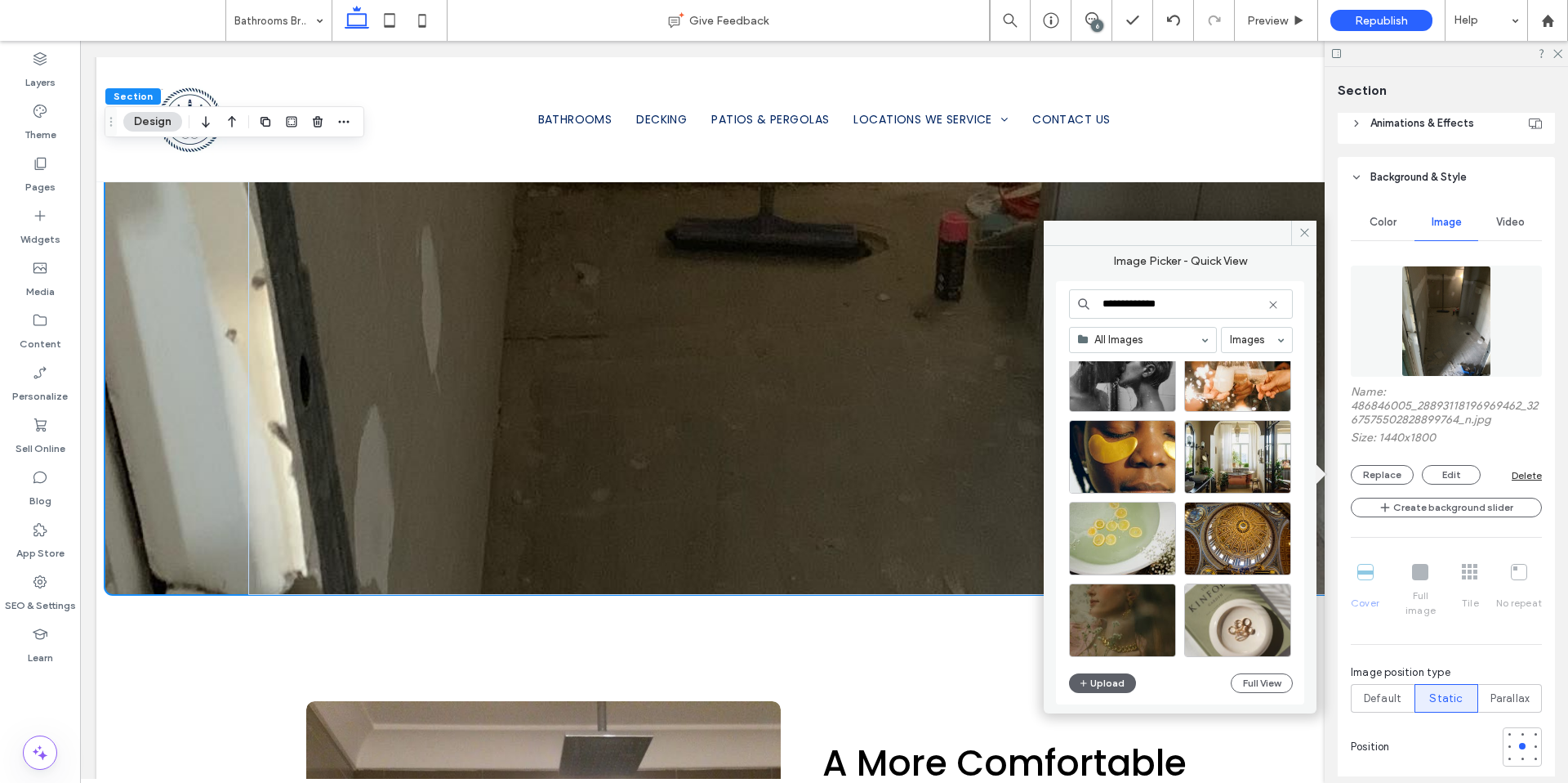
click at [1206, 303] on input "**********" at bounding box center [1180, 304] width 224 height 29
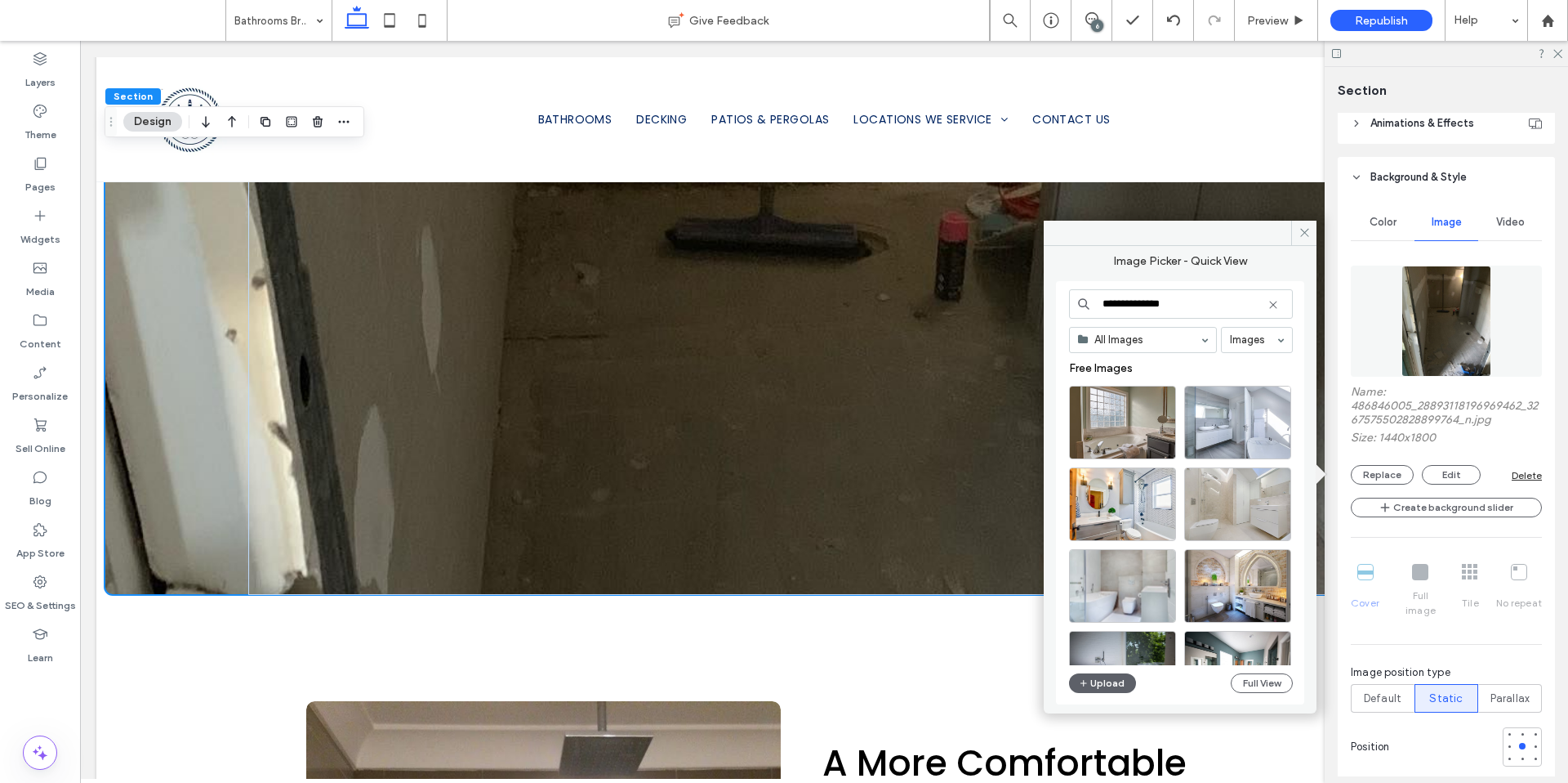
type input "**********"
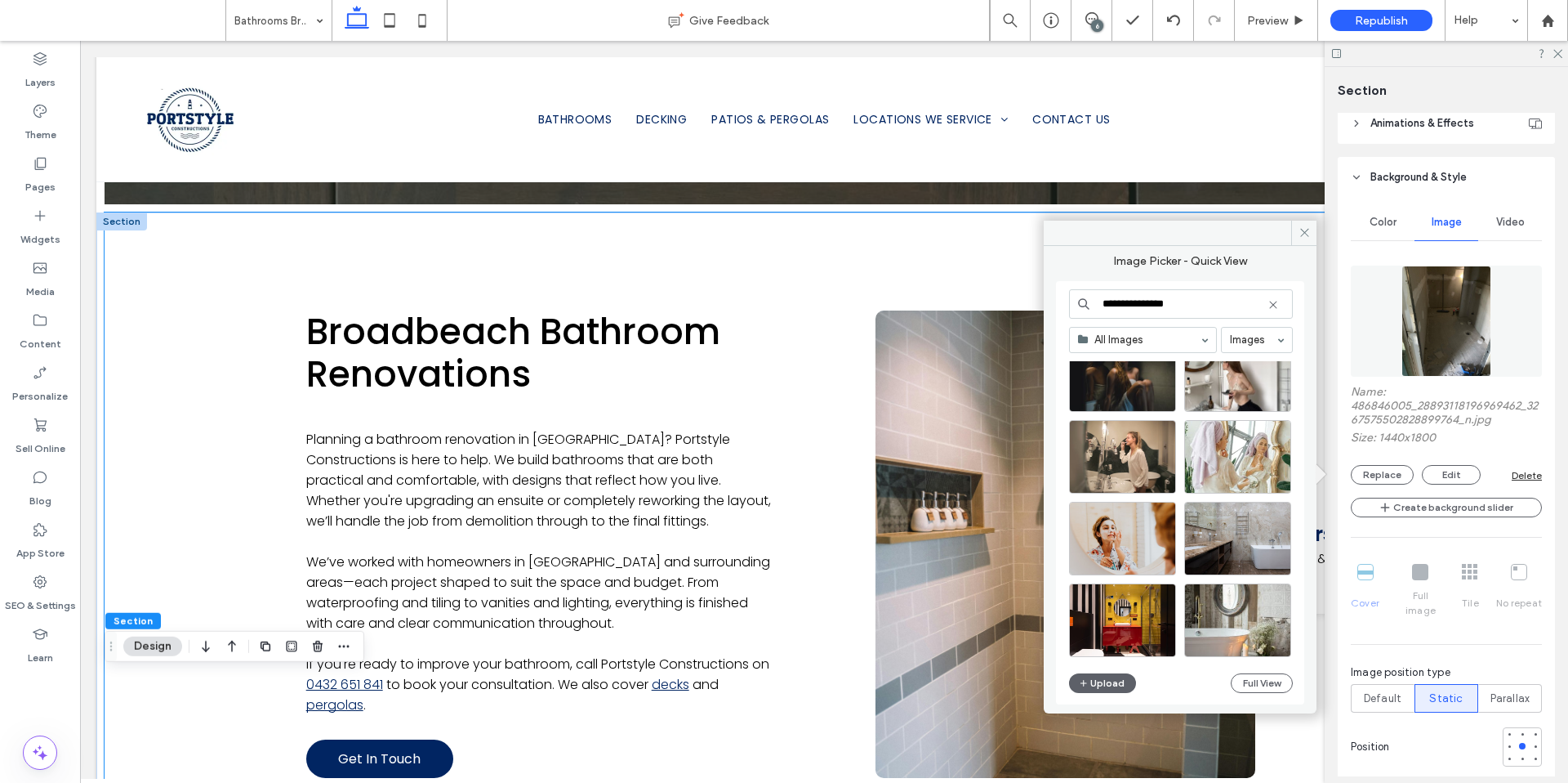
scroll to position [838, 0]
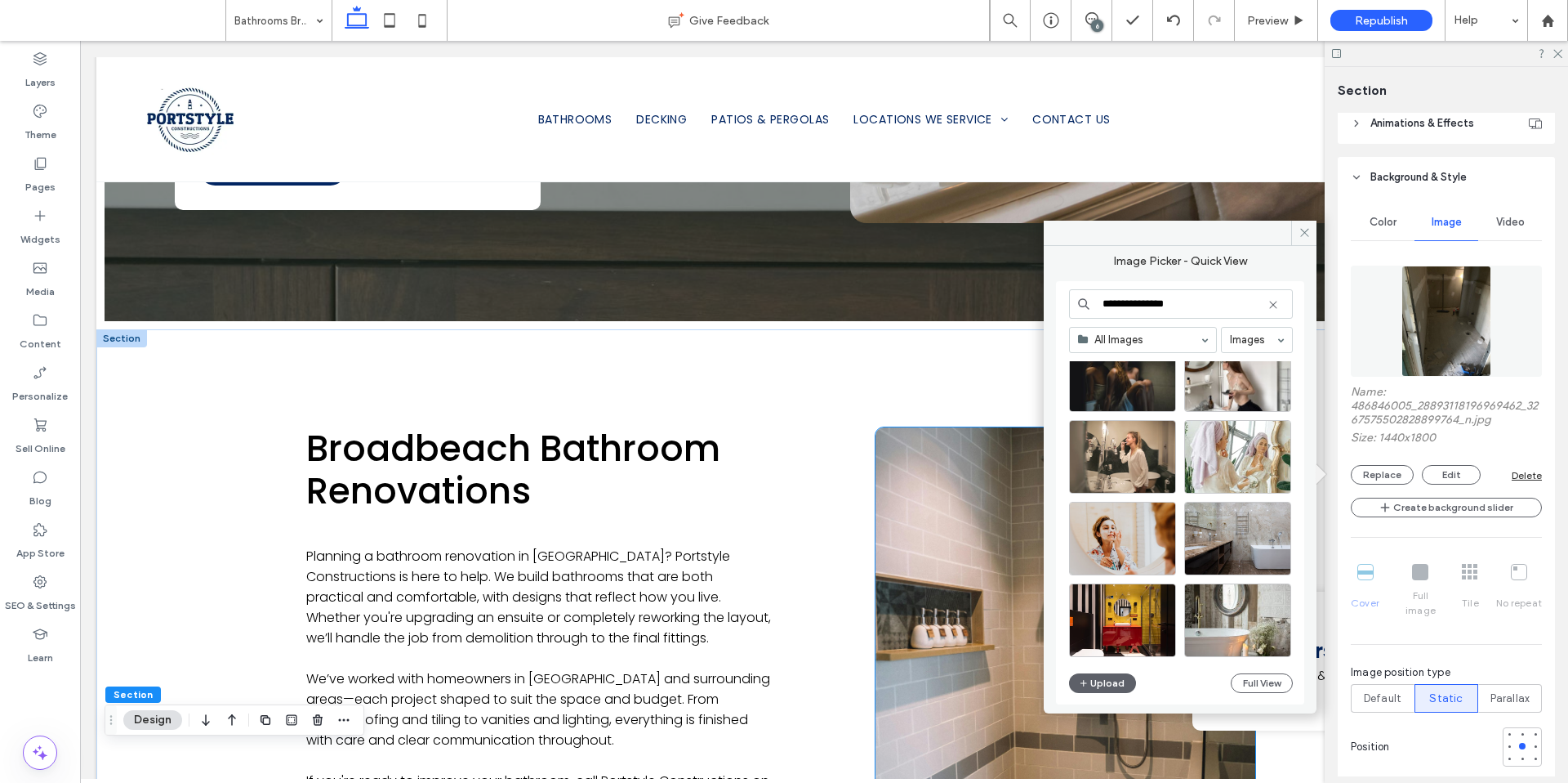
click at [938, 510] on span at bounding box center [1066, 662] width 380 height 468
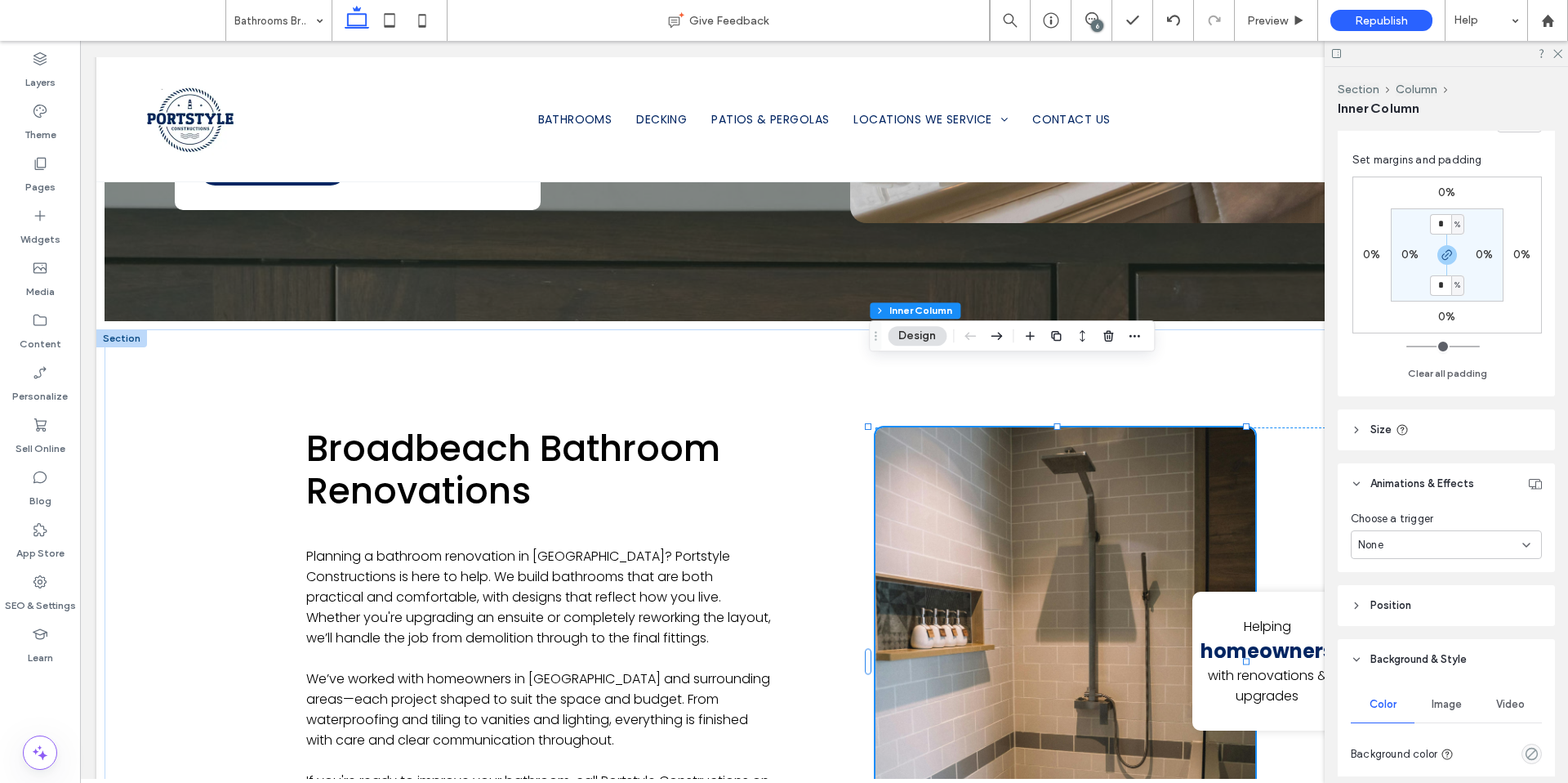
scroll to position [673, 0]
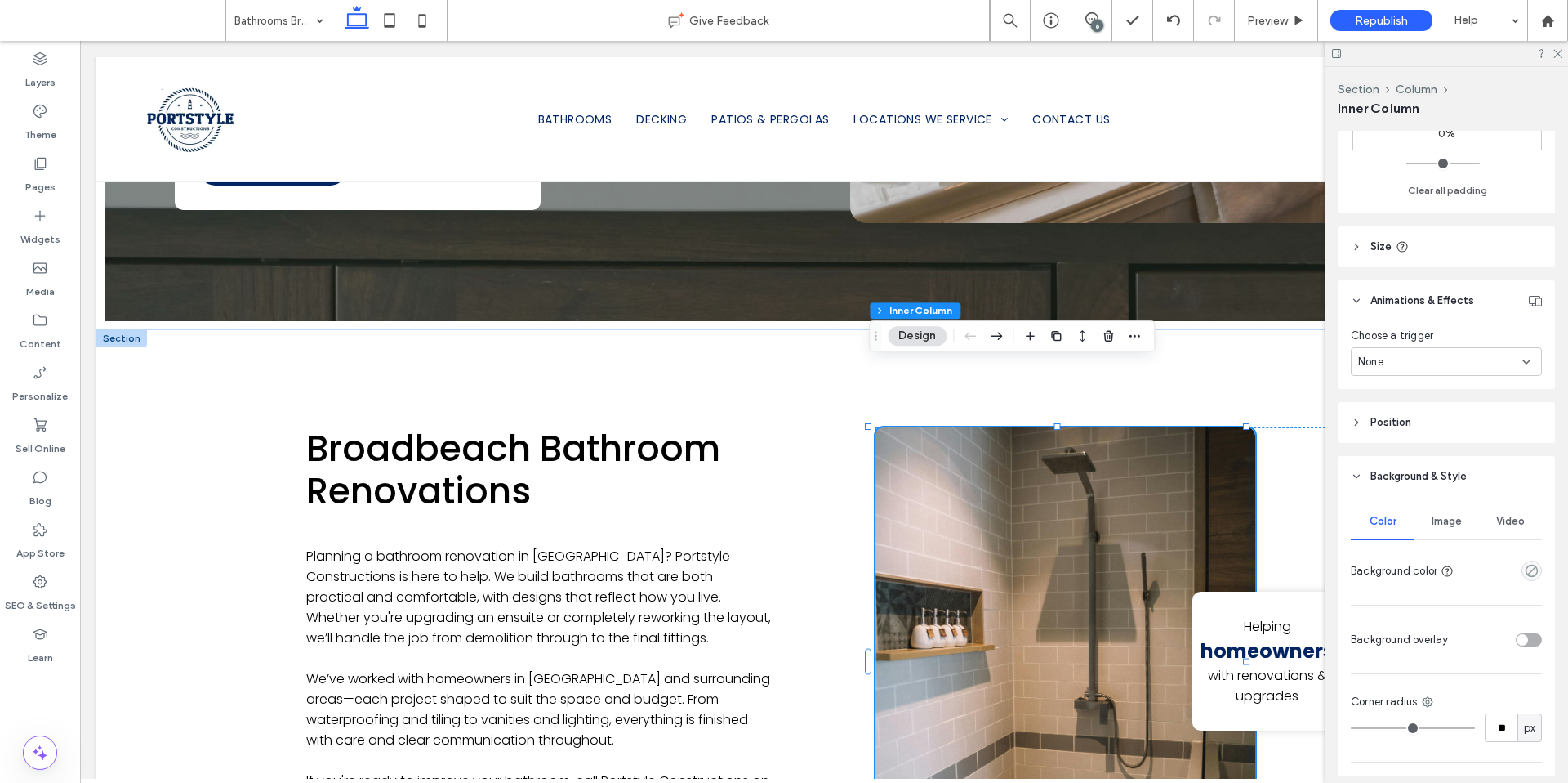
click at [1446, 515] on span "Image" at bounding box center [1447, 522] width 30 height 13
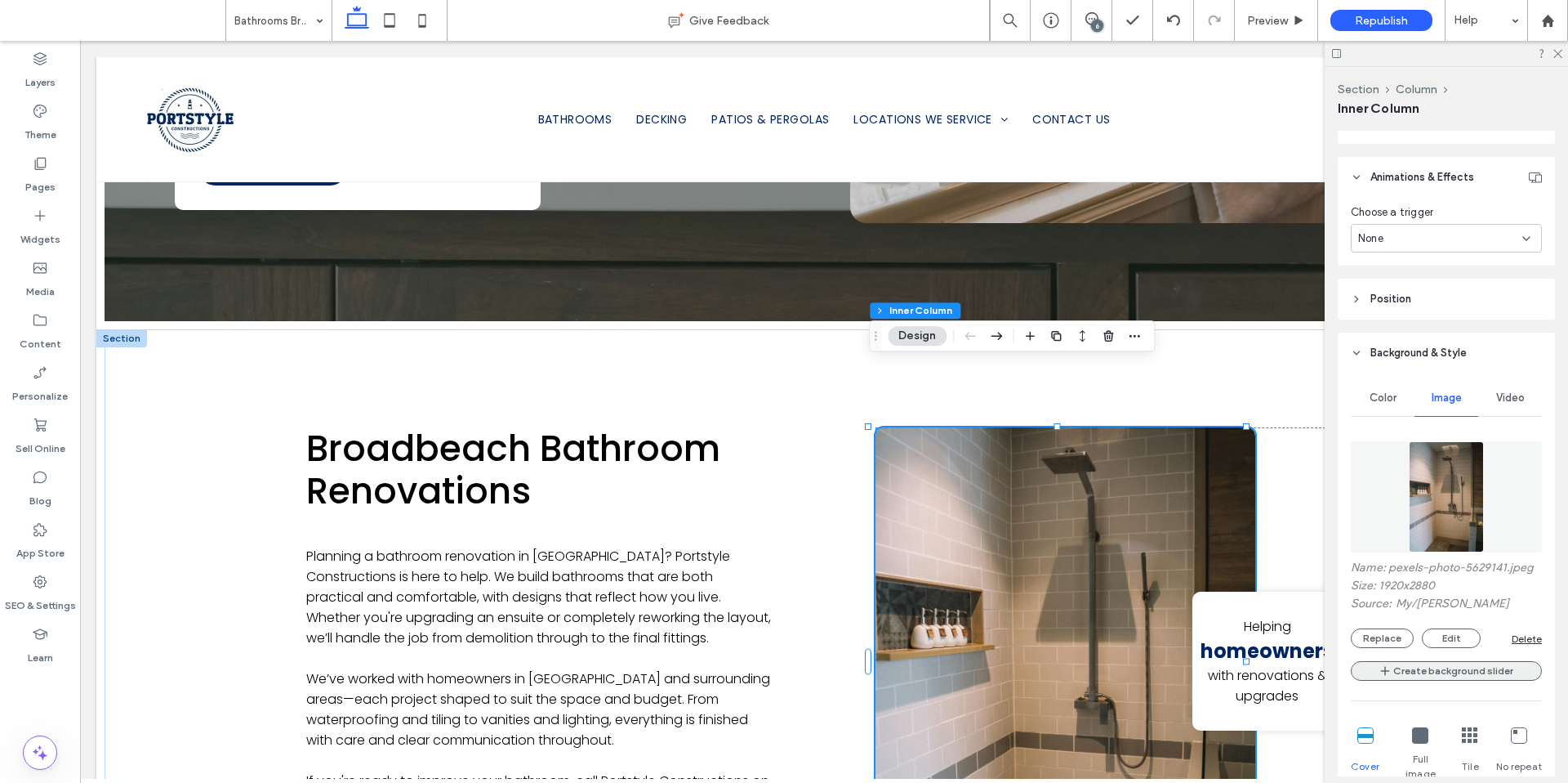
scroll to position [834, 0]
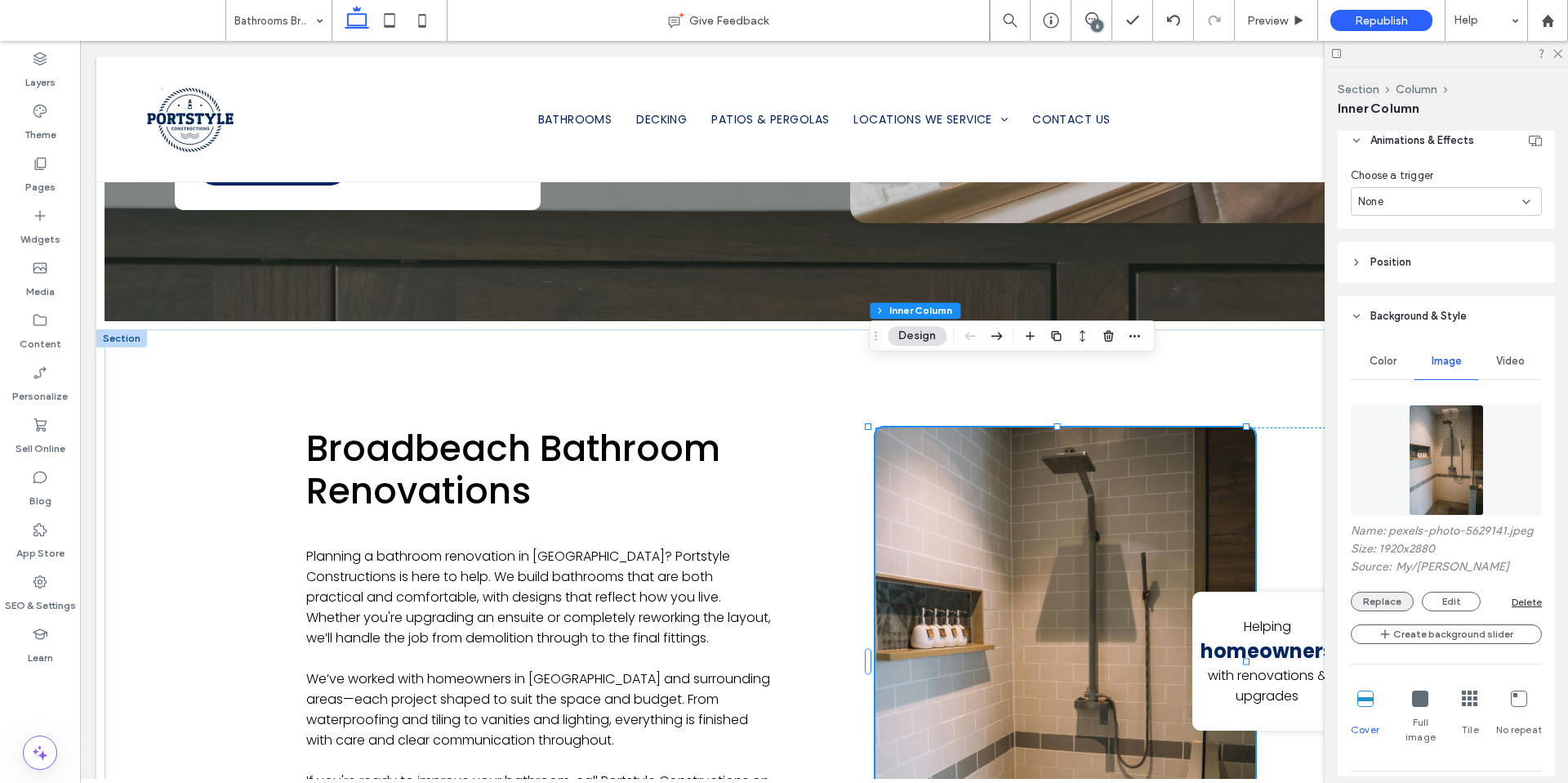
click at [1378, 597] on button "Replace" at bounding box center [1383, 602] width 63 height 20
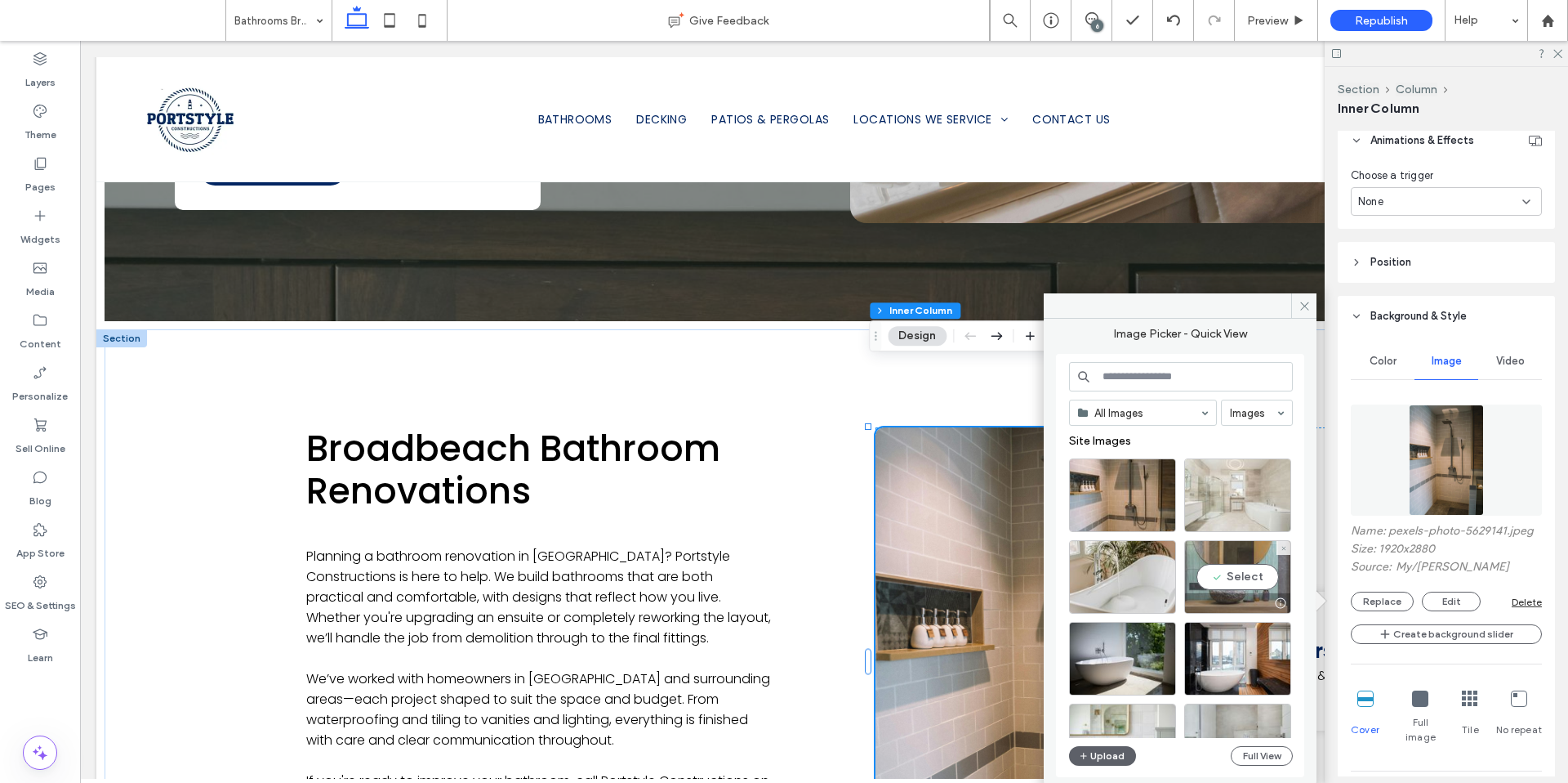
scroll to position [353, 0]
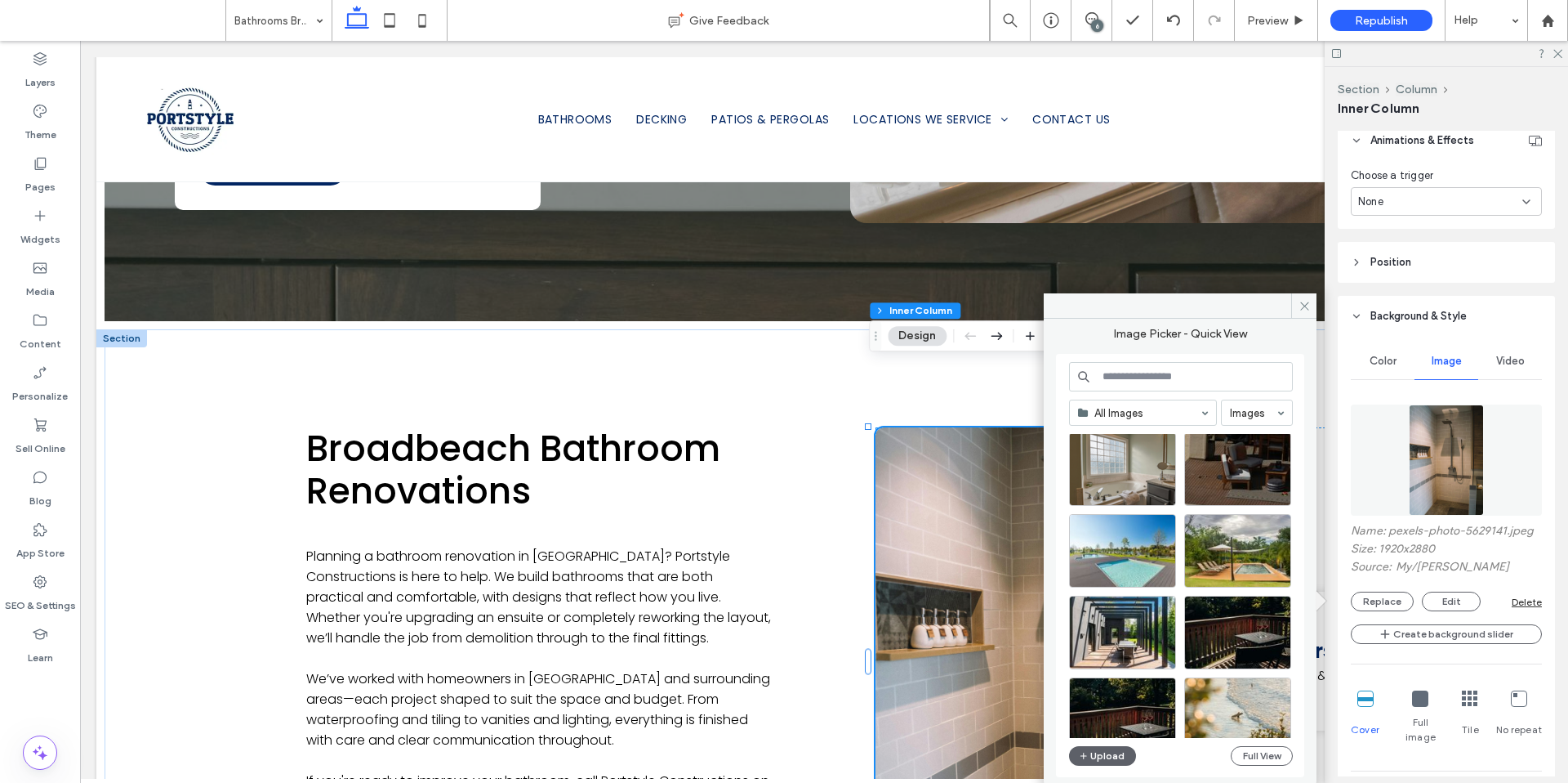
click at [1149, 388] on input at bounding box center [1180, 376] width 224 height 29
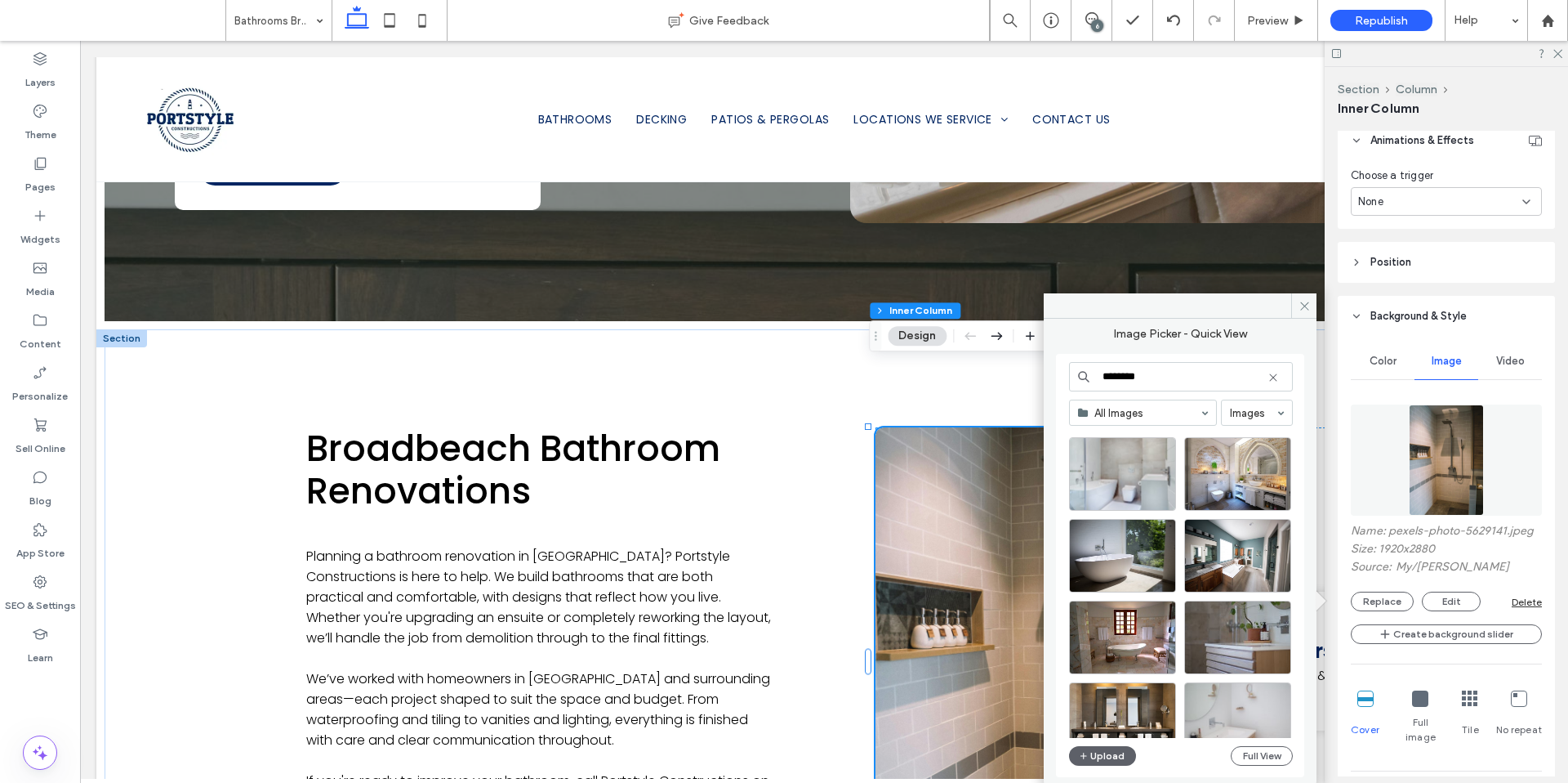
scroll to position [1297, 0]
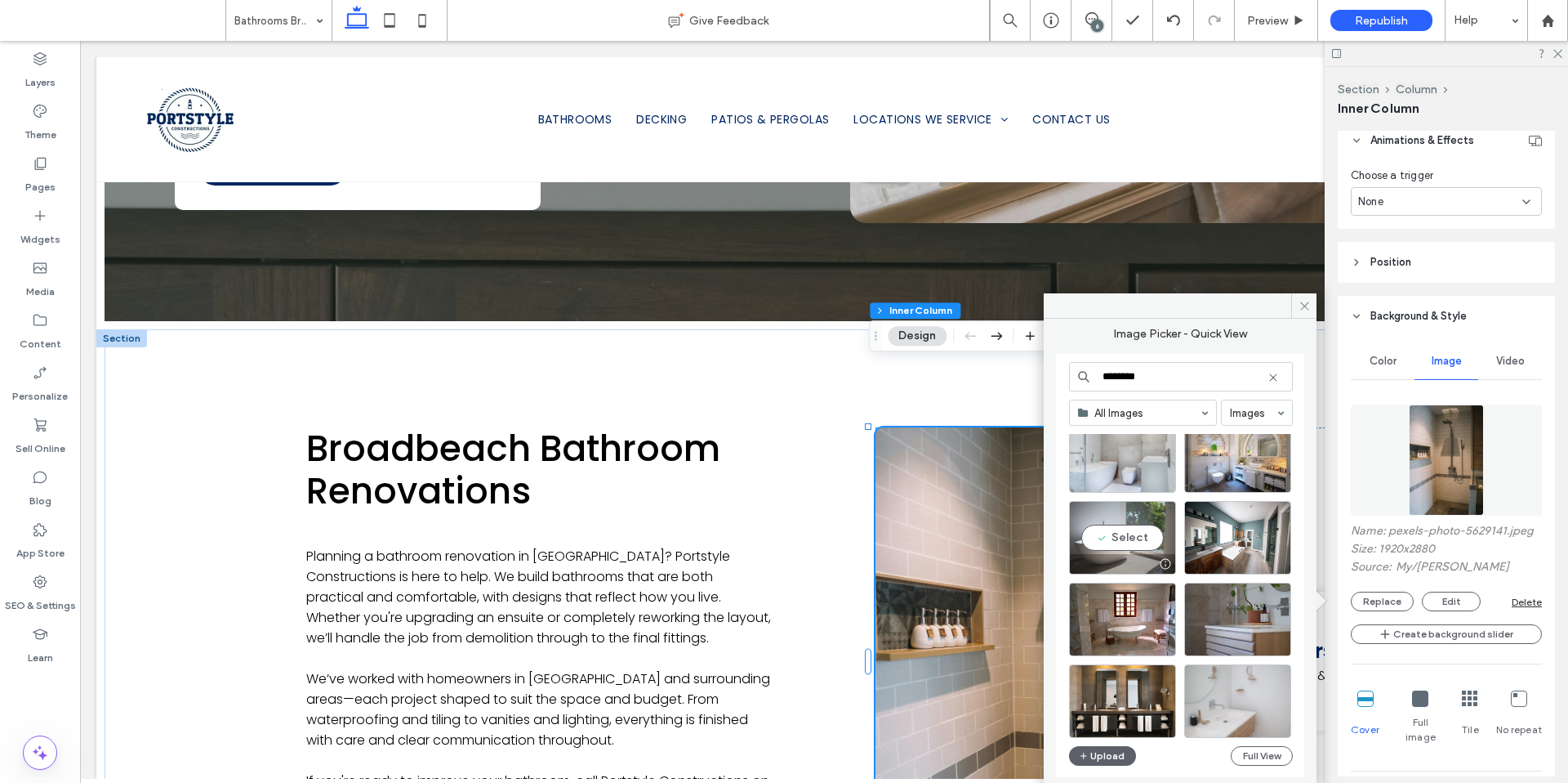
type input "********"
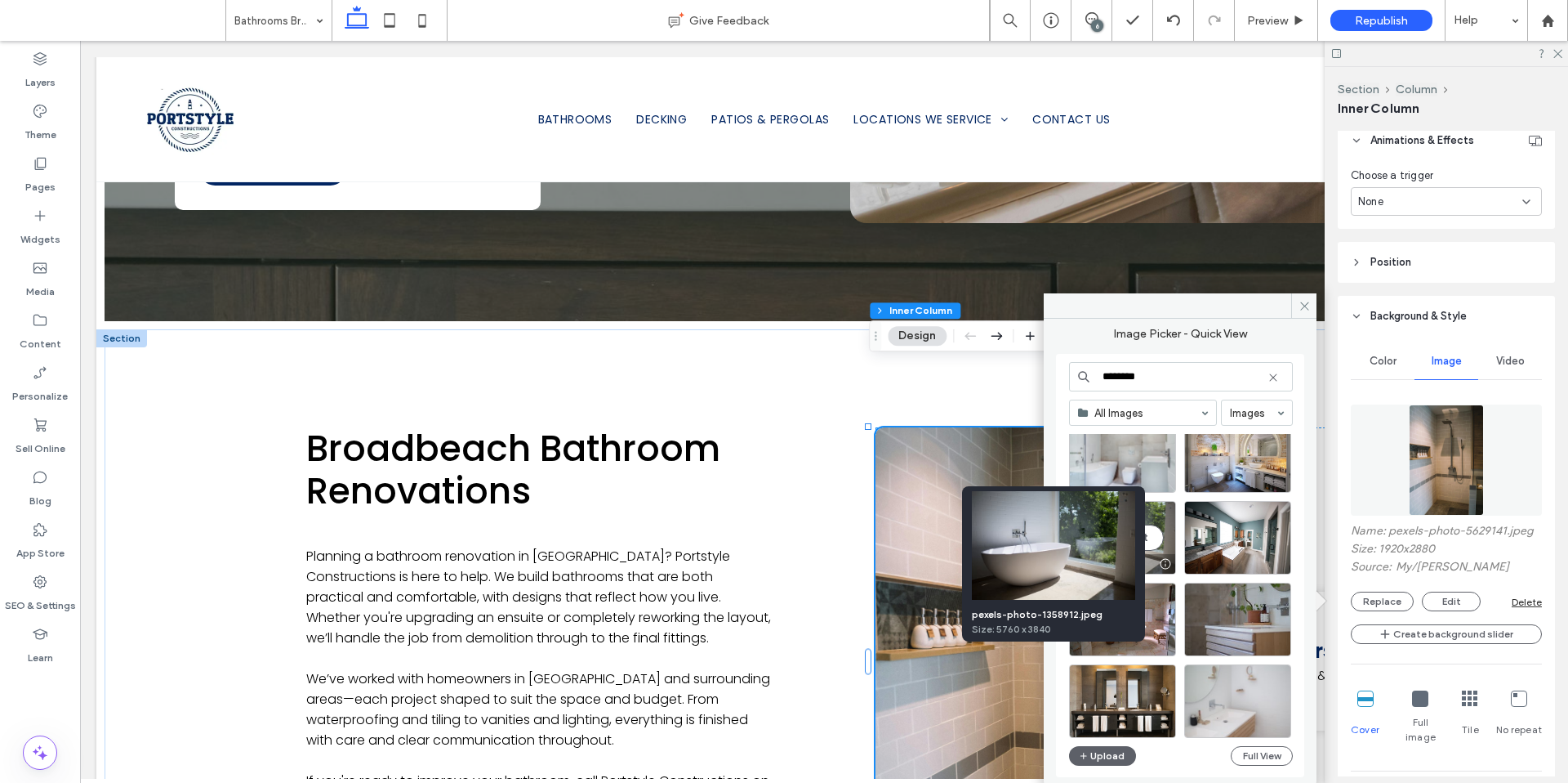
click at [1164, 563] on div at bounding box center [1165, 564] width 21 height 13
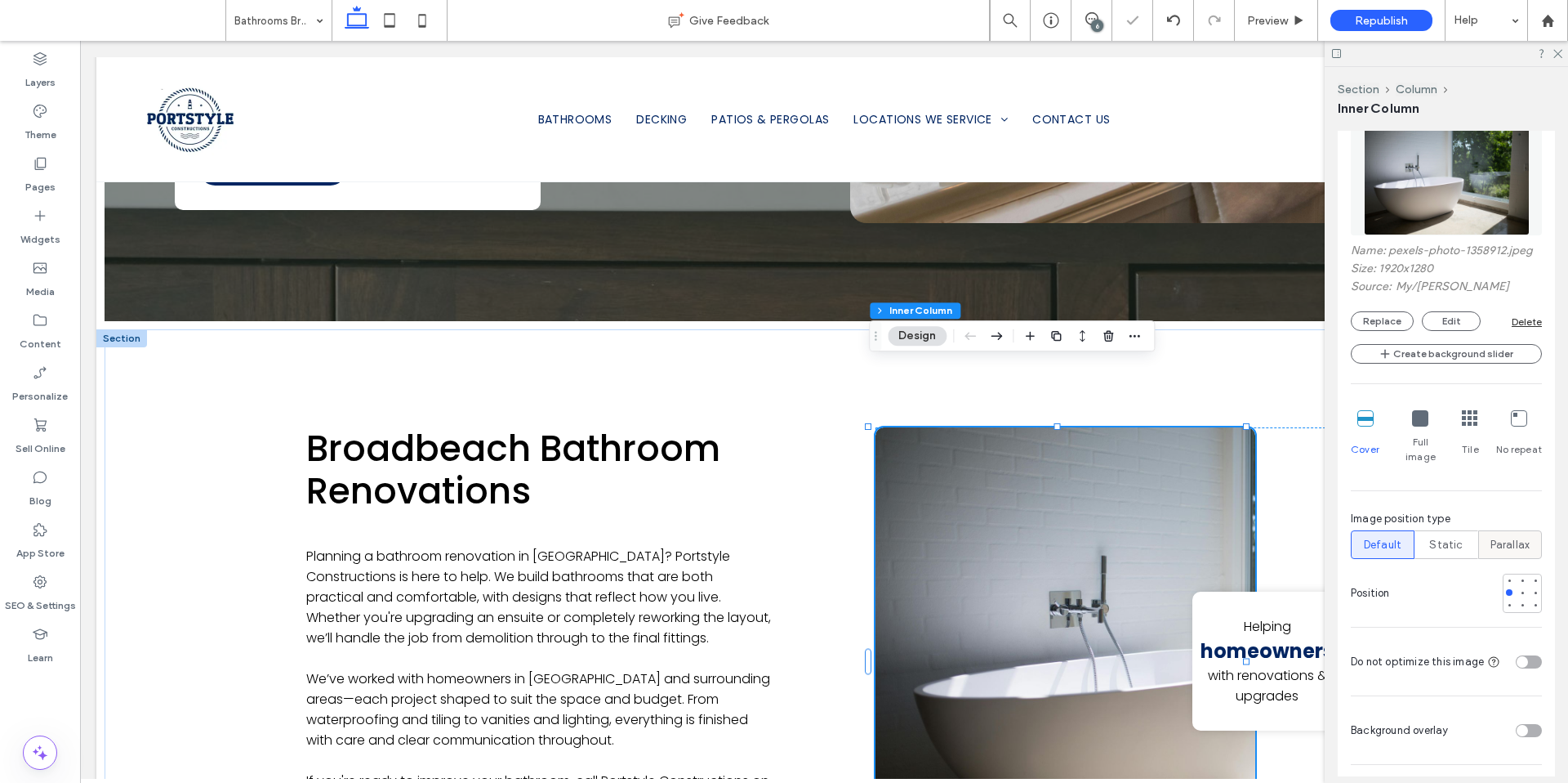
scroll to position [1114, 0]
click at [1516, 586] on div at bounding box center [1522, 592] width 12 height 12
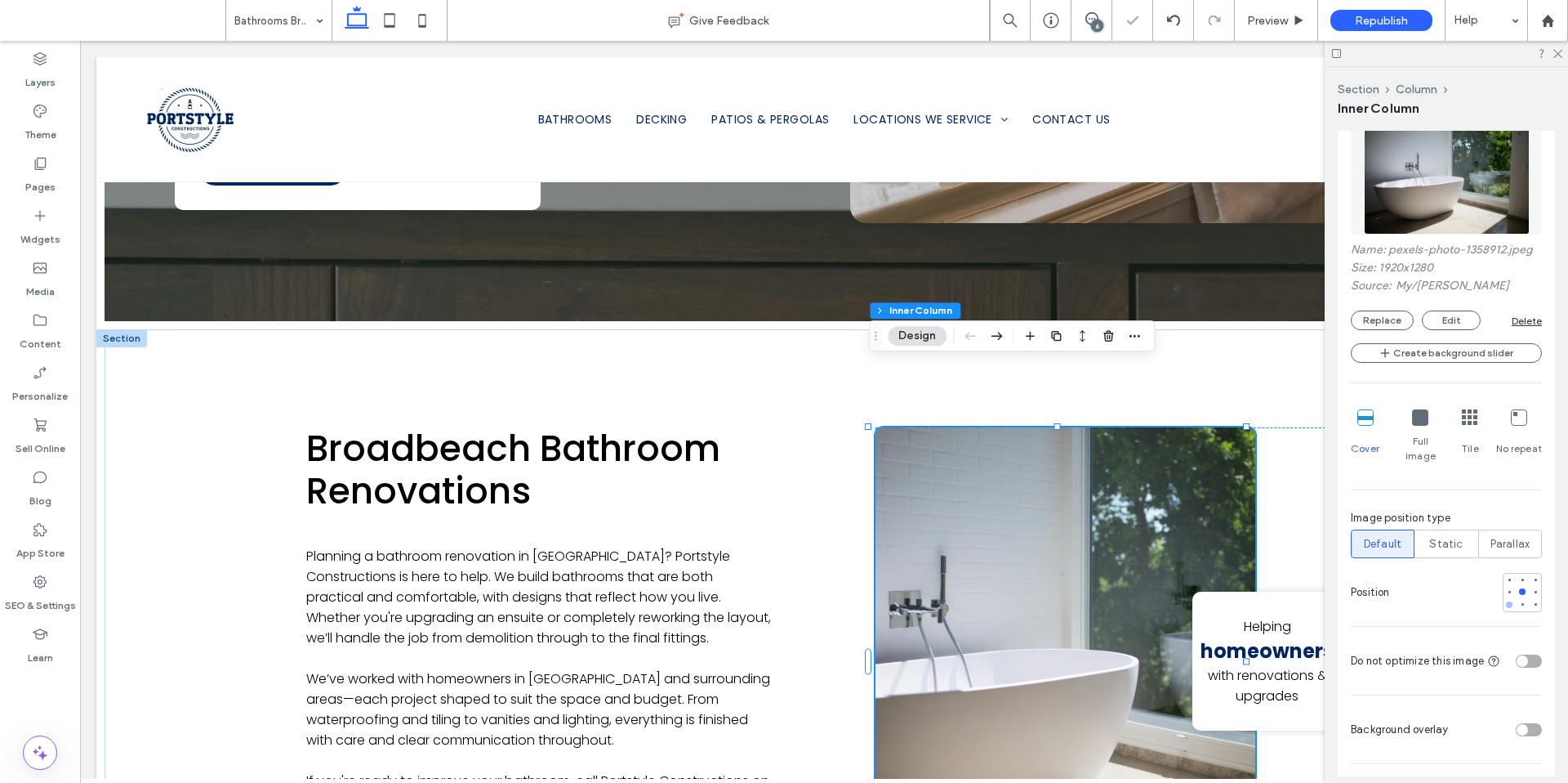
click at [1504, 599] on div at bounding box center [1510, 605] width 12 height 12
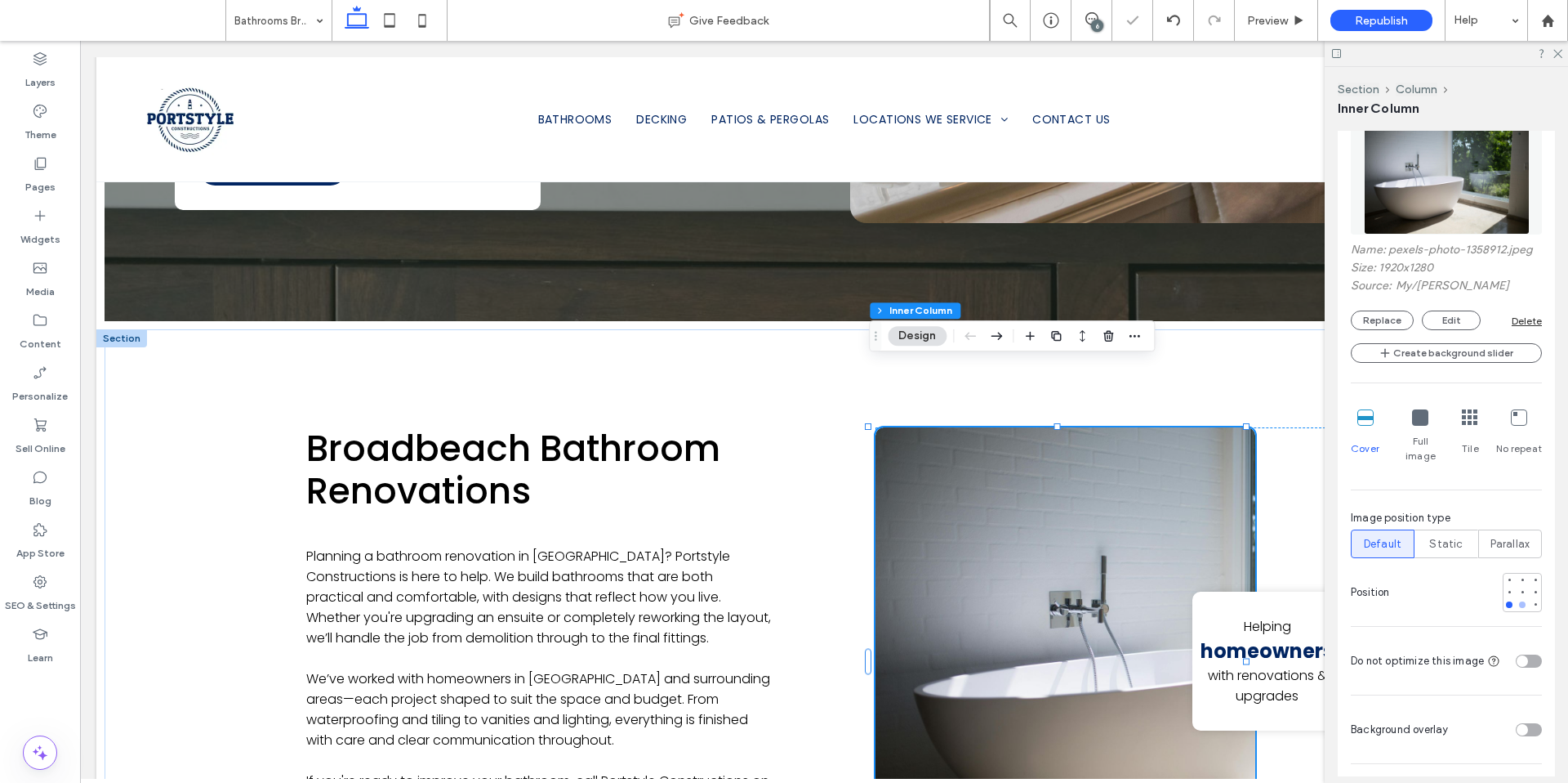
click at [1519, 602] on div at bounding box center [1522, 605] width 7 height 7
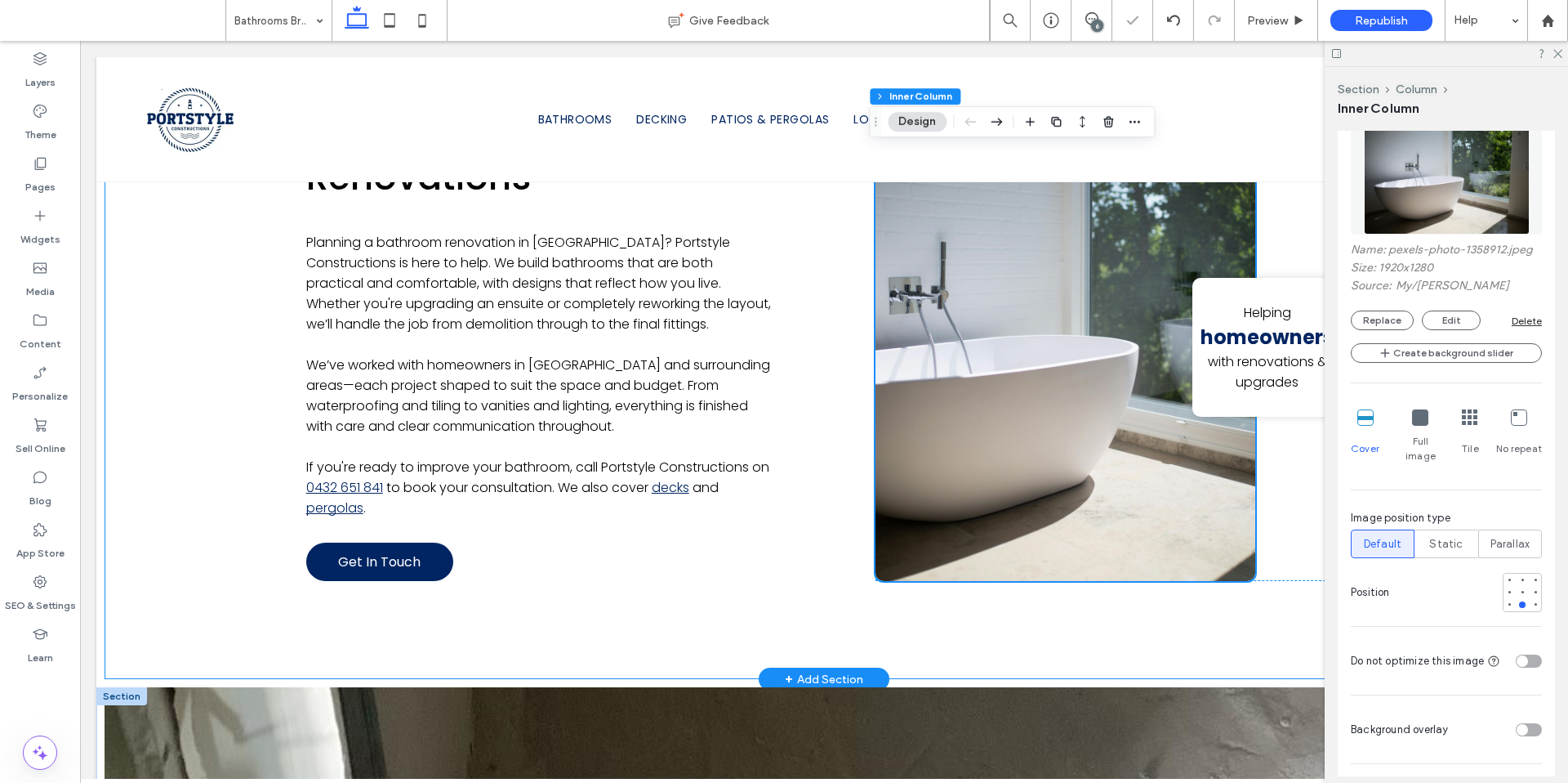
scroll to position [1692, 0]
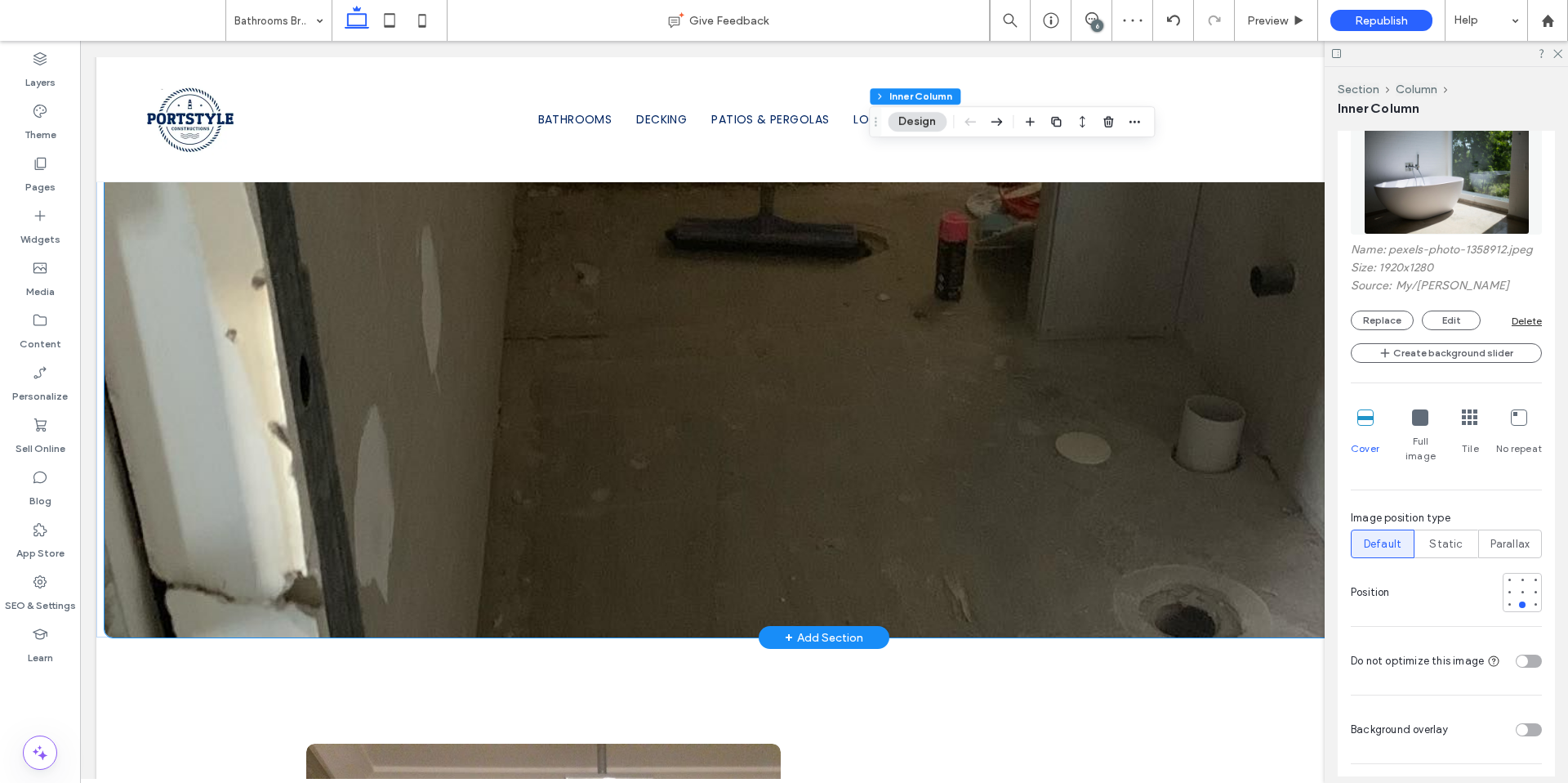
click at [135, 467] on div at bounding box center [824, 392] width 1439 height 490
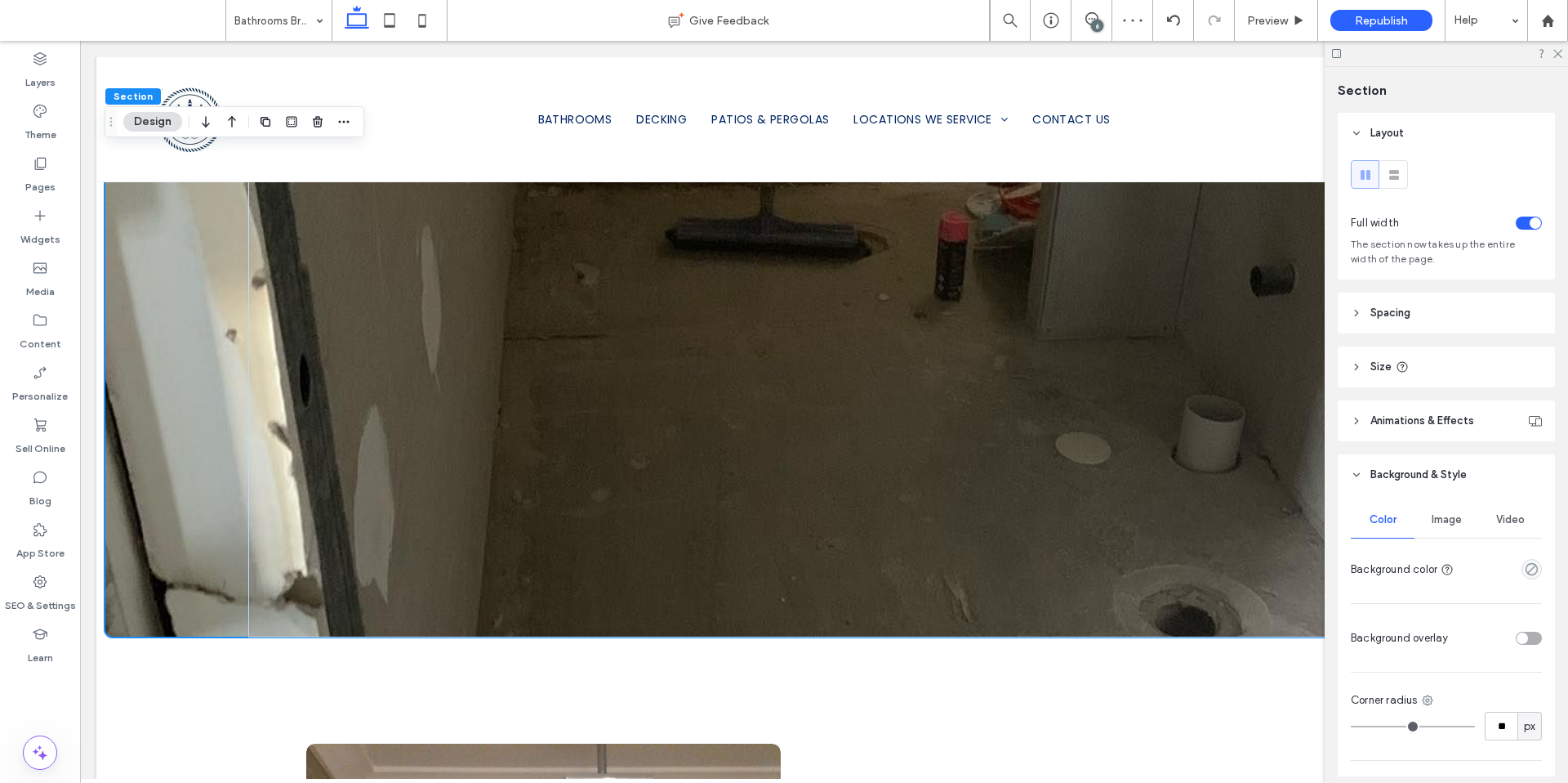
click at [1437, 518] on span "Image" at bounding box center [1447, 520] width 30 height 13
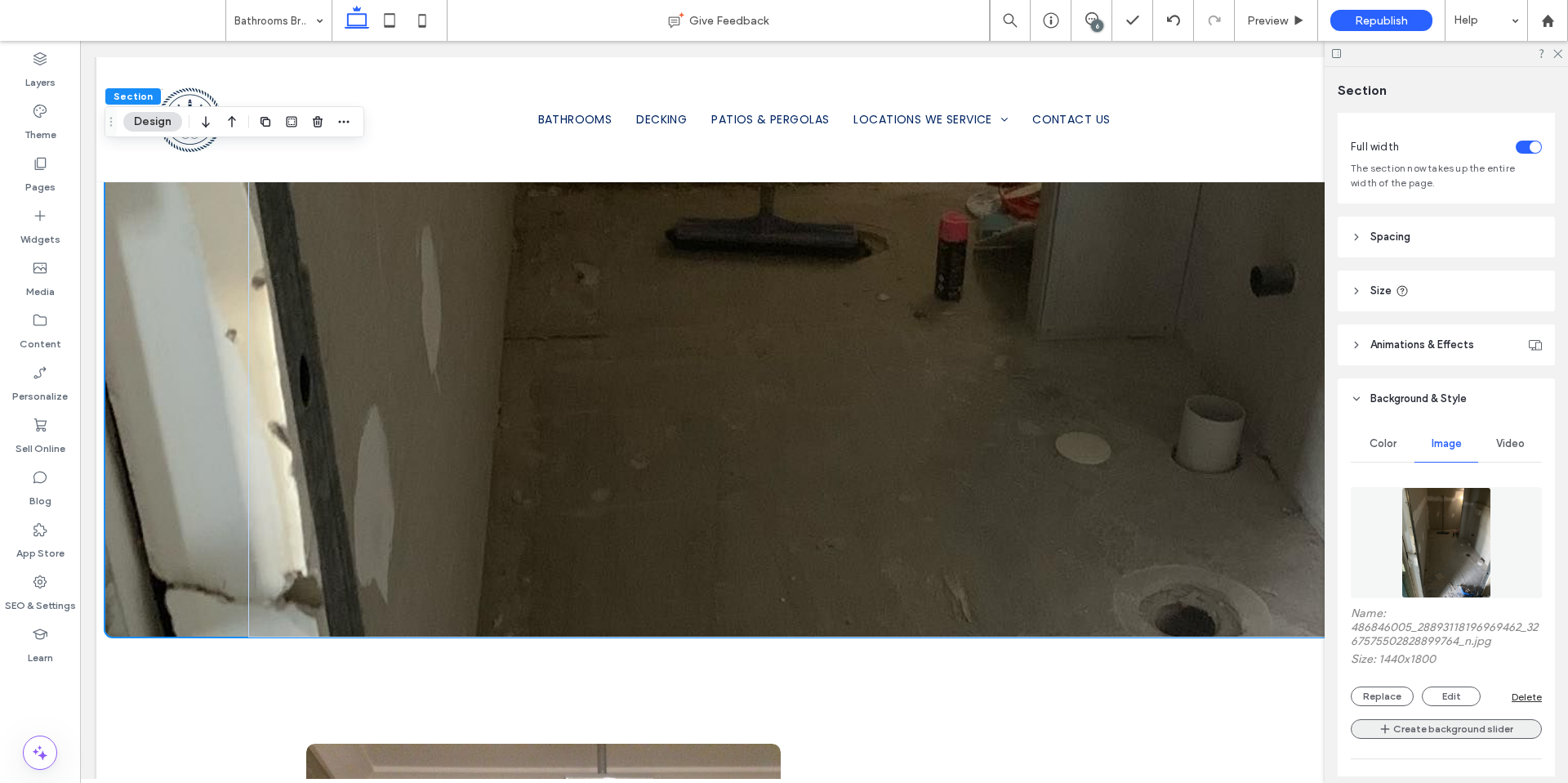
scroll to position [160, 0]
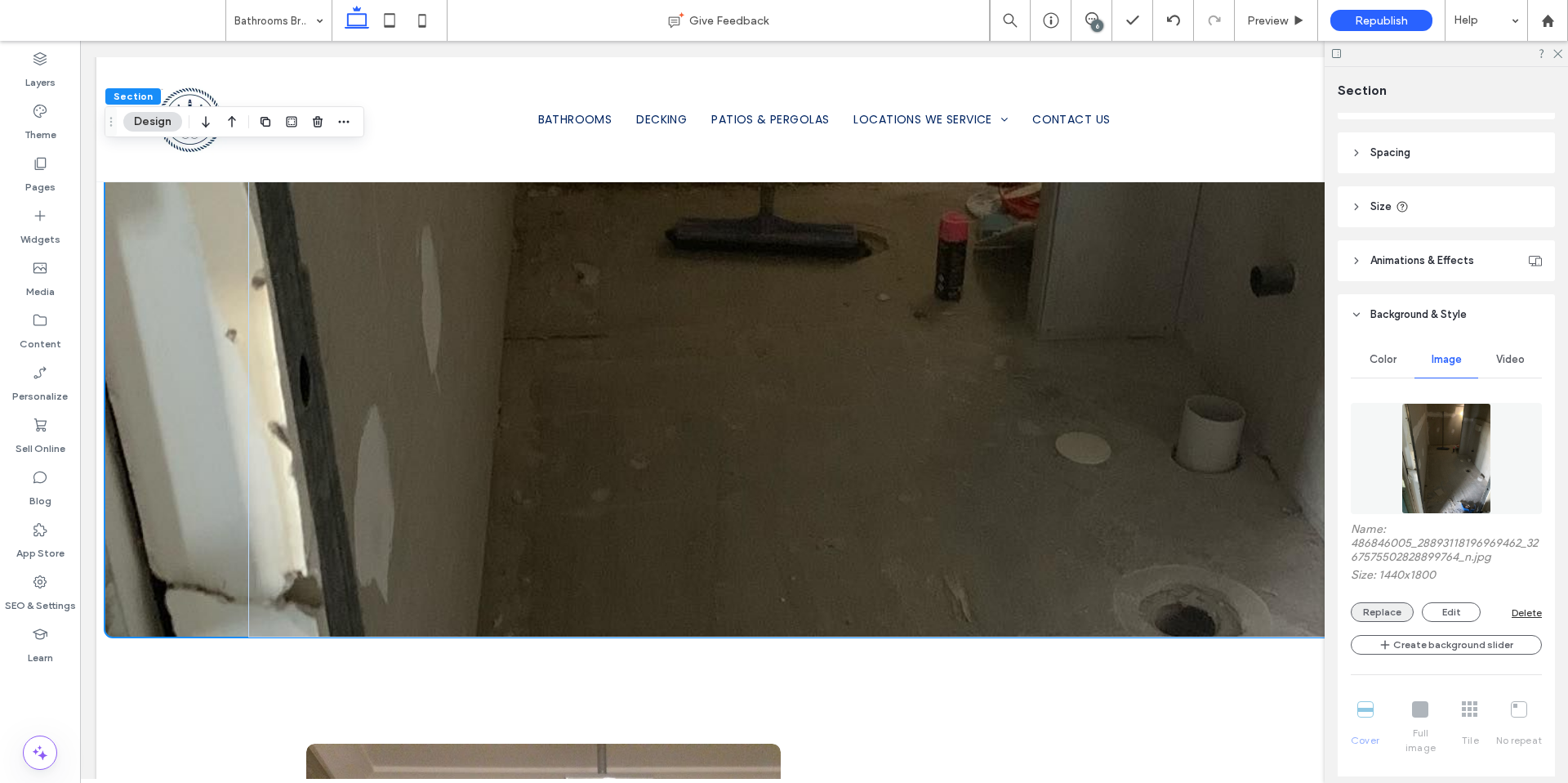
click at [1389, 612] on button "Replace" at bounding box center [1383, 612] width 63 height 20
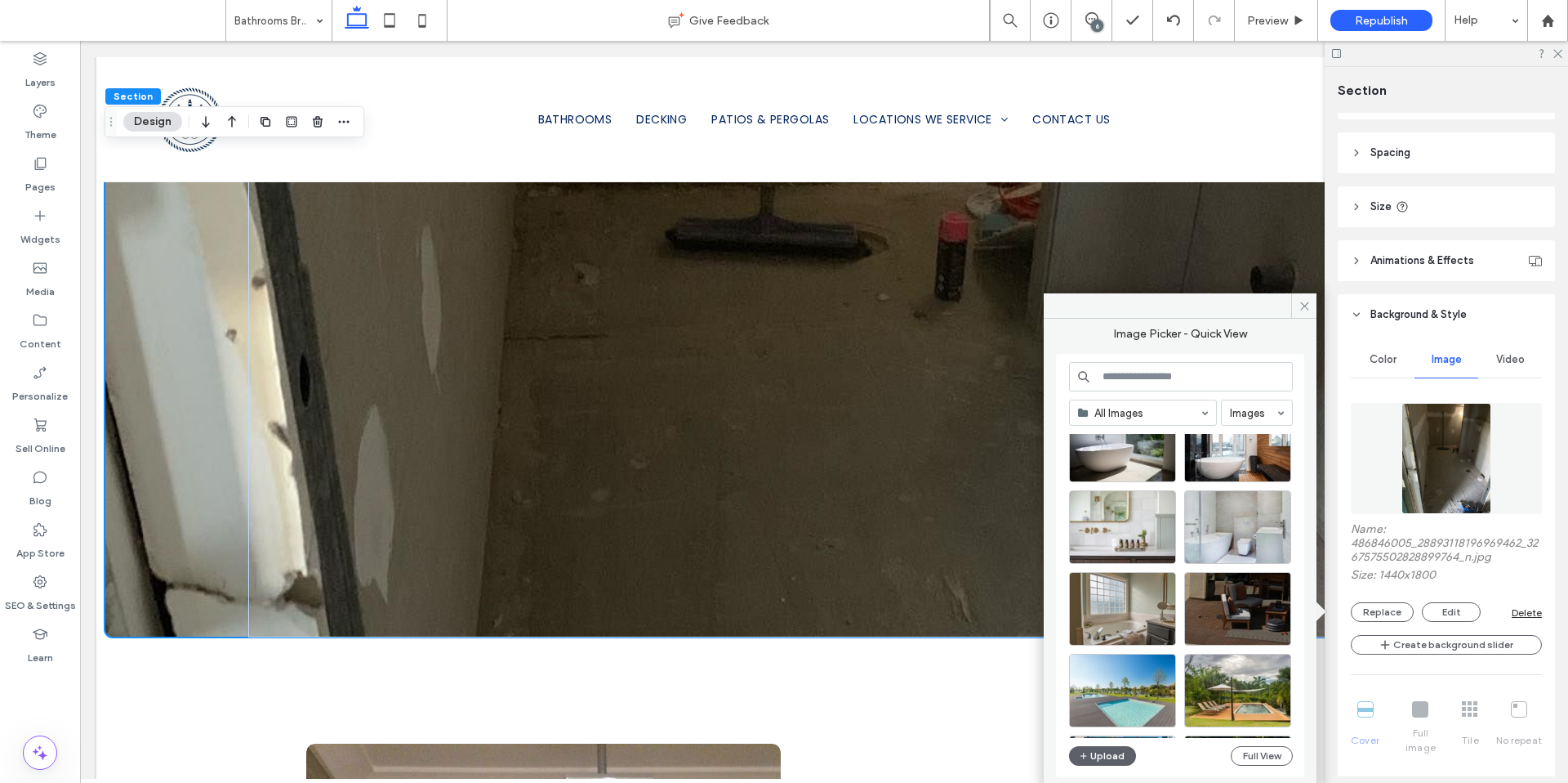
scroll to position [122, 0]
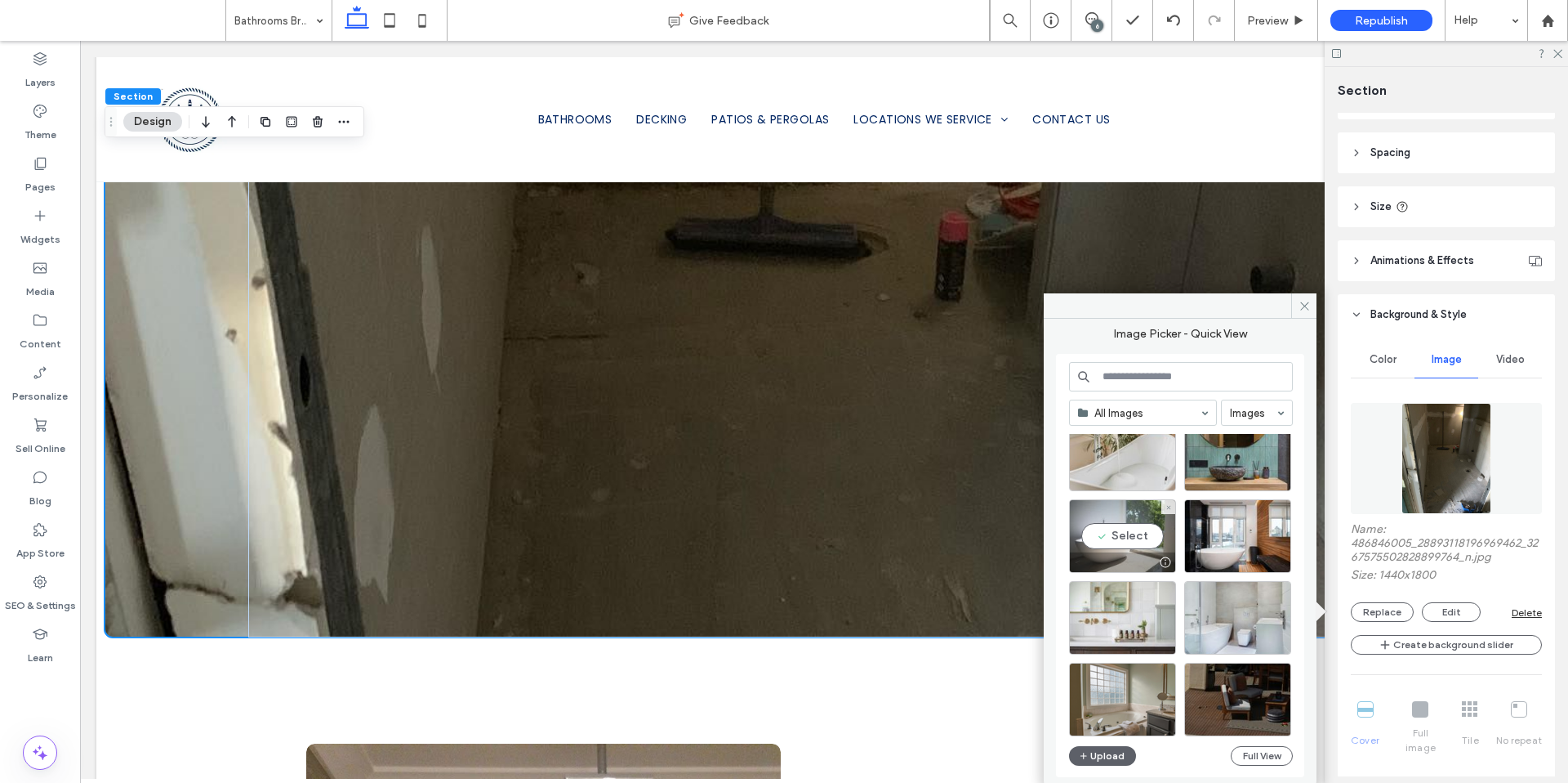
click at [1165, 560] on div at bounding box center [1165, 562] width 21 height 13
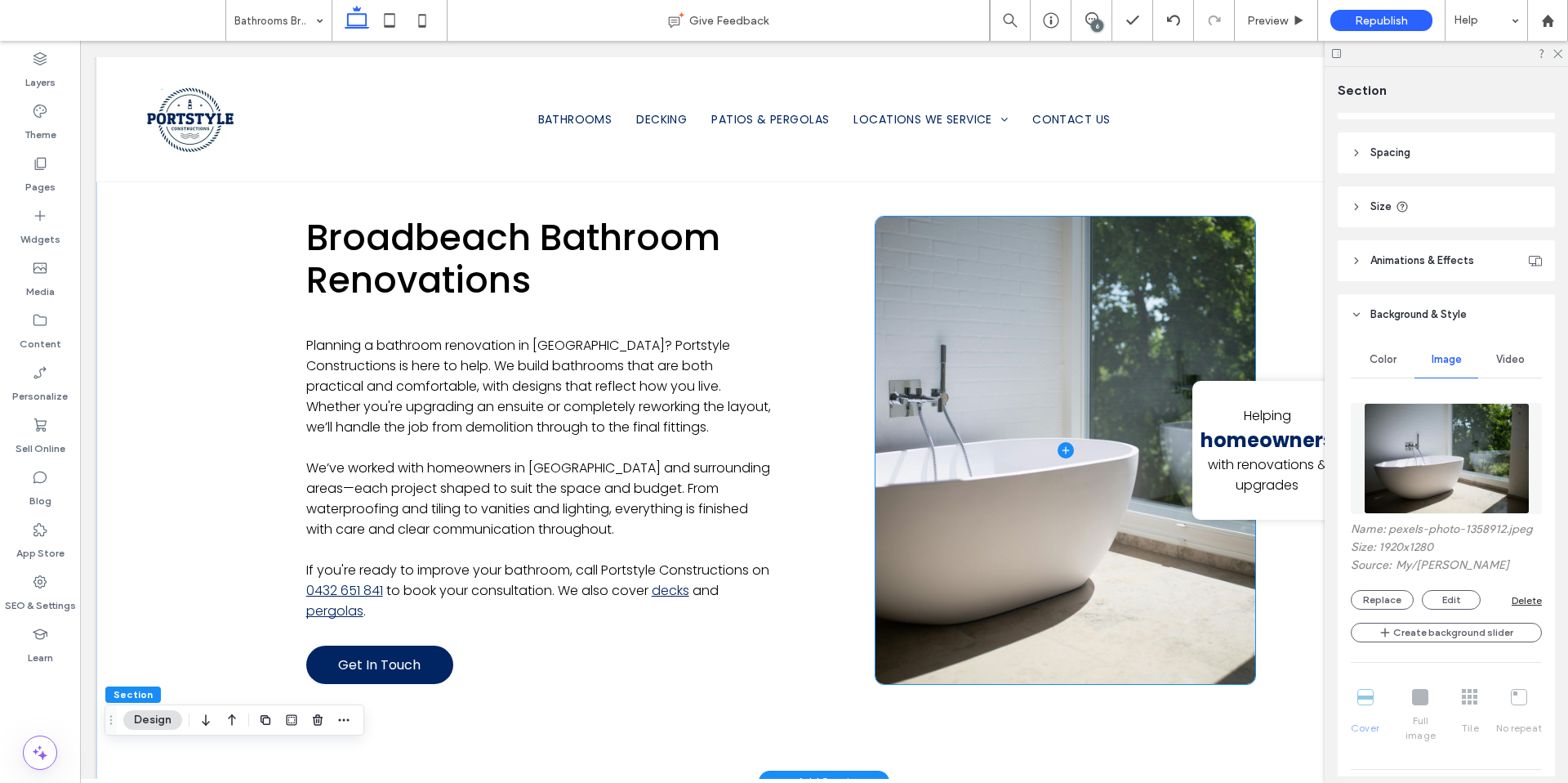
scroll to position [873, 0]
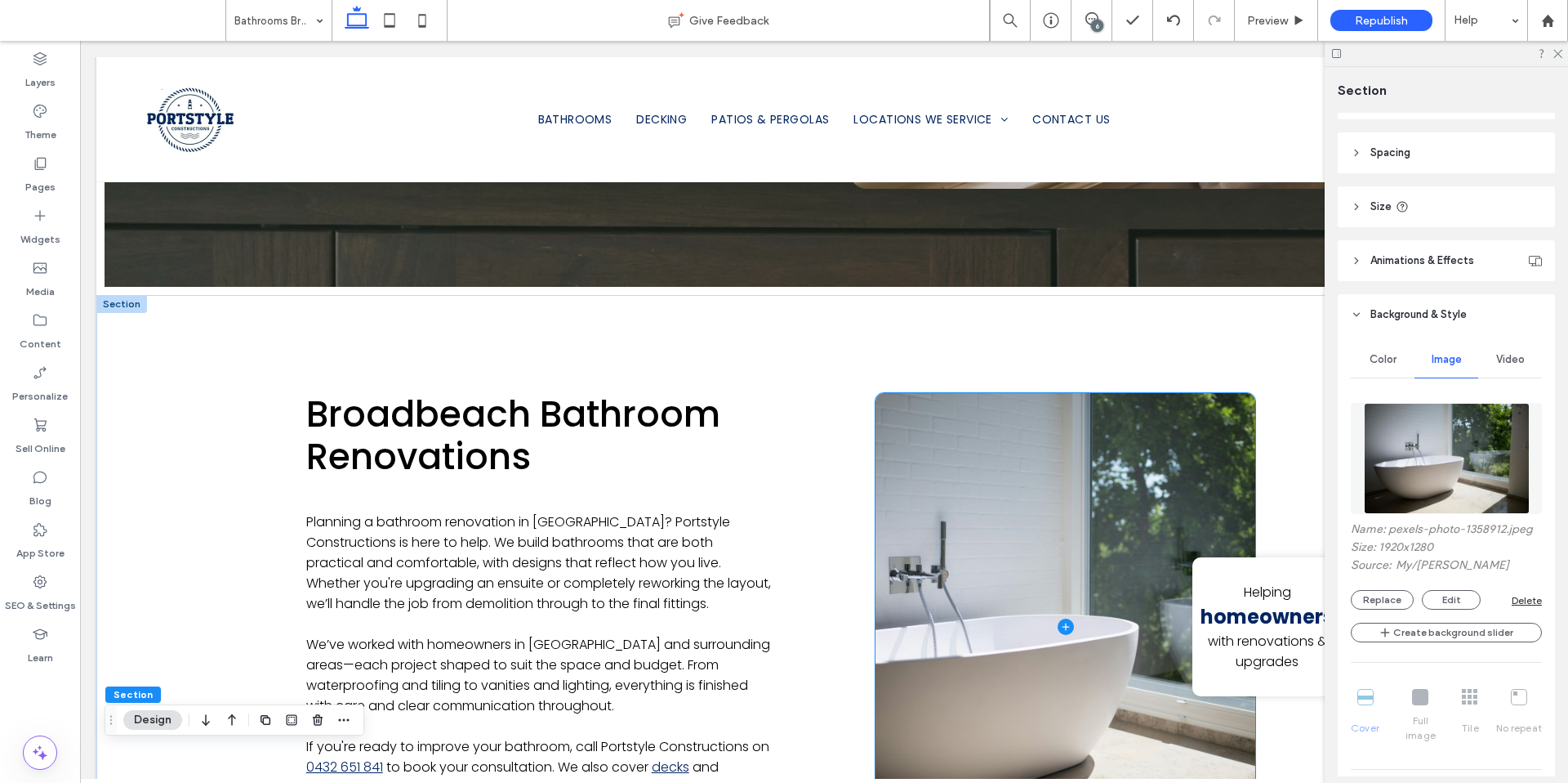
click at [965, 468] on span at bounding box center [1066, 627] width 380 height 468
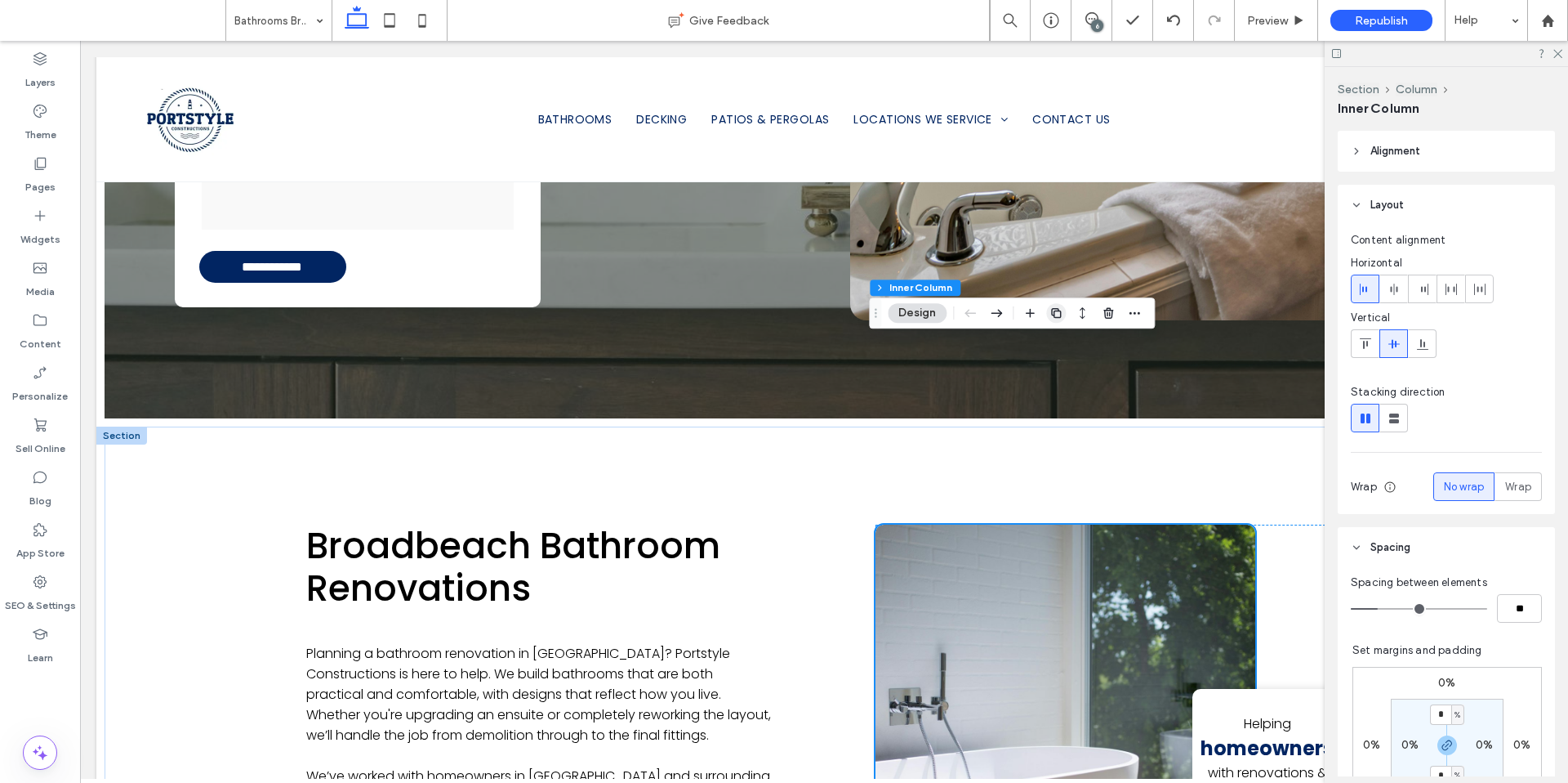
scroll to position [929, 0]
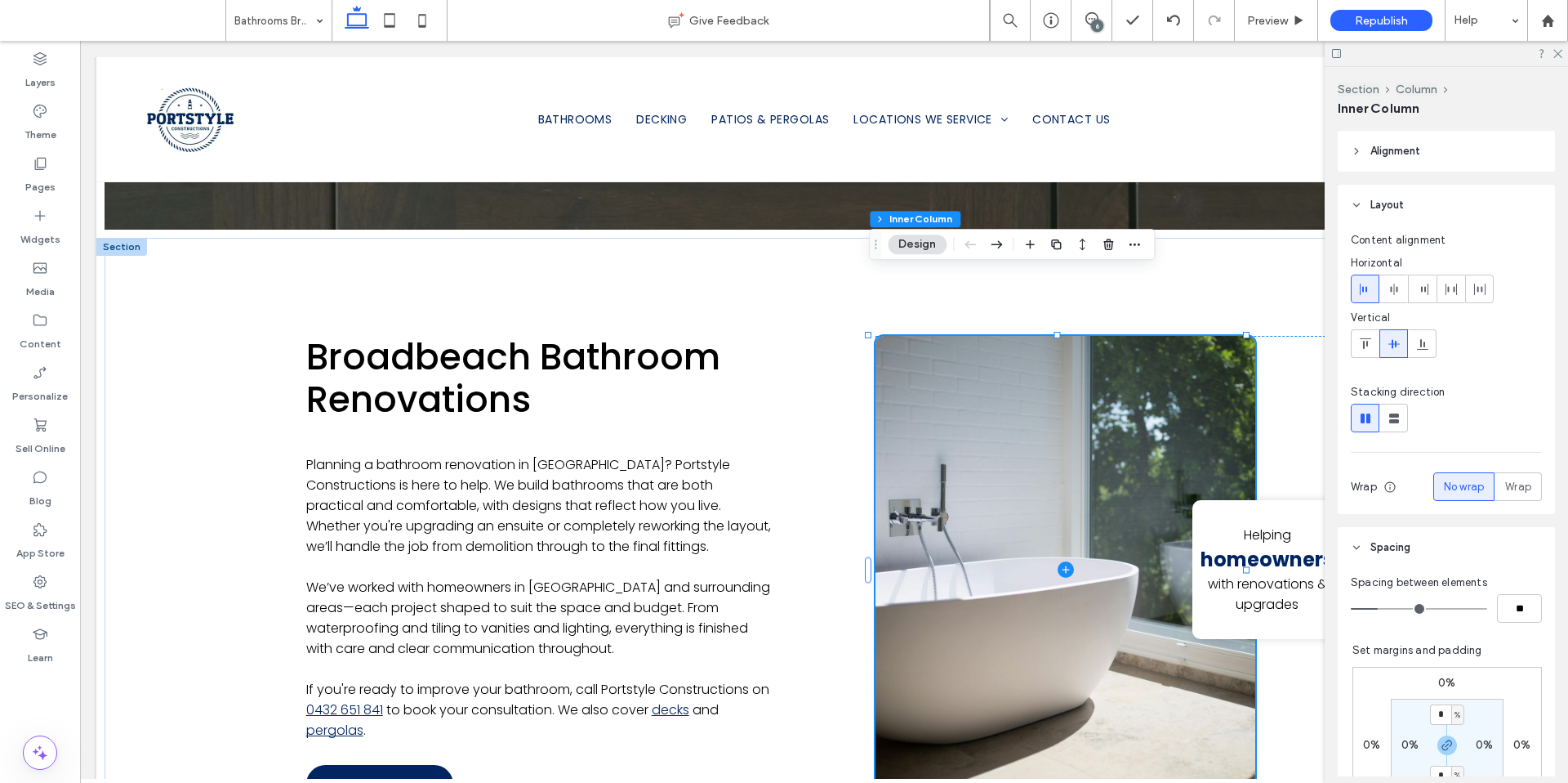
click at [957, 482] on span at bounding box center [1066, 570] width 380 height 468
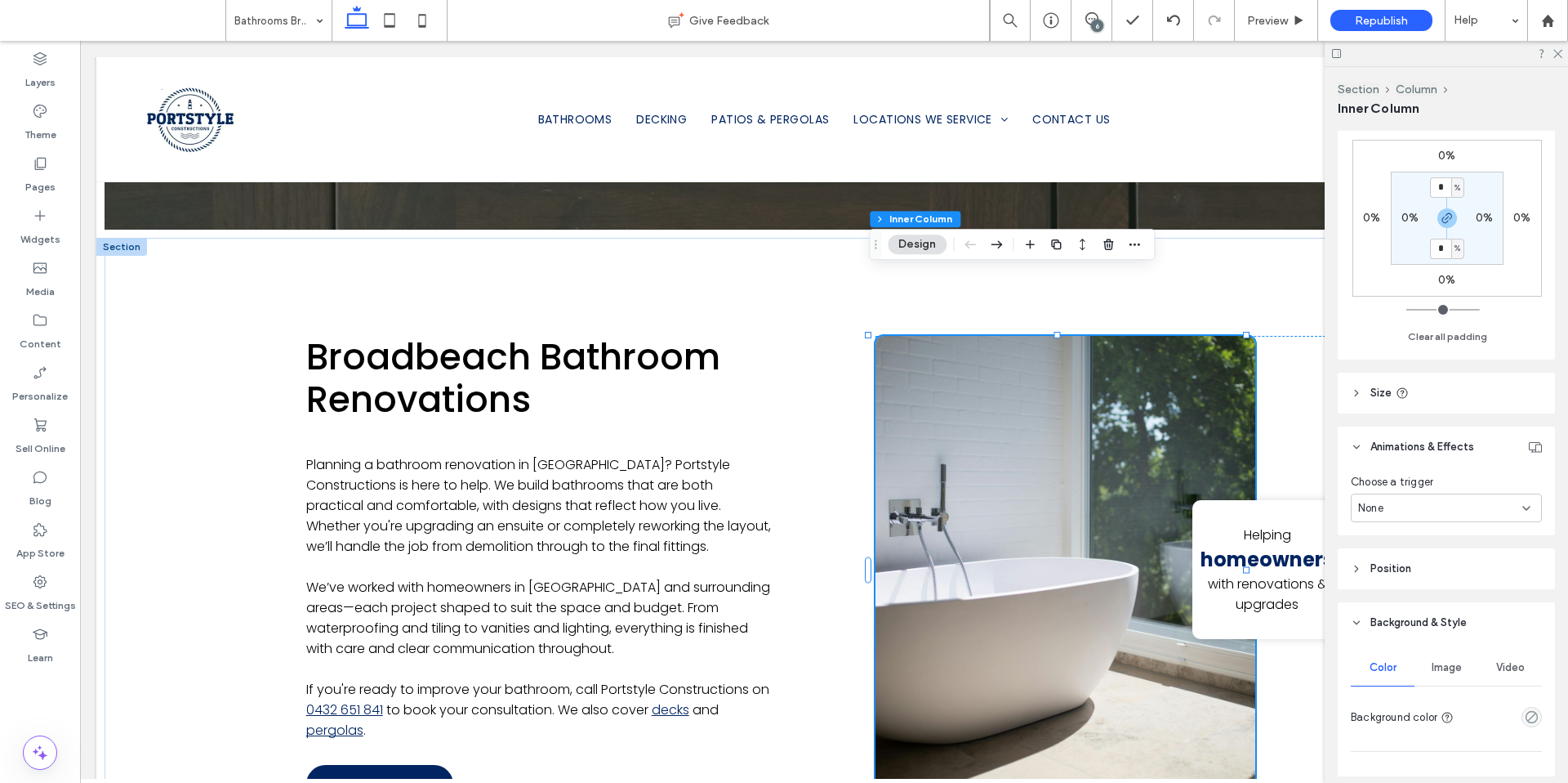
scroll to position [657, 0]
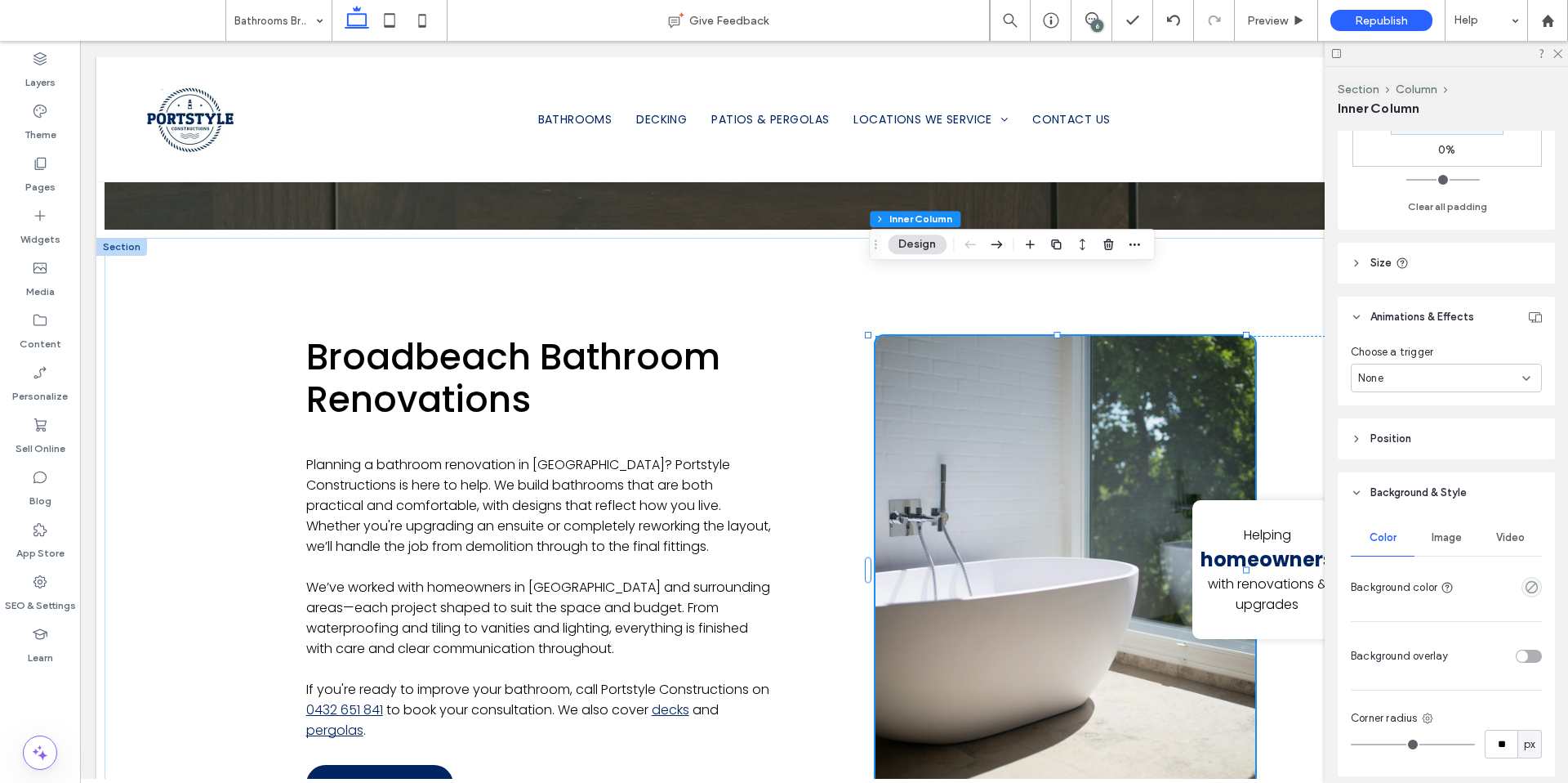
click at [1444, 543] on span "Image" at bounding box center [1447, 538] width 30 height 13
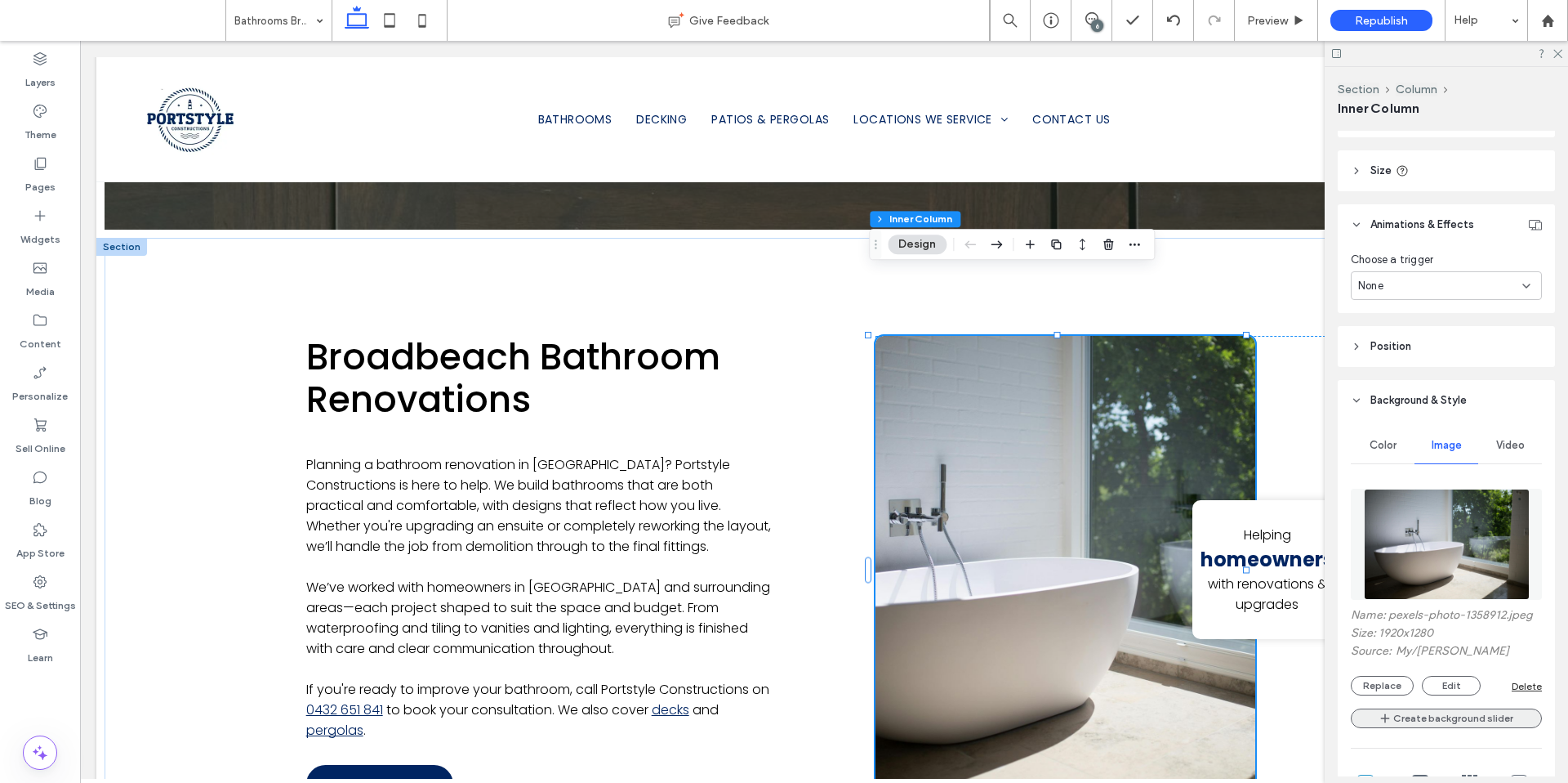
scroll to position [782, 0]
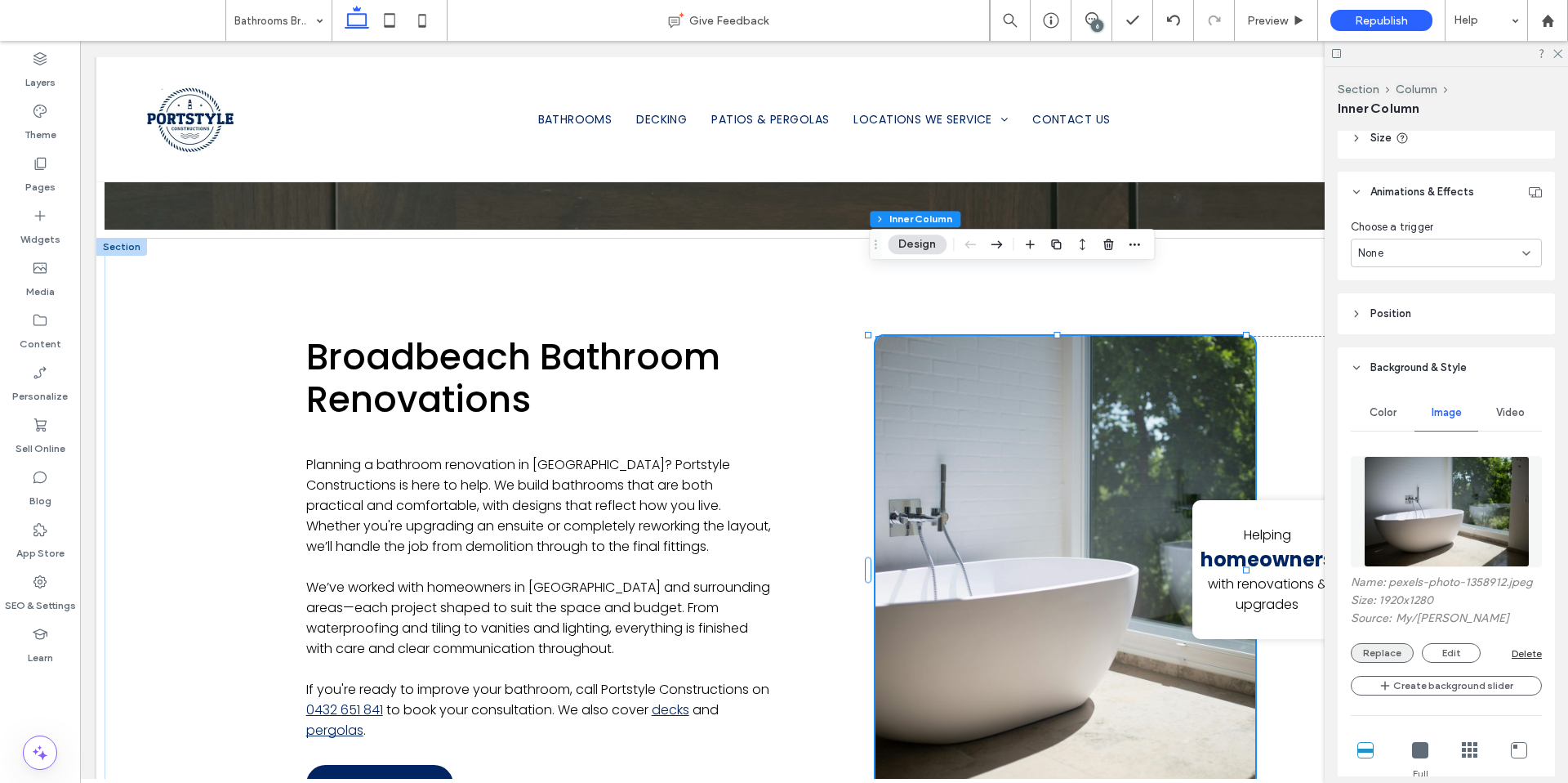
click at [1383, 652] on button "Replace" at bounding box center [1383, 653] width 63 height 20
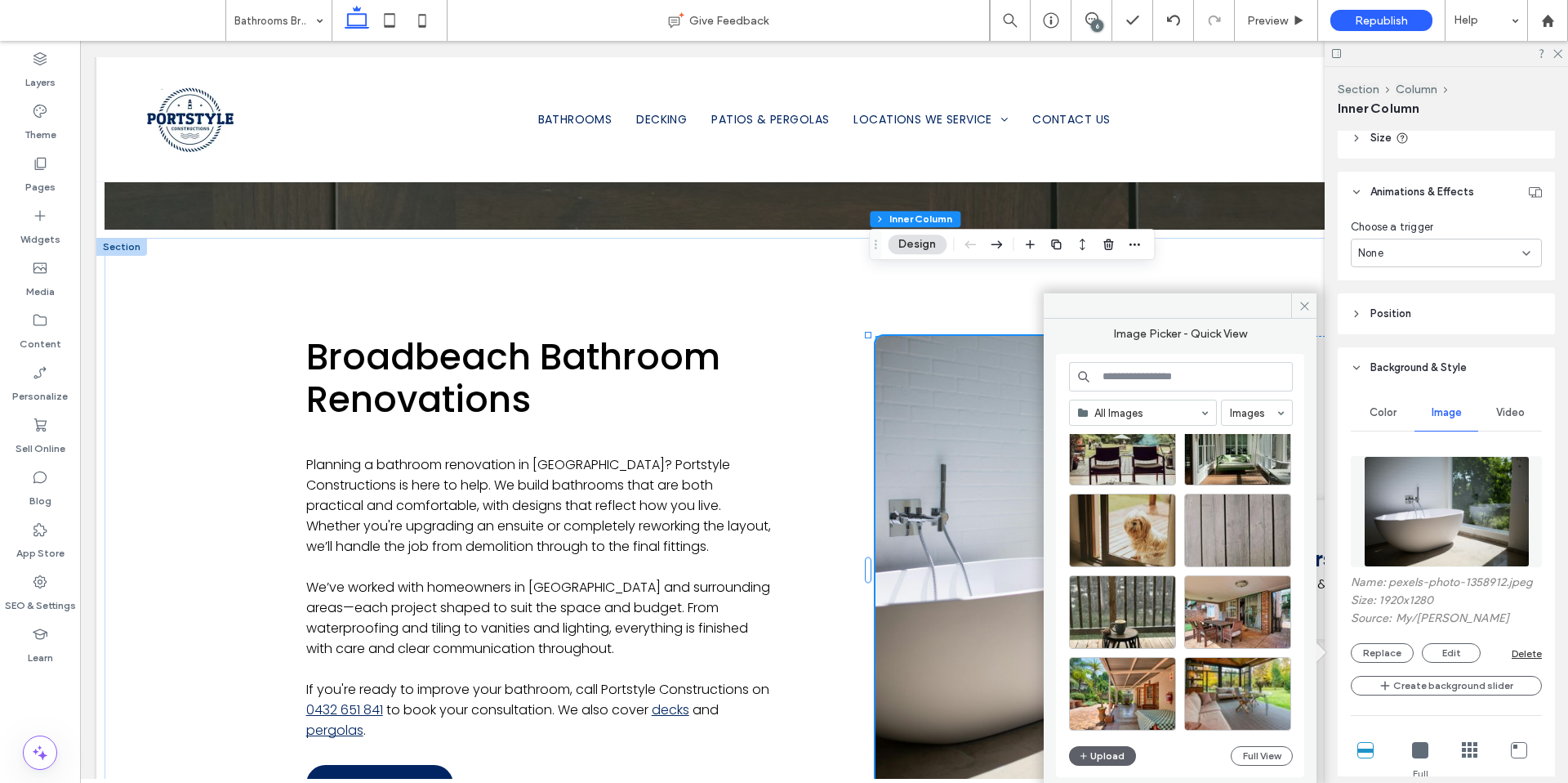
scroll to position [701, 0]
click at [1136, 379] on input at bounding box center [1180, 376] width 224 height 29
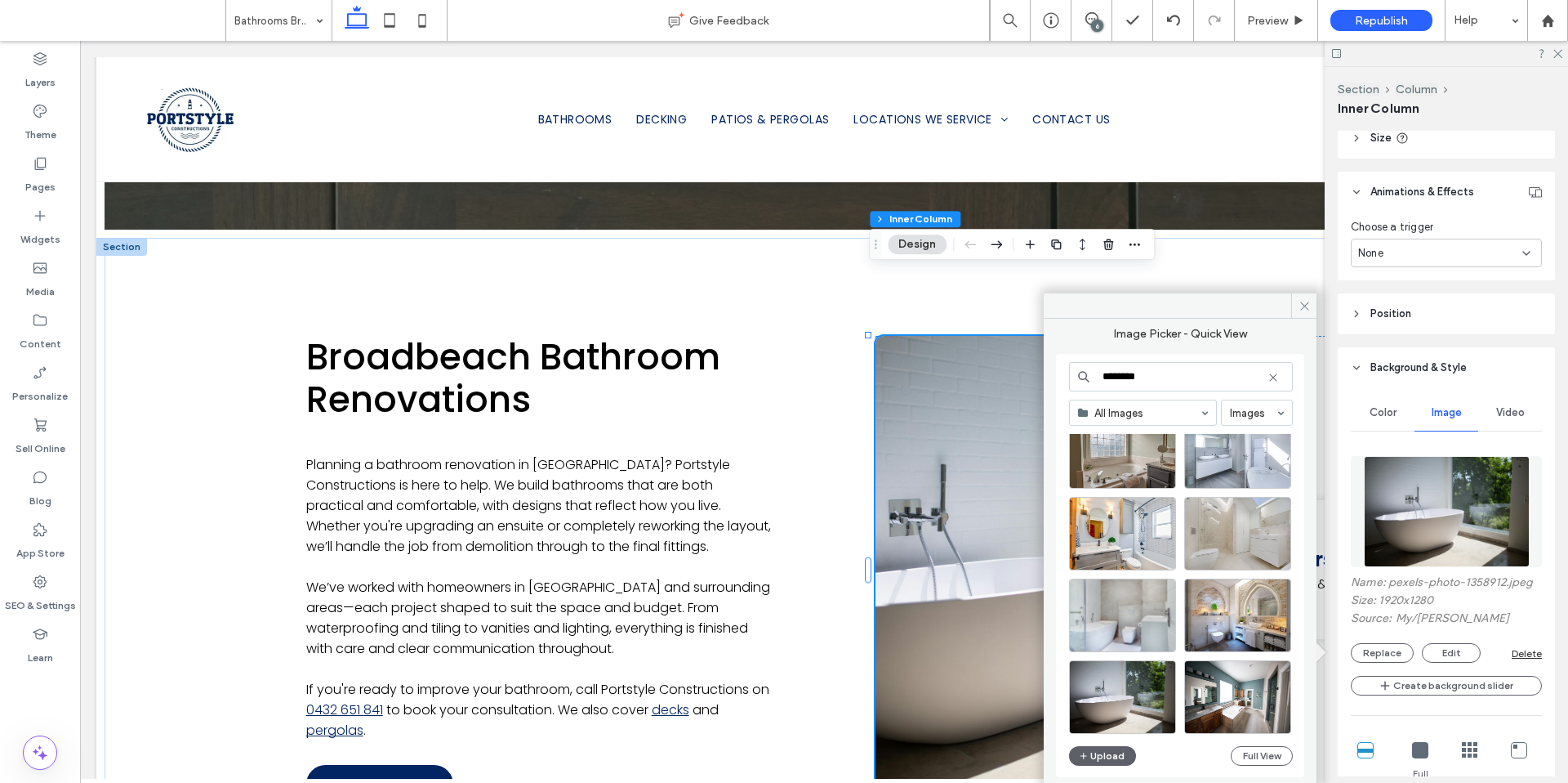
scroll to position [810, 0]
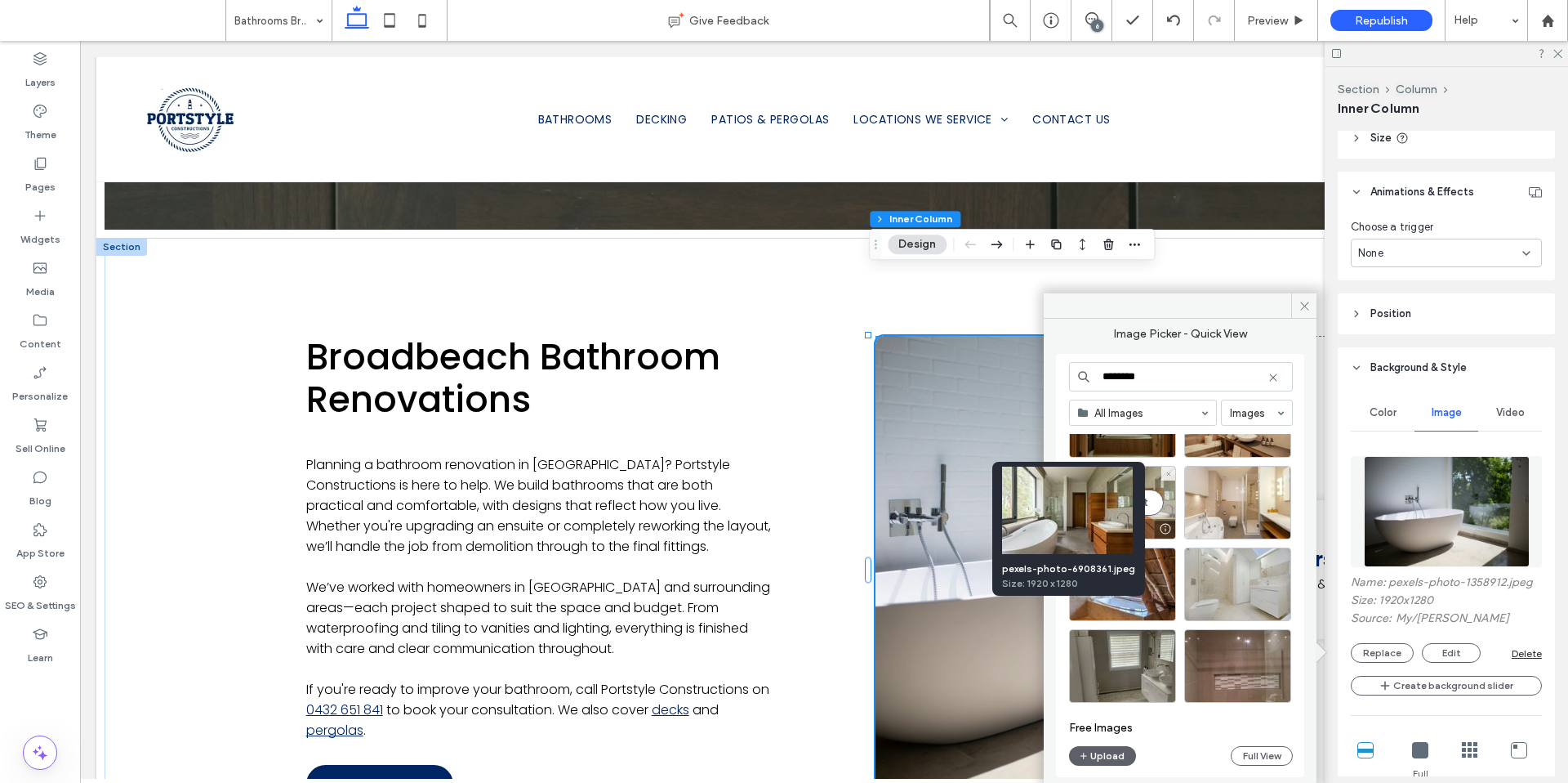
type input "********"
click at [1162, 524] on div at bounding box center [1165, 528] width 21 height 13
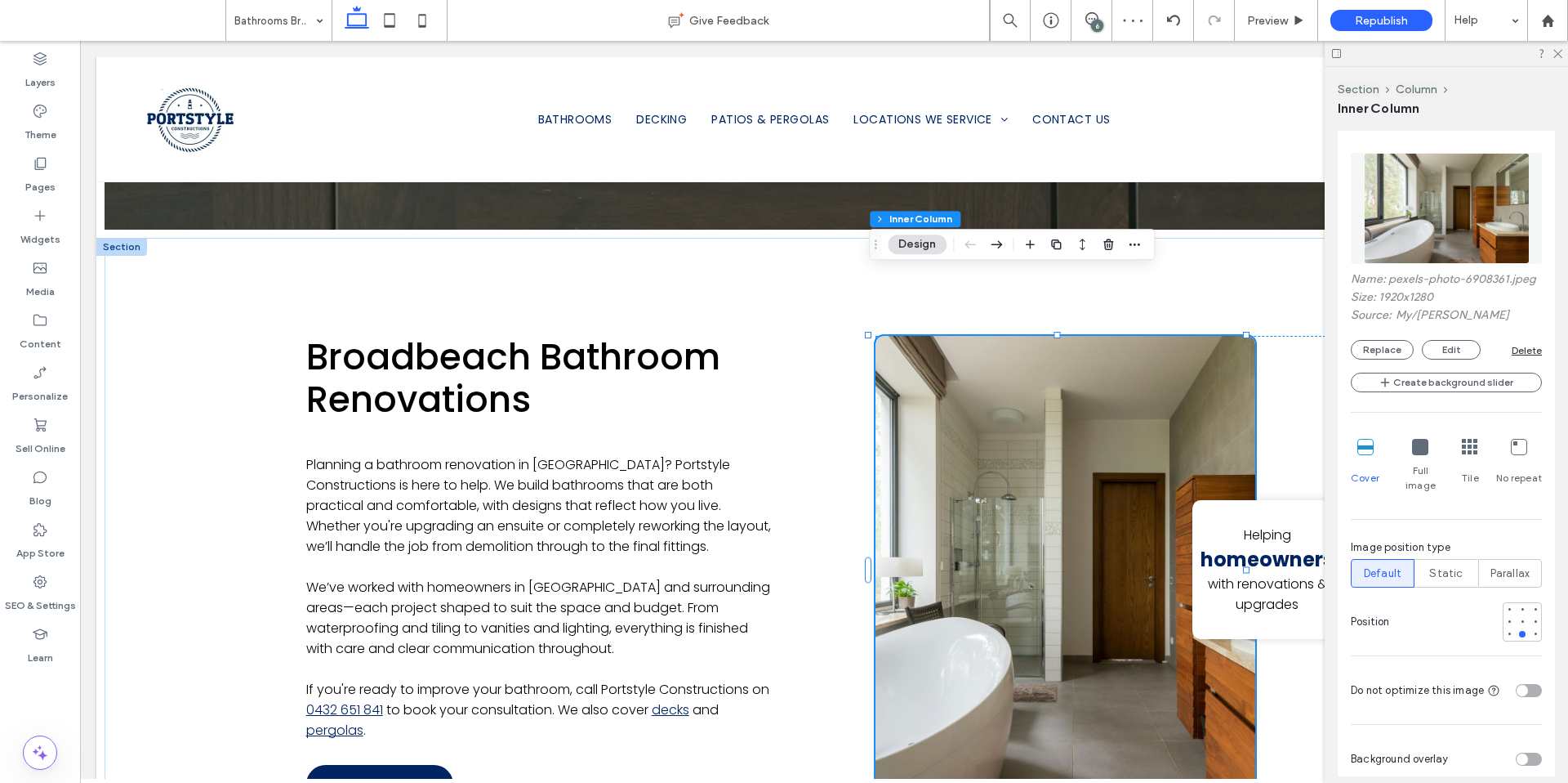
scroll to position [1104, 0]
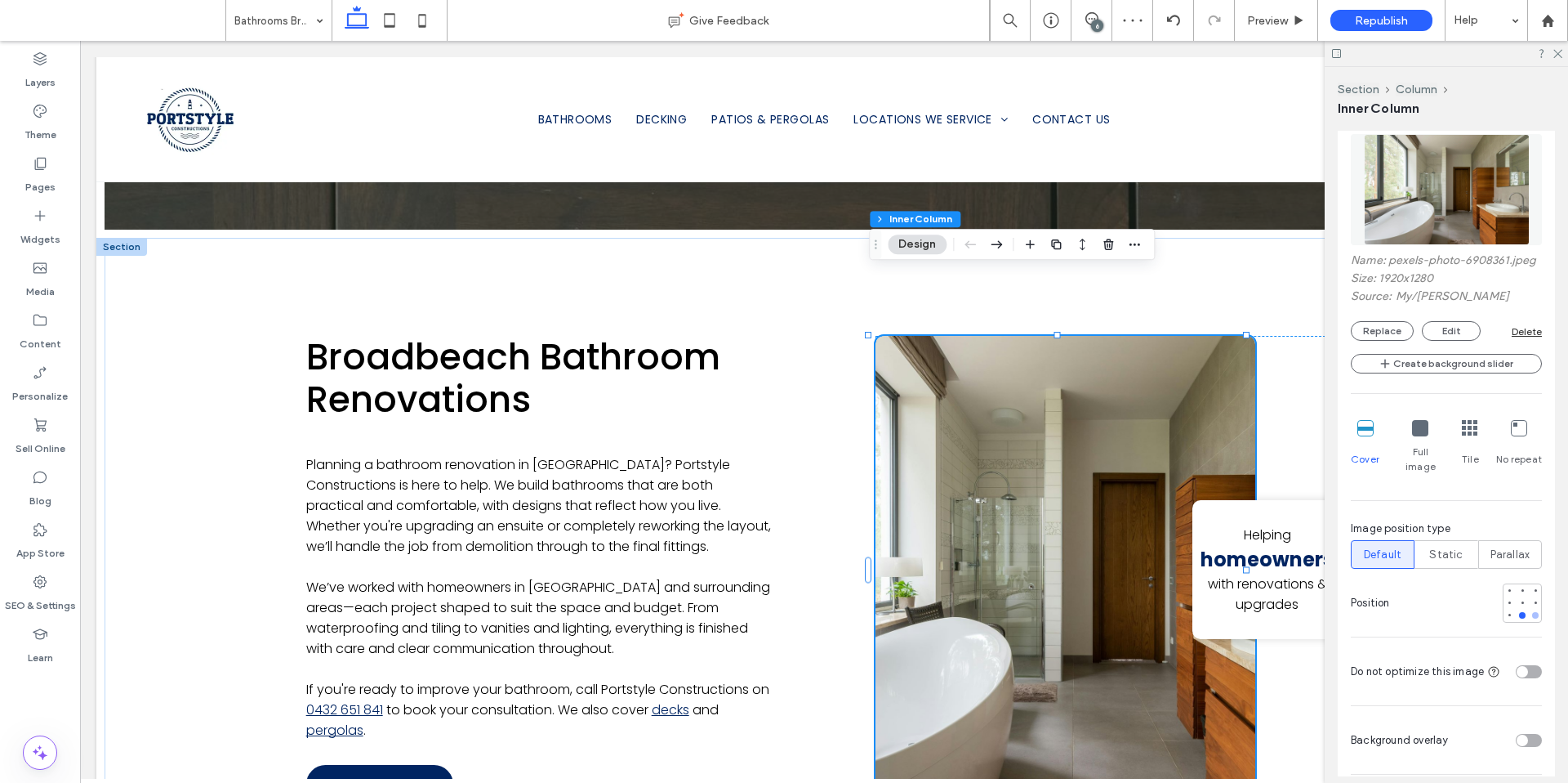
click at [1532, 613] on div at bounding box center [1536, 615] width 7 height 7
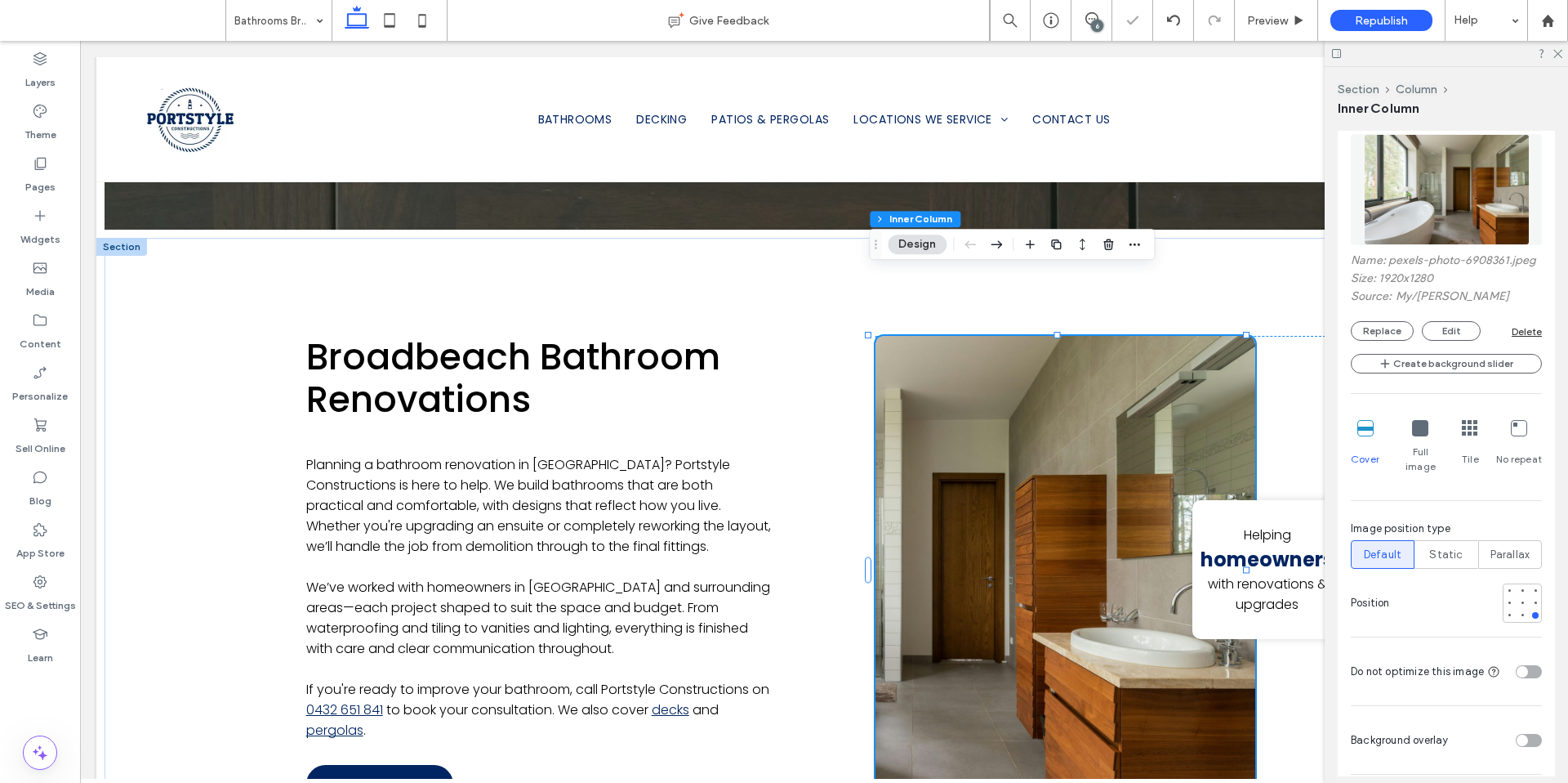
click at [1532, 603] on div at bounding box center [1522, 602] width 39 height 39
click at [1516, 603] on div at bounding box center [1522, 602] width 12 height 12
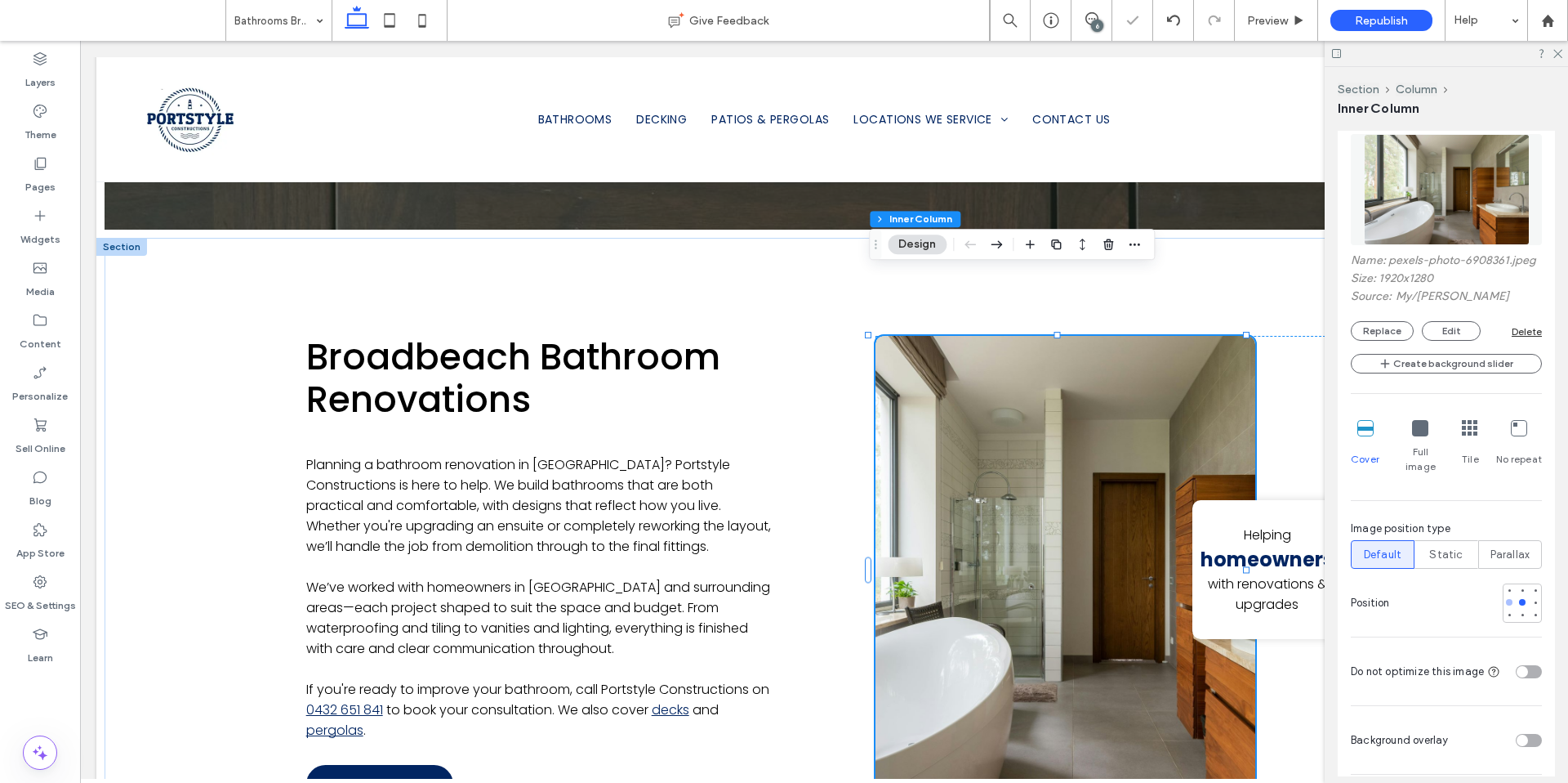
click at [1506, 602] on div at bounding box center [1510, 602] width 7 height 7
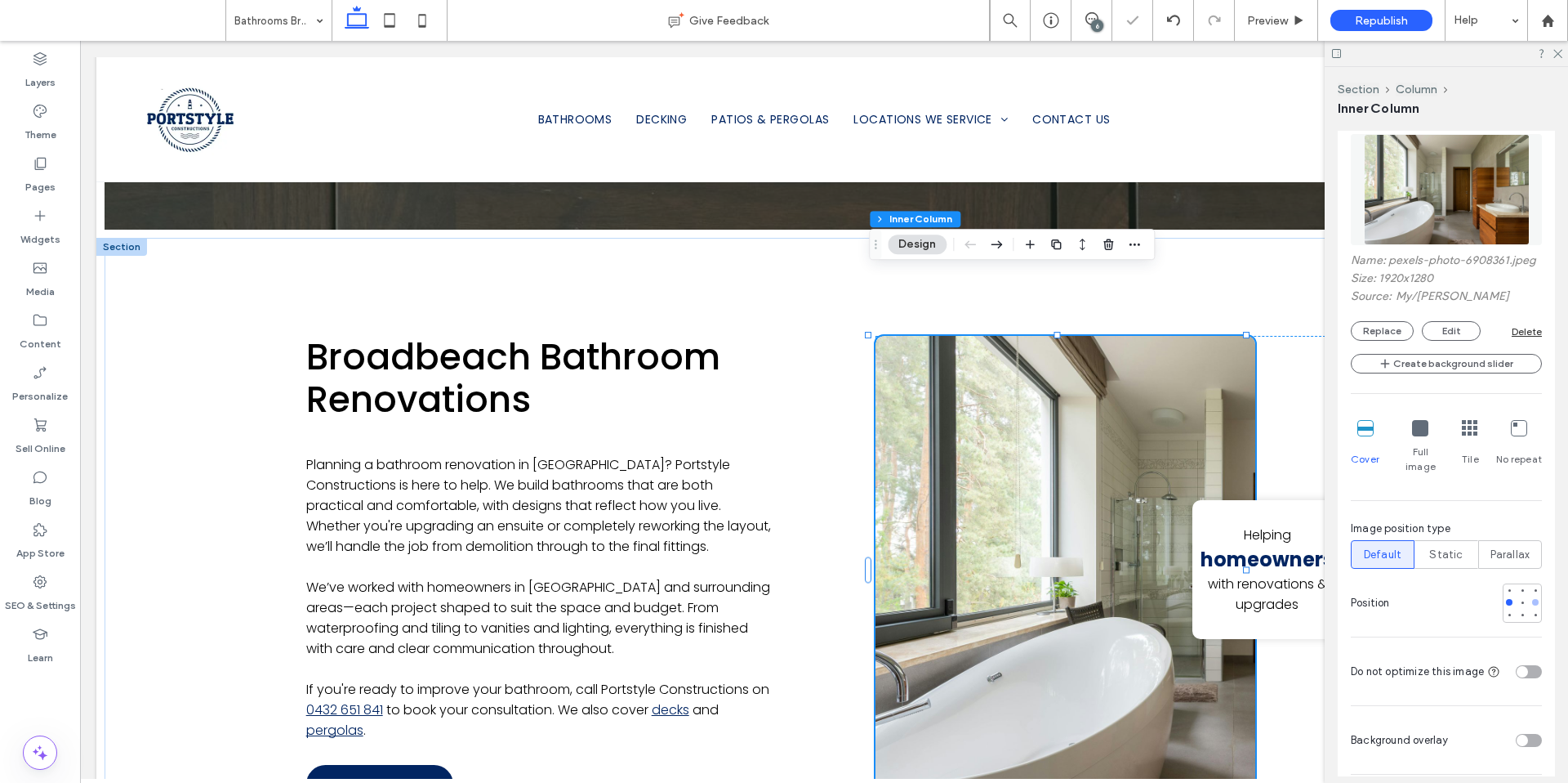
click at [1530, 602] on div at bounding box center [1536, 602] width 12 height 12
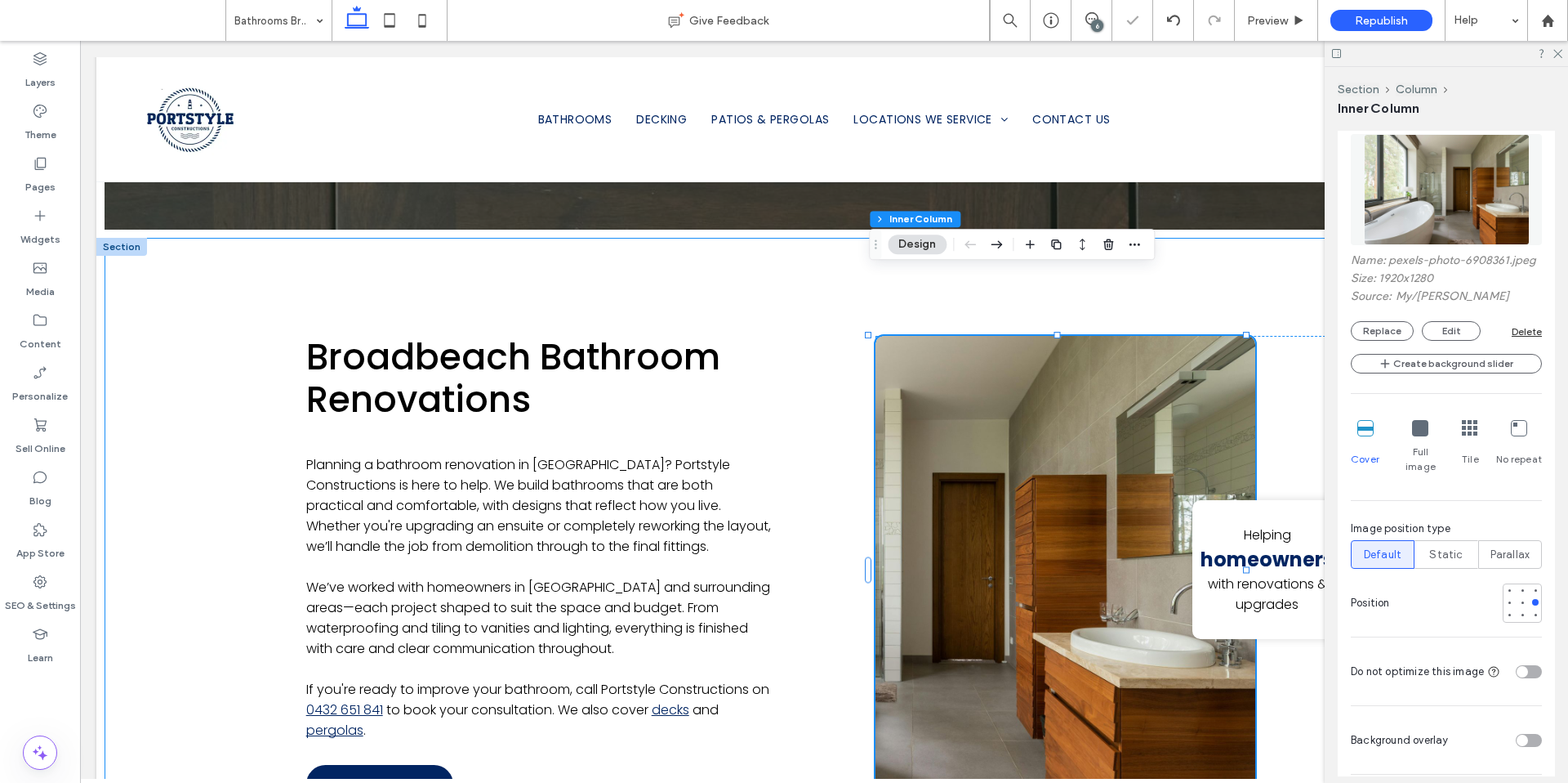
click at [224, 469] on div "Broadbeach Bathroom Renovations Planning a bathroom renovation in [GEOGRAPHIC_D…" at bounding box center [824, 570] width 1439 height 664
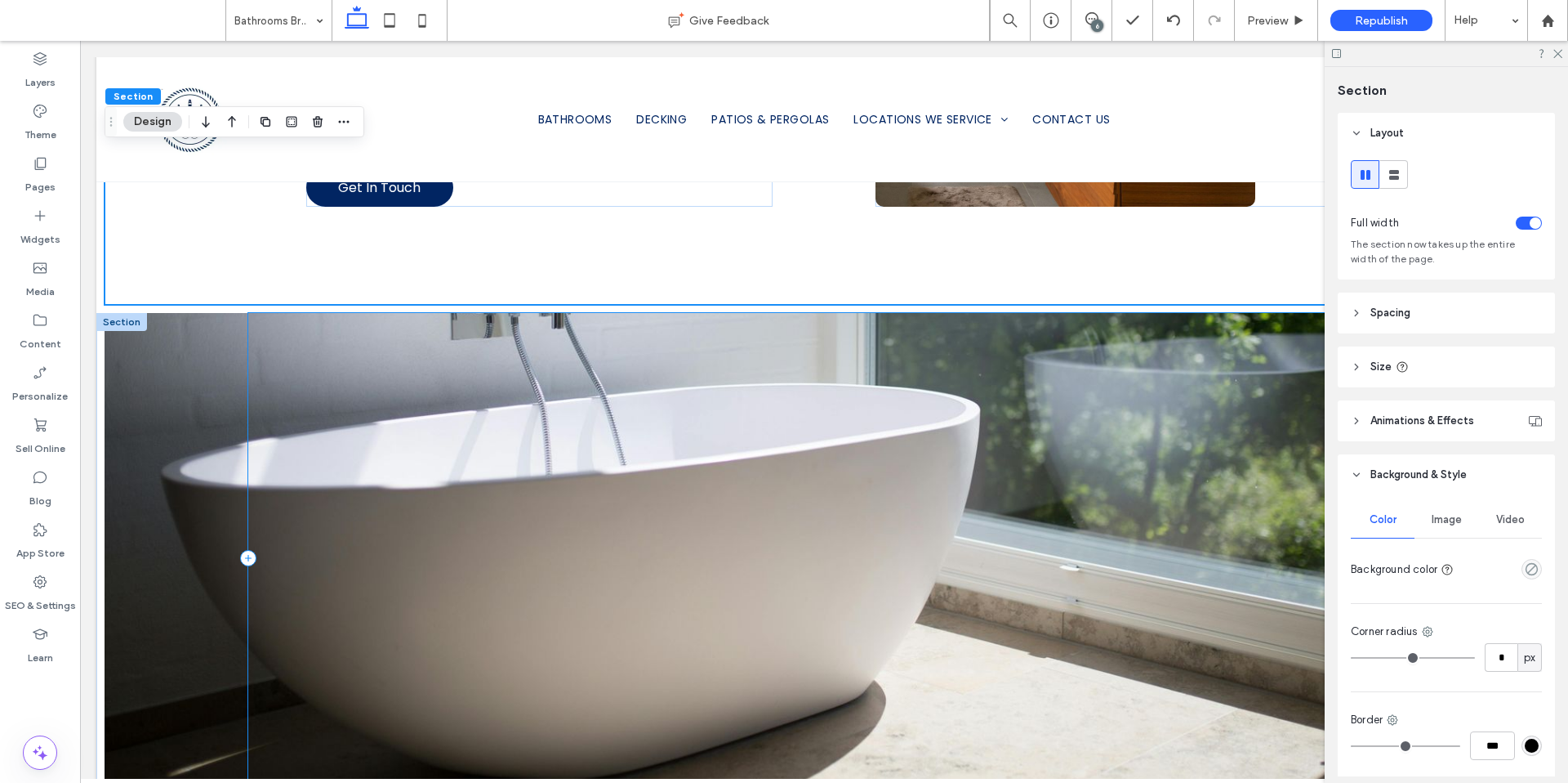
scroll to position [1529, 0]
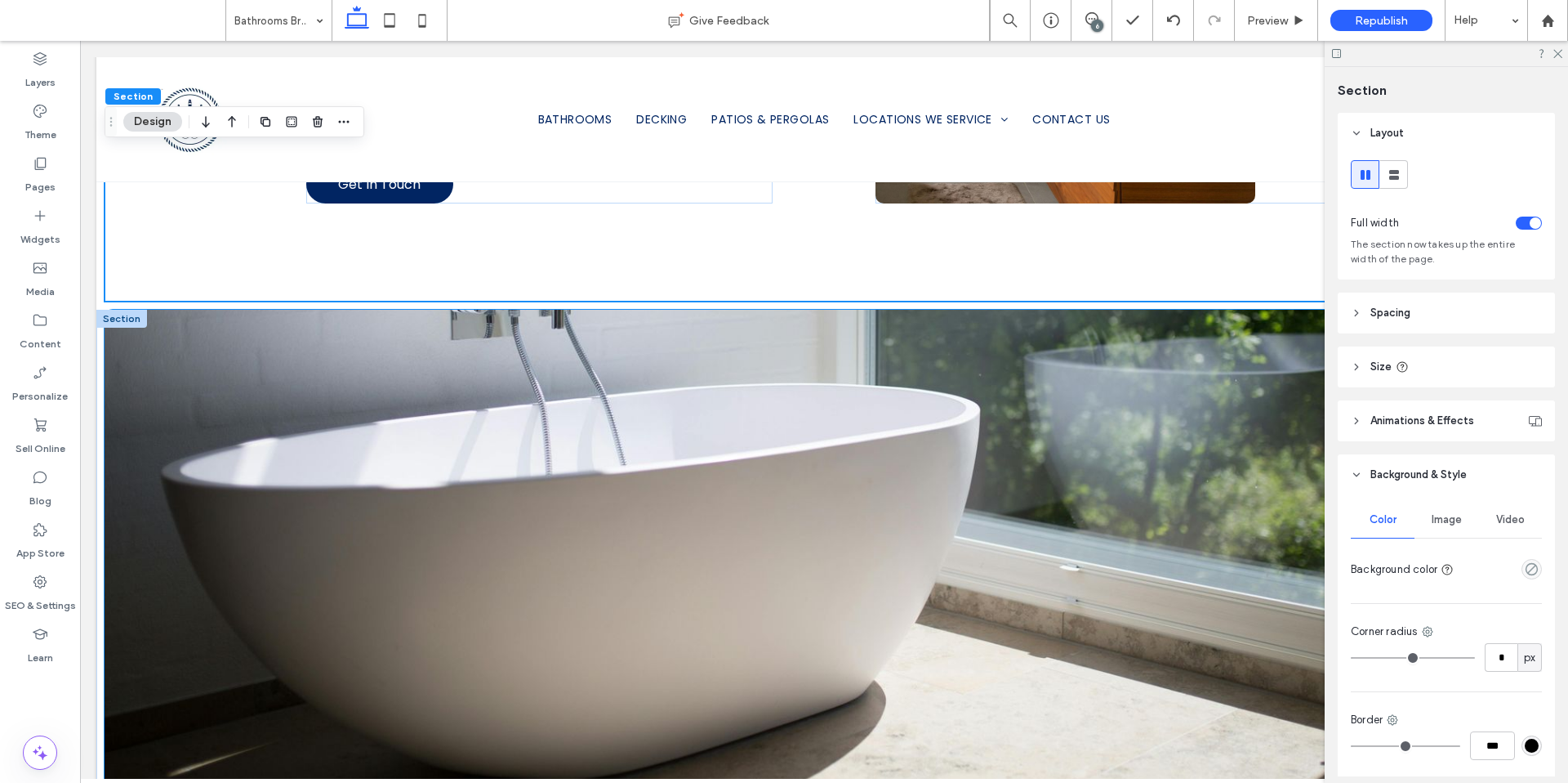
click at [212, 383] on div at bounding box center [824, 554] width 1439 height 490
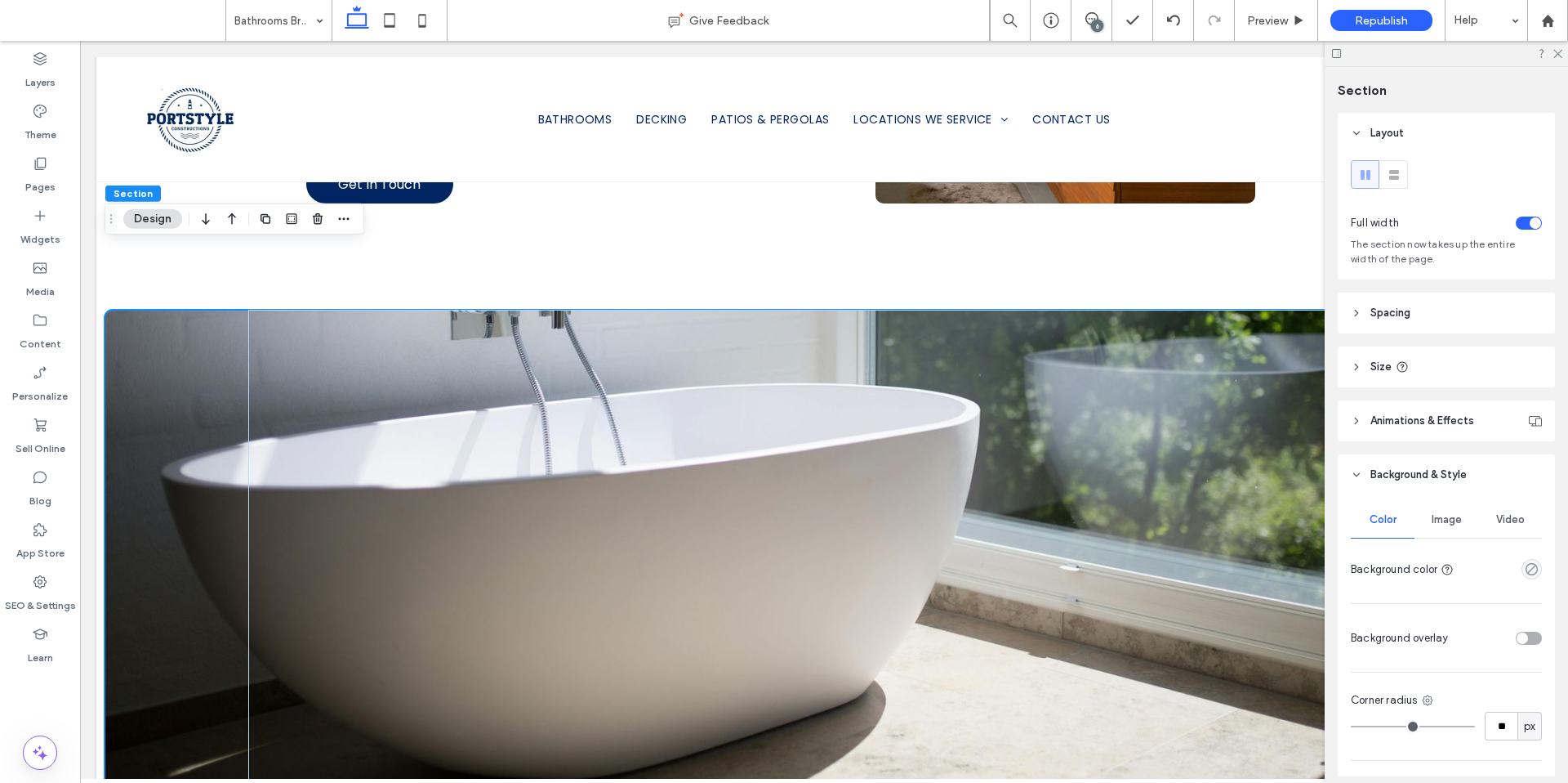
click at [1454, 525] on span "Image" at bounding box center [1447, 520] width 30 height 13
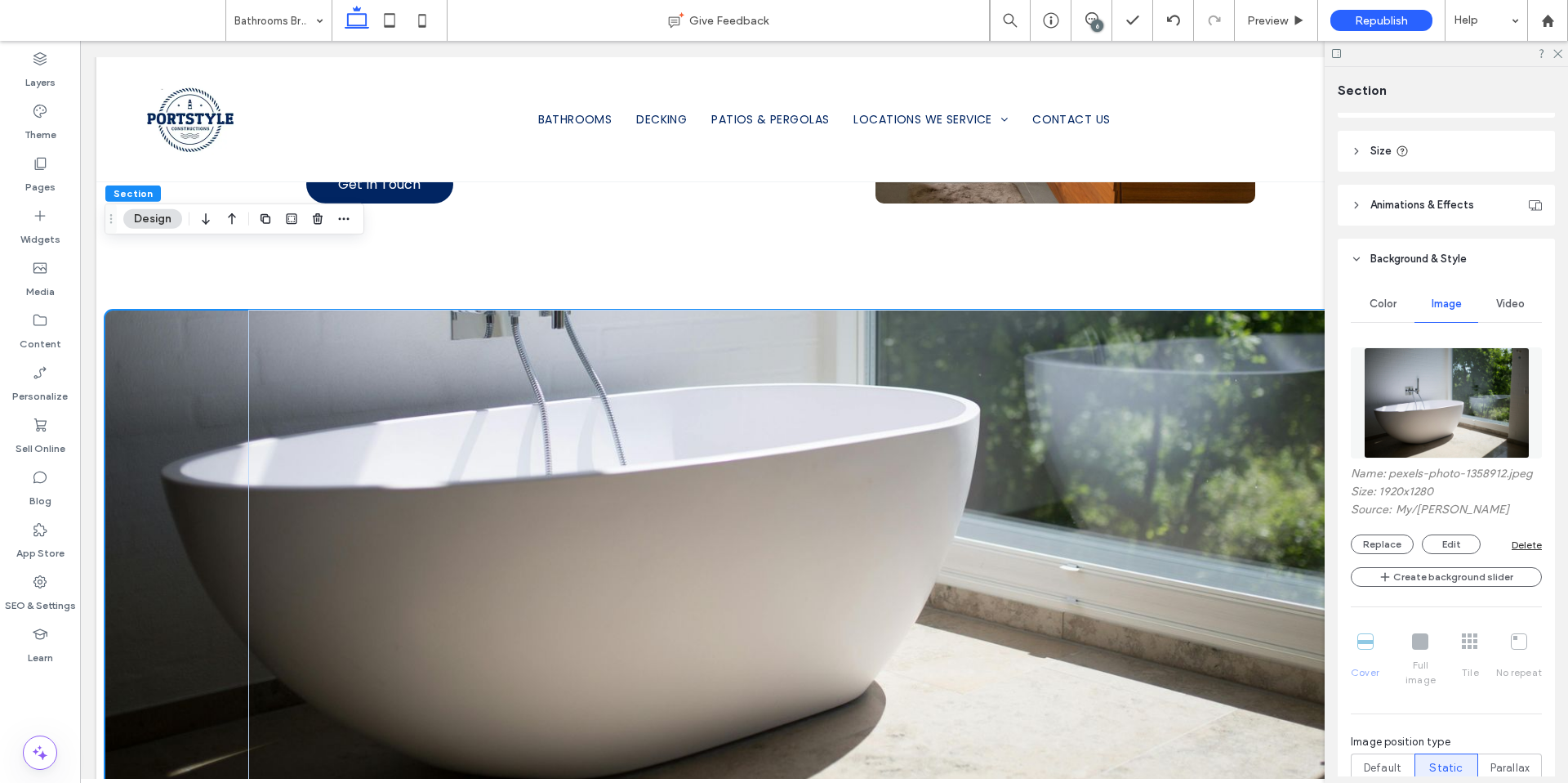
scroll to position [323, 0]
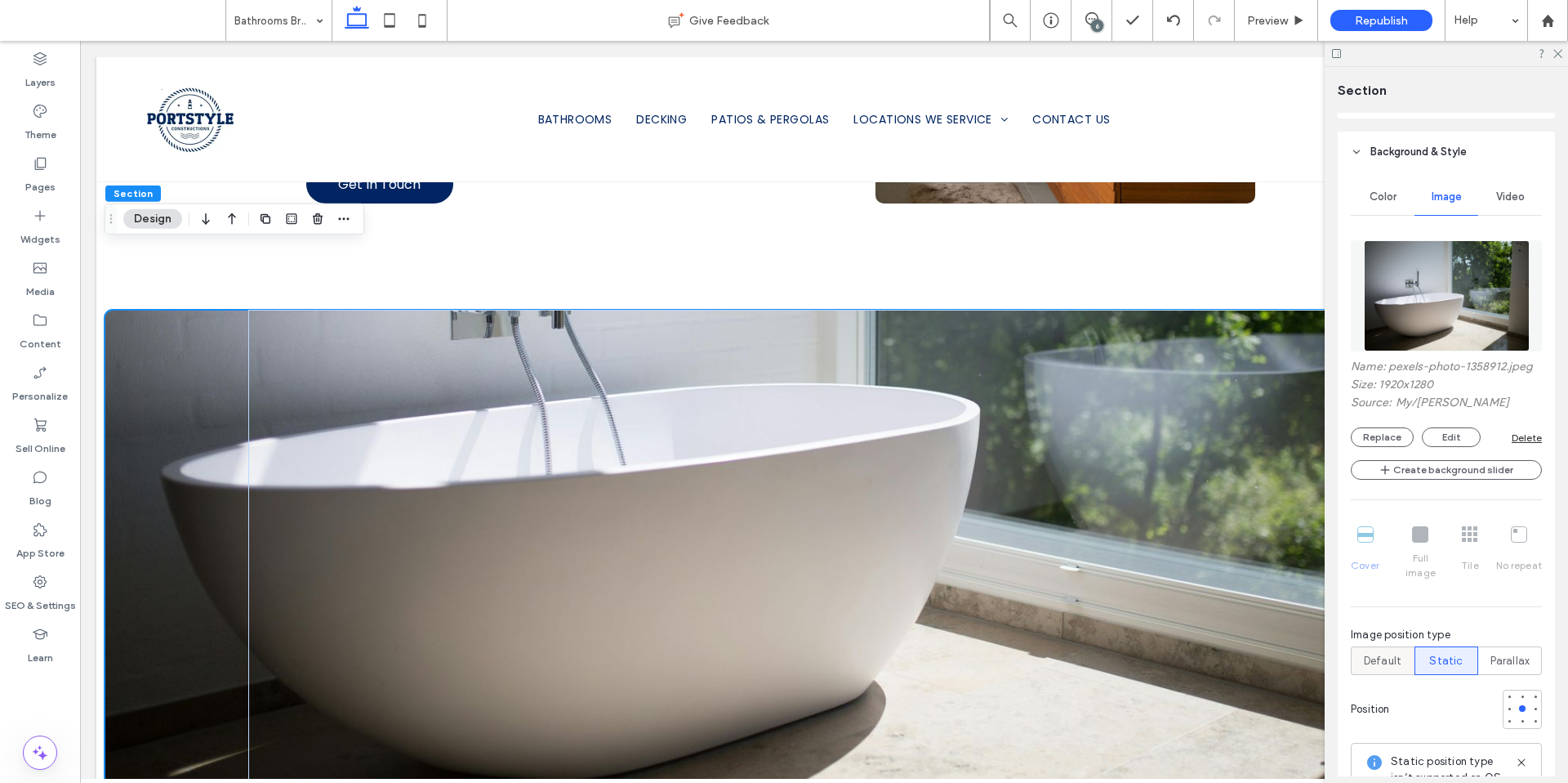
click at [1390, 653] on span "Default" at bounding box center [1383, 662] width 37 height 17
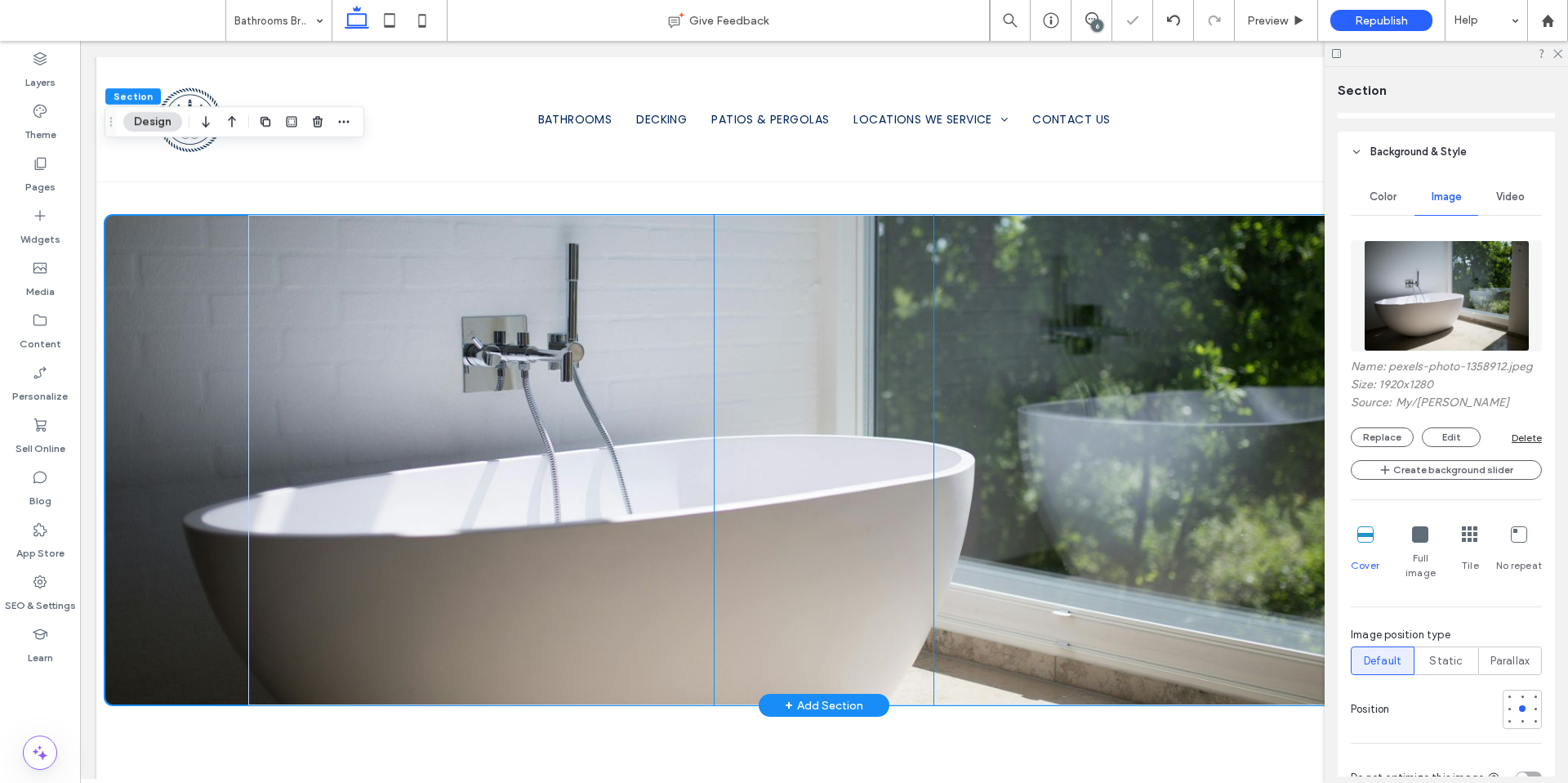
scroll to position [1643, 0]
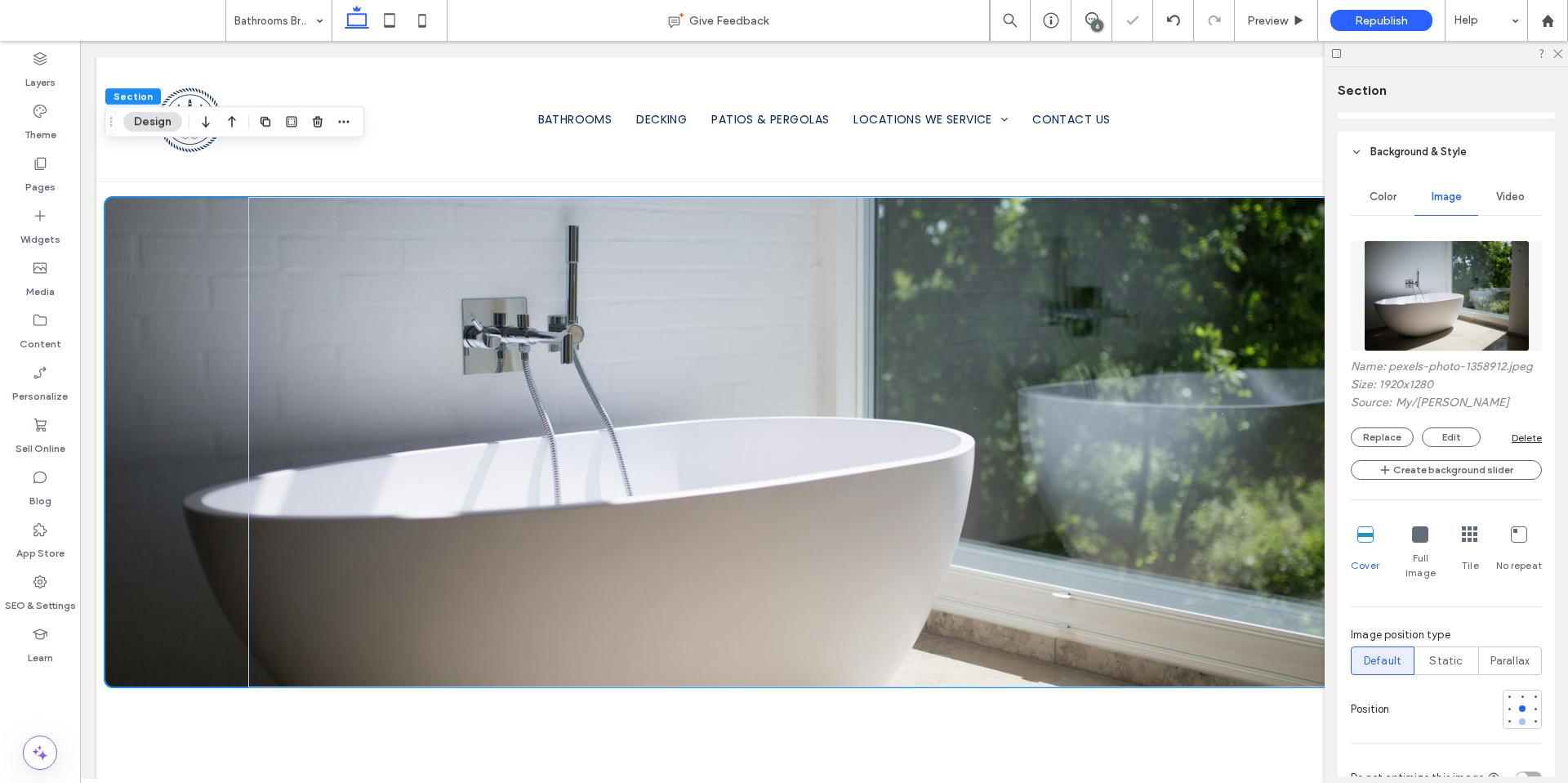
click at [1519, 718] on div at bounding box center [1522, 721] width 7 height 7
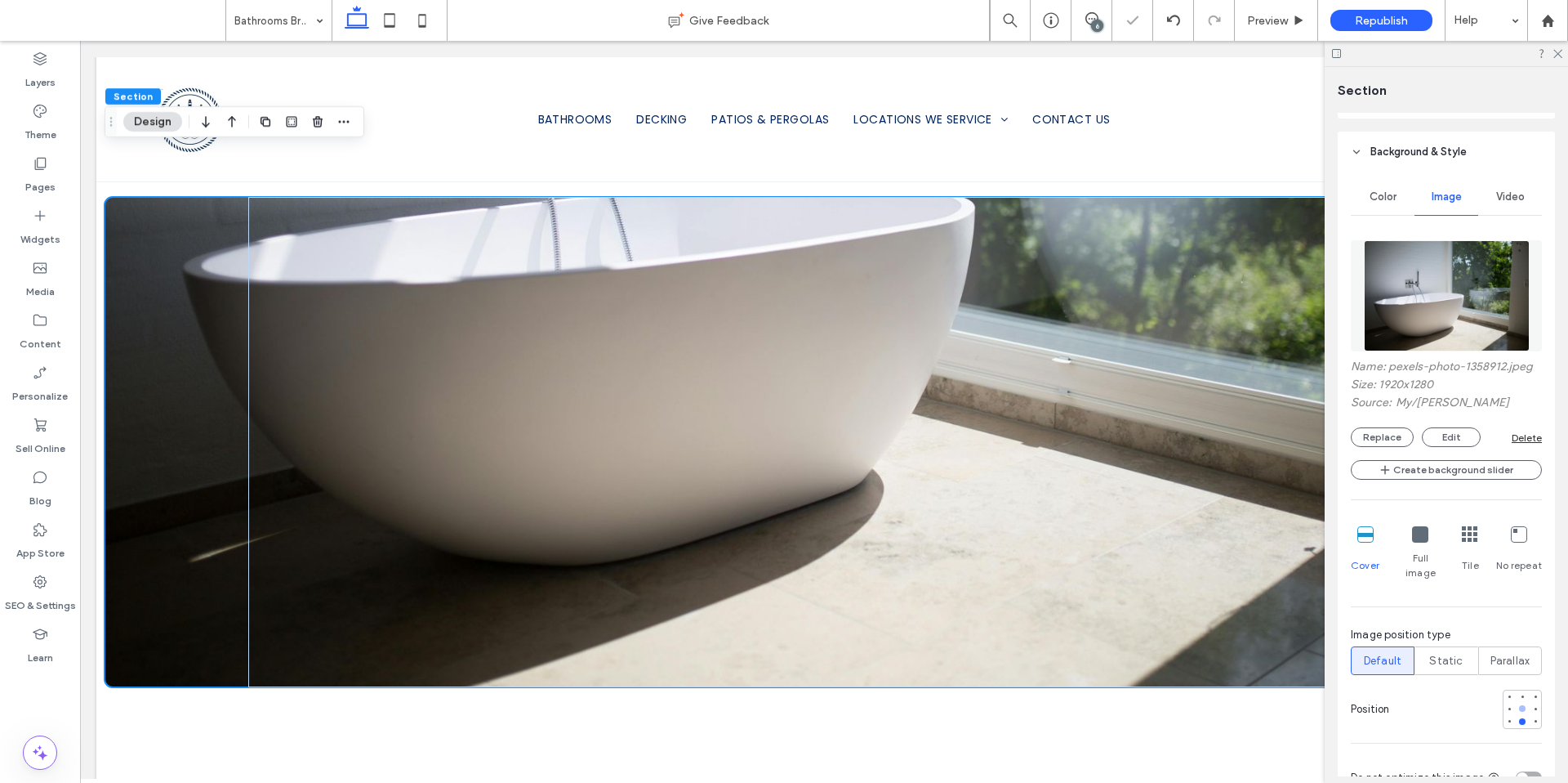
click at [1516, 702] on div at bounding box center [1522, 708] width 12 height 12
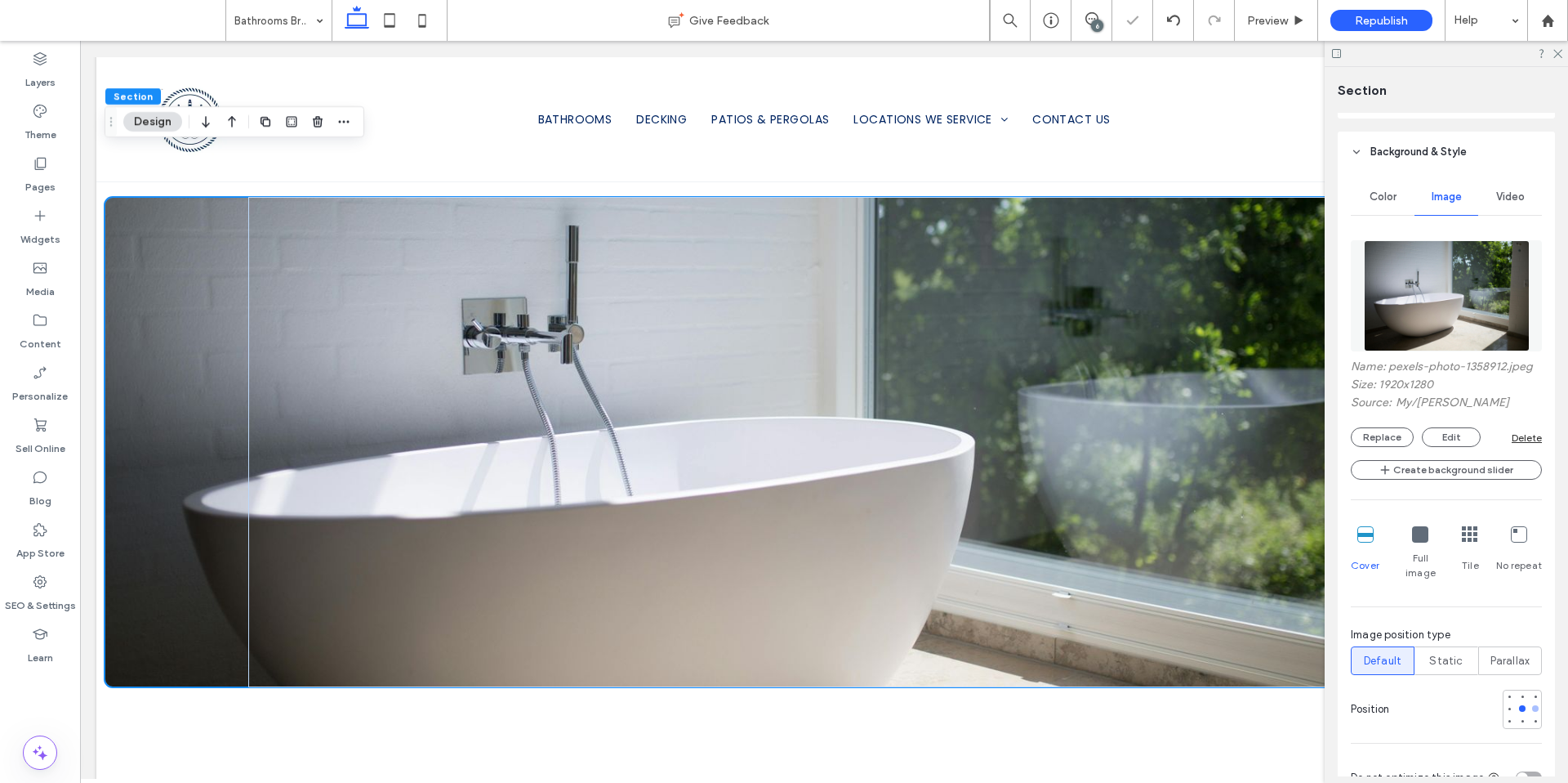
click at [1532, 705] on div at bounding box center [1536, 708] width 7 height 7
click at [1445, 439] on button "Edit" at bounding box center [1451, 438] width 59 height 20
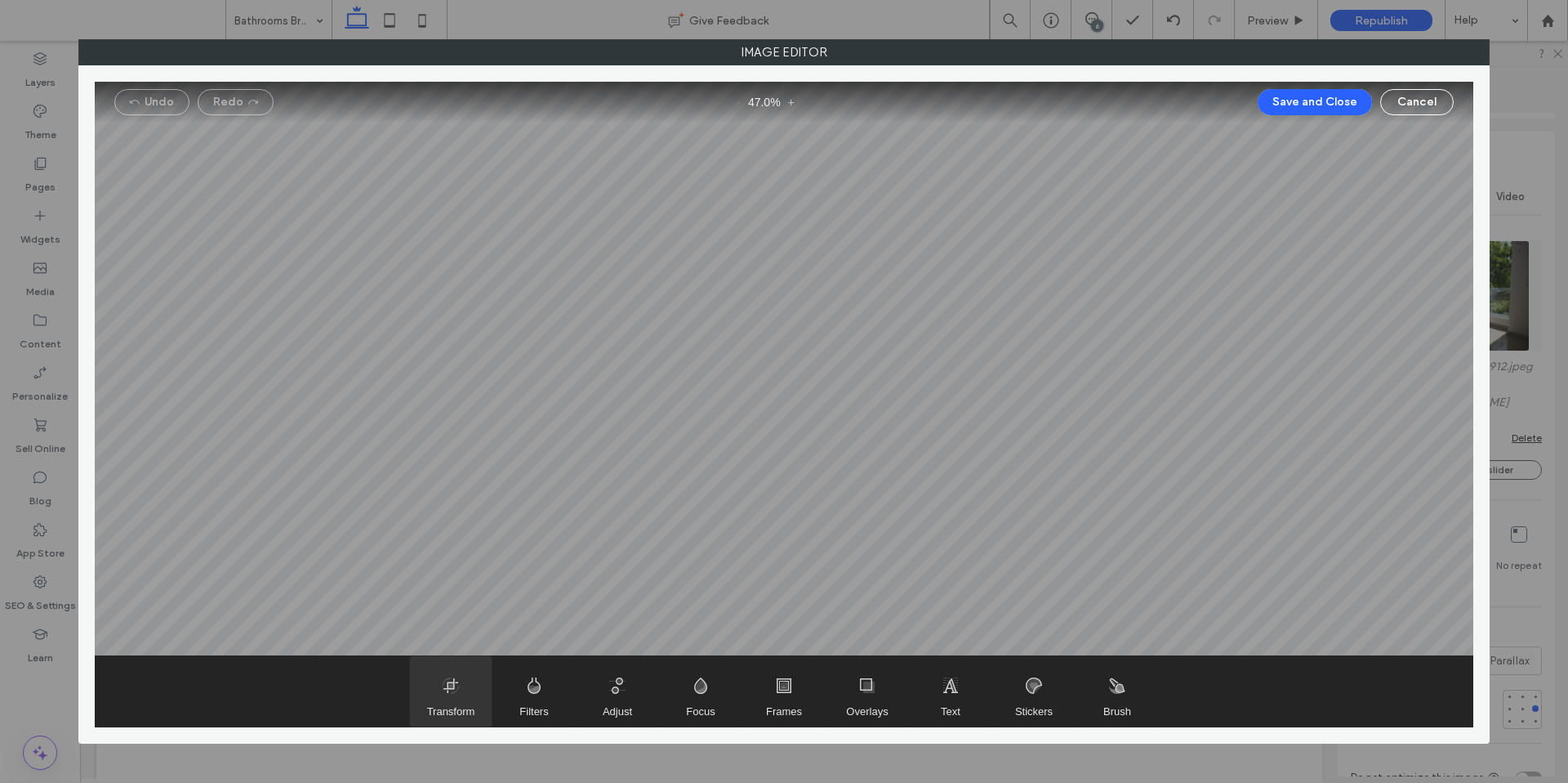
click at [461, 701] on span "Transform" at bounding box center [451, 691] width 82 height 70
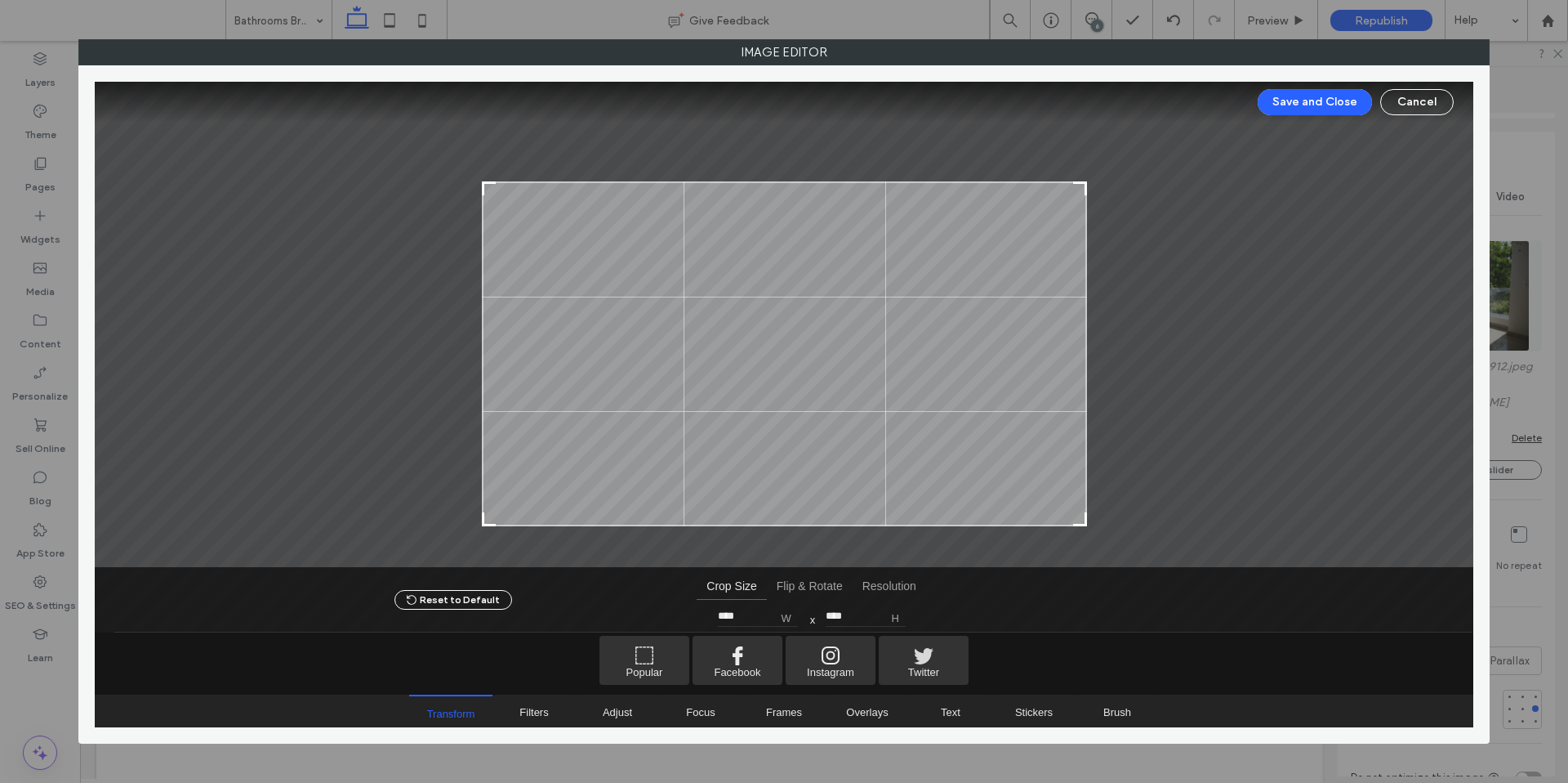
type input "****"
drag, startPoint x: 1080, startPoint y: 122, endPoint x: 1102, endPoint y: 182, distance: 63.9
click at [1102, 182] on div at bounding box center [784, 324] width 1378 height 485
click at [1328, 101] on button "Save and Close" at bounding box center [1314, 102] width 114 height 26
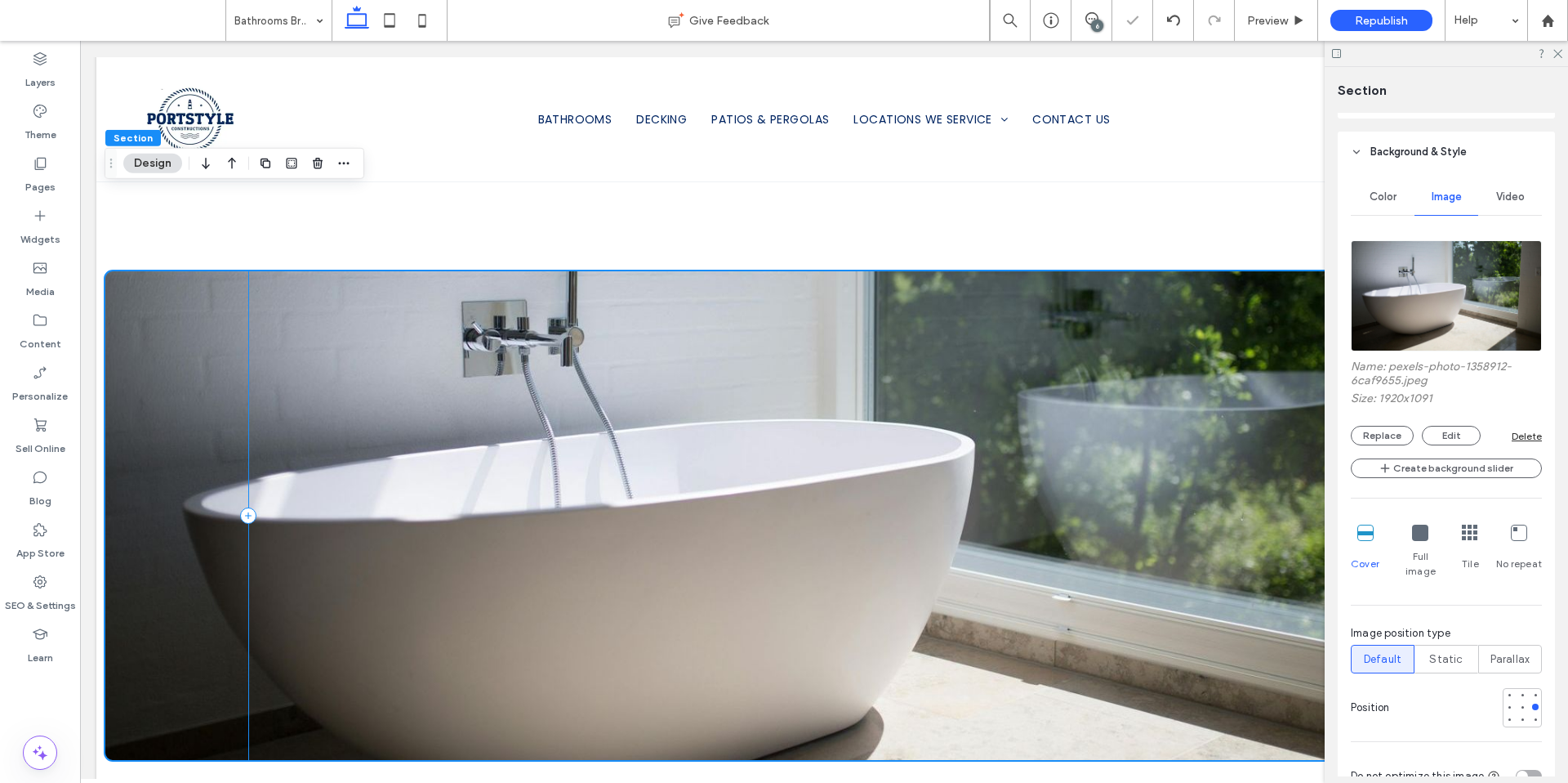
scroll to position [1554, 0]
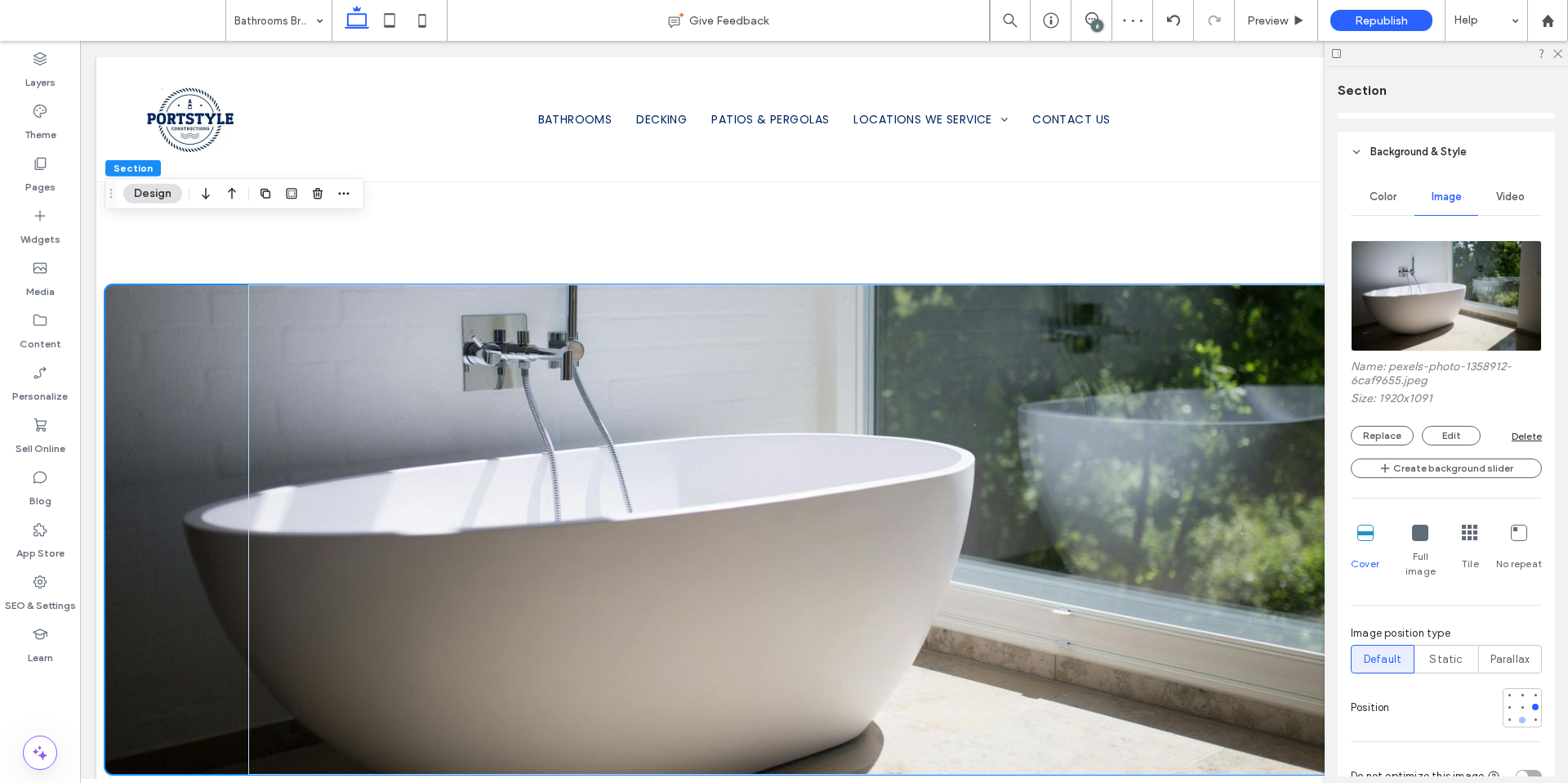
click at [1516, 714] on div at bounding box center [1522, 720] width 12 height 12
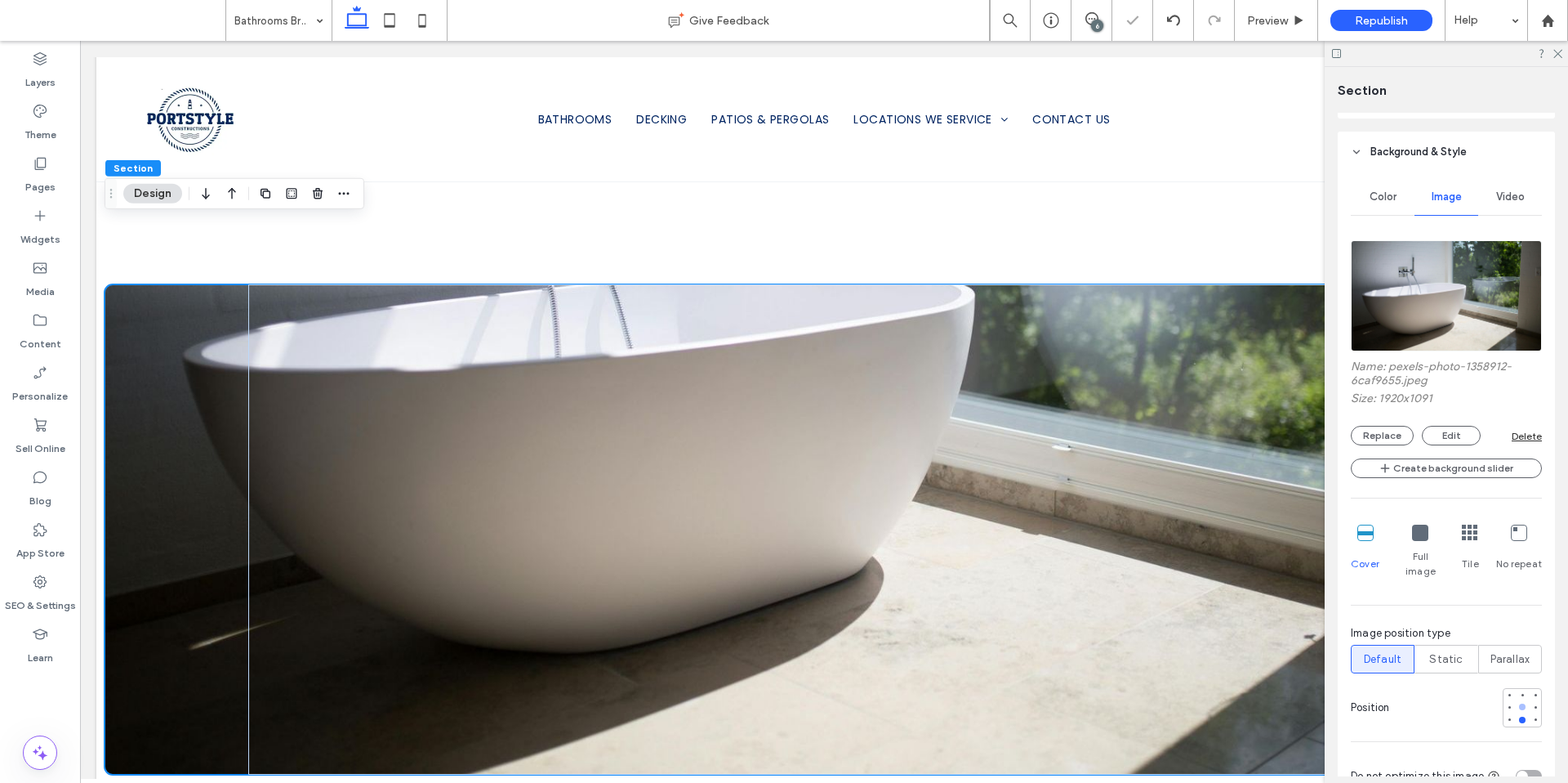
click at [1516, 701] on div at bounding box center [1522, 706] width 12 height 12
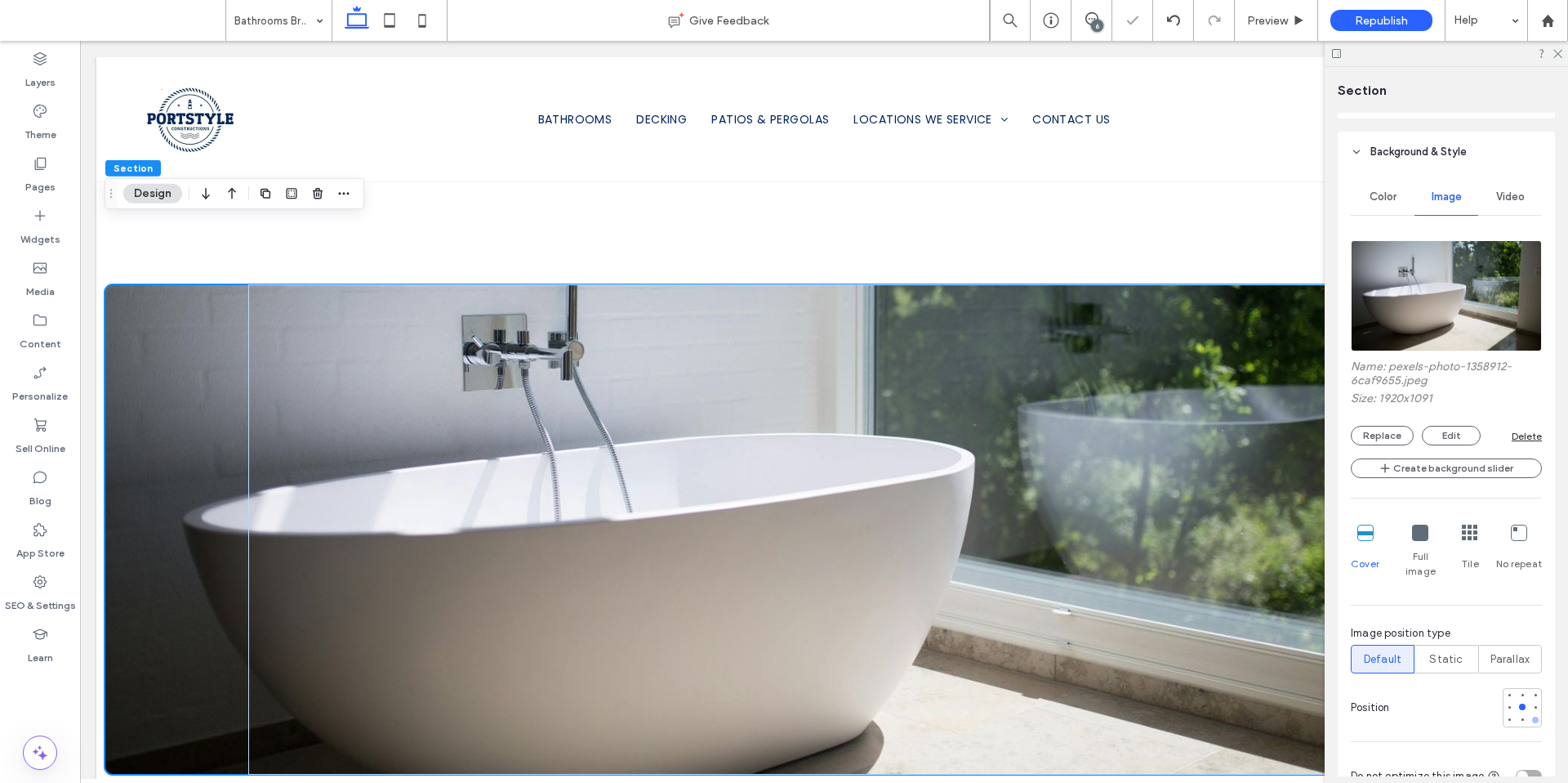
click at [1532, 716] on div at bounding box center [1536, 720] width 7 height 7
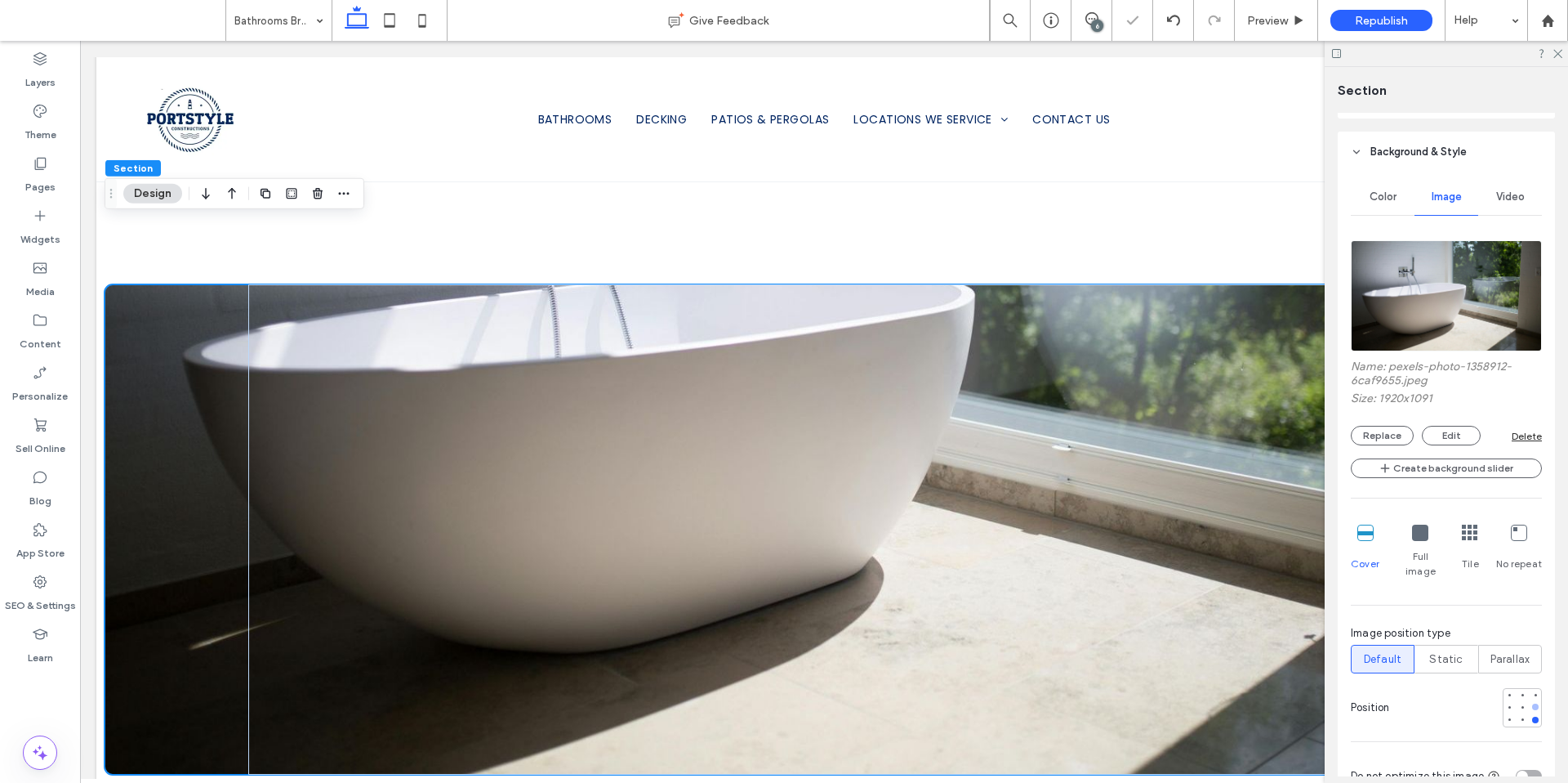
click at [1530, 701] on div at bounding box center [1536, 706] width 12 height 12
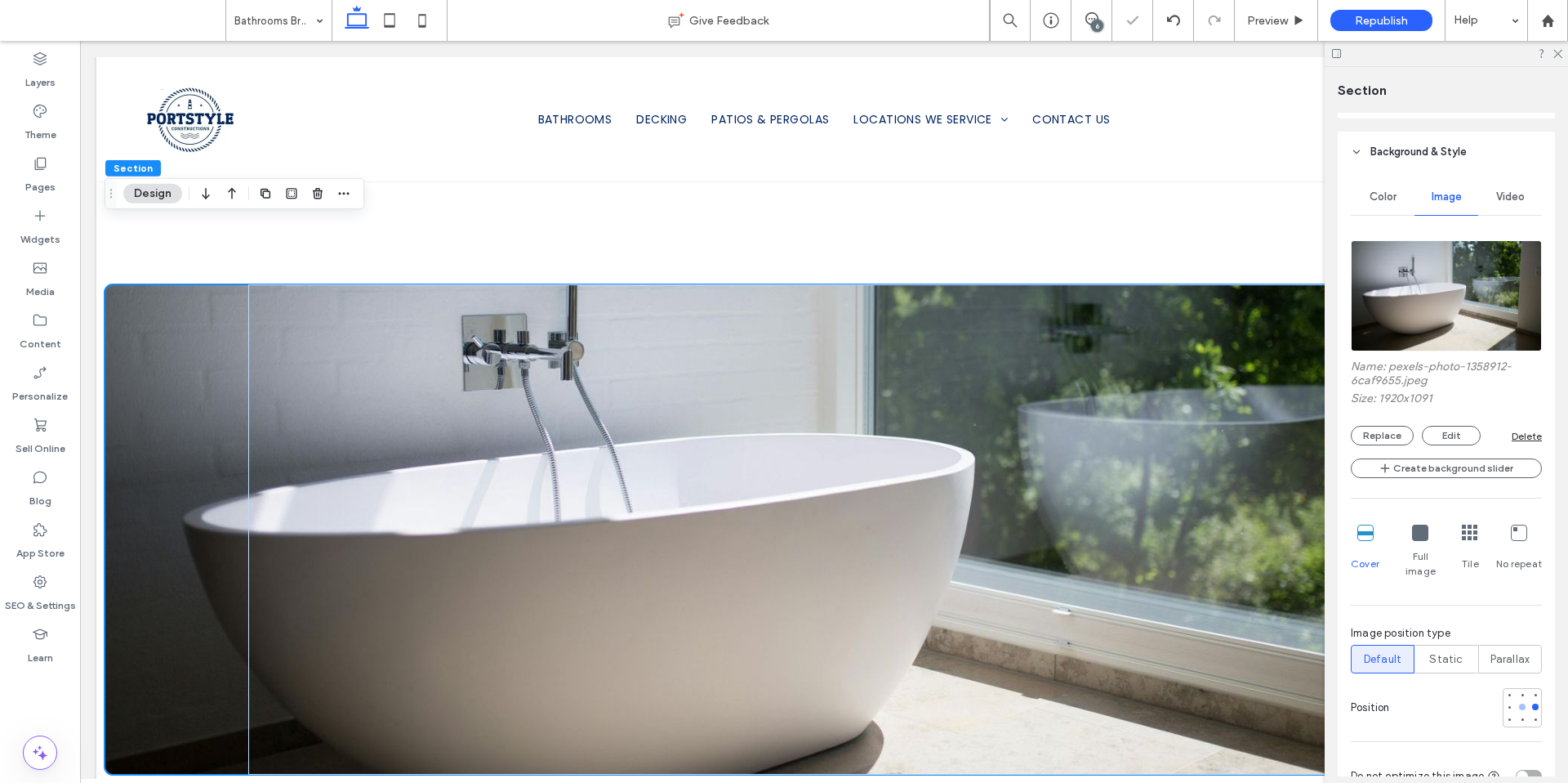
click at [1516, 701] on div at bounding box center [1522, 706] width 12 height 12
click at [1516, 714] on div at bounding box center [1522, 720] width 12 height 12
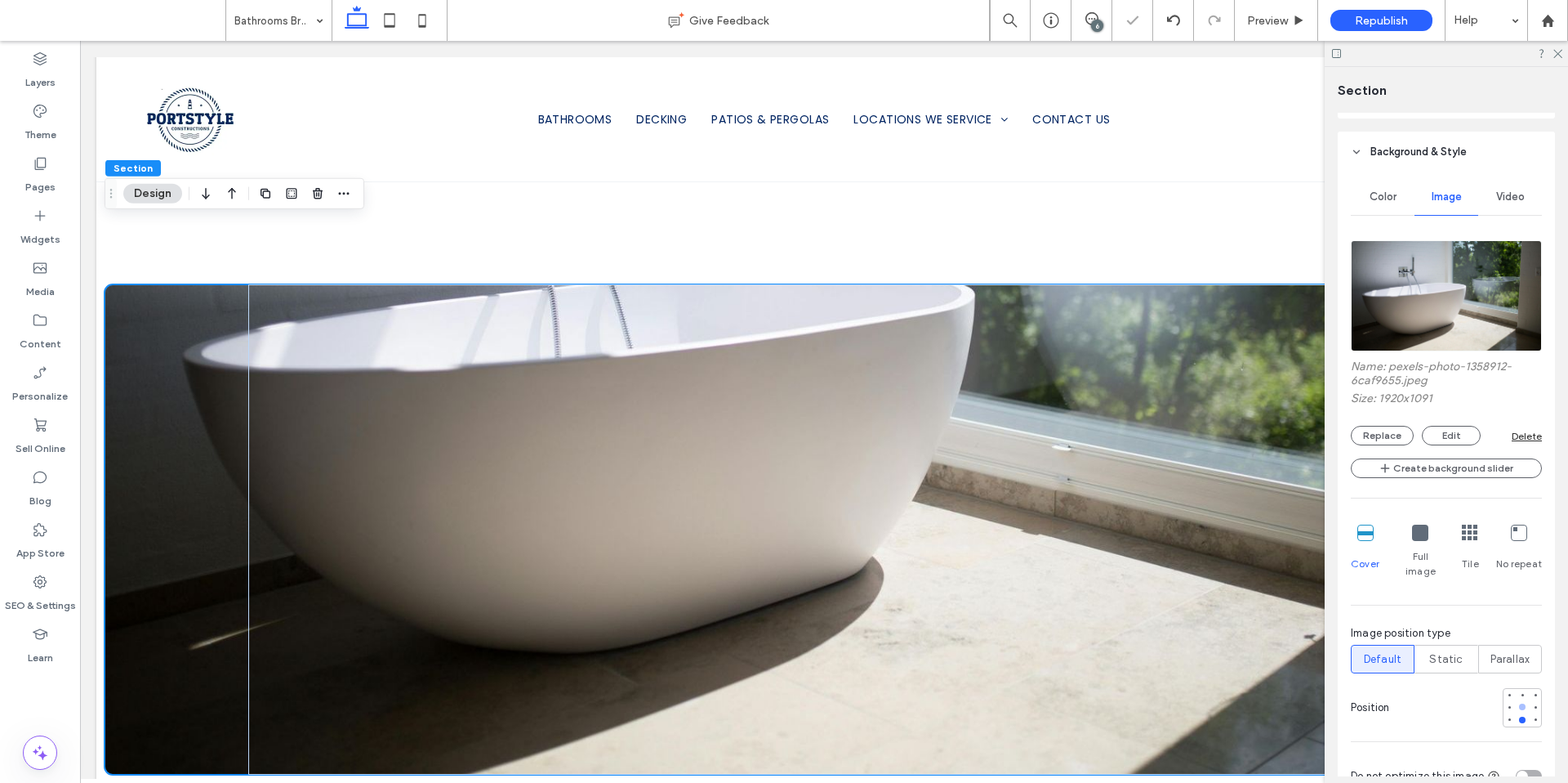
click at [1516, 701] on div at bounding box center [1522, 706] width 12 height 12
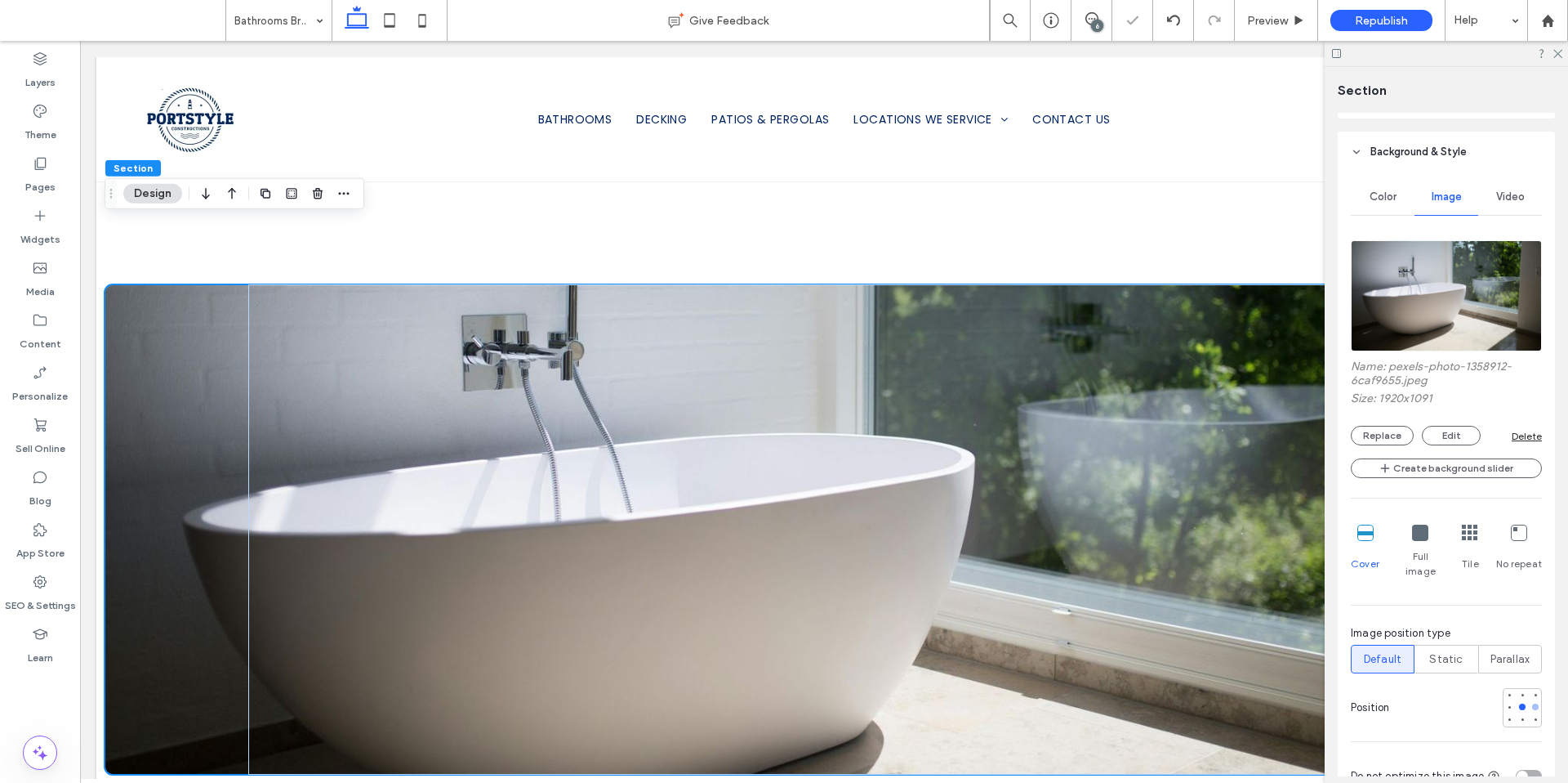
click at [1530, 701] on div at bounding box center [1536, 706] width 12 height 12
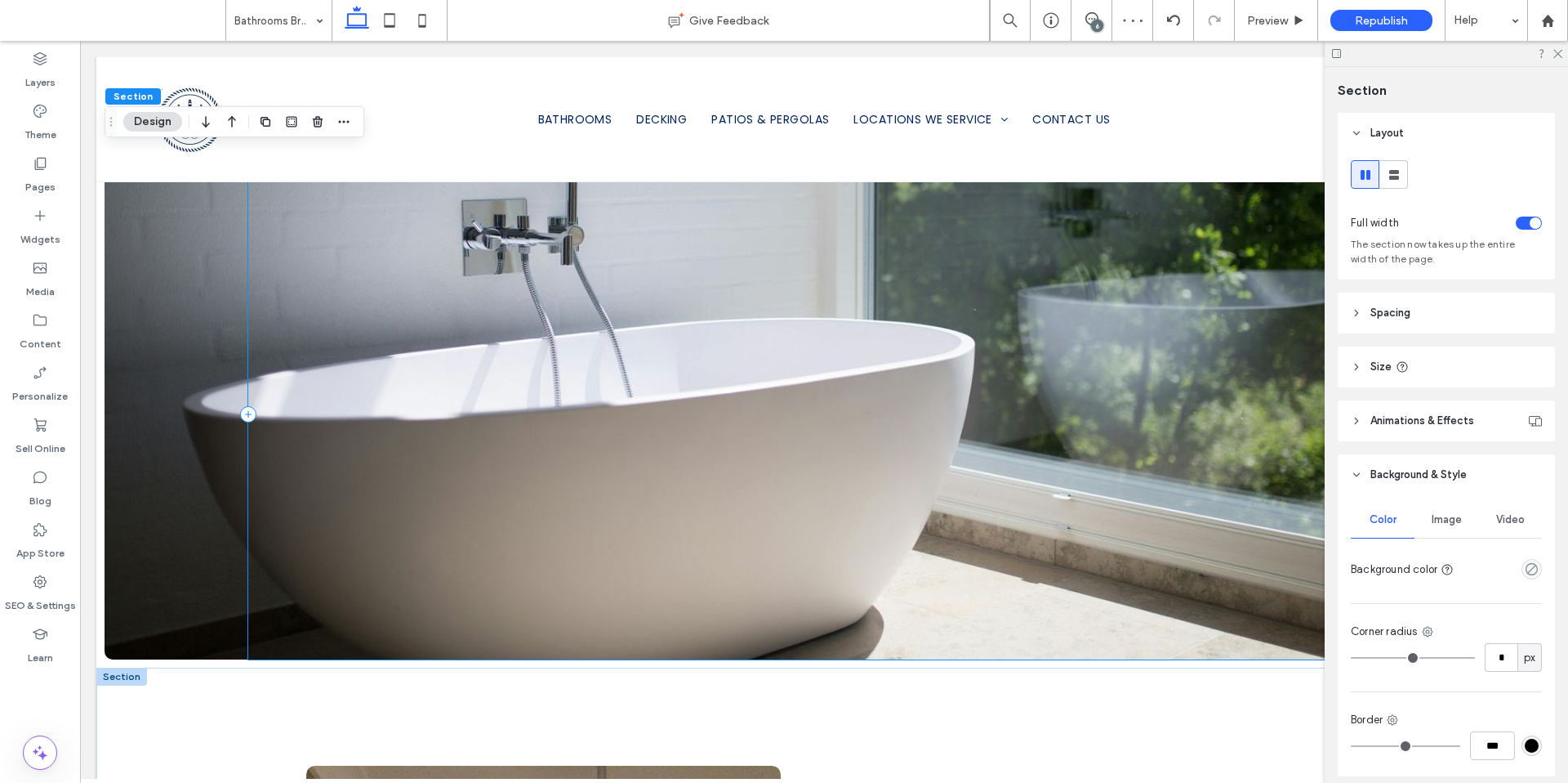
scroll to position [1671, 0]
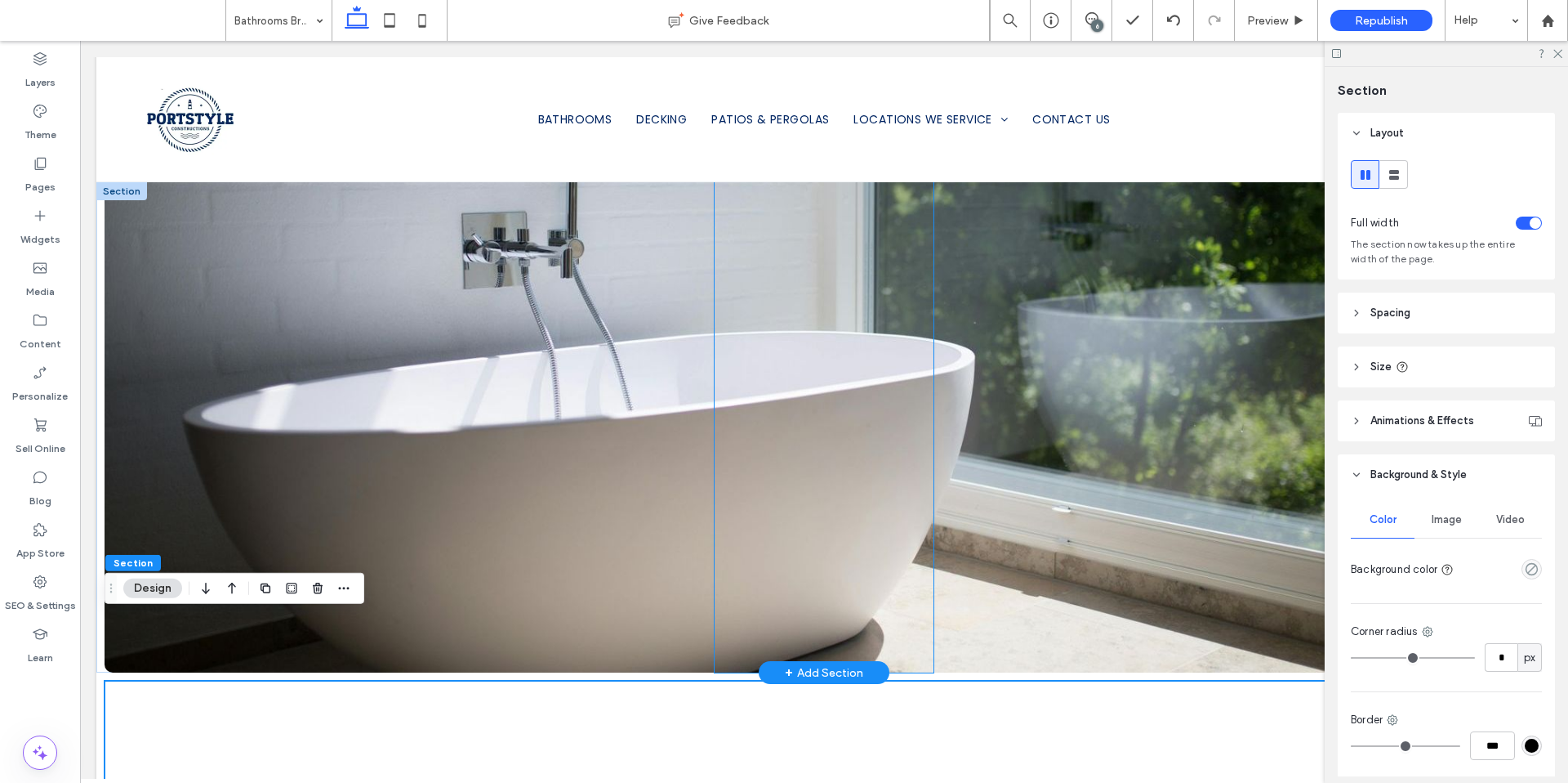
scroll to position [1509, 0]
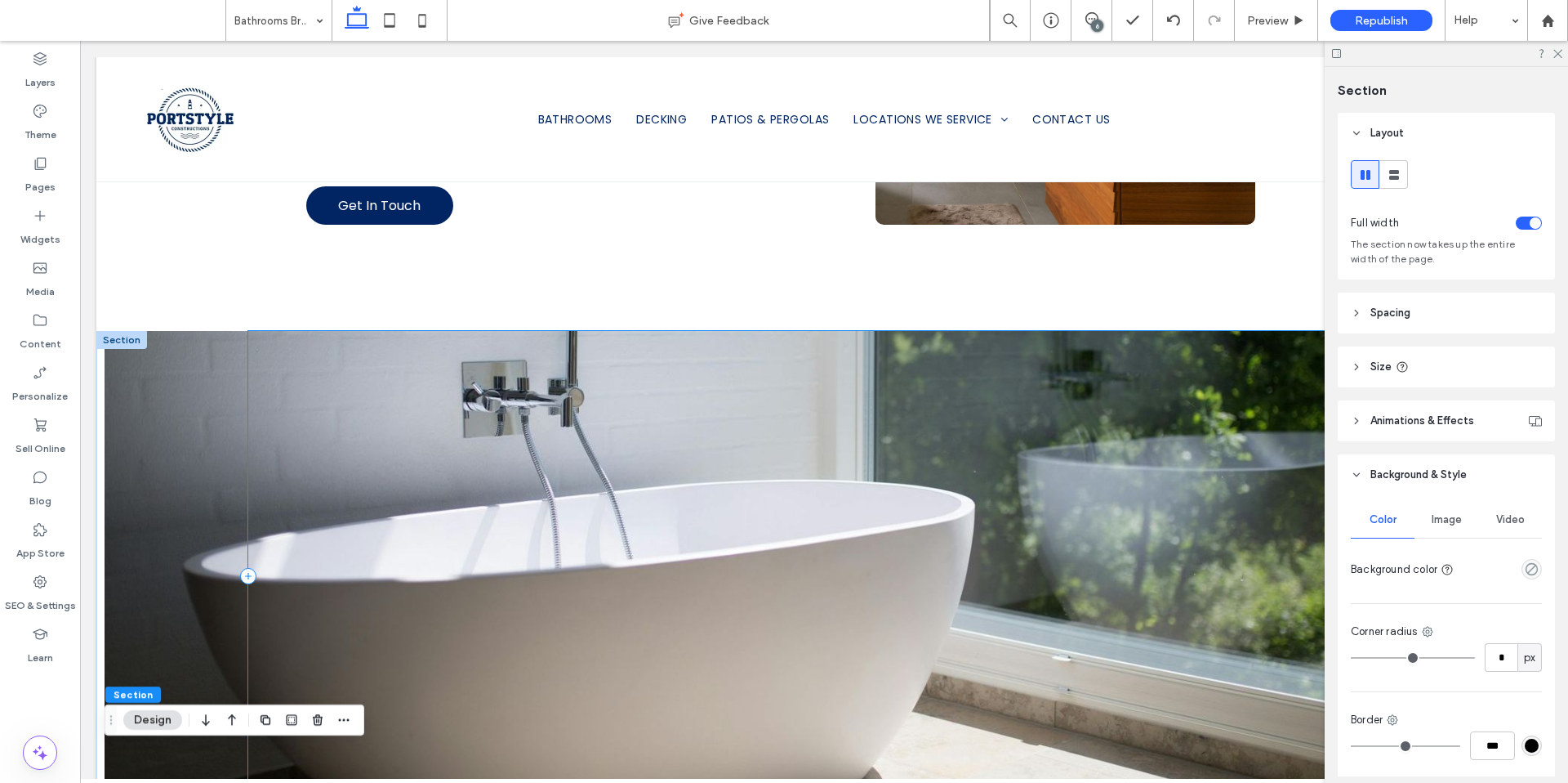
click at [1081, 562] on div at bounding box center [824, 576] width 1151 height 490
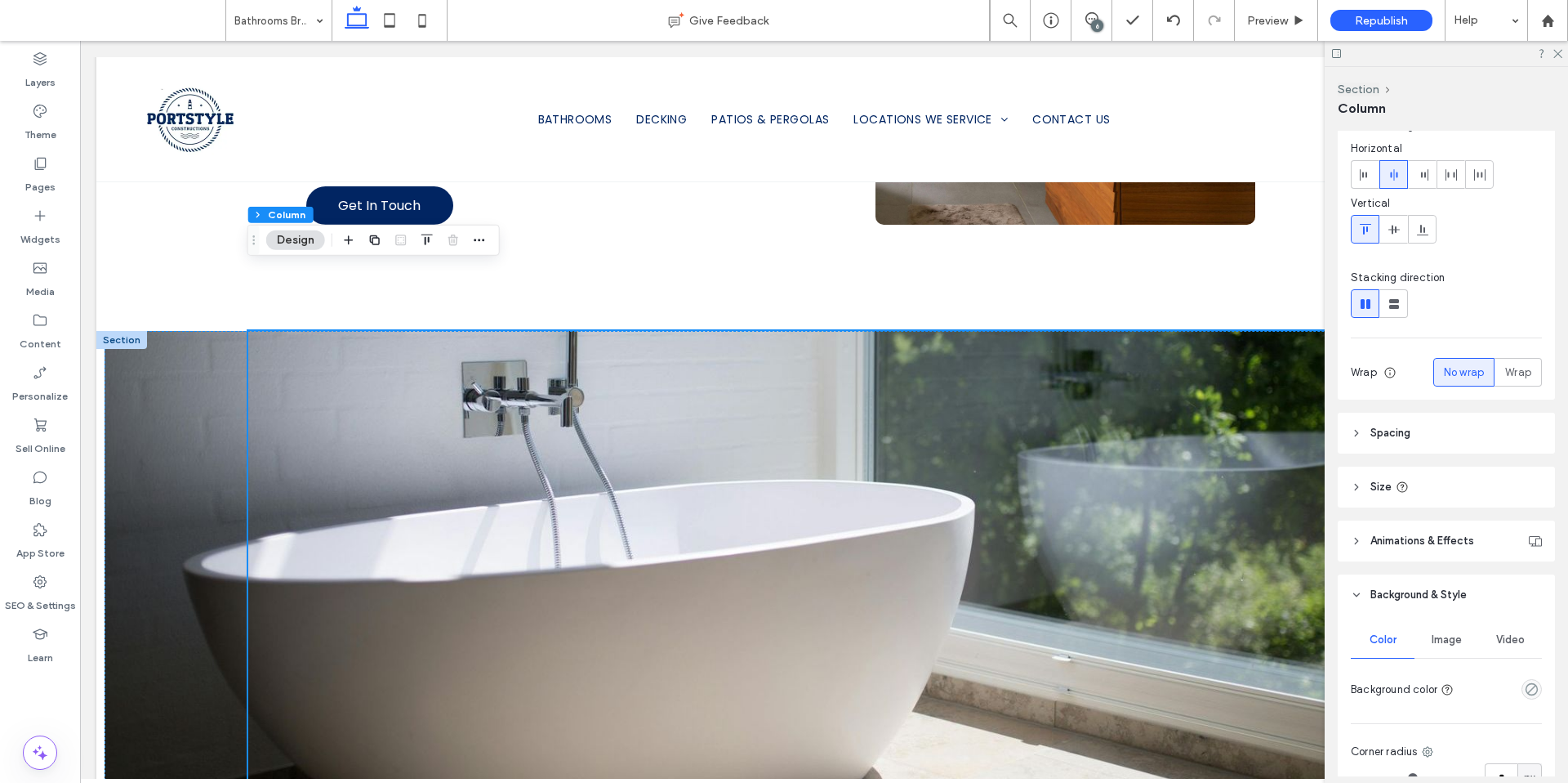
scroll to position [135, 0]
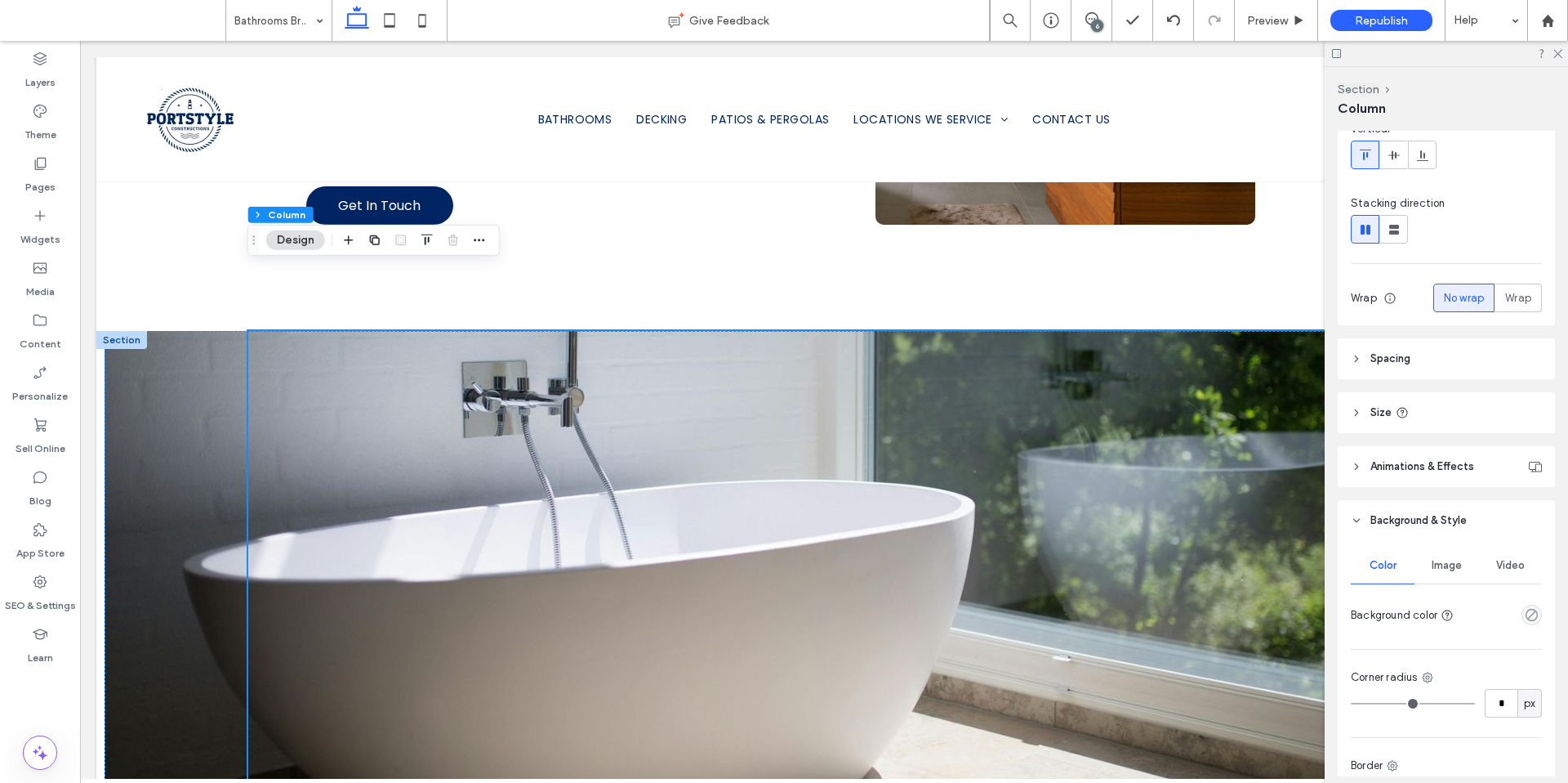
click at [1447, 568] on span "Image" at bounding box center [1447, 566] width 30 height 13
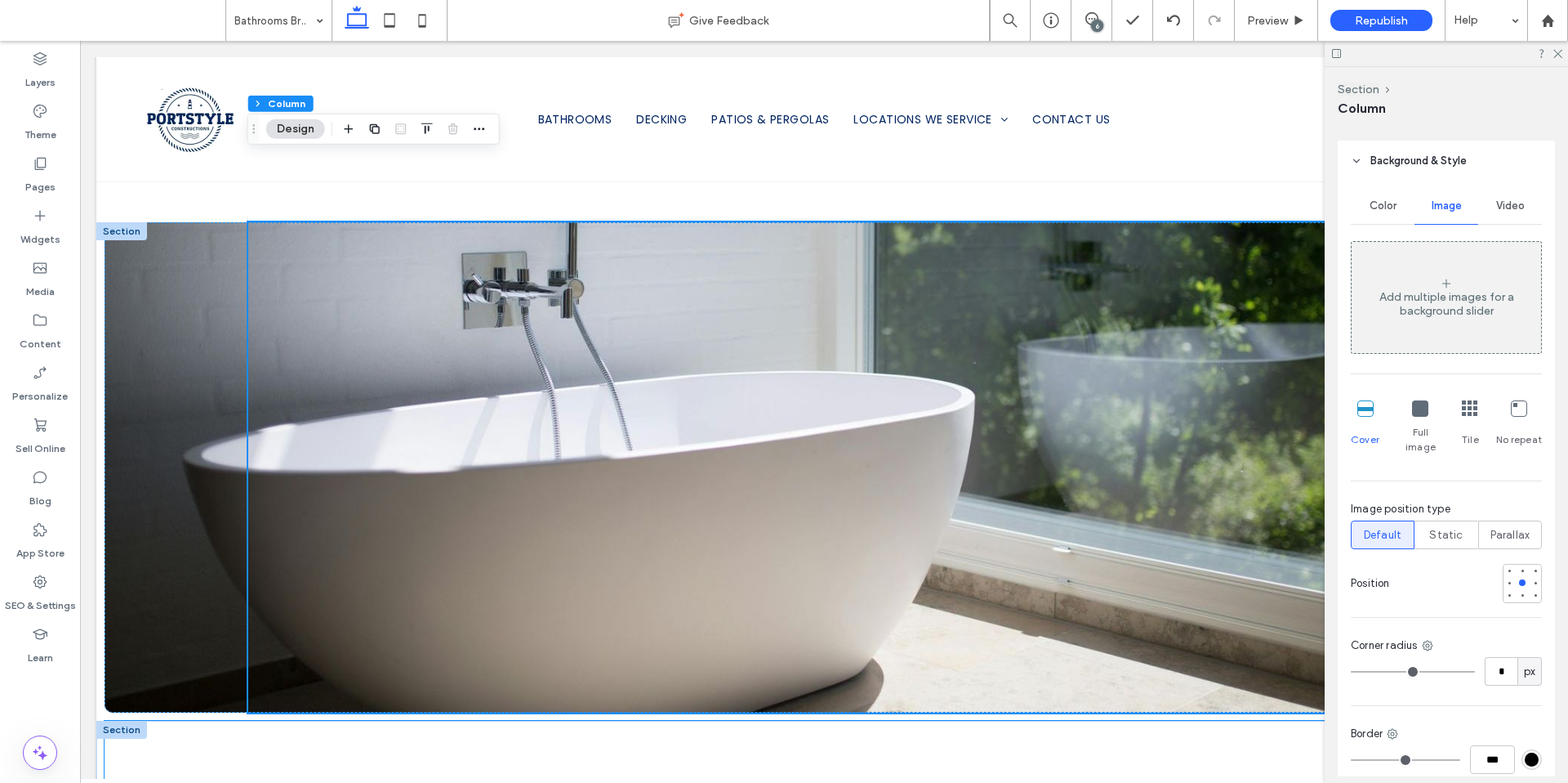
scroll to position [1593, 0]
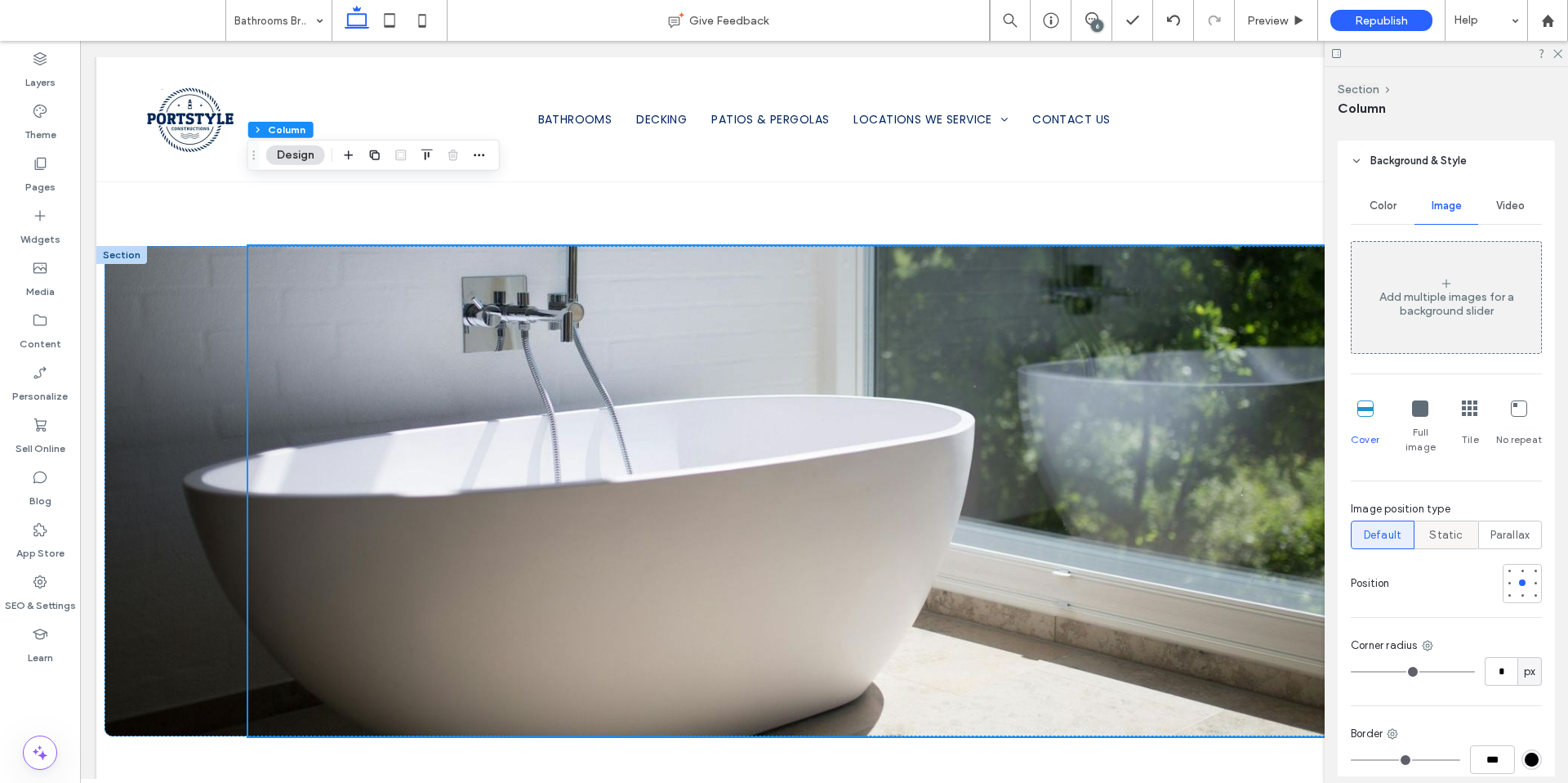
click at [1446, 527] on span "Static" at bounding box center [1446, 535] width 33 height 17
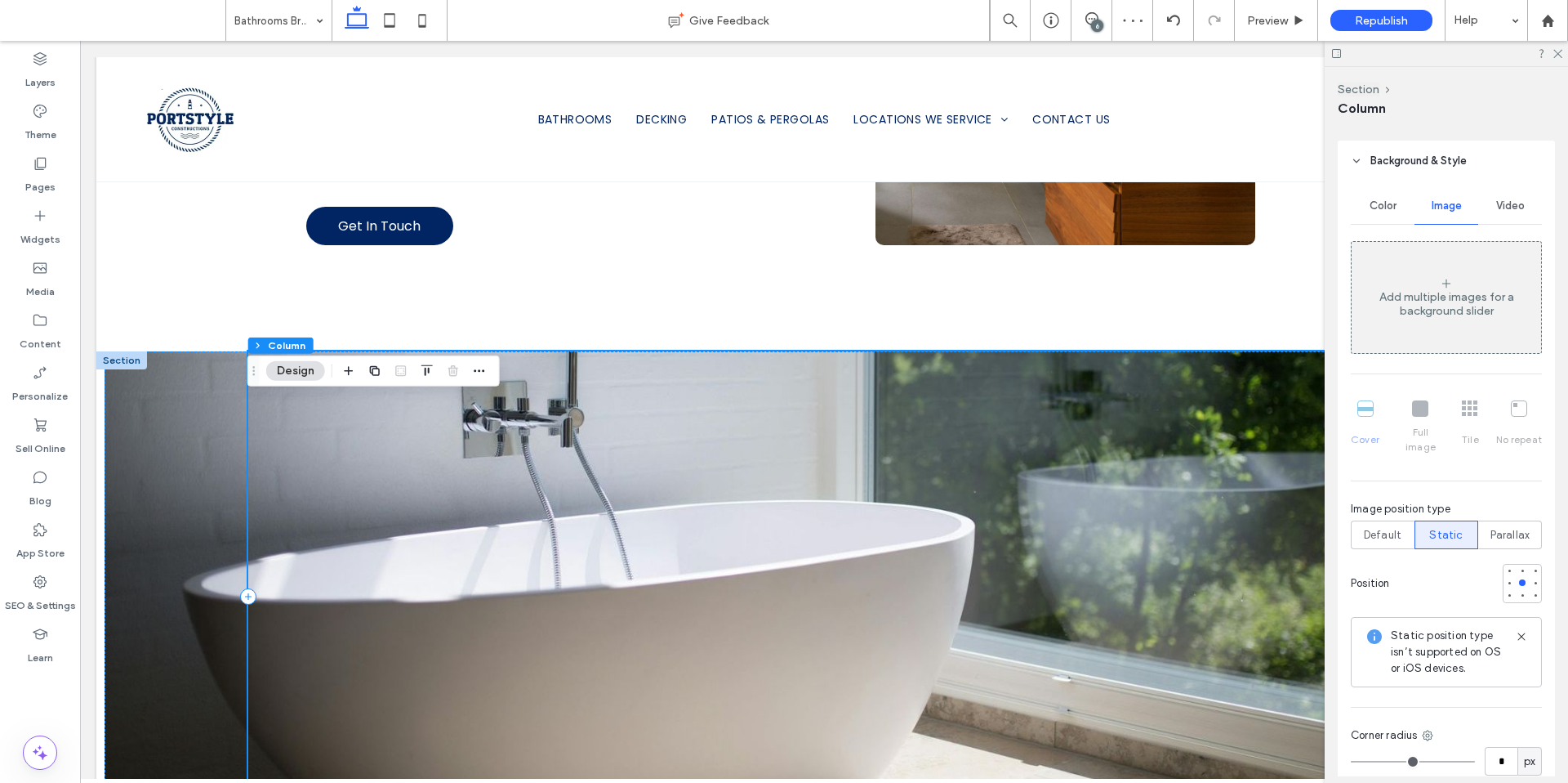
scroll to position [1507, 0]
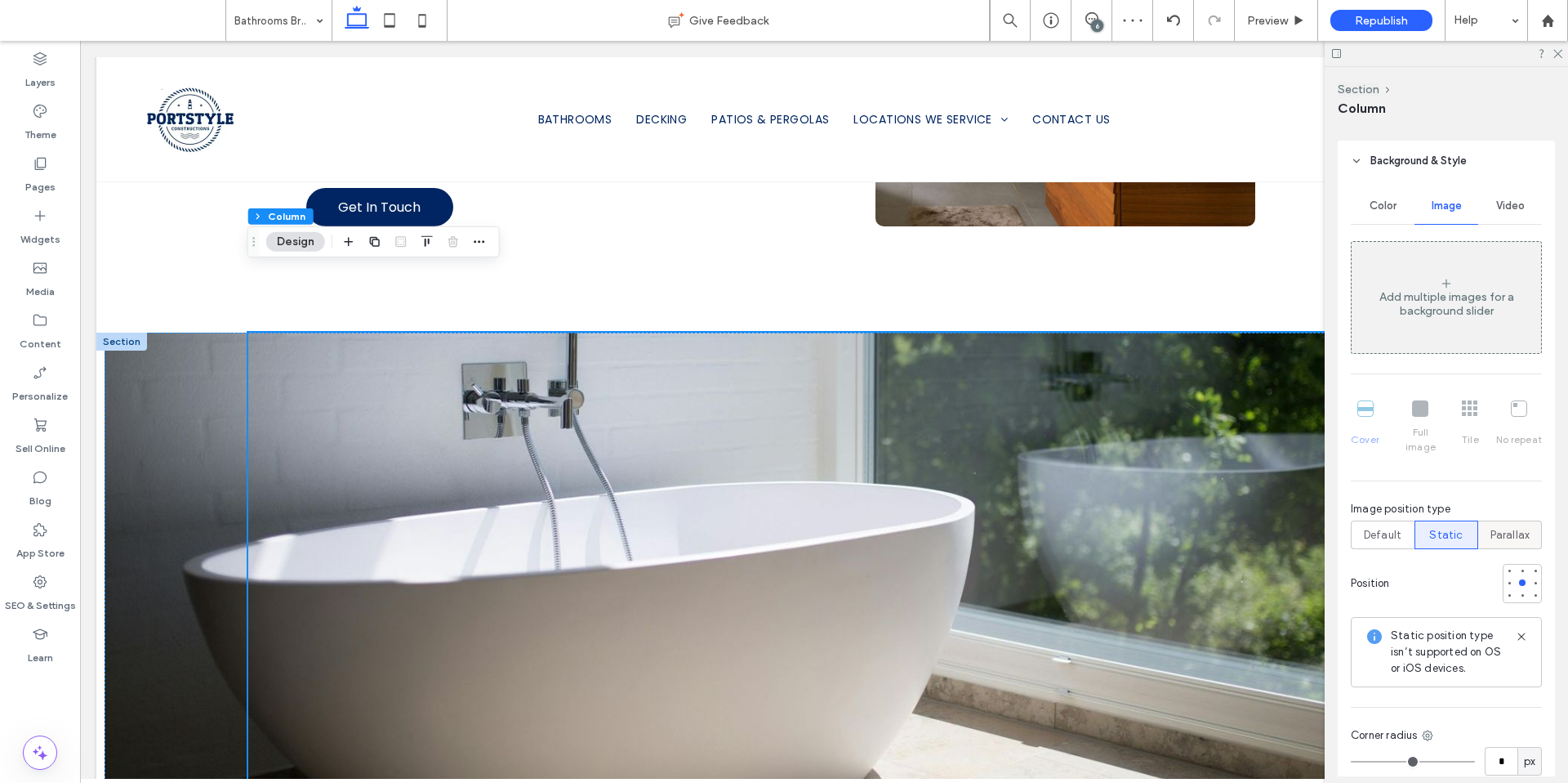
click at [1507, 527] on span "Parallax" at bounding box center [1511, 535] width 40 height 17
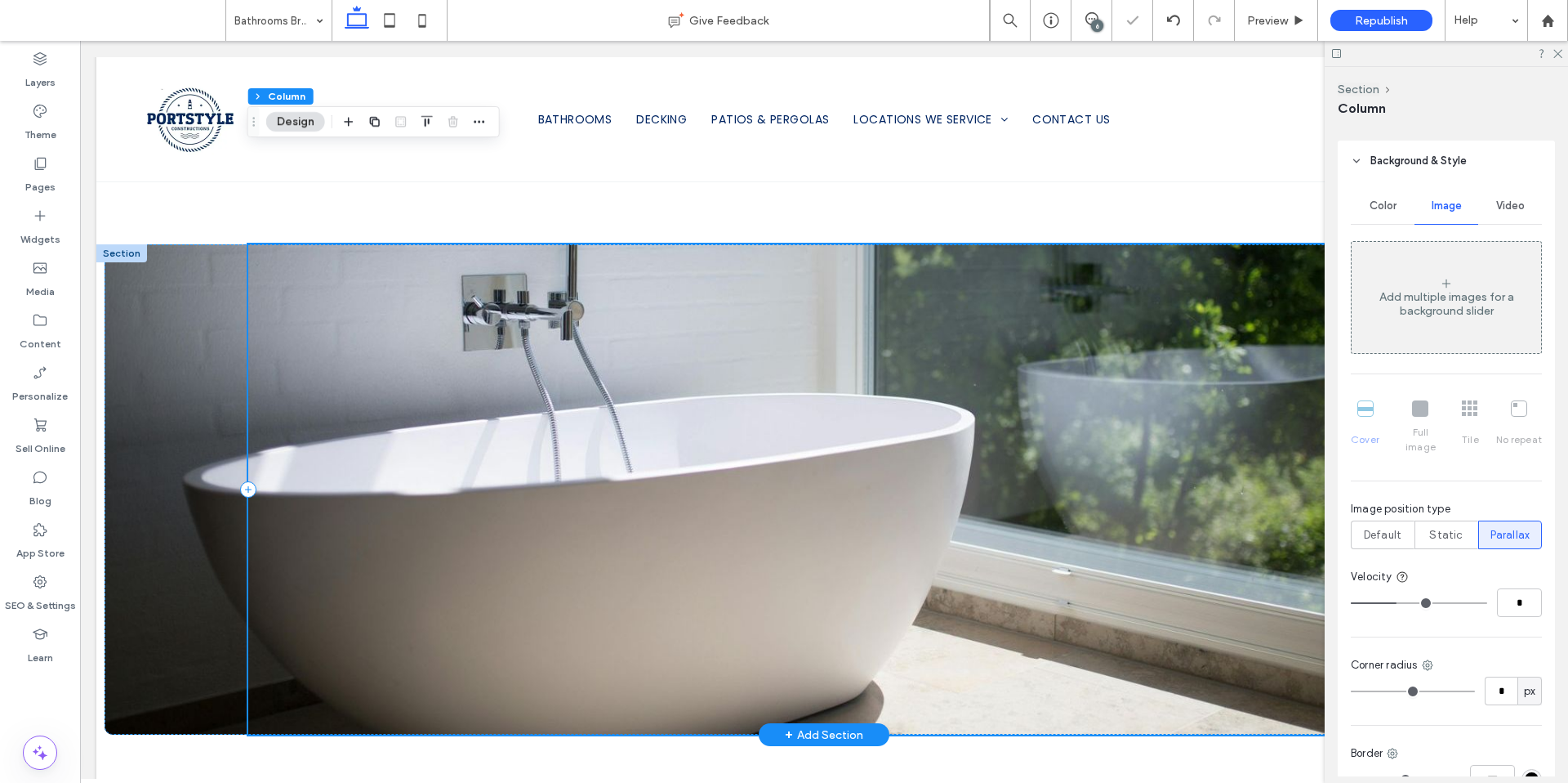
scroll to position [1491, 0]
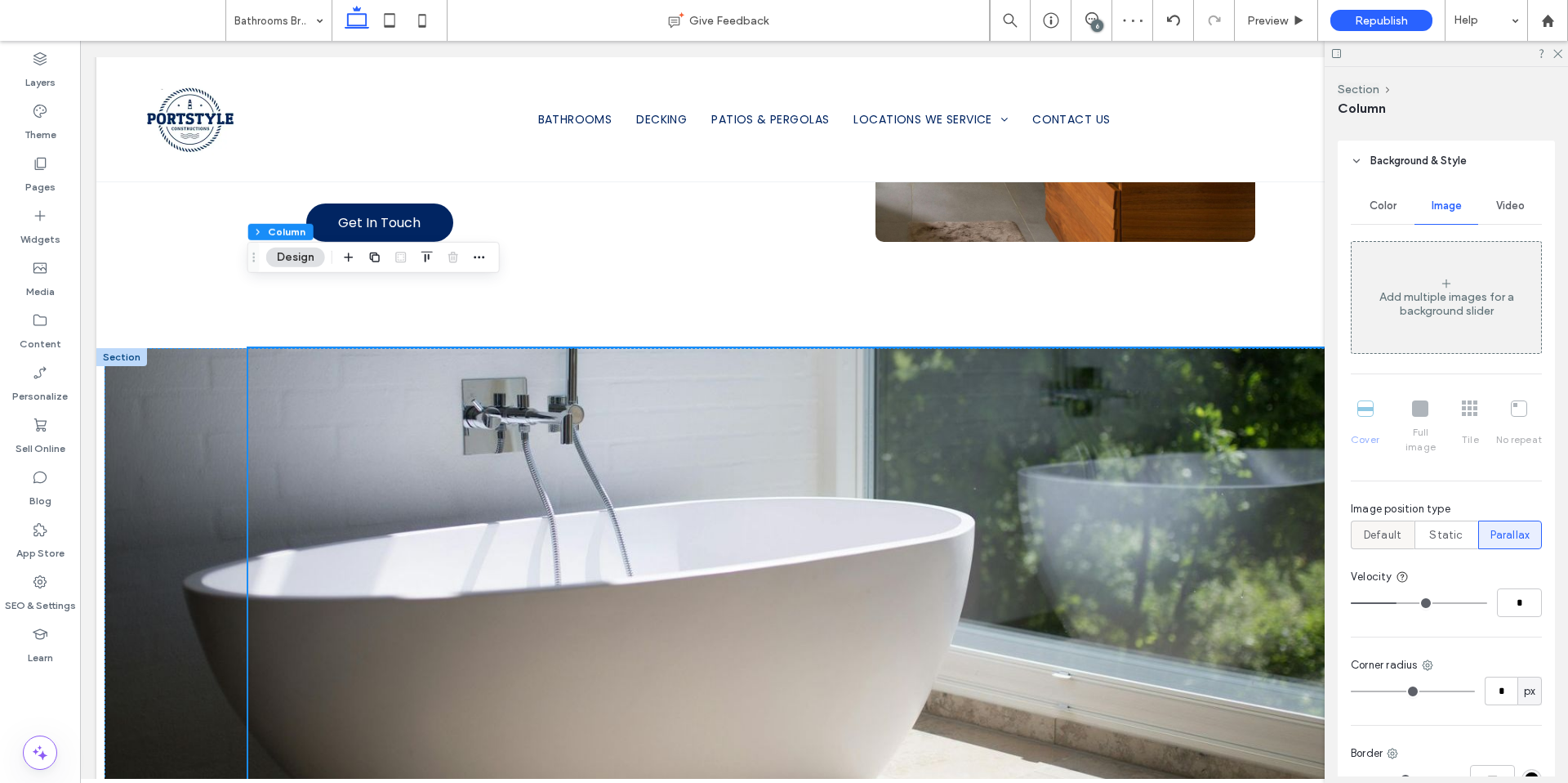
drag, startPoint x: 1437, startPoint y: 525, endPoint x: 1411, endPoint y: 523, distance: 26.1
click at [1437, 527] on span "Static" at bounding box center [1446, 535] width 33 height 17
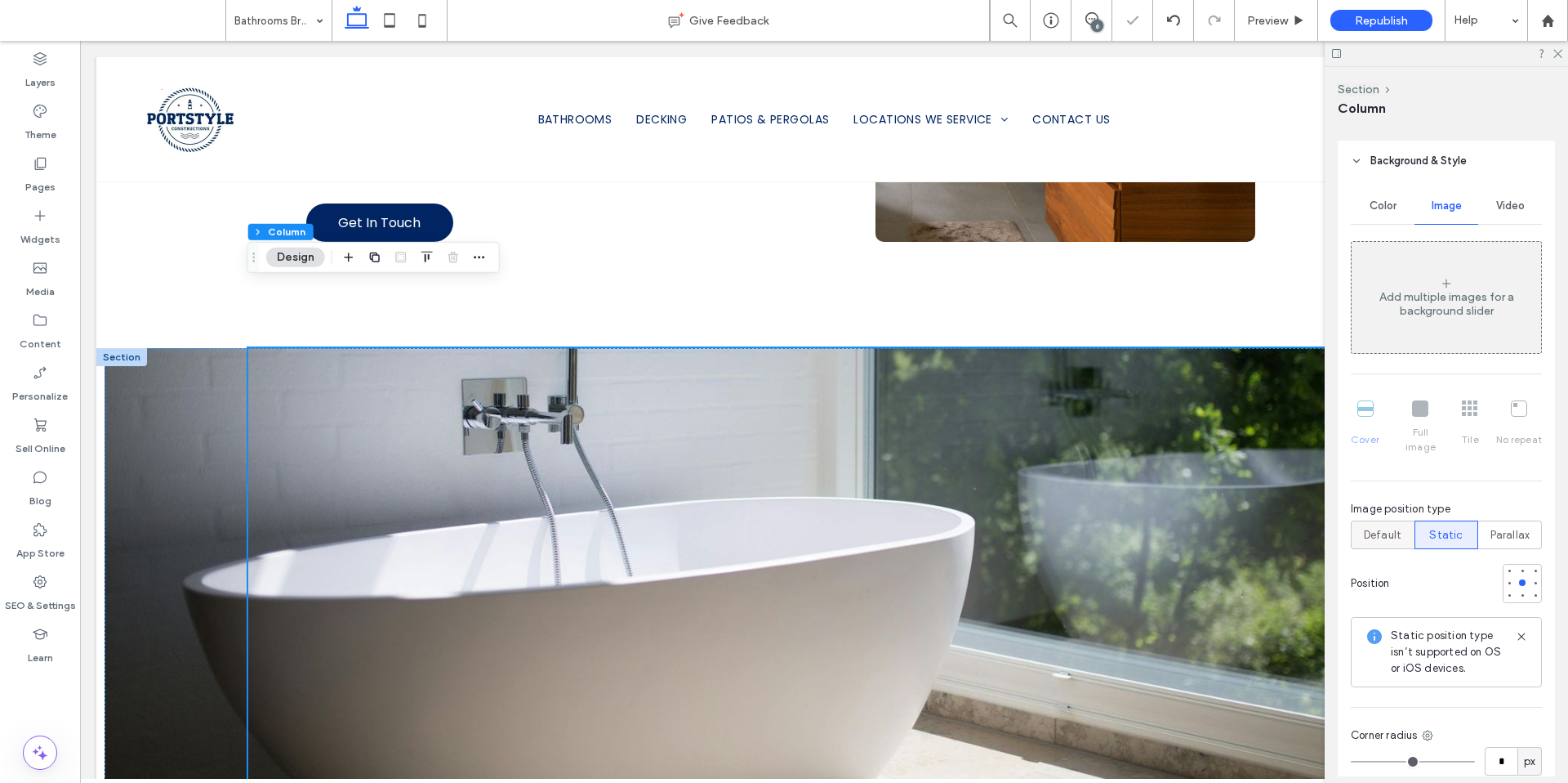
click at [1367, 527] on span "Default" at bounding box center [1383, 535] width 37 height 17
click at [205, 482] on div at bounding box center [824, 592] width 1439 height 490
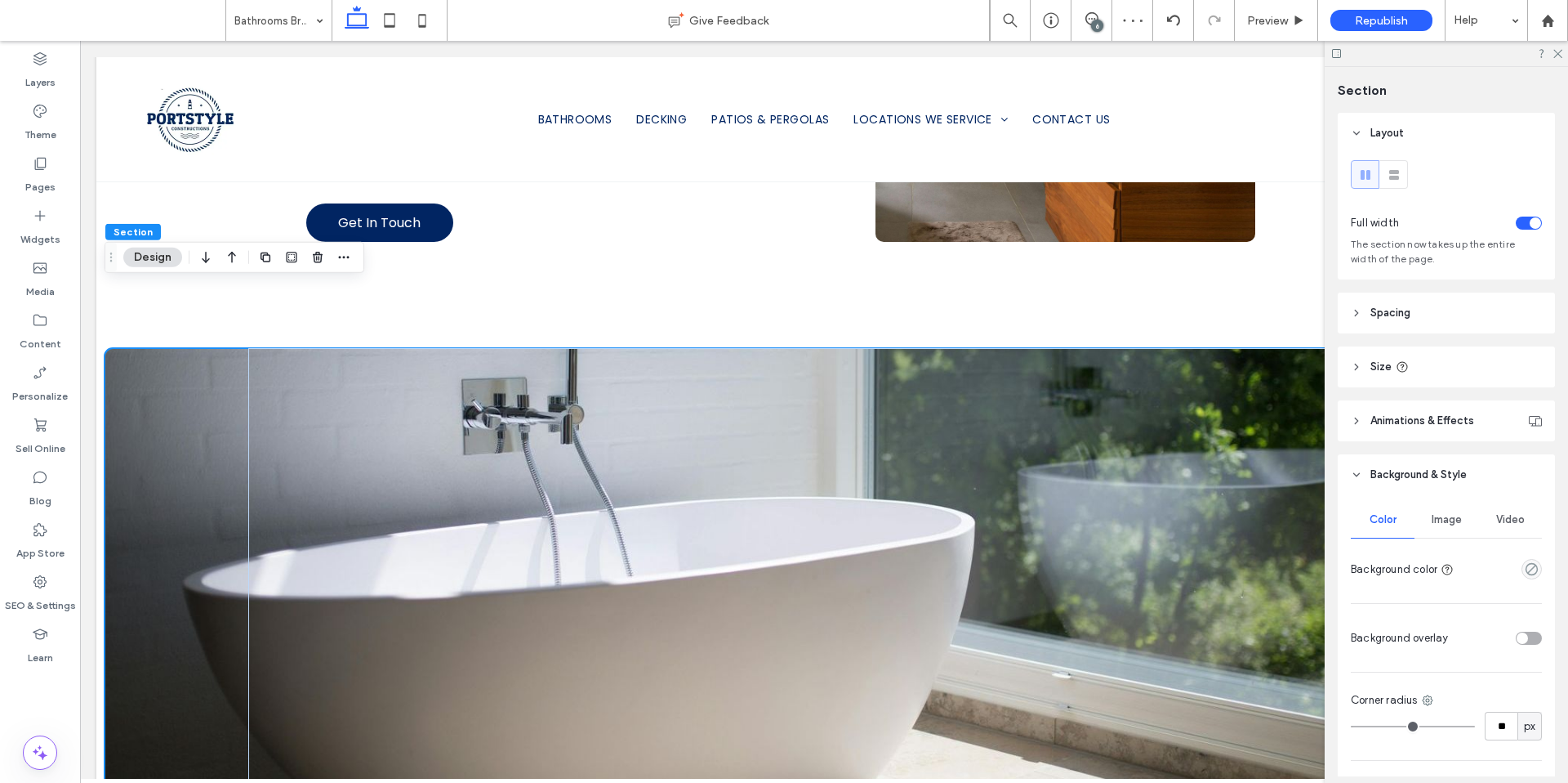
click at [1457, 523] on div "Image" at bounding box center [1447, 519] width 64 height 36
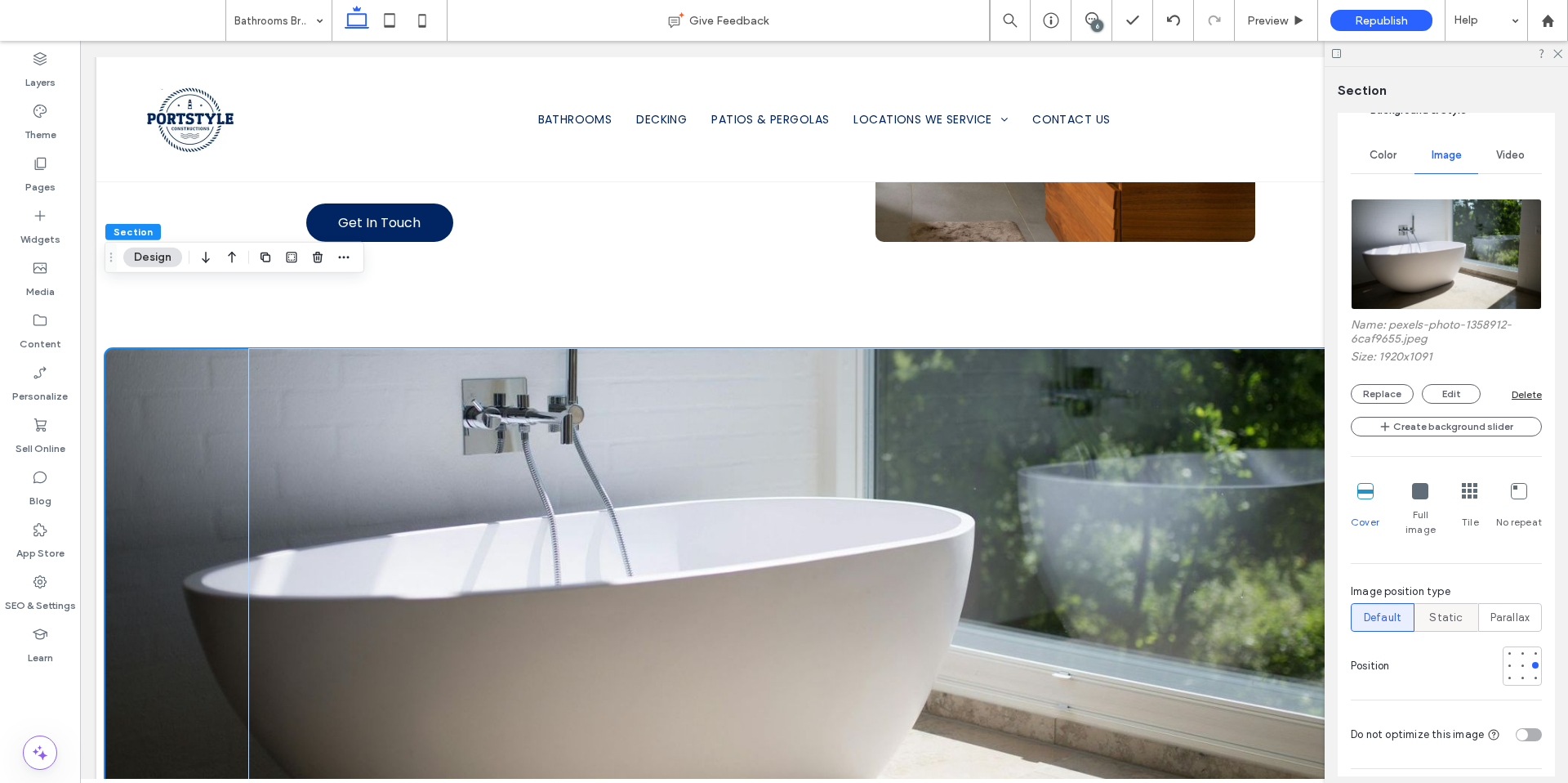
scroll to position [368, 0]
click at [1450, 607] on span "Static" at bounding box center [1446, 615] width 33 height 17
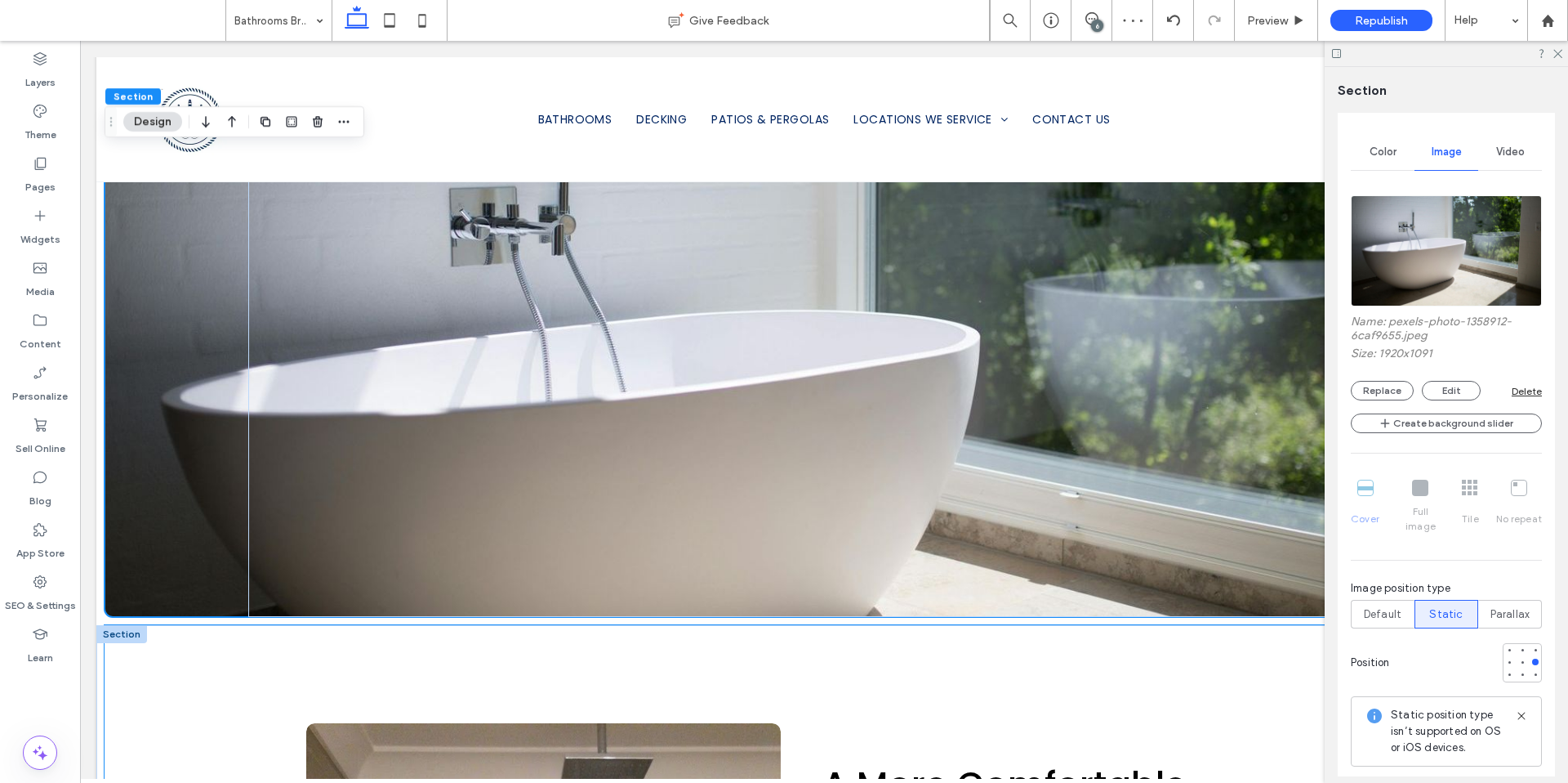
scroll to position [1713, 0]
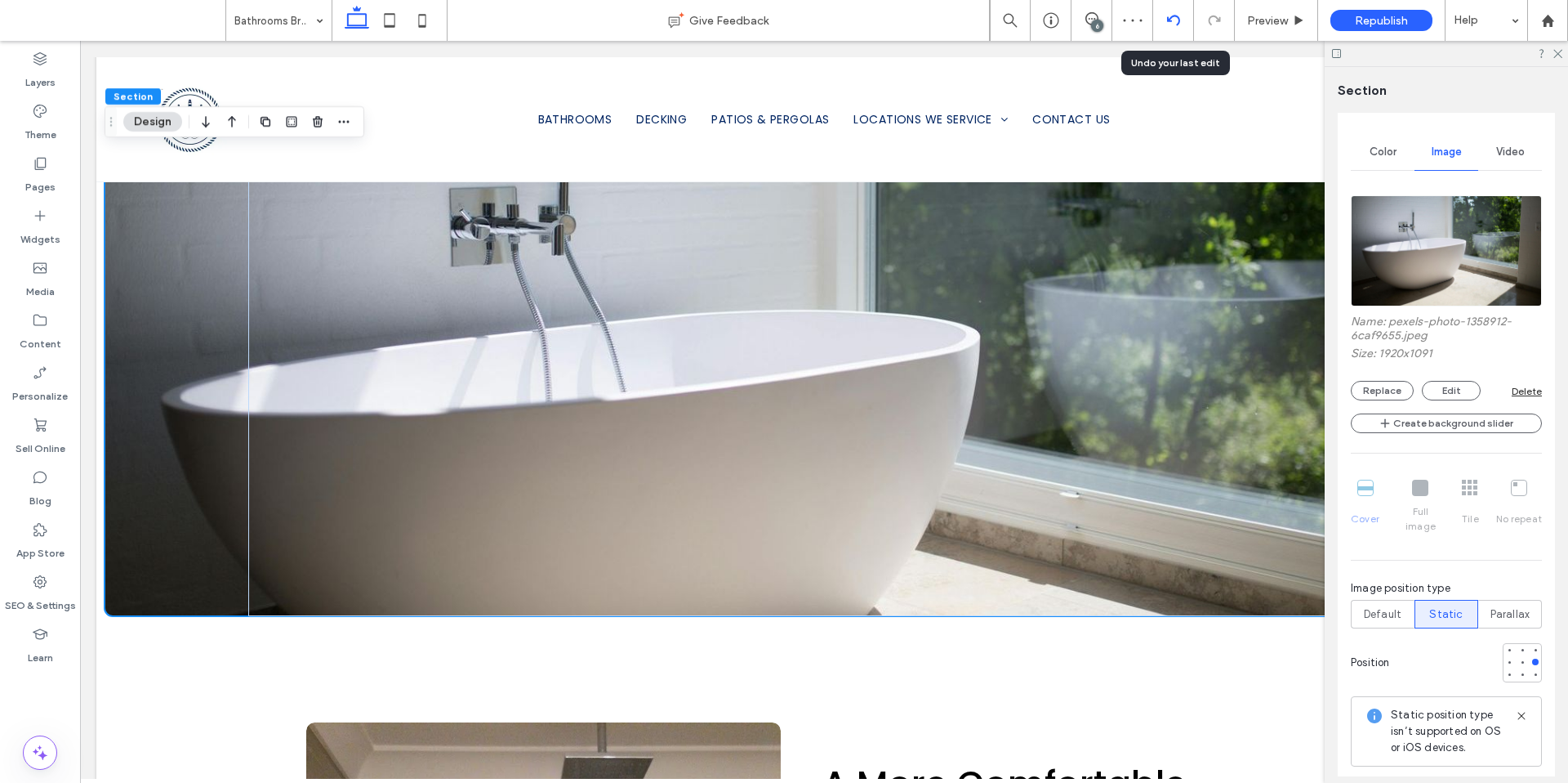
click at [1165, 30] on div at bounding box center [1173, 20] width 41 height 41
click at [1172, 27] on div at bounding box center [1173, 20] width 41 height 41
click at [1166, 17] on use at bounding box center [1173, 20] width 13 height 11
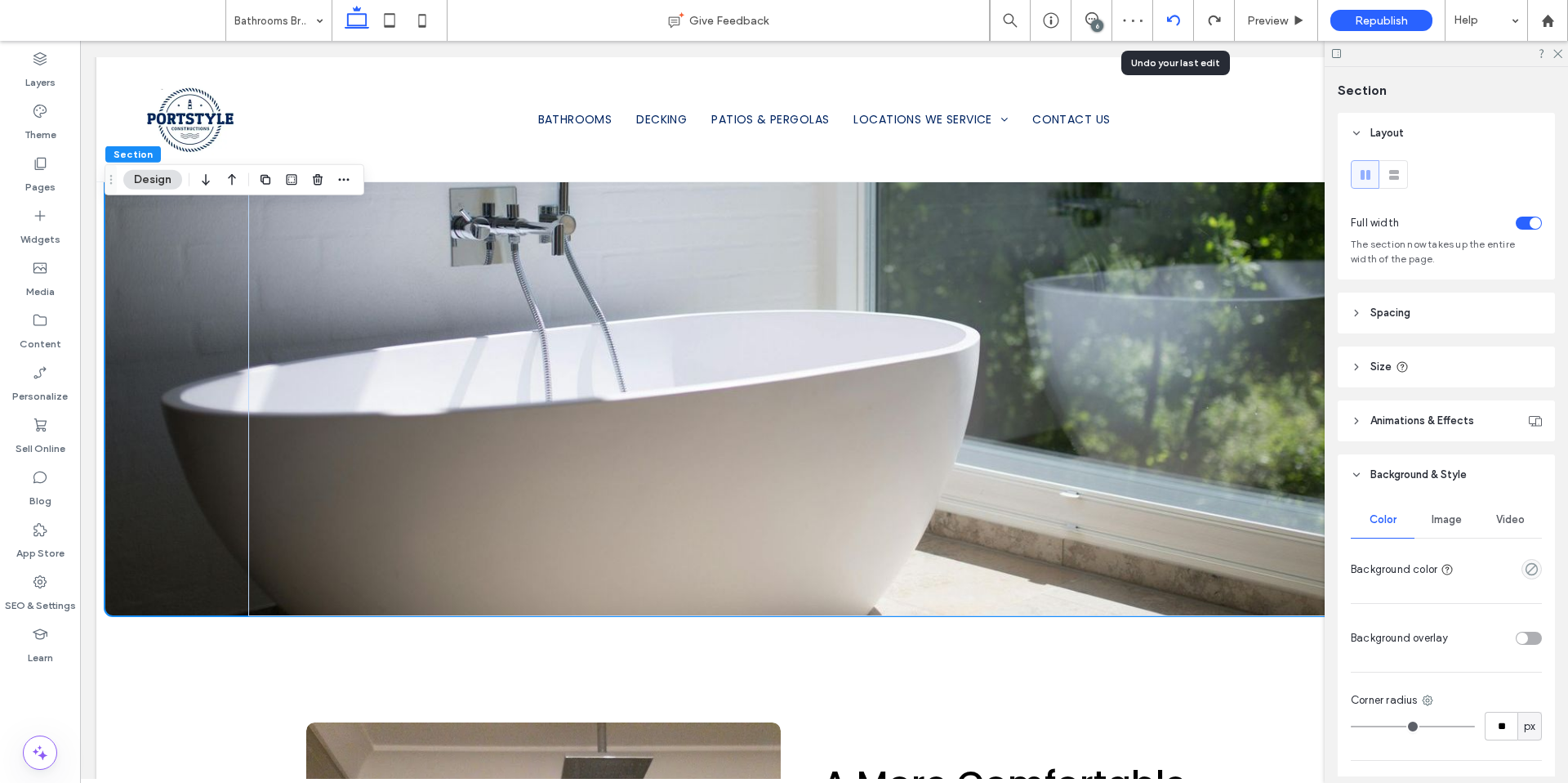
click at [1180, 15] on div at bounding box center [1173, 21] width 40 height 13
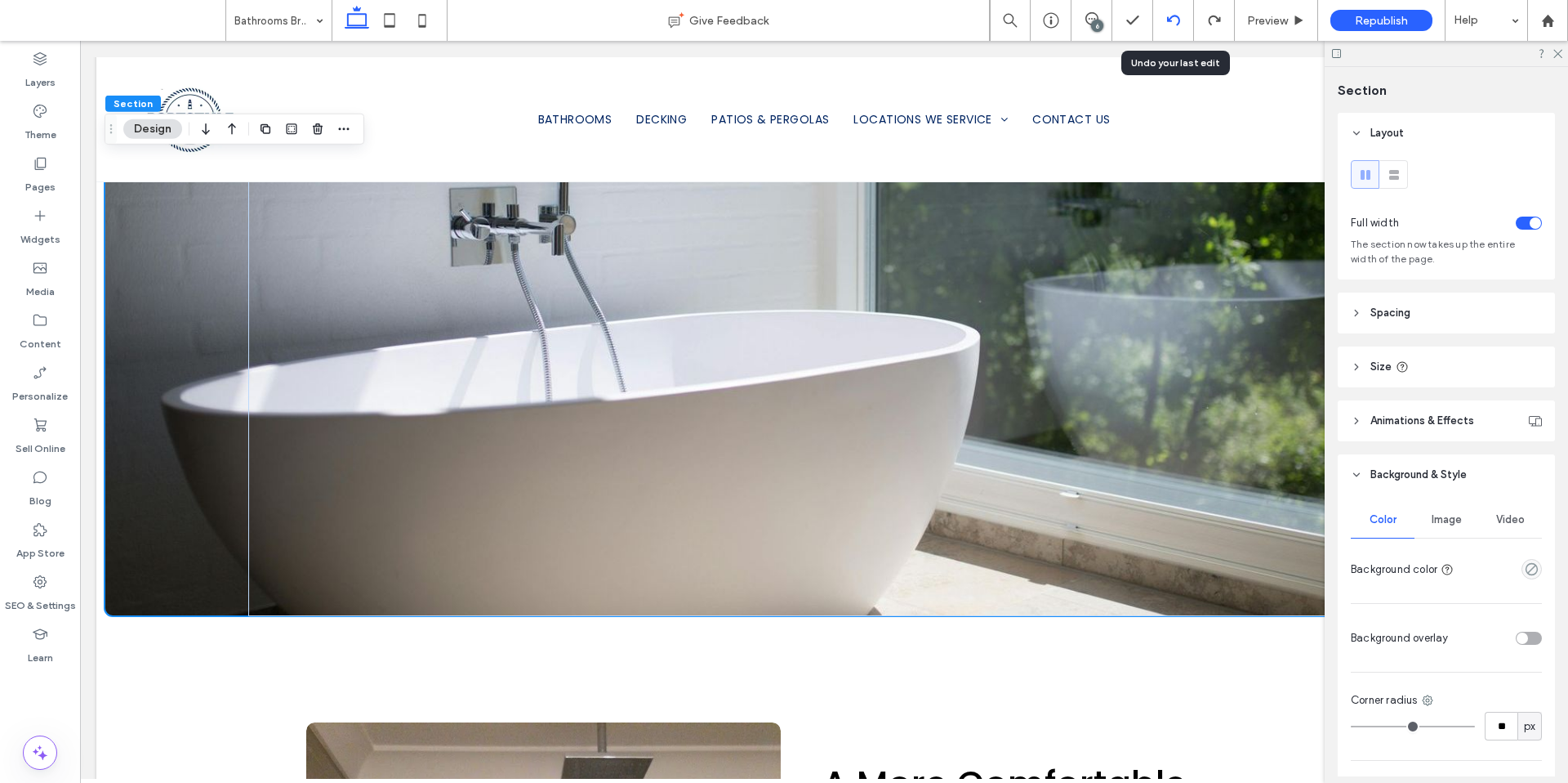
click at [1176, 29] on div at bounding box center [1173, 20] width 41 height 41
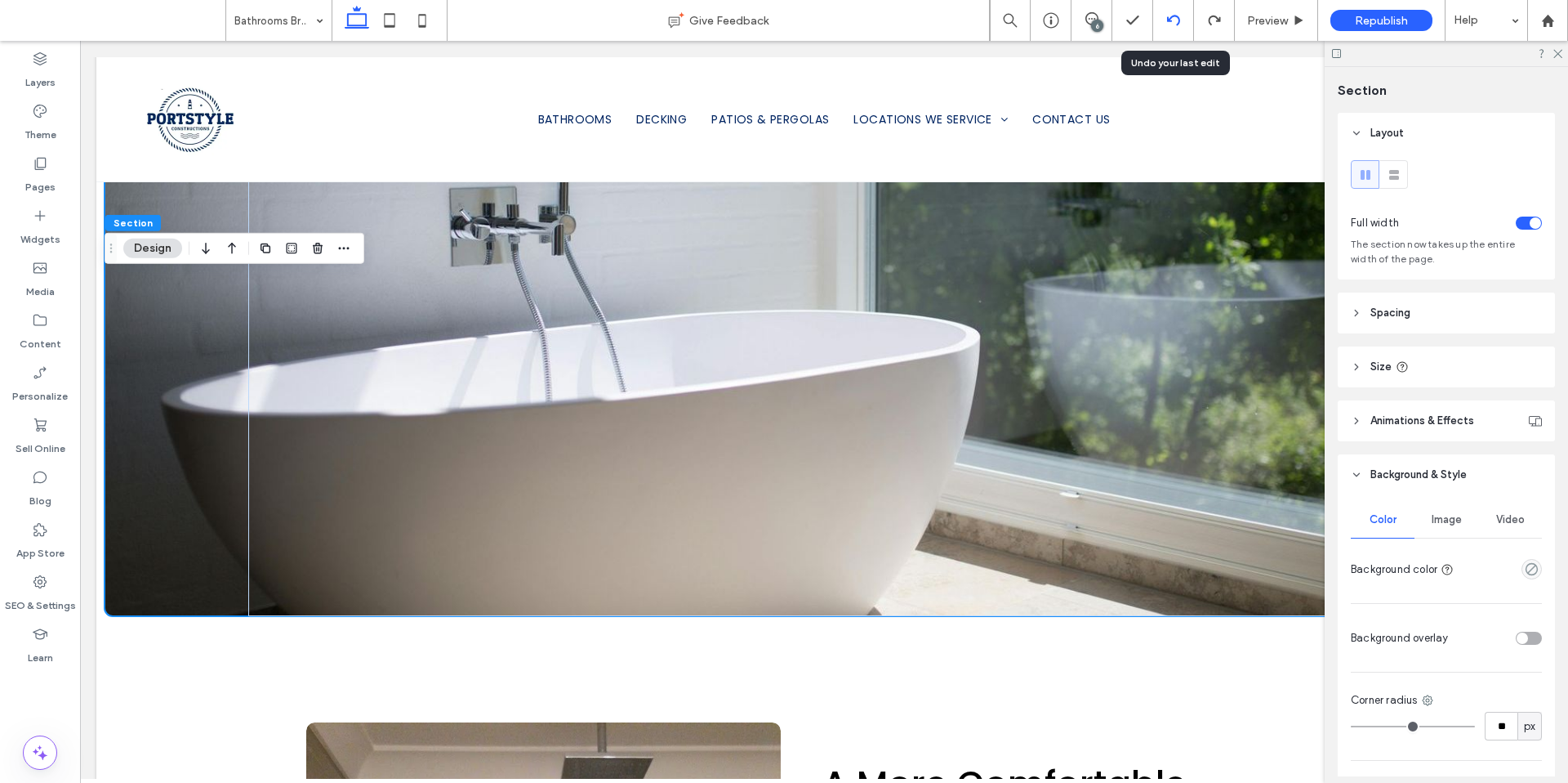
click at [1173, 15] on use at bounding box center [1173, 20] width 13 height 11
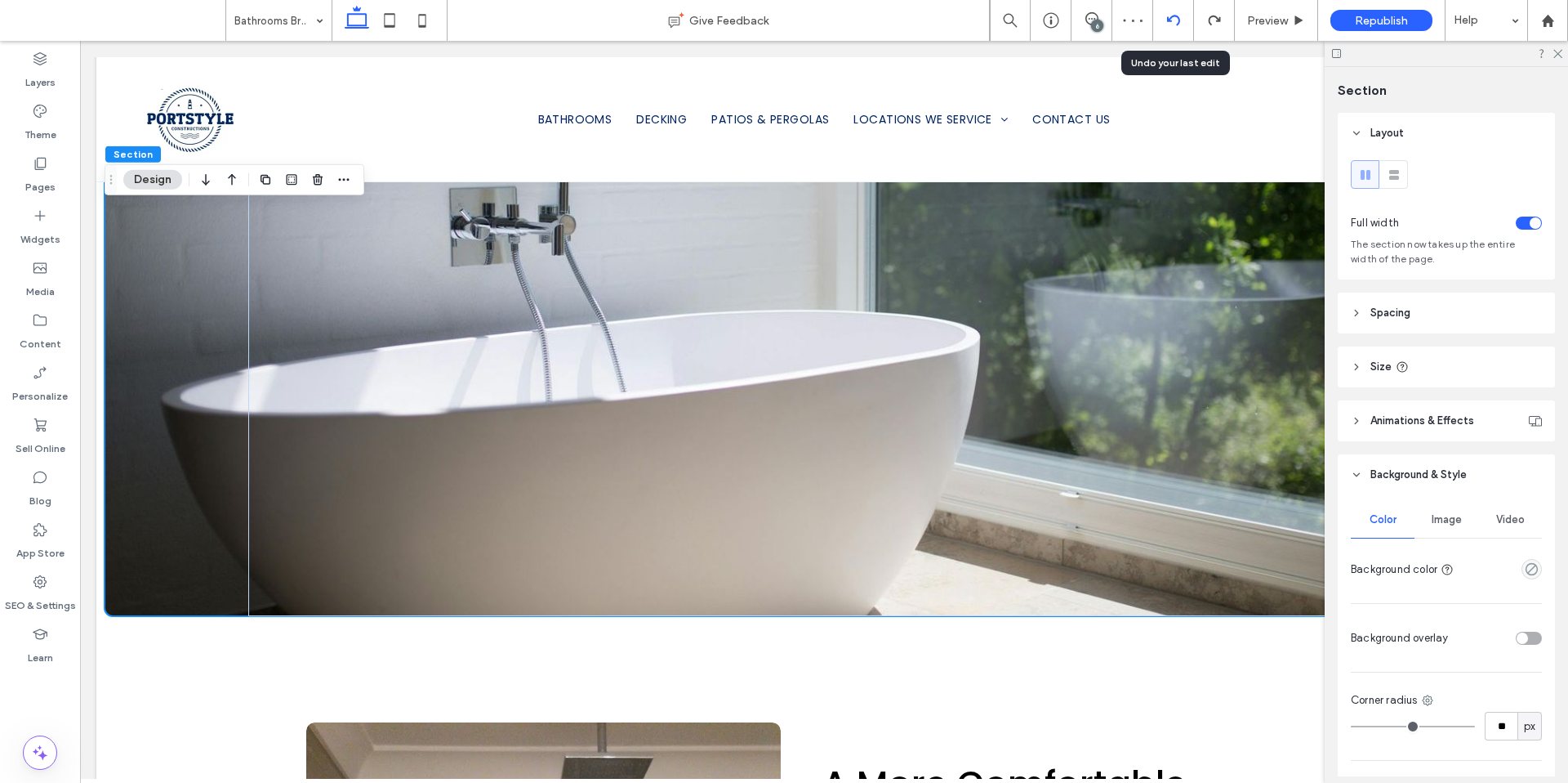
click at [1169, 22] on icon at bounding box center [1174, 21] width 13 height 13
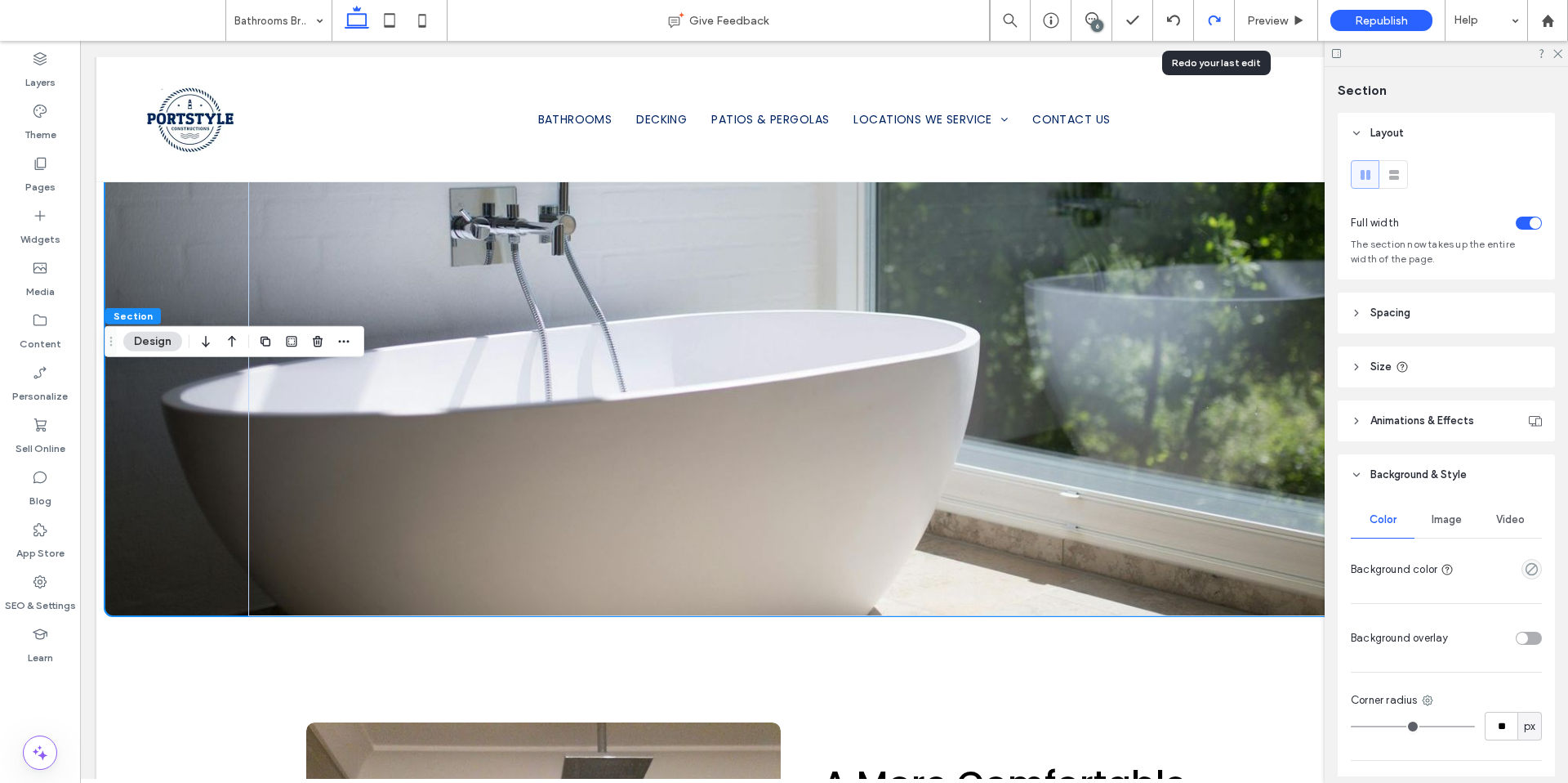
click at [1209, 22] on use at bounding box center [1214, 21] width 12 height 10
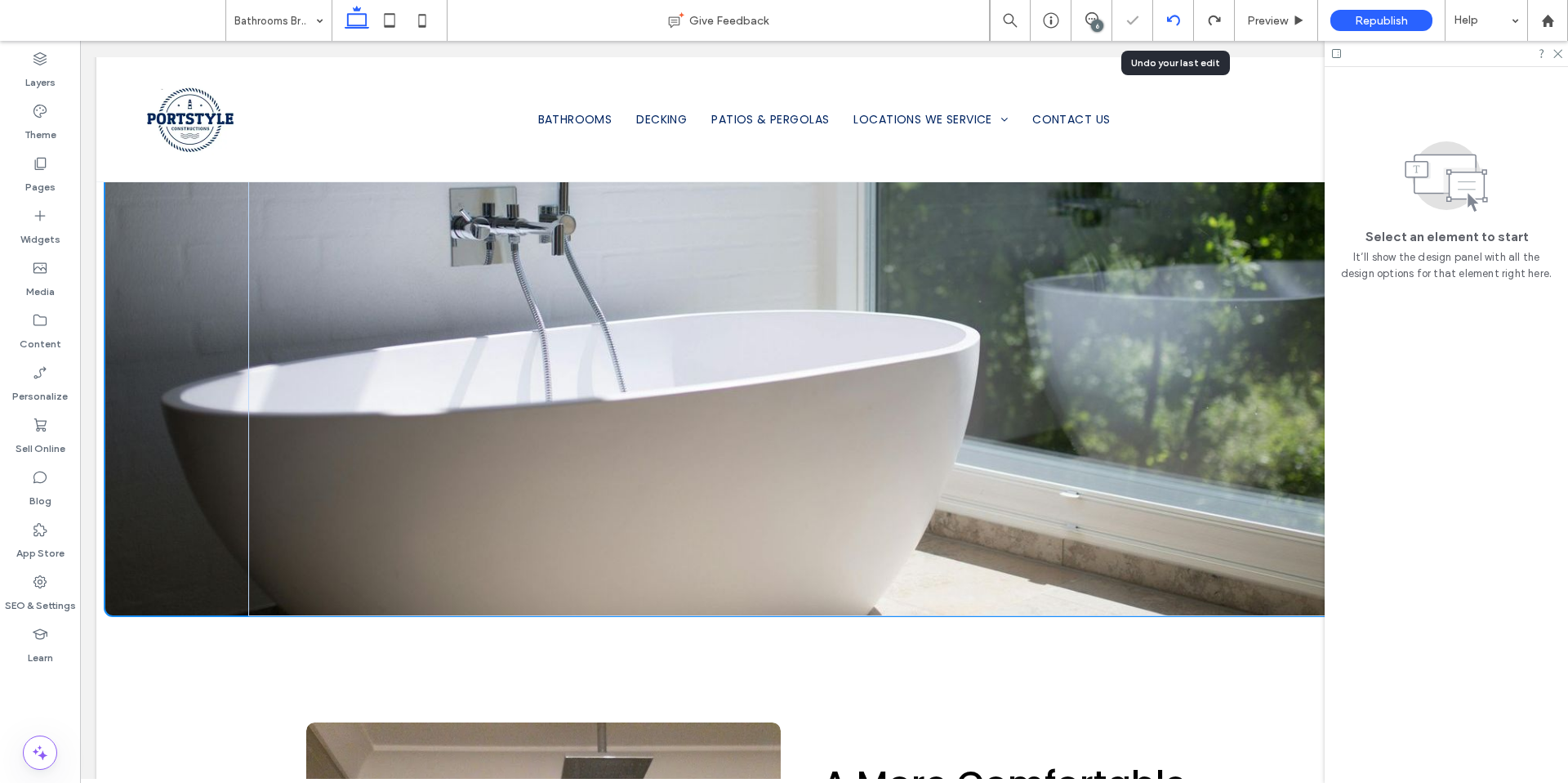
click at [1179, 23] on icon at bounding box center [1174, 21] width 13 height 13
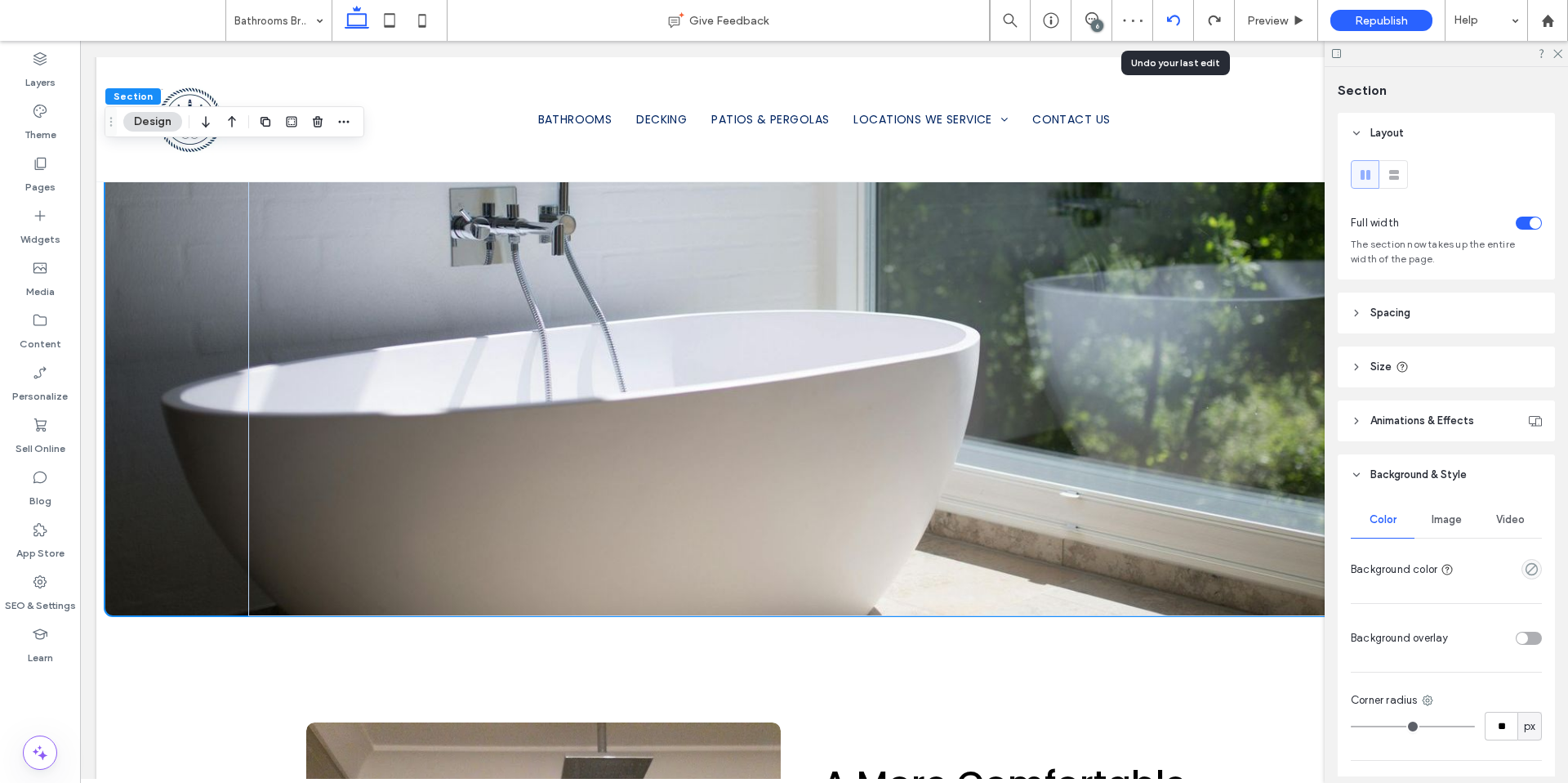
click at [1164, 16] on div at bounding box center [1173, 21] width 40 height 13
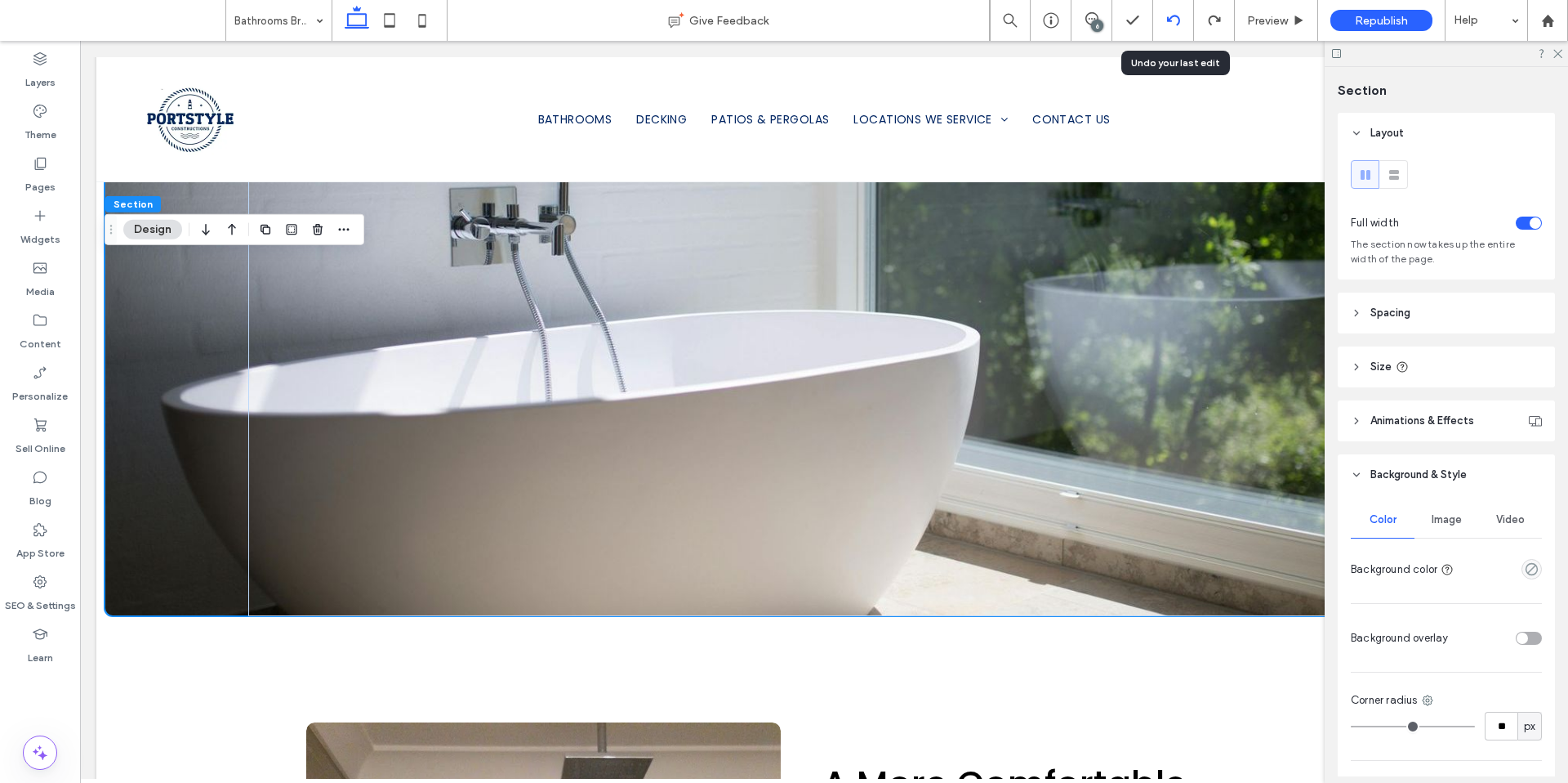
click at [1162, 15] on div at bounding box center [1173, 21] width 40 height 13
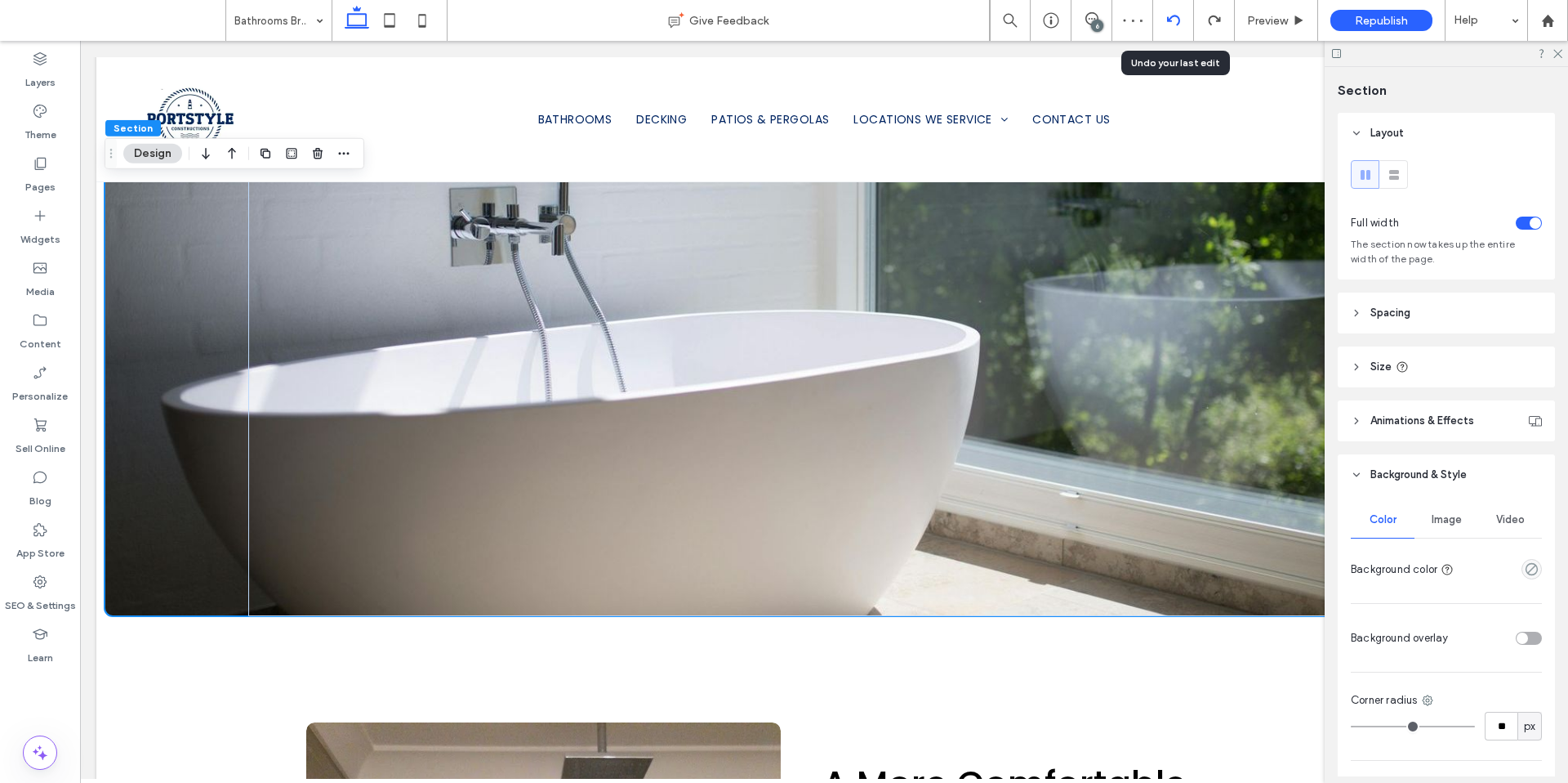
click at [1160, 24] on div at bounding box center [1173, 21] width 40 height 13
click at [1179, 26] on icon at bounding box center [1174, 21] width 13 height 13
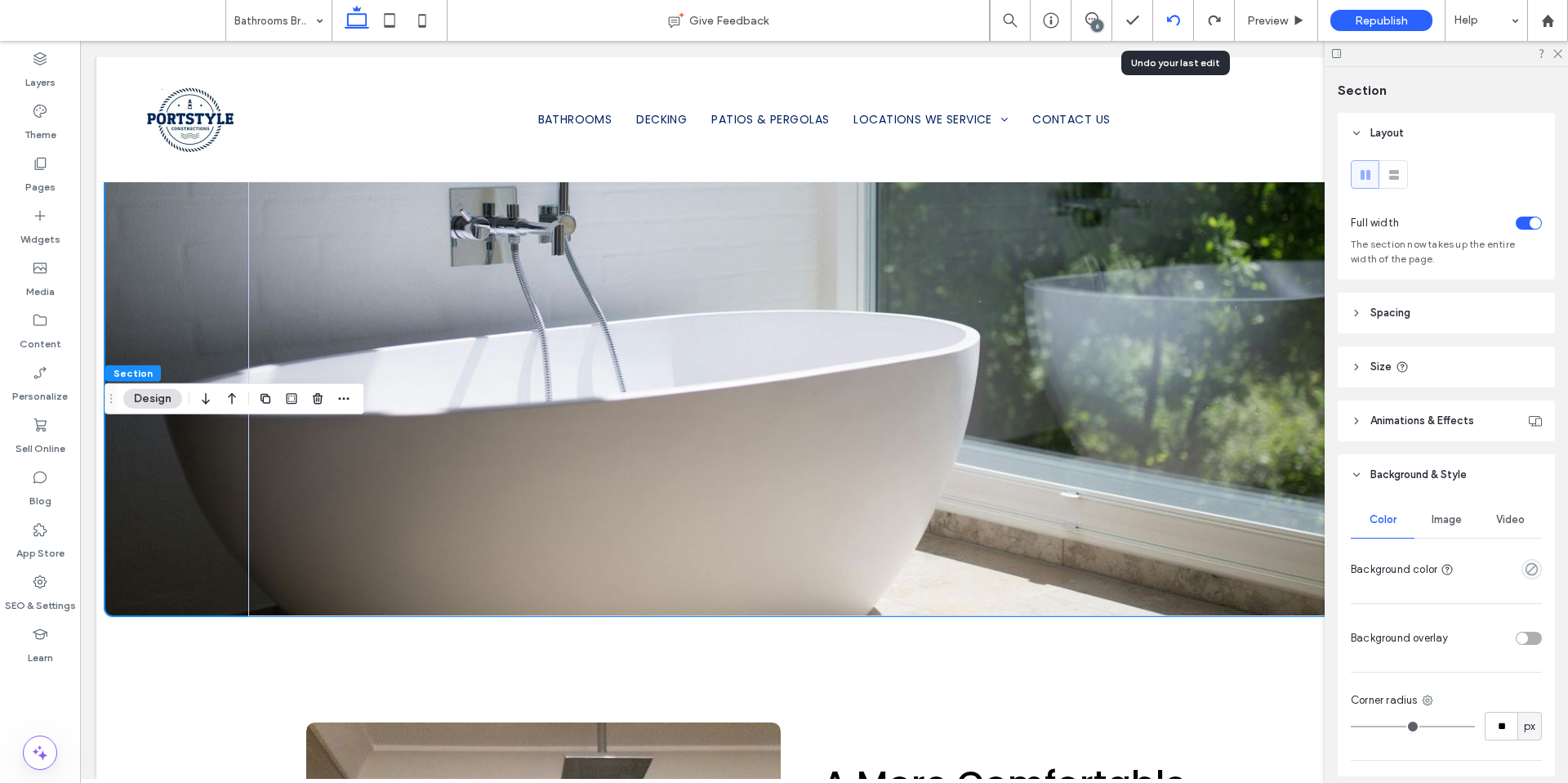
click at [1172, 12] on div at bounding box center [1173, 20] width 41 height 41
click at [1162, 28] on div at bounding box center [1173, 20] width 41 height 41
click at [1175, 14] on icon at bounding box center [1174, 21] width 13 height 13
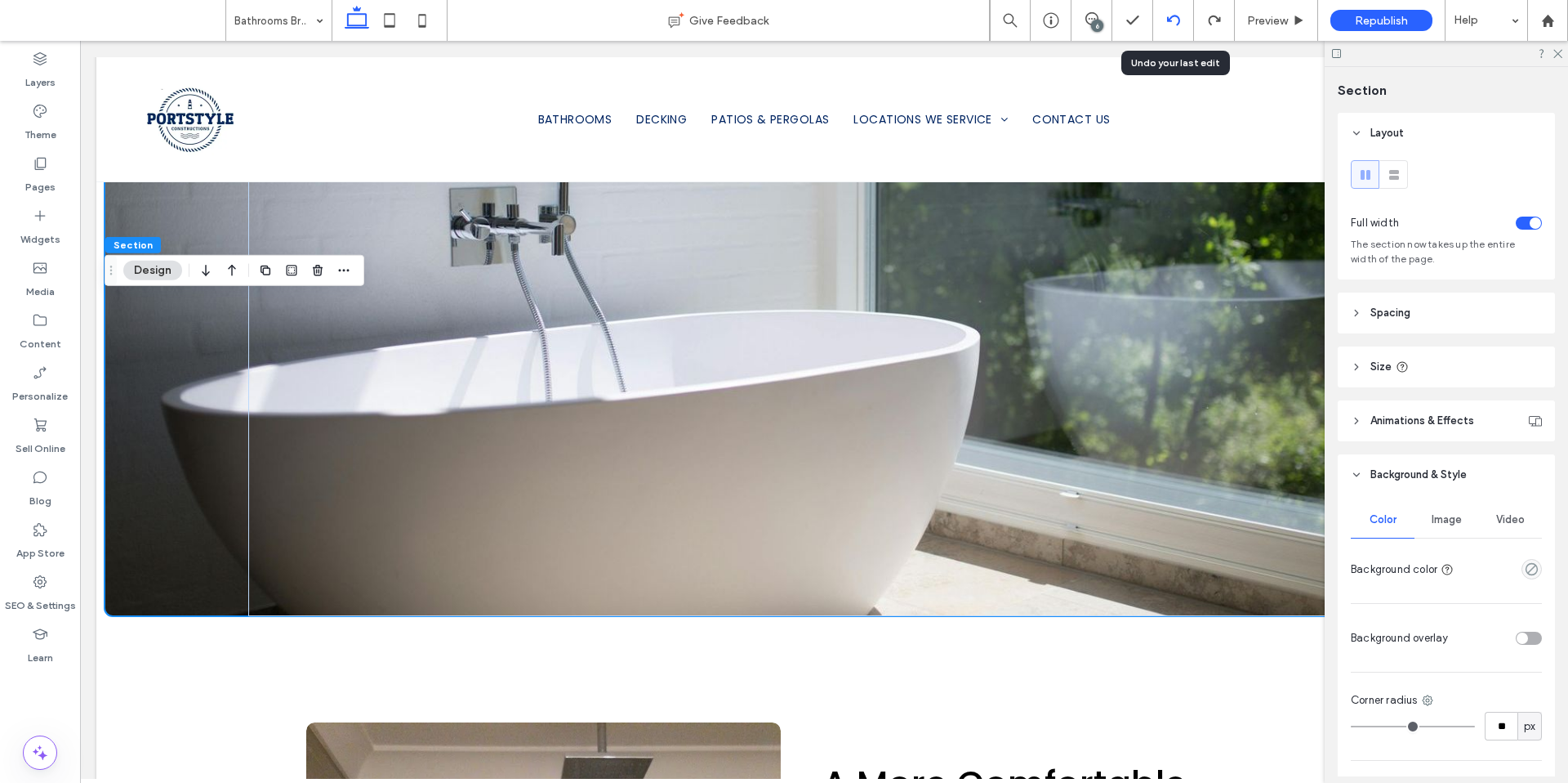
click at [1161, 24] on div at bounding box center [1173, 21] width 40 height 13
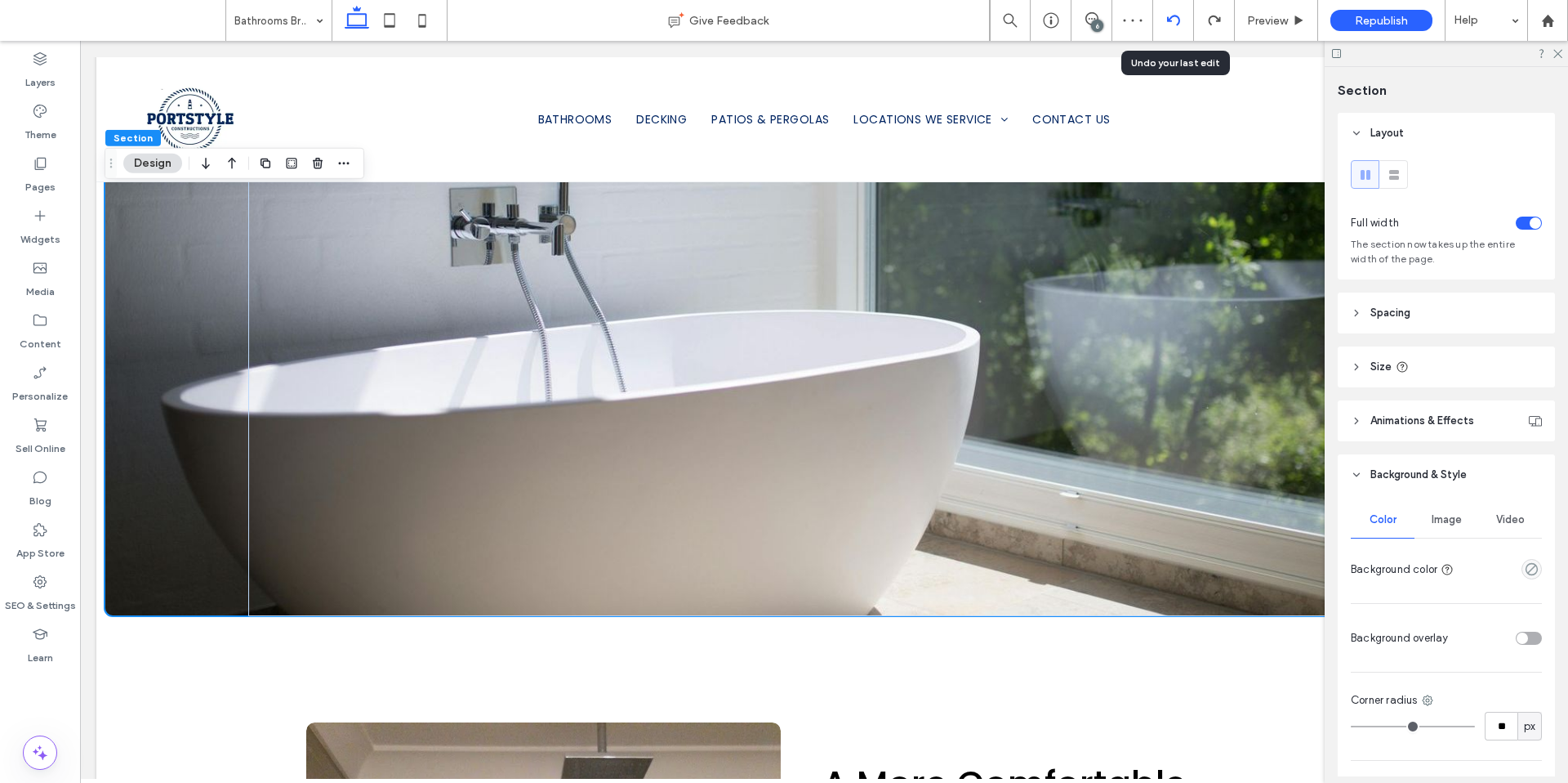
click at [1164, 25] on div at bounding box center [1173, 21] width 40 height 13
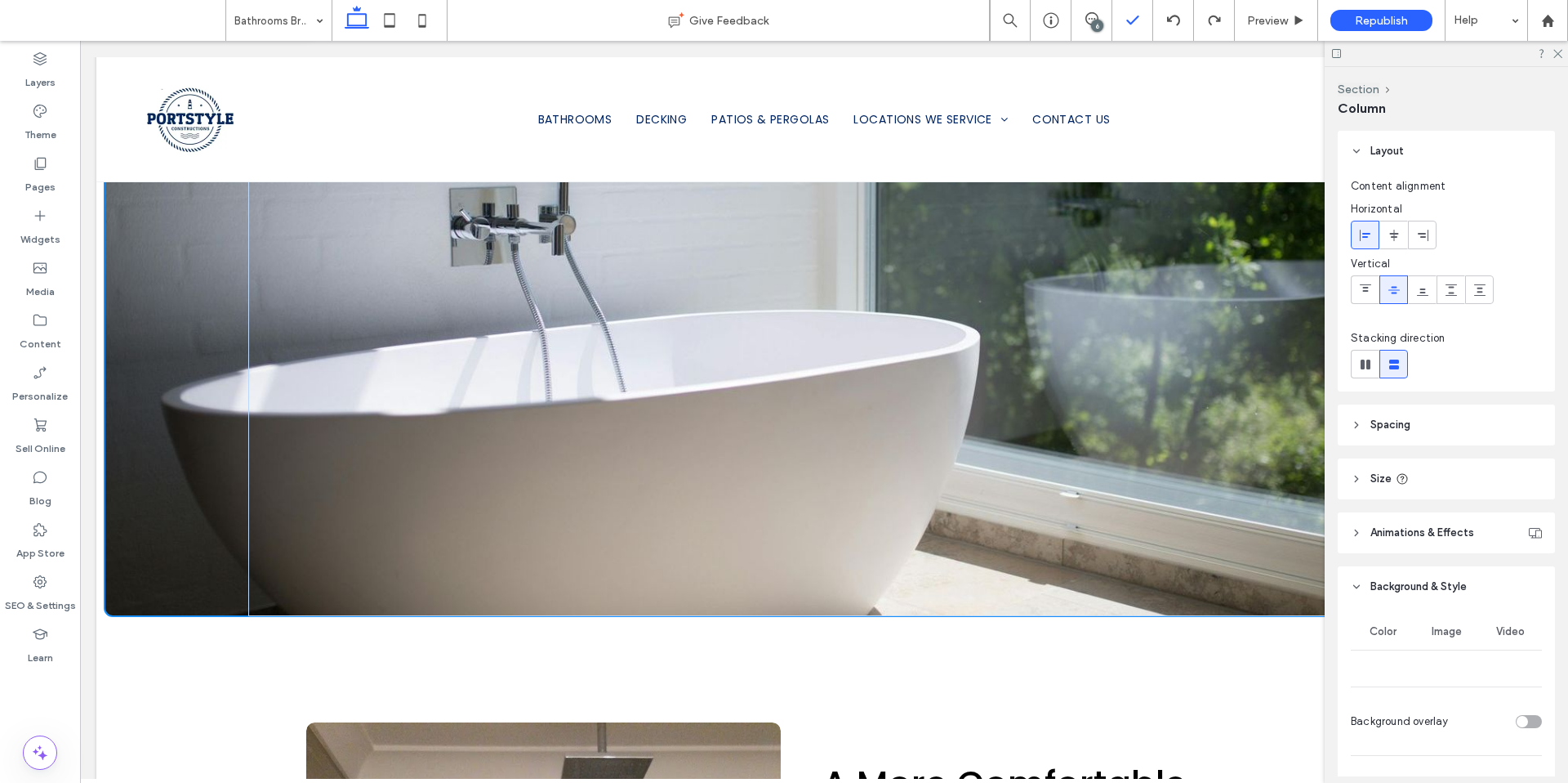
type input "***"
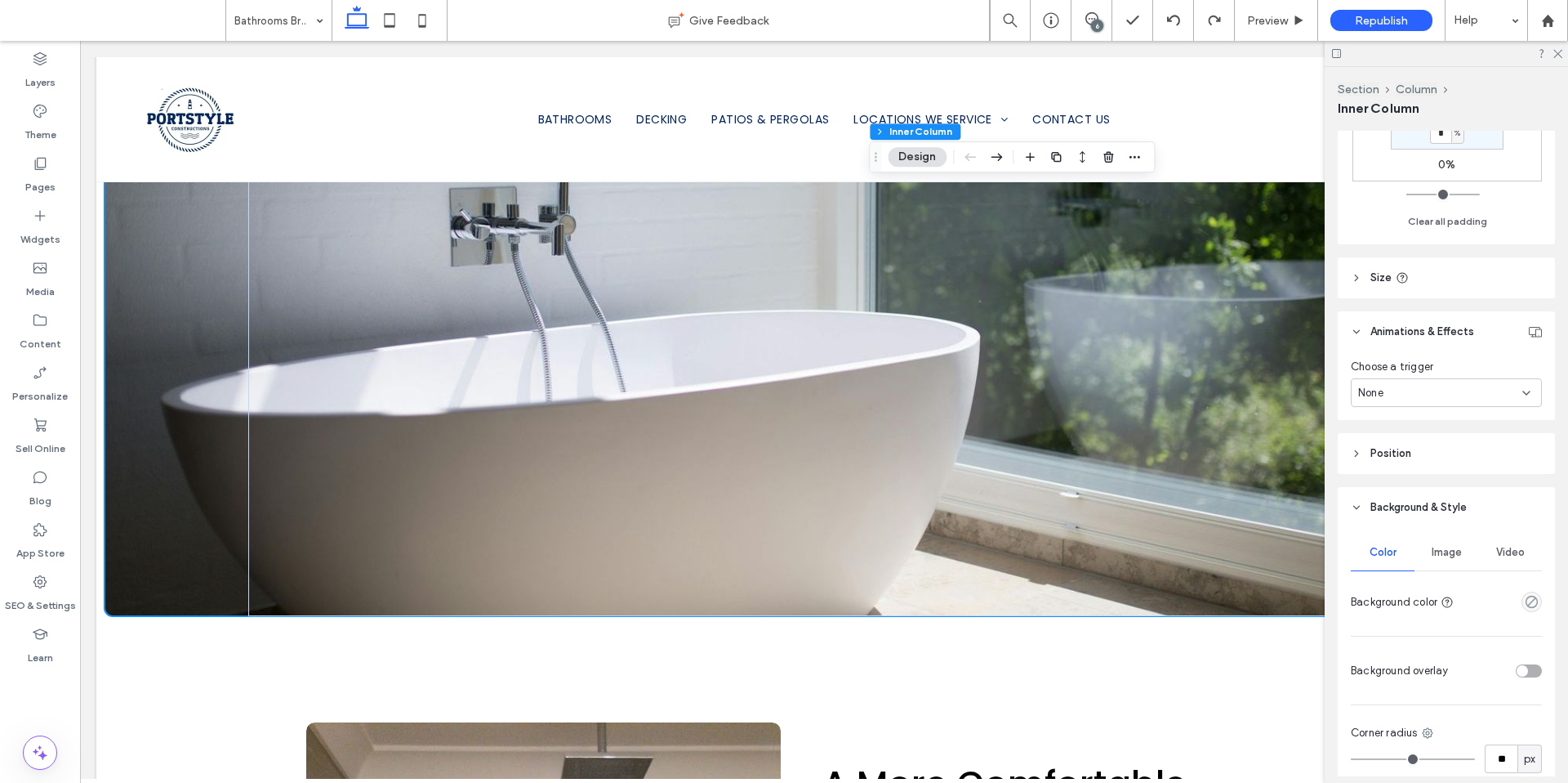
scroll to position [652, 0]
click at [1432, 546] on span "Image" at bounding box center [1447, 543] width 30 height 13
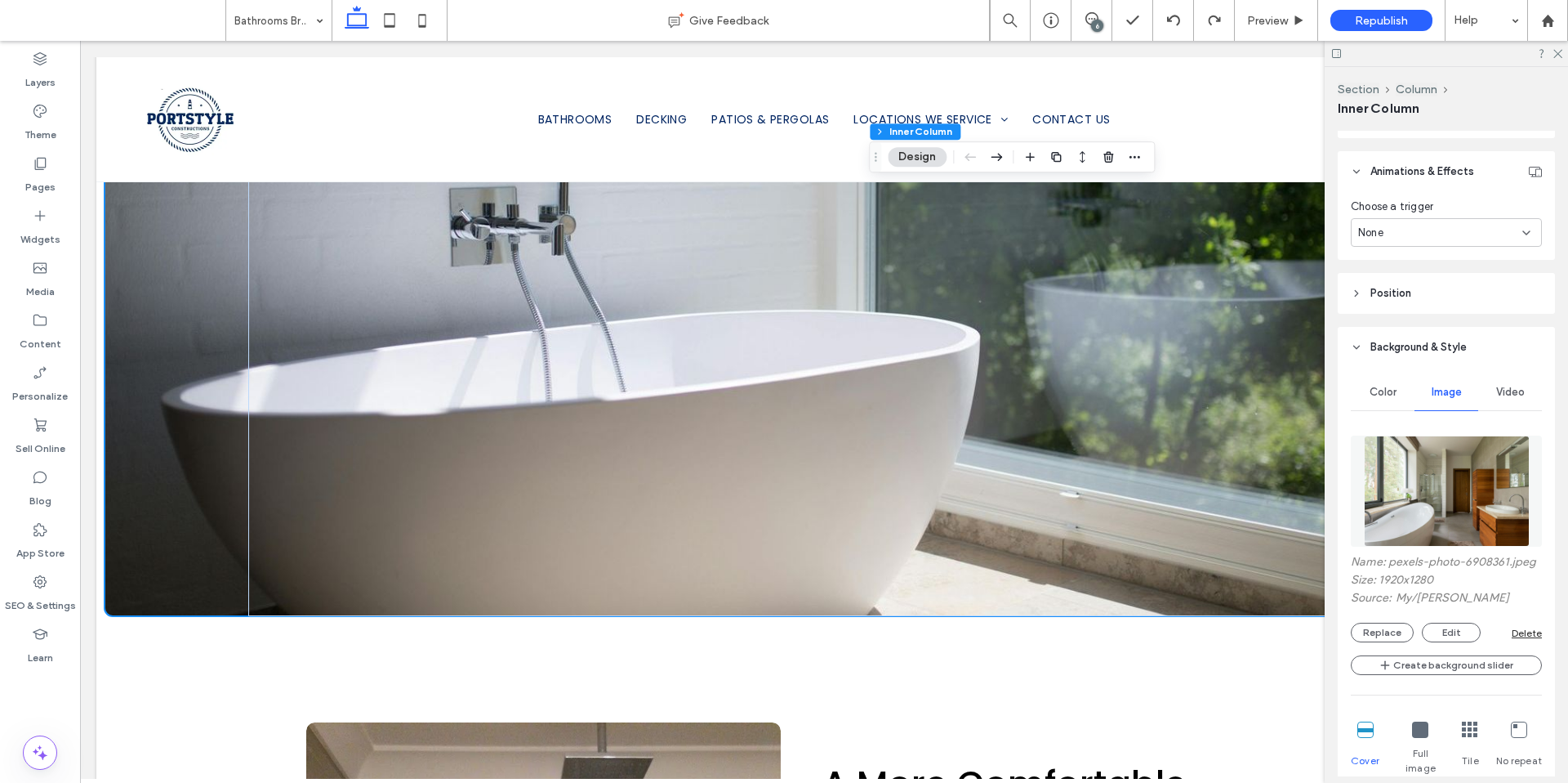
scroll to position [953, 0]
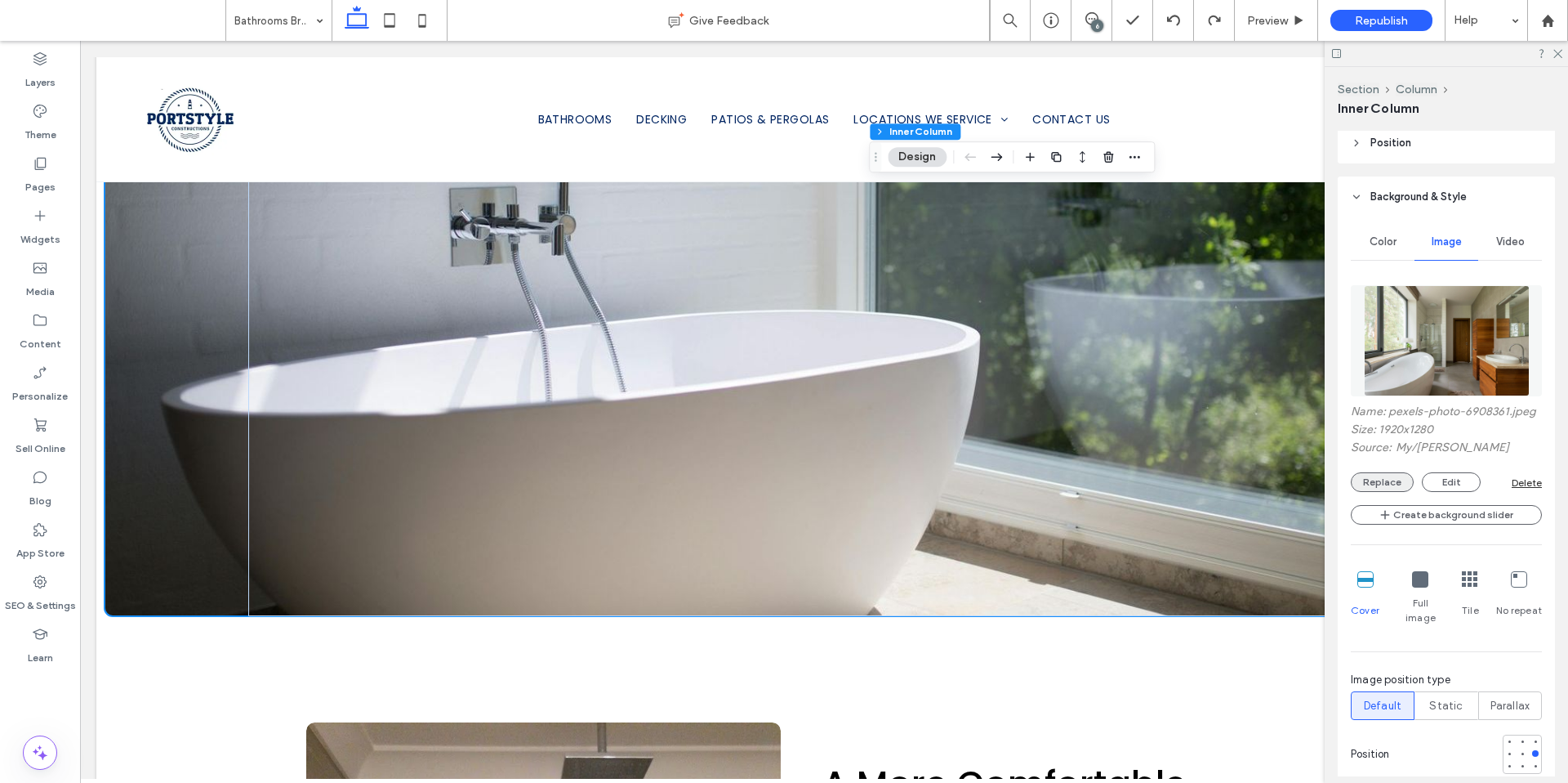
click at [1362, 487] on button "Replace" at bounding box center [1383, 483] width 63 height 20
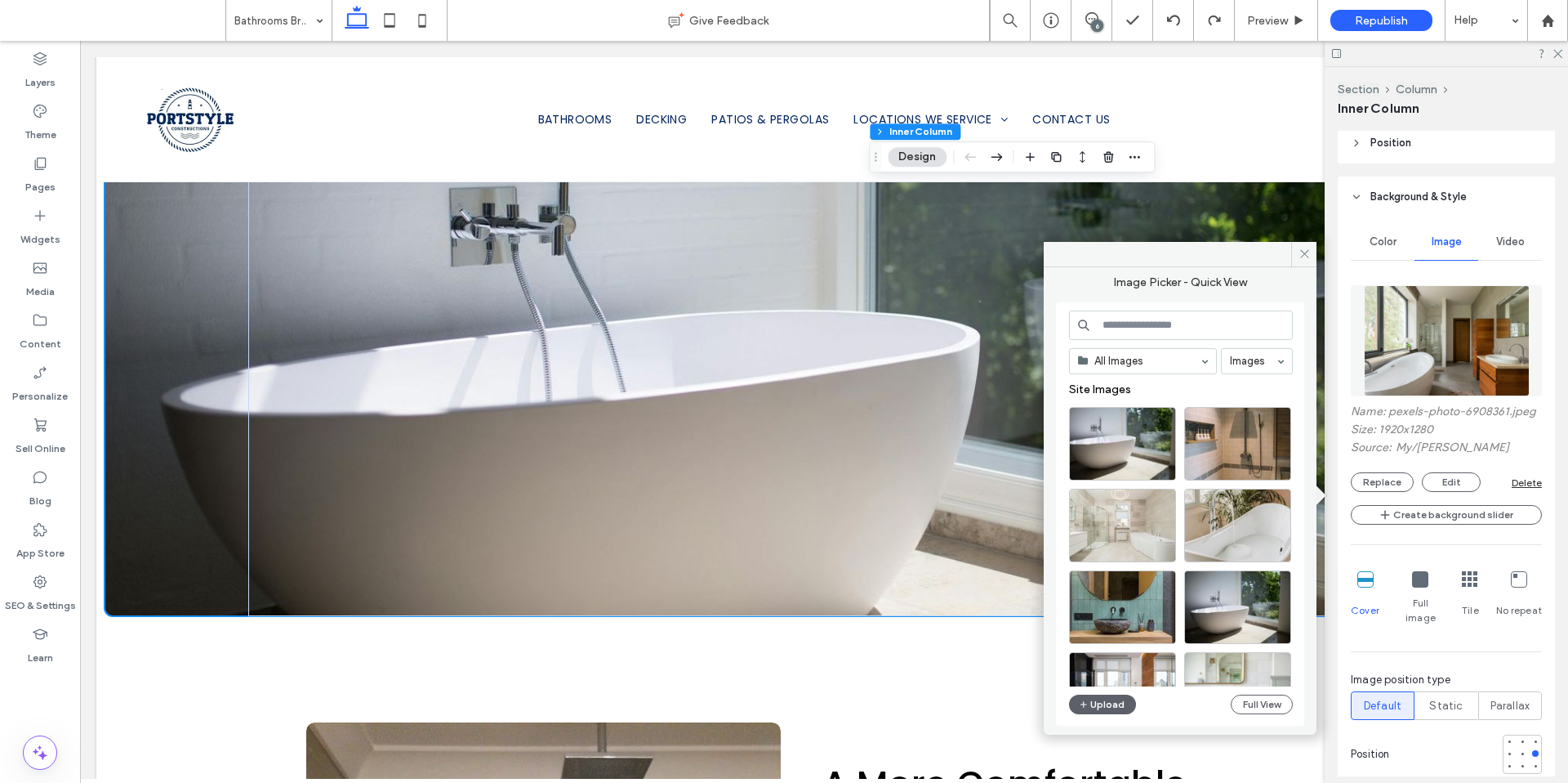
click at [1117, 330] on input at bounding box center [1180, 325] width 224 height 29
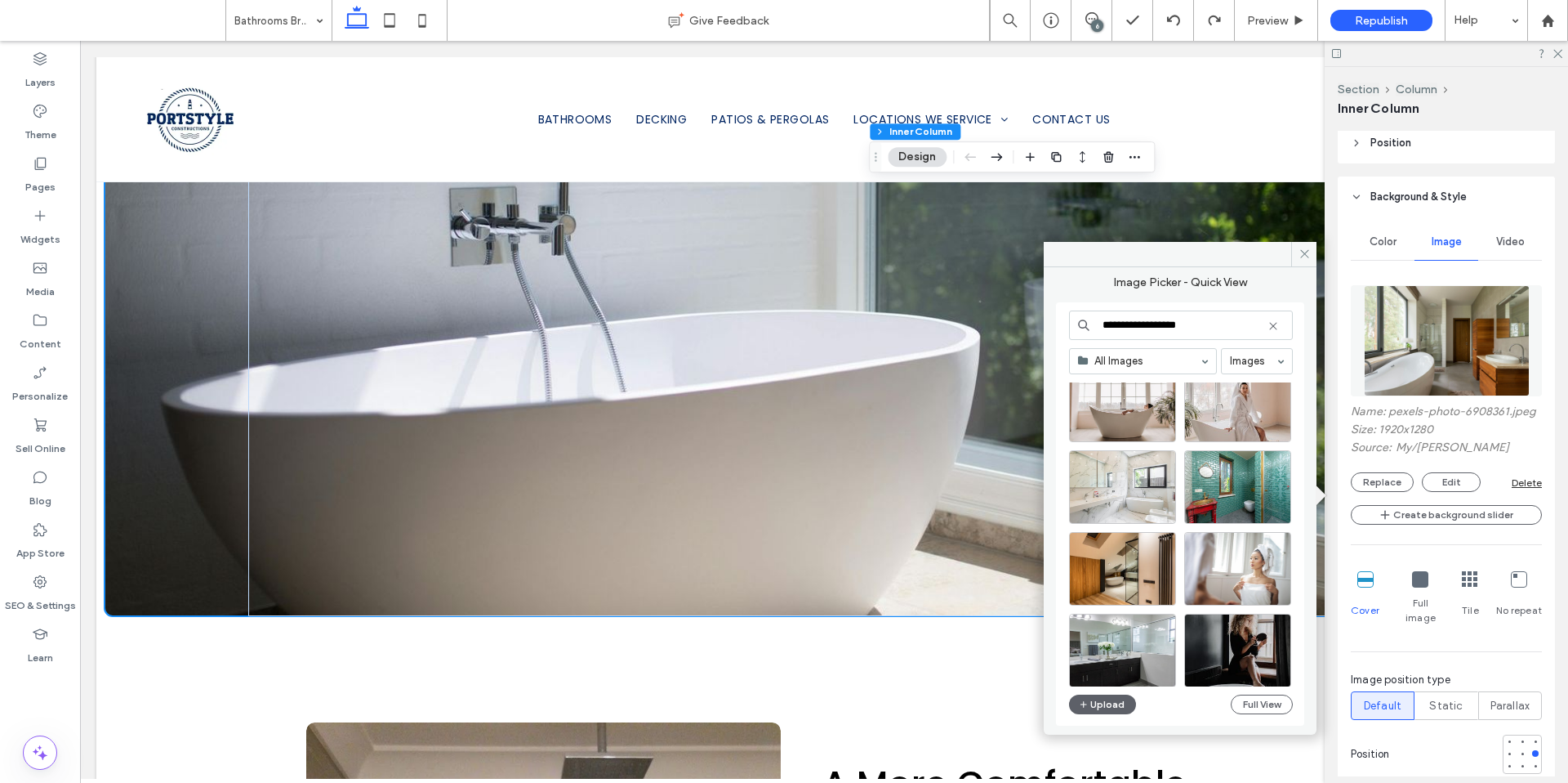
scroll to position [3562, 0]
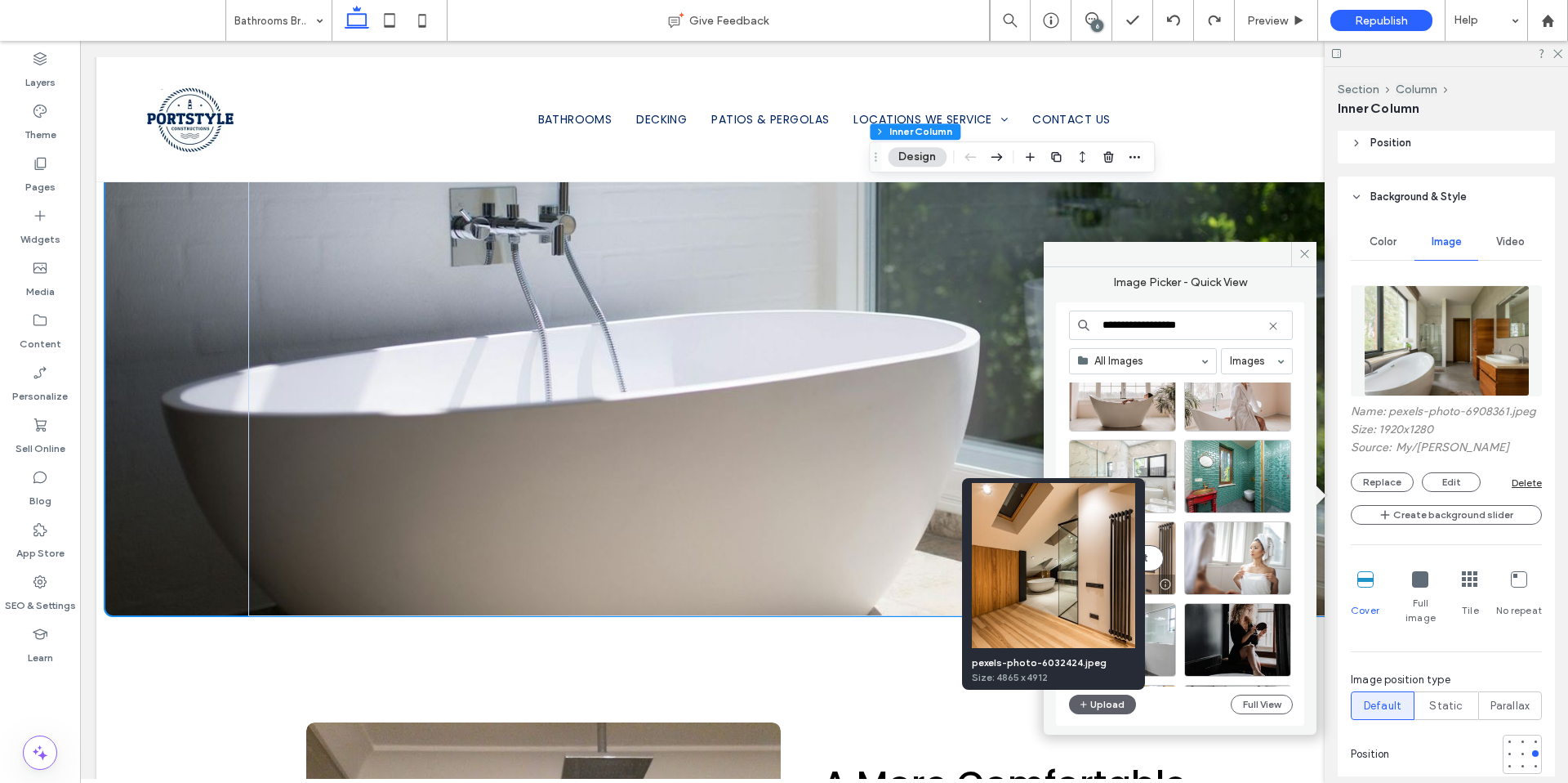
type input "**********"
click at [1165, 584] on div at bounding box center [1165, 584] width 21 height 13
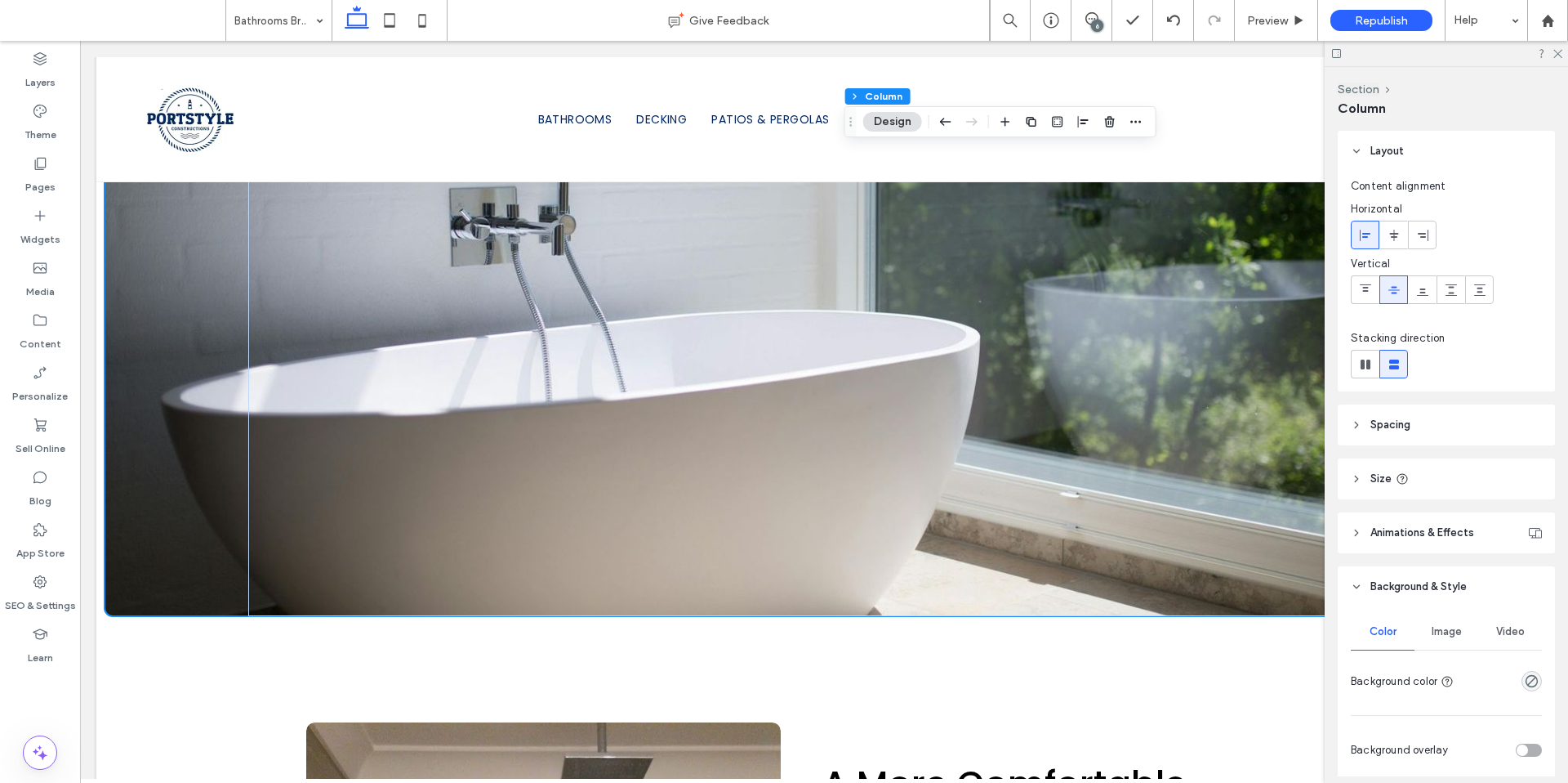
click at [1461, 627] on div "Image" at bounding box center [1447, 631] width 64 height 36
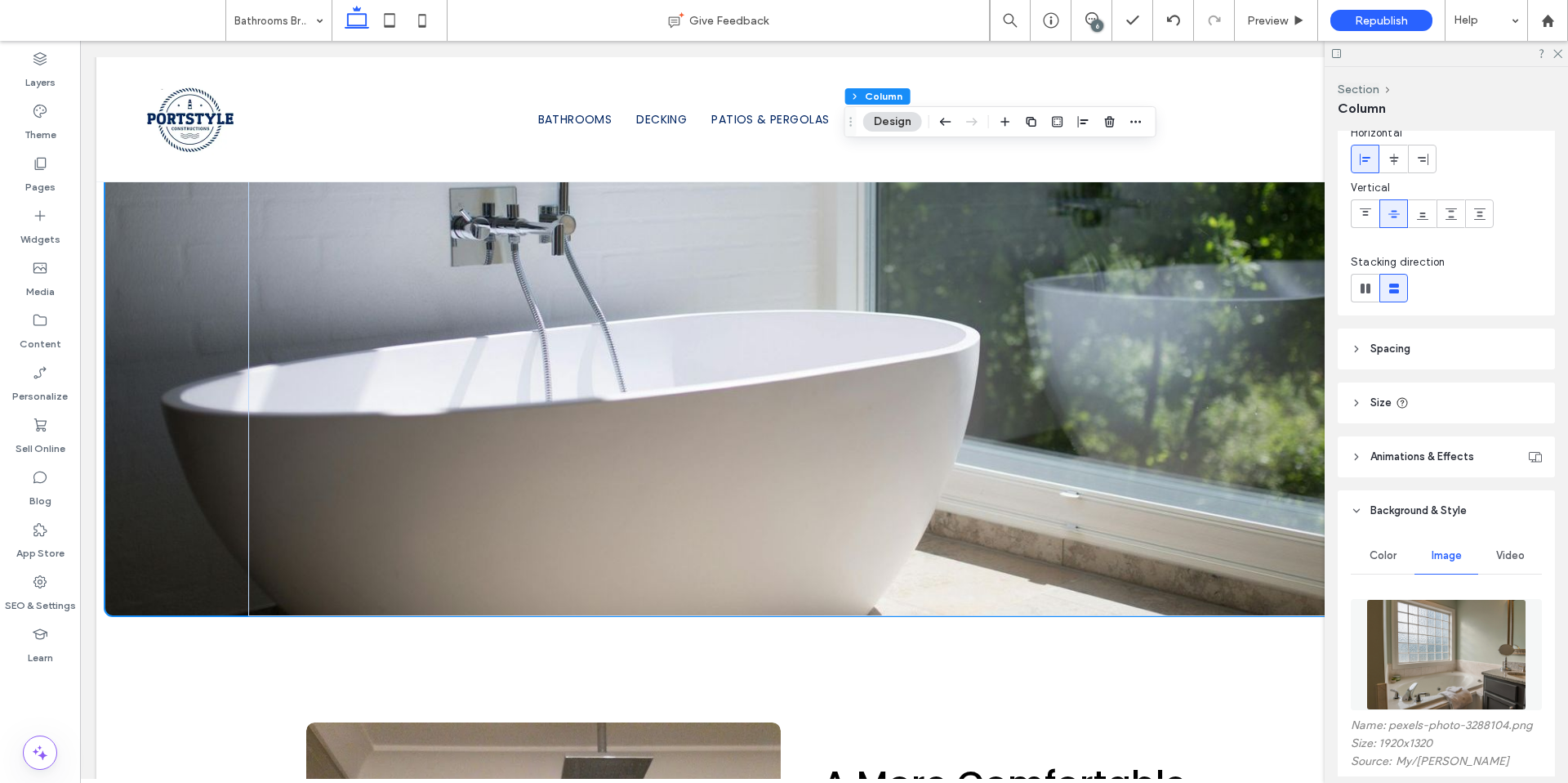
scroll to position [159, 0]
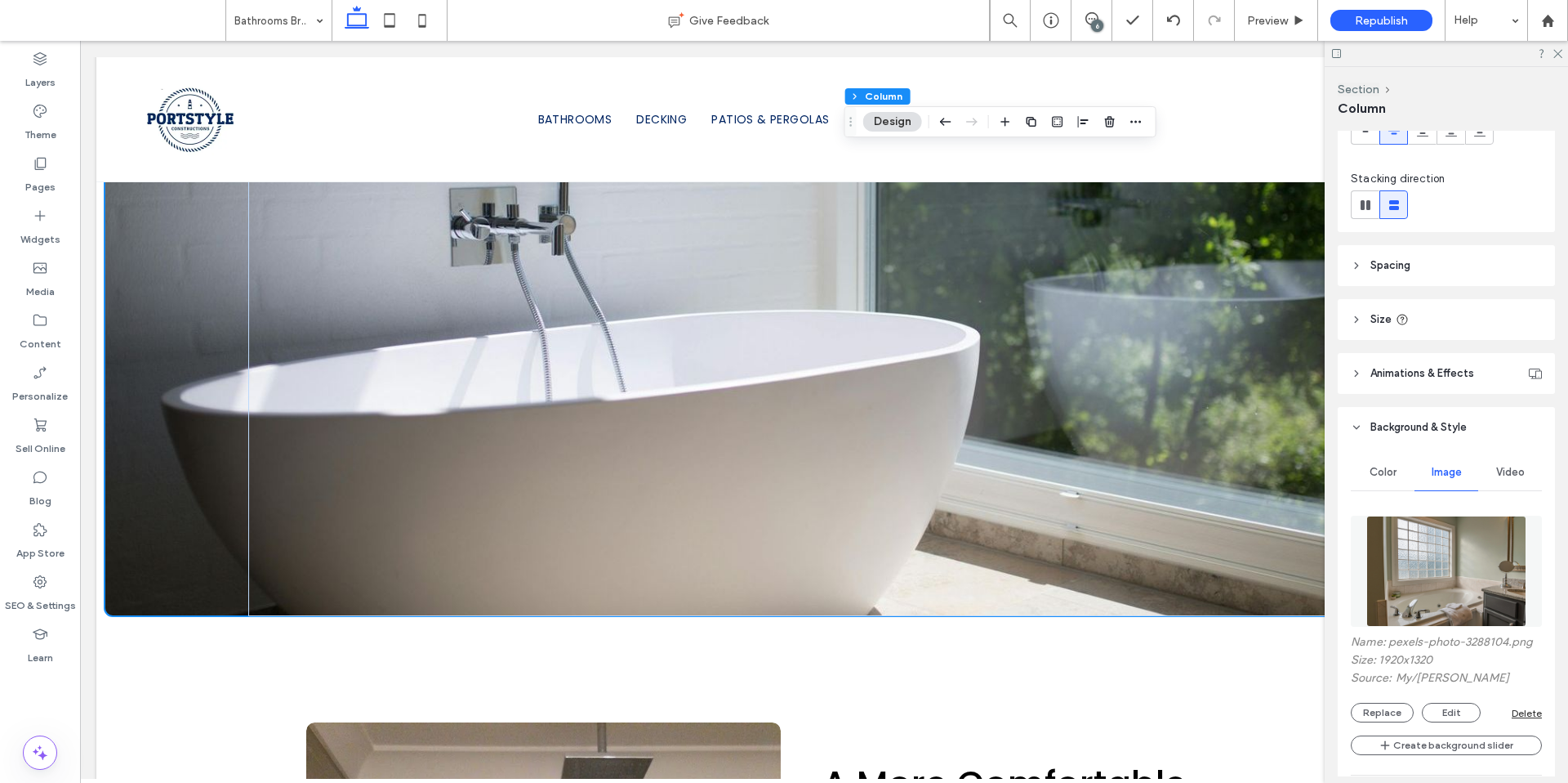
drag, startPoint x: 1386, startPoint y: 706, endPoint x: 1394, endPoint y: 699, distance: 10.6
click at [1386, 706] on button "Replace" at bounding box center [1383, 712] width 63 height 20
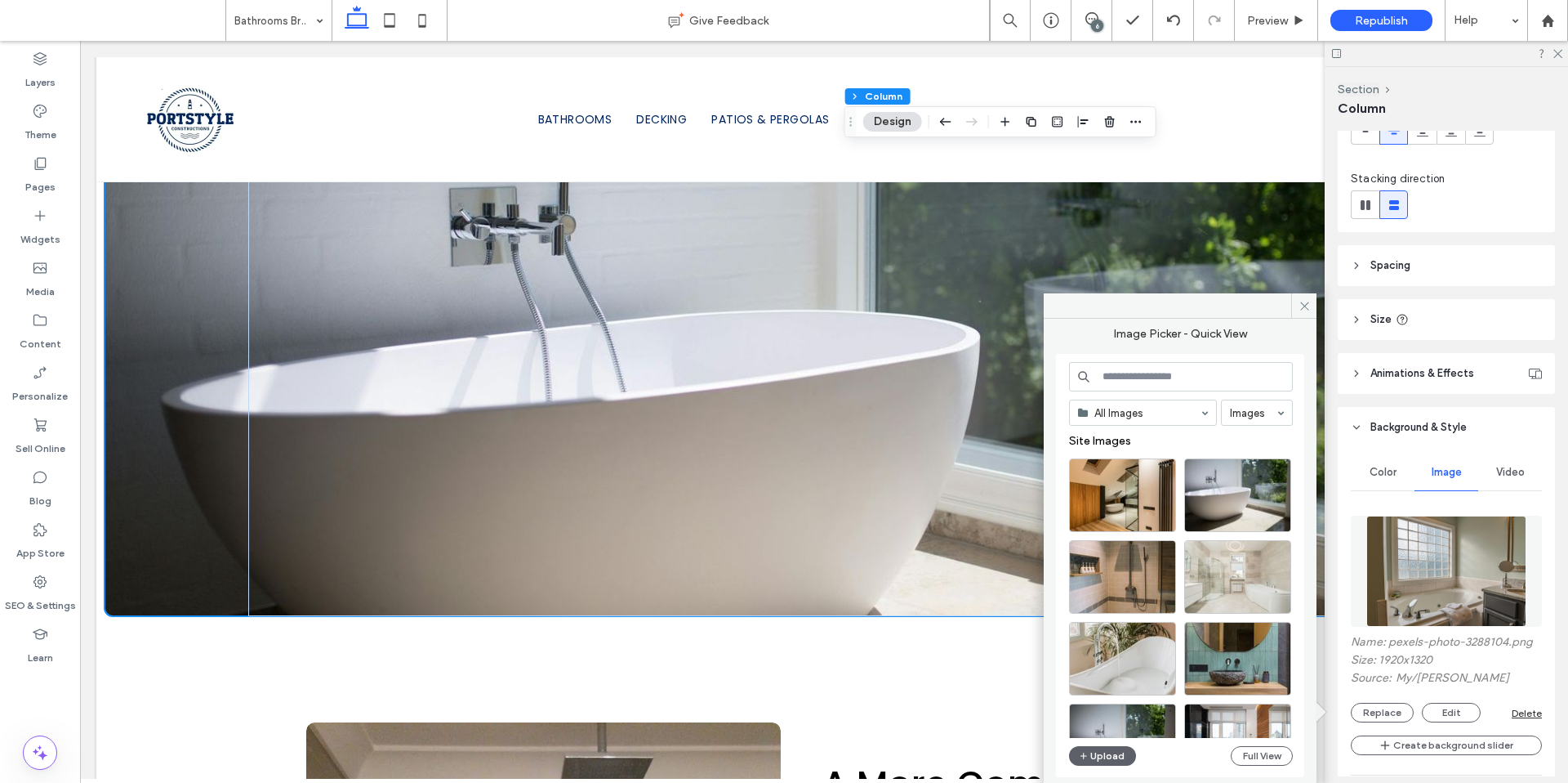
click at [1150, 380] on input at bounding box center [1180, 376] width 224 height 29
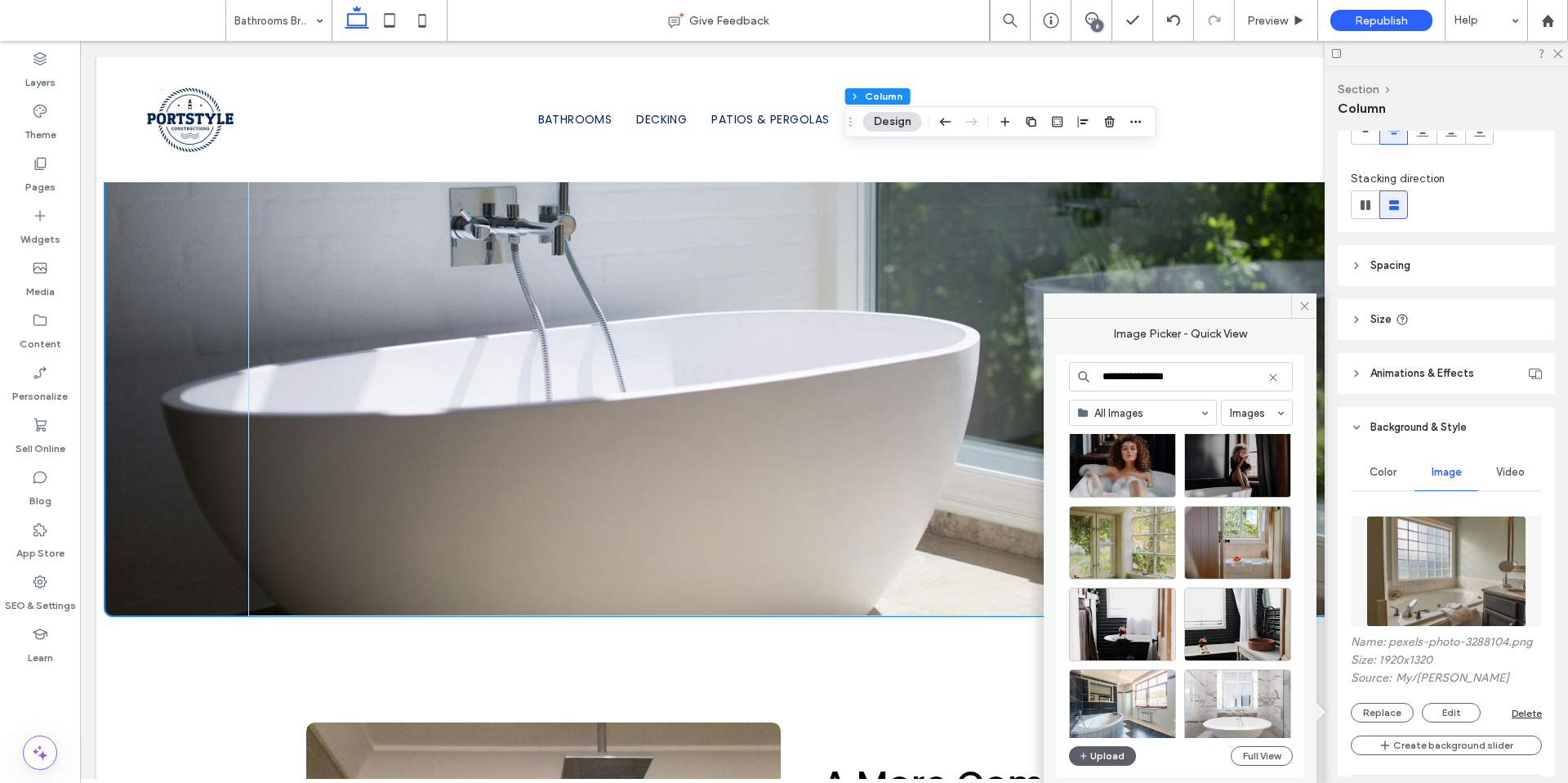
scroll to position [6642, 0]
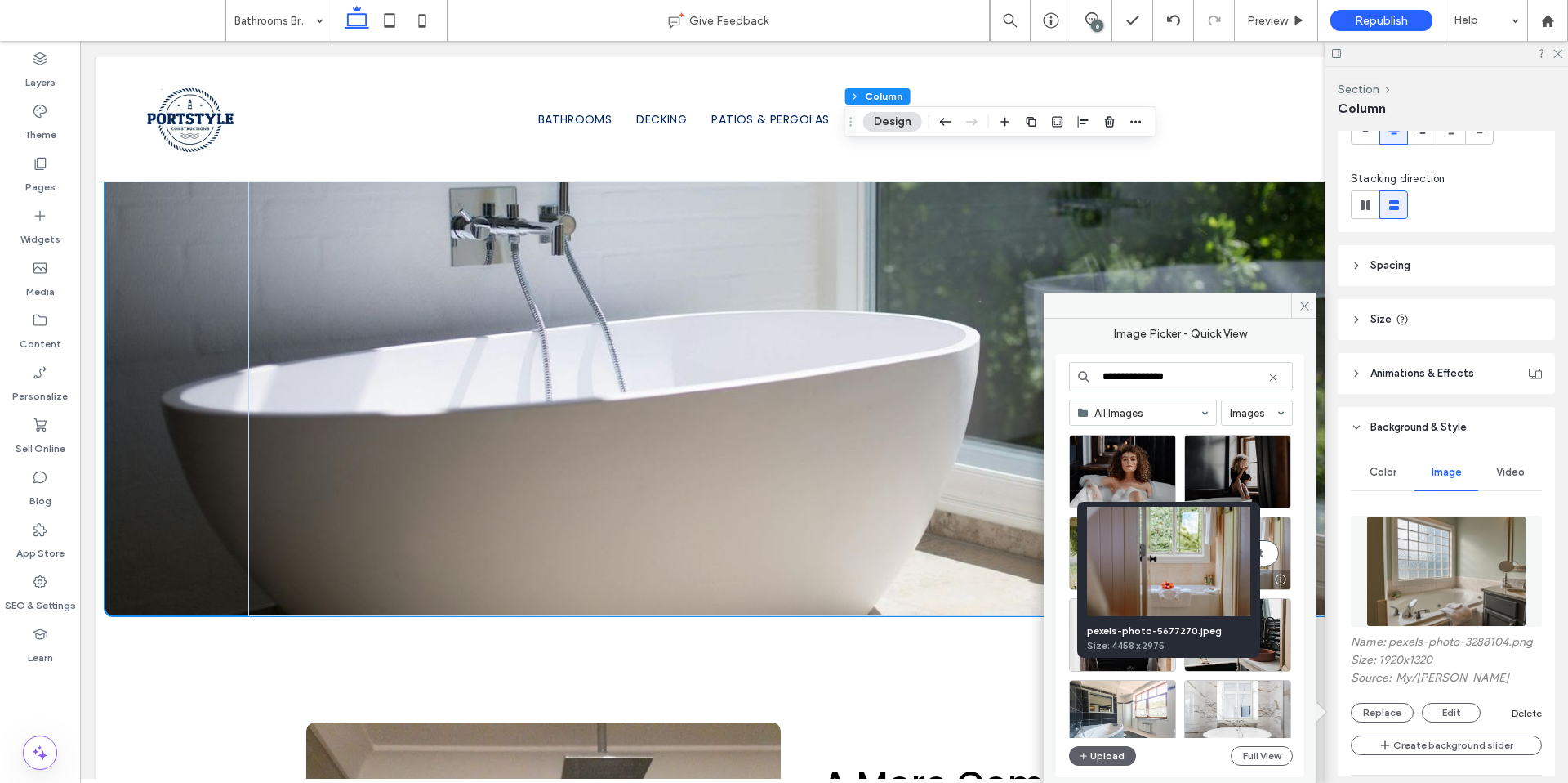
type input "**********"
click at [1279, 574] on div at bounding box center [1280, 579] width 21 height 13
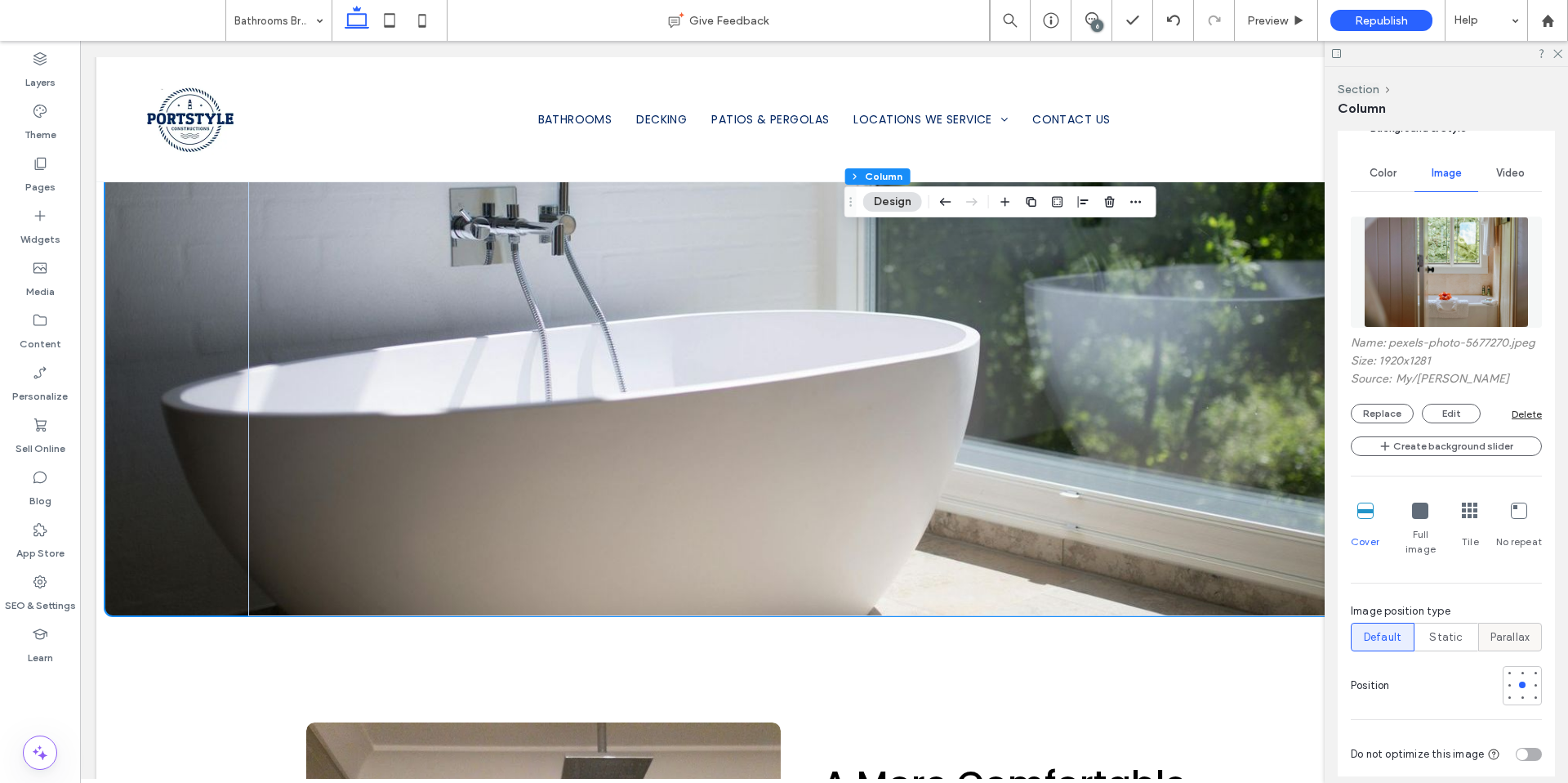
scroll to position [468, 0]
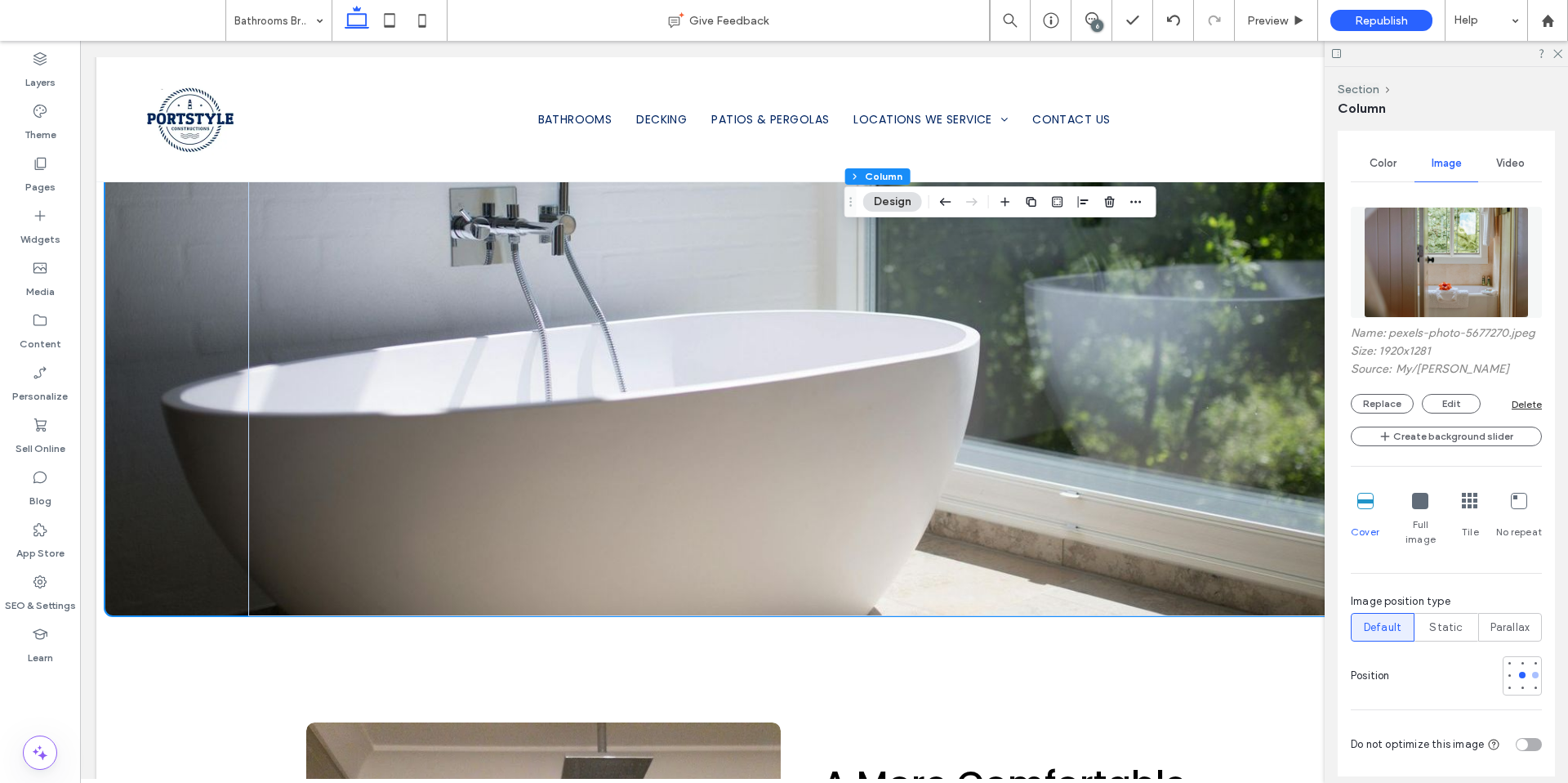
click at [1532, 673] on div at bounding box center [1536, 675] width 7 height 7
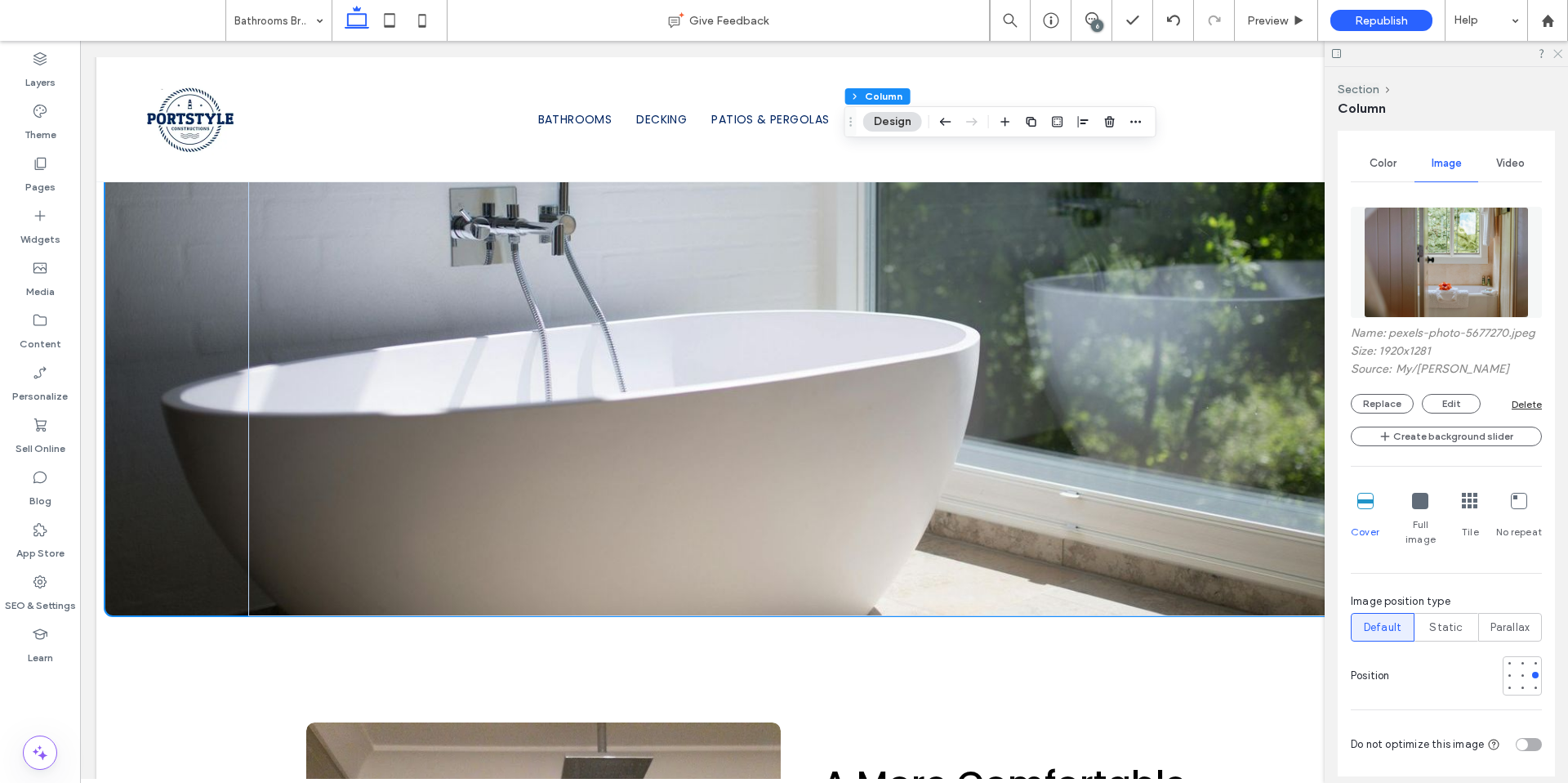
click at [1554, 55] on icon at bounding box center [1557, 52] width 11 height 11
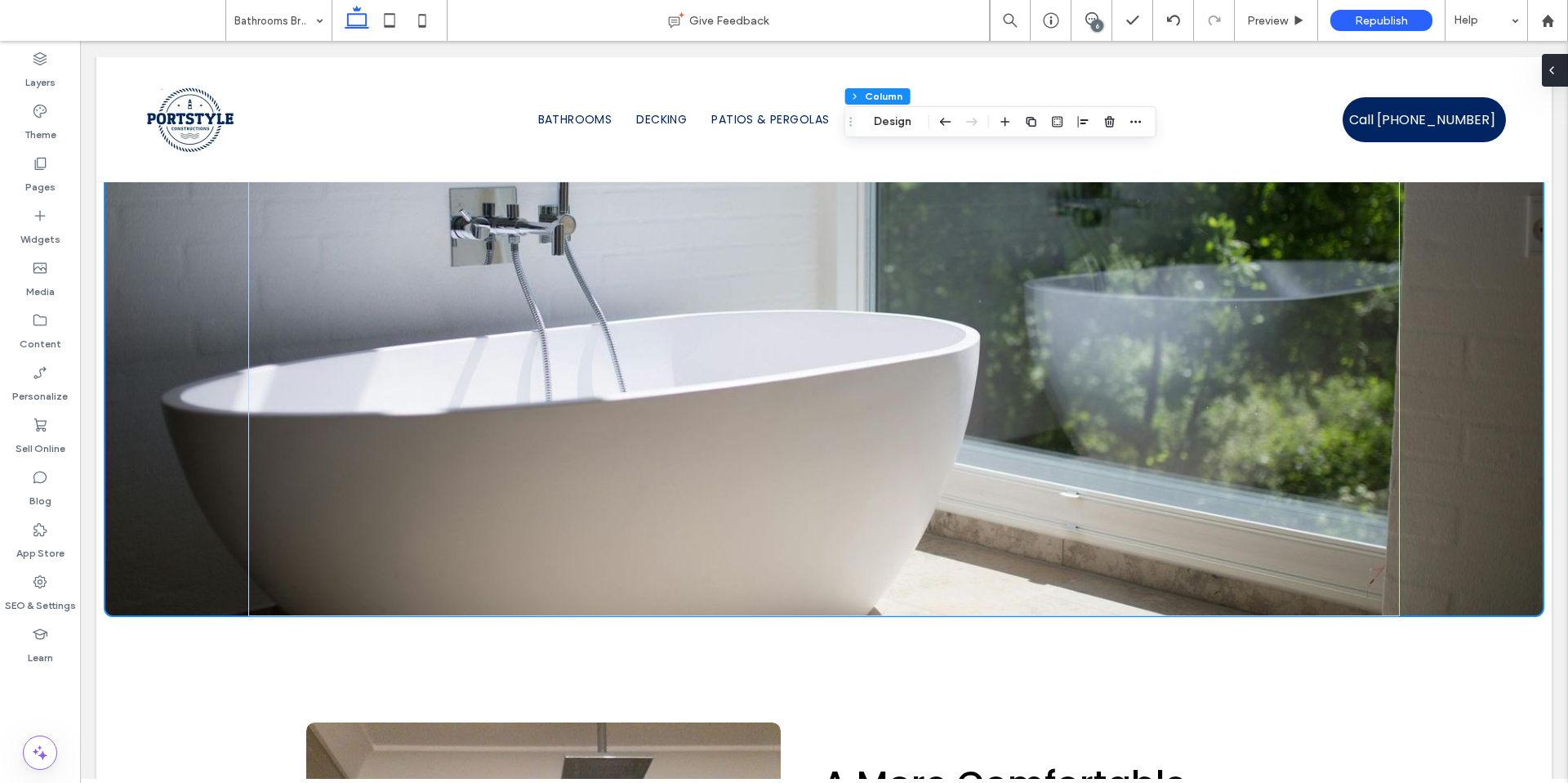
click at [1557, 68] on icon at bounding box center [1552, 71] width 13 height 13
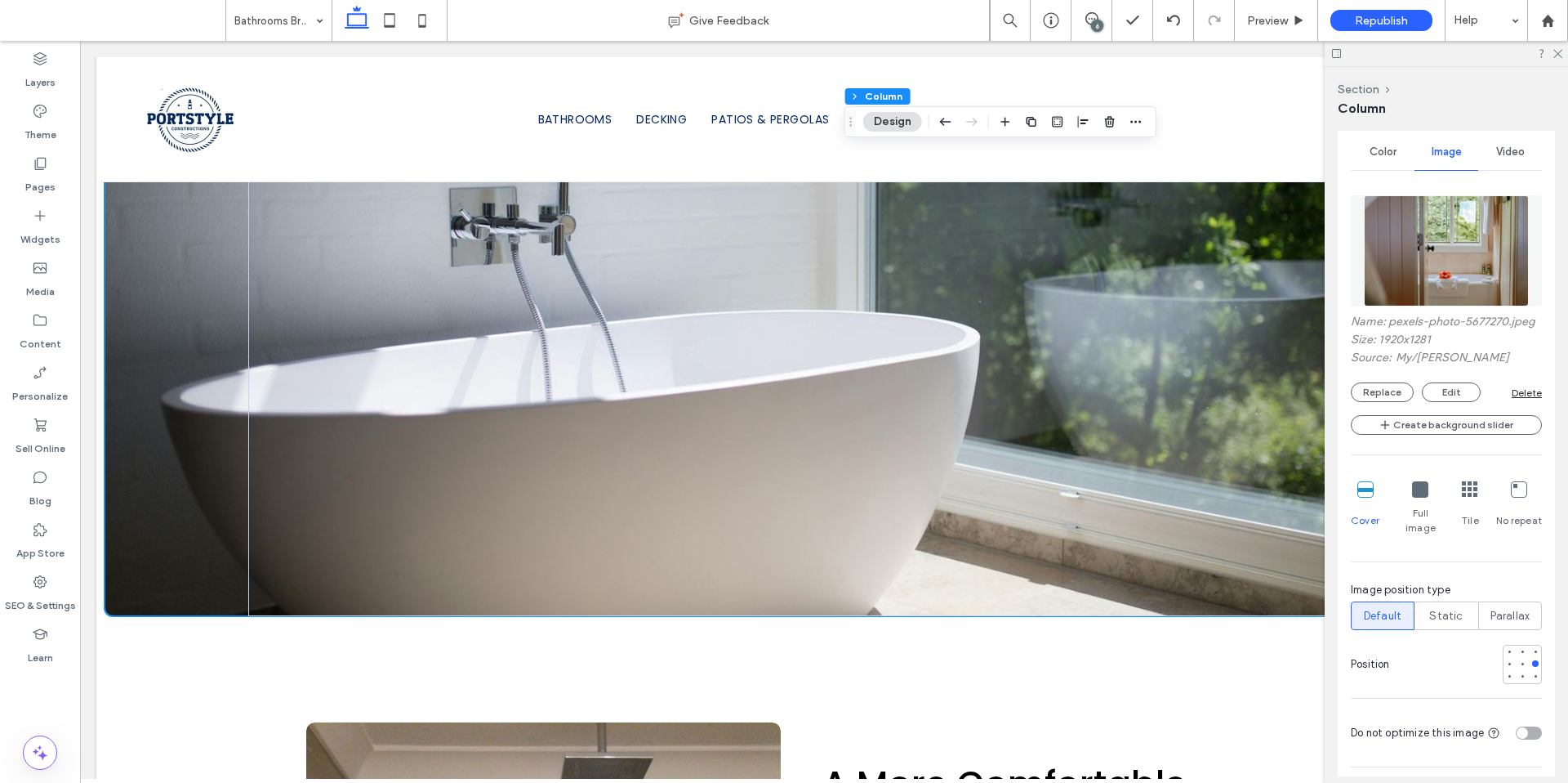
scroll to position [497, 0]
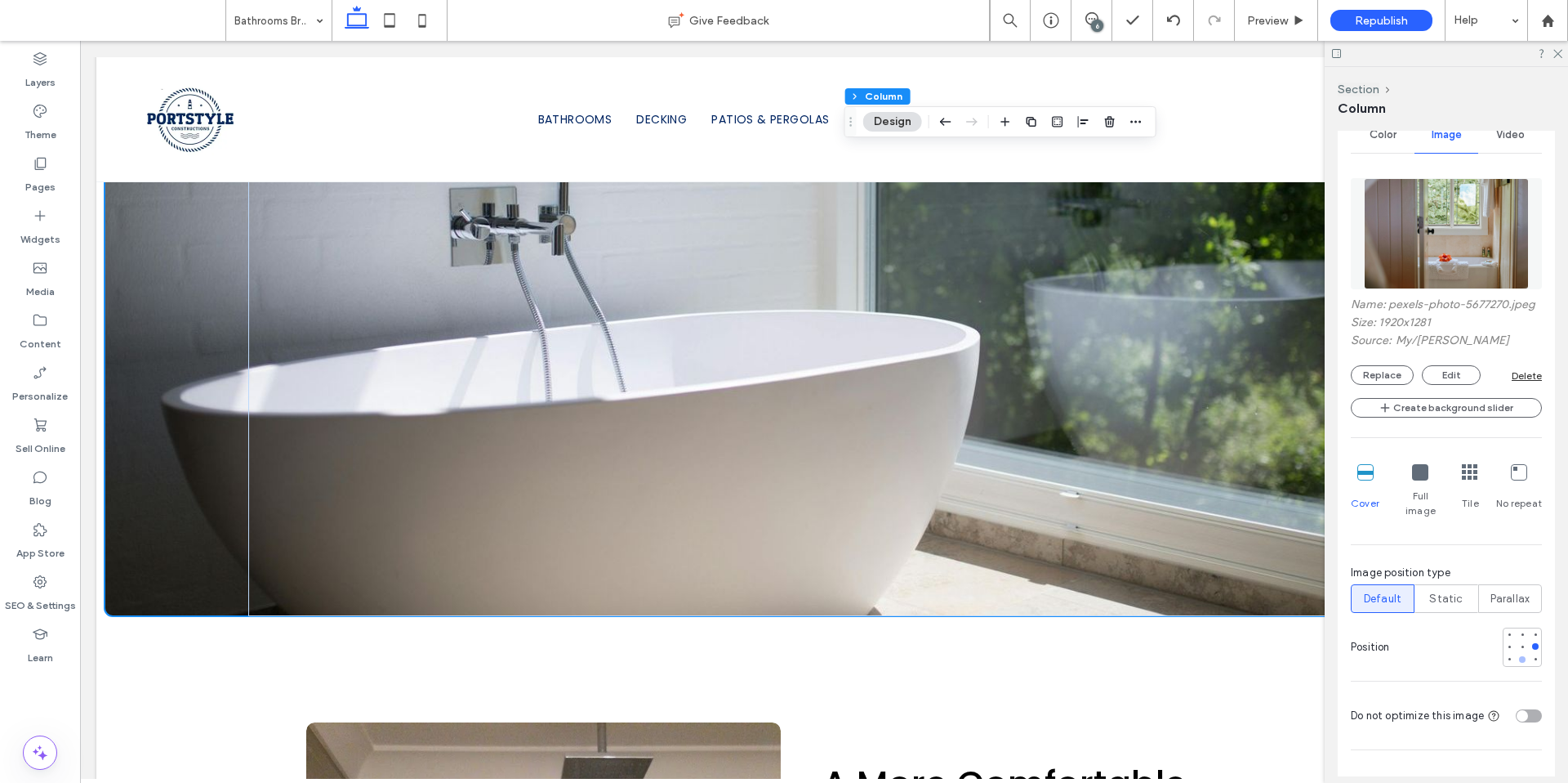
click at [1516, 655] on div at bounding box center [1522, 659] width 12 height 12
type input "***"
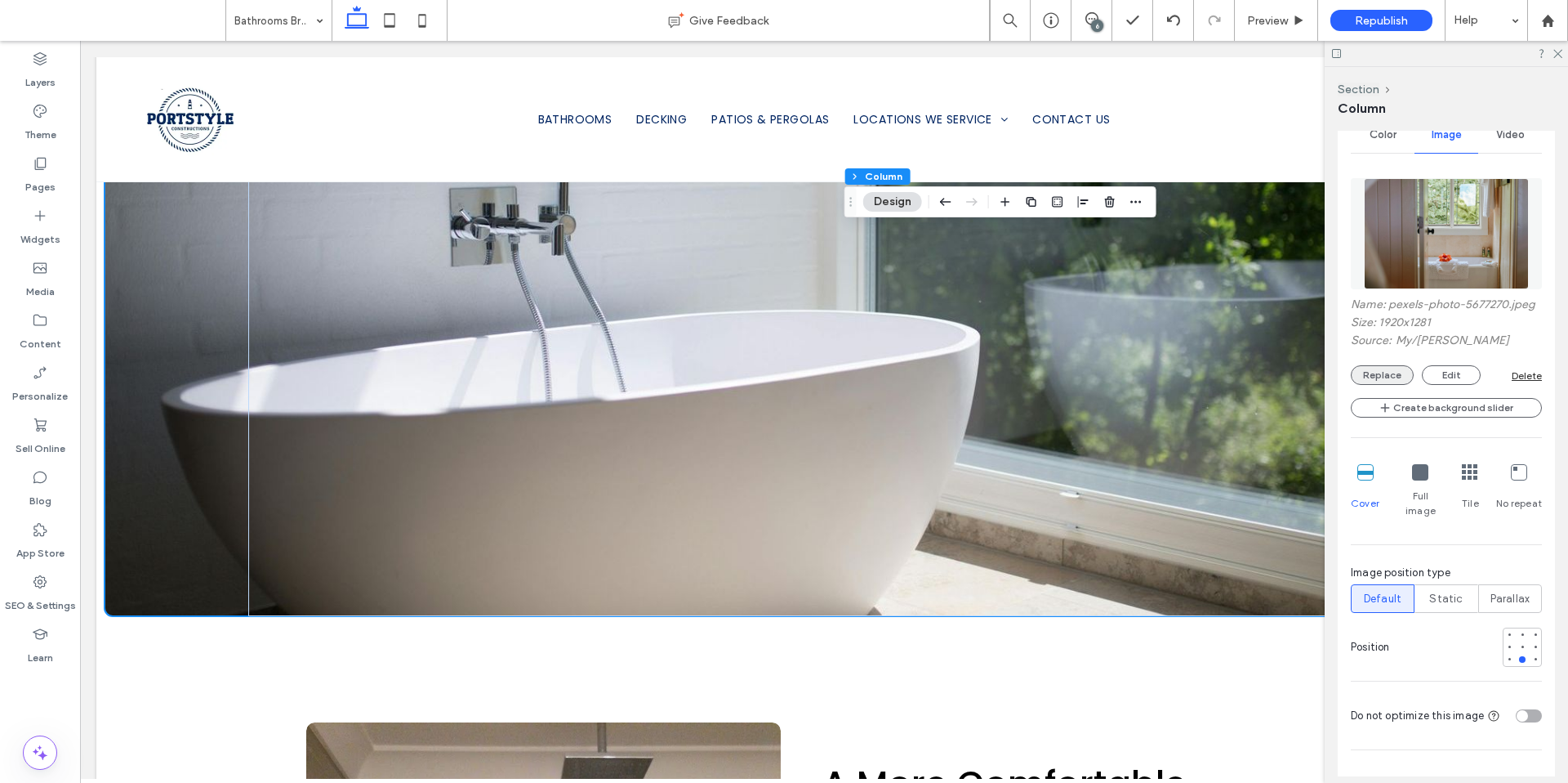
click at [1387, 384] on button "Replace" at bounding box center [1383, 375] width 63 height 20
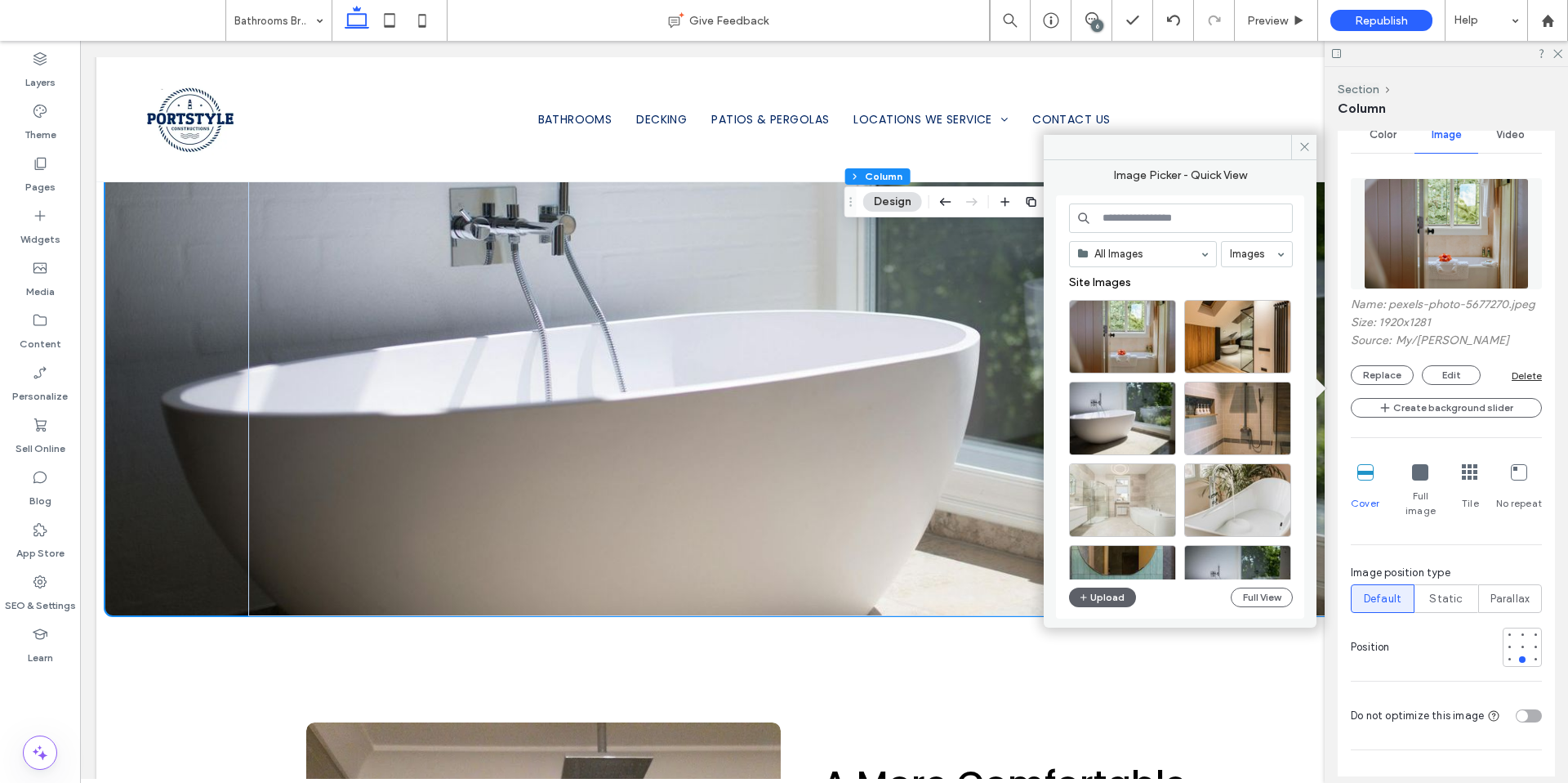
click at [1131, 228] on input at bounding box center [1180, 217] width 224 height 29
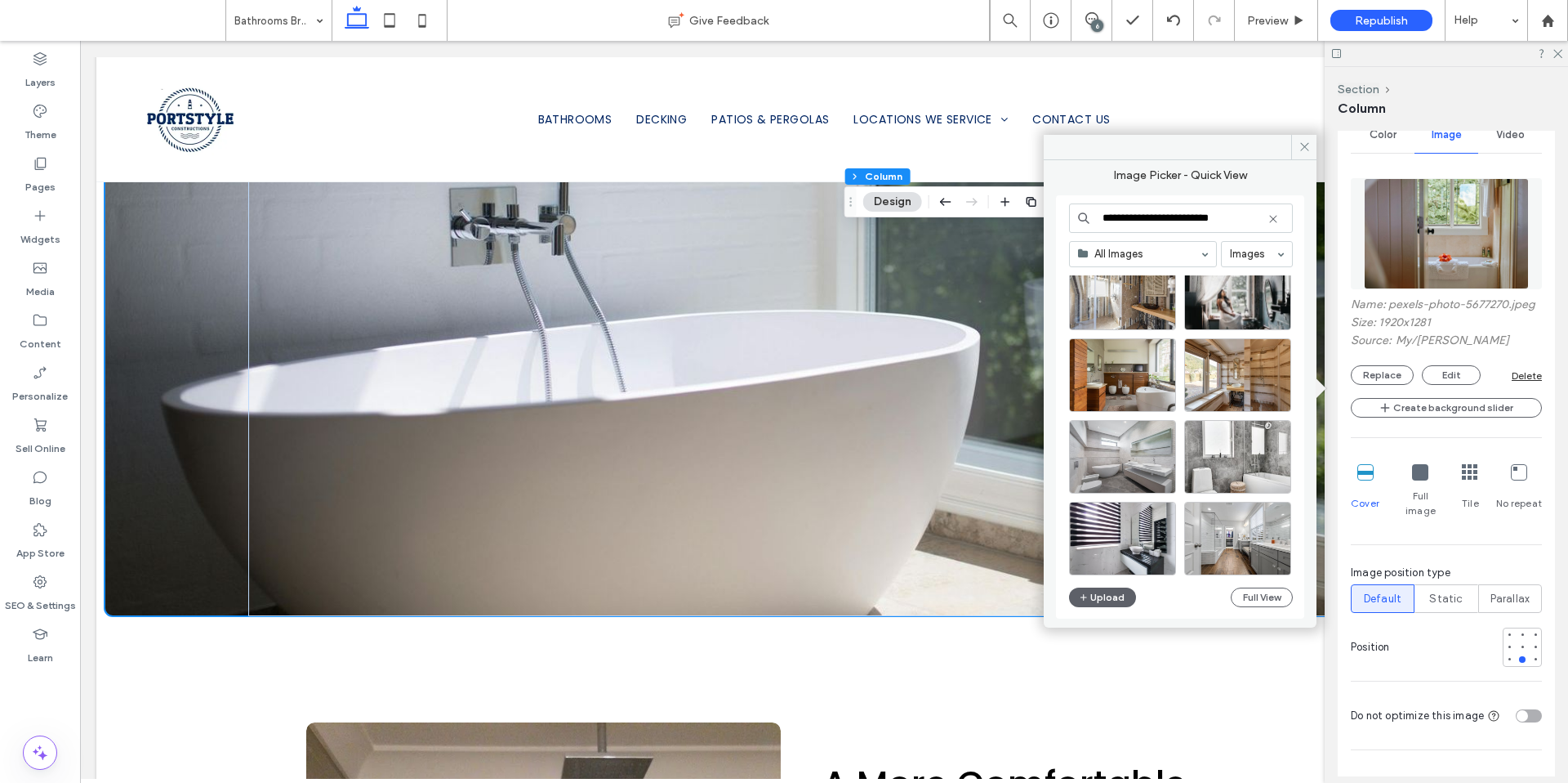
scroll to position [701, 0]
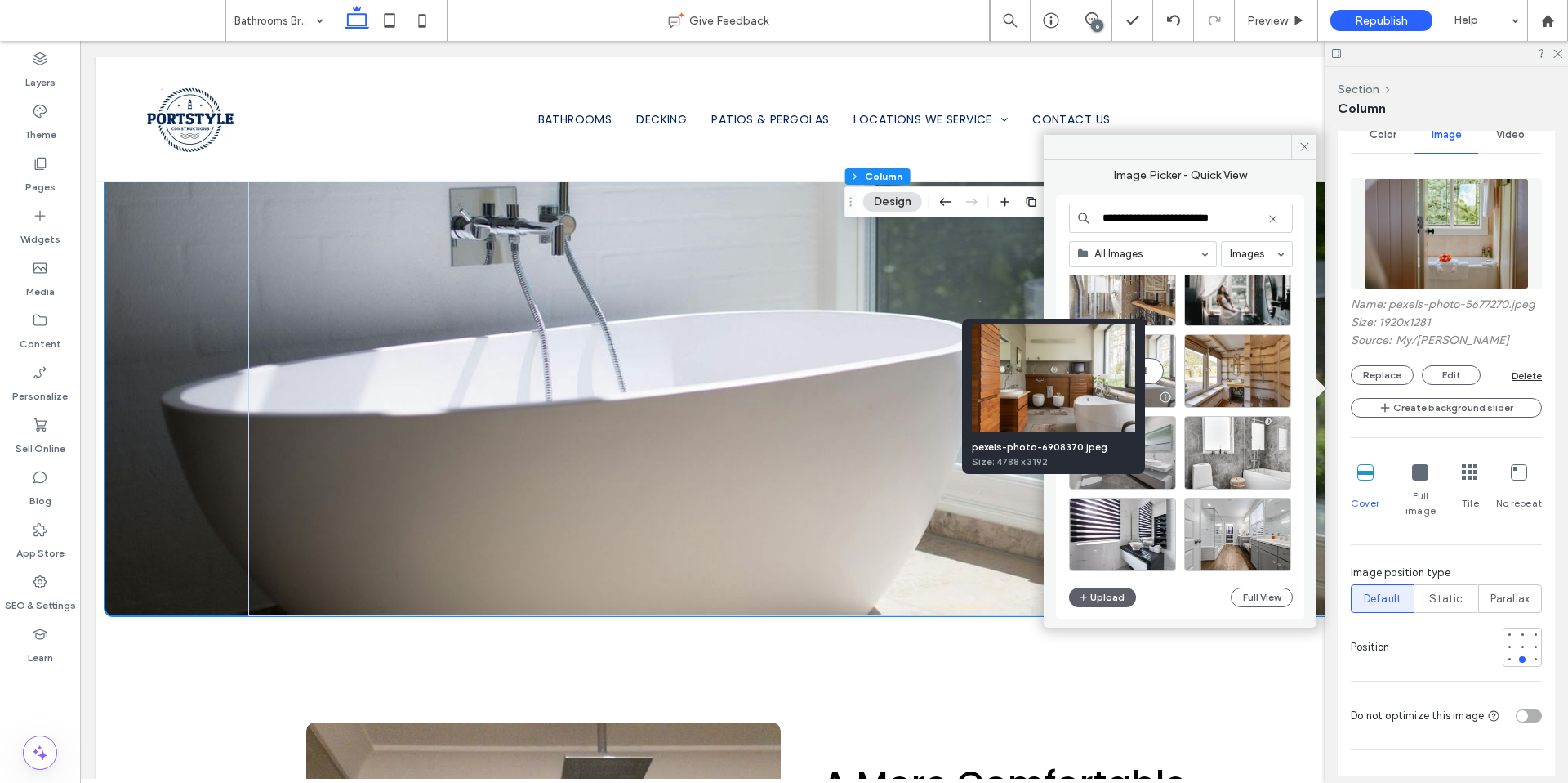
type input "**********"
click at [1167, 394] on div at bounding box center [1165, 397] width 21 height 13
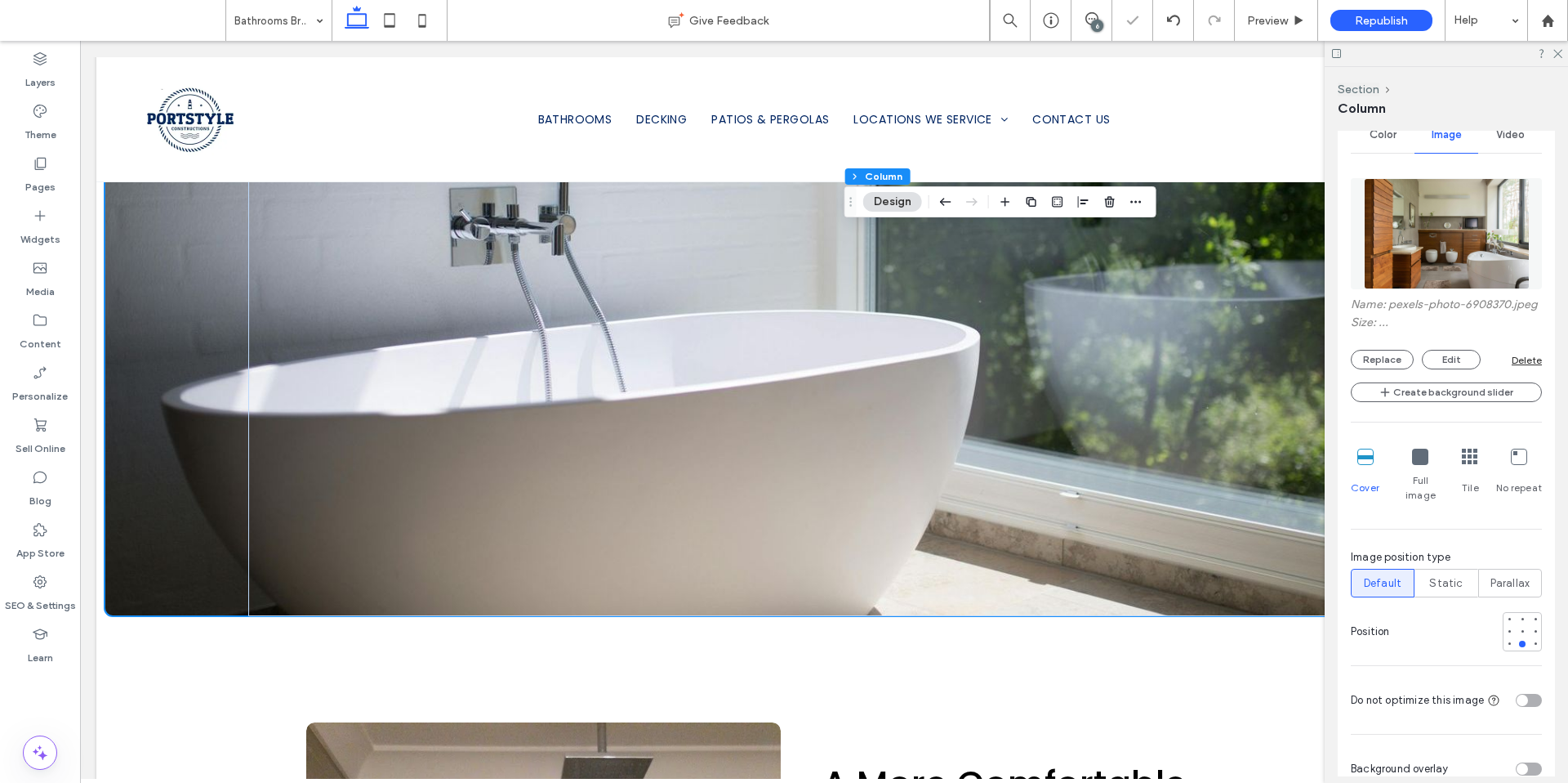
type input "***"
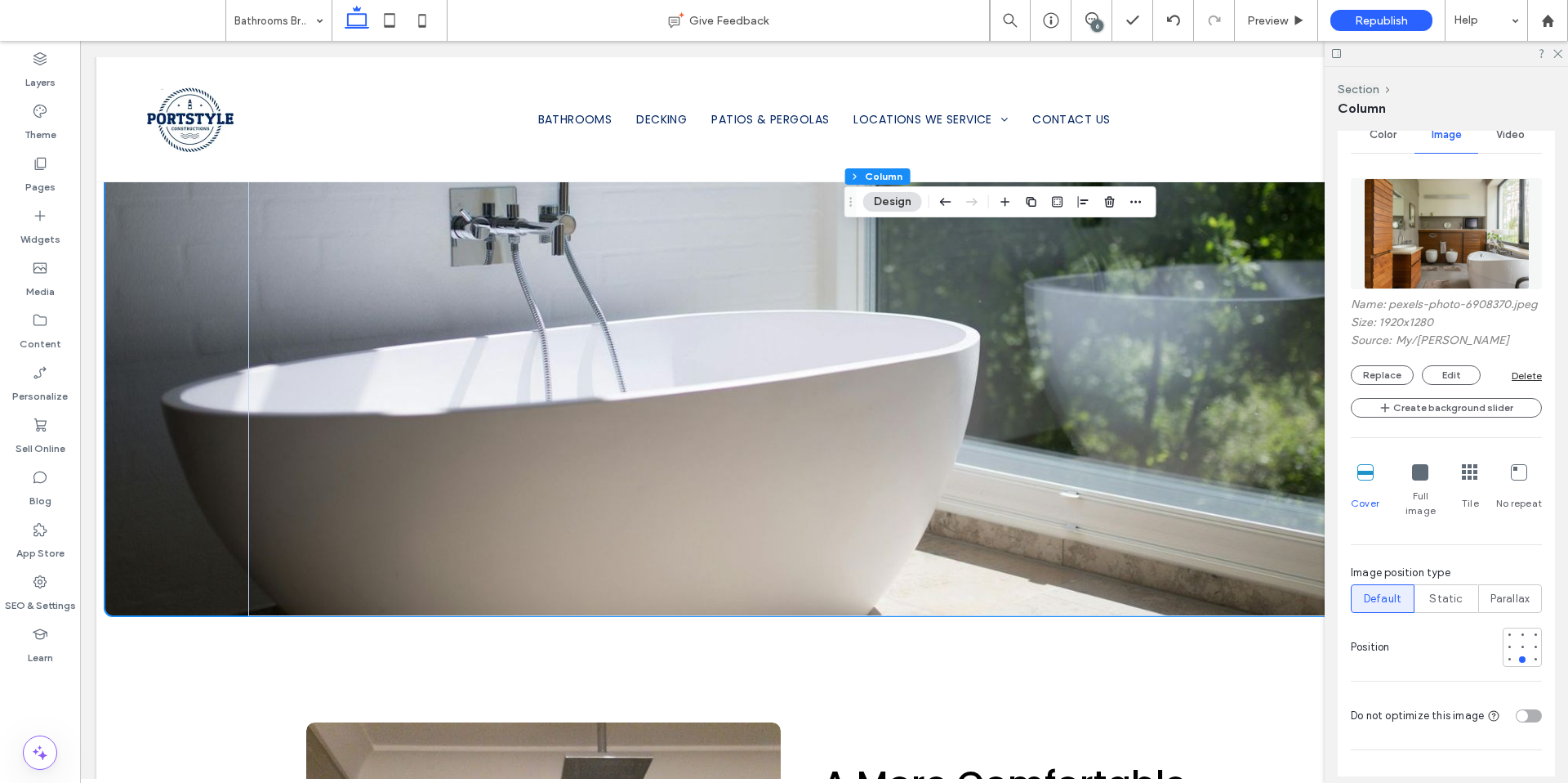
click at [1563, 49] on div at bounding box center [1447, 53] width 244 height 25
click at [1561, 52] on icon at bounding box center [1557, 52] width 11 height 11
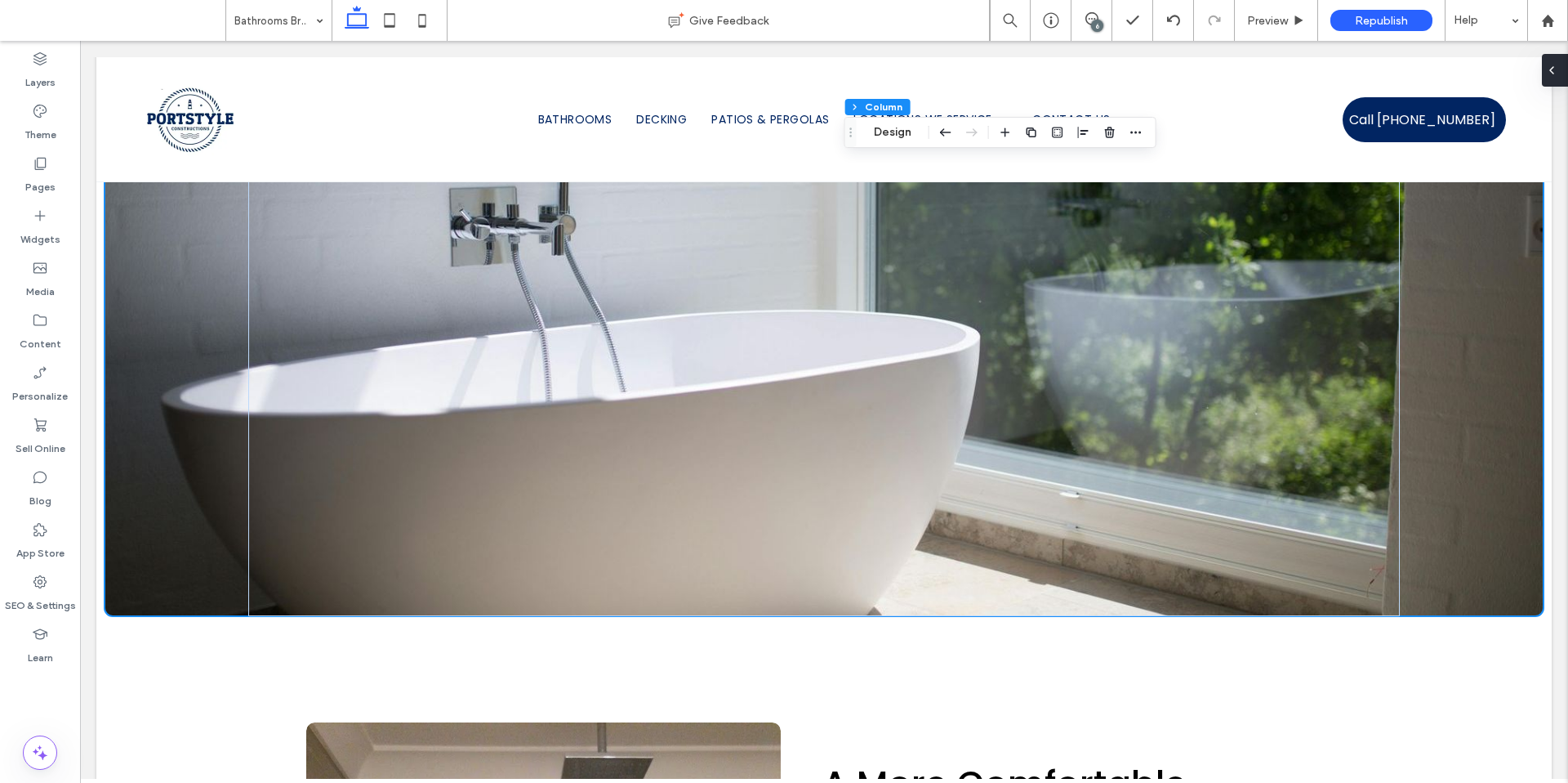
type input "***"
click at [1561, 67] on div at bounding box center [1561, 70] width 26 height 32
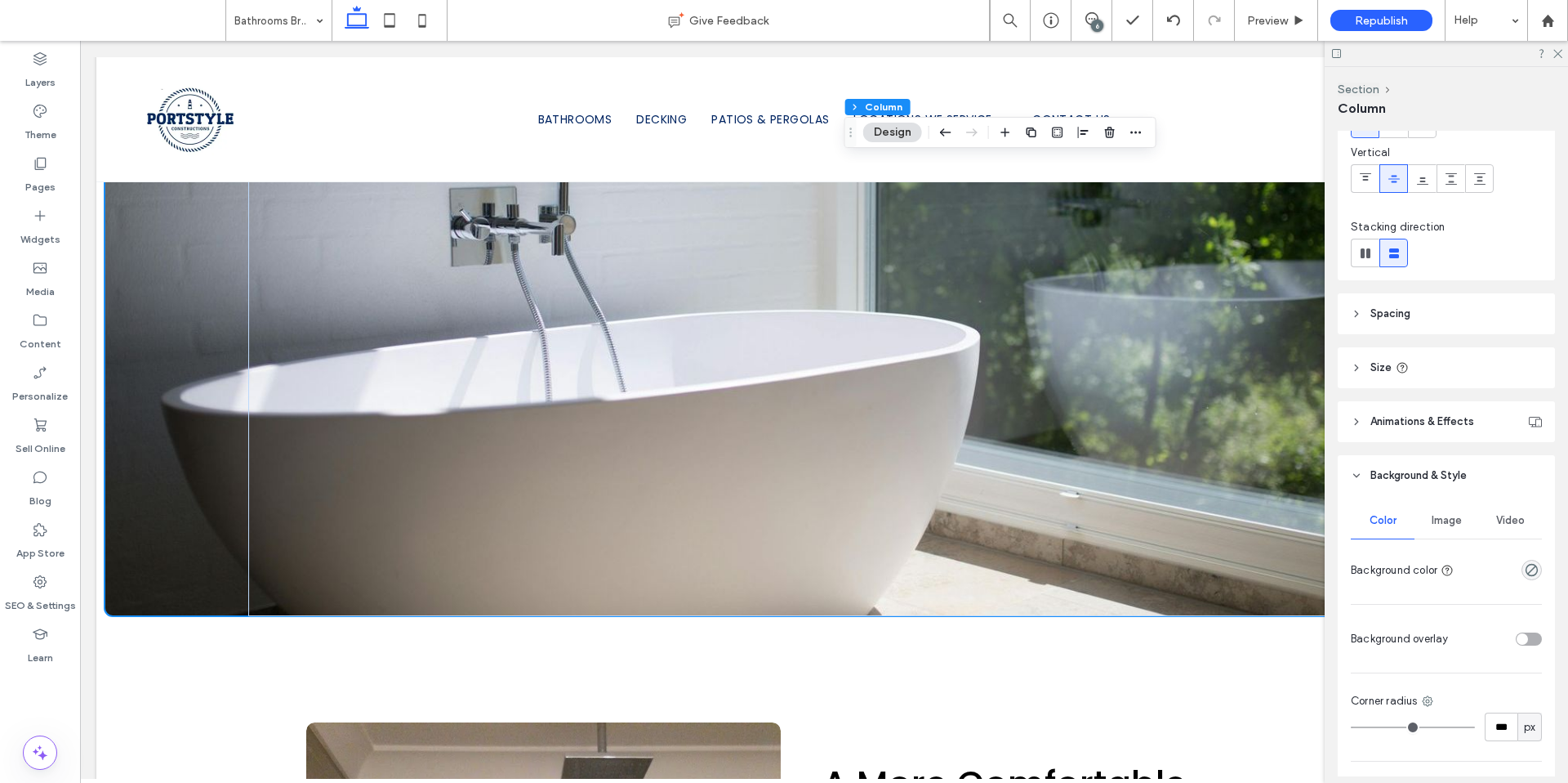
scroll to position [113, 0]
click at [1437, 515] on span "Image" at bounding box center [1447, 518] width 30 height 13
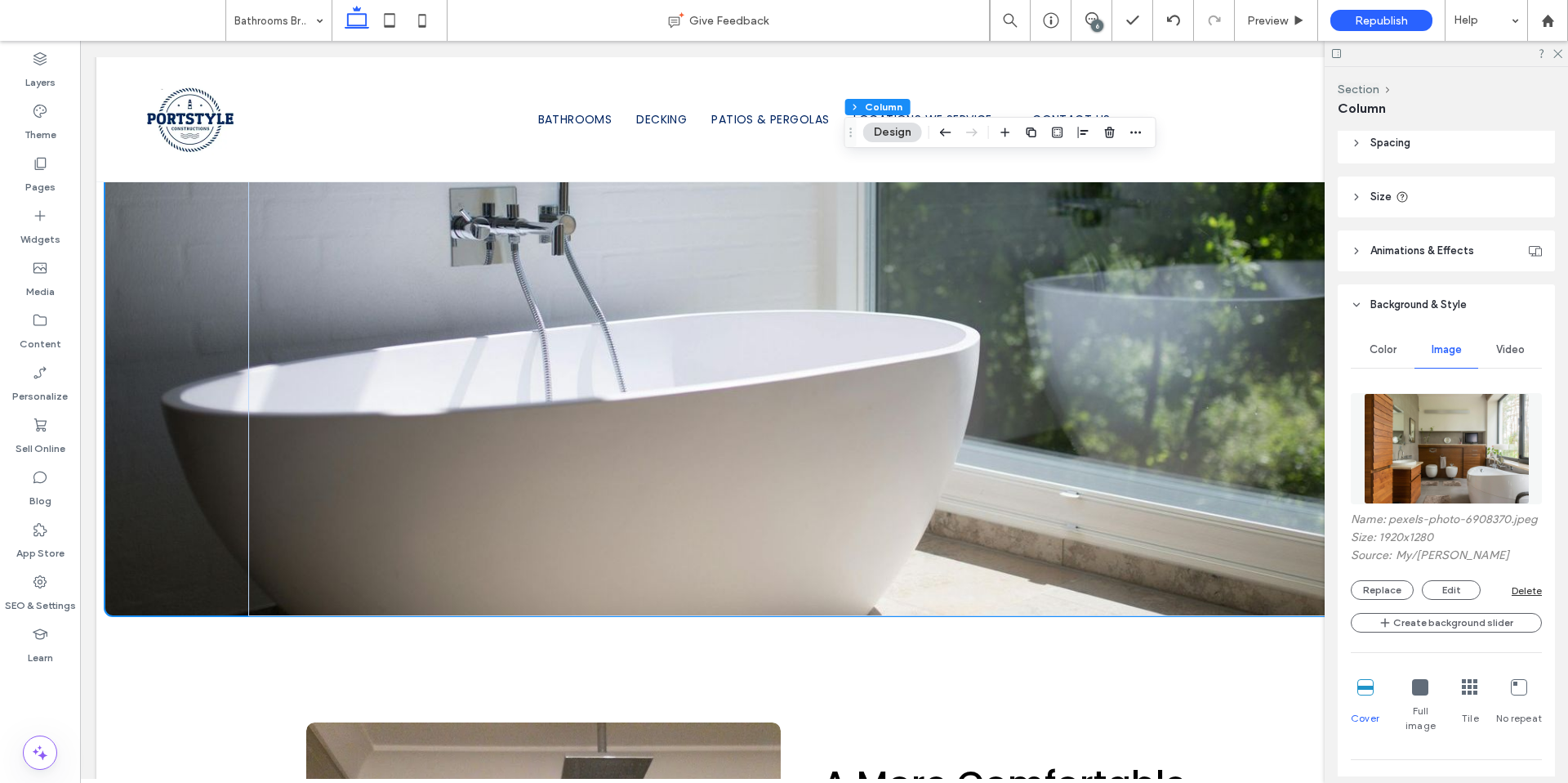
scroll to position [368, 0]
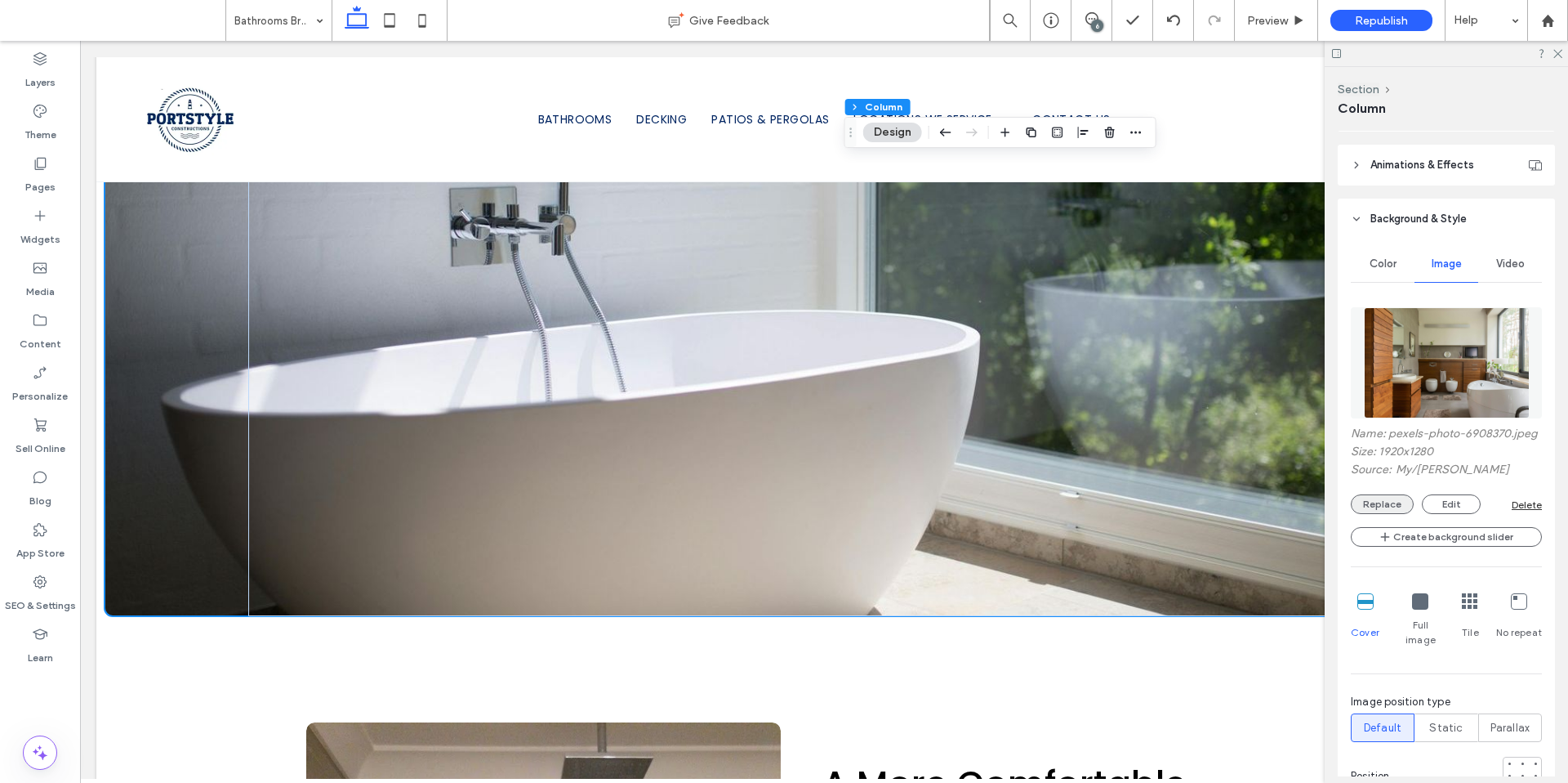
click at [1390, 514] on button "Replace" at bounding box center [1383, 504] width 63 height 20
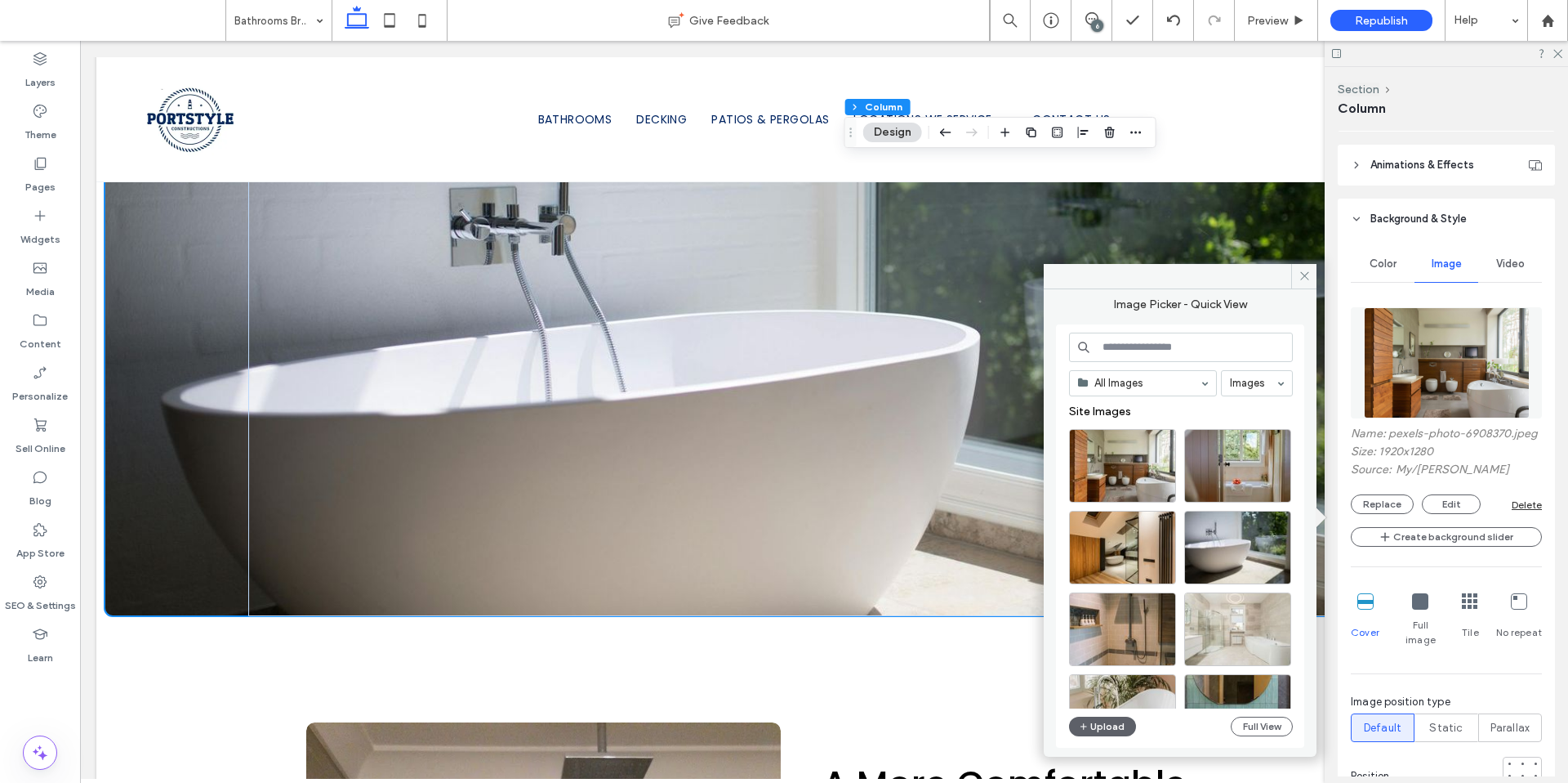
click at [1160, 346] on input at bounding box center [1180, 347] width 224 height 29
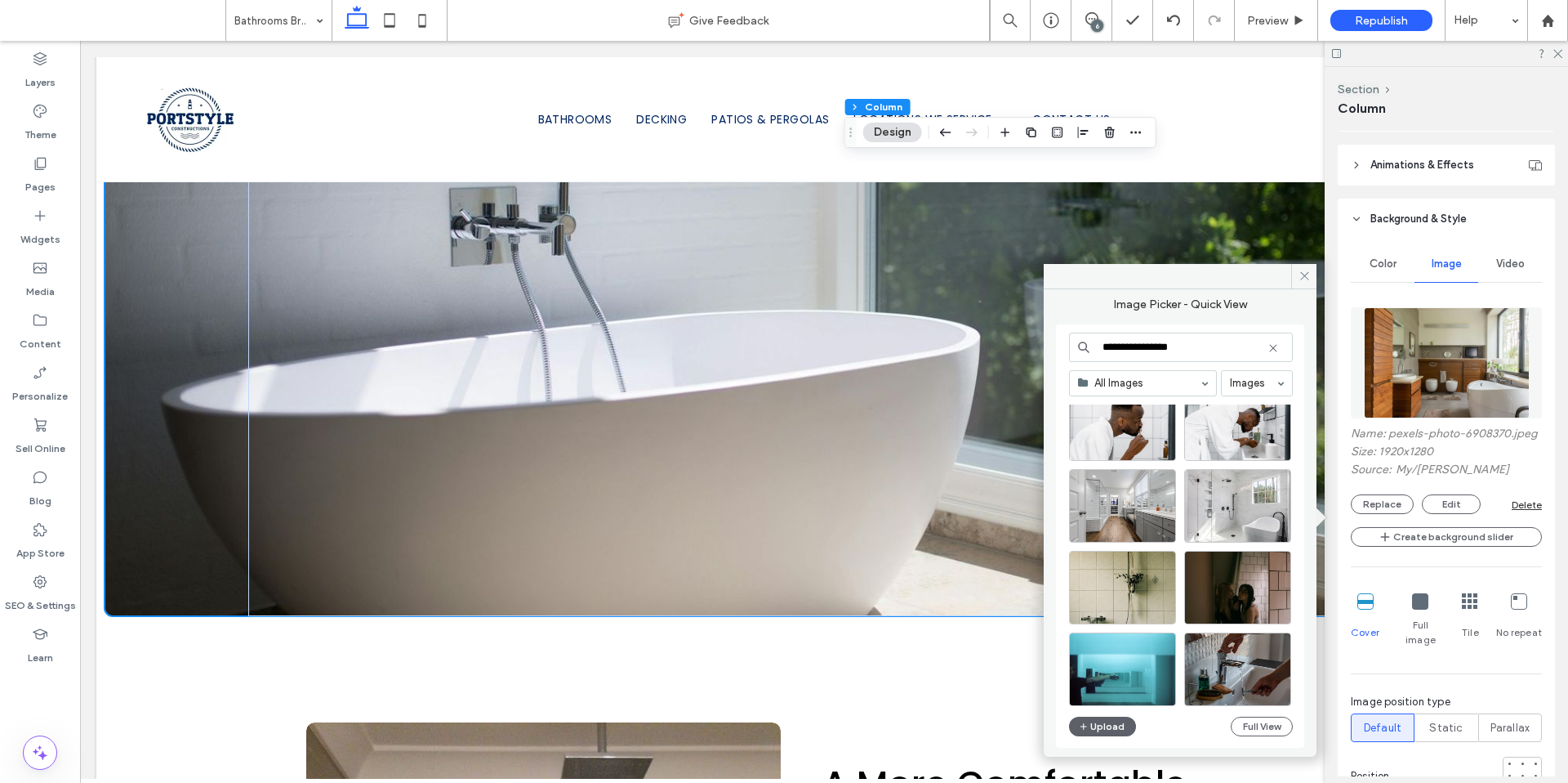
scroll to position [24223, 0]
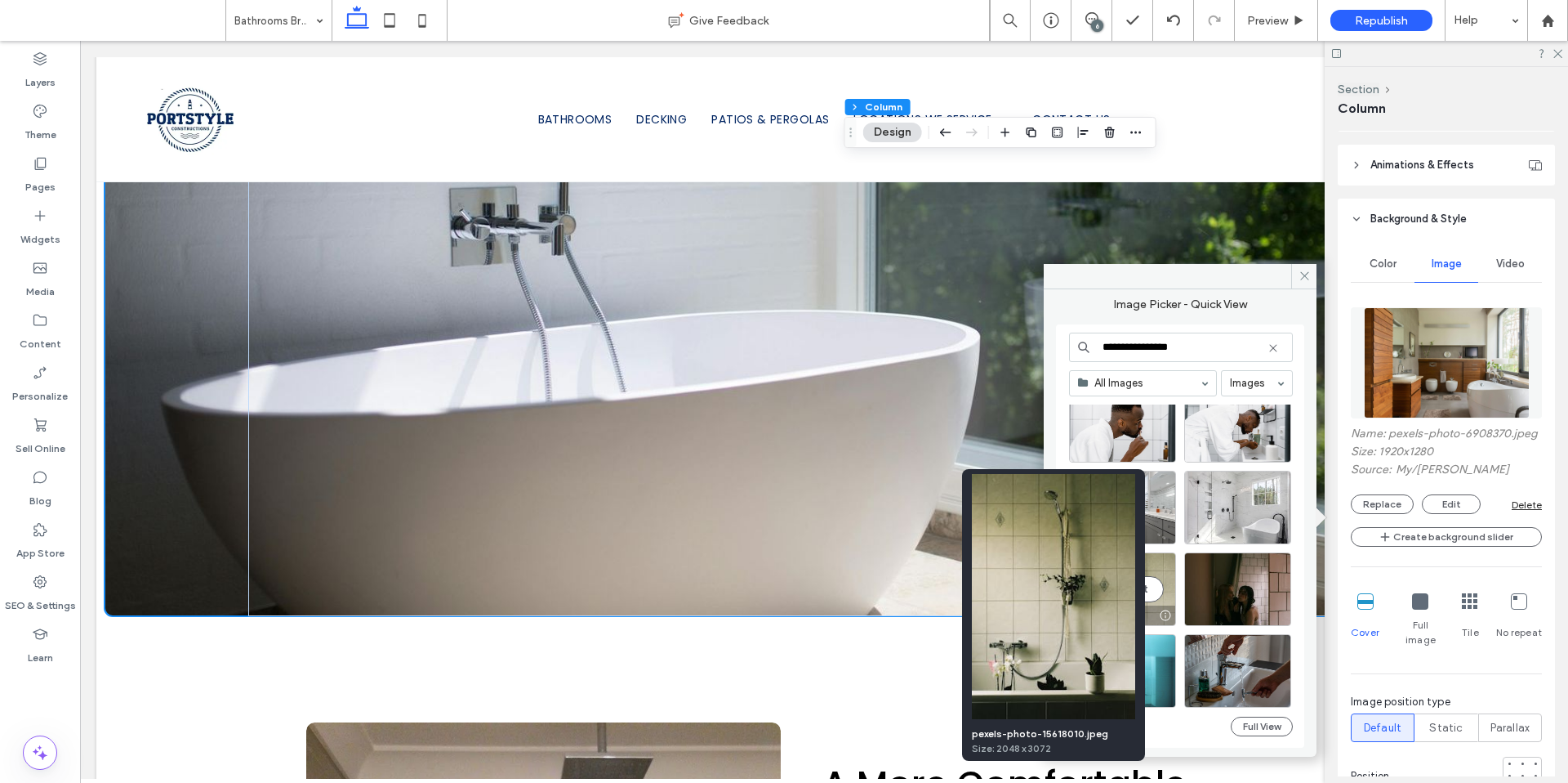
type input "**********"
click at [1165, 610] on div at bounding box center [1165, 615] width 21 height 13
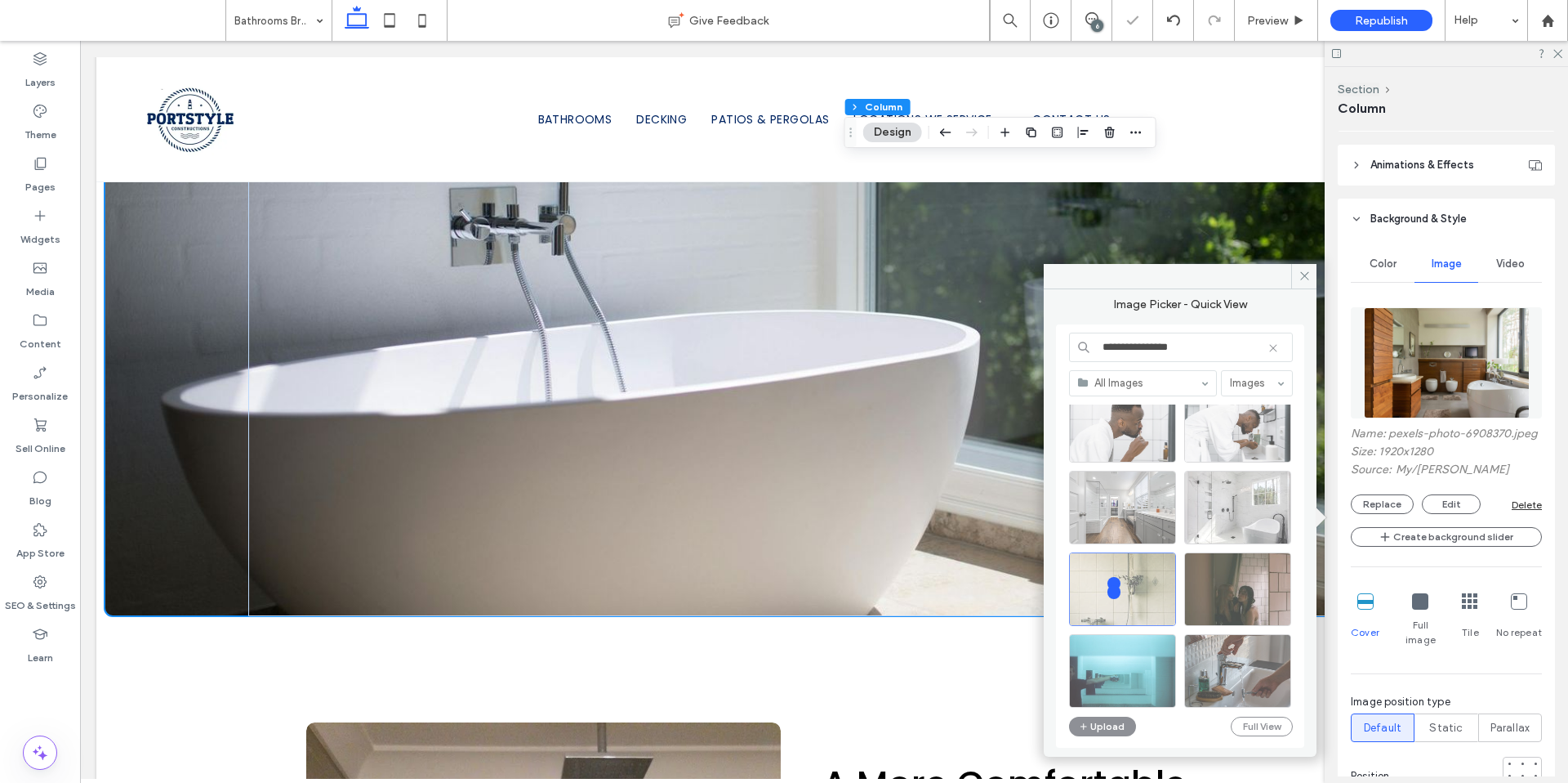
type input "***"
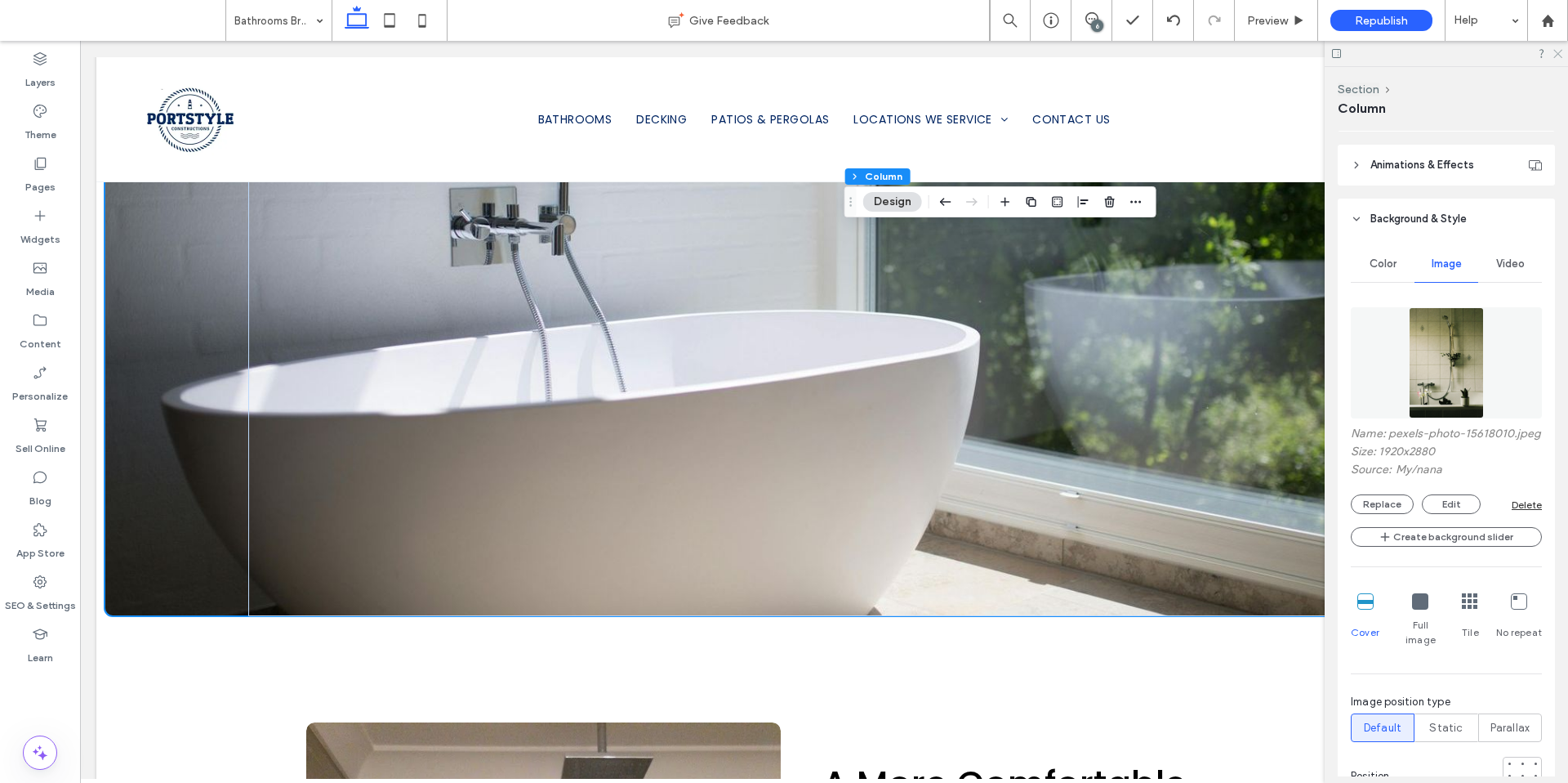
click at [1556, 56] on icon at bounding box center [1557, 52] width 11 height 11
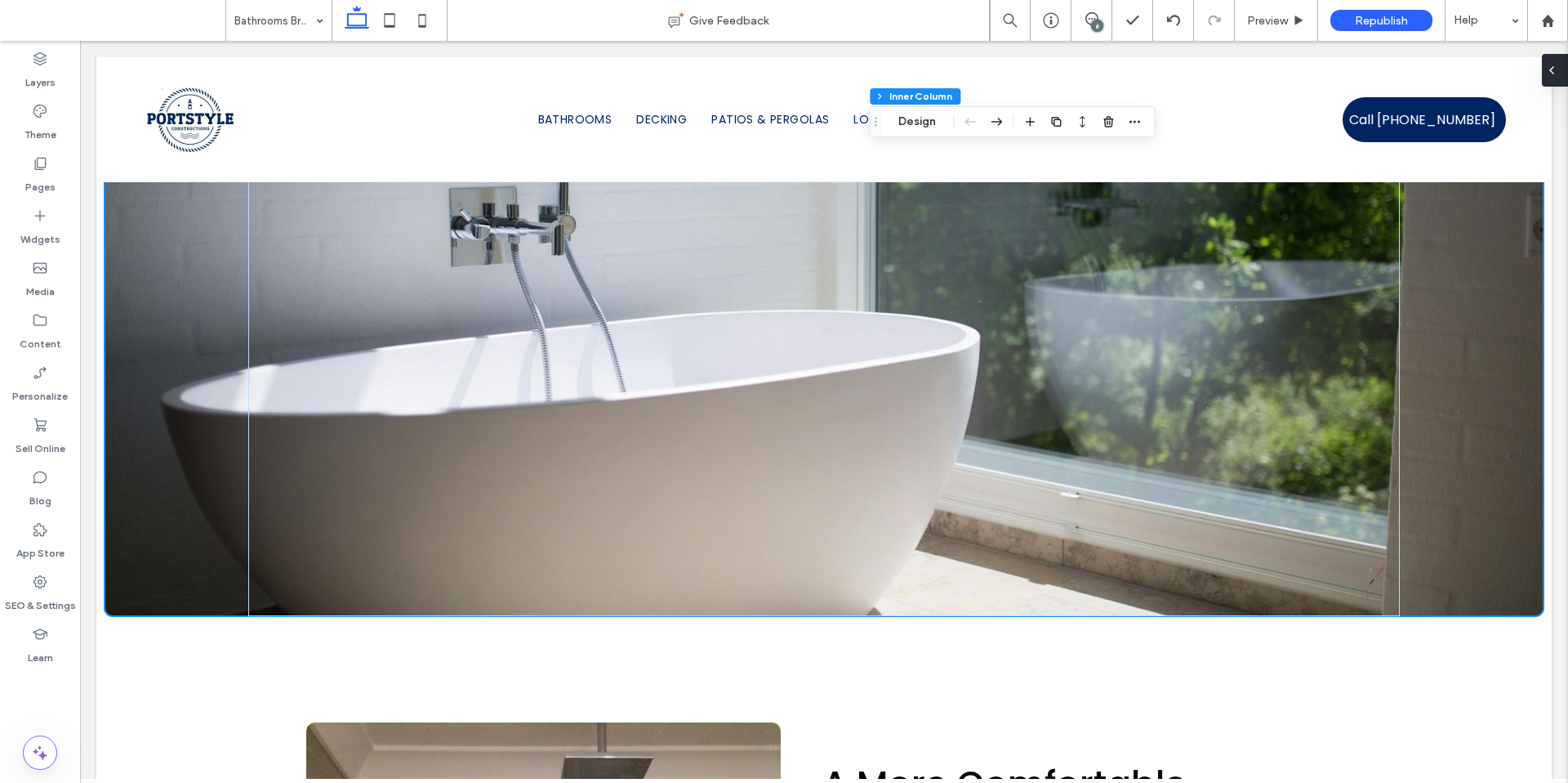
click at [1566, 72] on div at bounding box center [1555, 70] width 26 height 32
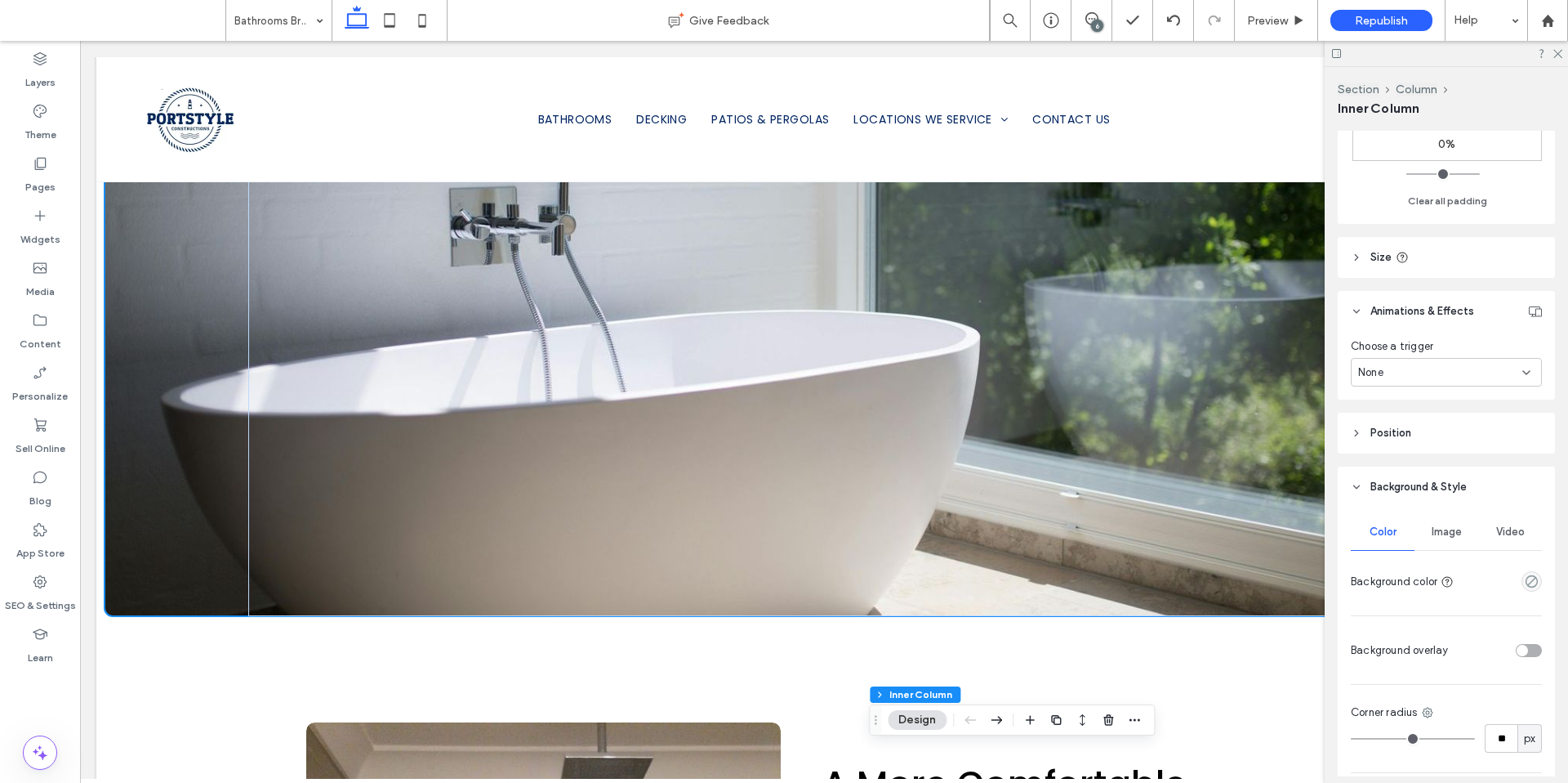
scroll to position [674, 0]
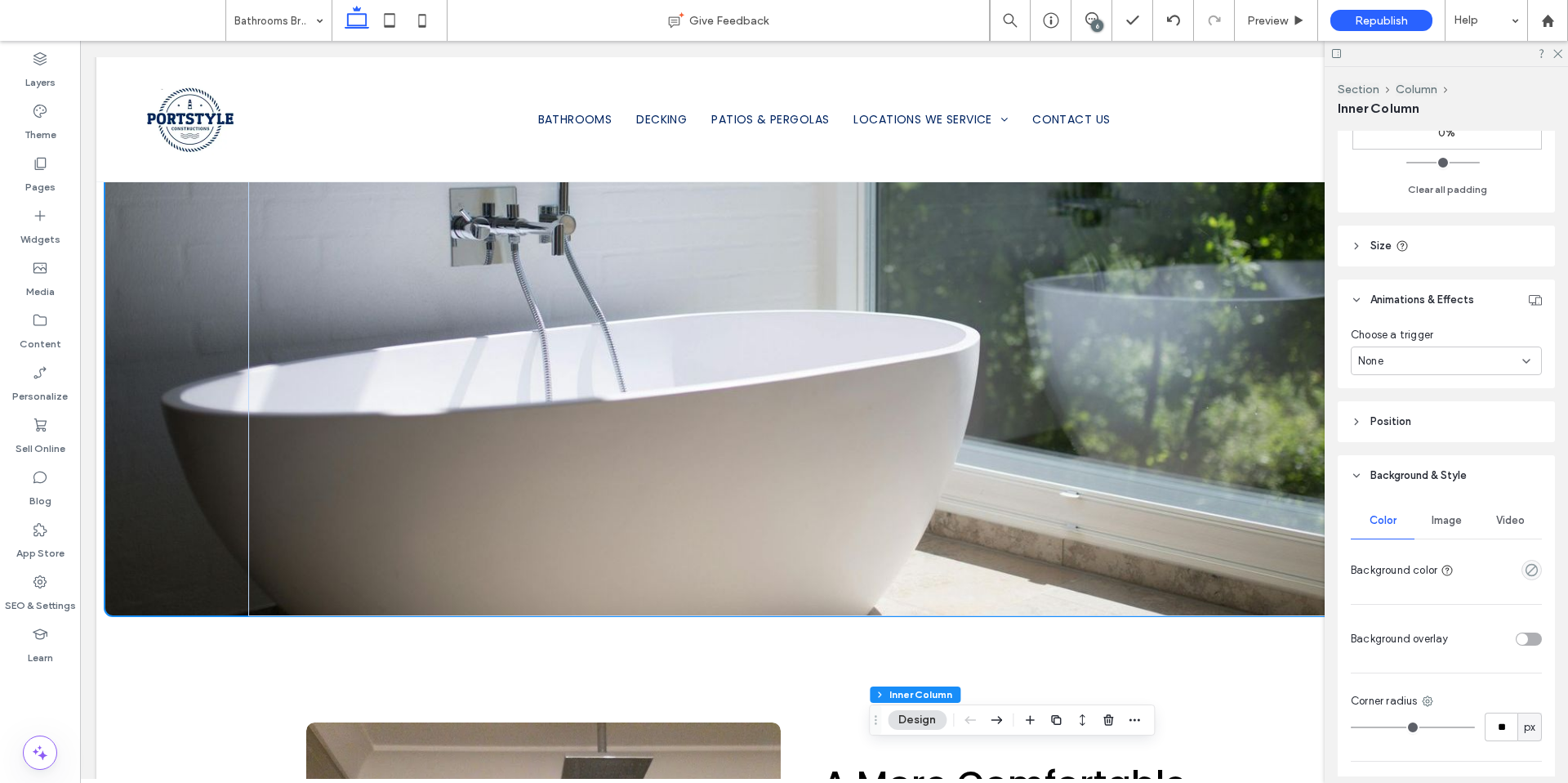
click at [1450, 509] on div "Image" at bounding box center [1447, 520] width 64 height 36
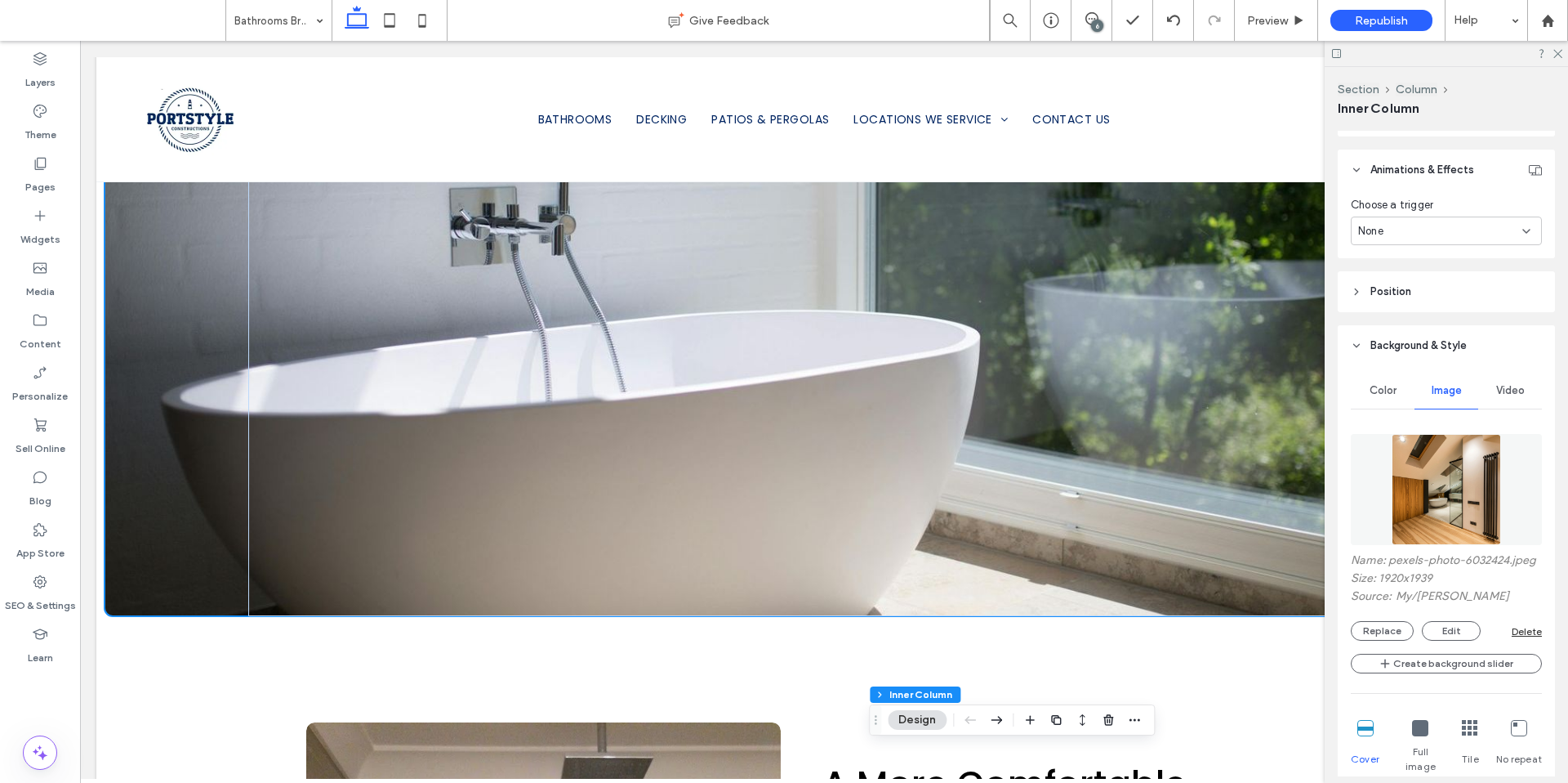
scroll to position [805, 0]
click at [1395, 640] on button "Replace" at bounding box center [1383, 630] width 63 height 20
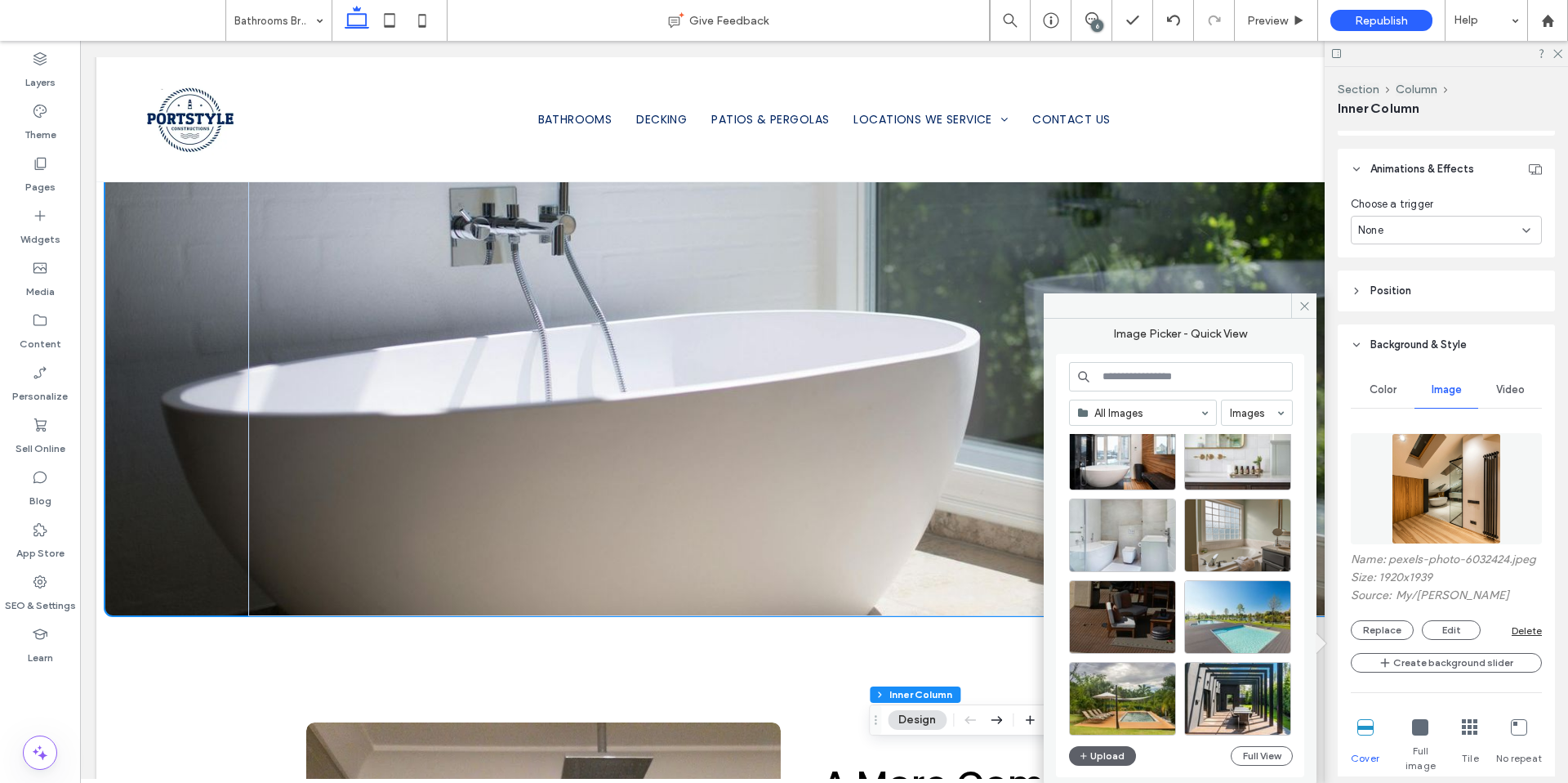
scroll to position [468, 0]
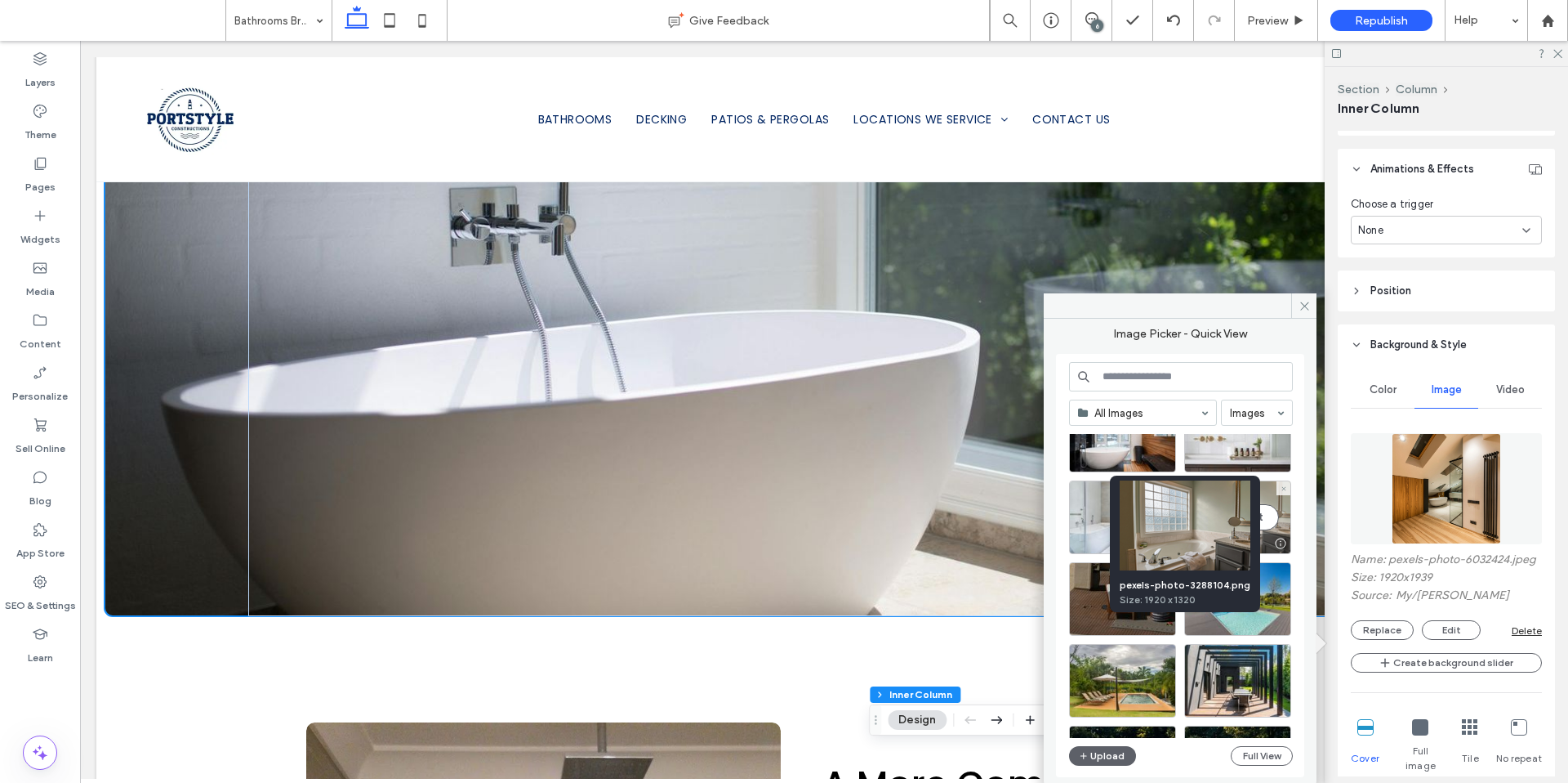
click at [1284, 544] on div at bounding box center [1280, 543] width 21 height 13
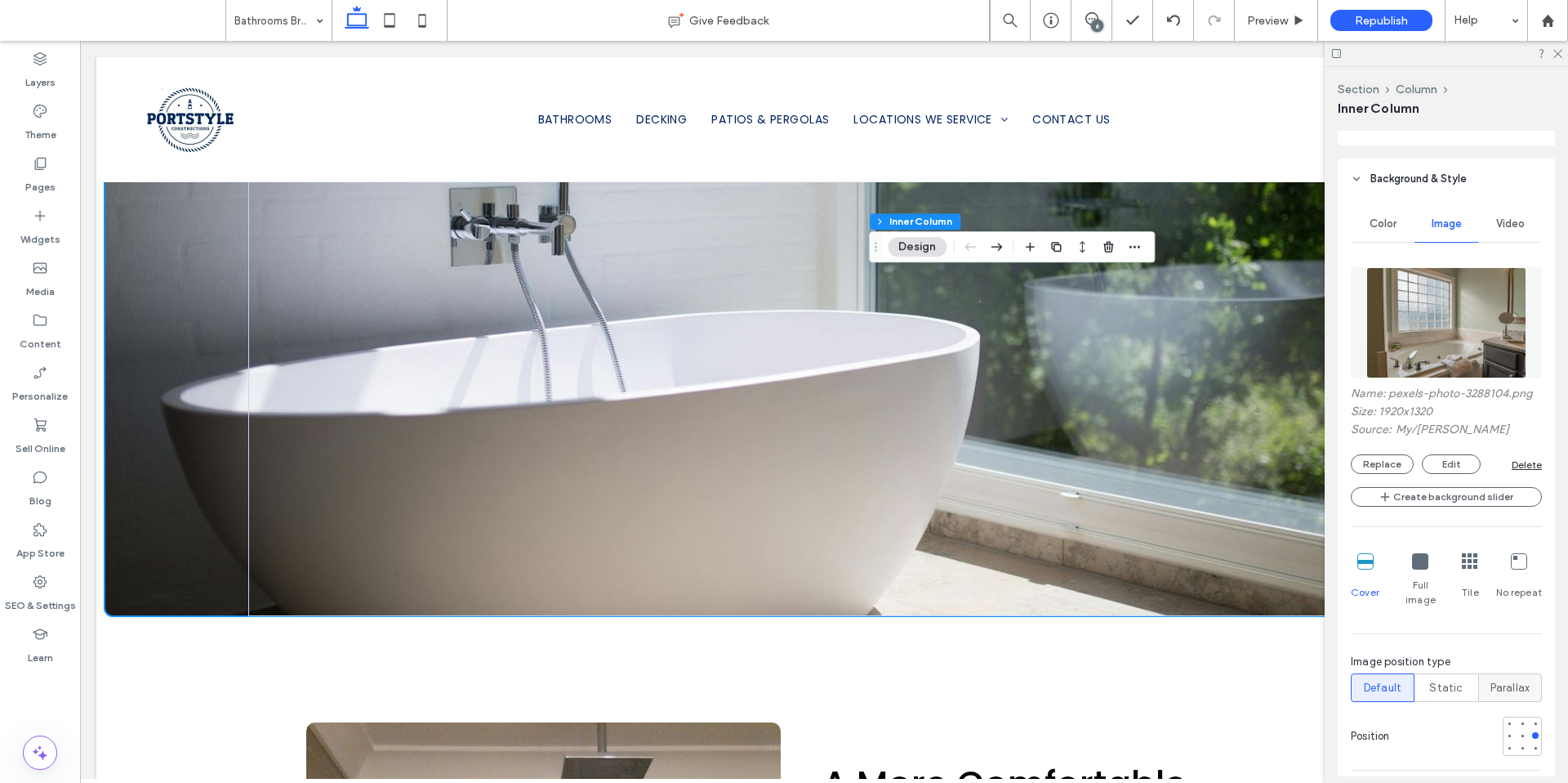
scroll to position [971, 0]
click at [1506, 731] on div at bounding box center [1510, 735] width 7 height 7
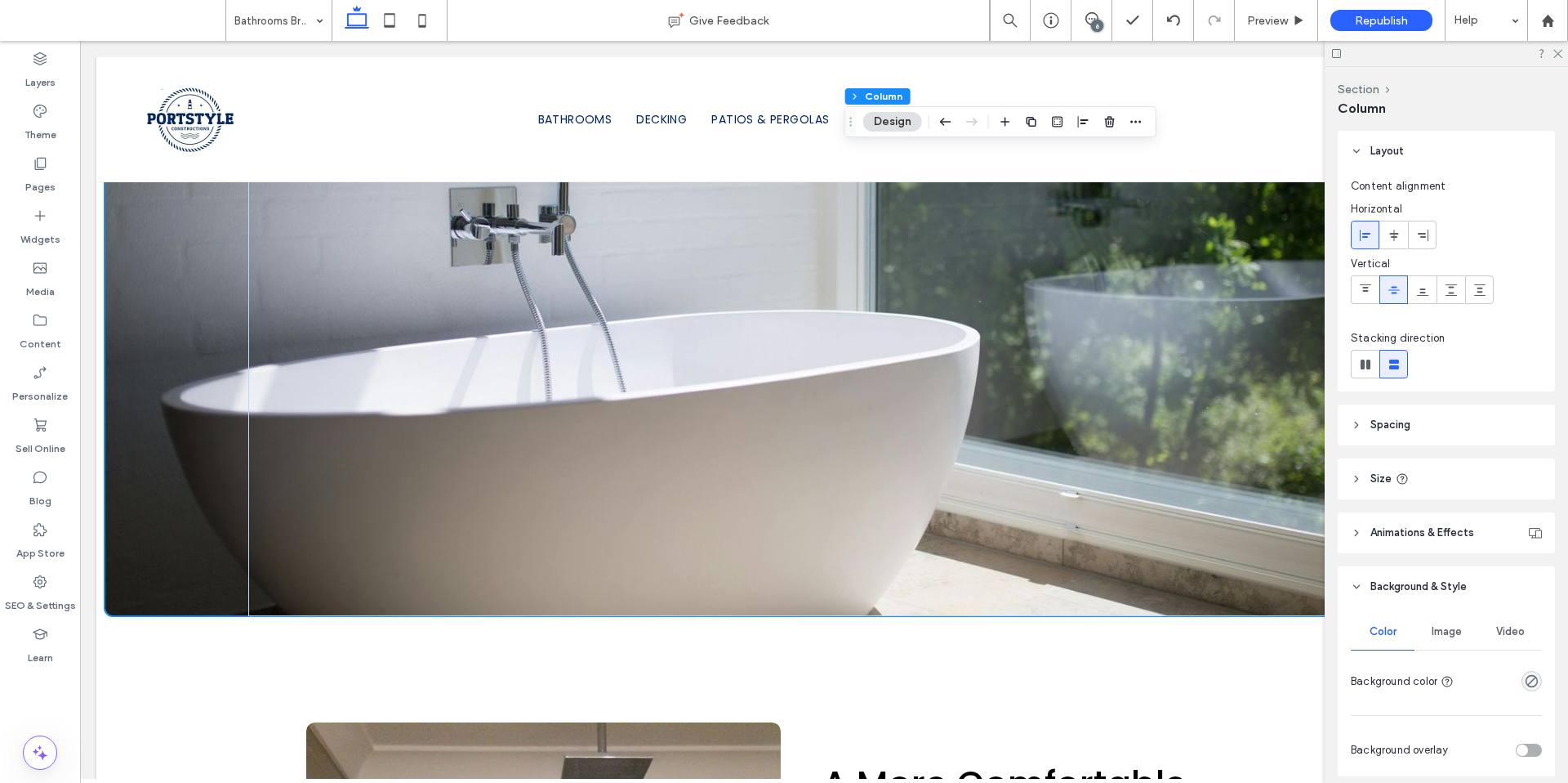
click at [1446, 626] on span "Image" at bounding box center [1447, 632] width 30 height 13
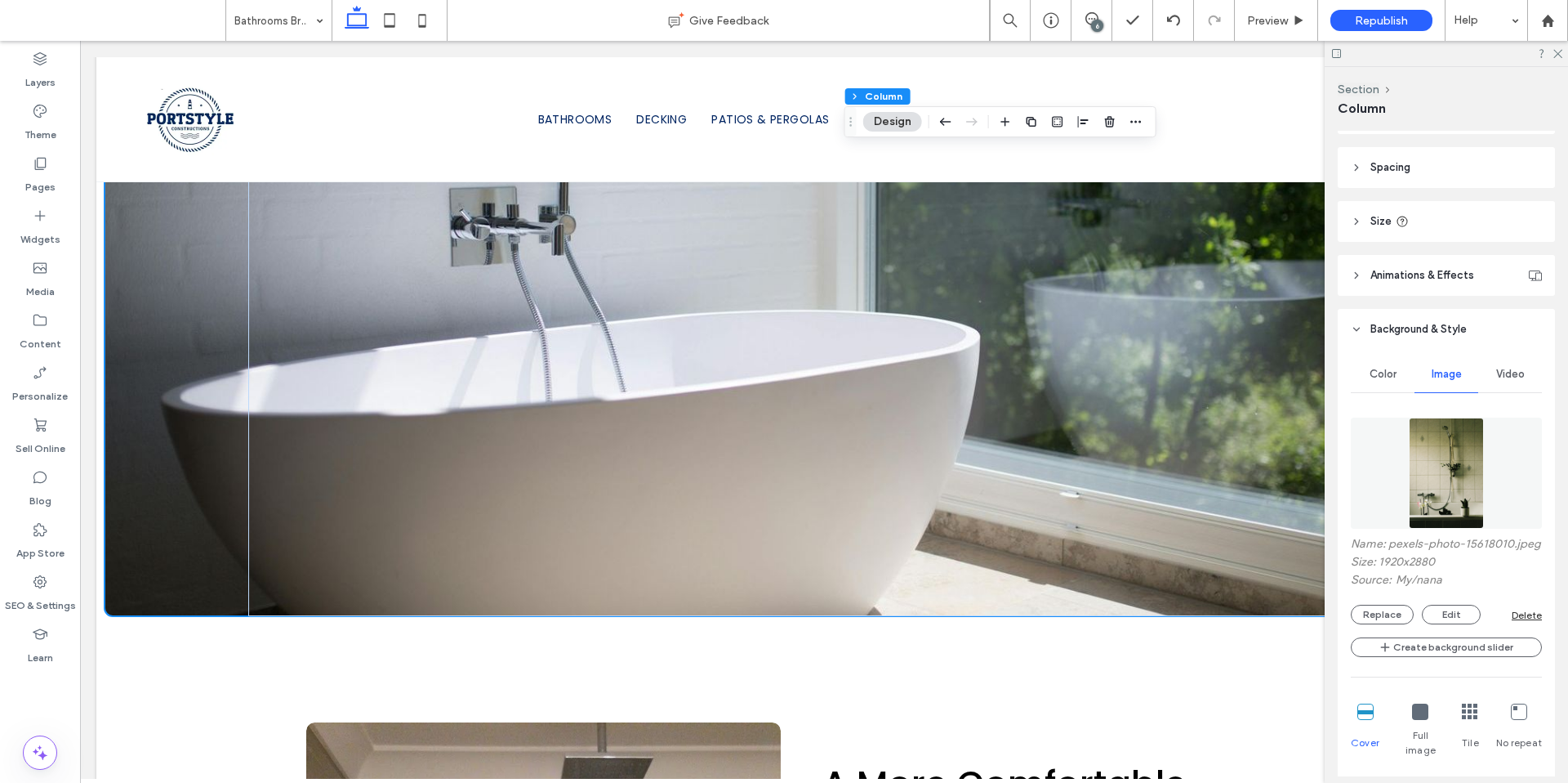
scroll to position [340, 0]
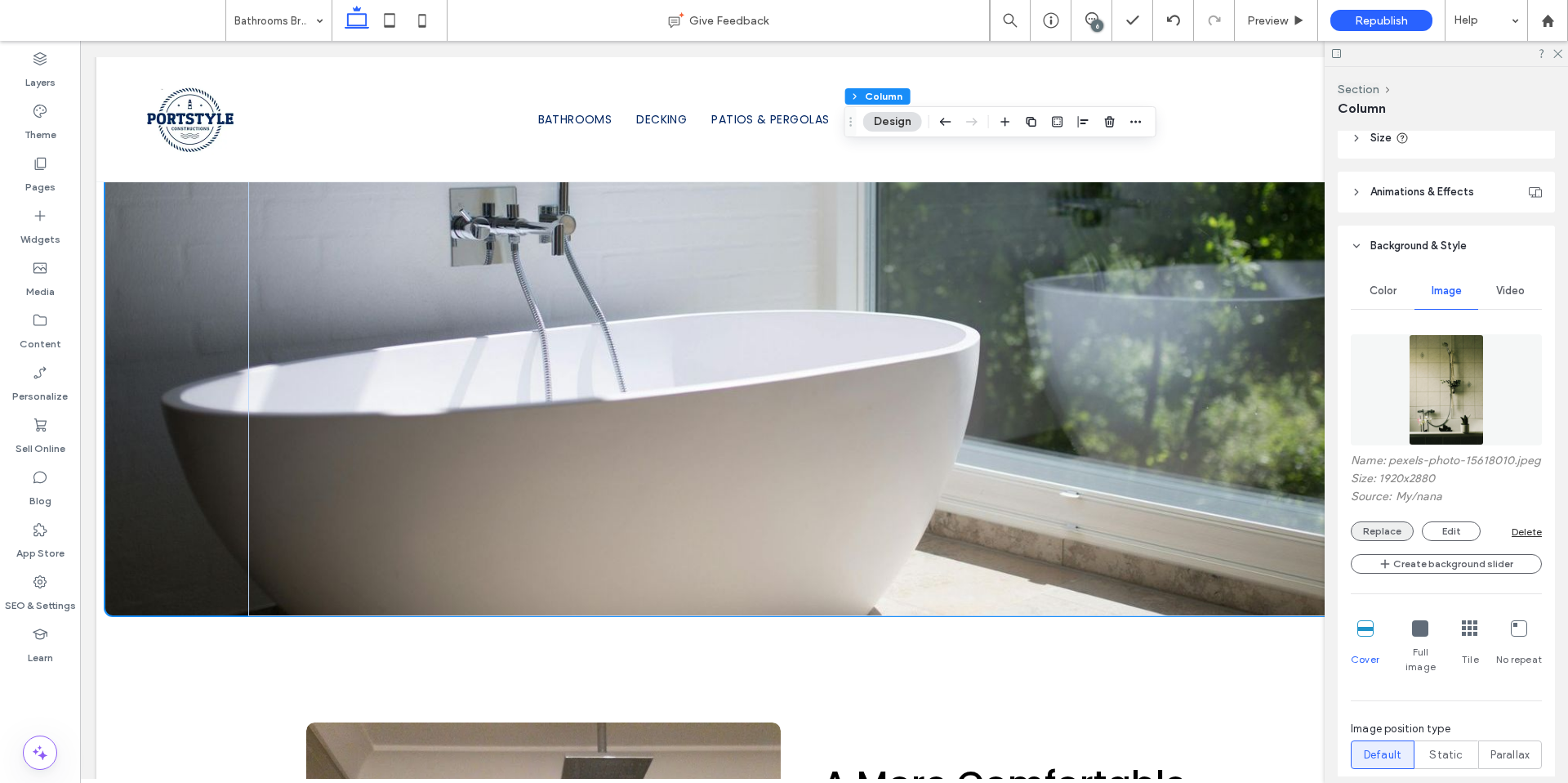
click at [1372, 538] on button "Replace" at bounding box center [1383, 531] width 63 height 20
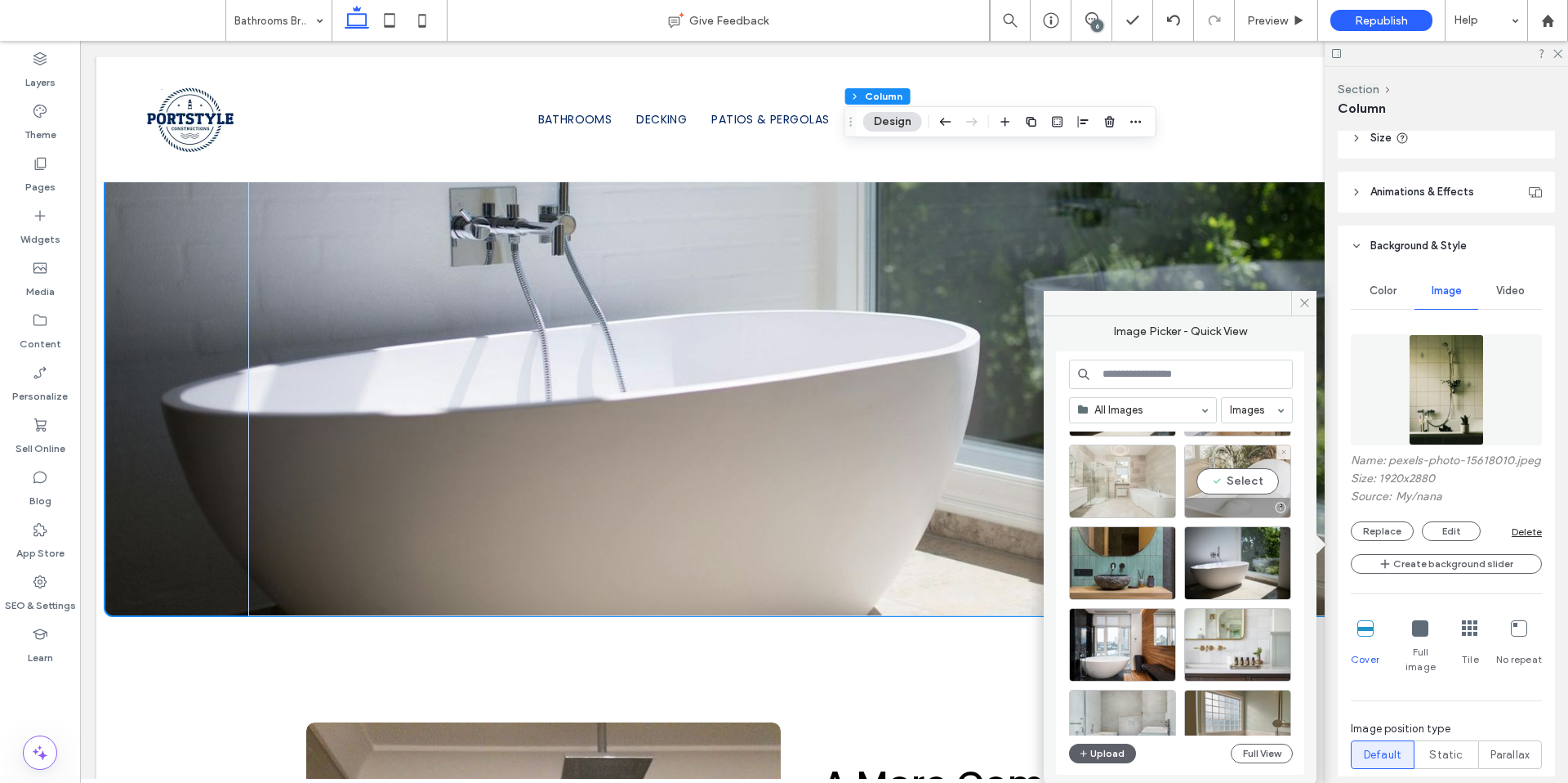
scroll to position [266, 0]
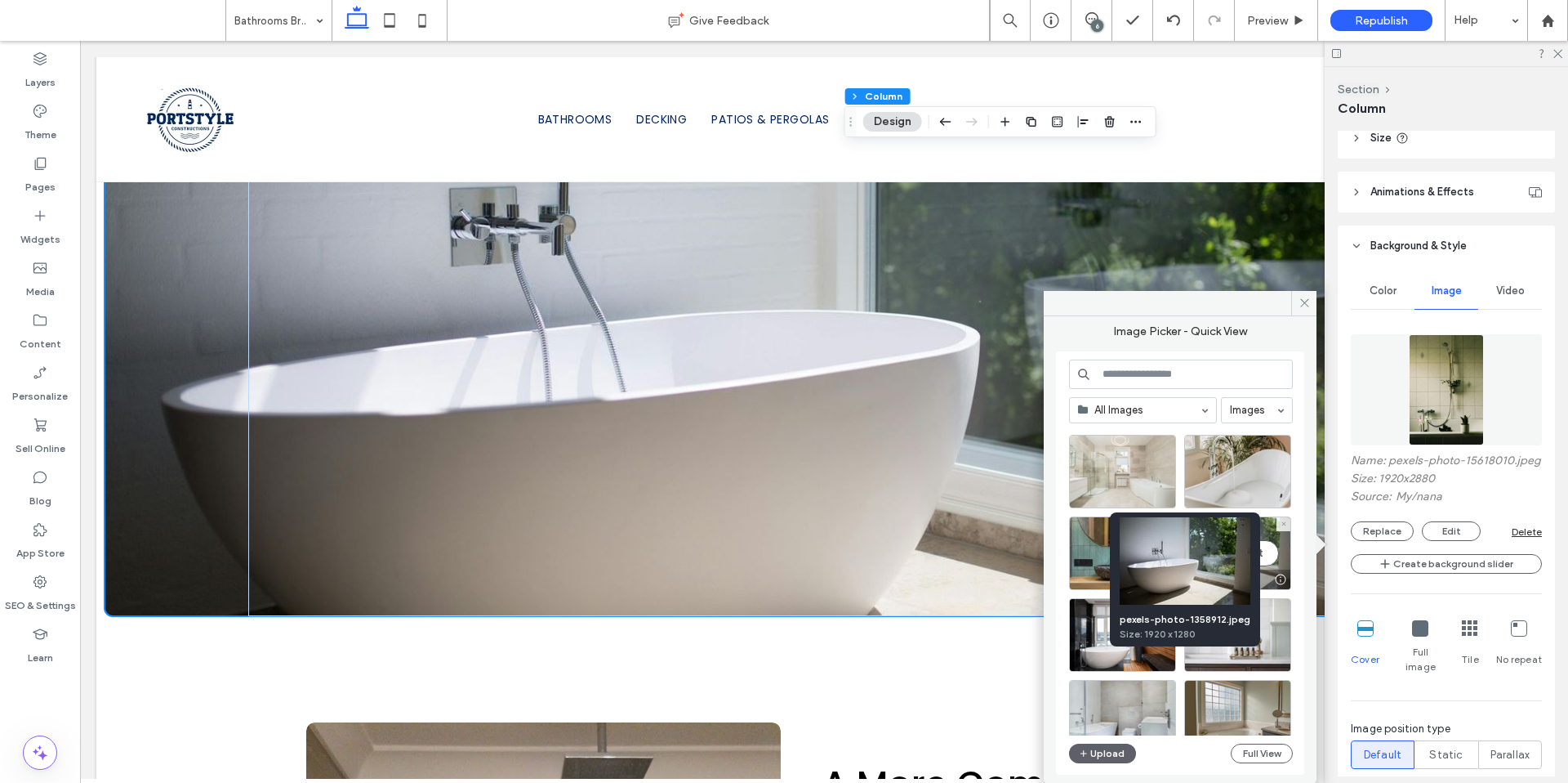
click at [1282, 582] on div at bounding box center [1280, 579] width 21 height 13
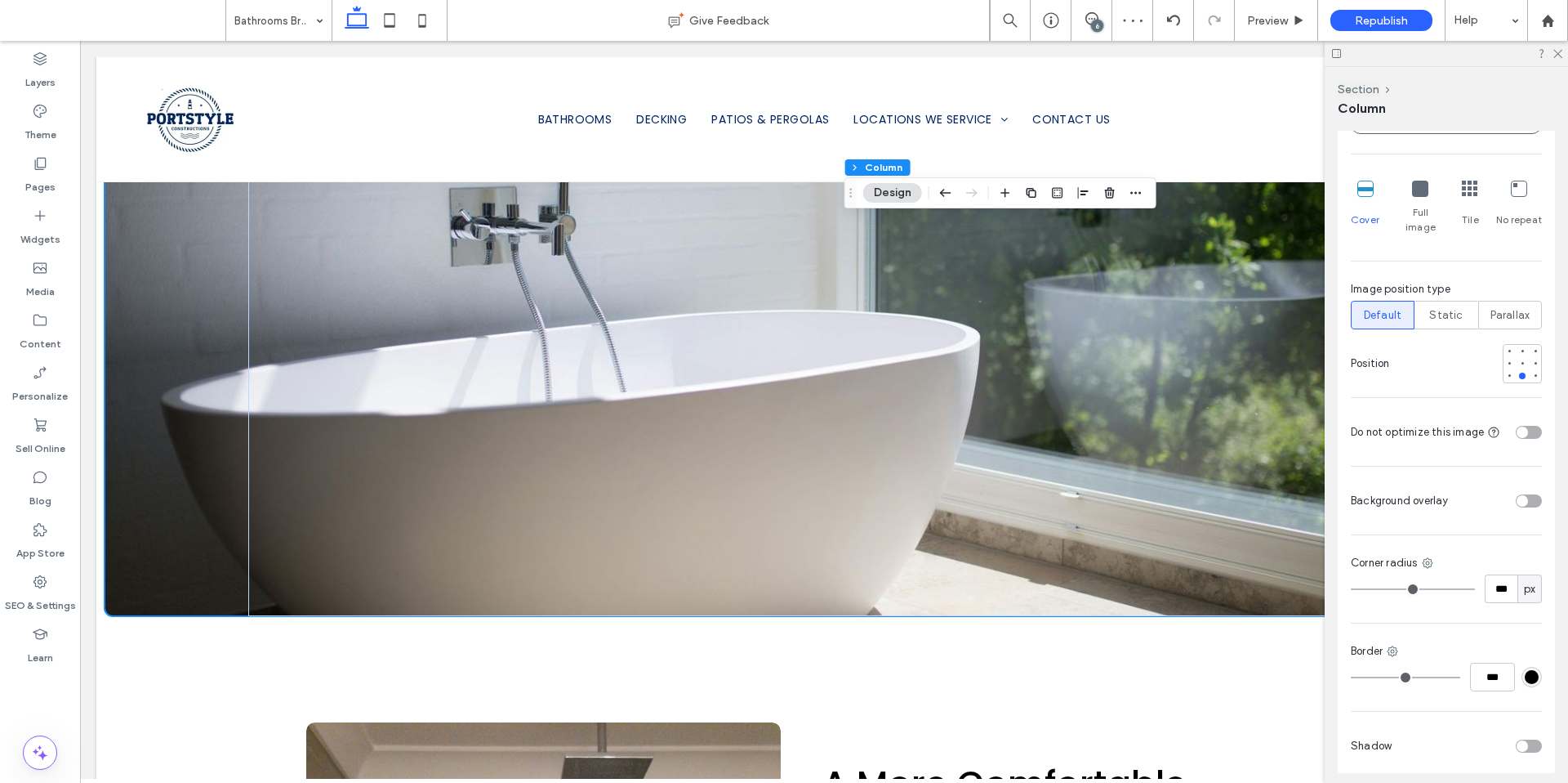
scroll to position [686, 0]
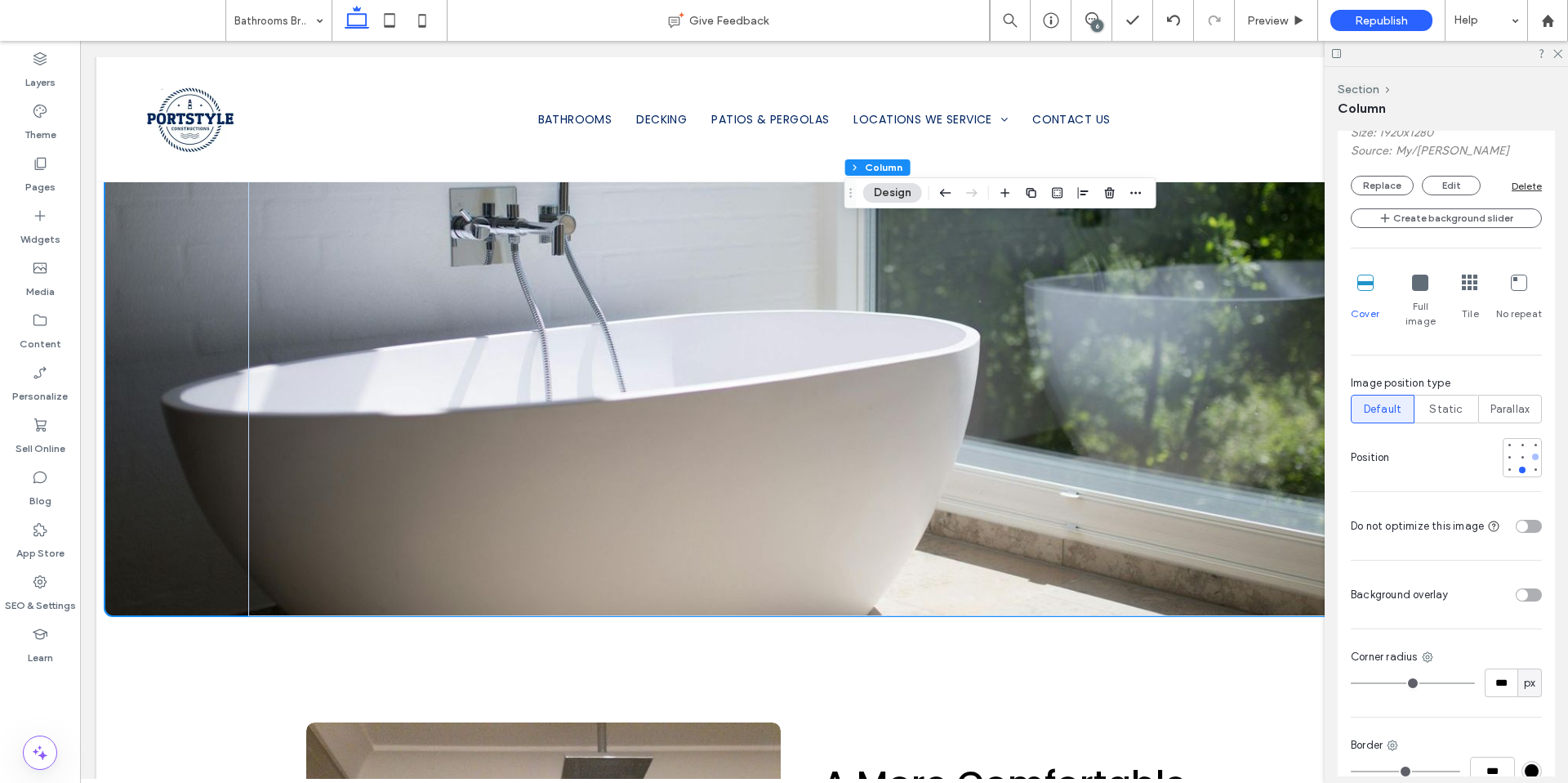
click at [1530, 451] on div at bounding box center [1536, 457] width 12 height 12
click at [1516, 464] on div at bounding box center [1522, 470] width 12 height 12
type input "***"
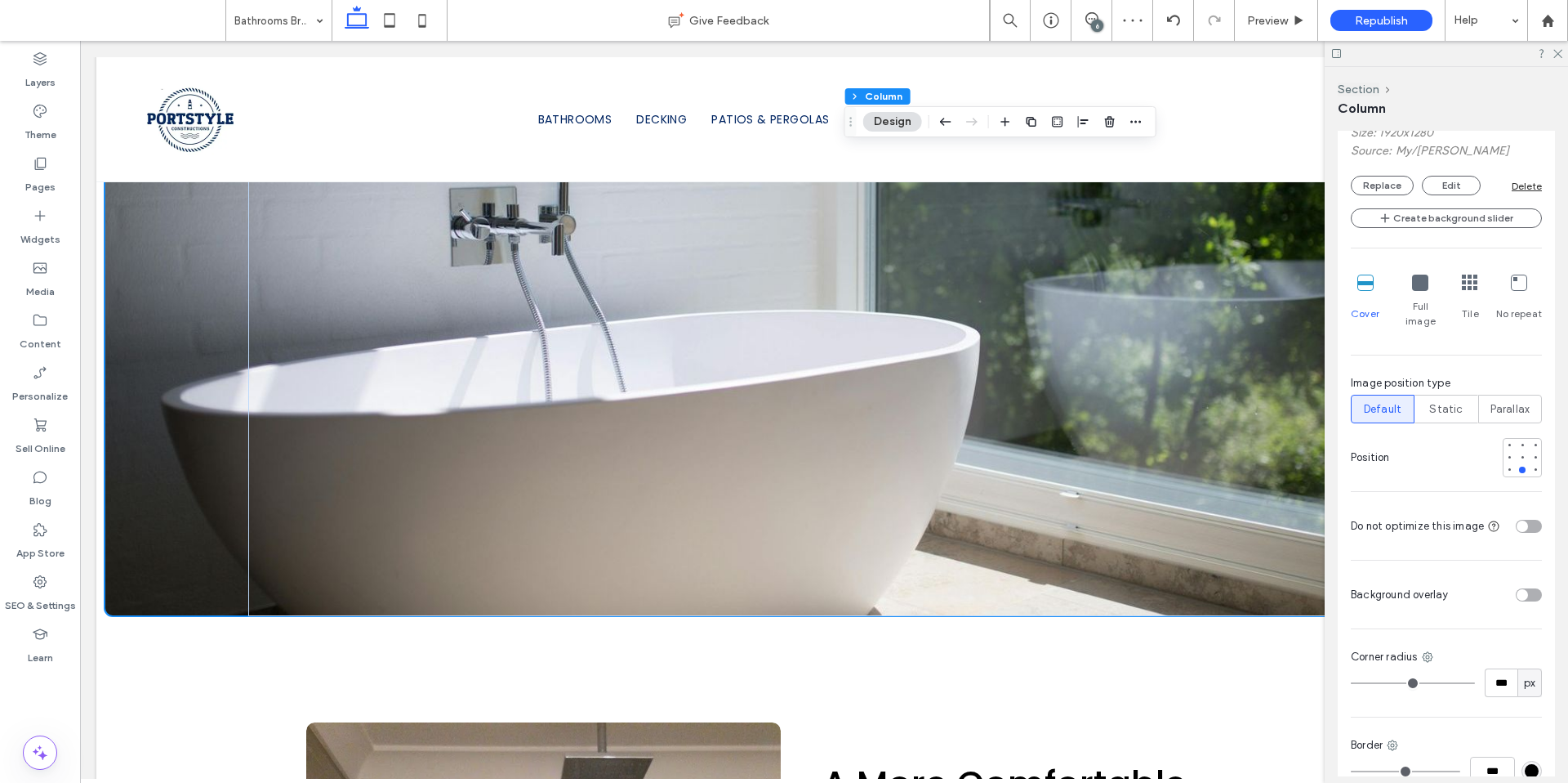
click at [1555, 61] on div at bounding box center [1447, 53] width 244 height 25
click at [1556, 57] on icon at bounding box center [1557, 52] width 11 height 11
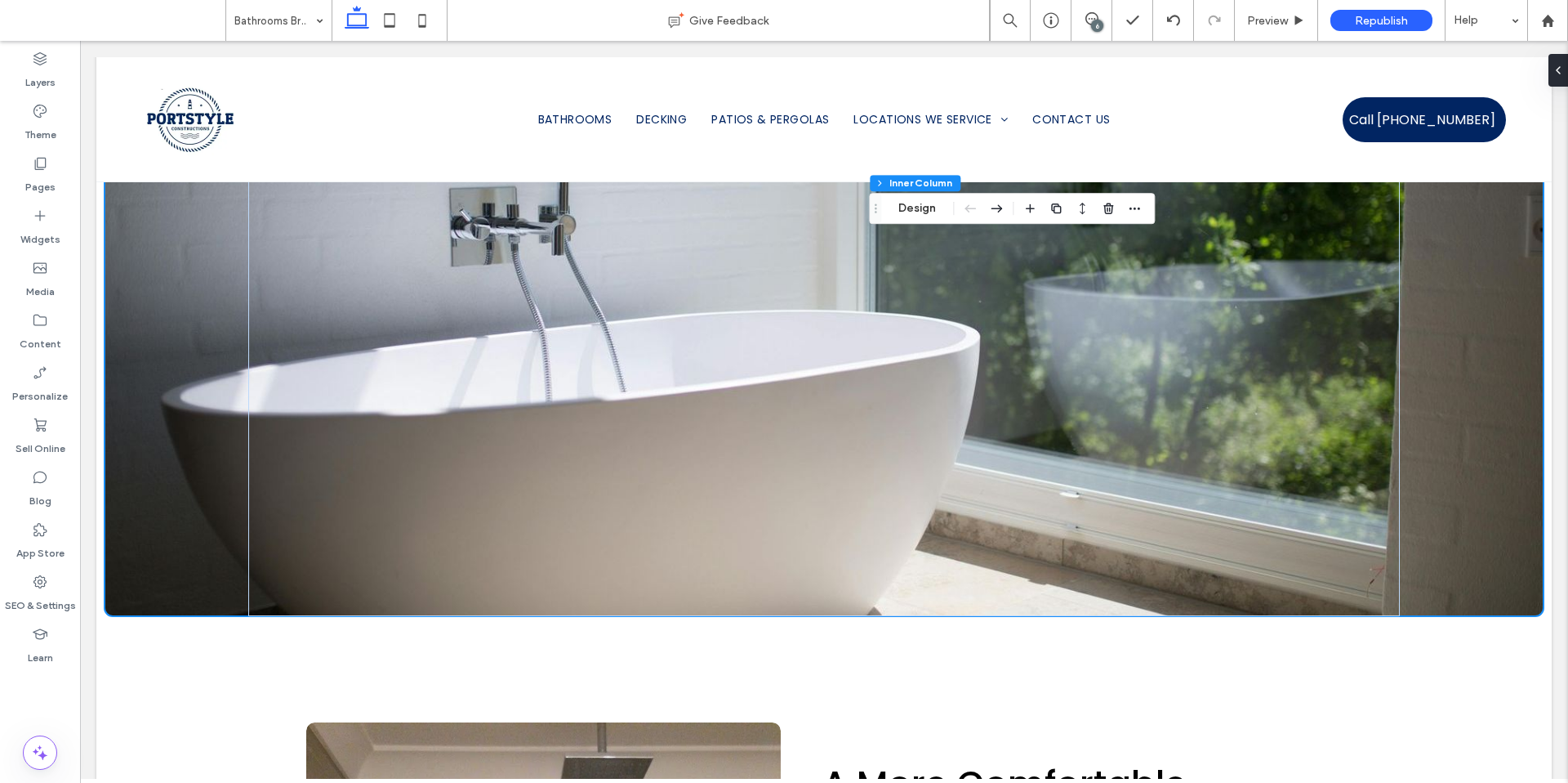
click at [1555, 67] on icon at bounding box center [1559, 71] width 13 height 13
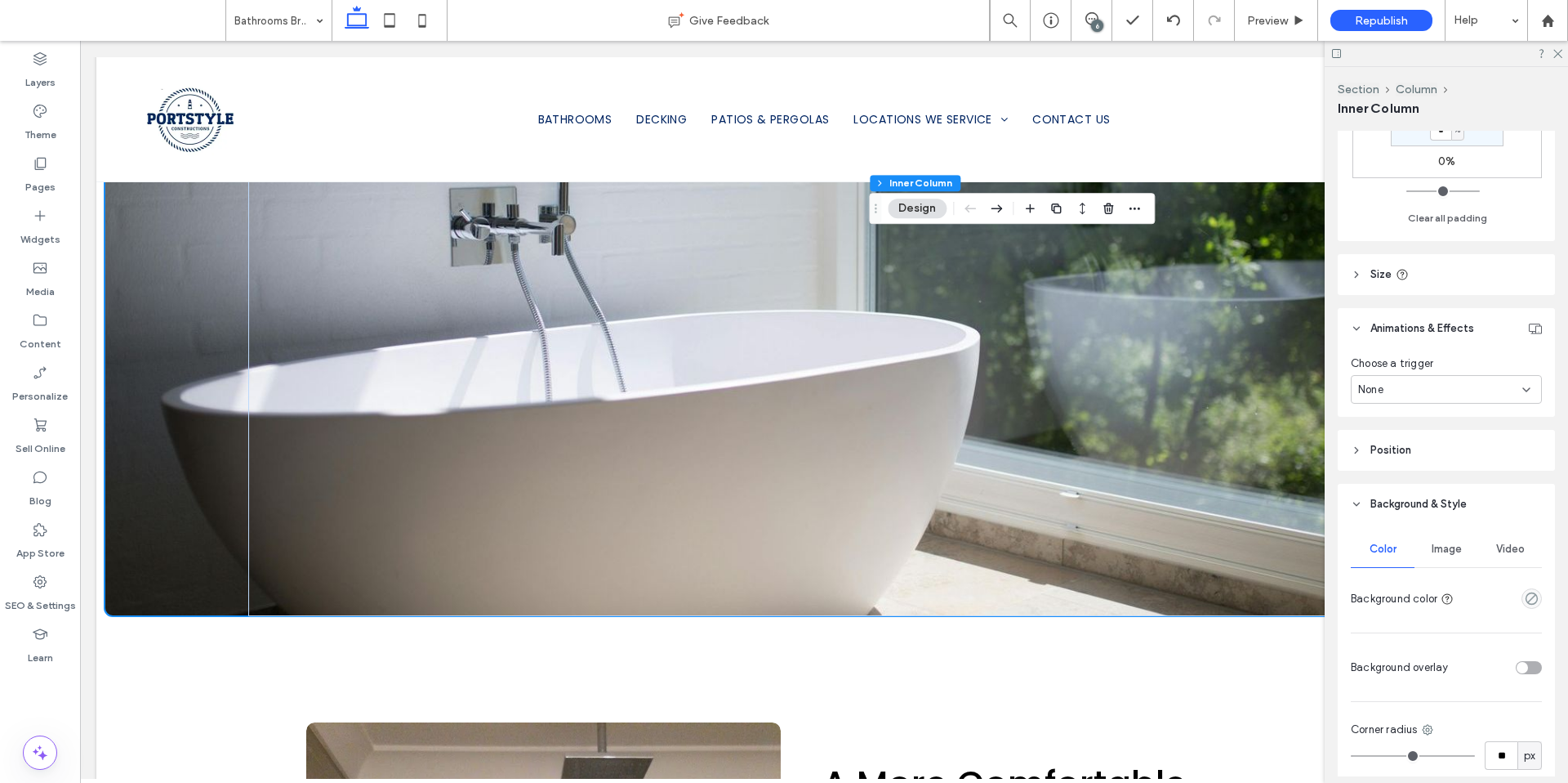
scroll to position [777, 0]
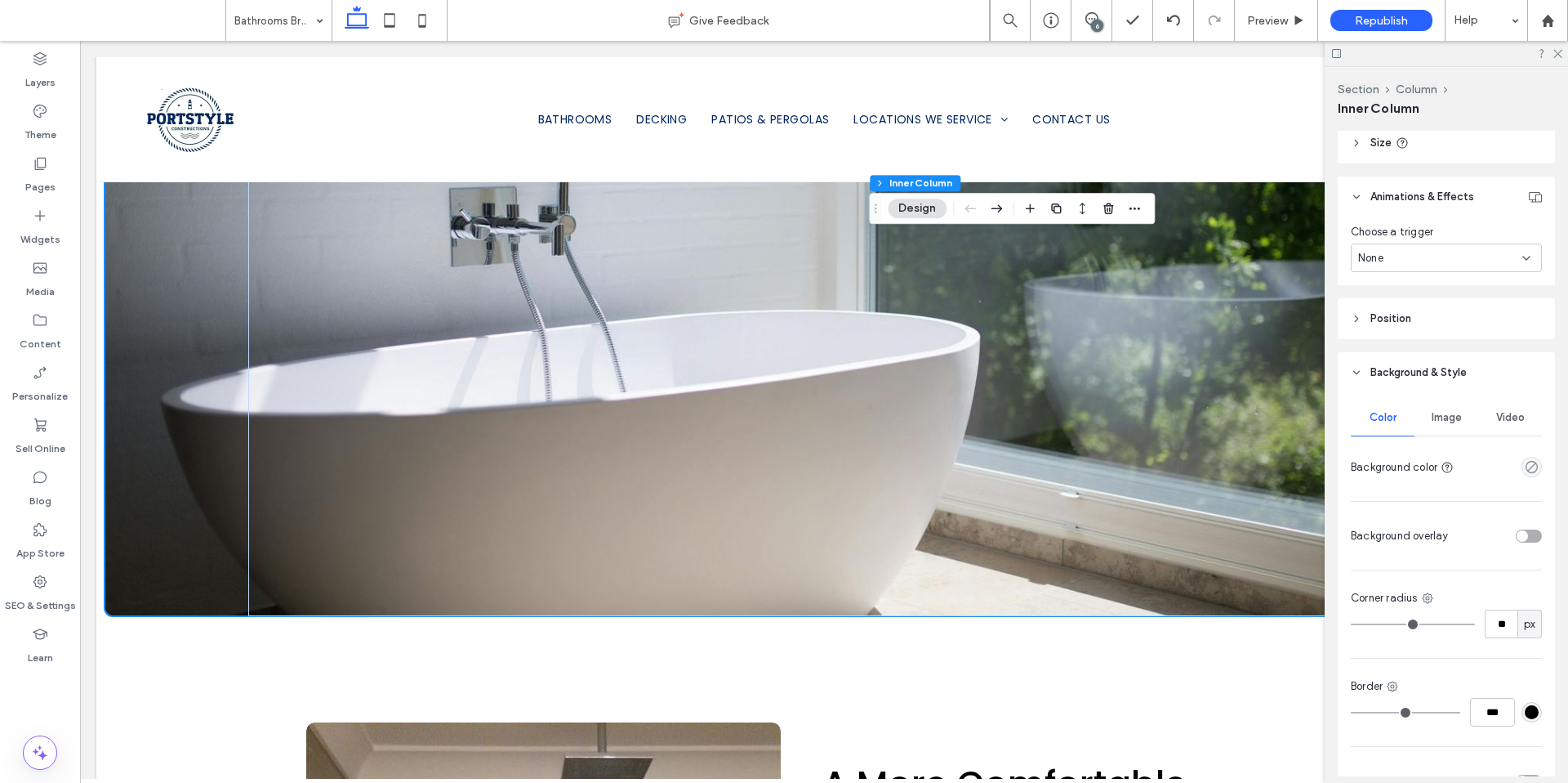
click at [1434, 422] on span "Image" at bounding box center [1447, 418] width 30 height 13
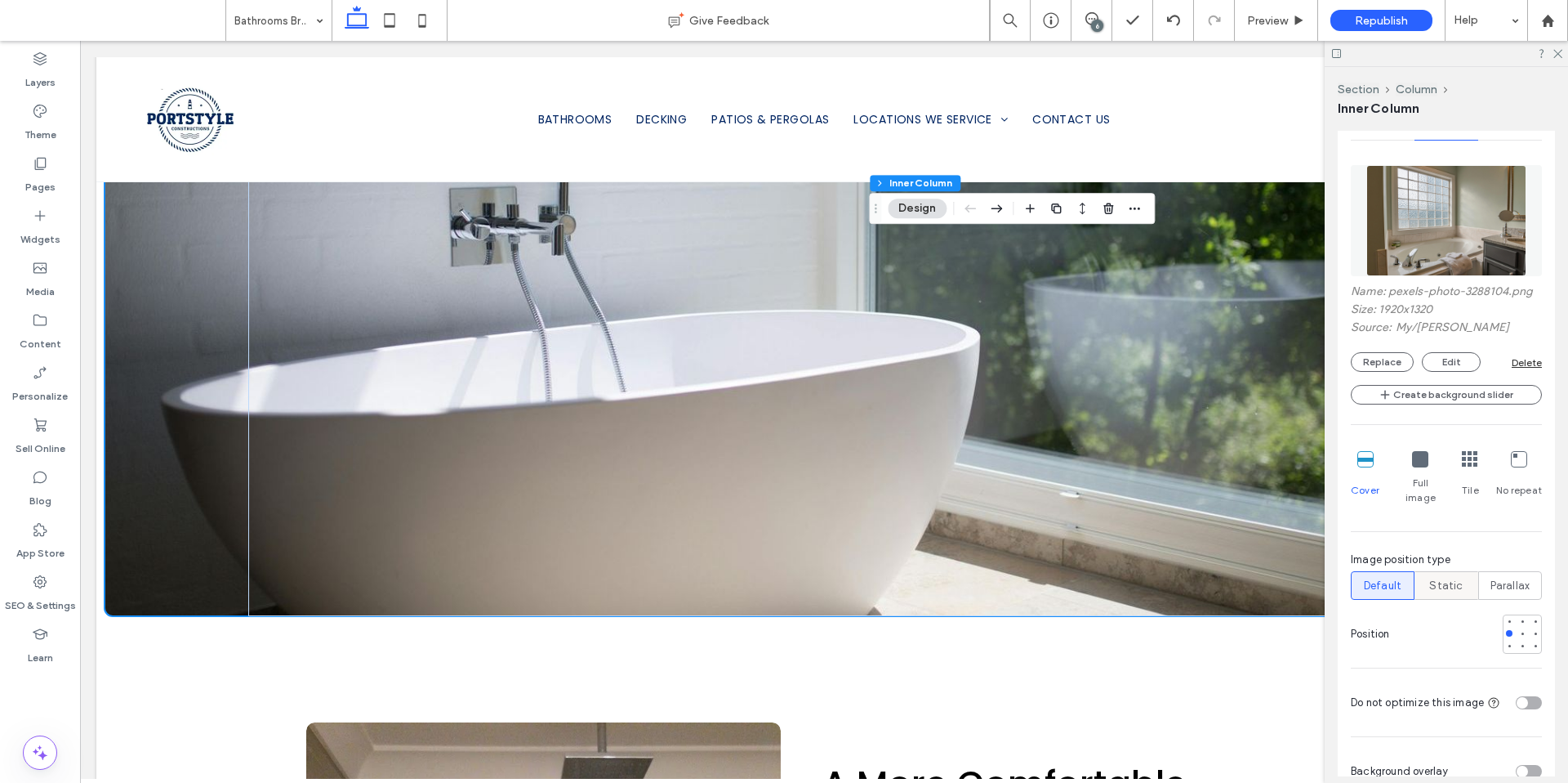
scroll to position [1073, 0]
click at [1516, 627] on div at bounding box center [1522, 632] width 12 height 12
click at [1532, 629] on div at bounding box center [1536, 632] width 7 height 7
click at [1519, 629] on div at bounding box center [1522, 632] width 7 height 7
click at [1506, 627] on div at bounding box center [1510, 632] width 12 height 12
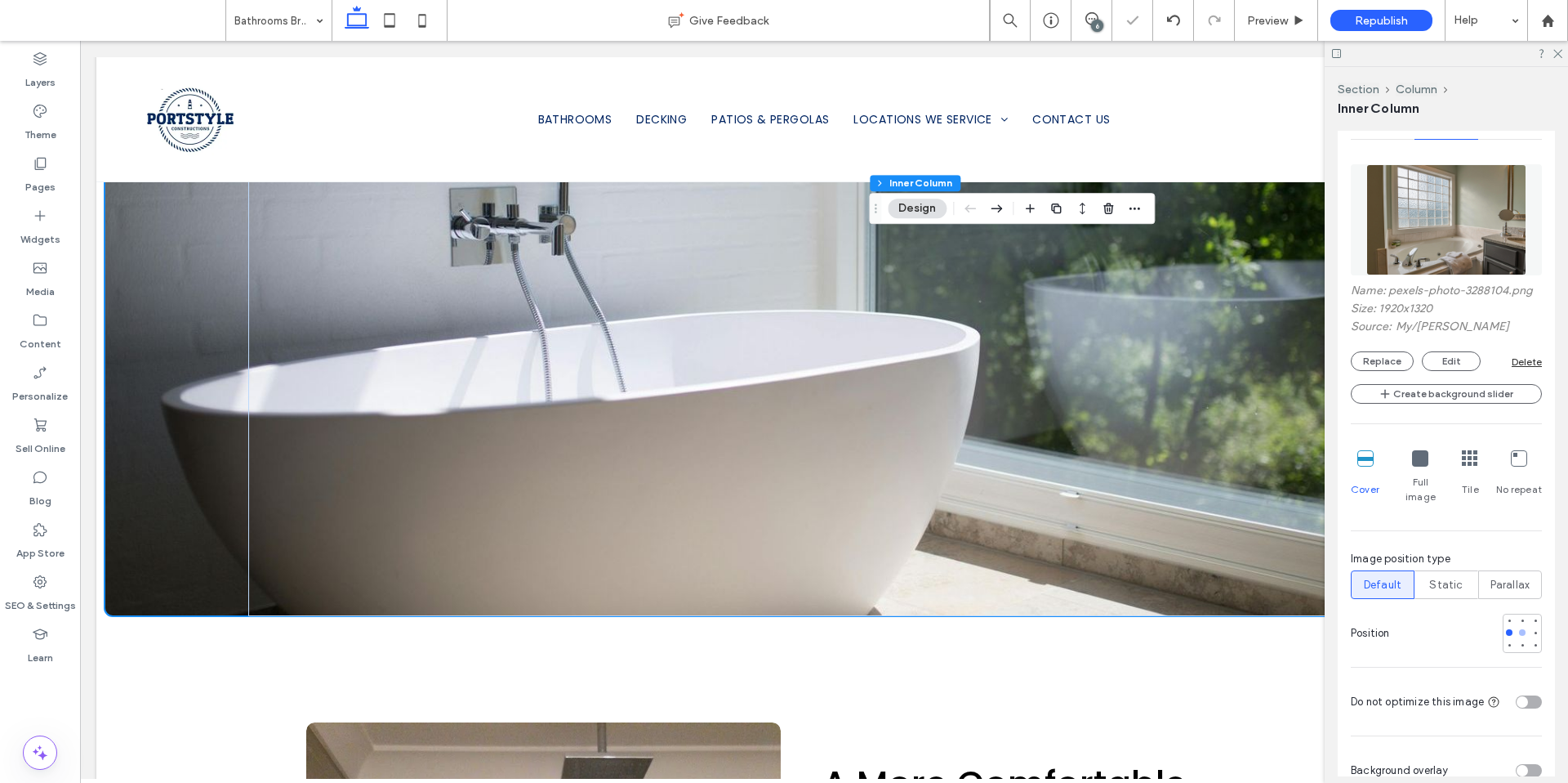
click at [1519, 629] on div at bounding box center [1522, 632] width 7 height 7
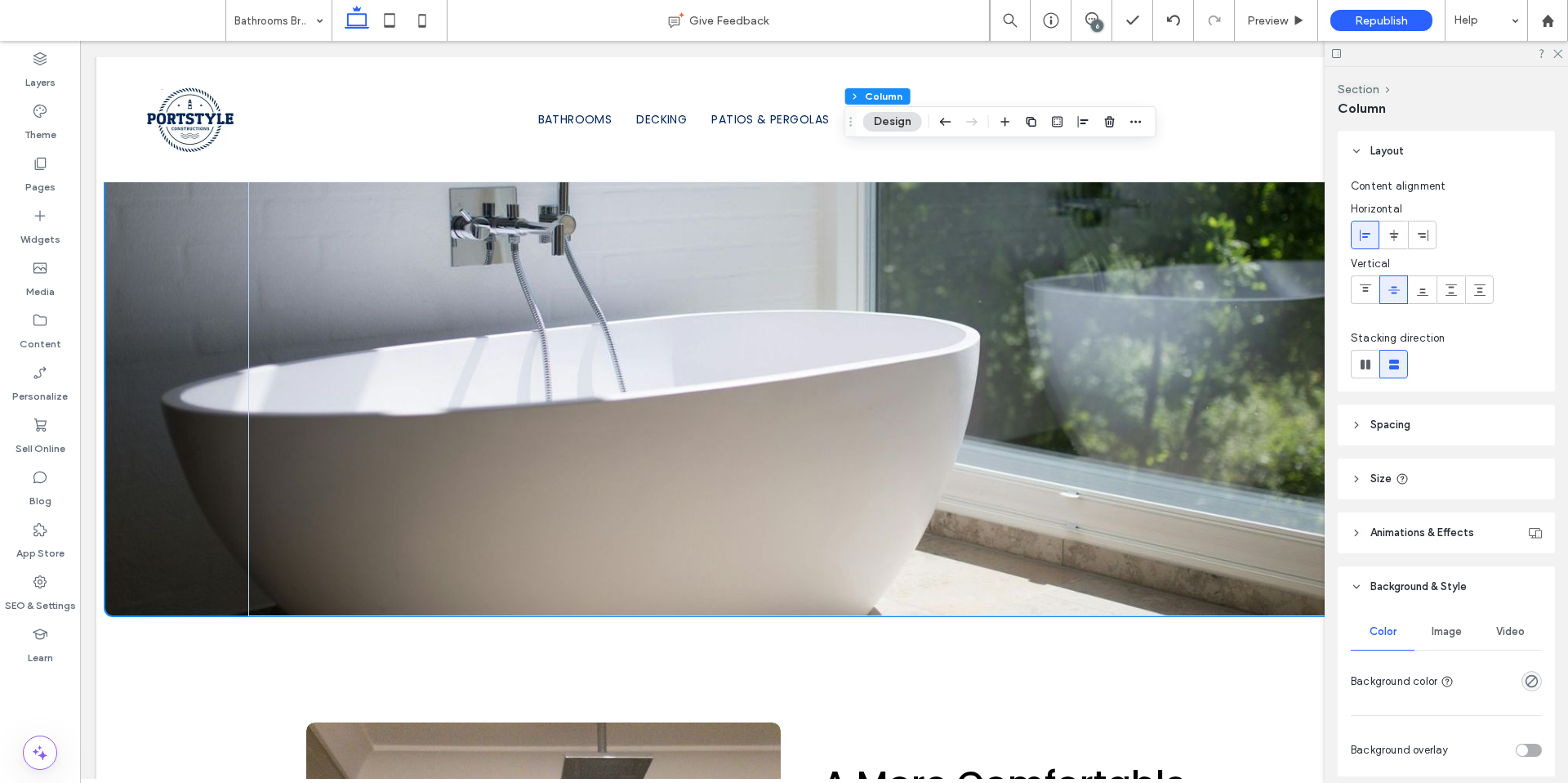
click at [1450, 636] on span "Image" at bounding box center [1447, 632] width 30 height 13
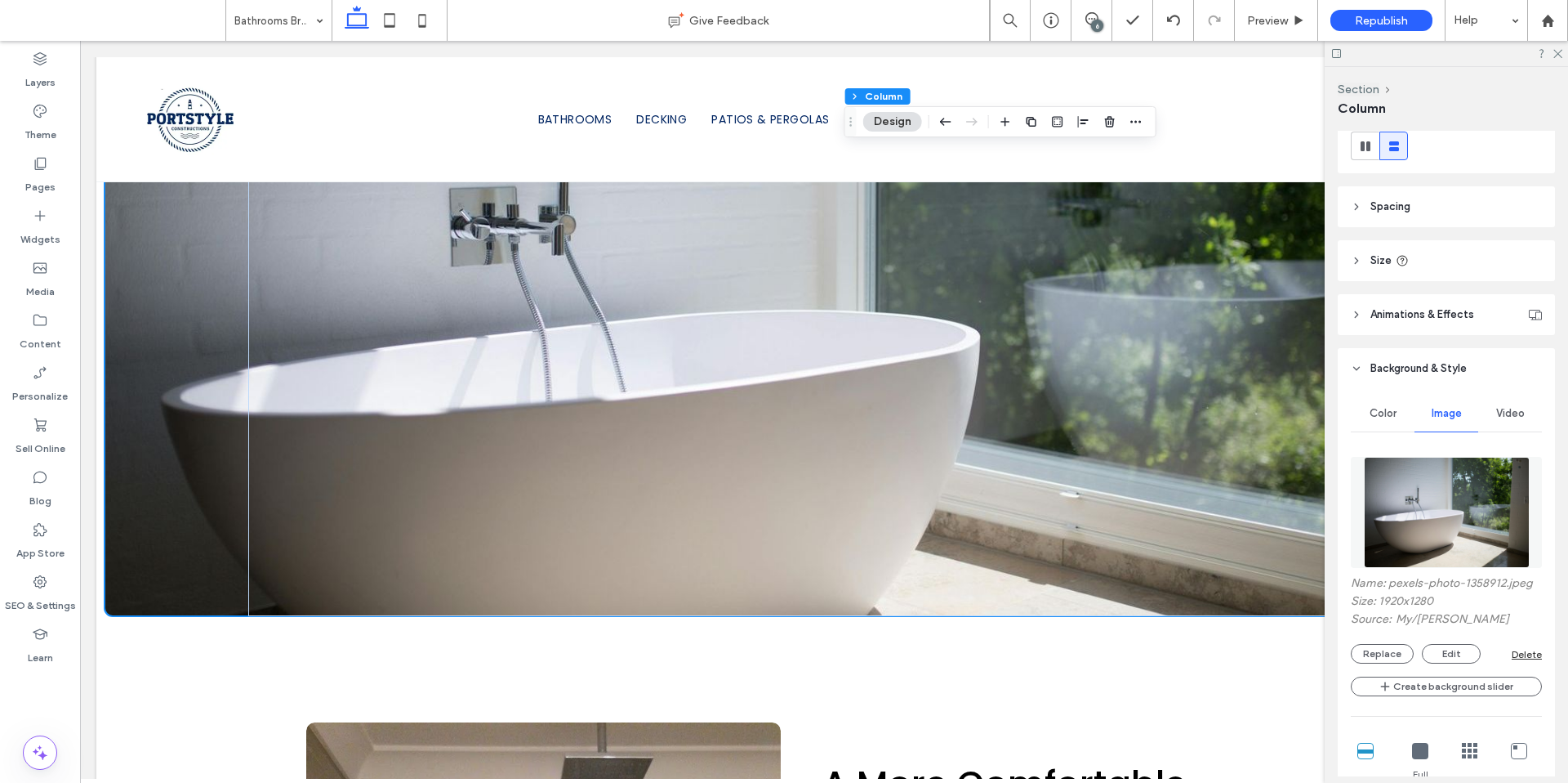
scroll to position [340, 0]
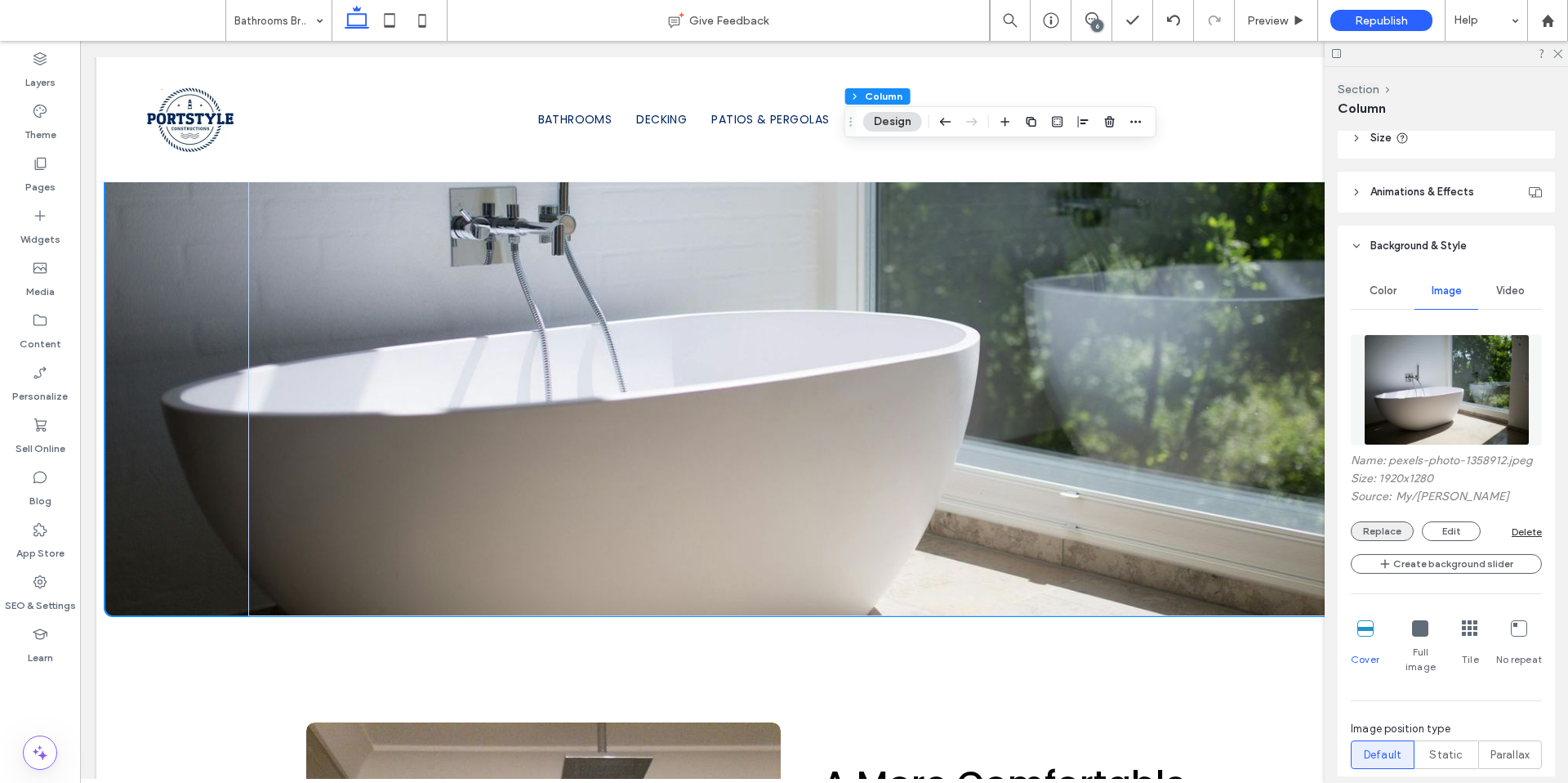
click at [1374, 526] on button "Replace" at bounding box center [1383, 531] width 63 height 20
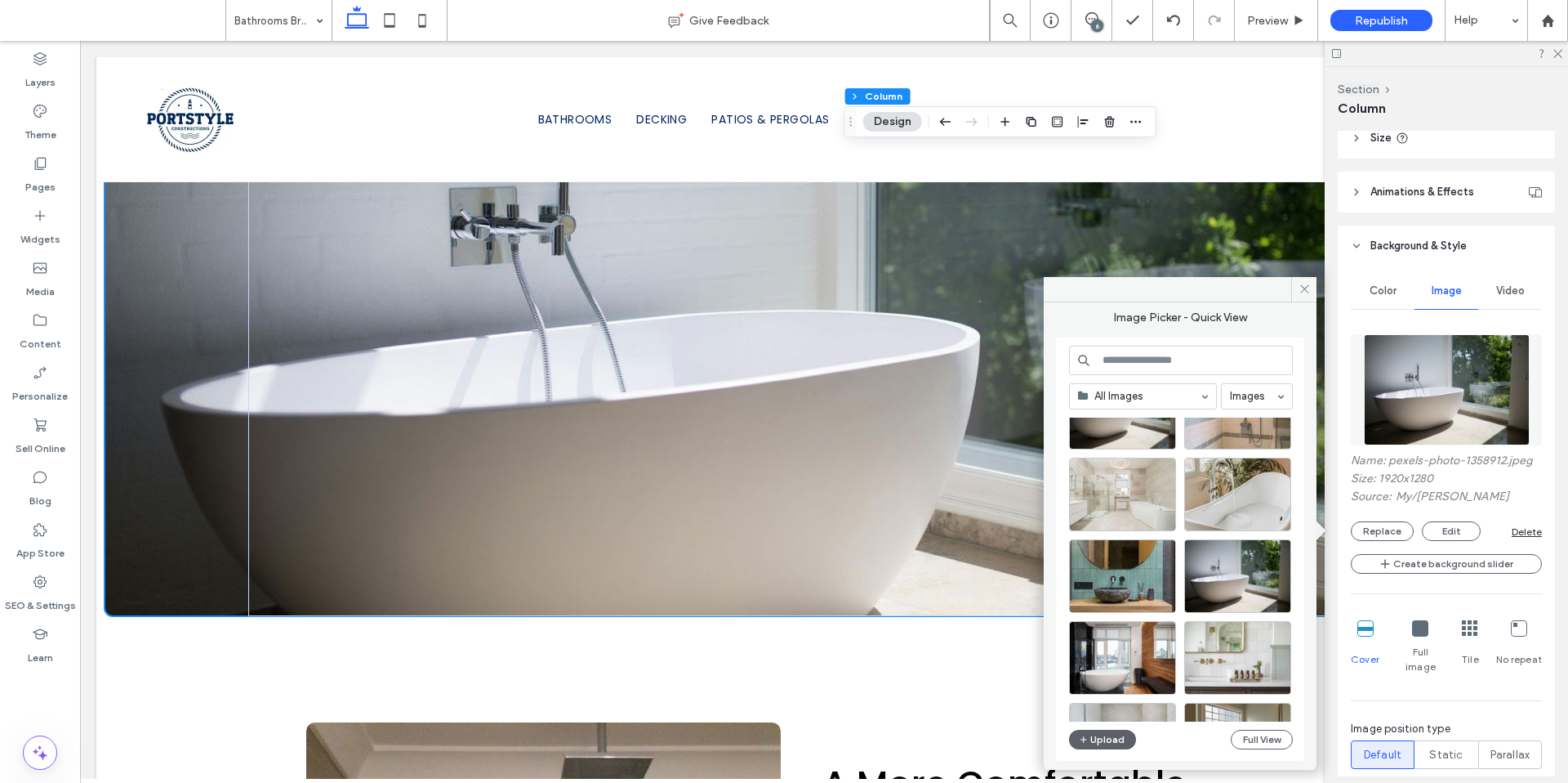
scroll to position [347, 0]
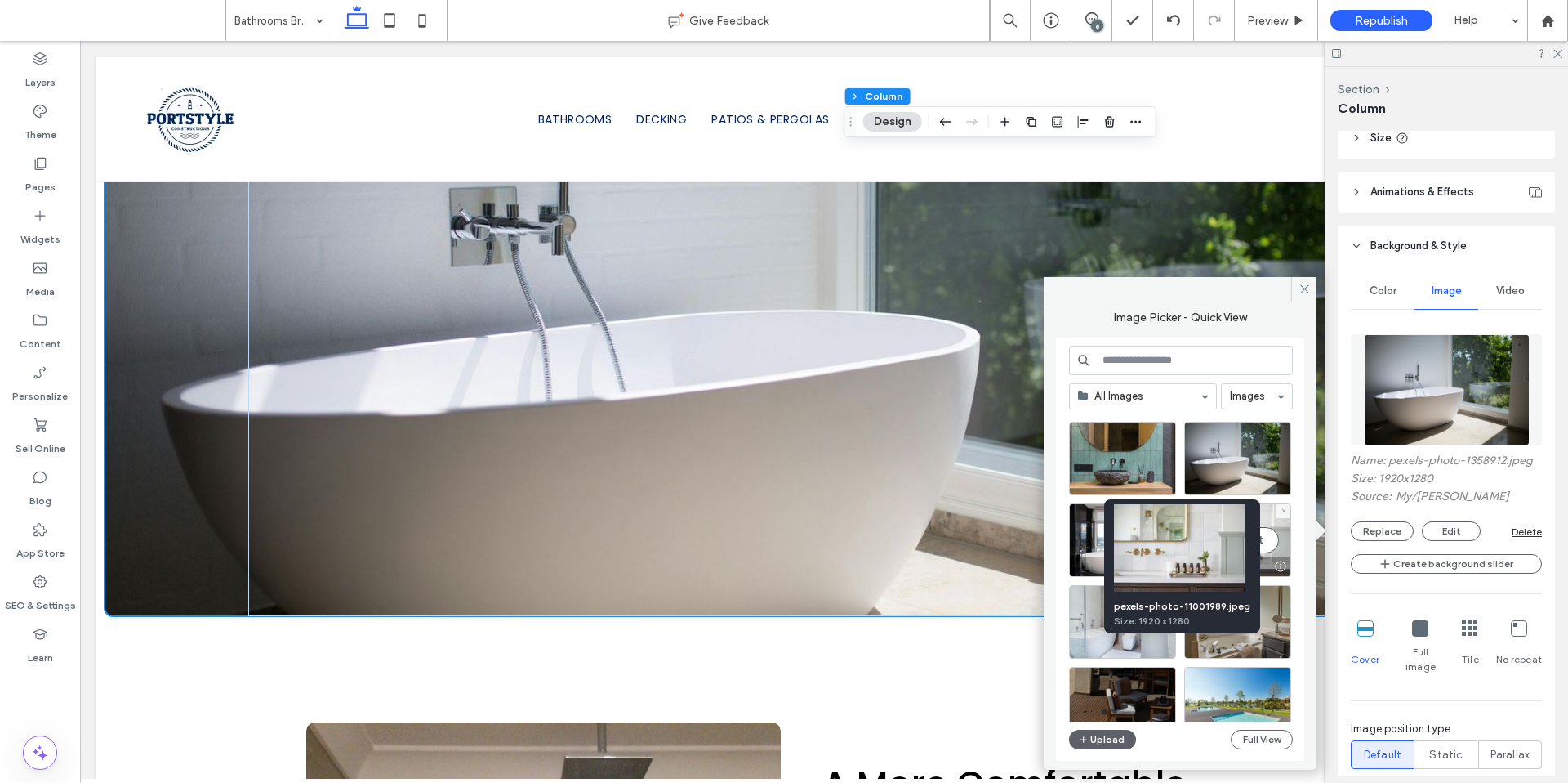
click at [1276, 564] on div at bounding box center [1280, 567] width 21 height 13
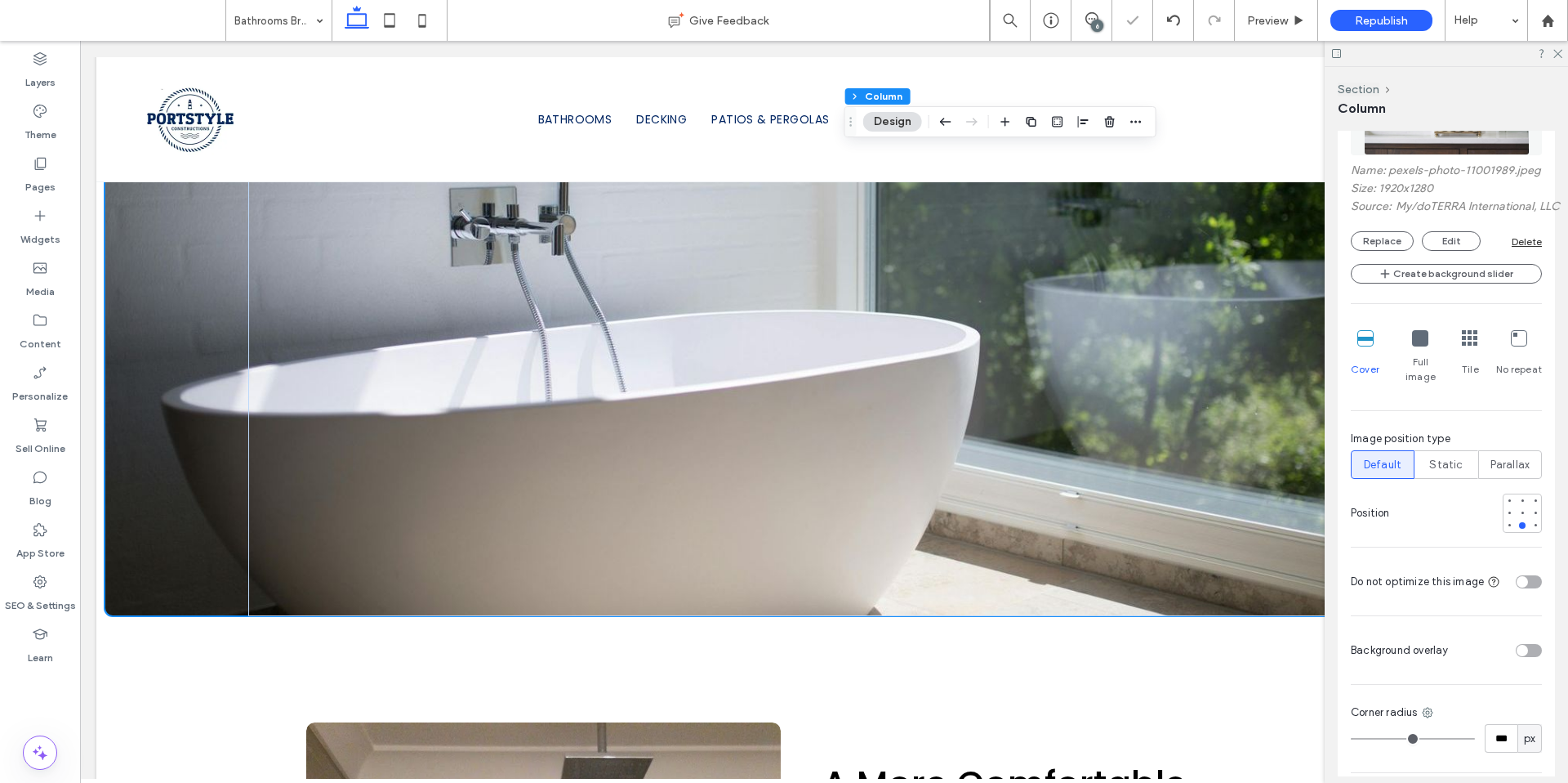
scroll to position [632, 0]
click at [1506, 511] on div at bounding box center [1510, 512] width 7 height 7
click at [1517, 518] on div at bounding box center [1522, 524] width 12 height 12
click at [1519, 512] on div at bounding box center [1522, 512] width 7 height 7
type input "***"
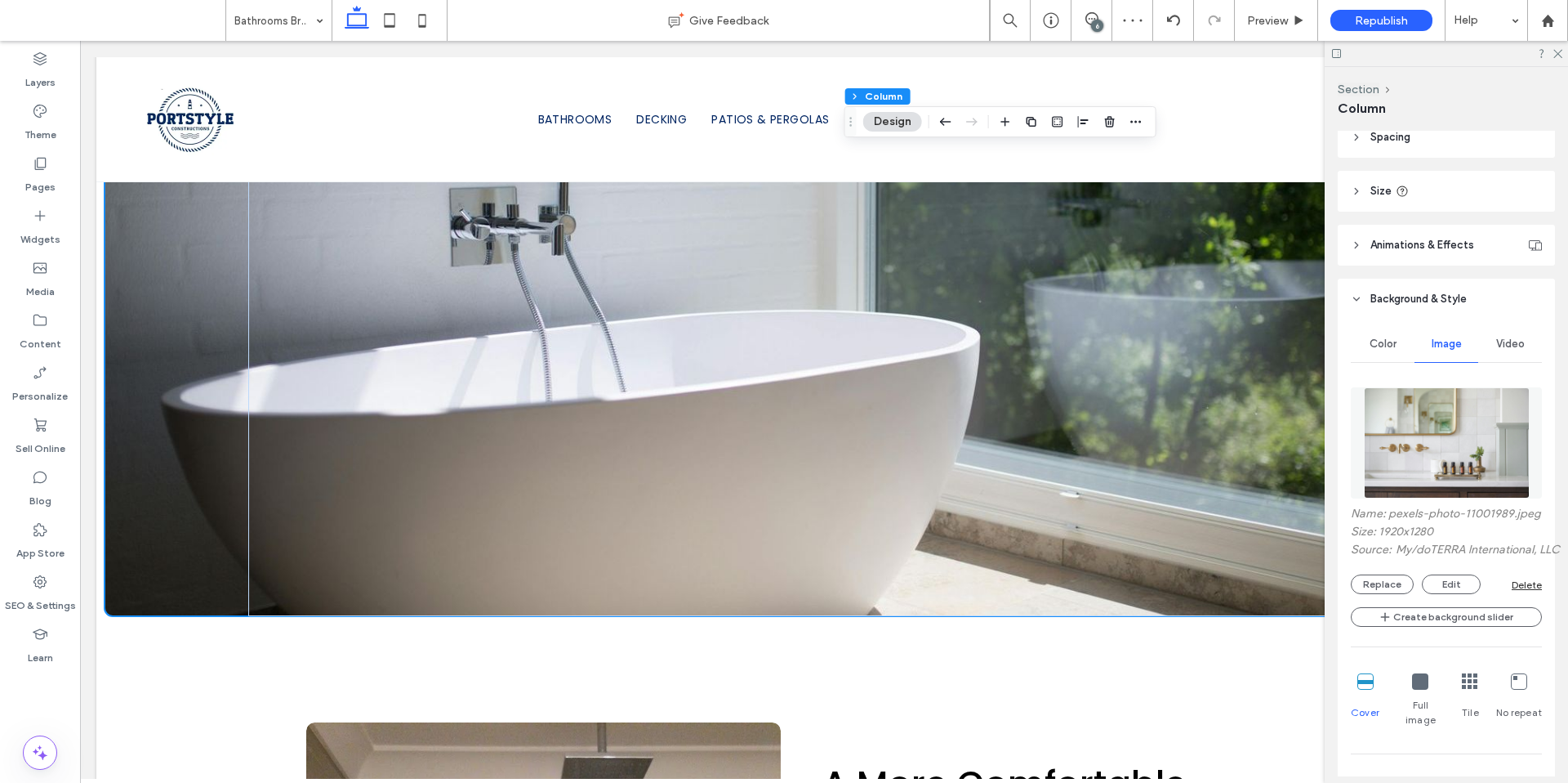
scroll to position [286, 0]
click at [1386, 596] on button "Replace" at bounding box center [1383, 586] width 63 height 20
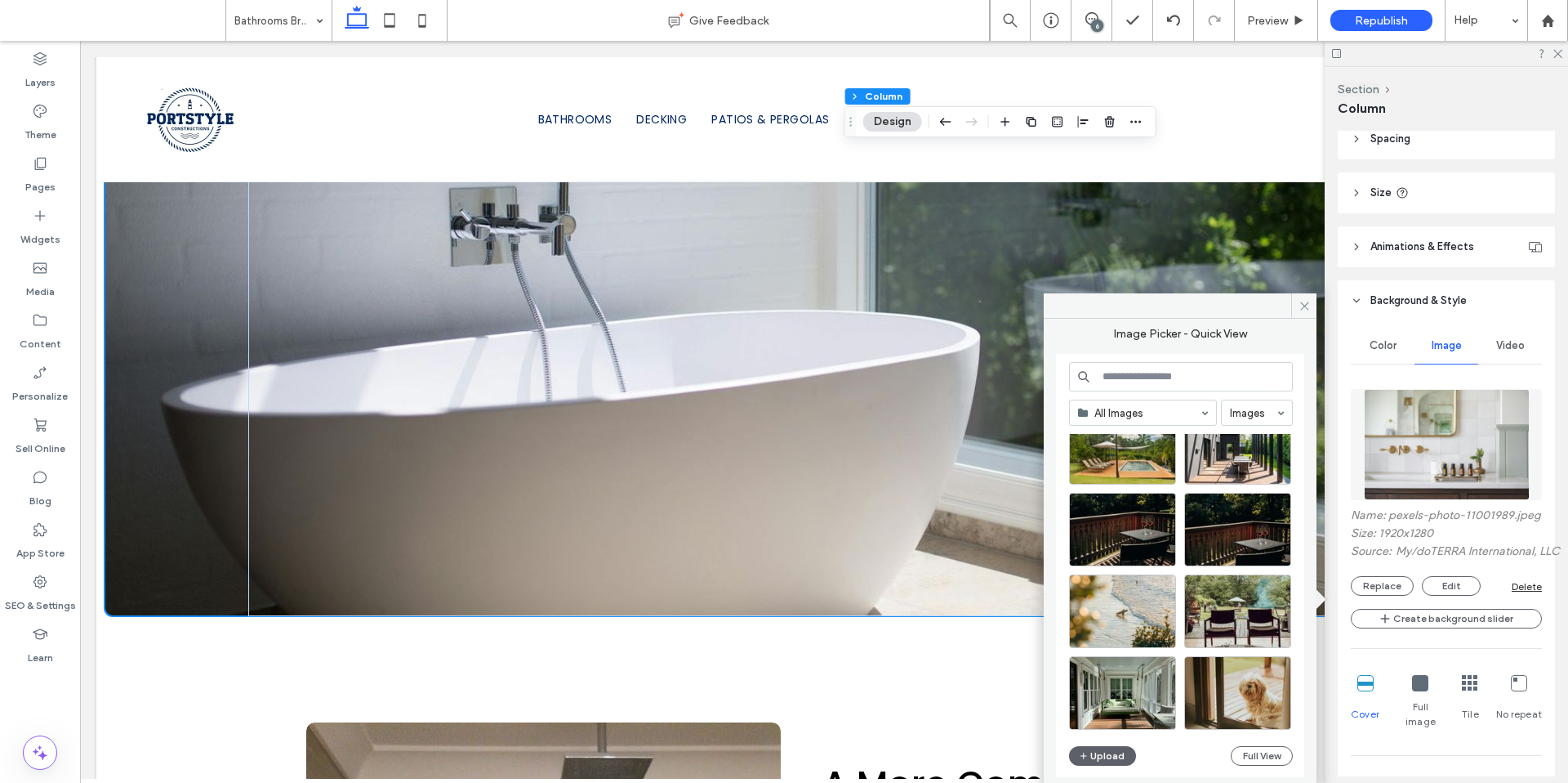
scroll to position [716, 0]
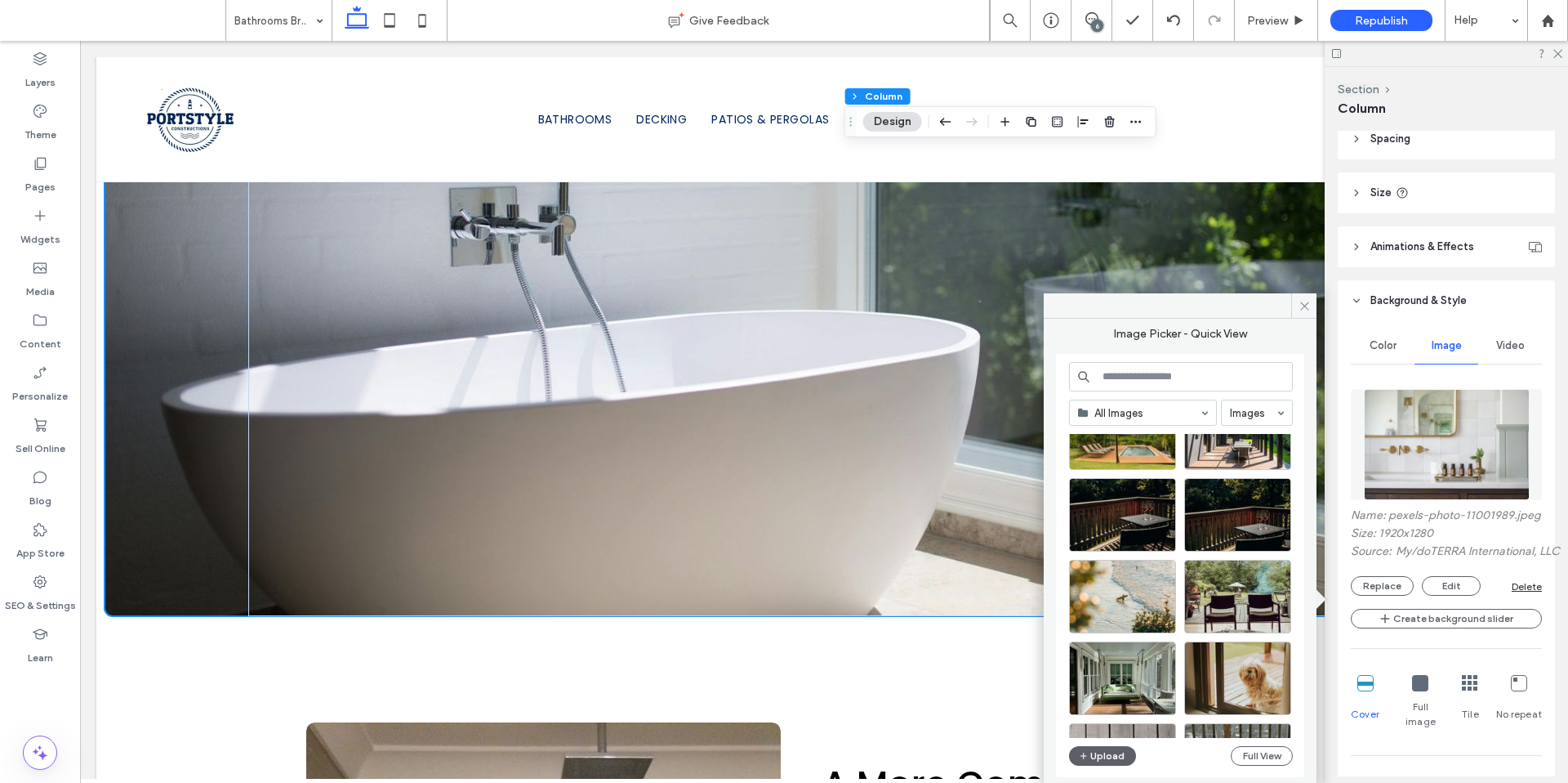
click at [1146, 380] on input at bounding box center [1180, 376] width 224 height 29
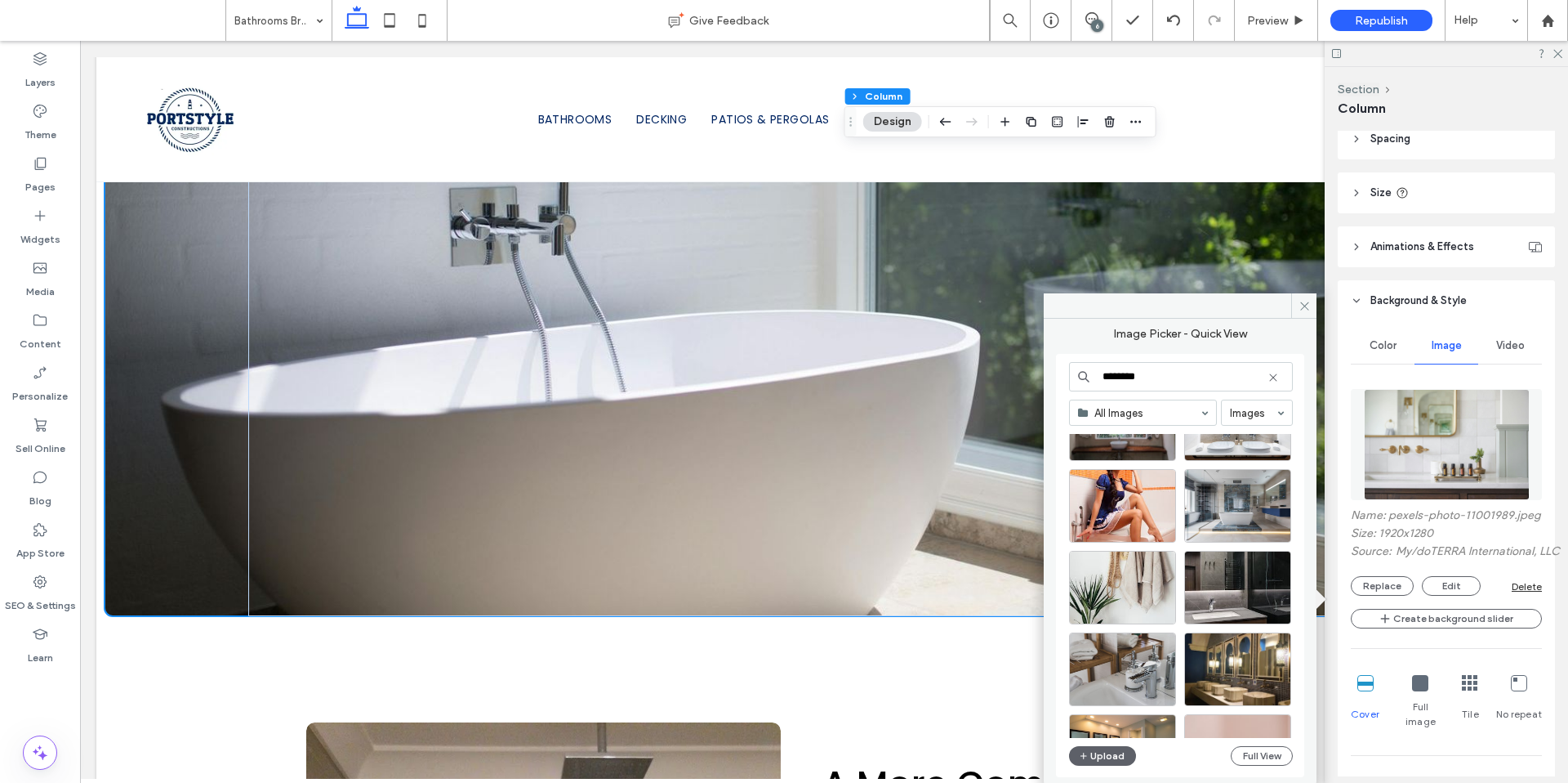
scroll to position [3670, 0]
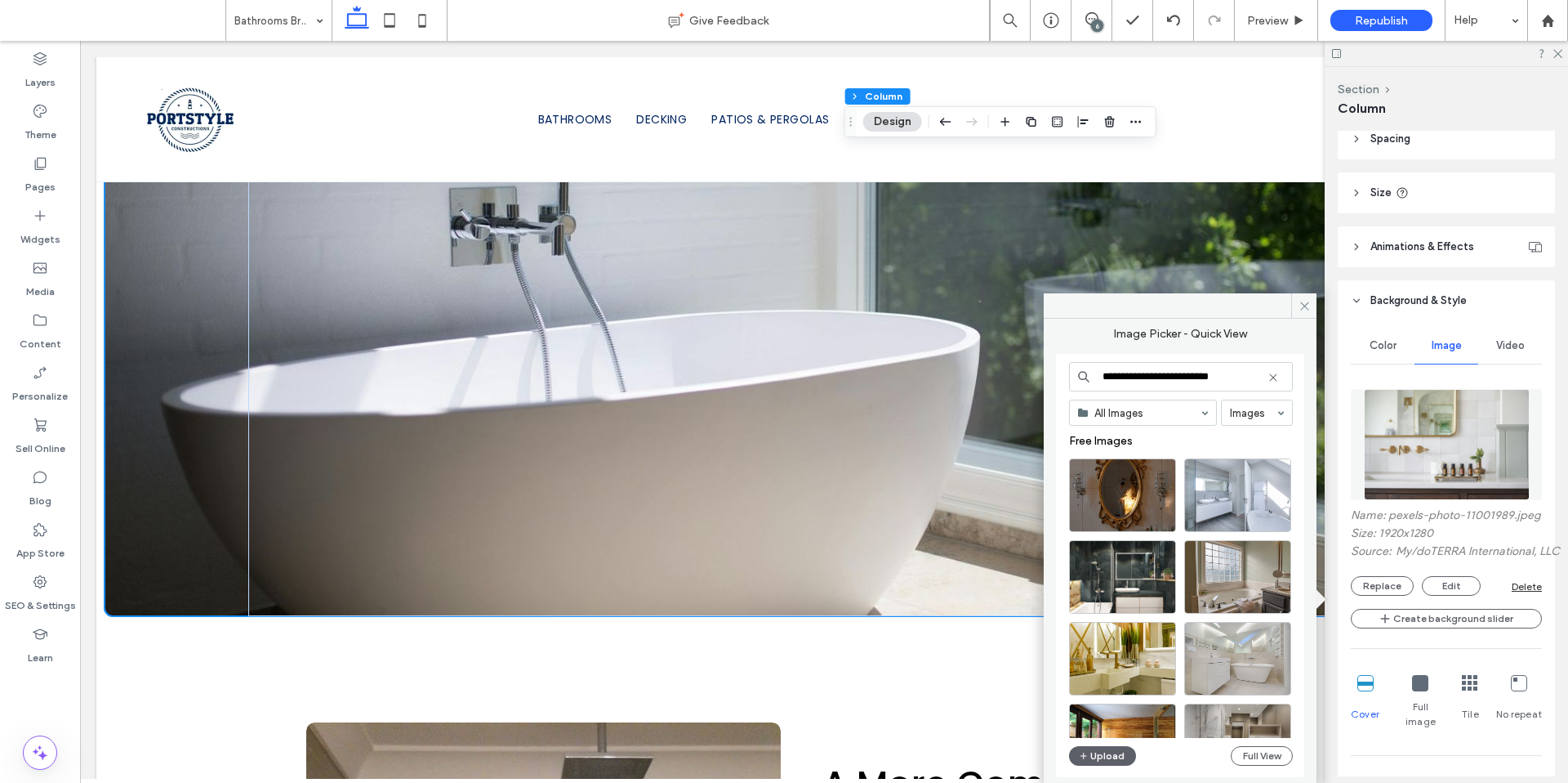
click at [1209, 377] on input "**********" at bounding box center [1180, 376] width 224 height 29
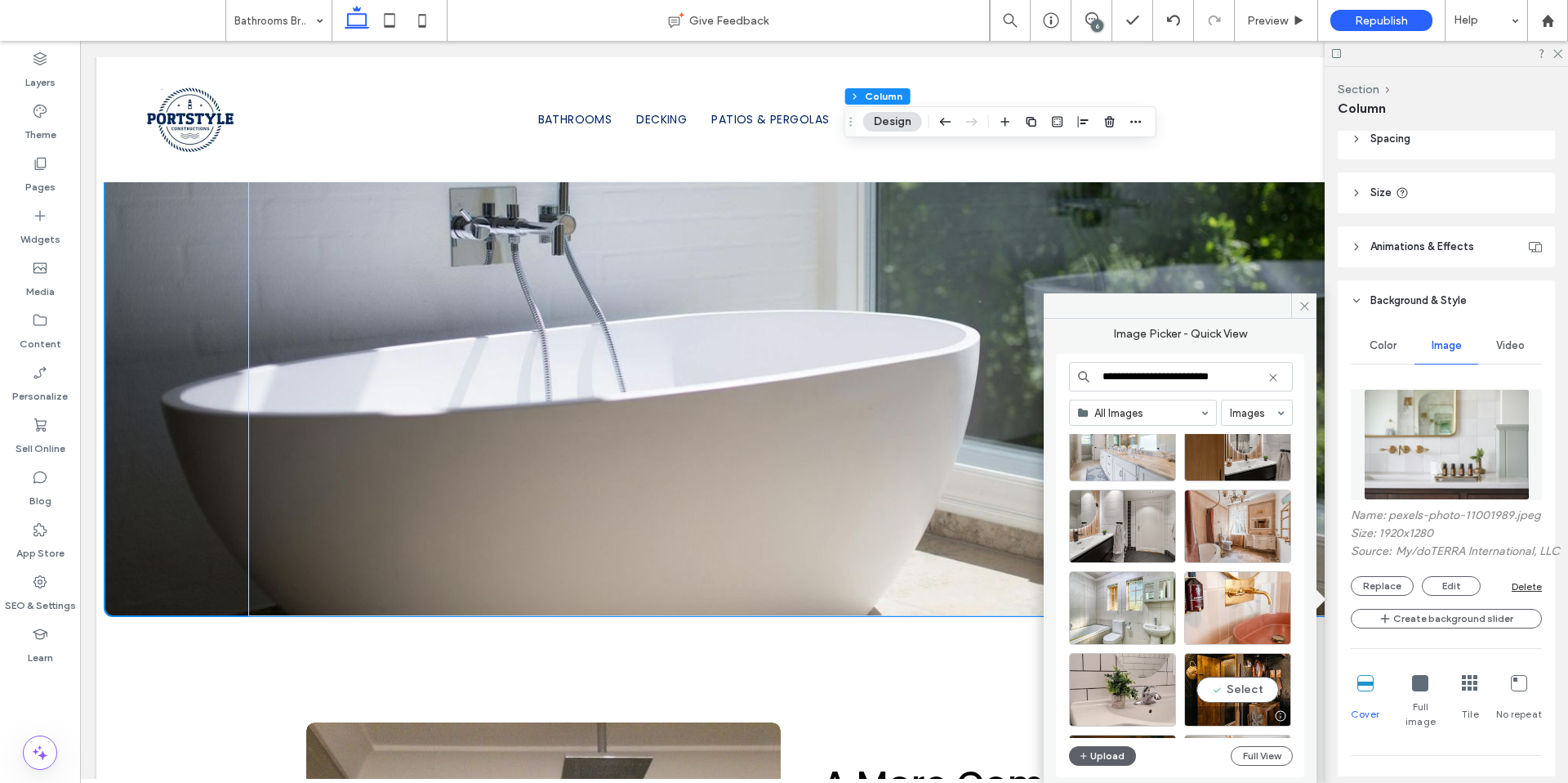
scroll to position [7979, 0]
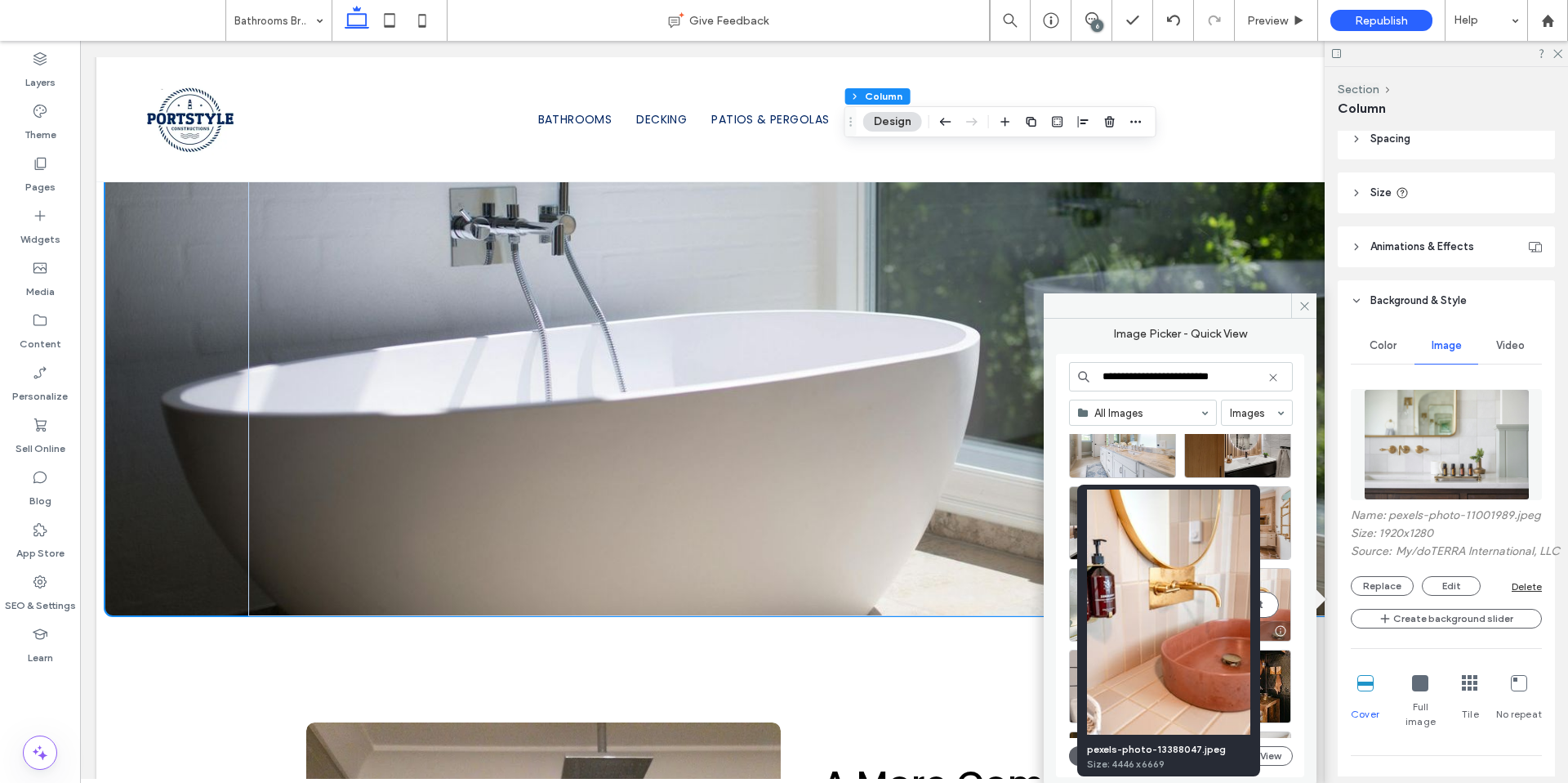
type input "**********"
click at [1283, 632] on div at bounding box center [1280, 631] width 21 height 13
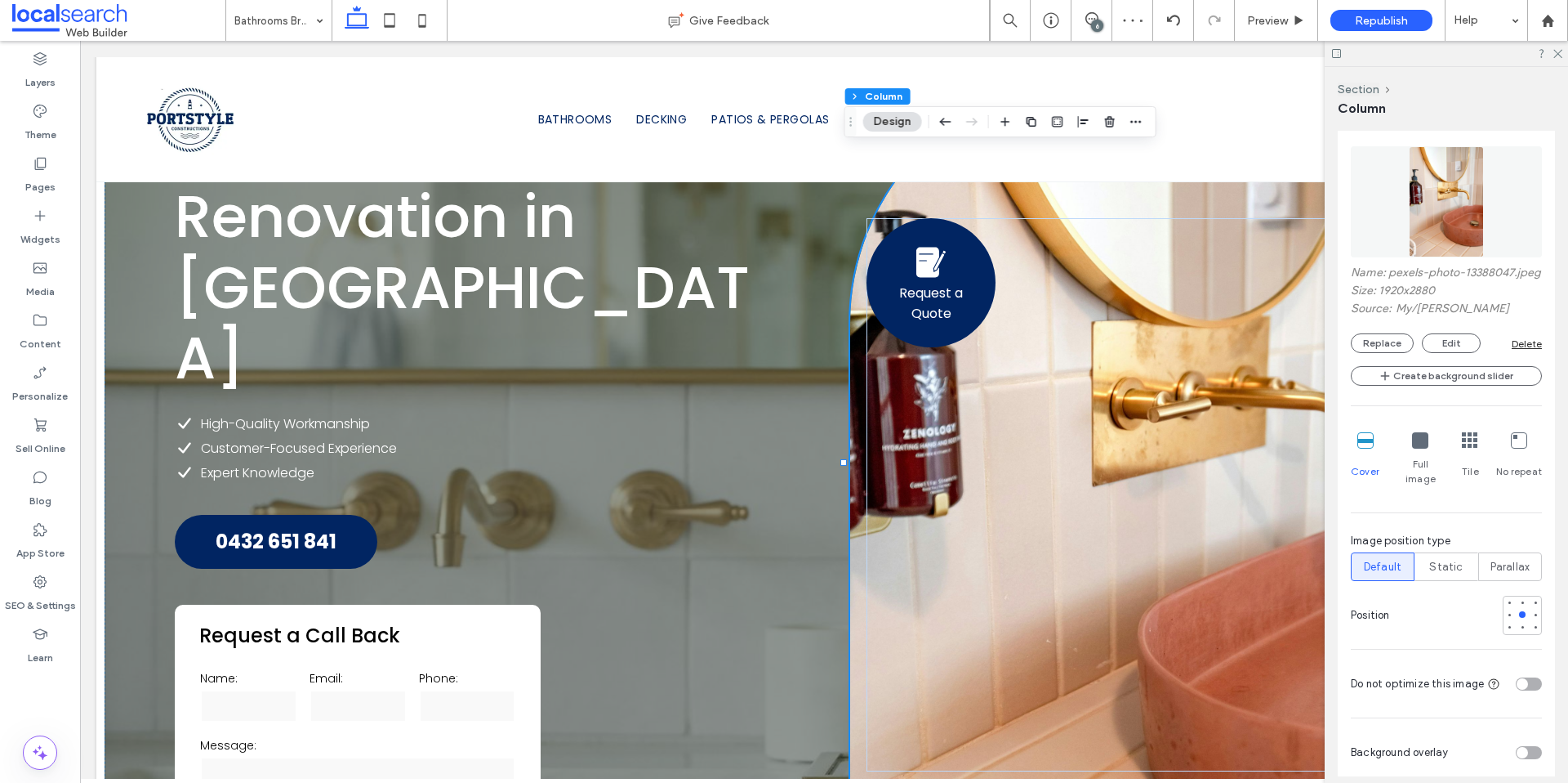
scroll to position [536, 0]
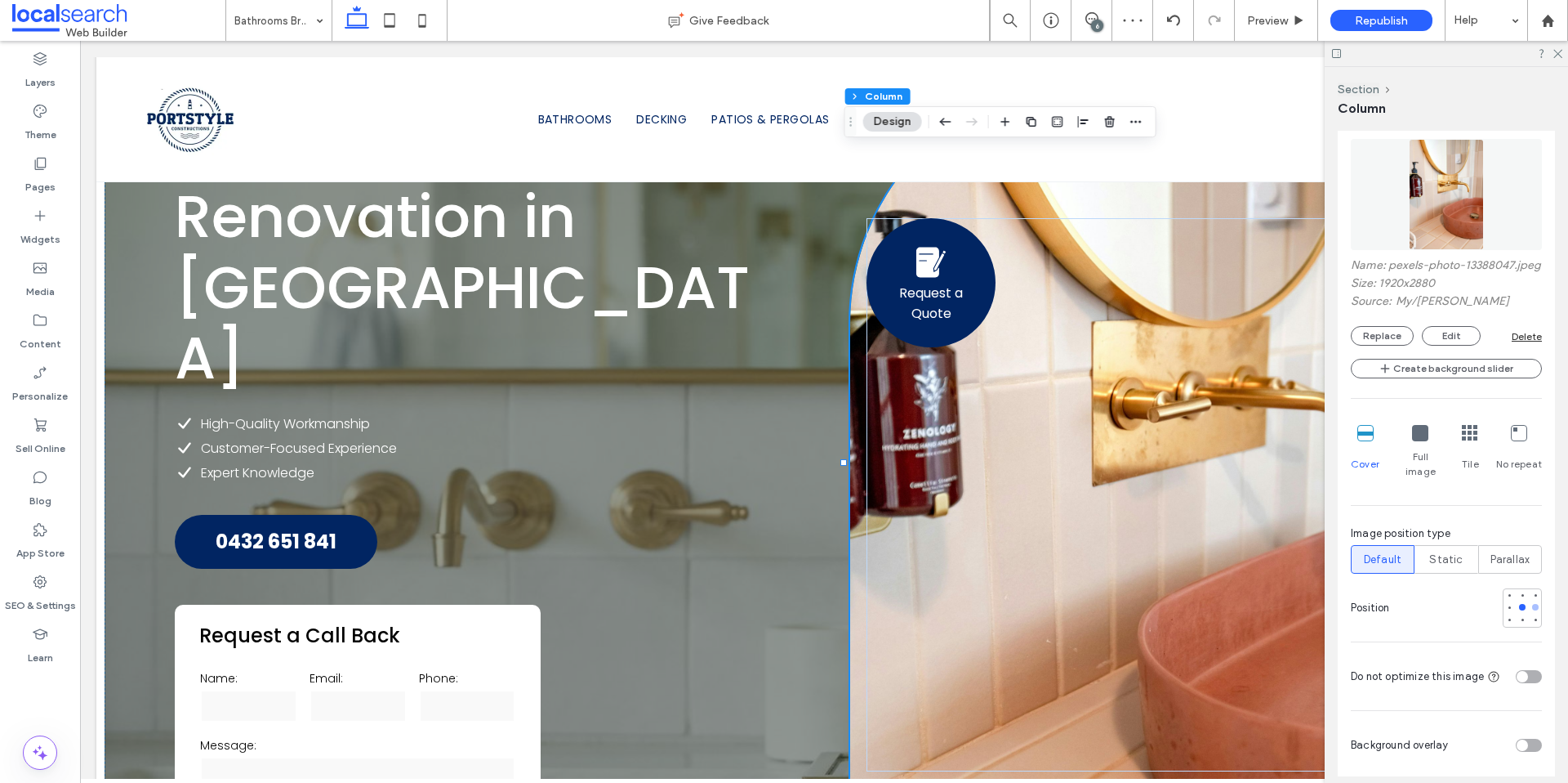
click at [1532, 605] on div at bounding box center [1536, 607] width 7 height 7
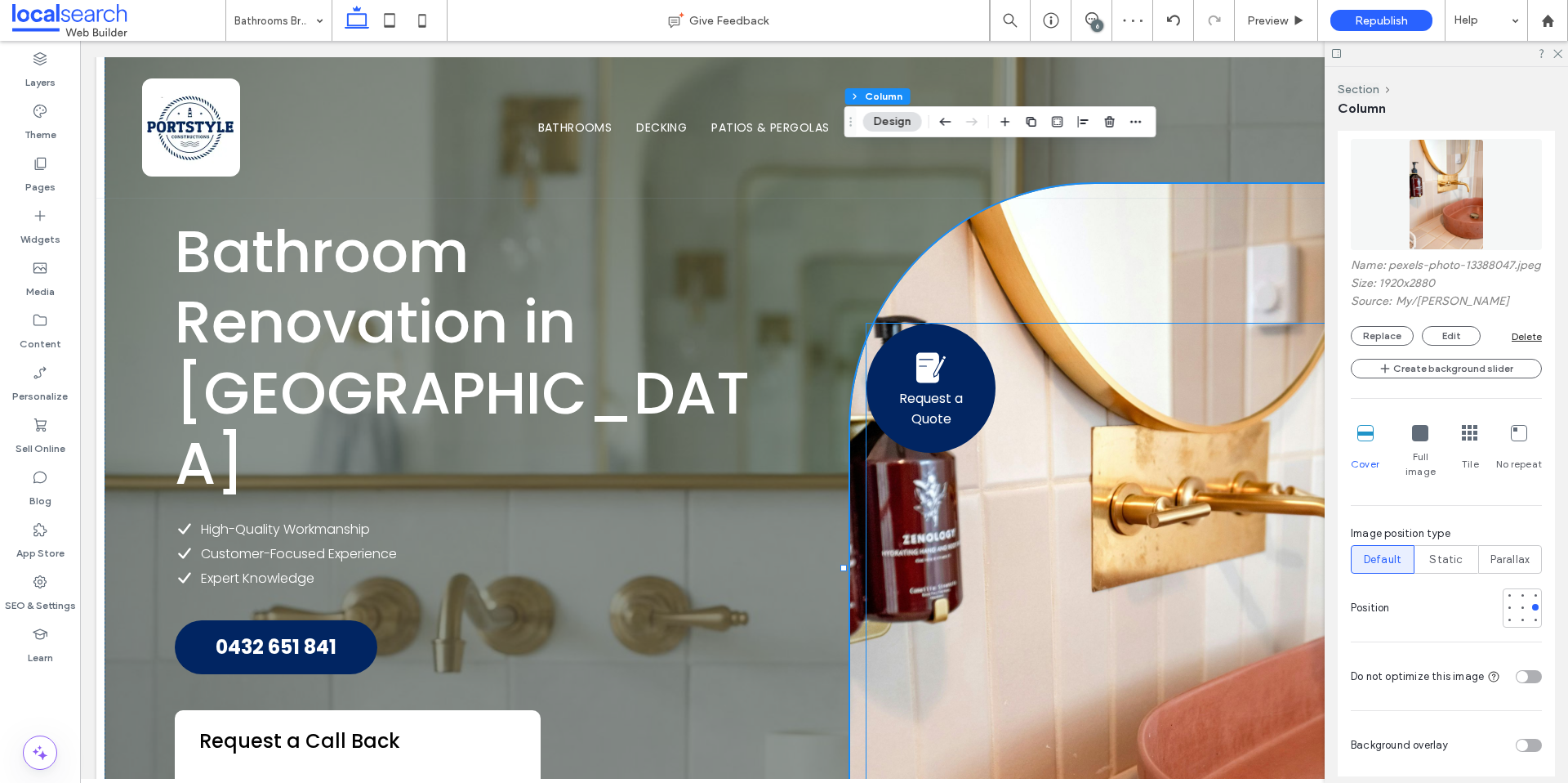
scroll to position [320, 0]
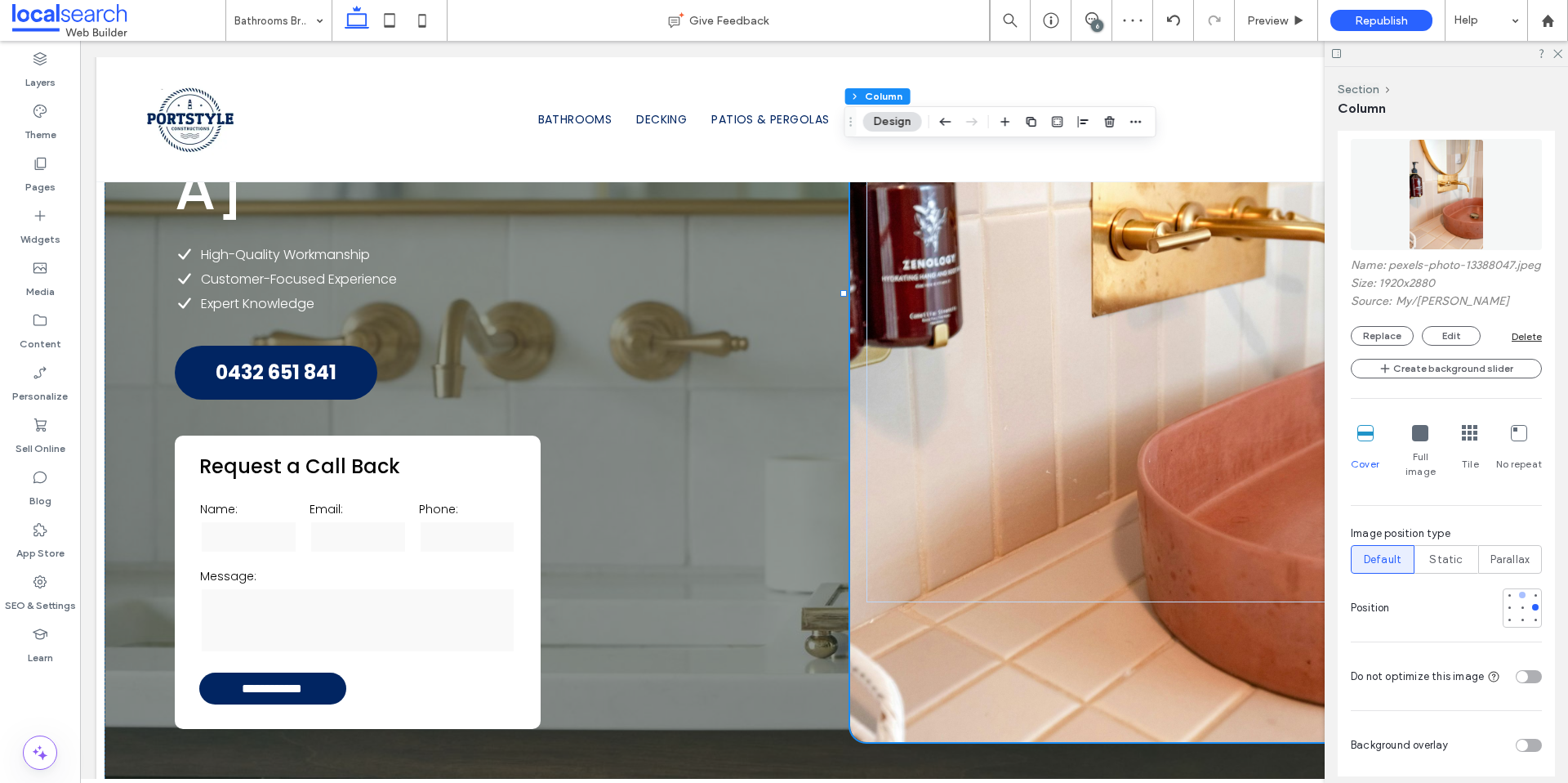
click at [1516, 598] on div at bounding box center [1522, 595] width 12 height 12
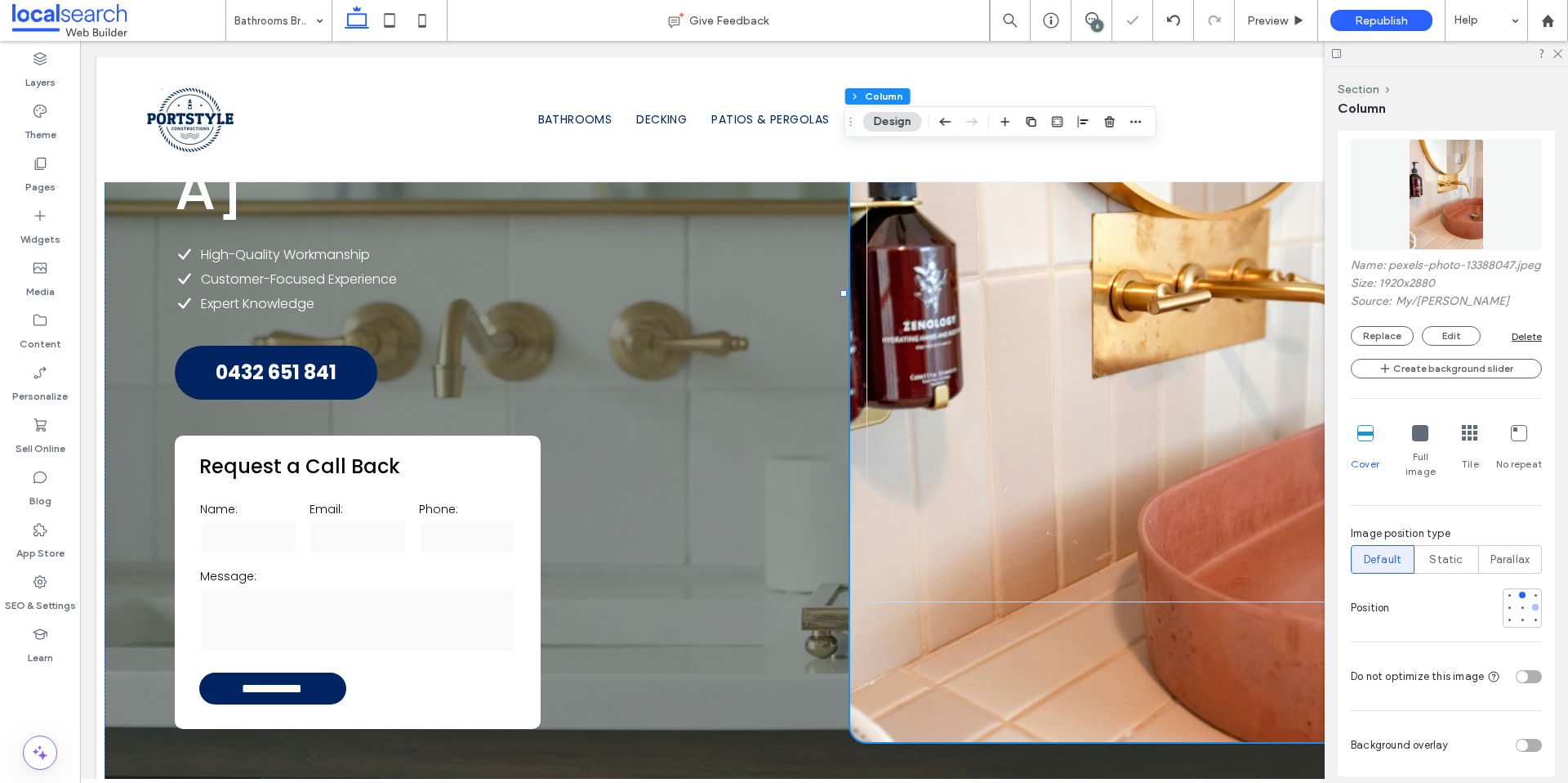
click at [1530, 602] on div at bounding box center [1536, 607] width 12 height 12
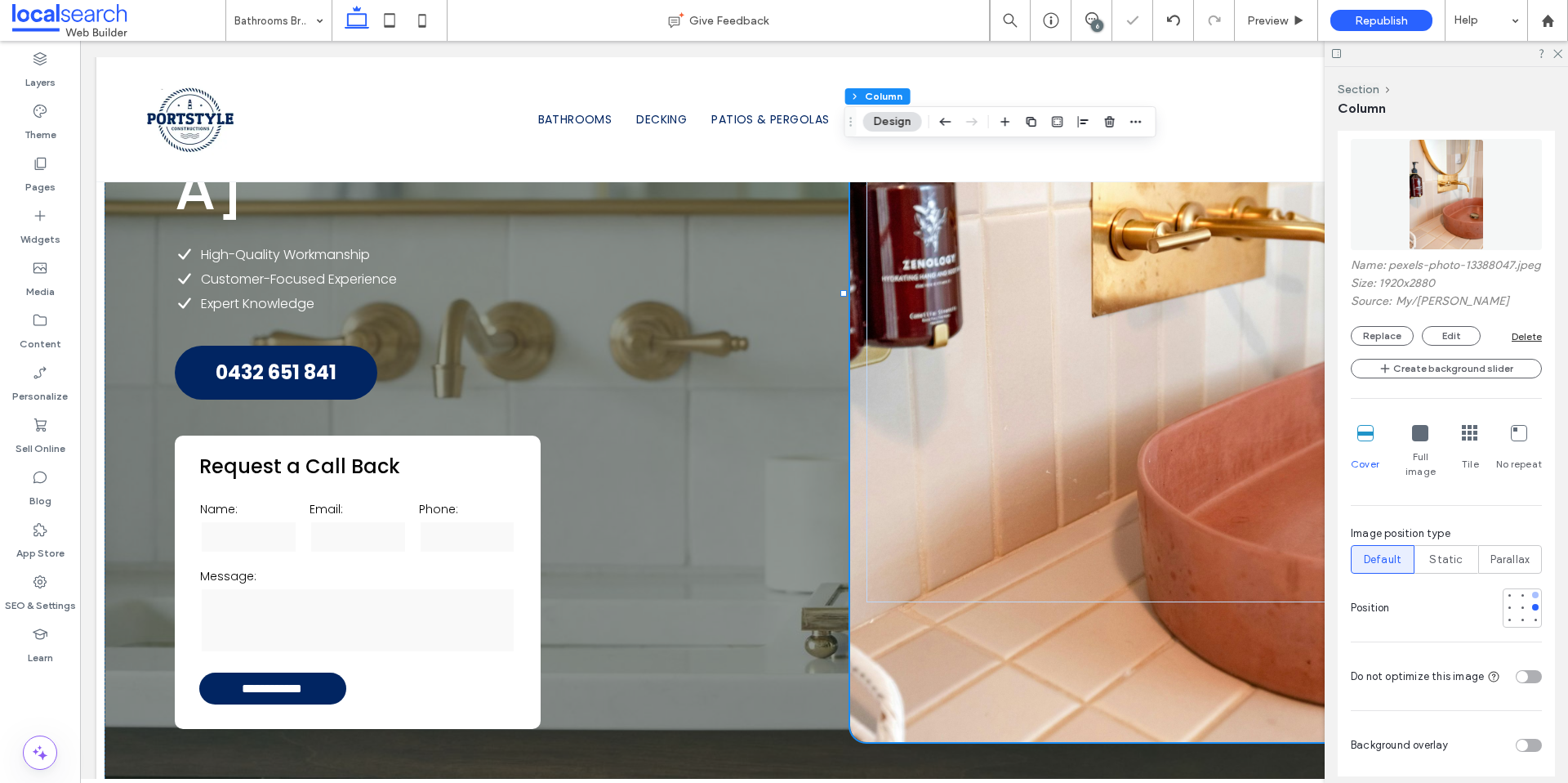
click at [1532, 594] on div at bounding box center [1536, 595] width 7 height 7
type input "***"
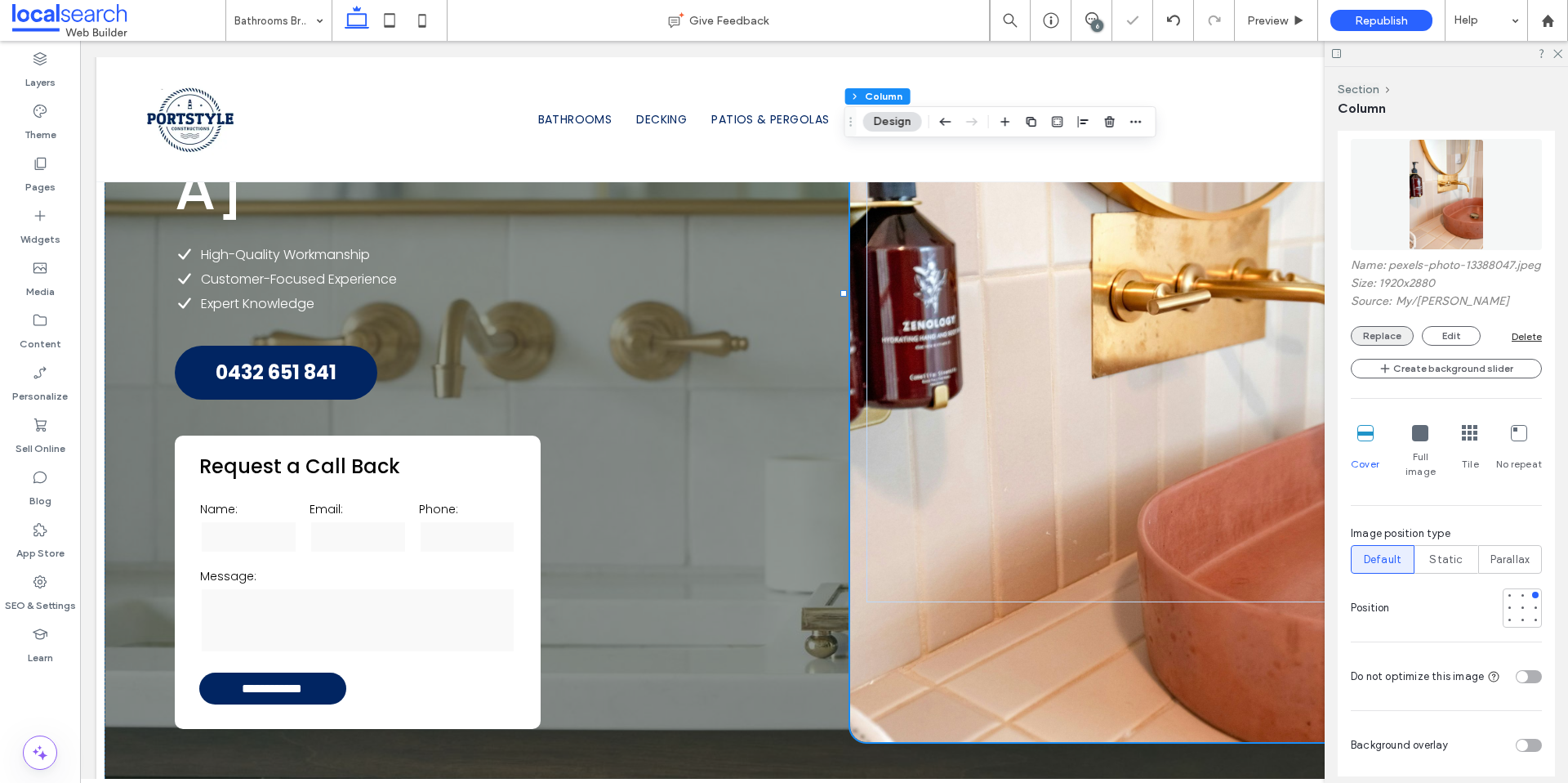
click at [1379, 339] on button "Replace" at bounding box center [1383, 336] width 63 height 20
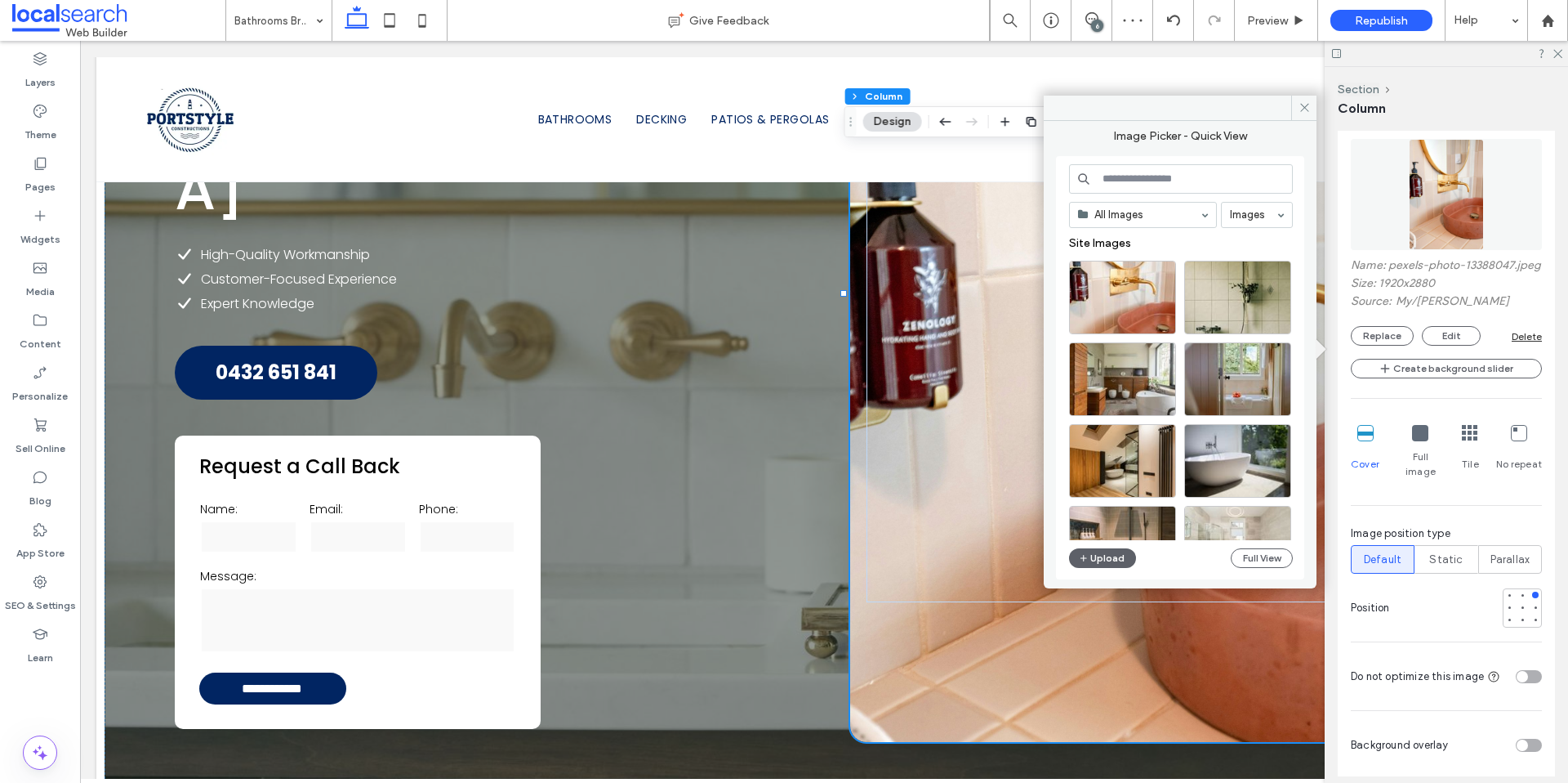
click at [1125, 181] on input at bounding box center [1180, 178] width 224 height 29
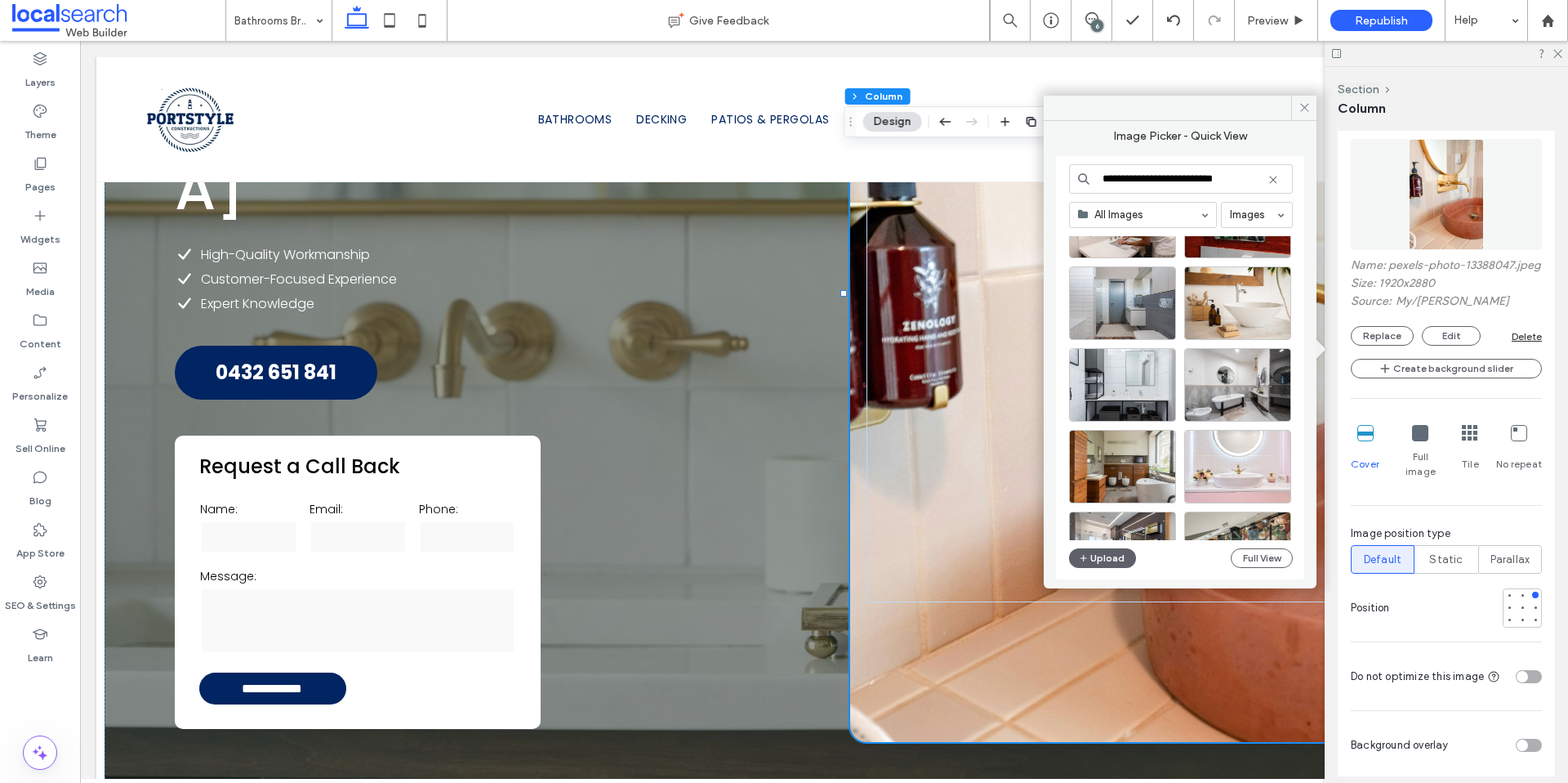
scroll to position [8234, 0]
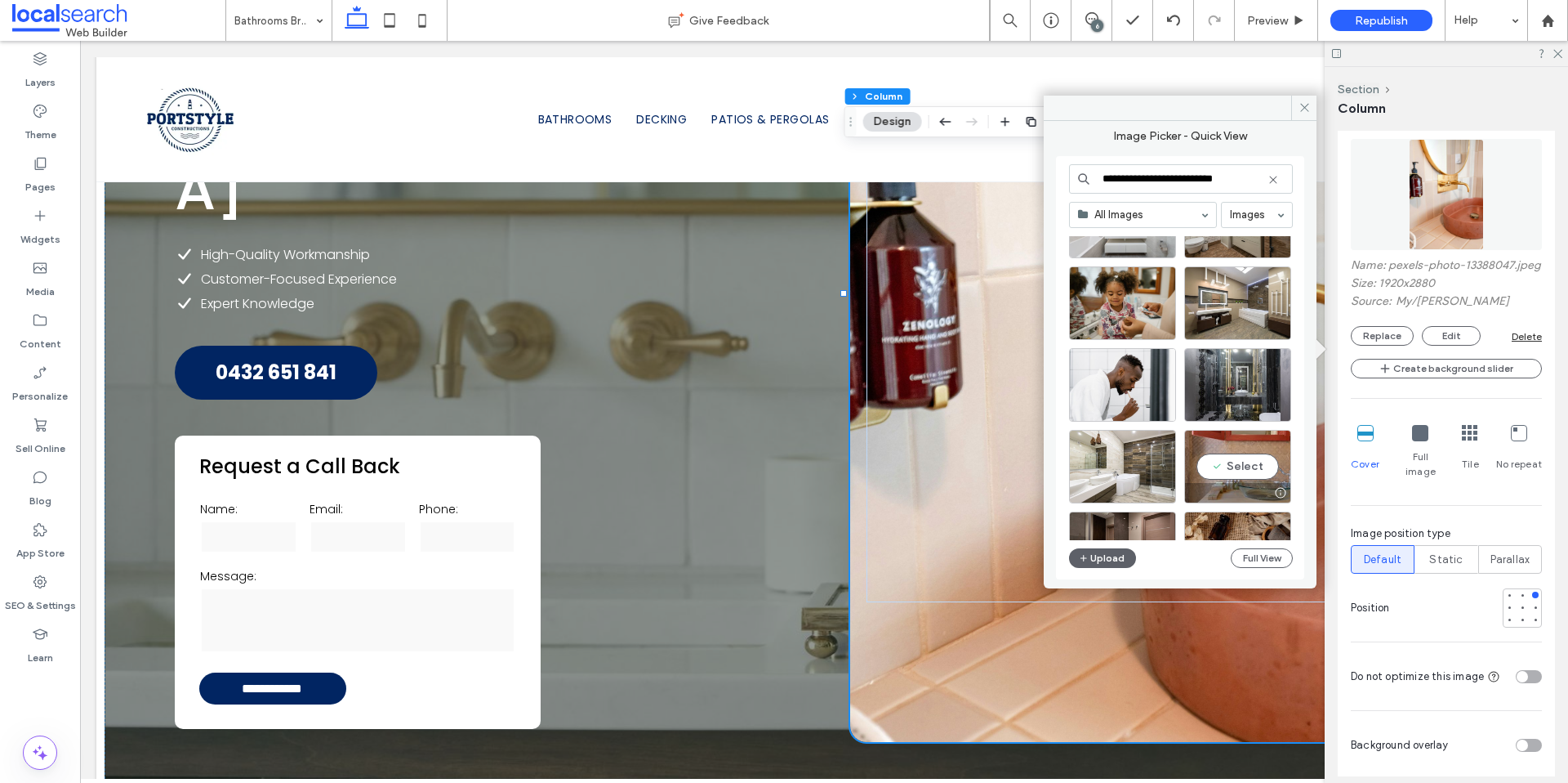
type input "**********"
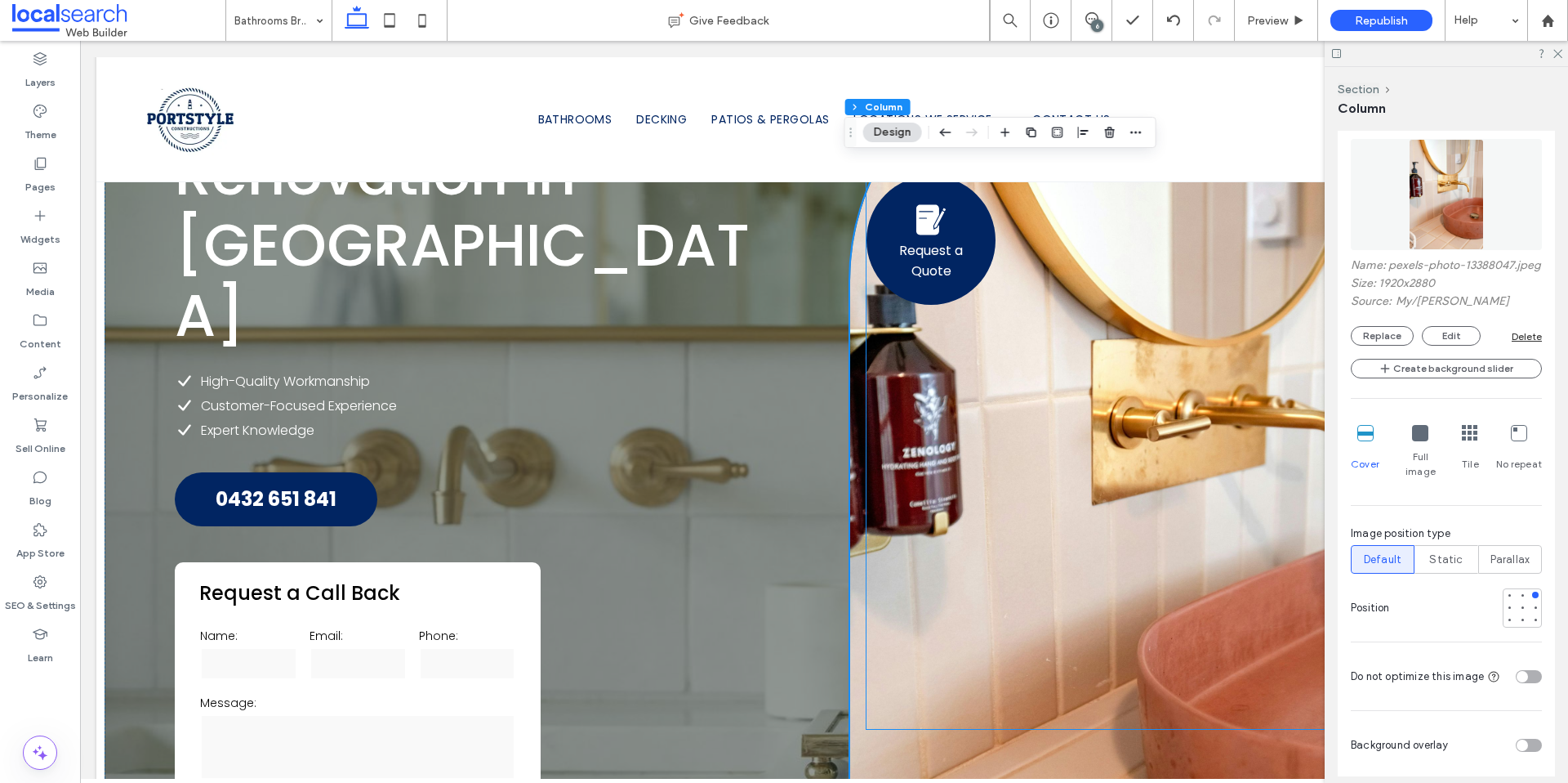
scroll to position [16, 0]
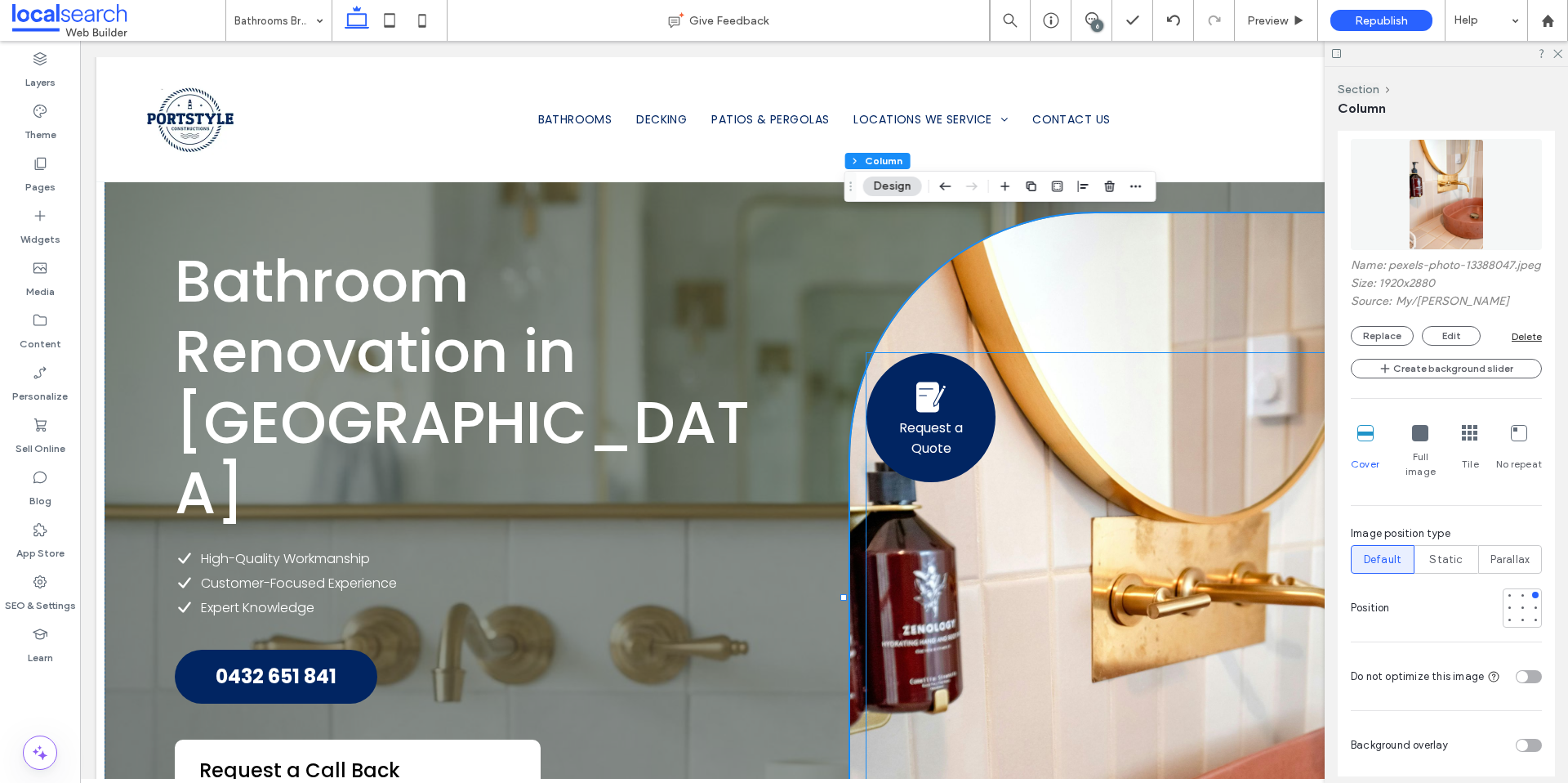
click at [1095, 556] on div "Request a Quote" at bounding box center [1168, 629] width 603 height 553
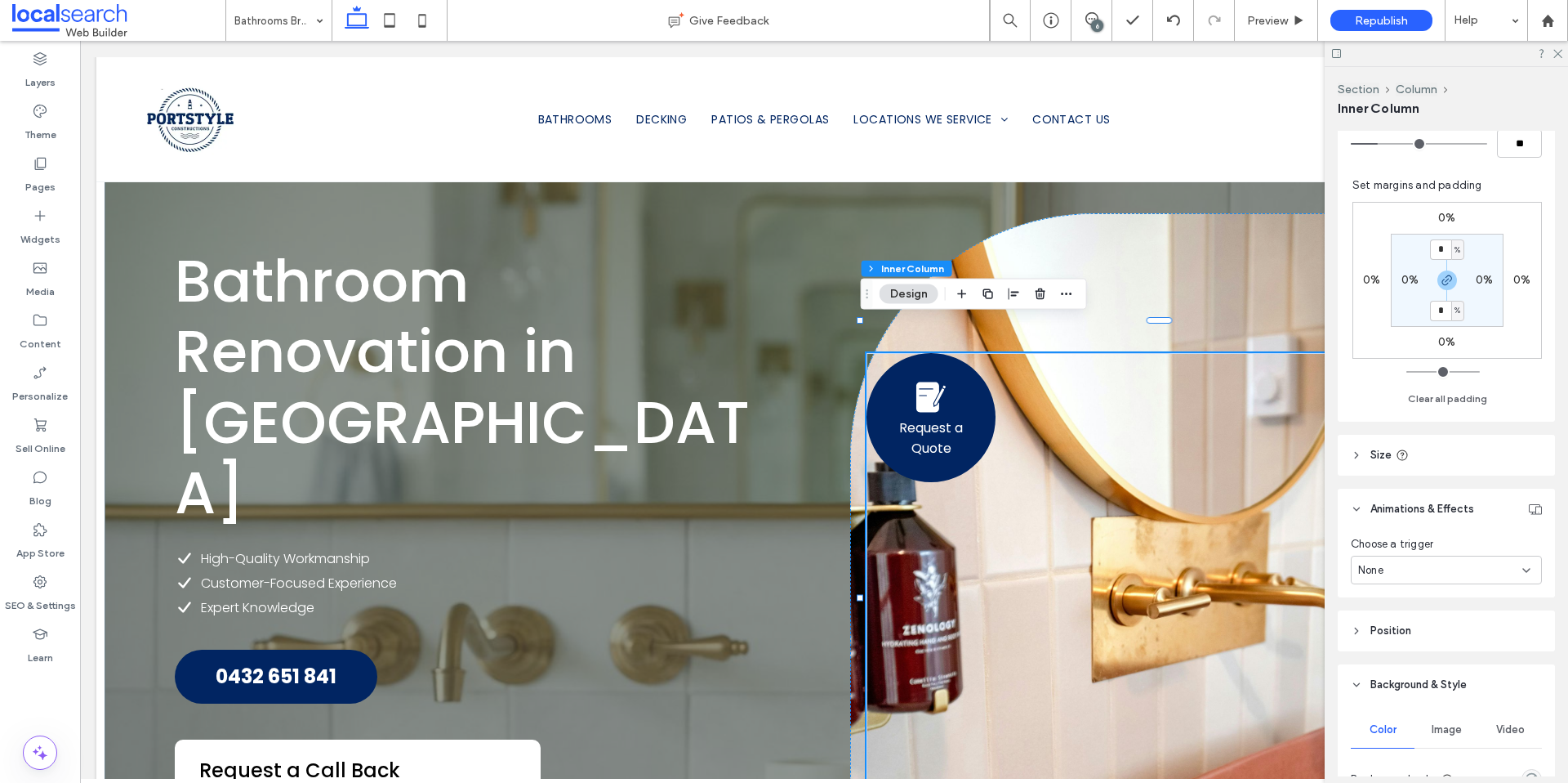
scroll to position [485, 0]
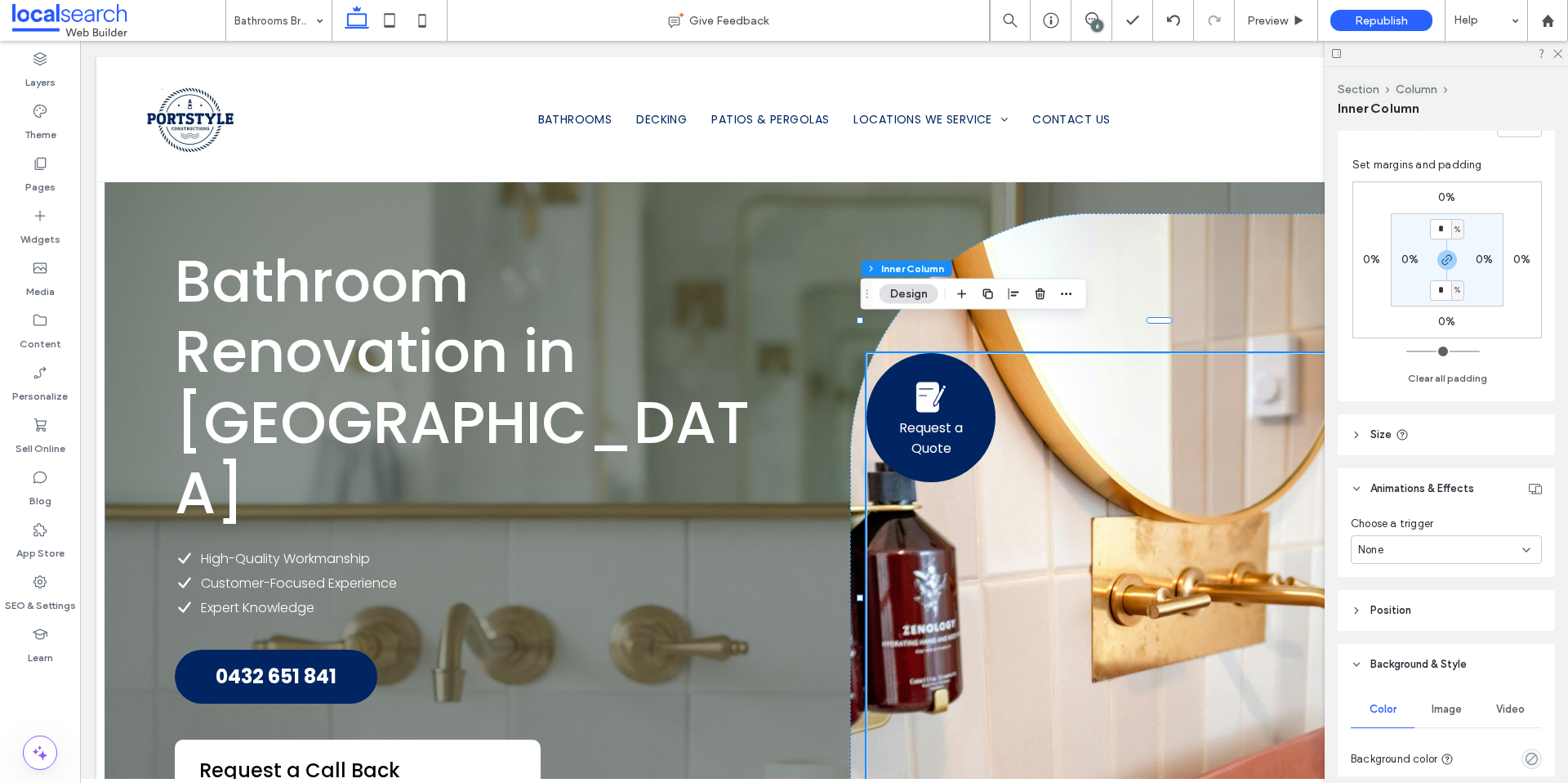
click at [1447, 702] on span "Image" at bounding box center [1447, 709] width 30 height 13
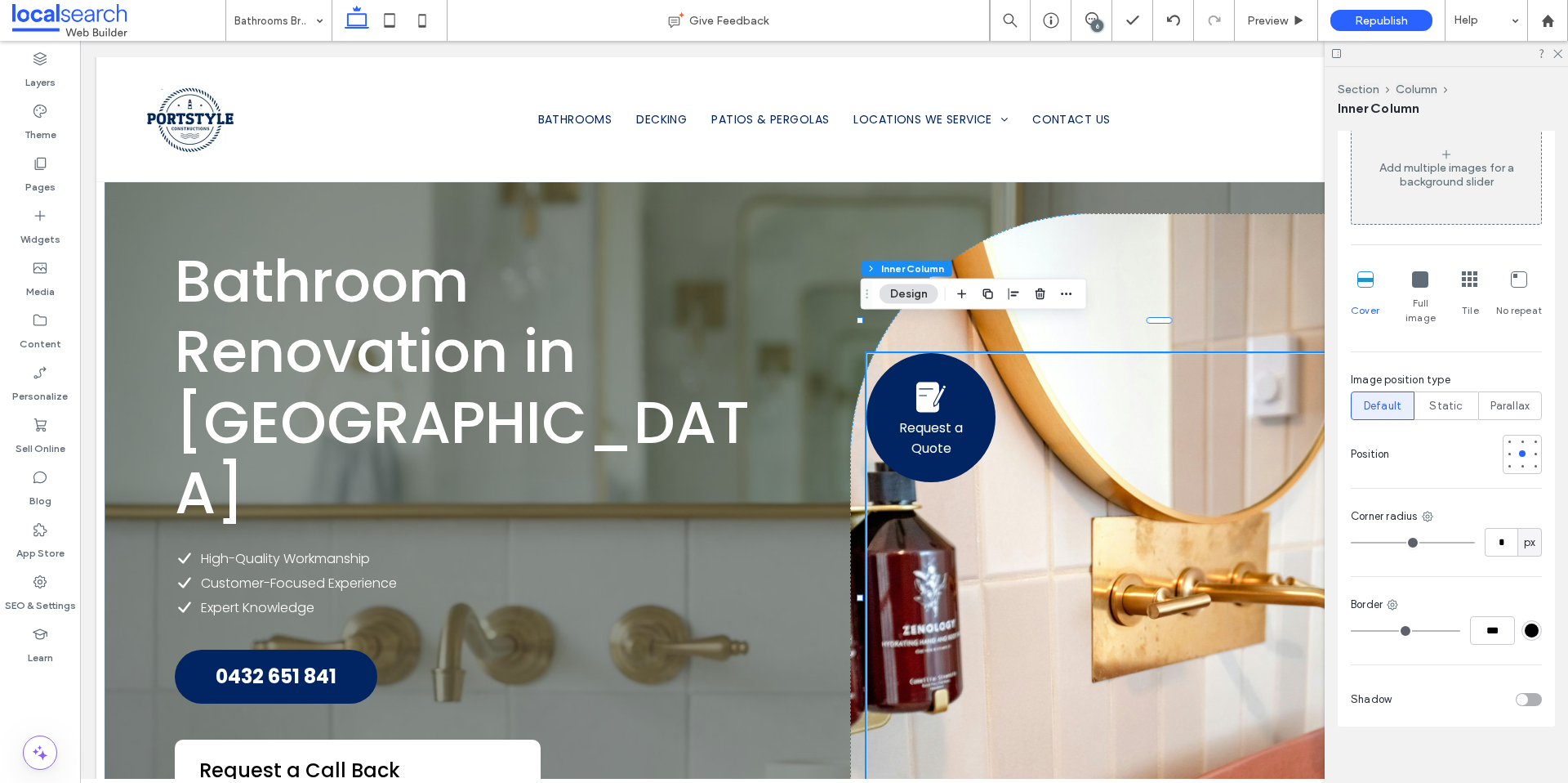
scroll to position [1118, 0]
click at [1097, 278] on div "Request a Quote" at bounding box center [1168, 629] width 636 height 833
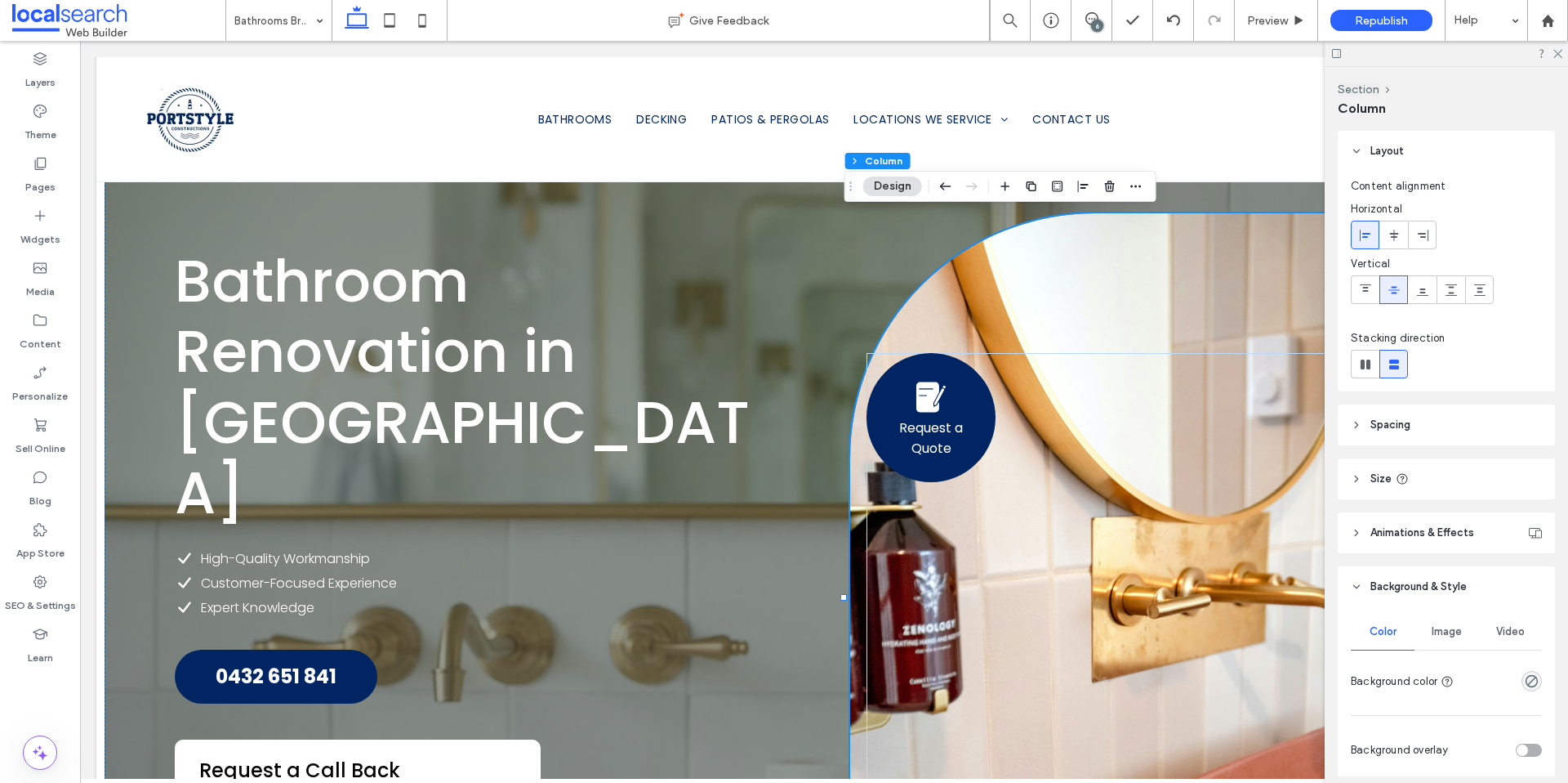
click at [1440, 633] on span "Image" at bounding box center [1447, 632] width 30 height 13
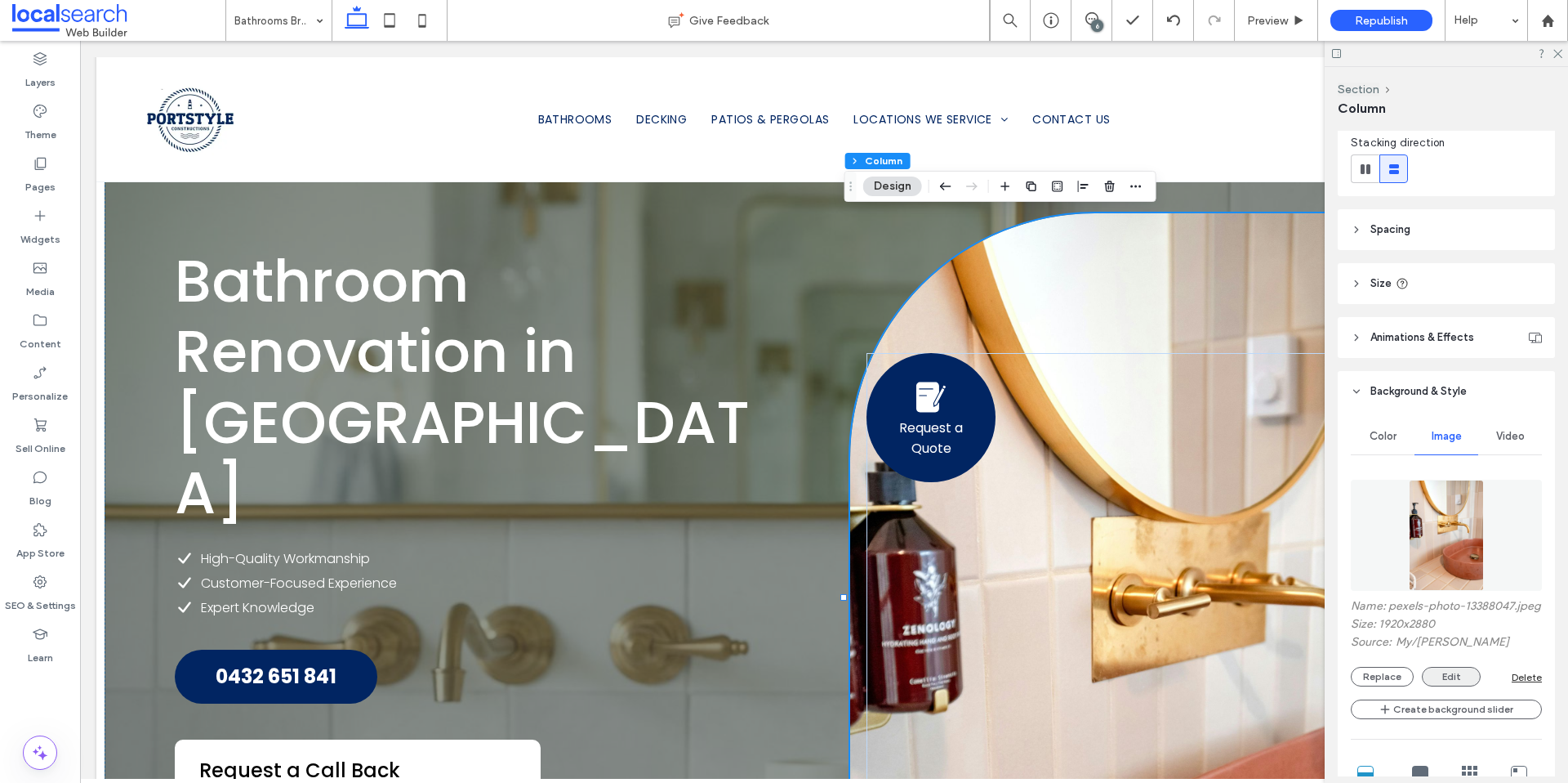
scroll to position [347, 0]
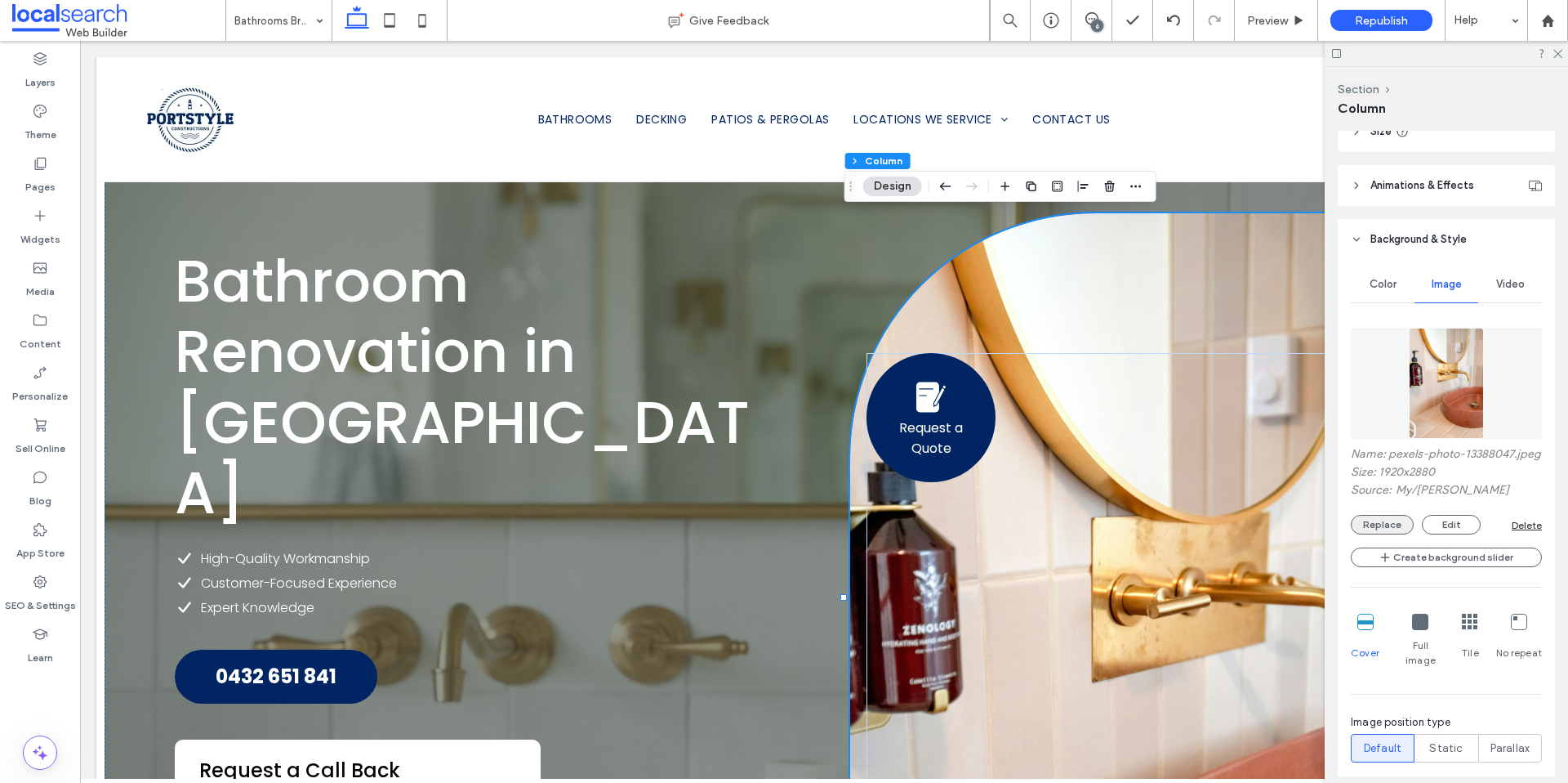
click at [1385, 529] on button "Replace" at bounding box center [1383, 525] width 63 height 20
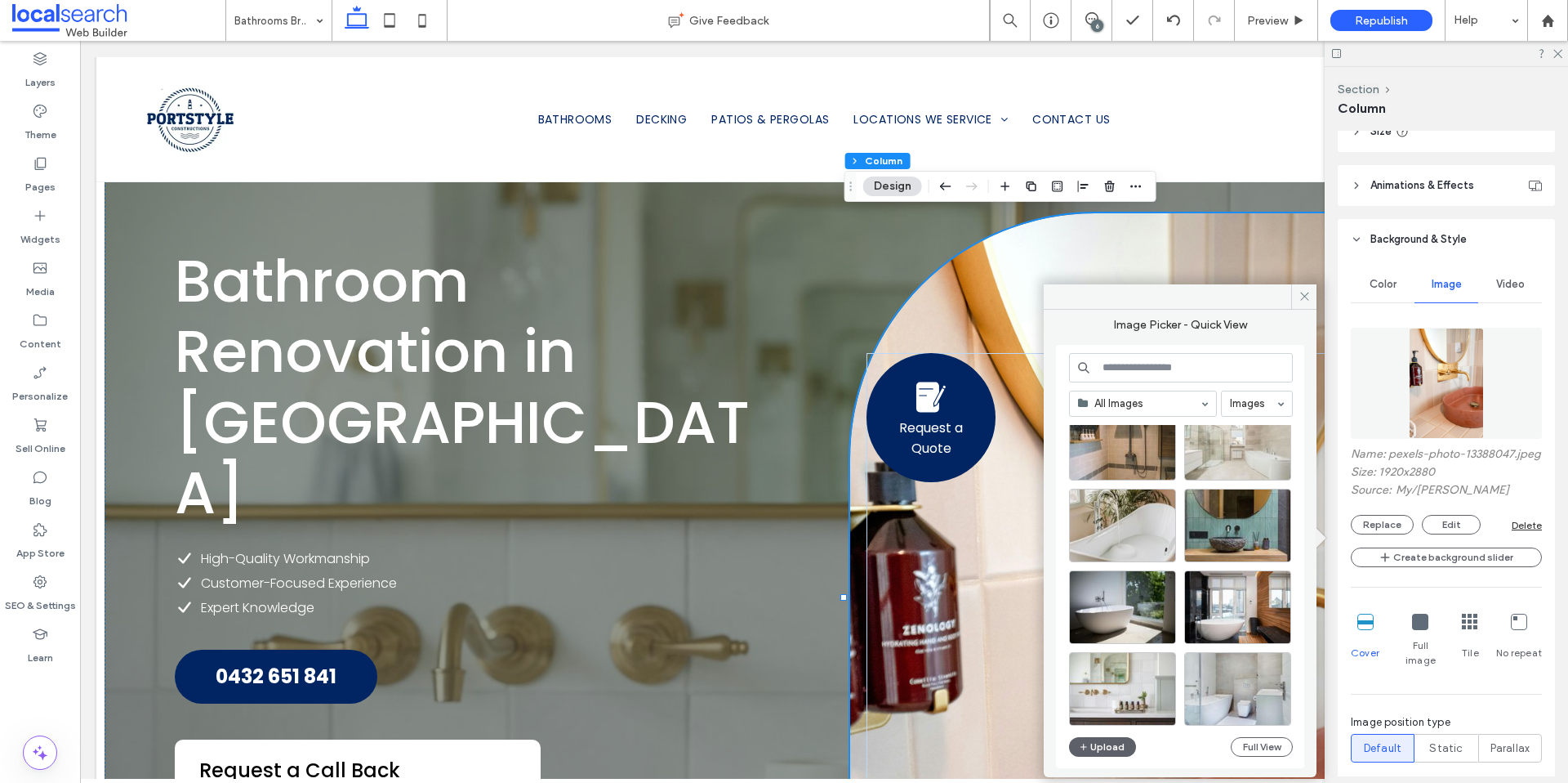
scroll to position [152, 0]
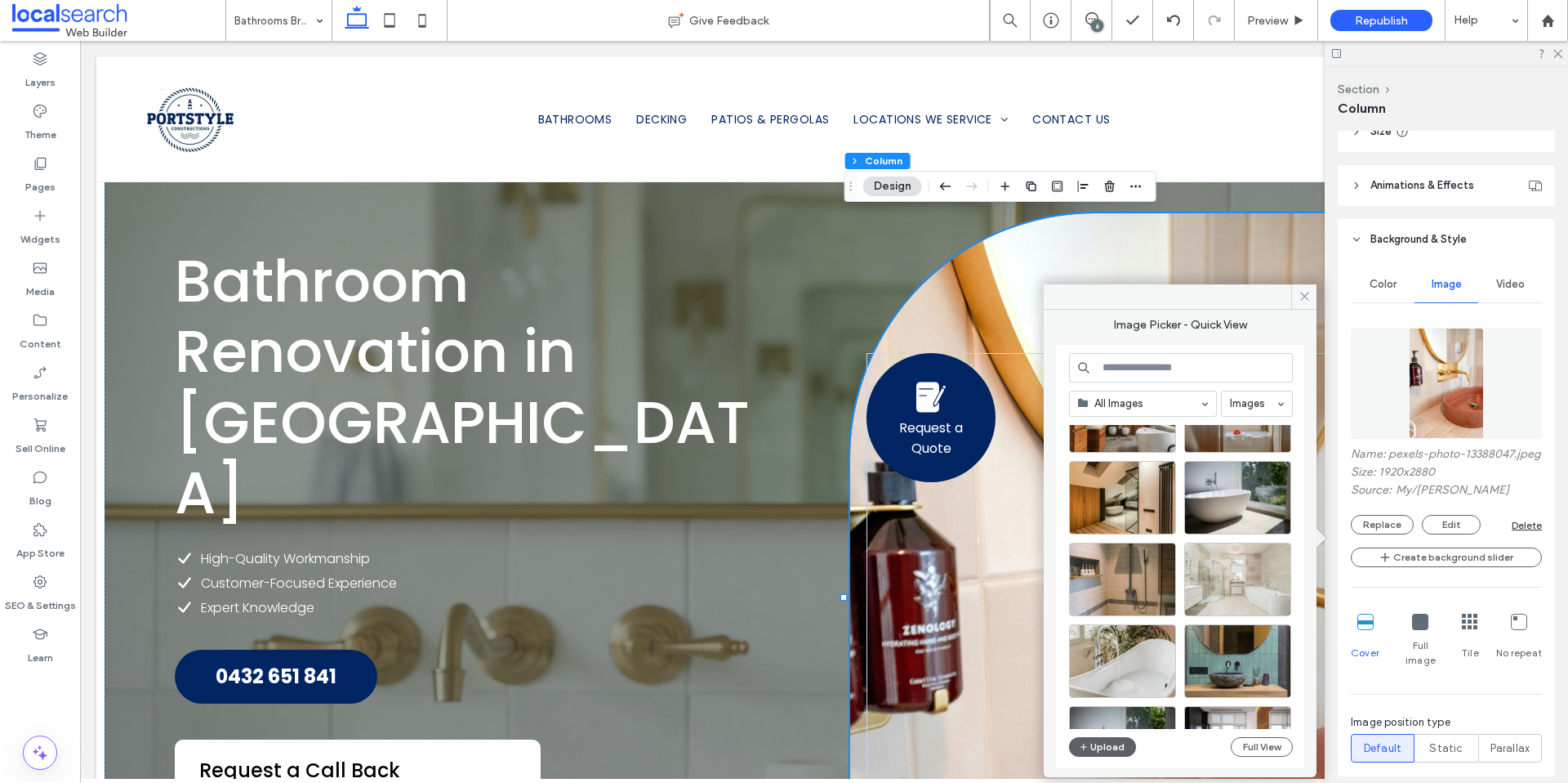
click at [1137, 374] on input at bounding box center [1180, 367] width 224 height 29
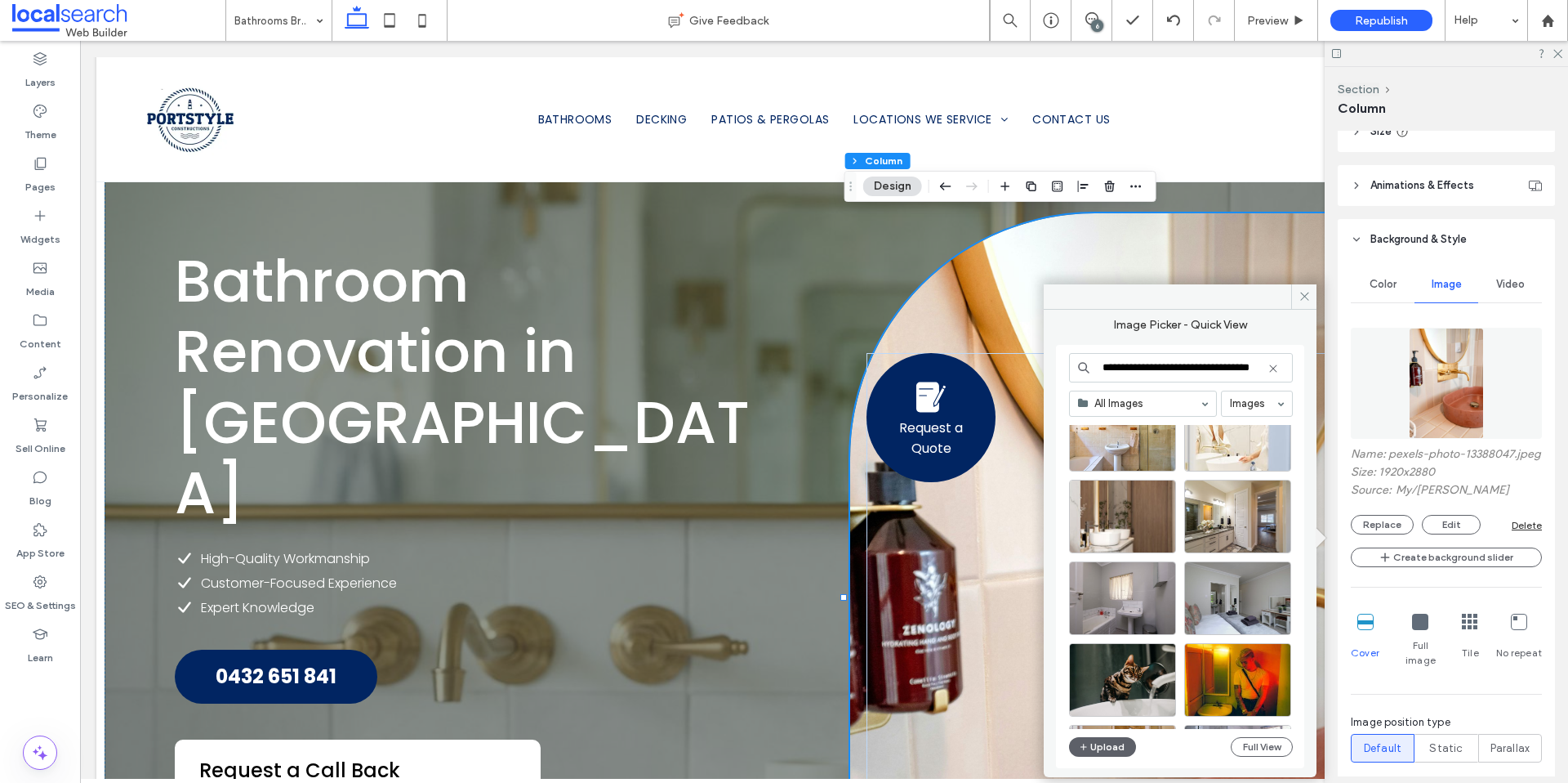
scroll to position [1867, 0]
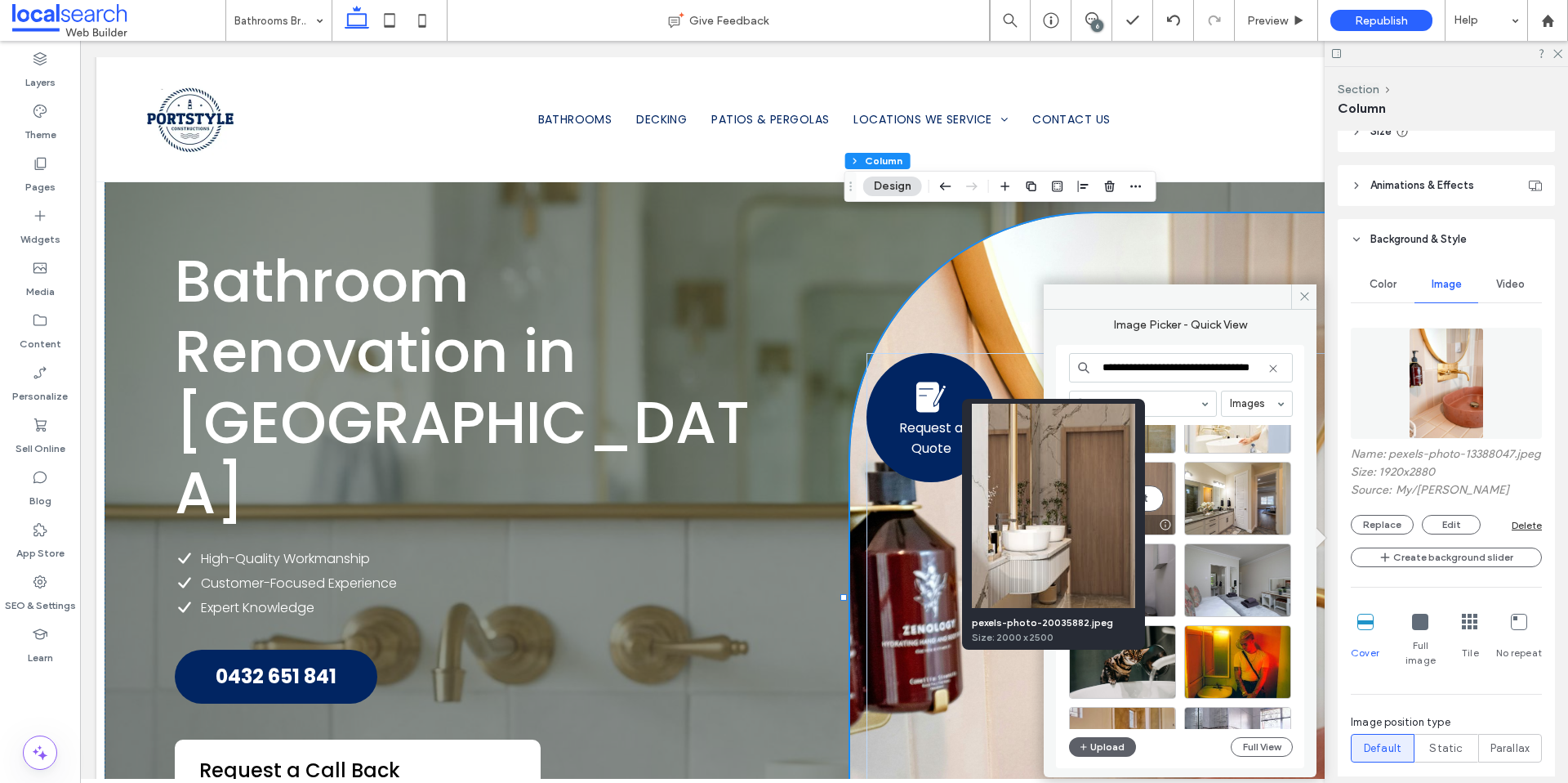
type input "**********"
click at [1162, 520] on div at bounding box center [1165, 525] width 21 height 13
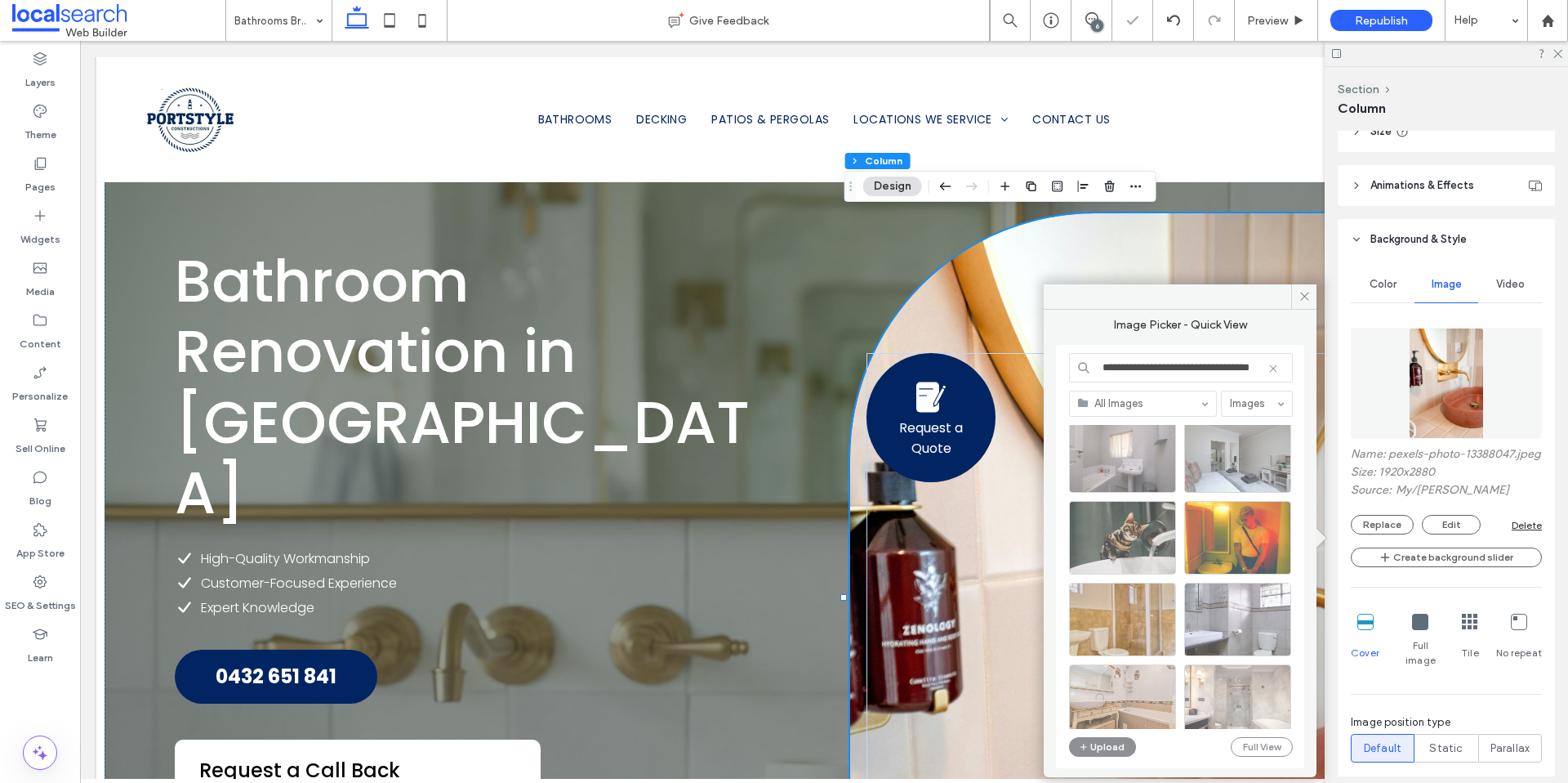
scroll to position [2069, 0]
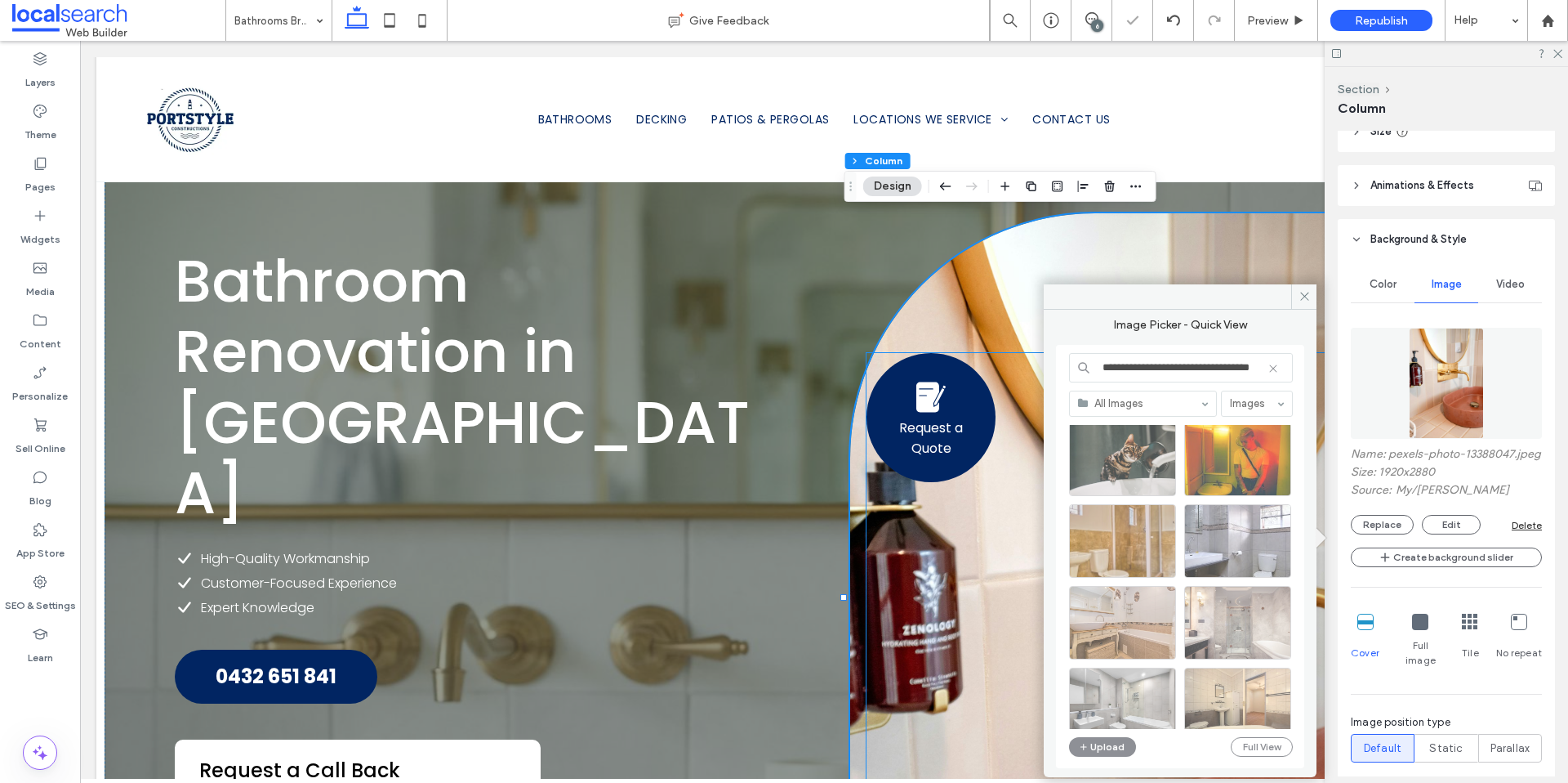
type input "***"
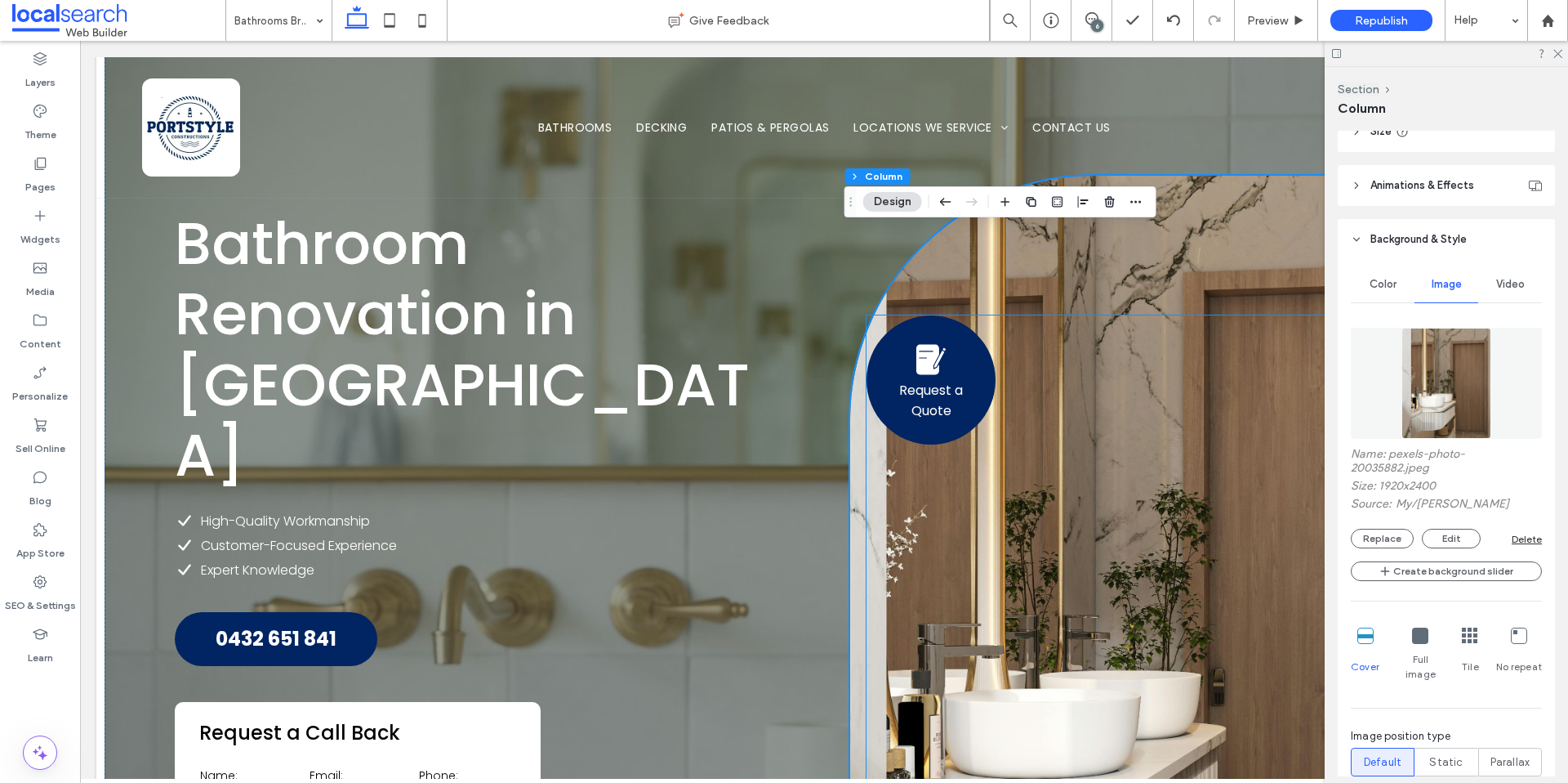
scroll to position [0, 0]
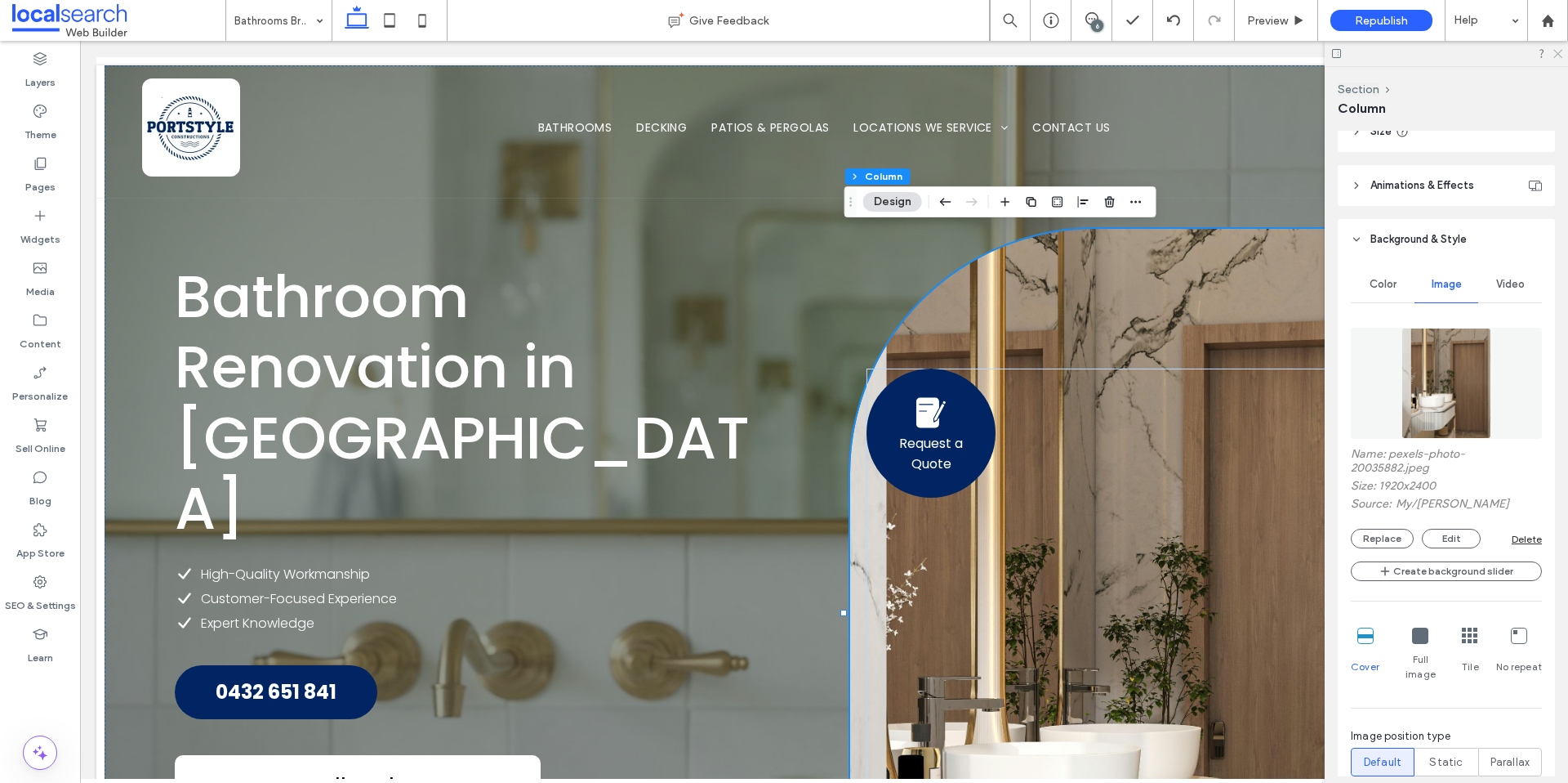
click at [1558, 53] on icon at bounding box center [1557, 52] width 11 height 11
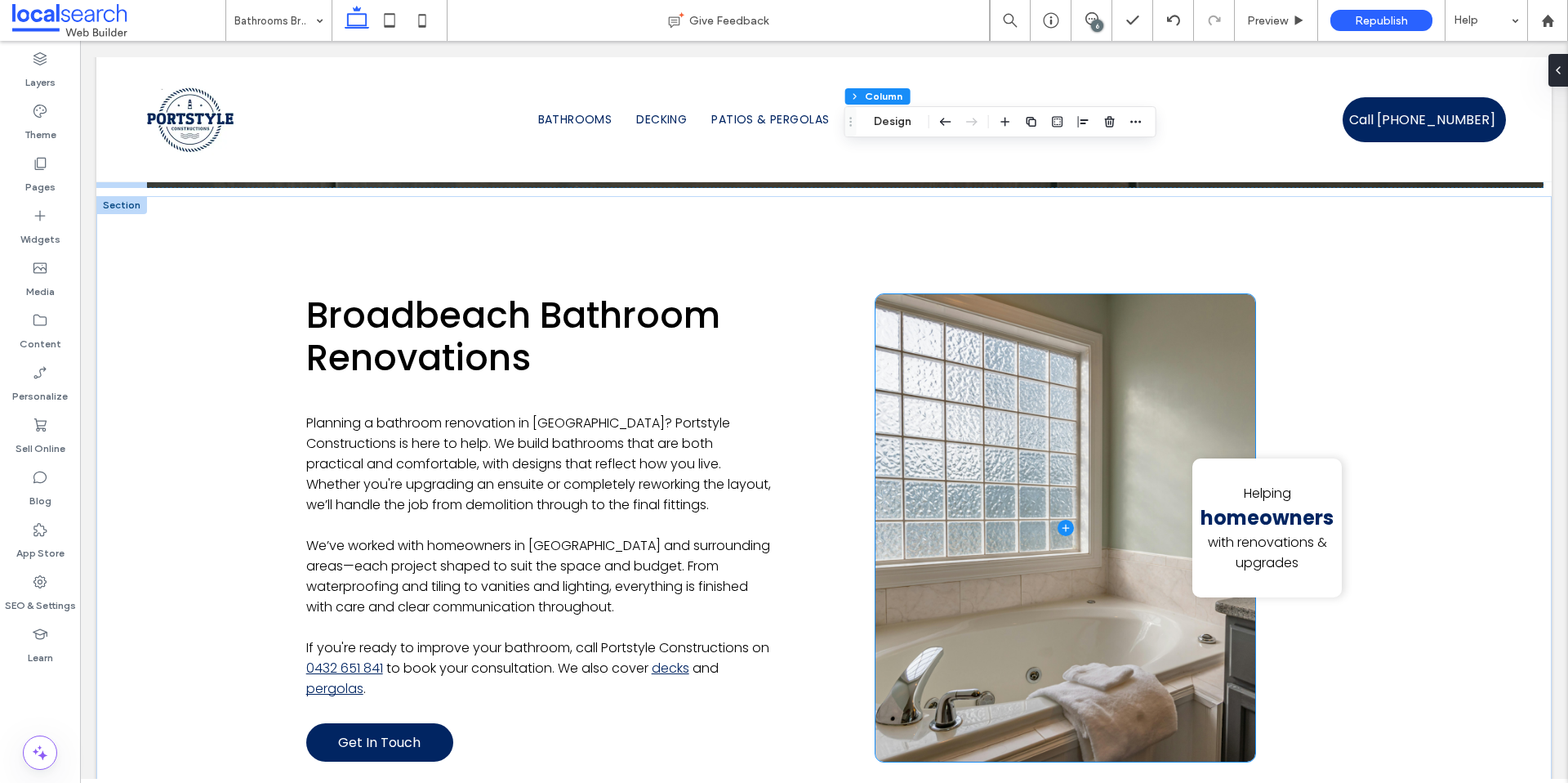
scroll to position [974, 0]
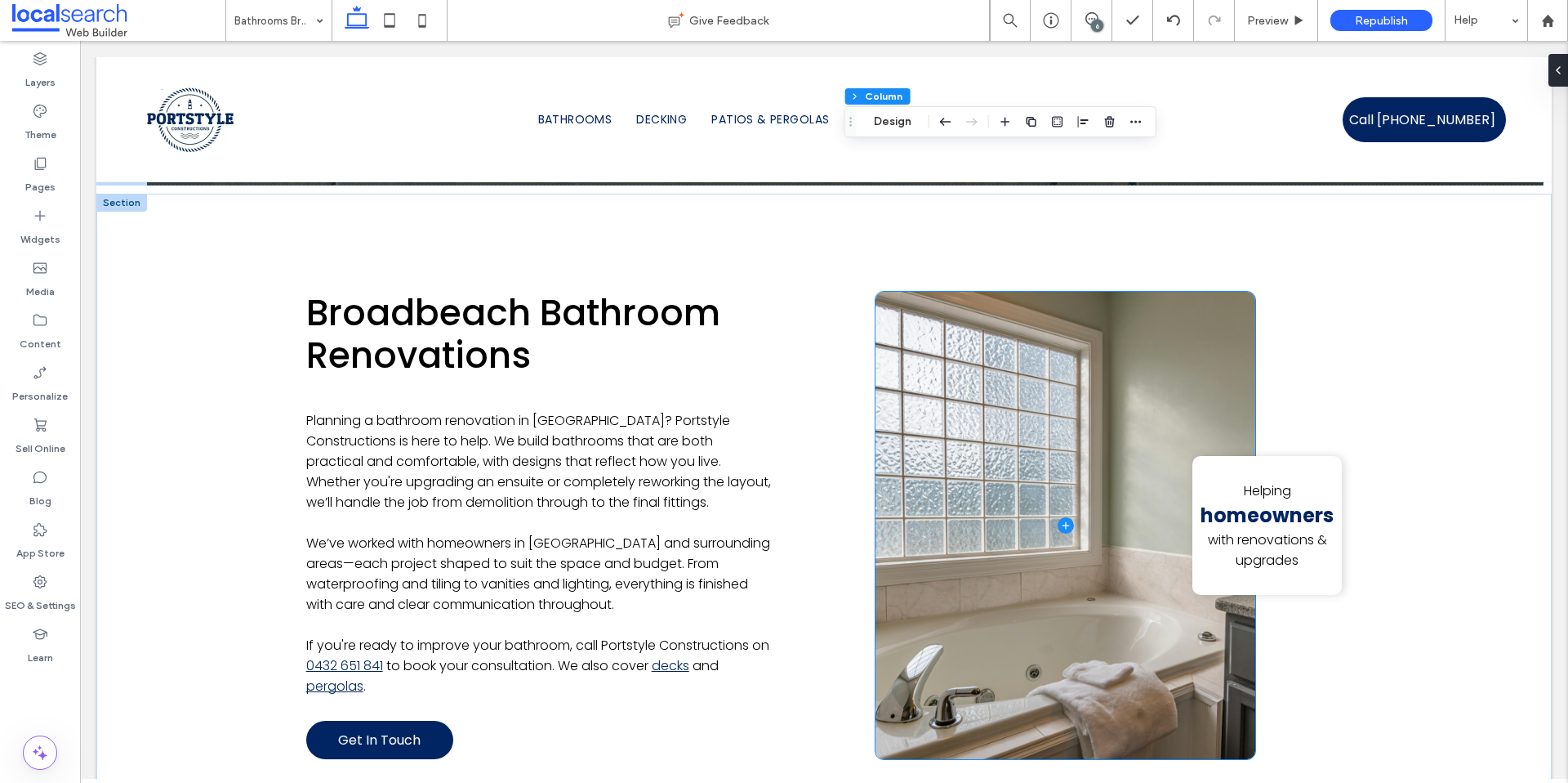
click at [967, 563] on span at bounding box center [1066, 526] width 380 height 468
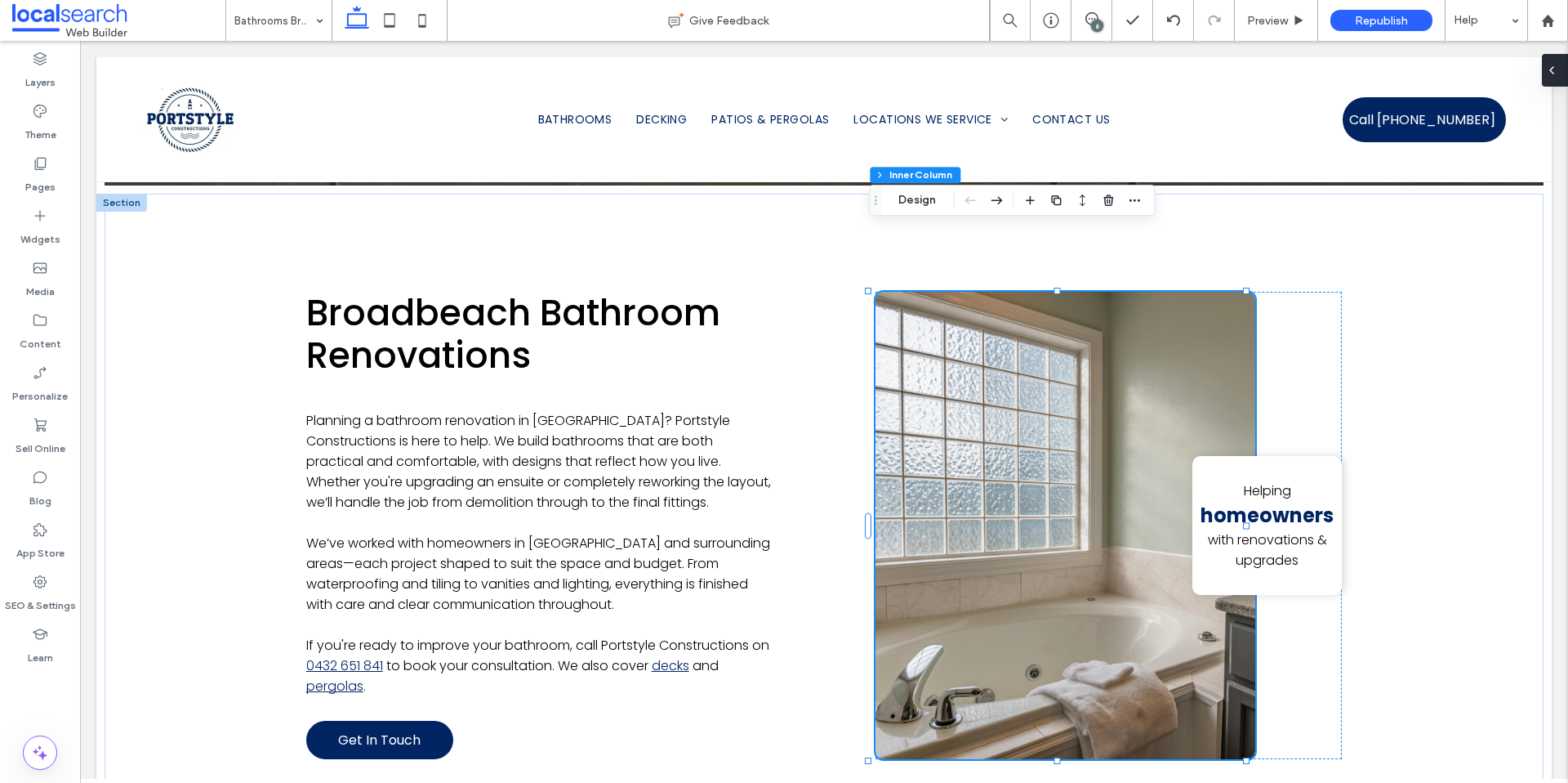
drag, startPoint x: 1555, startPoint y: 73, endPoint x: 1472, endPoint y: 36, distance: 90.9
click at [1555, 73] on icon at bounding box center [1552, 71] width 13 height 13
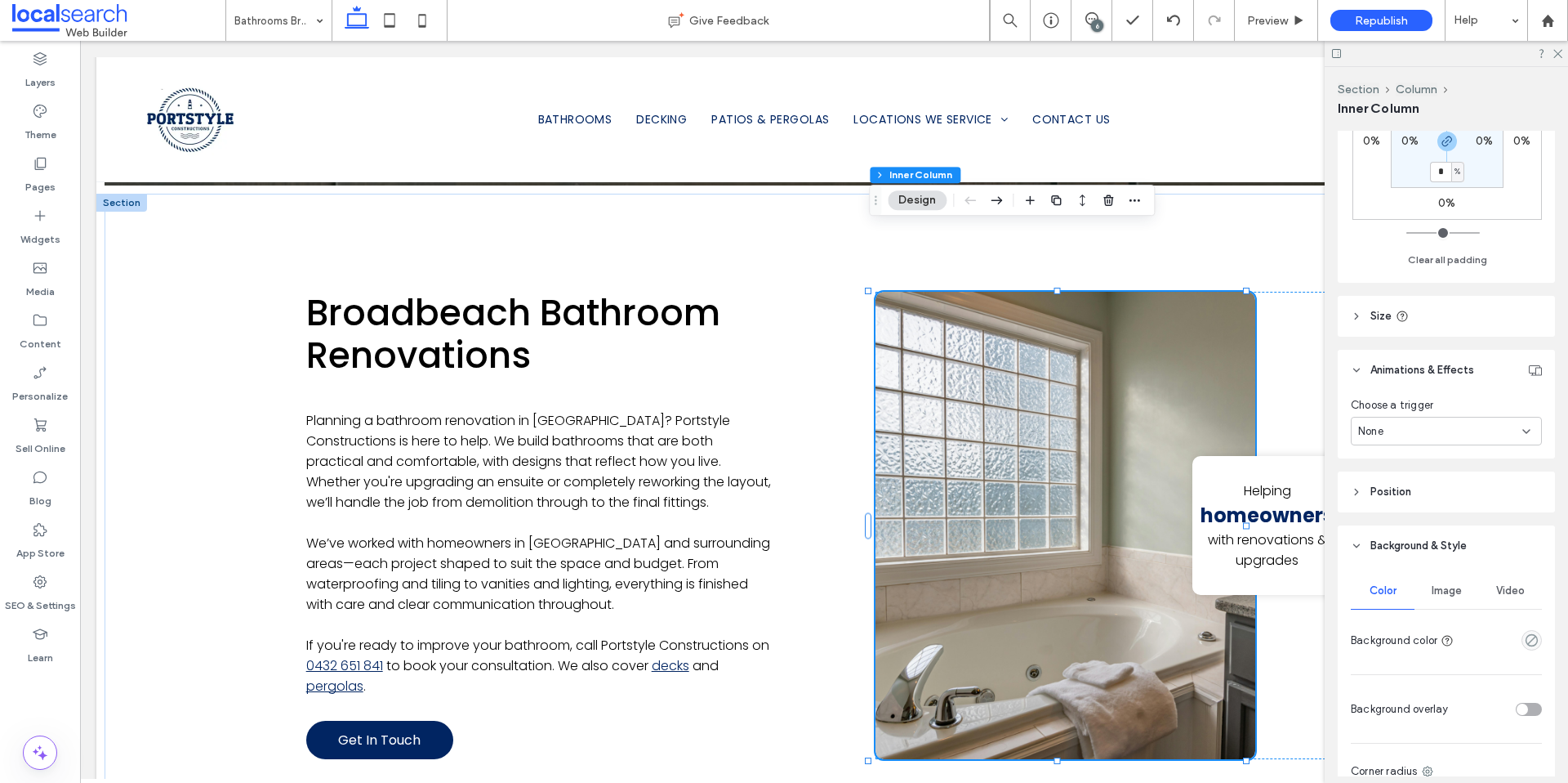
scroll to position [822, 0]
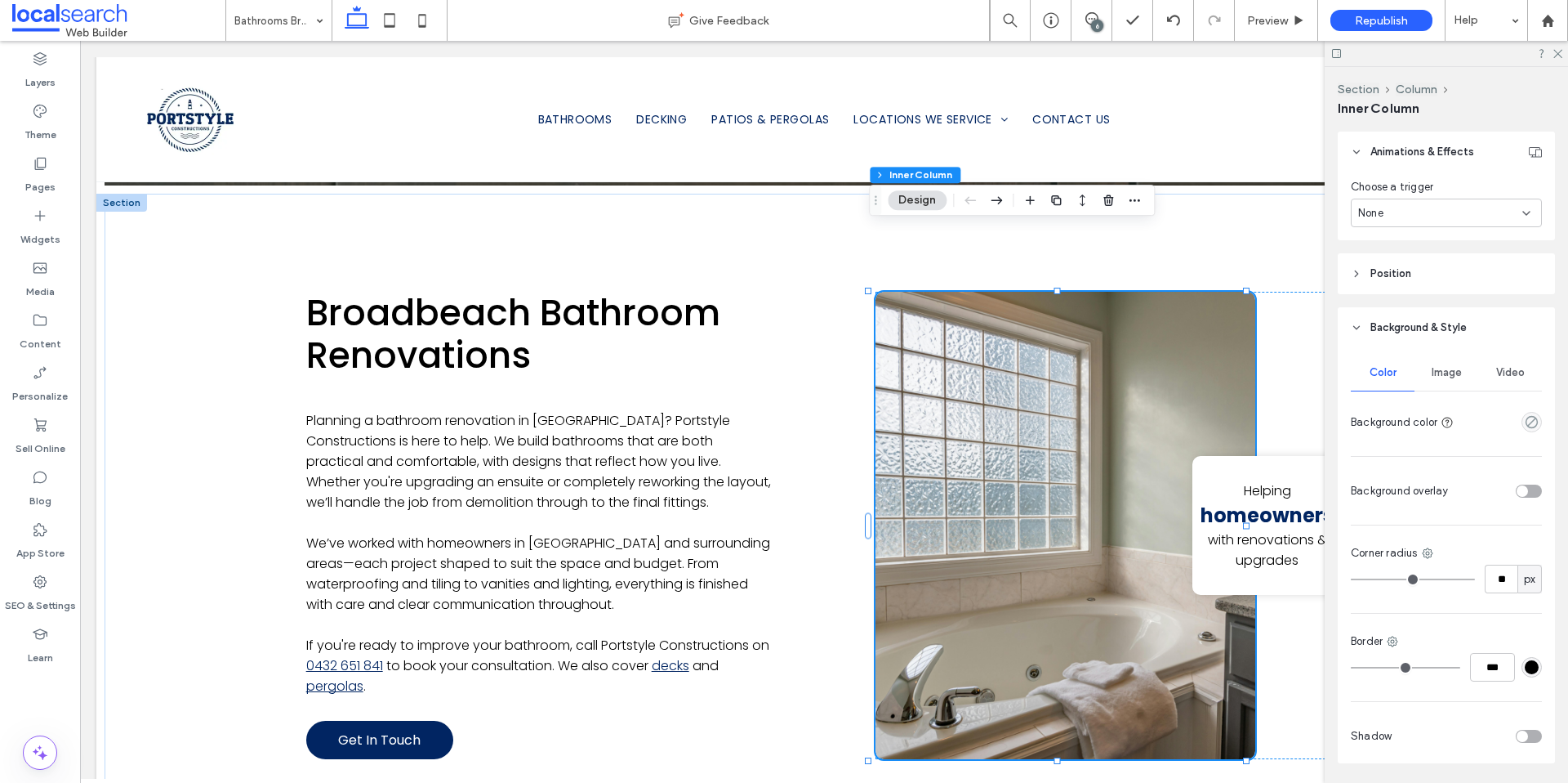
click at [1439, 378] on span "Image" at bounding box center [1447, 373] width 30 height 13
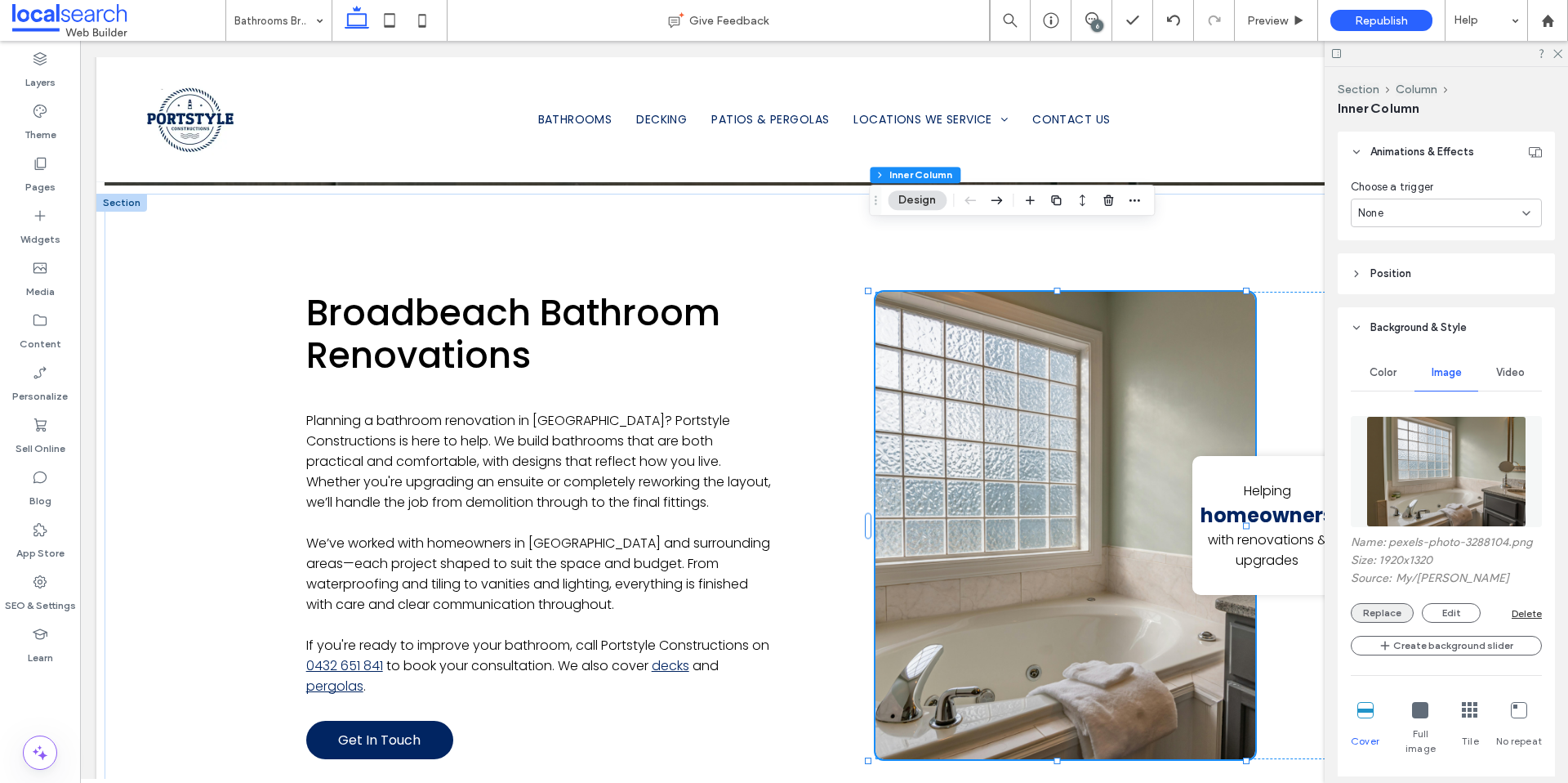
click at [1391, 614] on button "Replace" at bounding box center [1383, 613] width 63 height 20
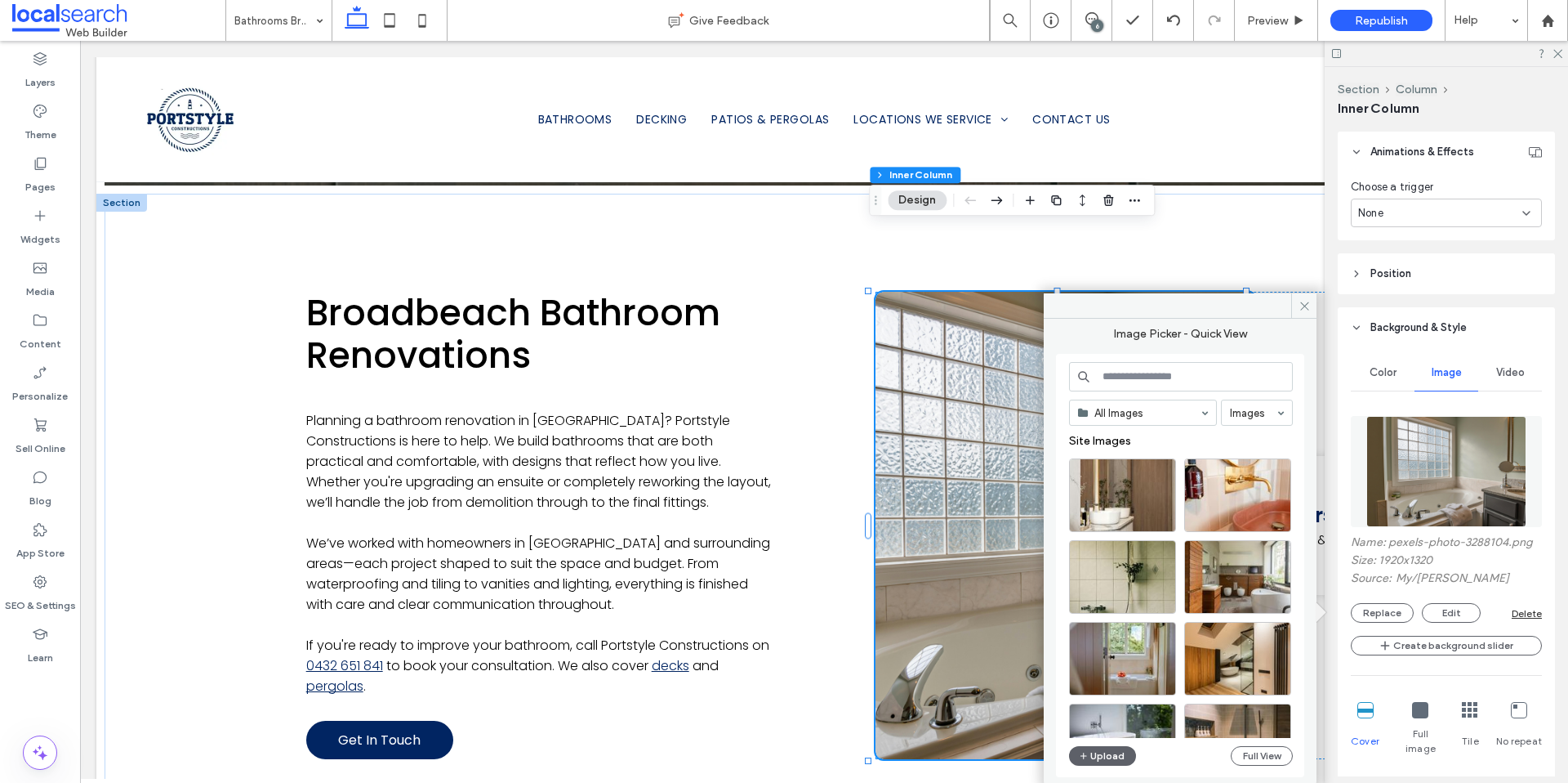
click at [1159, 376] on input at bounding box center [1180, 376] width 224 height 29
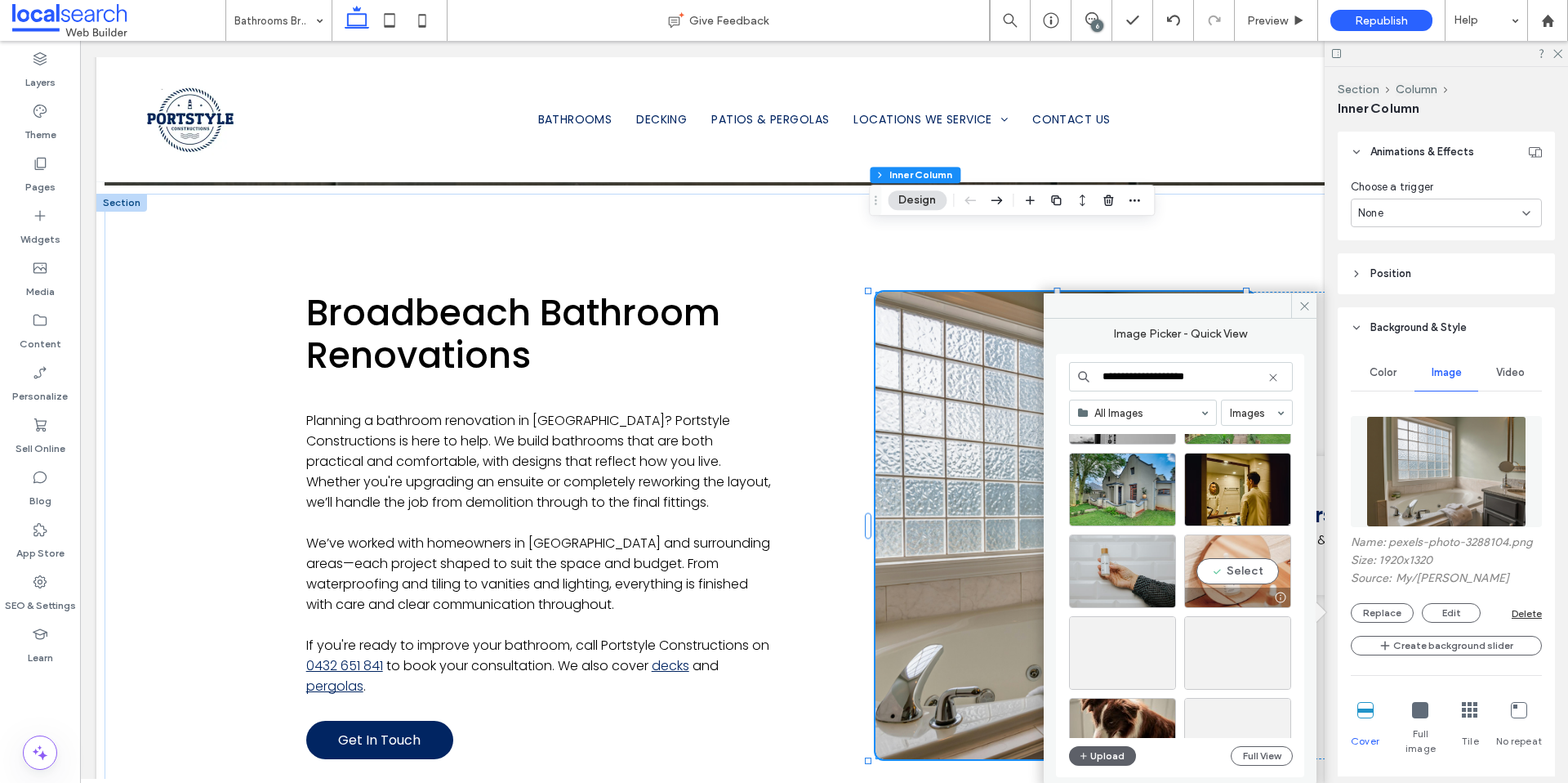
scroll to position [22224, 0]
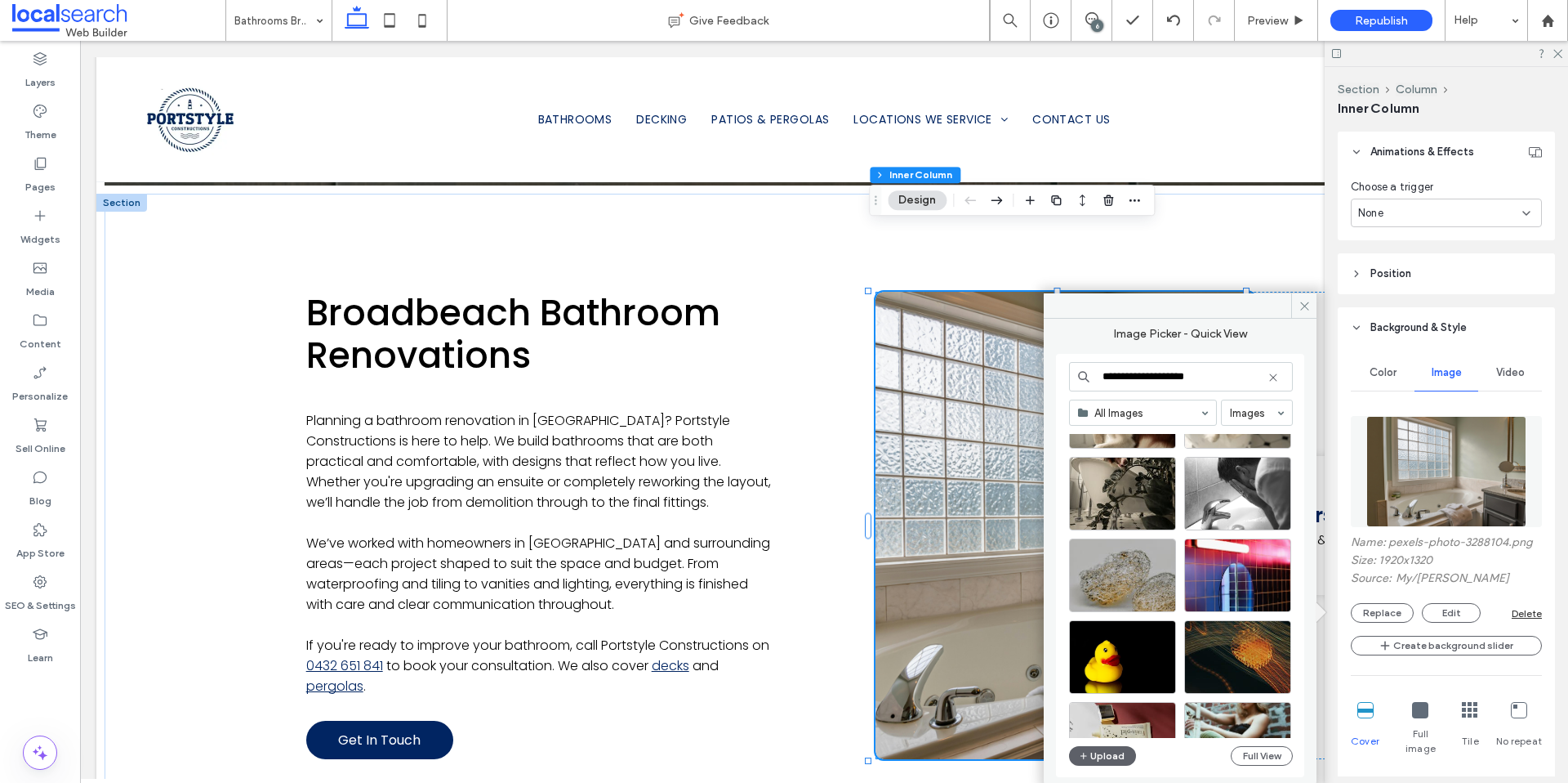
drag, startPoint x: 1228, startPoint y: 375, endPoint x: 1153, endPoint y: 378, distance: 75.1
click at [1153, 378] on input "**********" at bounding box center [1180, 376] width 224 height 29
click at [1155, 377] on input "**********" at bounding box center [1180, 376] width 224 height 29
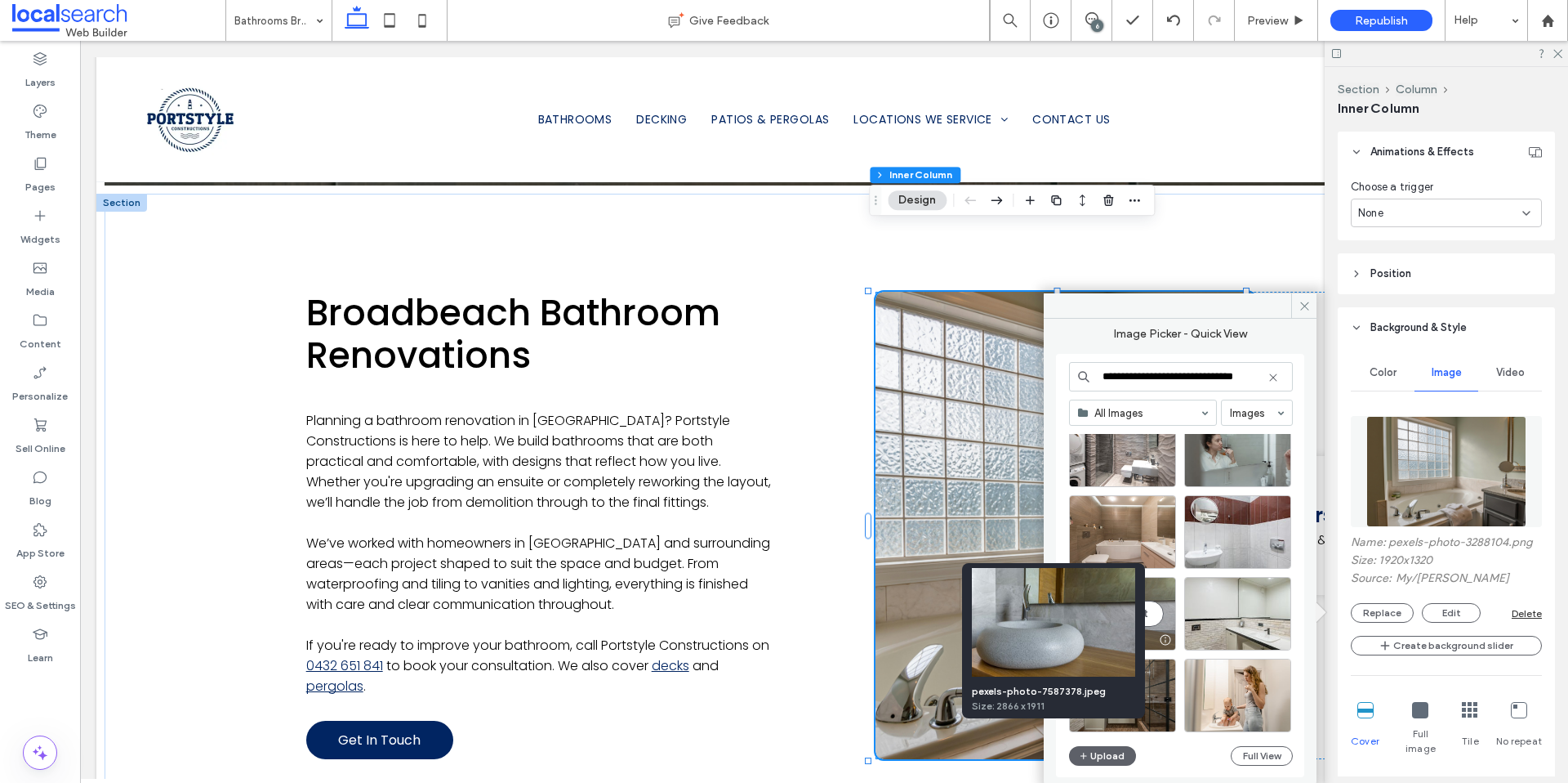
scroll to position [21450, 0]
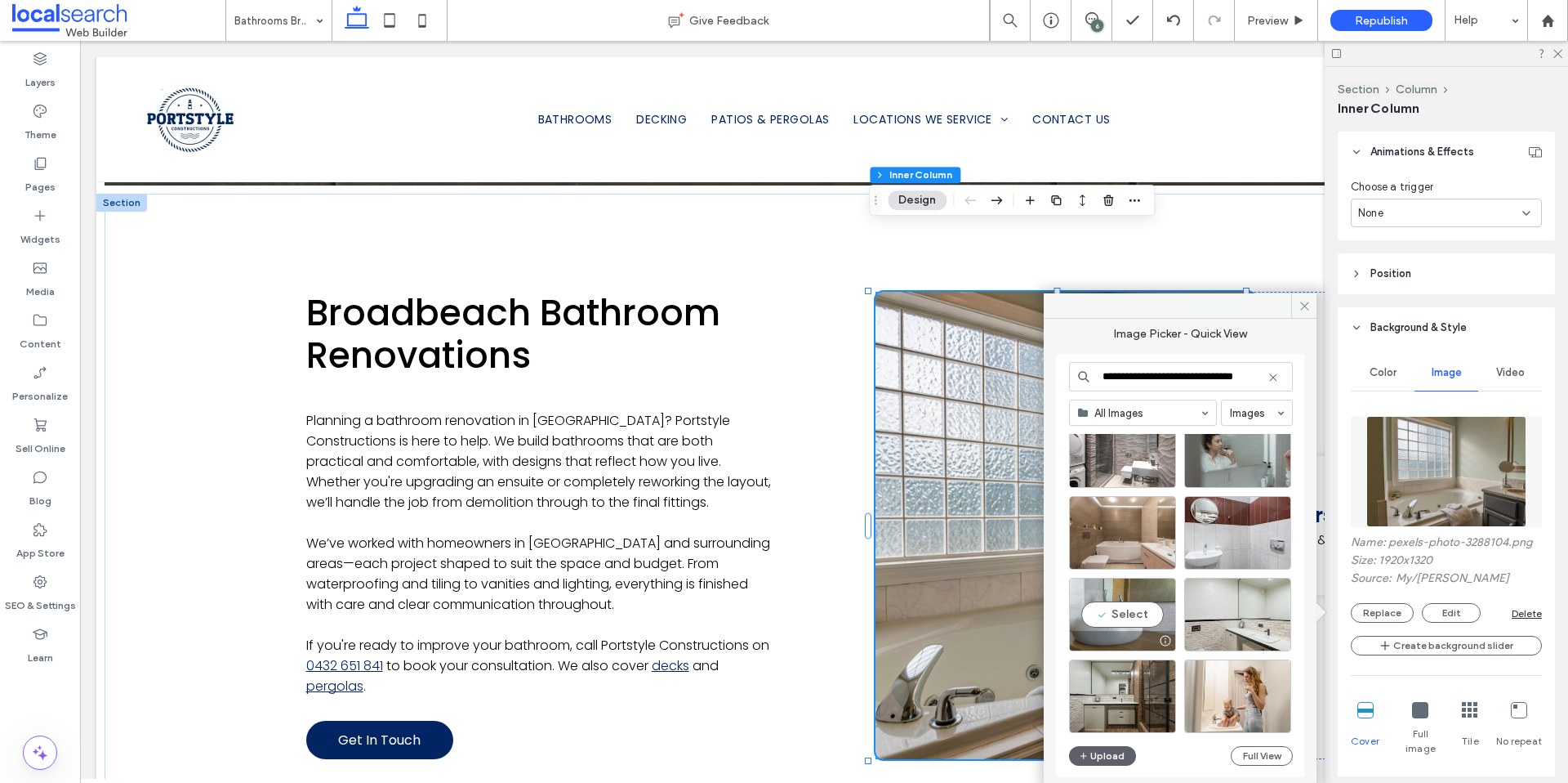
type input "**********"
click at [1145, 608] on div "Select" at bounding box center [1122, 614] width 107 height 73
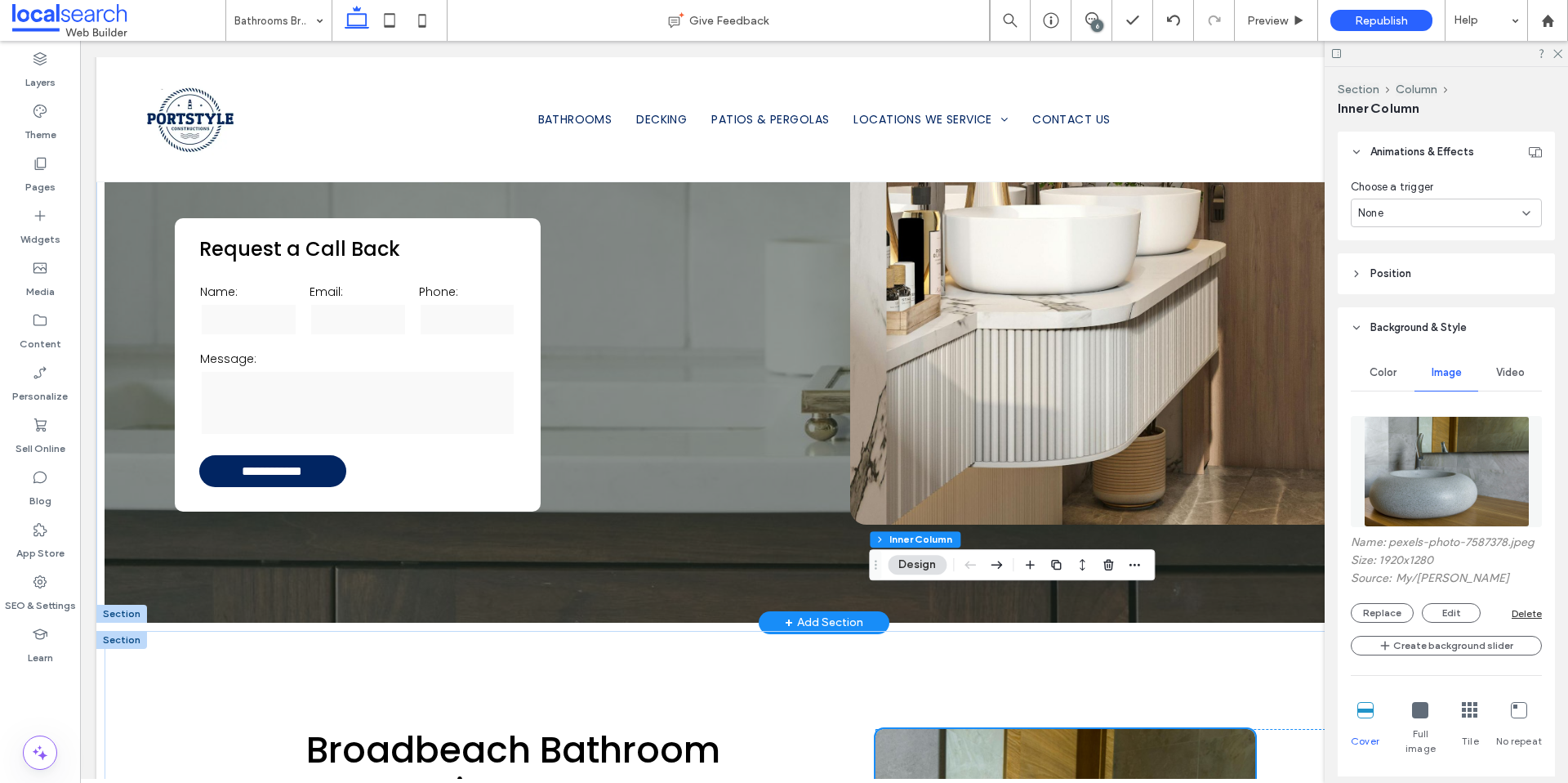
scroll to position [611, 0]
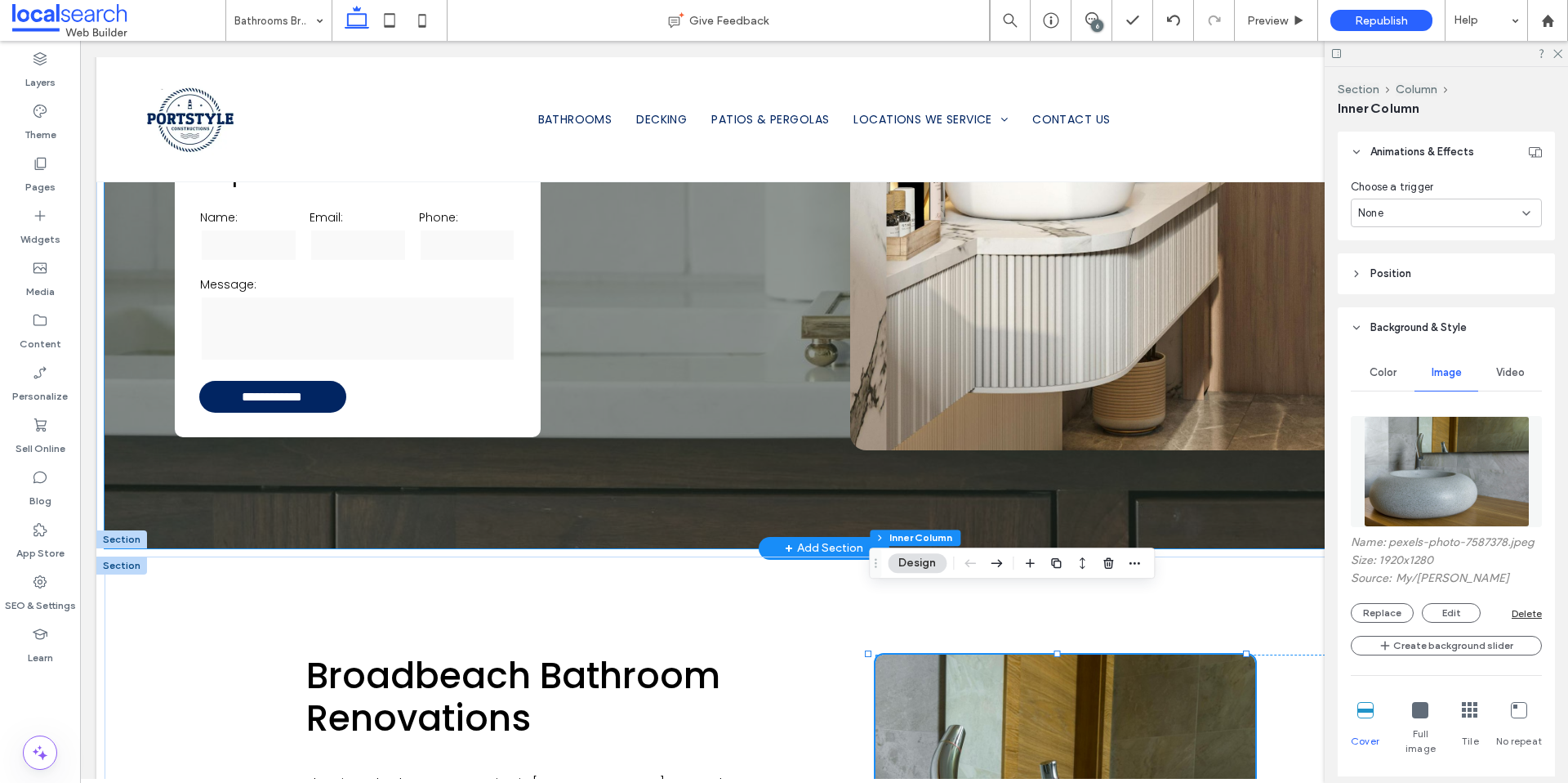
click at [223, 444] on div "**********" at bounding box center [824, 1] width 1439 height 1094
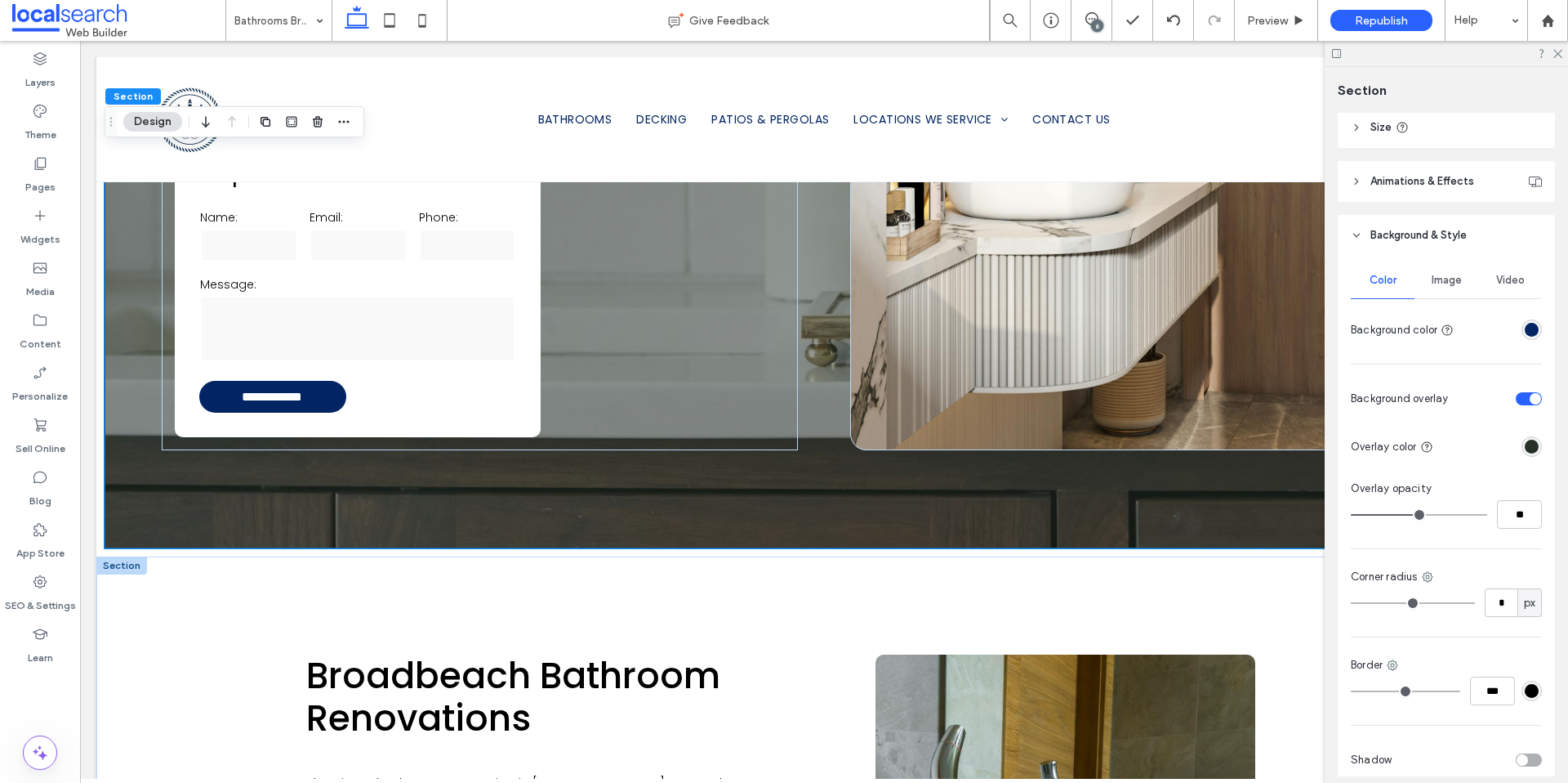
scroll to position [156, 0]
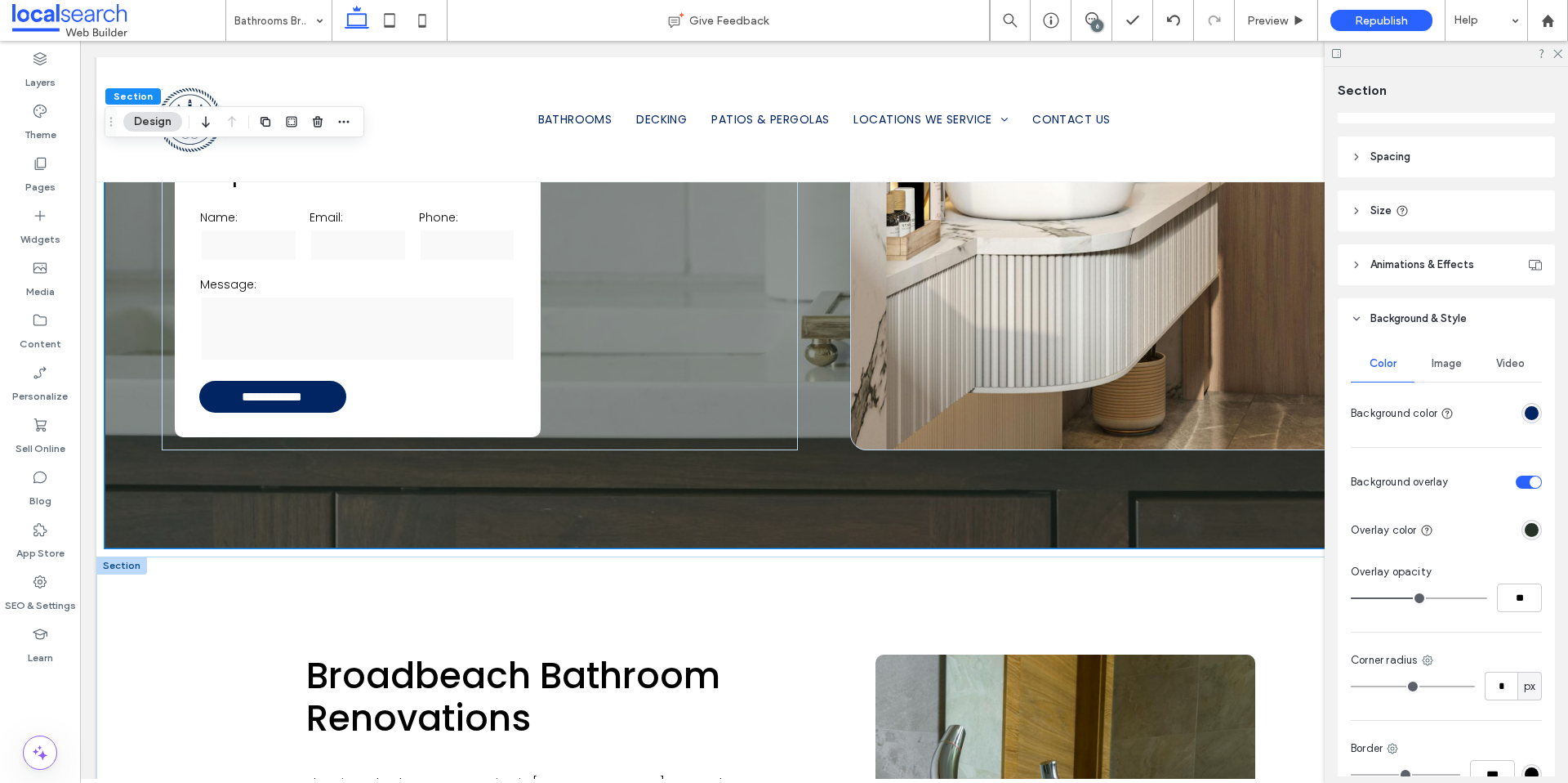
click at [1449, 374] on div "Image" at bounding box center [1447, 363] width 64 height 36
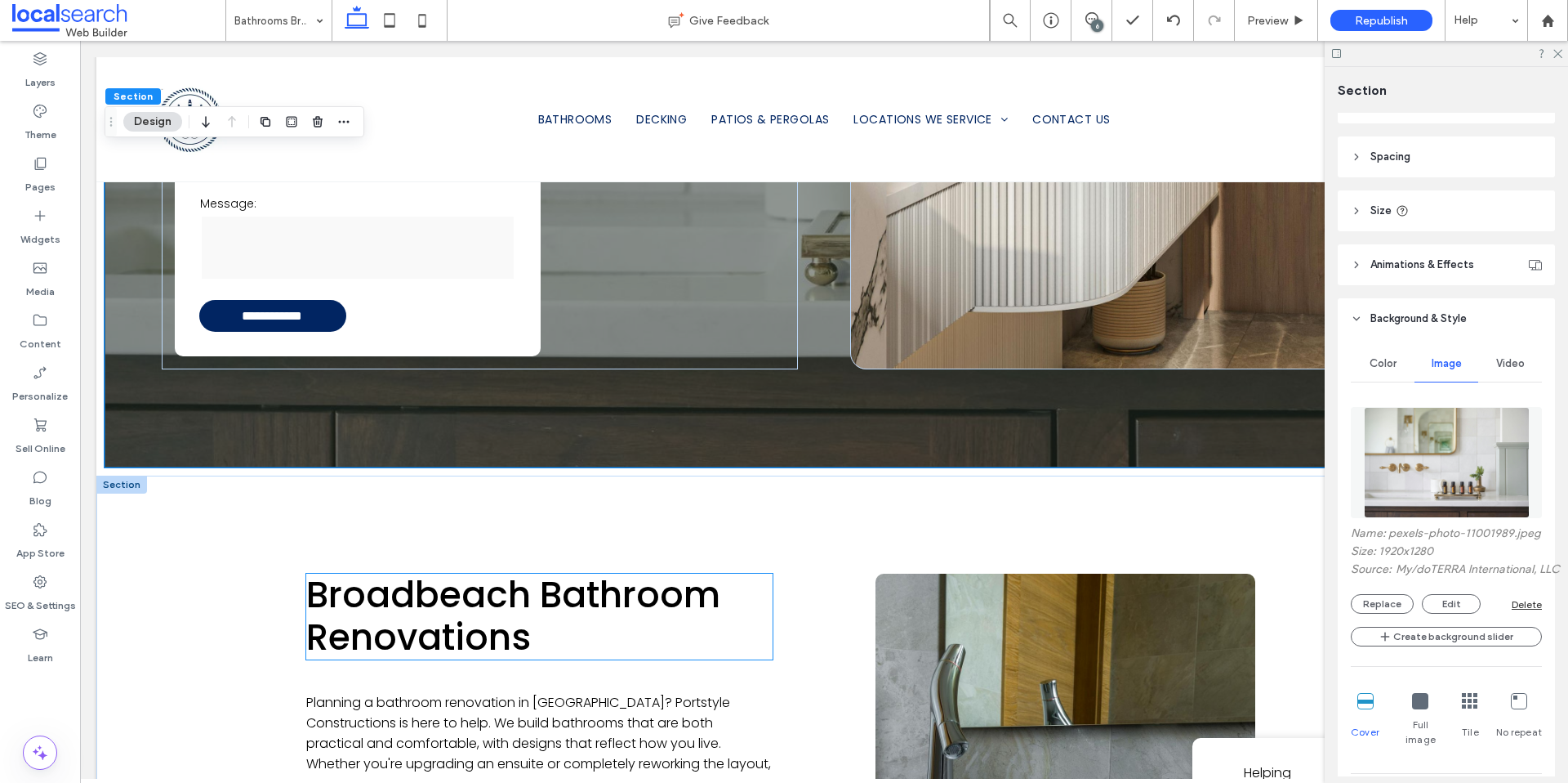
scroll to position [934, 0]
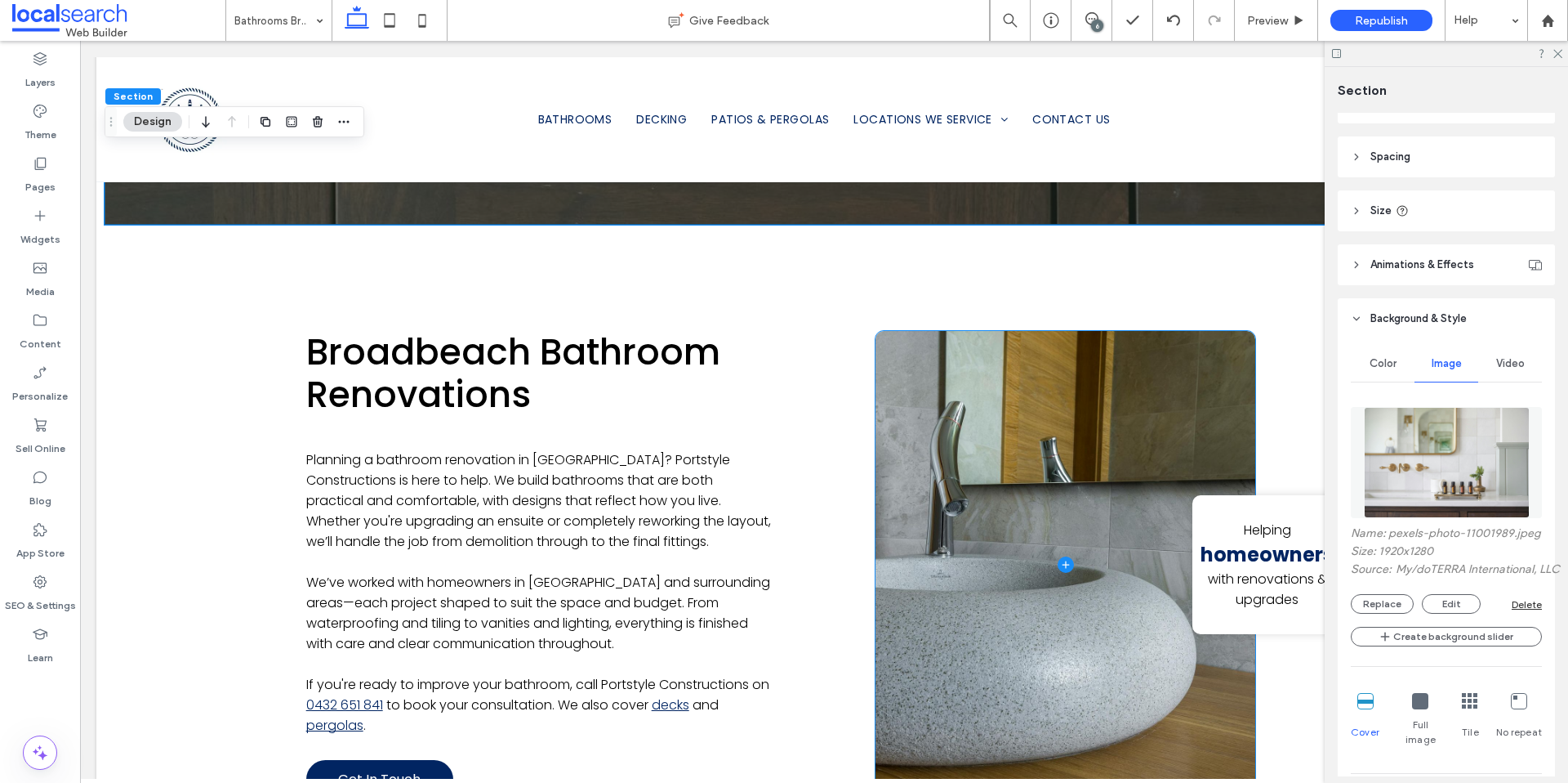
click at [947, 595] on span at bounding box center [1066, 565] width 380 height 468
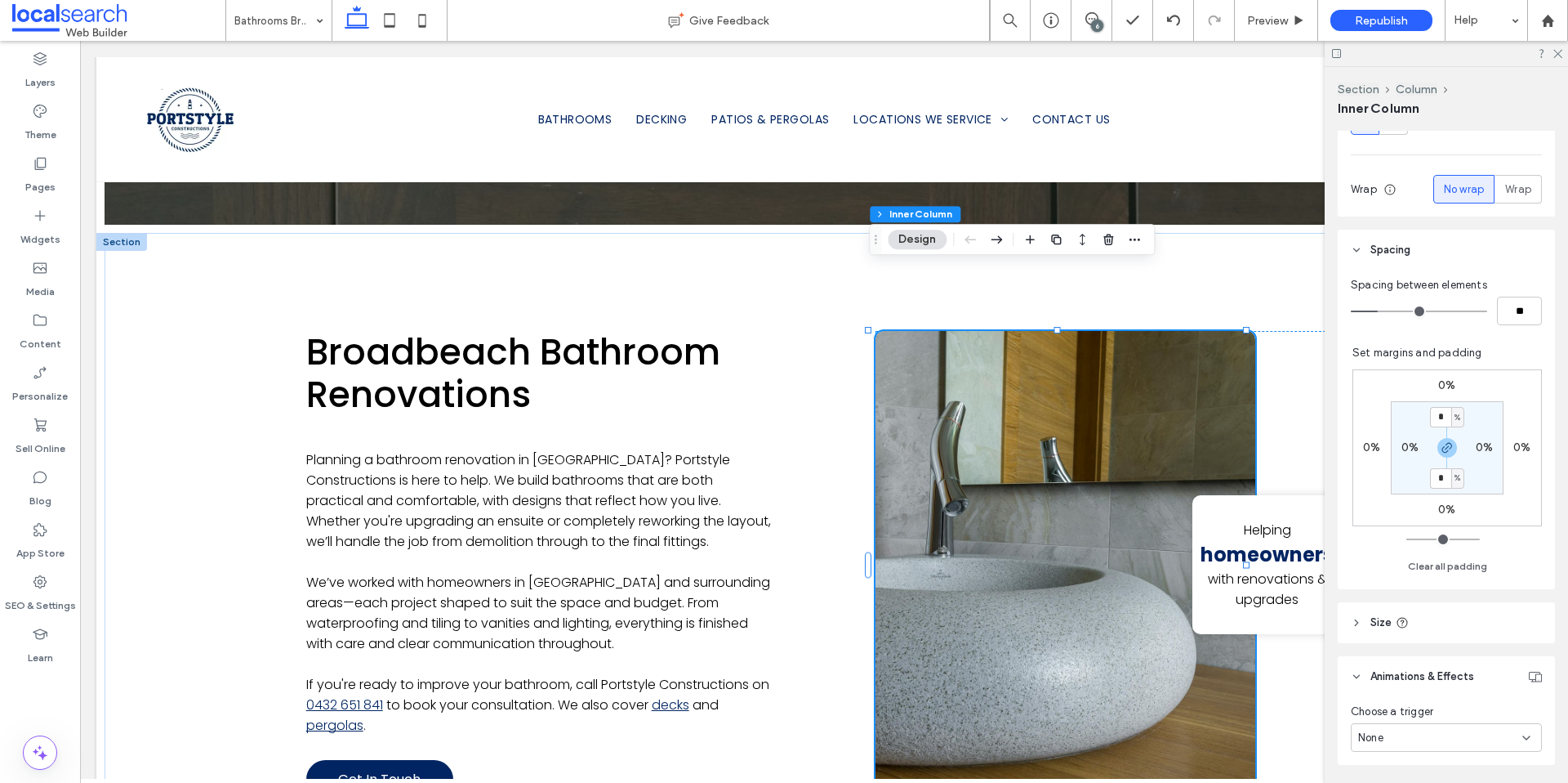
scroll to position [457, 0]
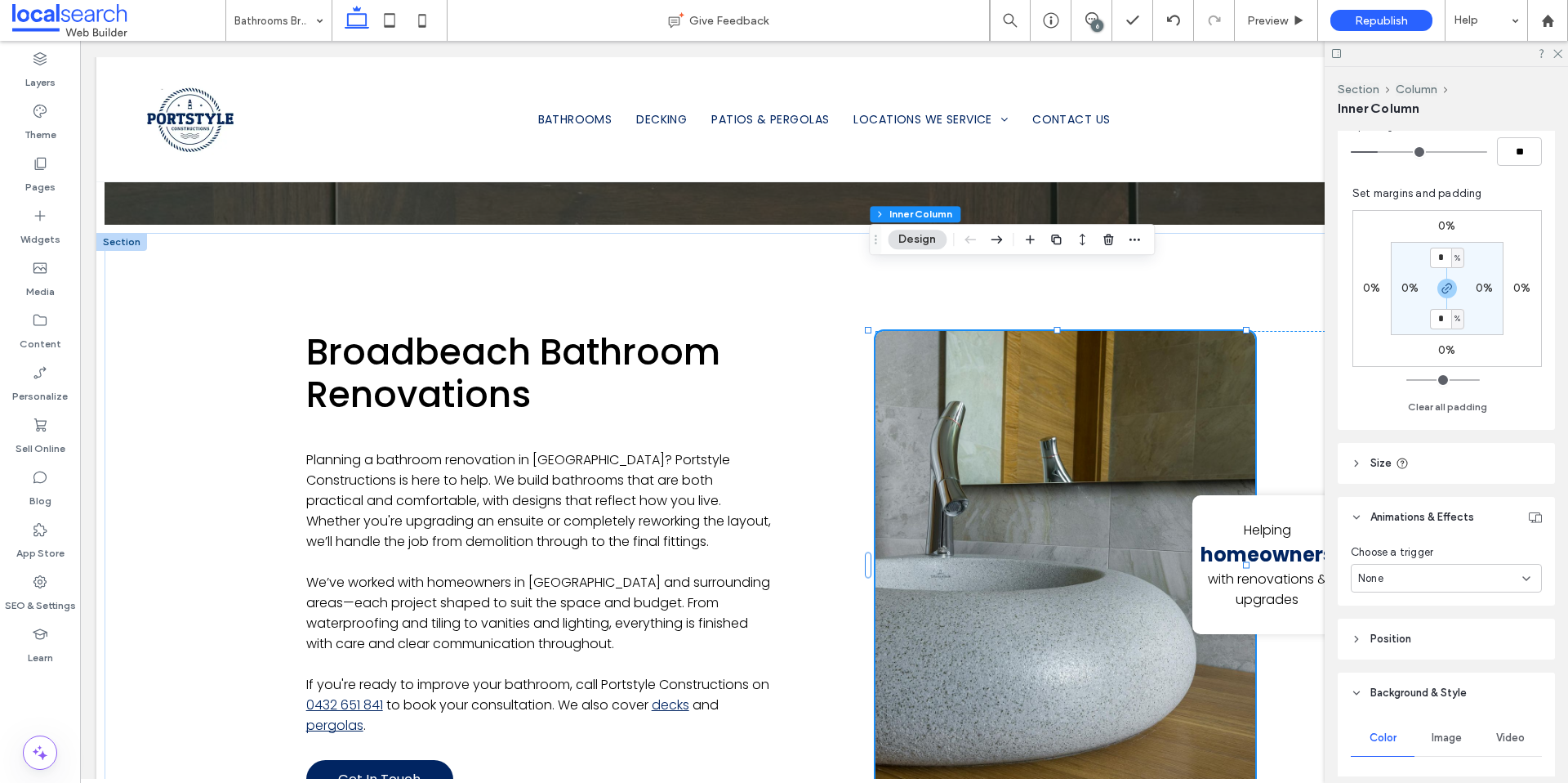
click at [1453, 745] on div "Image" at bounding box center [1447, 737] width 64 height 36
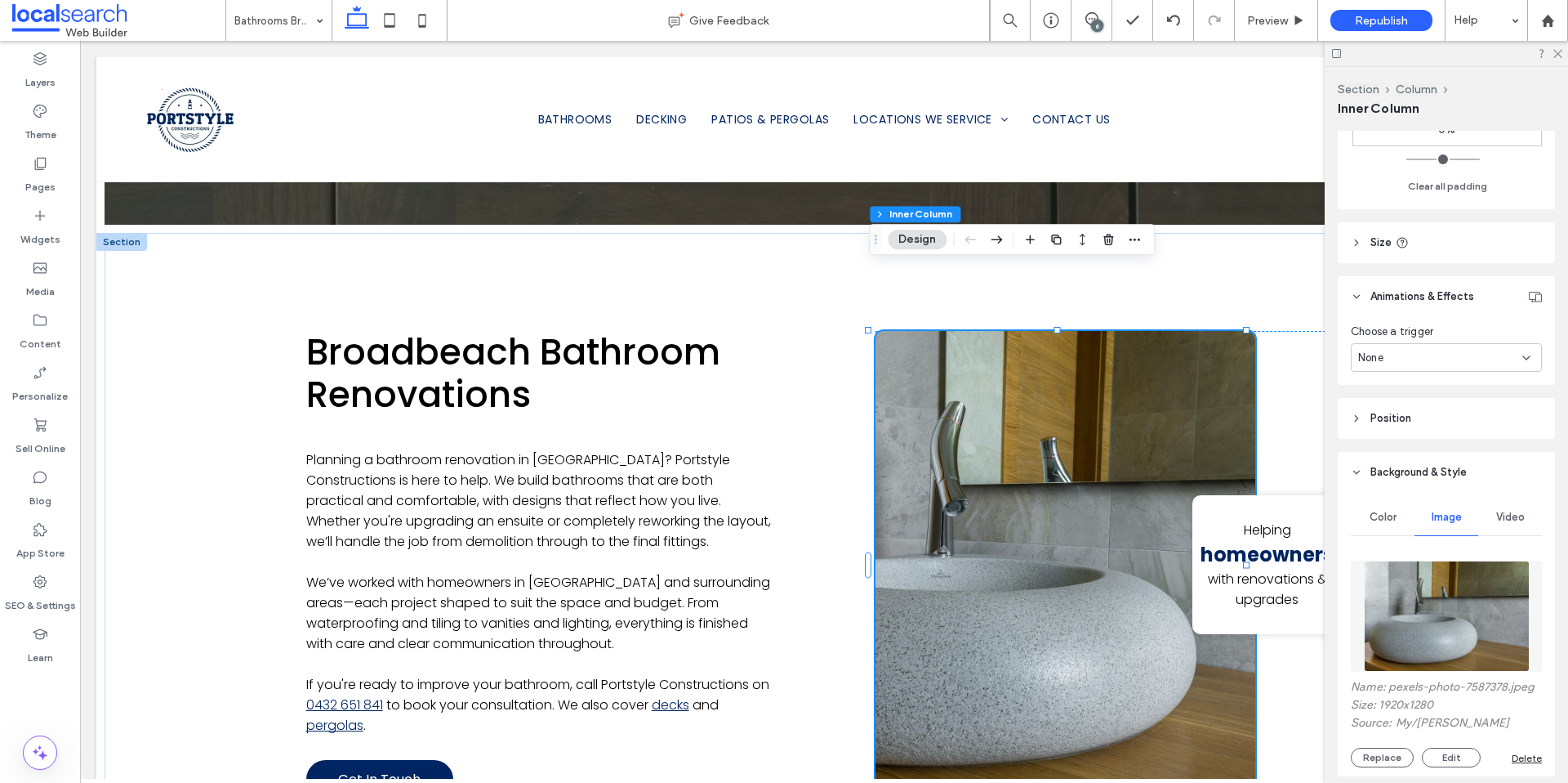
scroll to position [988, 0]
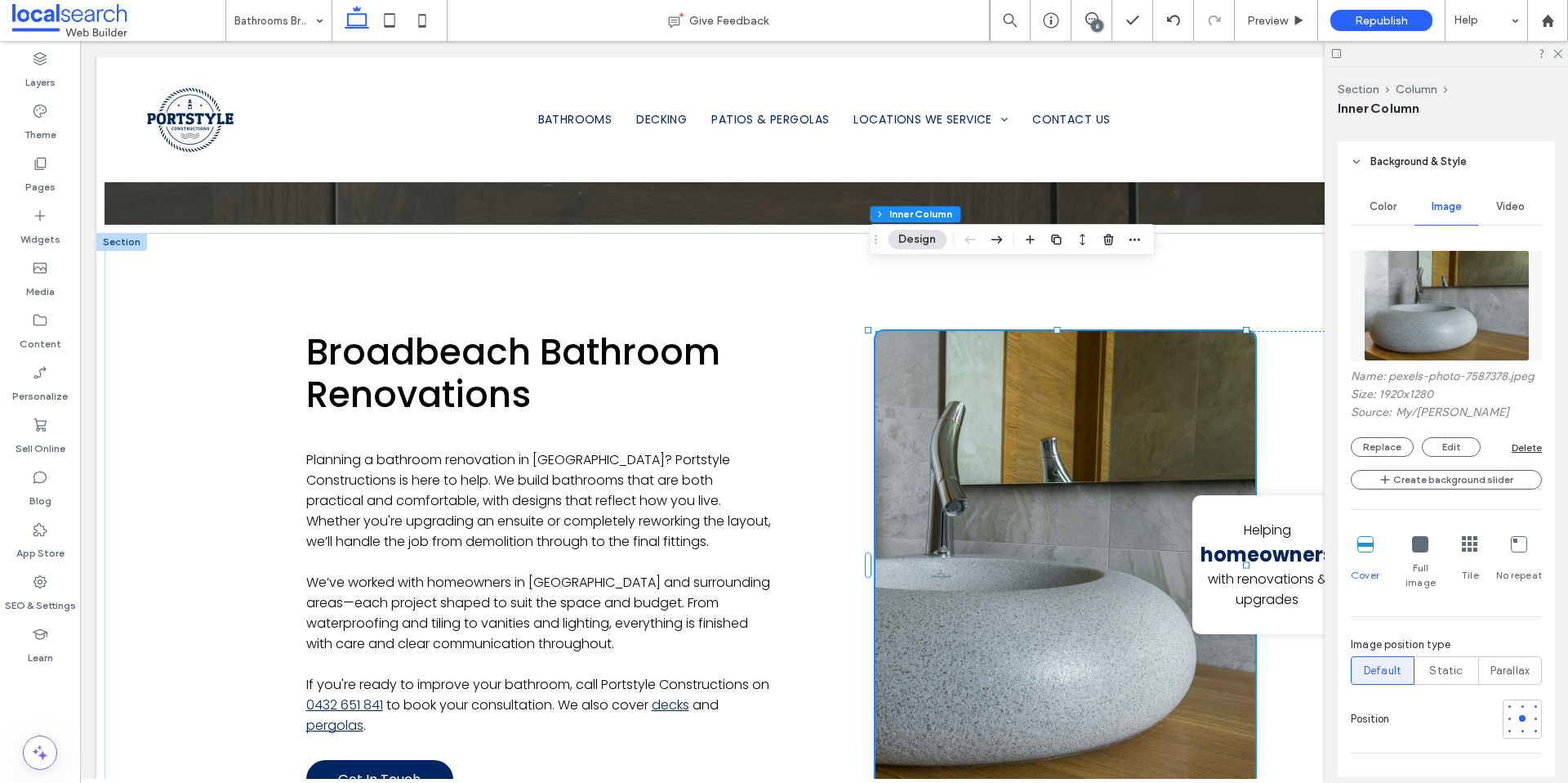
click at [1386, 473] on div "Name: pexels-photo-7587378.jpeg Size: 1920x1280 Source: My / [PERSON_NAME] Repl…" at bounding box center [1447, 522] width 191 height 560
click at [1382, 457] on button "Replace" at bounding box center [1383, 447] width 63 height 20
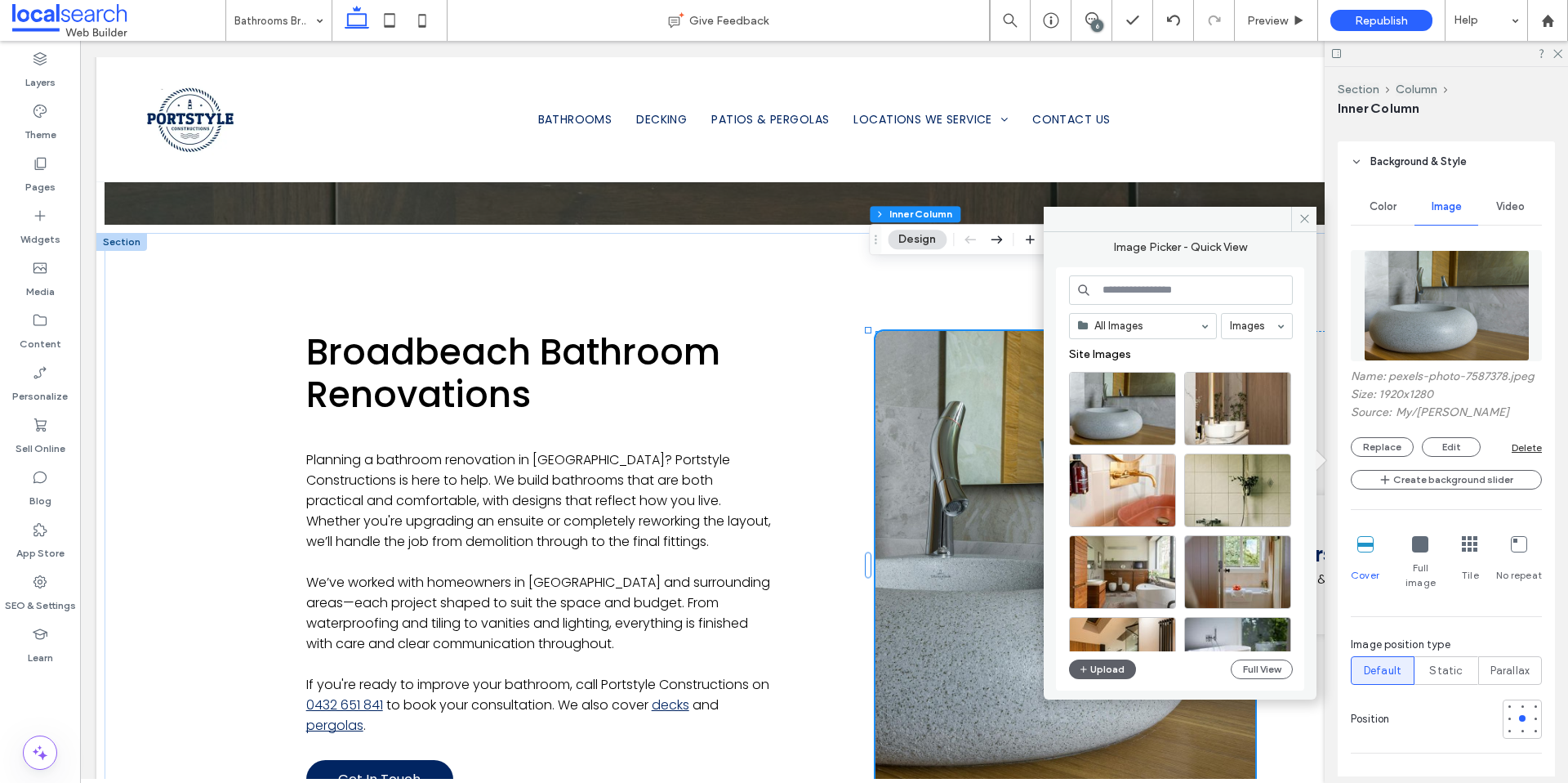
click at [1111, 296] on input at bounding box center [1180, 290] width 224 height 29
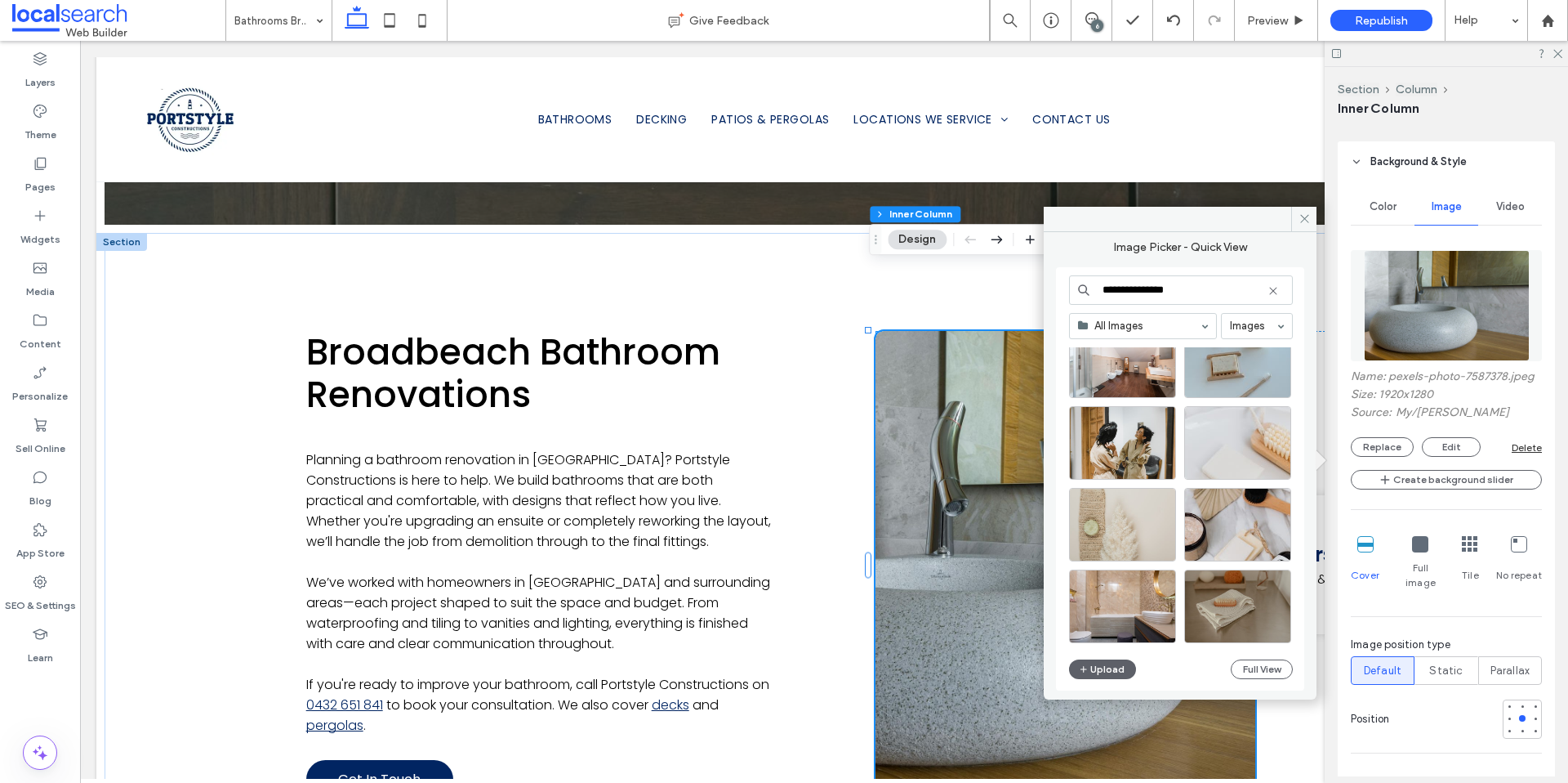
scroll to position [2677, 0]
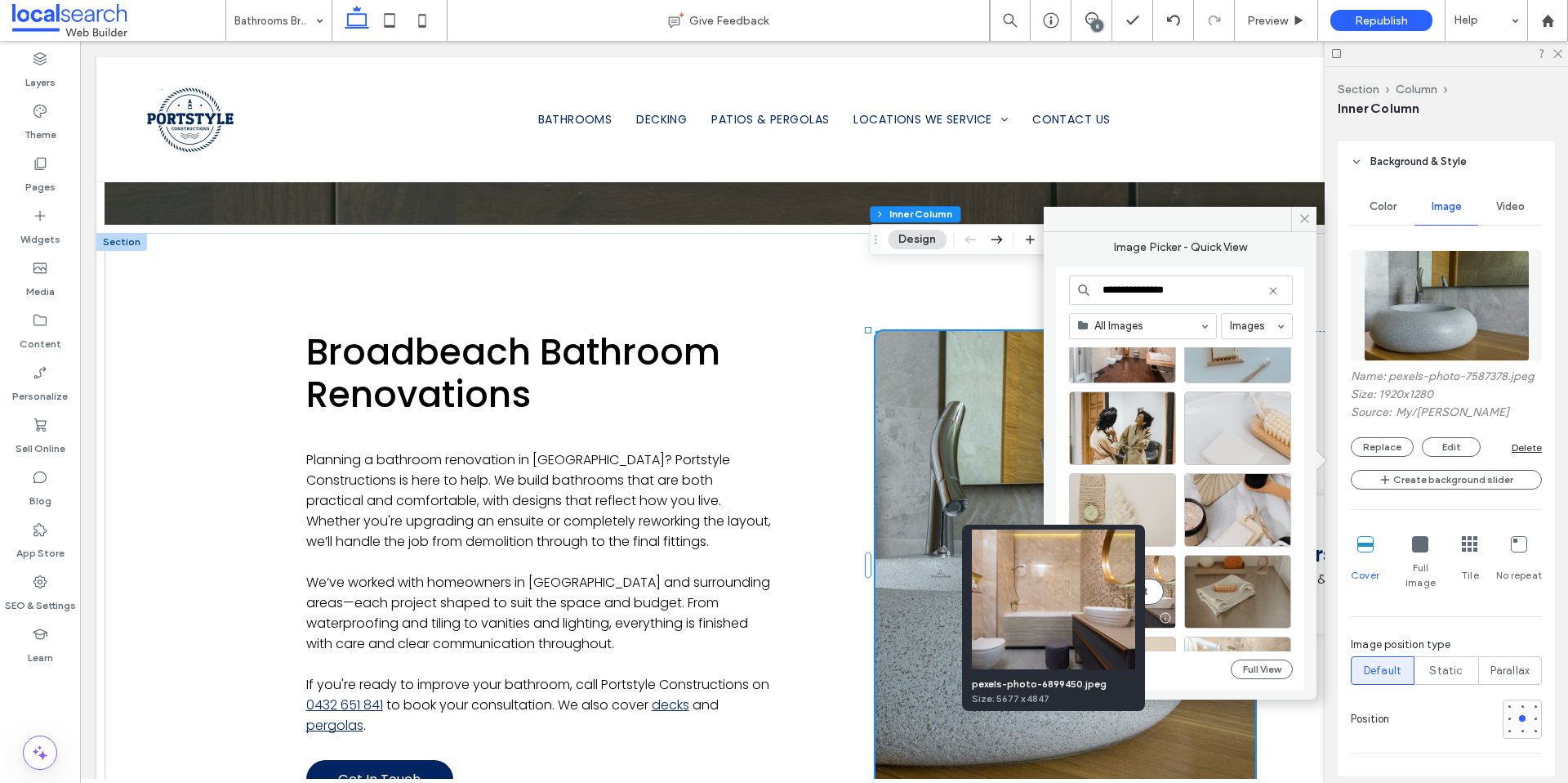
type input "**********"
click at [1164, 617] on div at bounding box center [1165, 617] width 21 height 13
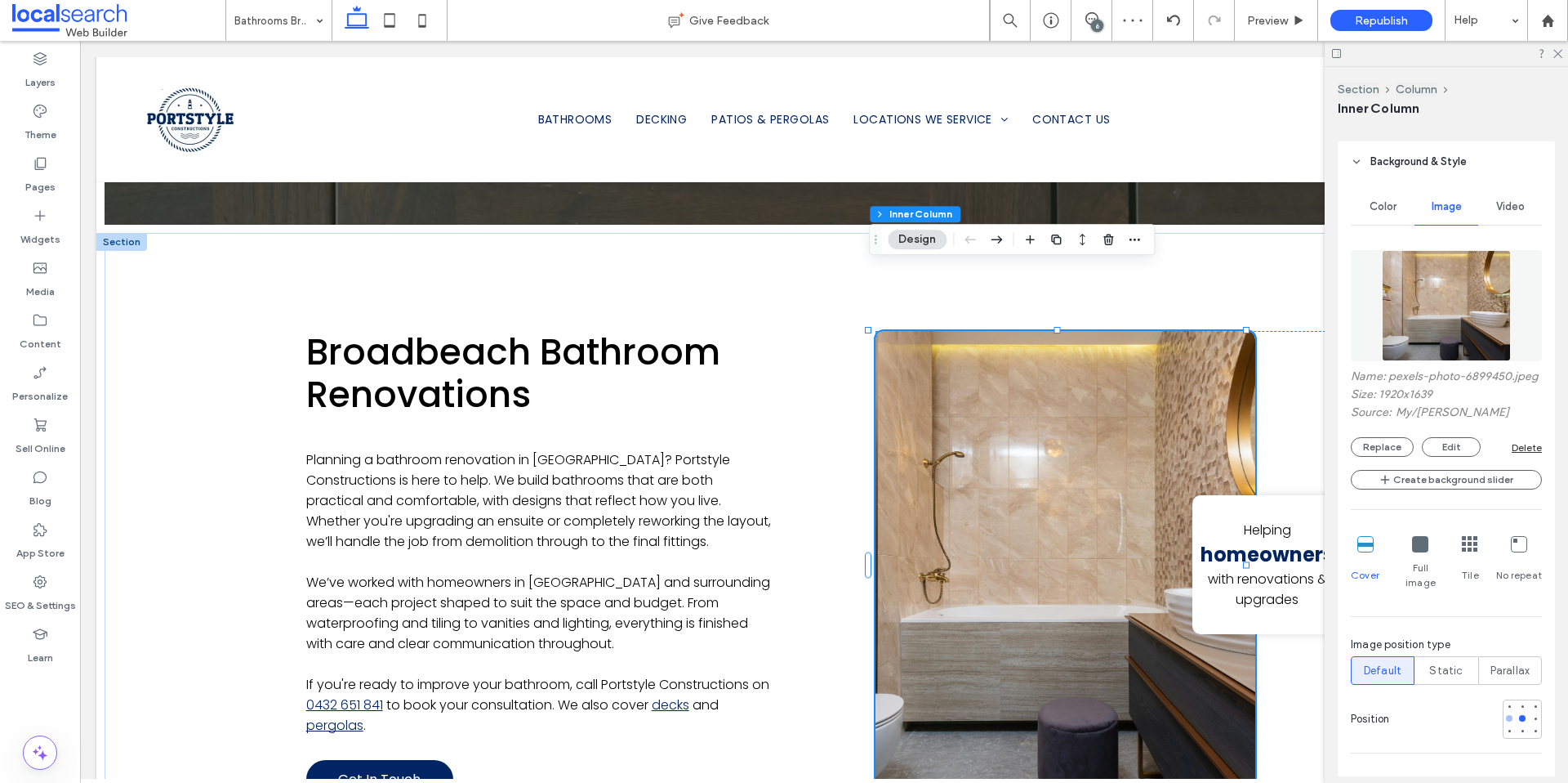
click at [1506, 717] on div at bounding box center [1510, 718] width 7 height 7
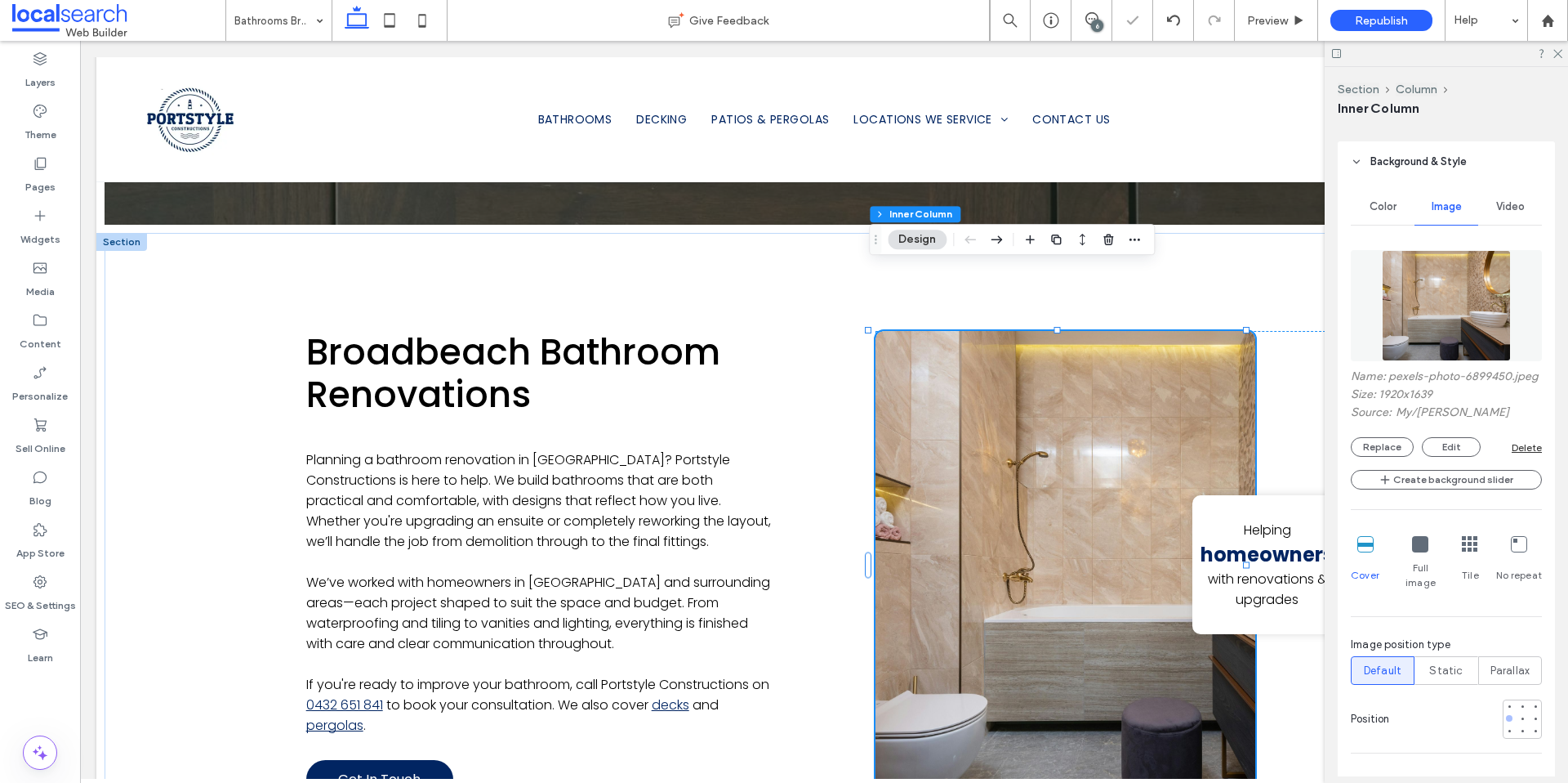
click at [1506, 717] on div at bounding box center [1510, 718] width 7 height 7
click at [221, 380] on div "Broadbeach Bathroom Renovations Planning a bathroom renovation in [GEOGRAPHIC_D…" at bounding box center [824, 565] width 1439 height 664
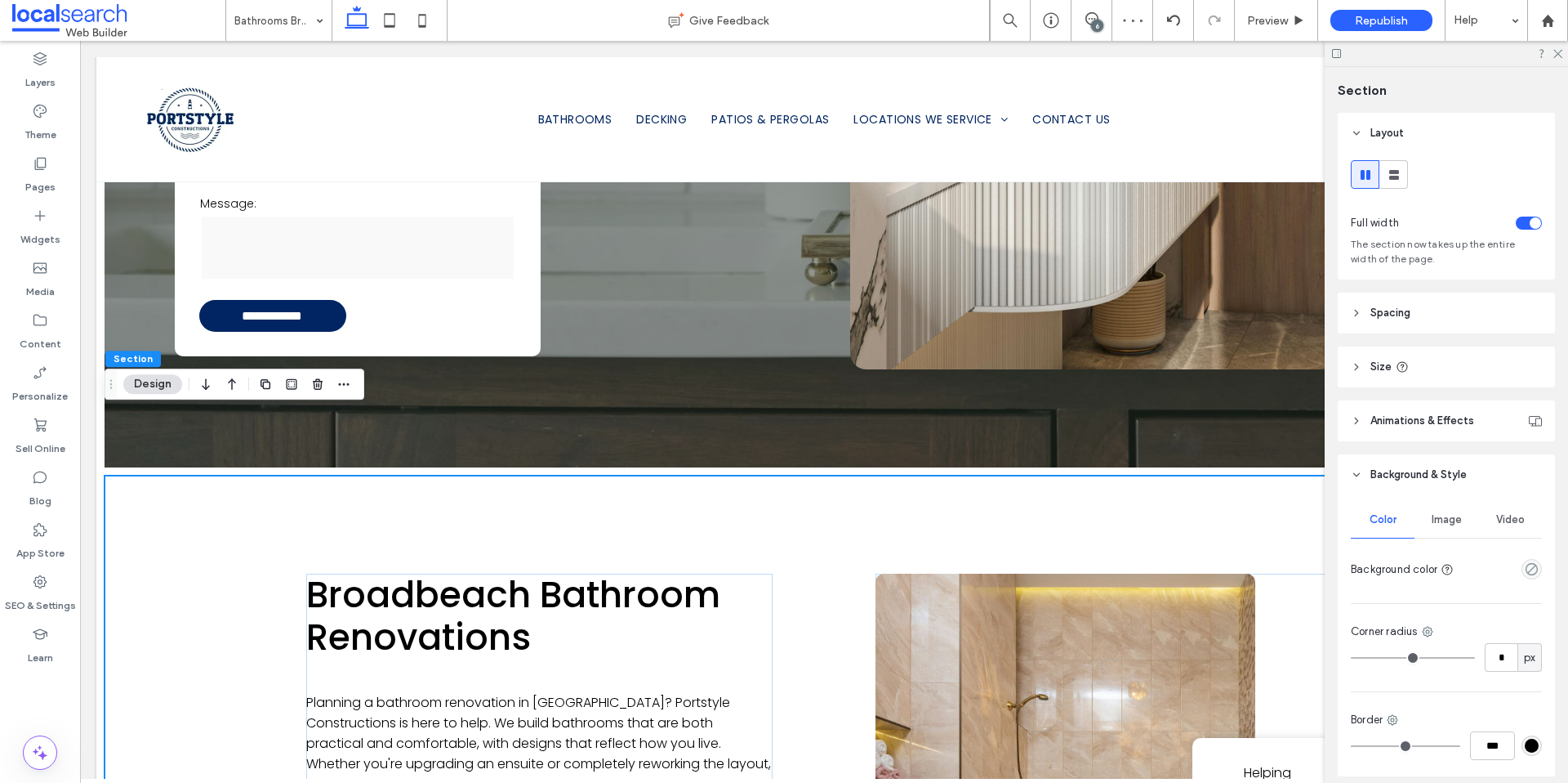
scroll to position [1027, 0]
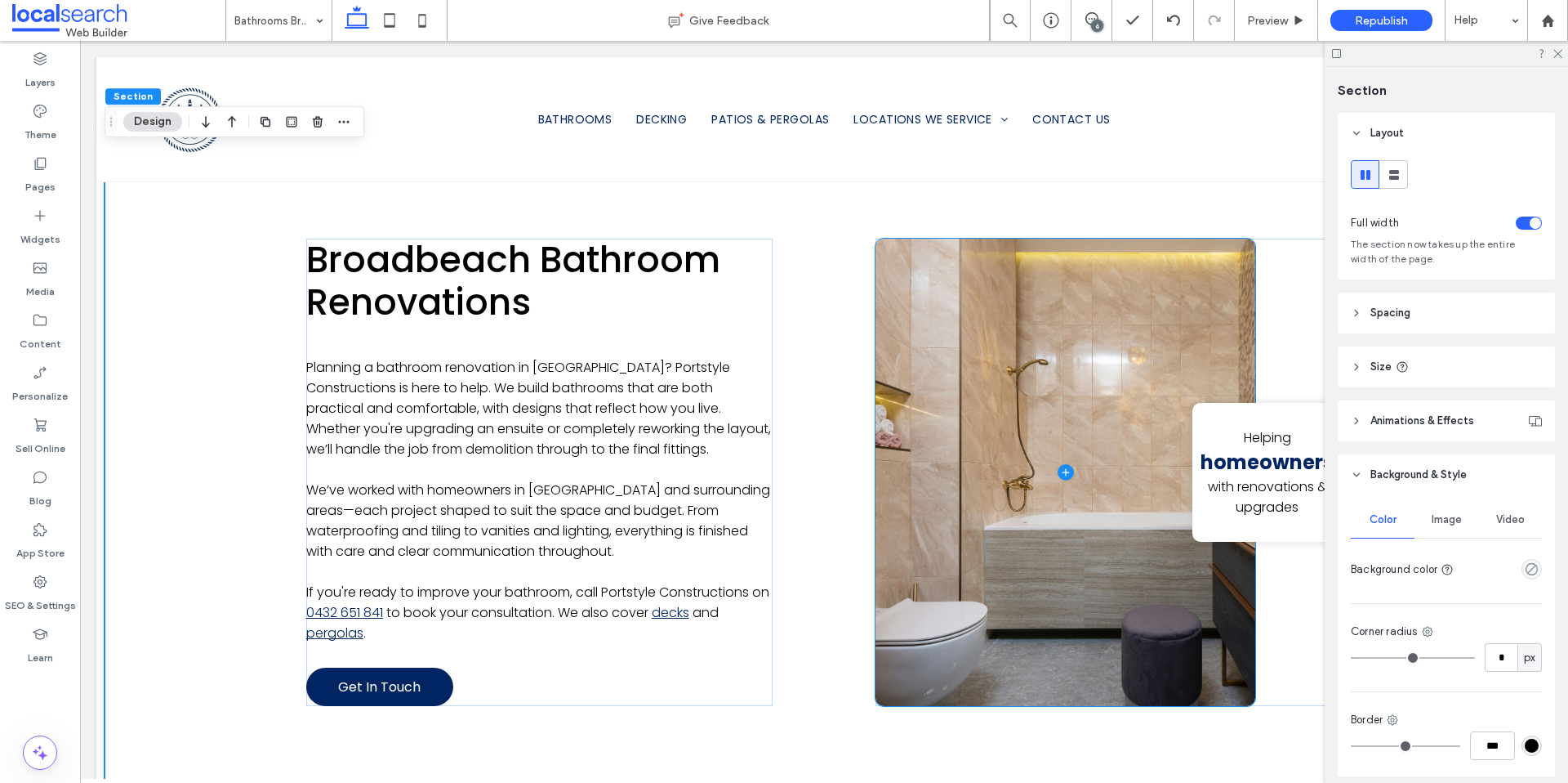
click at [967, 336] on span at bounding box center [1066, 473] width 380 height 468
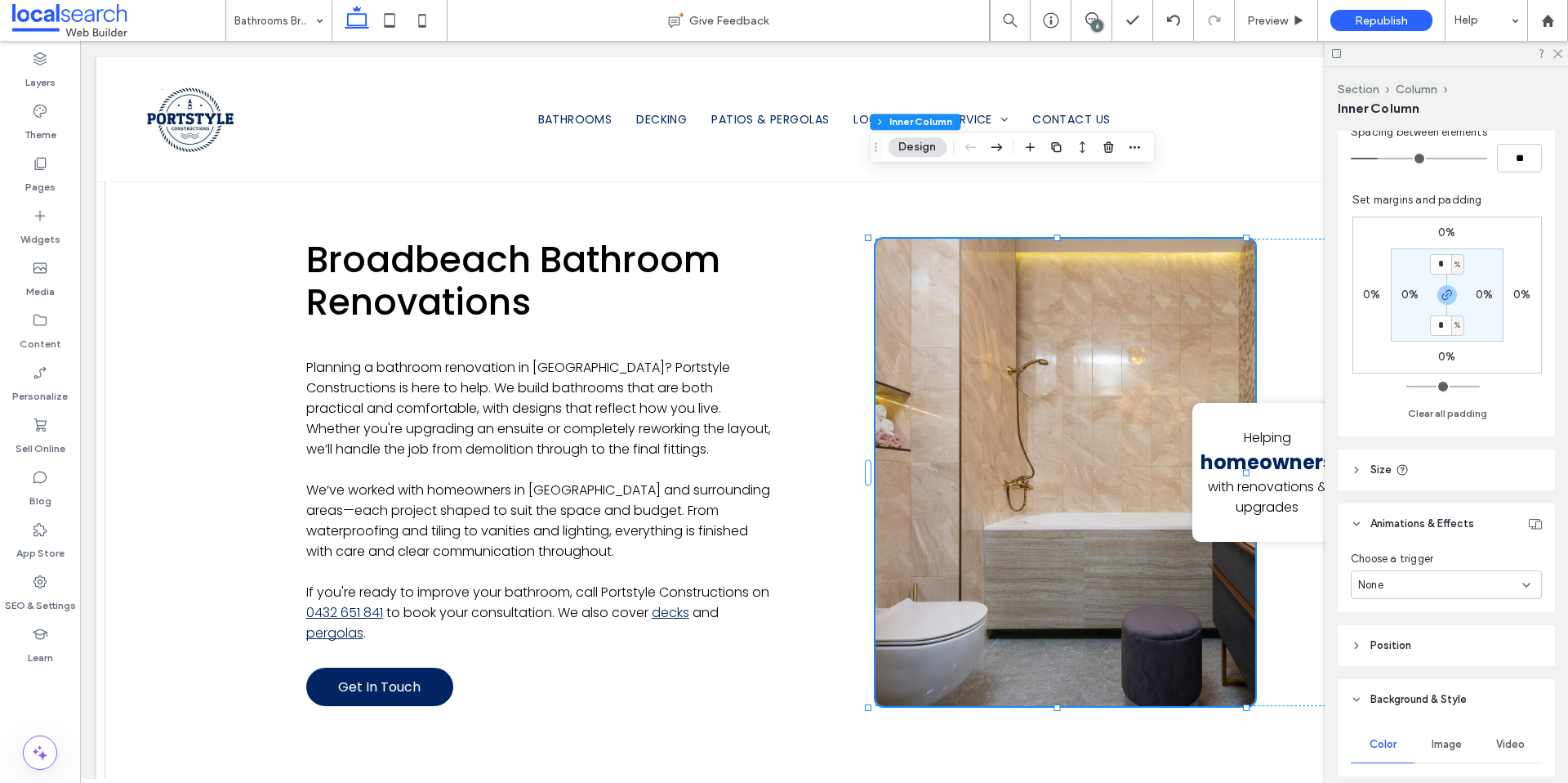
scroll to position [619, 0]
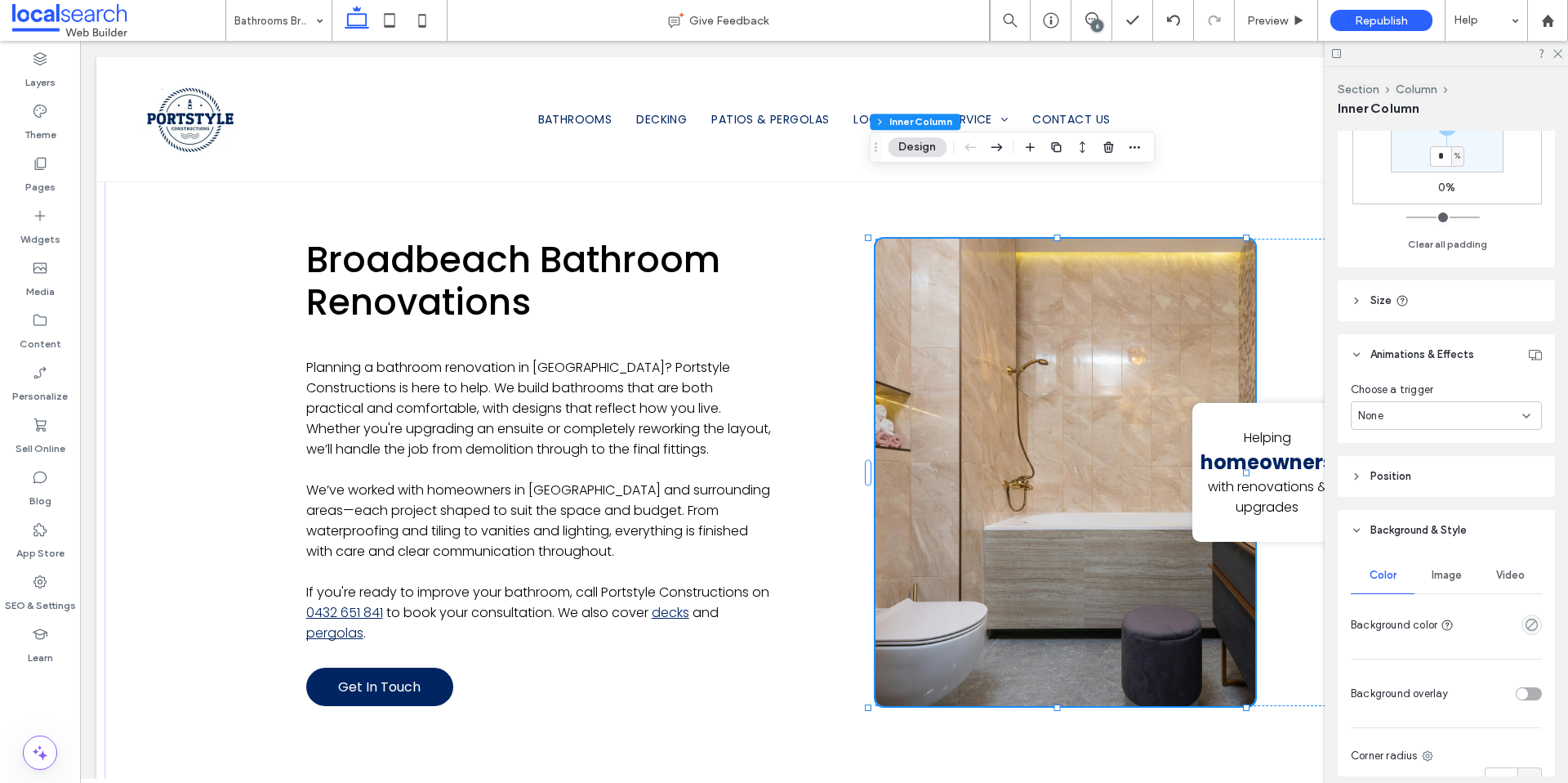
click at [1443, 572] on span "Image" at bounding box center [1447, 575] width 30 height 13
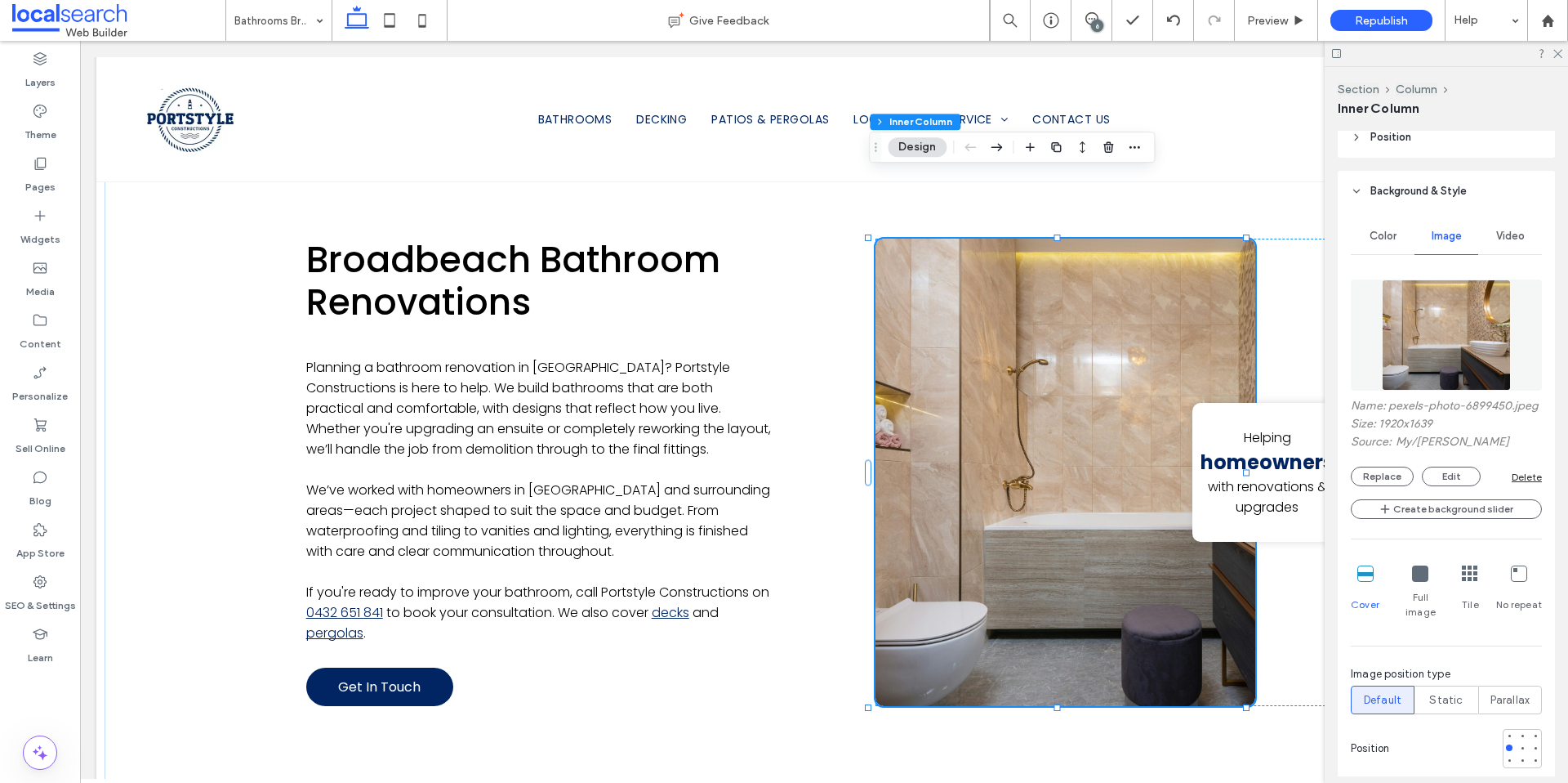
click at [1387, 226] on div "Color" at bounding box center [1383, 235] width 64 height 36
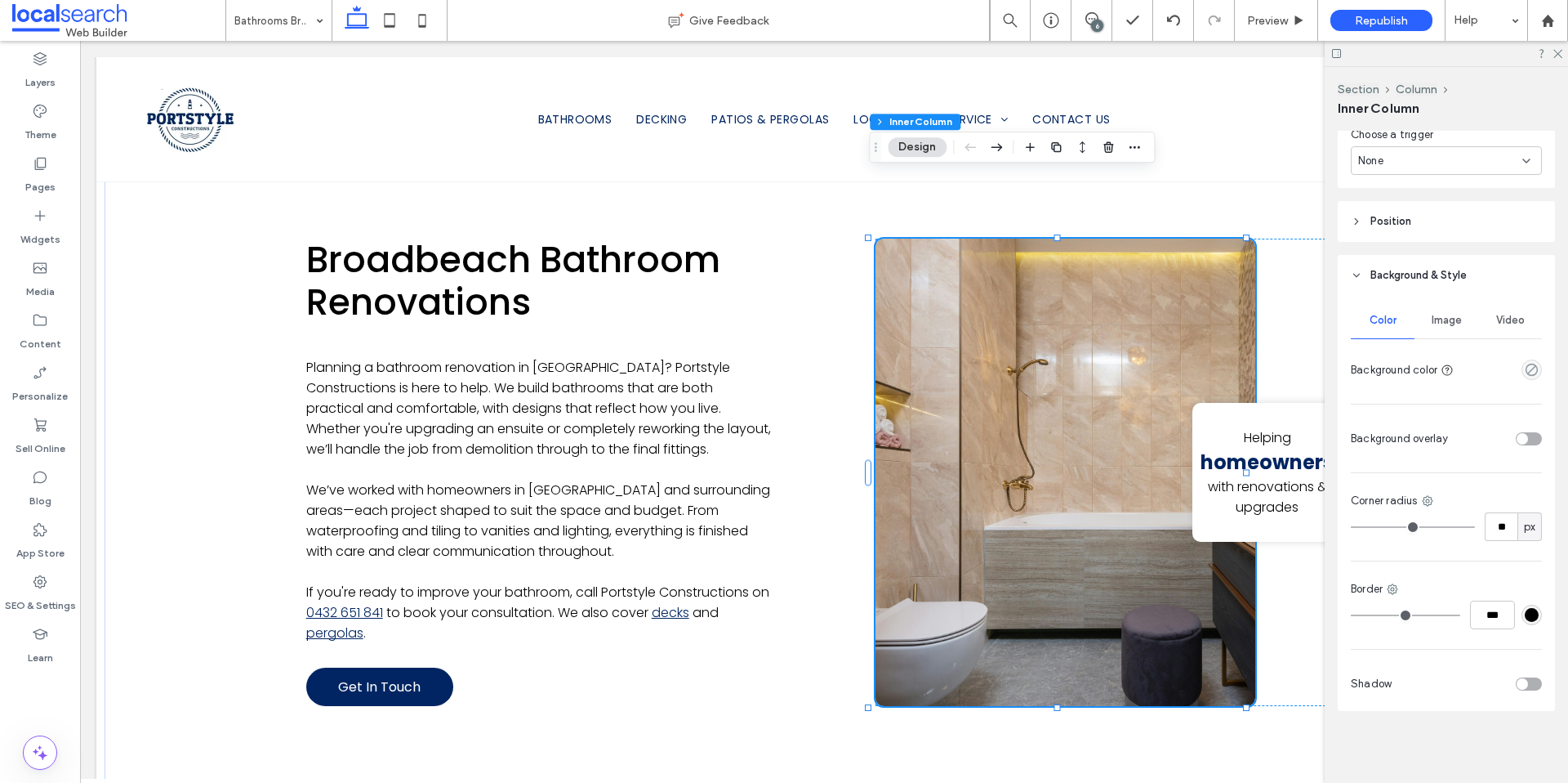
scroll to position [875, 0]
click at [1451, 334] on div "Image" at bounding box center [1447, 320] width 64 height 36
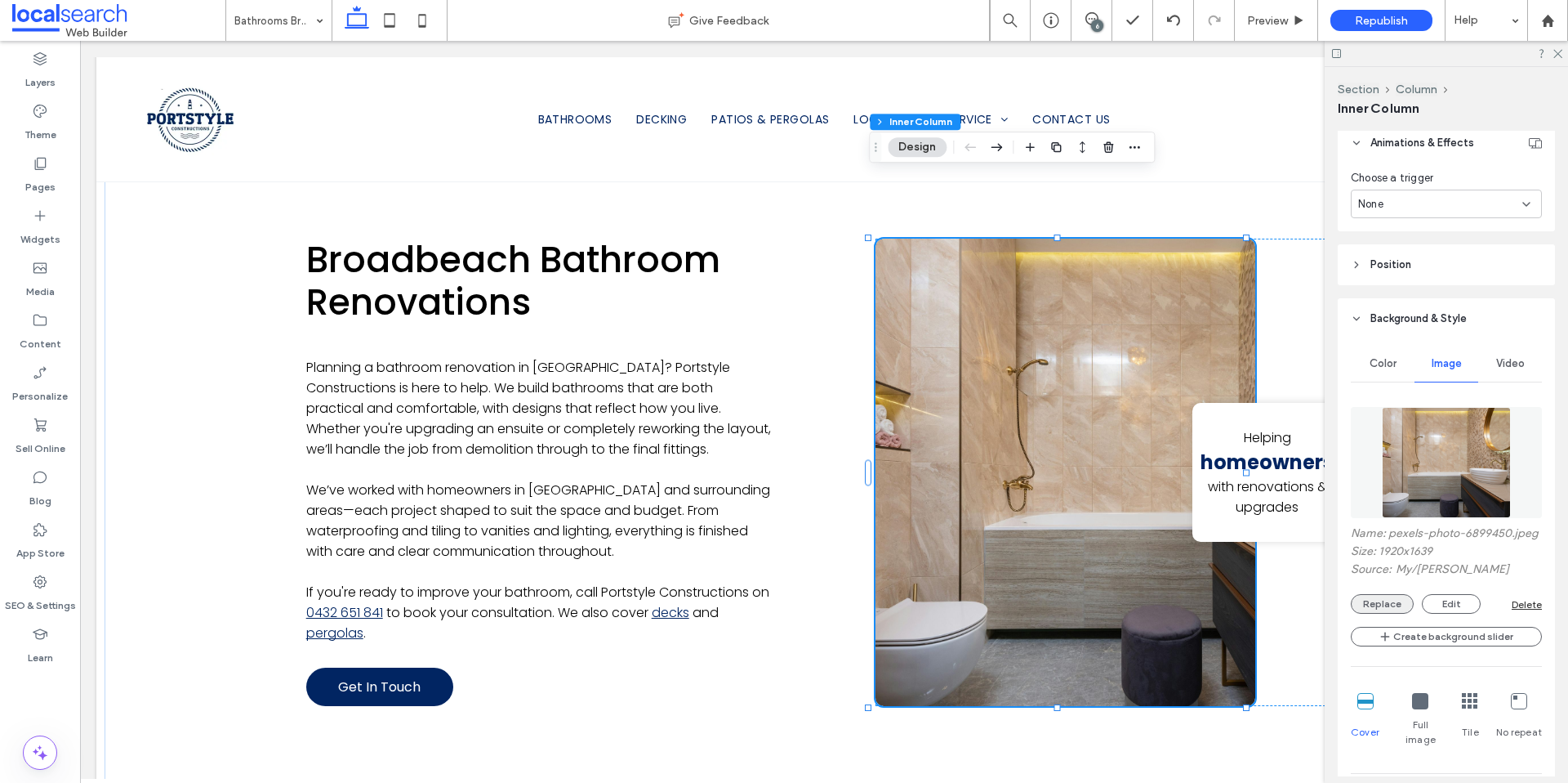
click at [1392, 613] on button "Replace" at bounding box center [1383, 604] width 63 height 20
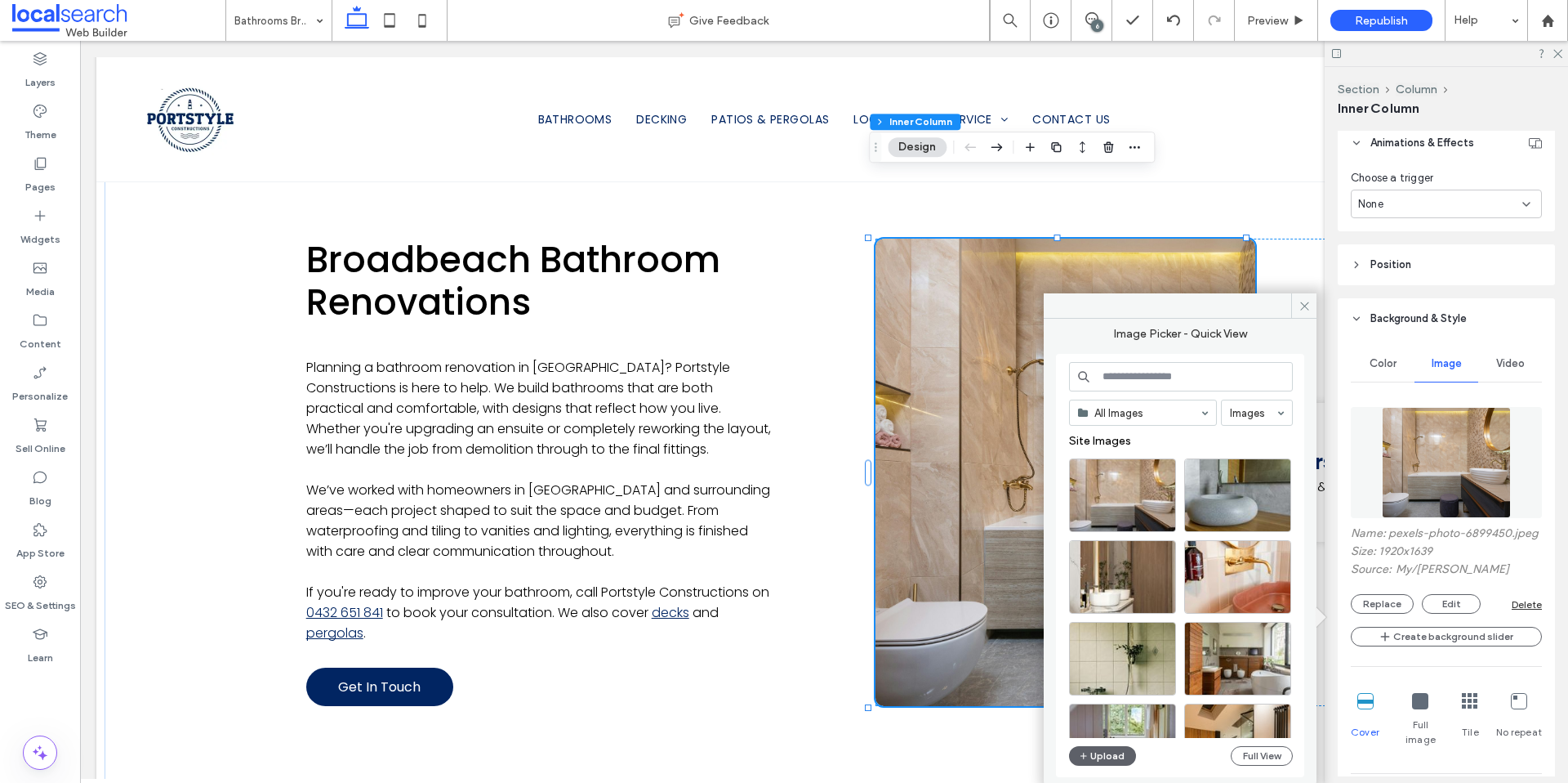
click at [1148, 369] on input at bounding box center [1180, 376] width 224 height 29
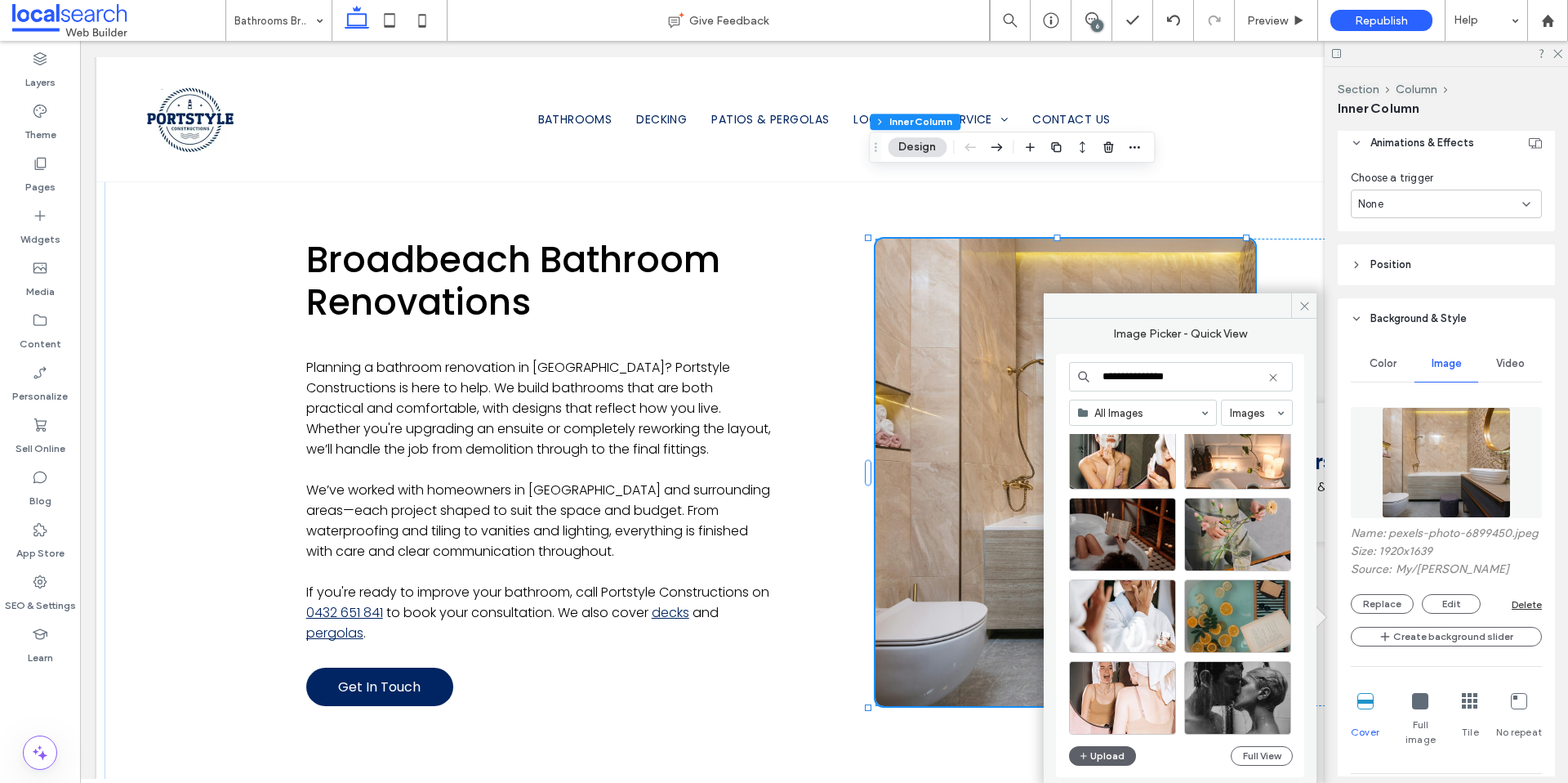
scroll to position [701, 0]
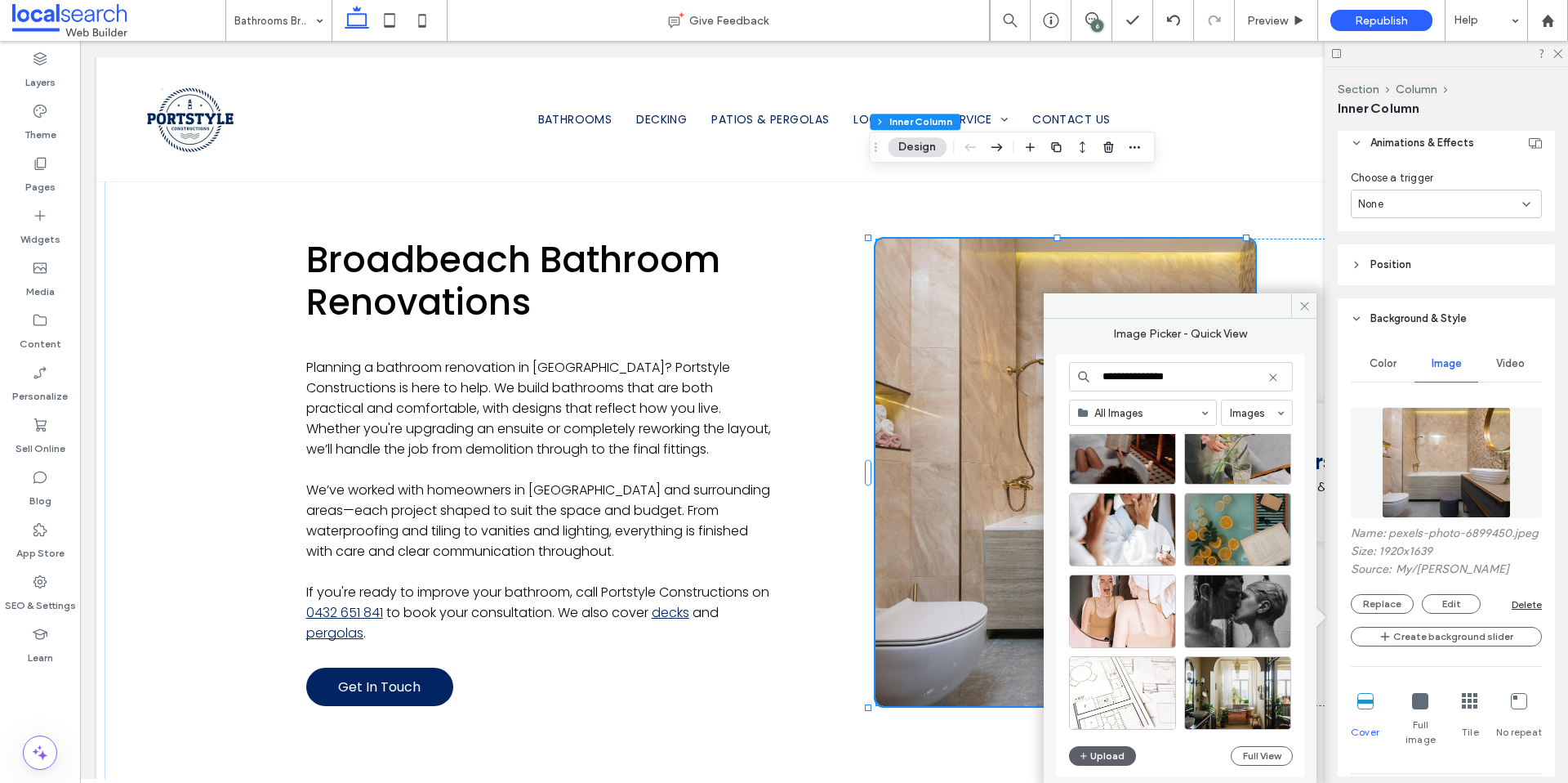
click at [1175, 371] on input "**********" at bounding box center [1180, 376] width 224 height 29
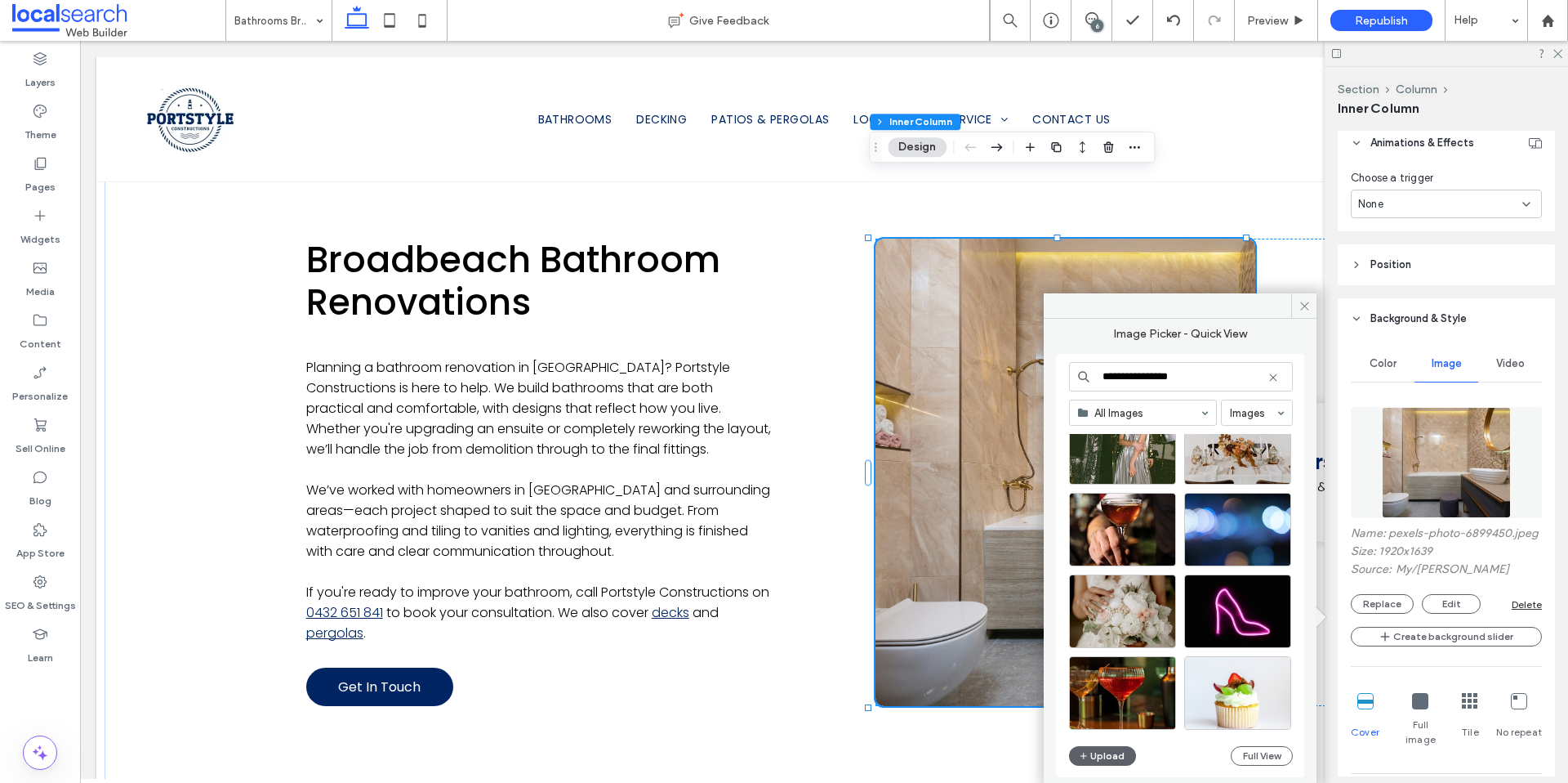
scroll to position [3657, 0]
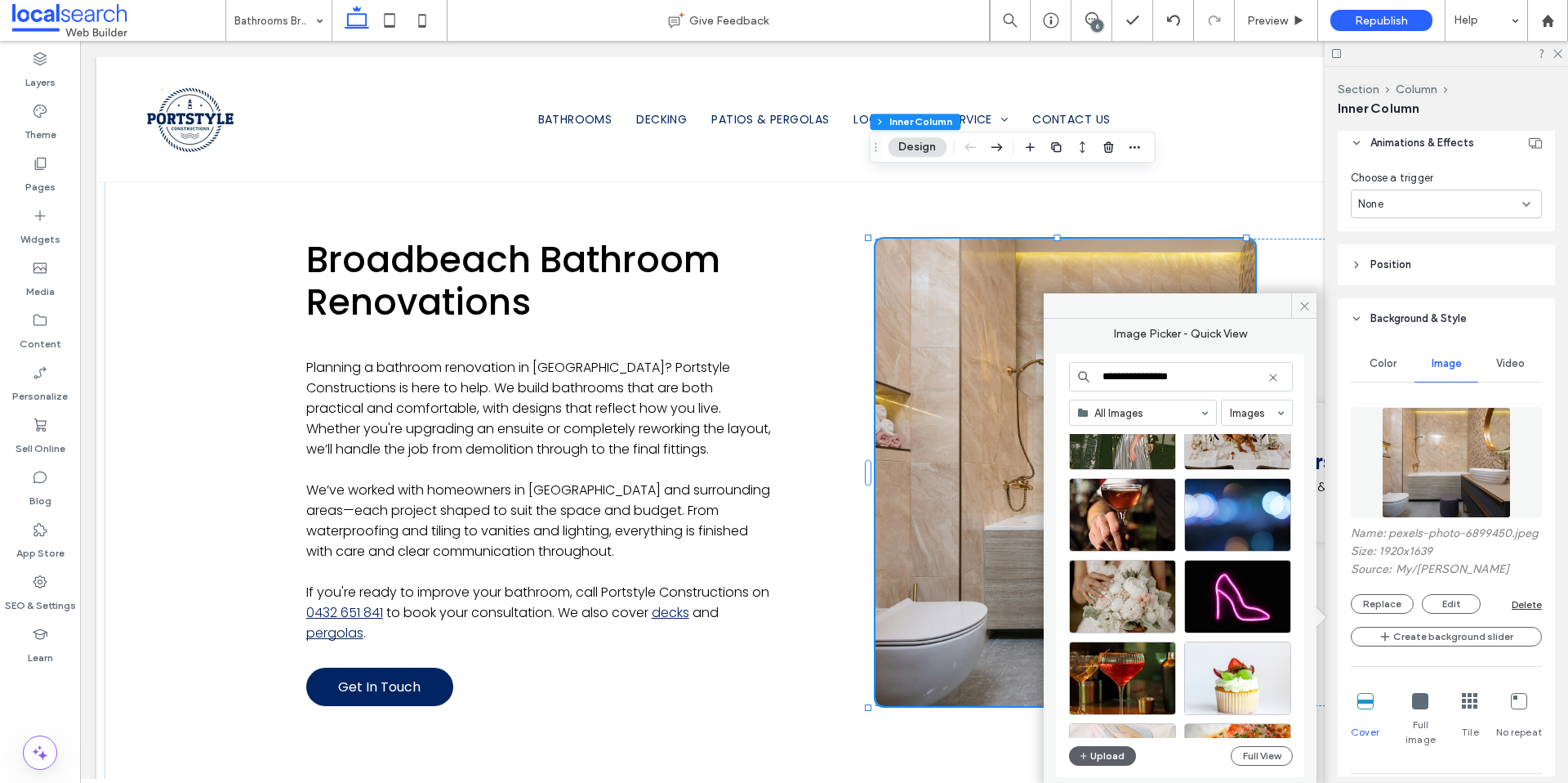
drag, startPoint x: 1202, startPoint y: 374, endPoint x: 1159, endPoint y: 381, distance: 43.6
click at [1159, 381] on input "**********" at bounding box center [1180, 376] width 224 height 29
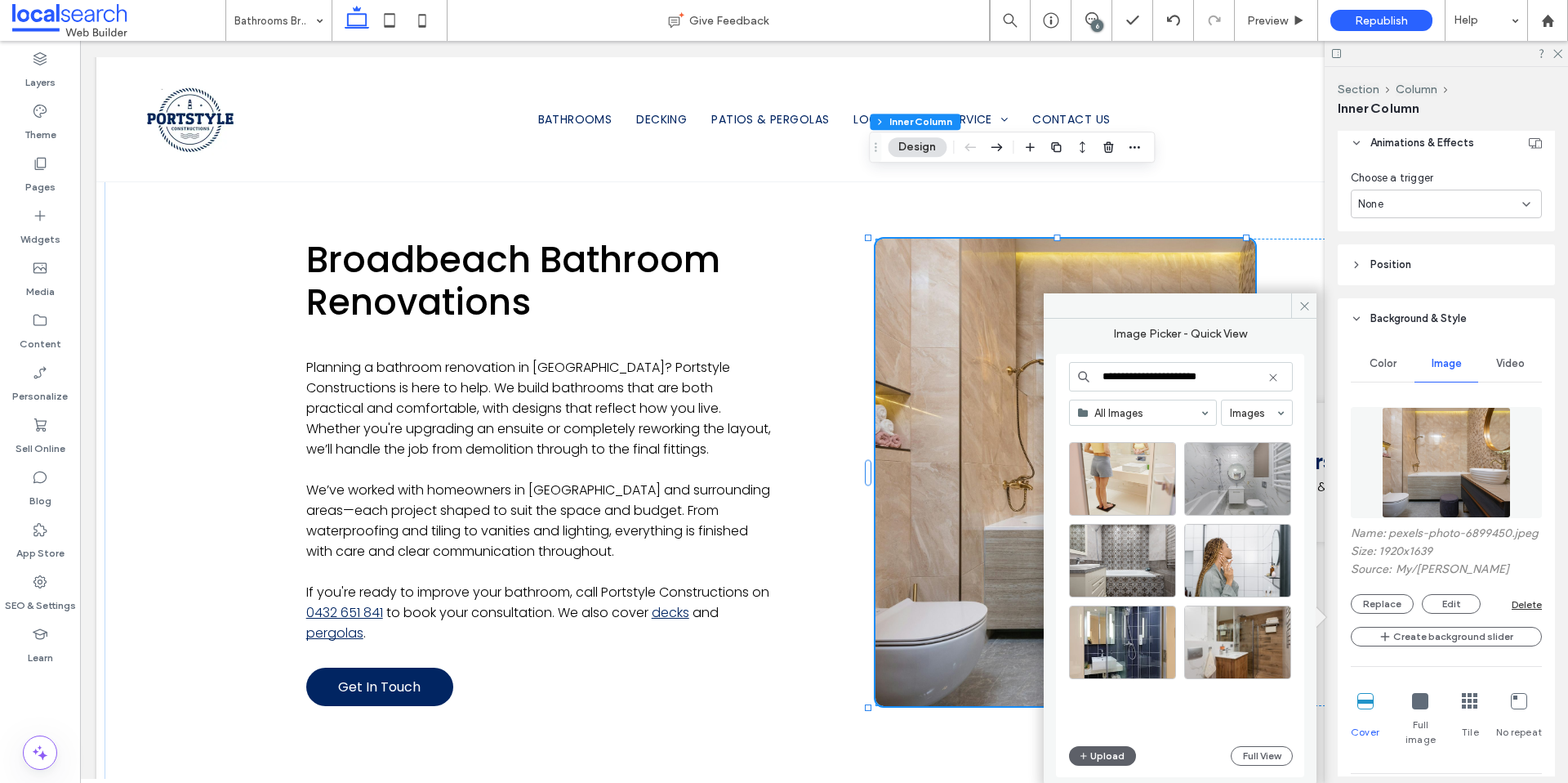
scroll to position [1469, 0]
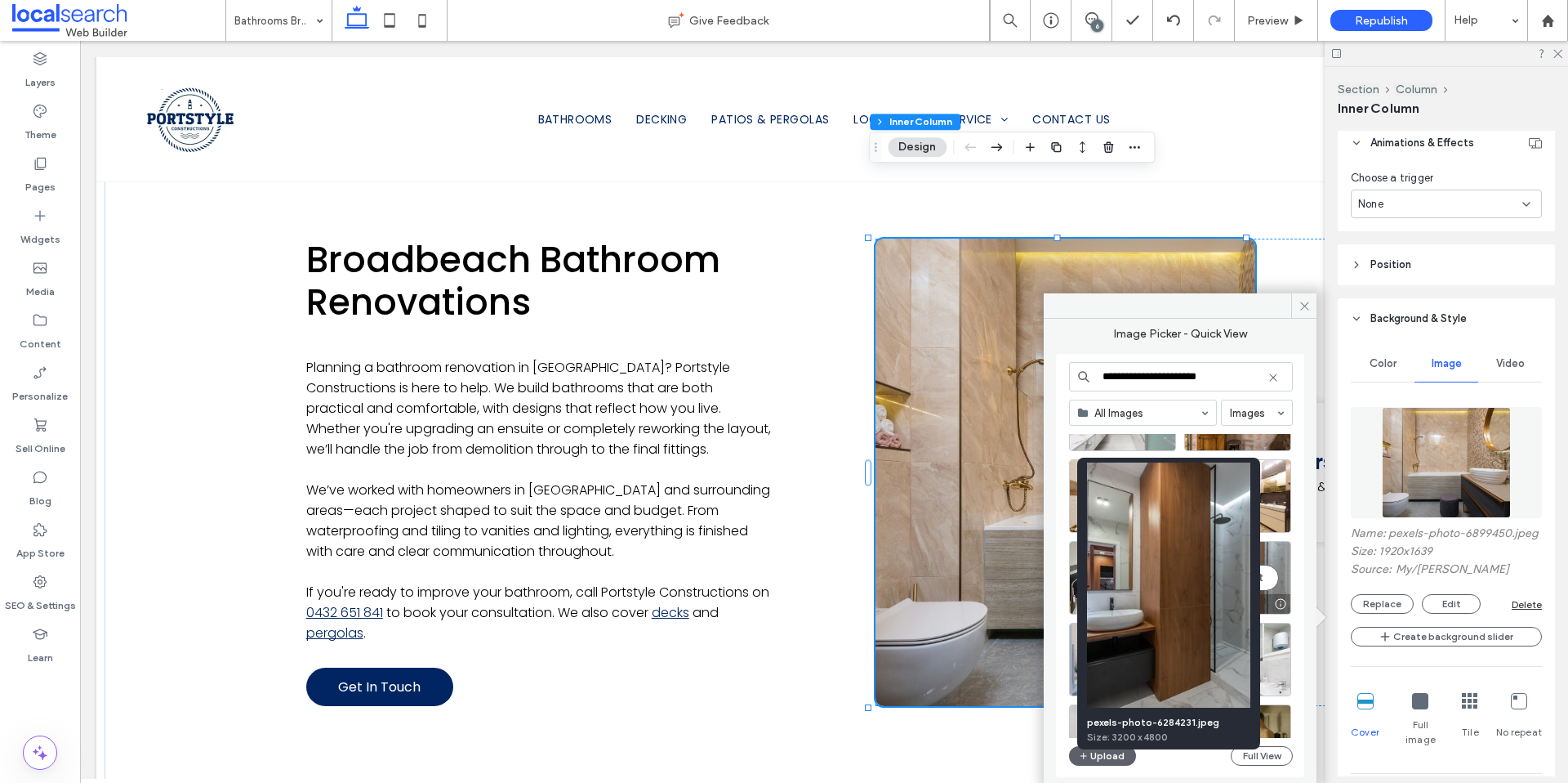
type input "**********"
click at [1284, 601] on div at bounding box center [1280, 604] width 21 height 13
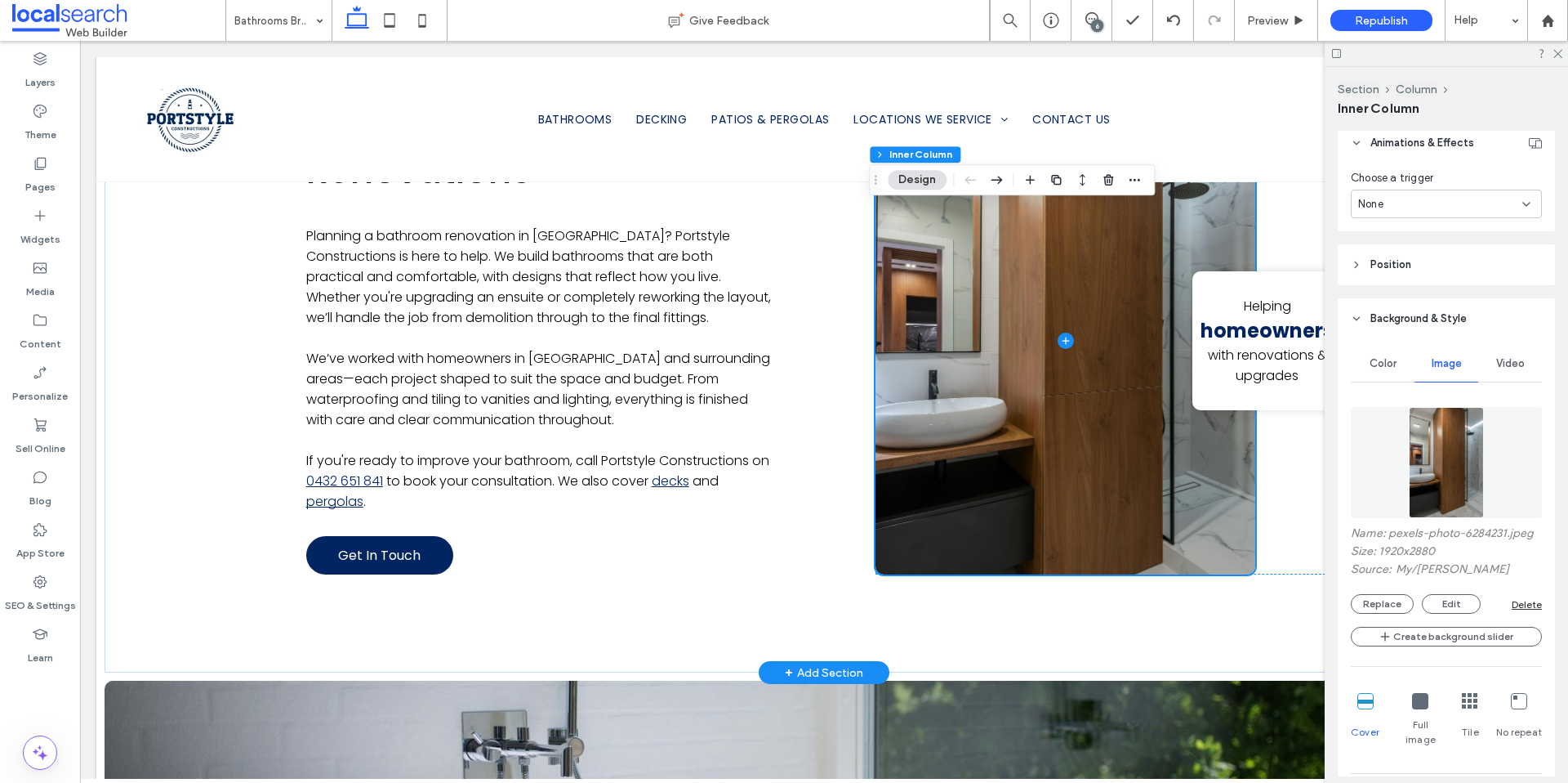
scroll to position [1161, 0]
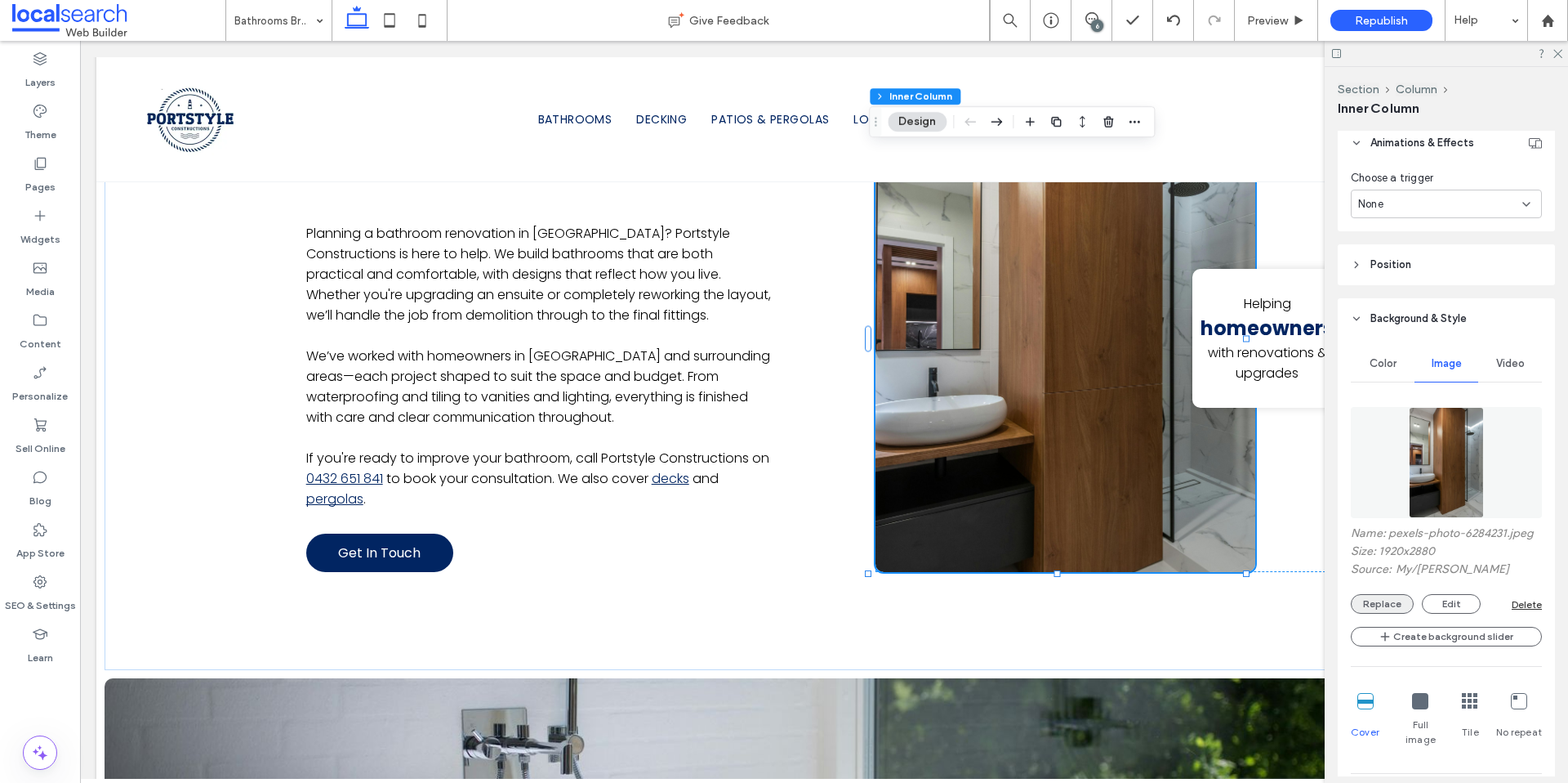
click at [1379, 613] on button "Replace" at bounding box center [1383, 604] width 63 height 20
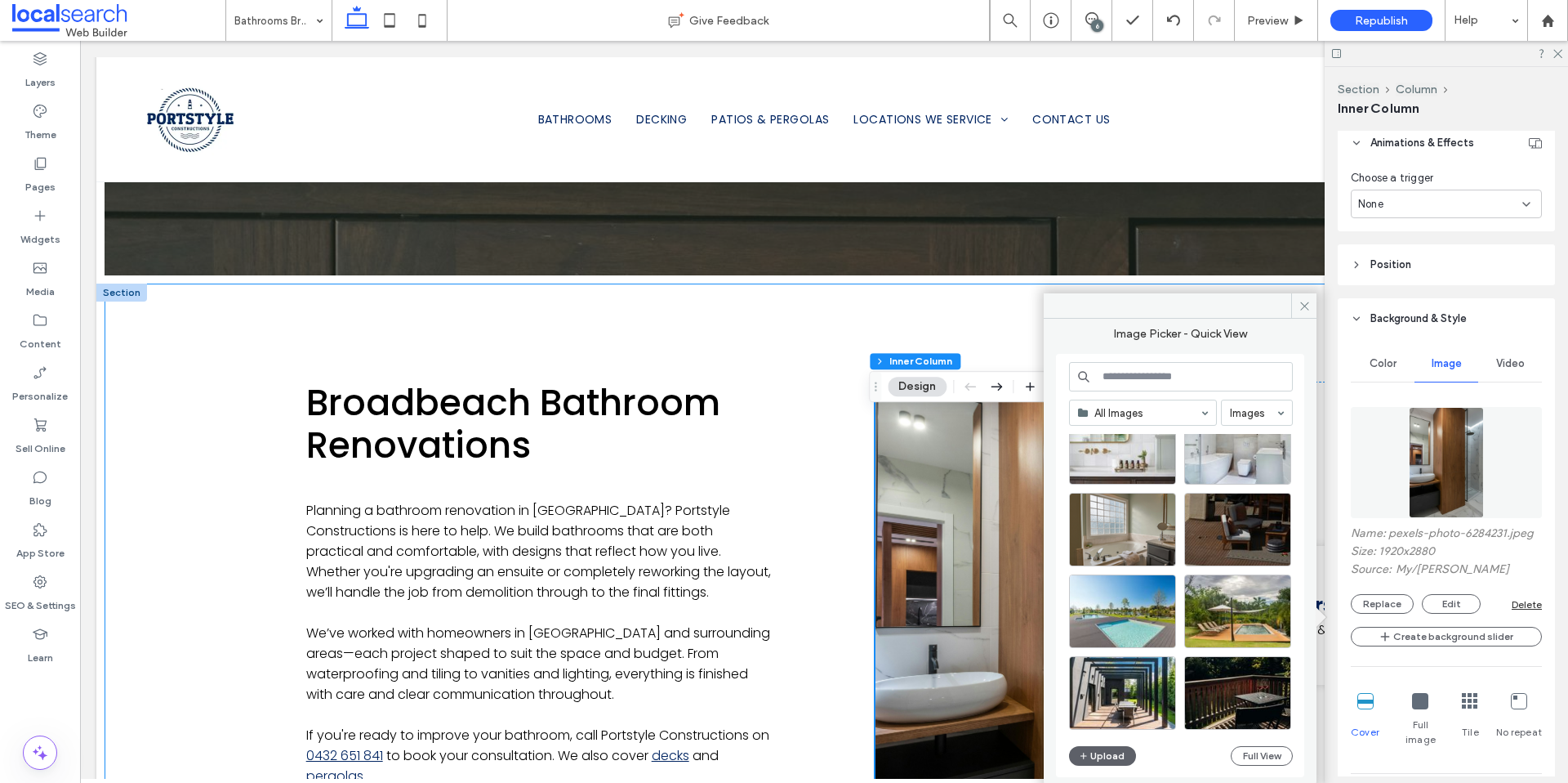
scroll to position [1132, 0]
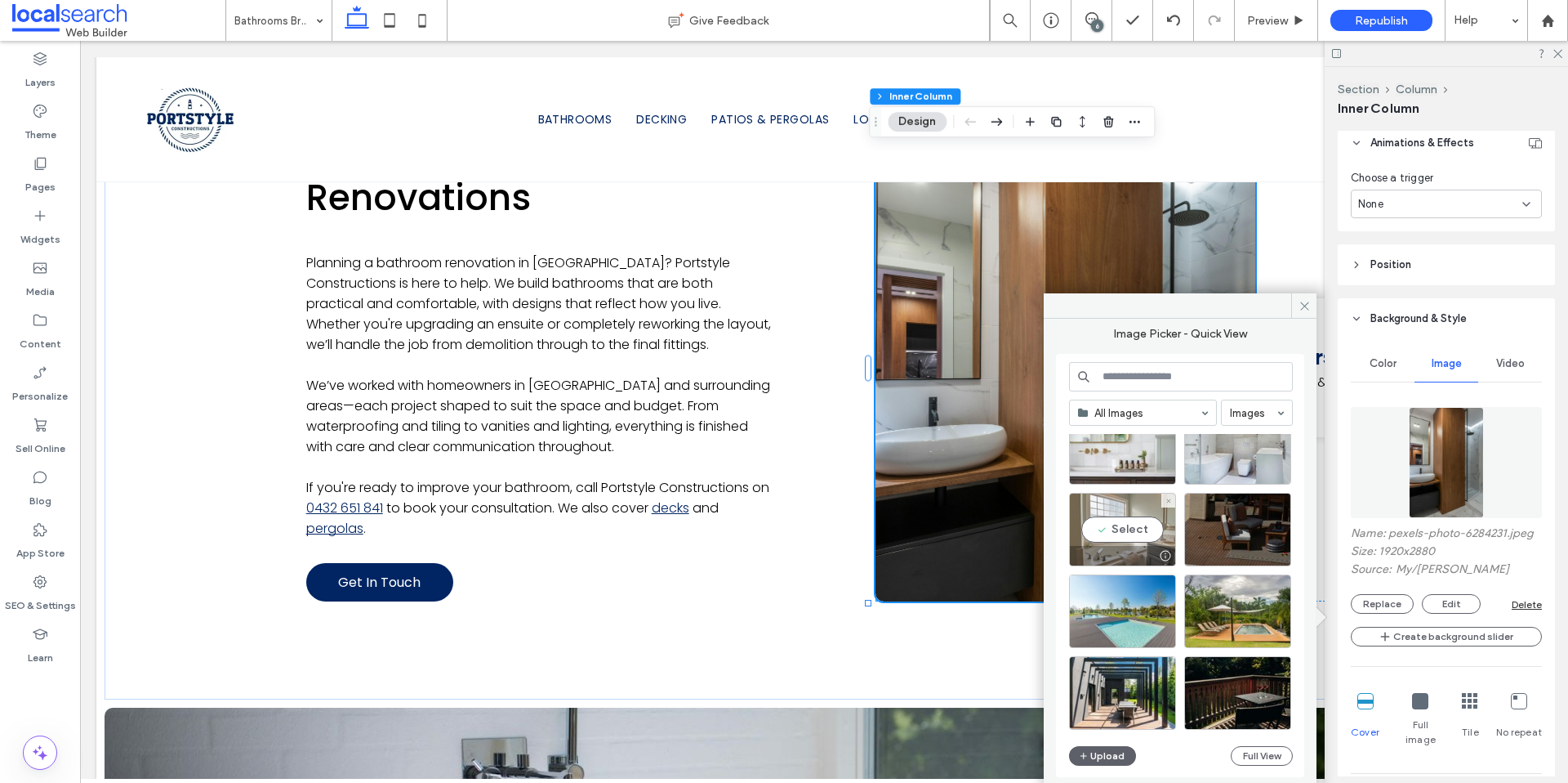
drag, startPoint x: 1166, startPoint y: 553, endPoint x: 1086, endPoint y: 512, distance: 89.9
click at [1166, 553] on div at bounding box center [1165, 556] width 21 height 13
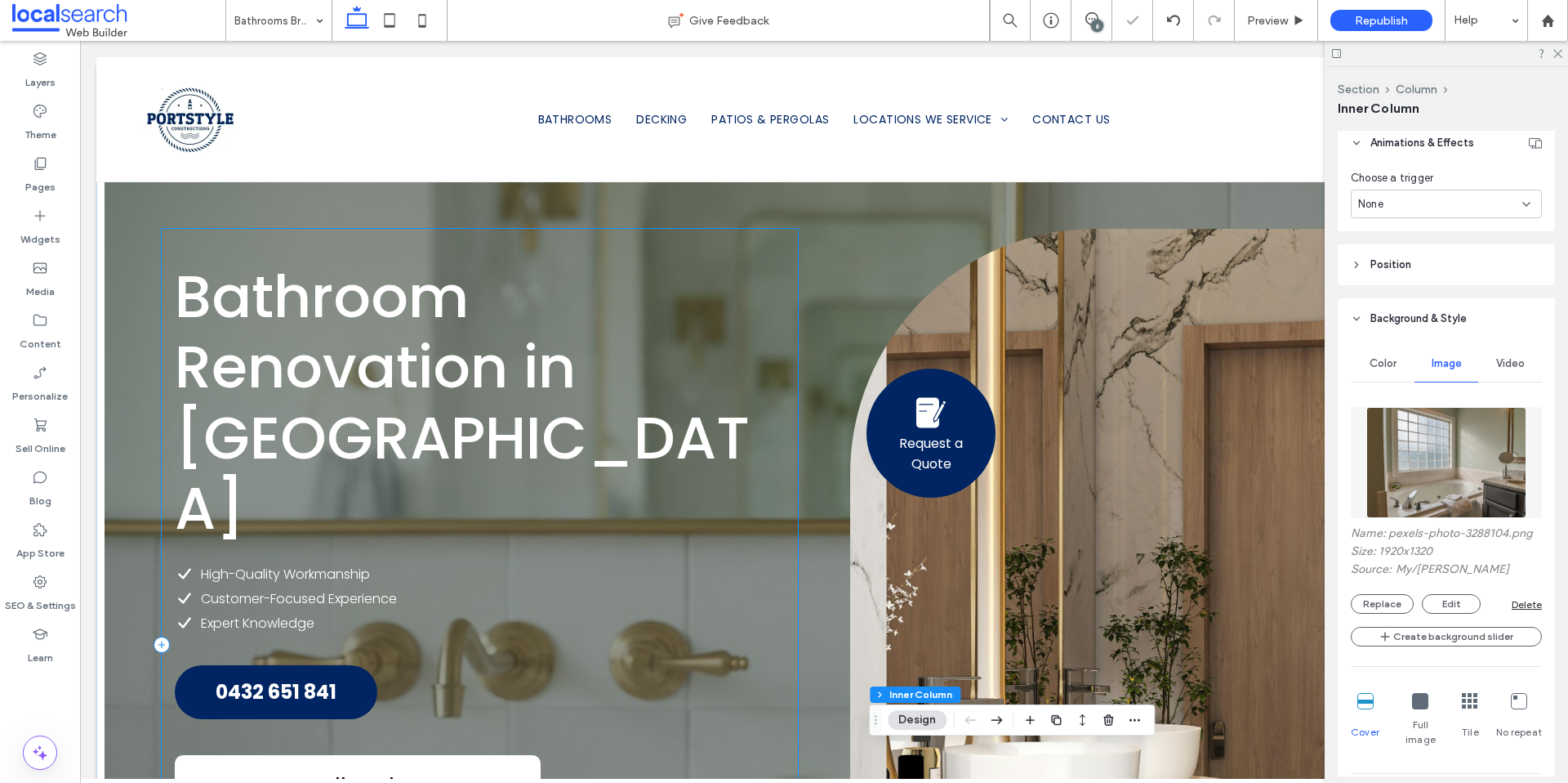
scroll to position [338, 0]
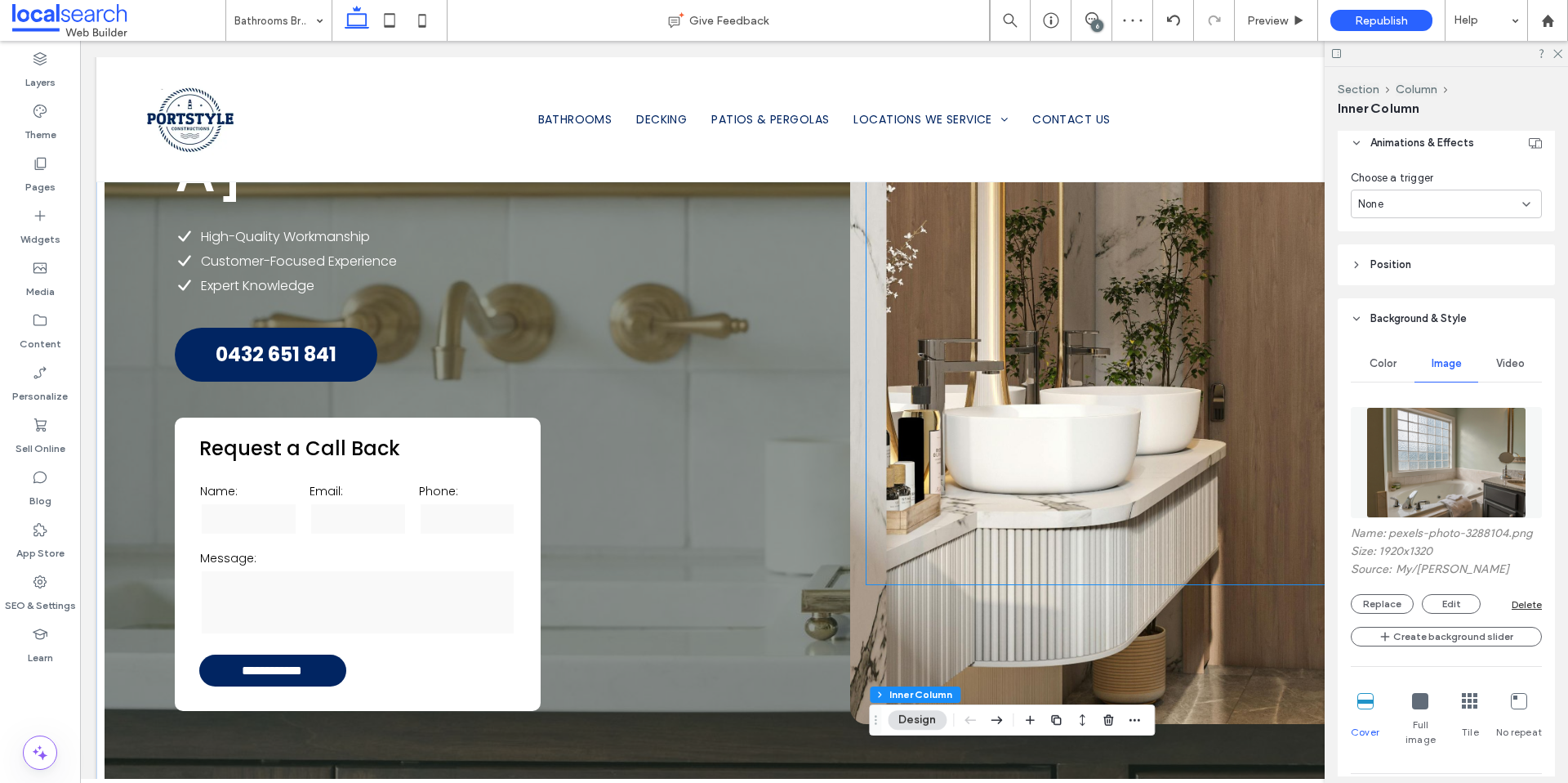
click at [1149, 470] on div "Request a Quote" at bounding box center [1168, 307] width 603 height 553
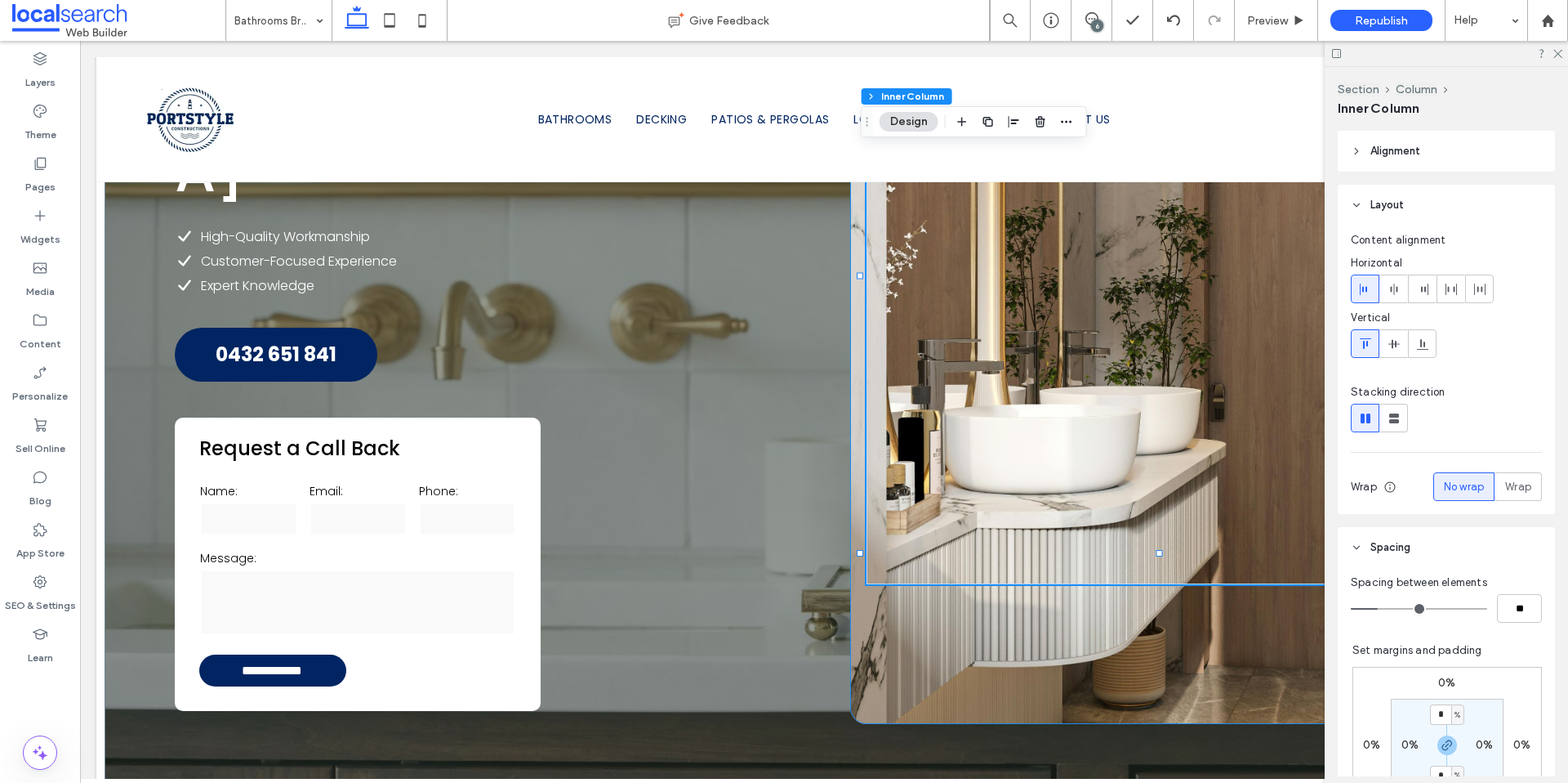
click at [1194, 614] on div "Request a Quote" at bounding box center [1168, 307] width 636 height 833
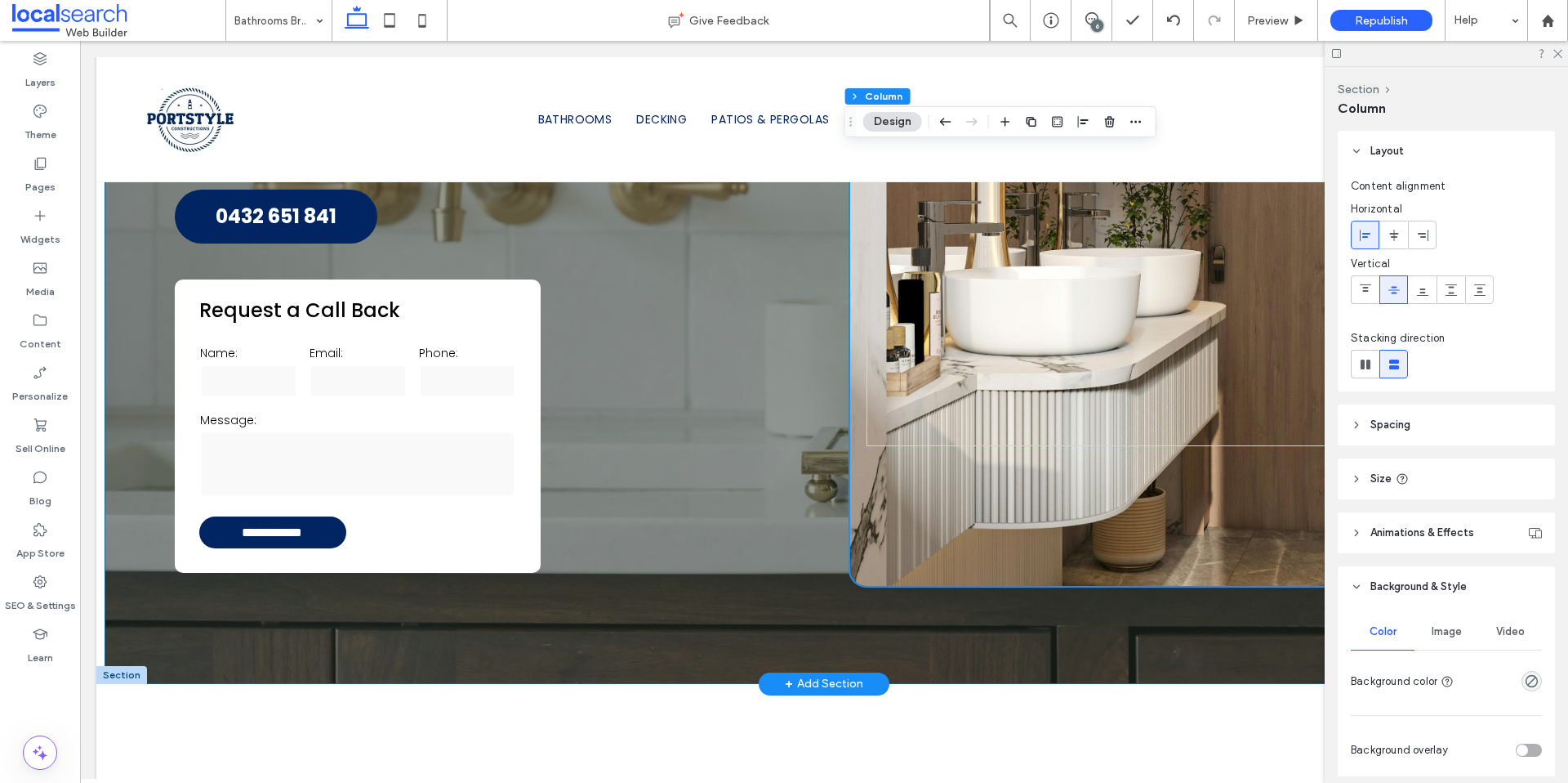
scroll to position [476, 0]
click at [192, 556] on div "**********" at bounding box center [824, 136] width 1439 height 1094
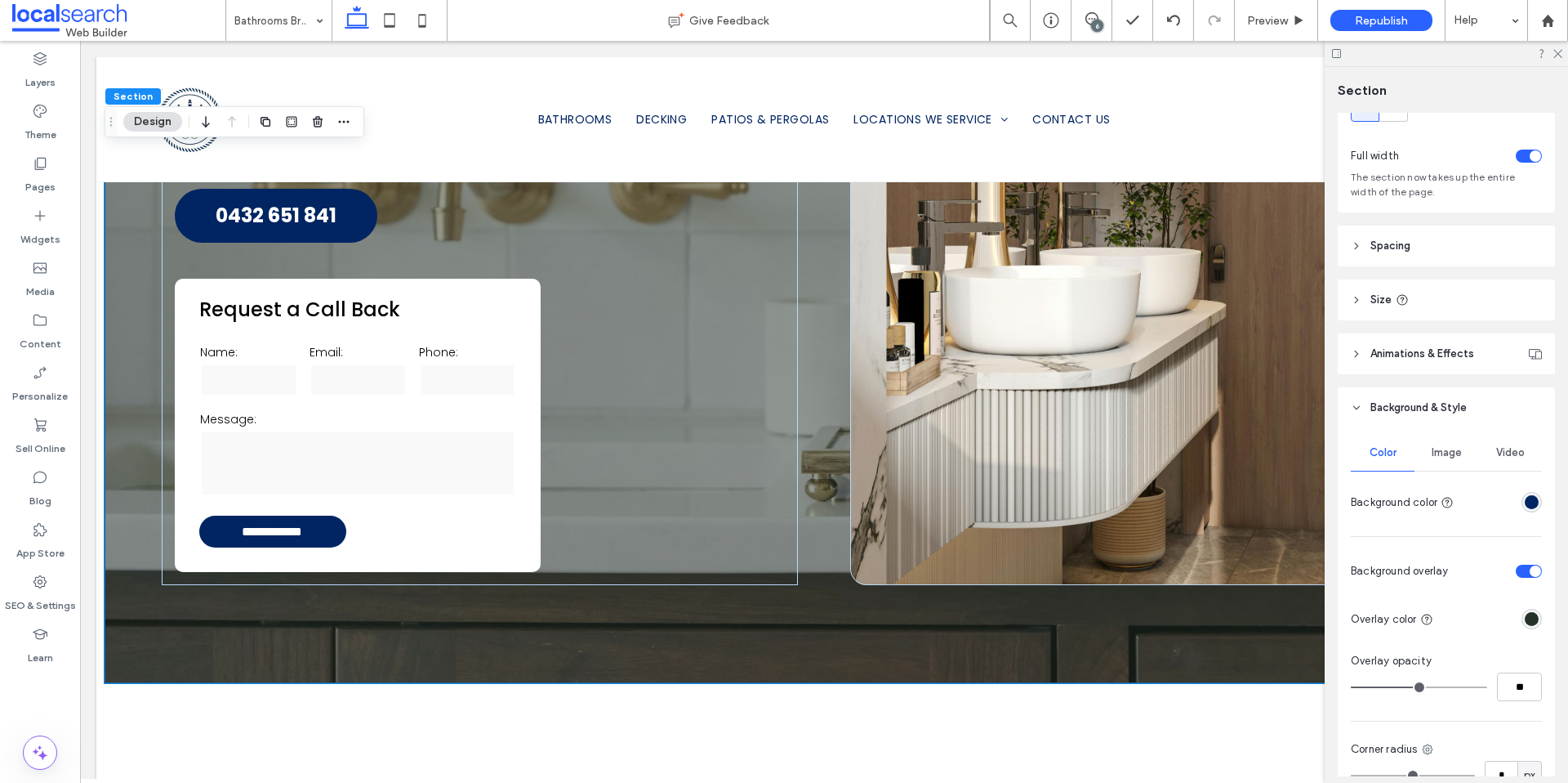
scroll to position [144, 0]
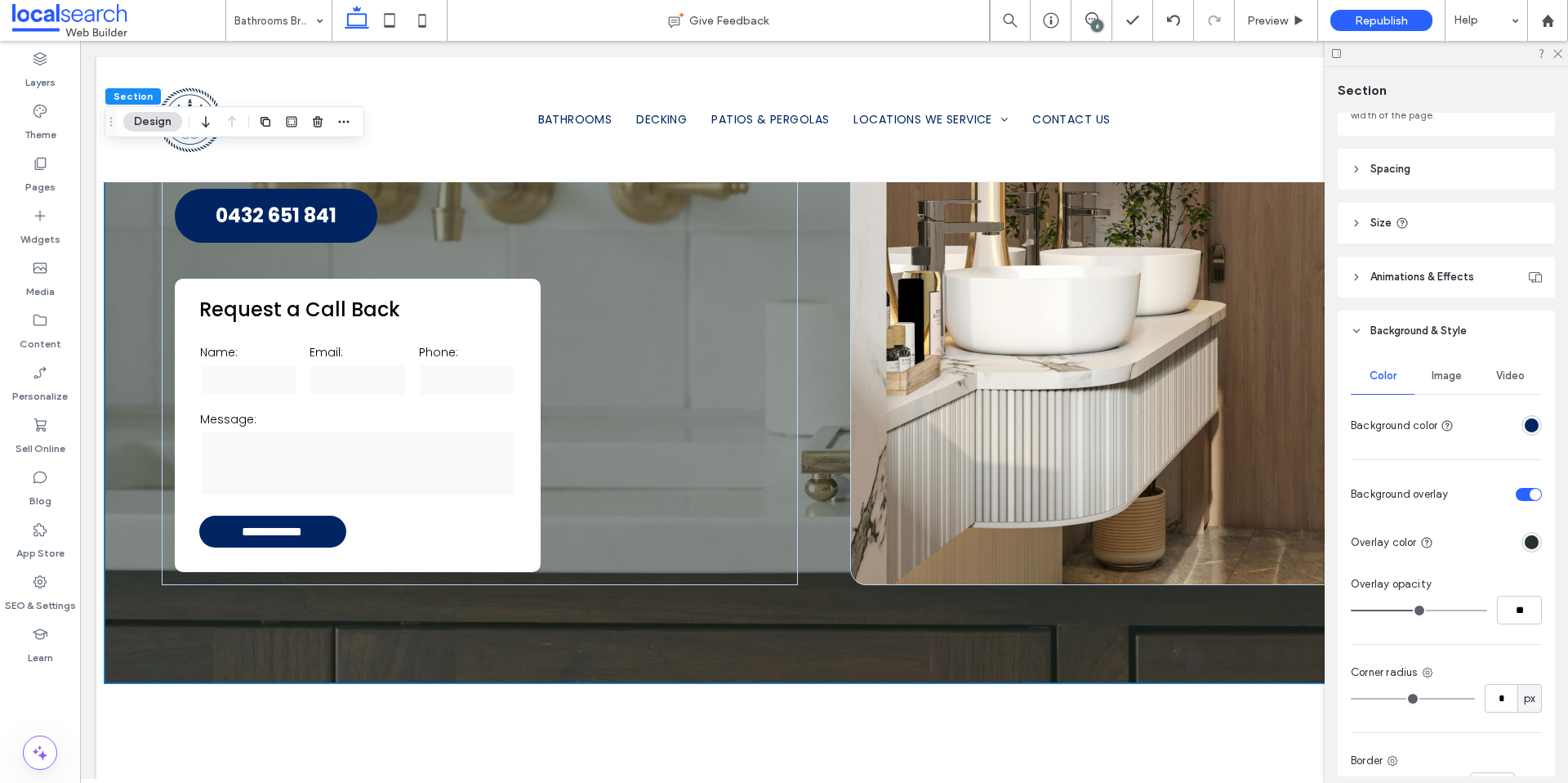
type input "**"
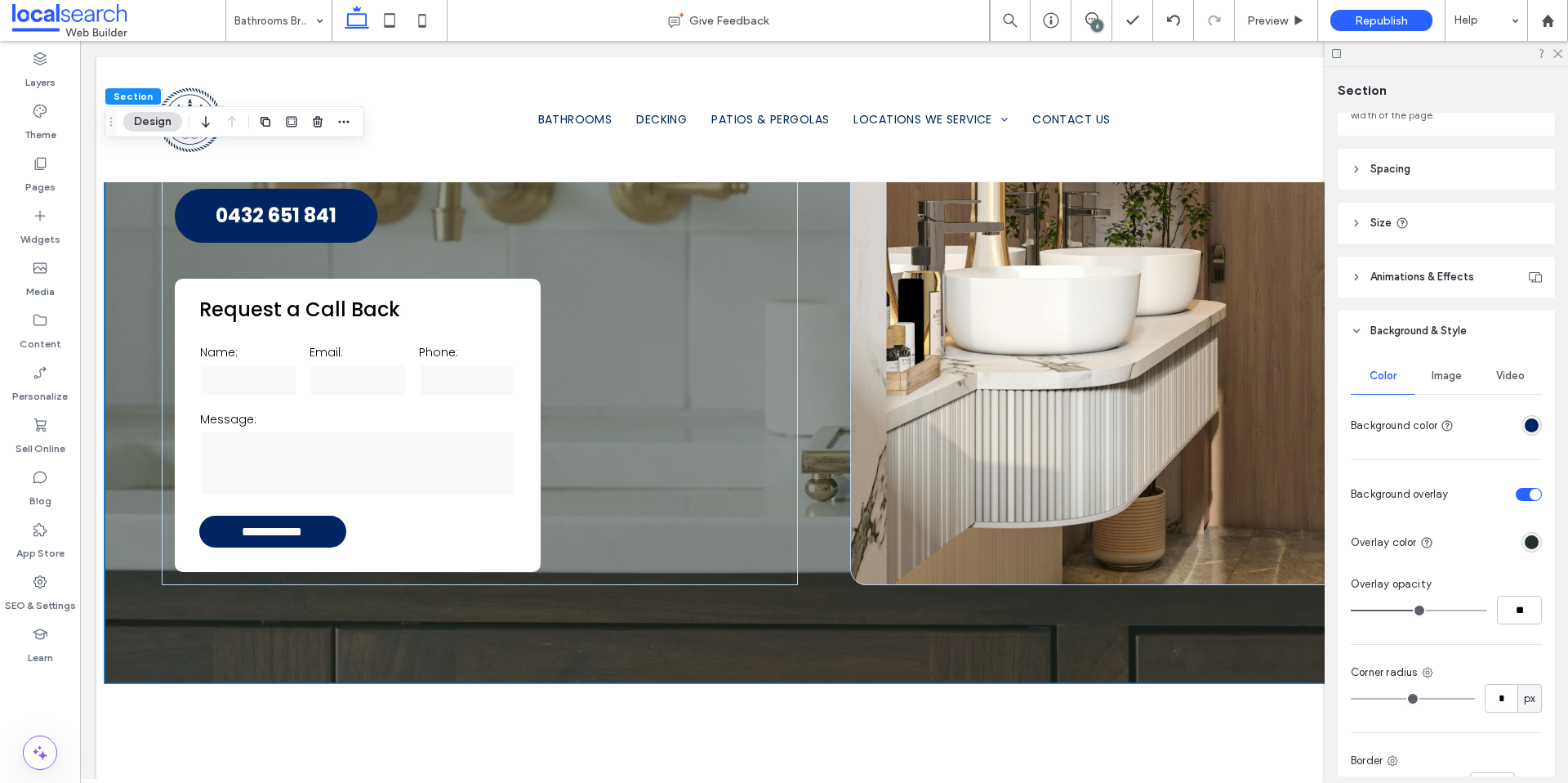
type input "**"
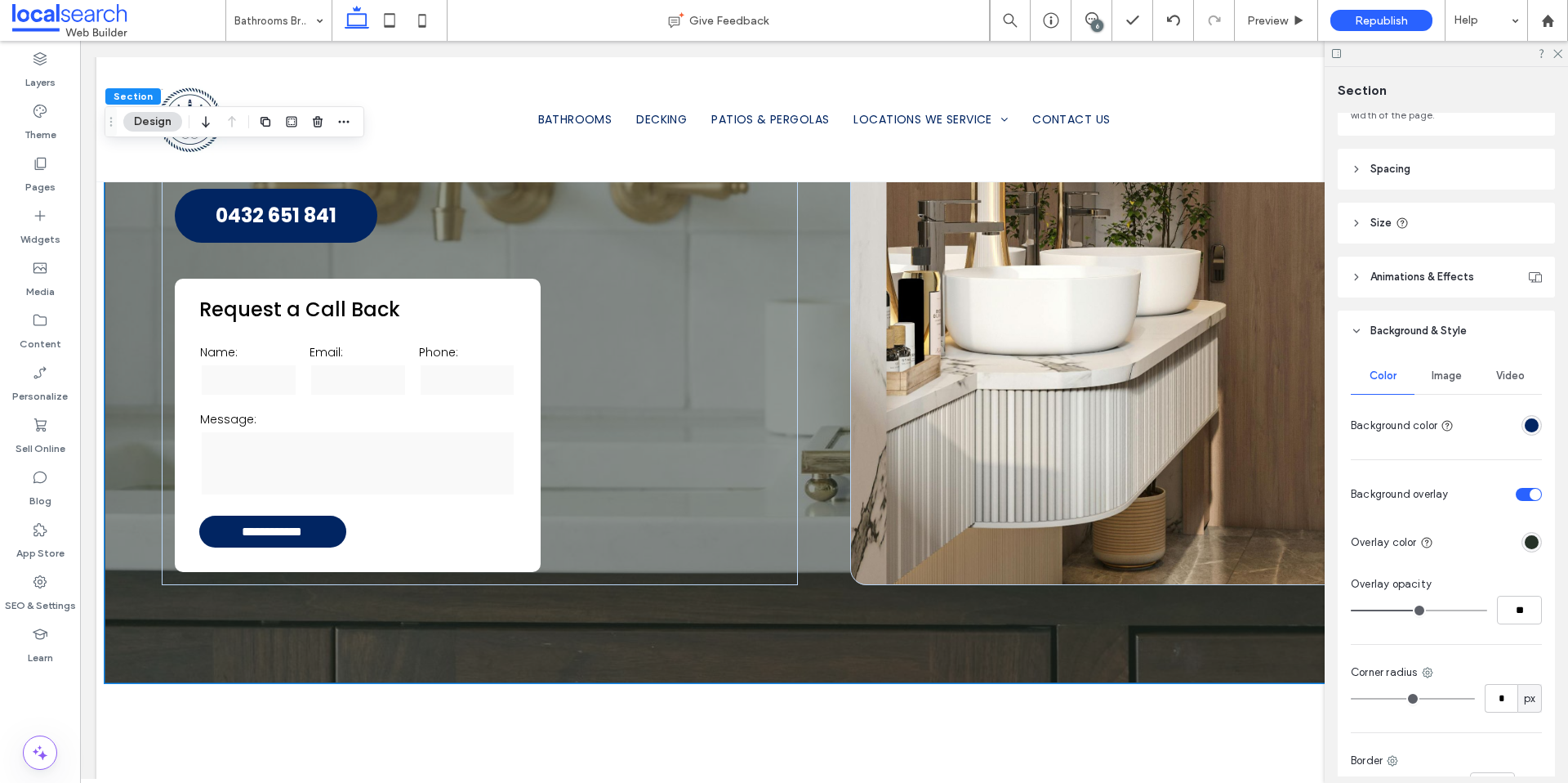
type input "**"
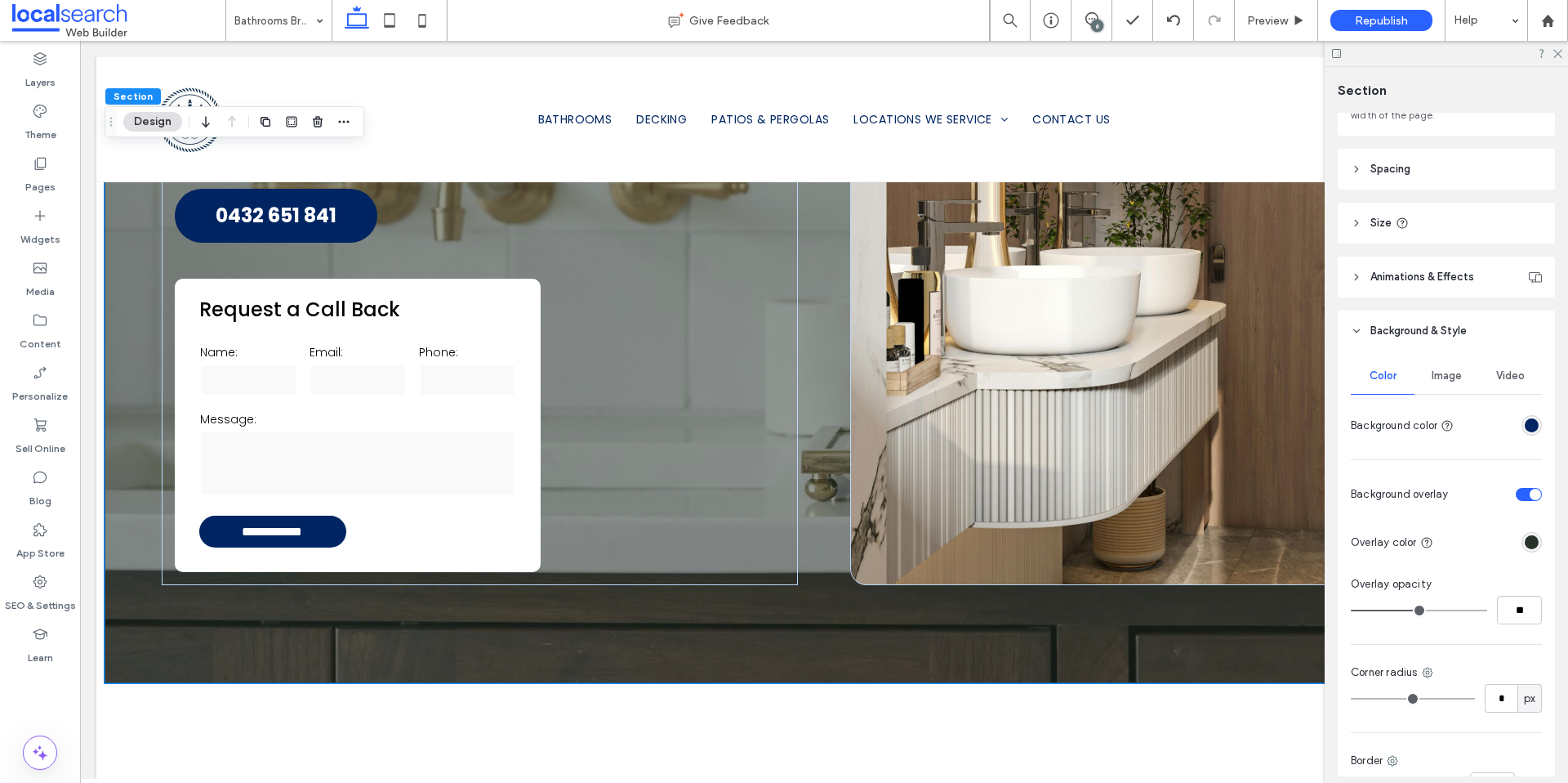
type input "**"
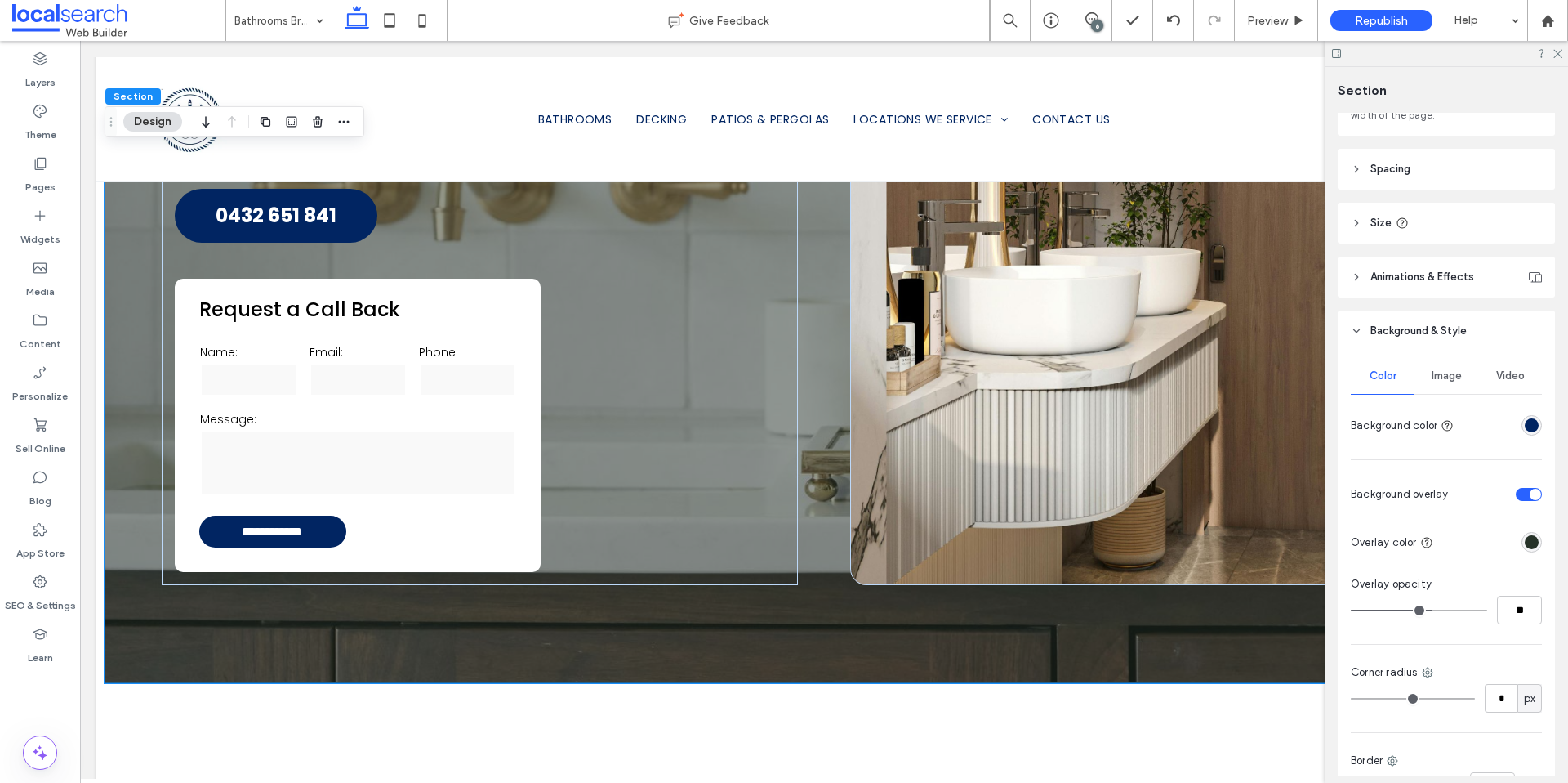
drag, startPoint x: 1415, startPoint y: 608, endPoint x: 1426, endPoint y: 610, distance: 11.2
click at [1426, 610] on input "range" at bounding box center [1419, 610] width 136 height 2
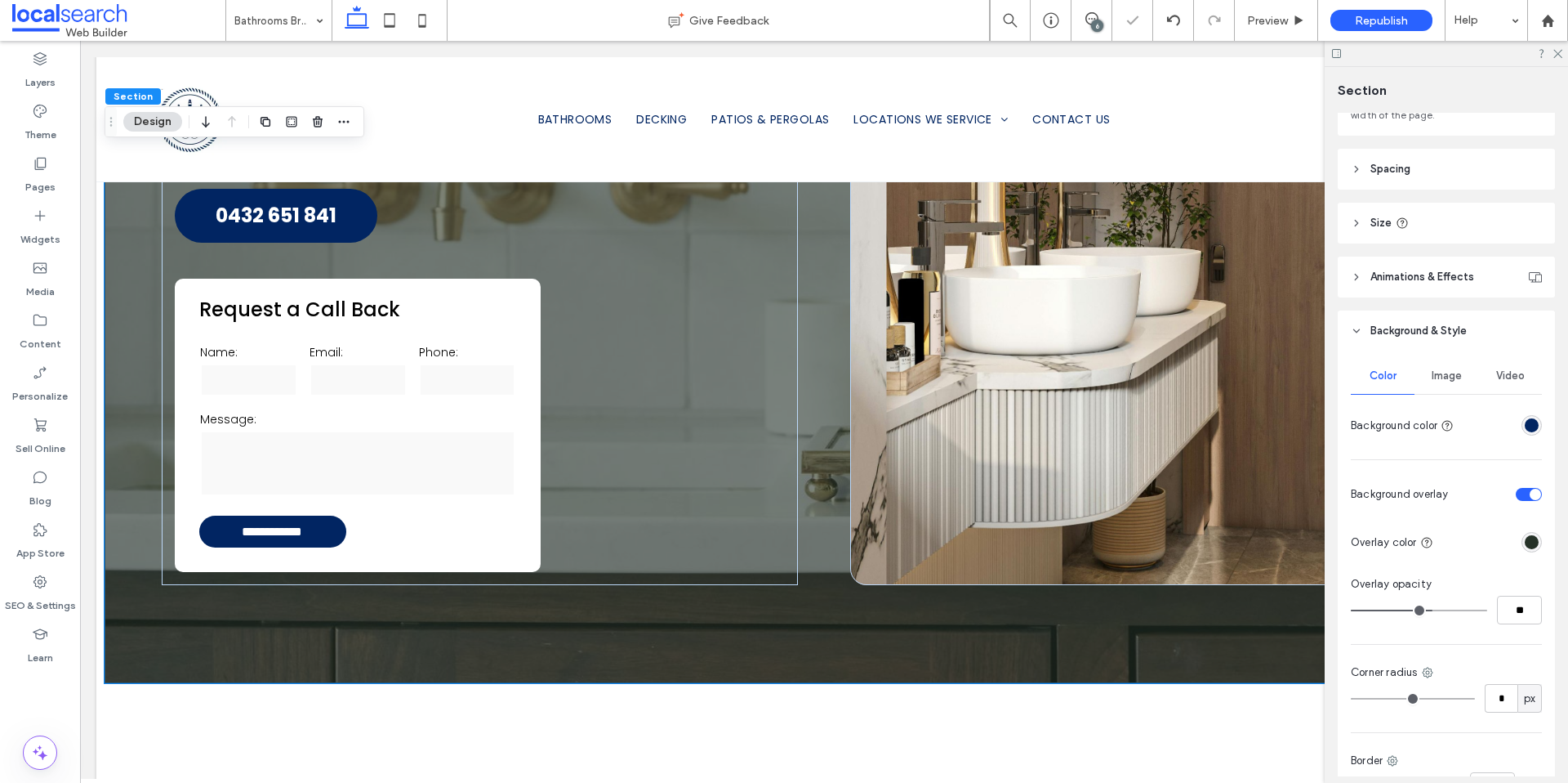
type input "**"
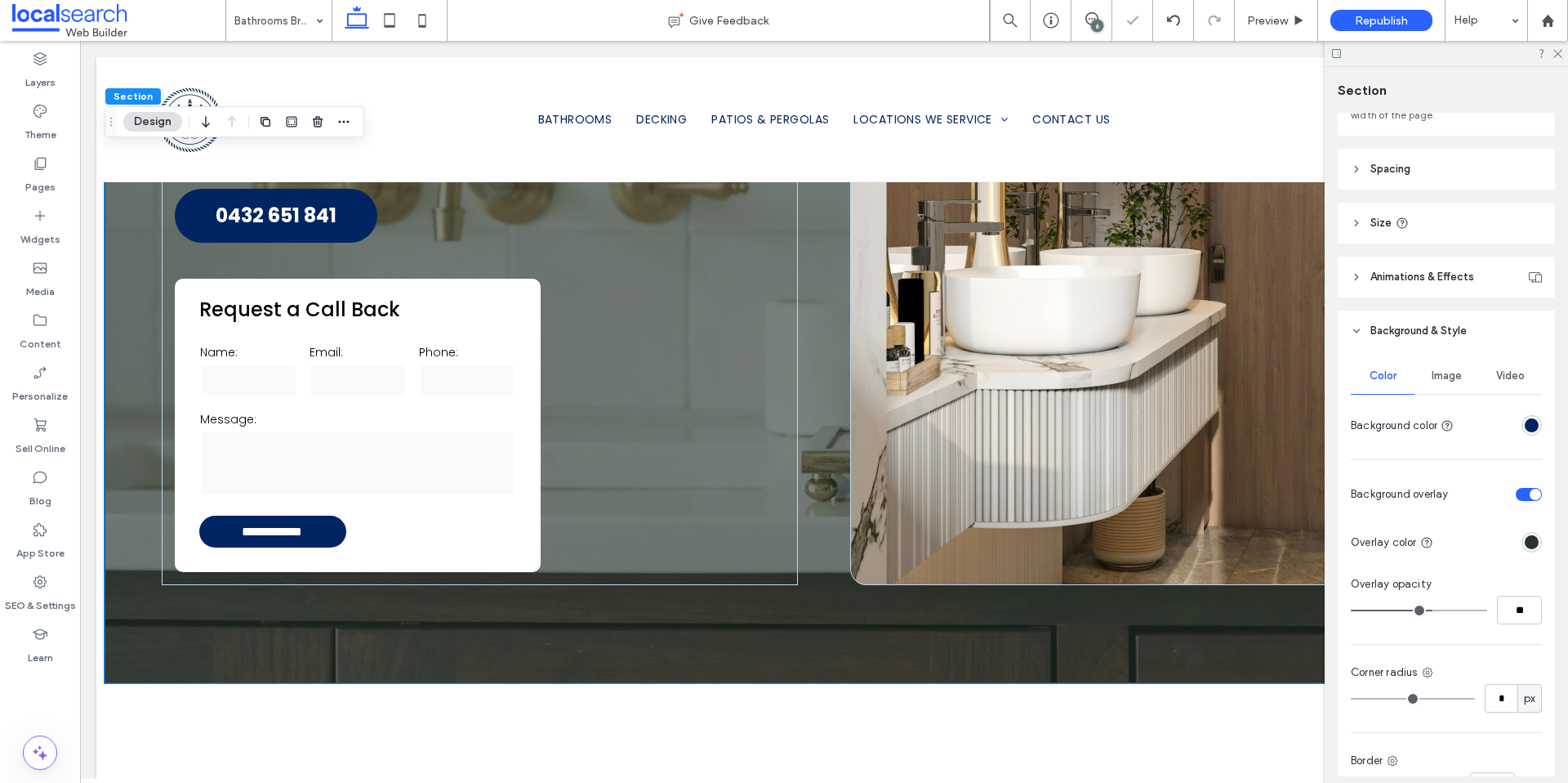
type input "**"
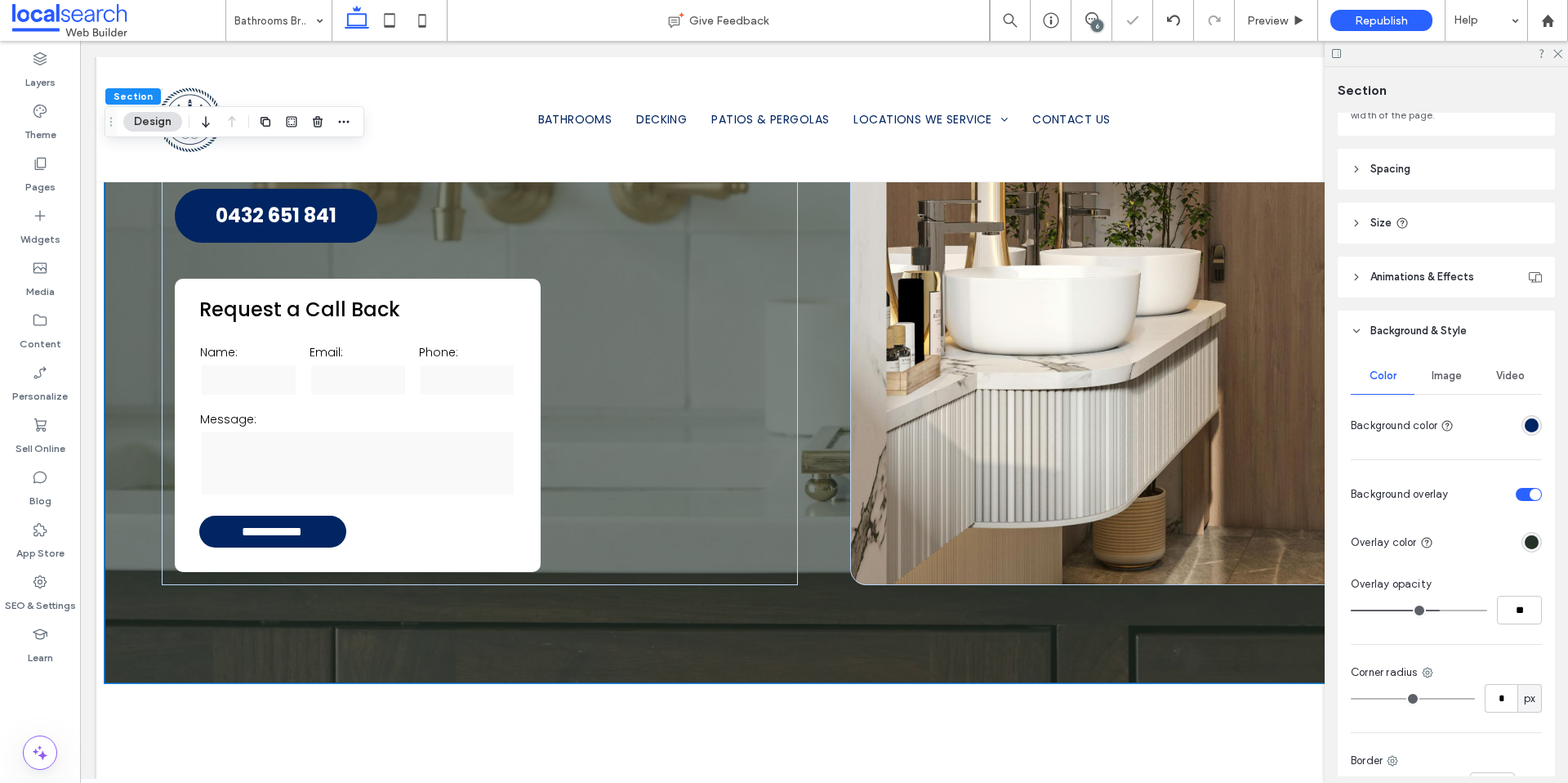
type input "**"
click at [1432, 610] on input "range" at bounding box center [1419, 610] width 136 height 2
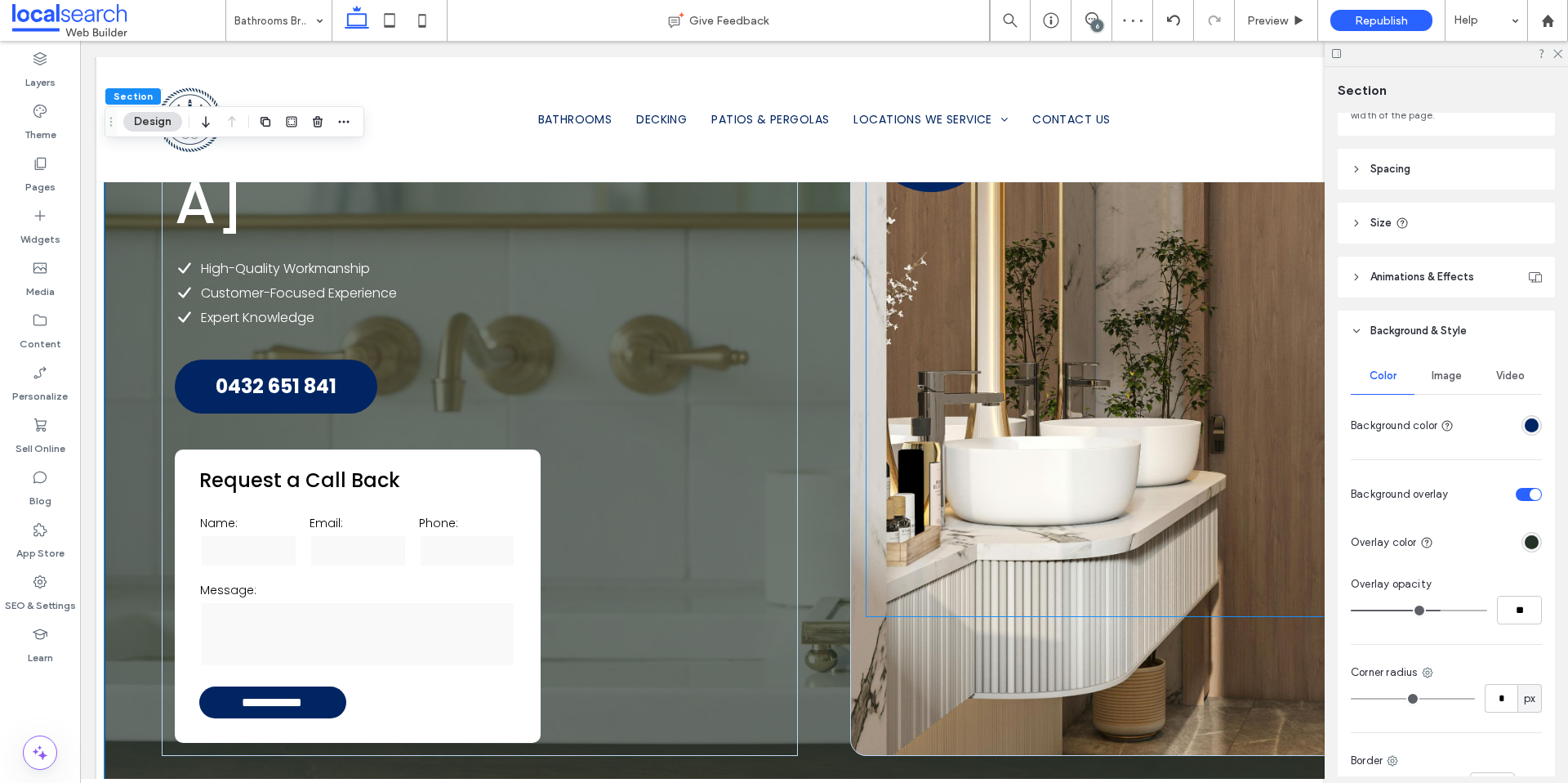
scroll to position [313, 0]
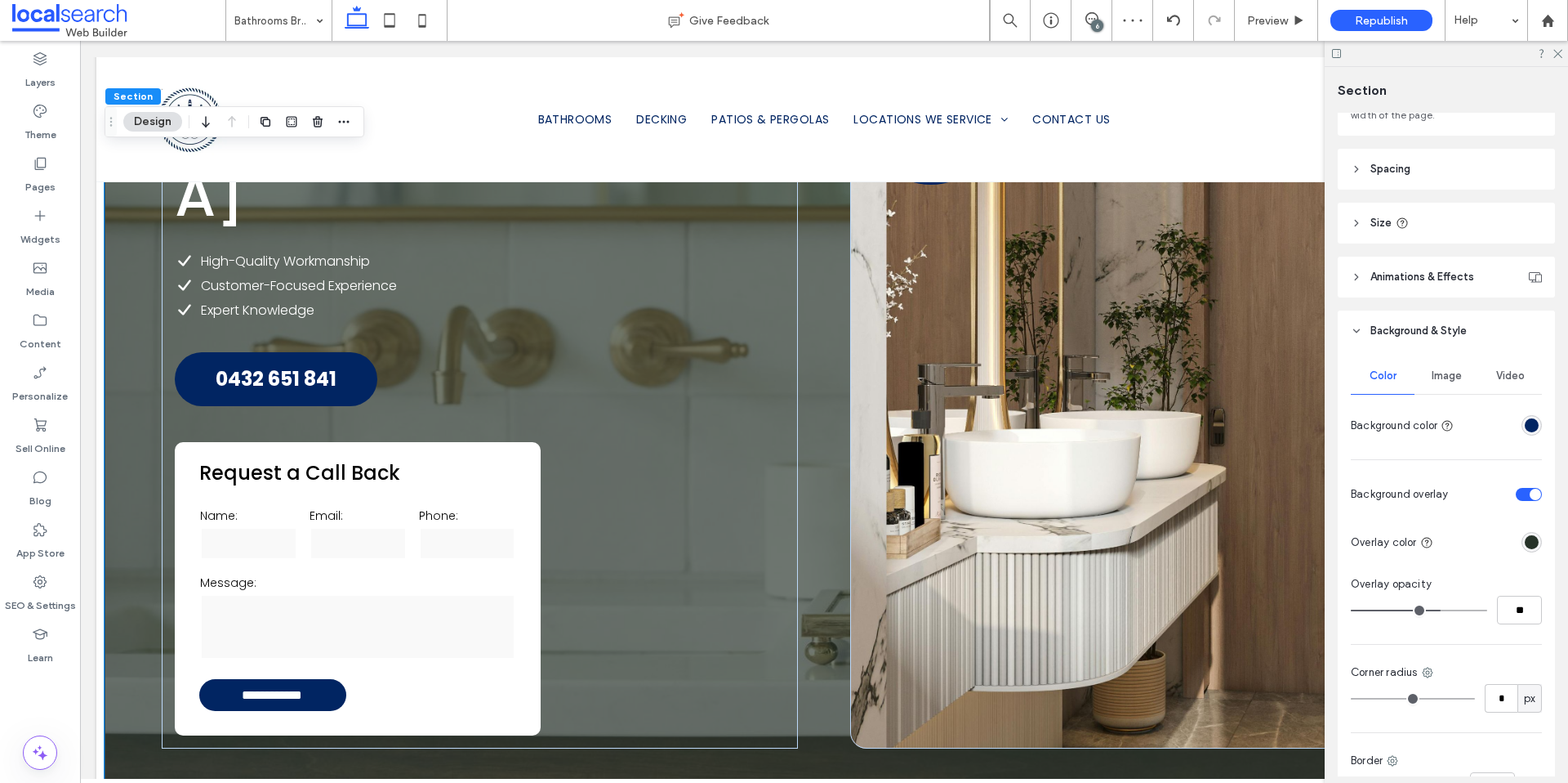
click at [1556, 59] on div at bounding box center [1447, 53] width 244 height 25
click at [1557, 55] on icon at bounding box center [1557, 52] width 11 height 11
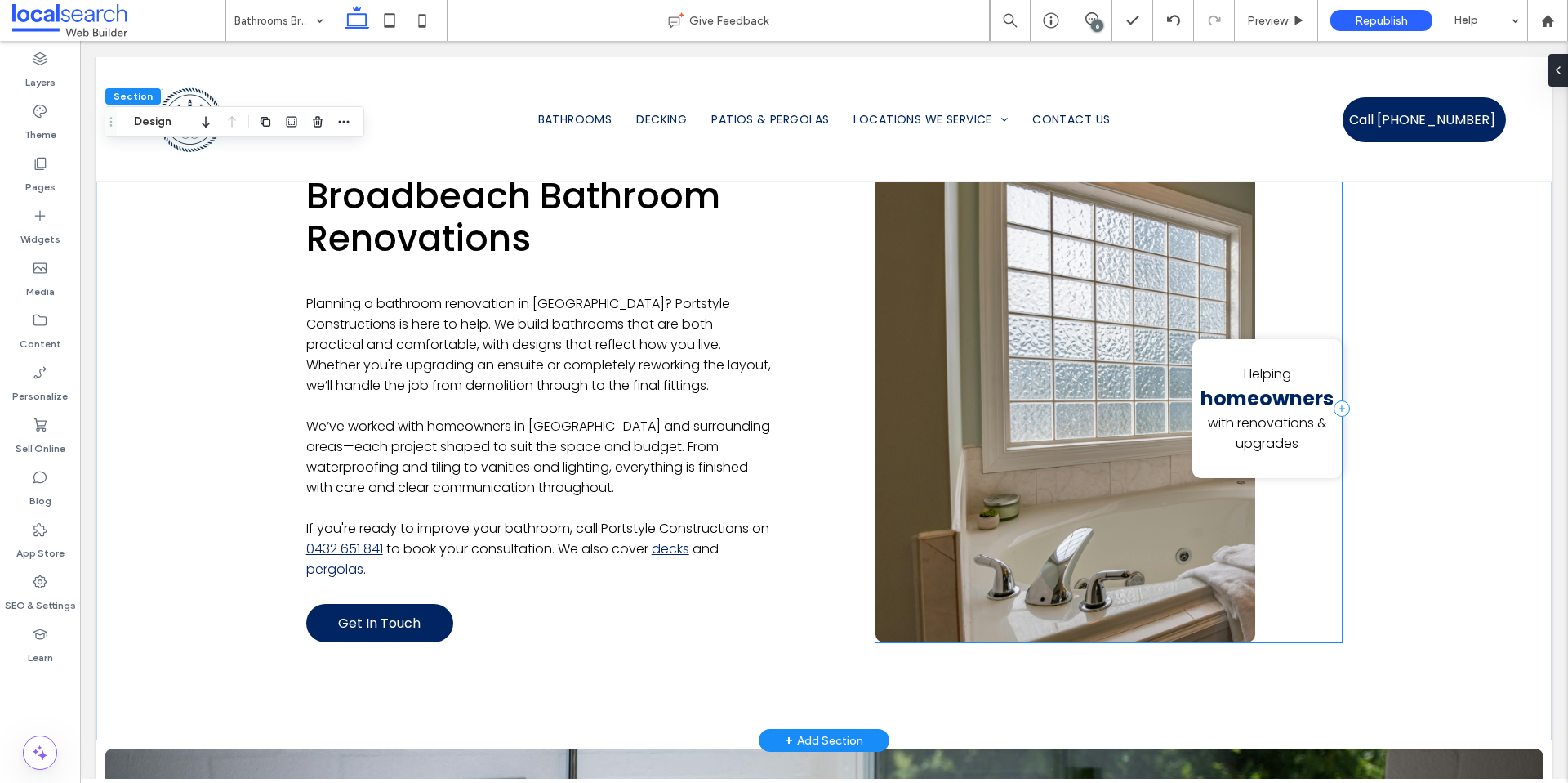
scroll to position [1167, 0]
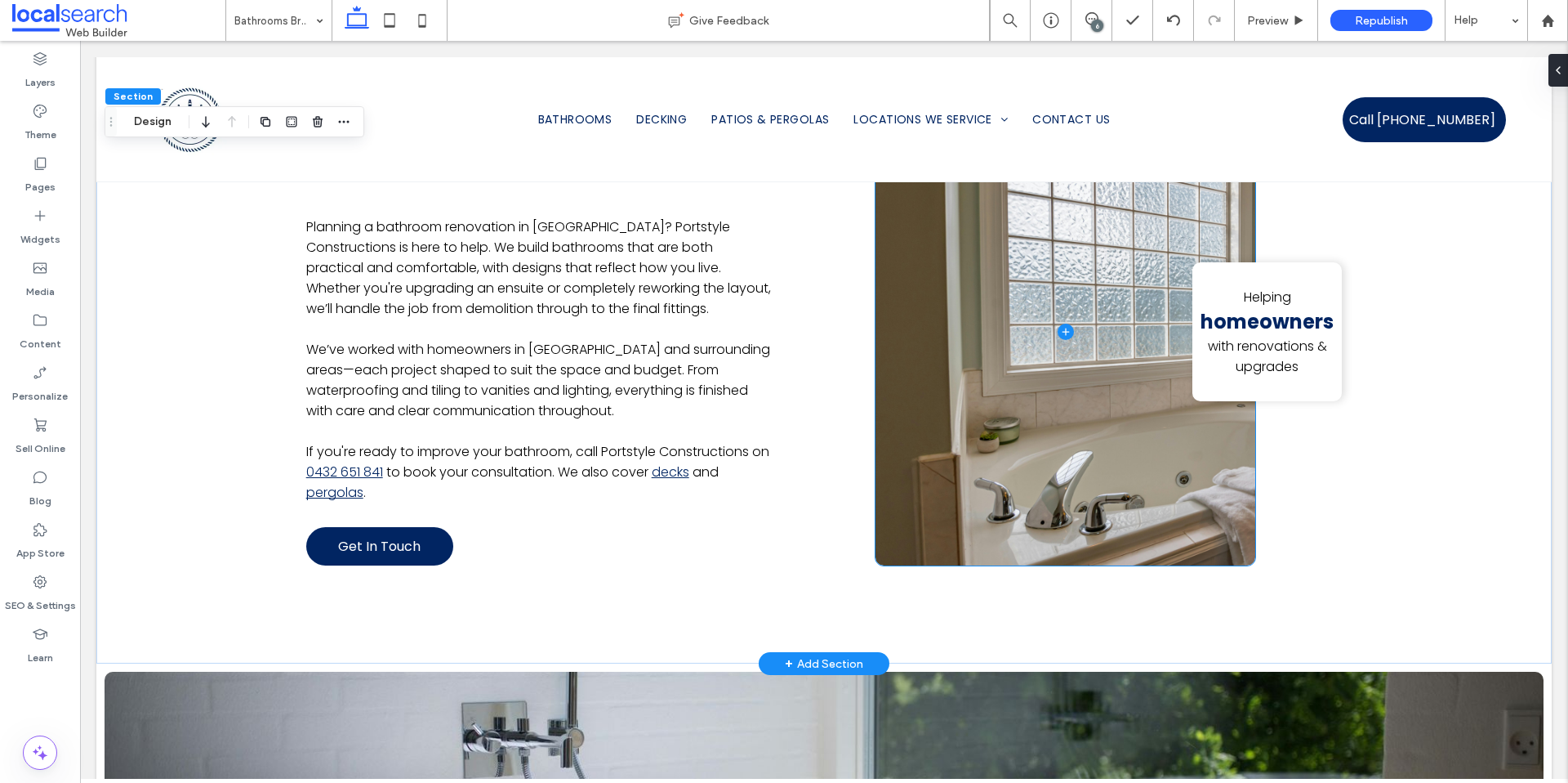
click at [927, 436] on span at bounding box center [1066, 332] width 380 height 468
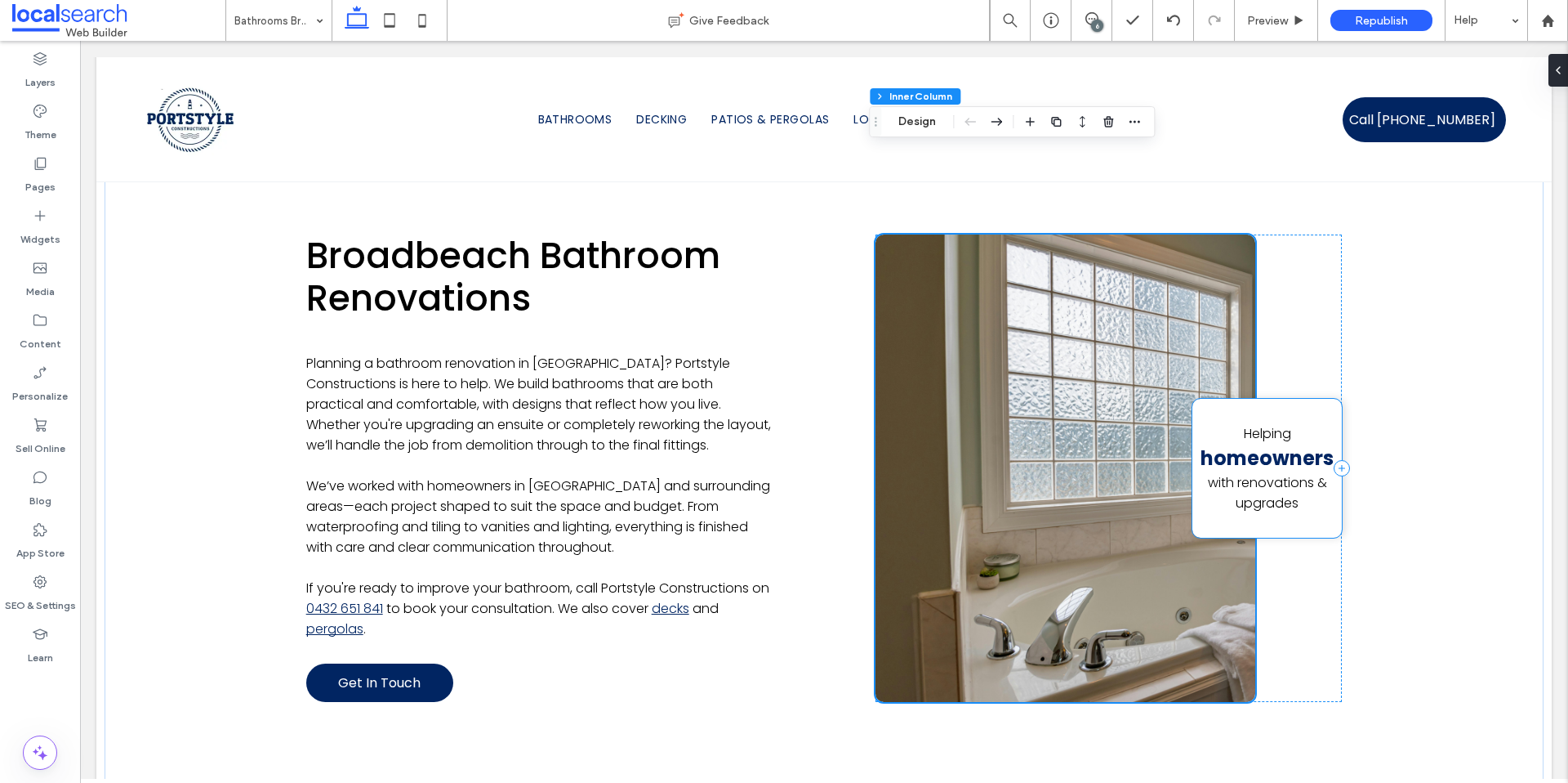
scroll to position [1014, 0]
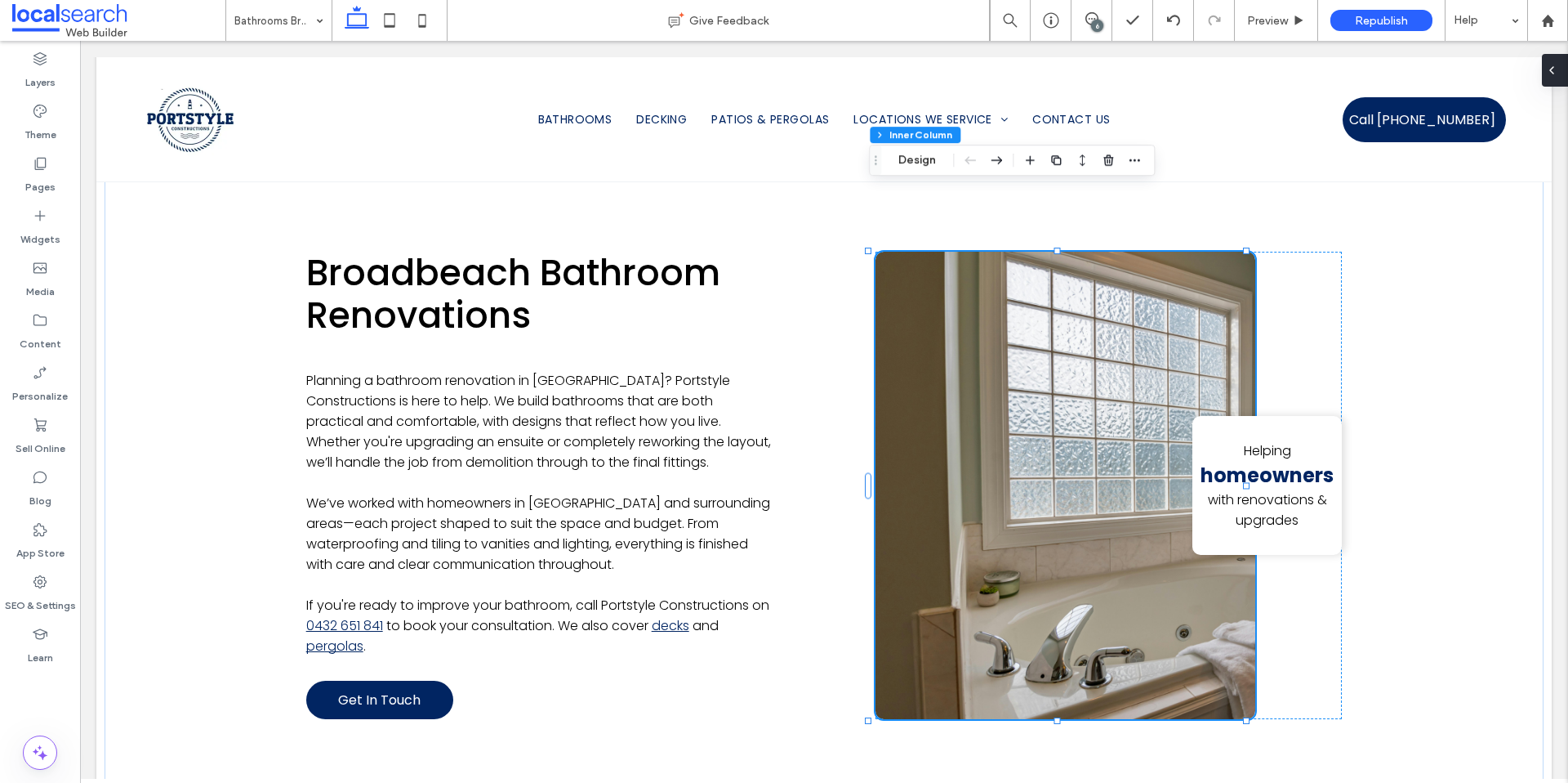
click at [1551, 75] on icon at bounding box center [1552, 71] width 13 height 13
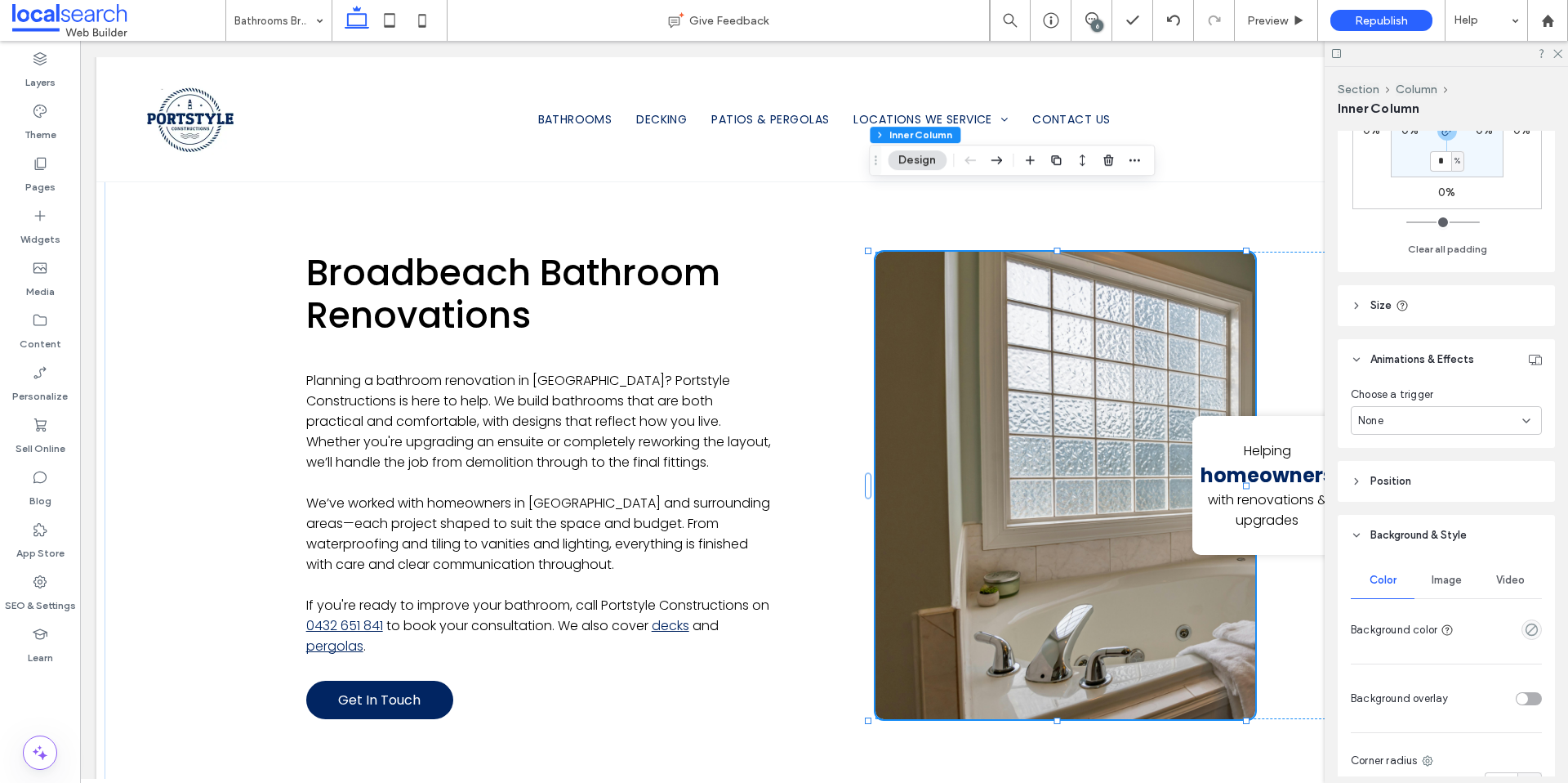
click at [1451, 577] on span "Image" at bounding box center [1447, 580] width 30 height 13
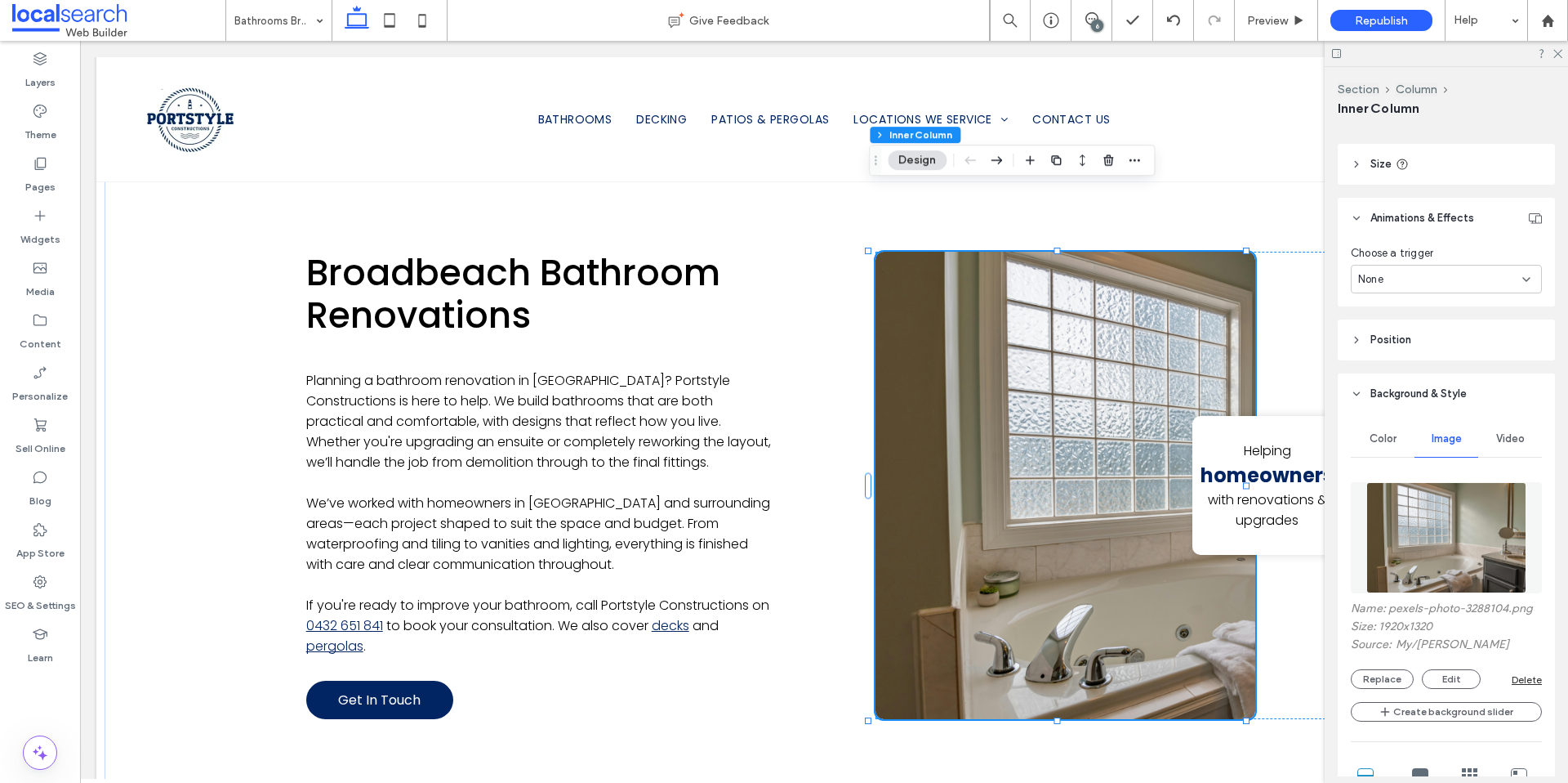
scroll to position [924, 0]
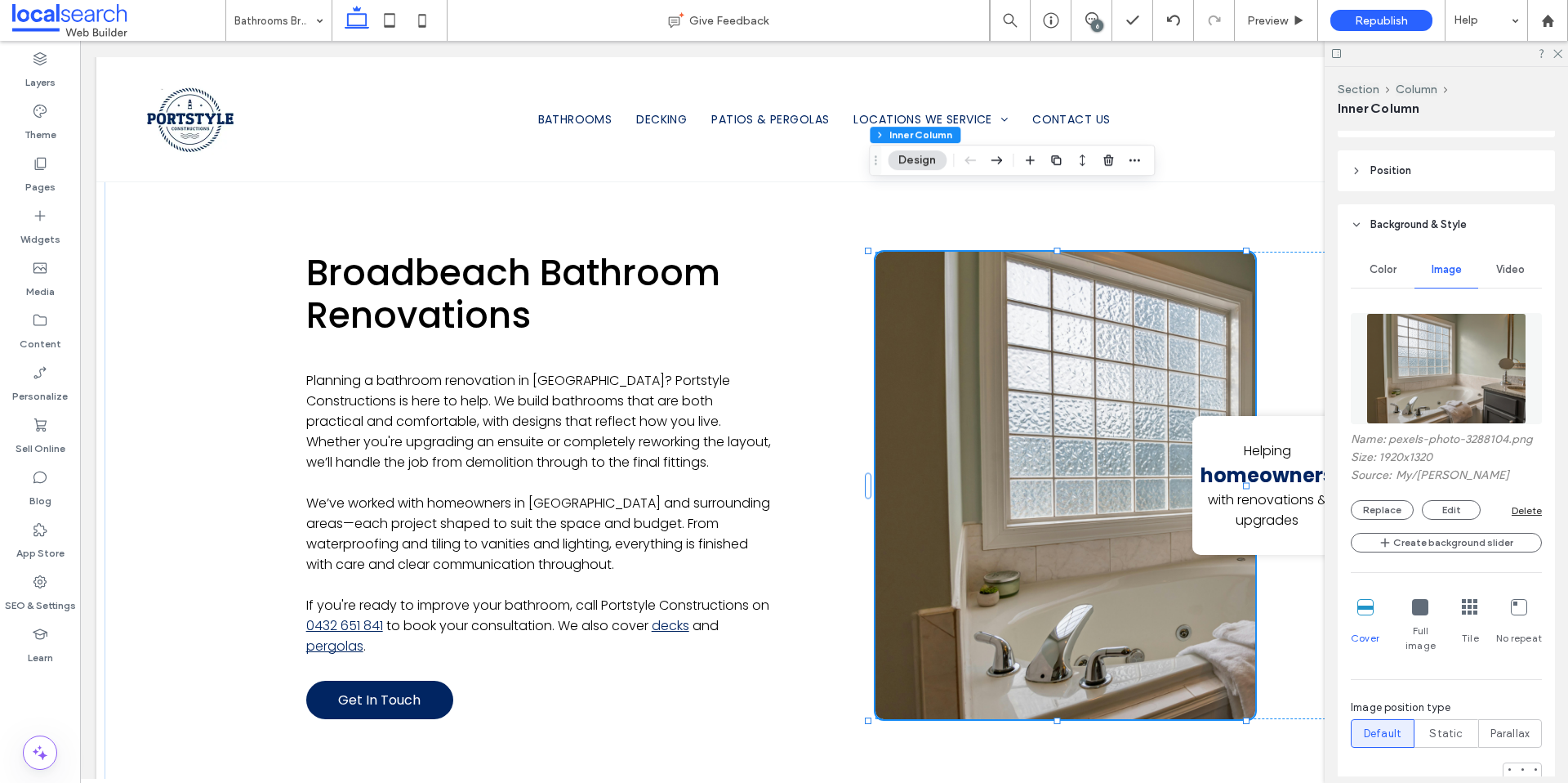
click at [1519, 778] on div at bounding box center [1522, 781] width 7 height 7
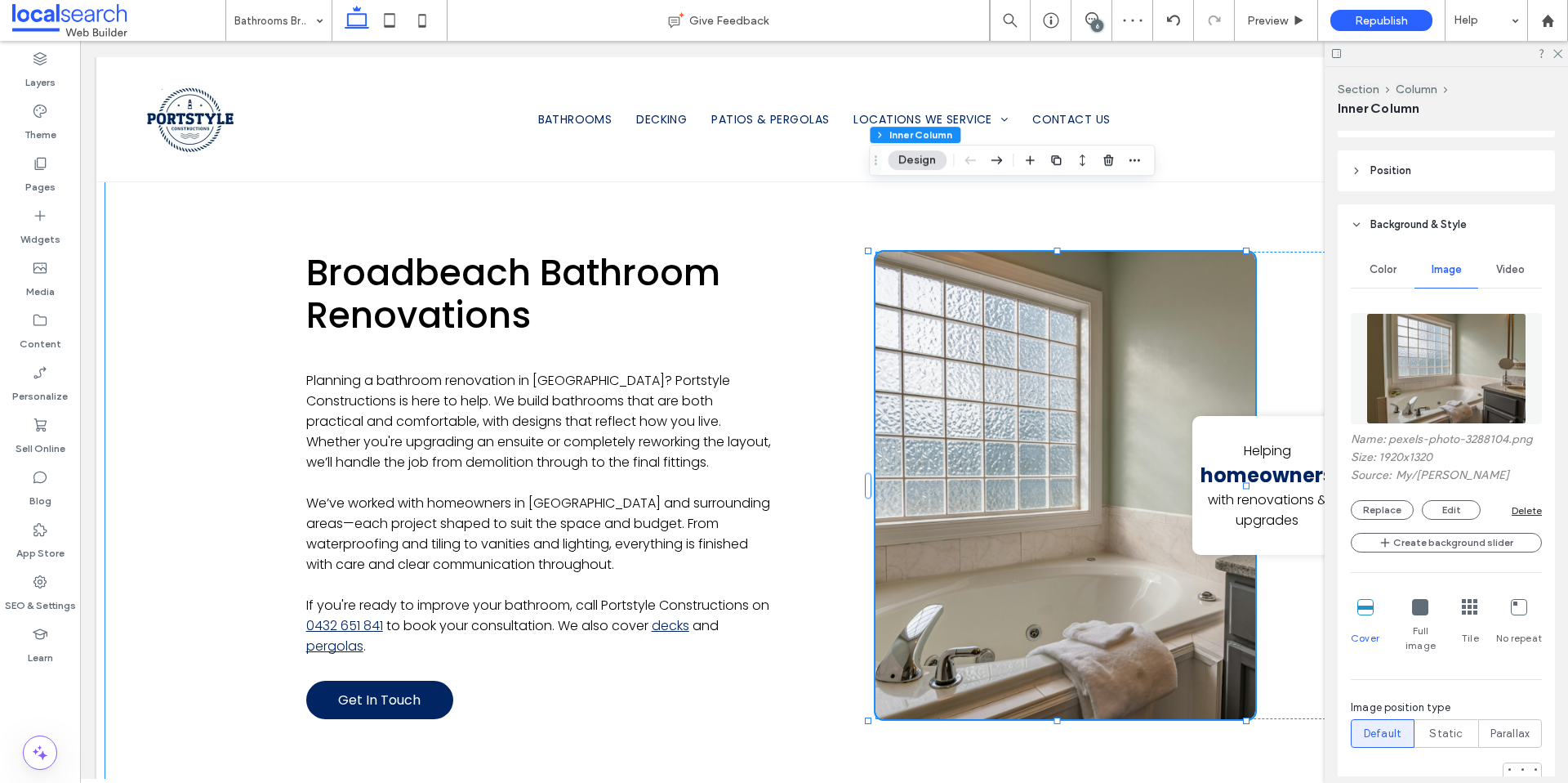
click at [168, 502] on div "Broadbeach Bathroom Renovations Planning a bathroom renovation in [GEOGRAPHIC_D…" at bounding box center [824, 486] width 1439 height 664
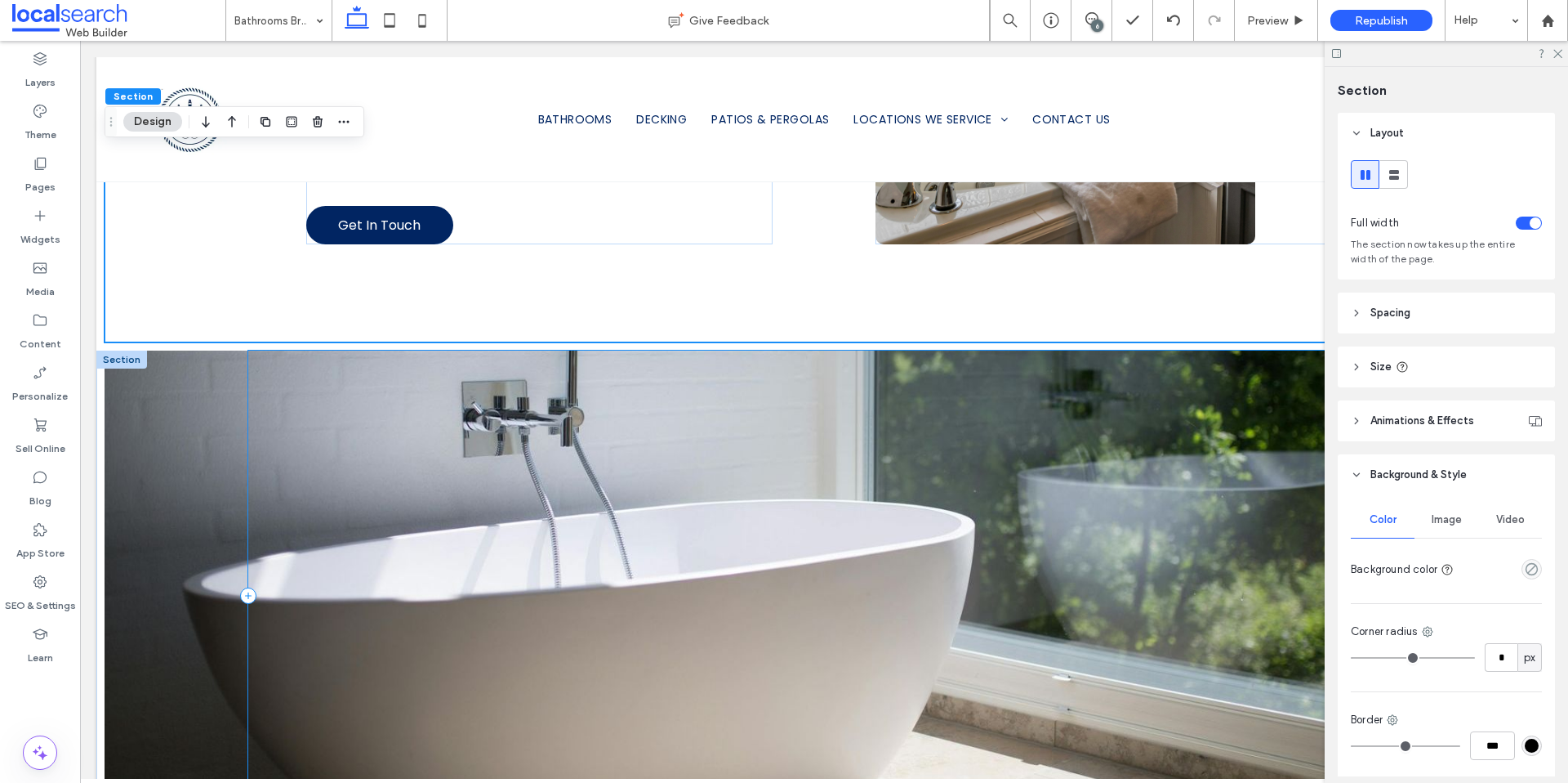
scroll to position [1658, 0]
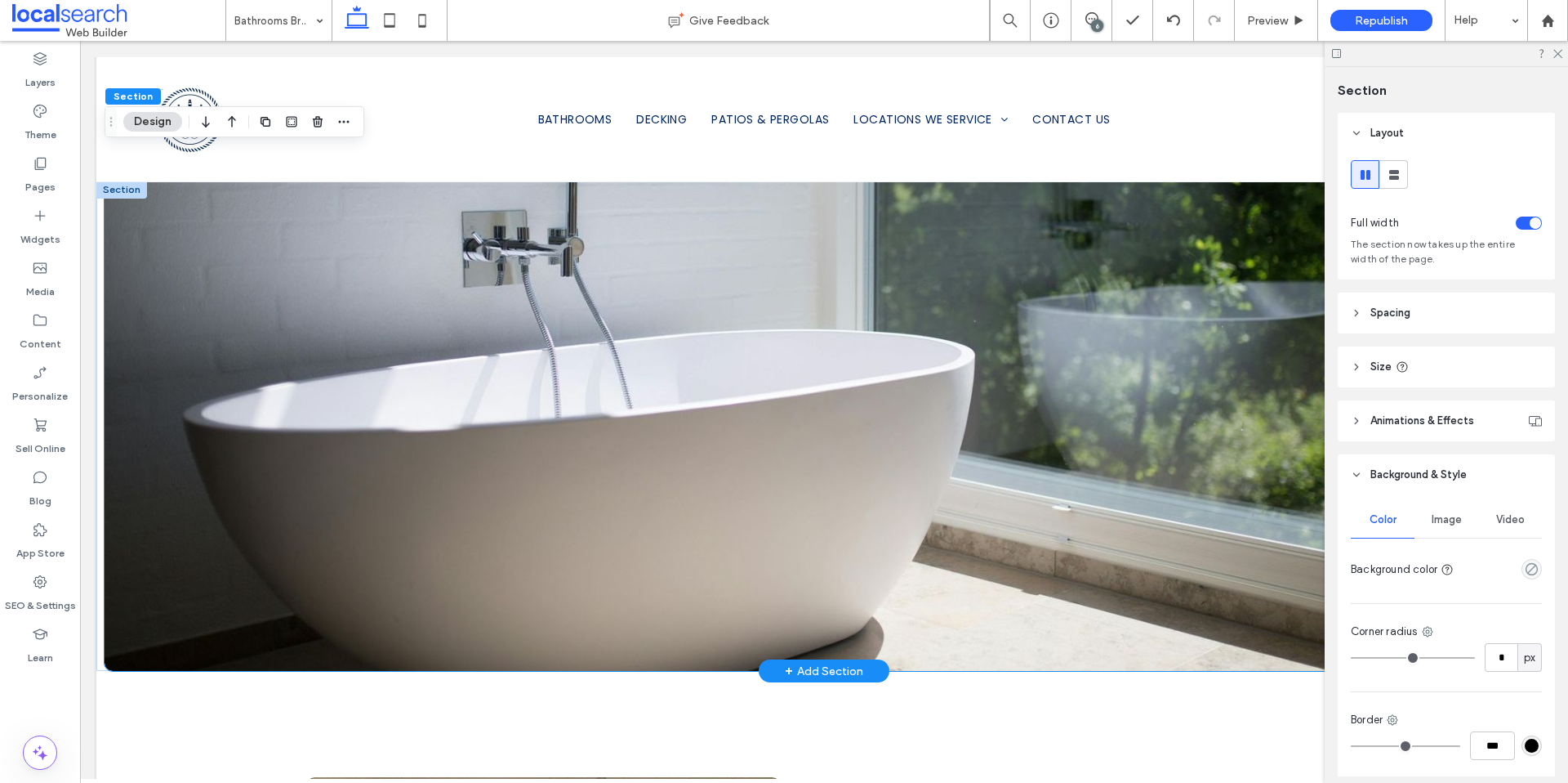
click at [214, 501] on div at bounding box center [824, 425] width 1439 height 490
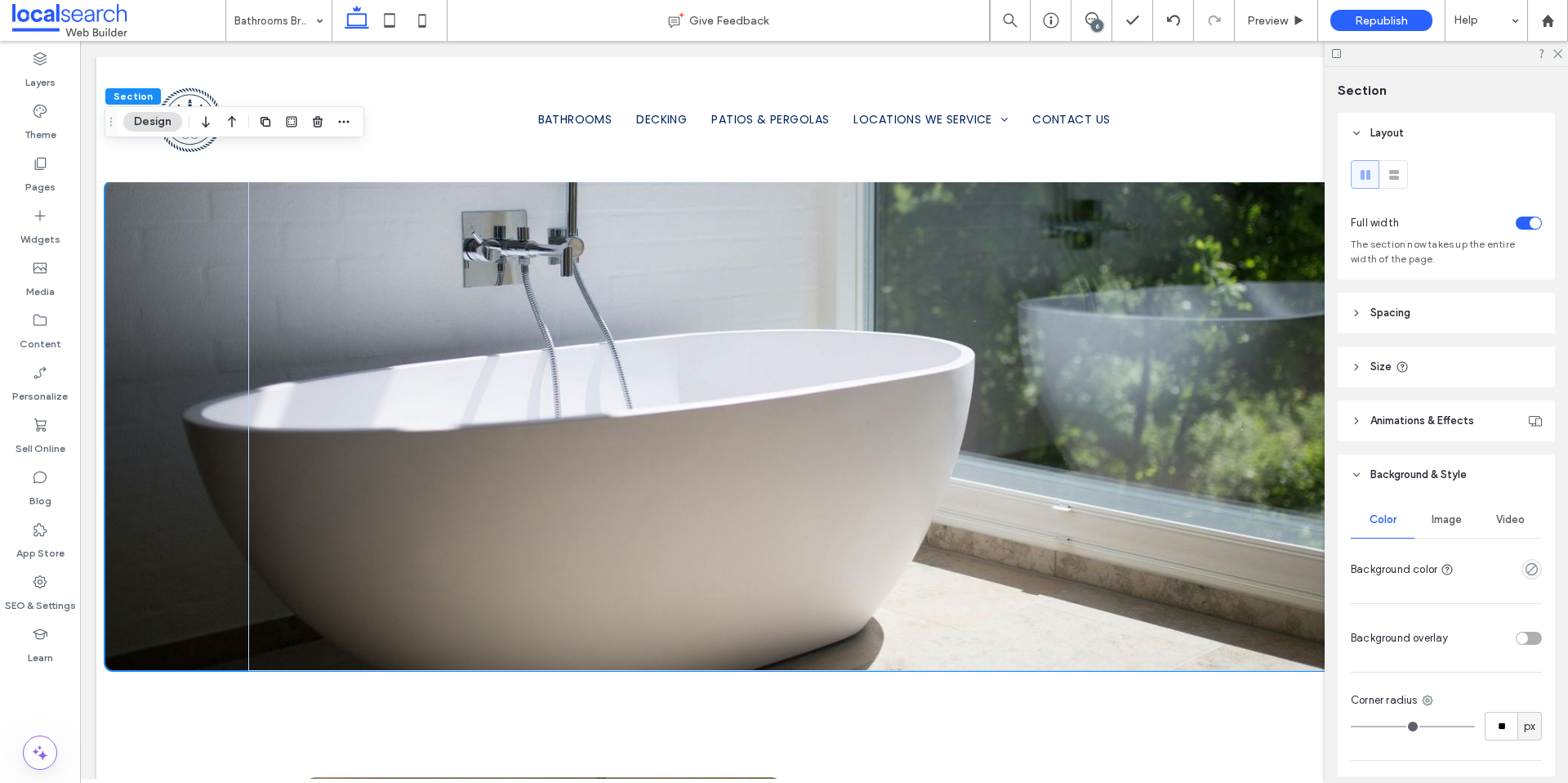
click at [1442, 517] on span "Image" at bounding box center [1447, 520] width 30 height 13
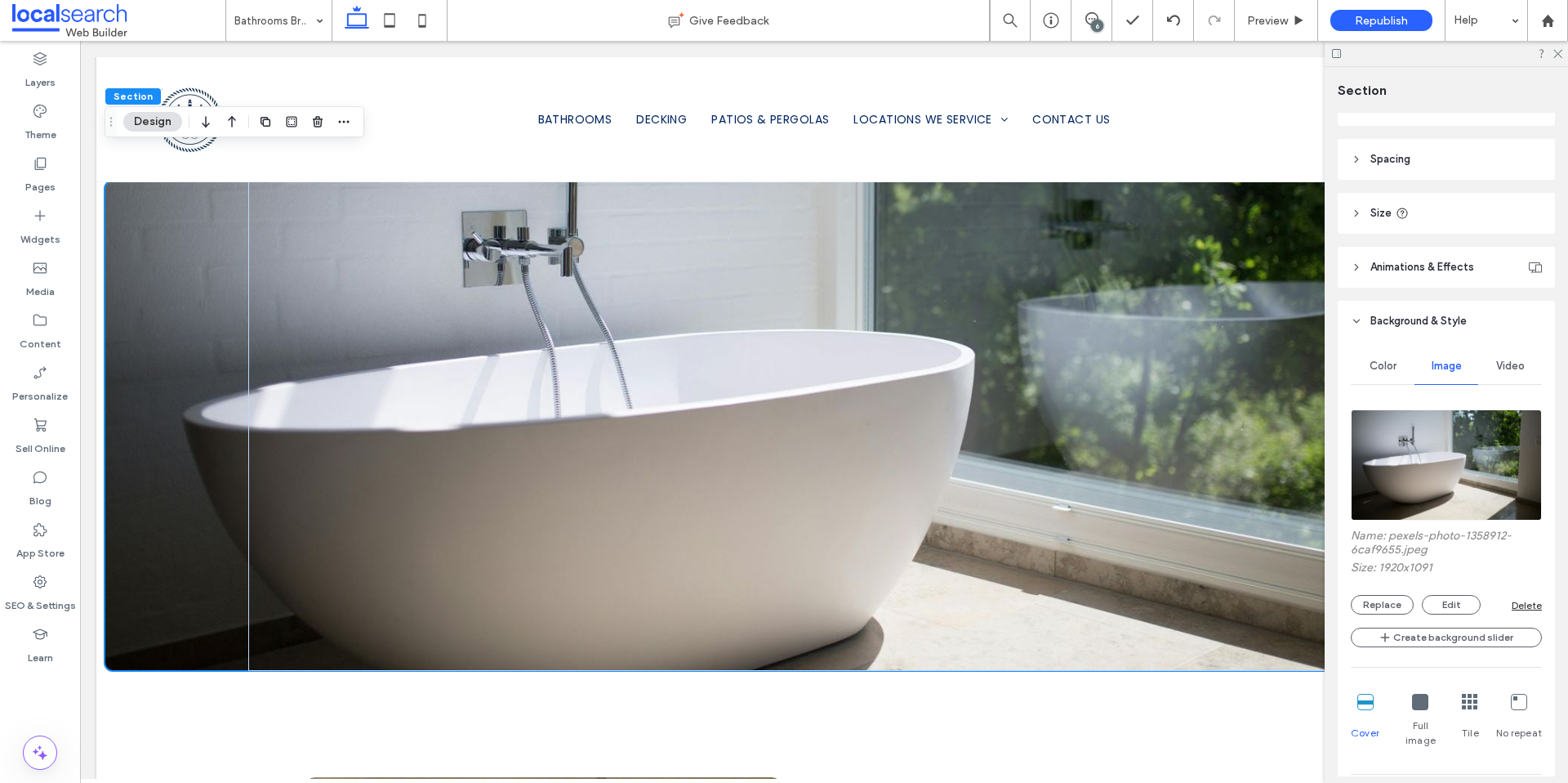
scroll to position [341, 0]
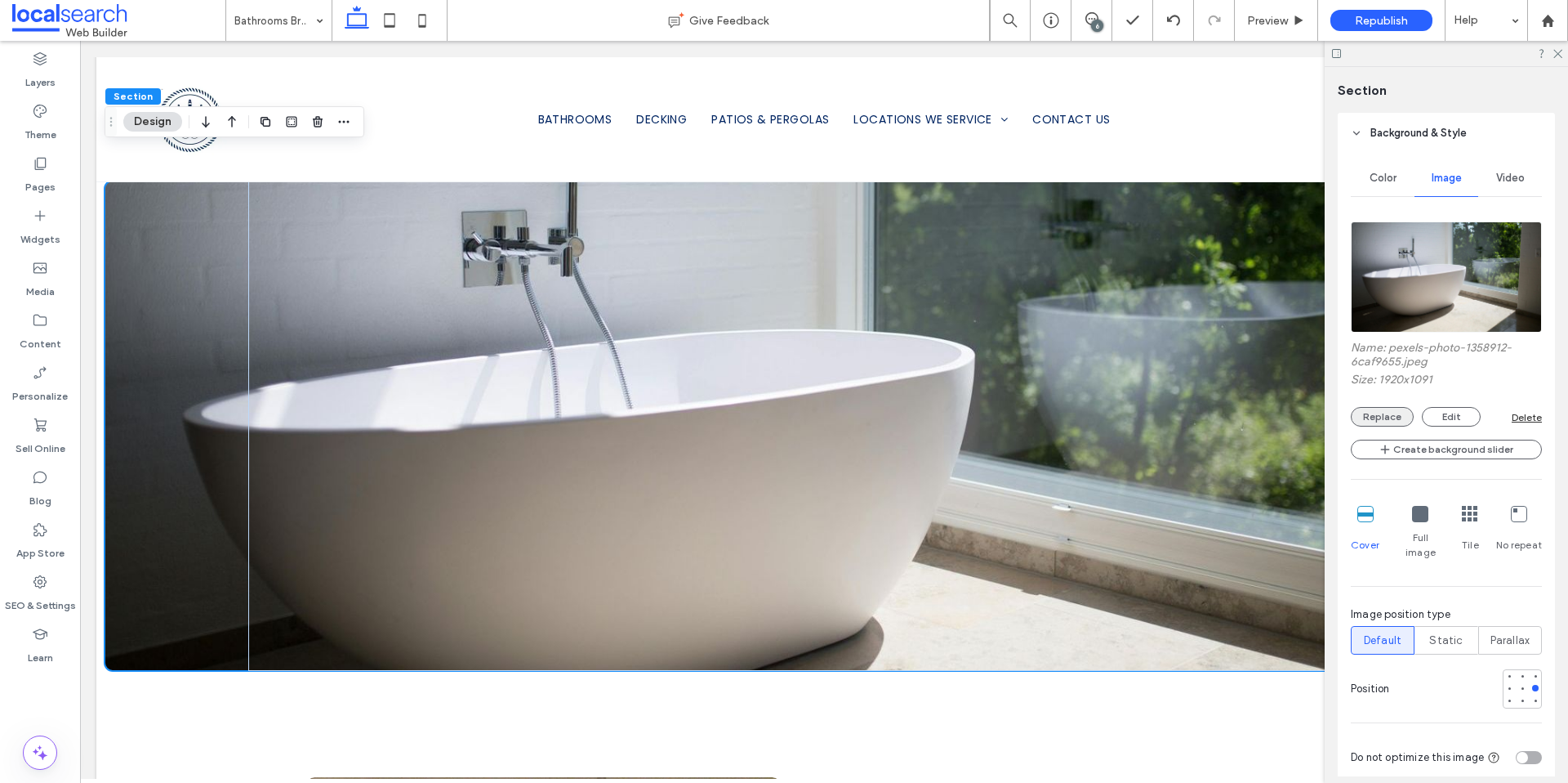
click at [1381, 414] on button "Replace" at bounding box center [1383, 417] width 63 height 20
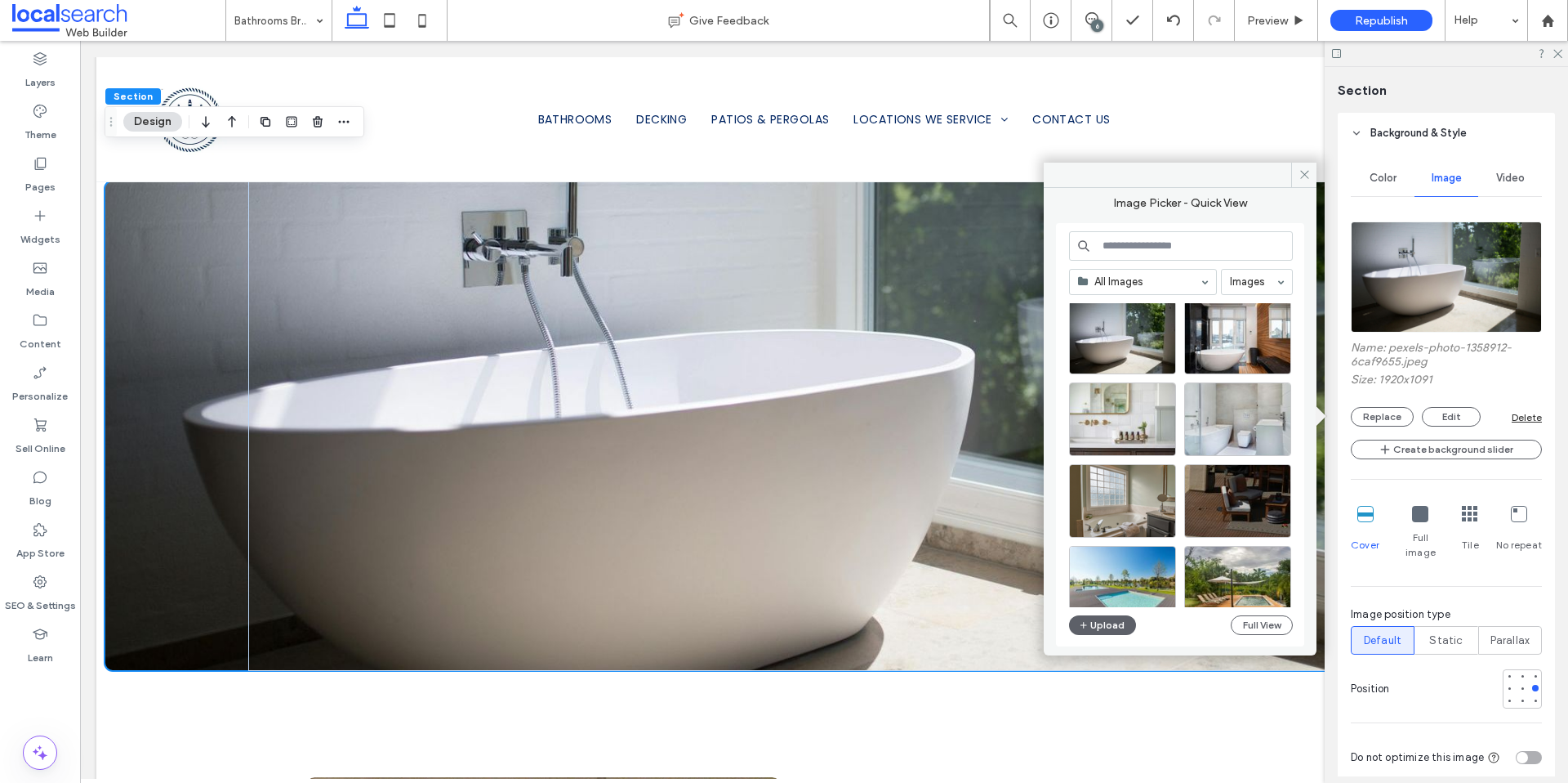
scroll to position [0, 0]
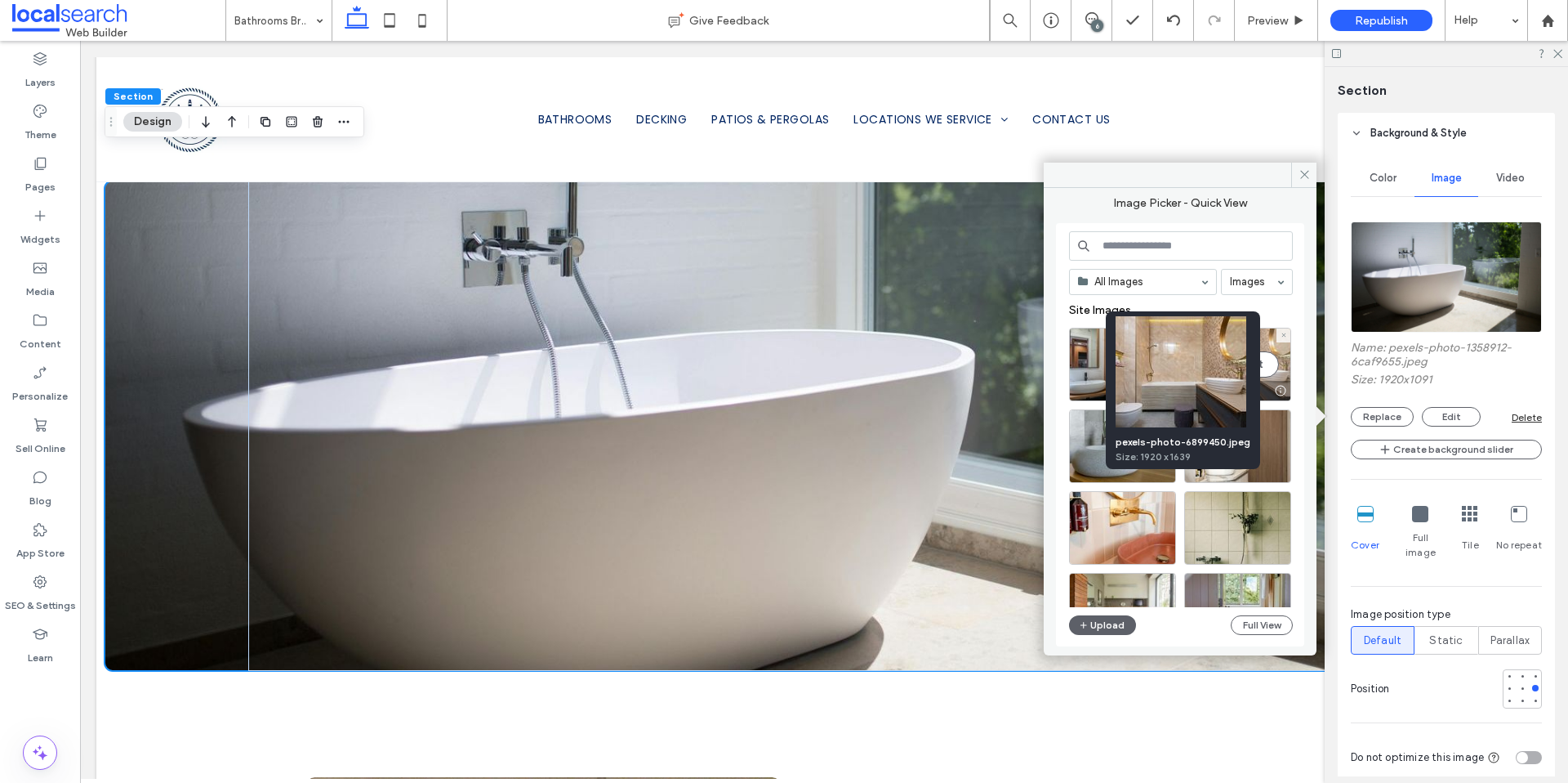
click at [1282, 388] on div at bounding box center [1280, 390] width 21 height 13
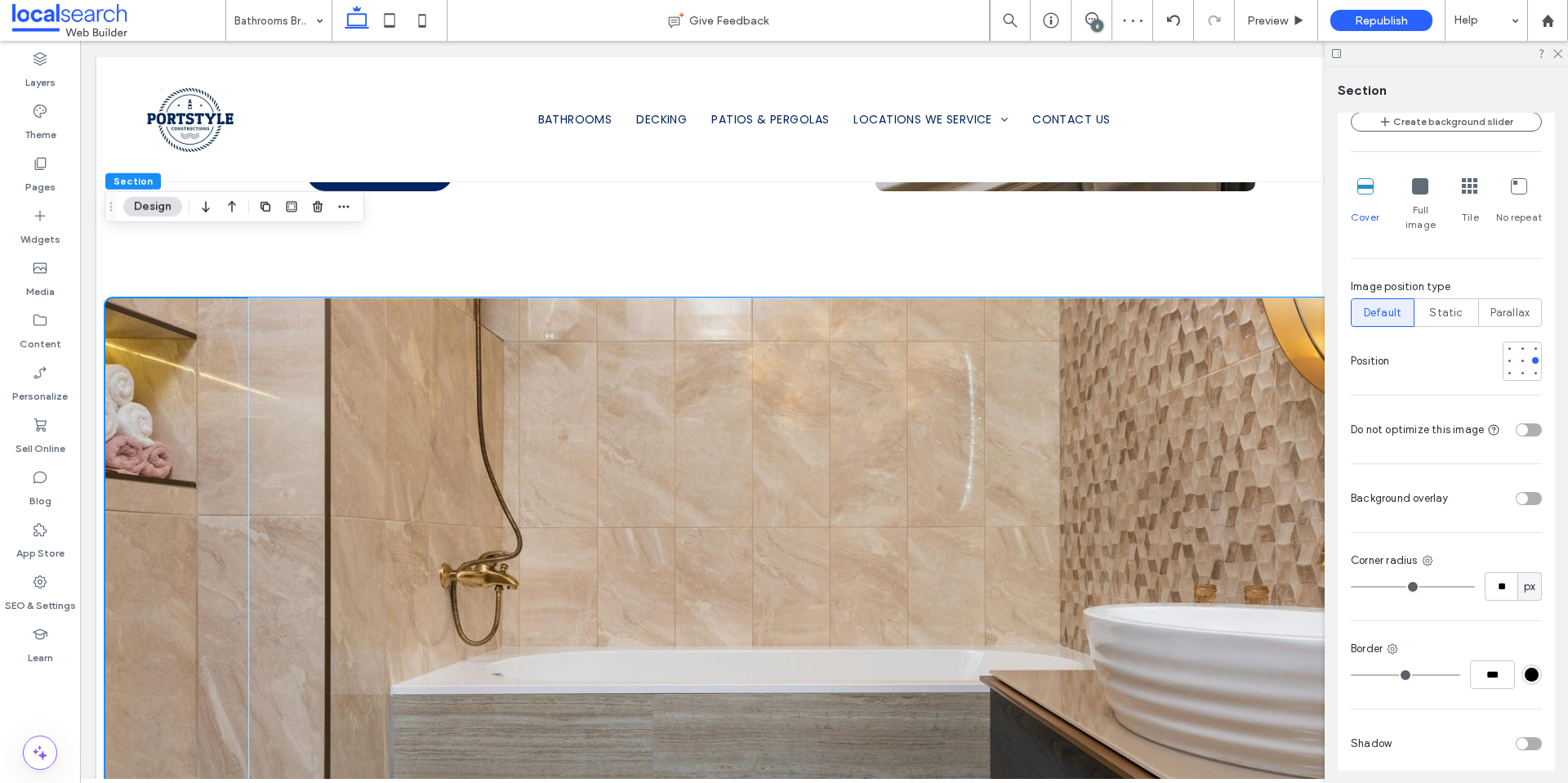
scroll to position [680, 0]
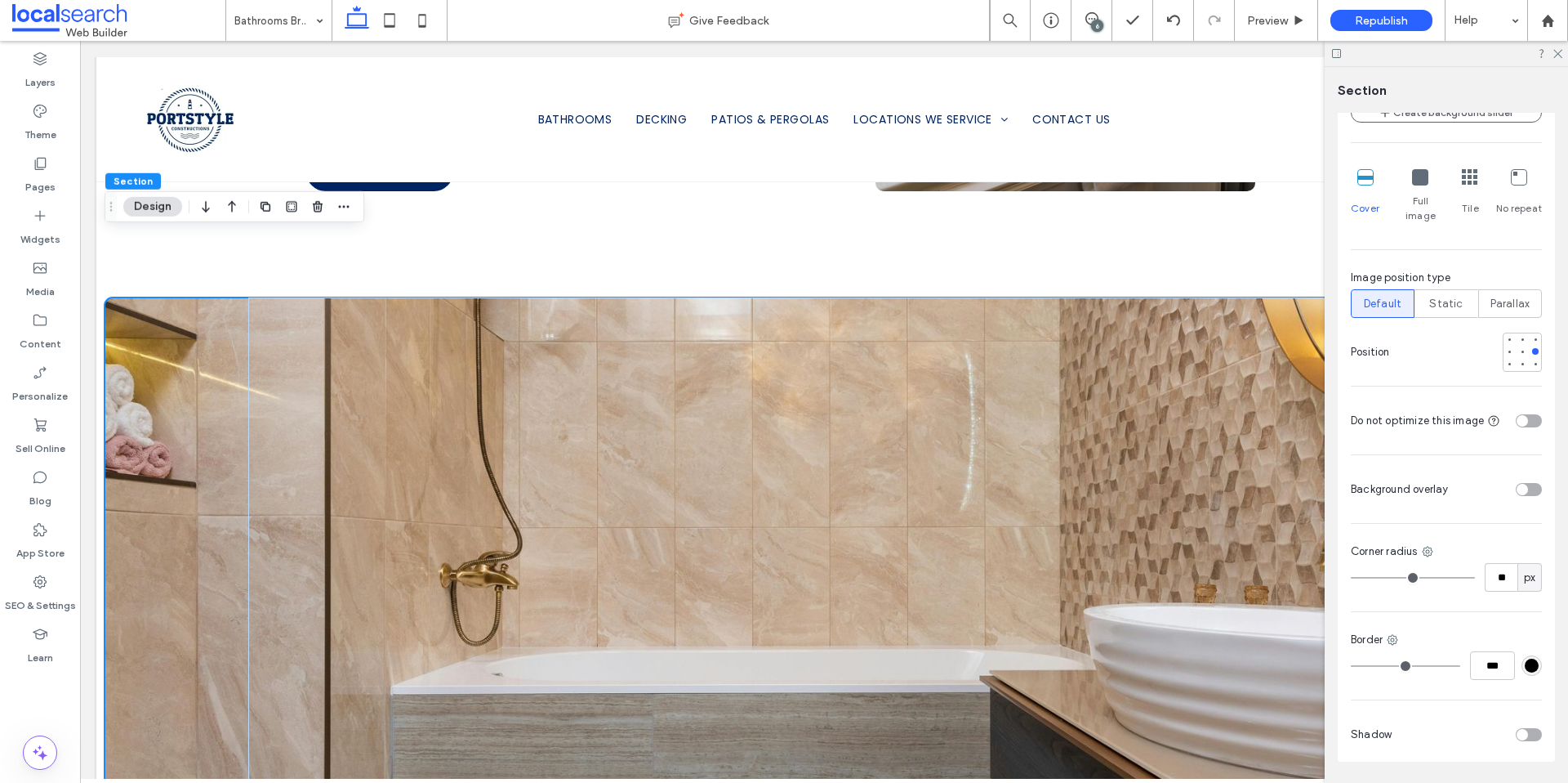
click at [1516, 490] on div "toggle" at bounding box center [1522, 489] width 12 height 12
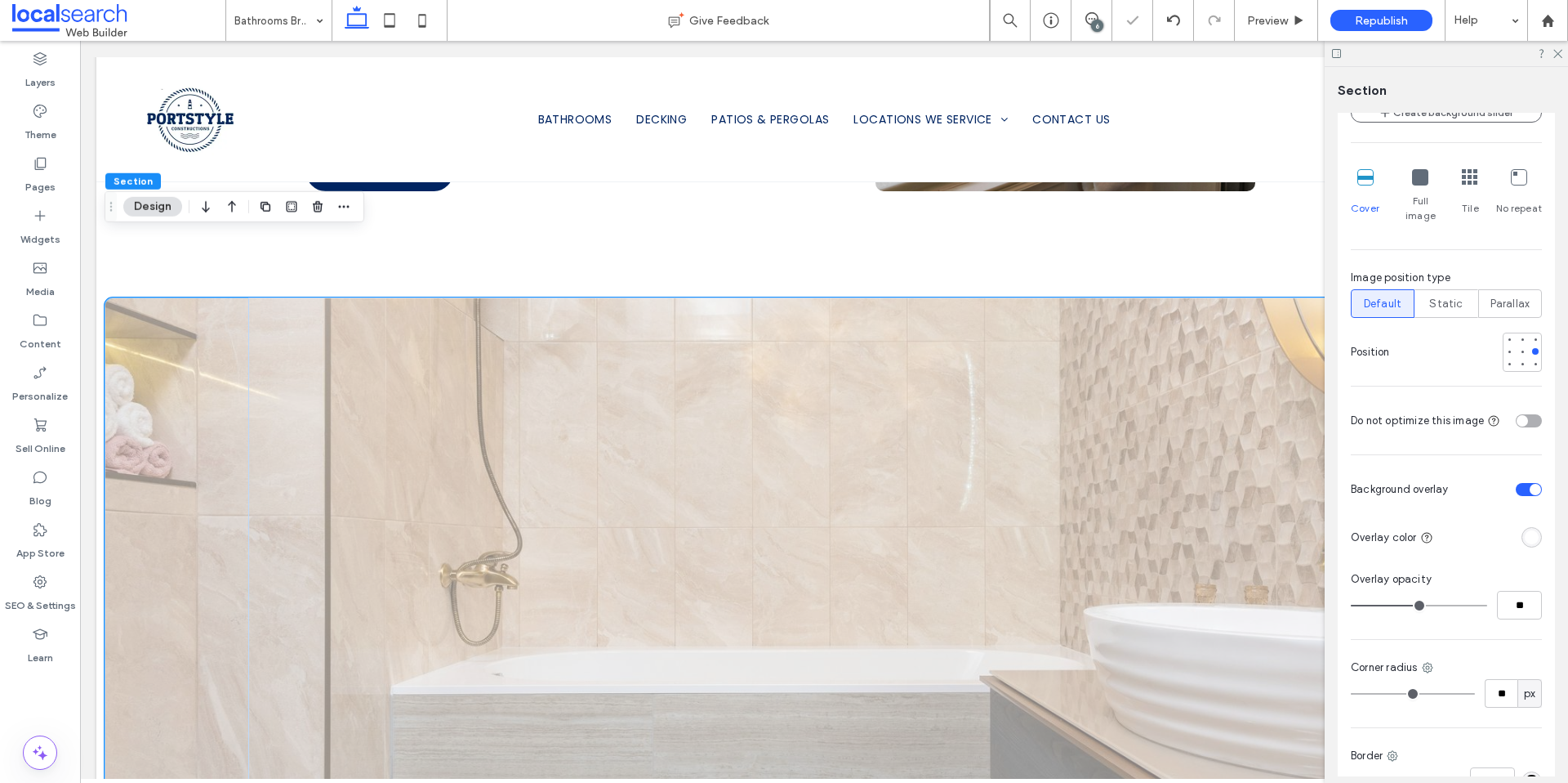
click at [1525, 534] on div "rgba(255, 255, 255, 1)" at bounding box center [1531, 537] width 14 height 14
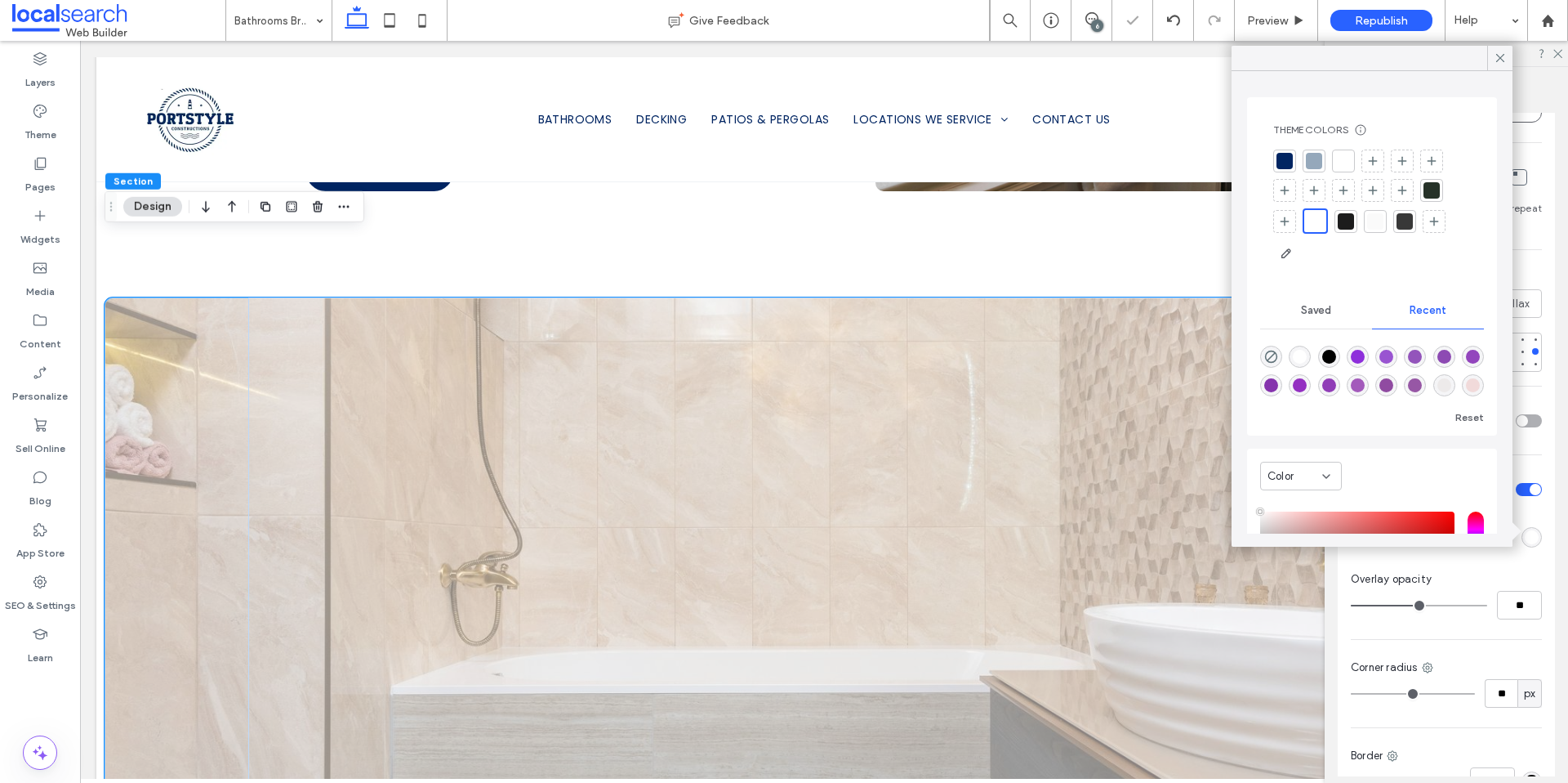
click at [1336, 356] on div "rgba(0, 0, 0, 1)" at bounding box center [1329, 356] width 14 height 14
type input "*******"
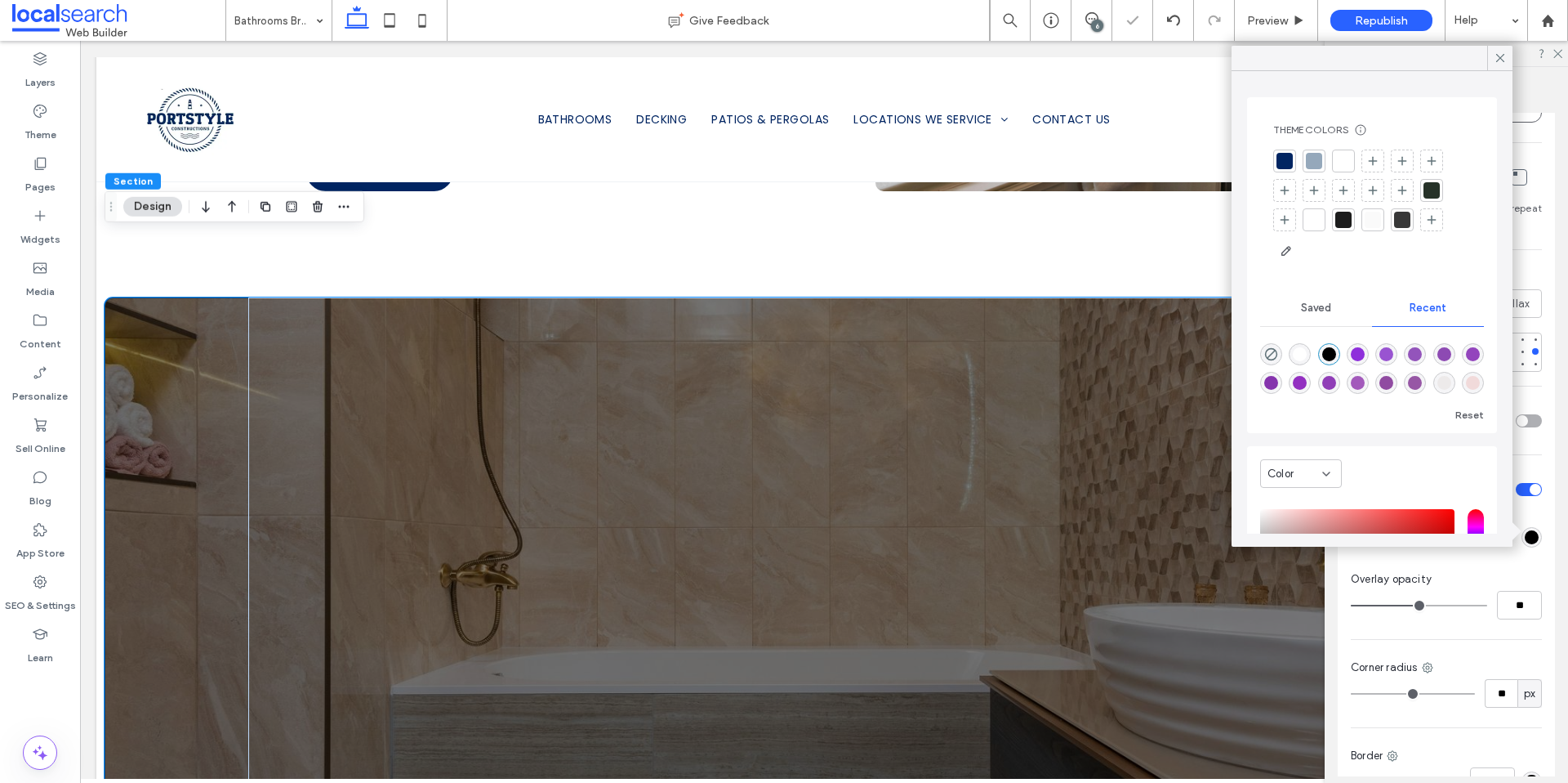
type input "**"
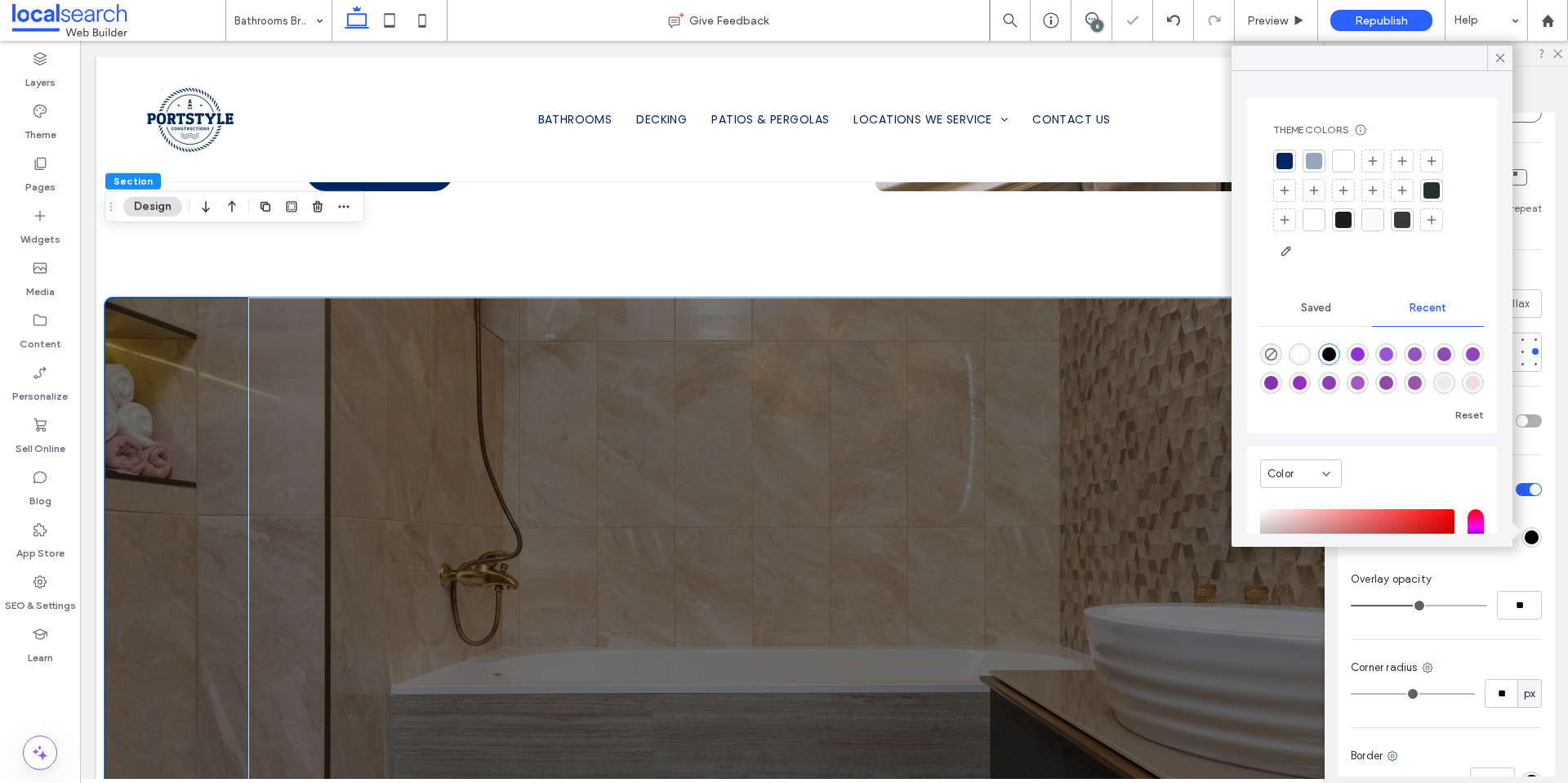
type input "**"
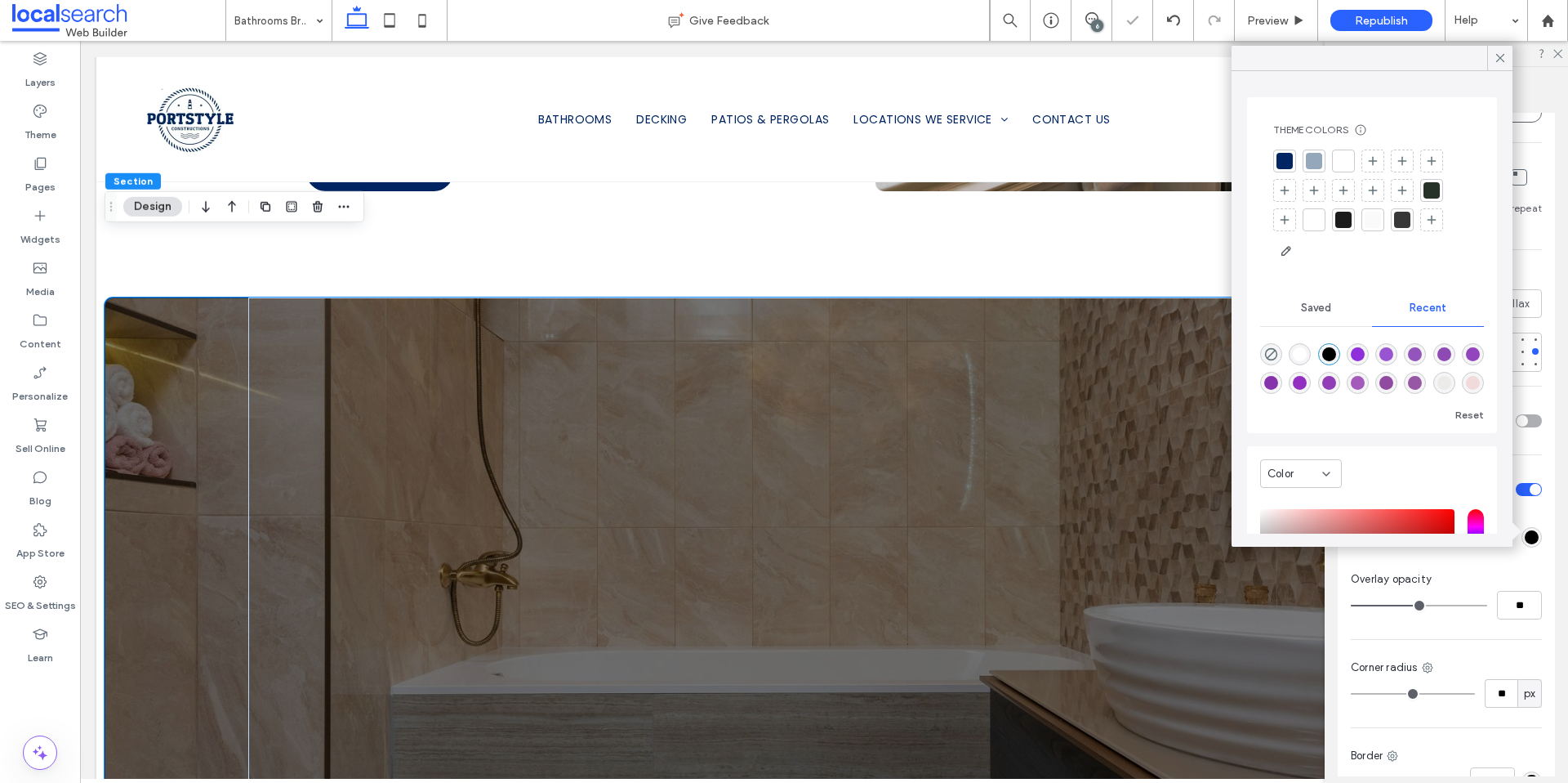
type input "**"
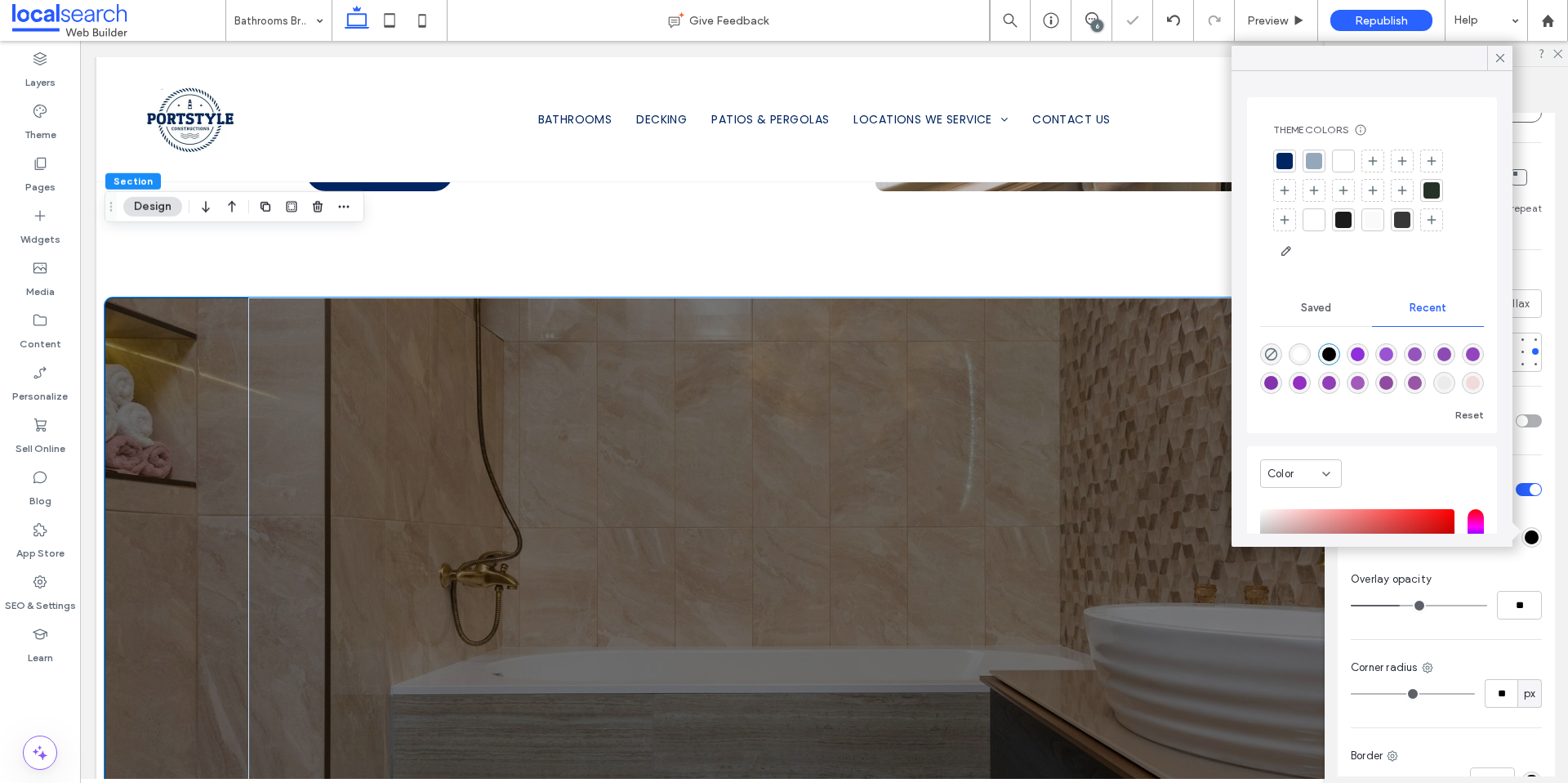
type input "**"
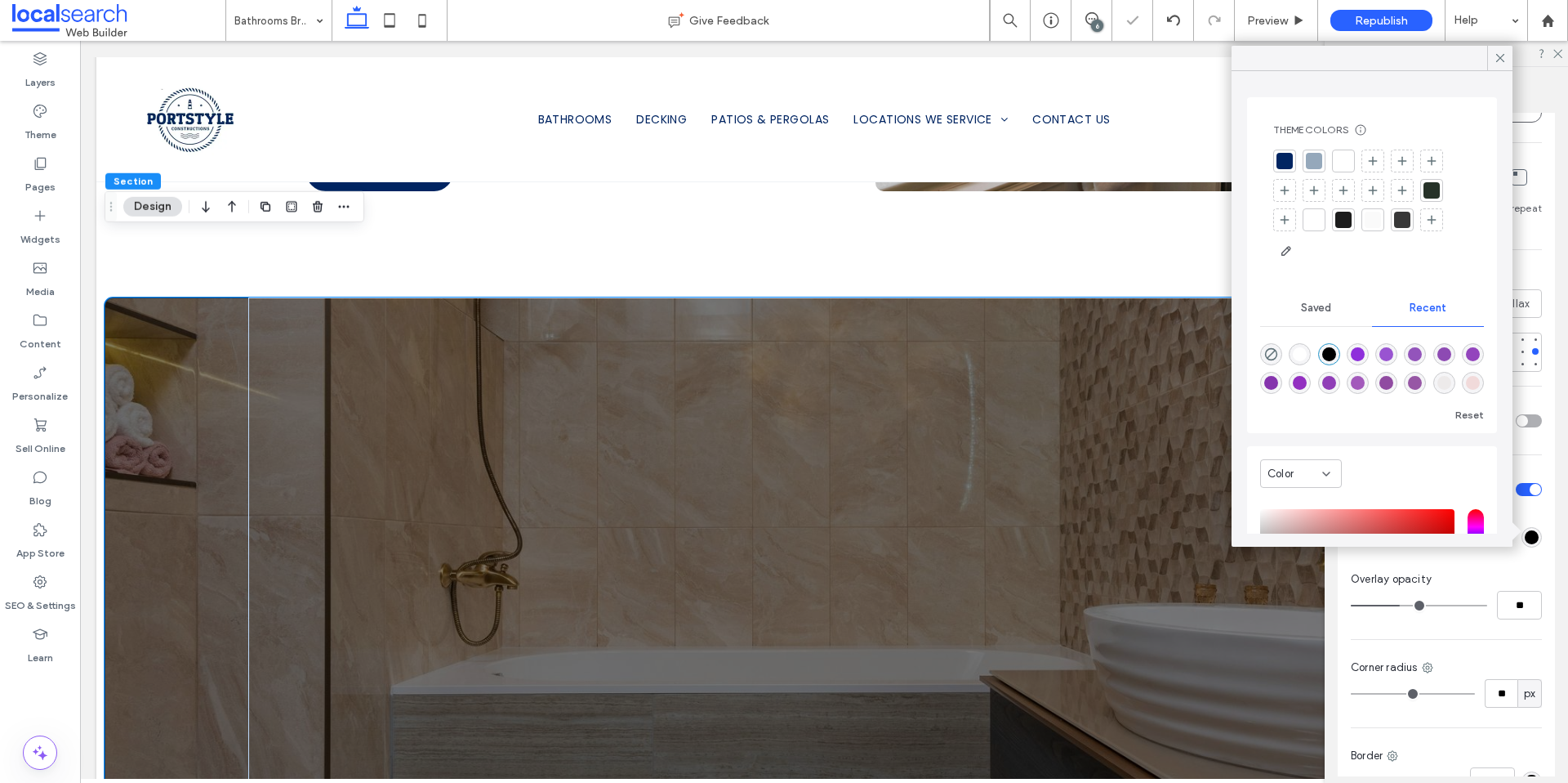
type input "**"
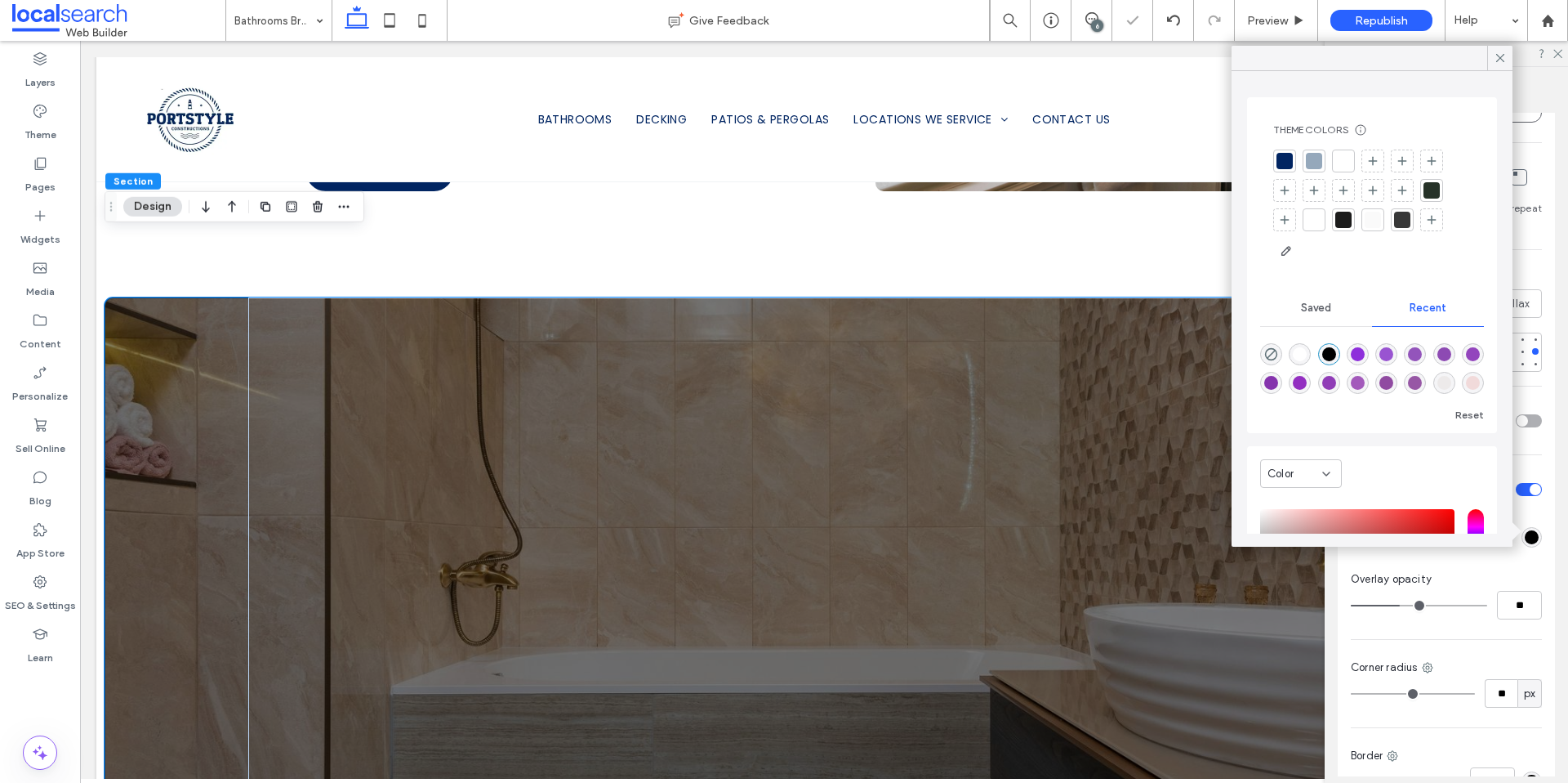
type input "**"
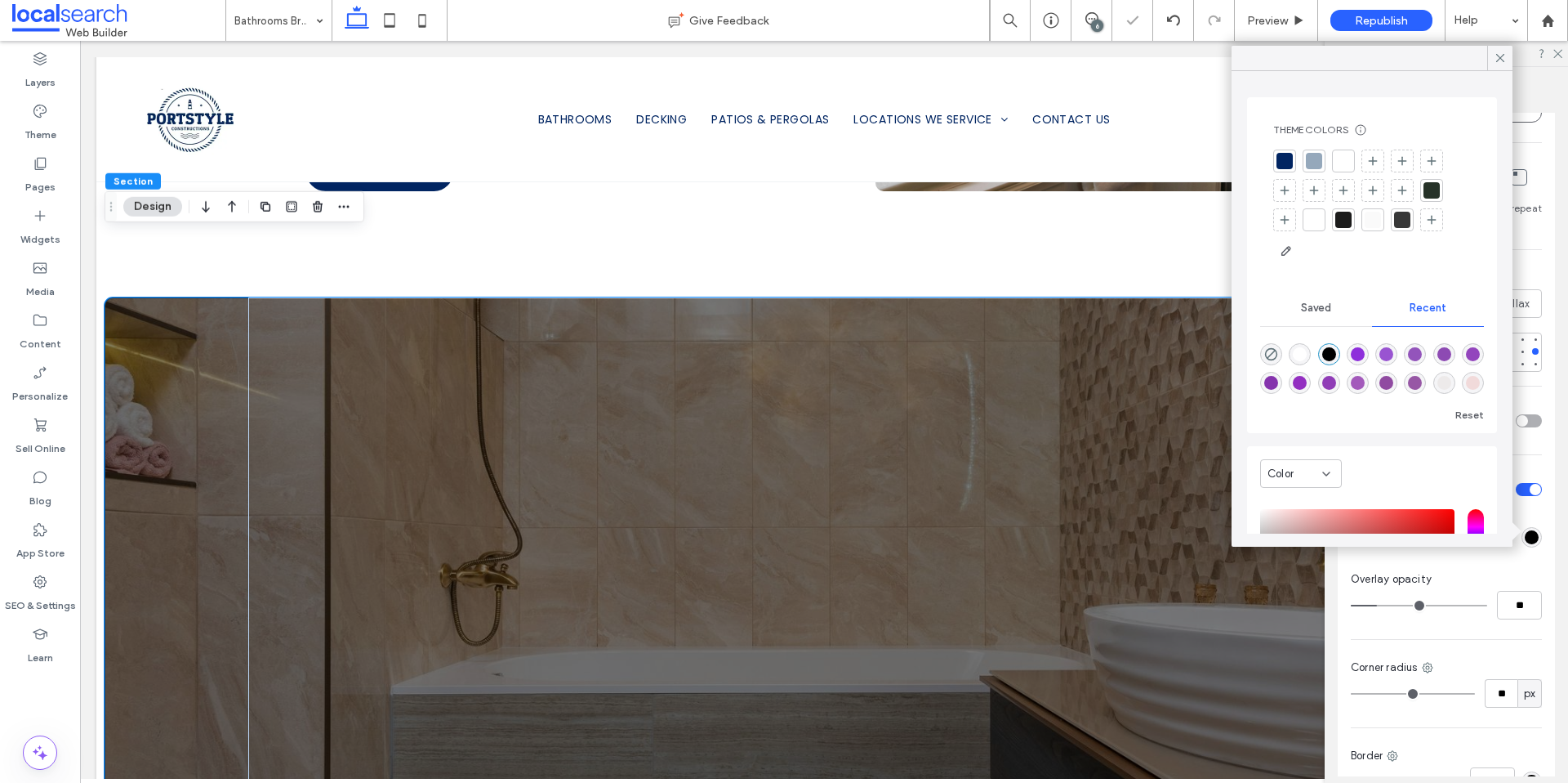
type input "**"
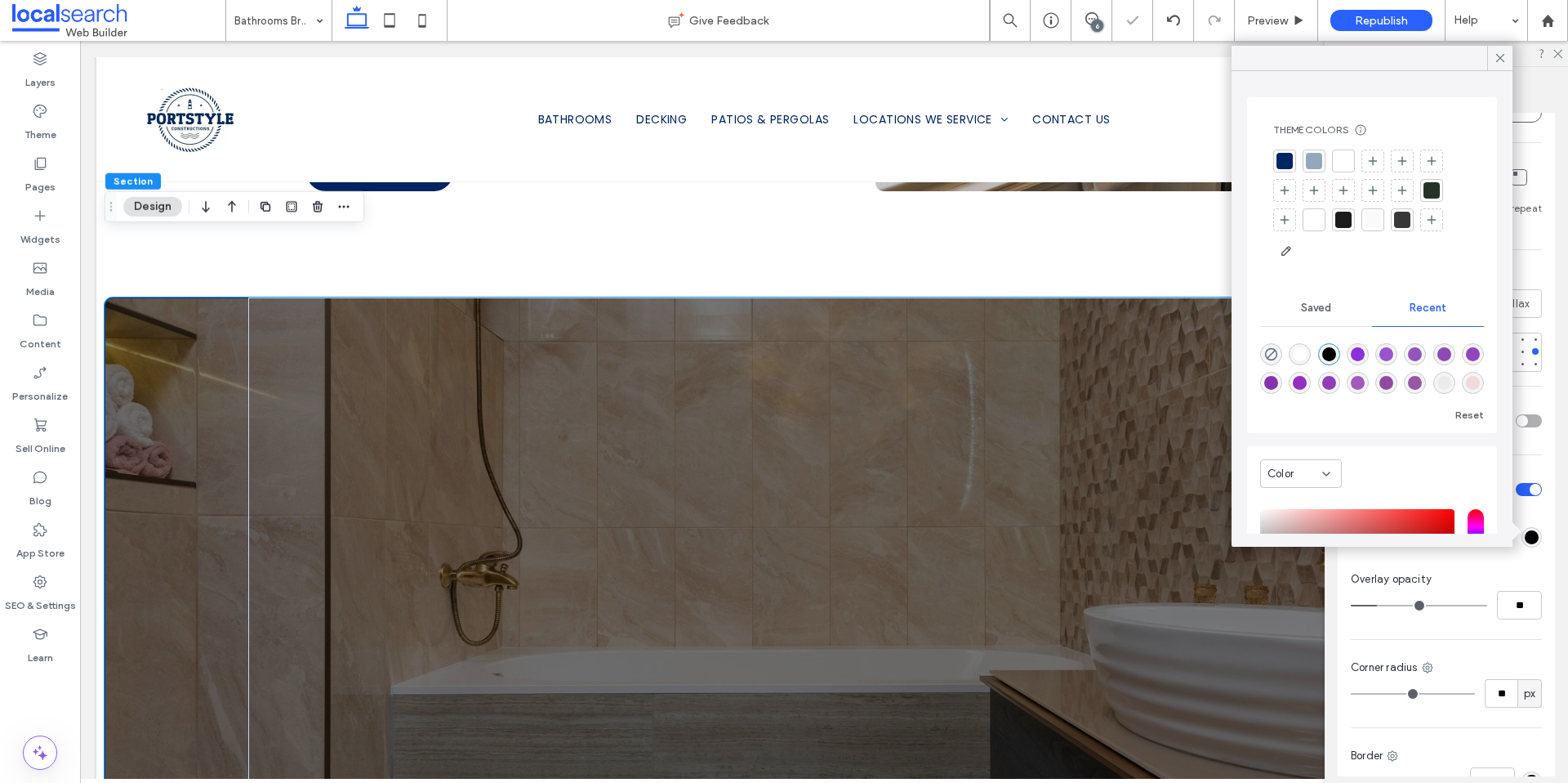
type input "**"
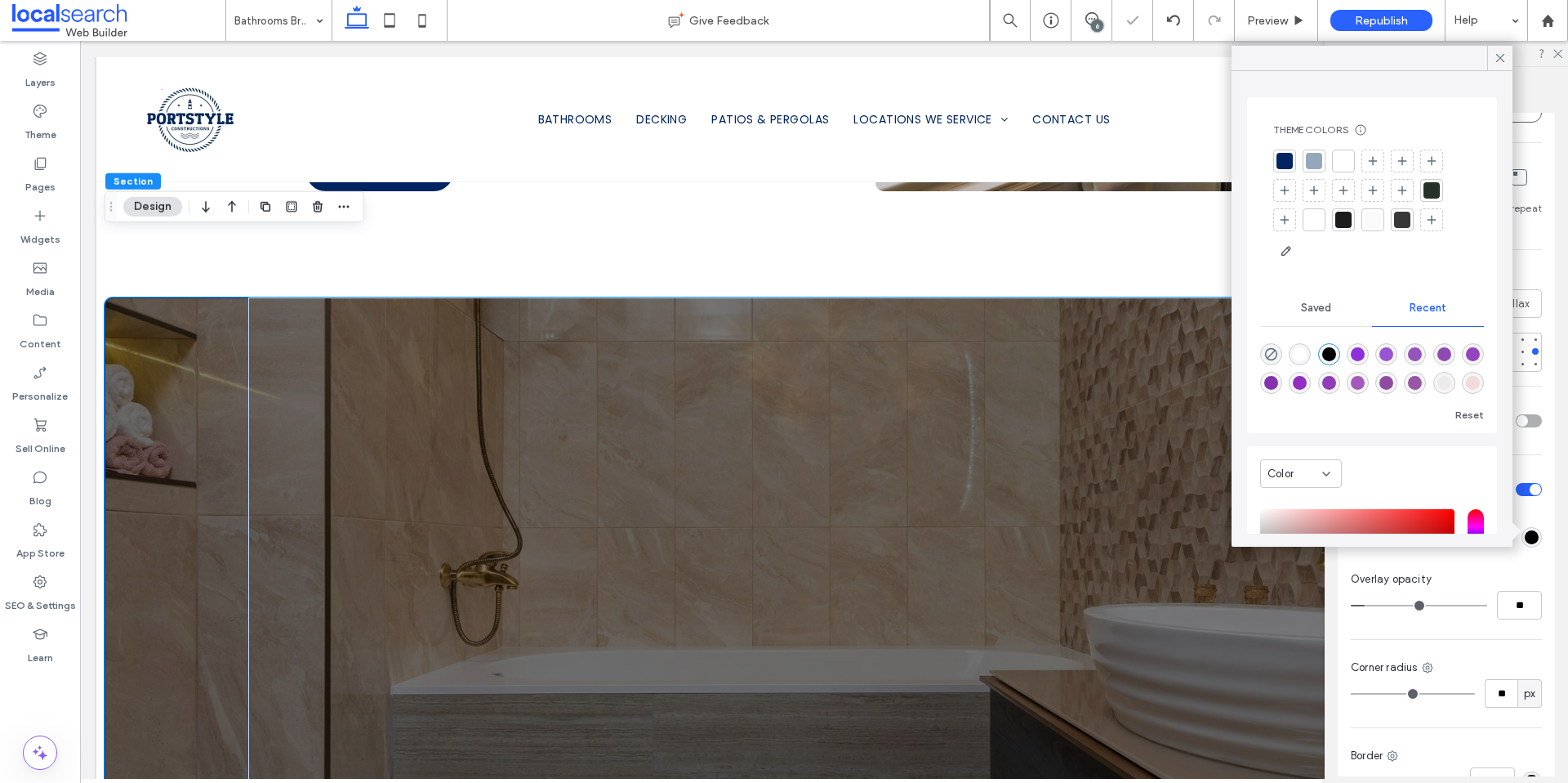
drag, startPoint x: 1416, startPoint y: 607, endPoint x: 1368, endPoint y: 609, distance: 48.0
type input "**"
click at [1368, 607] on input "range" at bounding box center [1419, 606] width 136 height 2
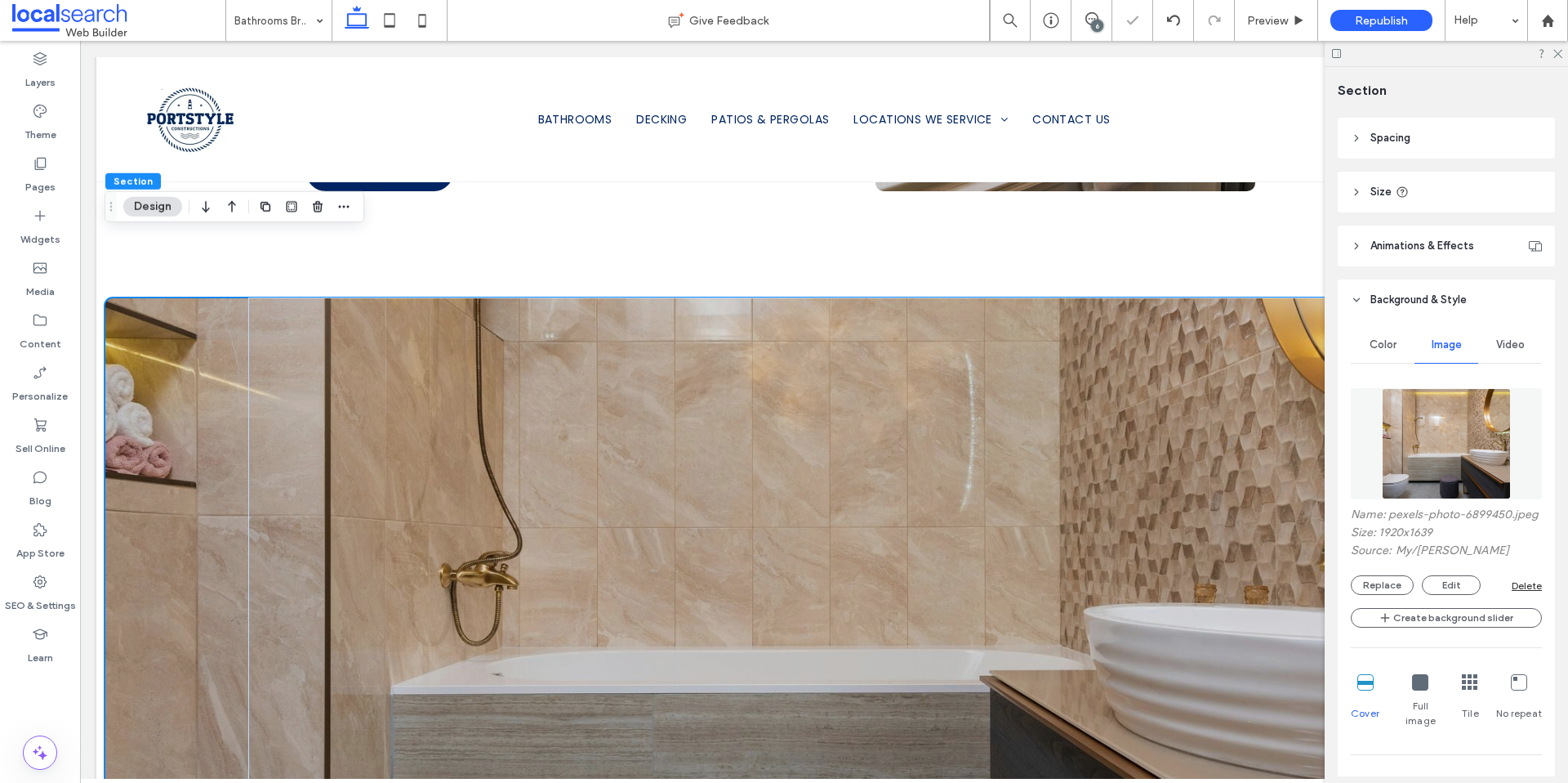
scroll to position [176, 0]
click at [1383, 608] on div "Name: pexels-photo-6899450.jpeg Size: 1920x1639 Source: My / Max Vakhtbovycn Re…" at bounding box center [1447, 659] width 191 height 560
click at [1383, 594] on button "Replace" at bounding box center [1383, 584] width 63 height 20
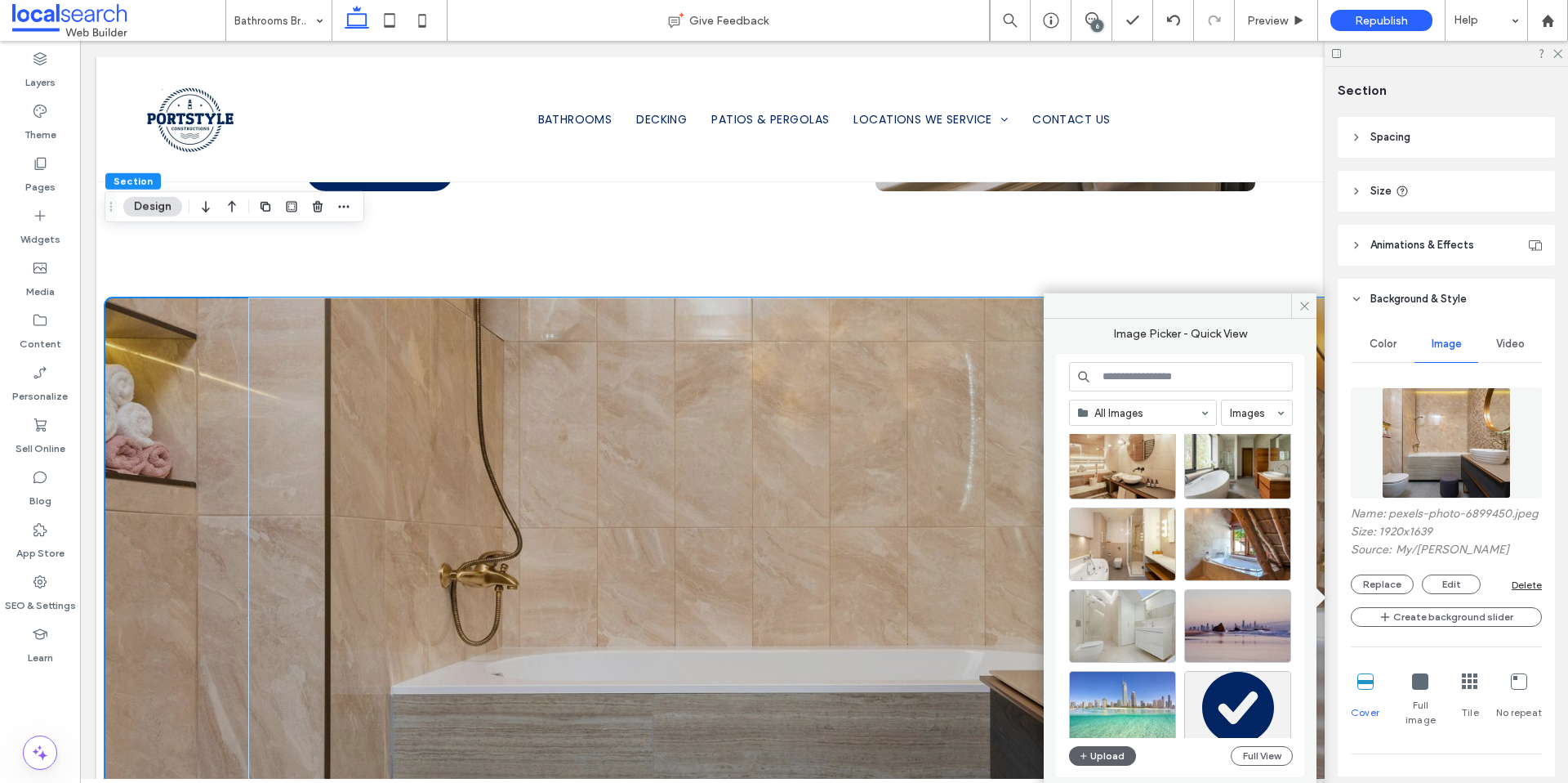
scroll to position [5603, 0]
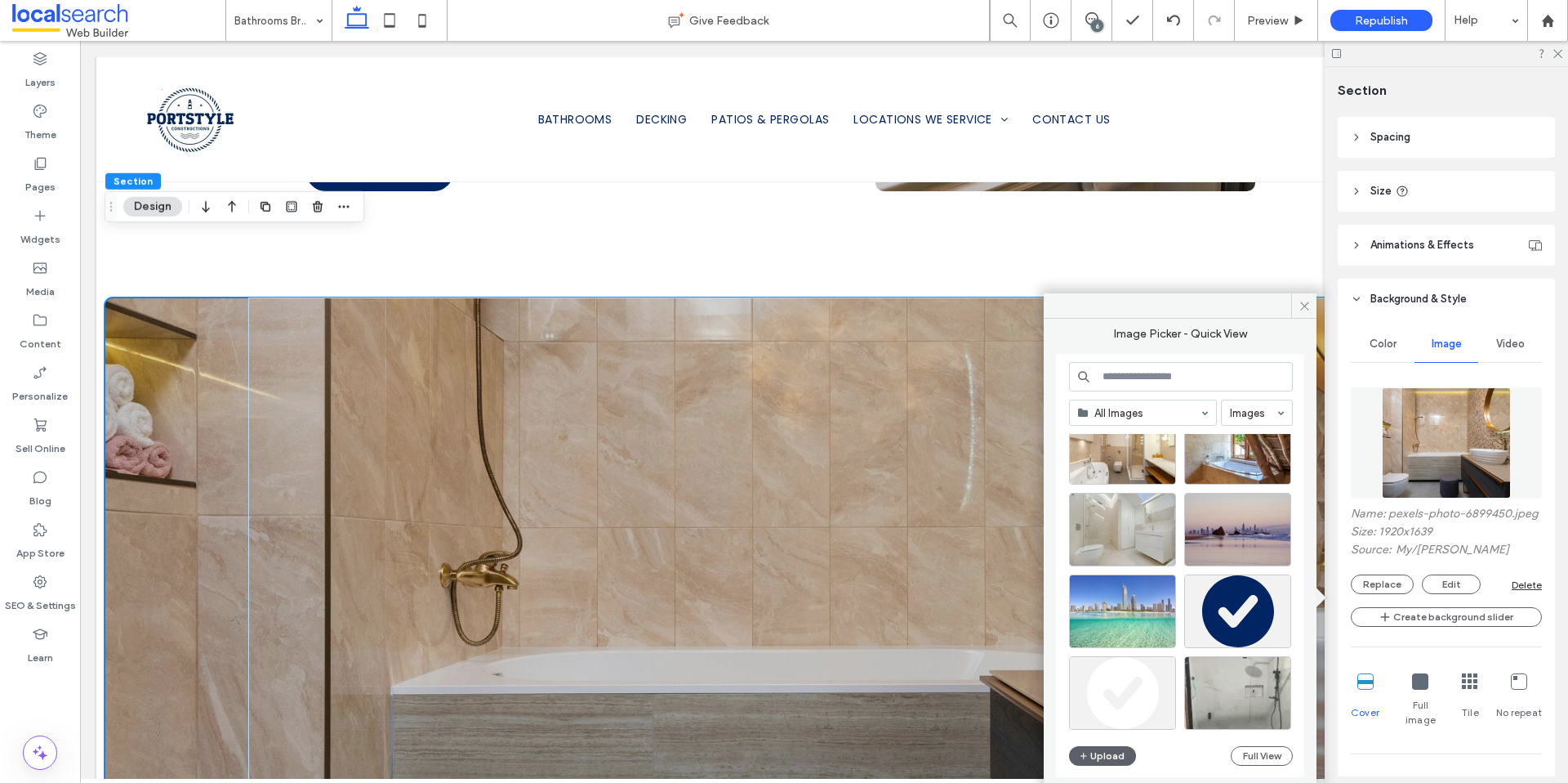
scroll to position [5427, 0]
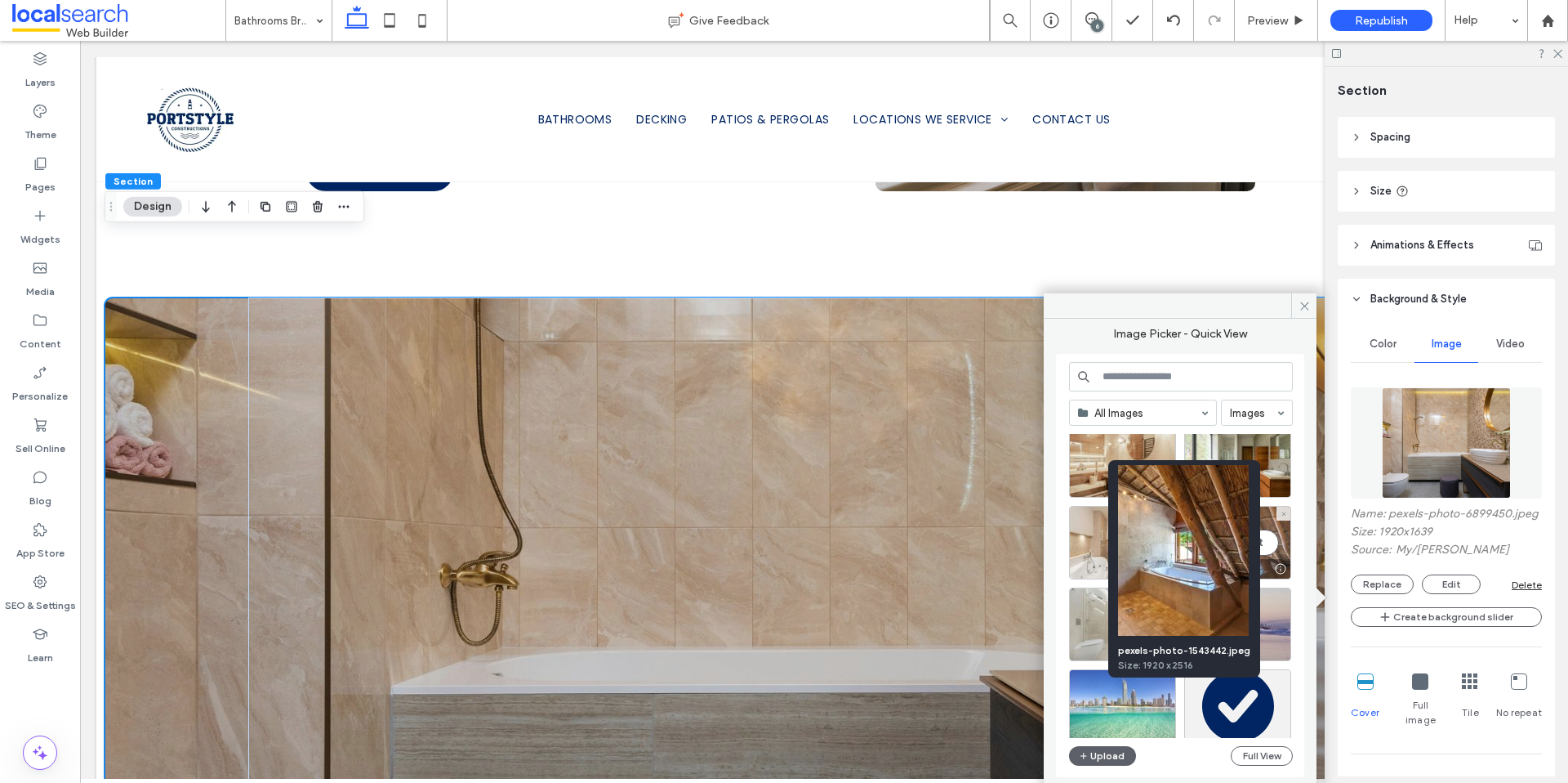
click at [1282, 565] on div at bounding box center [1280, 569] width 21 height 13
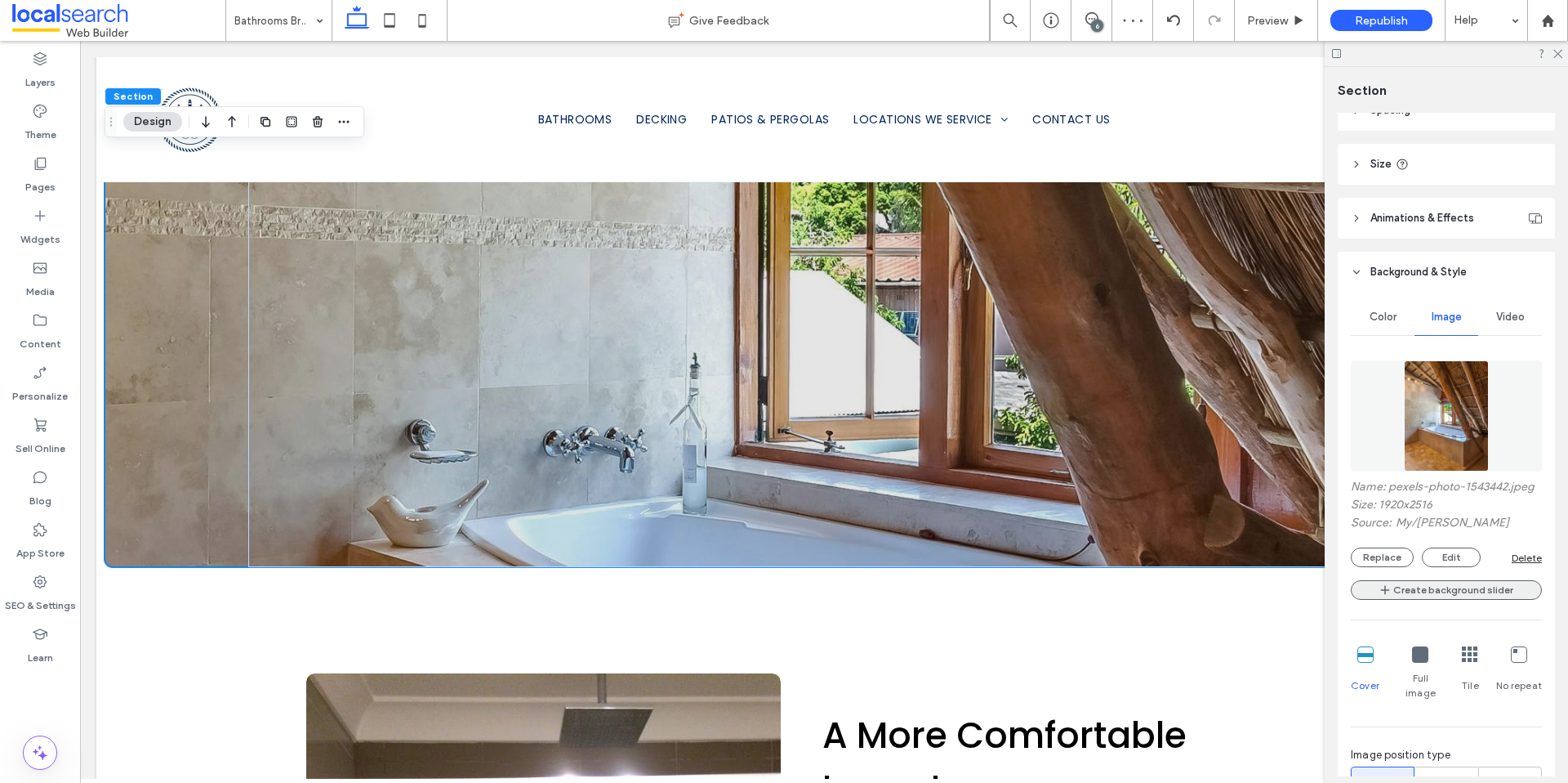
scroll to position [442, 0]
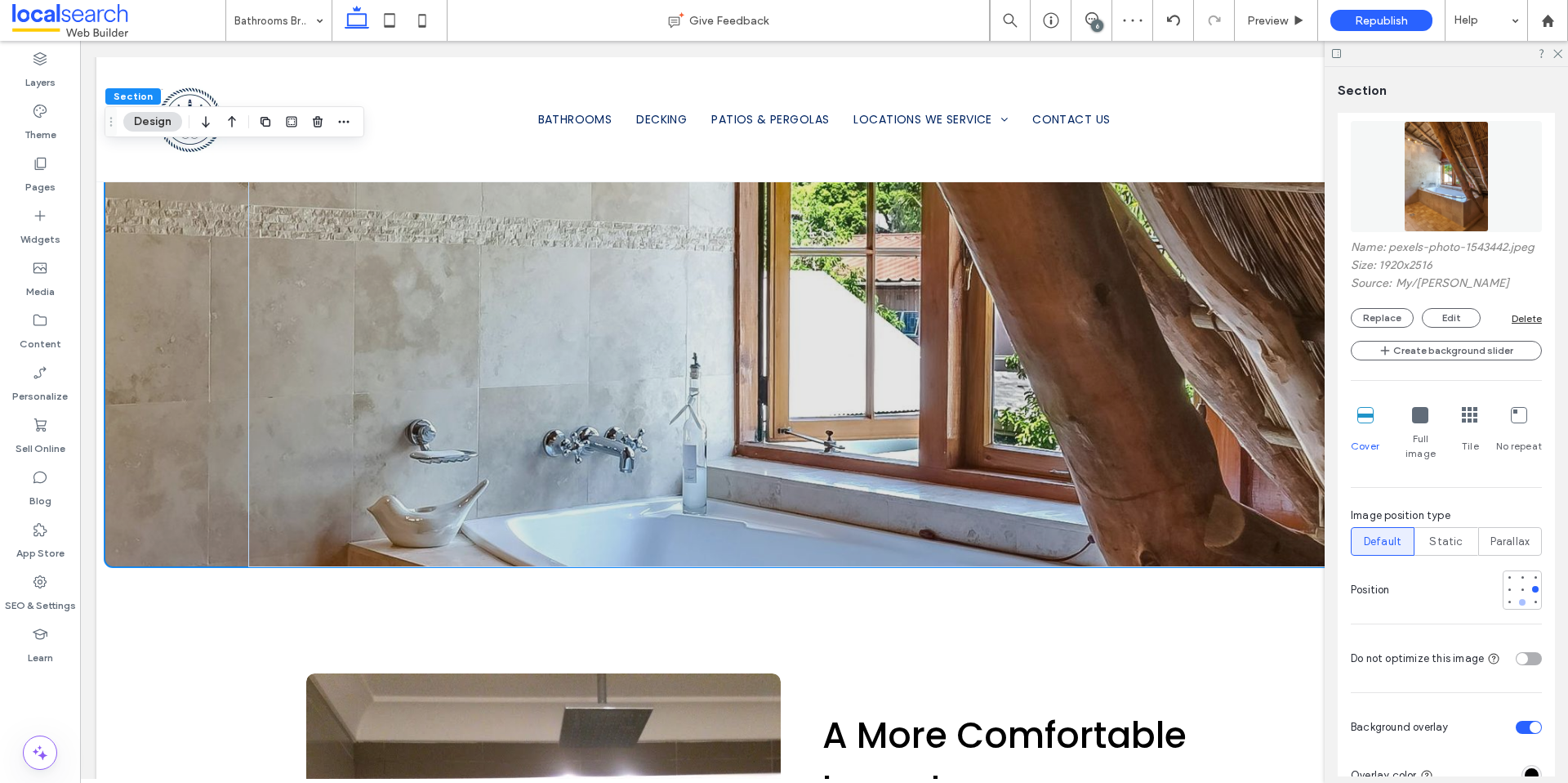
click at [1516, 600] on div at bounding box center [1522, 602] width 12 height 12
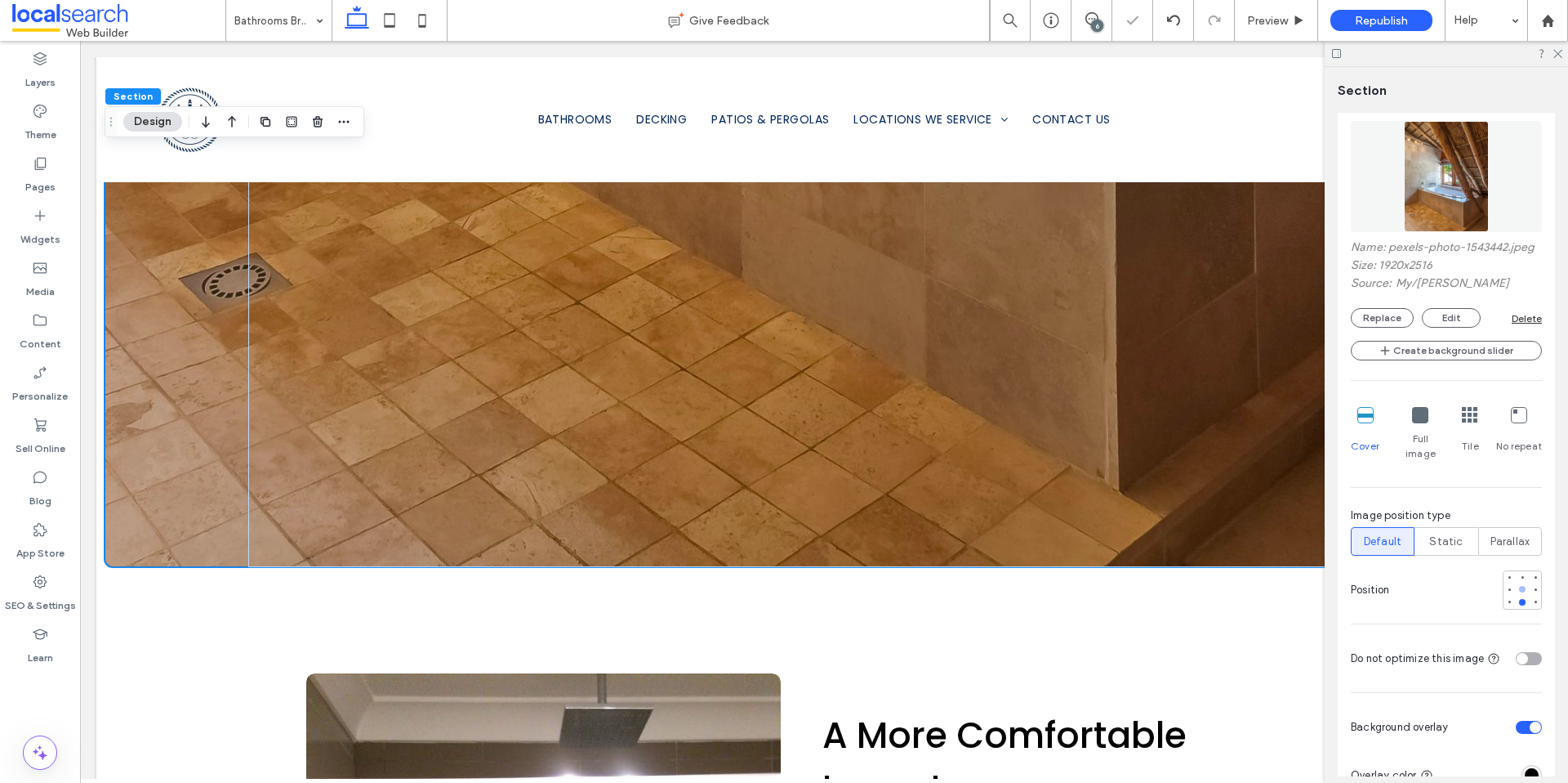
click at [1516, 587] on div at bounding box center [1522, 589] width 12 height 12
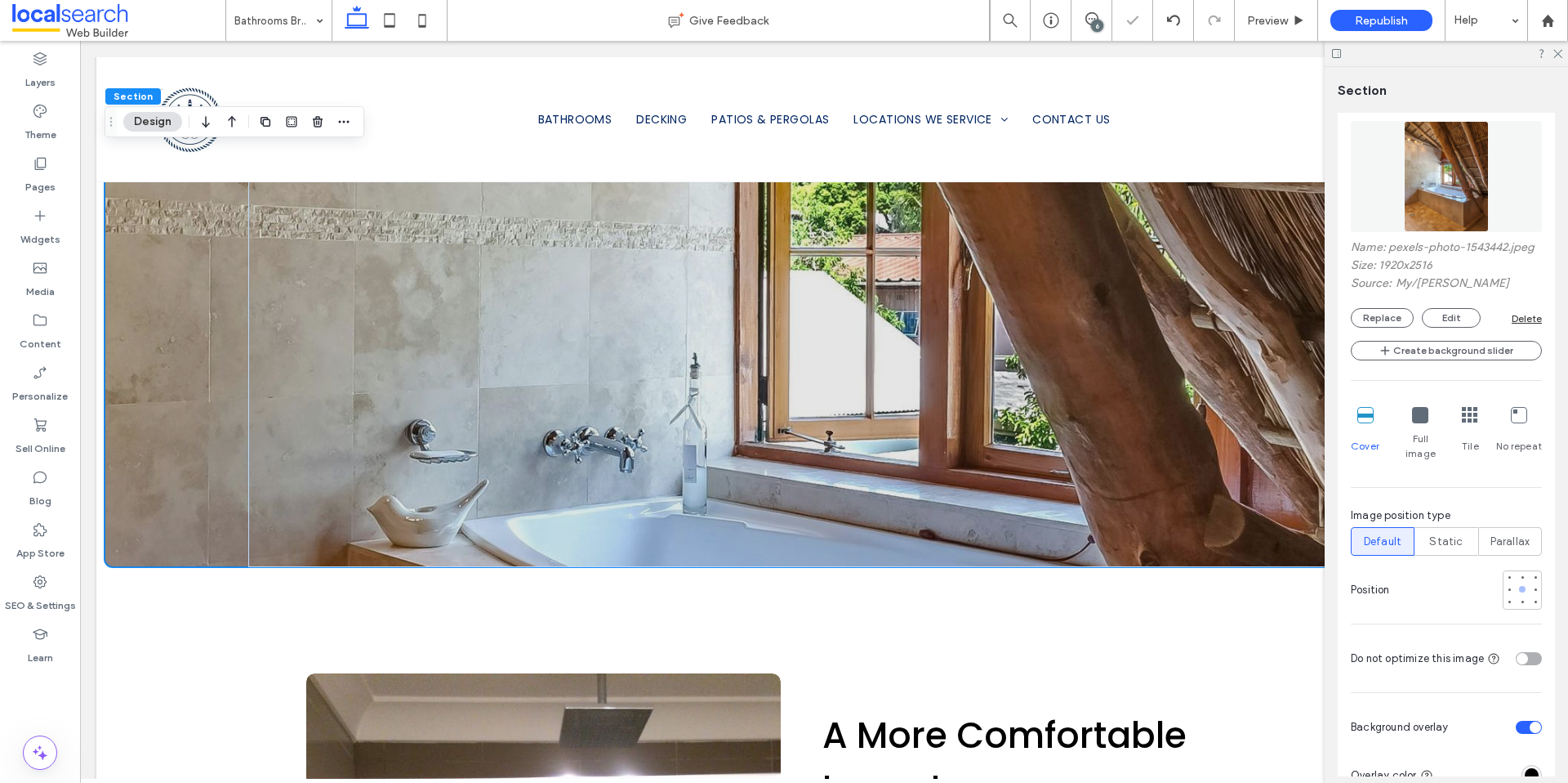
click at [1518, 589] on div at bounding box center [1522, 589] width 12 height 12
click at [184, 424] on div at bounding box center [824, 321] width 1439 height 490
click at [1369, 328] on button "Replace" at bounding box center [1383, 318] width 63 height 20
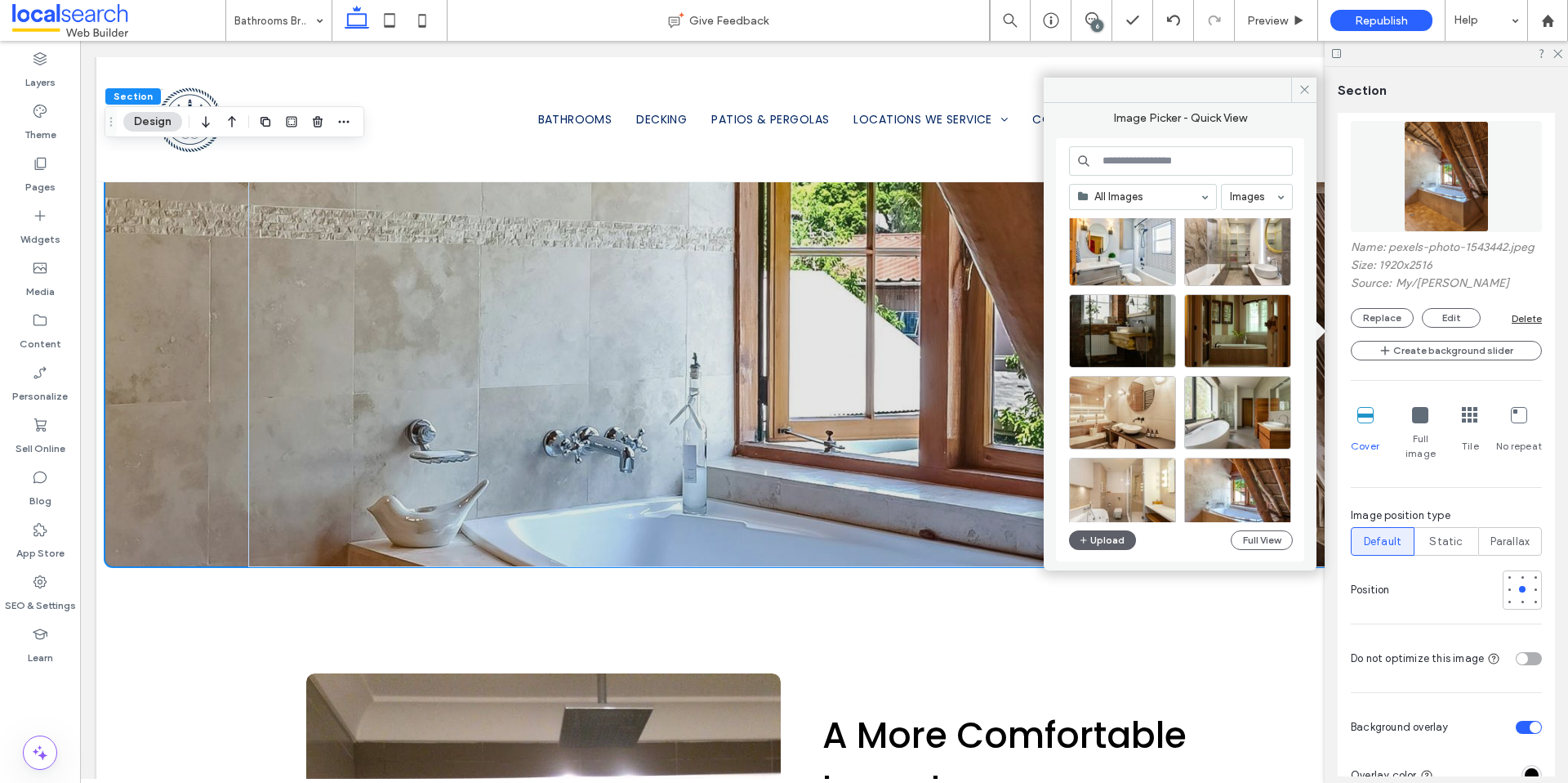
scroll to position [5469, 0]
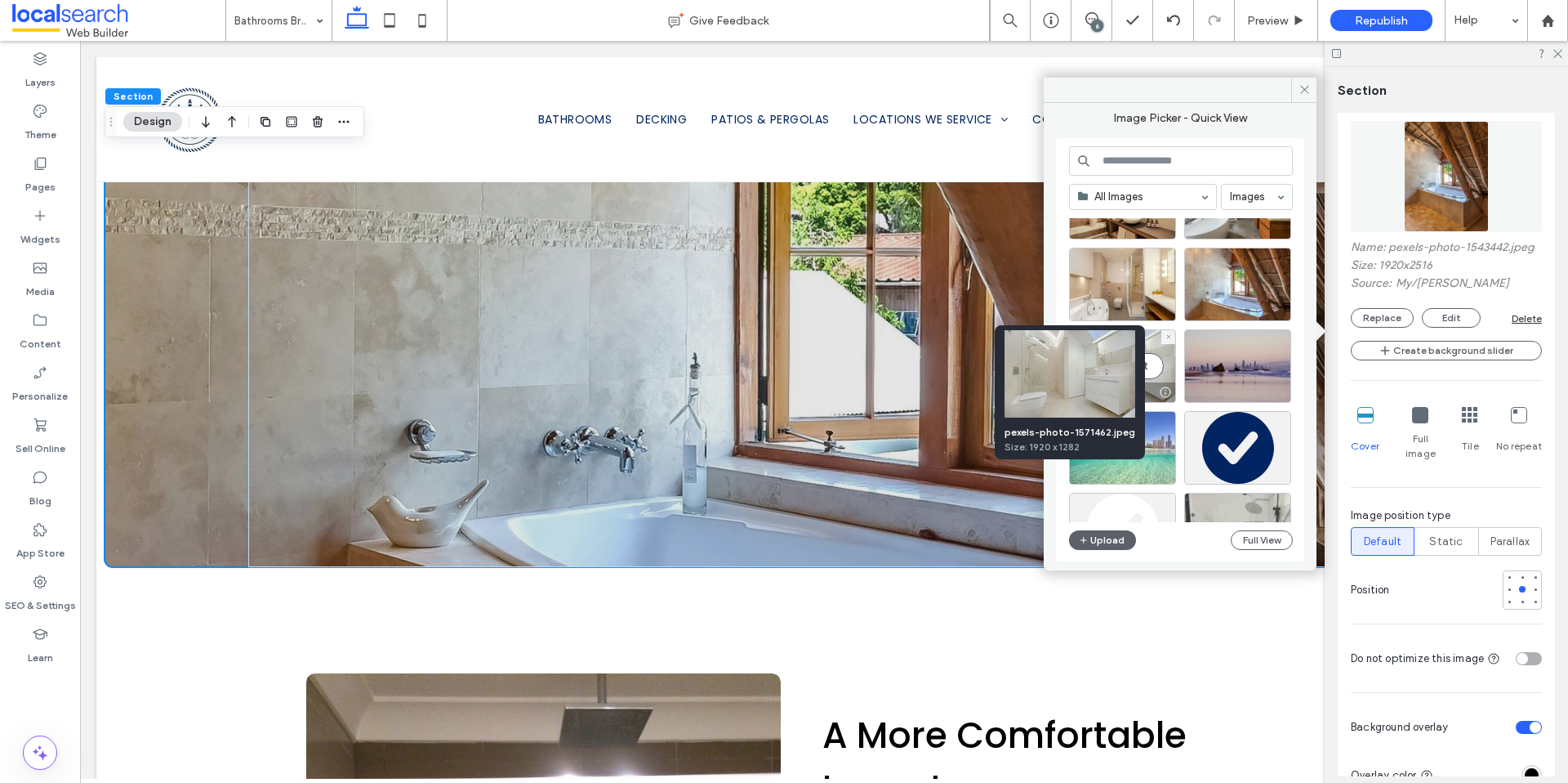
click at [1166, 393] on div at bounding box center [1165, 392] width 21 height 13
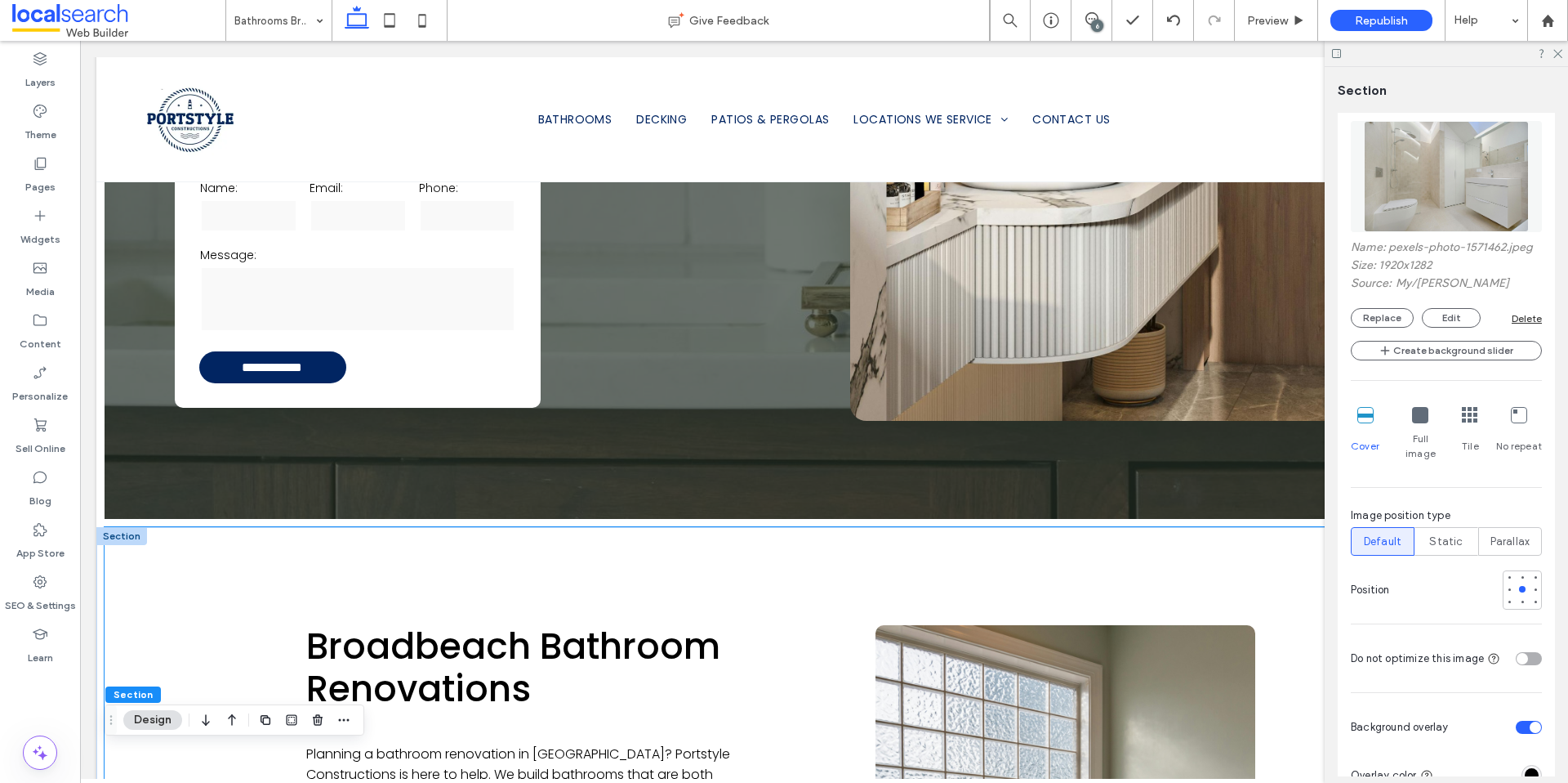
scroll to position [978, 0]
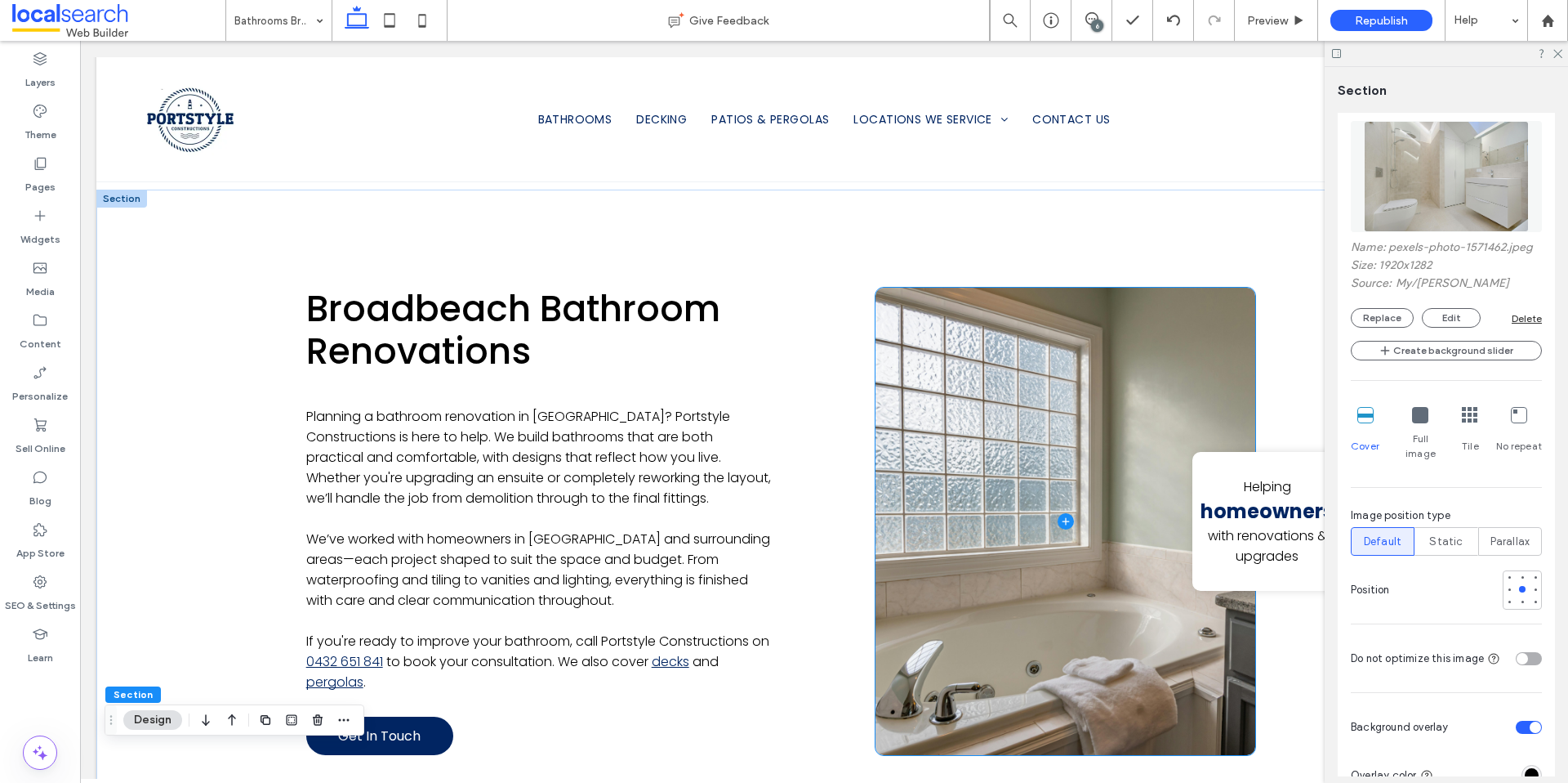
click at [985, 562] on span at bounding box center [1066, 522] width 380 height 468
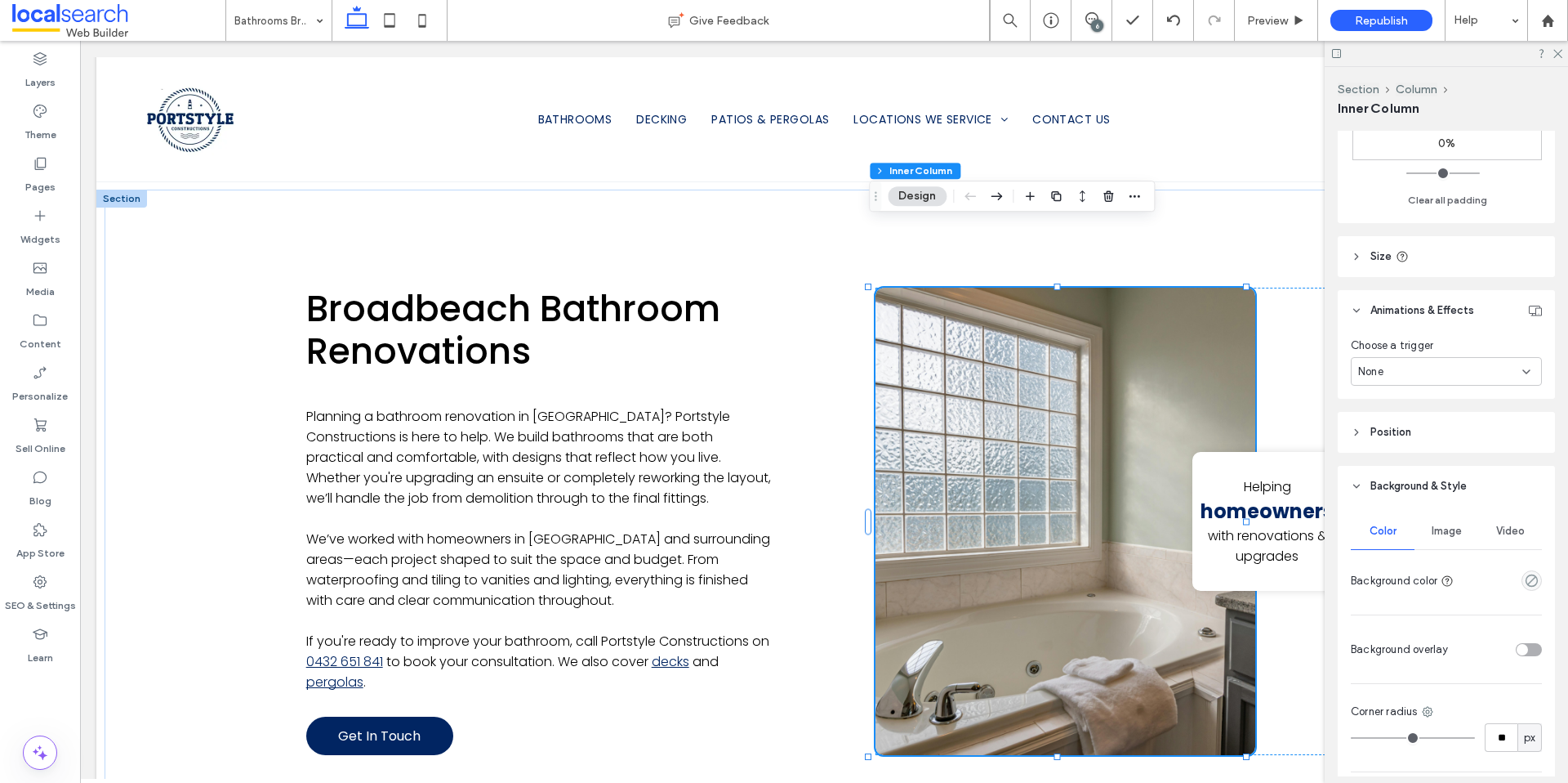
scroll to position [665, 0]
click at [1447, 539] on div "Image" at bounding box center [1447, 529] width 64 height 36
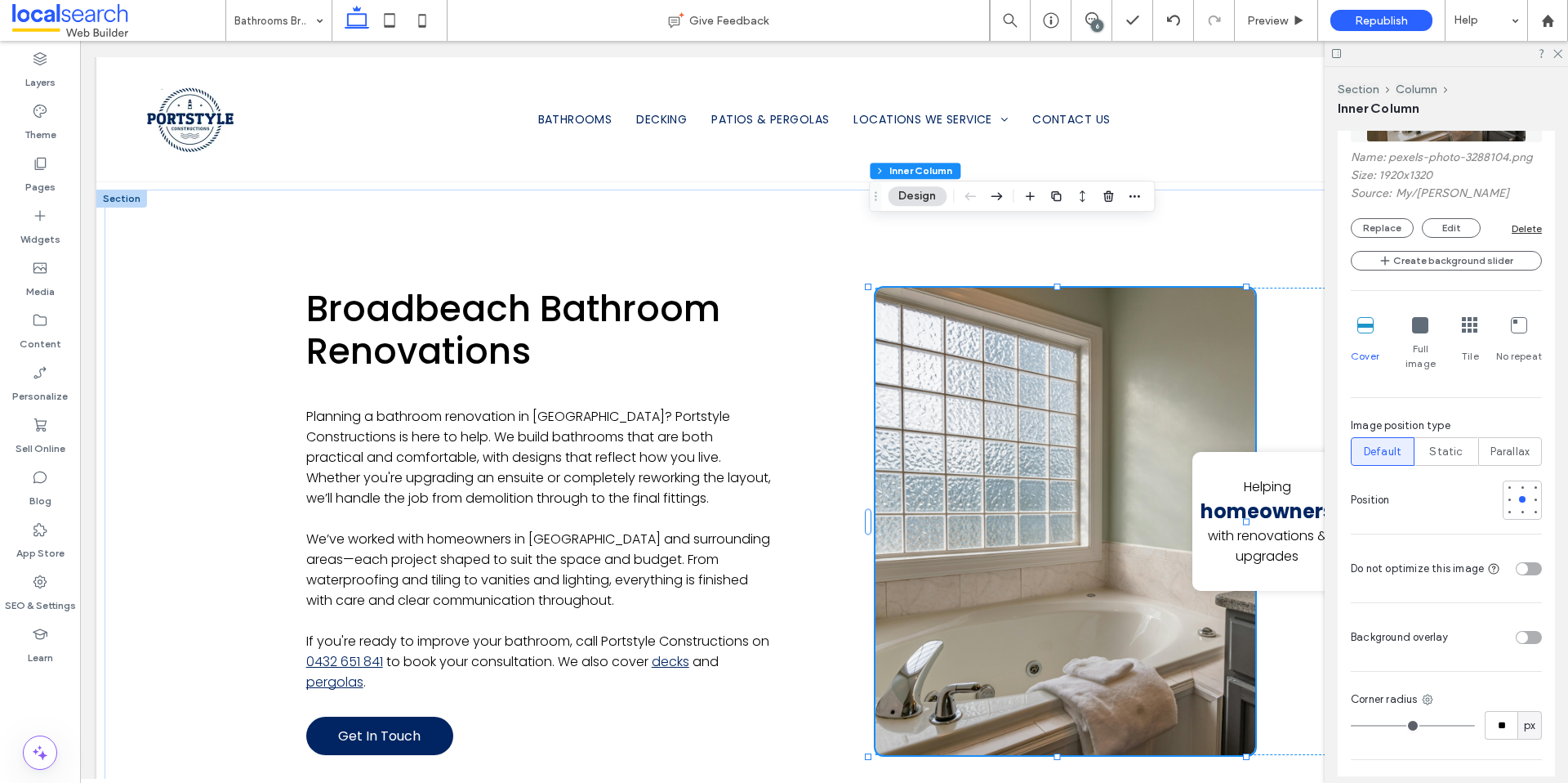
scroll to position [1224, 0]
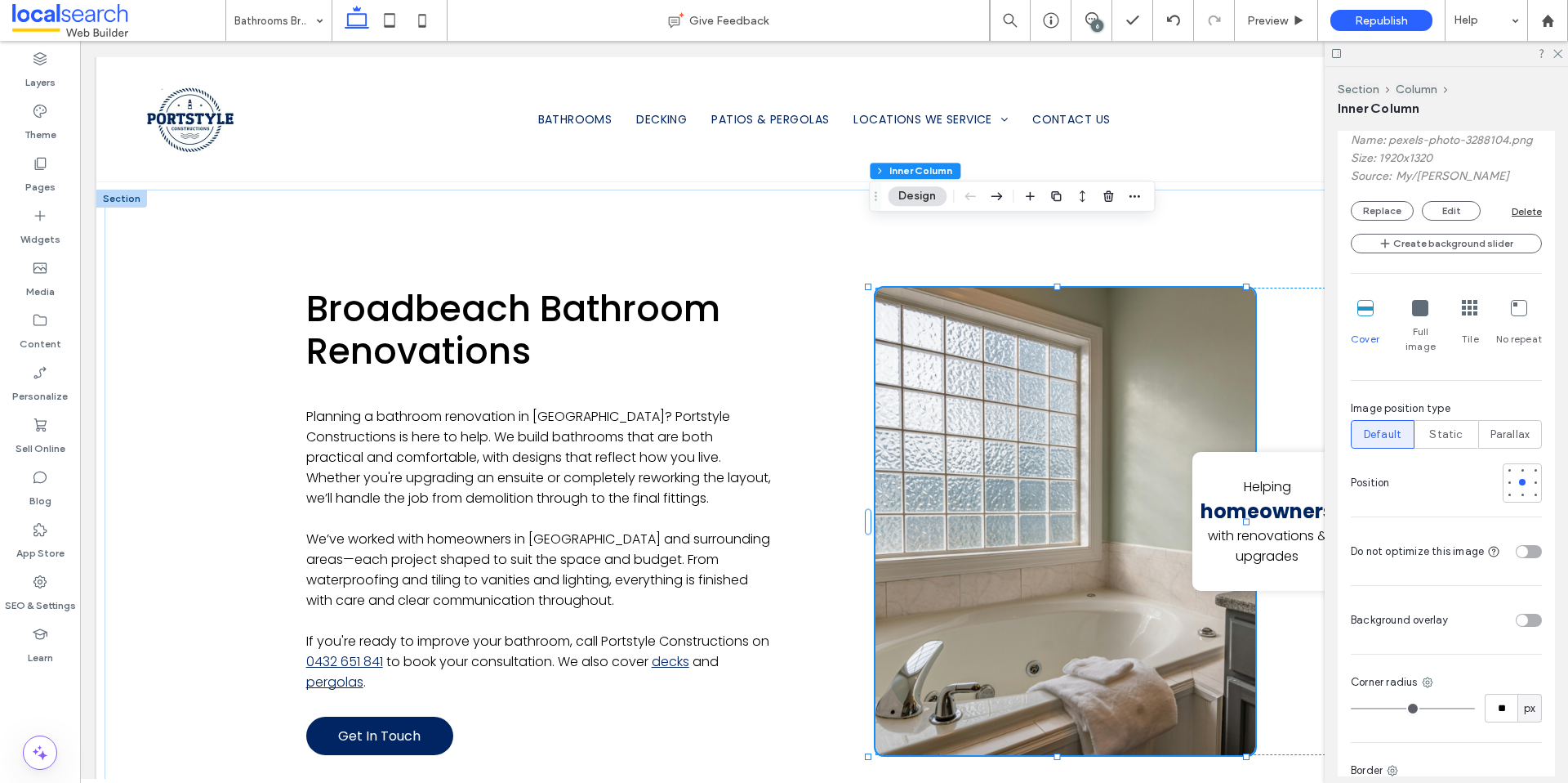
drag, startPoint x: 1517, startPoint y: 608, endPoint x: 1509, endPoint y: 607, distance: 8.1
click at [1517, 614] on div "toggle" at bounding box center [1522, 620] width 12 height 12
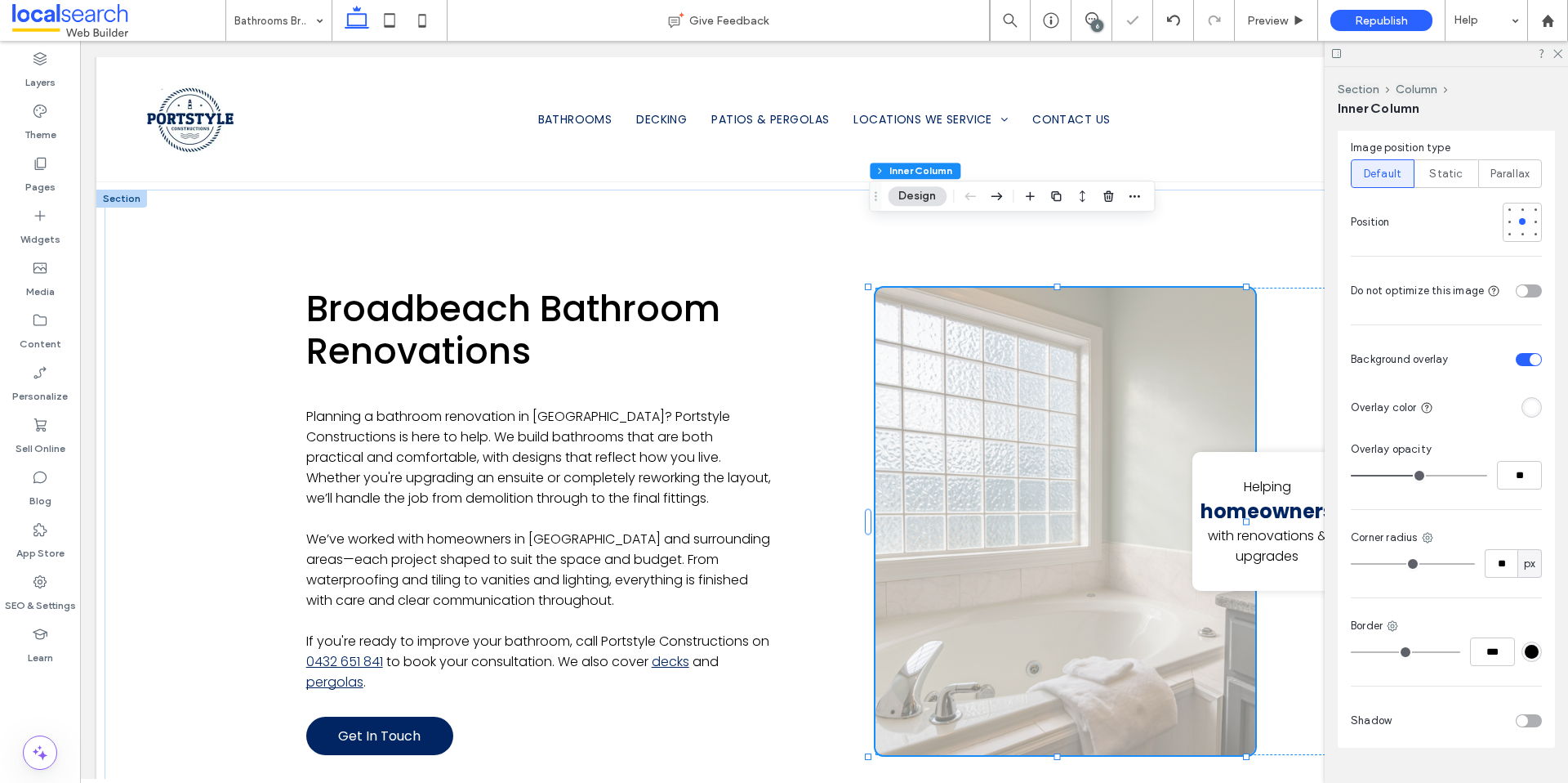
scroll to position [1490, 0]
drag, startPoint x: 1529, startPoint y: 385, endPoint x: 1520, endPoint y: 388, distance: 9.5
click at [1526, 394] on div "rgba(255, 255, 255, 1)" at bounding box center [1531, 401] width 14 height 14
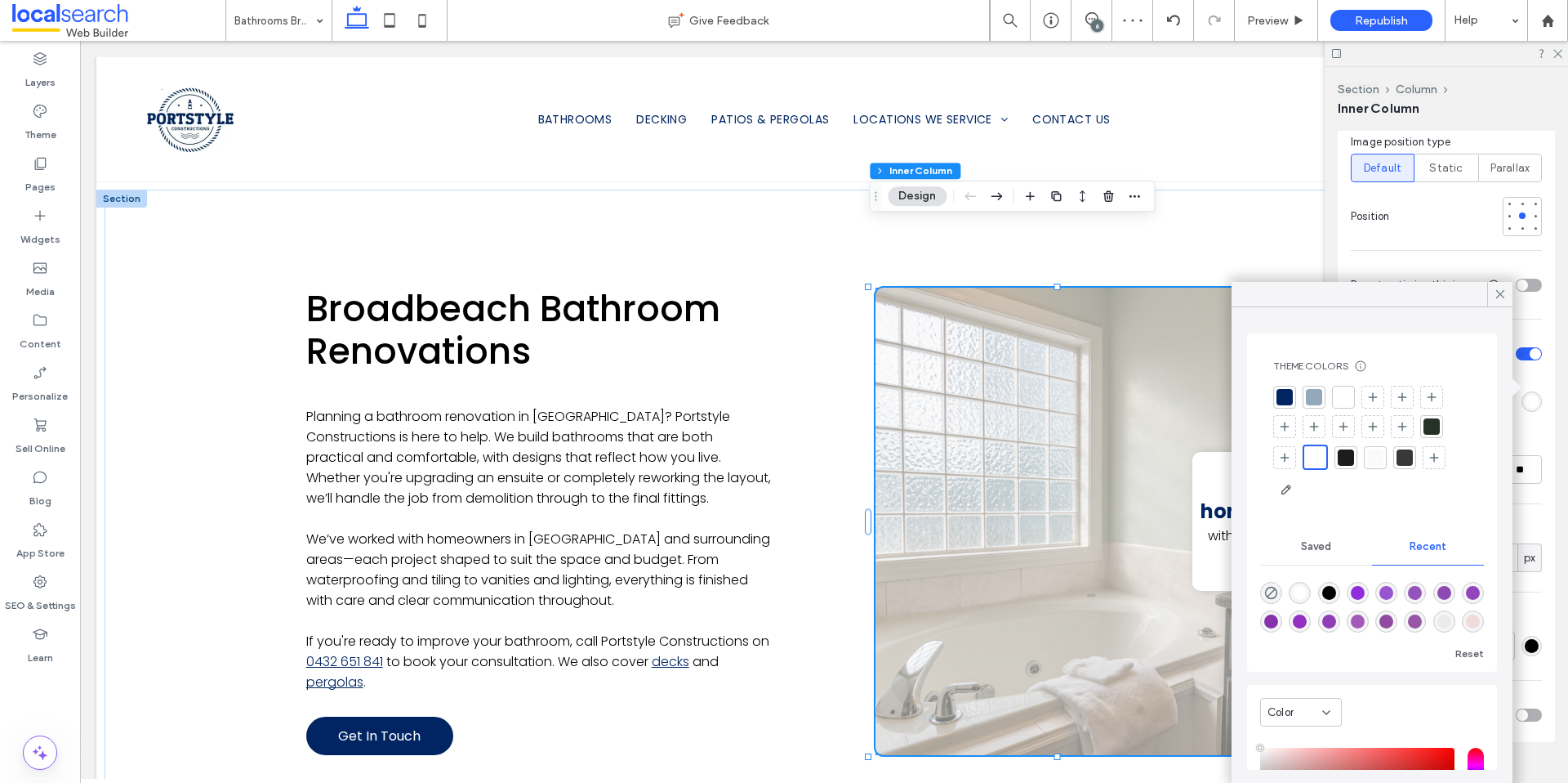
click at [1351, 460] on div at bounding box center [1346, 458] width 17 height 17
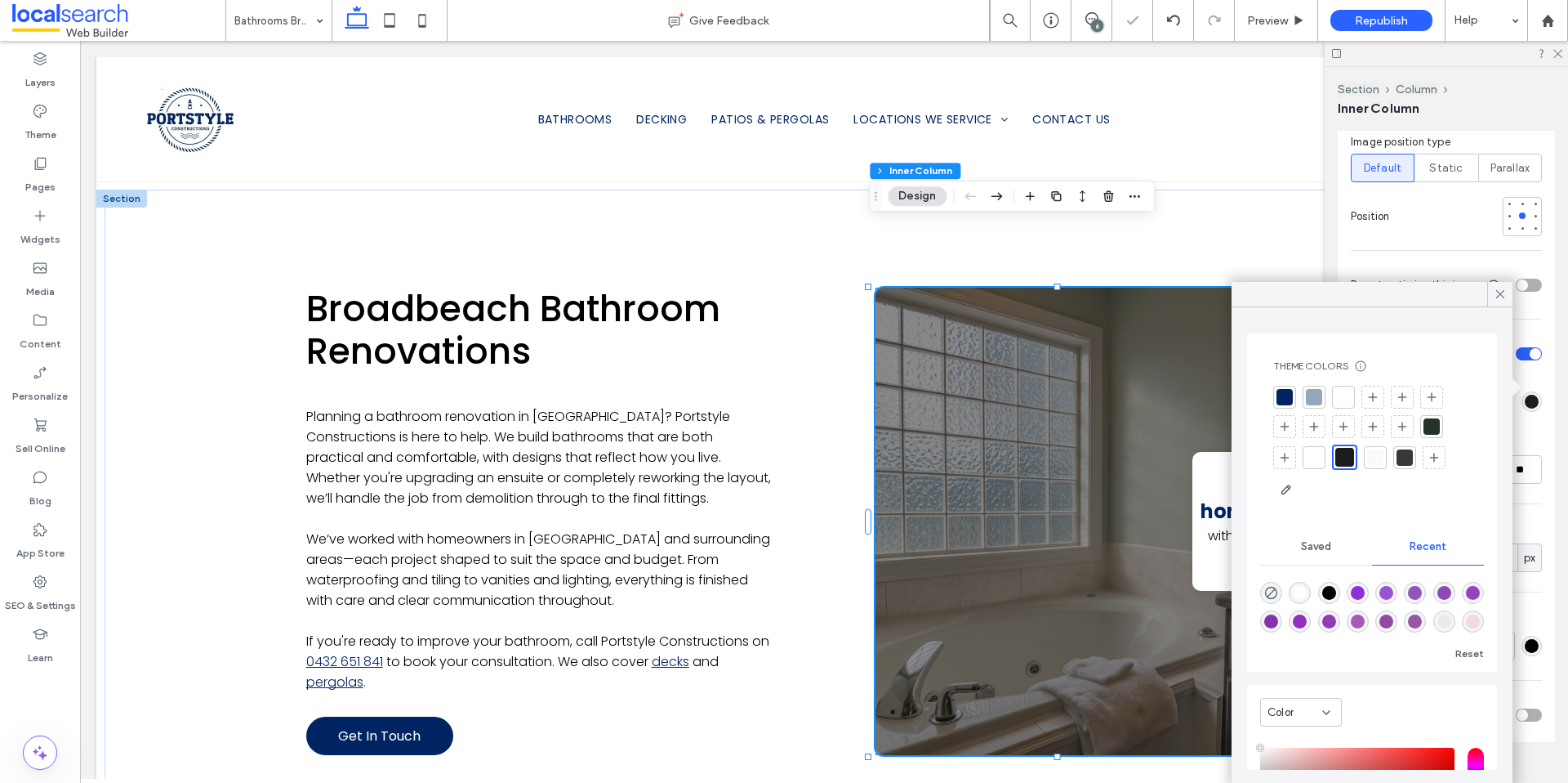
click at [1432, 435] on div at bounding box center [1431, 426] width 22 height 22
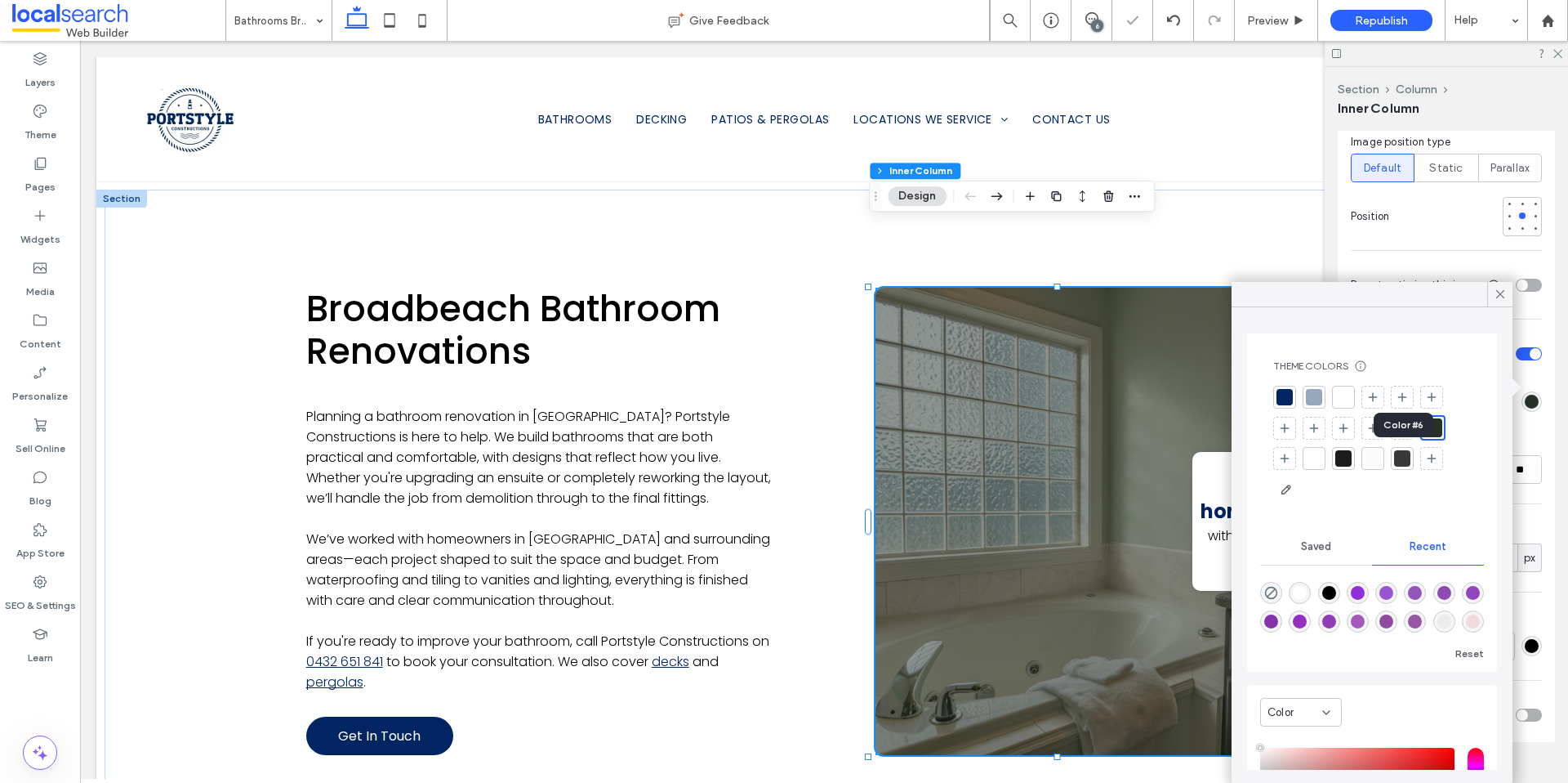
click at [1400, 460] on div at bounding box center [1402, 458] width 17 height 17
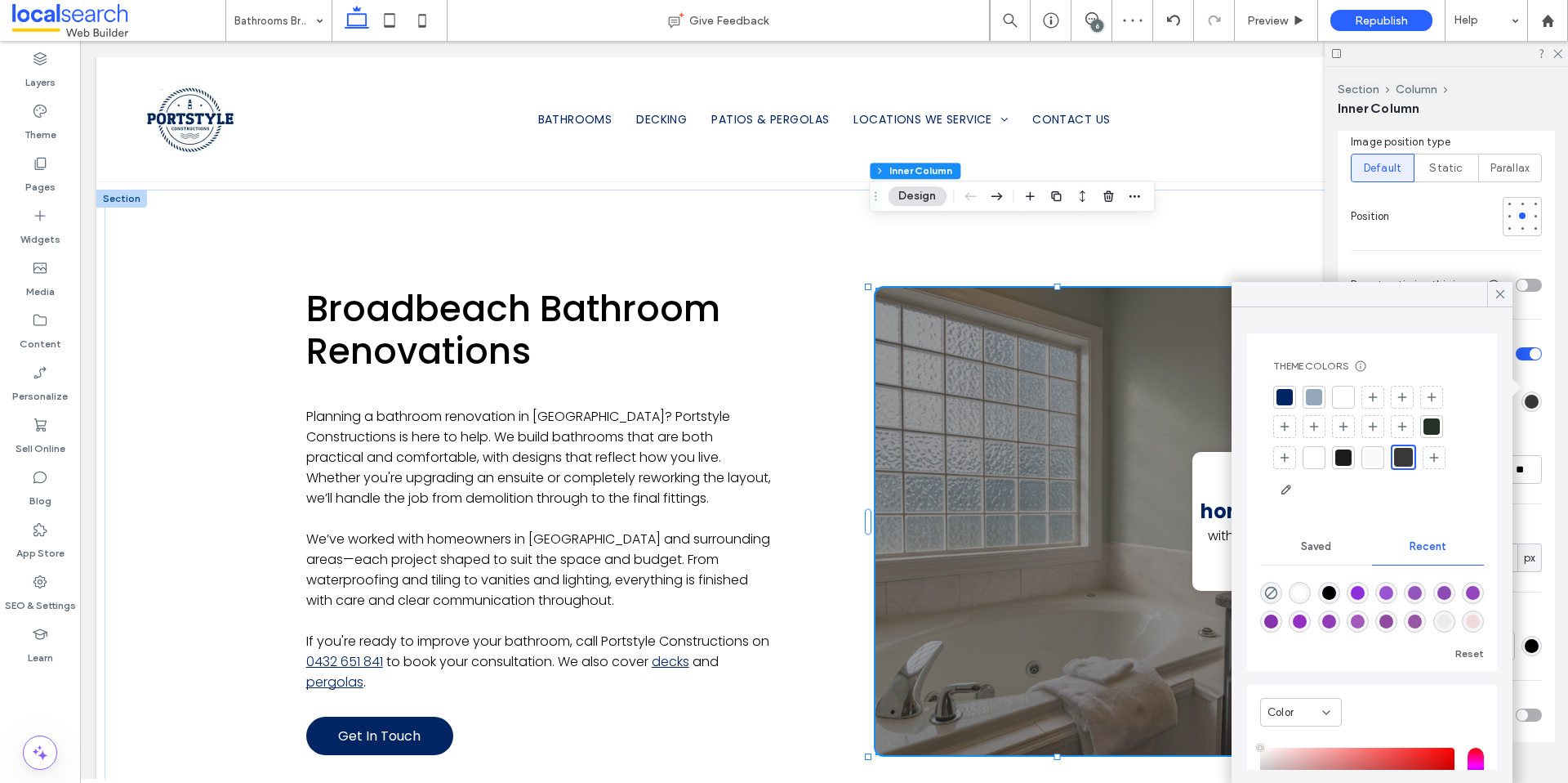
click at [1334, 591] on div "rgba(0, 0, 0, 1)" at bounding box center [1329, 592] width 14 height 14
type input "*******"
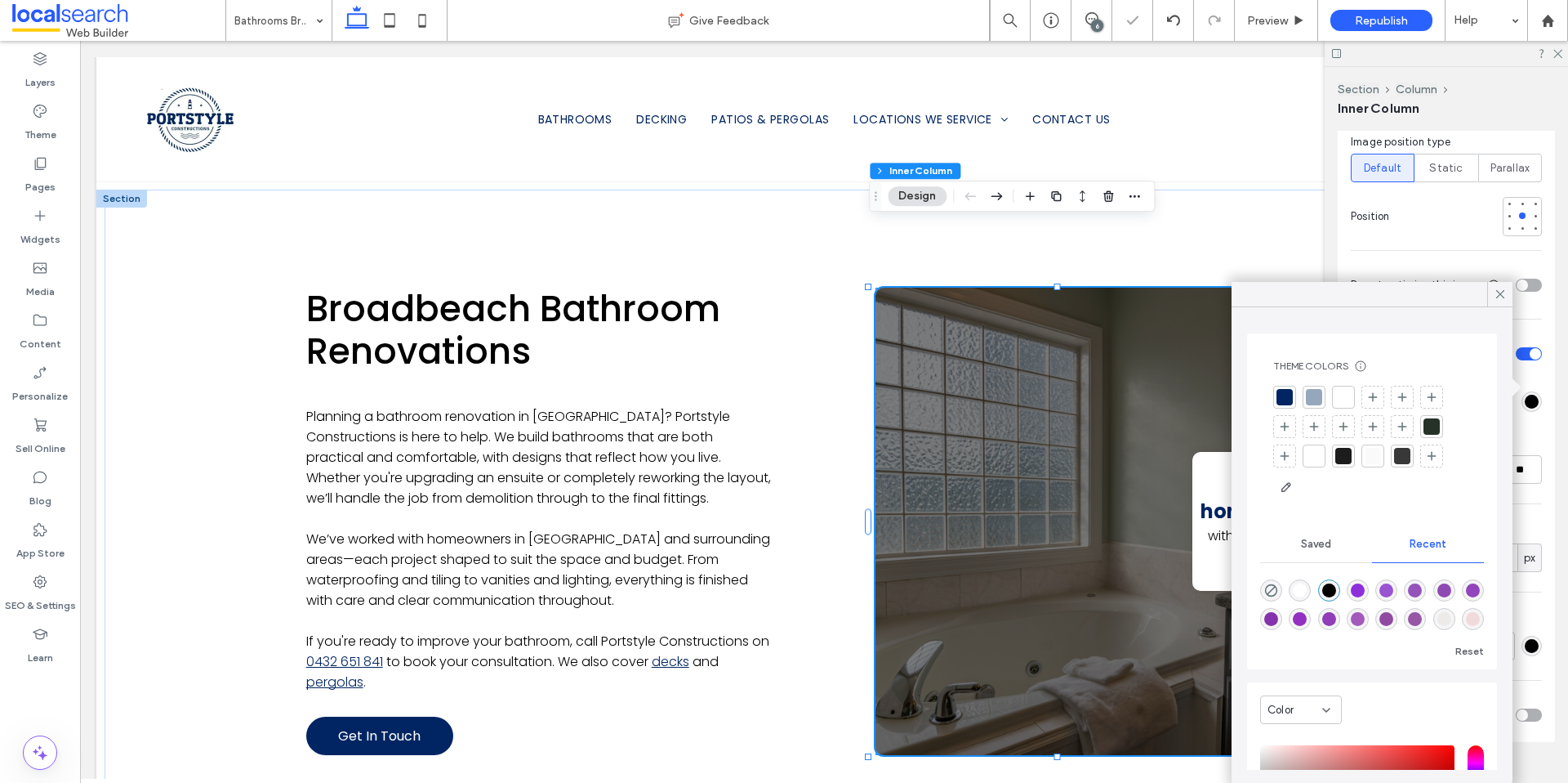
click at [1521, 498] on div "Color Image Video Name: pexels-photo-3288104.png Size: 1920x1320 Source: My / […" at bounding box center [1446, 211] width 217 height 1062
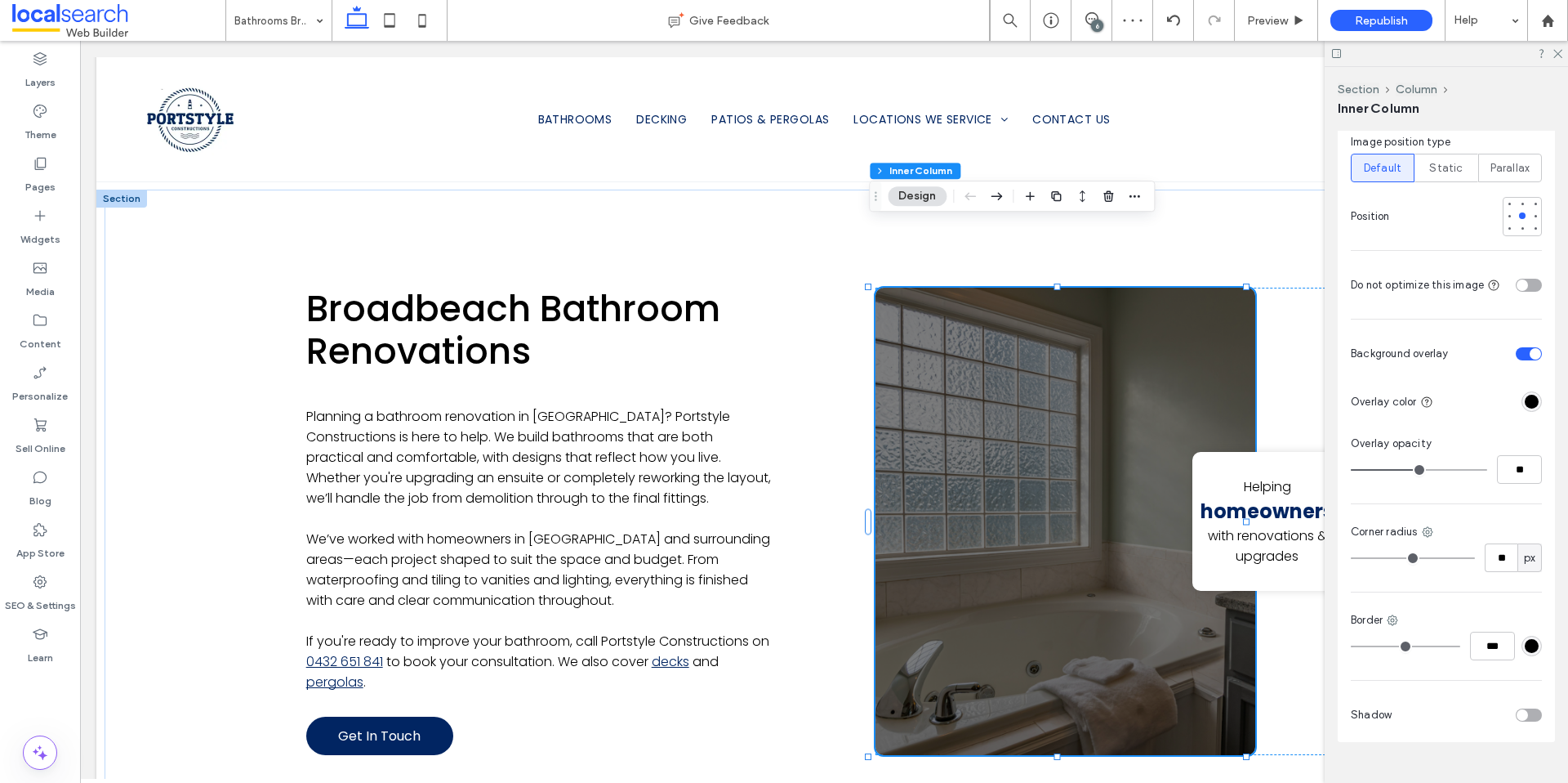
type input "**"
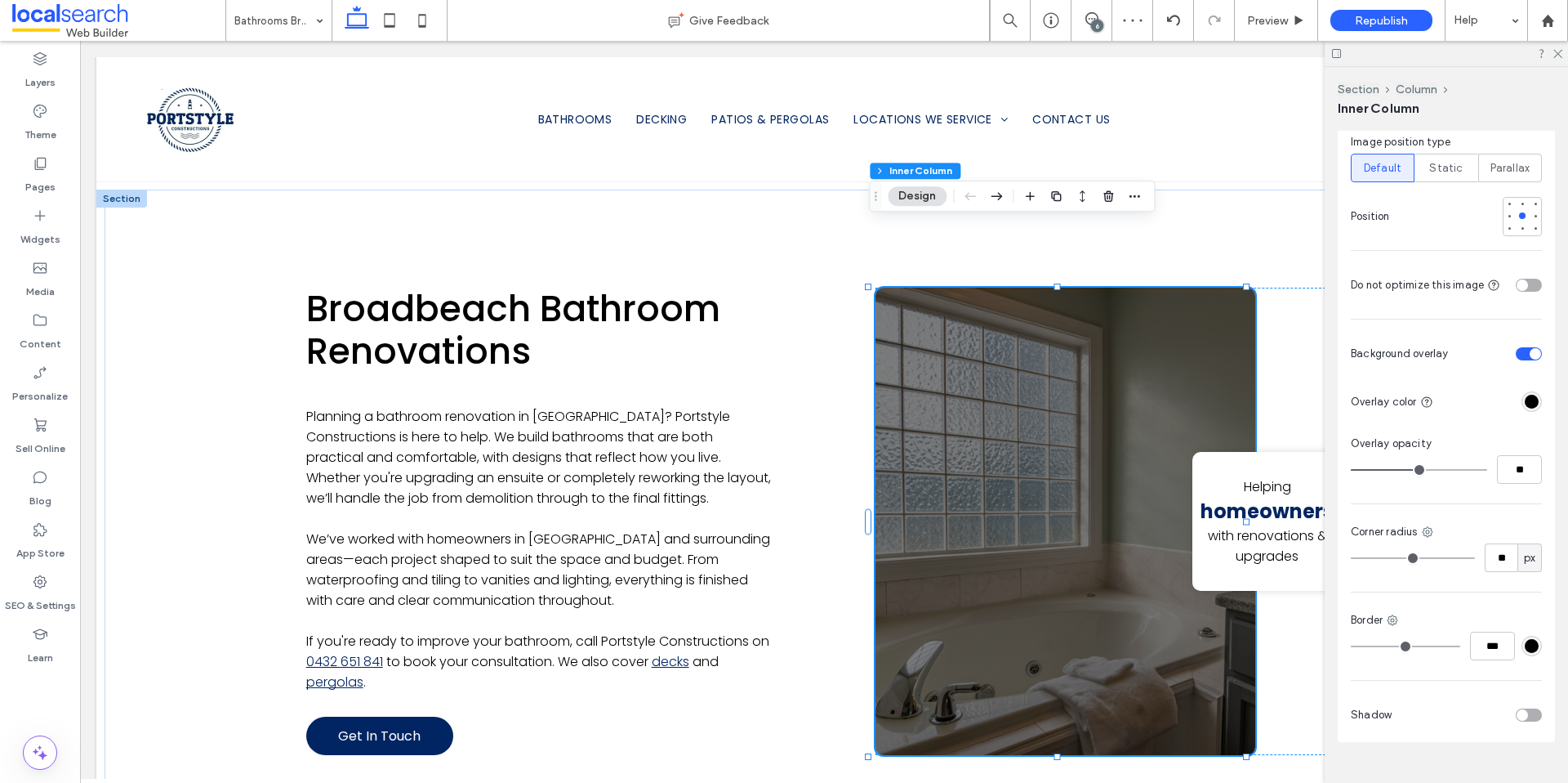
type input "**"
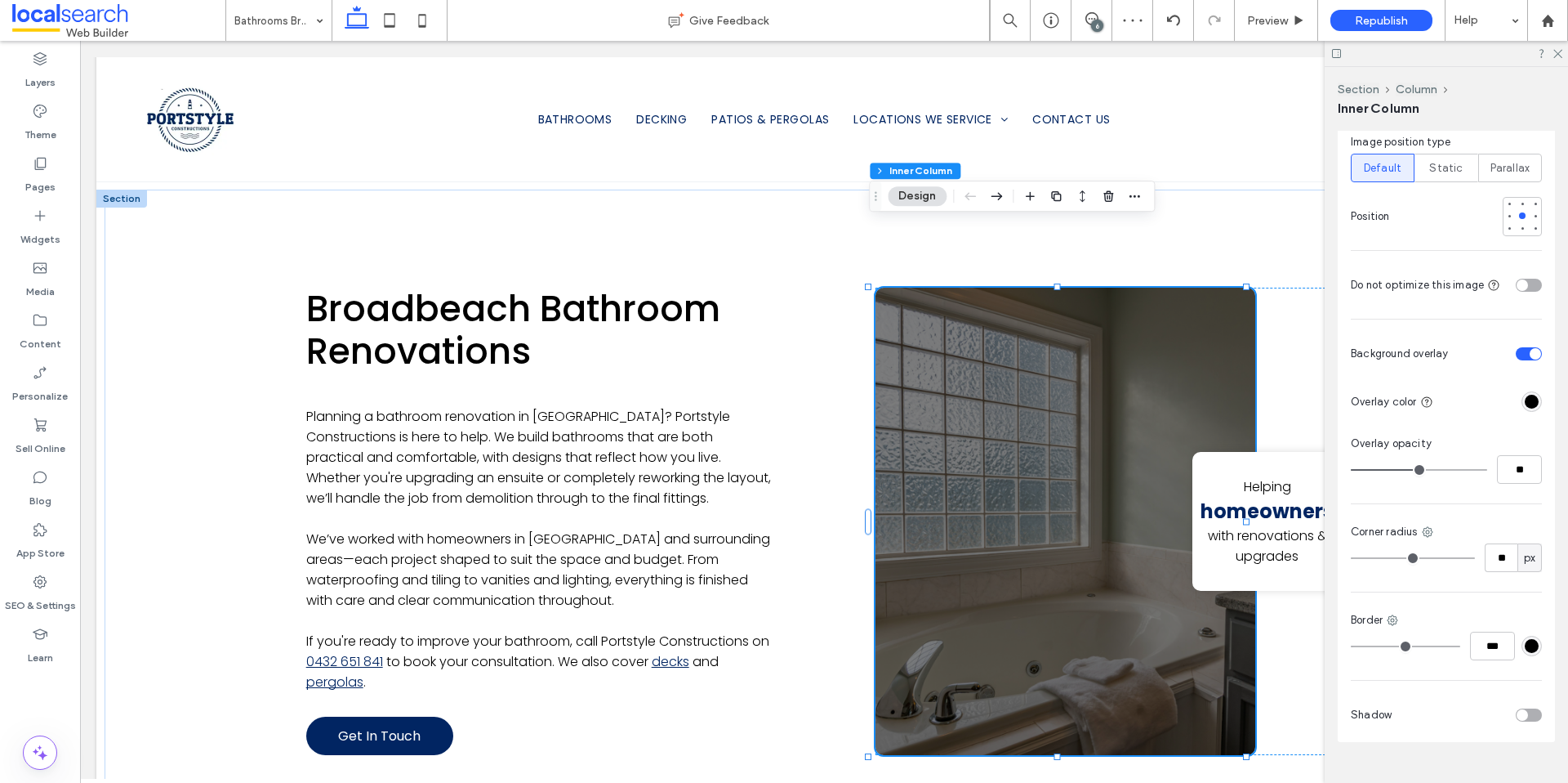
type input "**"
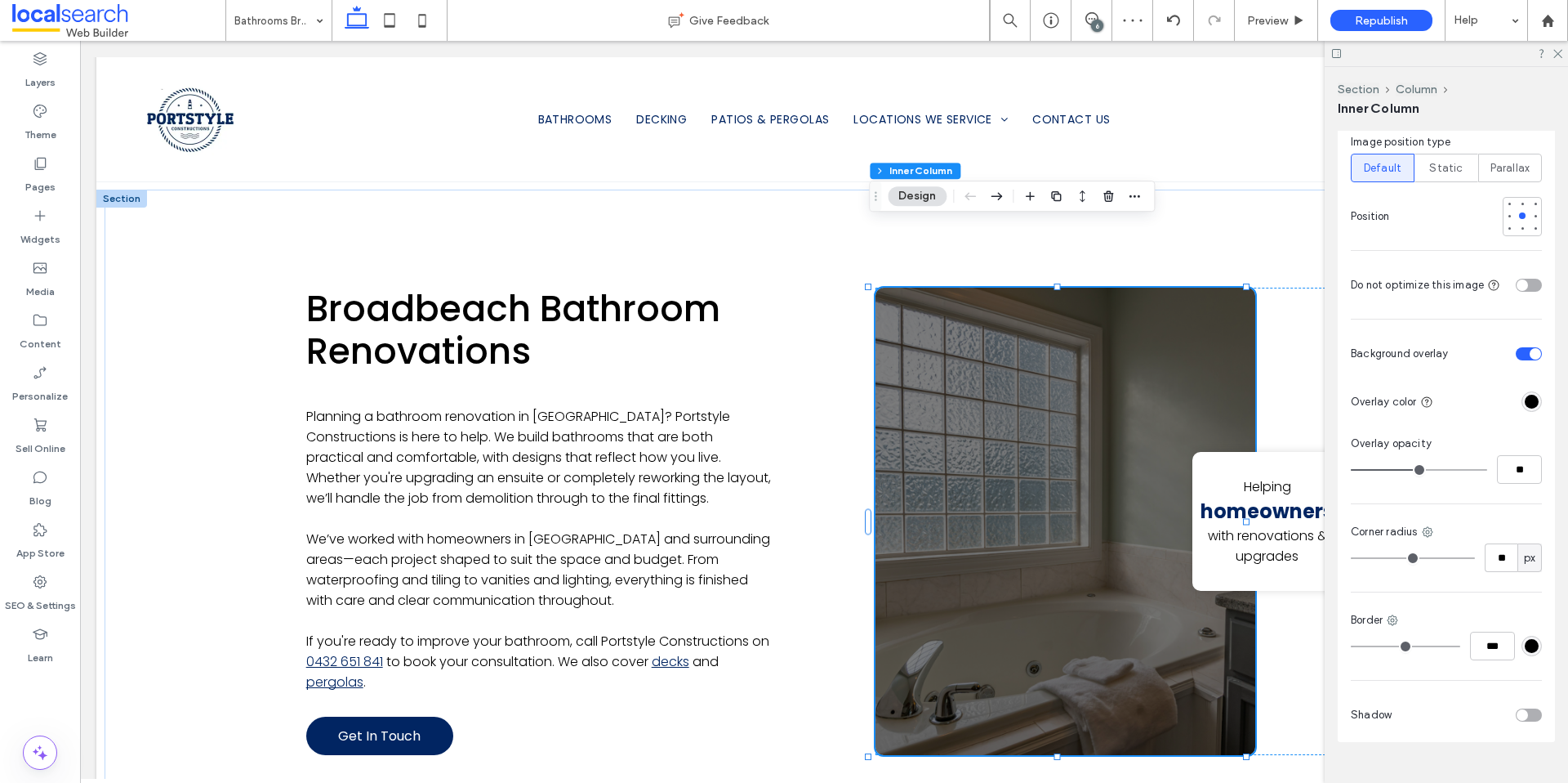
type input "**"
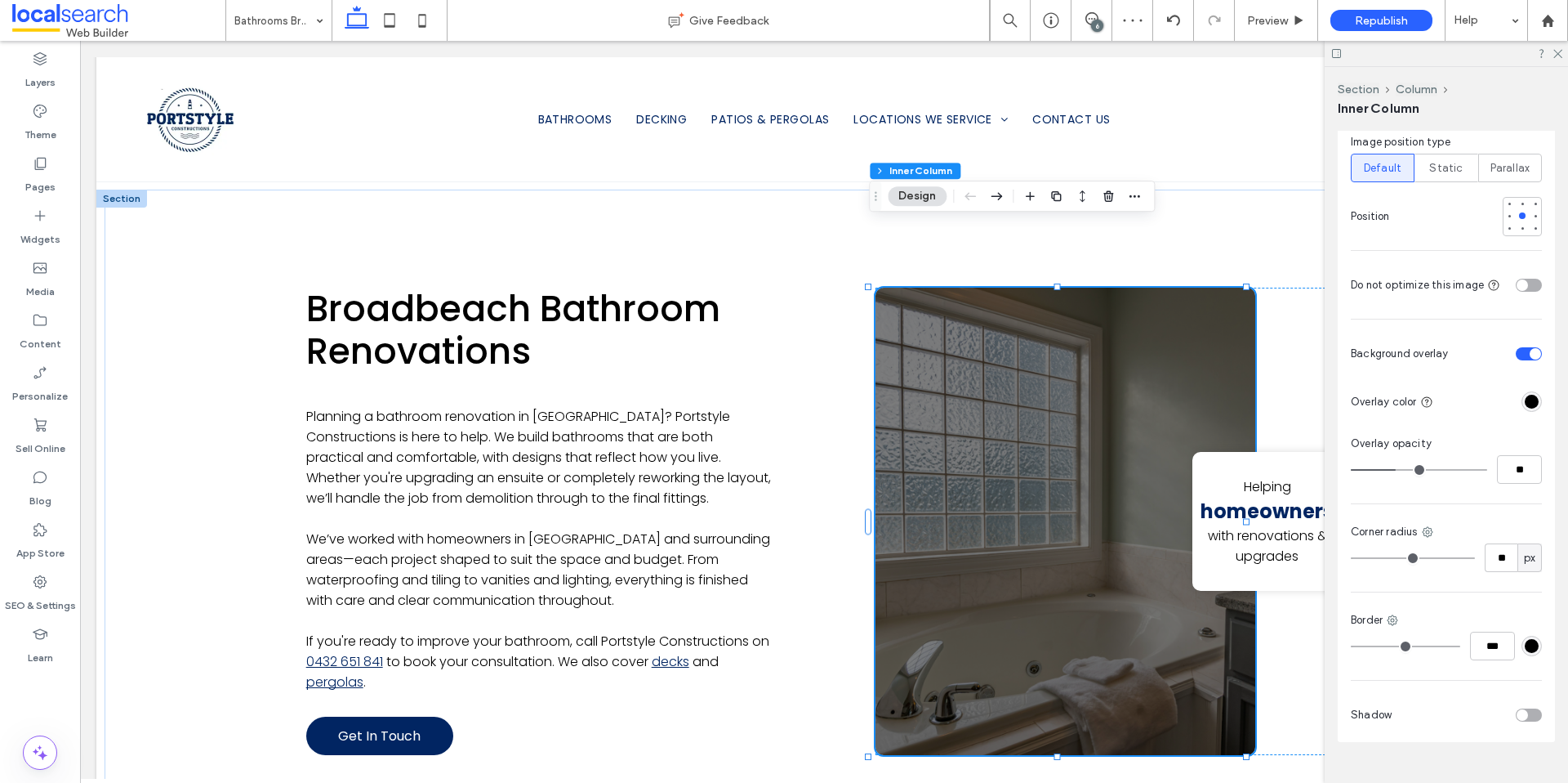
type input "**"
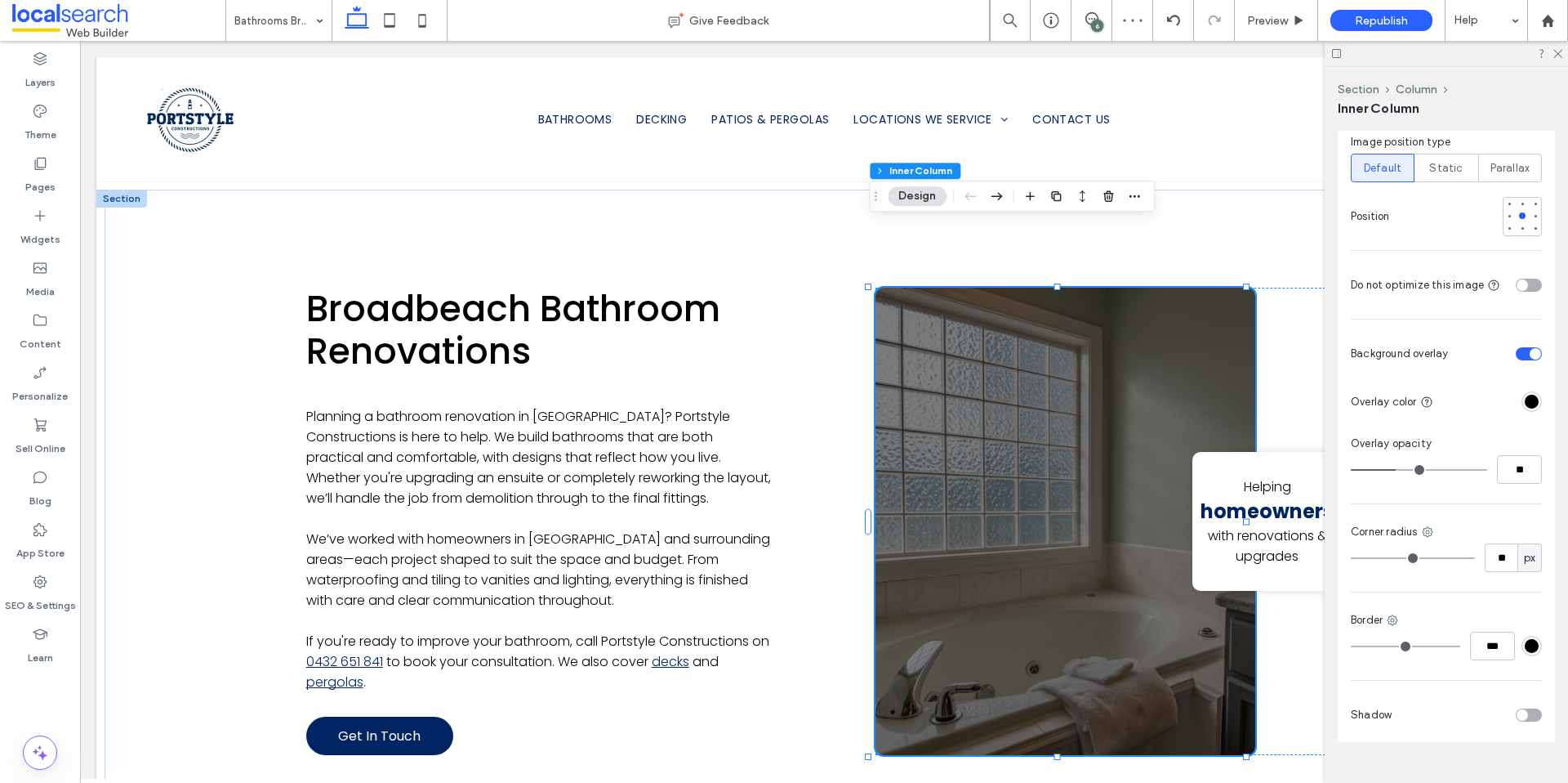
type input "**"
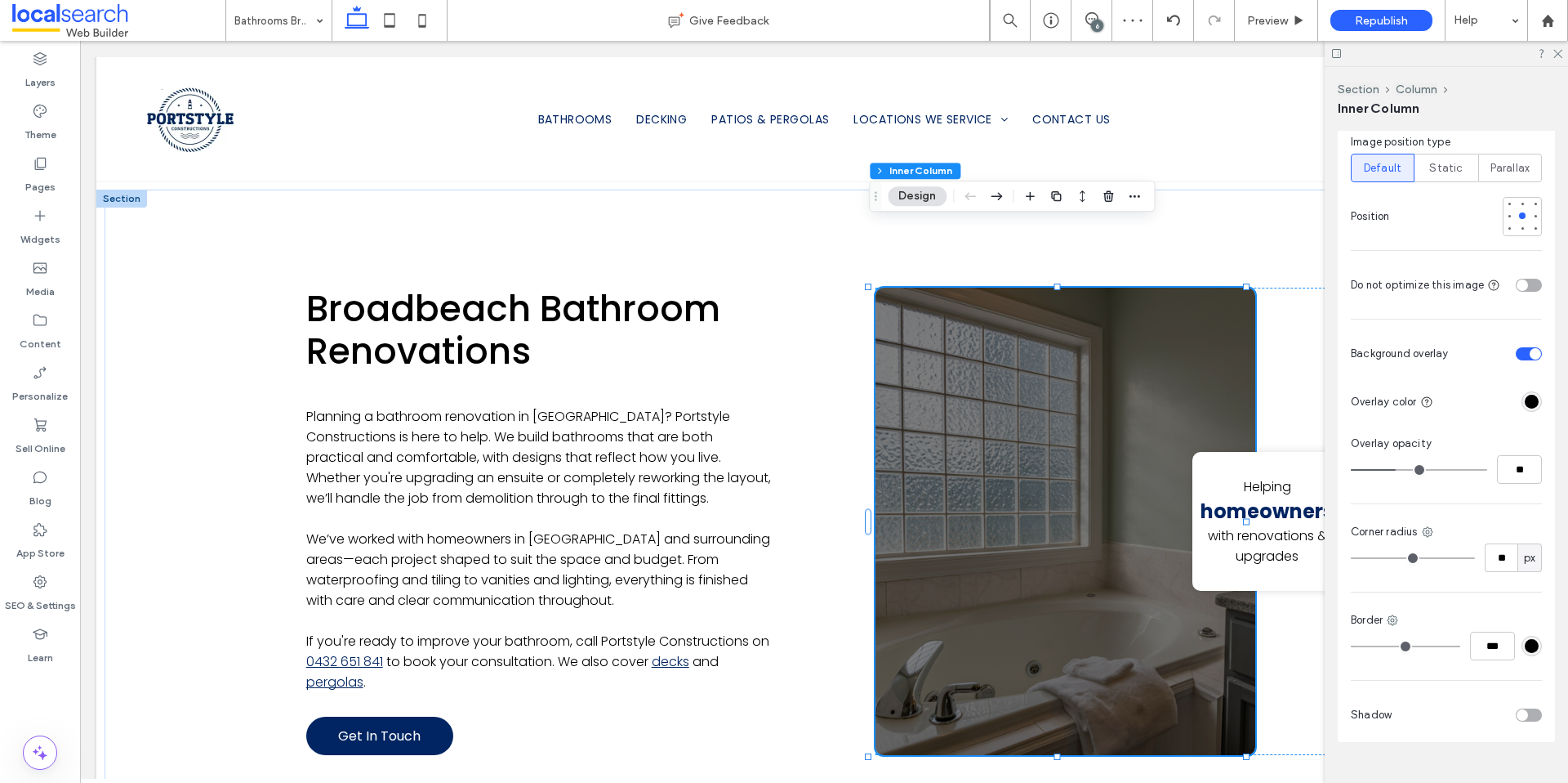
type input "**"
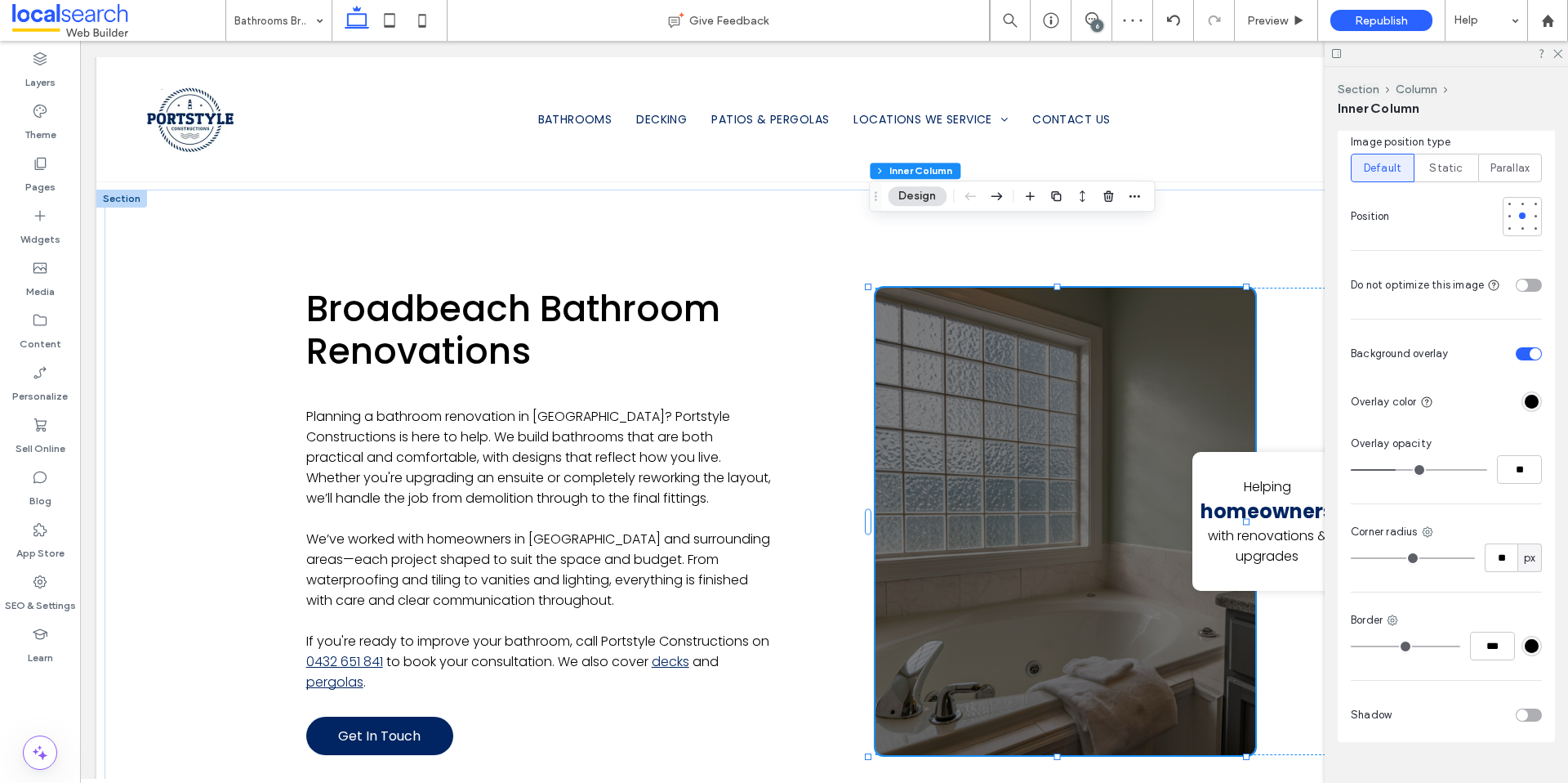
type input "**"
type input "*"
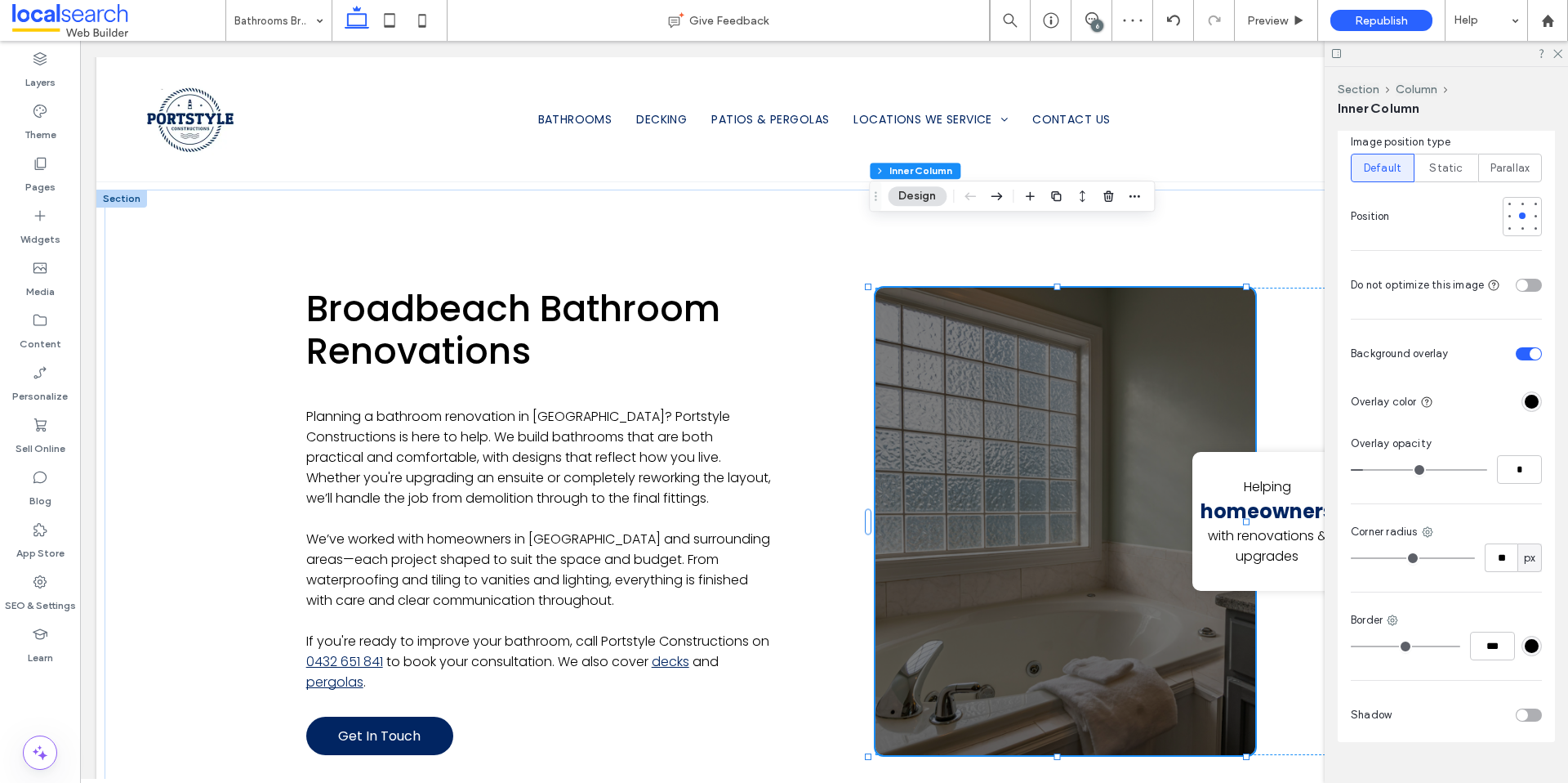
type input "*"
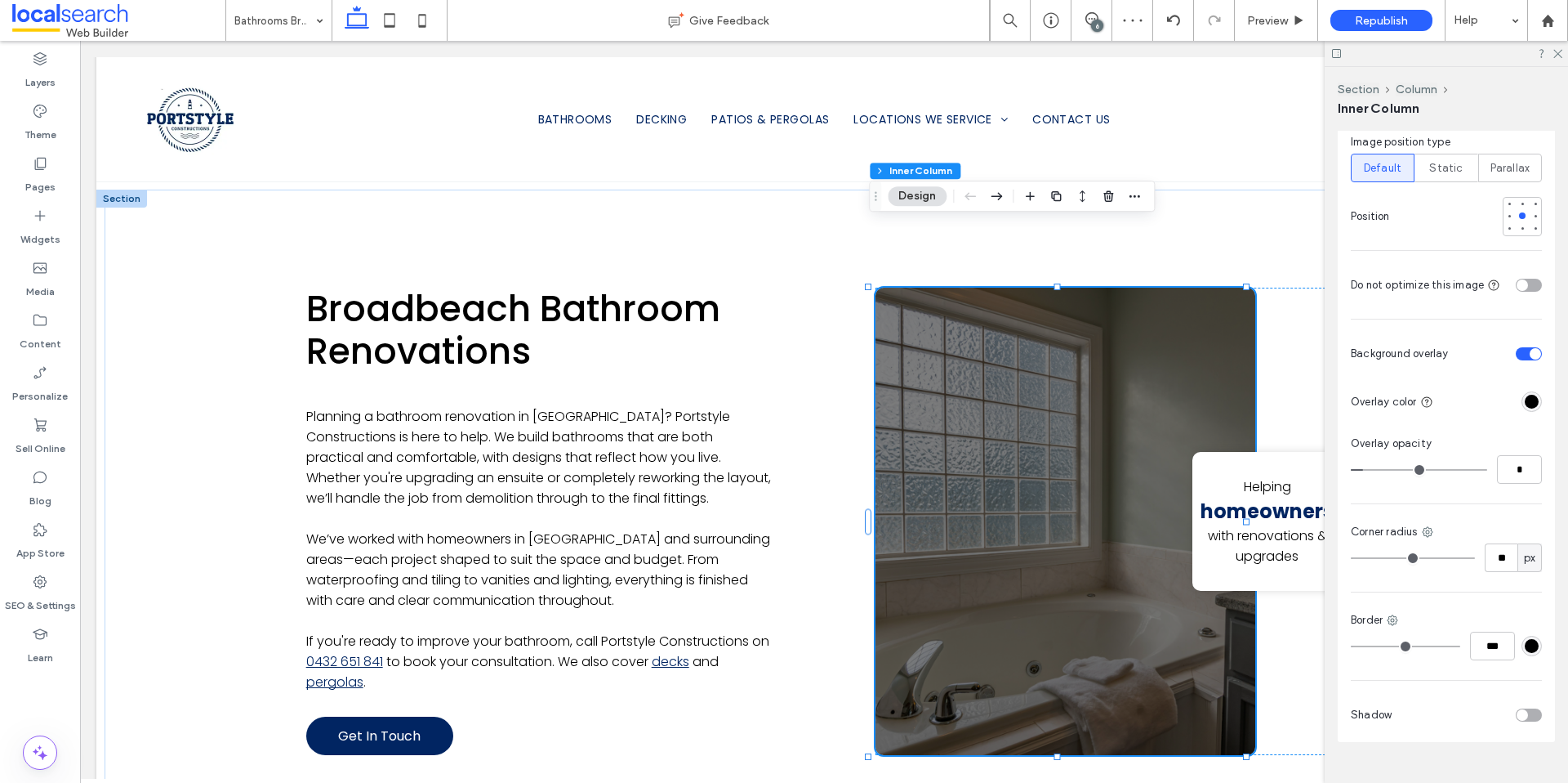
type input "*"
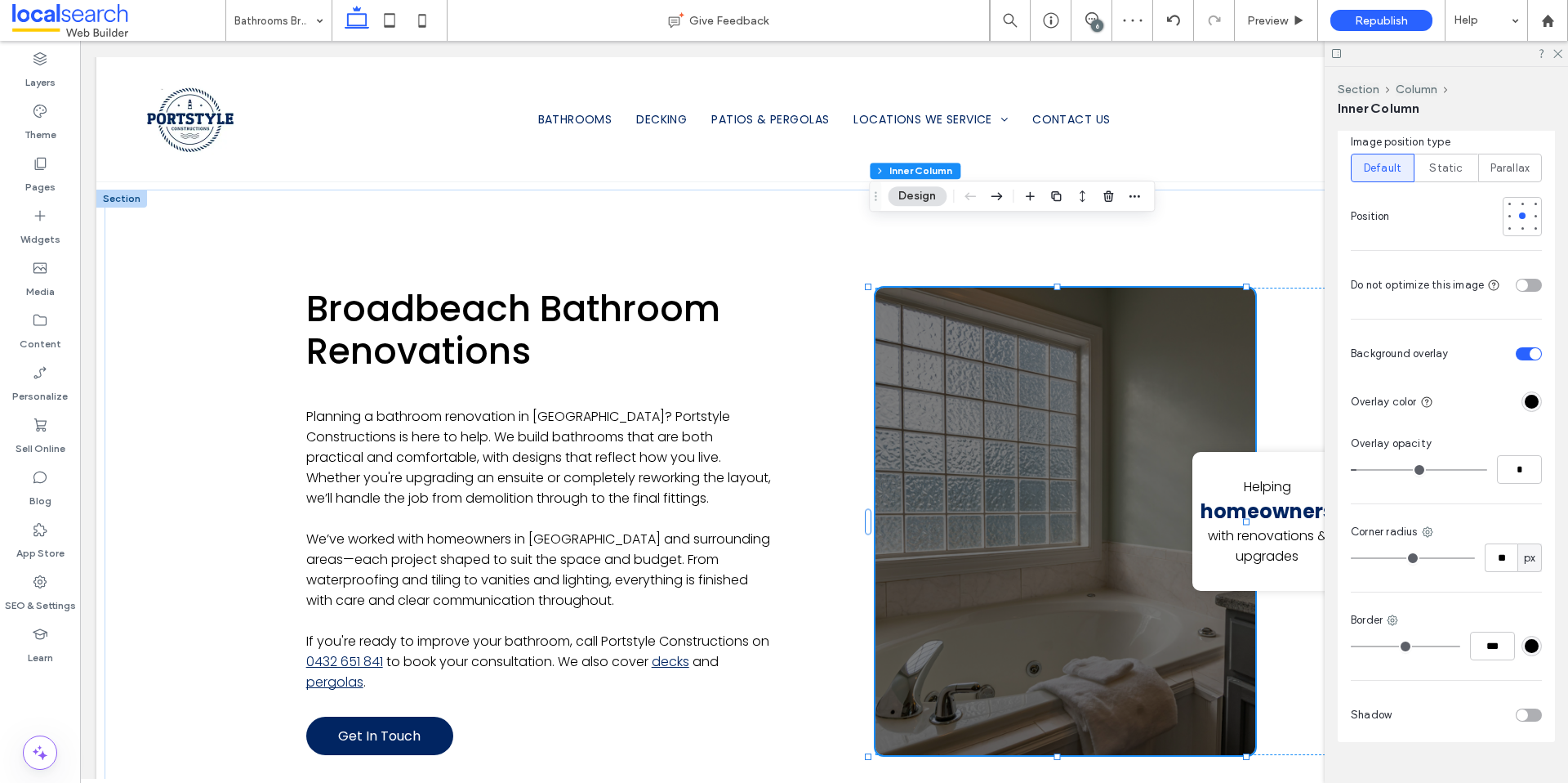
drag, startPoint x: 1414, startPoint y: 454, endPoint x: 1362, endPoint y: 458, distance: 52.2
click at [1362, 469] on input "range" at bounding box center [1419, 470] width 136 height 2
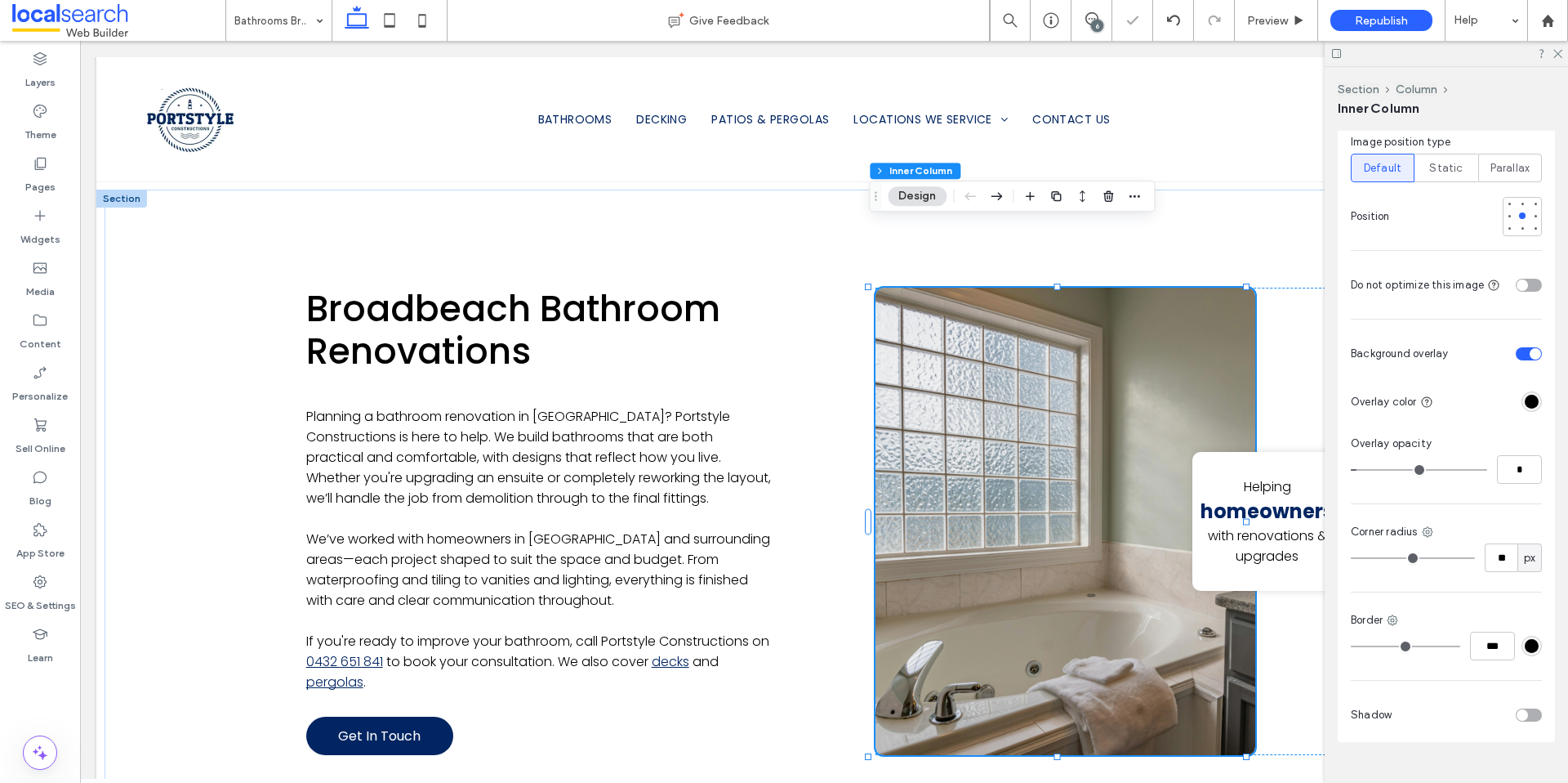
type input "*"
click at [1366, 469] on input "range" at bounding box center [1419, 470] width 136 height 2
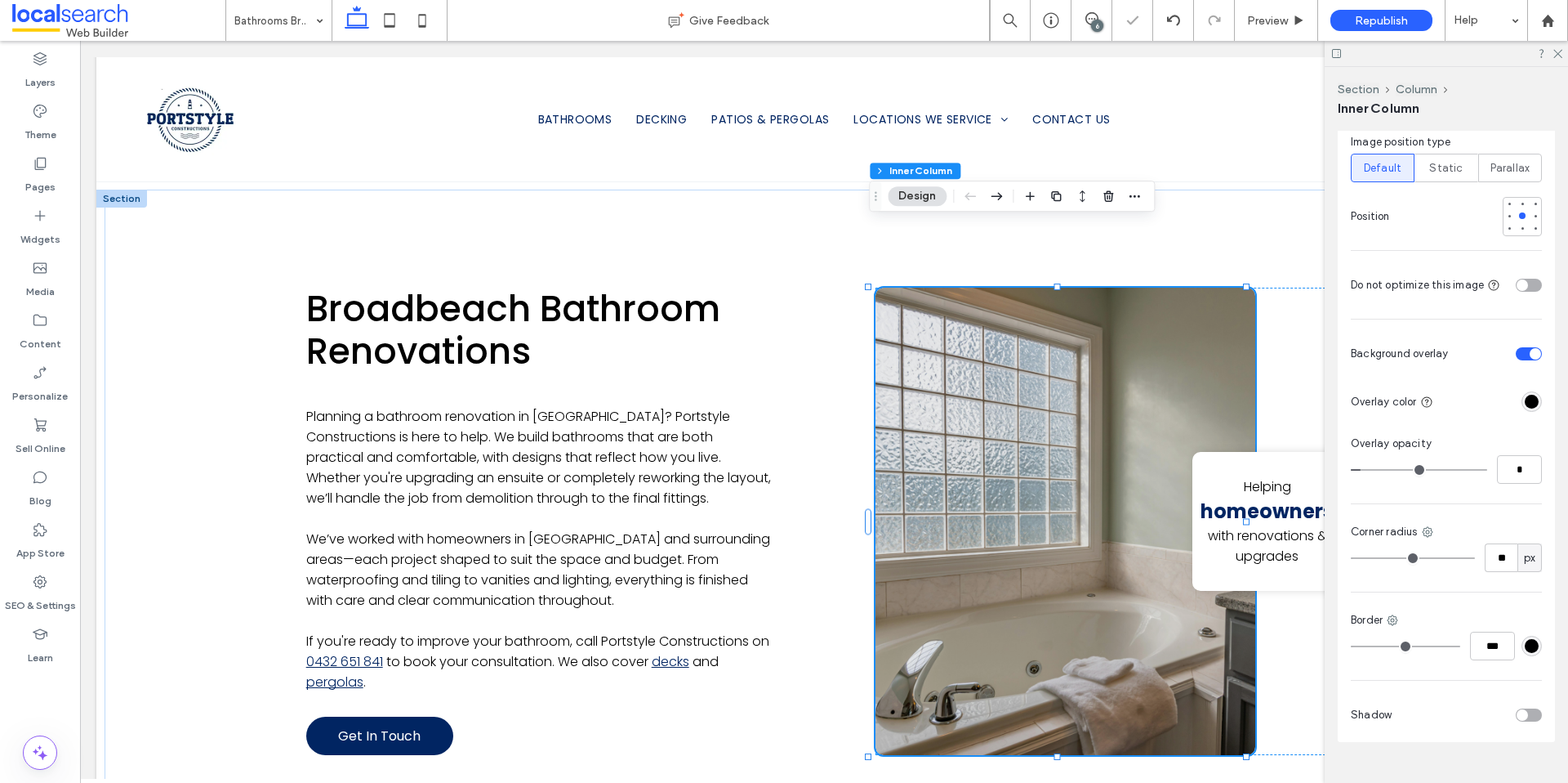
type input "*"
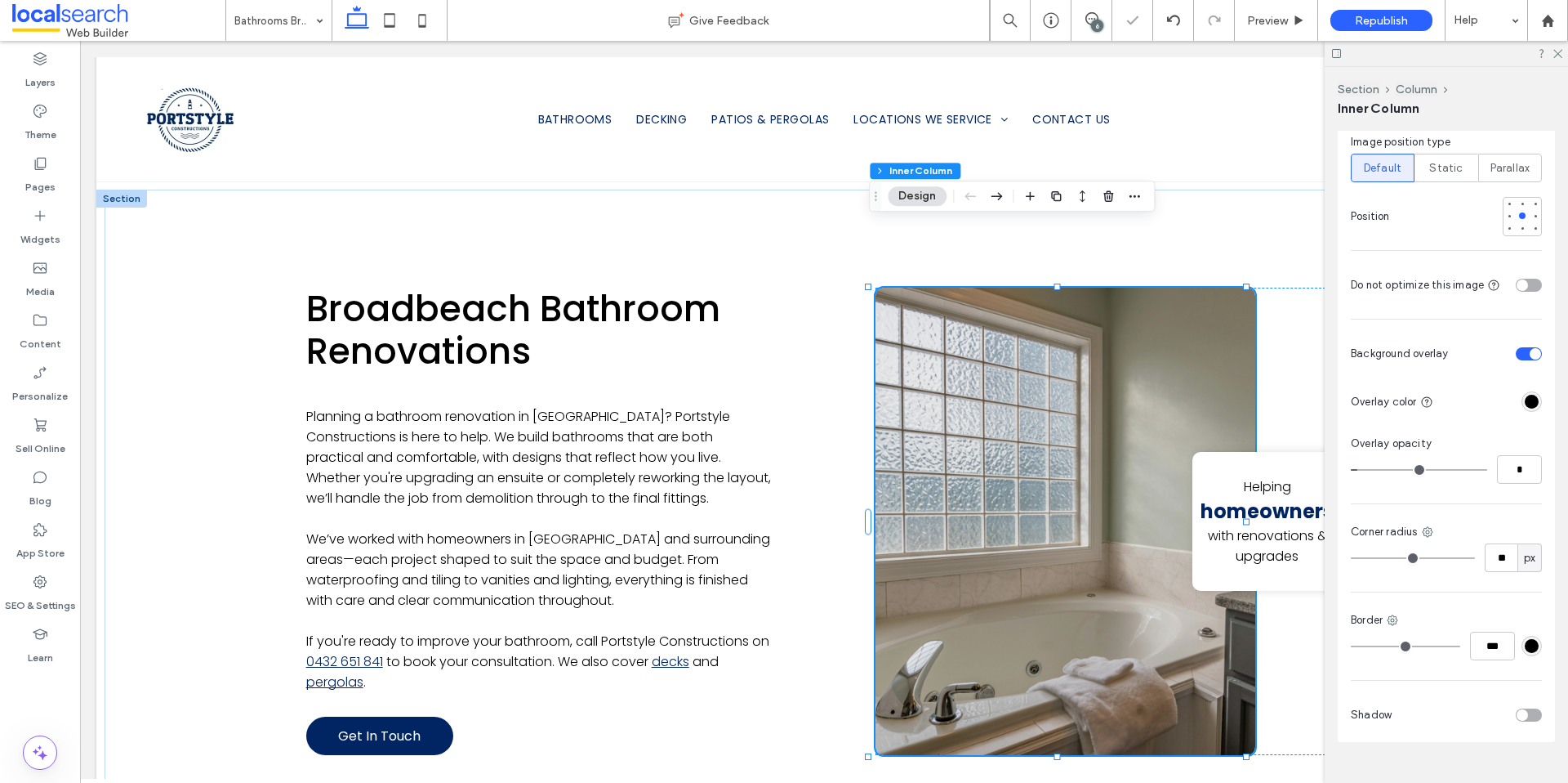
type input "*"
click at [1361, 469] on input "range" at bounding box center [1419, 470] width 136 height 2
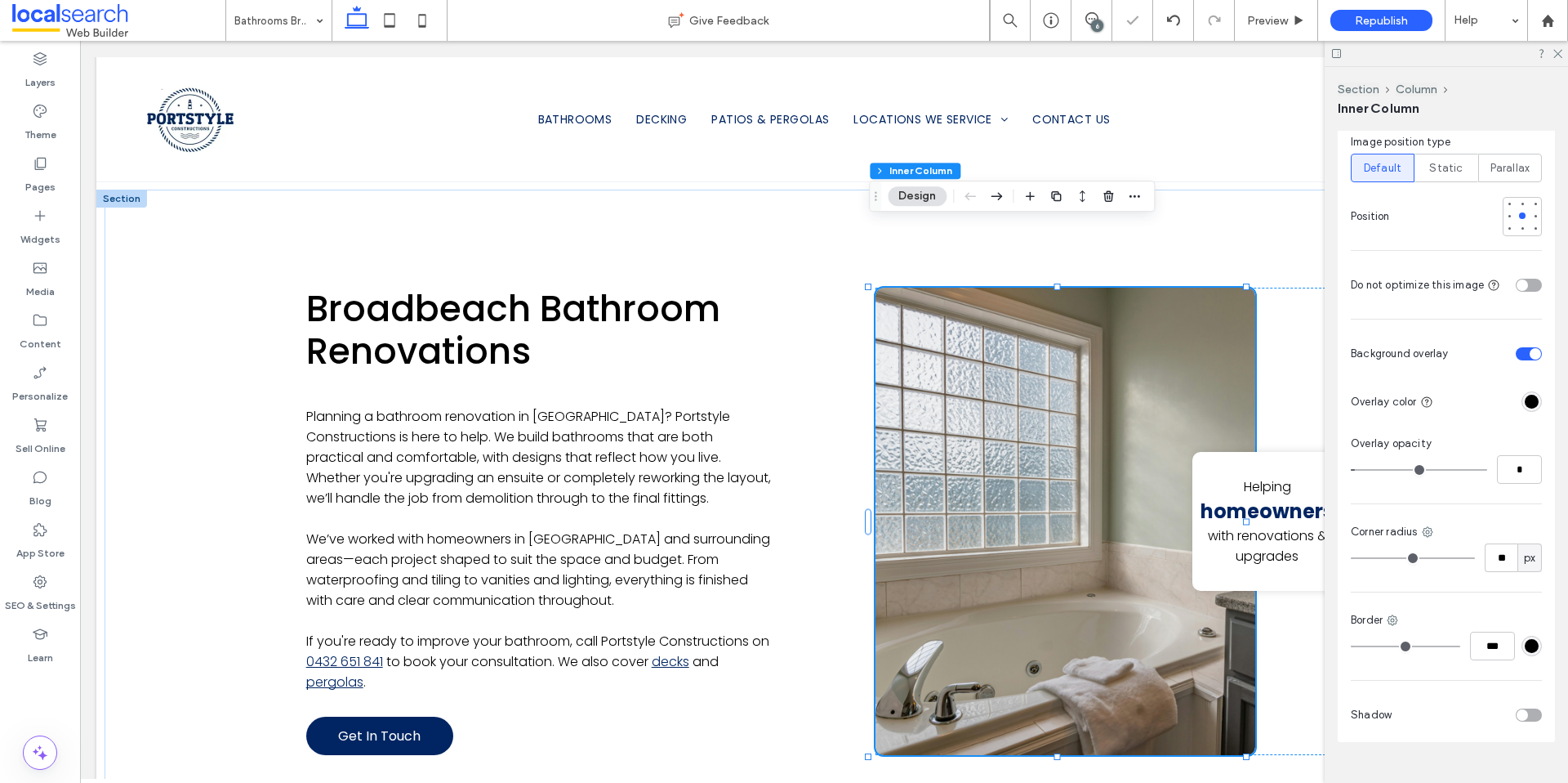
drag, startPoint x: 1518, startPoint y: 340, endPoint x: 1509, endPoint y: 343, distance: 9.5
click at [1518, 347] on div "toggle" at bounding box center [1528, 354] width 26 height 13
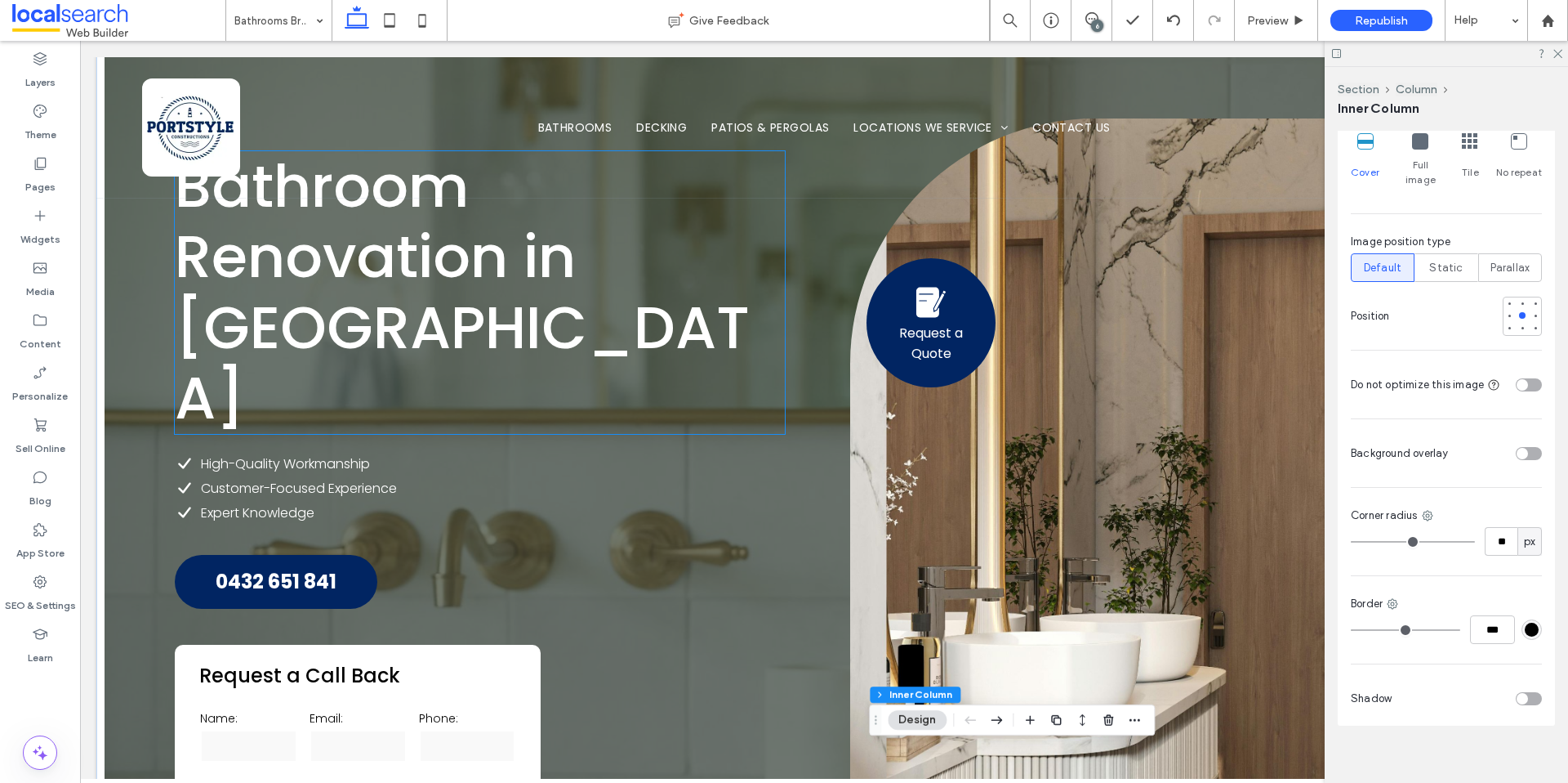
scroll to position [301, 0]
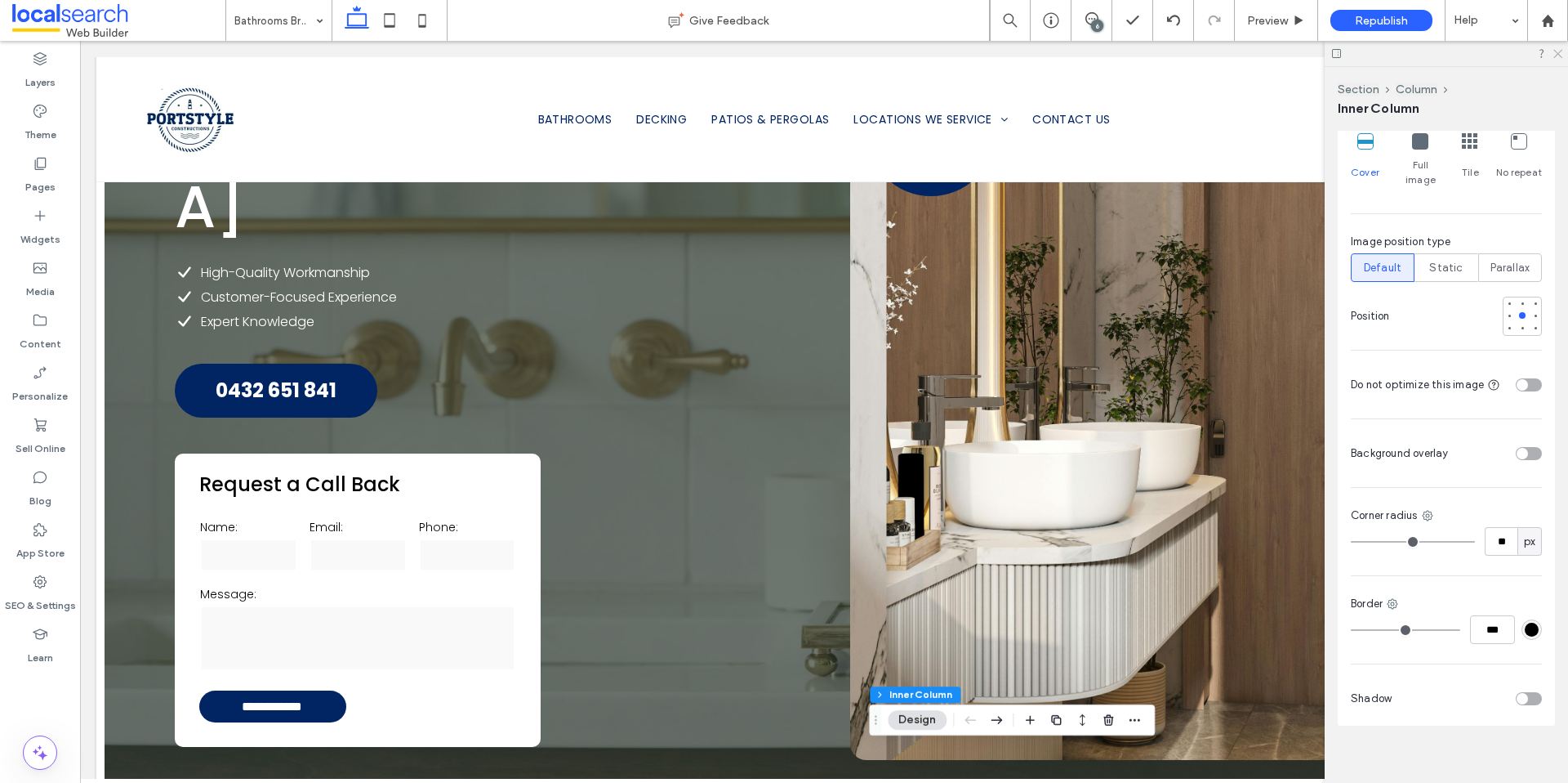
click at [1555, 56] on icon at bounding box center [1557, 52] width 11 height 11
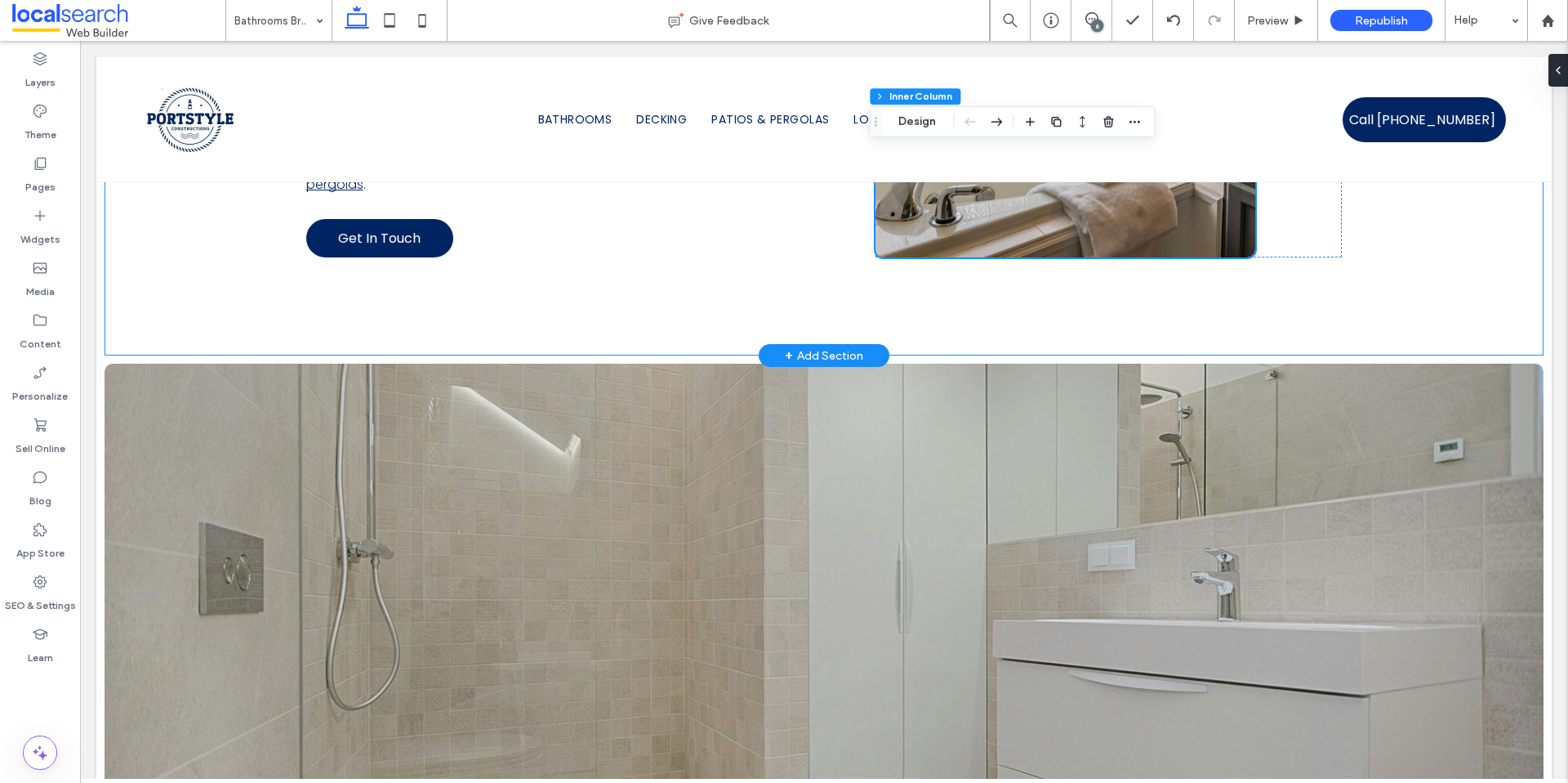
scroll to position [1649, 0]
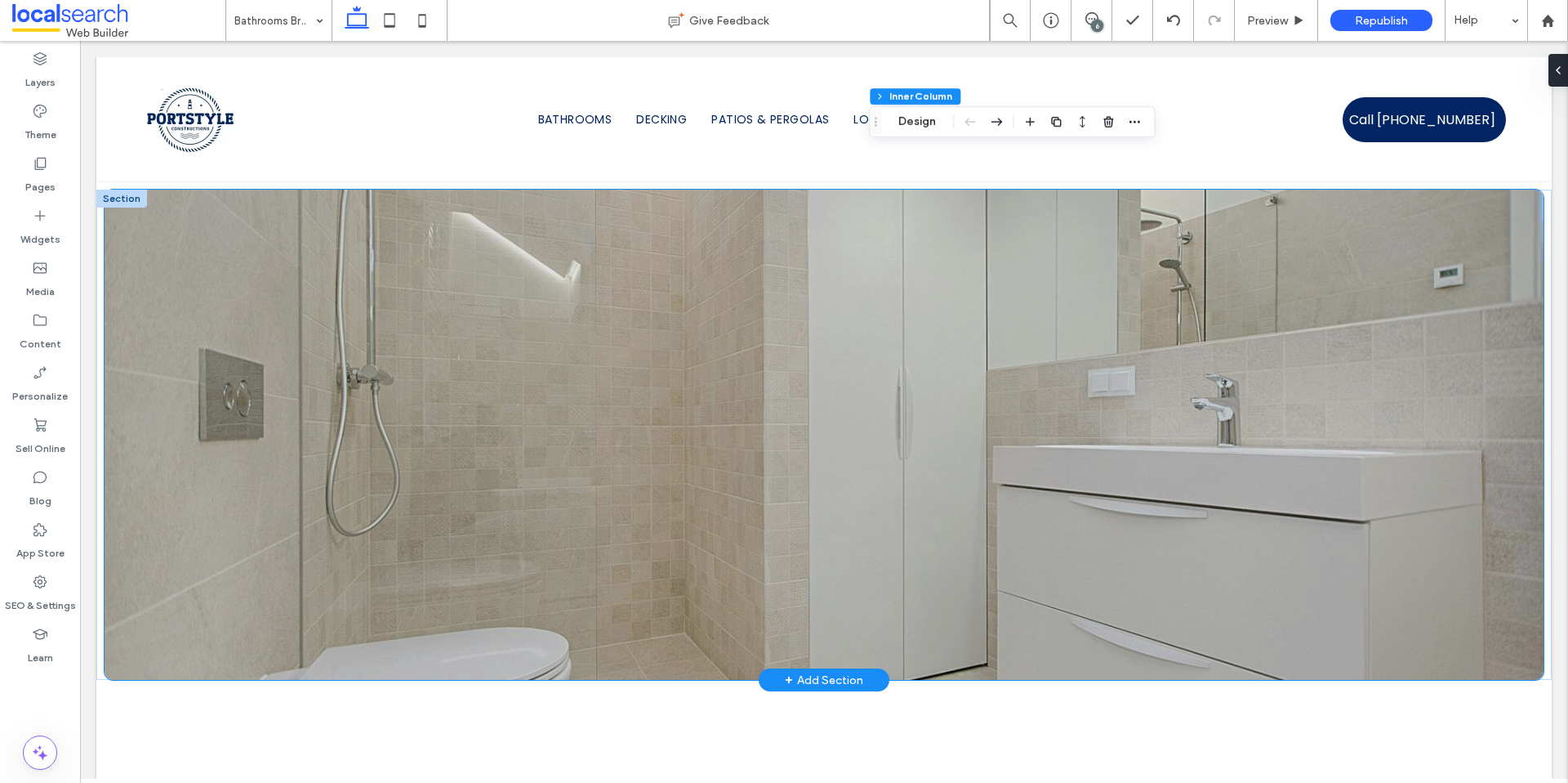
click at [190, 489] on div at bounding box center [824, 434] width 1439 height 490
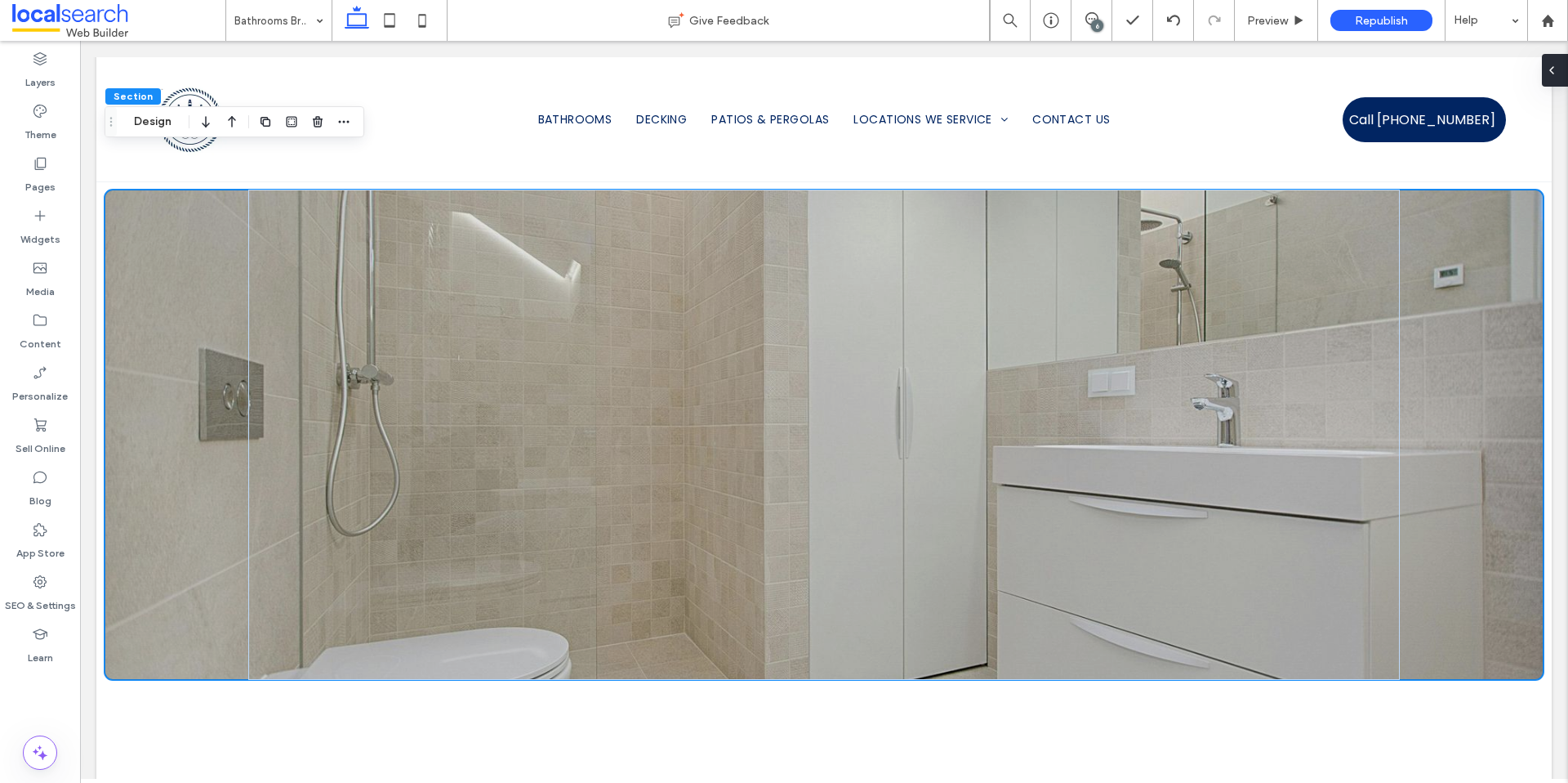
click at [1553, 72] on icon at bounding box center [1552, 71] width 13 height 13
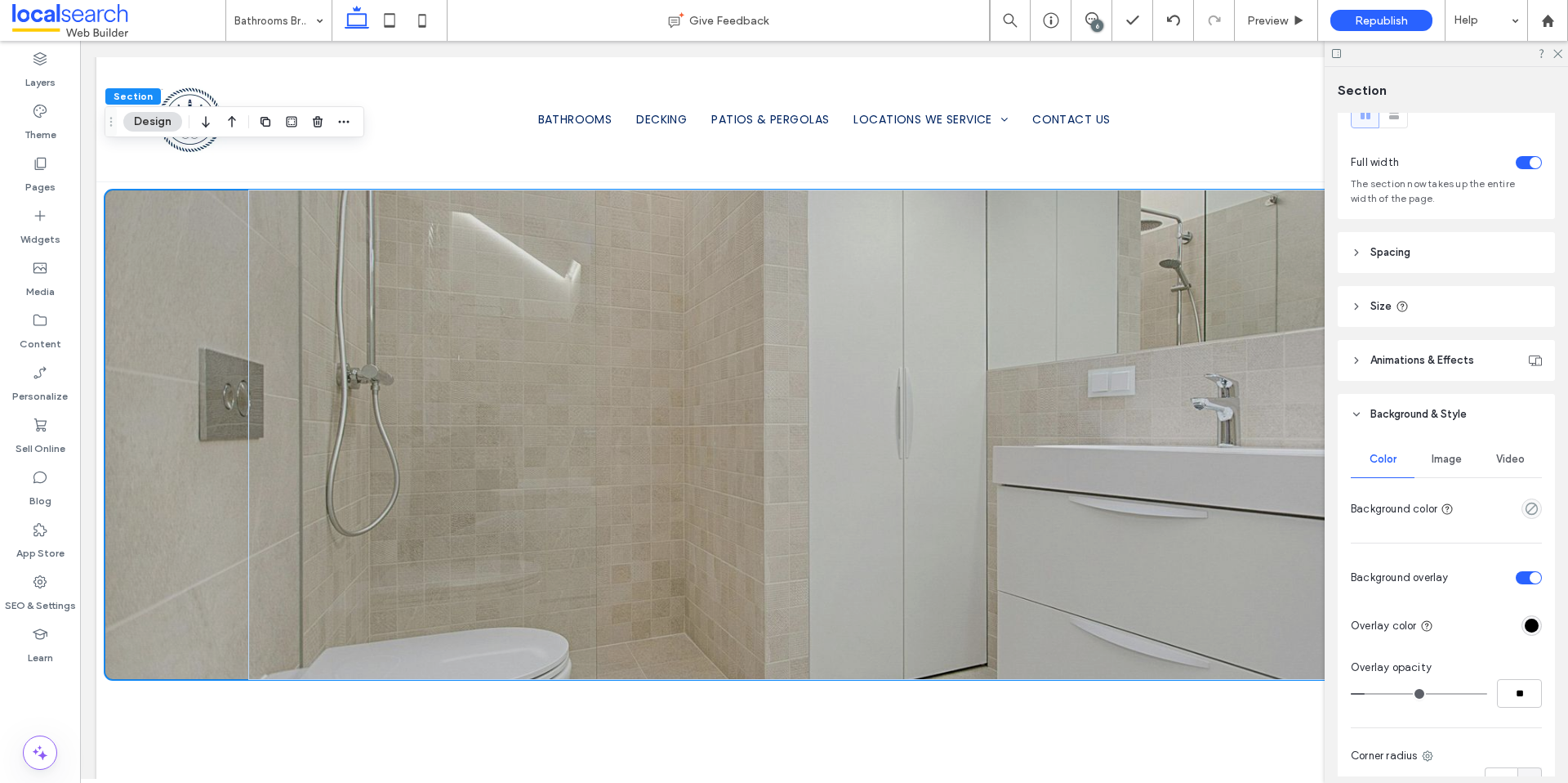
scroll to position [315, 0]
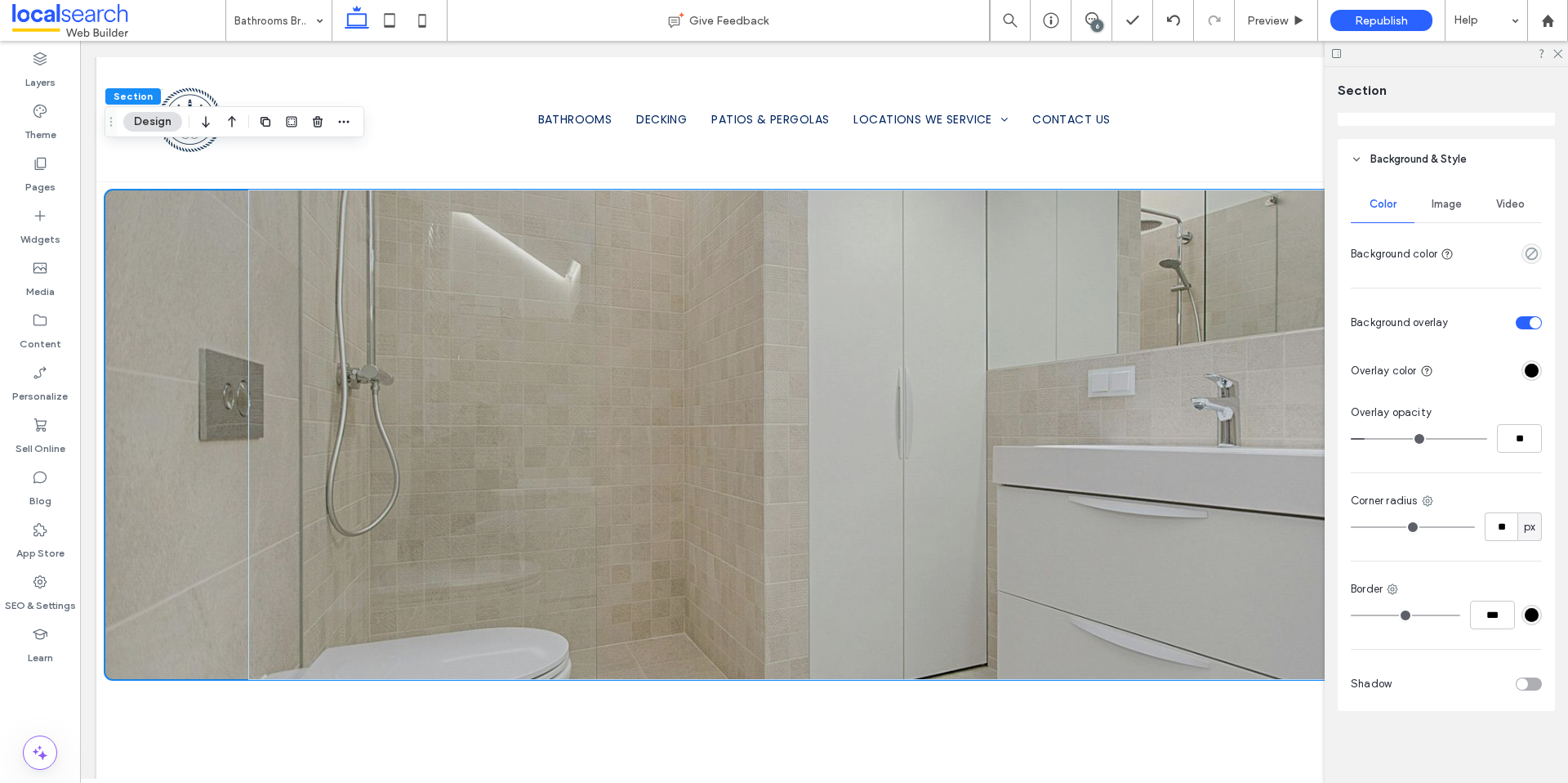
click at [1452, 202] on span "Image" at bounding box center [1447, 205] width 30 height 13
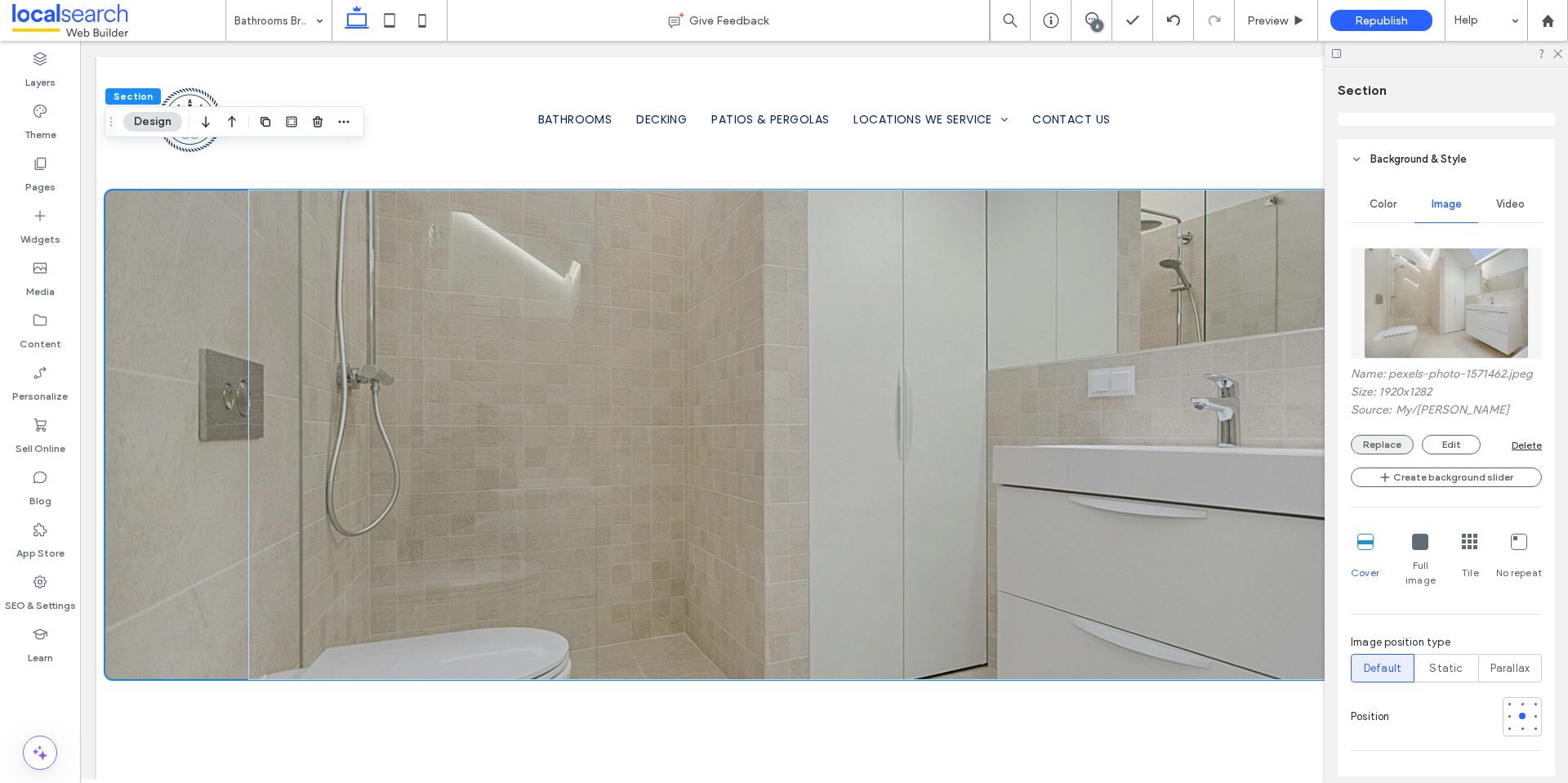
click at [1374, 440] on button "Replace" at bounding box center [1383, 444] width 63 height 20
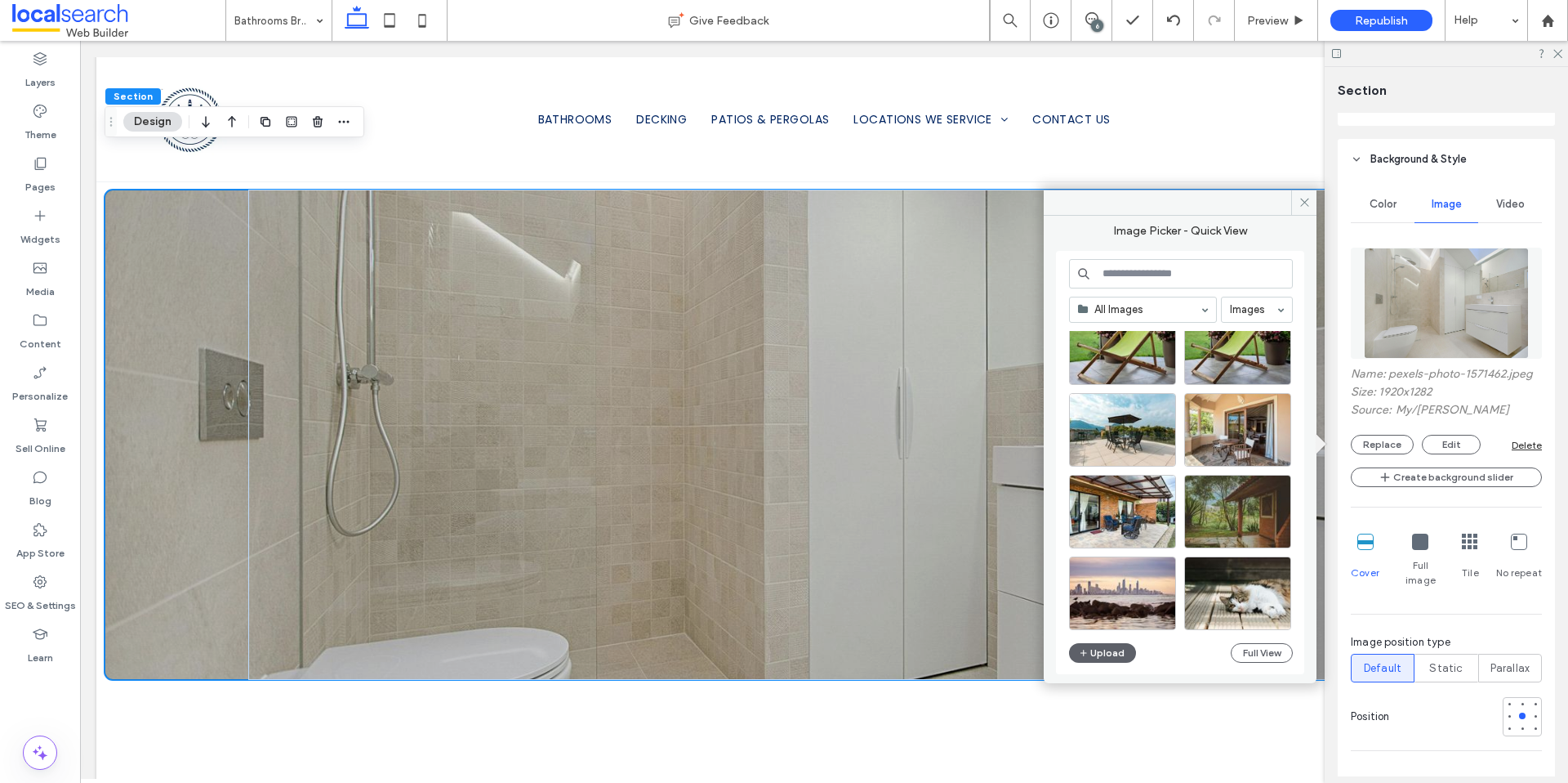
scroll to position [2028, 0]
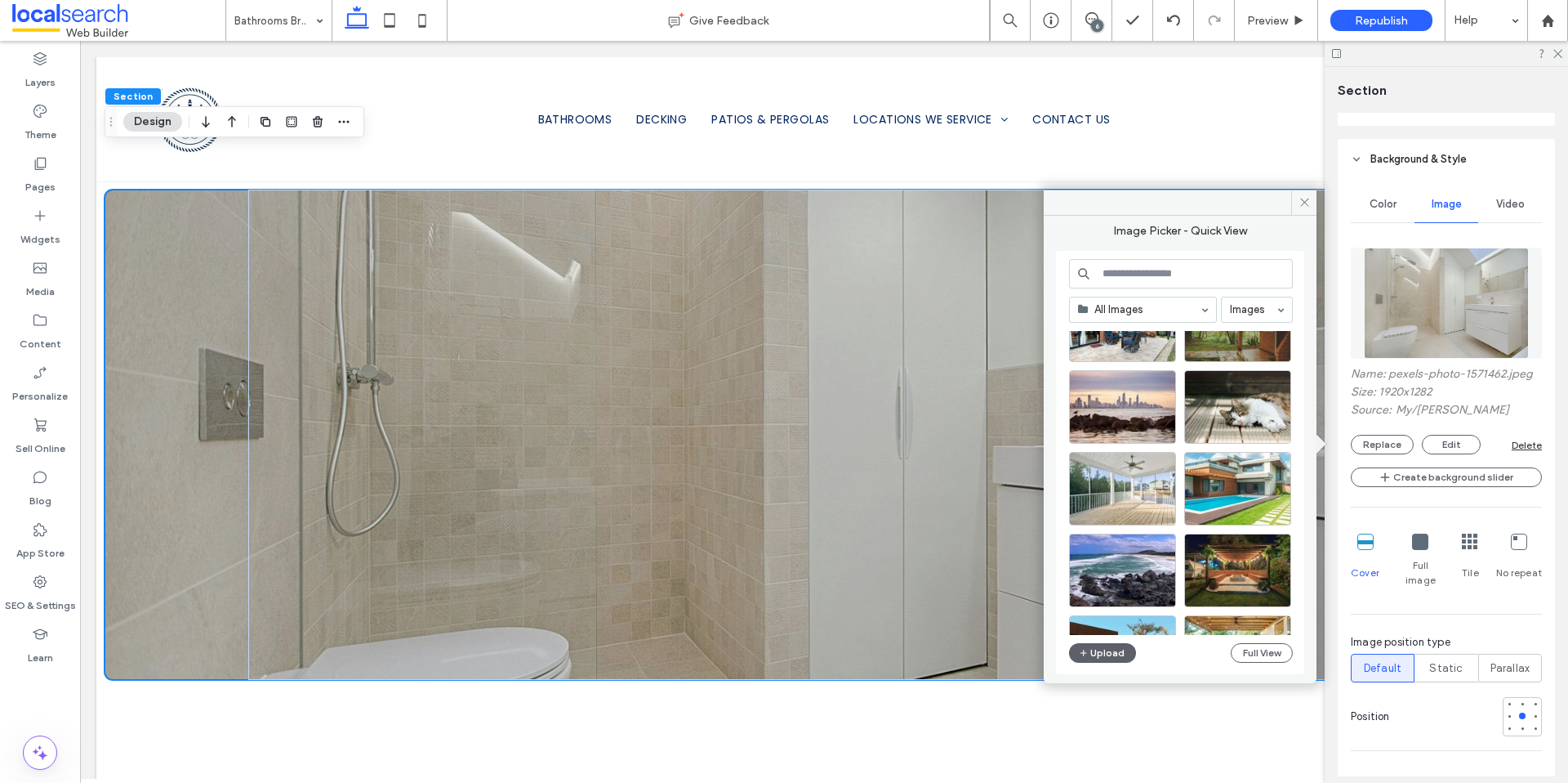
click at [1171, 271] on input at bounding box center [1180, 273] width 224 height 29
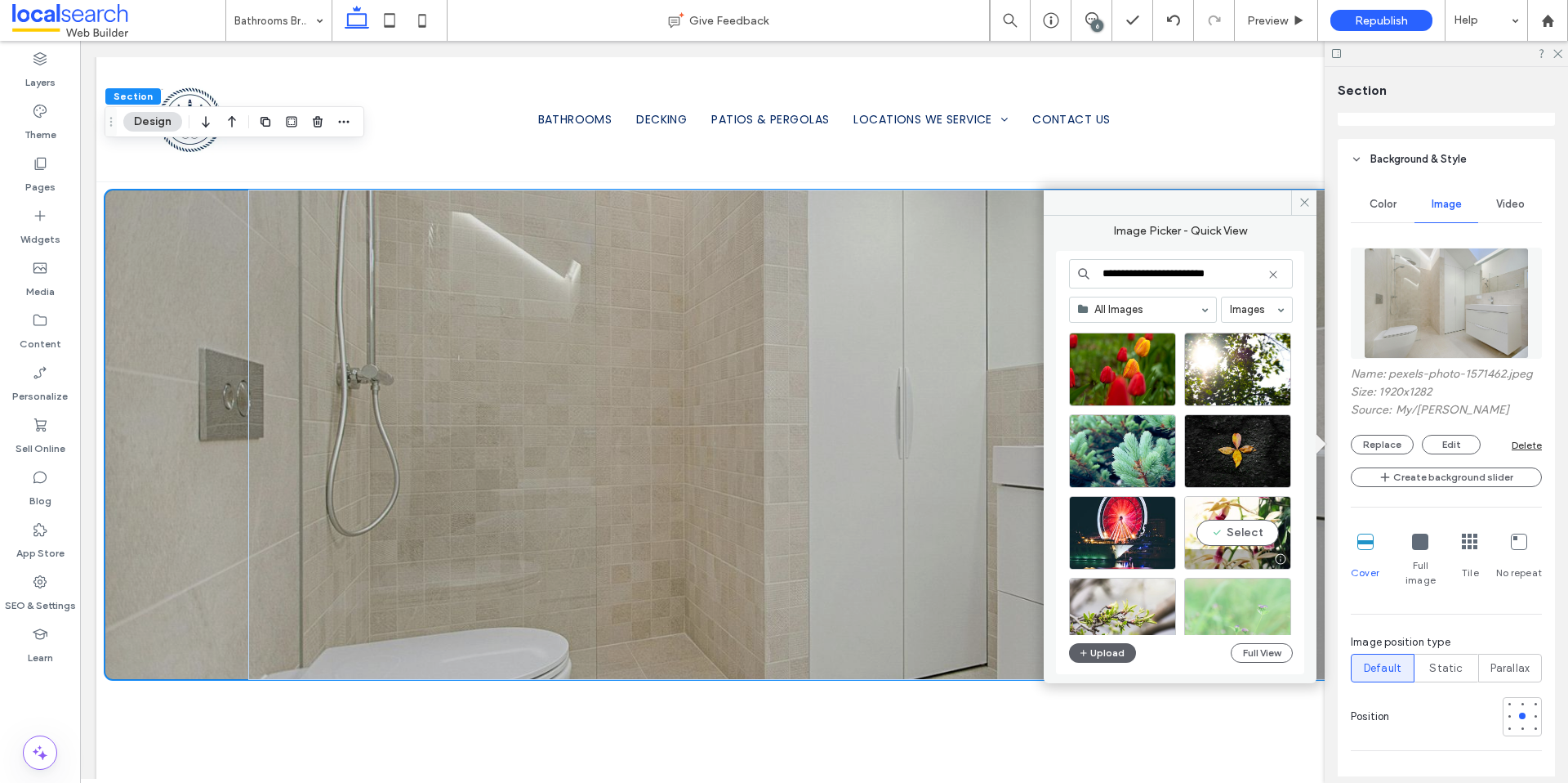
scroll to position [22270, 0]
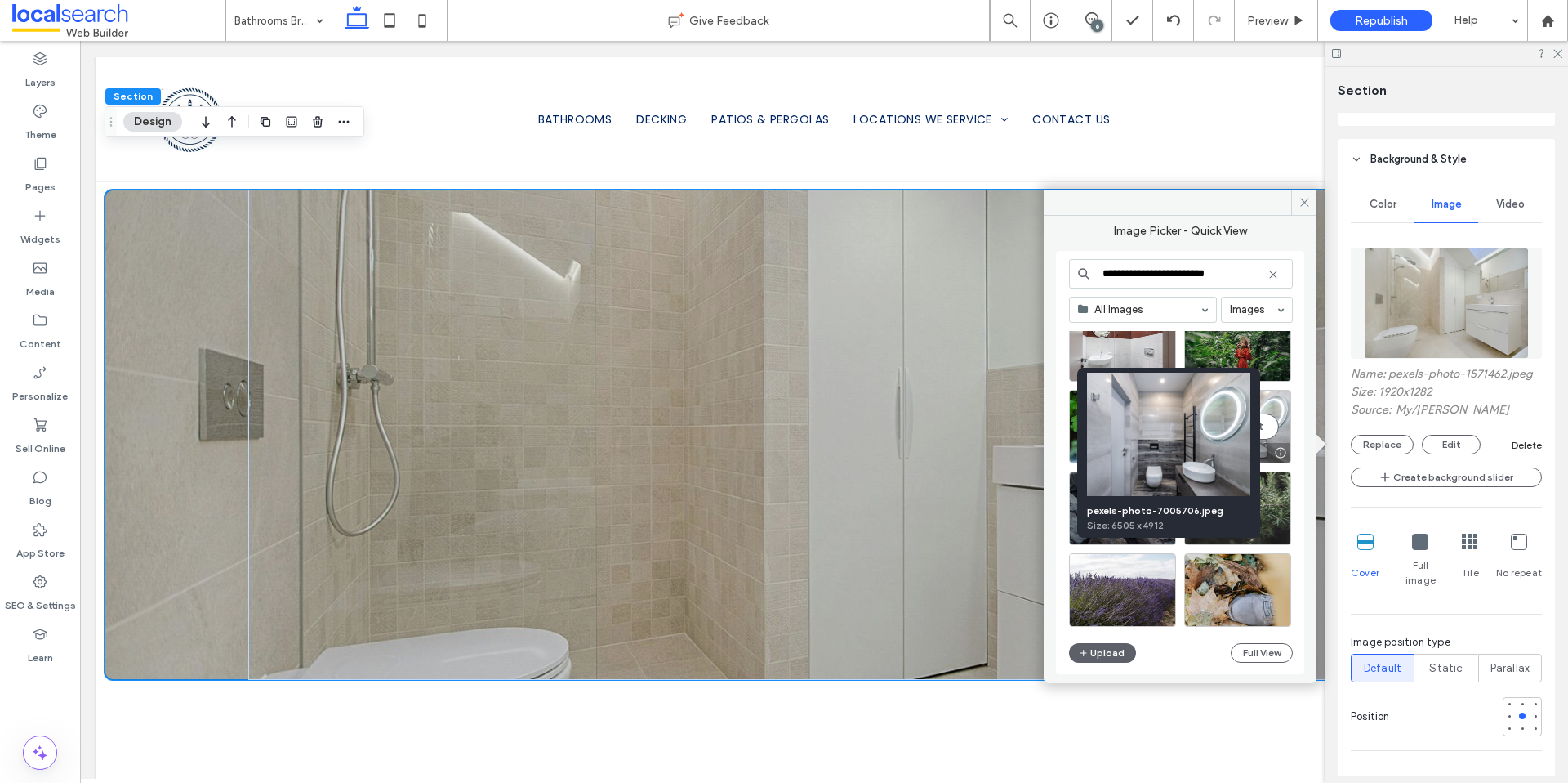
type input "**********"
click at [1280, 454] on div at bounding box center [1280, 453] width 21 height 13
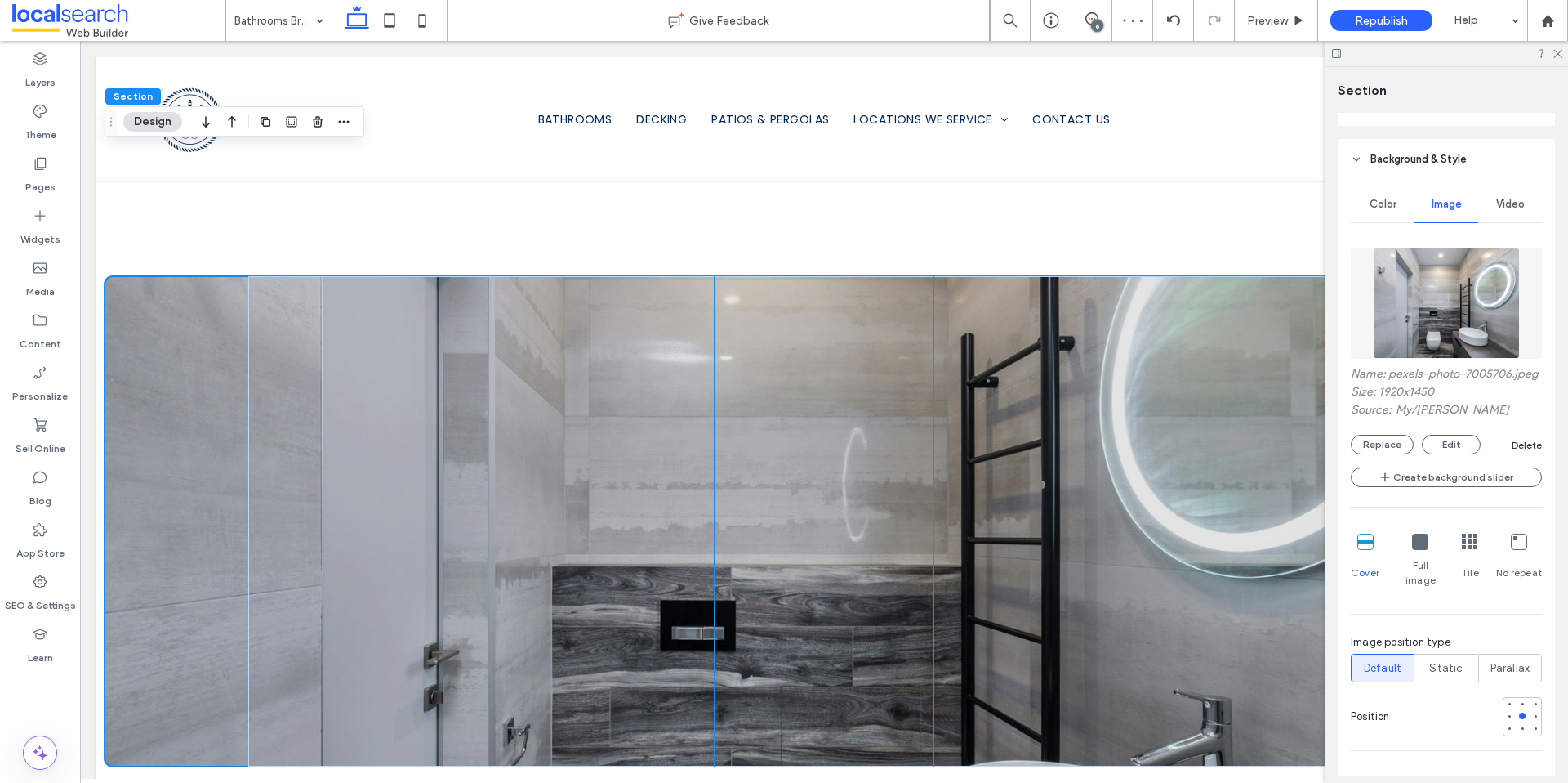
scroll to position [1647, 0]
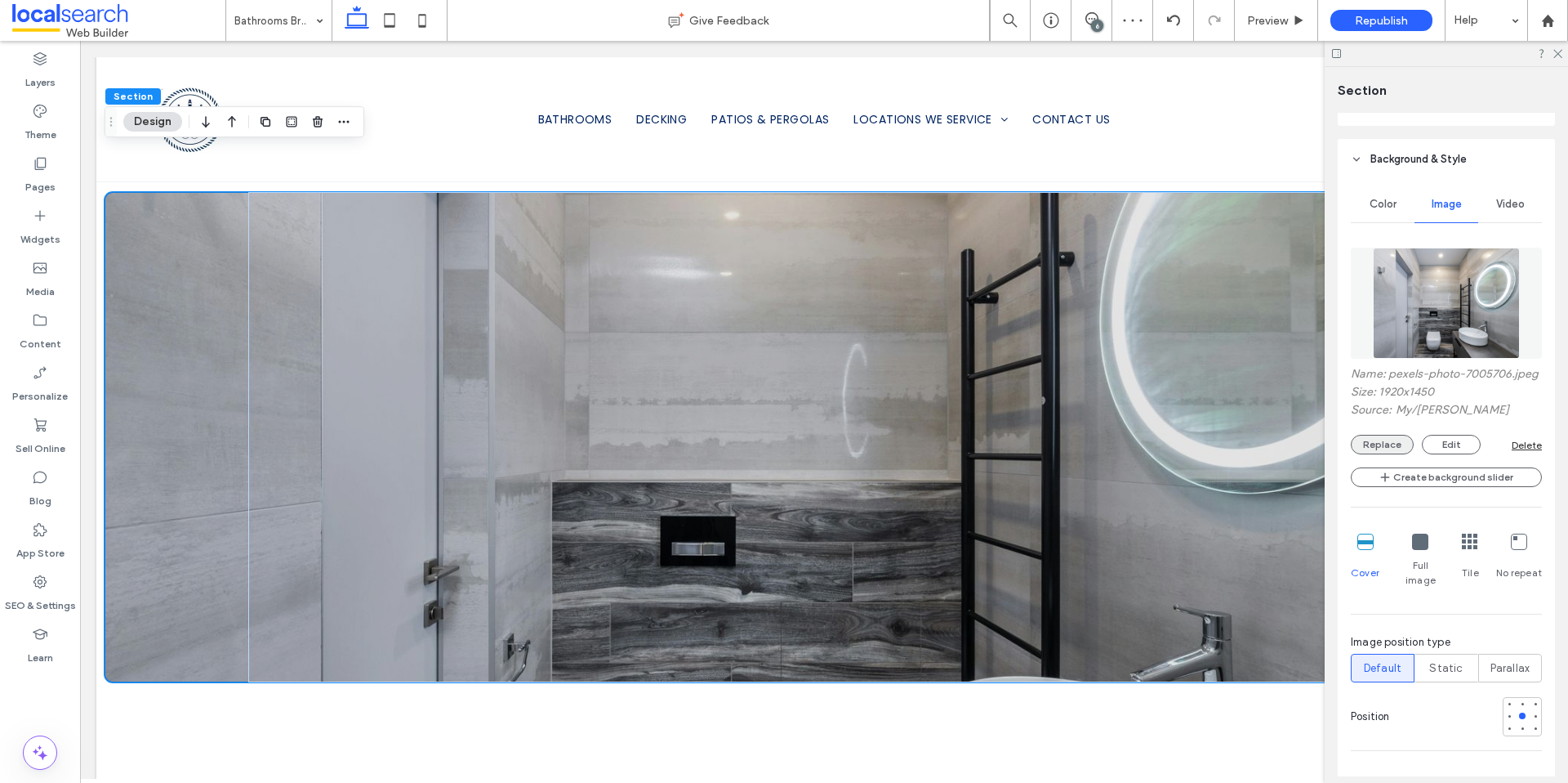
click at [1379, 454] on button "Replace" at bounding box center [1383, 444] width 63 height 20
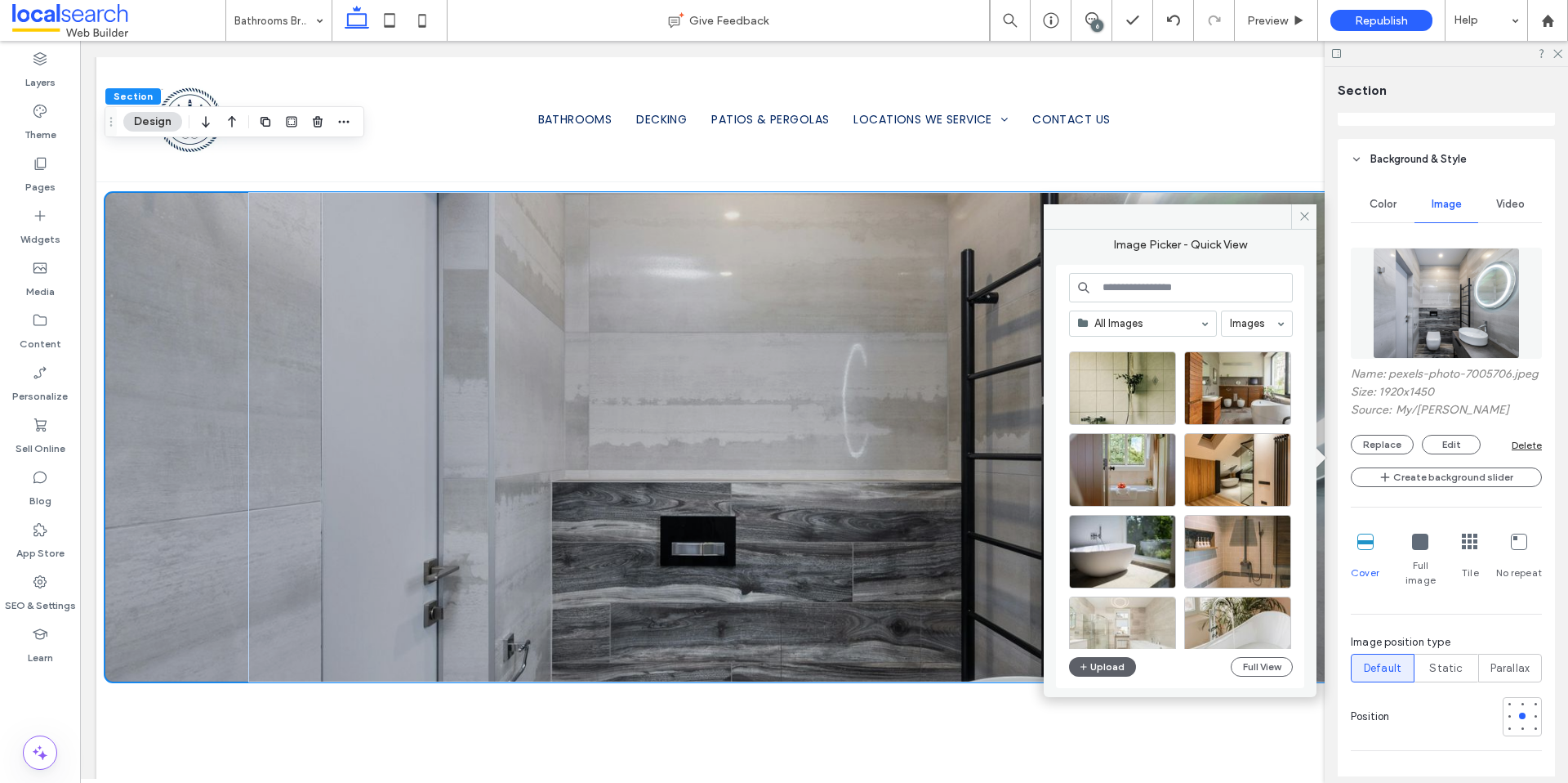
scroll to position [281, 0]
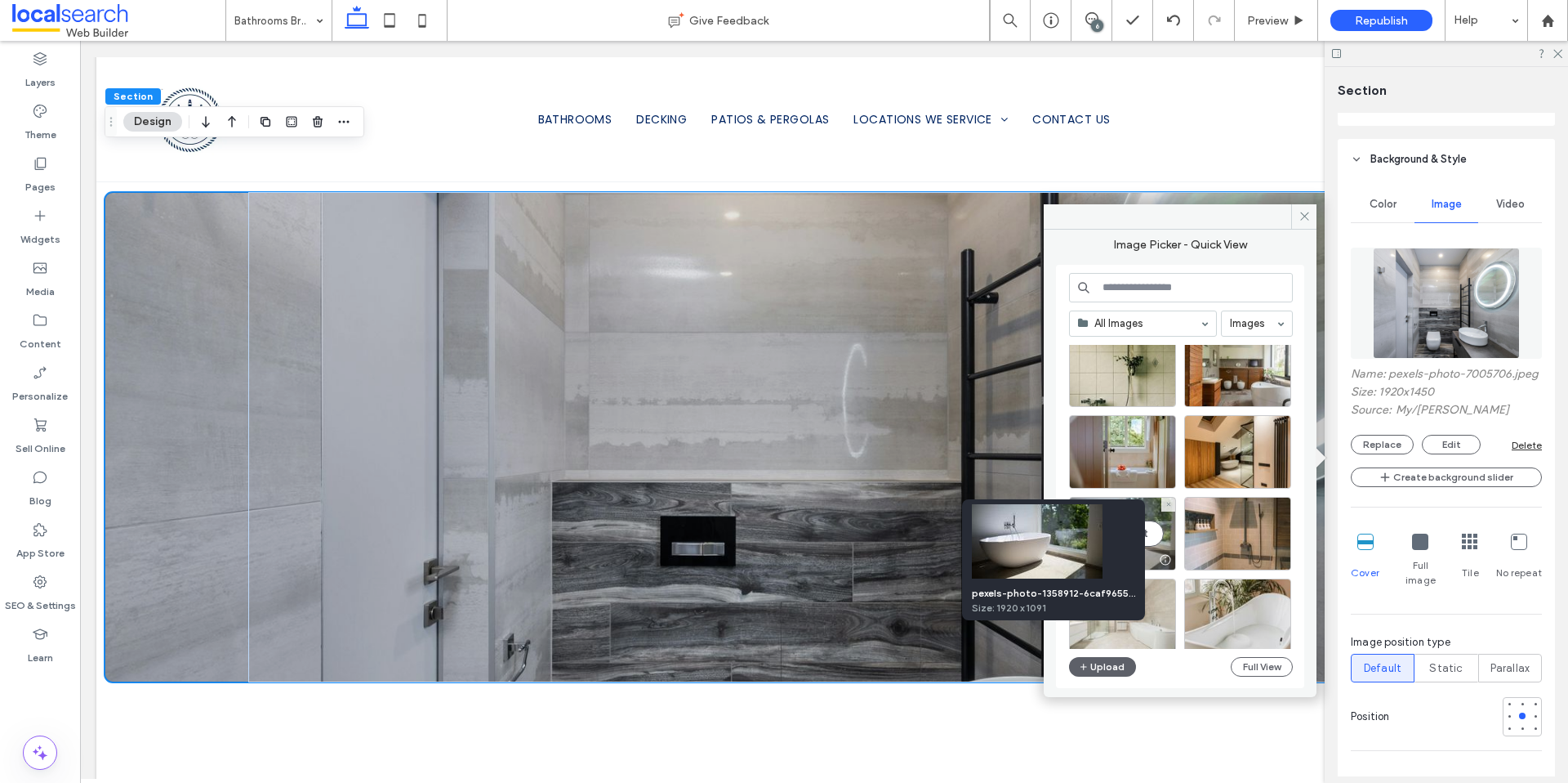
click at [1163, 557] on div at bounding box center [1165, 560] width 21 height 13
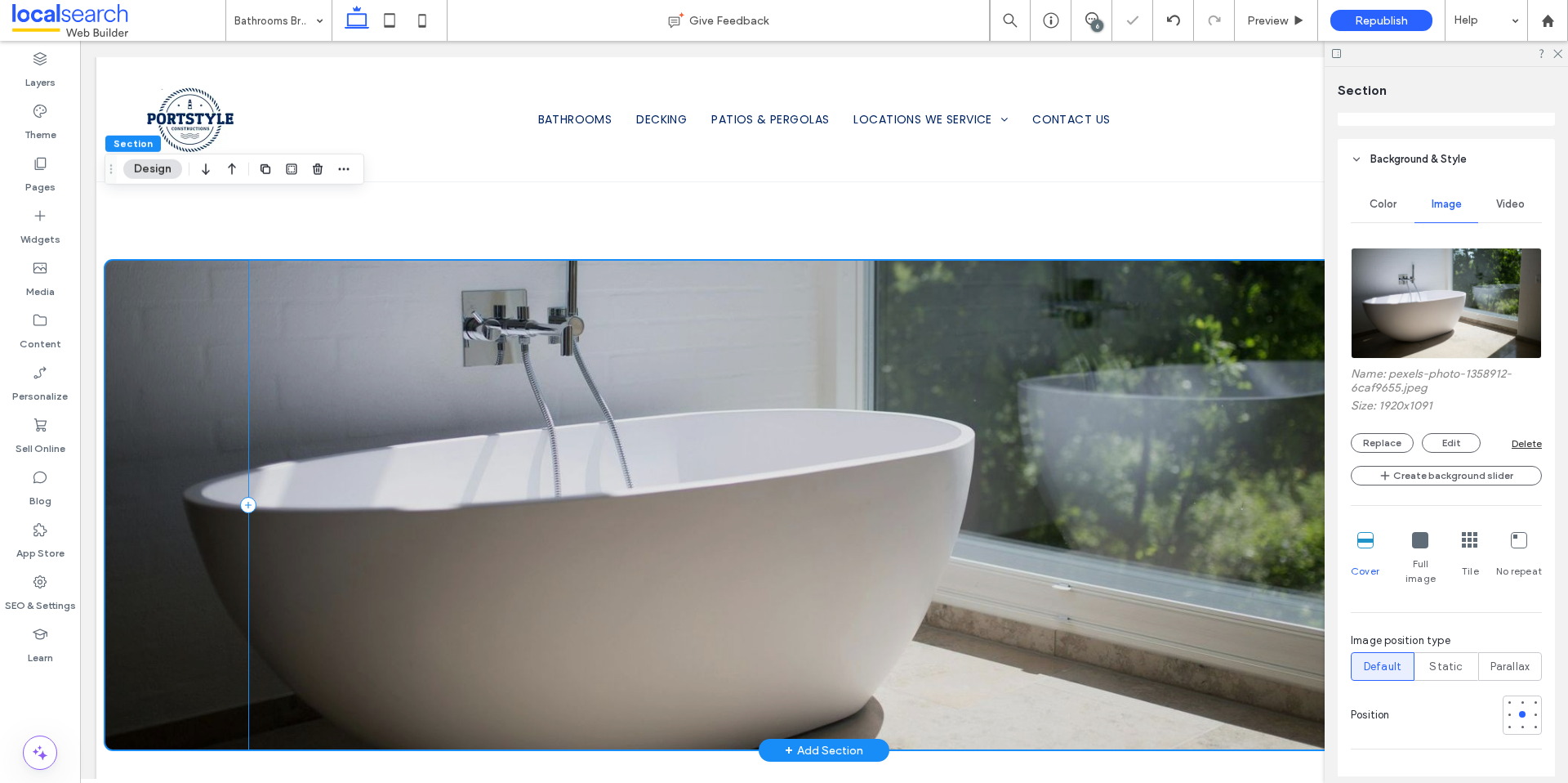
scroll to position [1497, 0]
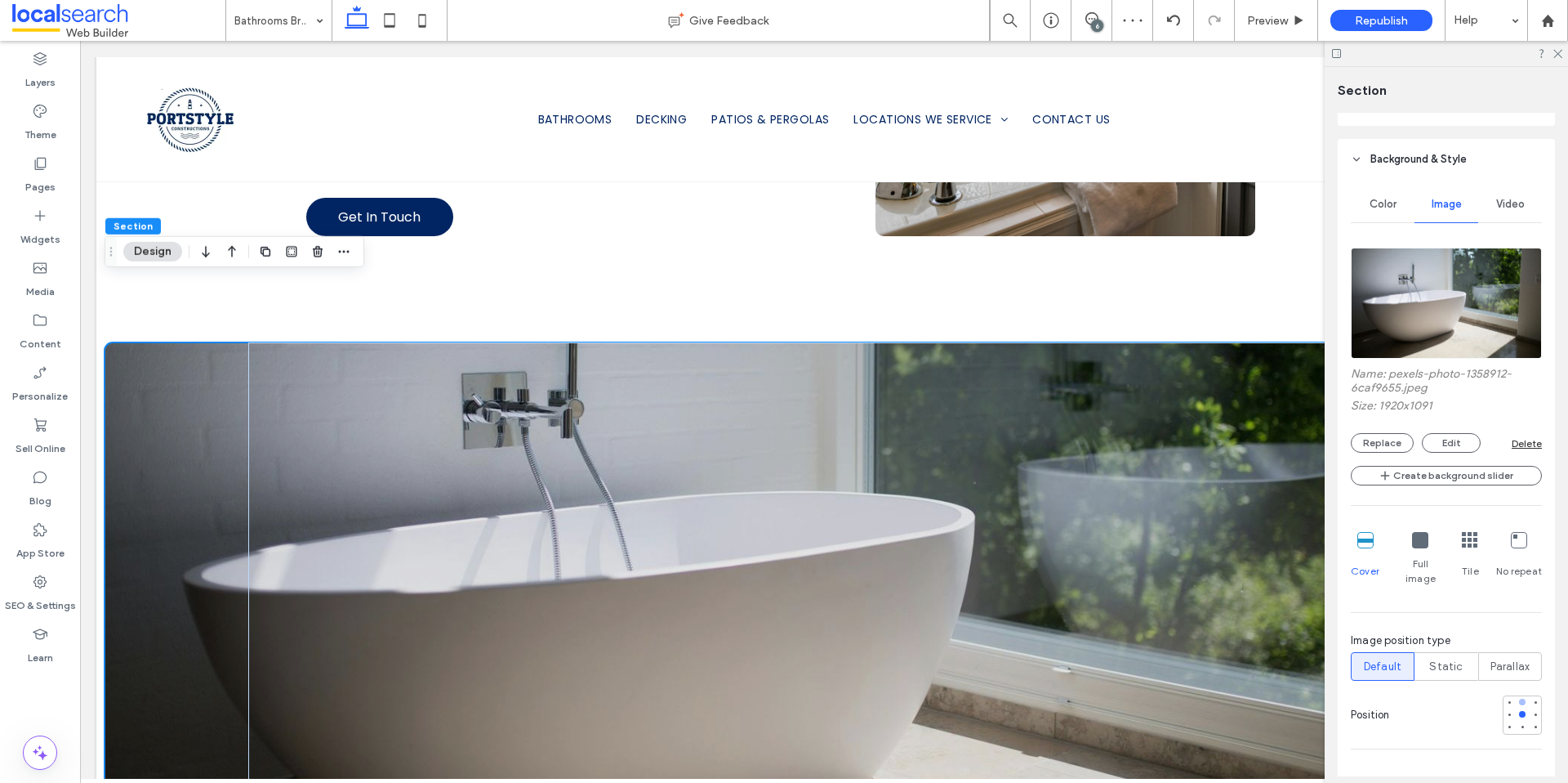
click at [1519, 698] on div at bounding box center [1522, 701] width 7 height 7
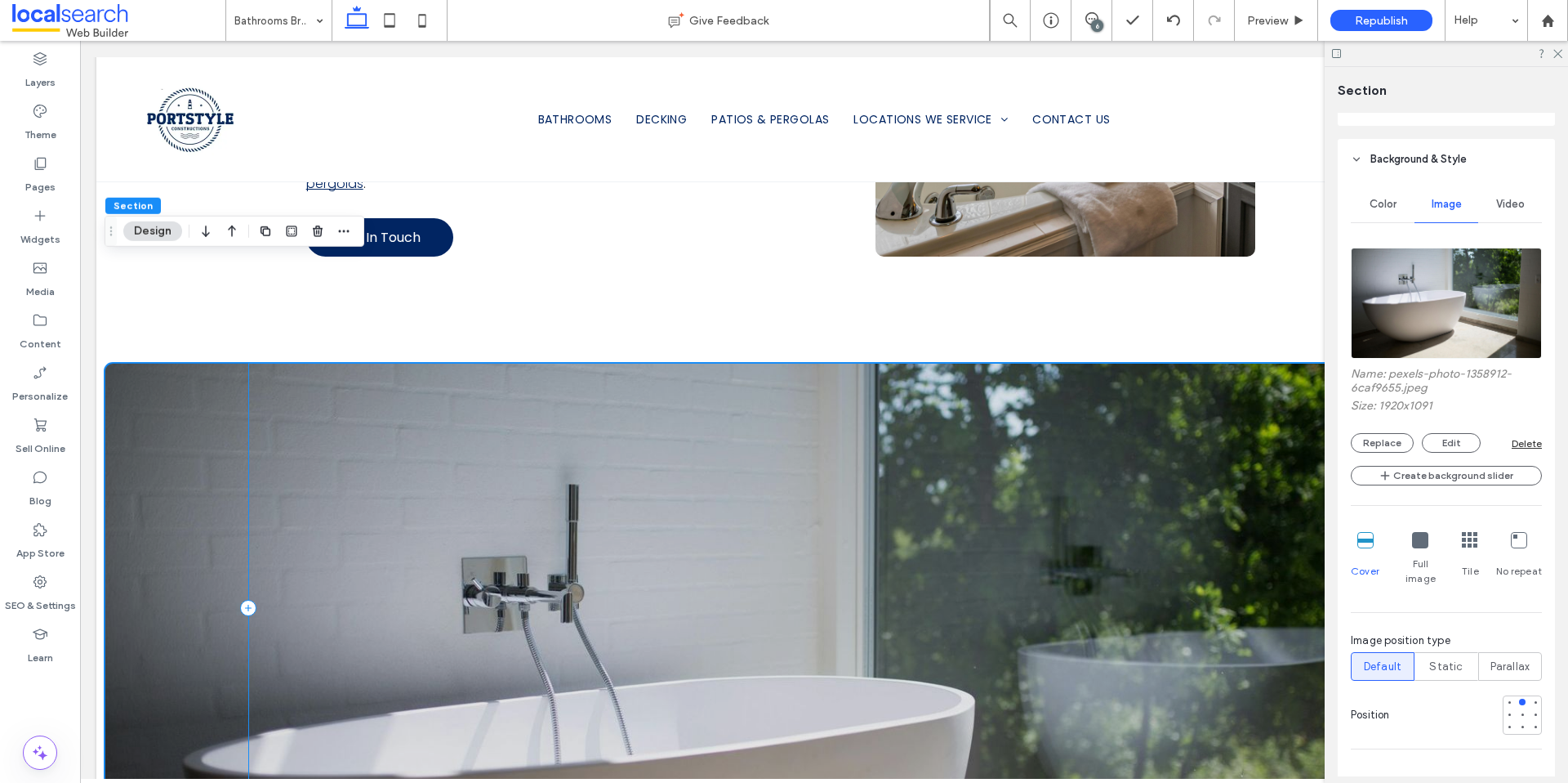
scroll to position [1573, 0]
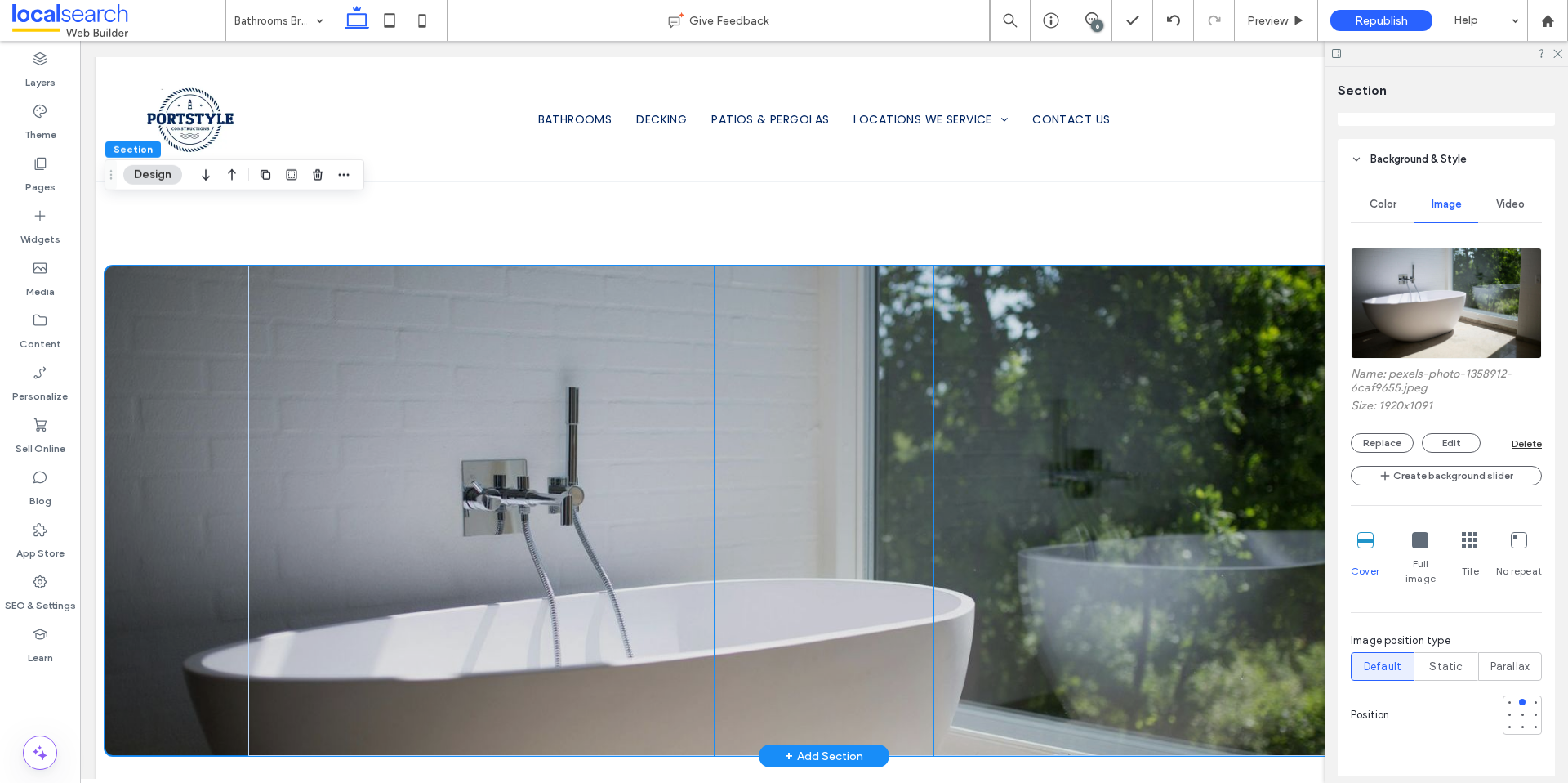
click at [675, 563] on div at bounding box center [824, 510] width 1151 height 490
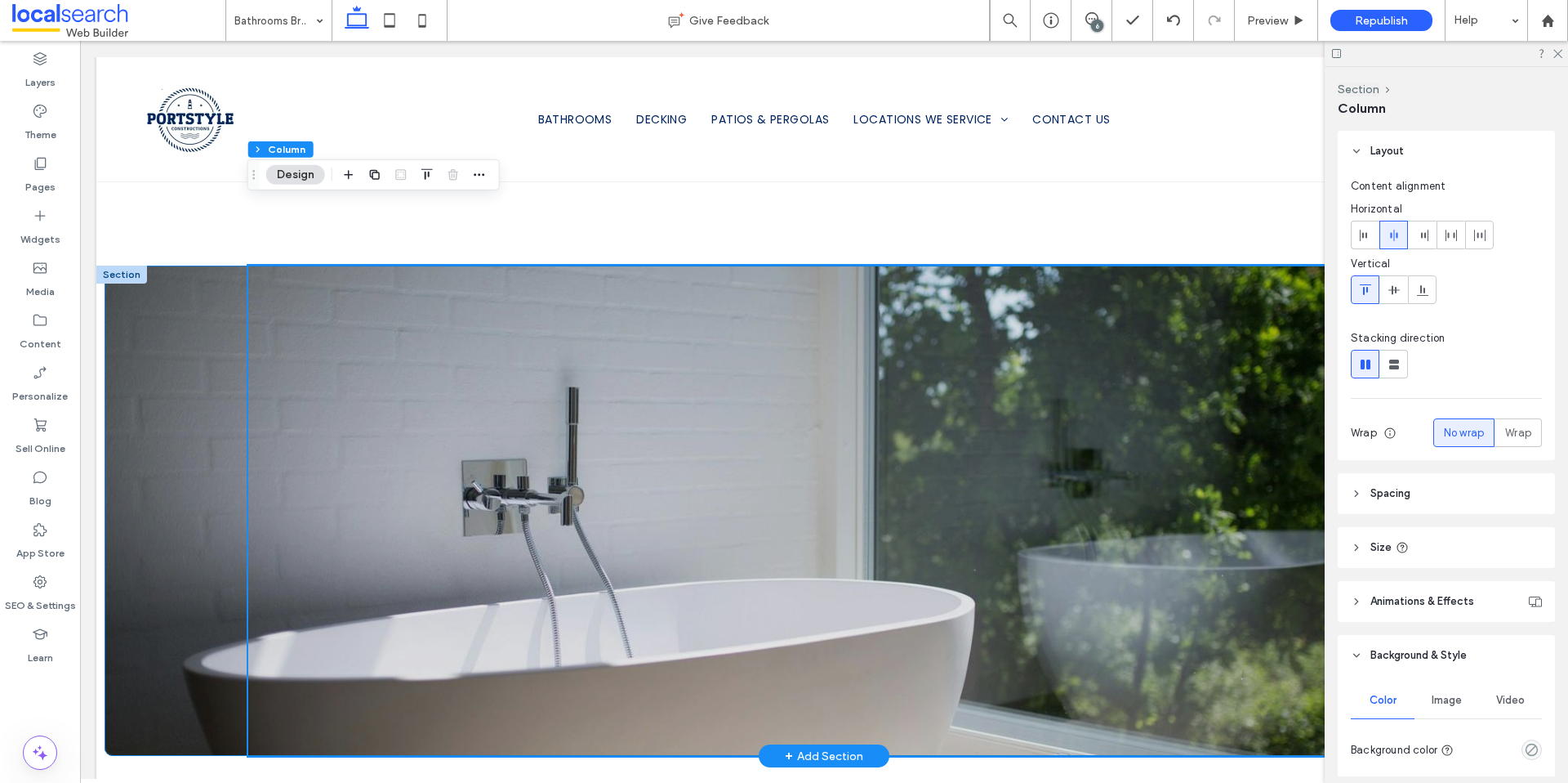
click at [217, 555] on div at bounding box center [824, 510] width 1439 height 490
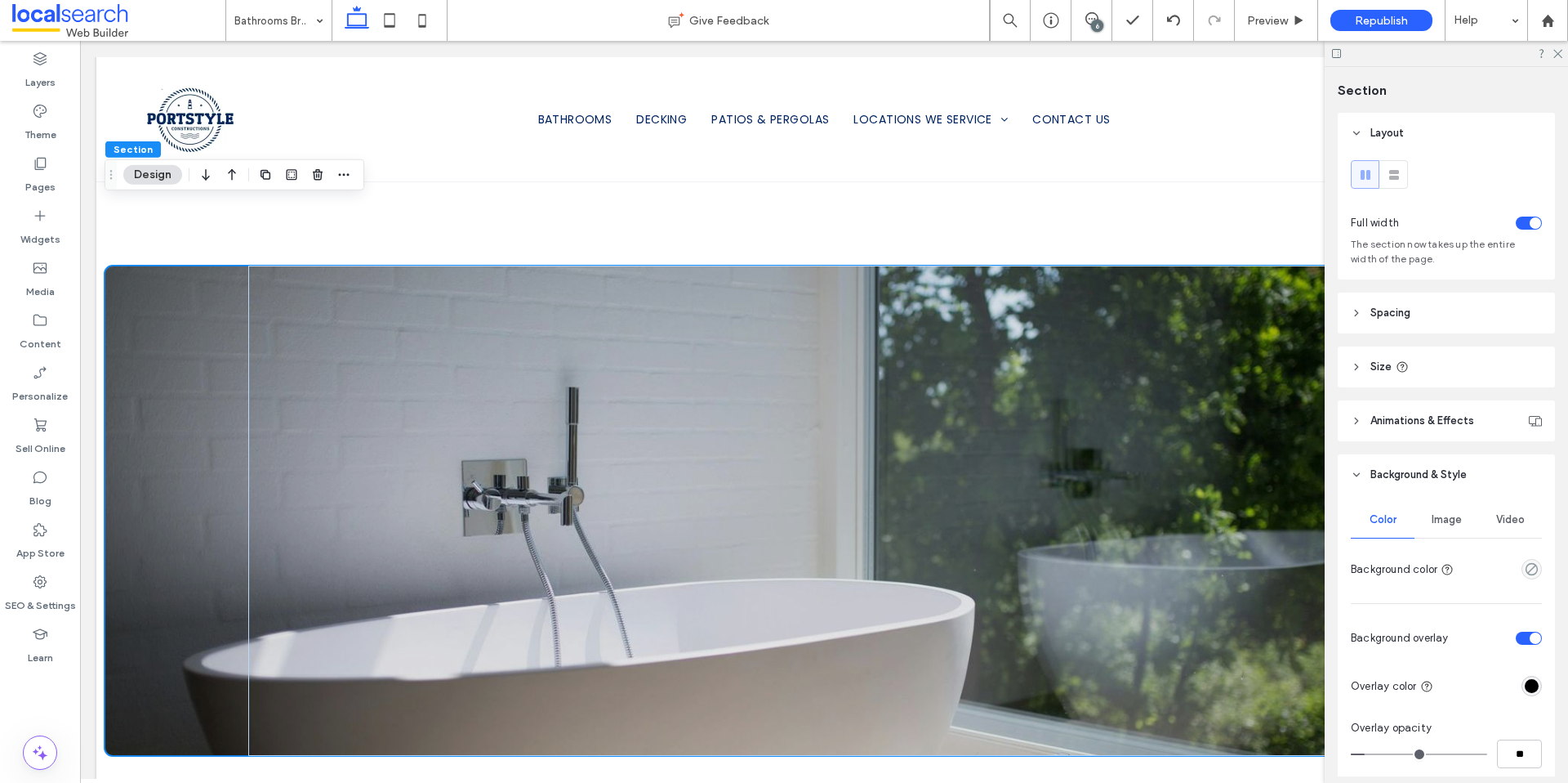
click at [1443, 523] on span "Image" at bounding box center [1447, 520] width 30 height 13
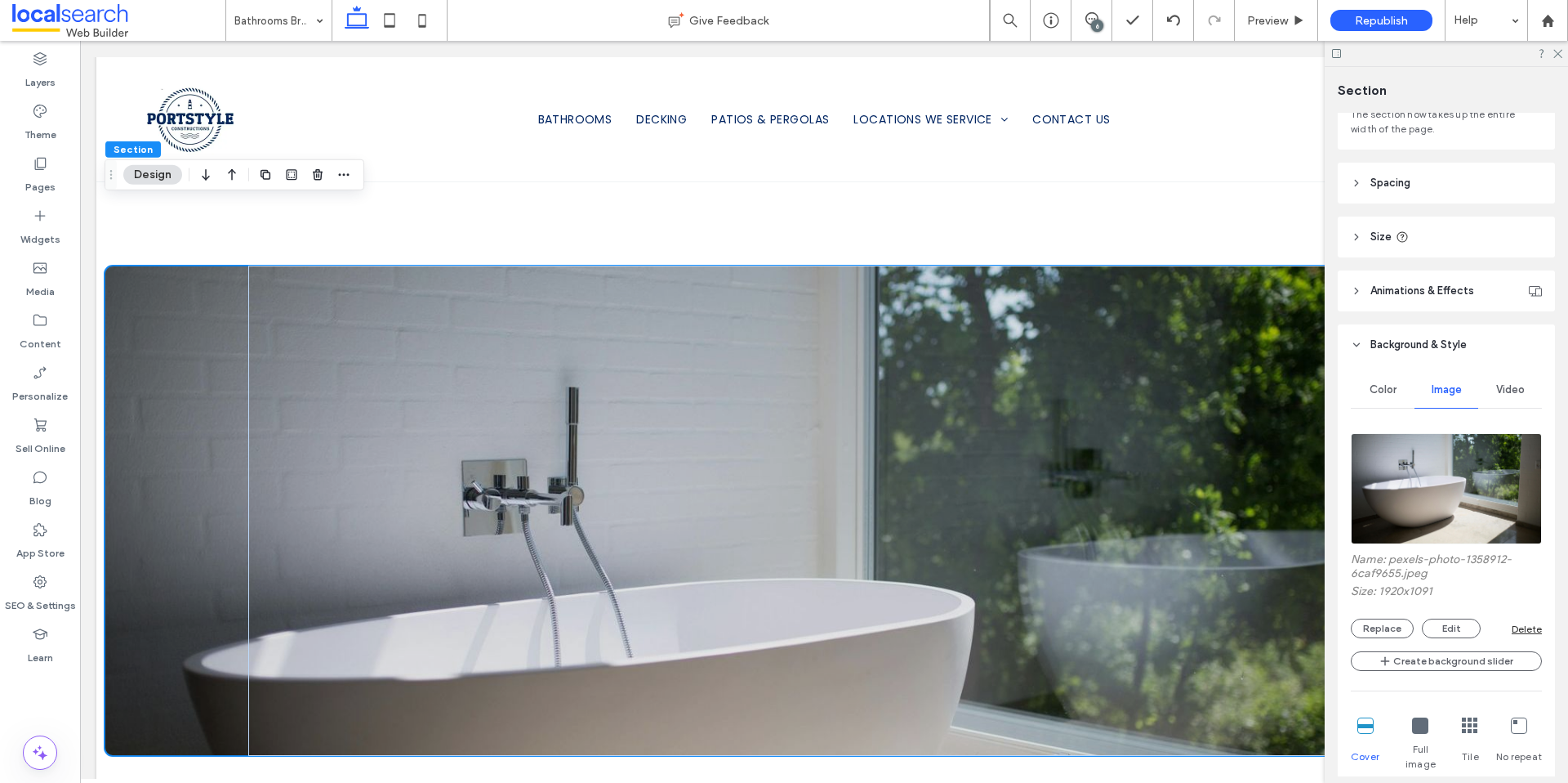
scroll to position [131, 0]
click at [1374, 622] on button "Replace" at bounding box center [1383, 627] width 63 height 20
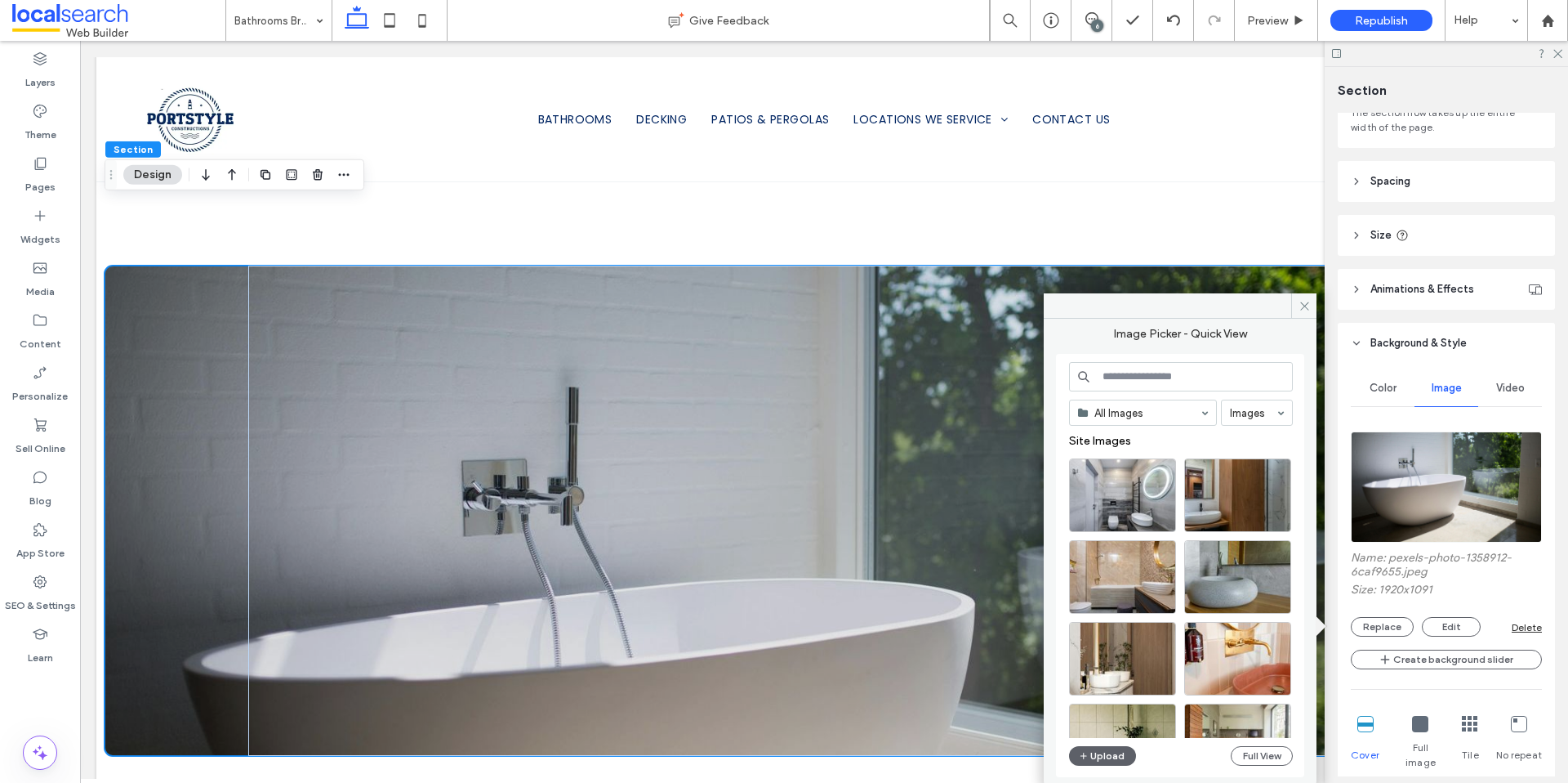
click at [1165, 378] on input at bounding box center [1180, 376] width 224 height 29
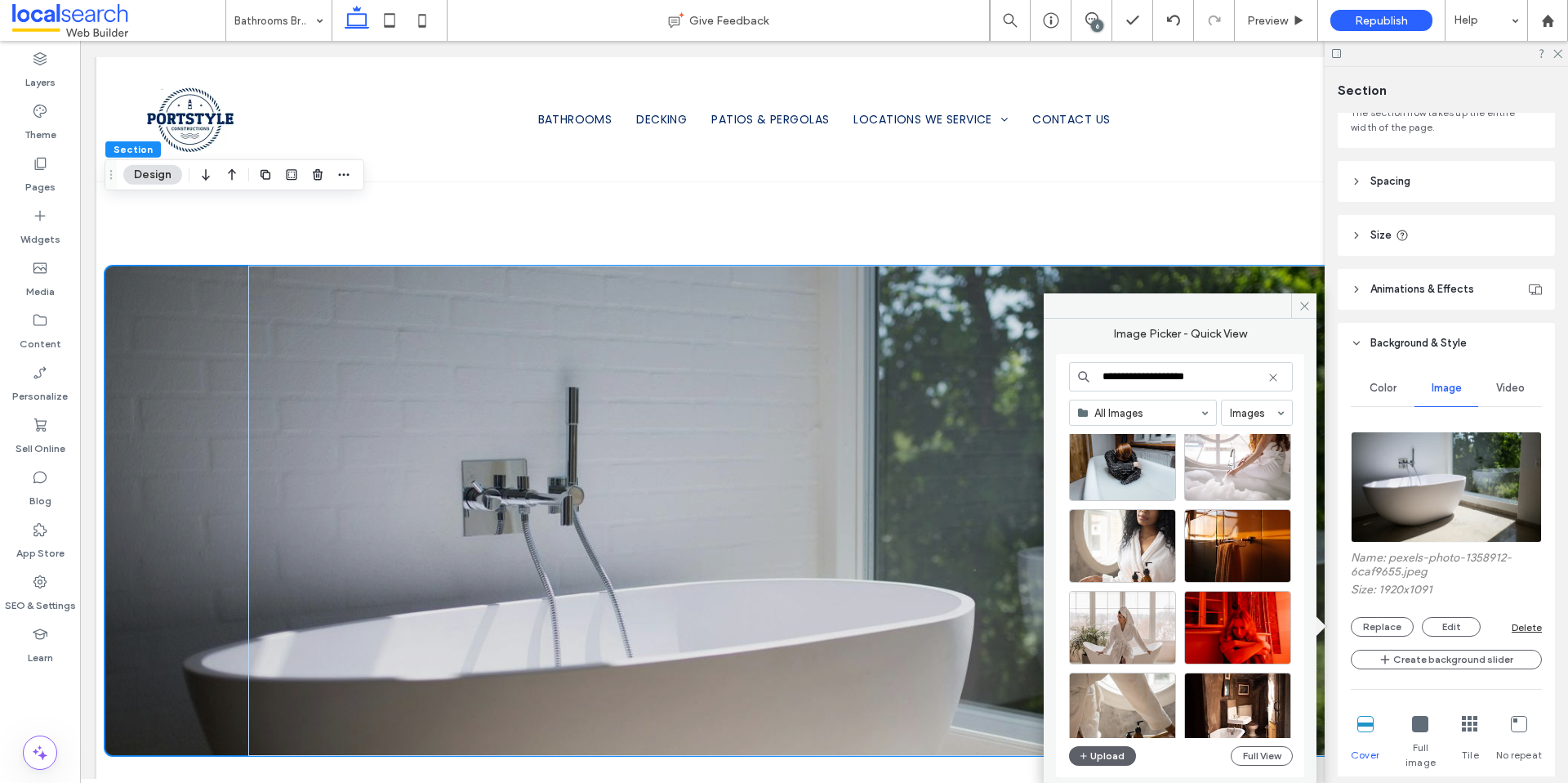
scroll to position [701, 0]
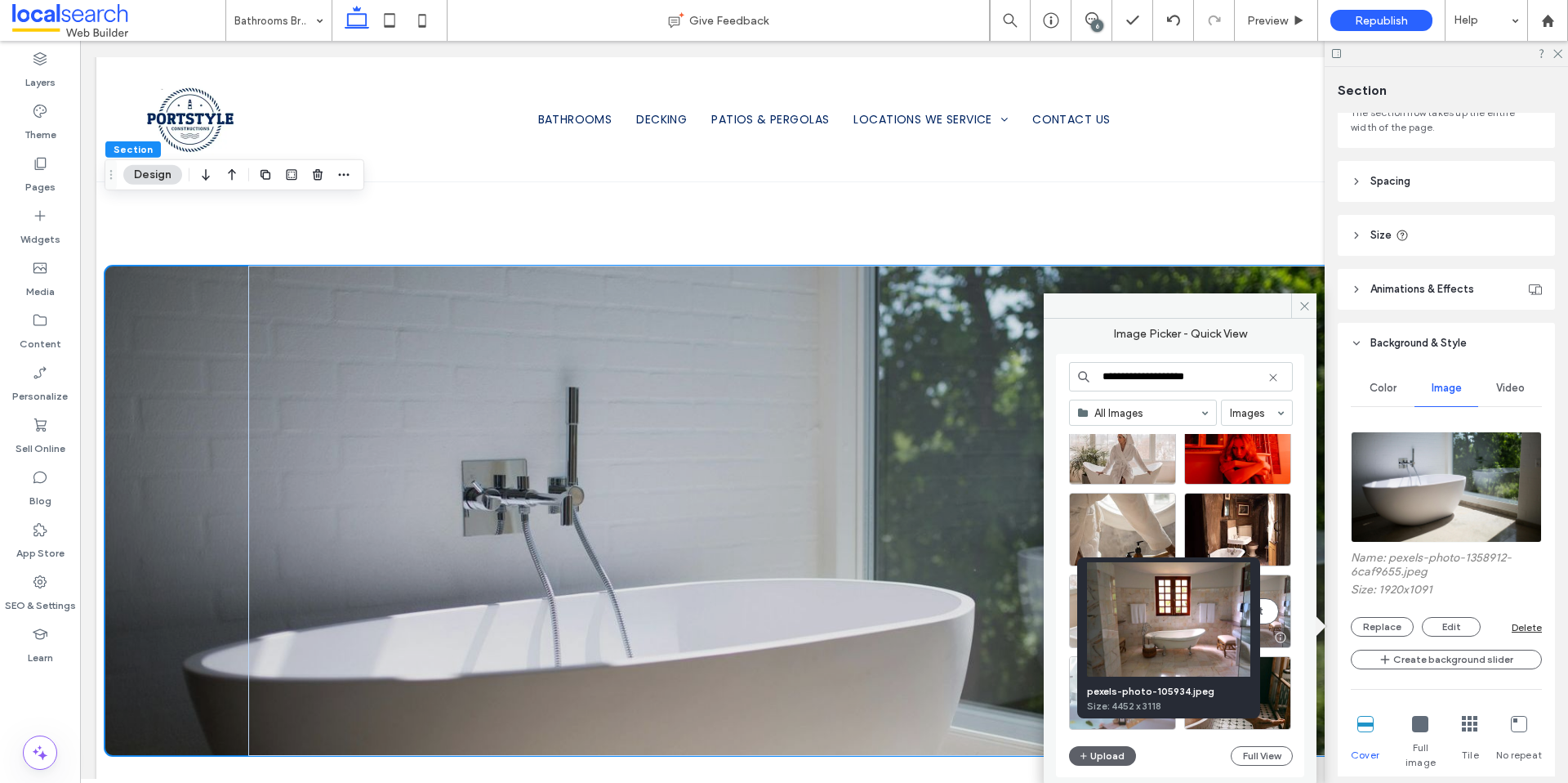
type input "**********"
click at [1279, 637] on div at bounding box center [1280, 637] width 21 height 13
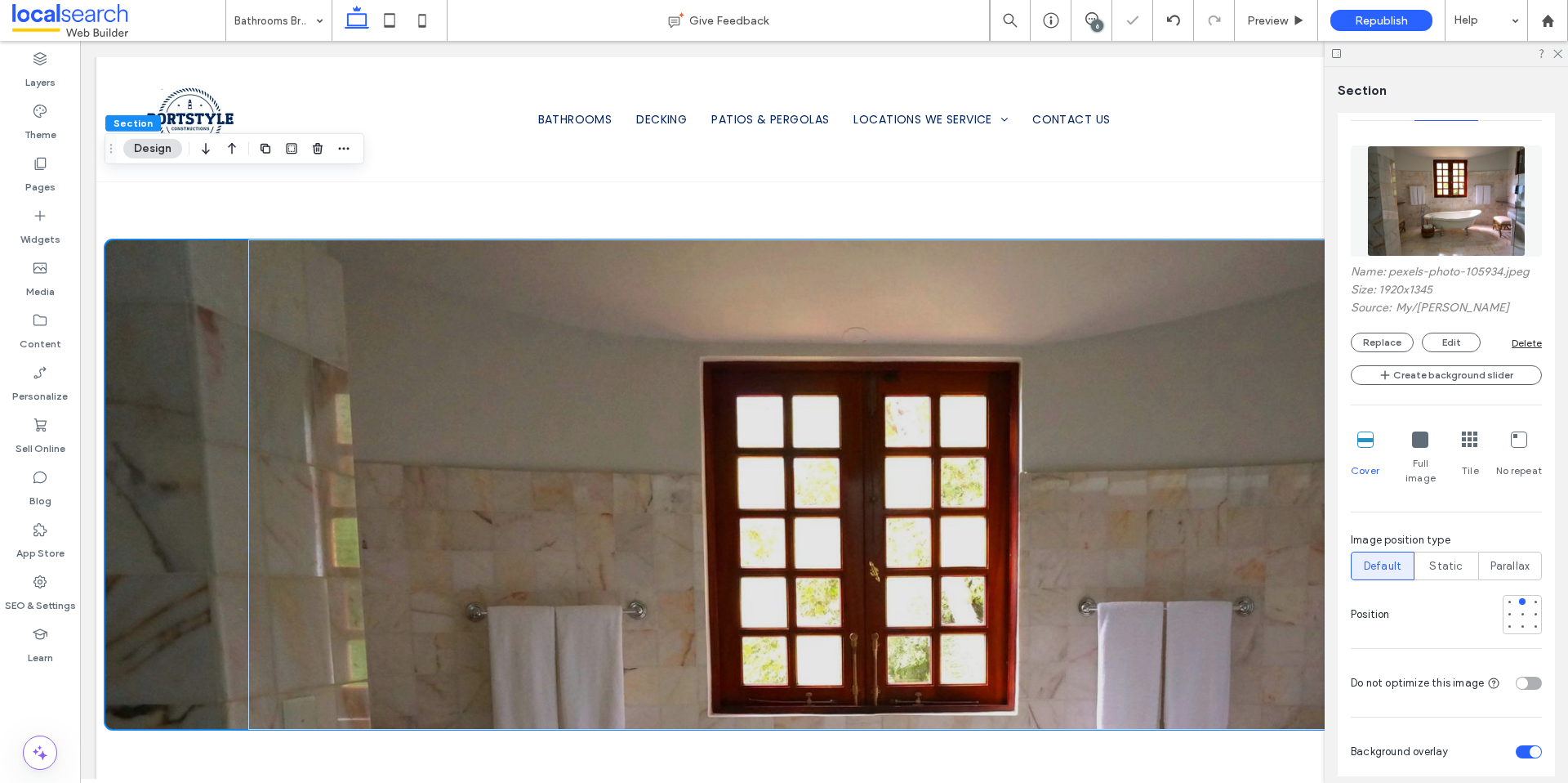
scroll to position [419, 0]
click at [1516, 607] on div at bounding box center [1522, 612] width 12 height 12
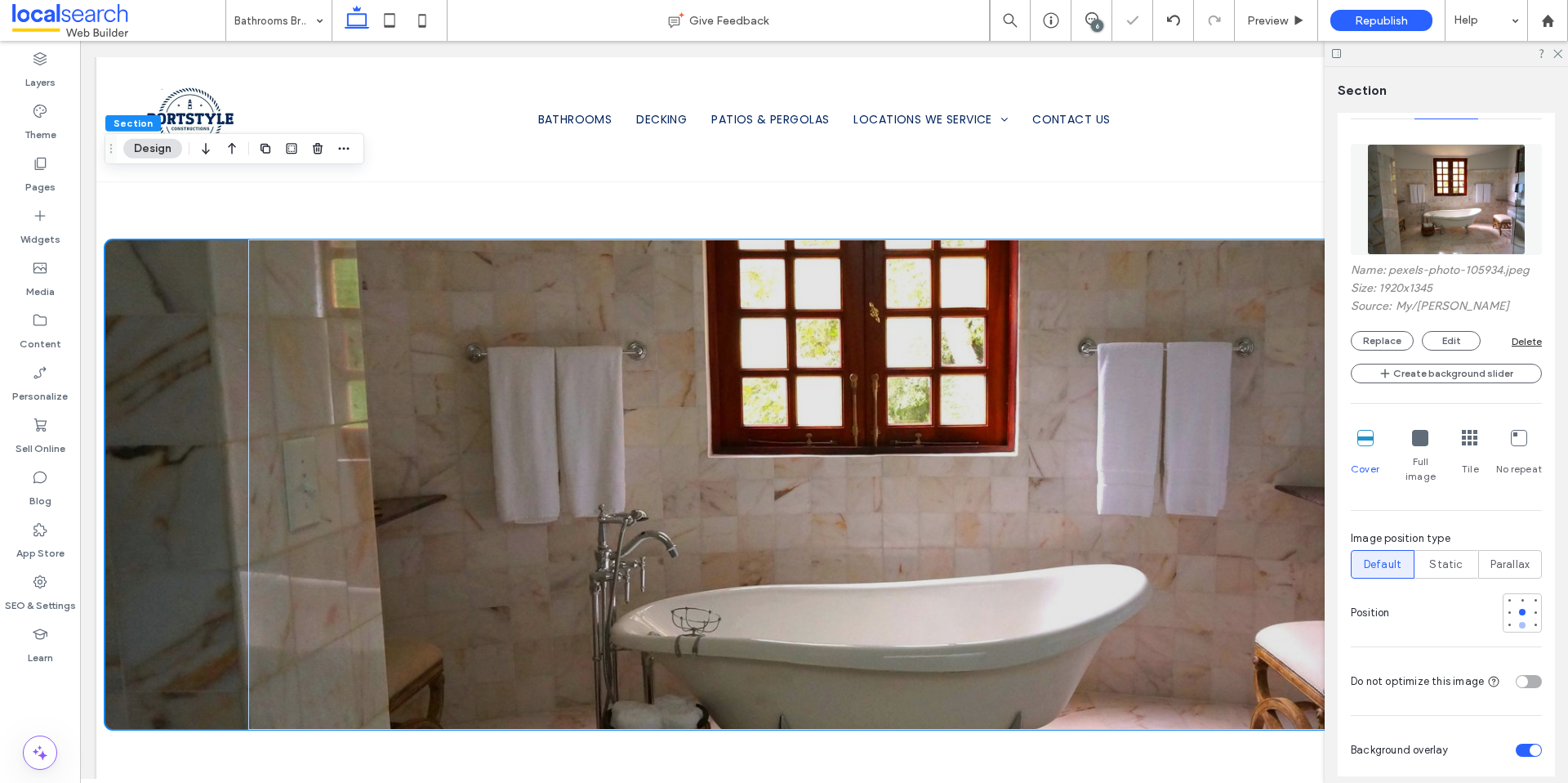
click at [1516, 619] on div at bounding box center [1522, 625] width 12 height 12
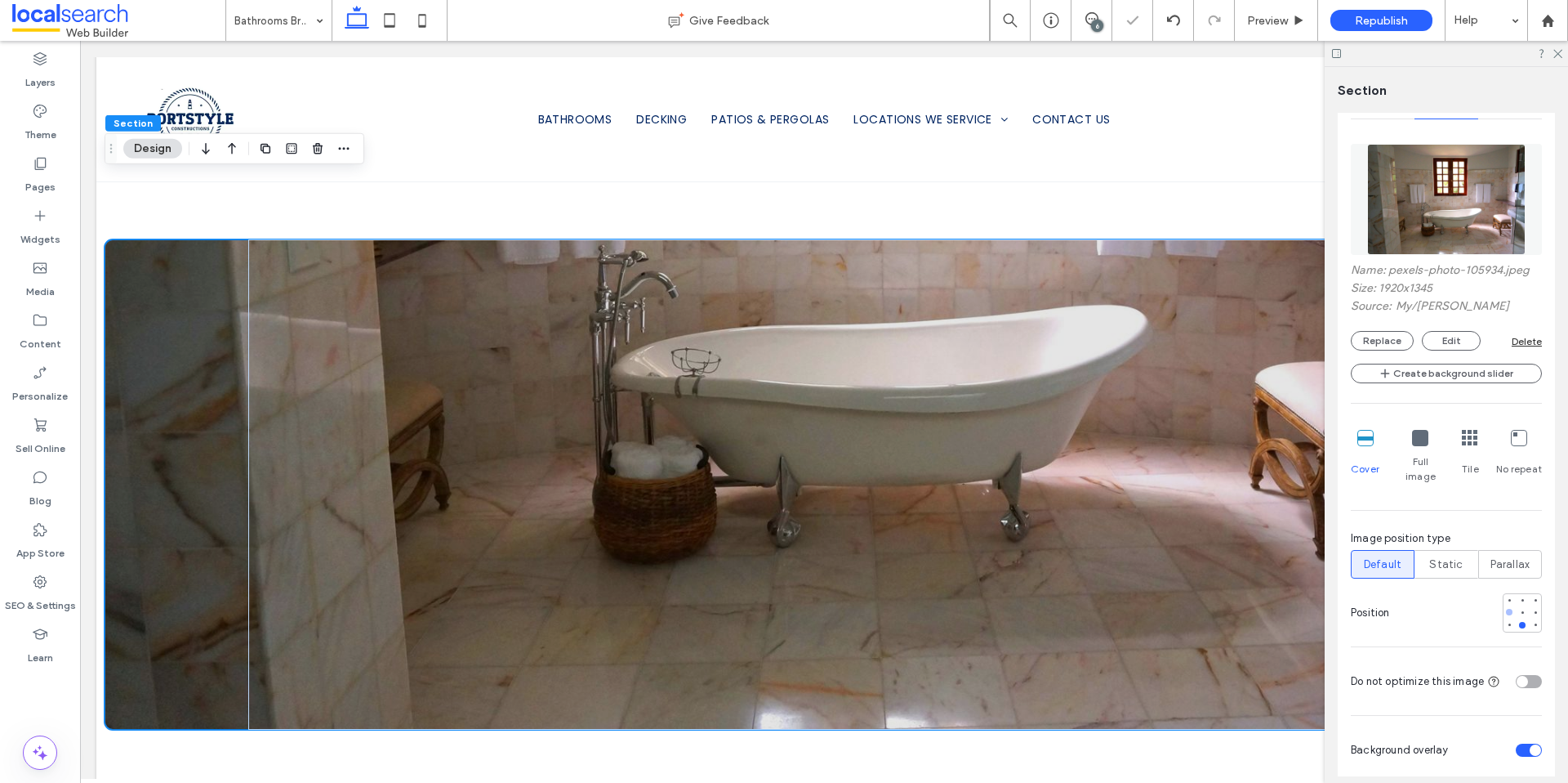
click at [1504, 607] on div at bounding box center [1510, 612] width 12 height 12
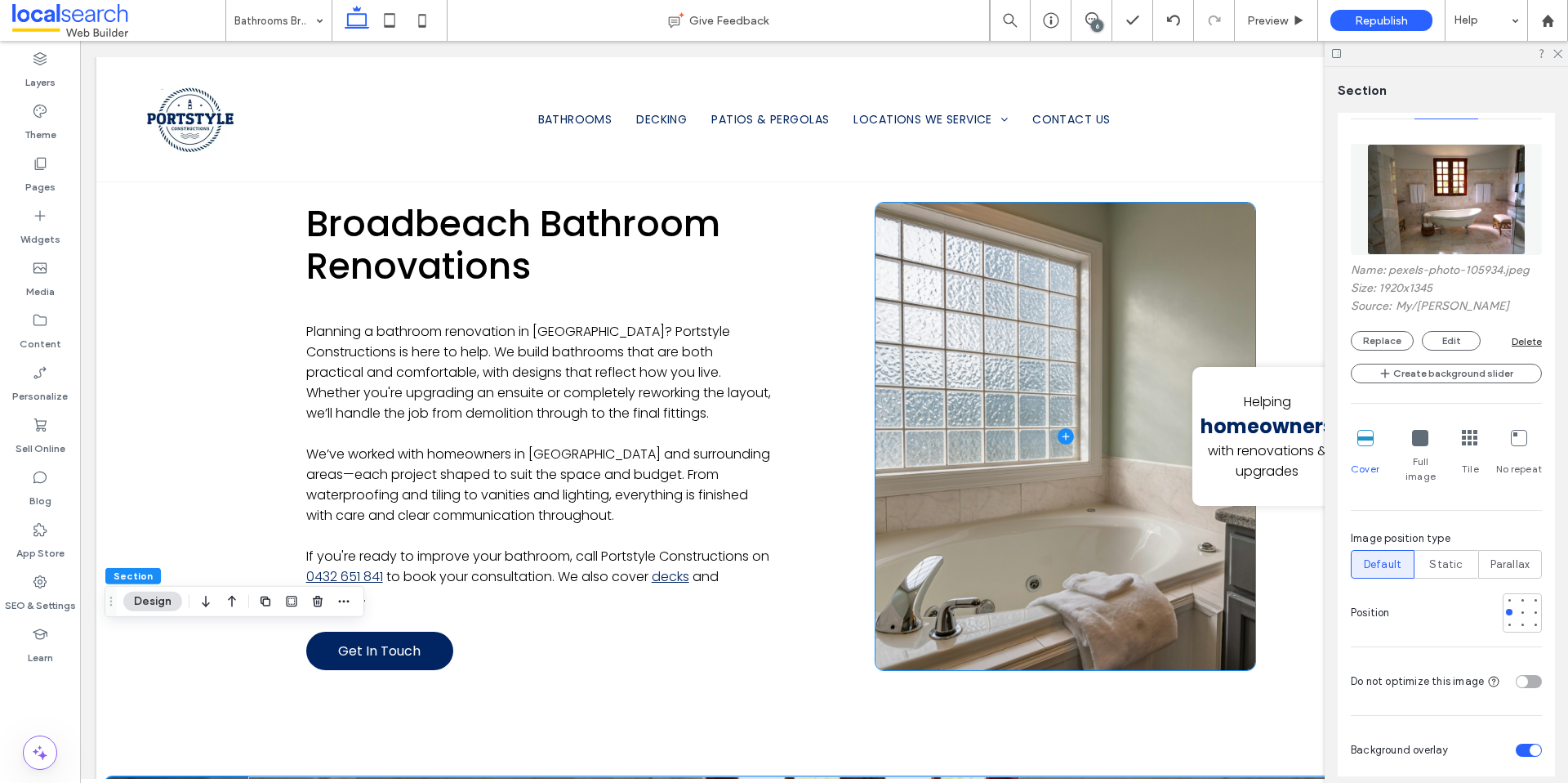
scroll to position [1458, 0]
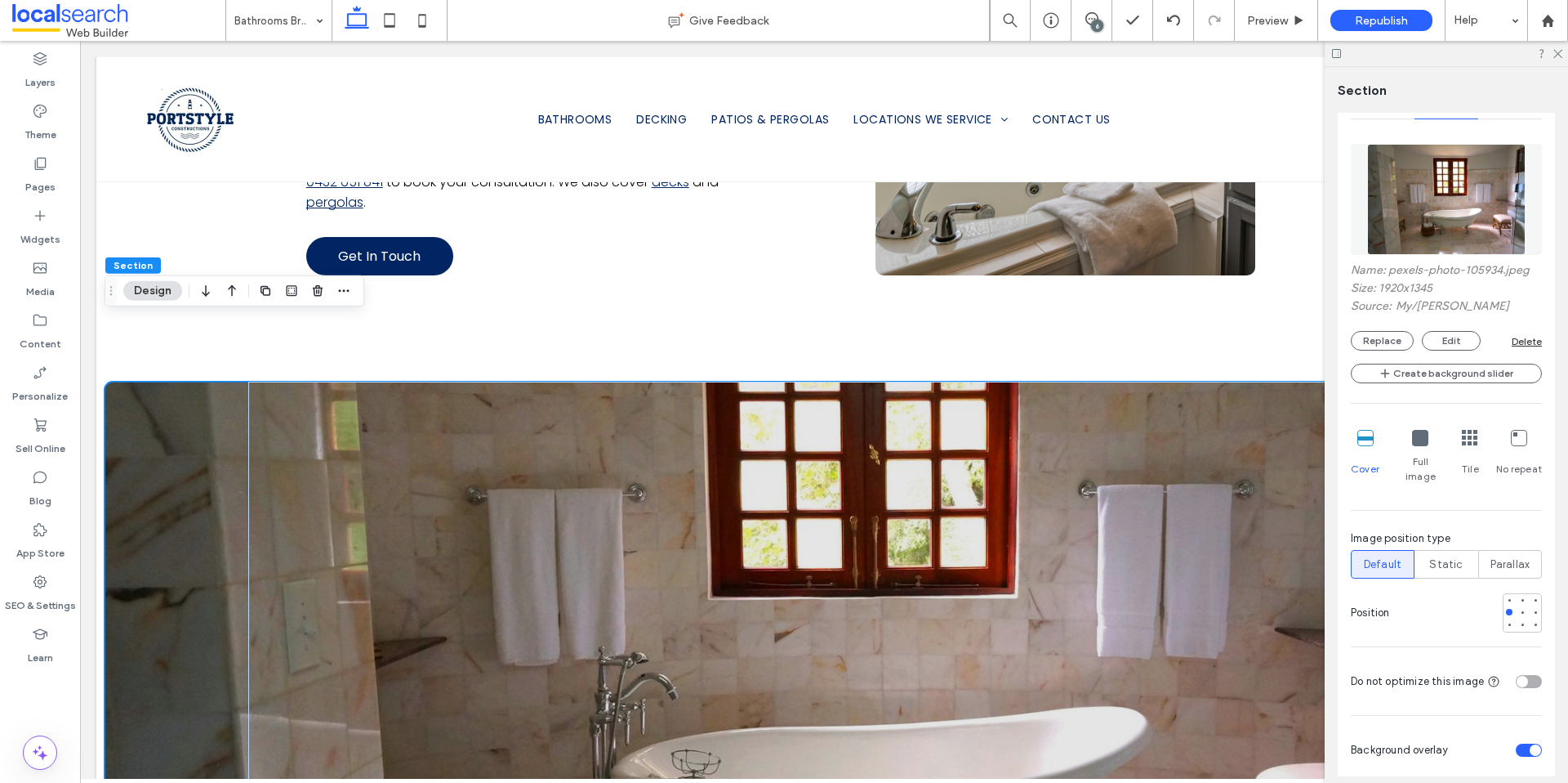
click at [194, 458] on div at bounding box center [824, 627] width 1439 height 490
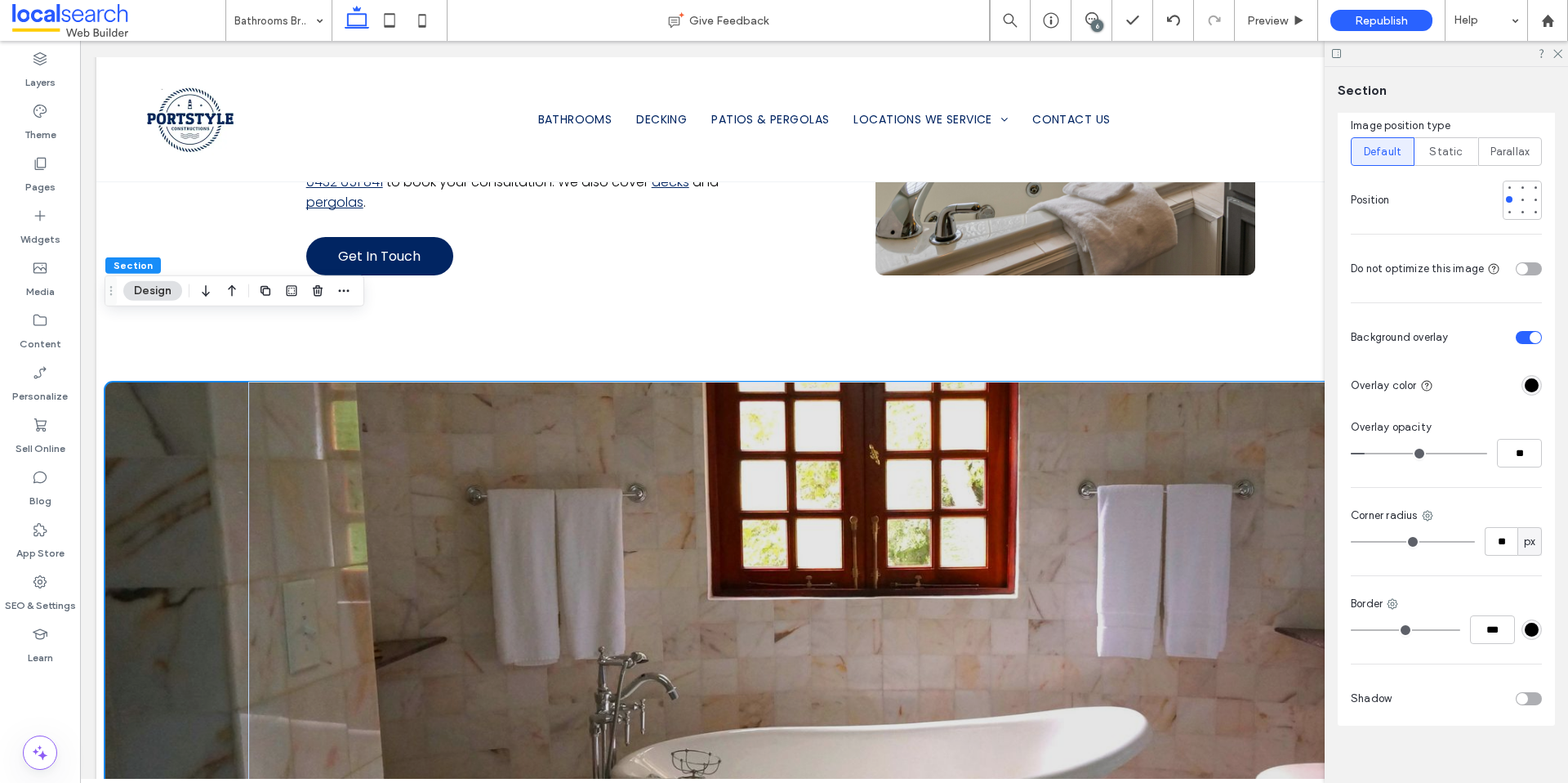
scroll to position [290, 0]
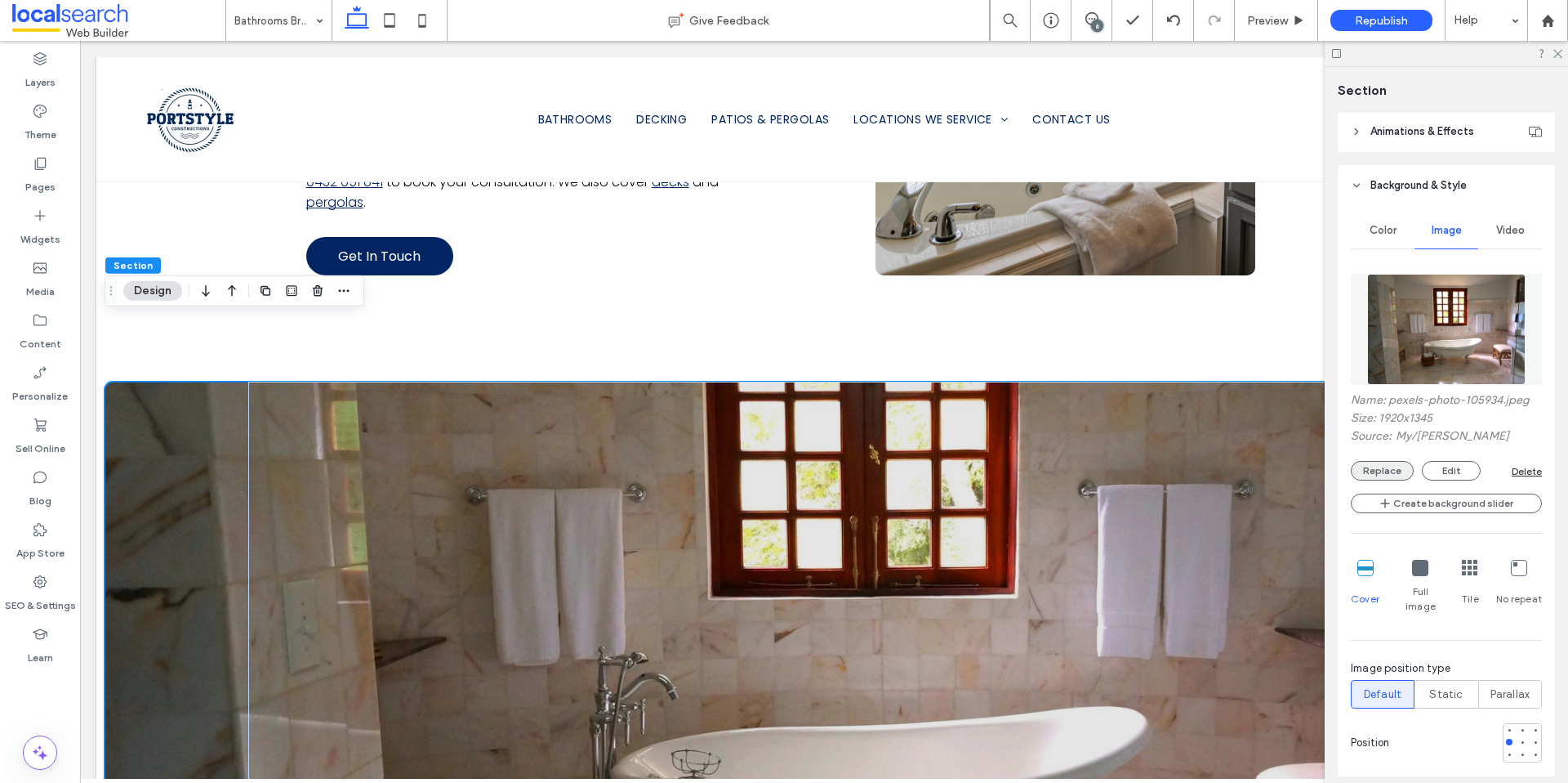
click at [1380, 472] on button "Replace" at bounding box center [1383, 471] width 63 height 20
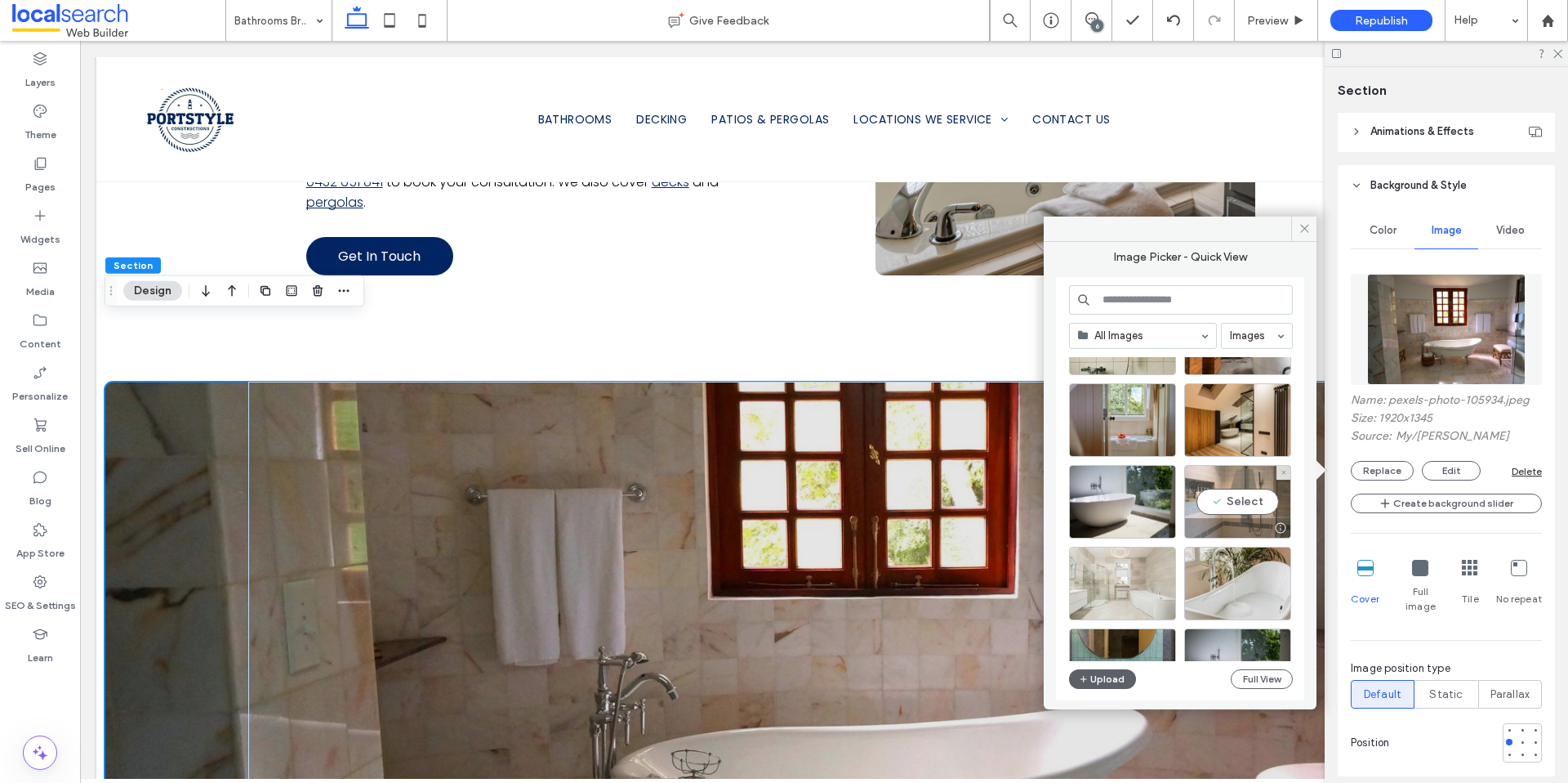
scroll to position [344, 0]
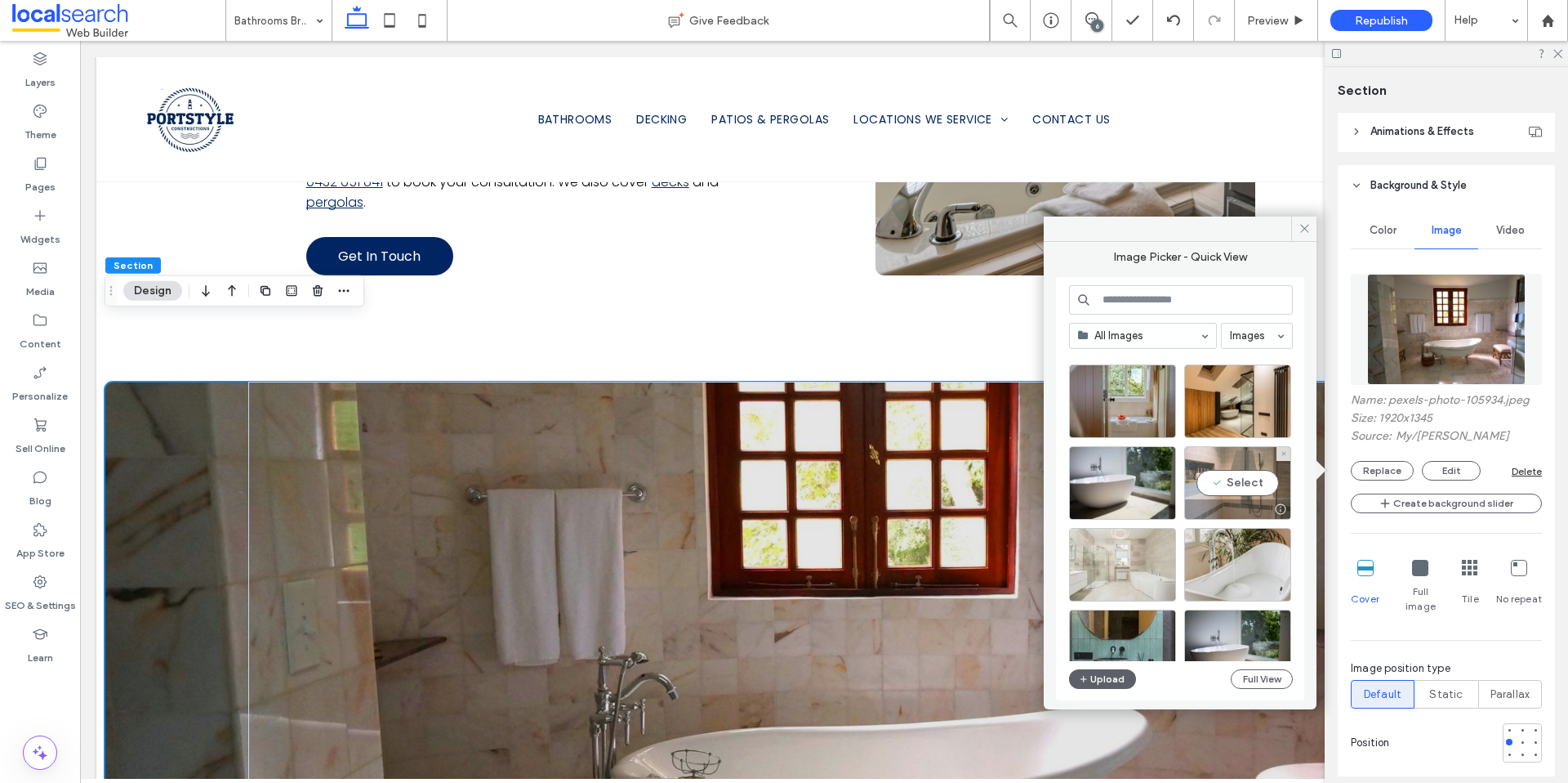
click at [1287, 508] on div at bounding box center [1280, 509] width 21 height 13
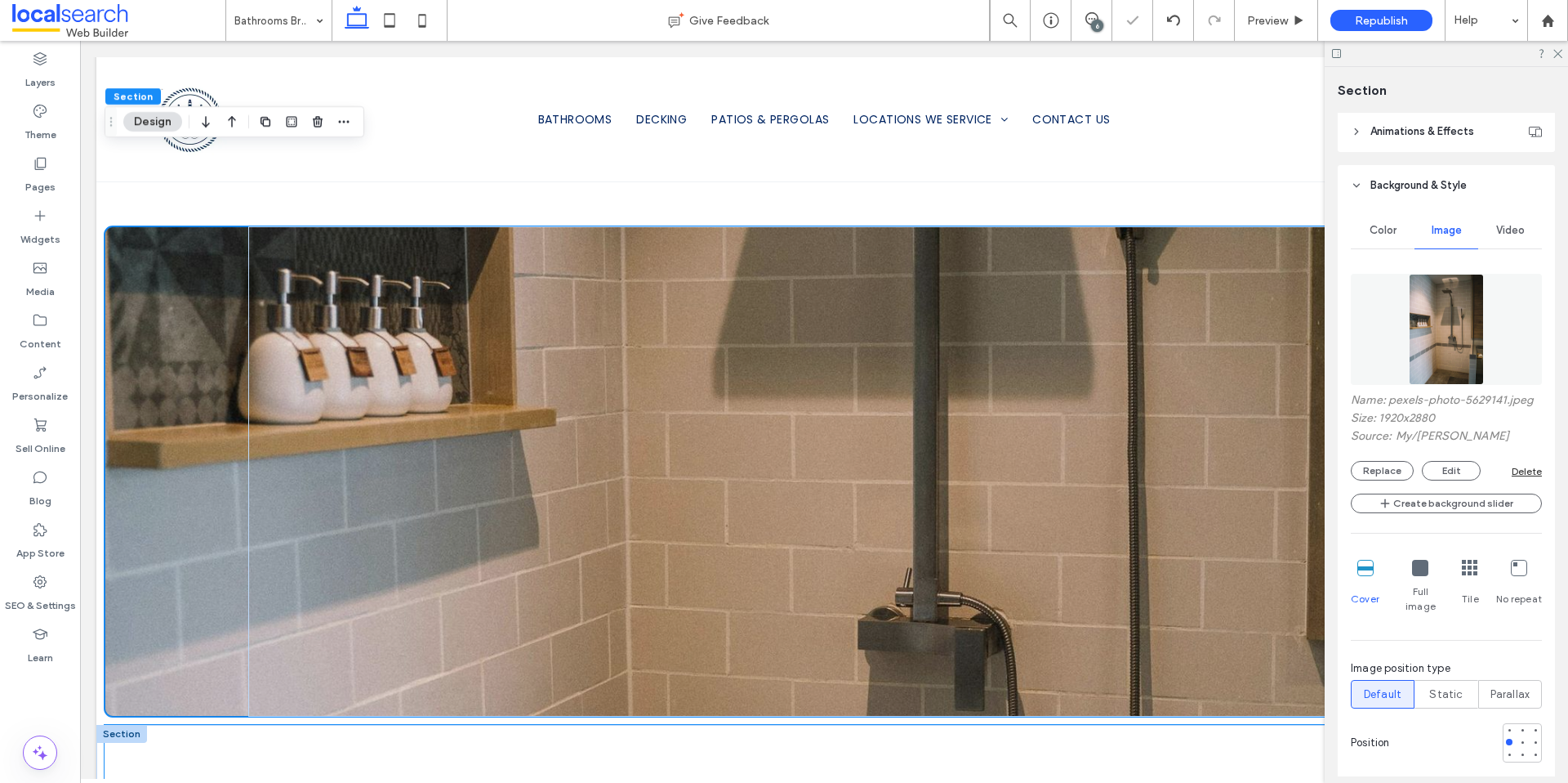
scroll to position [1787, 0]
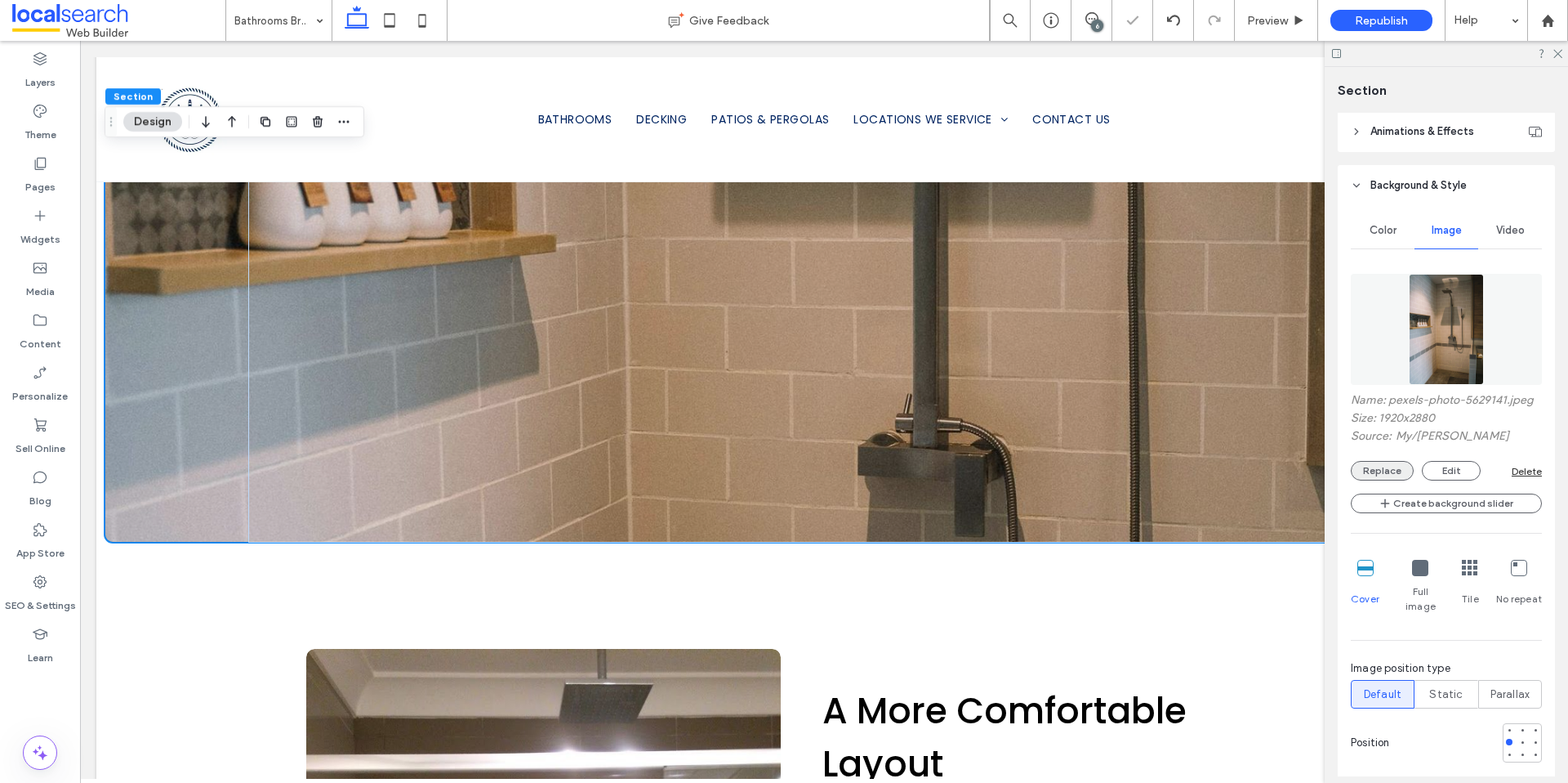
click at [1383, 476] on button "Replace" at bounding box center [1383, 471] width 63 height 20
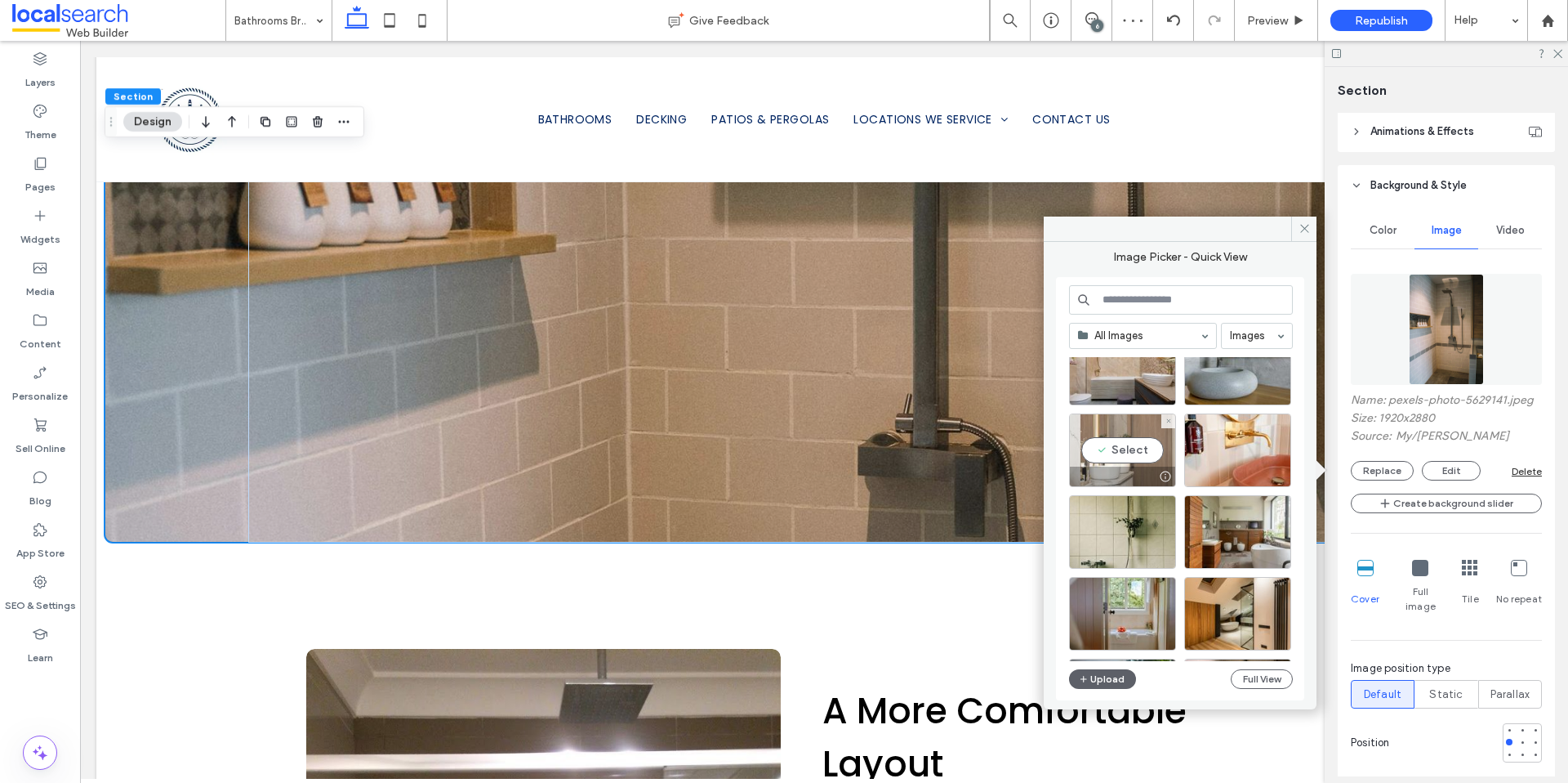
scroll to position [305, 0]
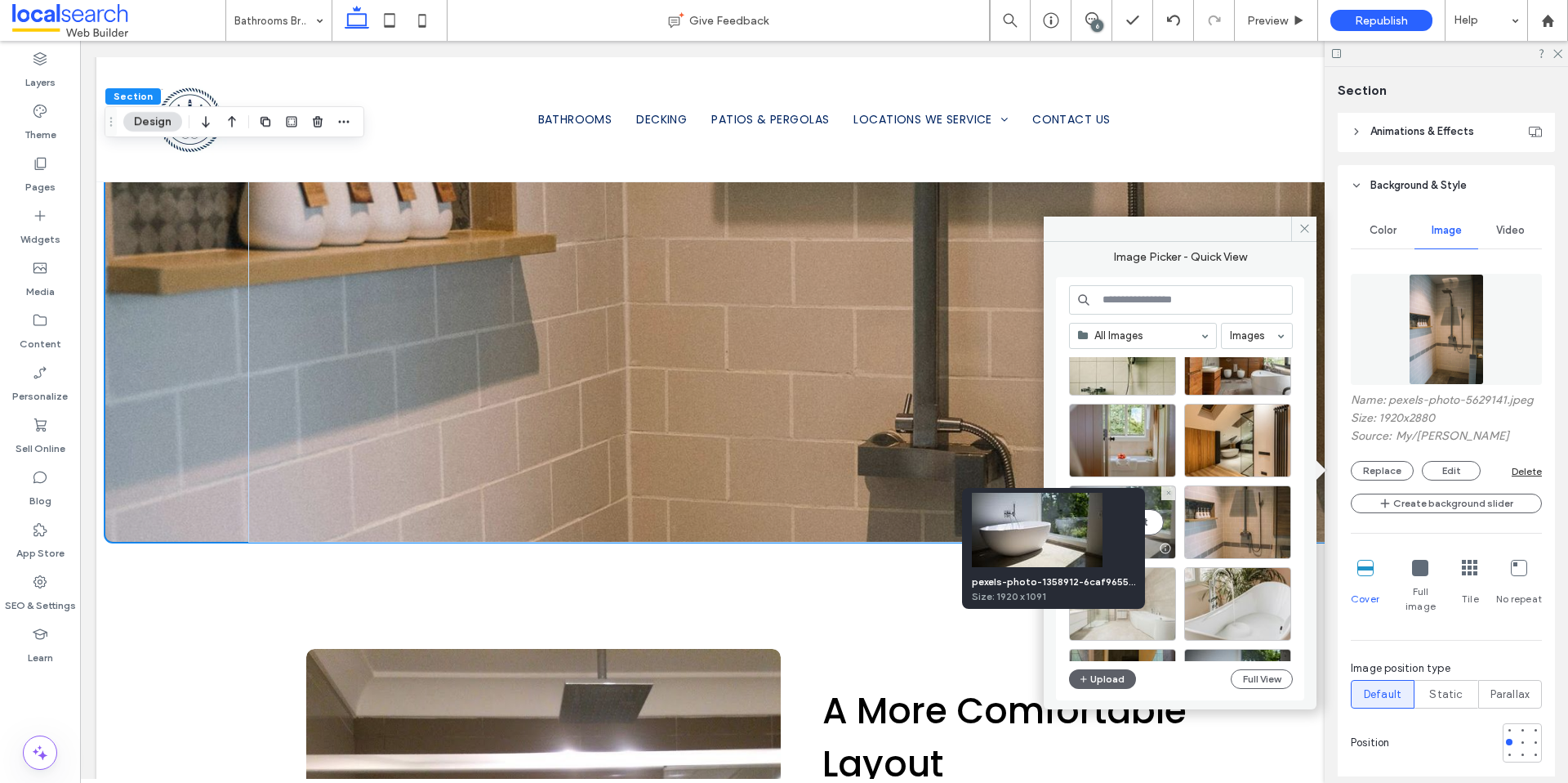
click at [1167, 546] on div at bounding box center [1165, 548] width 21 height 13
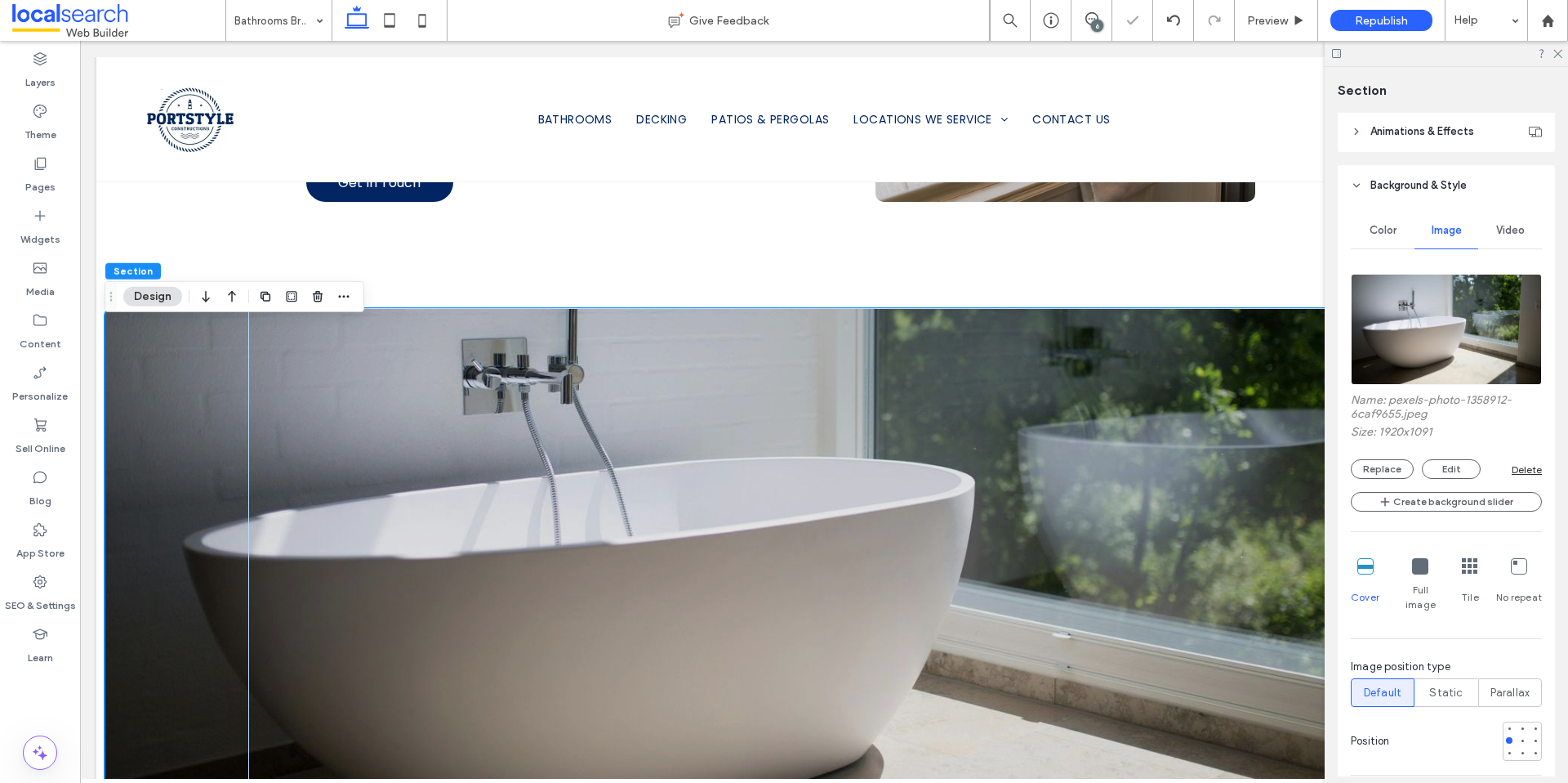
scroll to position [1452, 0]
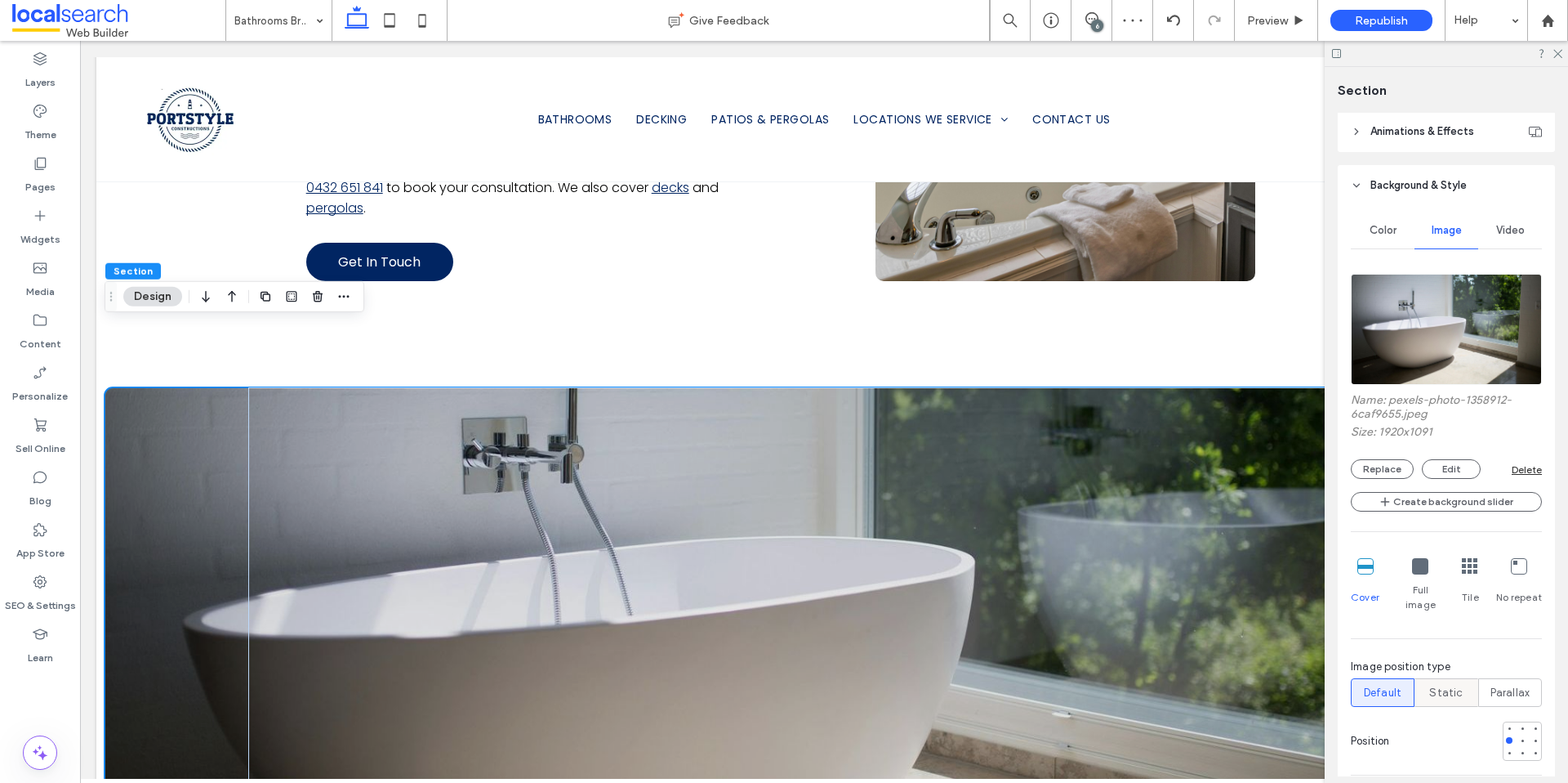
click at [1453, 685] on span "Static" at bounding box center [1446, 693] width 33 height 17
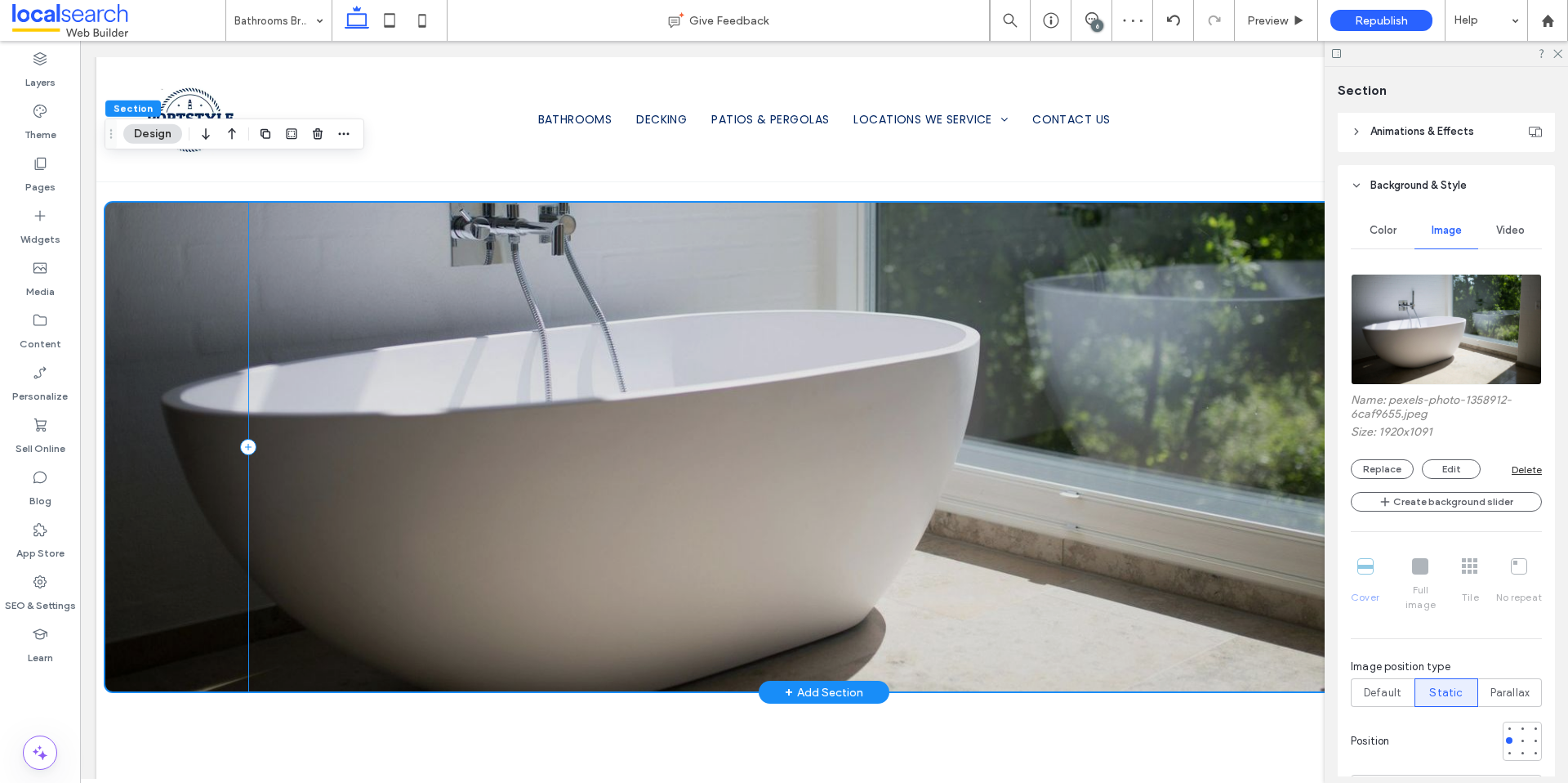
scroll to position [1558, 0]
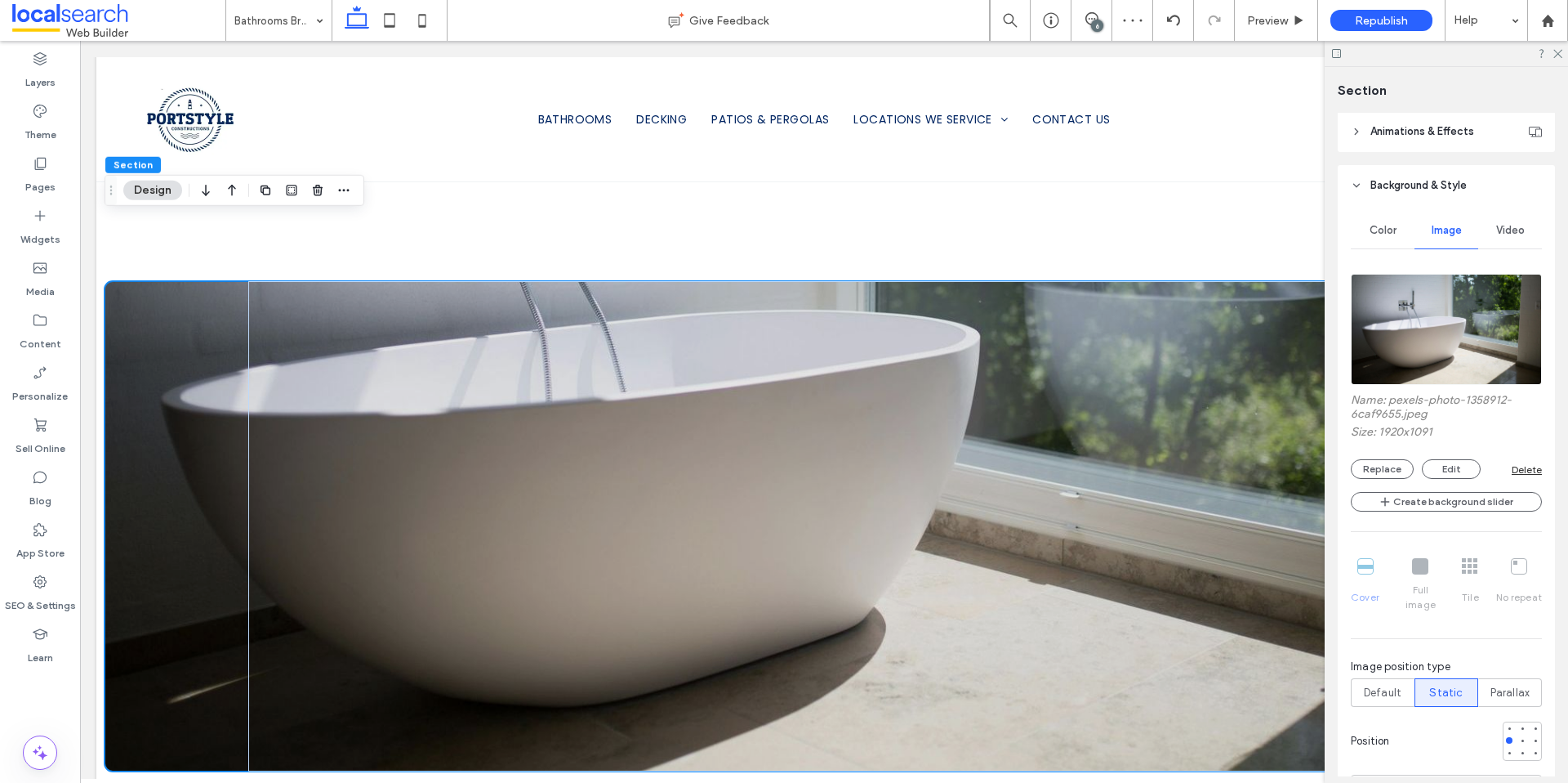
drag, startPoint x: 1506, startPoint y: 671, endPoint x: 1462, endPoint y: 626, distance: 62.9
click at [1506, 685] on span "Parallax" at bounding box center [1511, 693] width 40 height 17
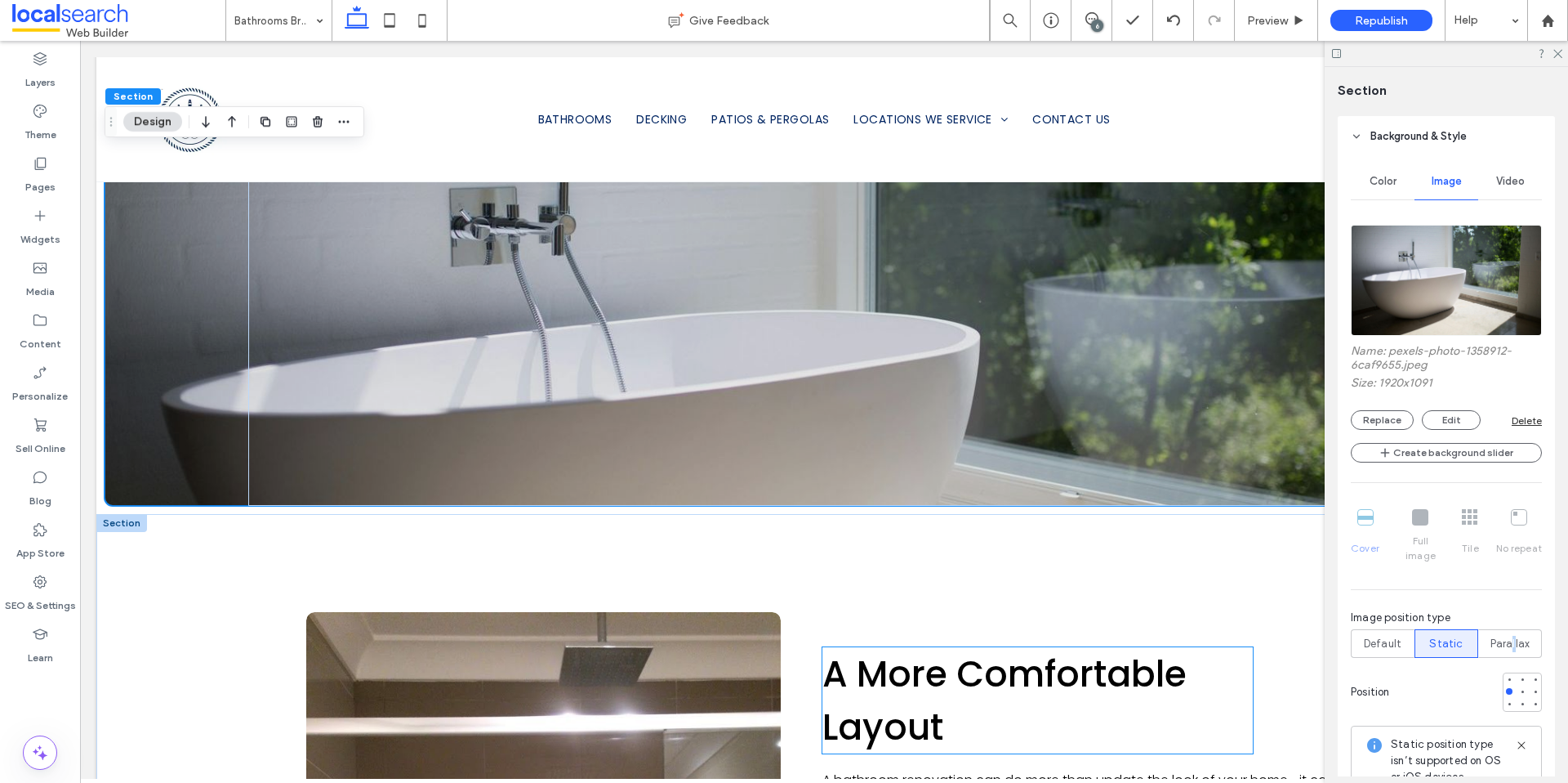
scroll to position [1834, 0]
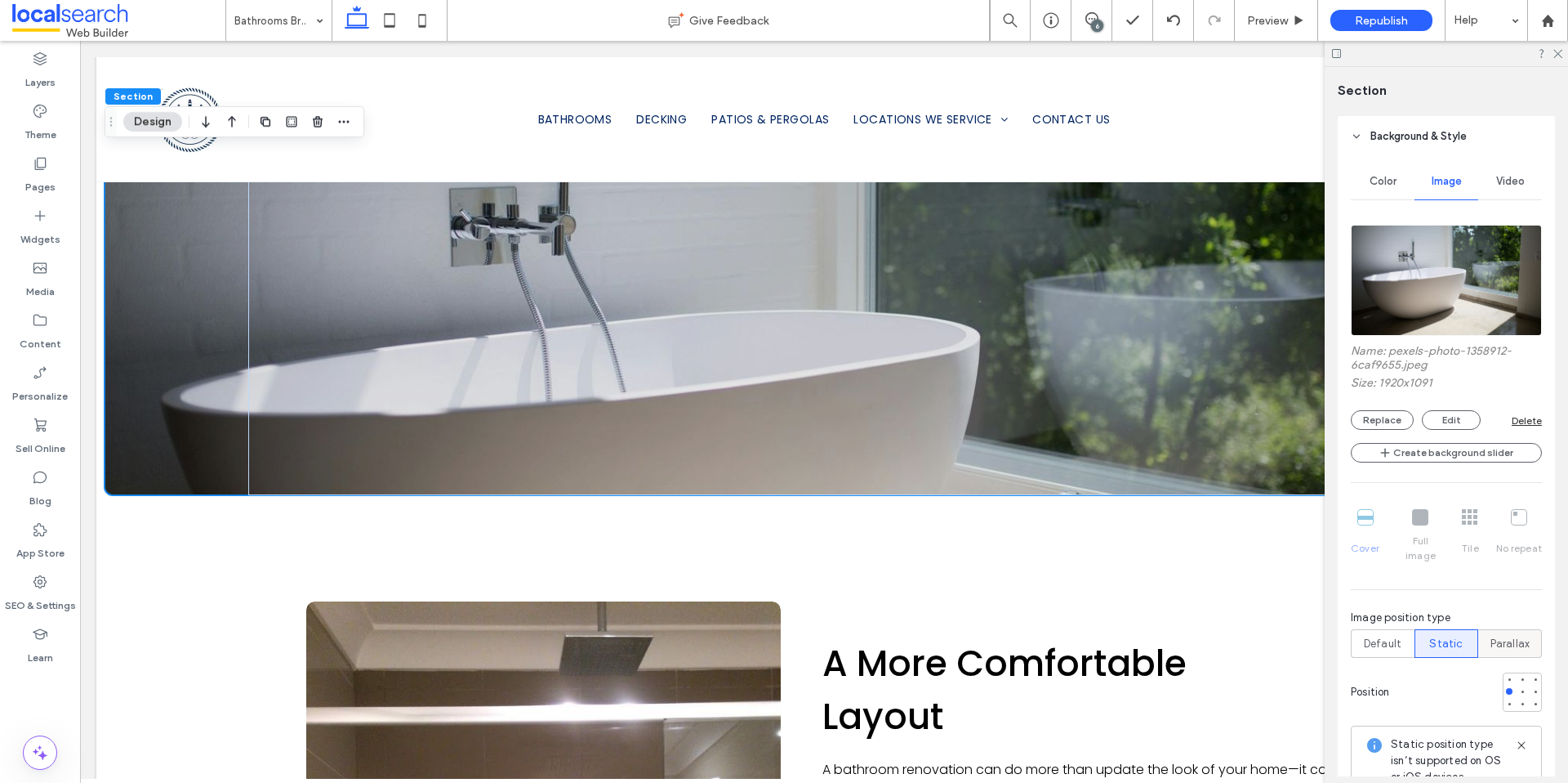
click at [1491, 636] on span "Parallax" at bounding box center [1511, 644] width 40 height 17
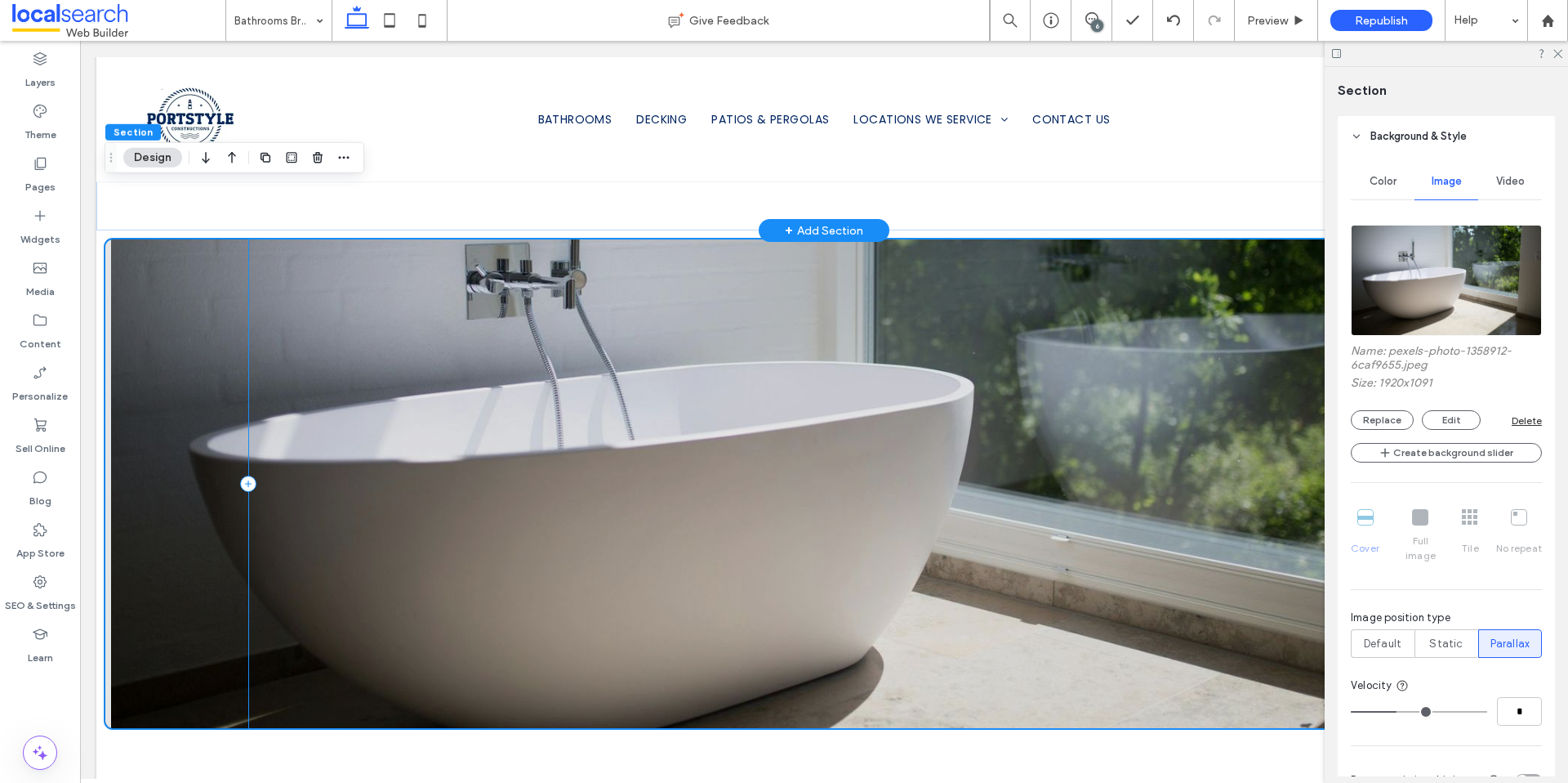
scroll to position [1614, 0]
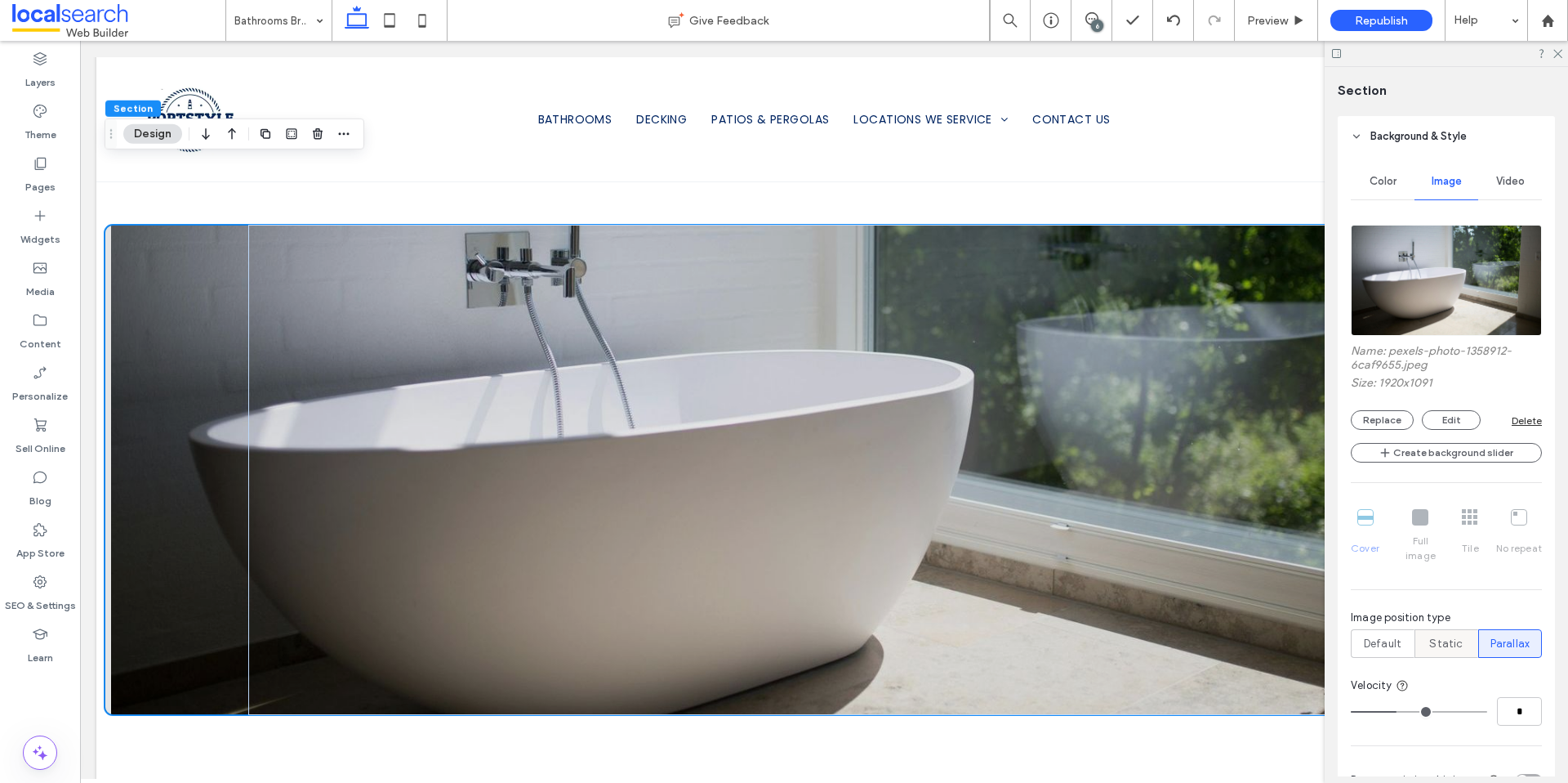
click at [1437, 636] on span "Static" at bounding box center [1446, 644] width 33 height 17
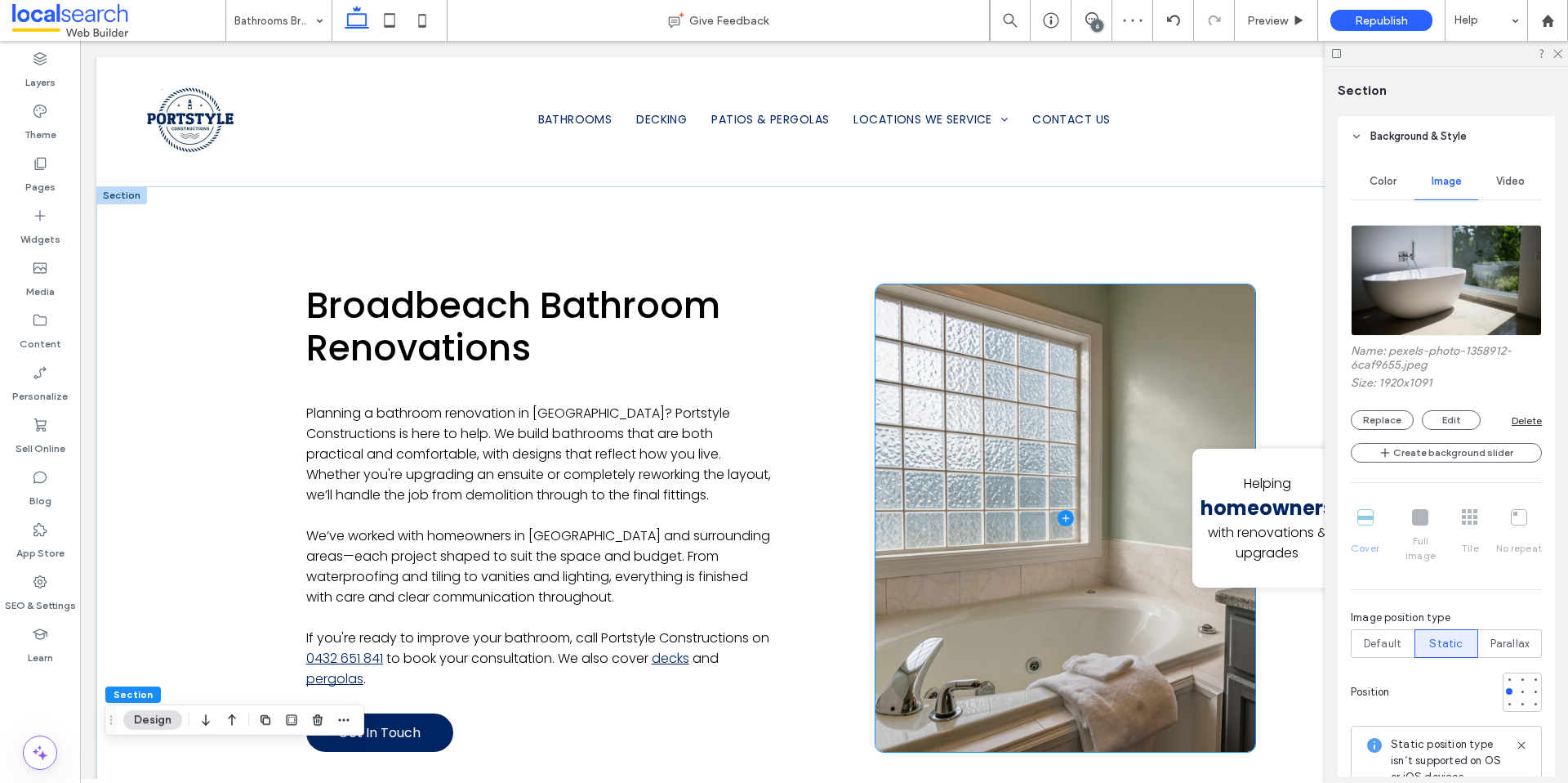
scroll to position [1108, 0]
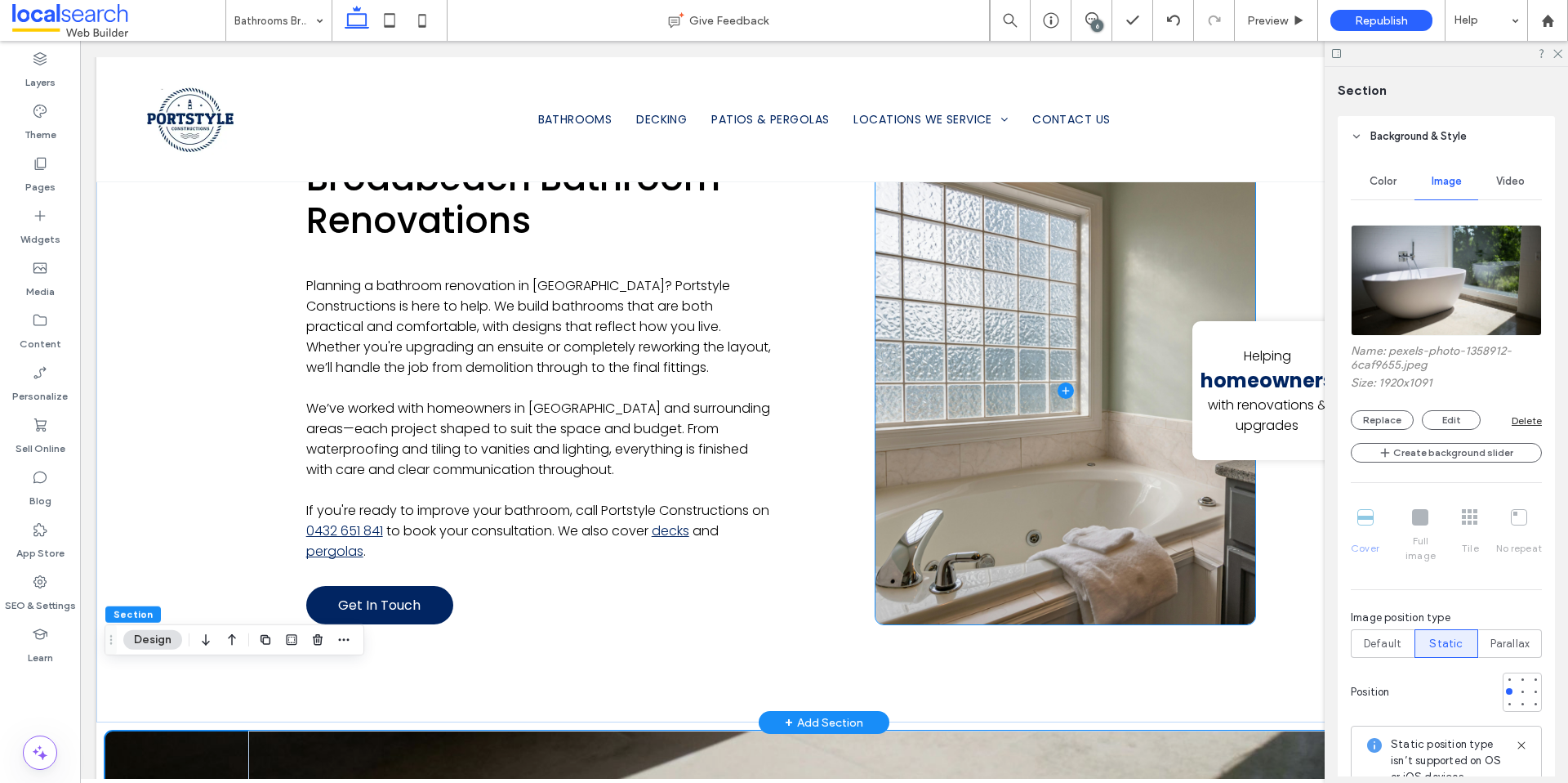
drag, startPoint x: 1067, startPoint y: 550, endPoint x: 1044, endPoint y: 440, distance: 112.4
click at [1043, 440] on span at bounding box center [1066, 391] width 380 height 468
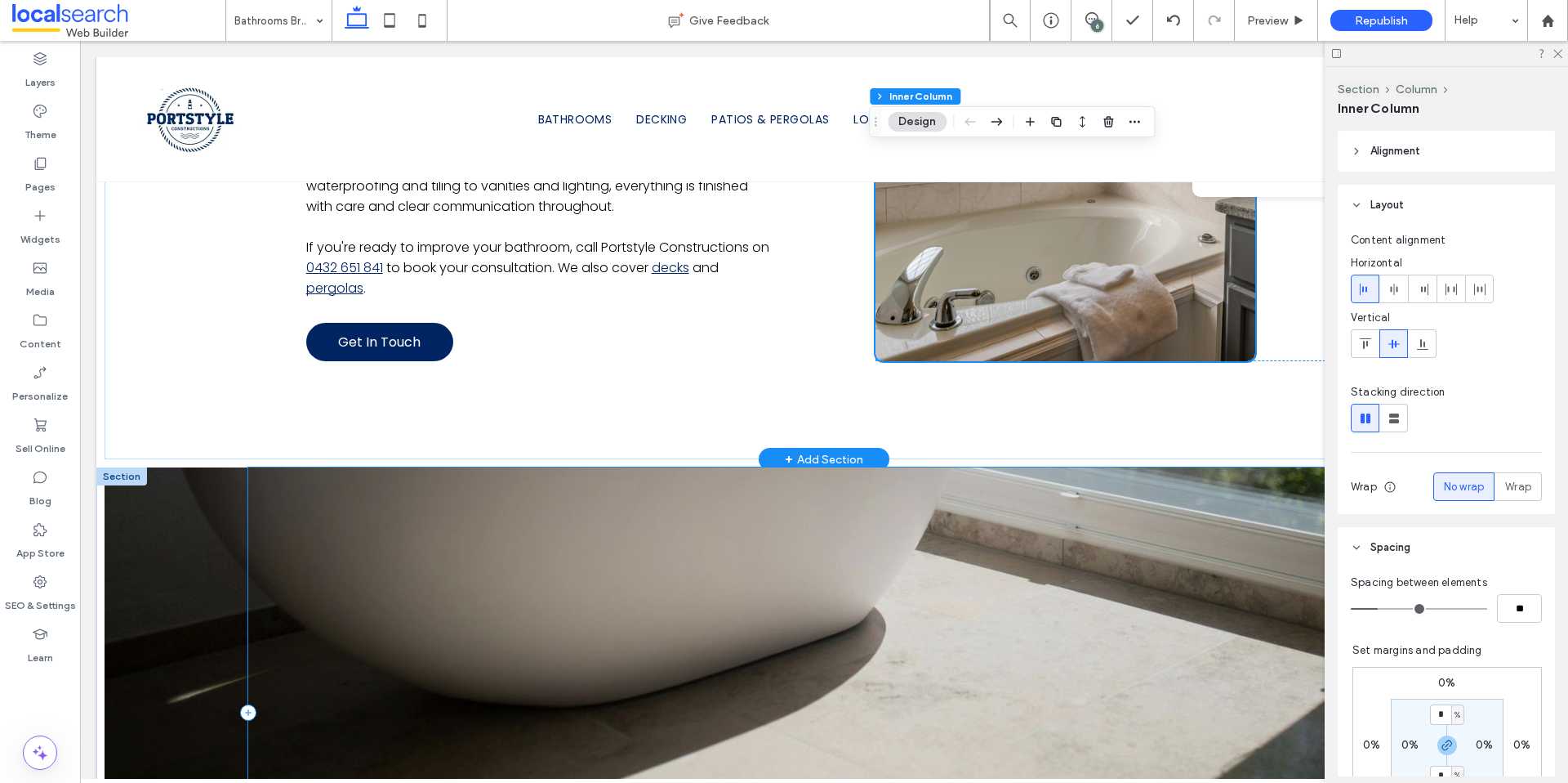
scroll to position [1439, 0]
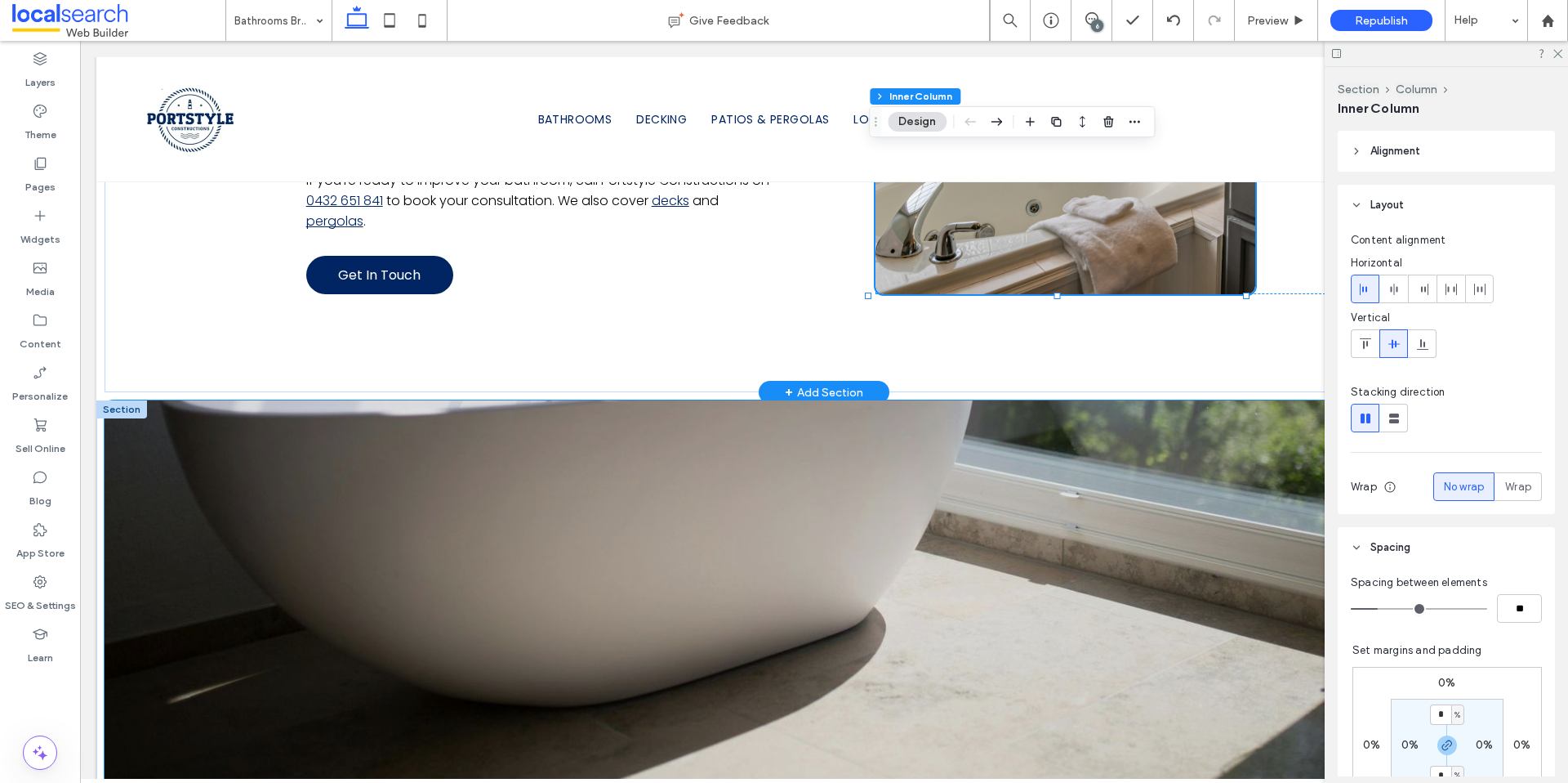
click at [198, 560] on div at bounding box center [824, 645] width 1439 height 490
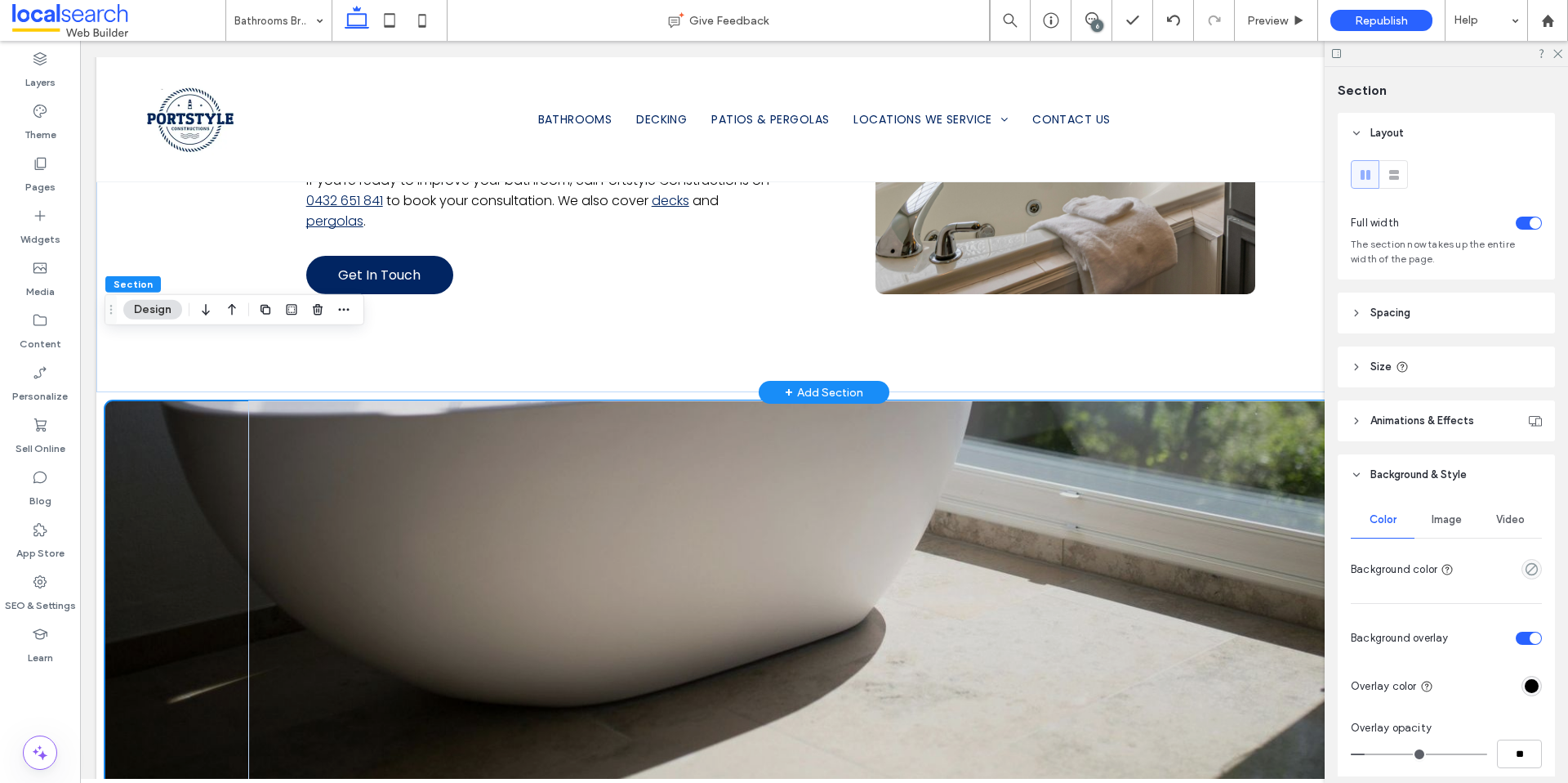
click at [1444, 528] on div "Image" at bounding box center [1447, 519] width 64 height 36
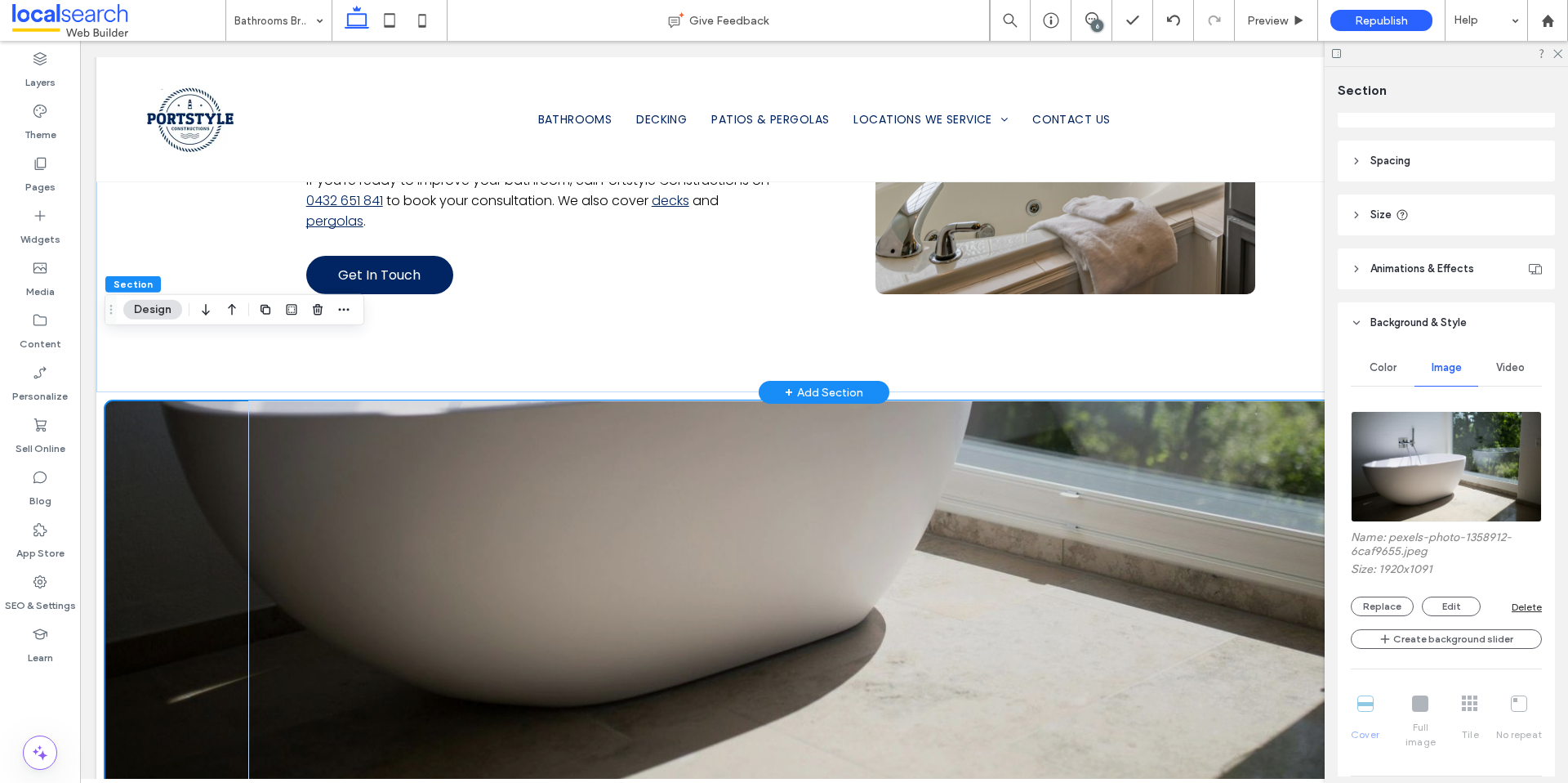
scroll to position [159, 0]
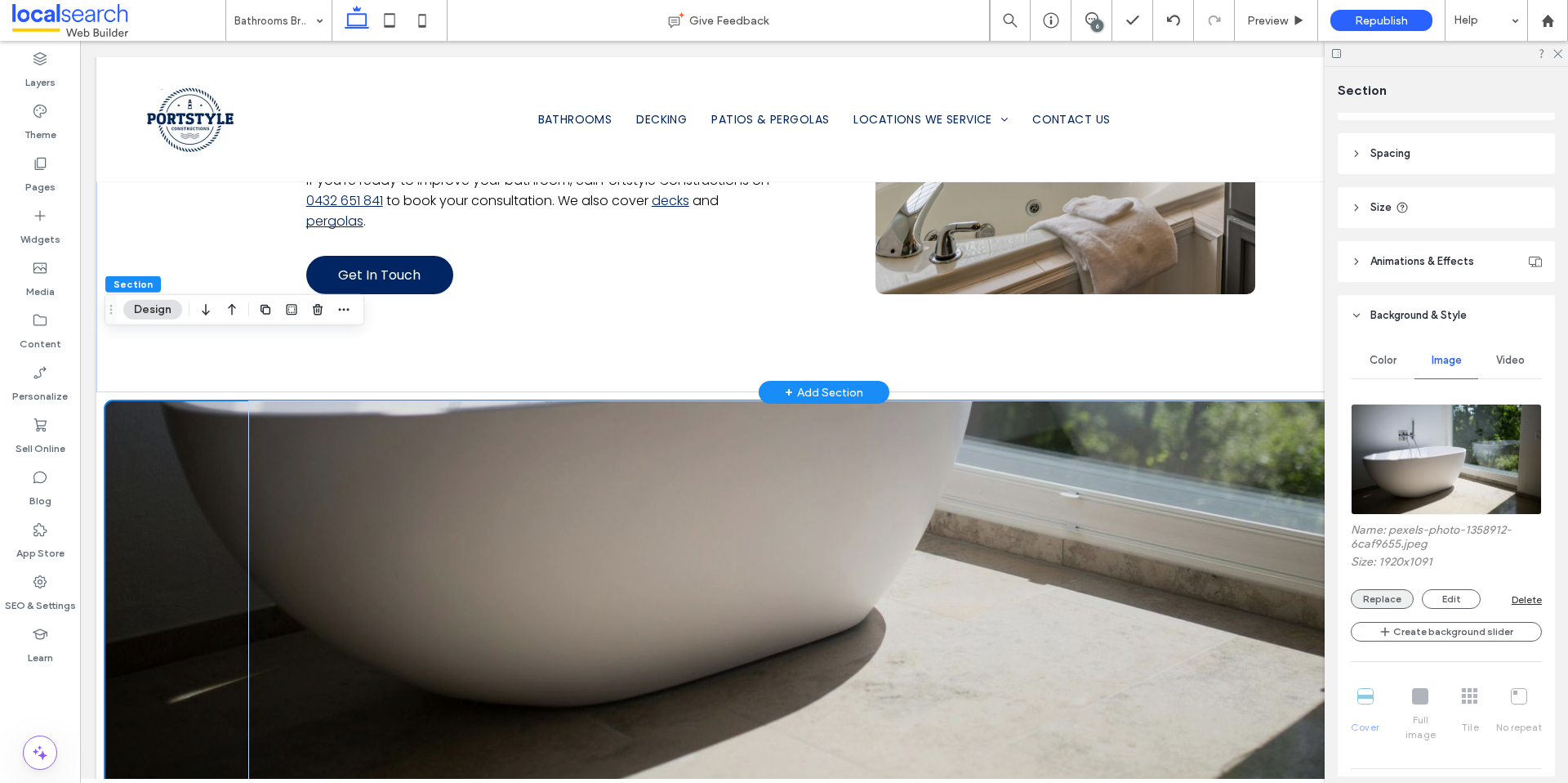
click at [1375, 595] on button "Replace" at bounding box center [1383, 599] width 63 height 20
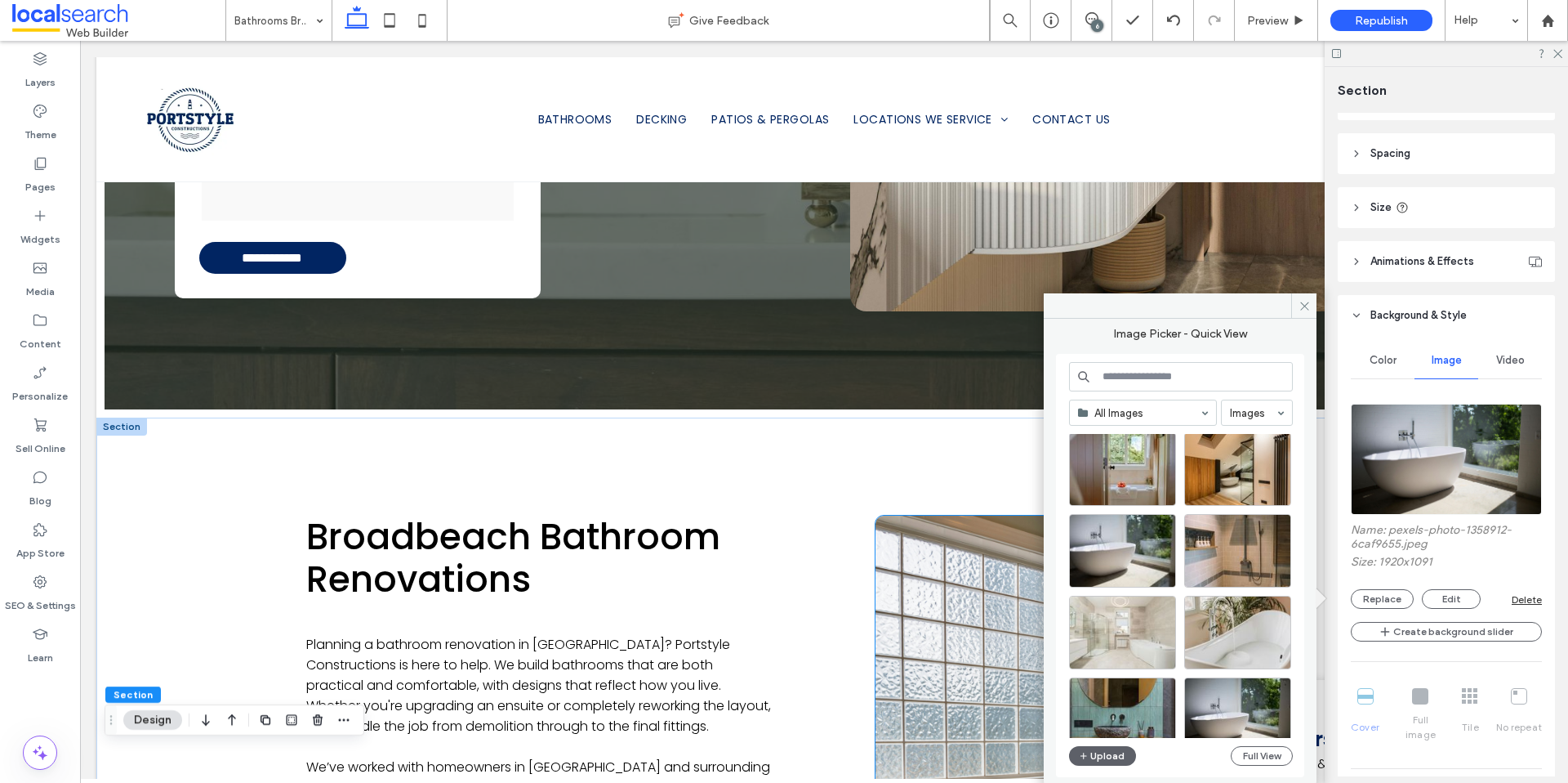
scroll to position [690, 0]
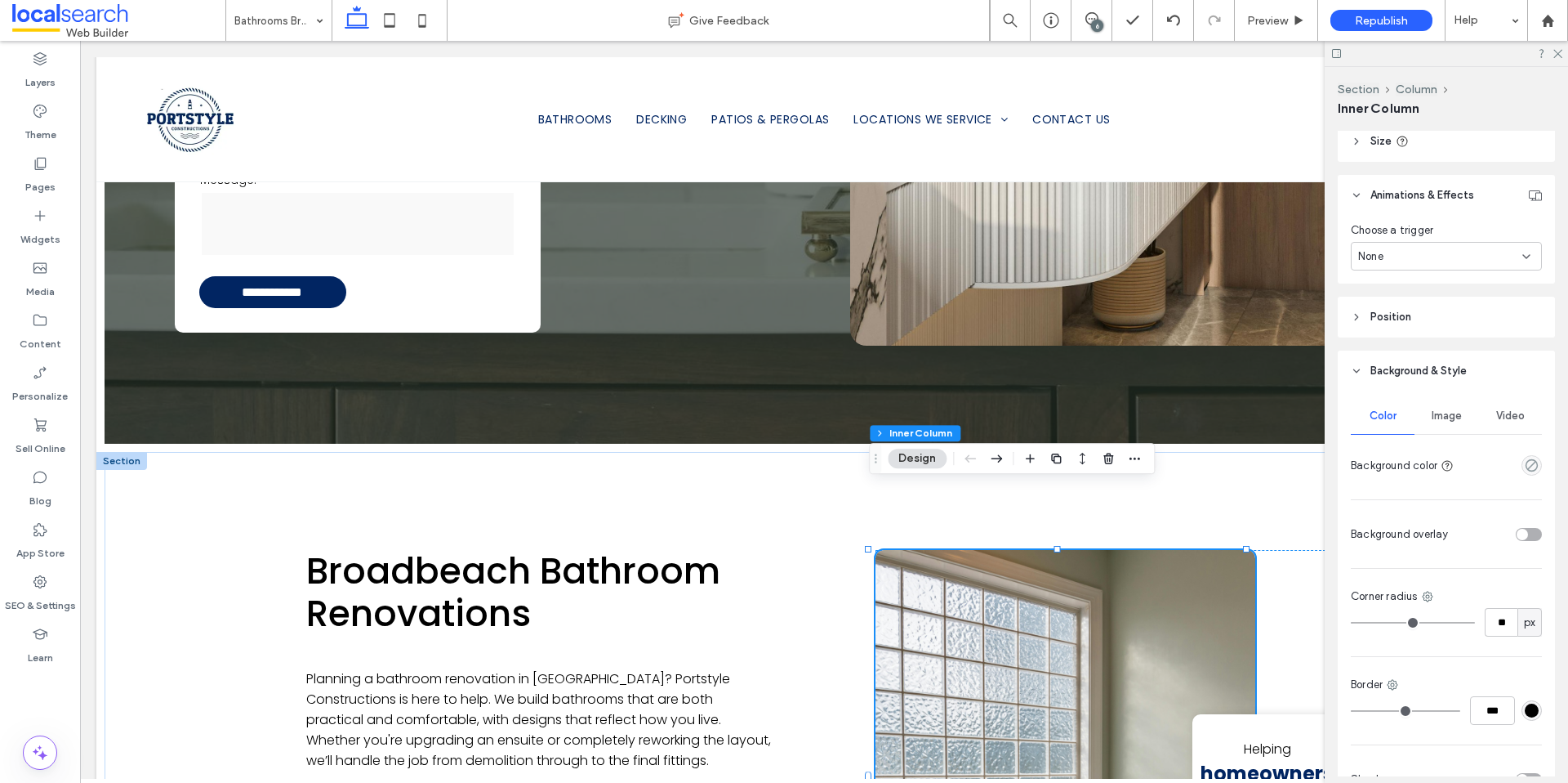
scroll to position [786, 0]
click at [1447, 417] on div "Image" at bounding box center [1447, 408] width 64 height 36
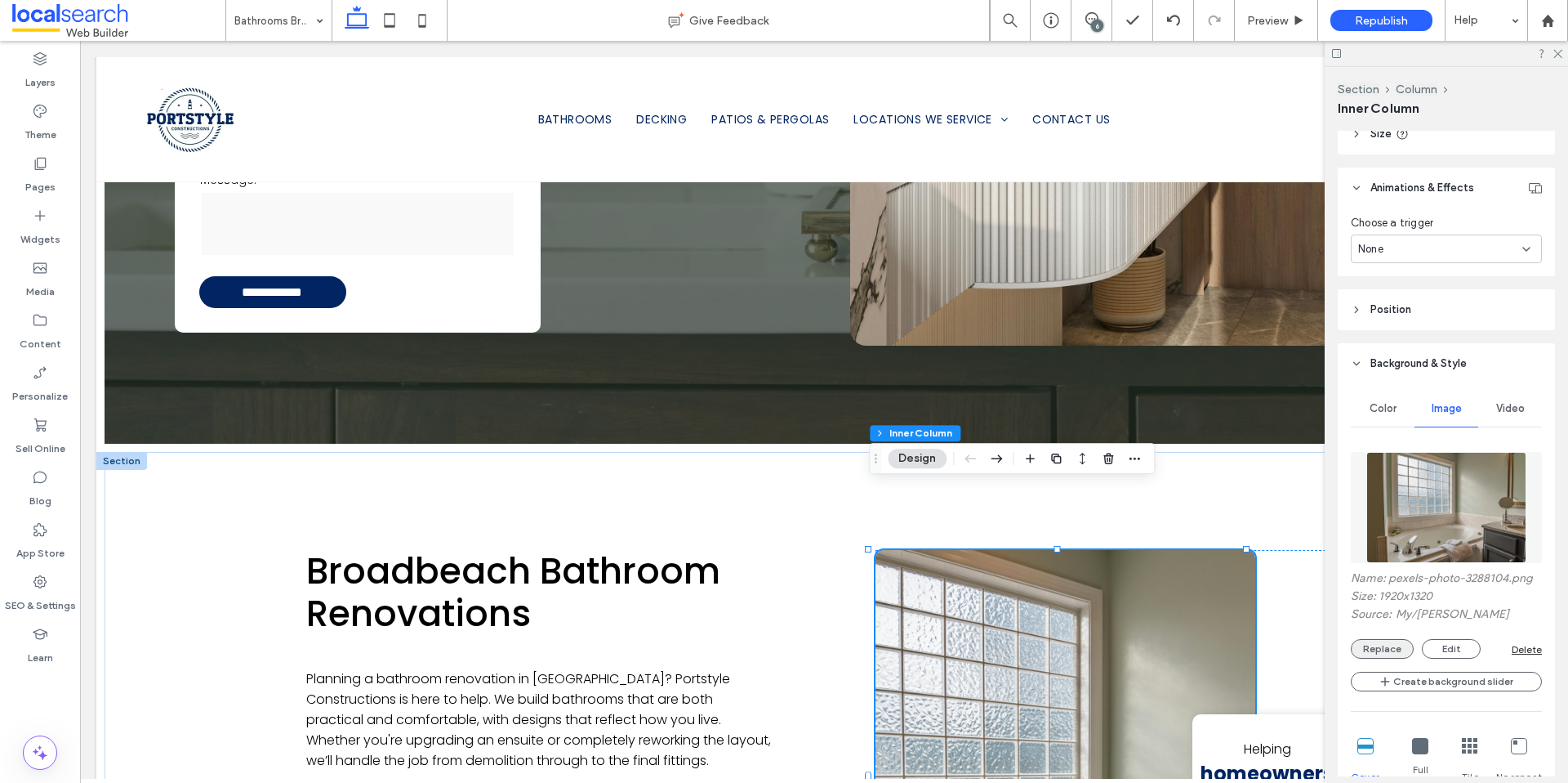
click at [1401, 656] on button "Replace" at bounding box center [1383, 649] width 63 height 20
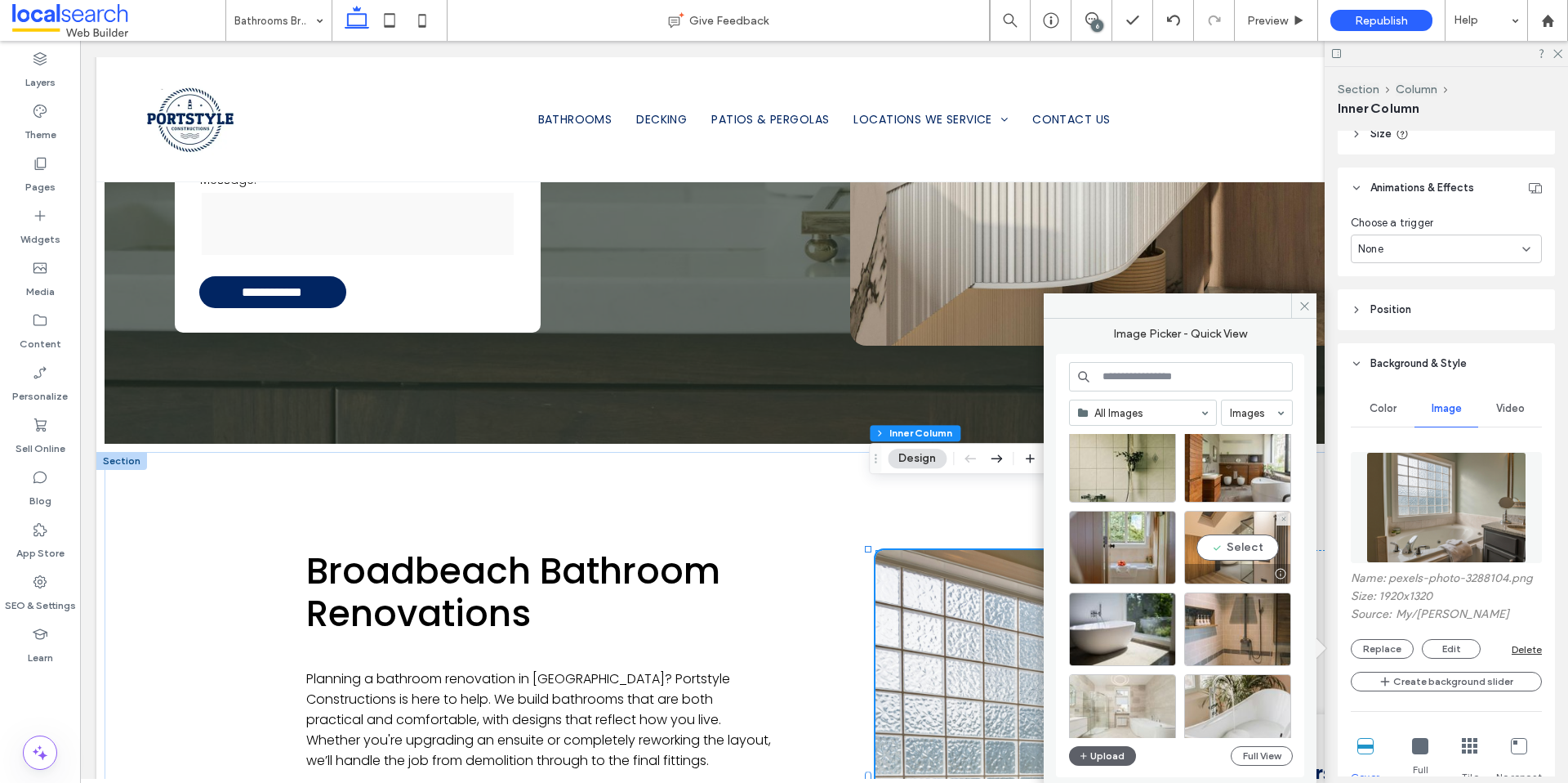
scroll to position [275, 0]
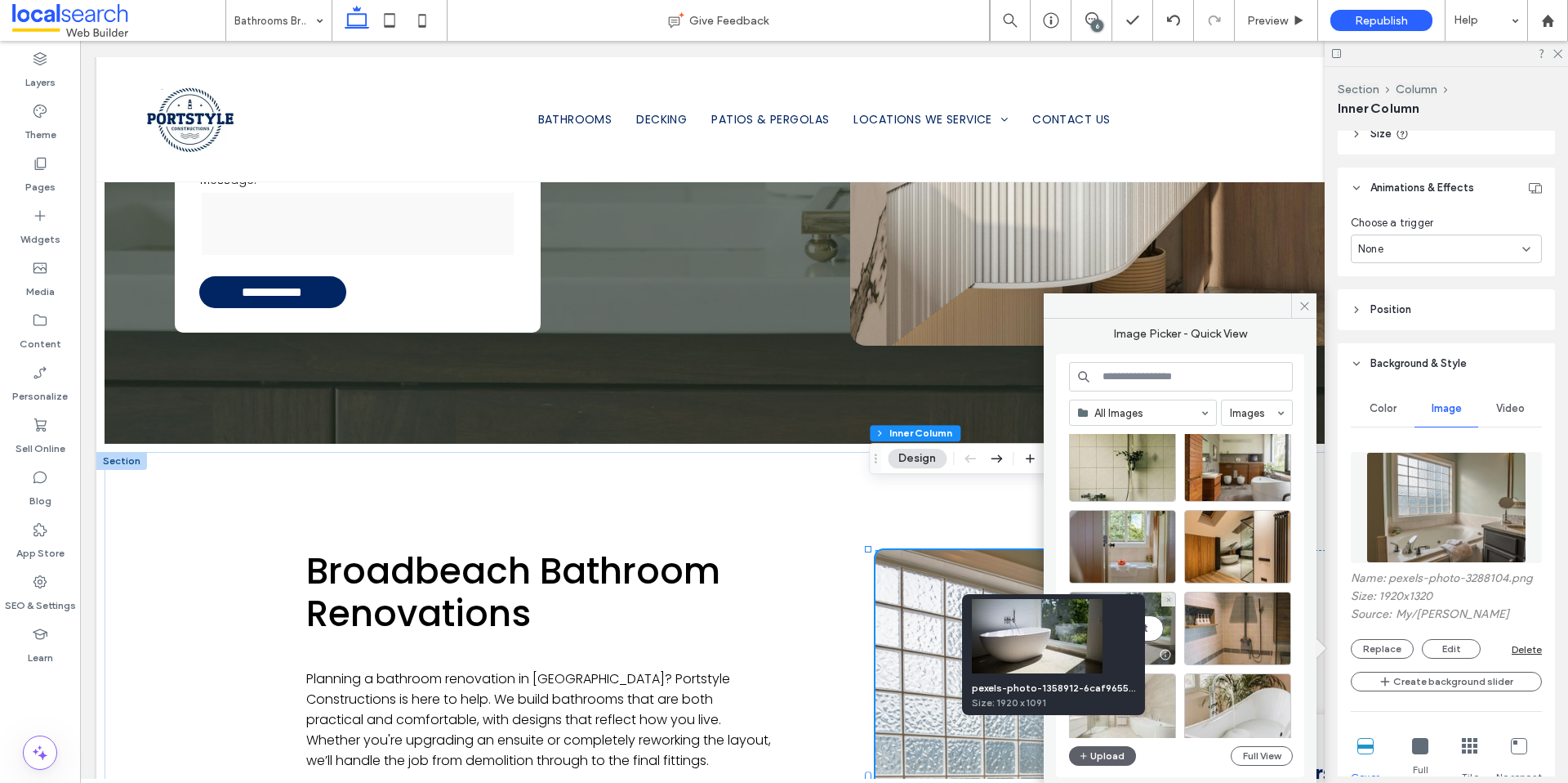
click at [1168, 653] on div at bounding box center [1165, 655] width 21 height 13
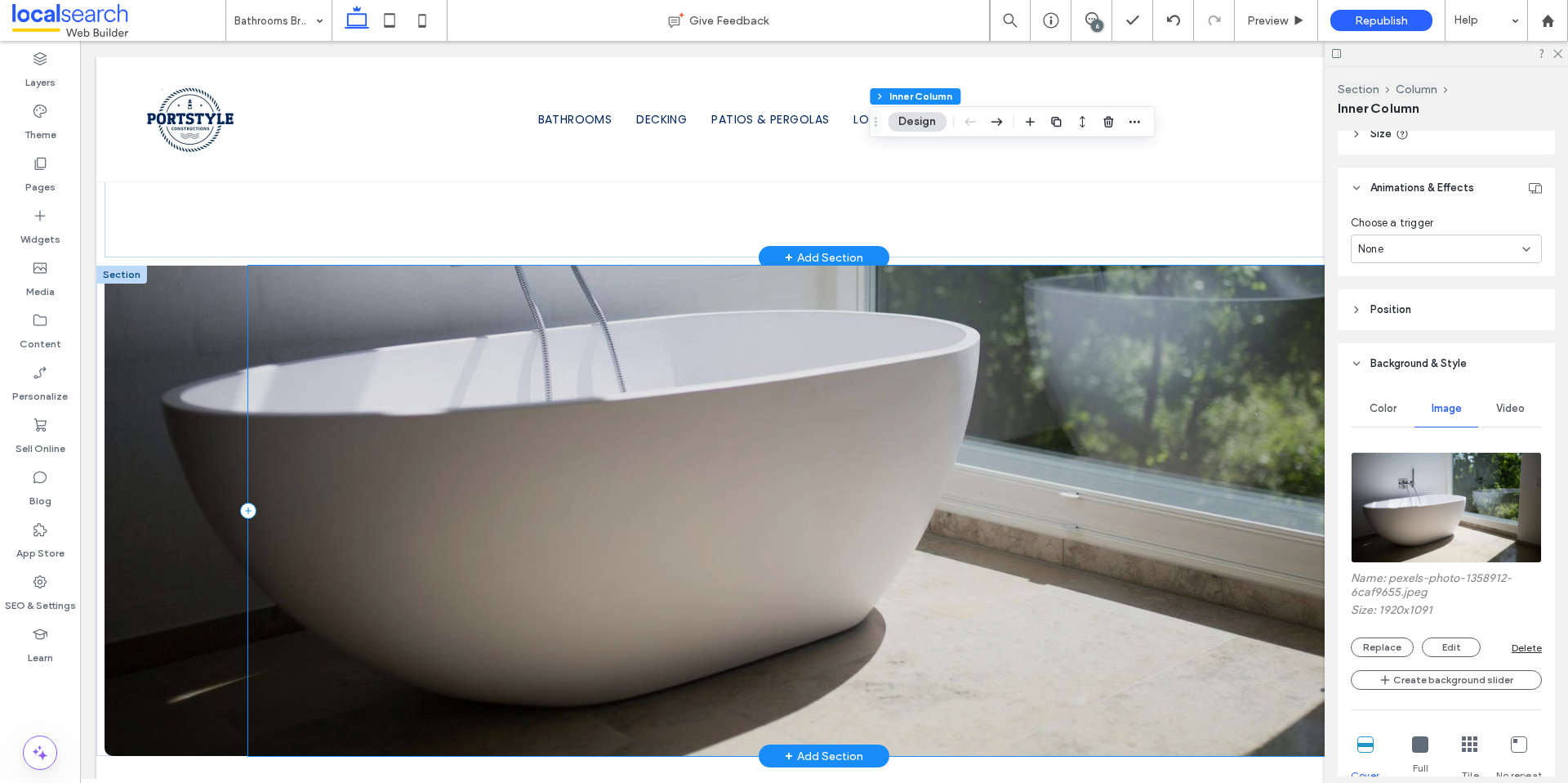
scroll to position [1643, 0]
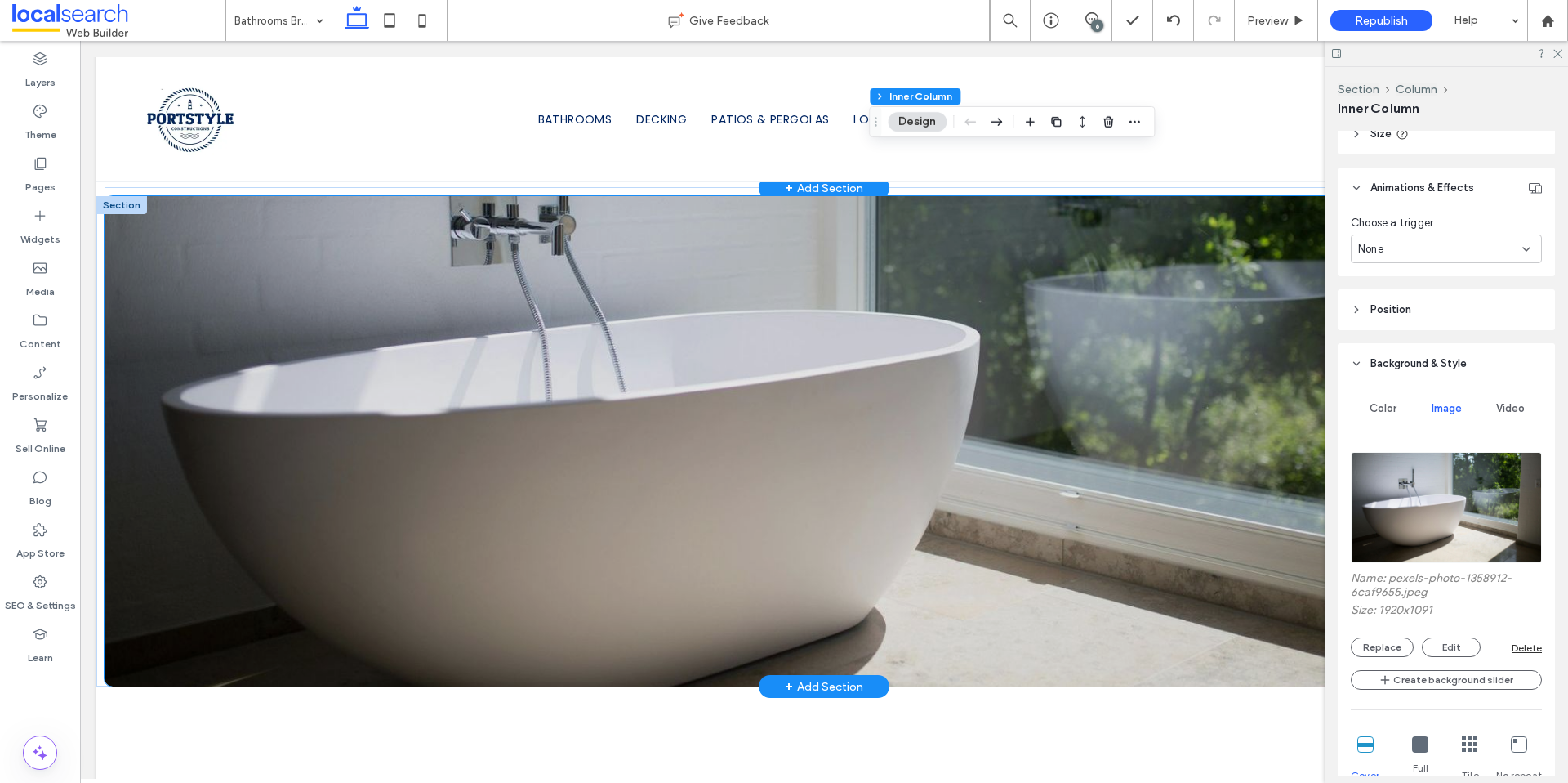
click at [161, 542] on div at bounding box center [824, 441] width 1439 height 490
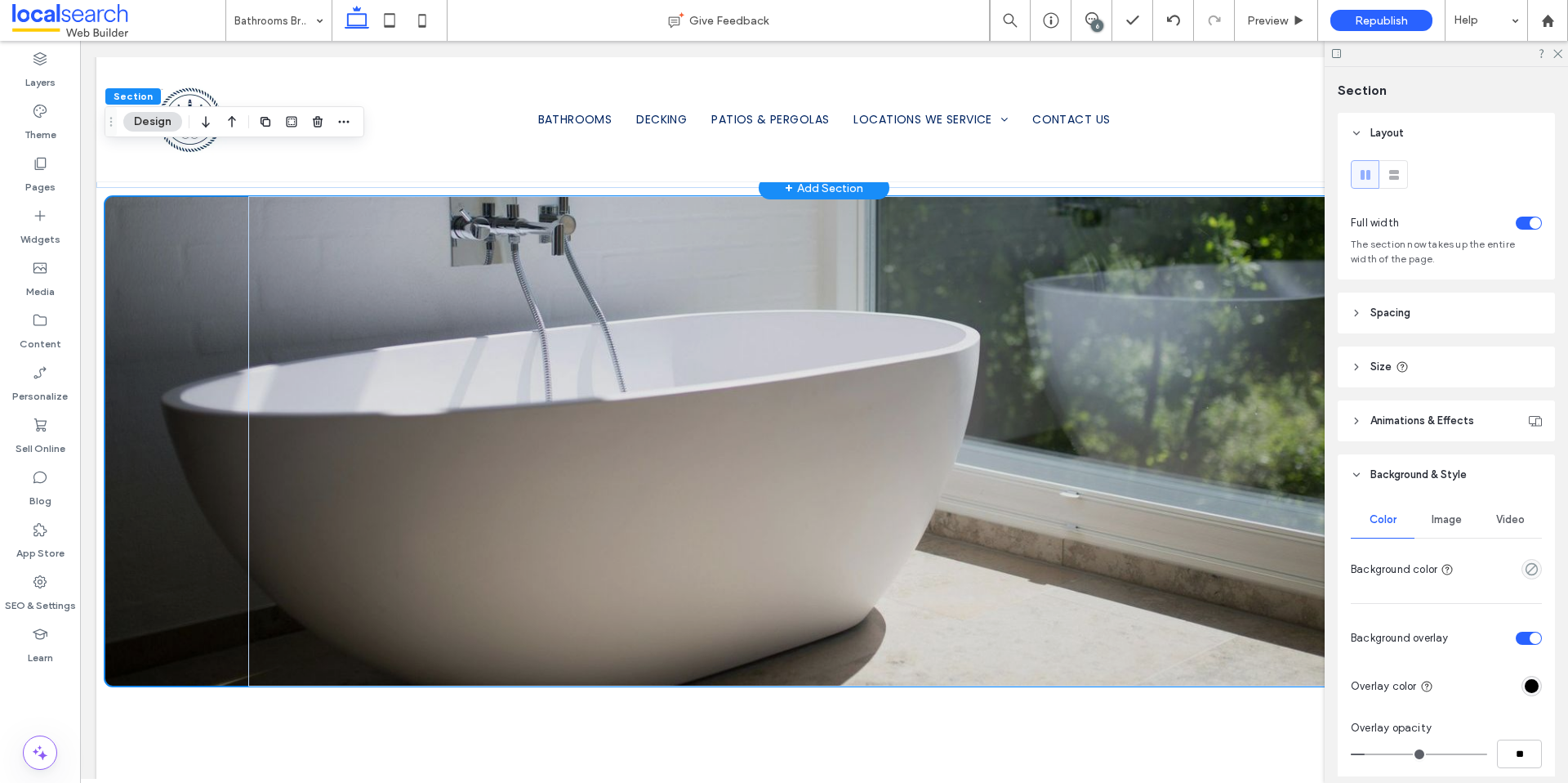
click at [1438, 521] on span "Image" at bounding box center [1447, 520] width 30 height 13
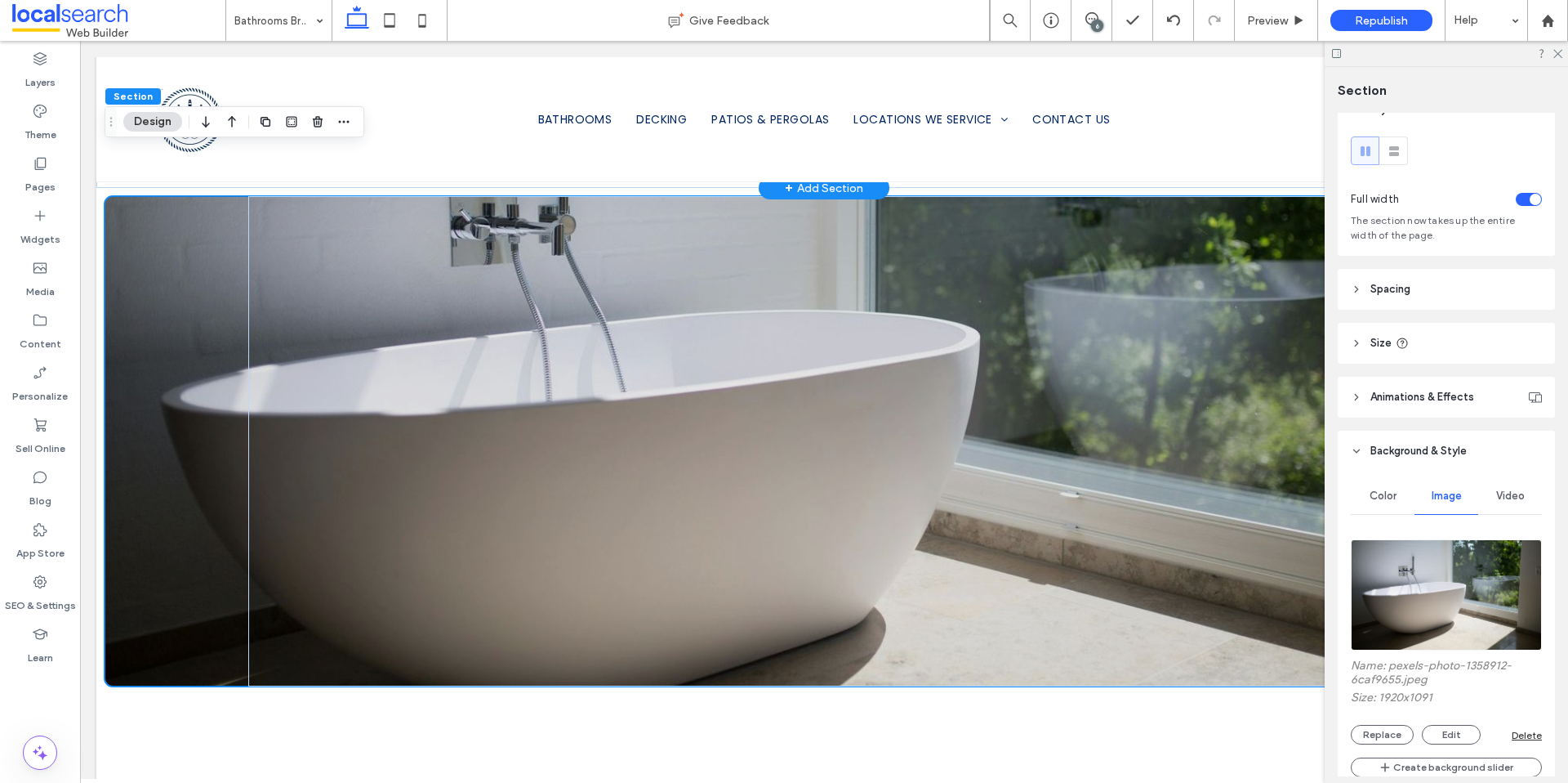
scroll to position [36, 0]
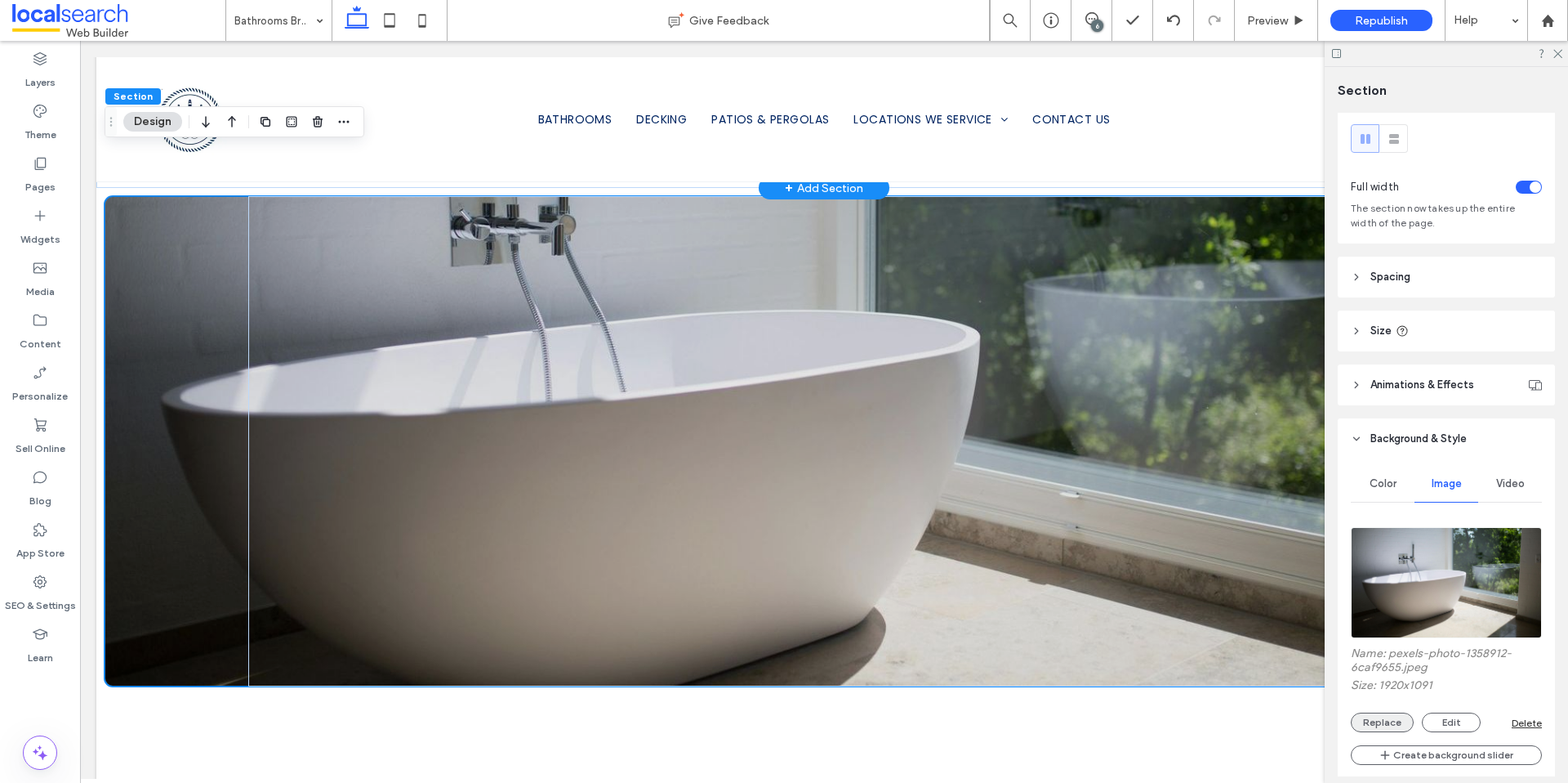
click at [1386, 719] on button "Replace" at bounding box center [1383, 722] width 63 height 20
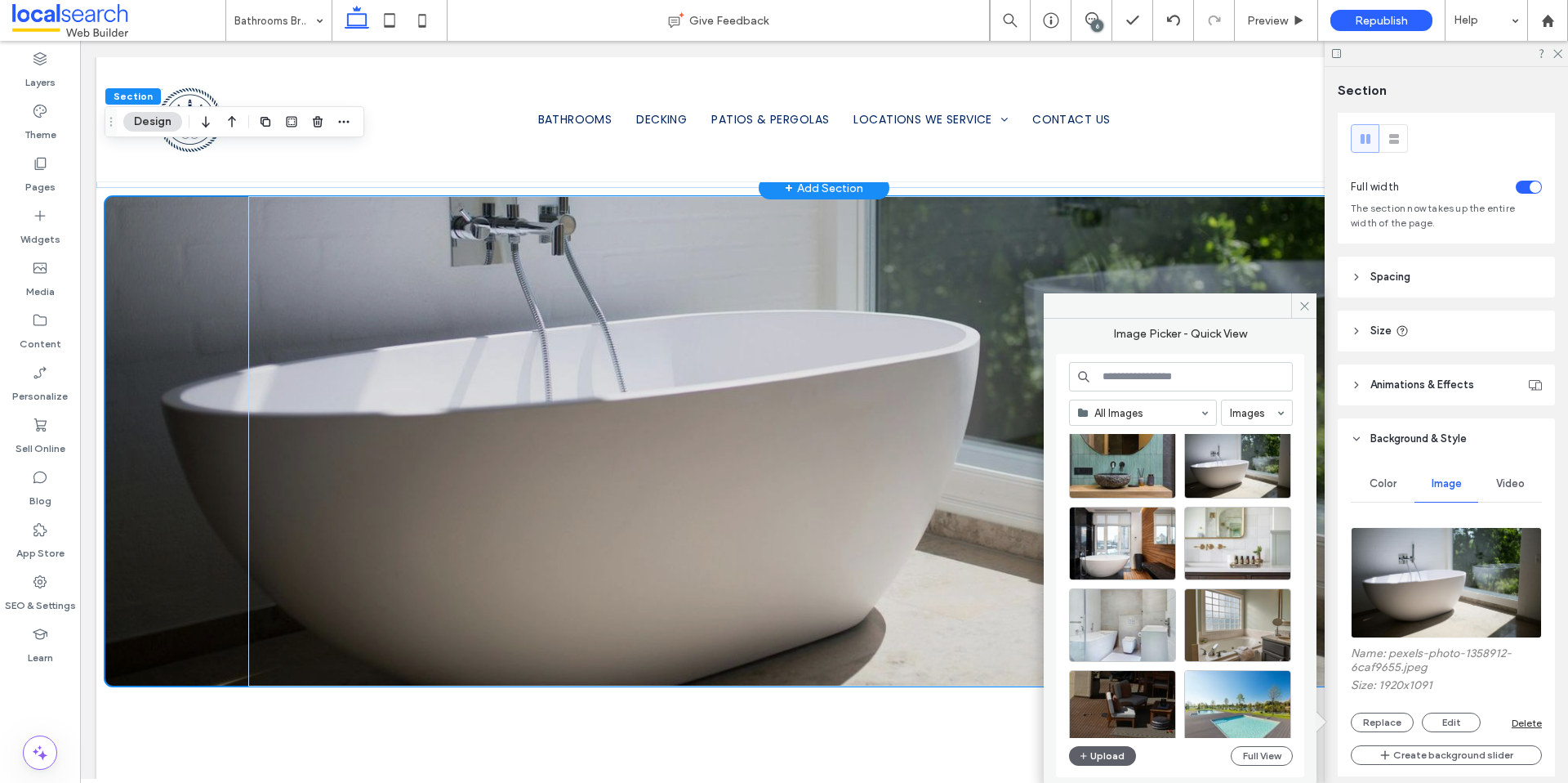
scroll to position [622, 0]
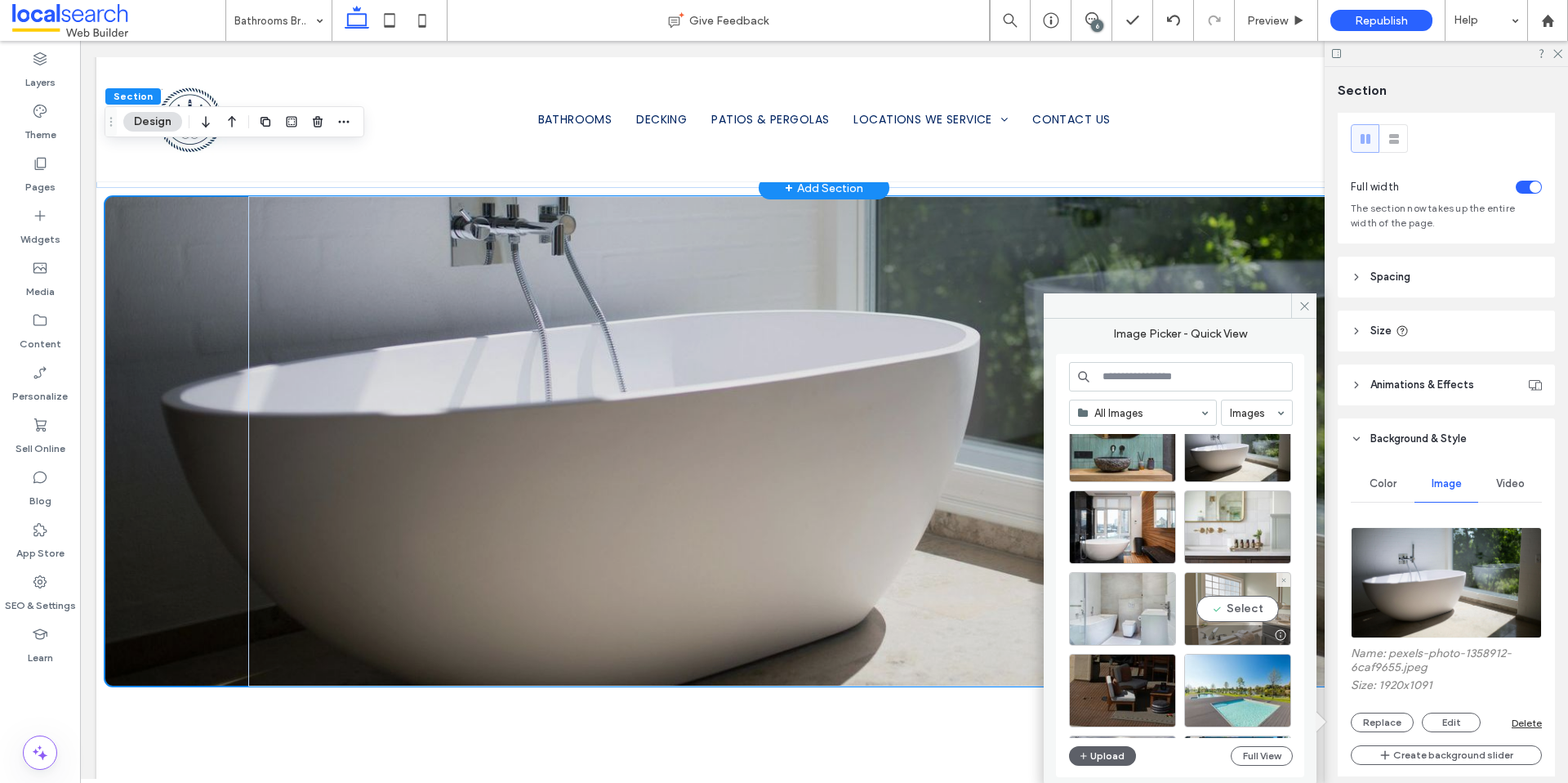
click at [1284, 634] on div at bounding box center [1280, 635] width 21 height 13
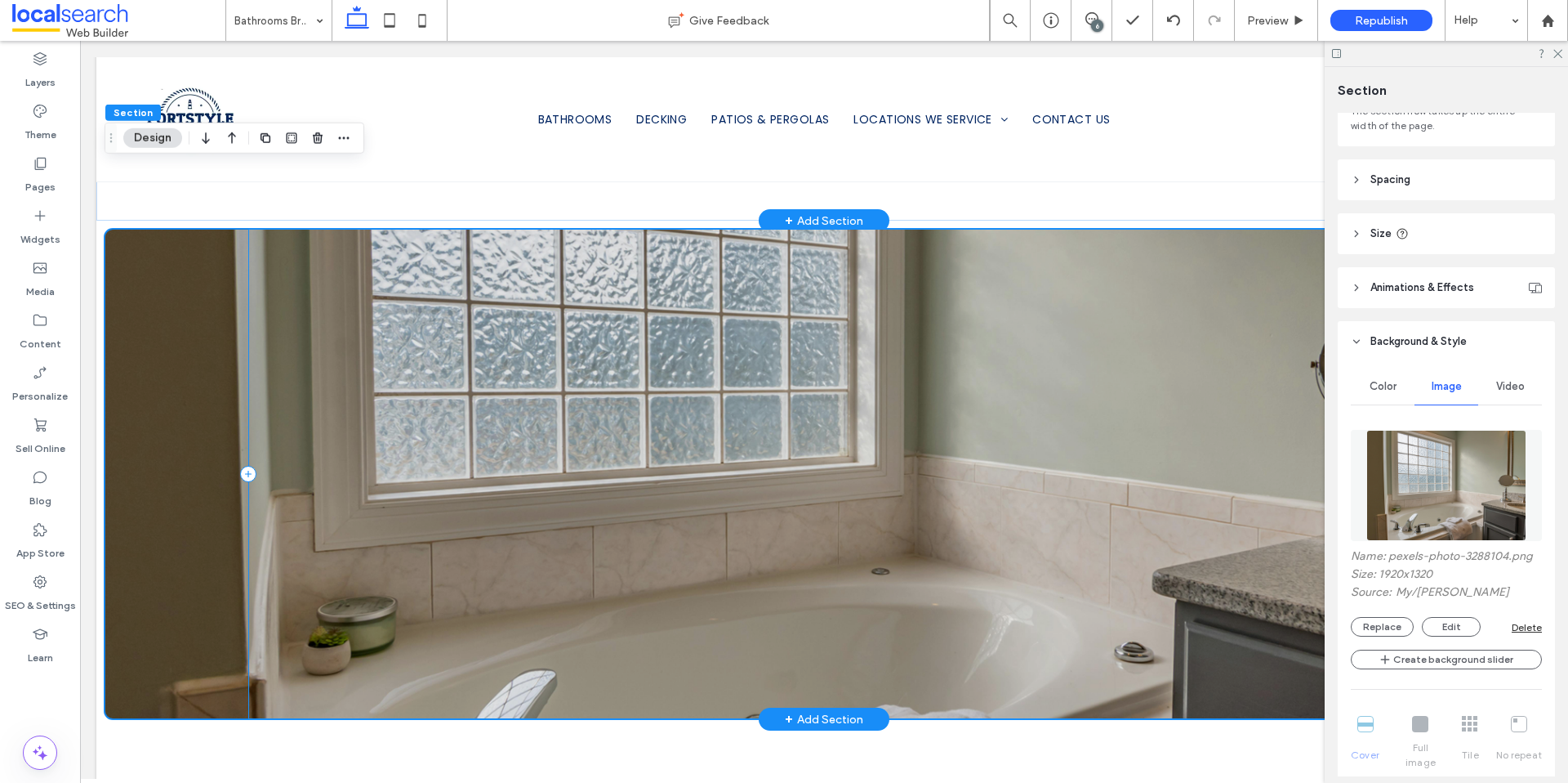
scroll to position [1560, 0]
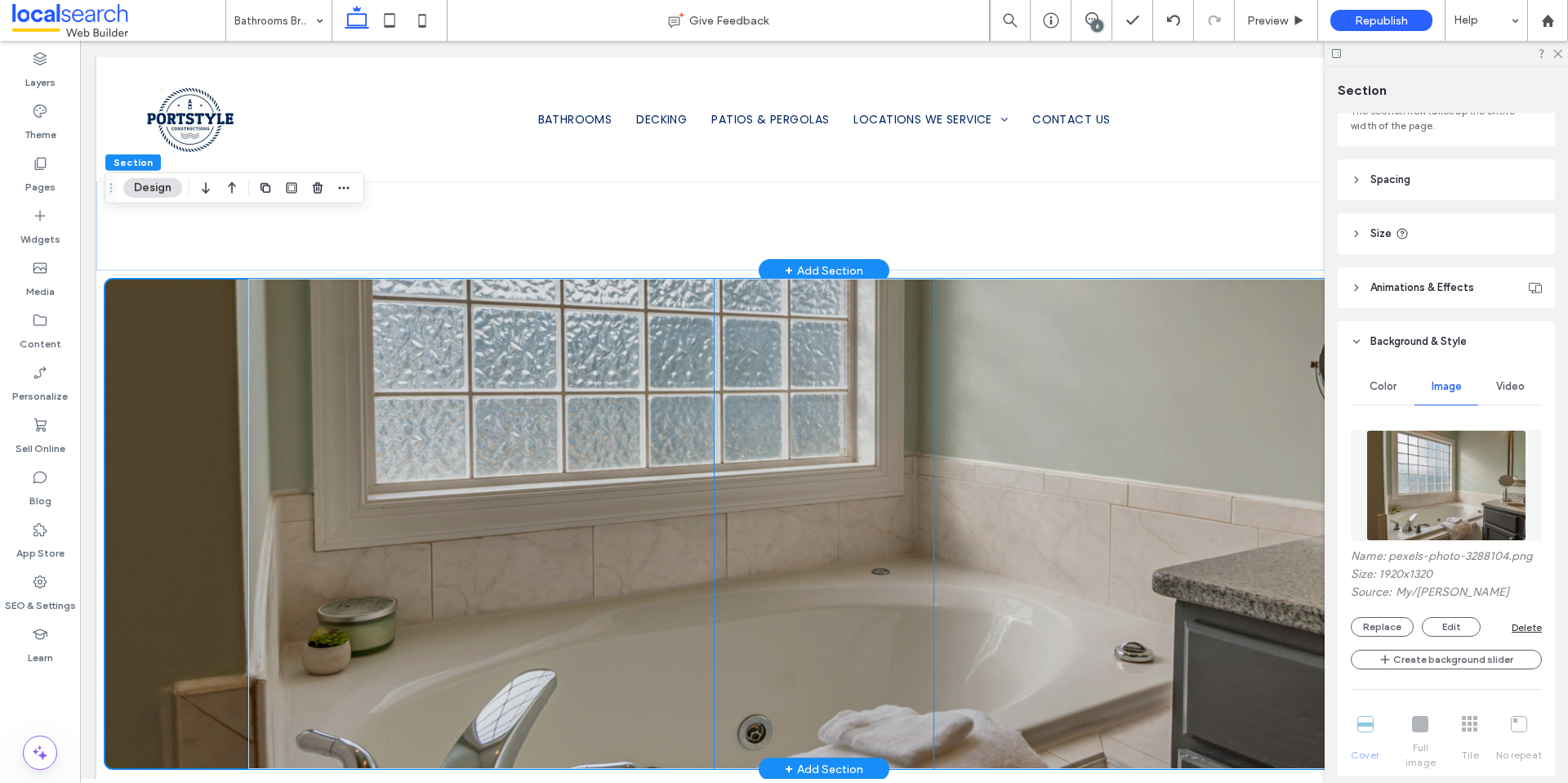
click at [763, 513] on div at bounding box center [824, 523] width 219 height 490
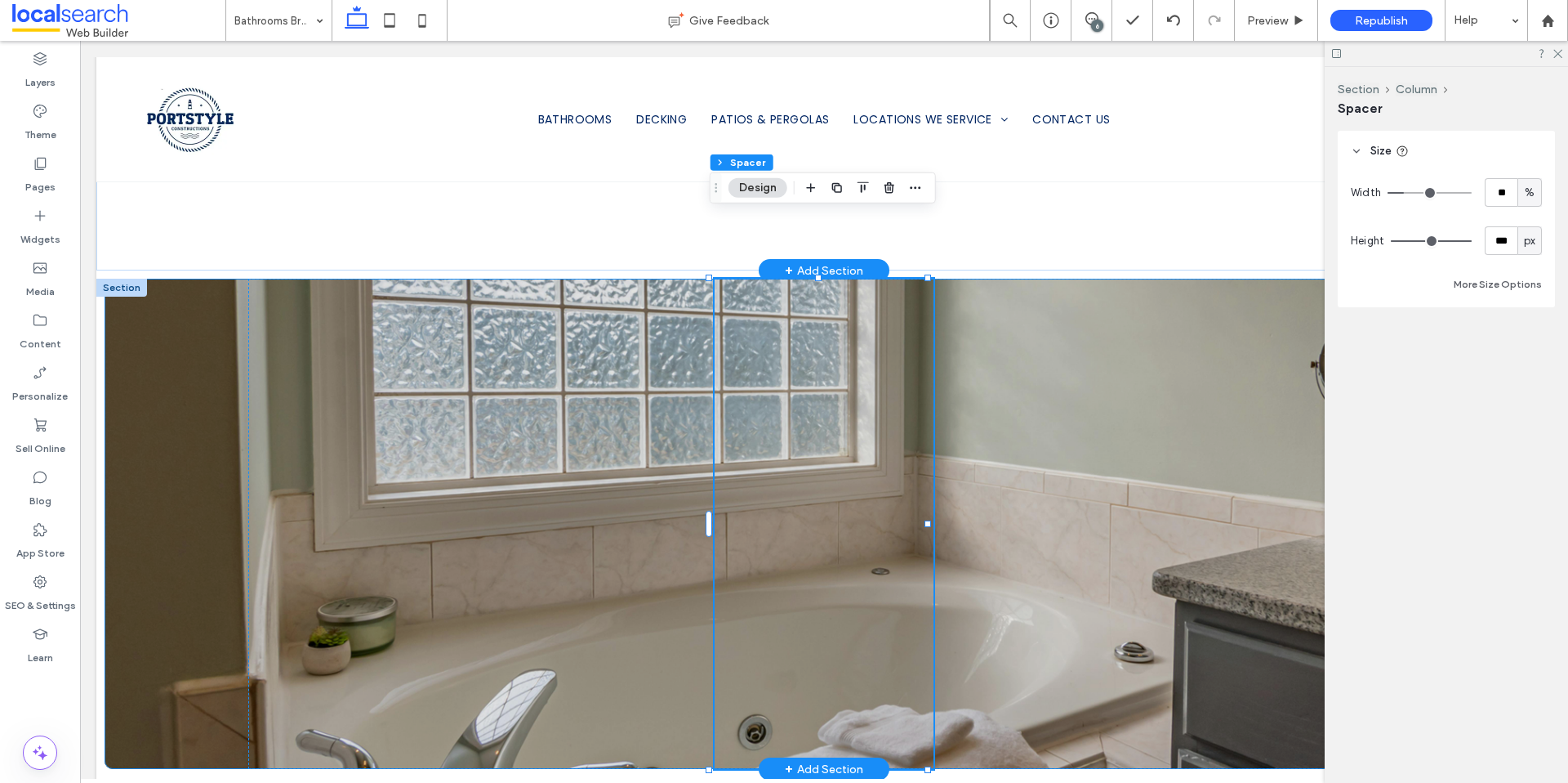
click at [193, 481] on div at bounding box center [824, 523] width 1439 height 490
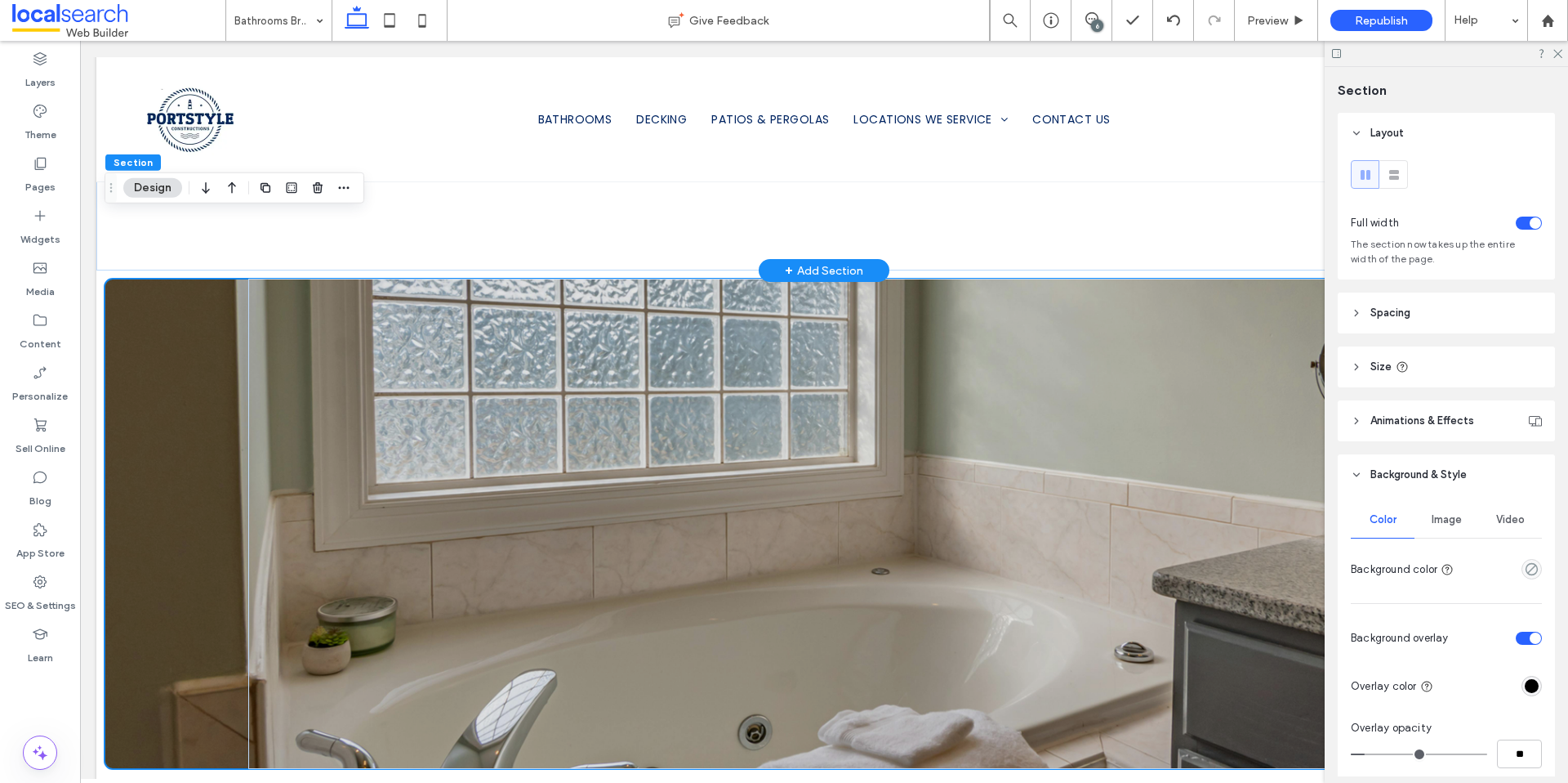
click at [1441, 517] on span "Image" at bounding box center [1447, 520] width 30 height 13
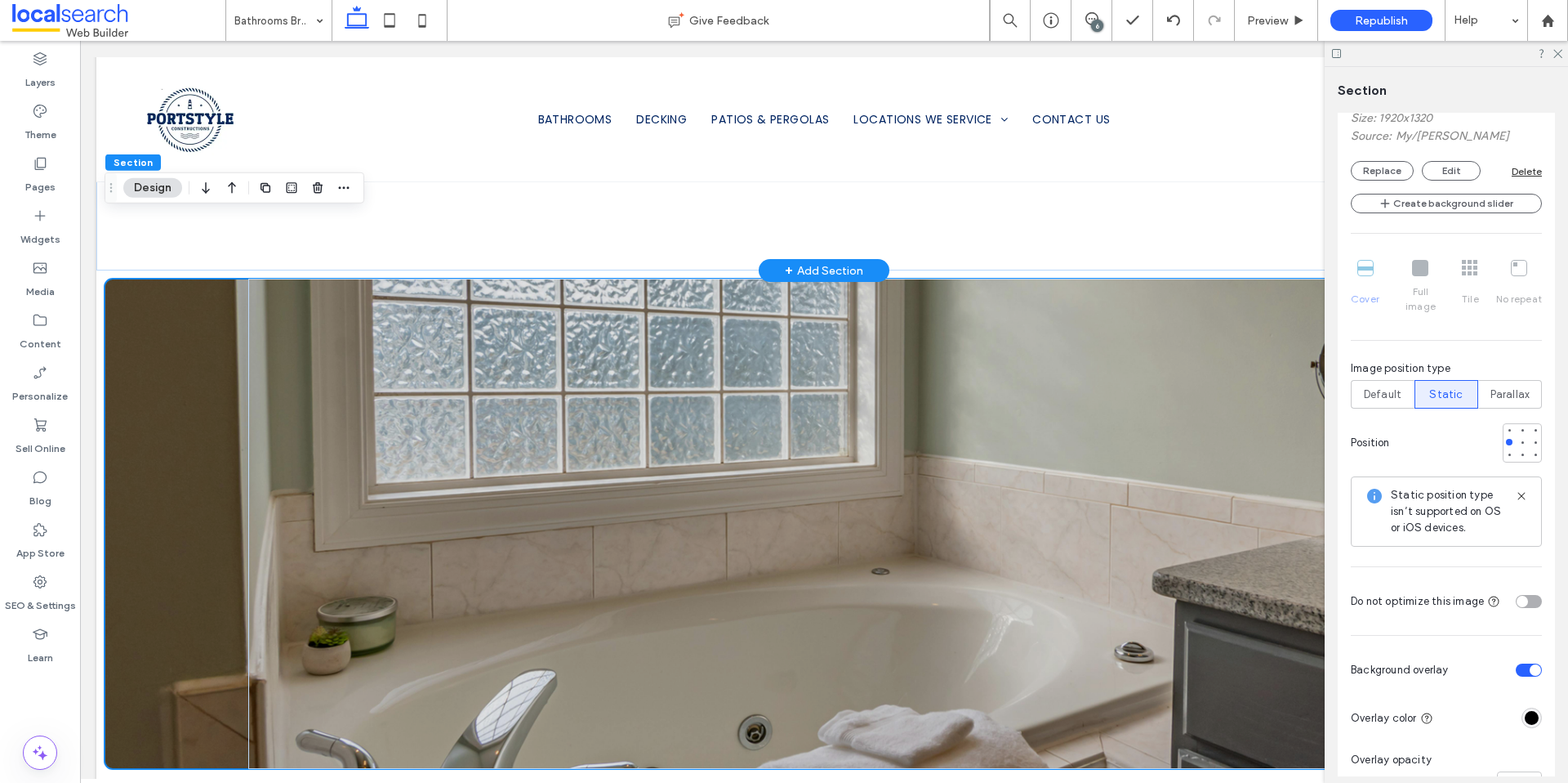
scroll to position [592, 0]
click at [1387, 384] on span "Default" at bounding box center [1383, 392] width 37 height 17
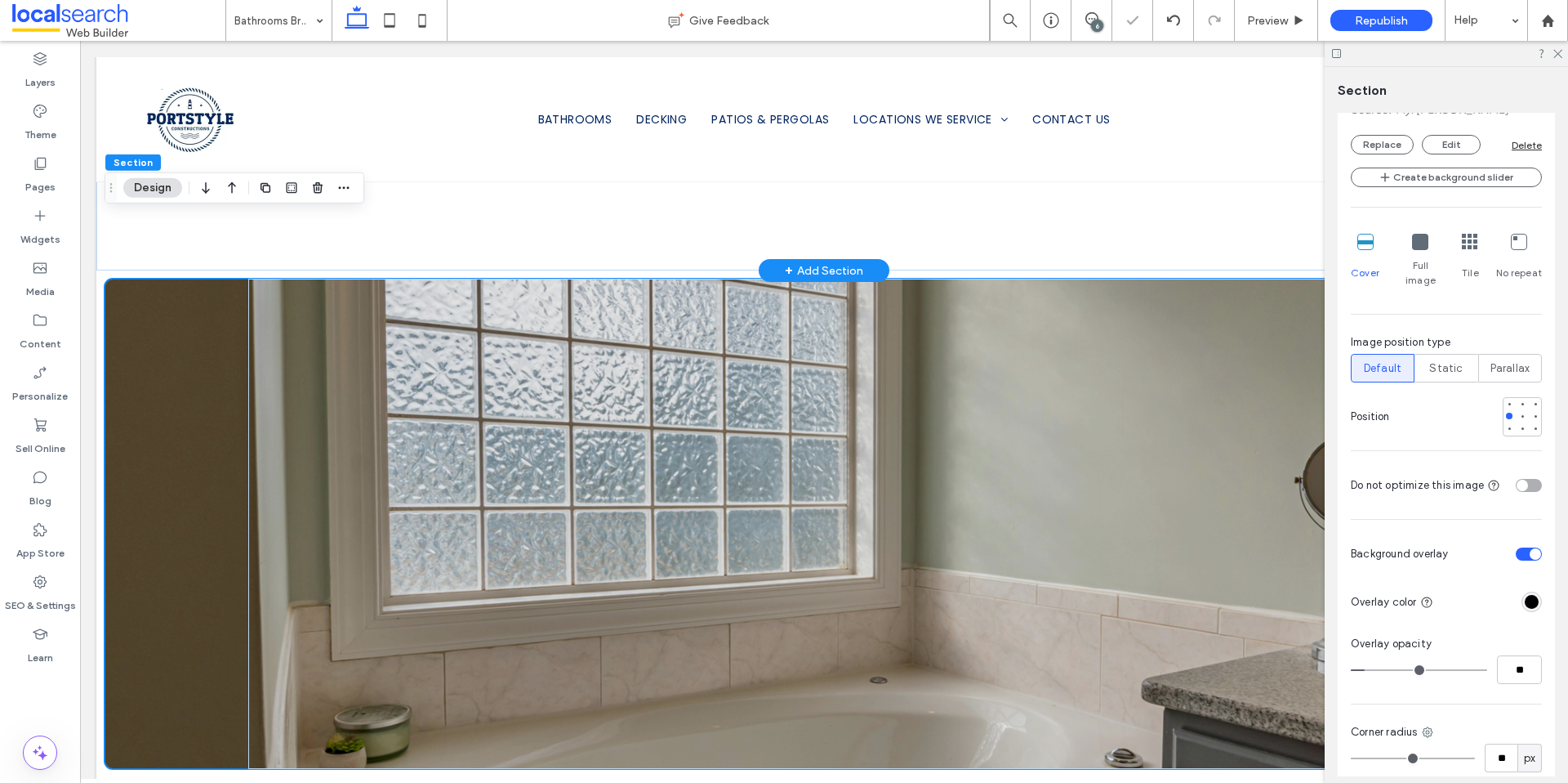
scroll to position [560, 0]
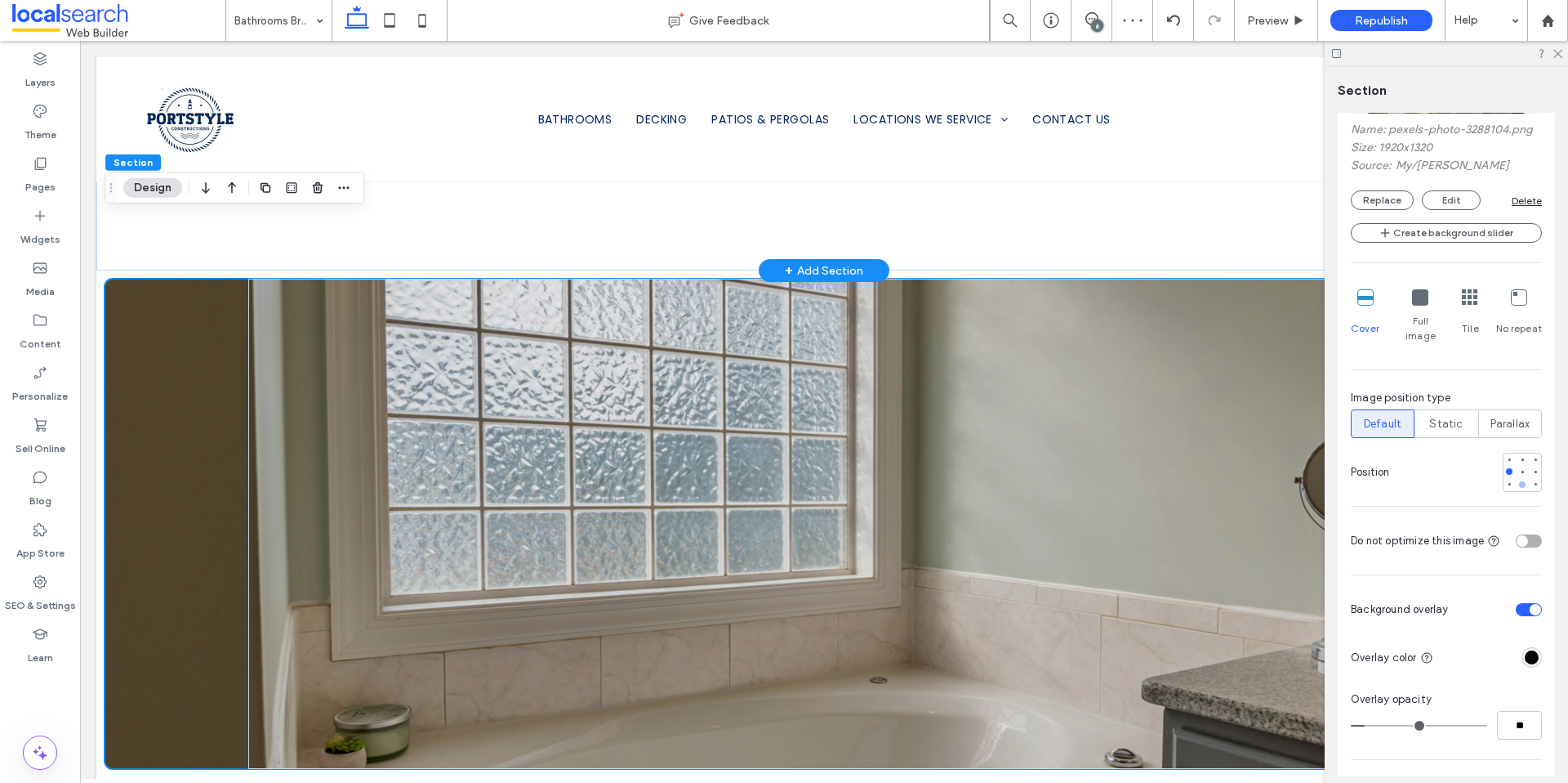
click at [1516, 478] on div at bounding box center [1522, 484] width 12 height 12
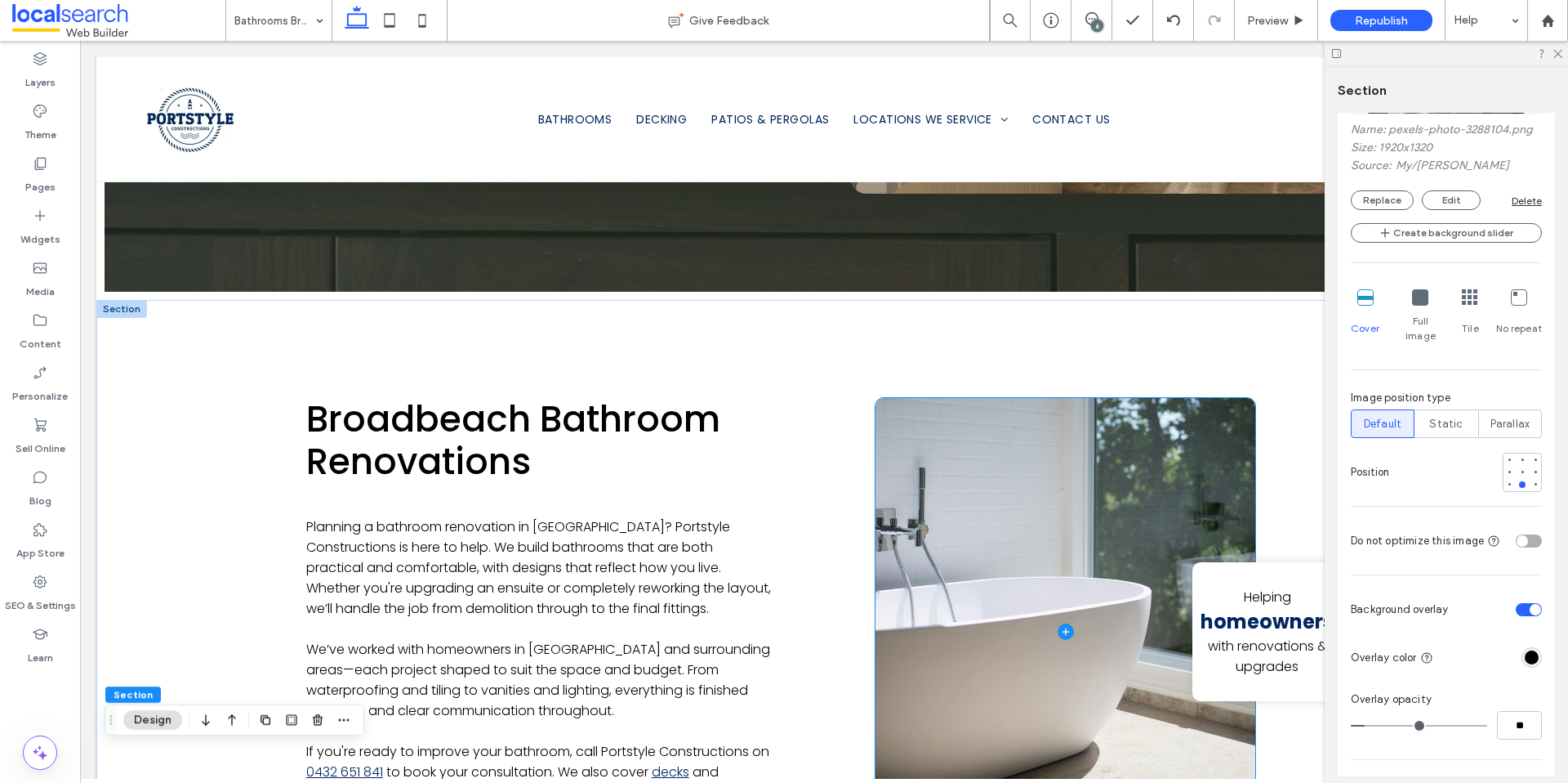
scroll to position [948, 0]
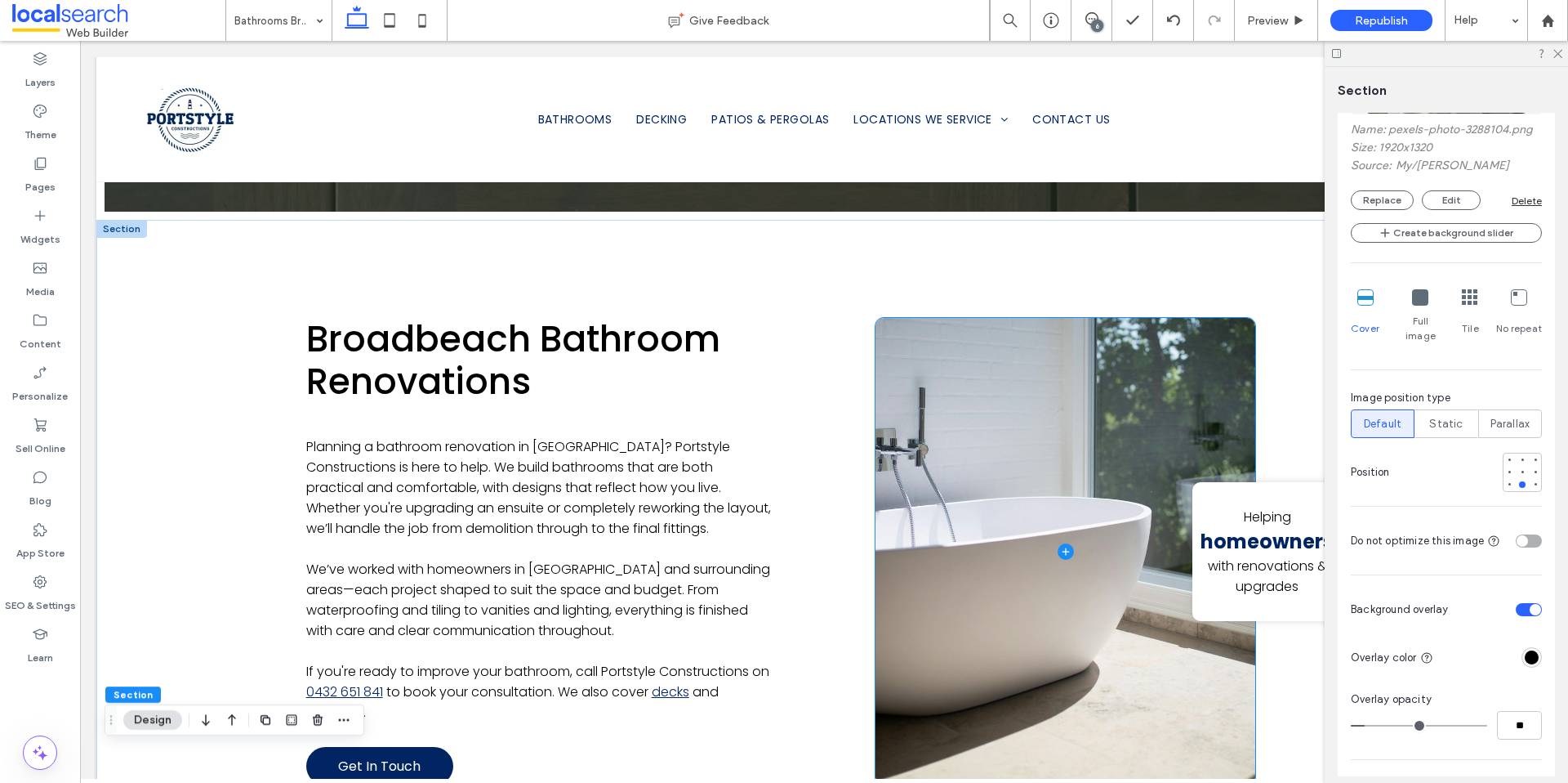
click at [995, 599] on span at bounding box center [1066, 552] width 380 height 468
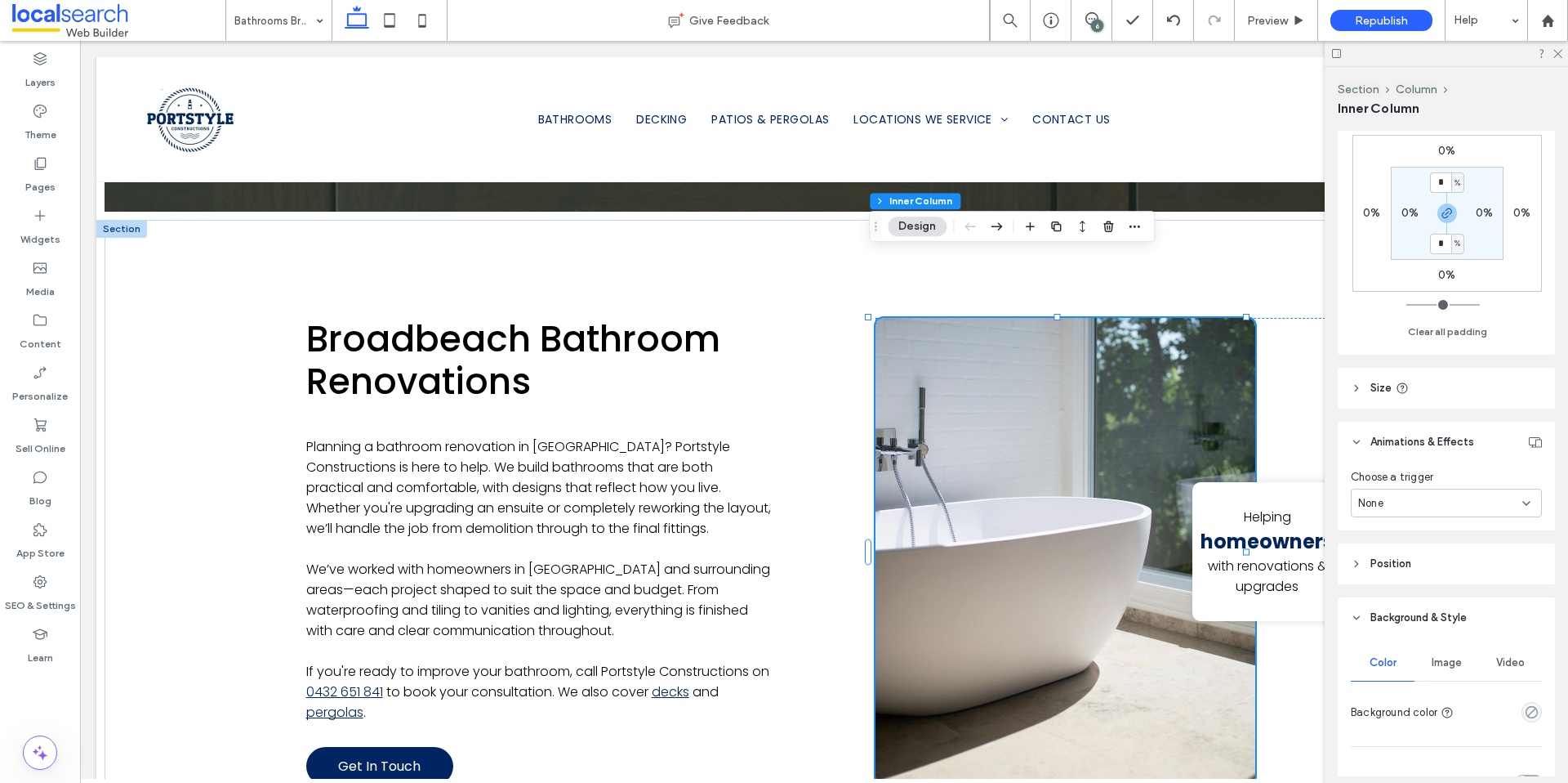
scroll to position [641, 0]
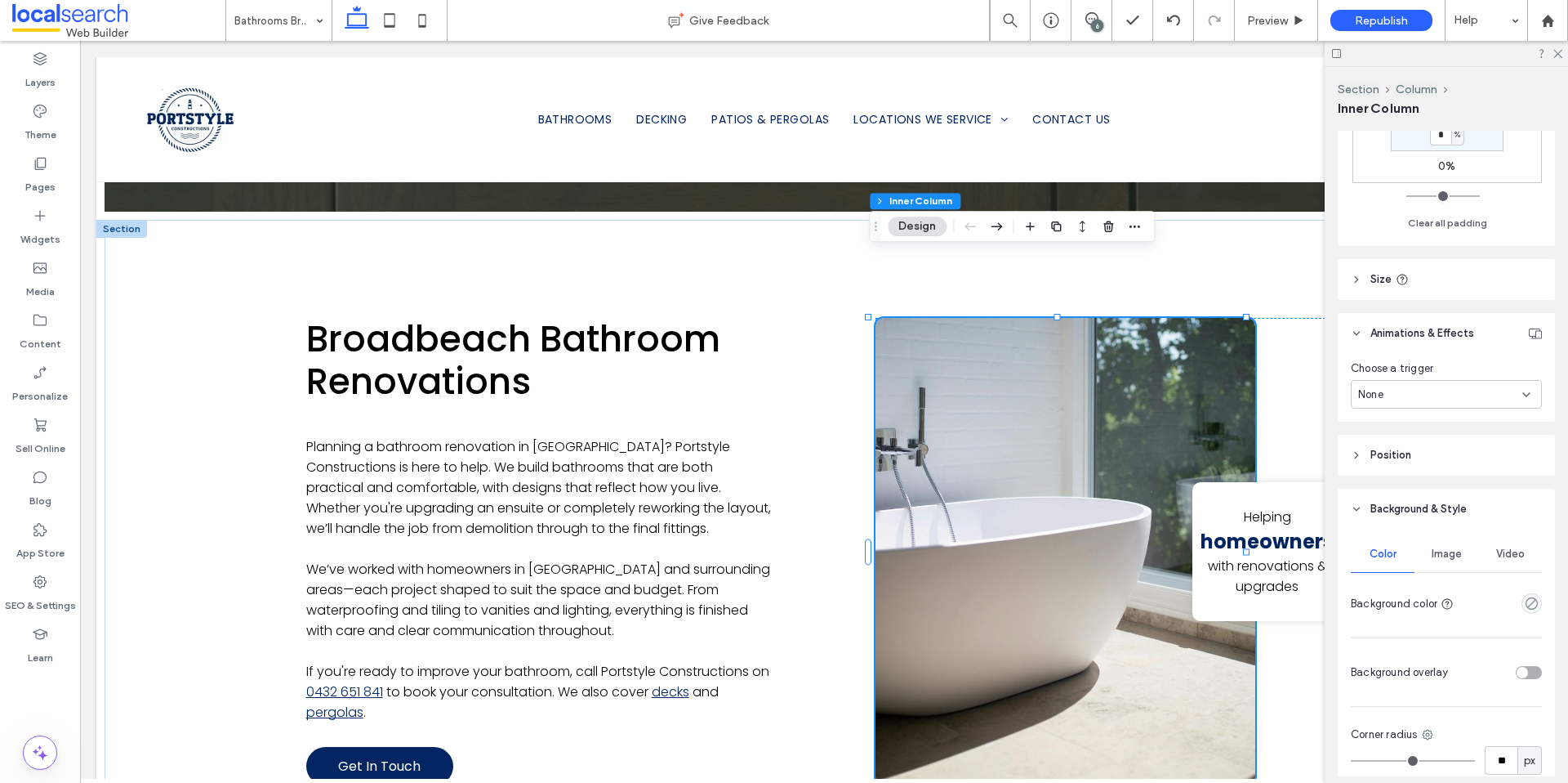
click at [1446, 553] on span "Image" at bounding box center [1447, 554] width 30 height 13
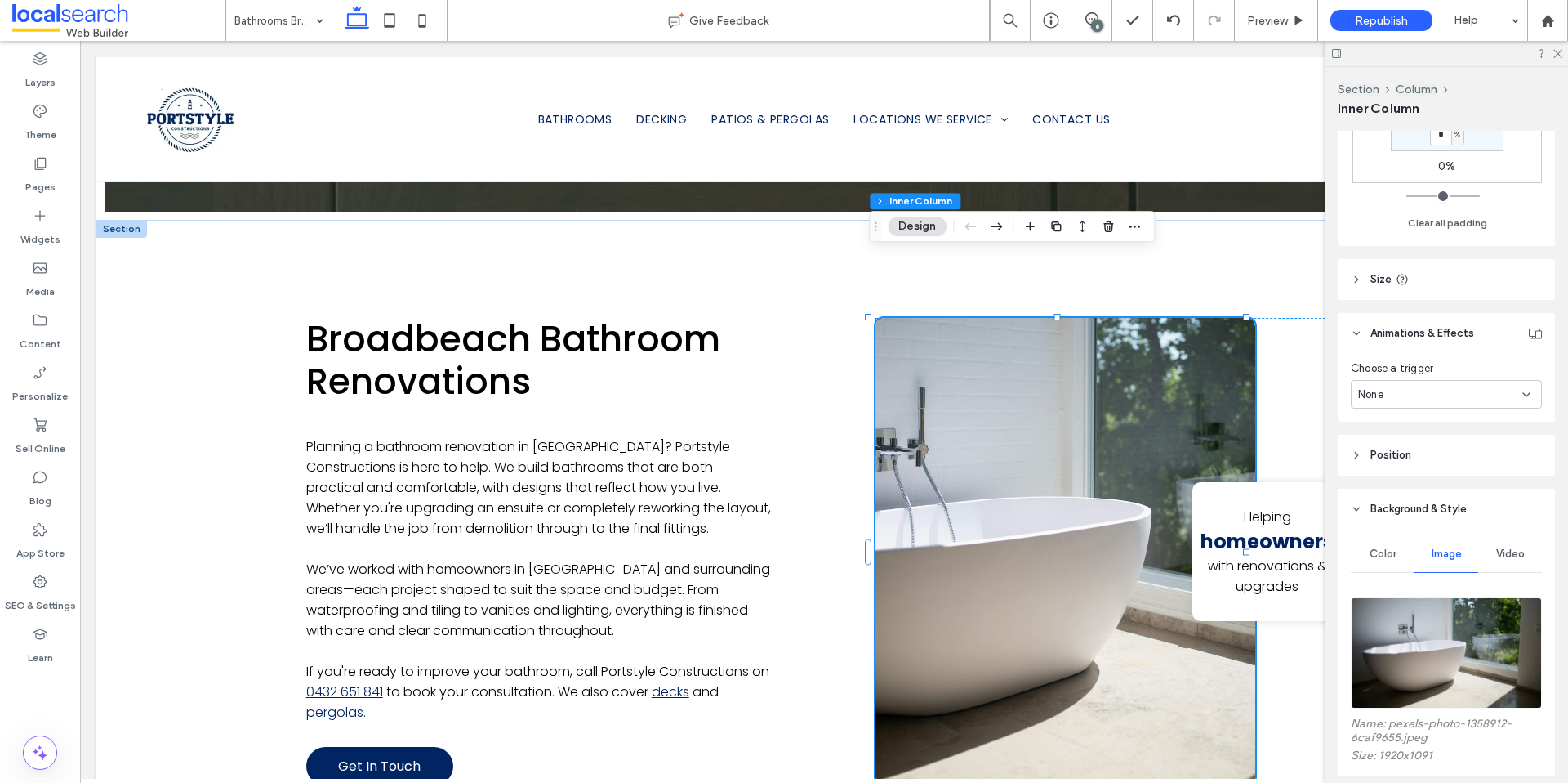
click at [1386, 551] on span "Color" at bounding box center [1383, 554] width 27 height 13
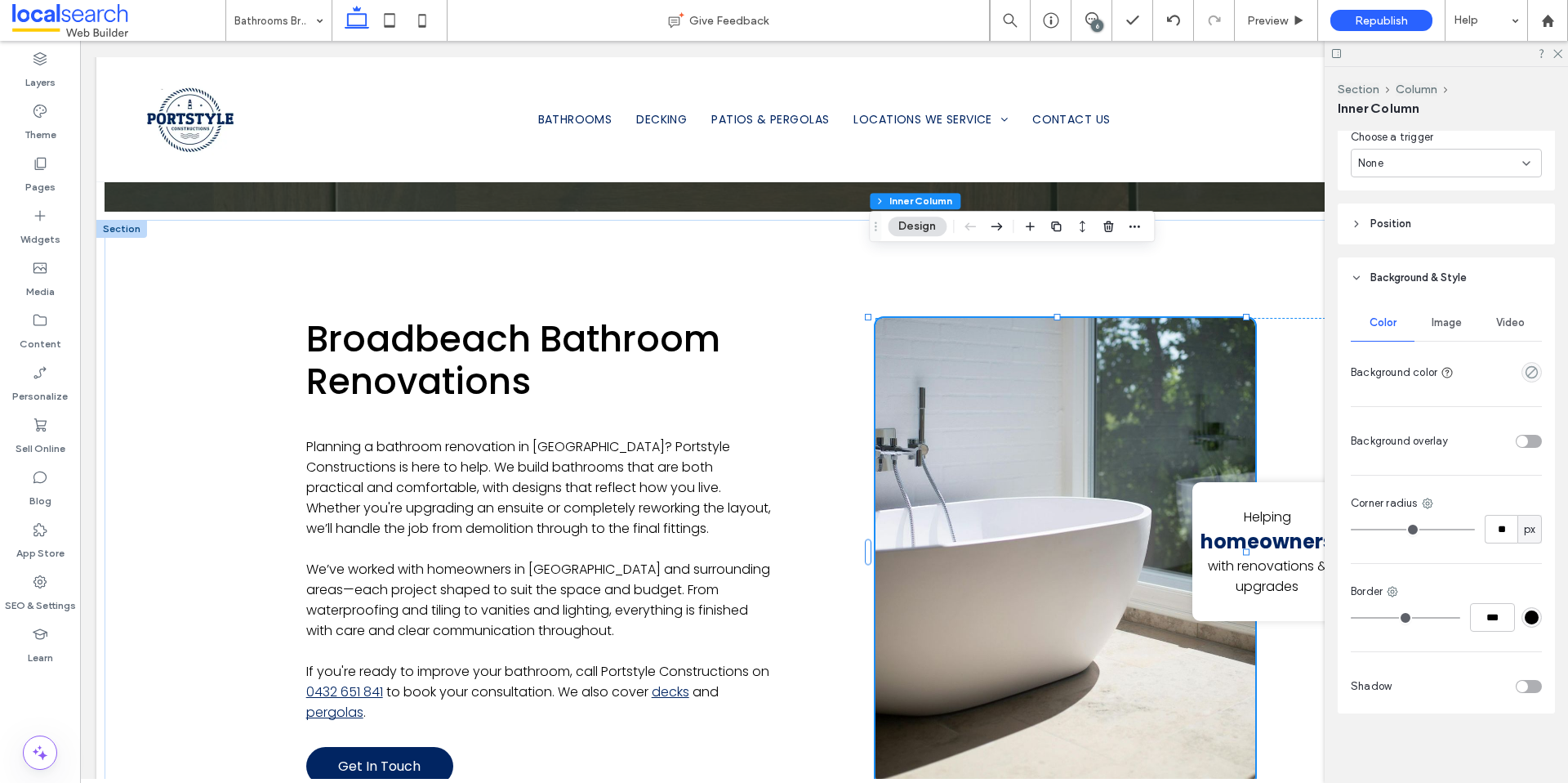
scroll to position [875, 0]
click at [1516, 444] on div "toggle" at bounding box center [1528, 439] width 26 height 13
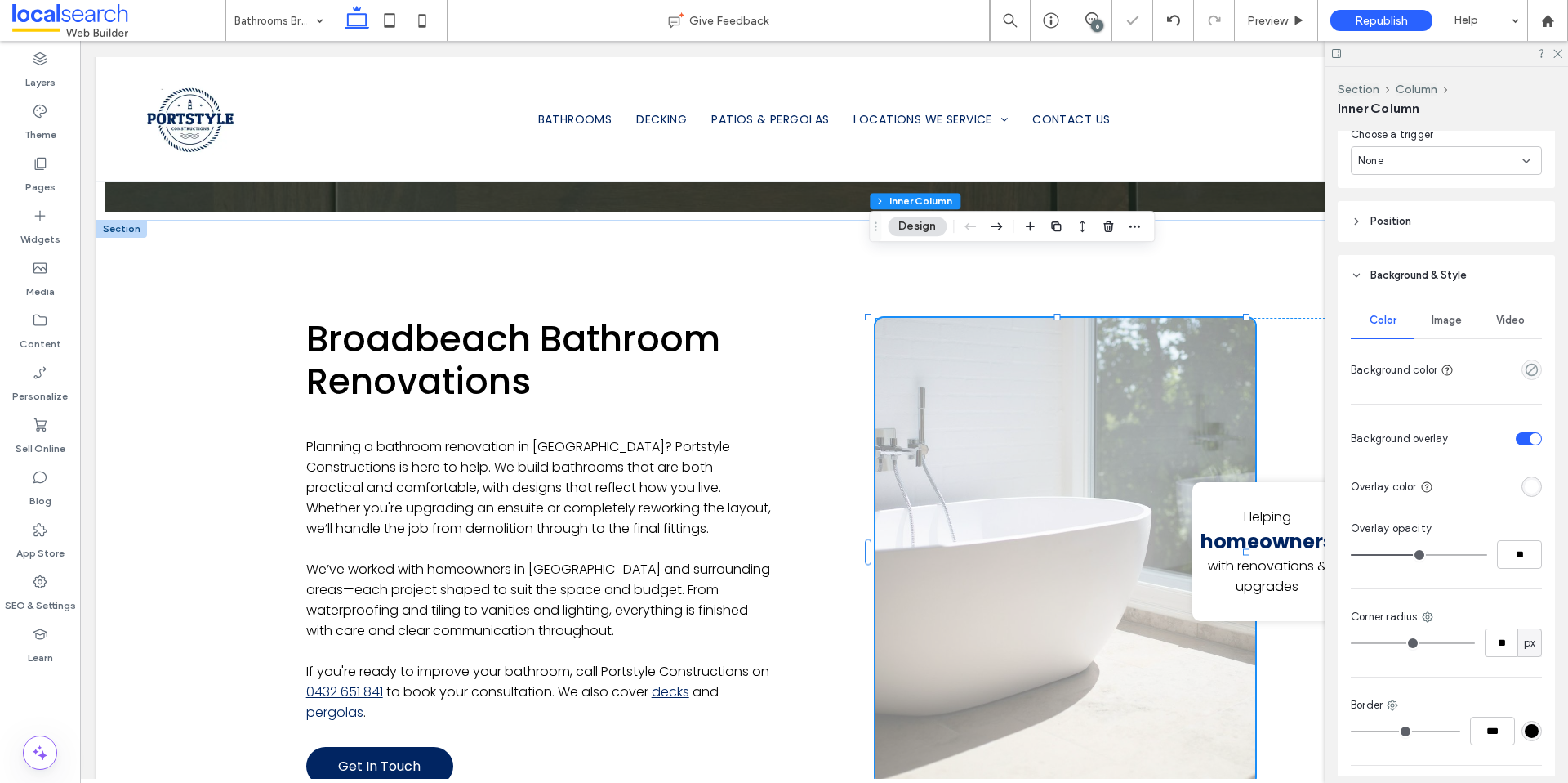
click at [1529, 486] on div "rgba(255, 255, 255, 1)" at bounding box center [1531, 486] width 21 height 21
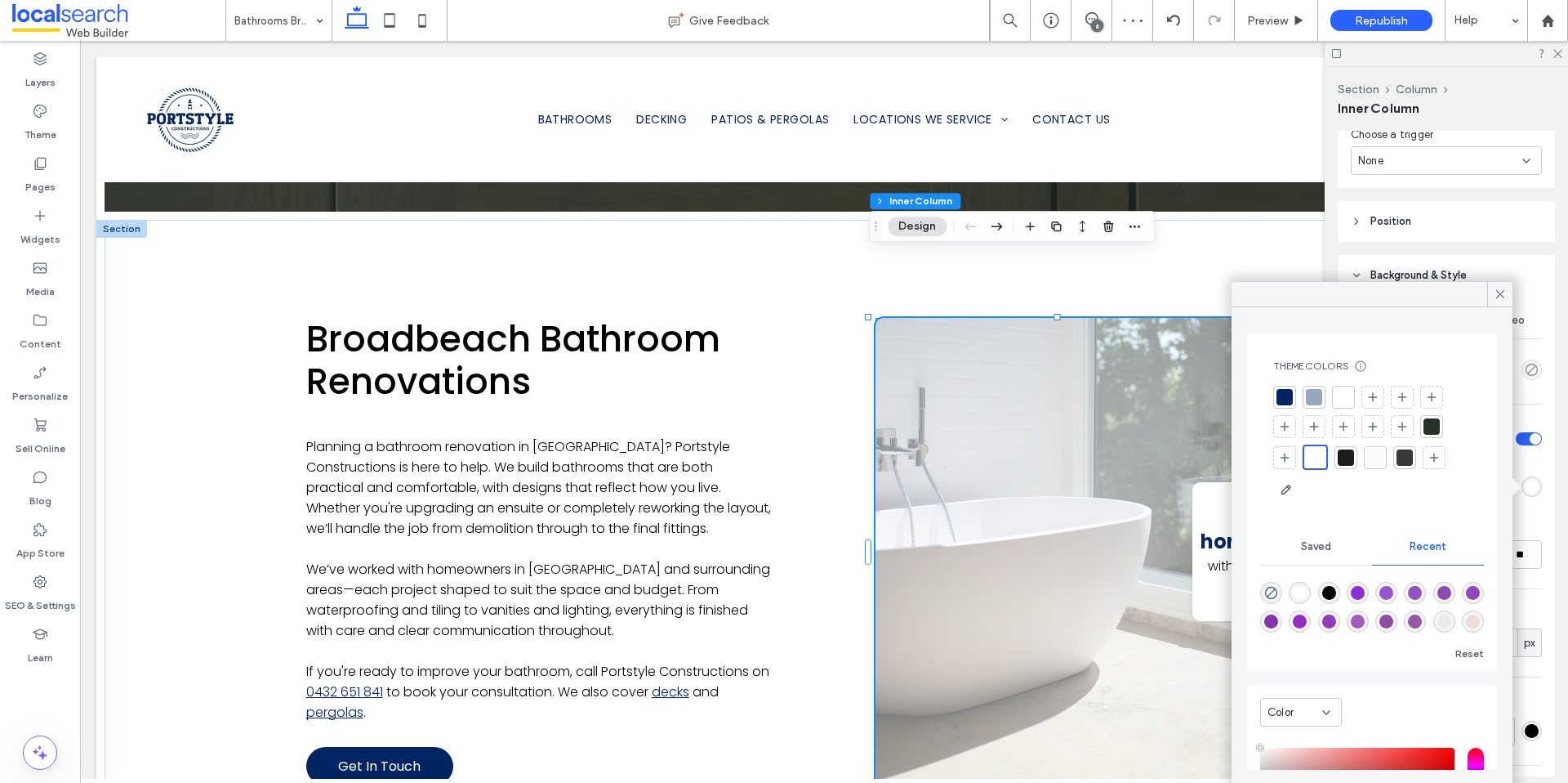
click at [1311, 403] on div at bounding box center [1314, 397] width 17 height 17
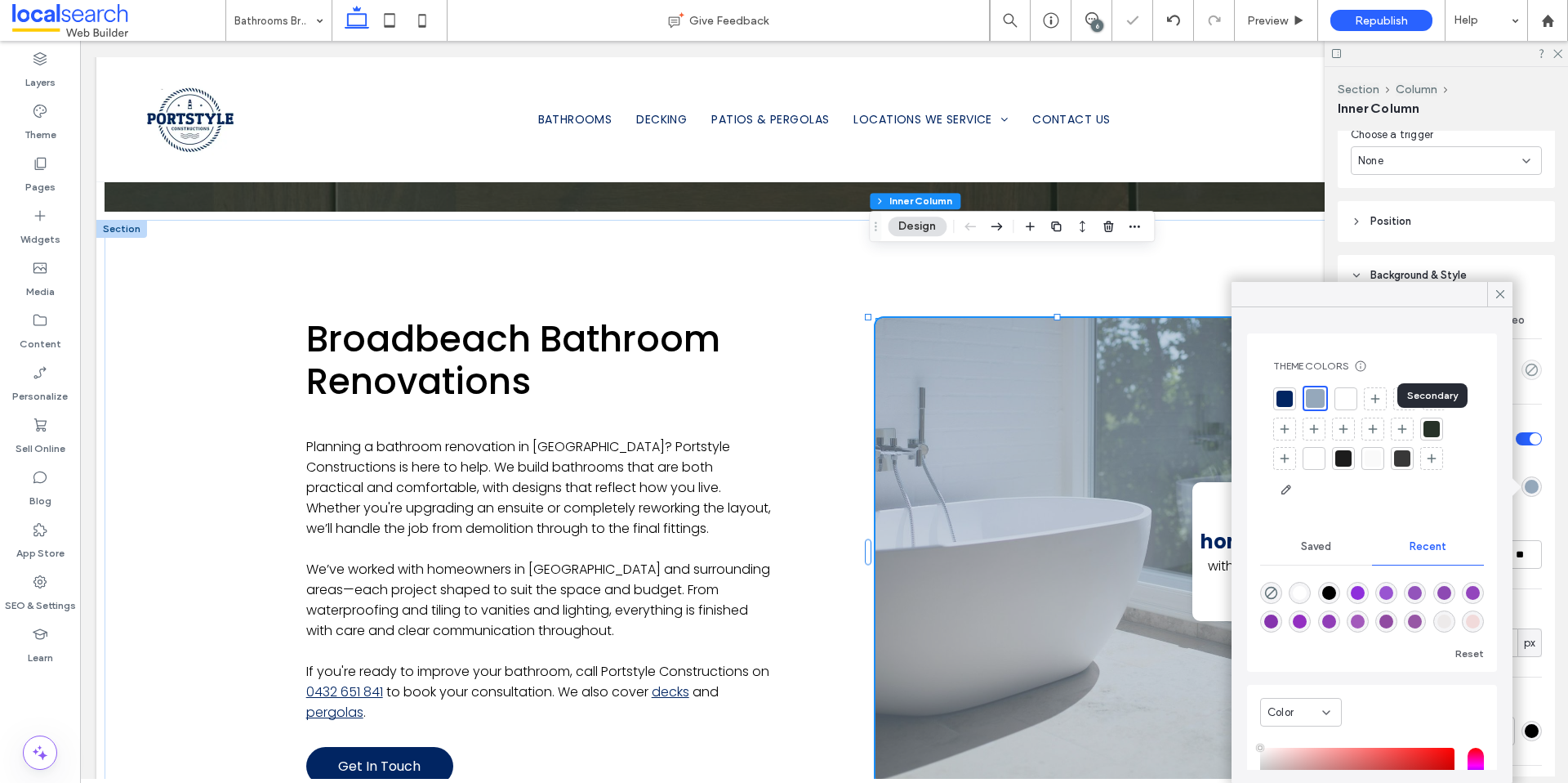
click at [1430, 432] on div at bounding box center [1432, 429] width 17 height 17
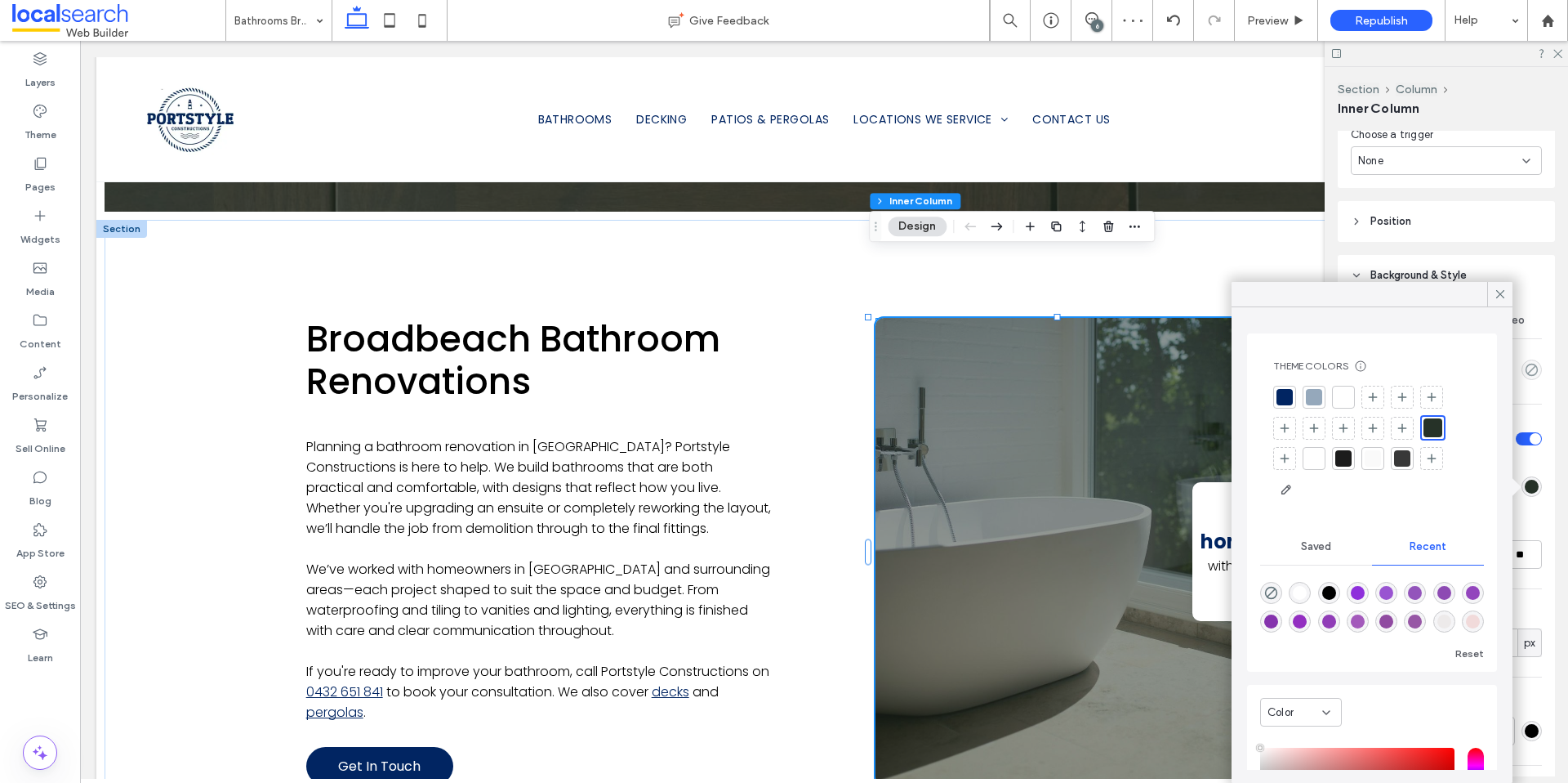
click at [1333, 596] on div "rgba(0, 0, 0, 1)" at bounding box center [1329, 592] width 14 height 14
type input "*******"
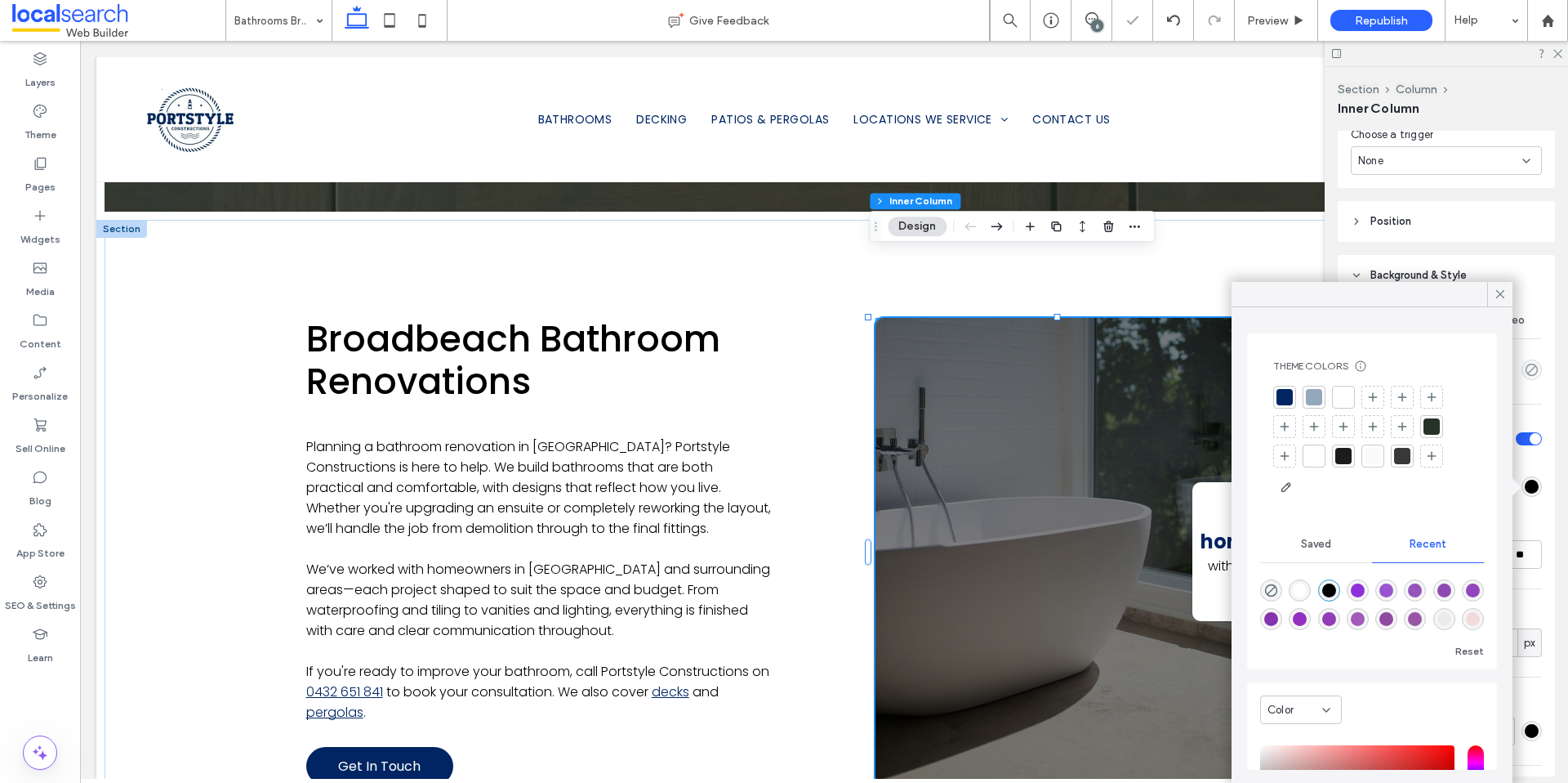
click at [1529, 523] on div "Overlay opacity" at bounding box center [1447, 528] width 191 height 17
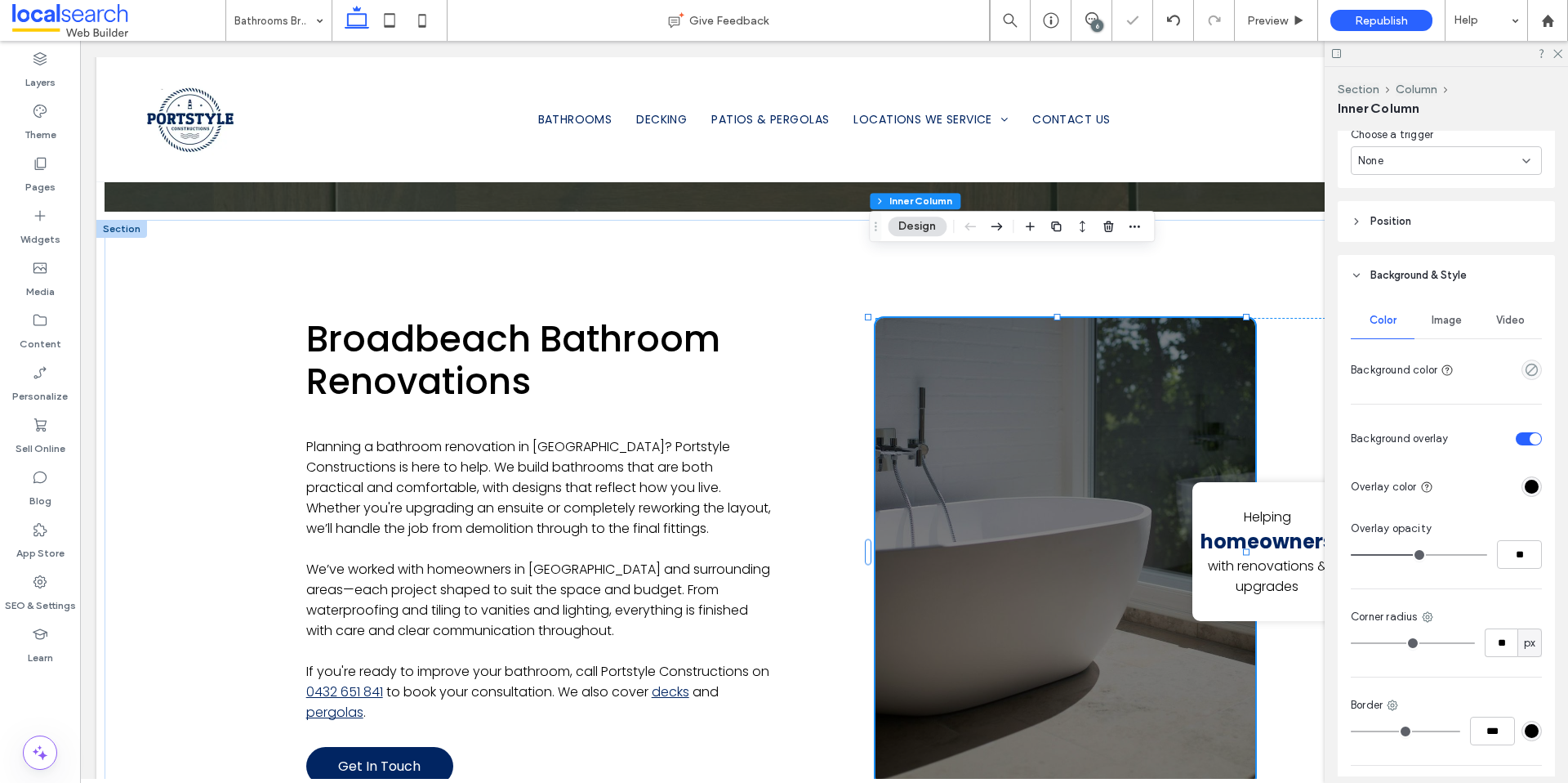
type input "**"
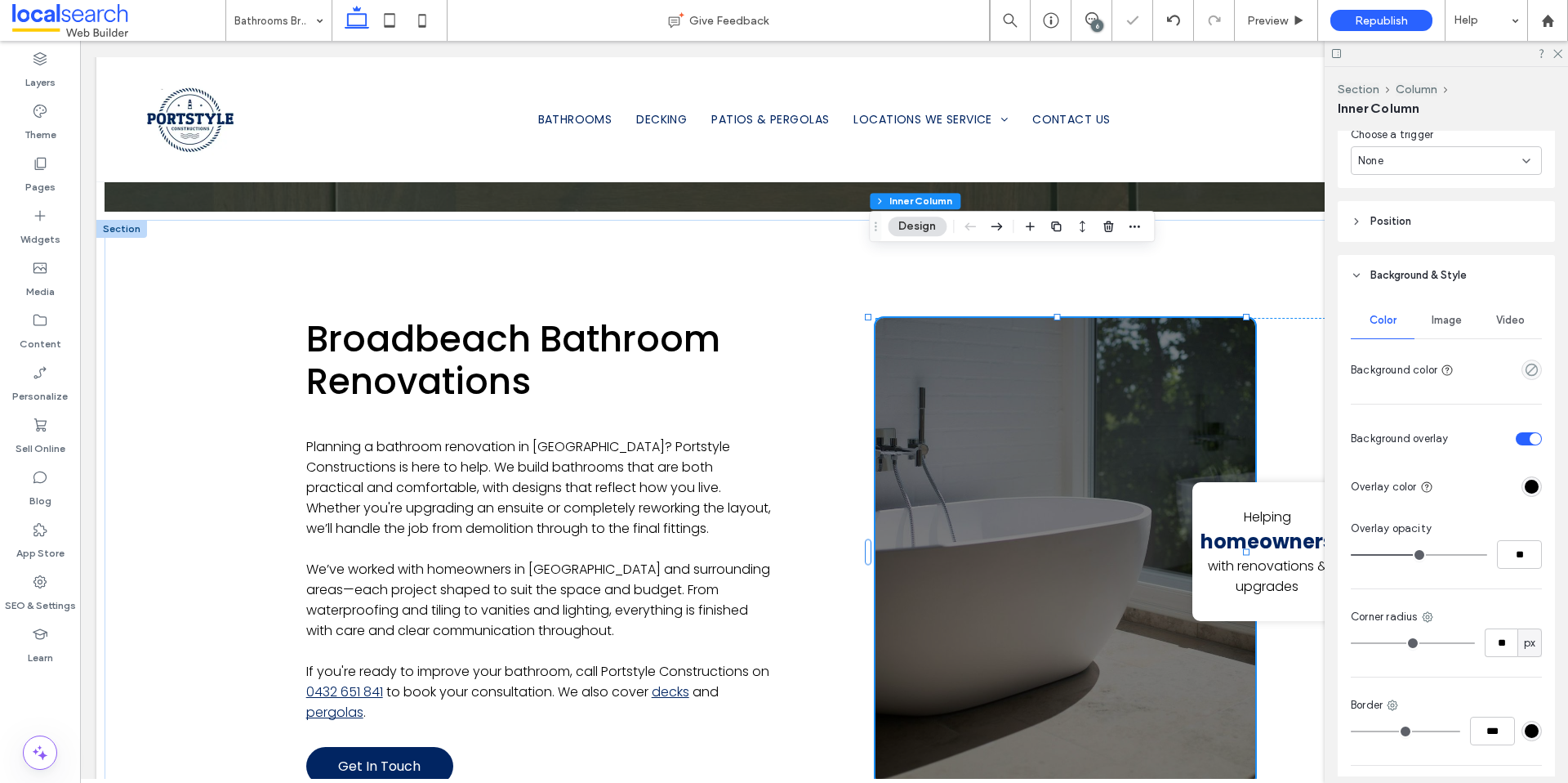
type input "**"
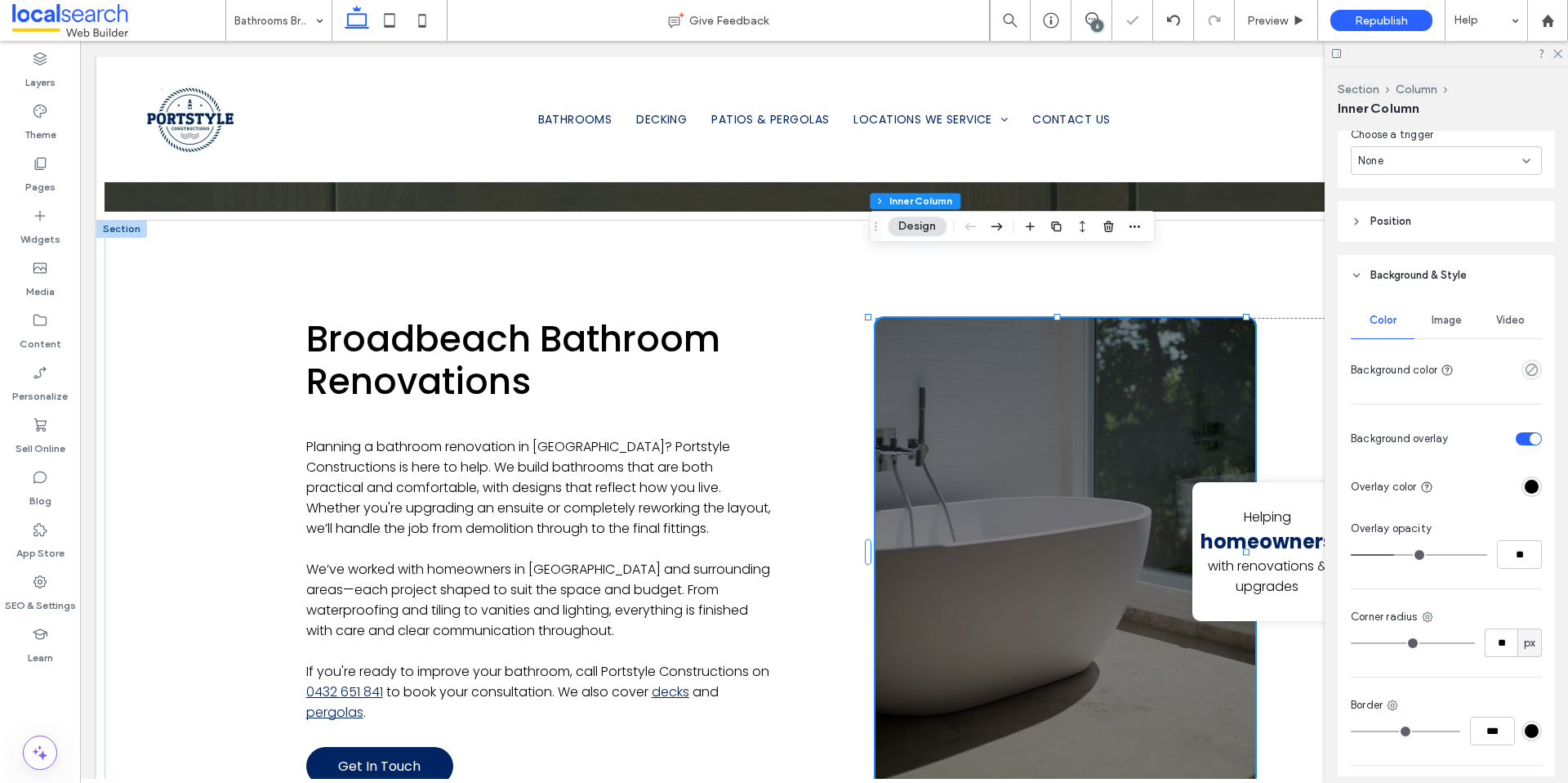
type input "**"
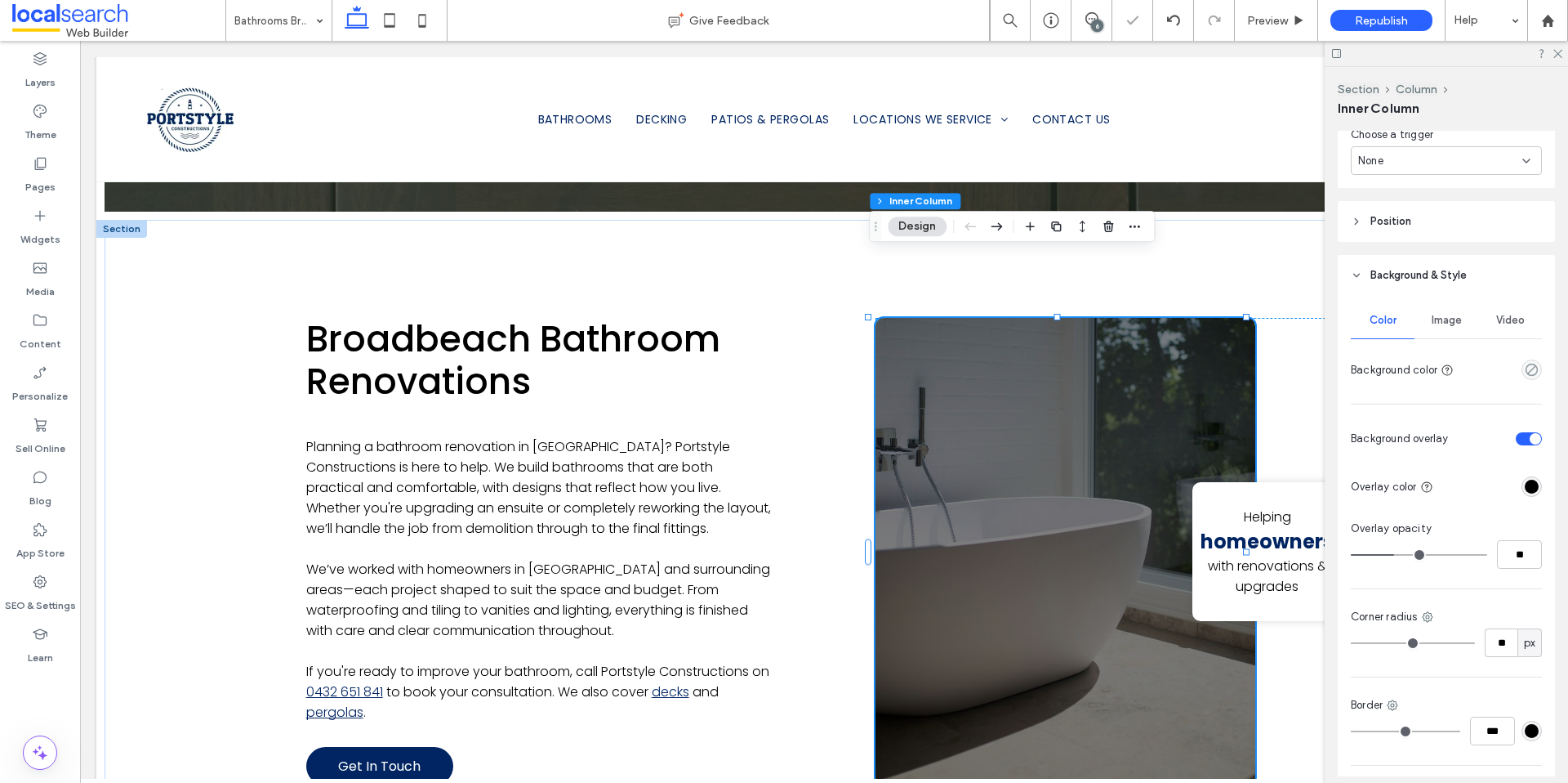
type input "**"
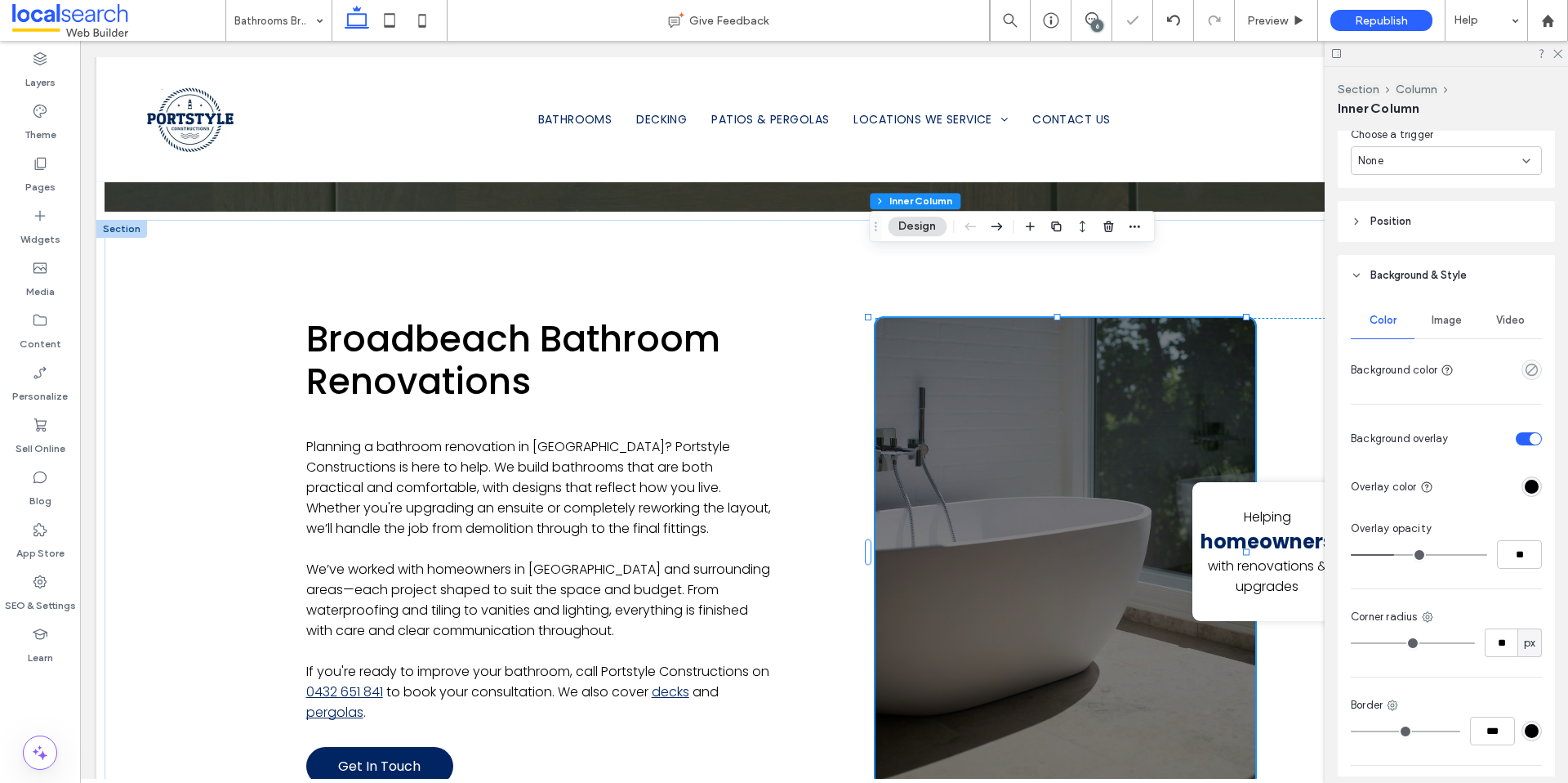
type input "**"
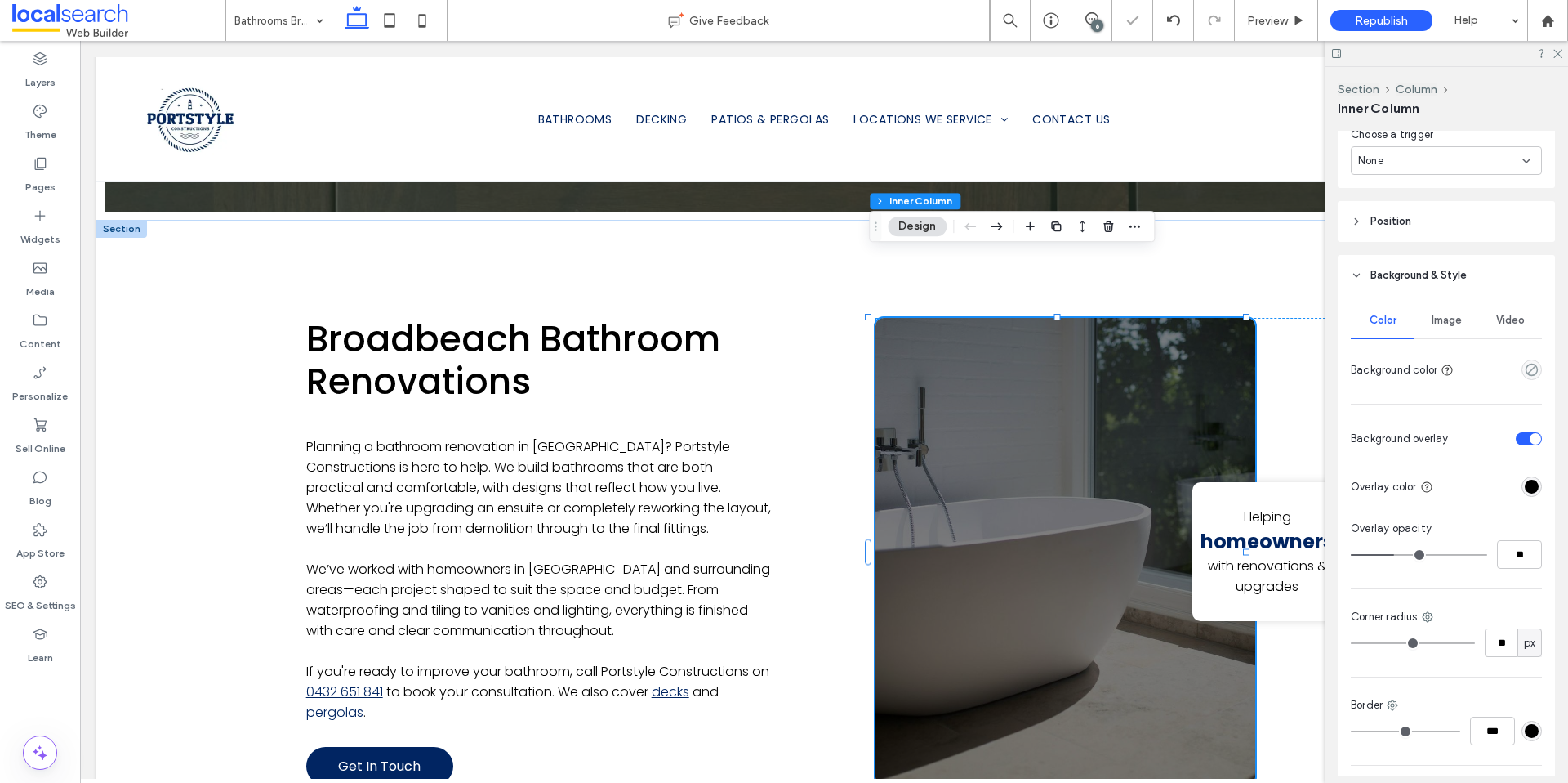
type input "**"
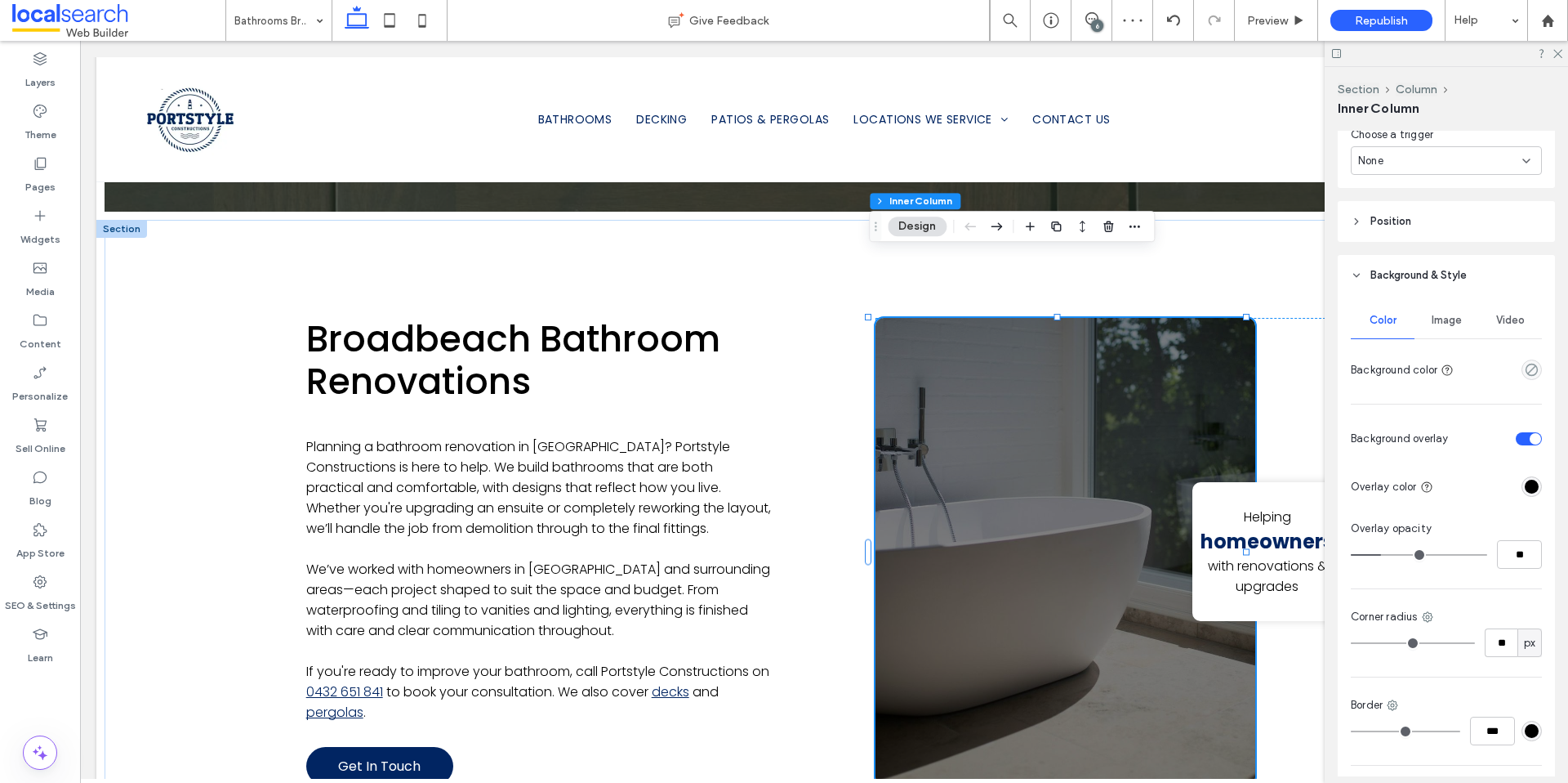
type input "**"
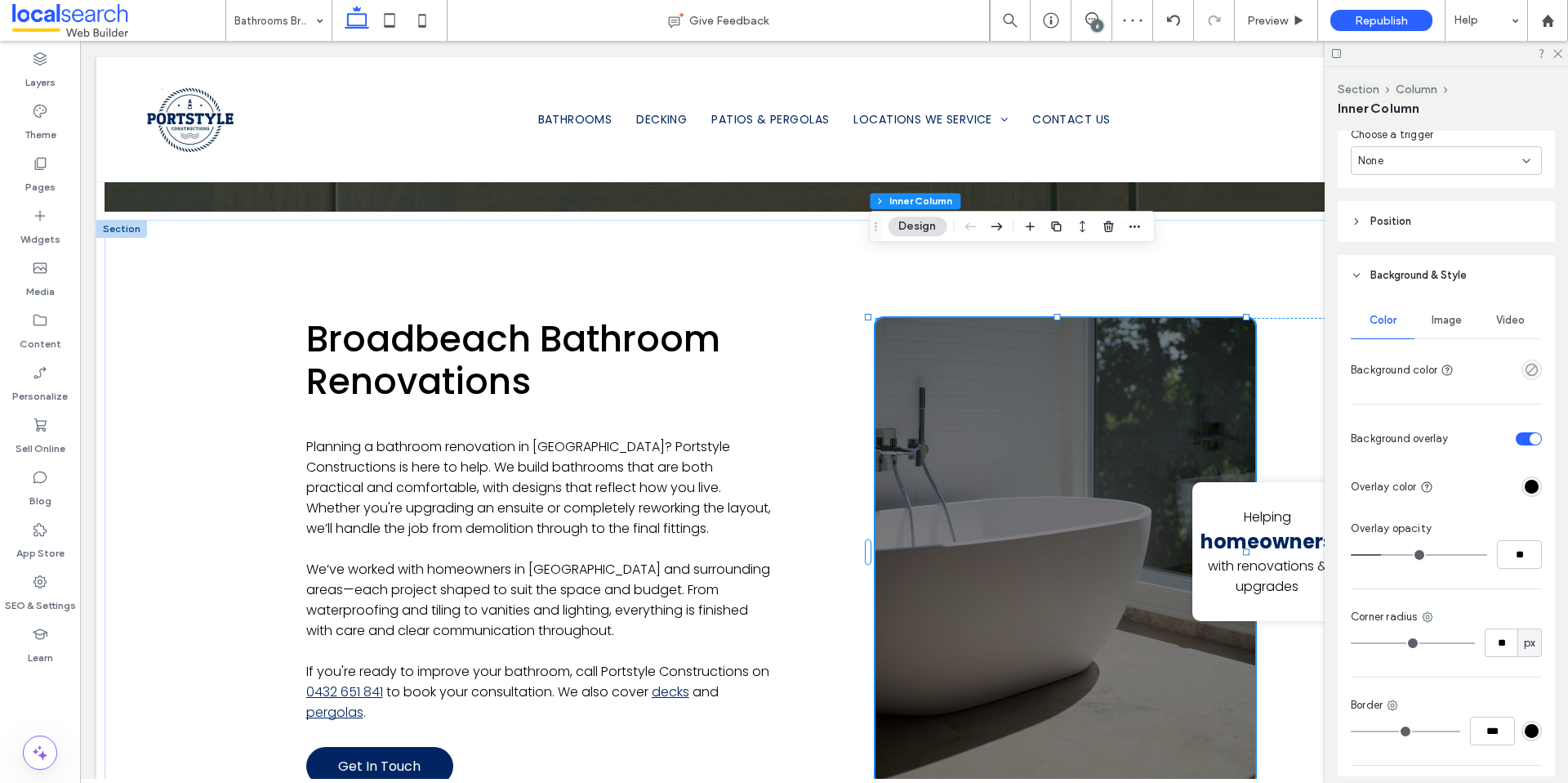
type input "**"
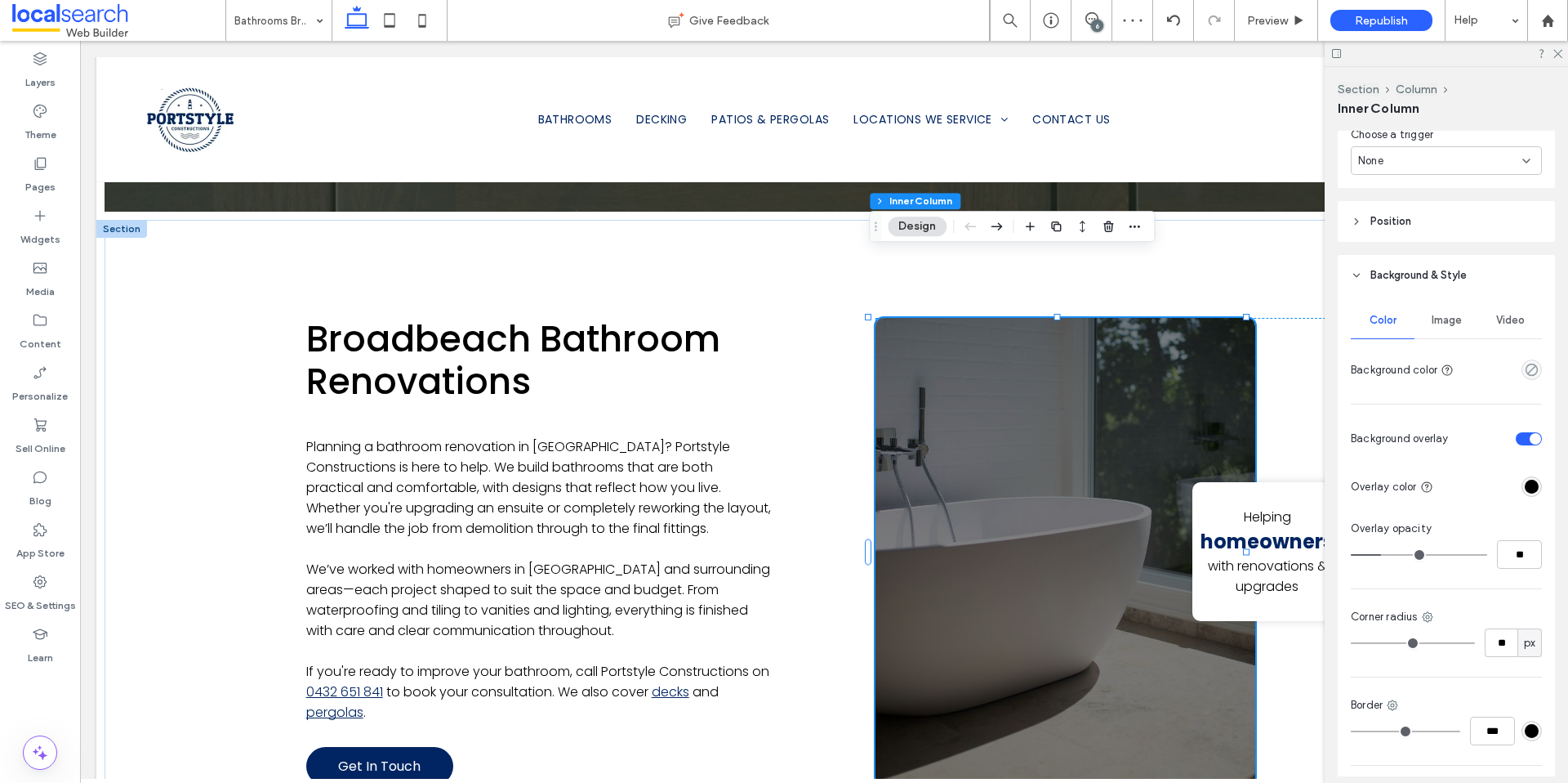
type input "**"
drag, startPoint x: 1414, startPoint y: 555, endPoint x: 1374, endPoint y: 559, distance: 40.2
click at [1374, 556] on input "range" at bounding box center [1419, 555] width 136 height 2
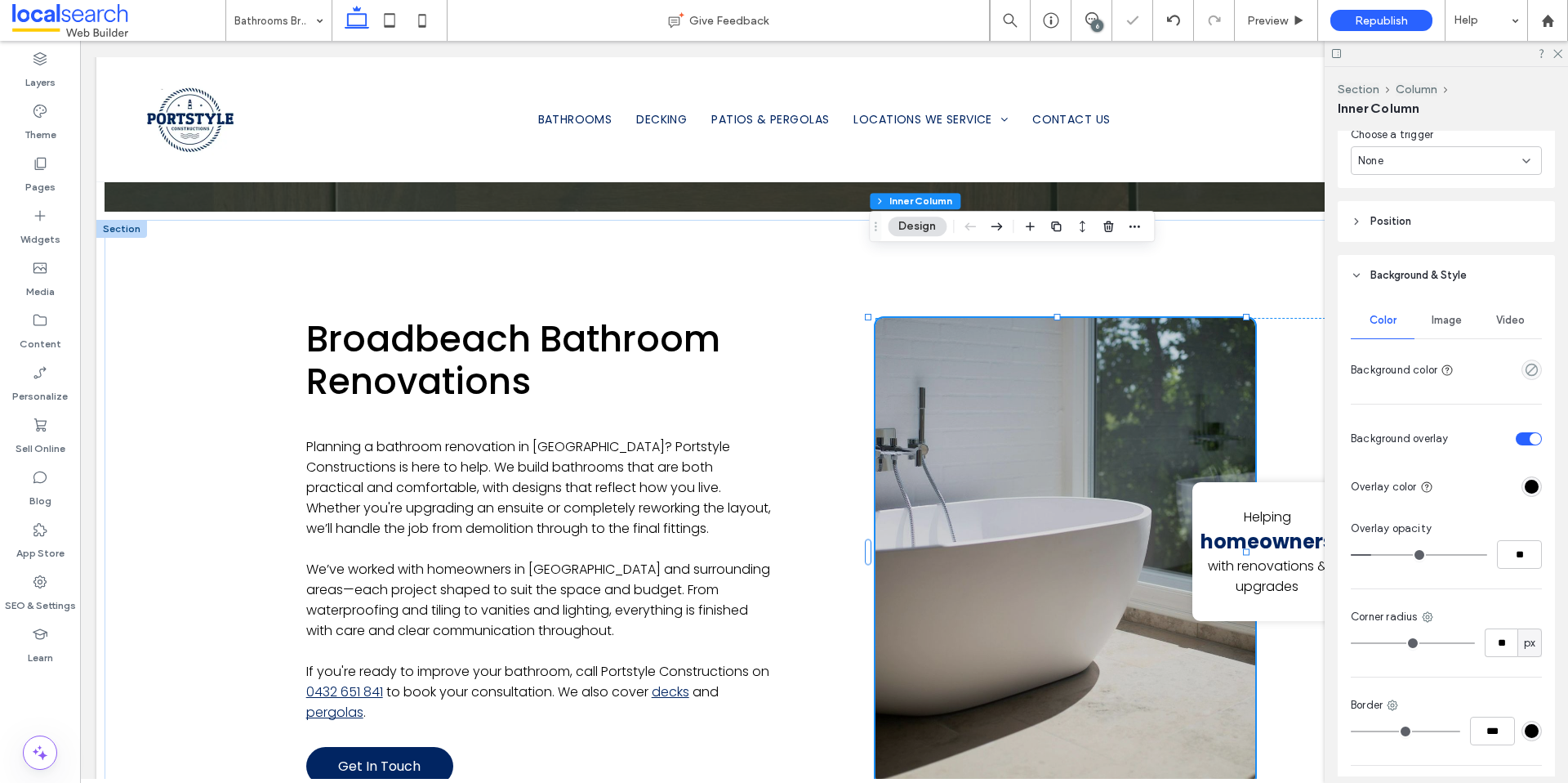
type input "**"
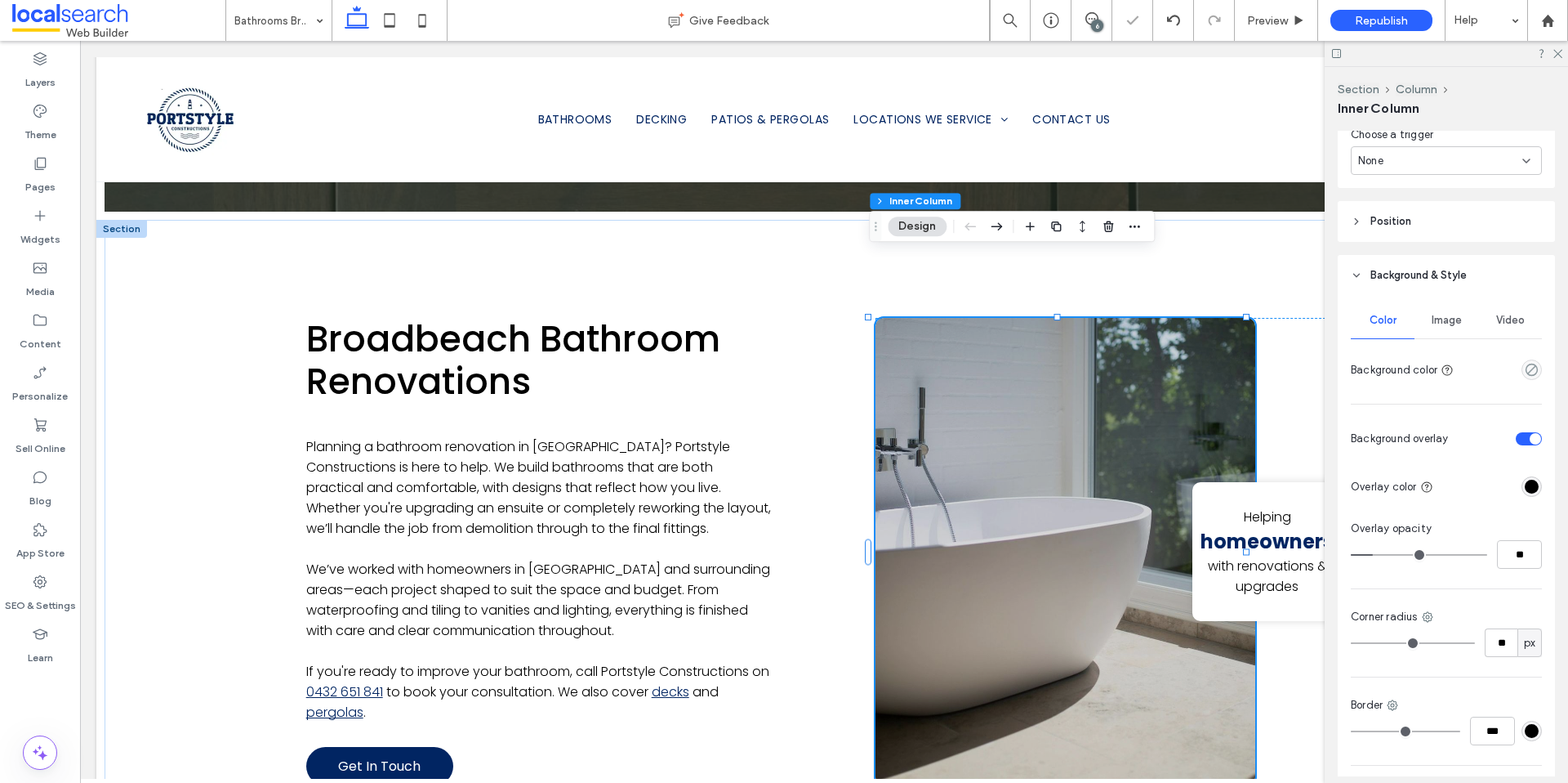
type input "**"
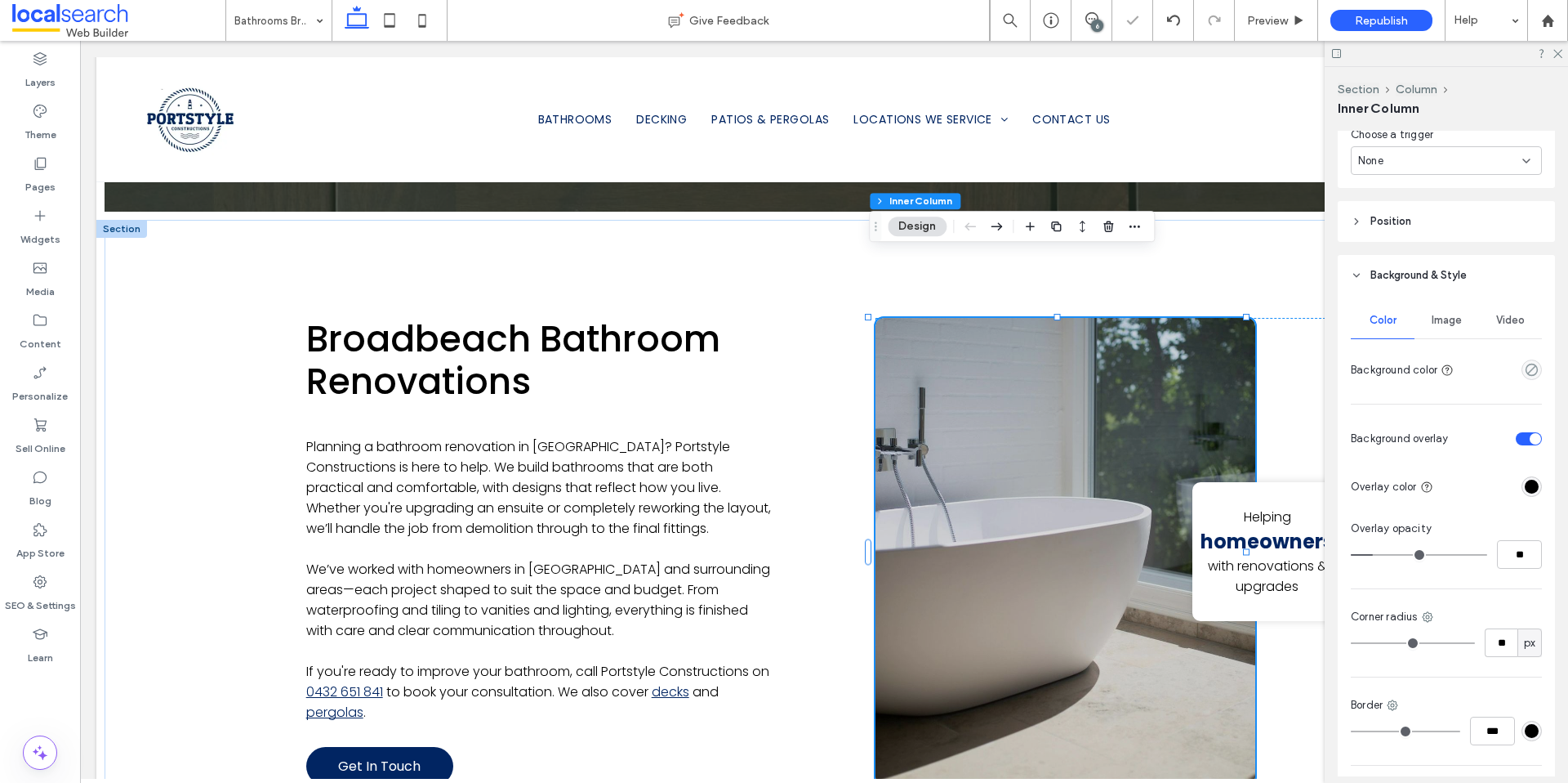
type input "**"
click at [1369, 556] on input "range" at bounding box center [1419, 555] width 136 height 2
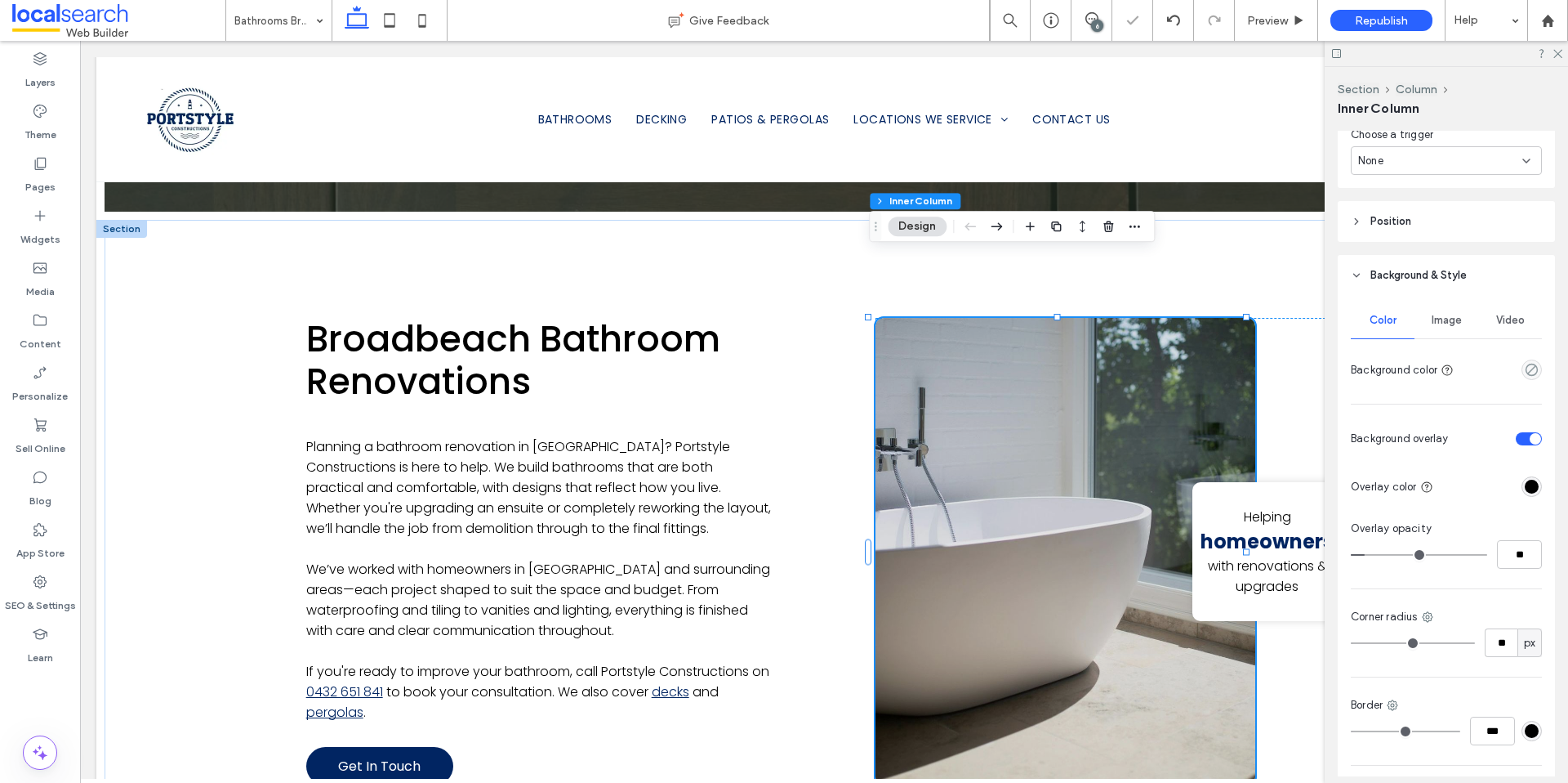
type input "*"
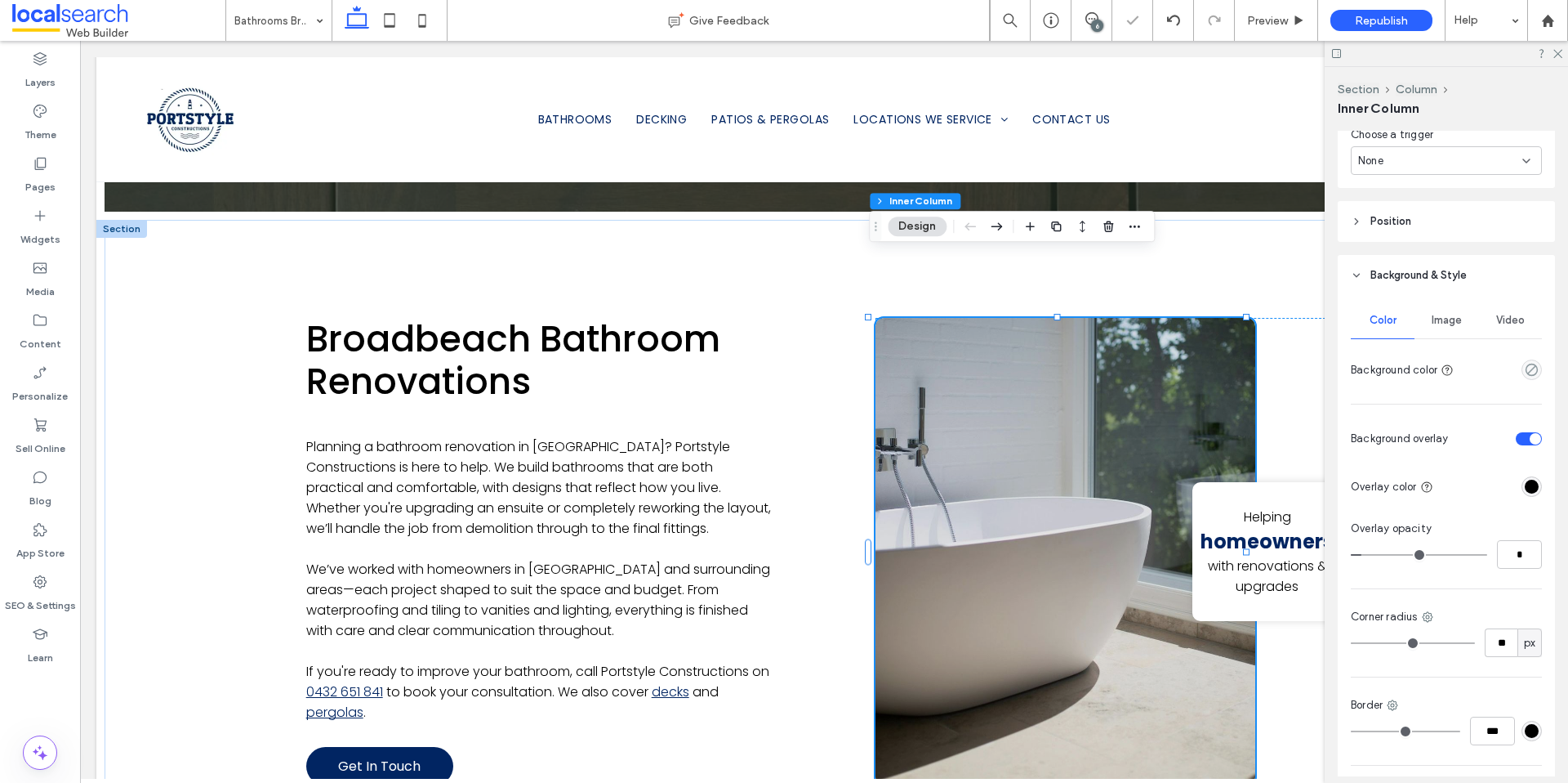
type input "*"
click at [1364, 554] on input "range" at bounding box center [1419, 555] width 136 height 2
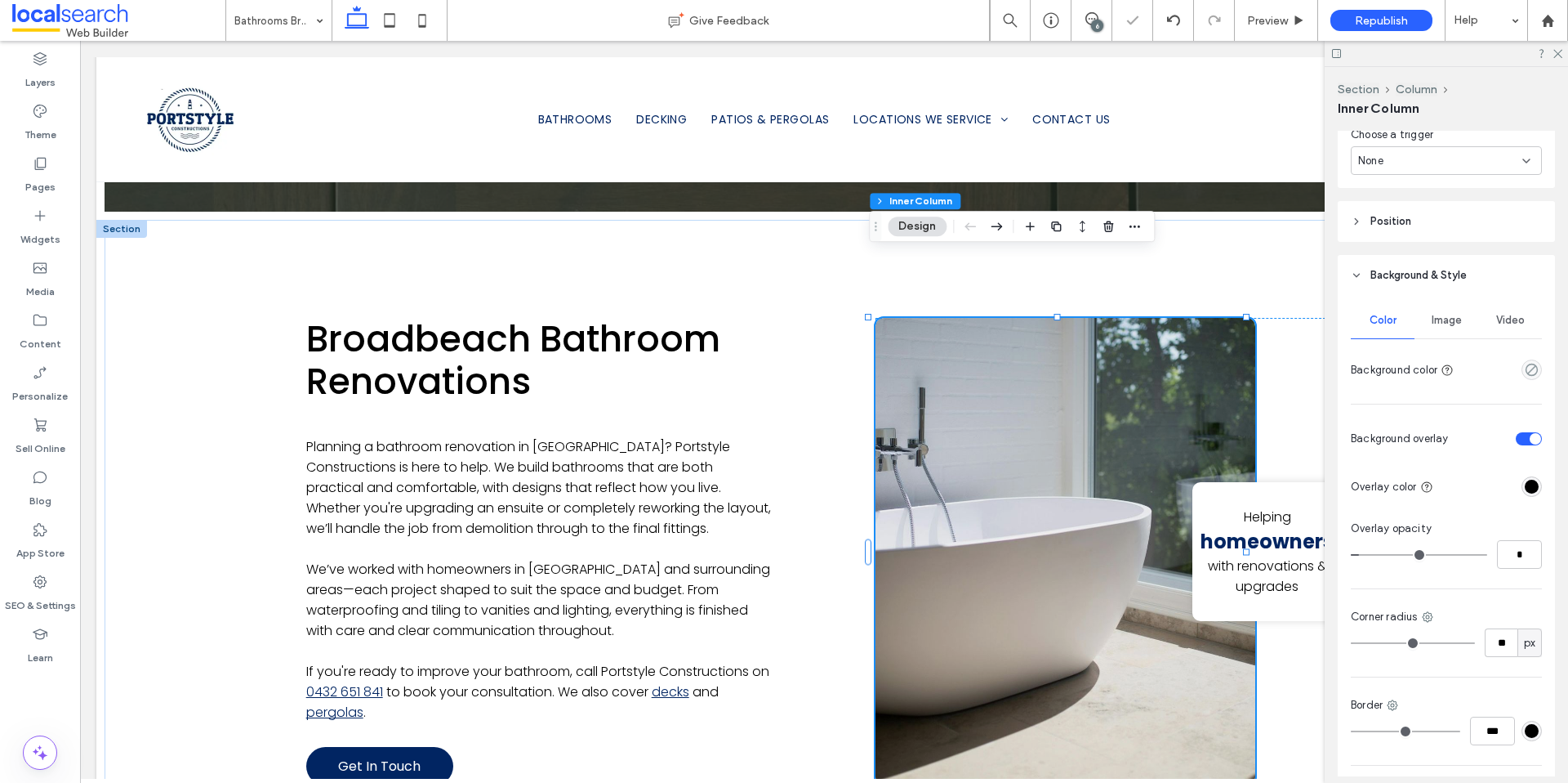
type input "*"
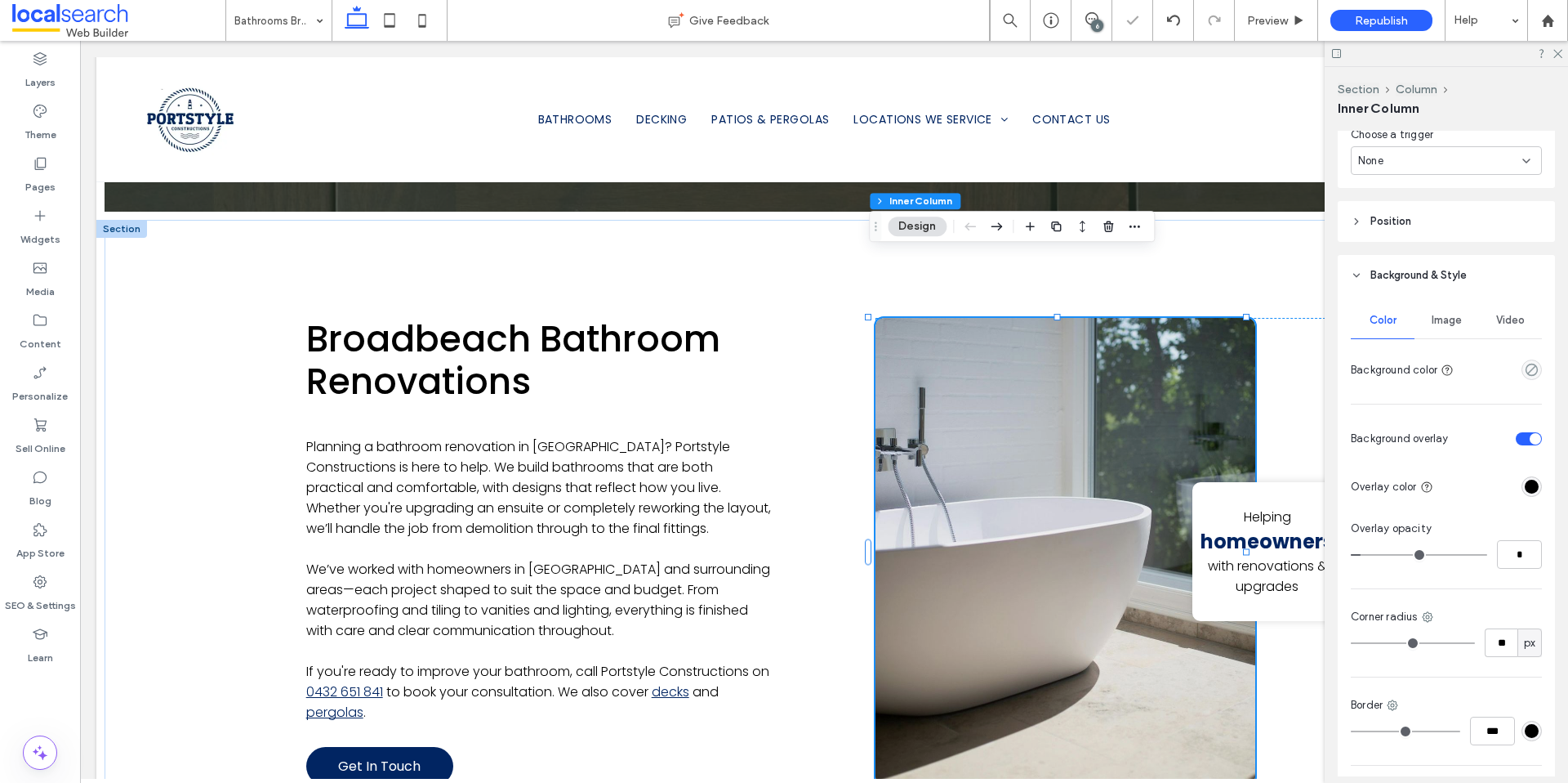
type input "*"
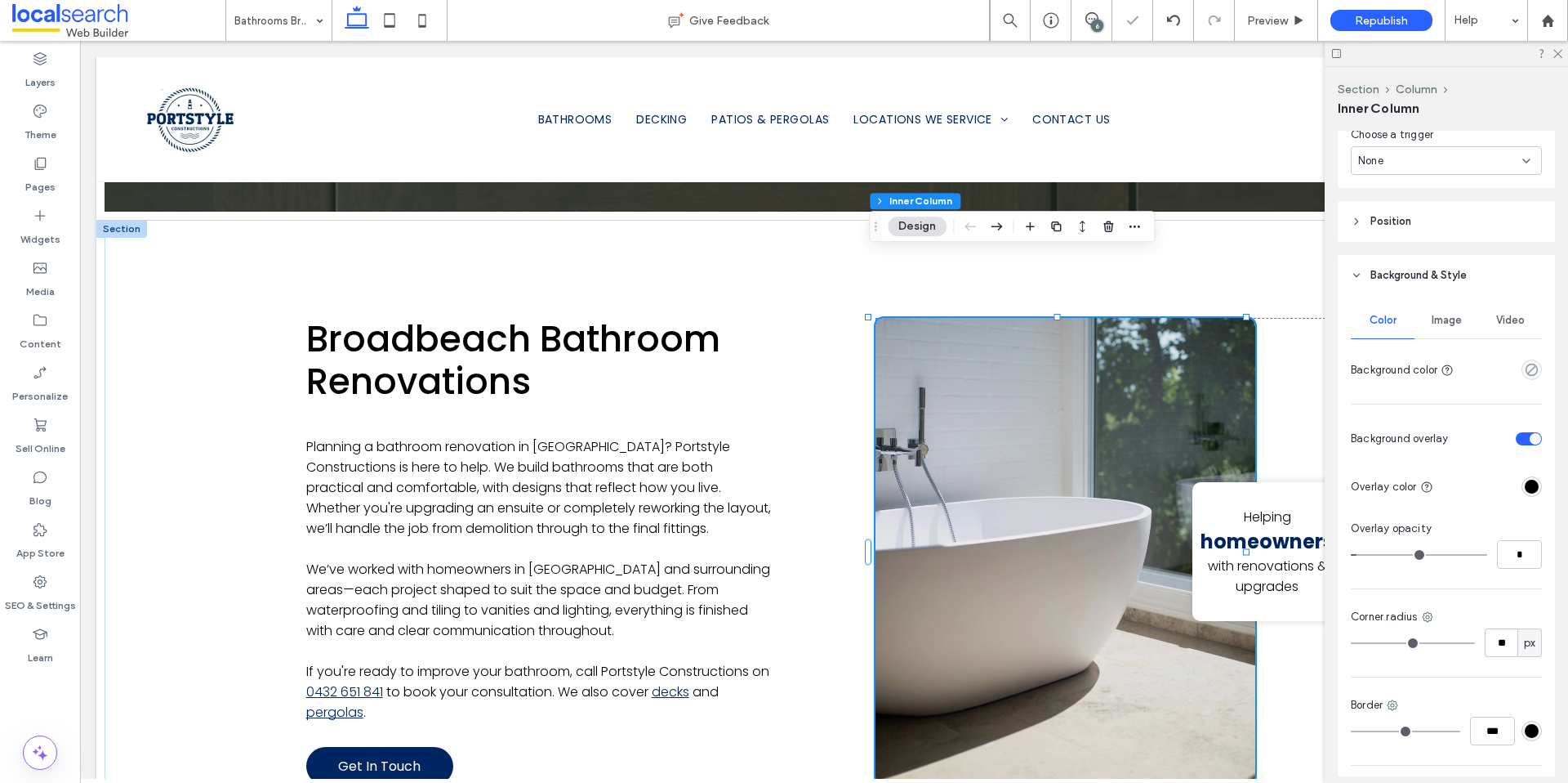
type input "*"
click at [1360, 554] on input "range" at bounding box center [1419, 555] width 136 height 2
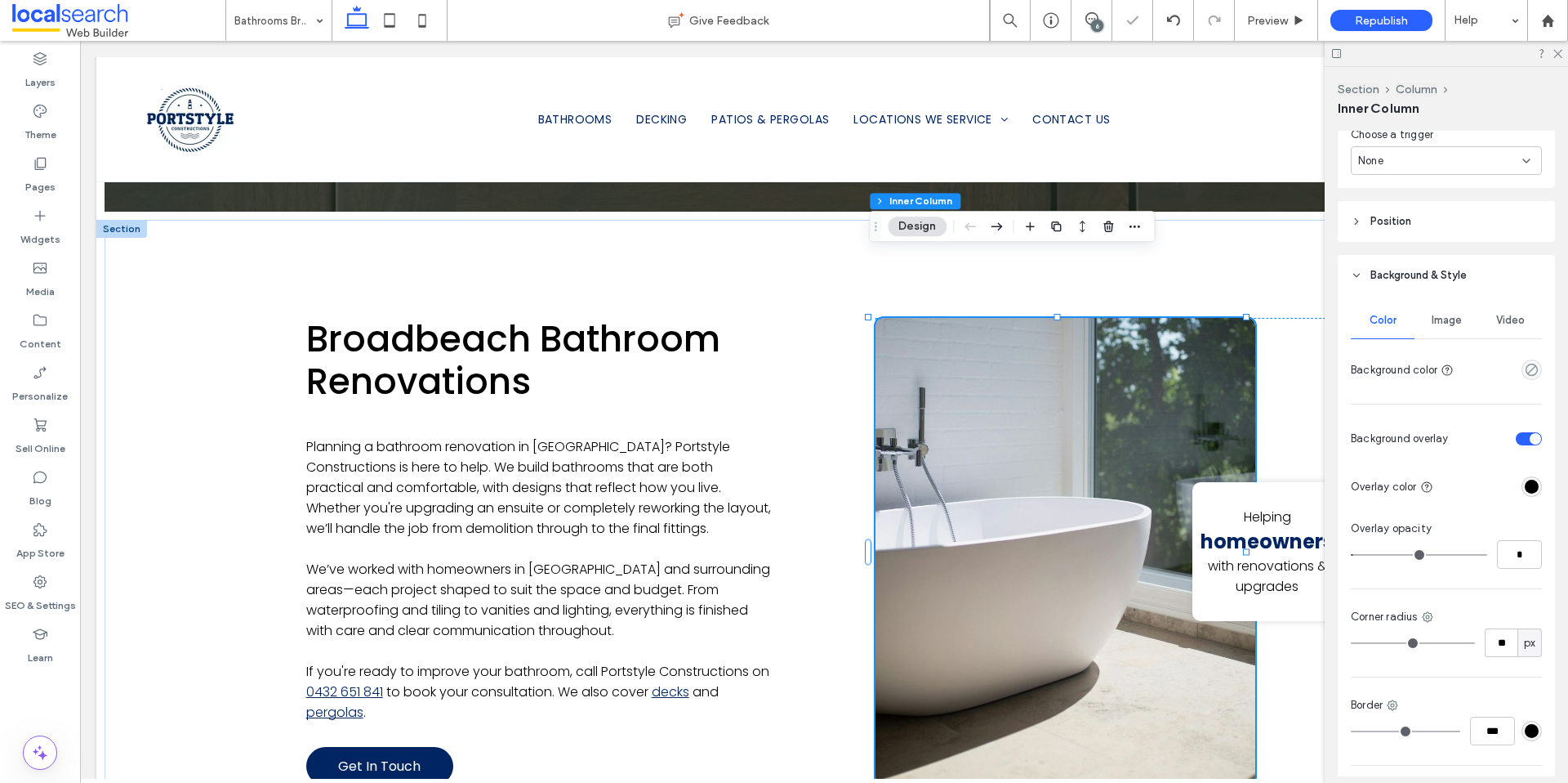
type input "*"
click at [1362, 556] on input "range" at bounding box center [1419, 555] width 136 height 2
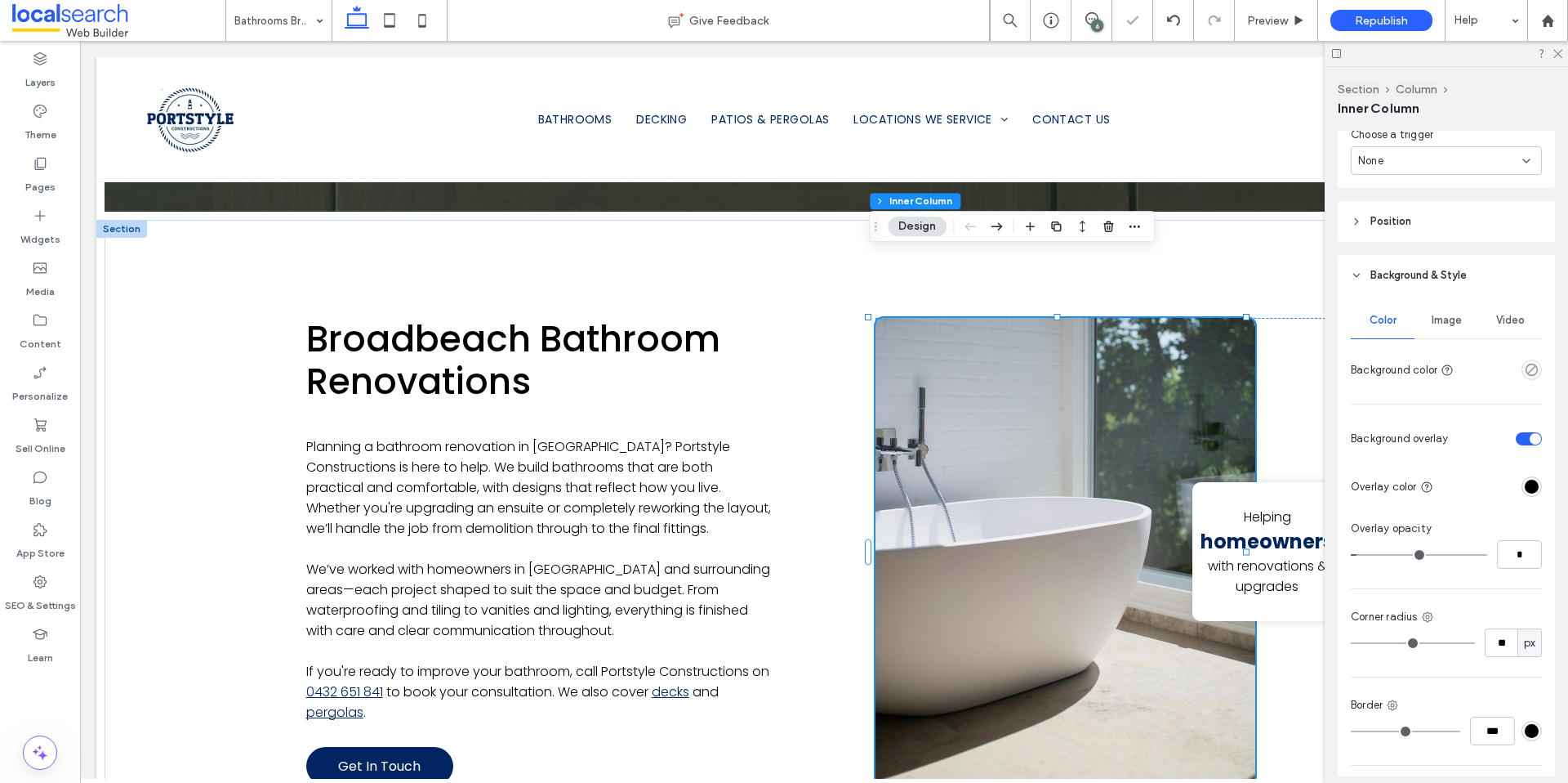
type input "*"
click at [1360, 556] on input "range" at bounding box center [1419, 555] width 136 height 2
click at [202, 344] on div "Broadbeach Bathroom Renovations Planning a bathroom renovation in [GEOGRAPHIC_D…" at bounding box center [824, 552] width 1439 height 664
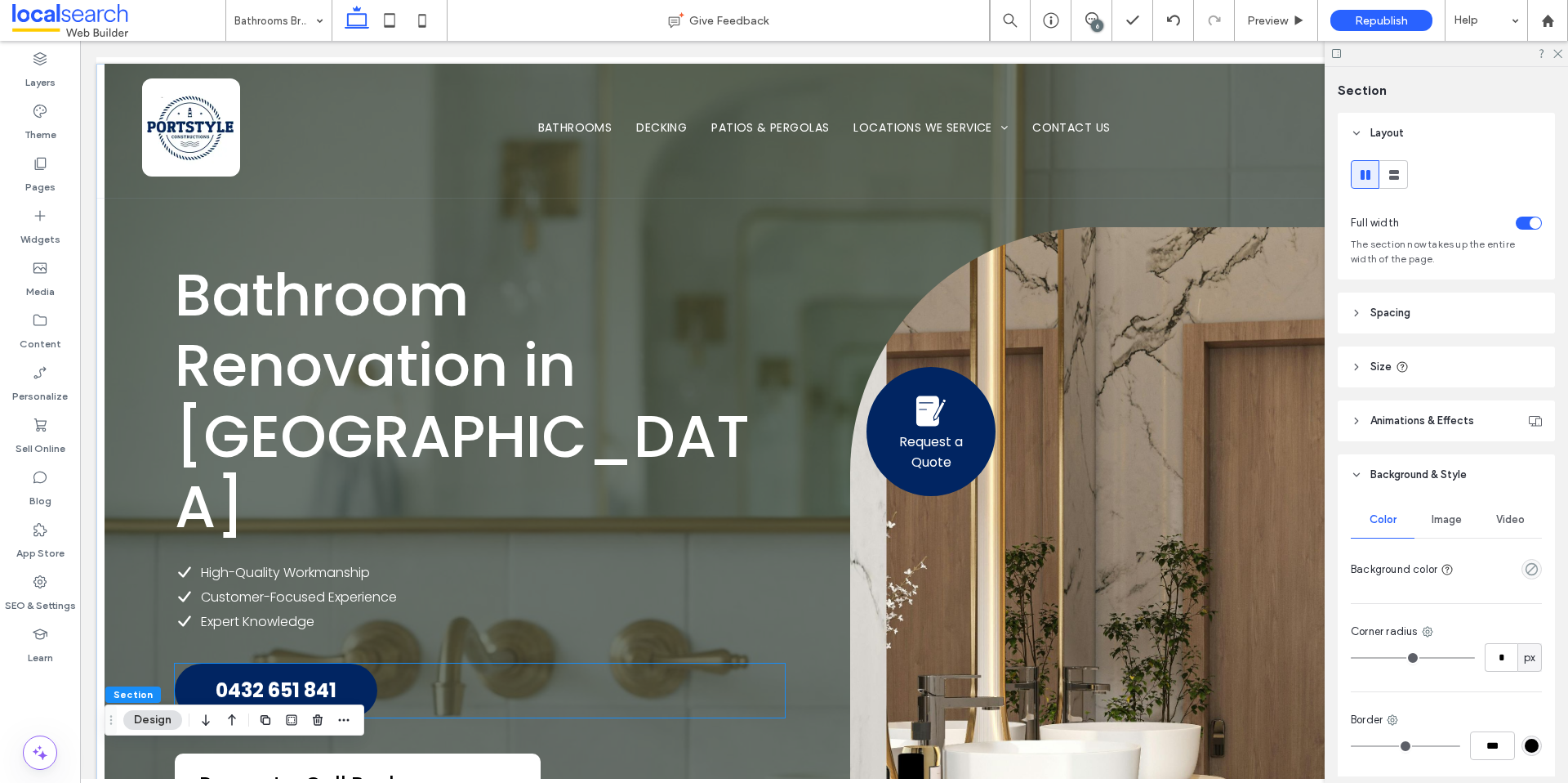
scroll to position [284, 0]
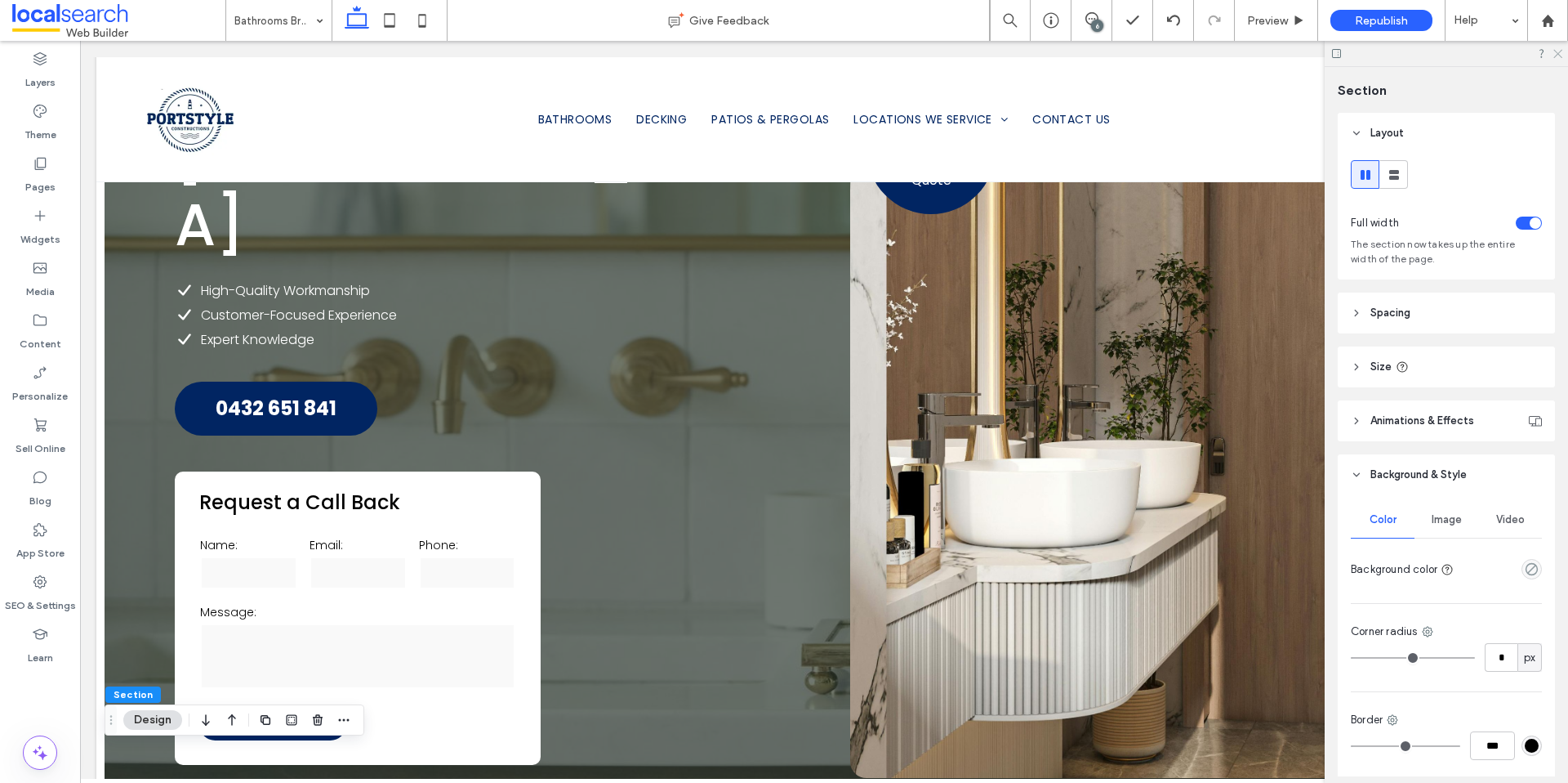
click at [1561, 51] on use at bounding box center [1558, 54] width 9 height 9
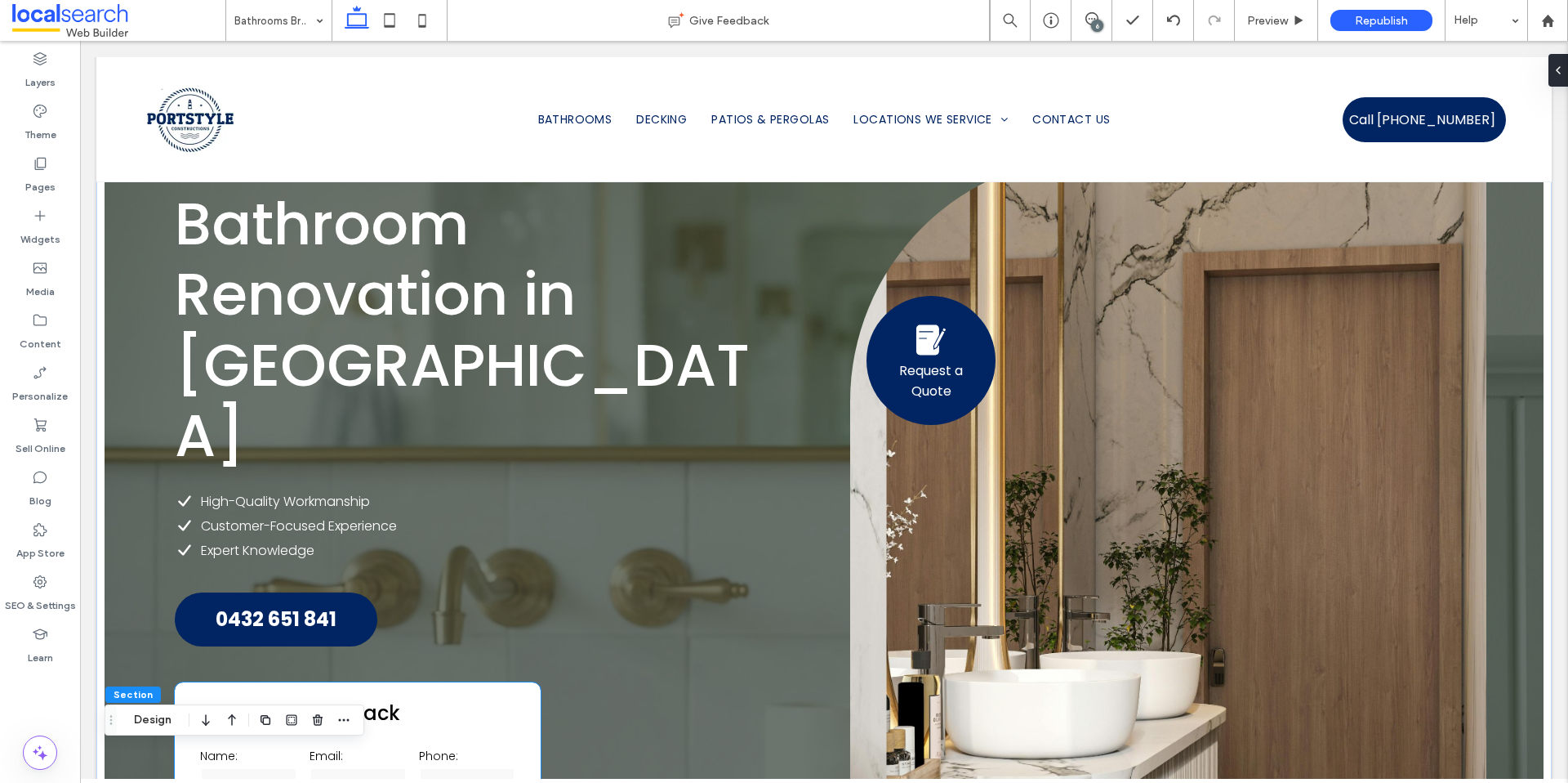
scroll to position [157, 0]
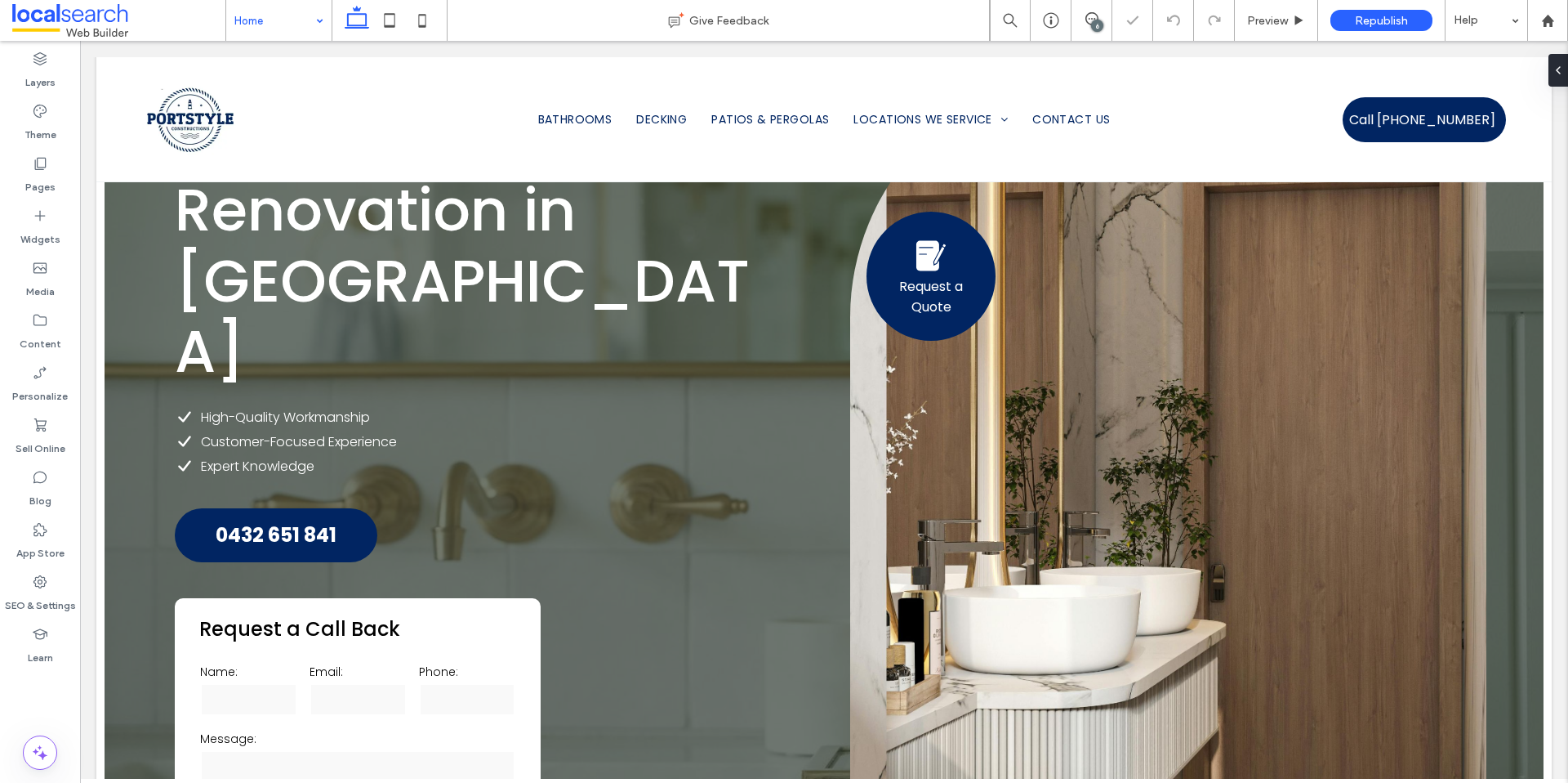
click at [286, 25] on input at bounding box center [275, 20] width 81 height 41
drag, startPoint x: 272, startPoint y: 16, endPoint x: 284, endPoint y: 23, distance: 13.9
click at [272, 16] on input at bounding box center [275, 20] width 81 height 41
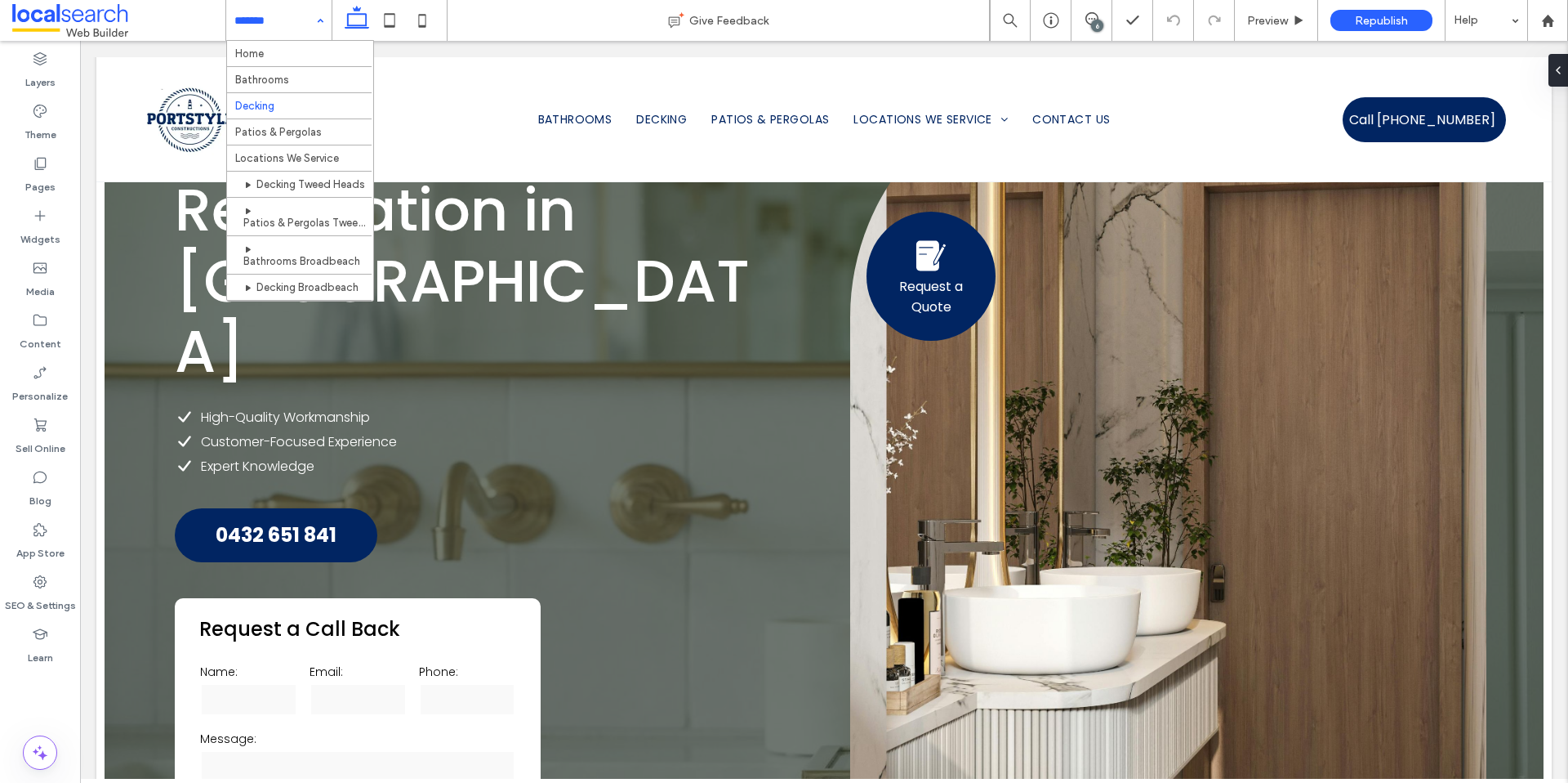
click at [304, 17] on input at bounding box center [275, 20] width 81 height 41
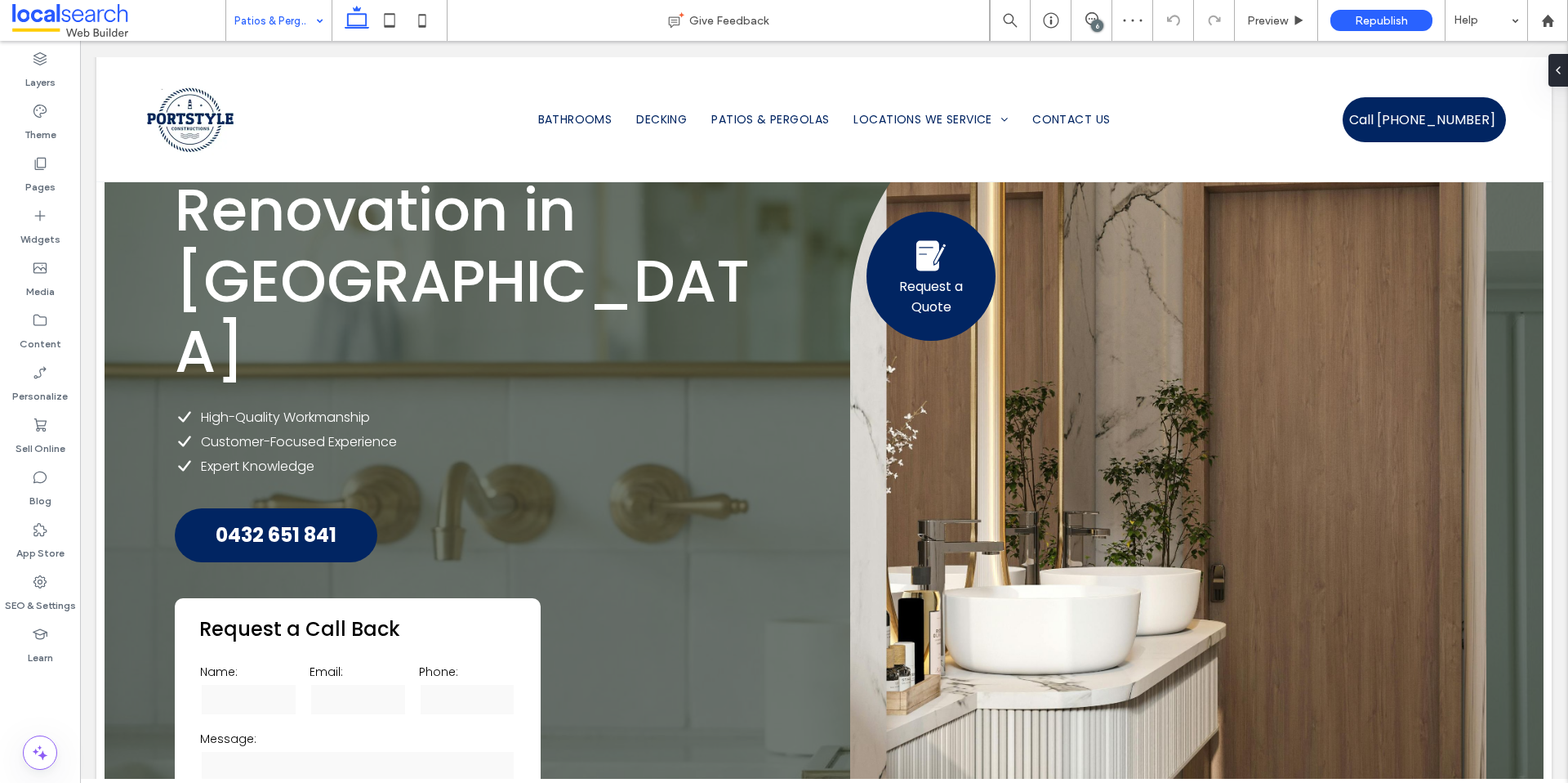
click at [299, 18] on input at bounding box center [275, 20] width 81 height 41
click at [273, 21] on input at bounding box center [275, 20] width 81 height 41
click at [286, 17] on input at bounding box center [275, 20] width 81 height 41
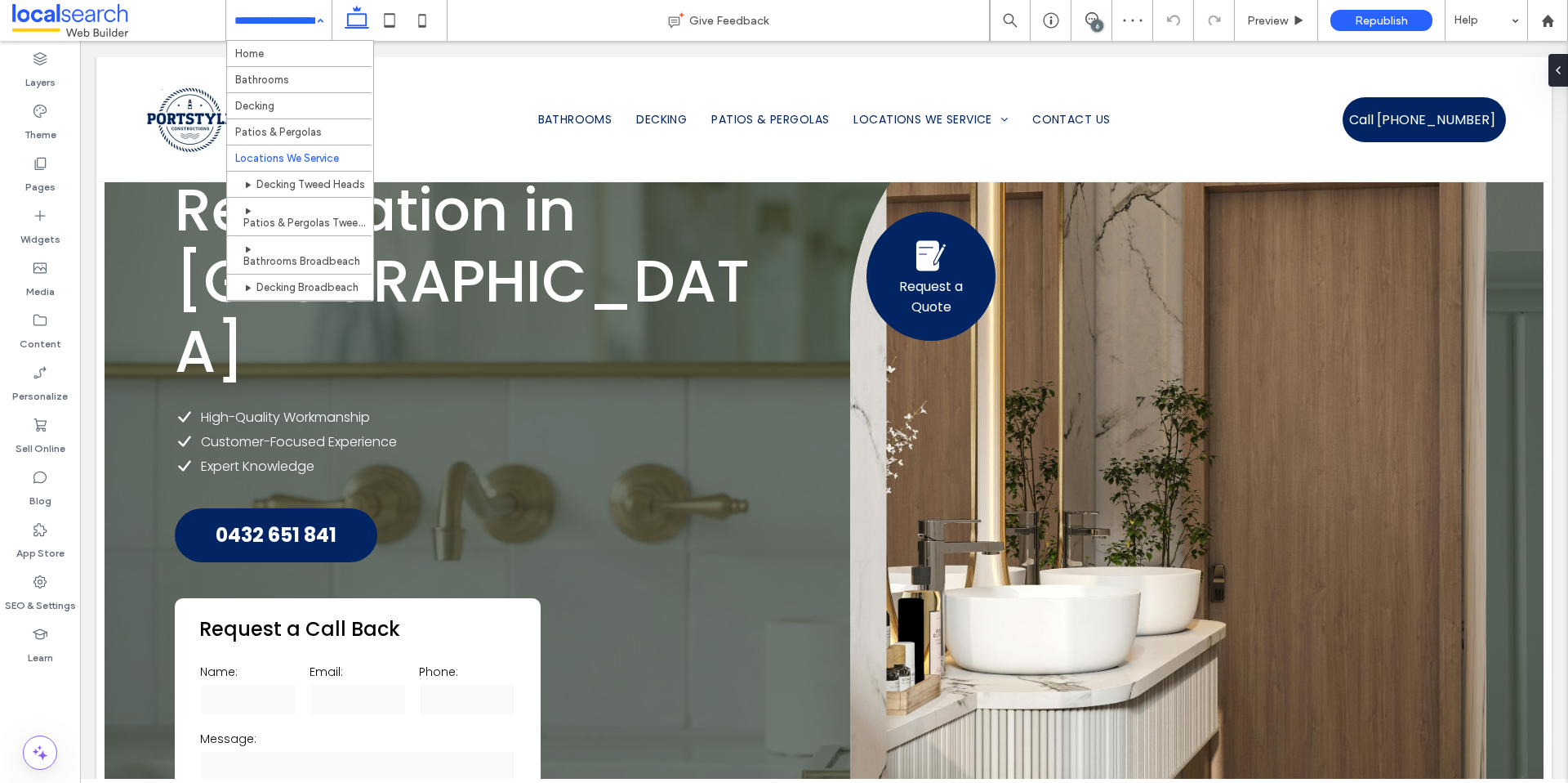
click at [275, 13] on input at bounding box center [275, 20] width 81 height 41
click at [281, 18] on input at bounding box center [275, 20] width 81 height 41
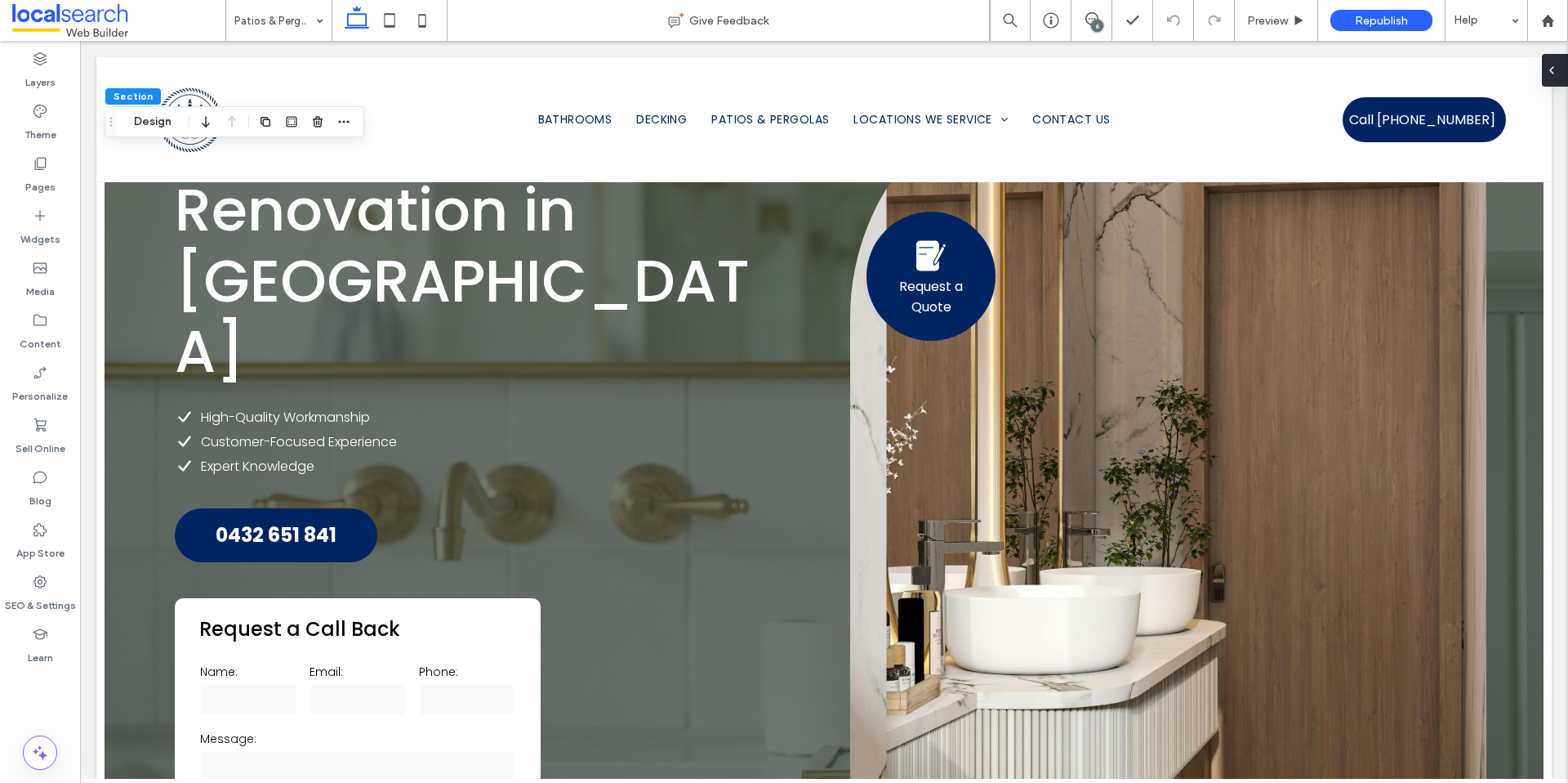
click at [1560, 70] on div at bounding box center [1555, 70] width 26 height 32
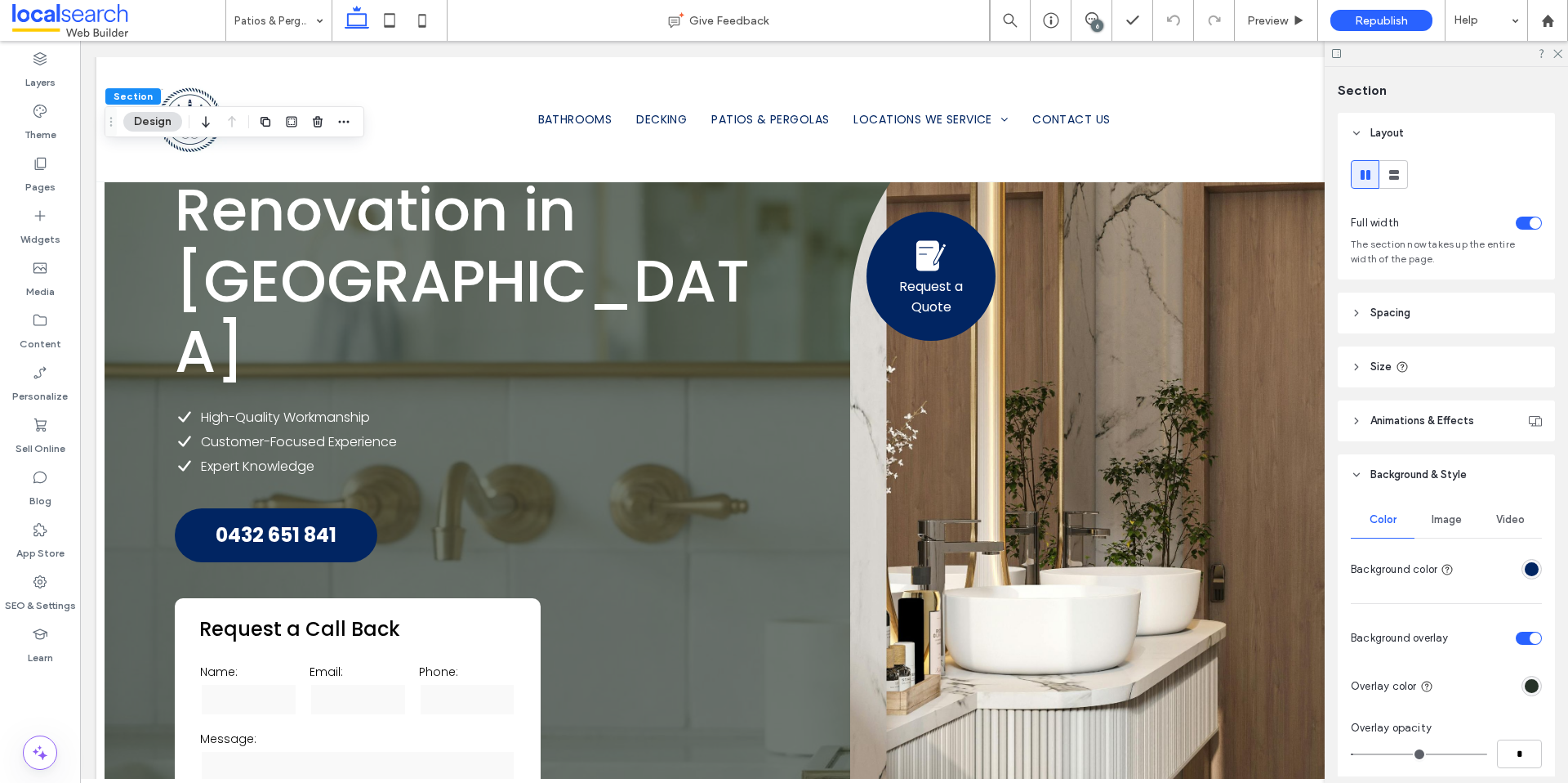
click at [1440, 525] on span "Image" at bounding box center [1447, 520] width 30 height 13
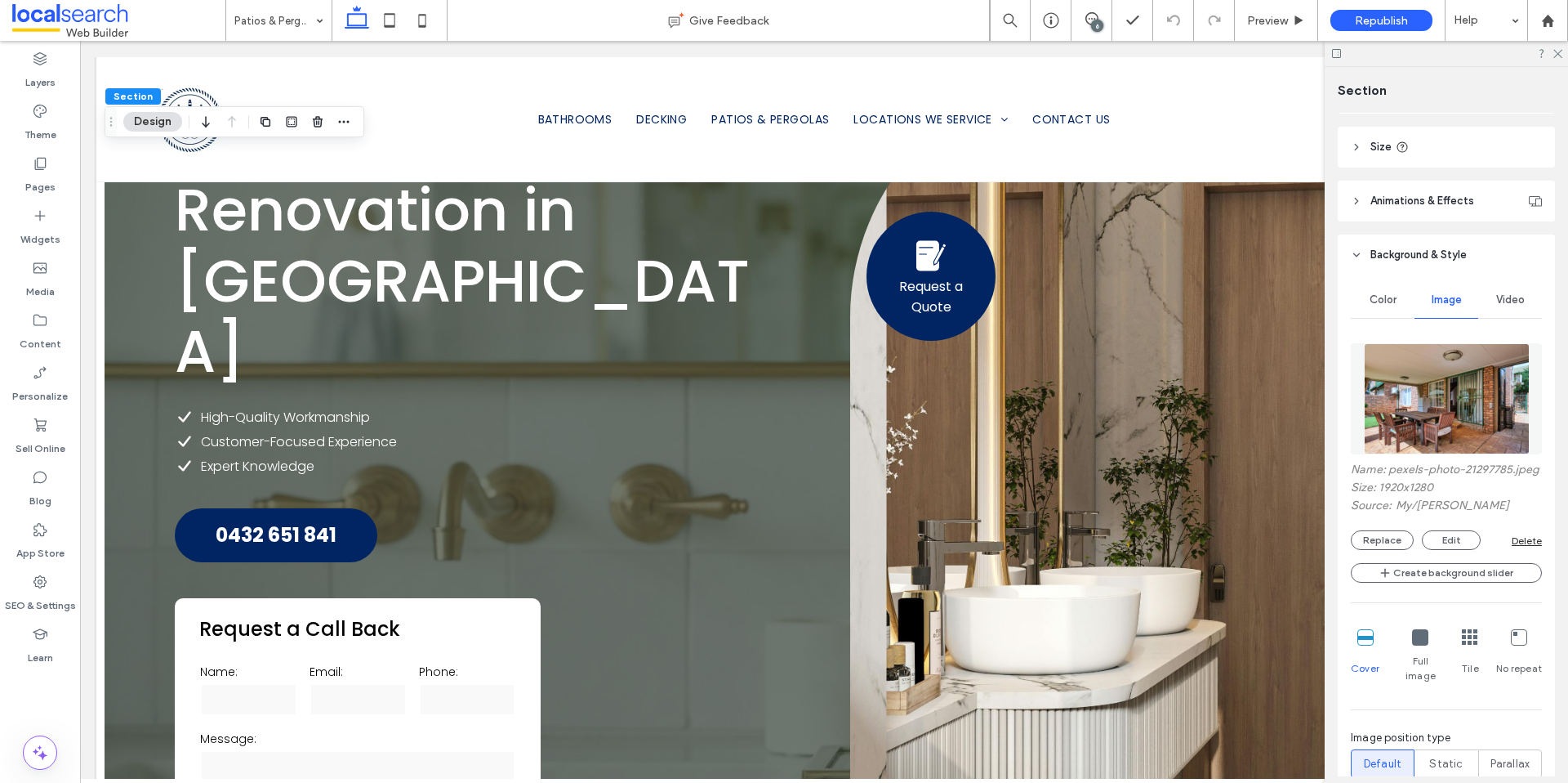
scroll to position [338, 0]
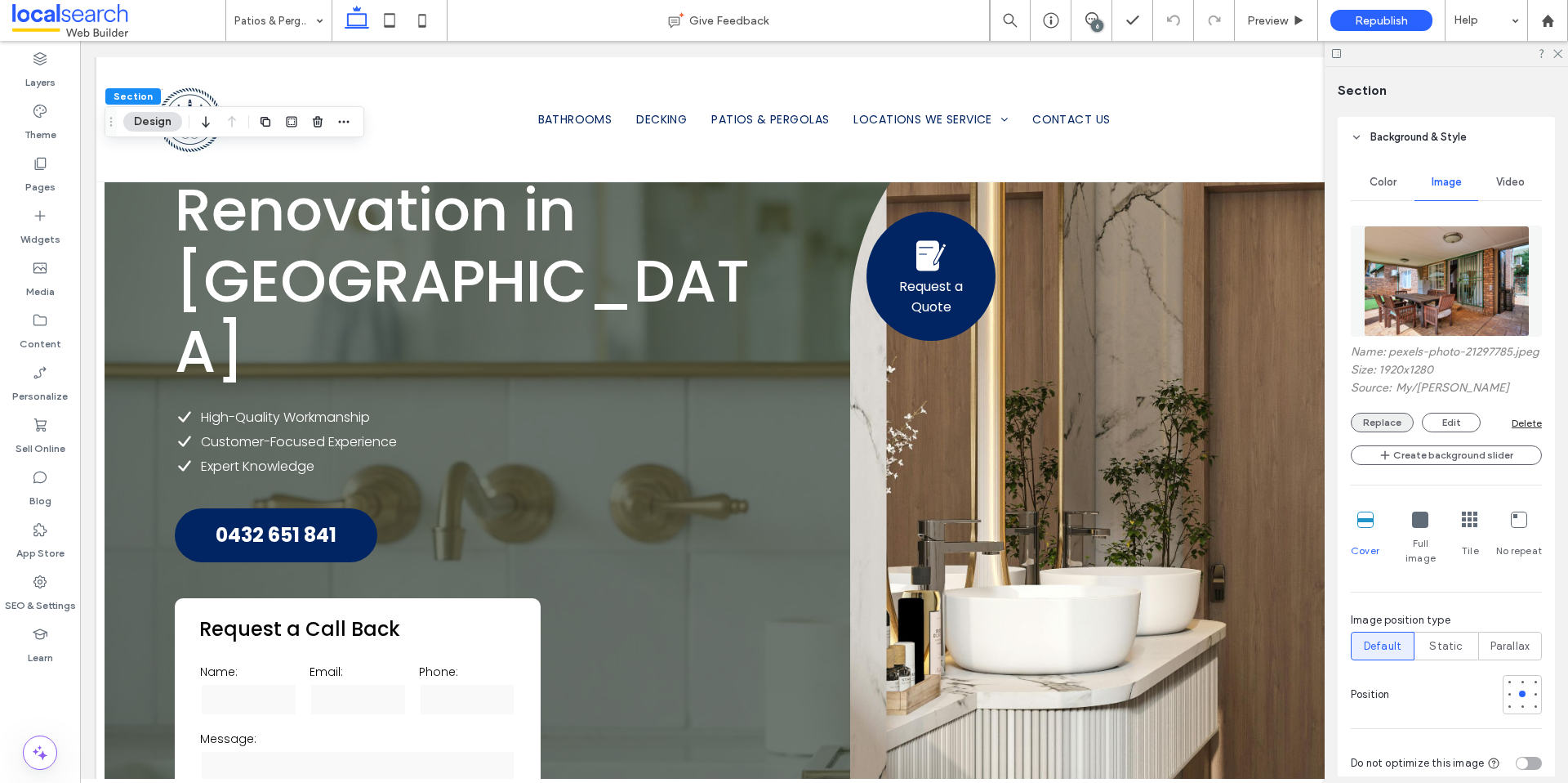
click at [1378, 432] on button "Replace" at bounding box center [1383, 423] width 63 height 20
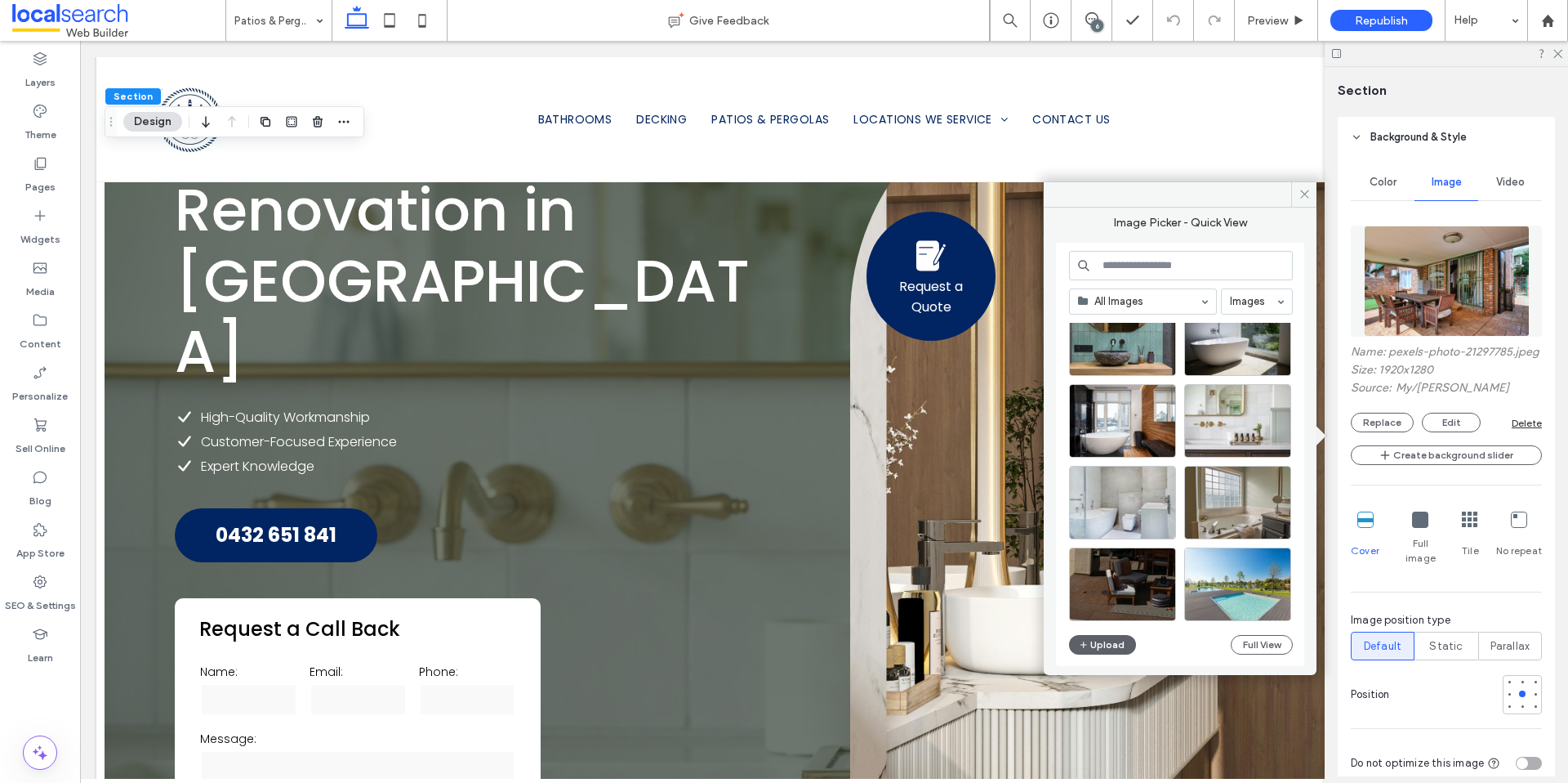
scroll to position [701, 0]
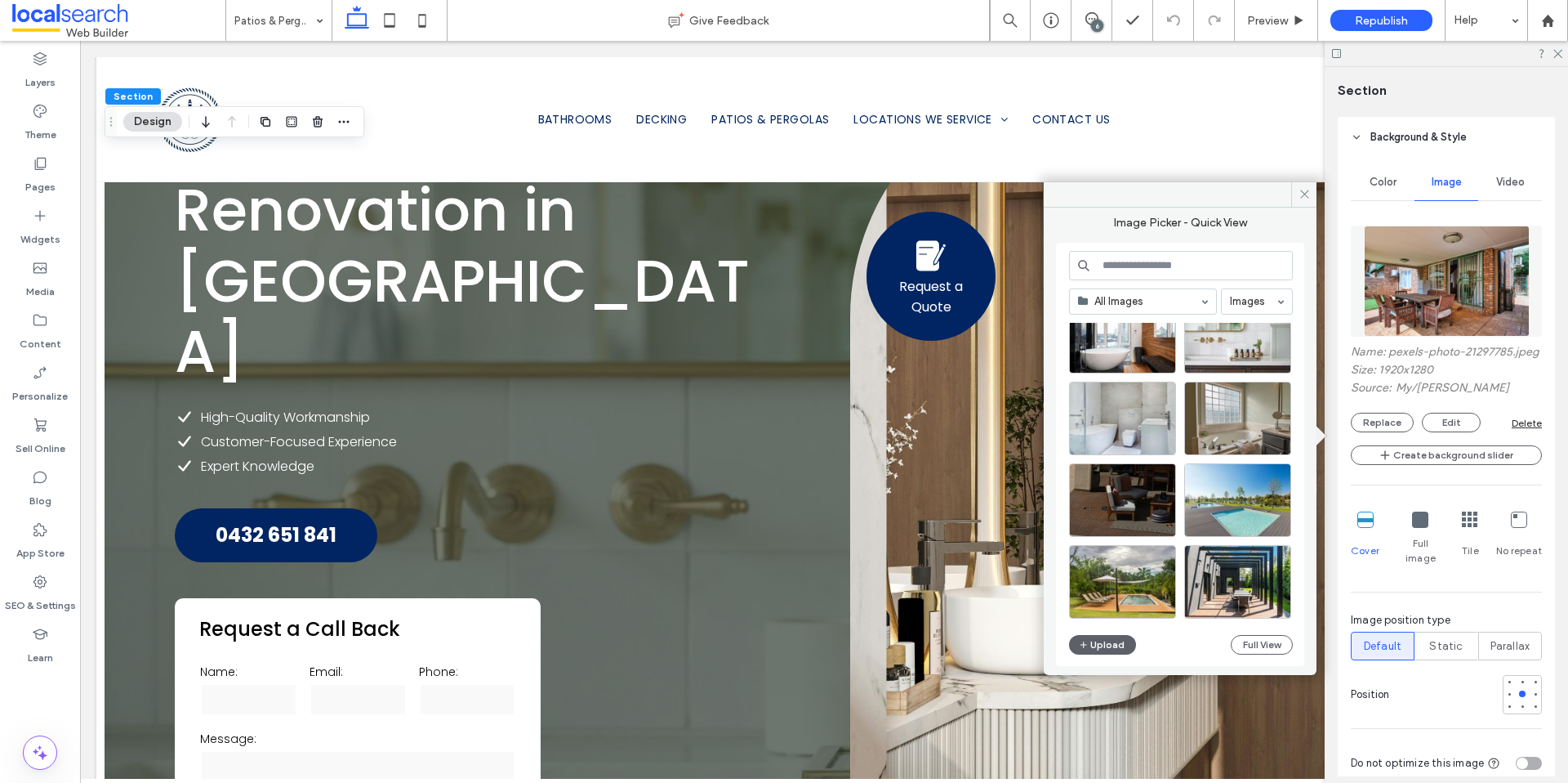
click at [1163, 266] on input at bounding box center [1180, 265] width 224 height 29
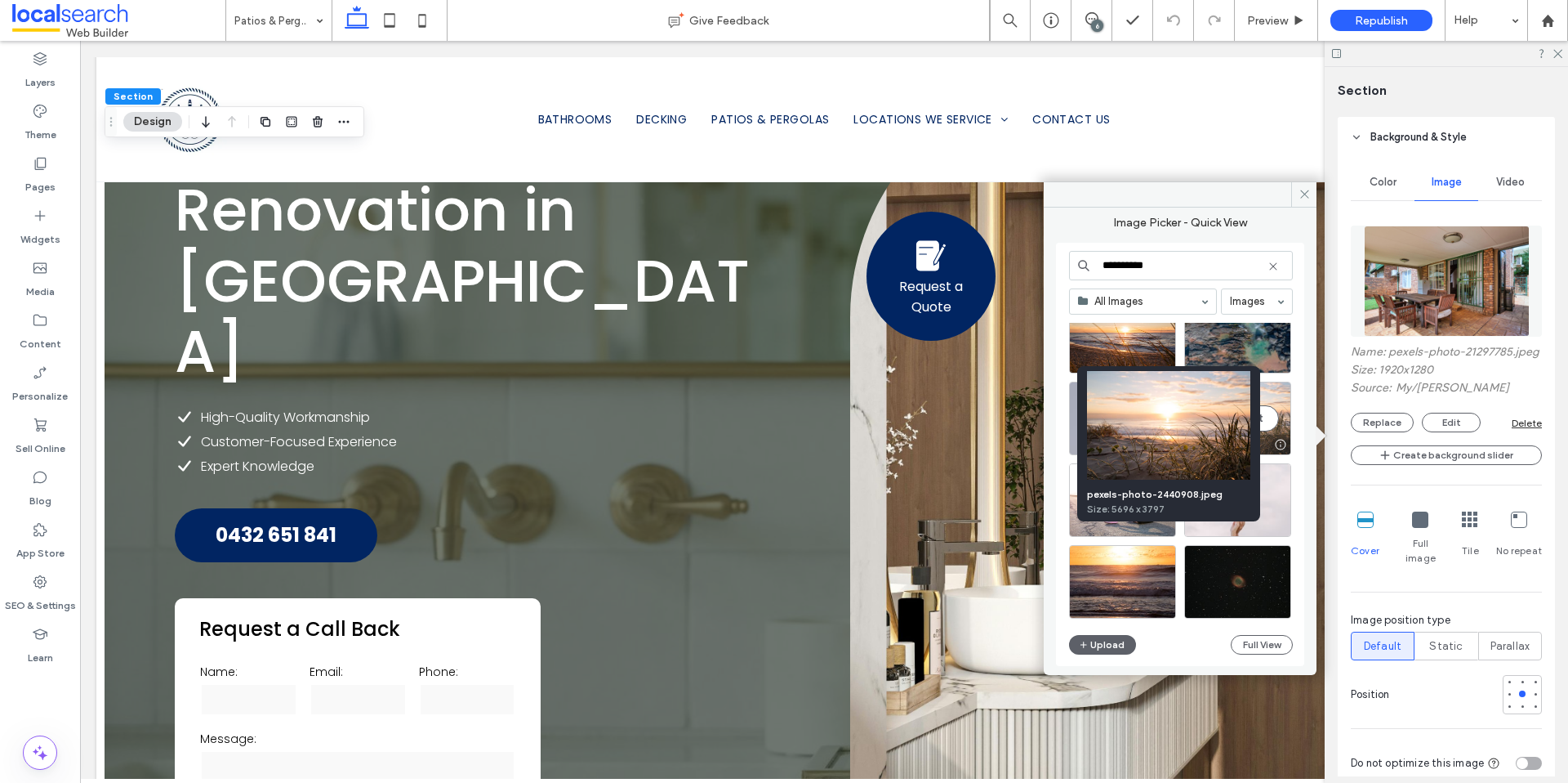
type input "**********"
click at [1280, 440] on div at bounding box center [1280, 444] width 21 height 13
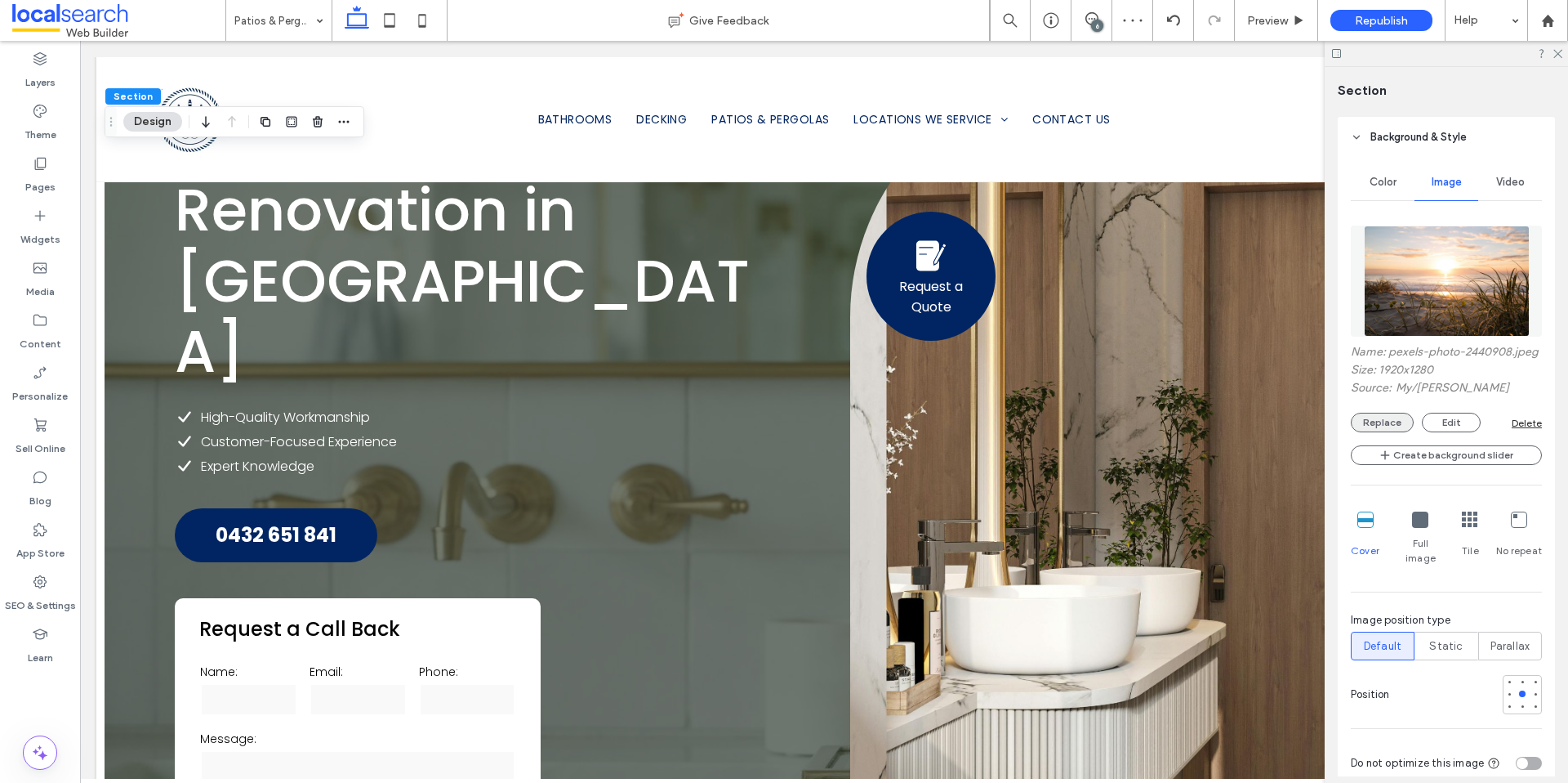
click at [1391, 432] on button "Replace" at bounding box center [1383, 423] width 63 height 20
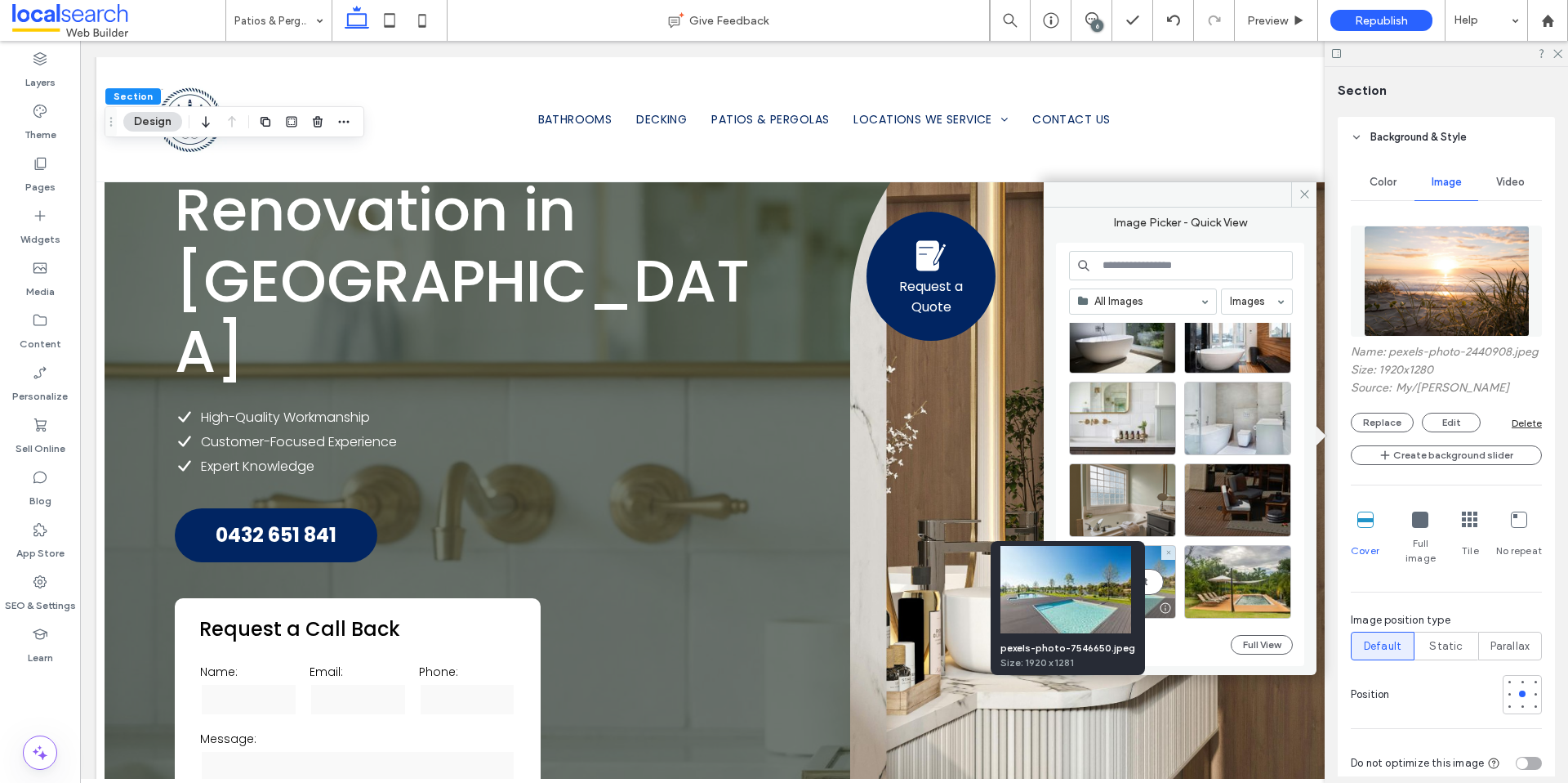
click at [1167, 607] on div at bounding box center [1165, 608] width 21 height 13
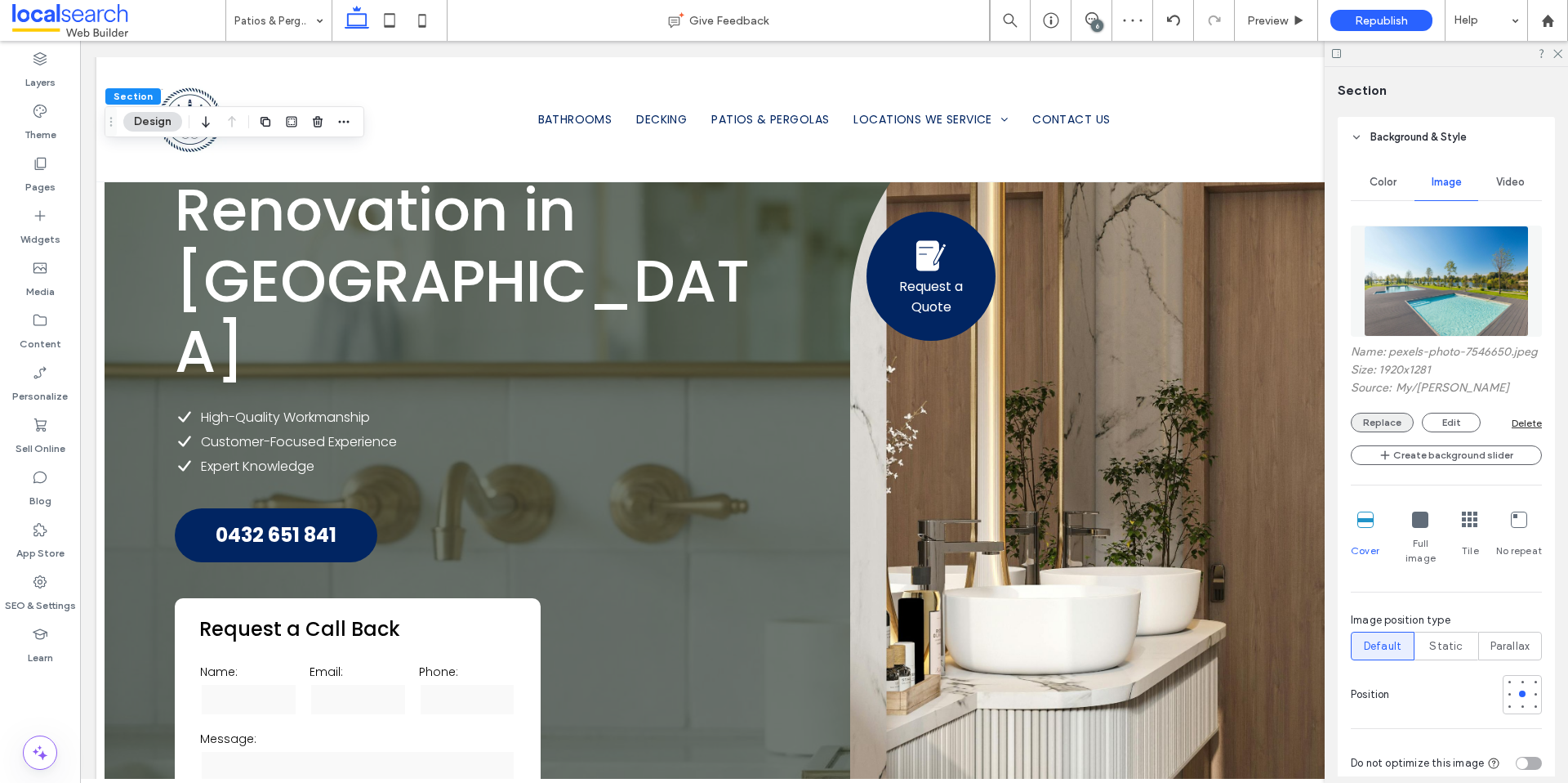
click at [1374, 432] on button "Replace" at bounding box center [1383, 423] width 63 height 20
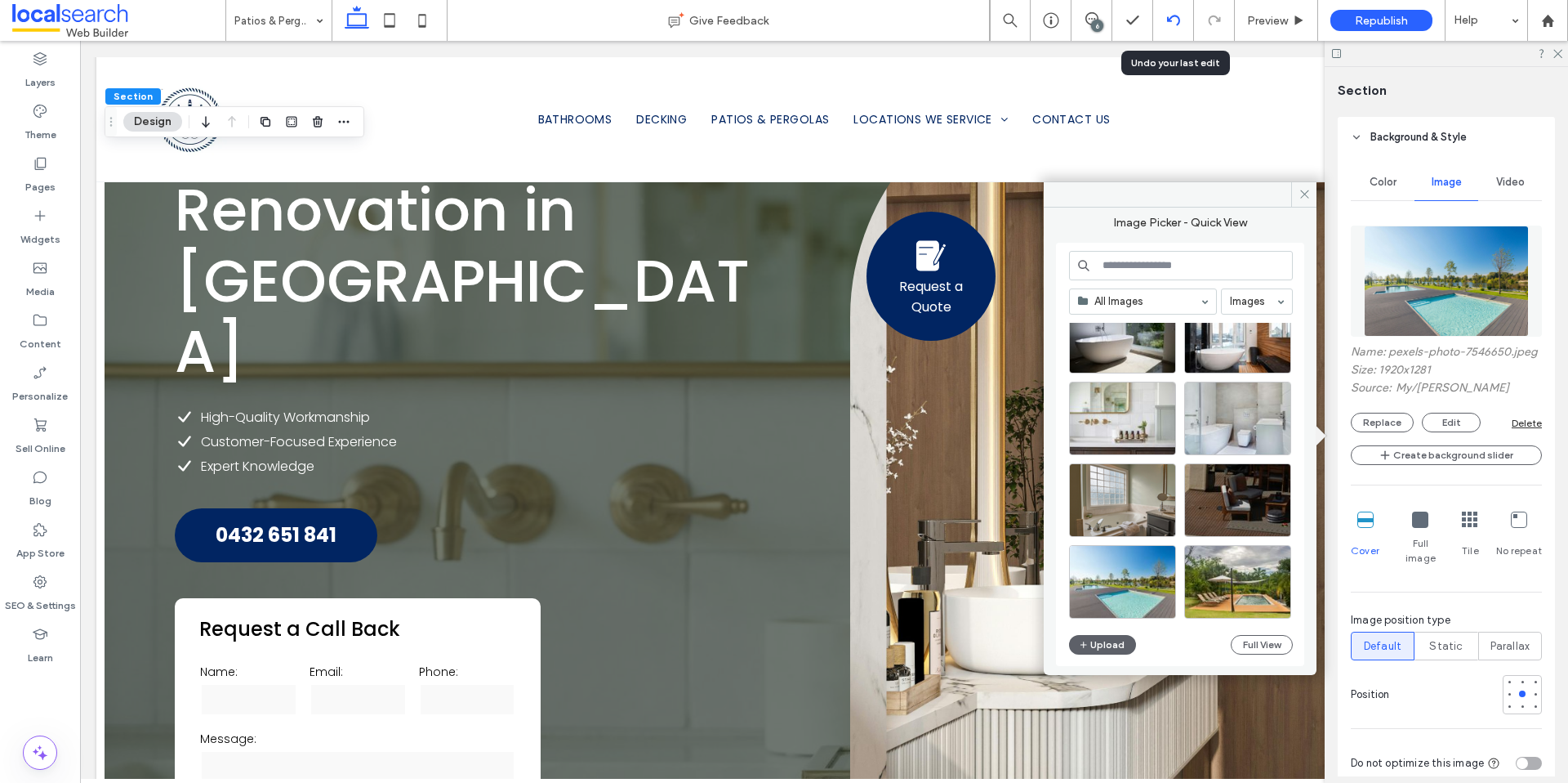
click at [1171, 17] on use at bounding box center [1173, 20] width 13 height 11
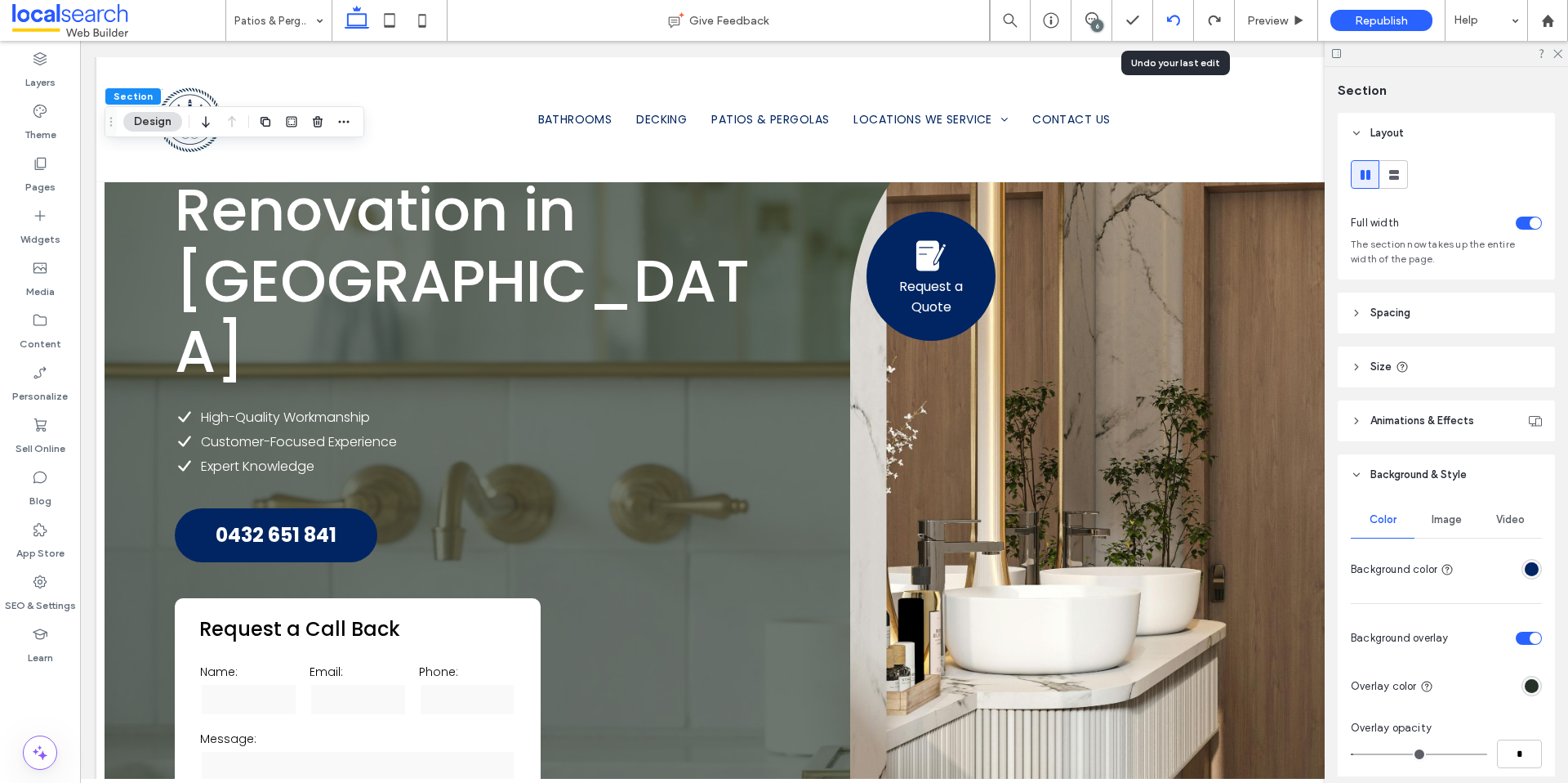
click at [1167, 24] on icon at bounding box center [1174, 21] width 13 height 13
click at [1446, 520] on span "Image" at bounding box center [1447, 520] width 30 height 13
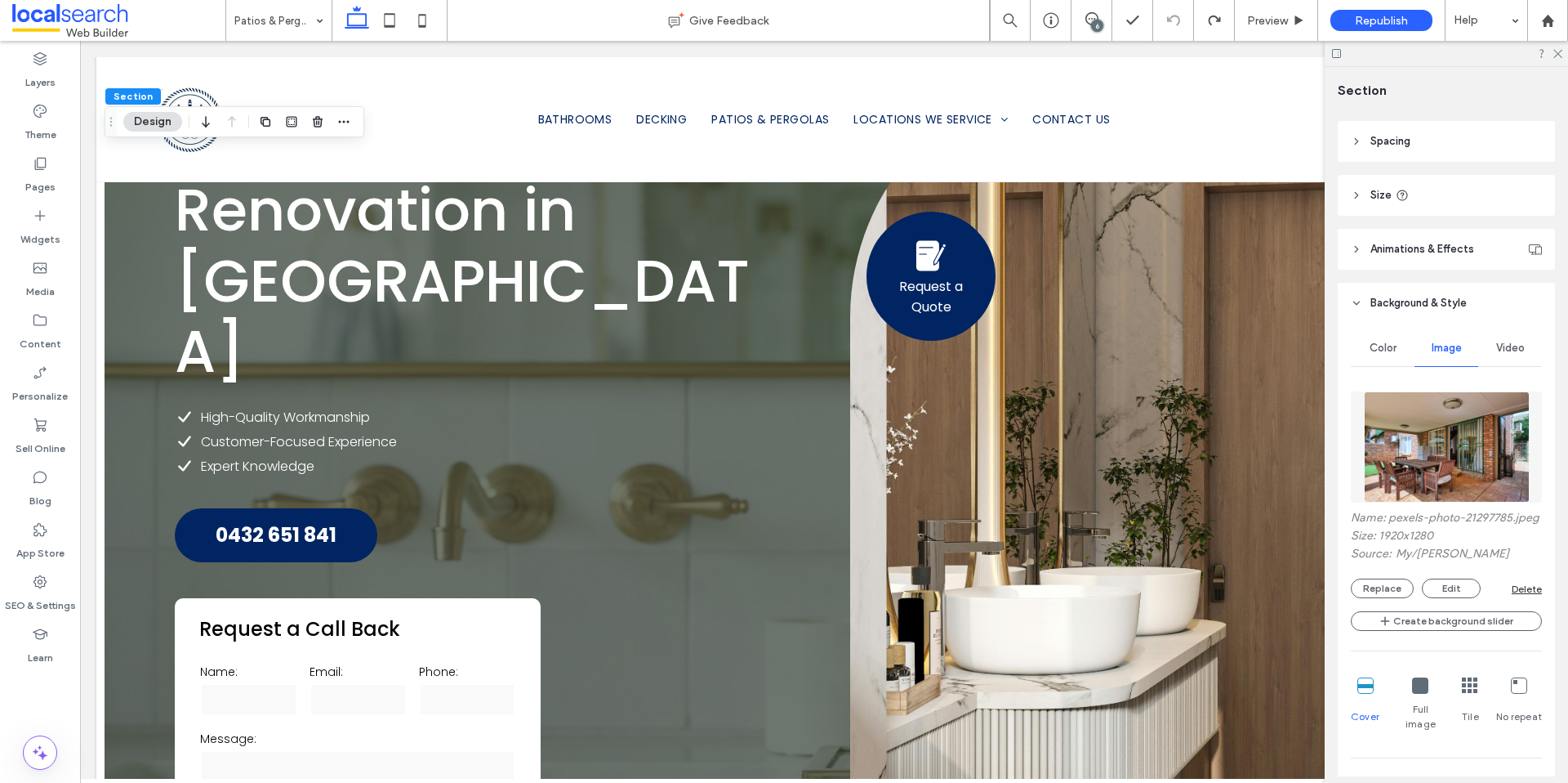
scroll to position [347, 0]
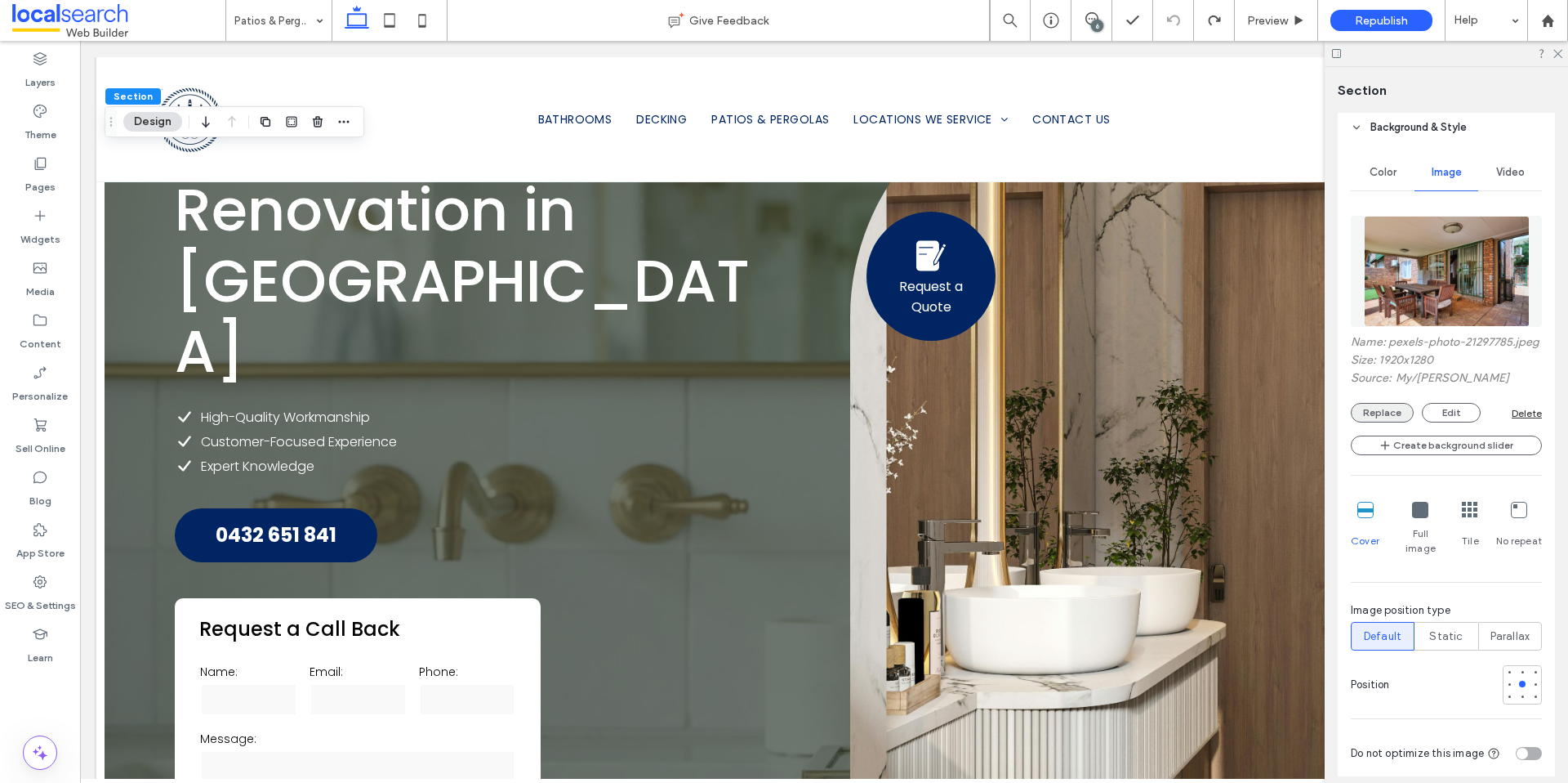
click at [1376, 423] on button "Replace" at bounding box center [1383, 413] width 63 height 20
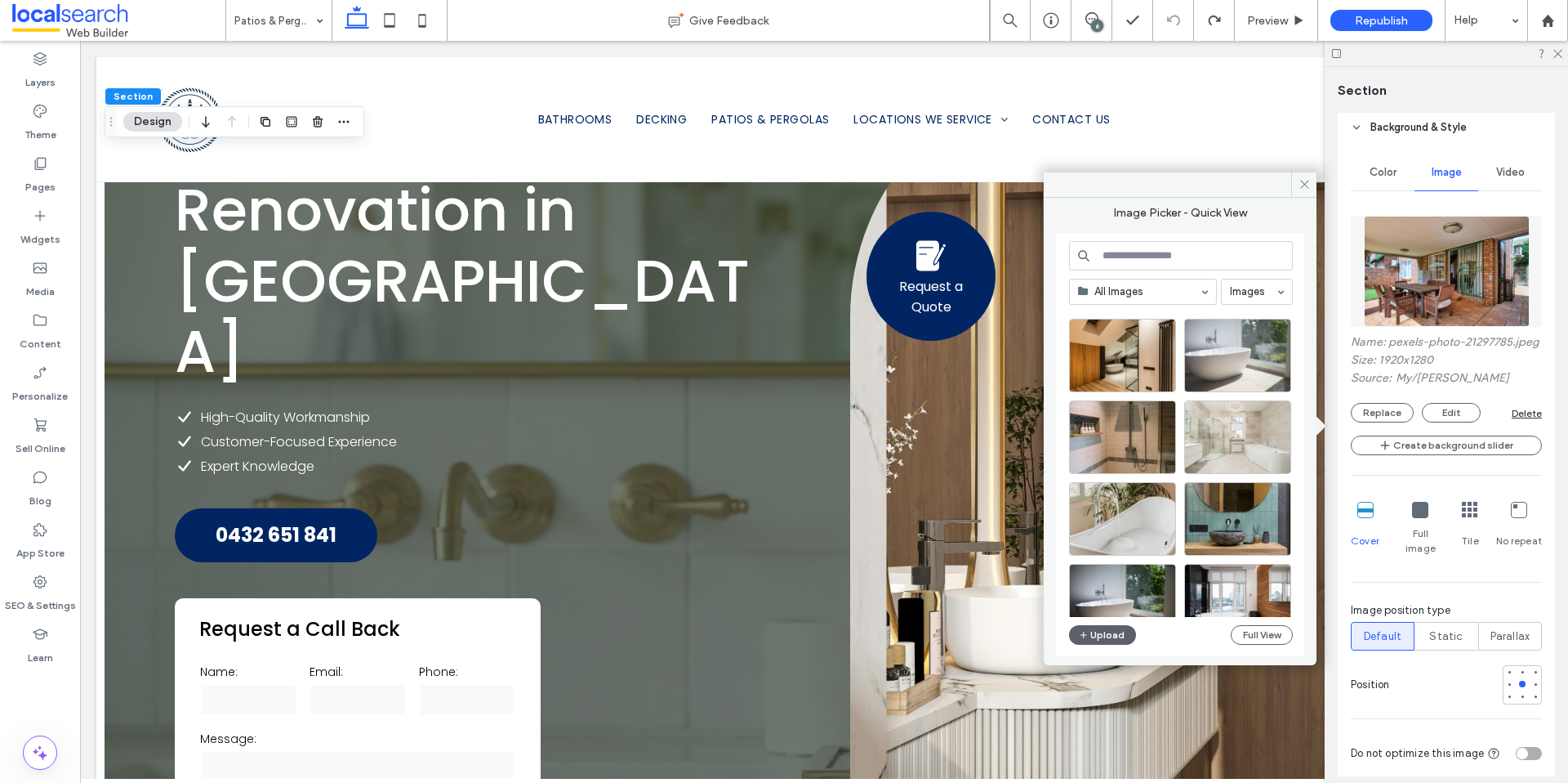
scroll to position [340, 0]
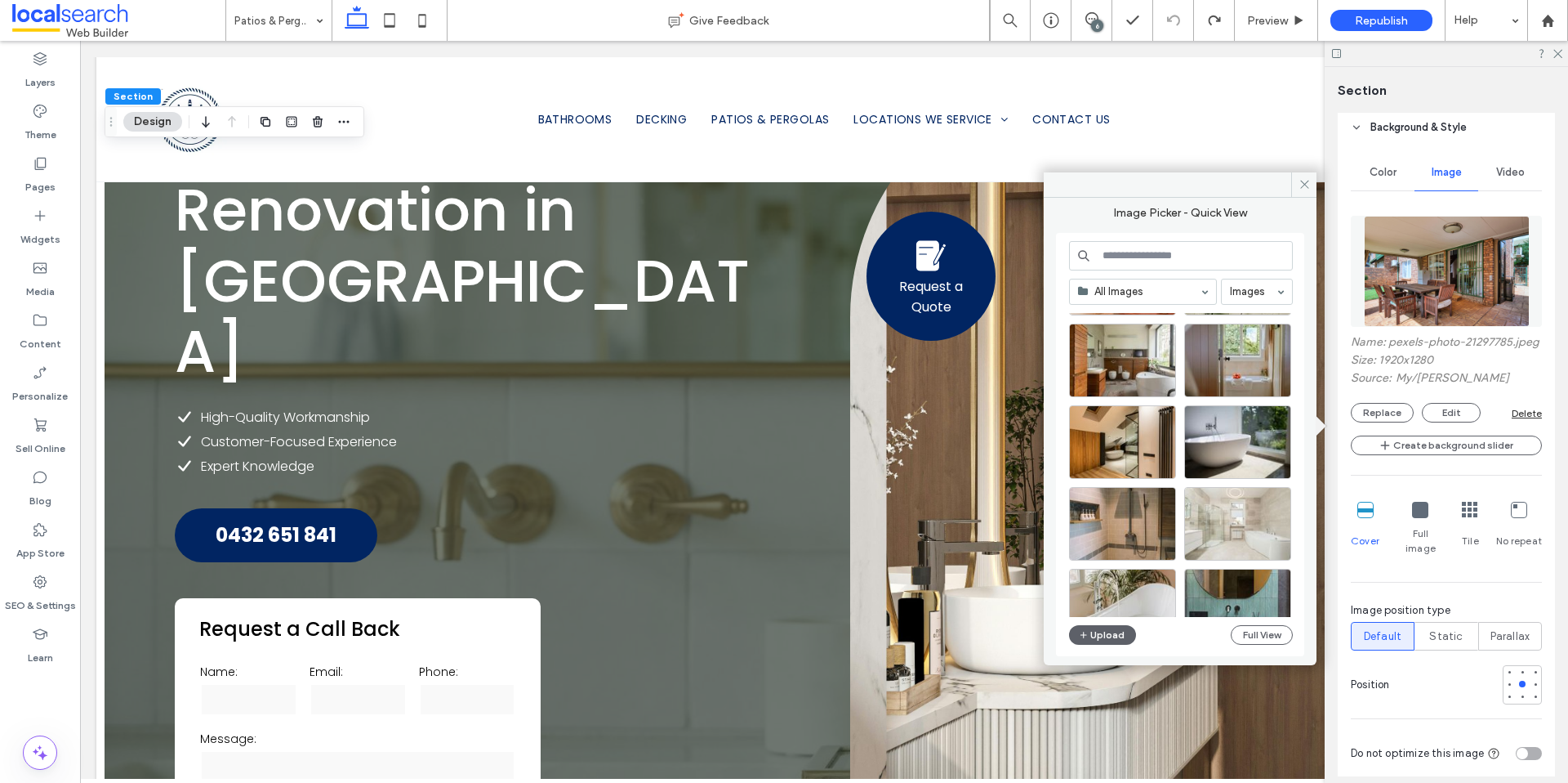
click at [1160, 257] on input at bounding box center [1180, 255] width 224 height 29
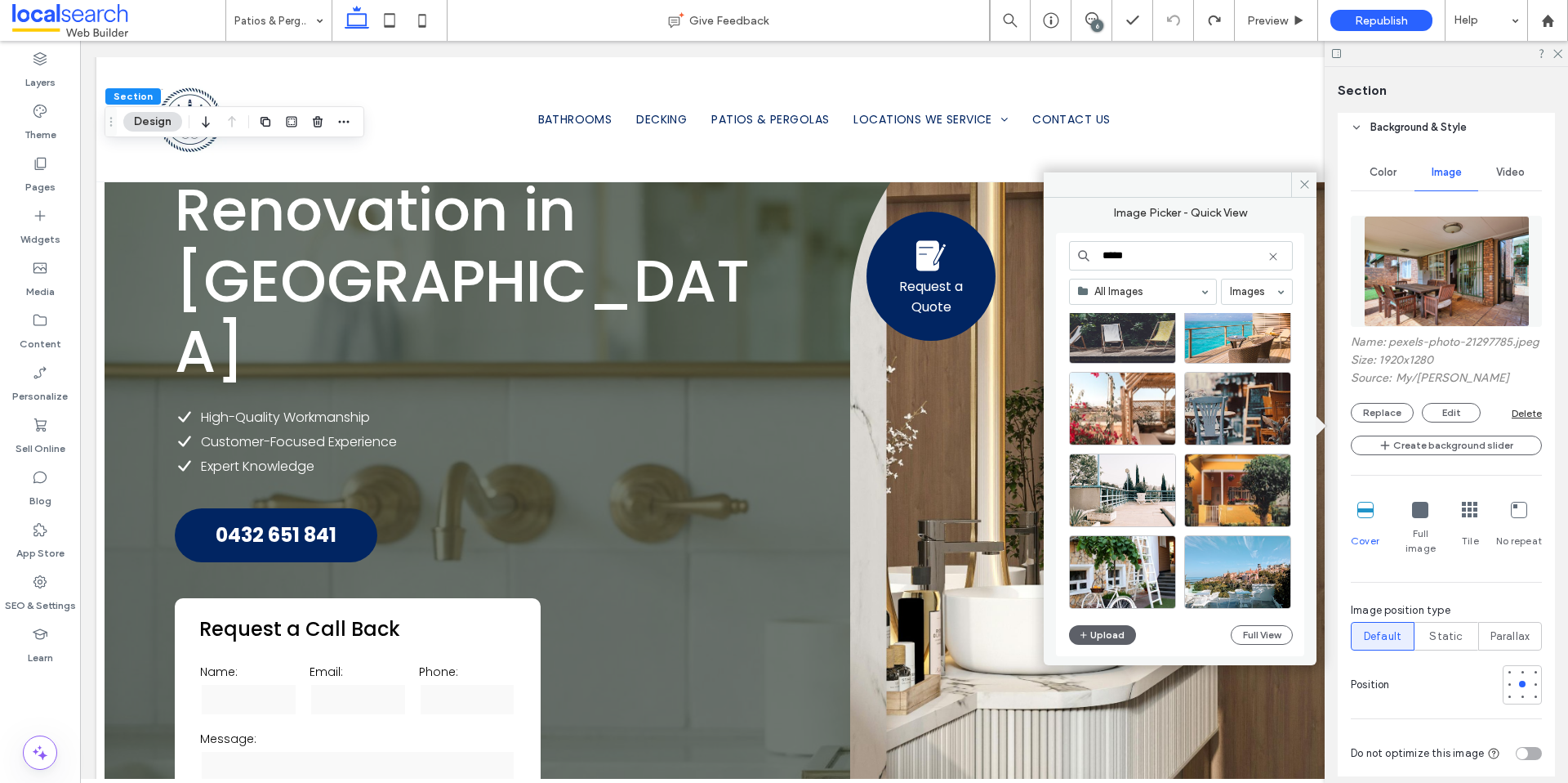
scroll to position [1729, 0]
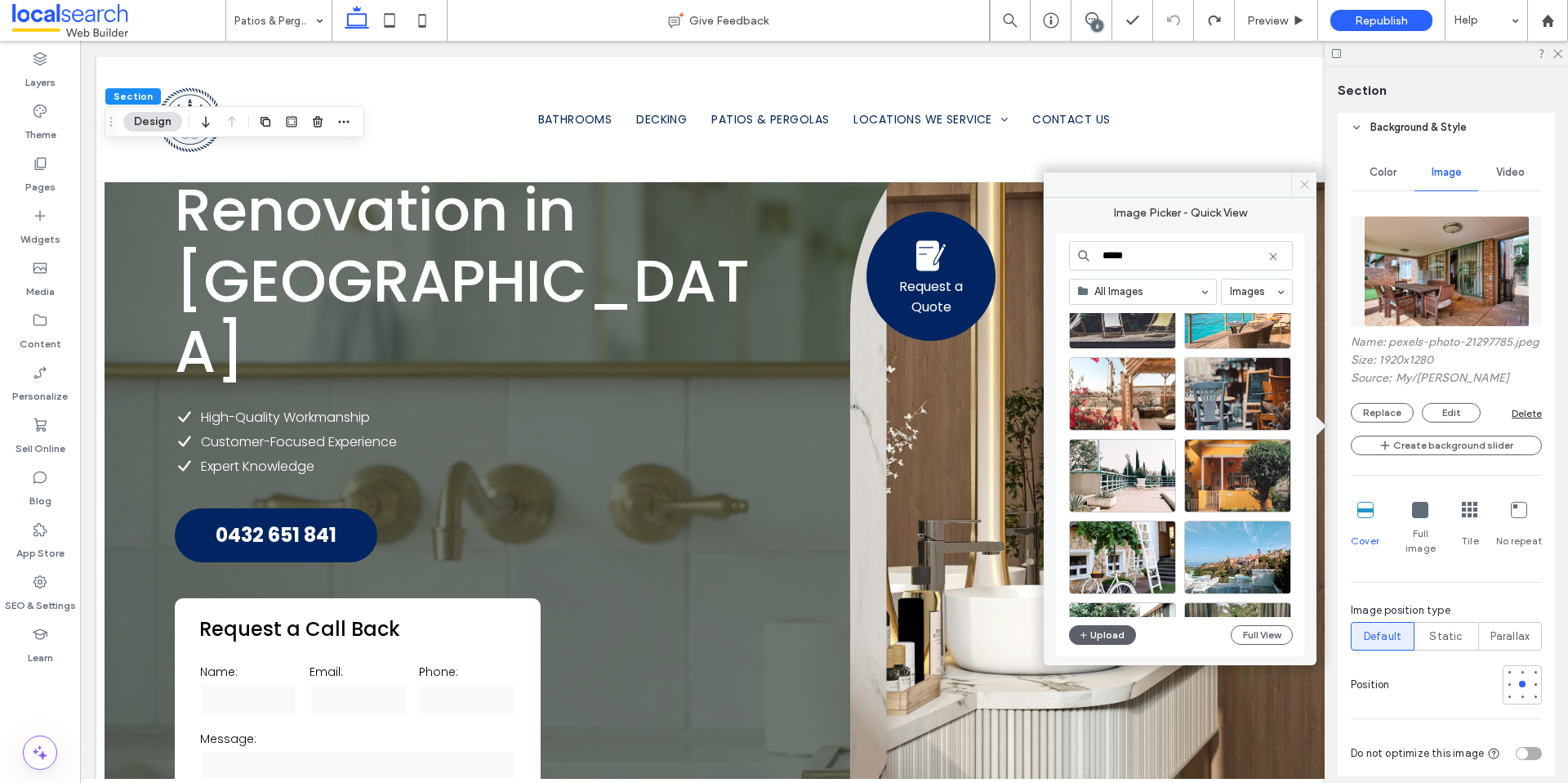
type input "*****"
click at [1301, 182] on icon at bounding box center [1304, 184] width 12 height 12
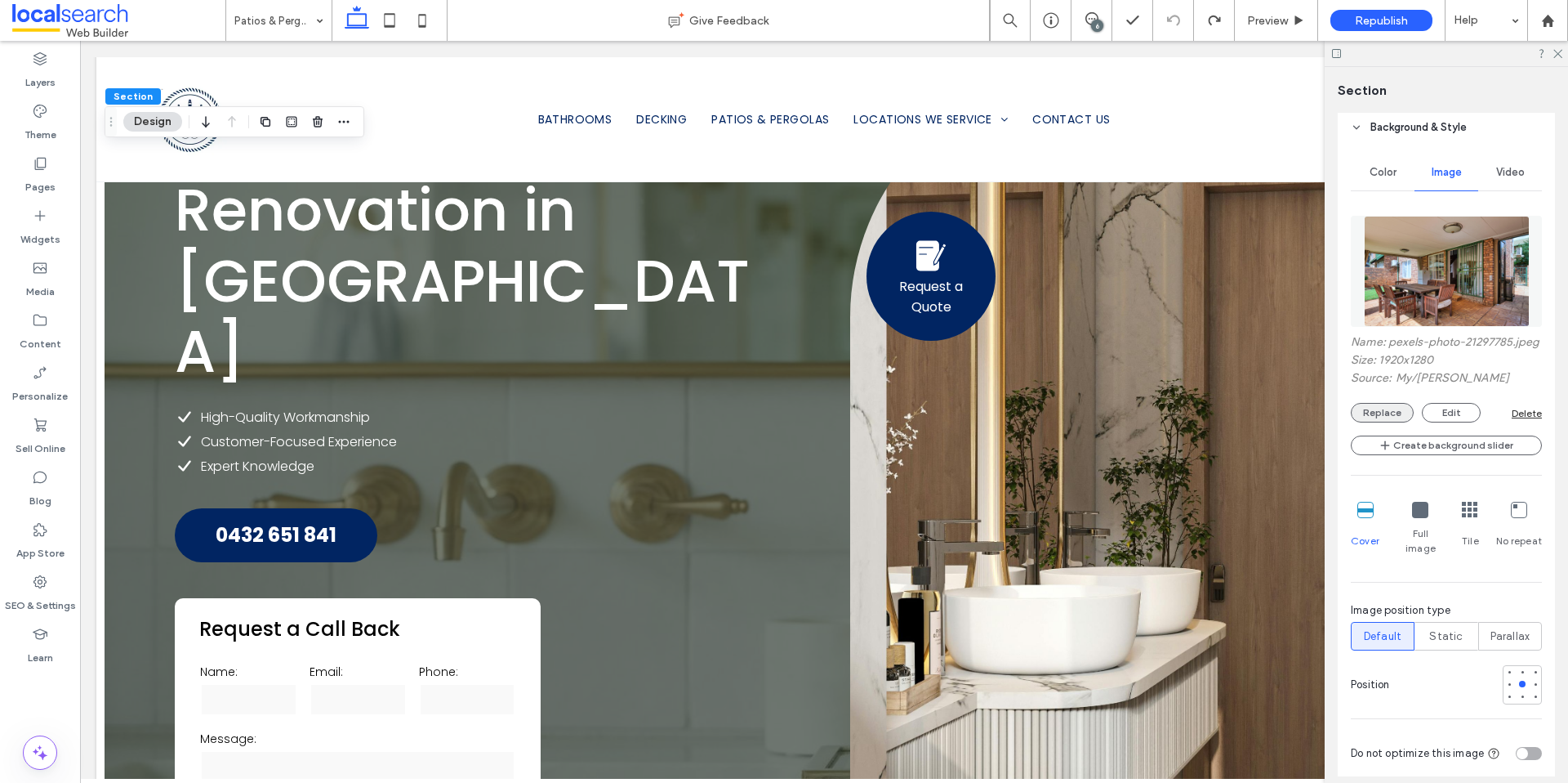
click at [1392, 421] on button "Replace" at bounding box center [1383, 413] width 63 height 20
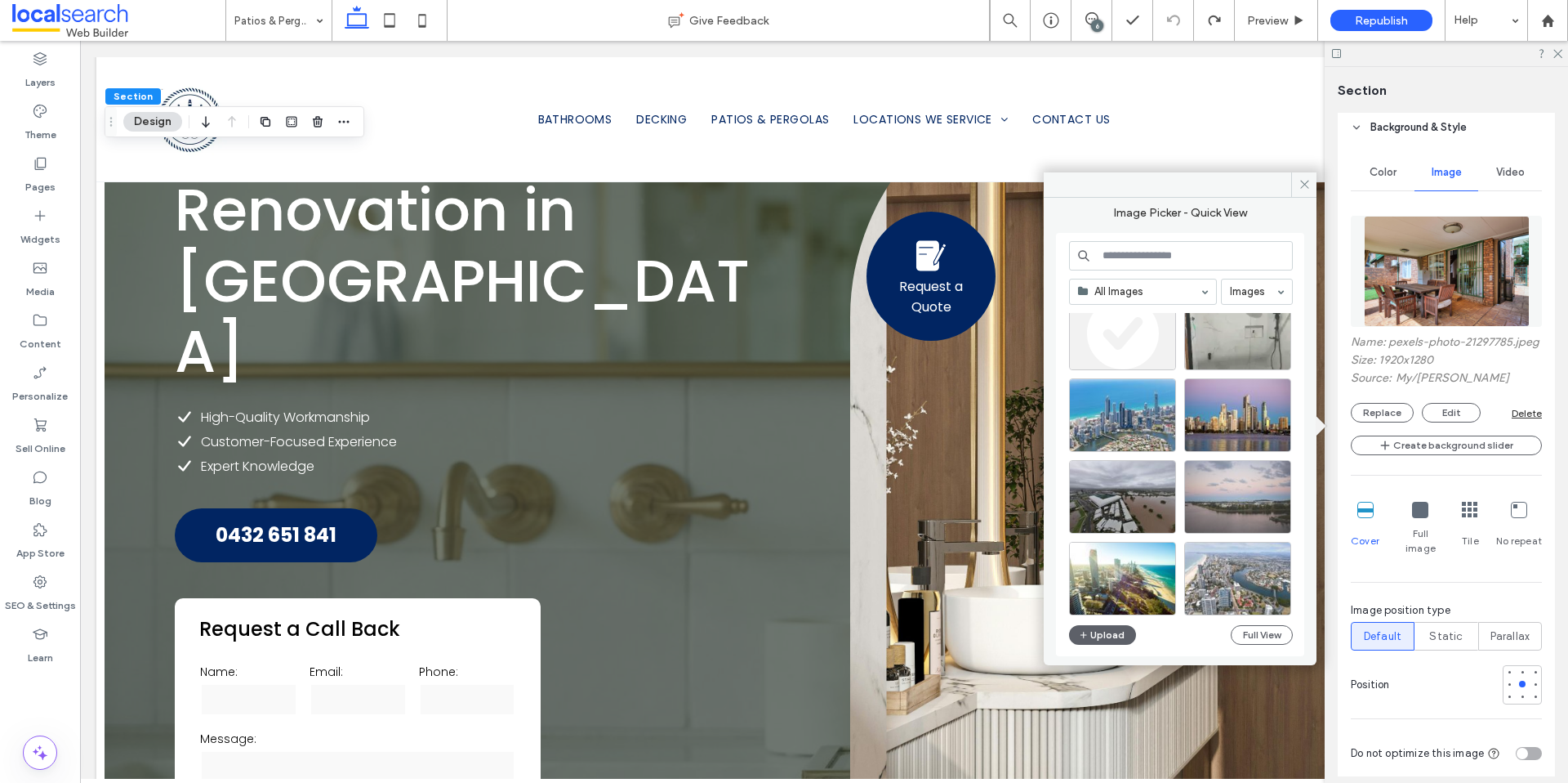
scroll to position [6016, 0]
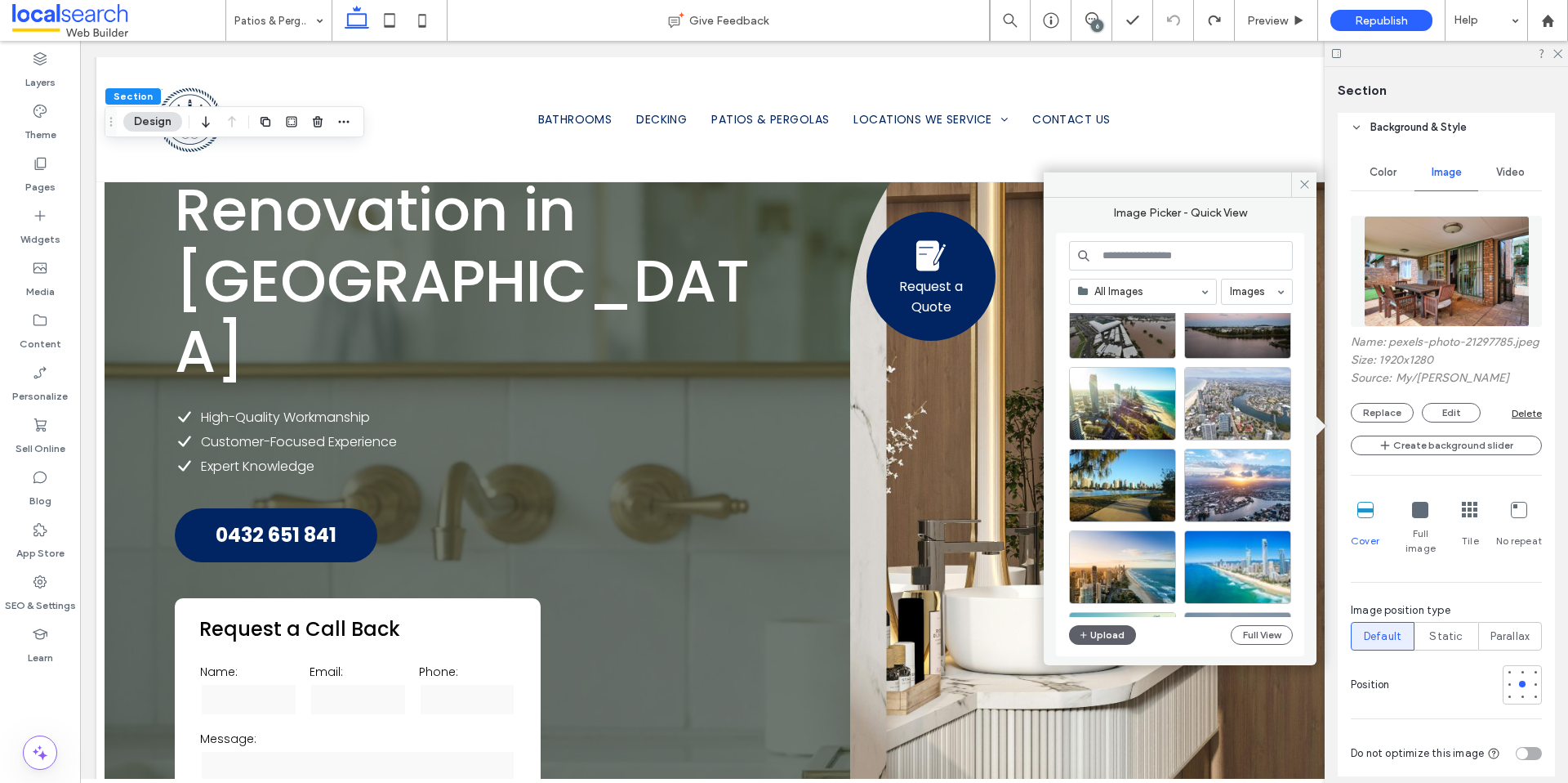
click at [1138, 259] on input at bounding box center [1180, 255] width 224 height 29
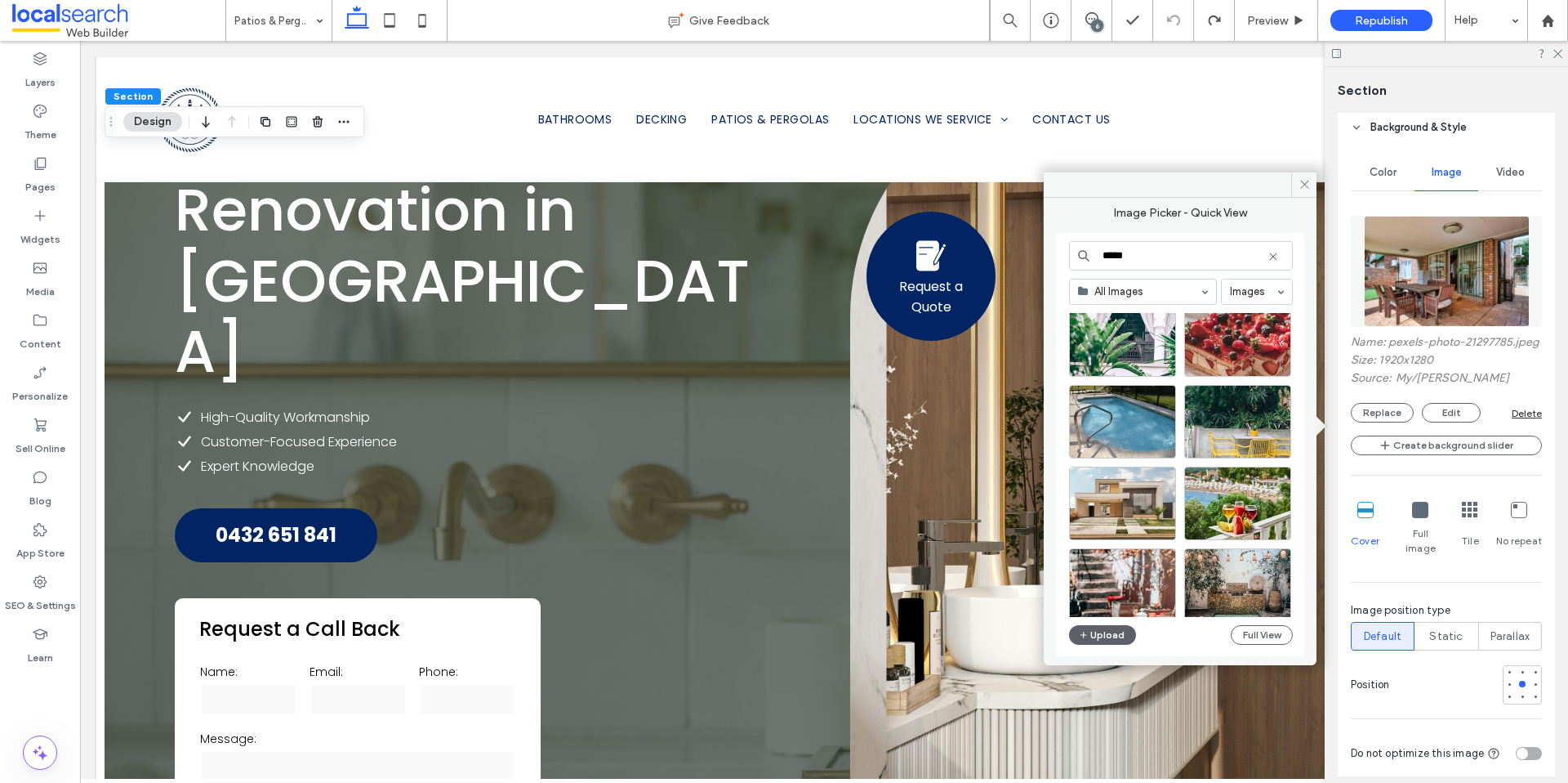
scroll to position [9279, 0]
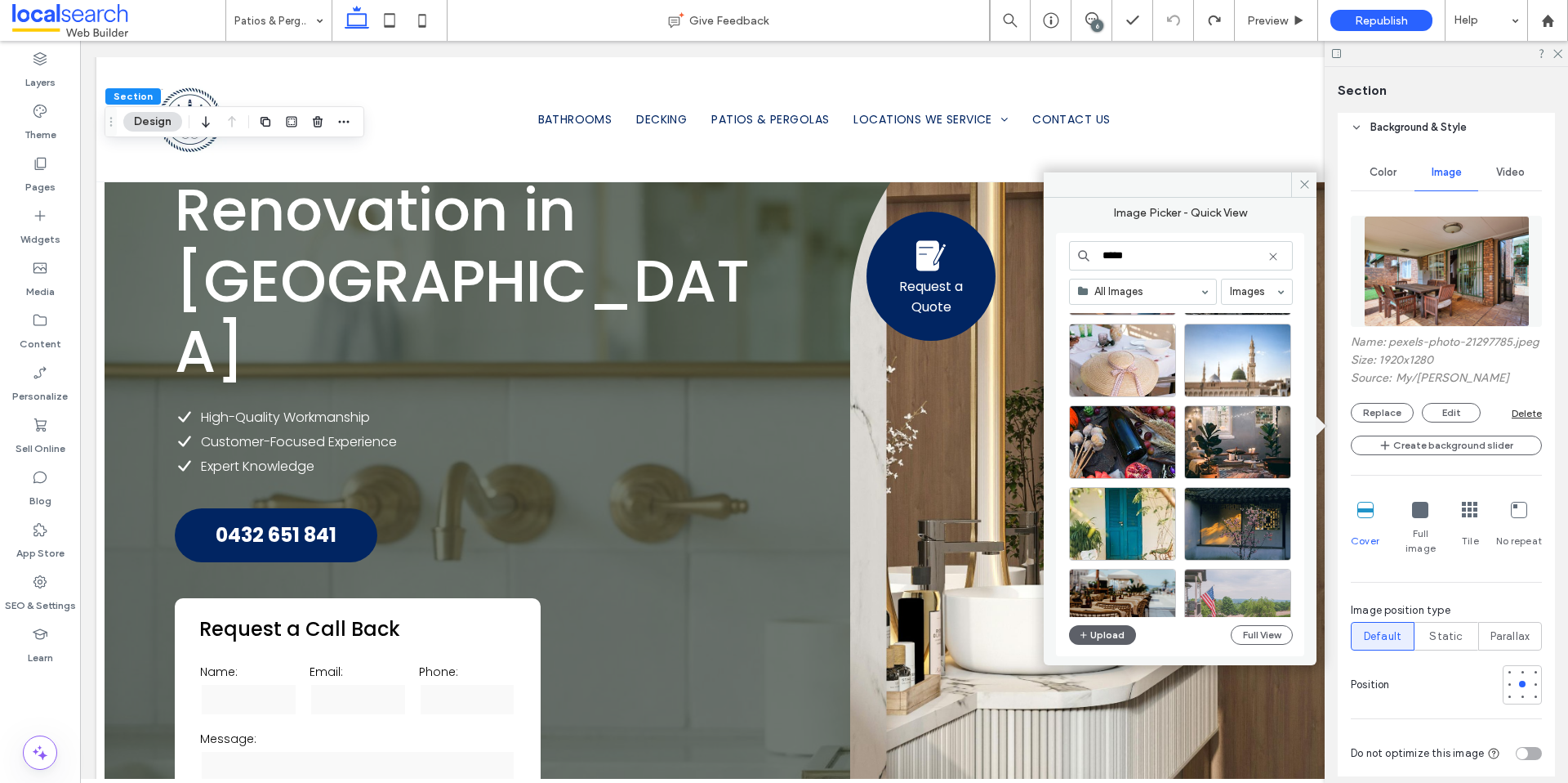
type input "*****"
click at [1271, 259] on icon at bounding box center [1274, 256] width 13 height 13
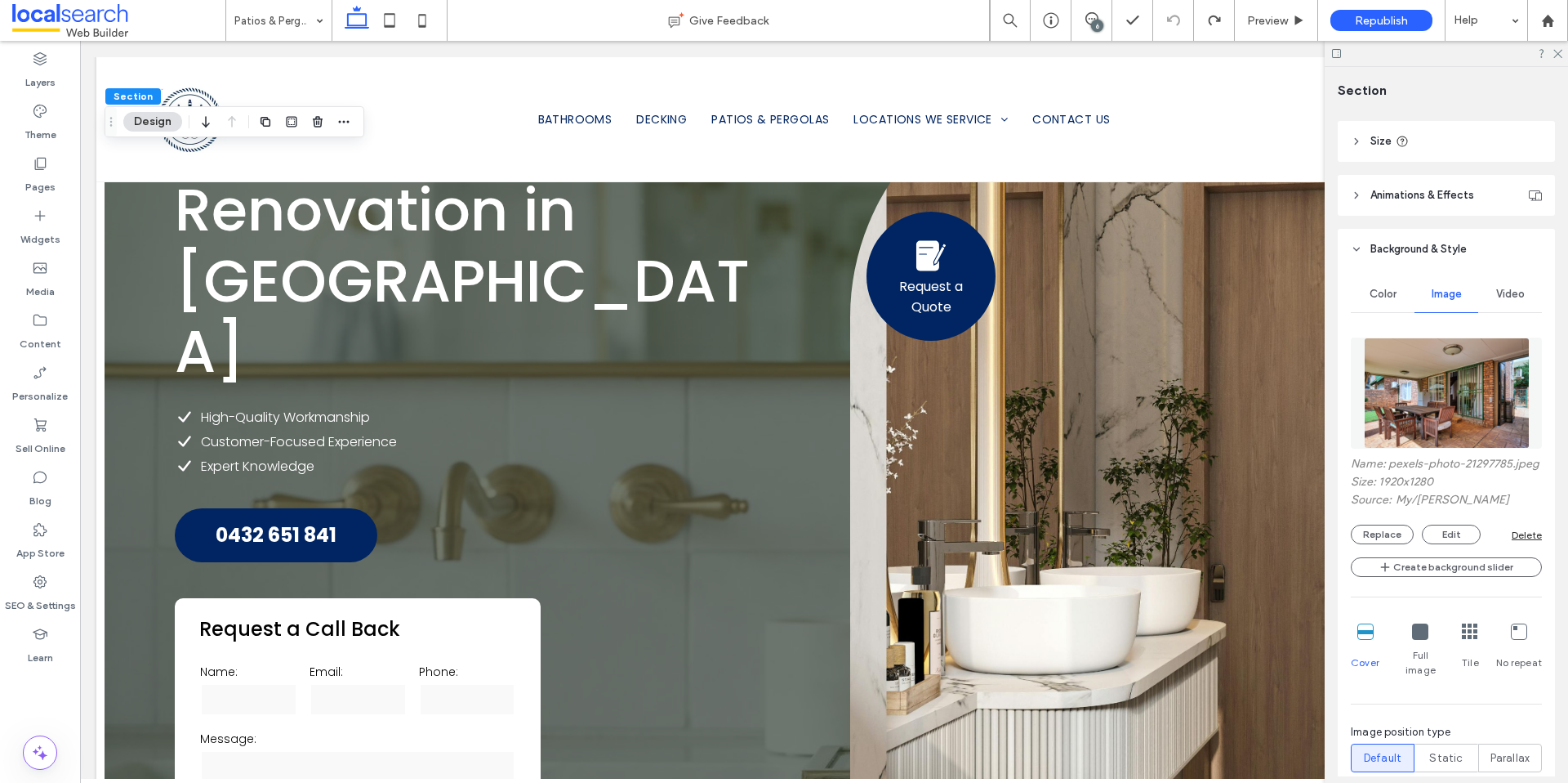
scroll to position [156, 0]
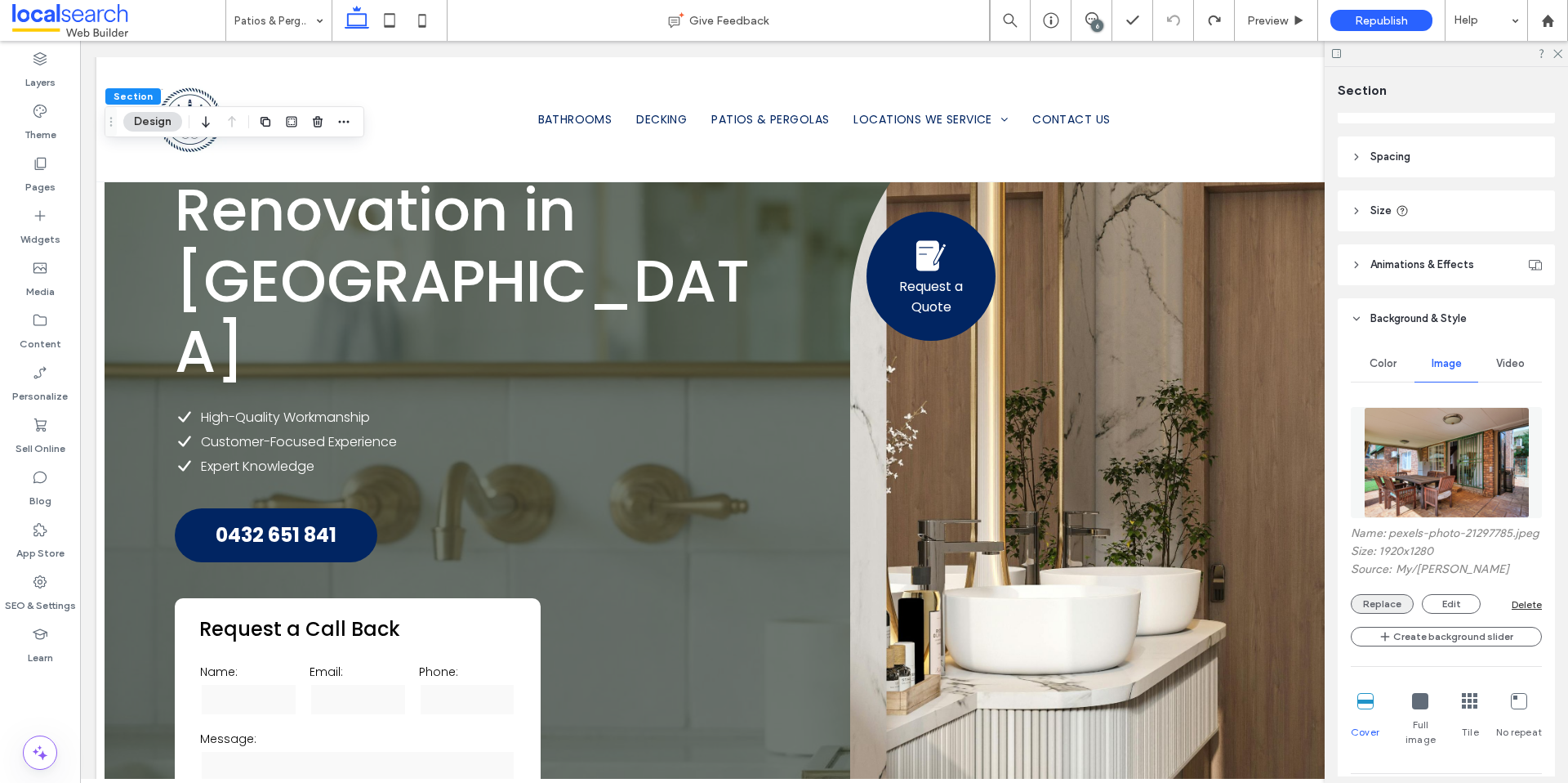
click at [1379, 613] on button "Replace" at bounding box center [1383, 604] width 63 height 20
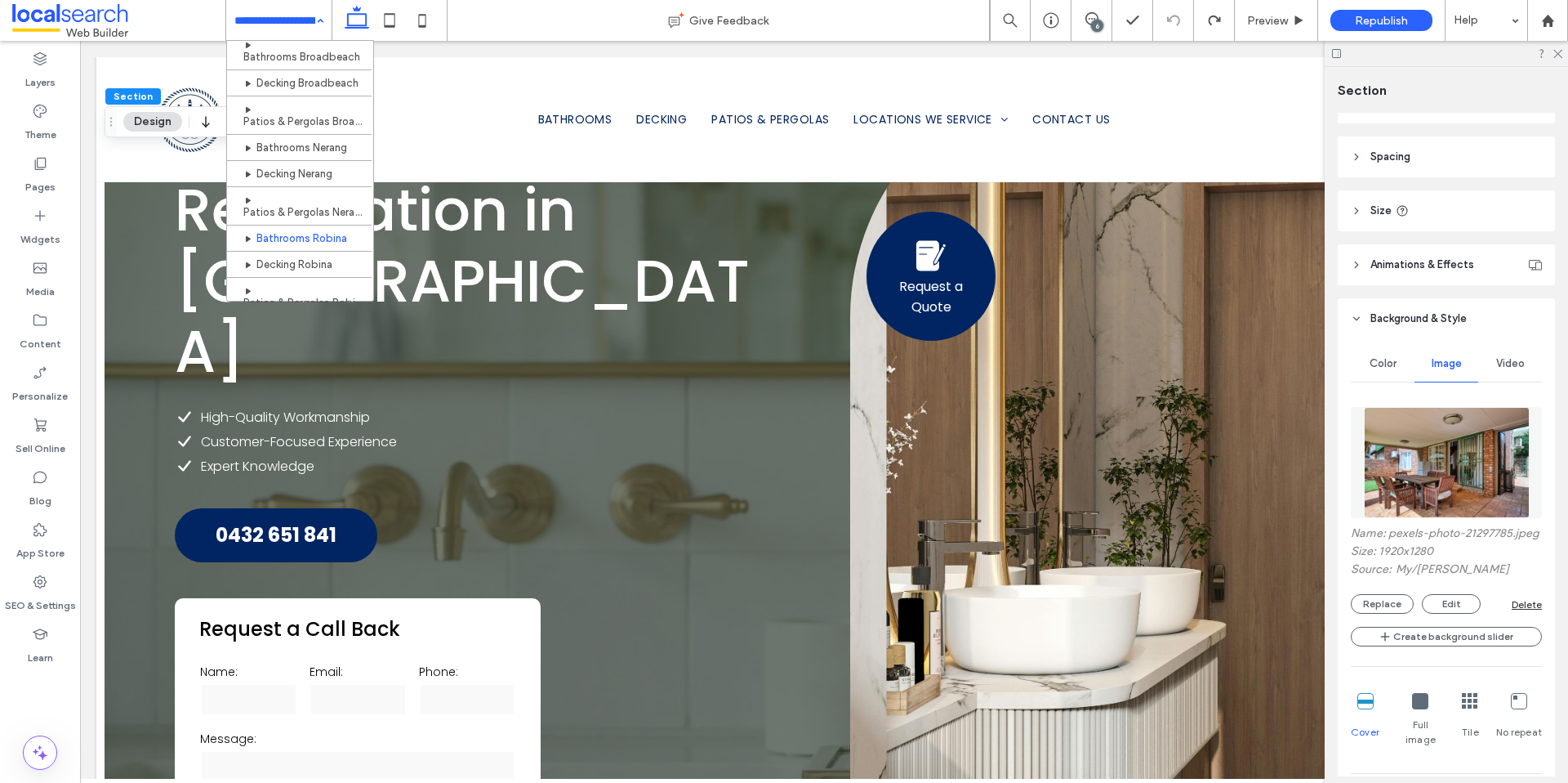
scroll to position [0, 0]
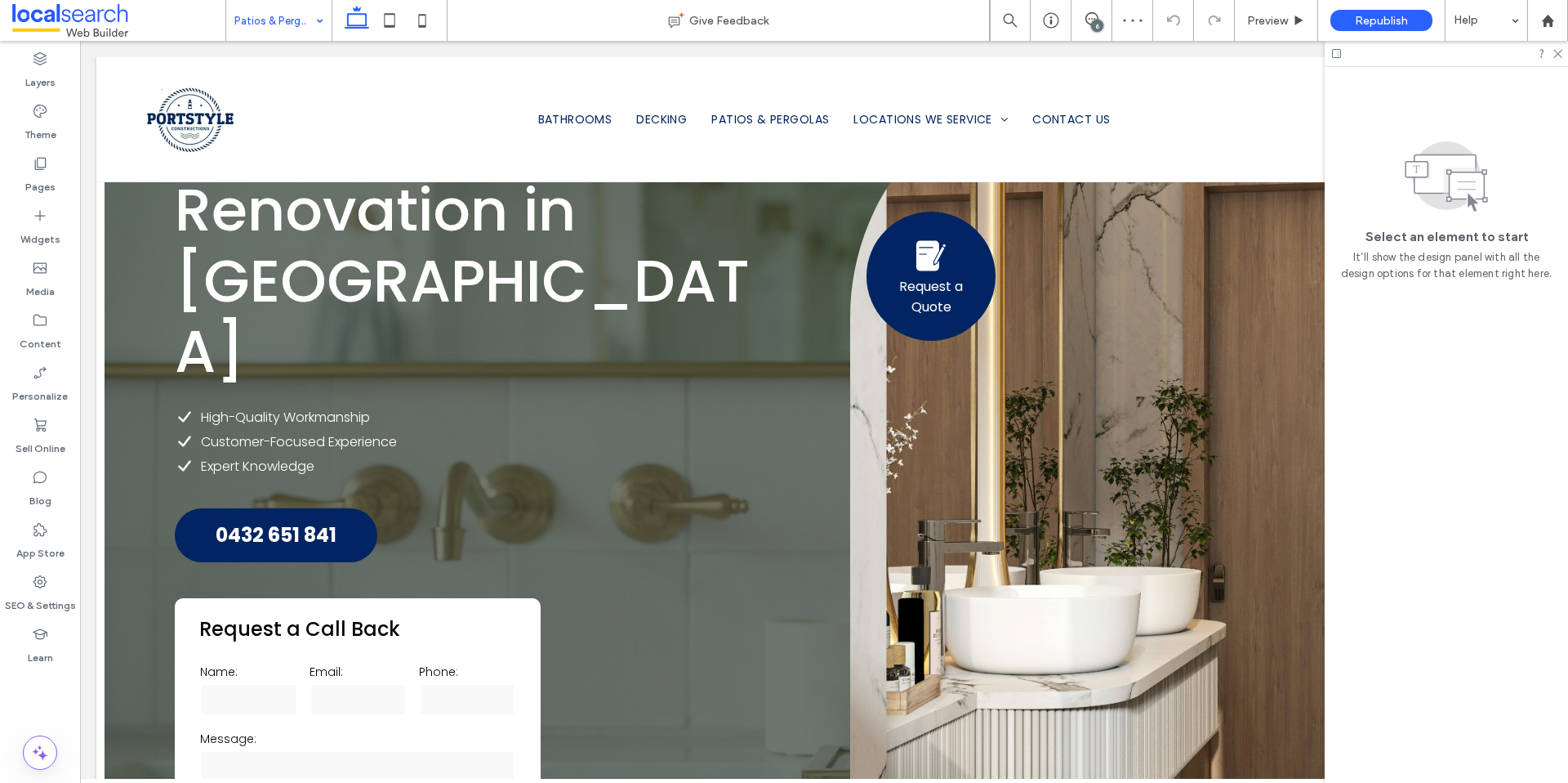
click at [262, 27] on input at bounding box center [275, 20] width 81 height 41
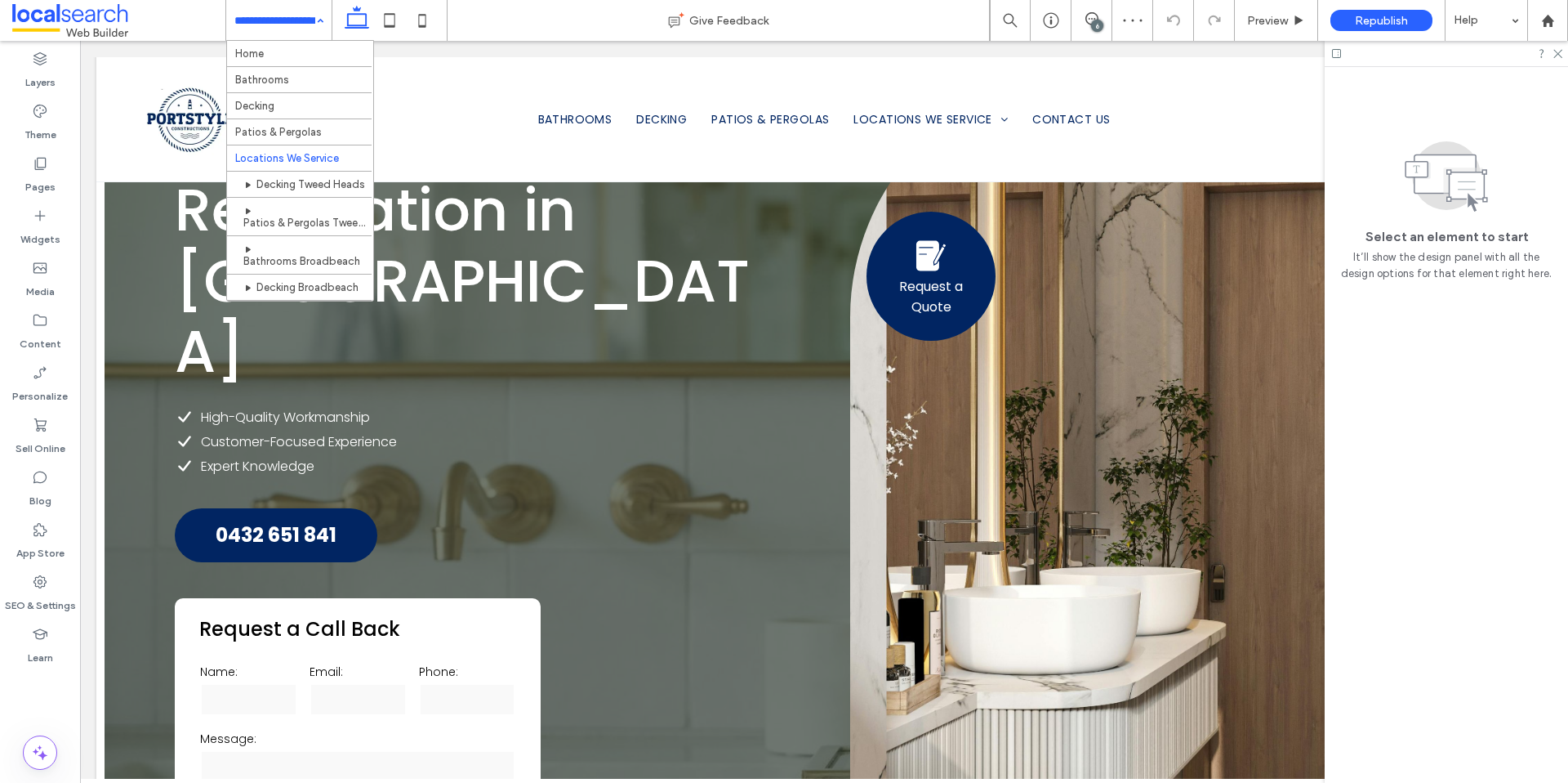
click at [270, 12] on input at bounding box center [275, 20] width 81 height 41
click at [265, 28] on input at bounding box center [275, 20] width 81 height 41
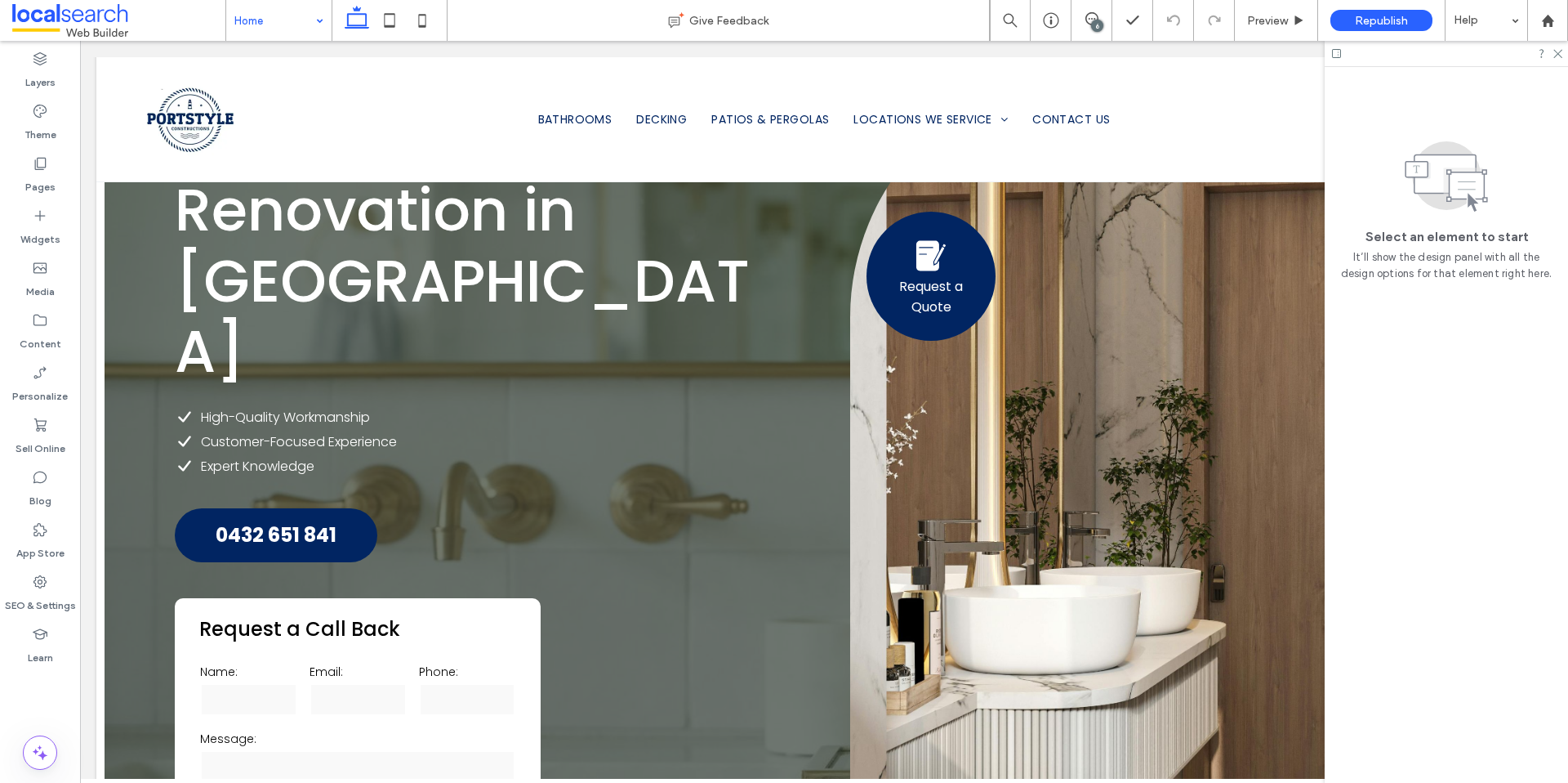
click at [261, 32] on input at bounding box center [275, 20] width 81 height 41
click at [289, 26] on input at bounding box center [275, 20] width 81 height 41
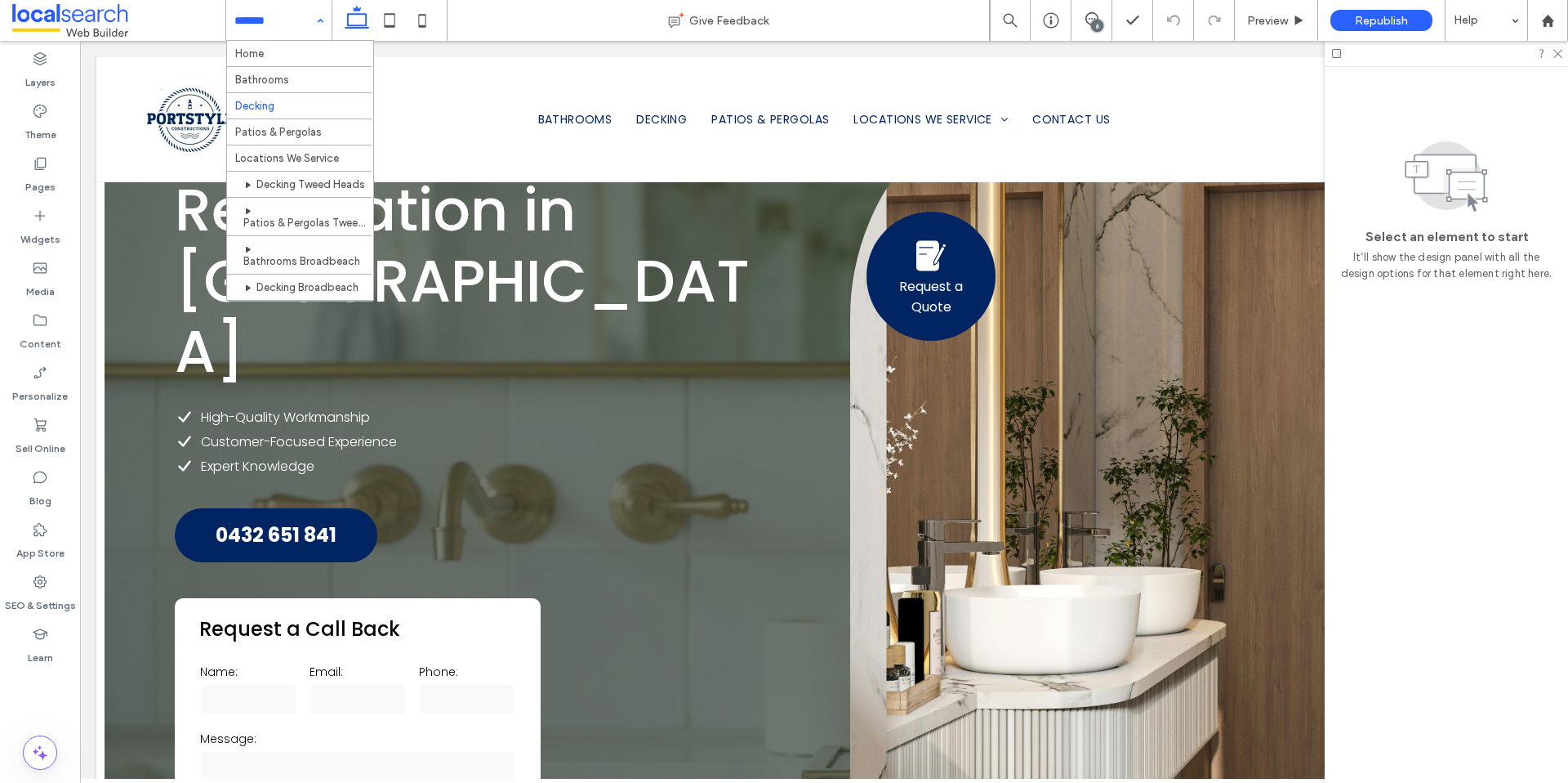
click at [296, 34] on input at bounding box center [275, 20] width 81 height 41
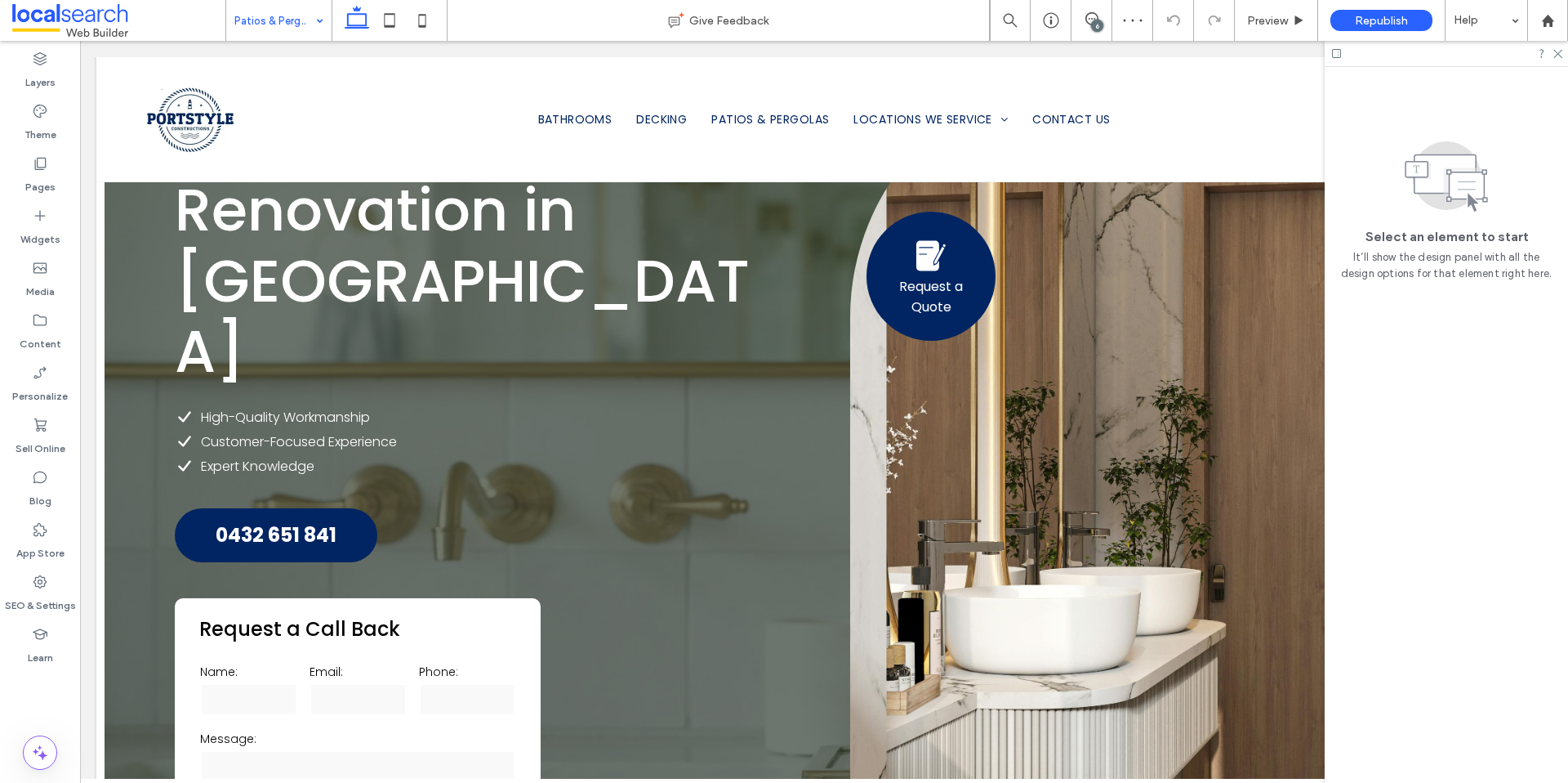
click at [282, 40] on div "Patios & Pergolas" at bounding box center [279, 20] width 106 height 41
click at [281, 24] on input at bounding box center [275, 20] width 81 height 41
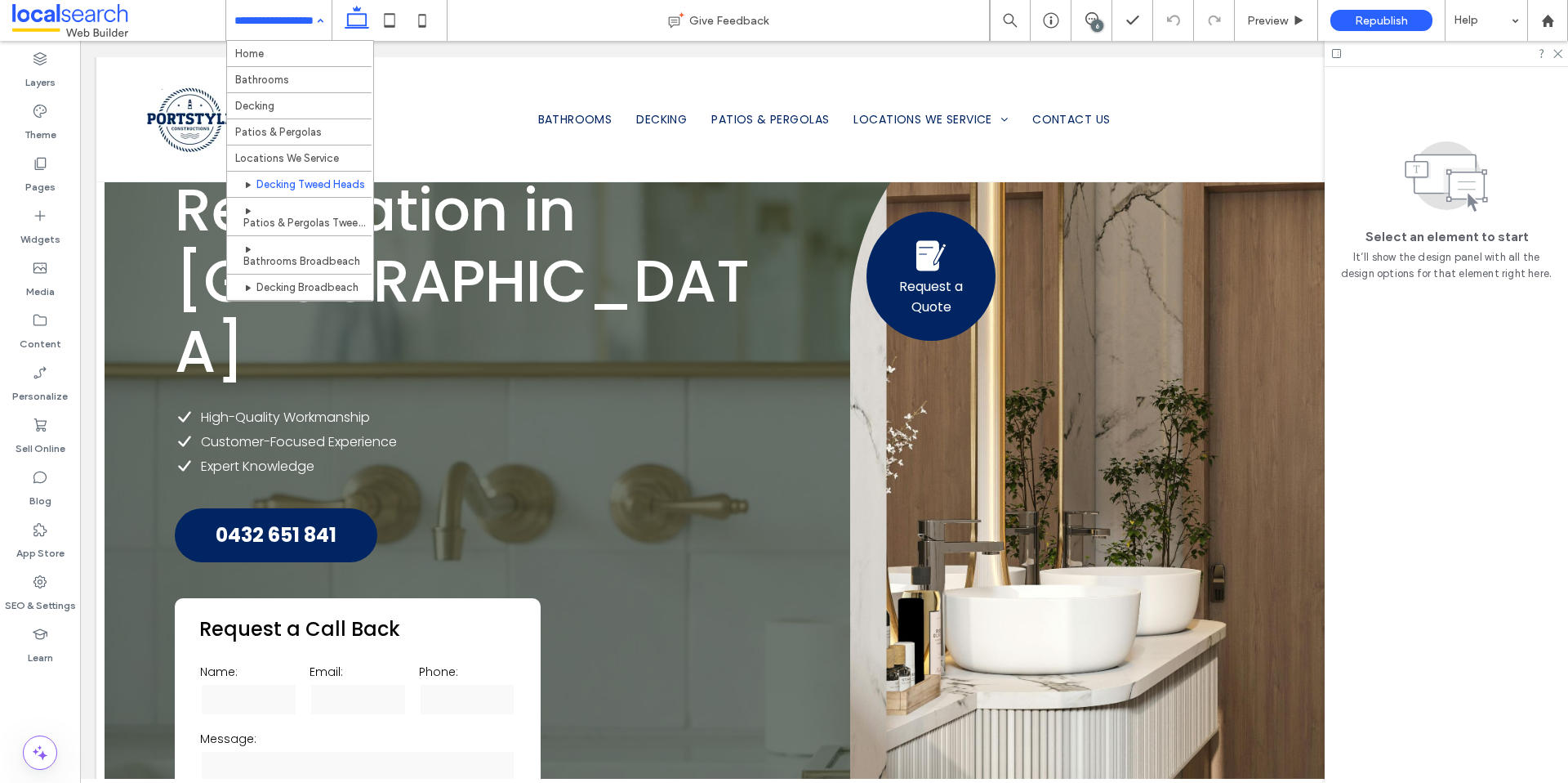
click at [297, 18] on input at bounding box center [275, 20] width 81 height 41
click at [323, 20] on div "Home Bathrooms Decking Patios & Pergolas Locations We Service Decking Tweed Hea…" at bounding box center [279, 20] width 106 height 41
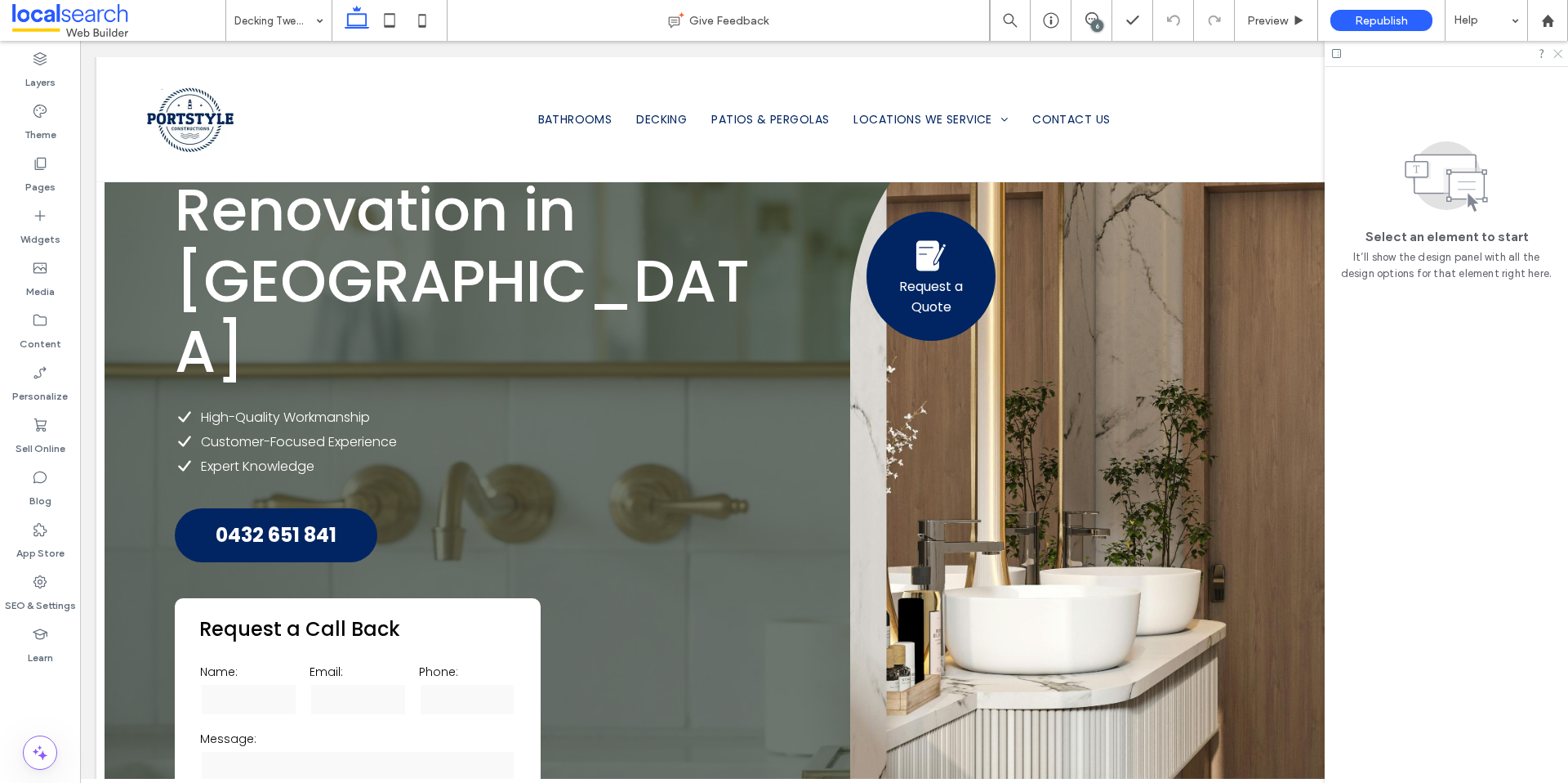
click at [1561, 53] on icon at bounding box center [1557, 52] width 11 height 11
